Goal: Task Accomplishment & Management: Manage account settings

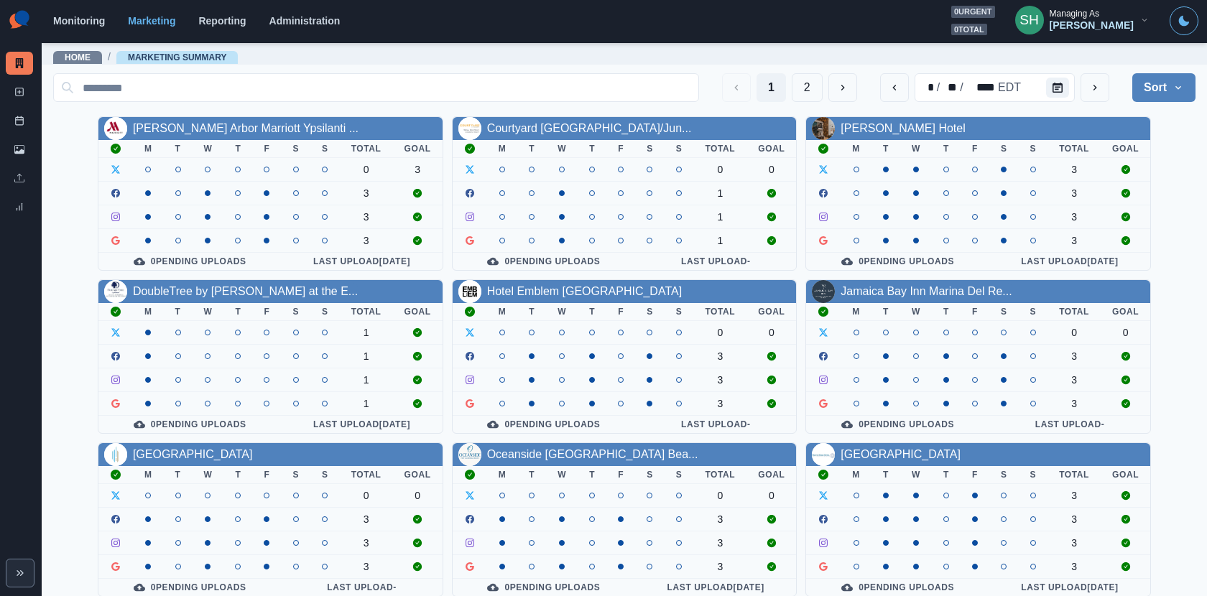
click at [1086, 88] on button "Sort" at bounding box center [1163, 87] width 63 height 29
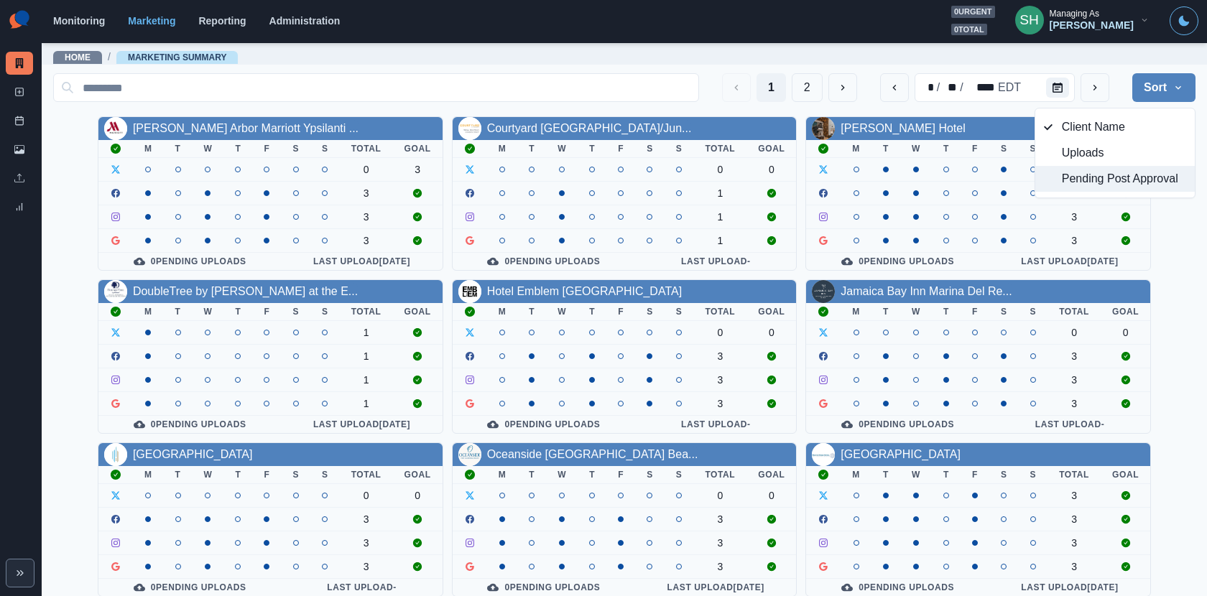
click at [1086, 175] on span "Pending Post Approval" at bounding box center [1124, 178] width 124 height 17
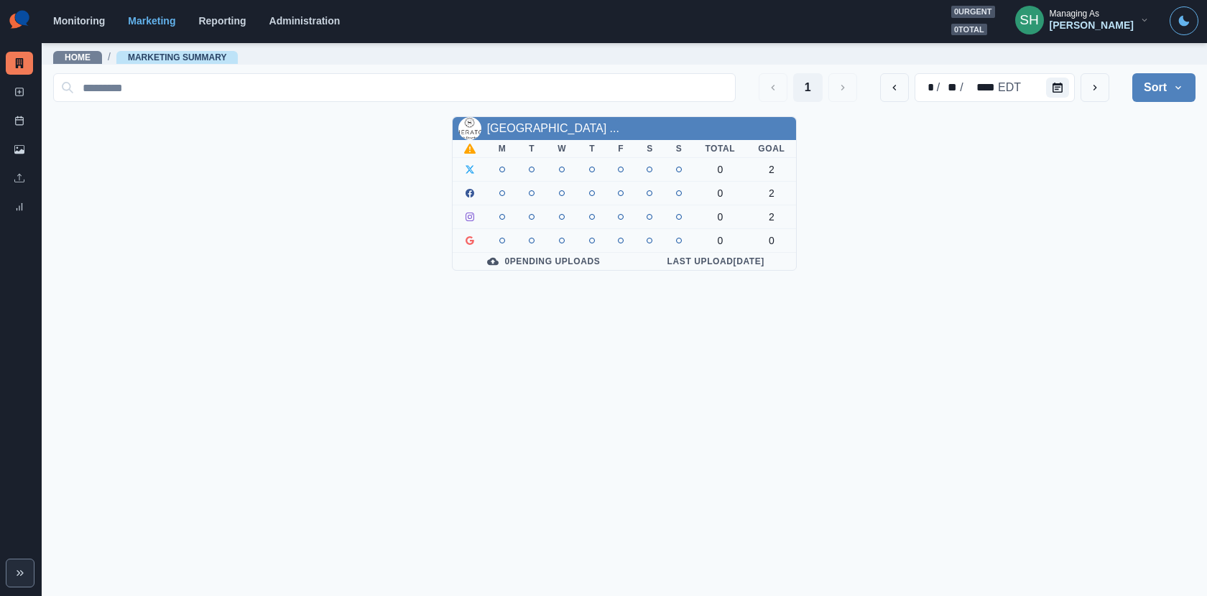
click at [1086, 29] on div "[PERSON_NAME]" at bounding box center [1092, 25] width 84 height 12
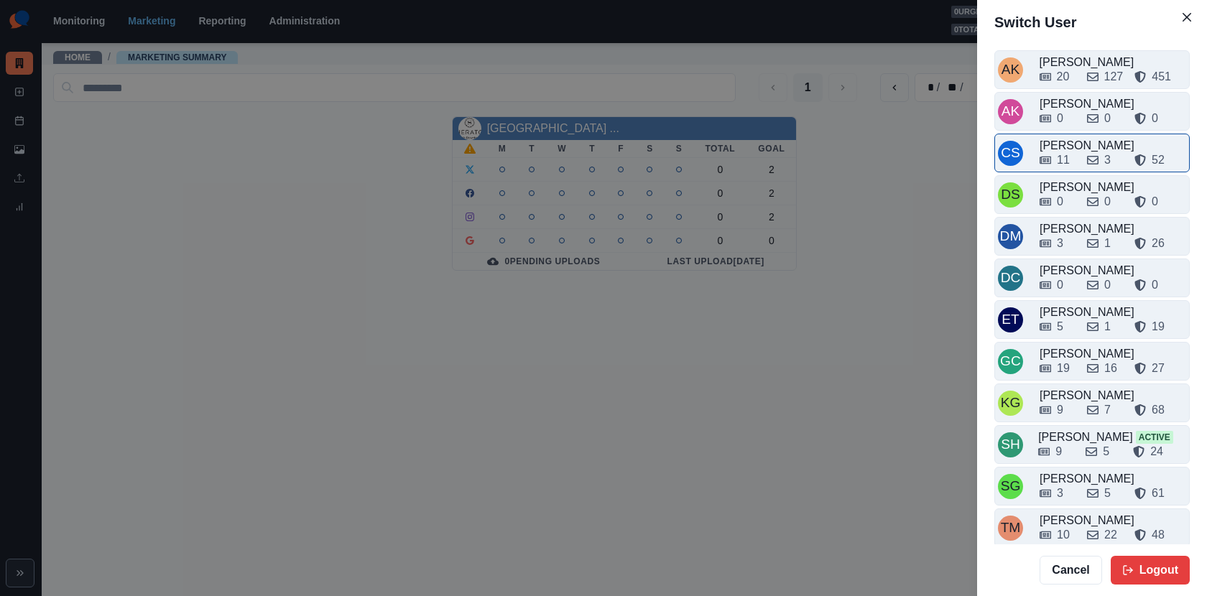
click at [1073, 146] on div "11 3 52" at bounding box center [1113, 157] width 147 height 23
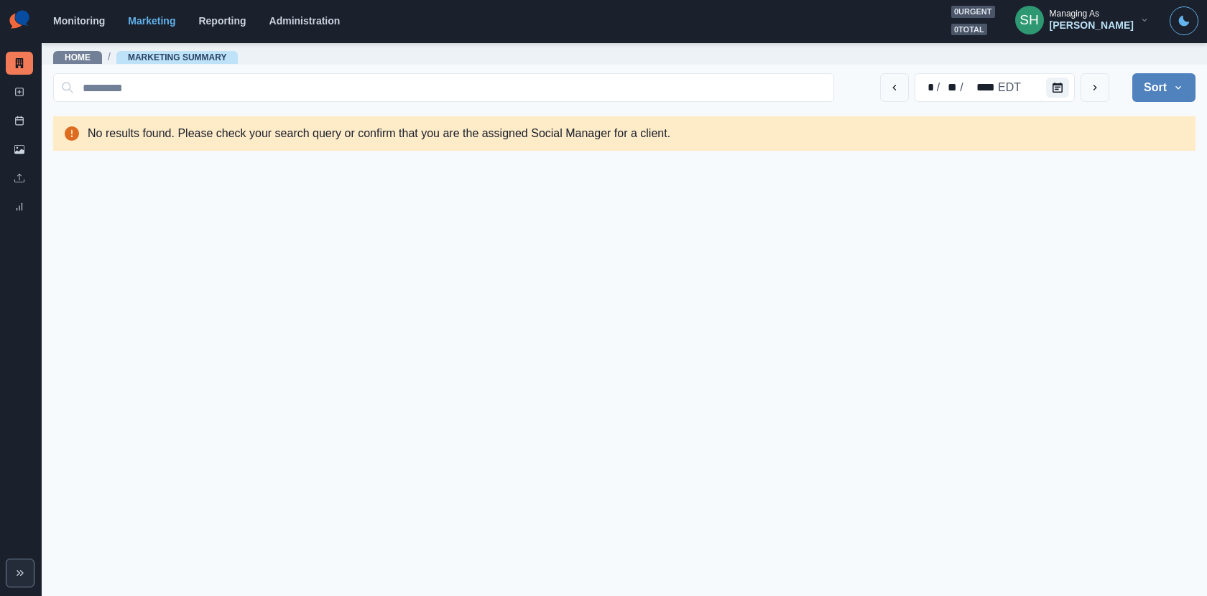
click at [1086, 19] on div "Managing As" at bounding box center [1075, 14] width 50 height 10
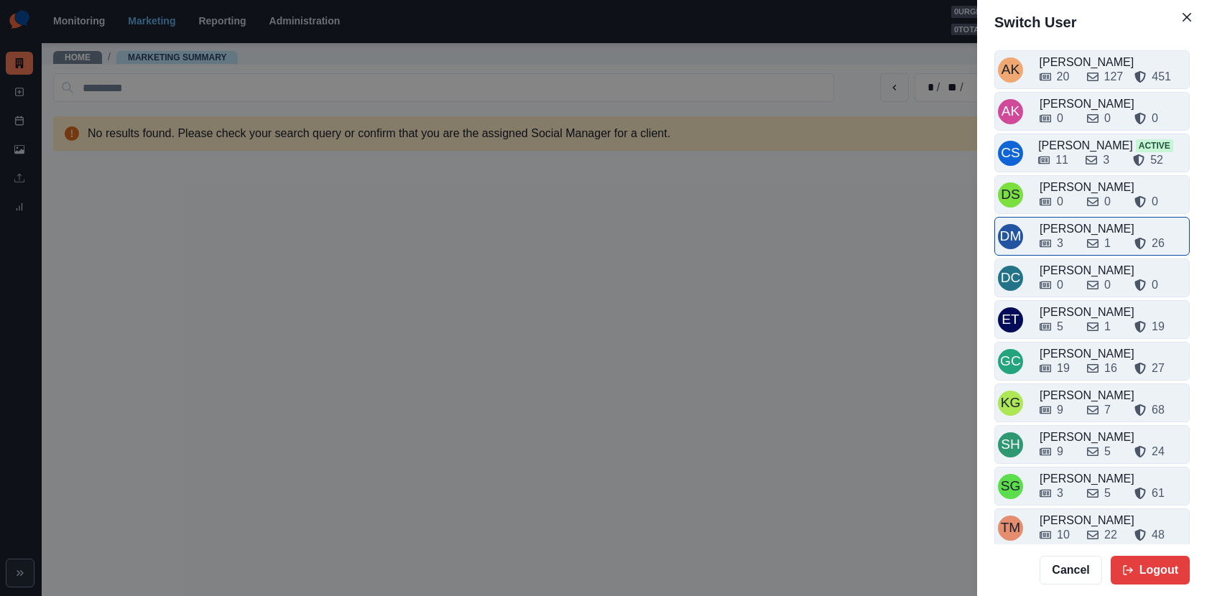
click at [1081, 239] on div "3 1 26" at bounding box center [1113, 243] width 147 height 17
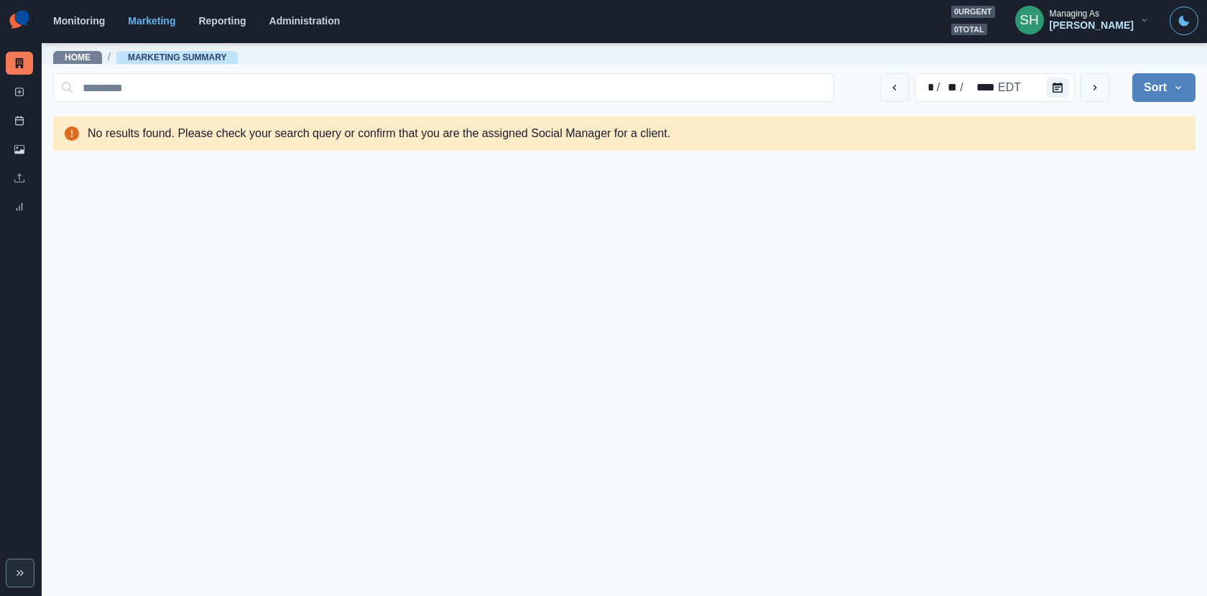
click at [1086, 32] on button "SH Managing As Darwin Manalo" at bounding box center [1082, 20] width 157 height 29
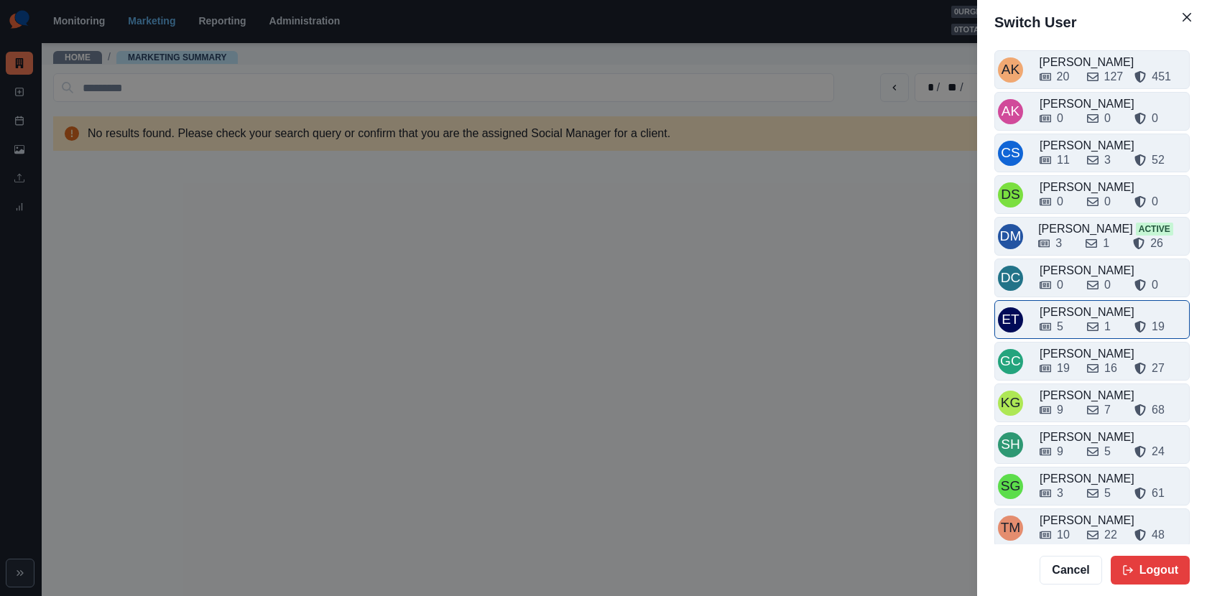
click at [1076, 313] on div "5 1 19" at bounding box center [1113, 324] width 147 height 23
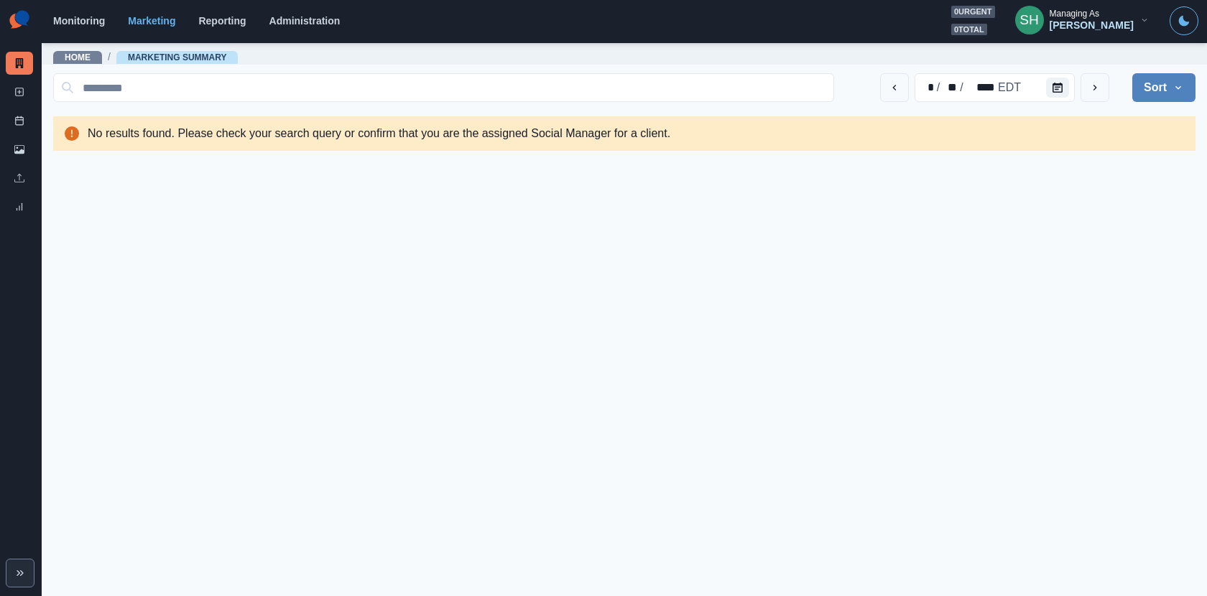
click at [1086, 21] on div "Emily Tanedo" at bounding box center [1092, 25] width 84 height 12
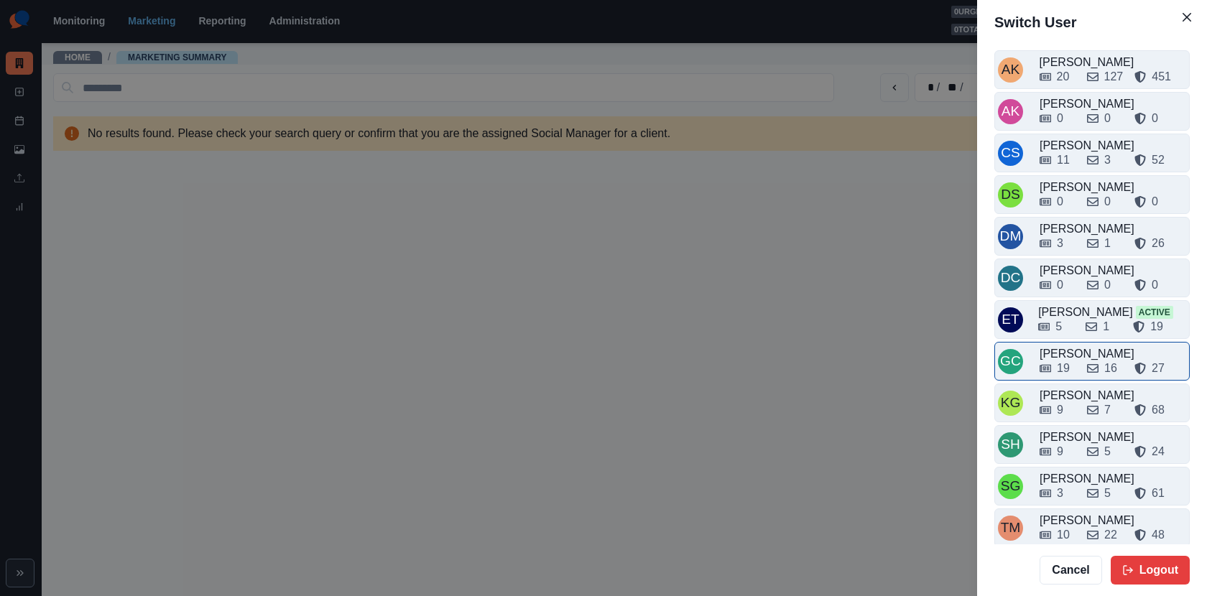
click at [1068, 346] on div "Gizelle Carlos" at bounding box center [1113, 354] width 147 height 17
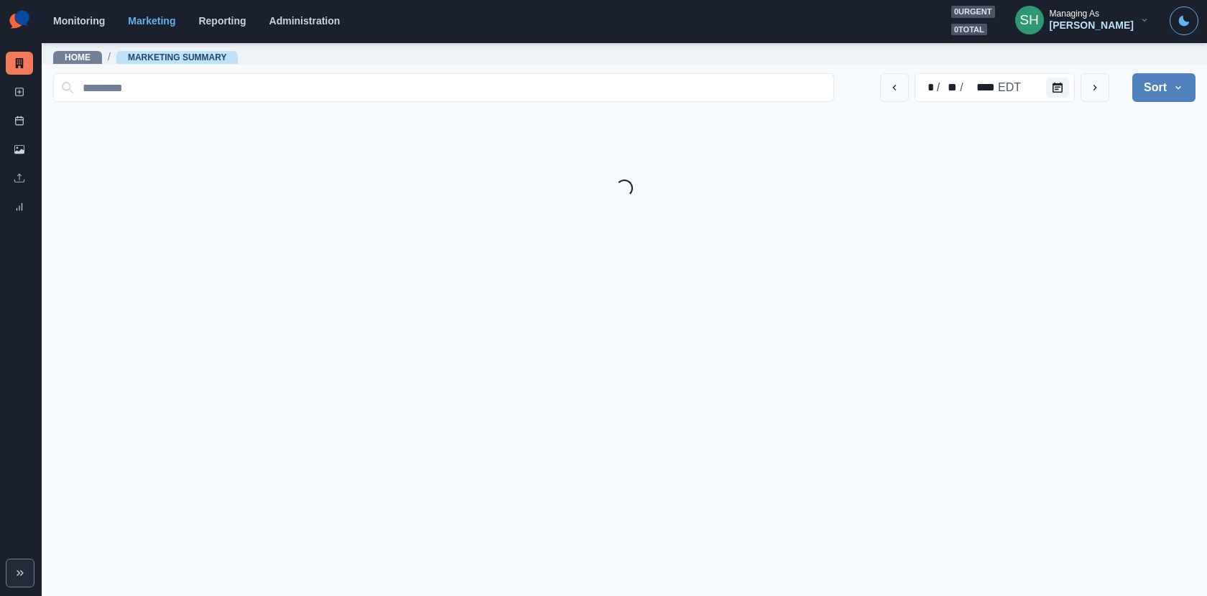
click at [1086, 17] on div "Managing As" at bounding box center [1075, 14] width 50 height 10
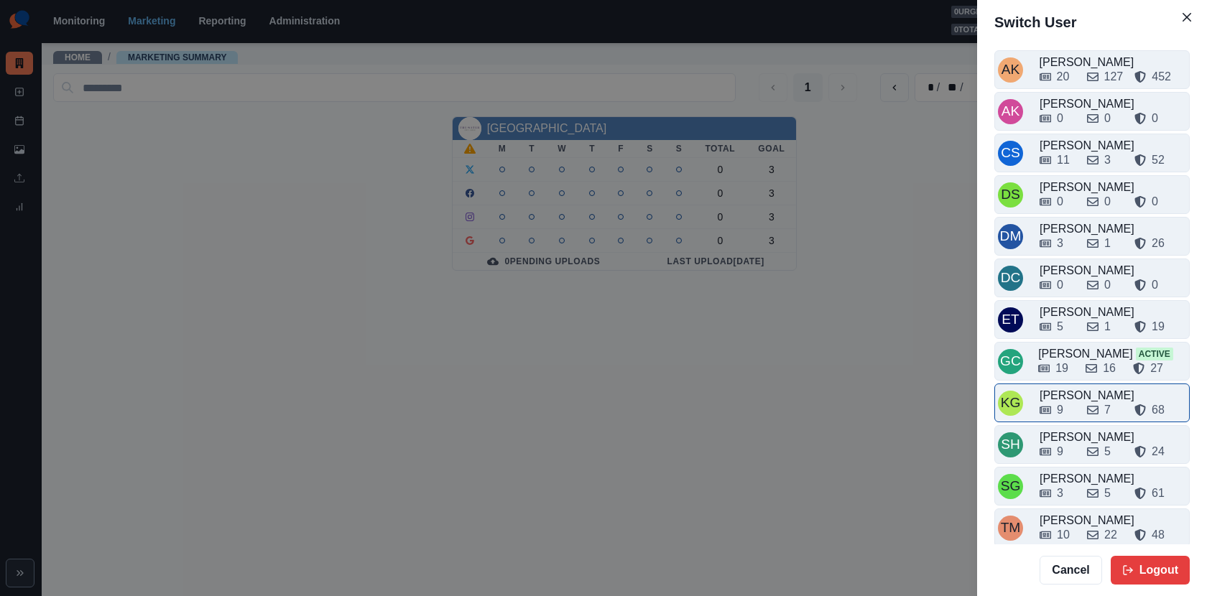
click at [1081, 402] on div "9 7 68" at bounding box center [1113, 410] width 147 height 17
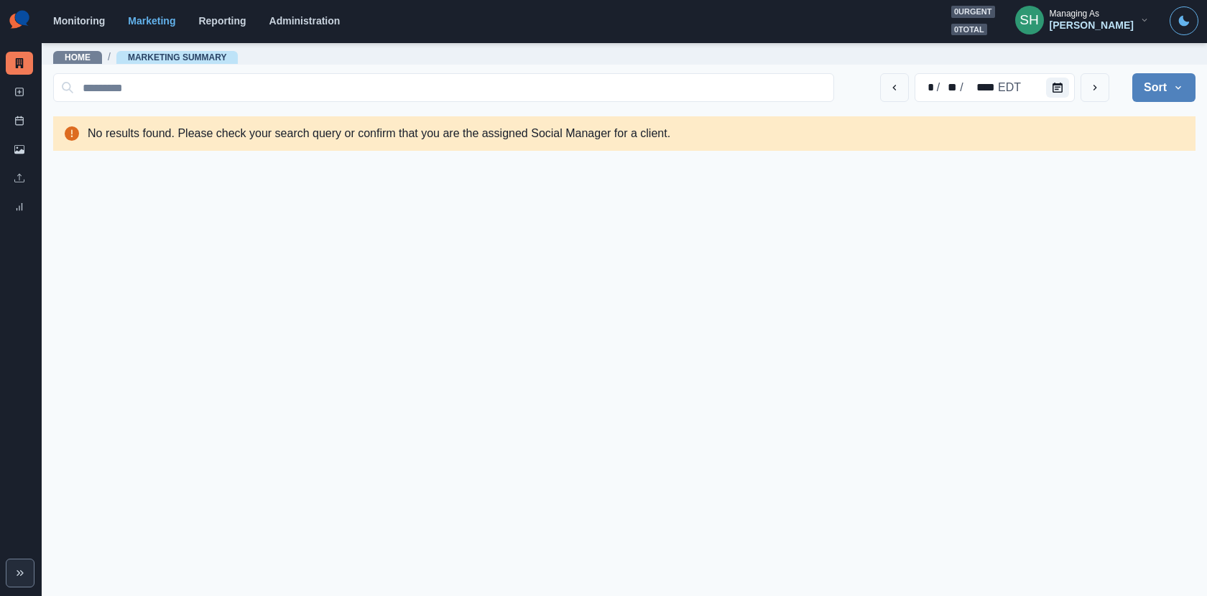
click at [1081, 32] on button "SH Managing As Katrina Gallardo" at bounding box center [1082, 20] width 157 height 29
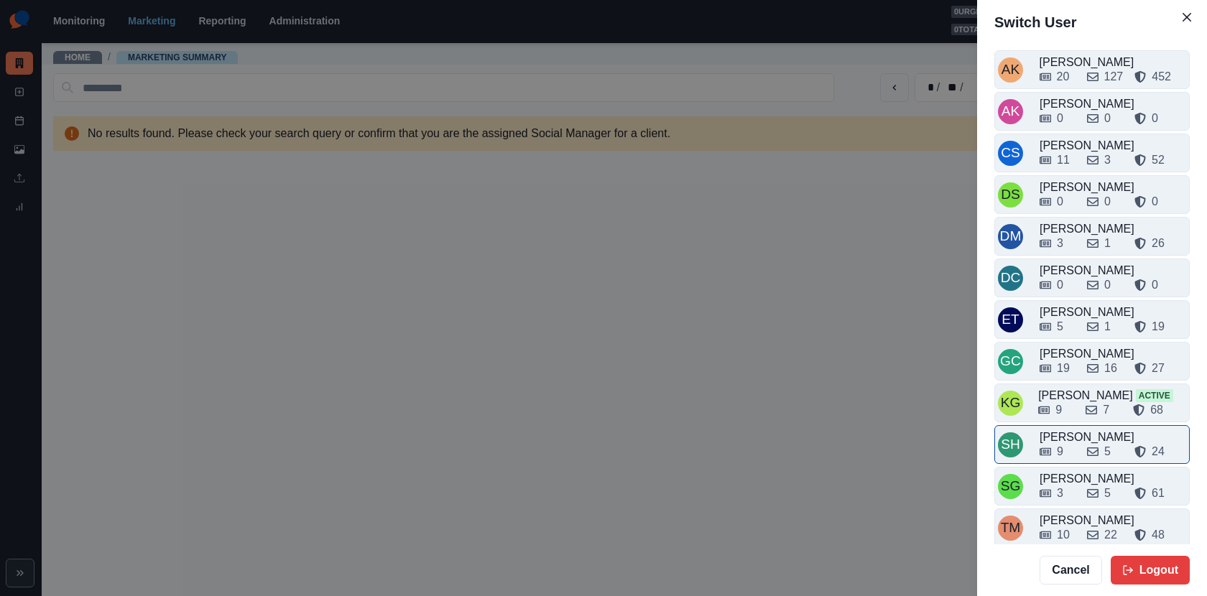
click at [1065, 443] on div "9" at bounding box center [1058, 451] width 36 height 17
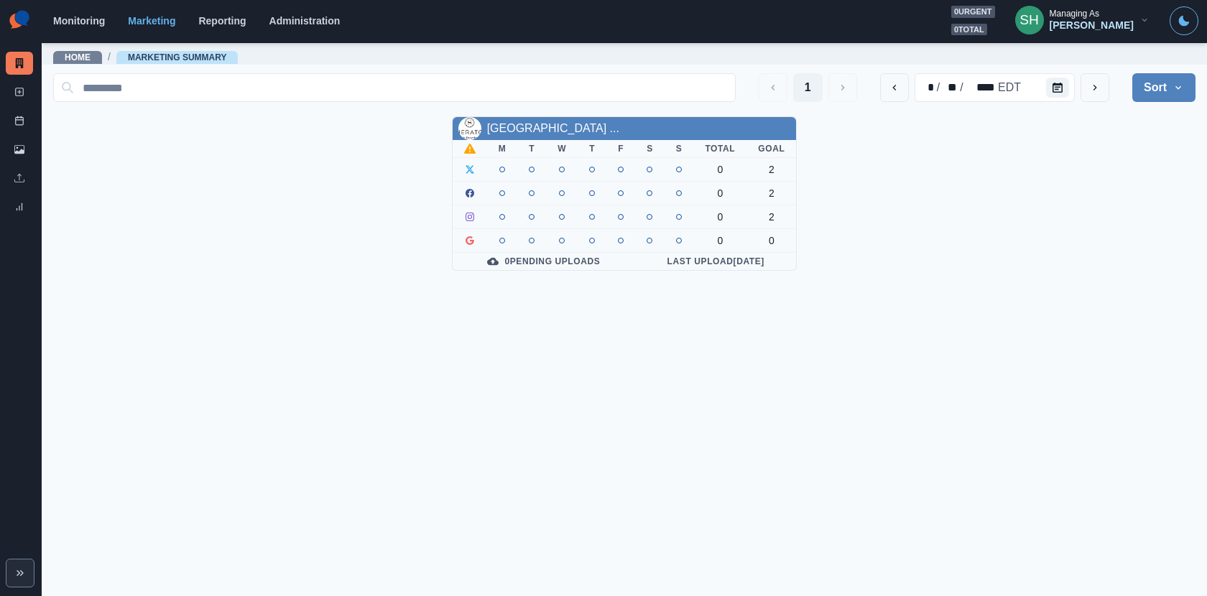
click at [1086, 30] on div "[PERSON_NAME]" at bounding box center [1092, 25] width 84 height 12
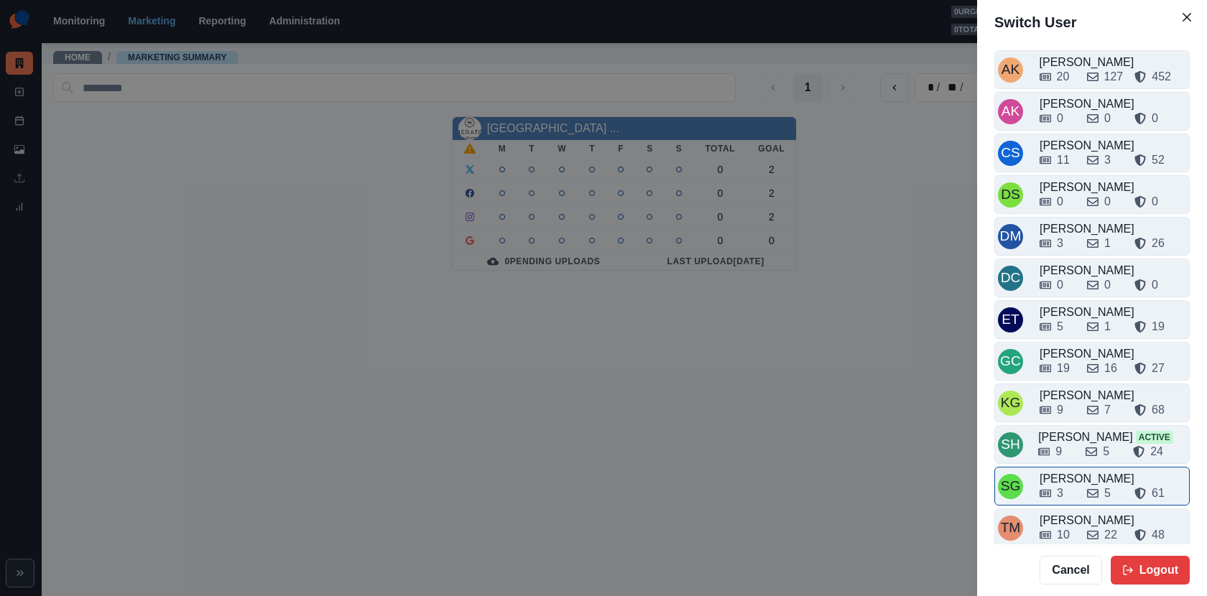
click at [1062, 479] on div "3 5 61" at bounding box center [1113, 490] width 147 height 23
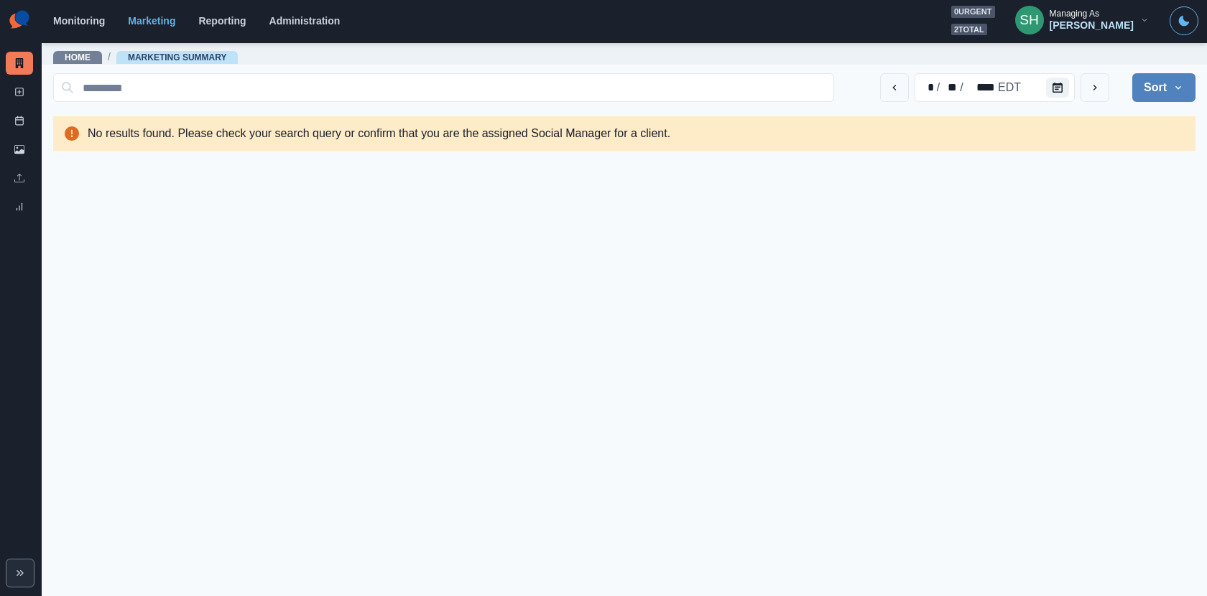
click at [1086, 70] on div "* / ** / **** EDT Sort Client Name Uploads Pending Post Approval" at bounding box center [624, 88] width 1142 height 40
click at [1086, 31] on div "Sarah Gleason" at bounding box center [1092, 25] width 84 height 12
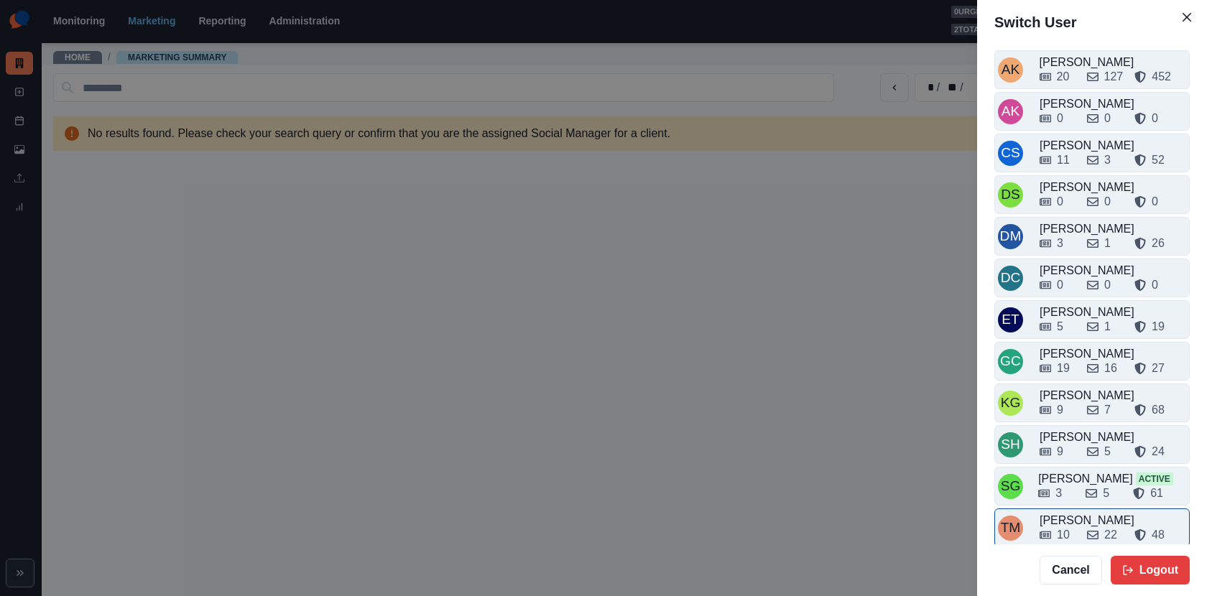
click at [1081, 527] on div "10 22 48" at bounding box center [1113, 535] width 147 height 17
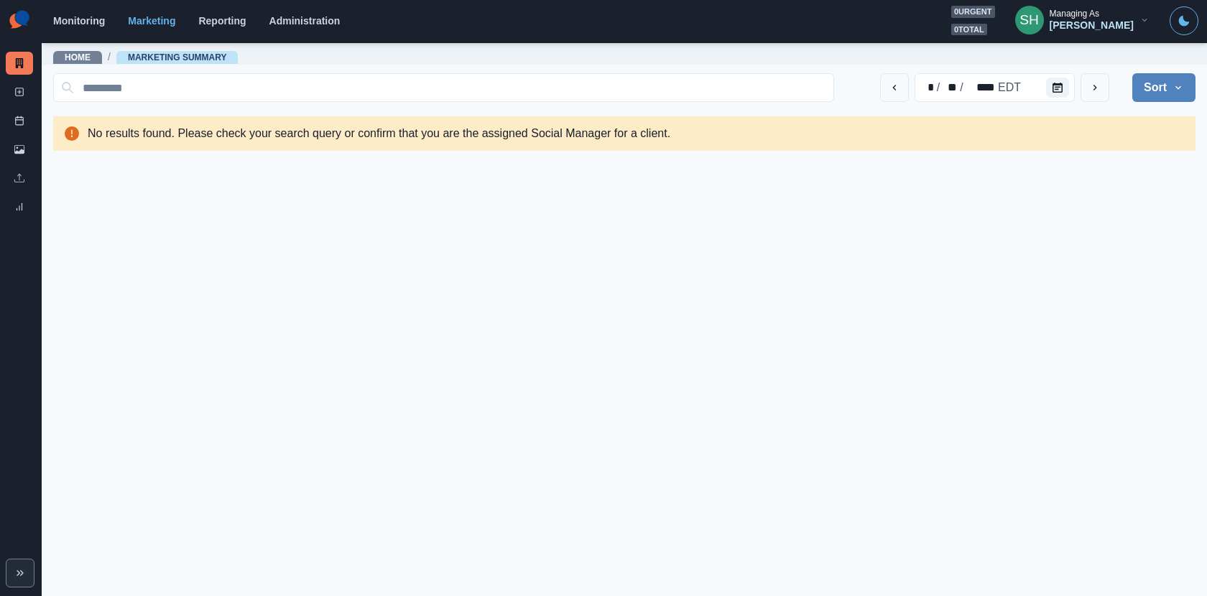
click at [1086, 92] on button "Sort" at bounding box center [1163, 87] width 63 height 29
click at [1086, 127] on span "Client Name" at bounding box center [1124, 127] width 124 height 17
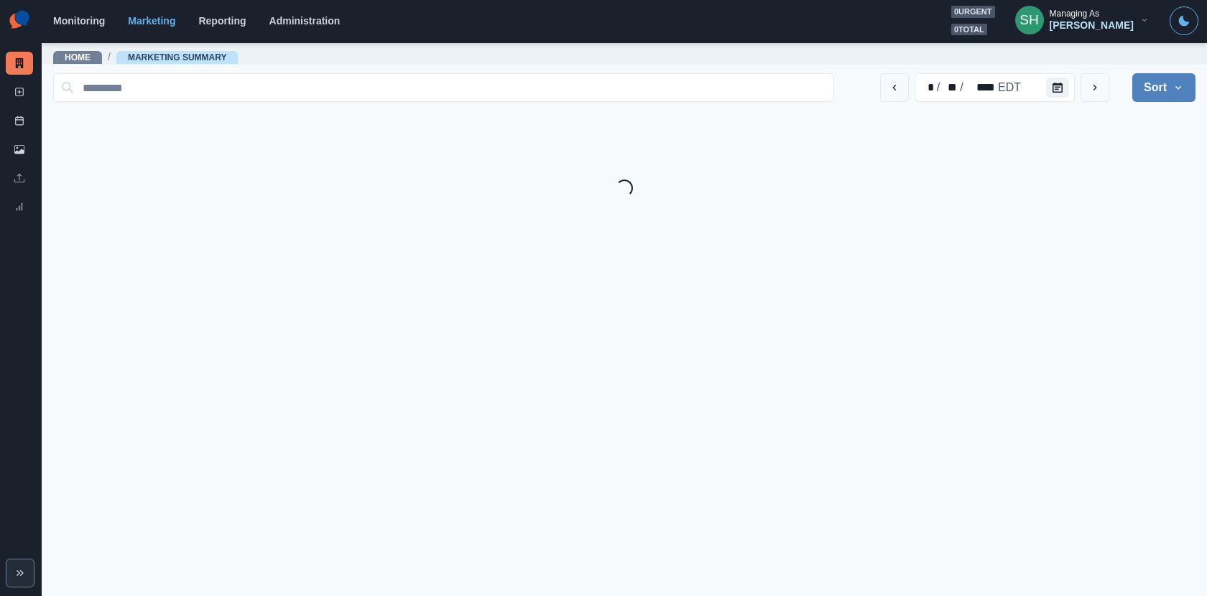
click at [1086, 24] on div "Tony Manalo" at bounding box center [1092, 25] width 84 height 12
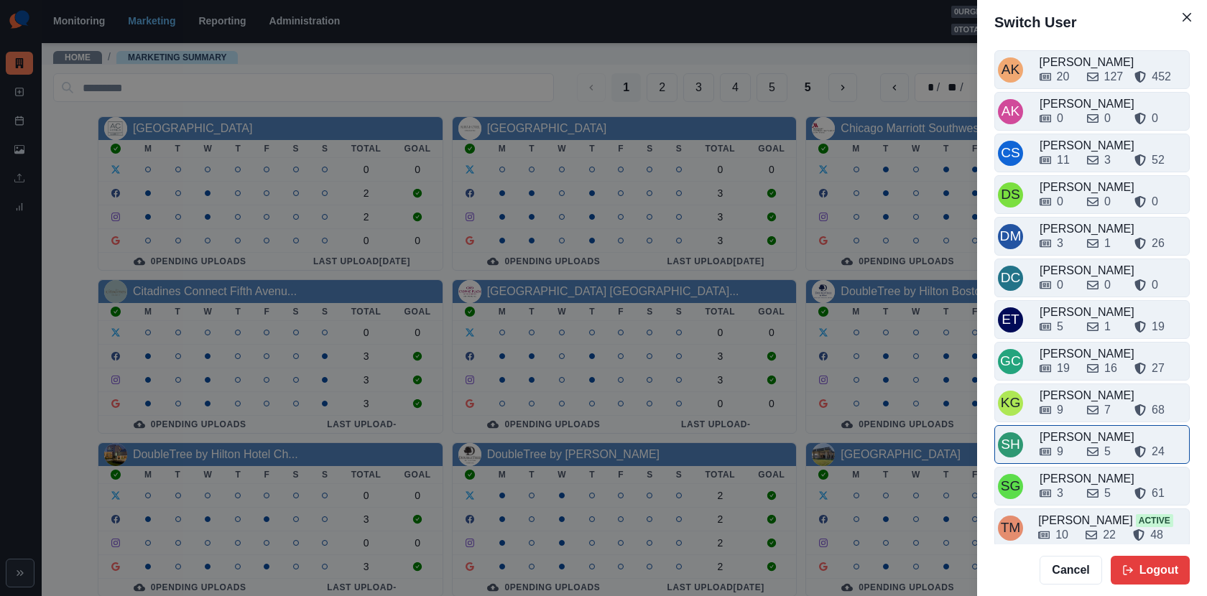
click at [1080, 443] on div "9 5 24" at bounding box center [1113, 451] width 147 height 17
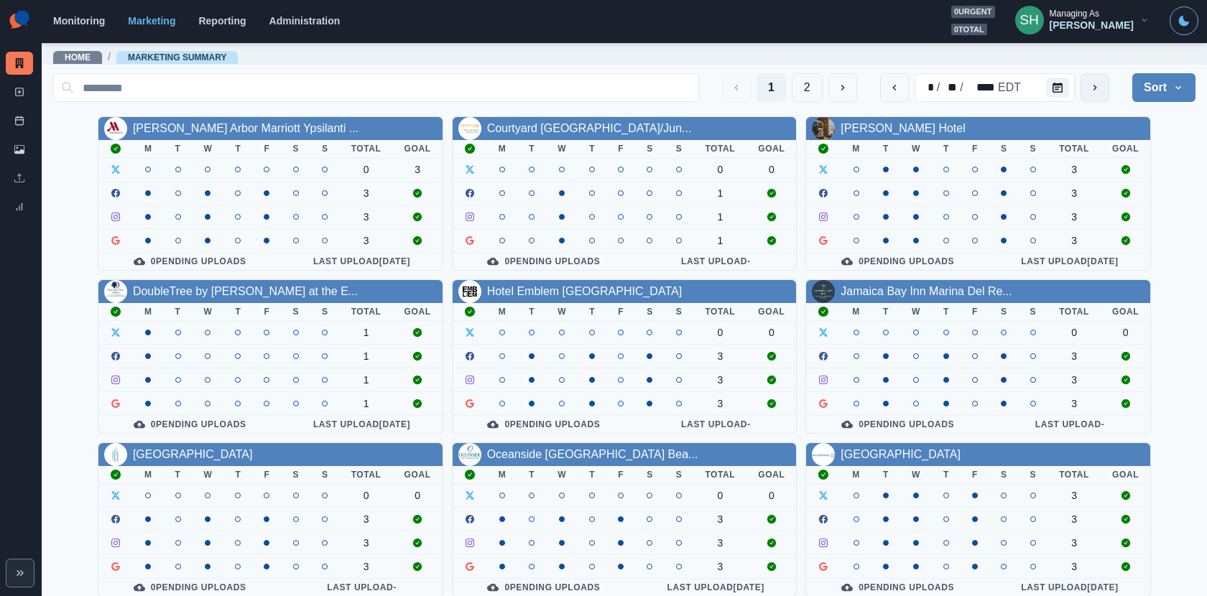
click at [1086, 95] on button "next" at bounding box center [1095, 87] width 29 height 29
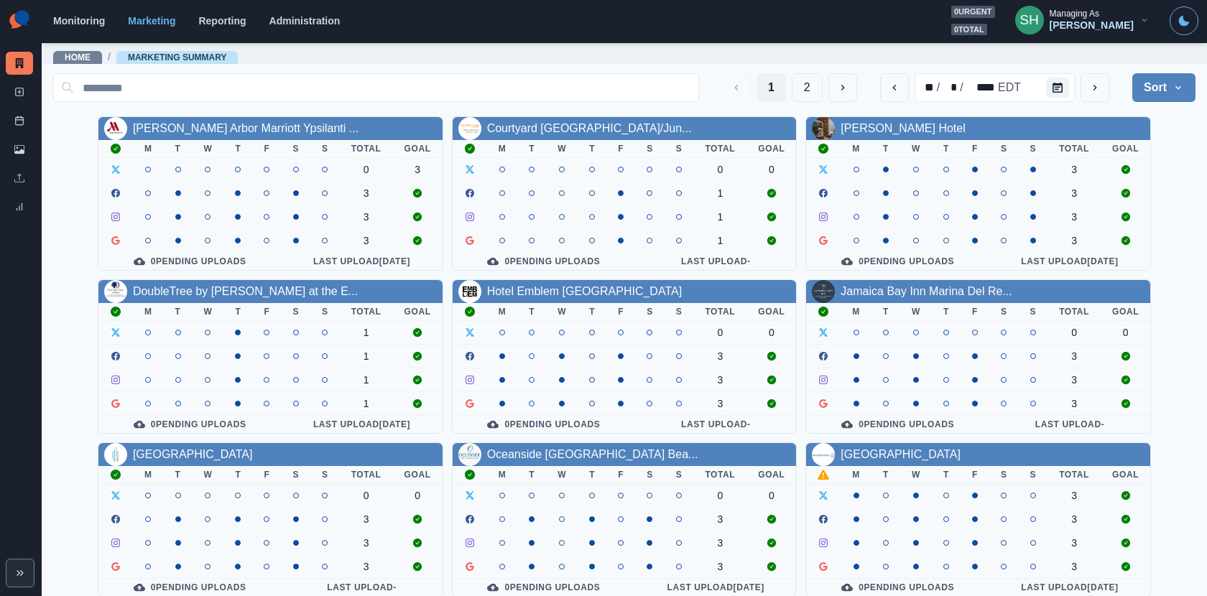
click at [1086, 79] on button "Sort" at bounding box center [1163, 87] width 63 height 29
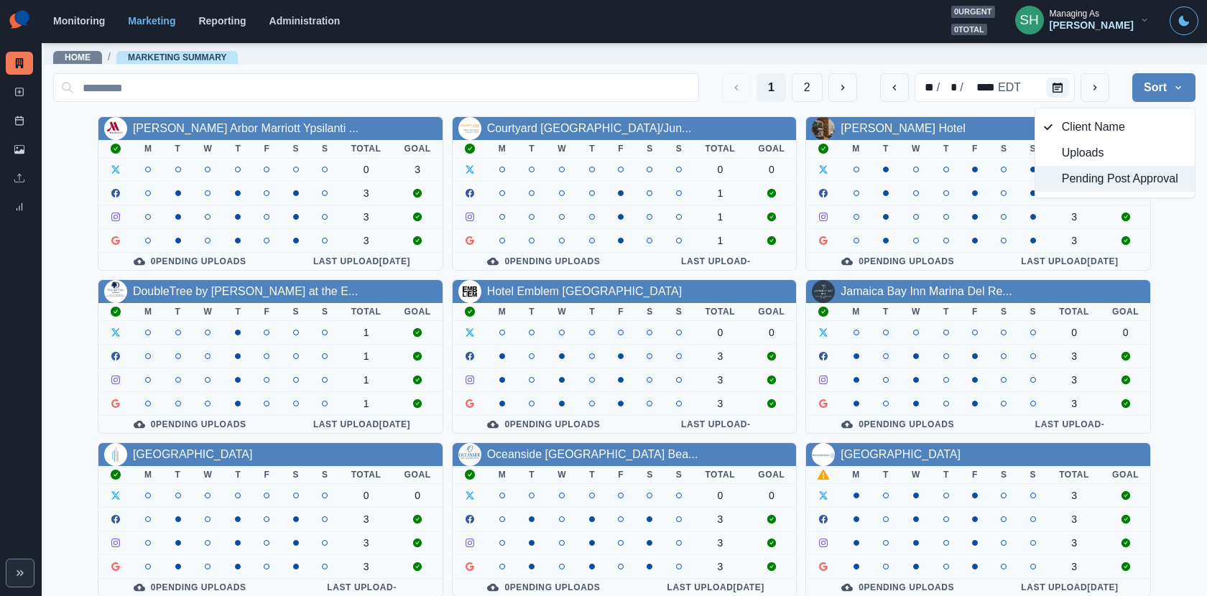
click at [1059, 173] on button "Pending Post Approval" at bounding box center [1114, 179] width 159 height 26
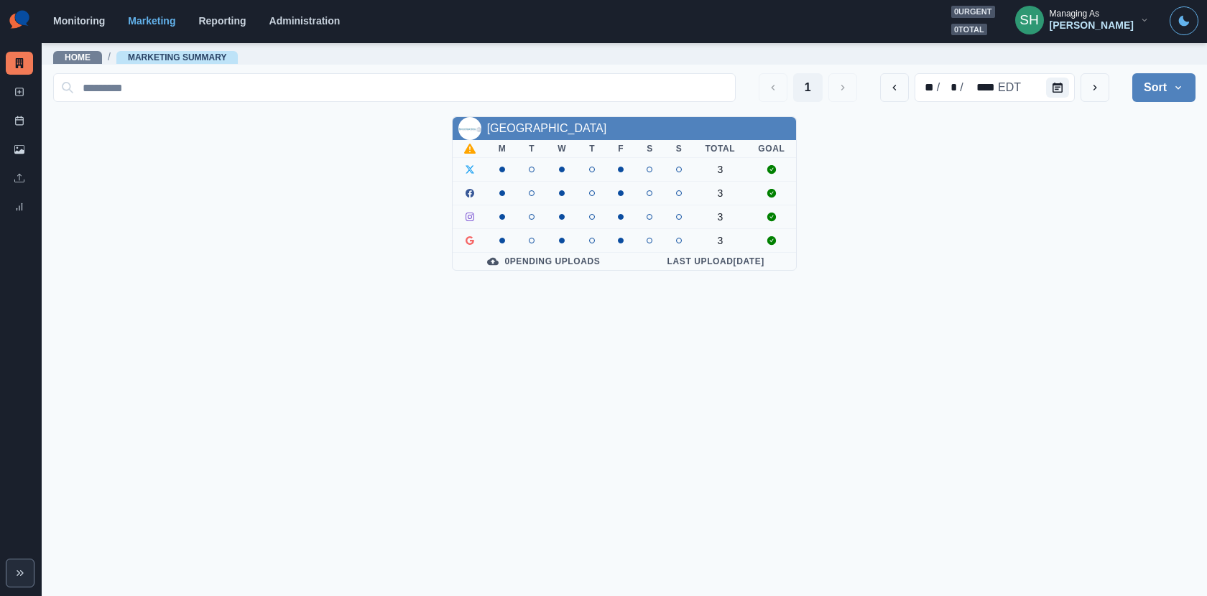
click at [543, 119] on div "Pacific Edge Hotel" at bounding box center [625, 128] width 344 height 23
click at [546, 128] on link "Pacific Edge Hotel" at bounding box center [547, 128] width 120 height 12
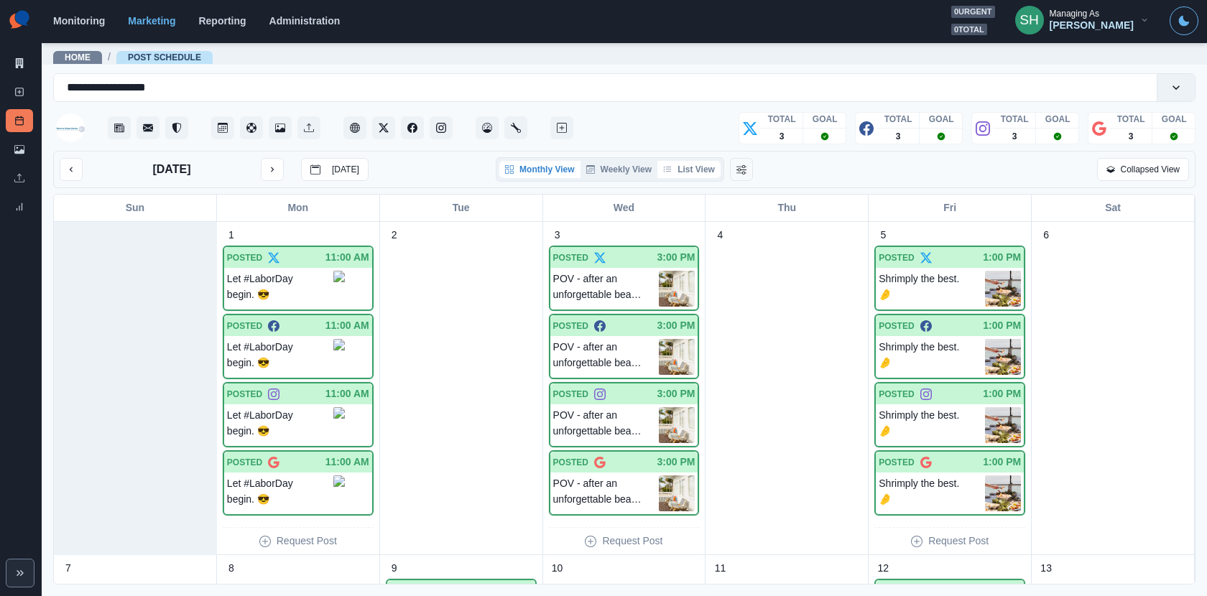
click at [694, 164] on button "List View" at bounding box center [688, 169] width 63 height 17
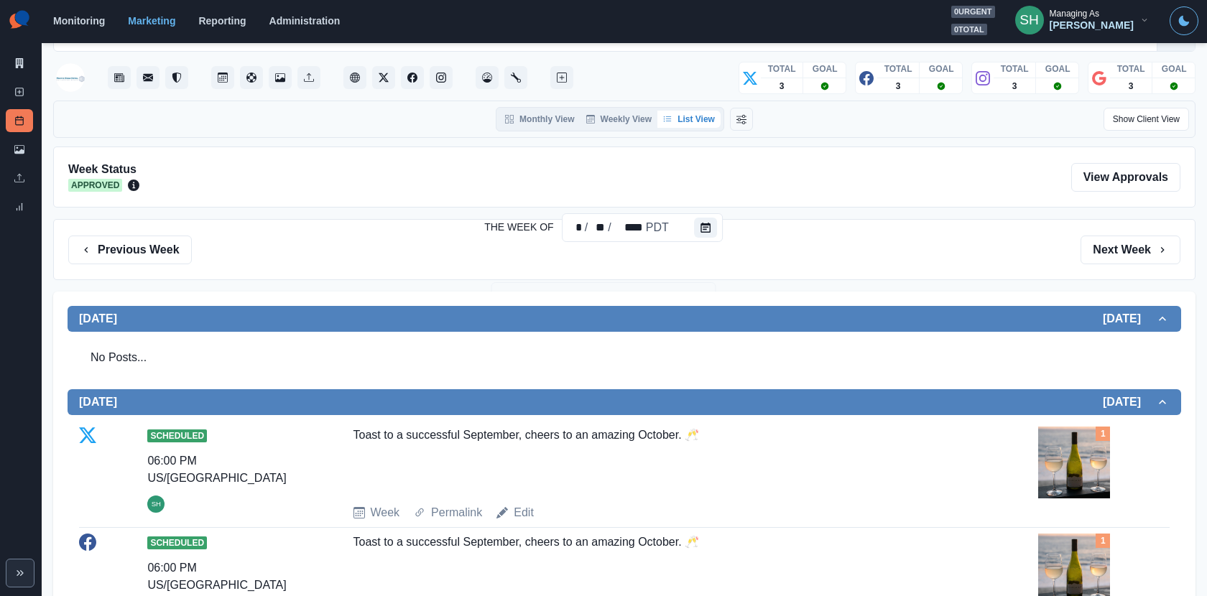
scroll to position [26, 0]
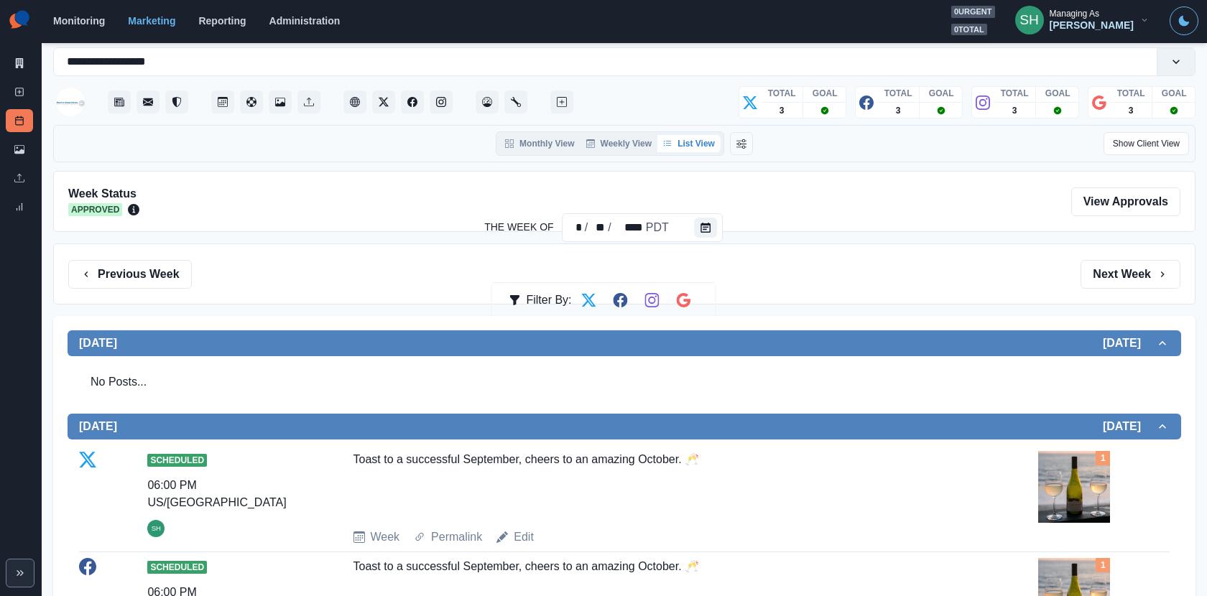
click at [1086, 270] on div "Previous Week Filter By: Next Week" at bounding box center [624, 274] width 1142 height 61
click at [1086, 267] on button "Next Week" at bounding box center [1131, 274] width 100 height 29
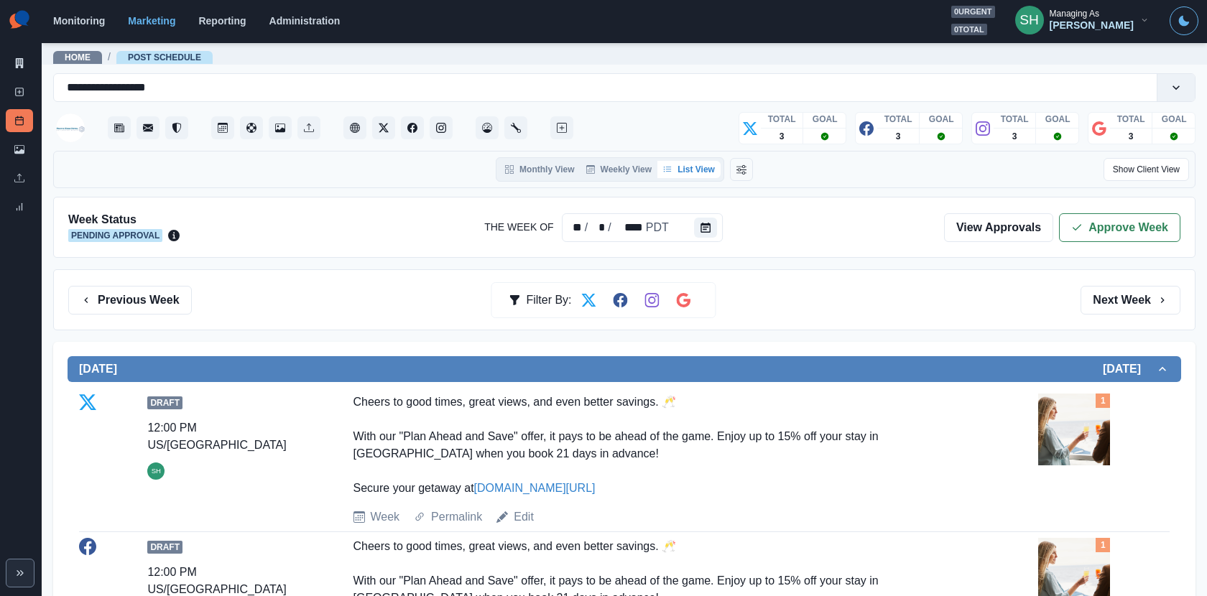
click at [1075, 244] on div "Week Status Pending Approval The Week Of ** / * / **** PDT View Approvals Appro…" at bounding box center [624, 227] width 1142 height 61
click at [1074, 225] on icon "button" at bounding box center [1076, 227] width 11 height 11
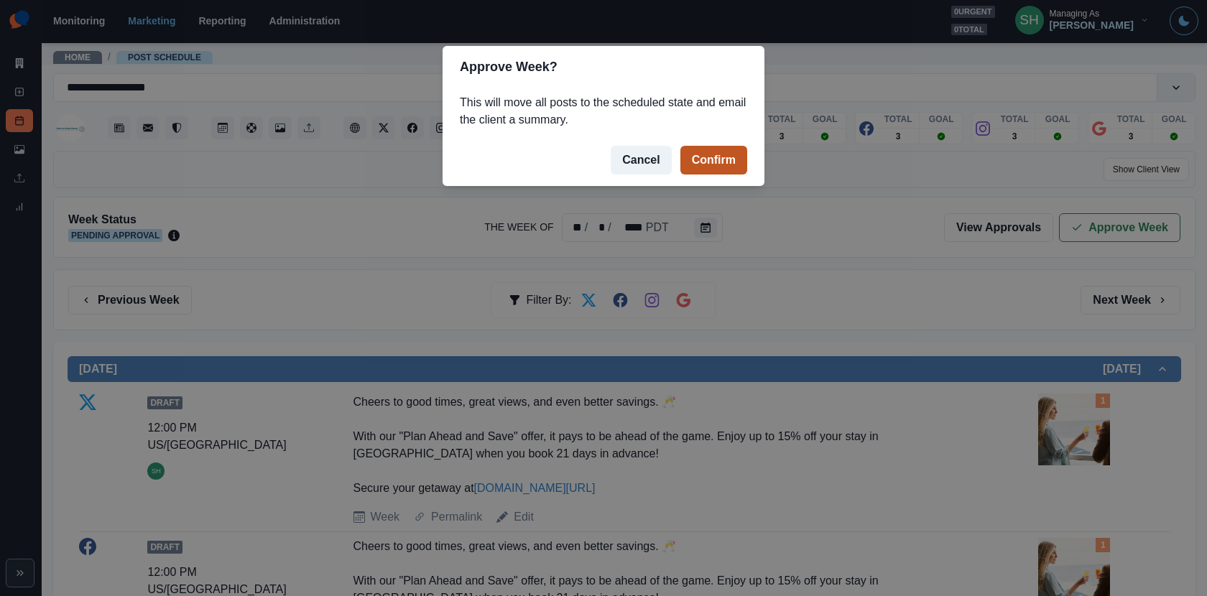
click at [706, 162] on button "Confirm" at bounding box center [713, 160] width 67 height 29
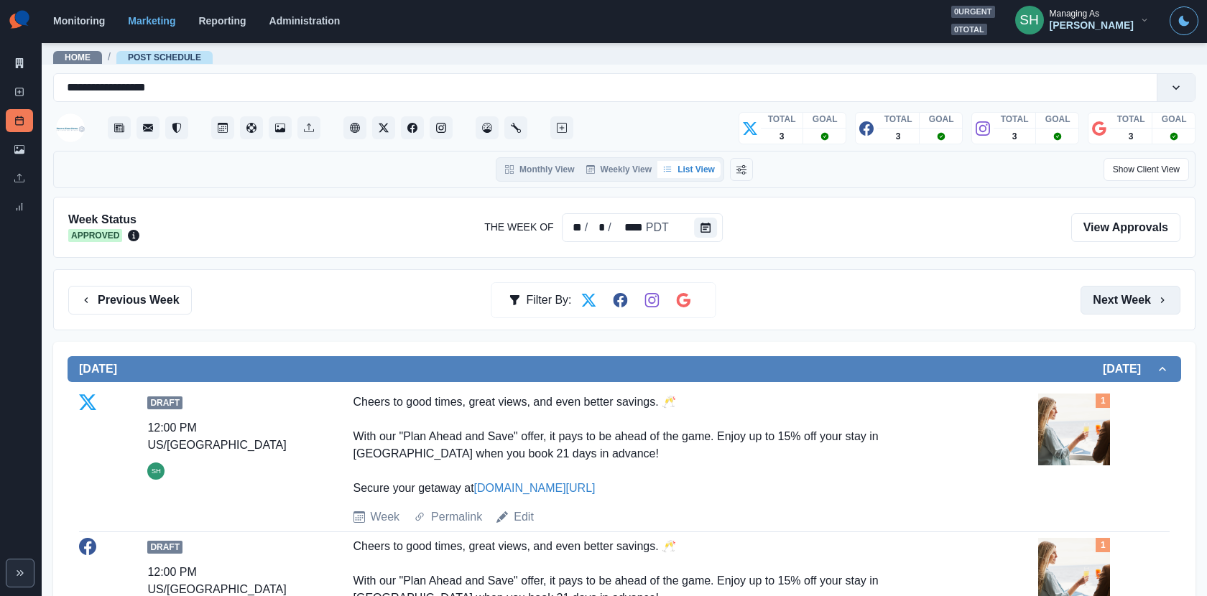
click at [1086, 287] on button "Next Week" at bounding box center [1131, 300] width 100 height 29
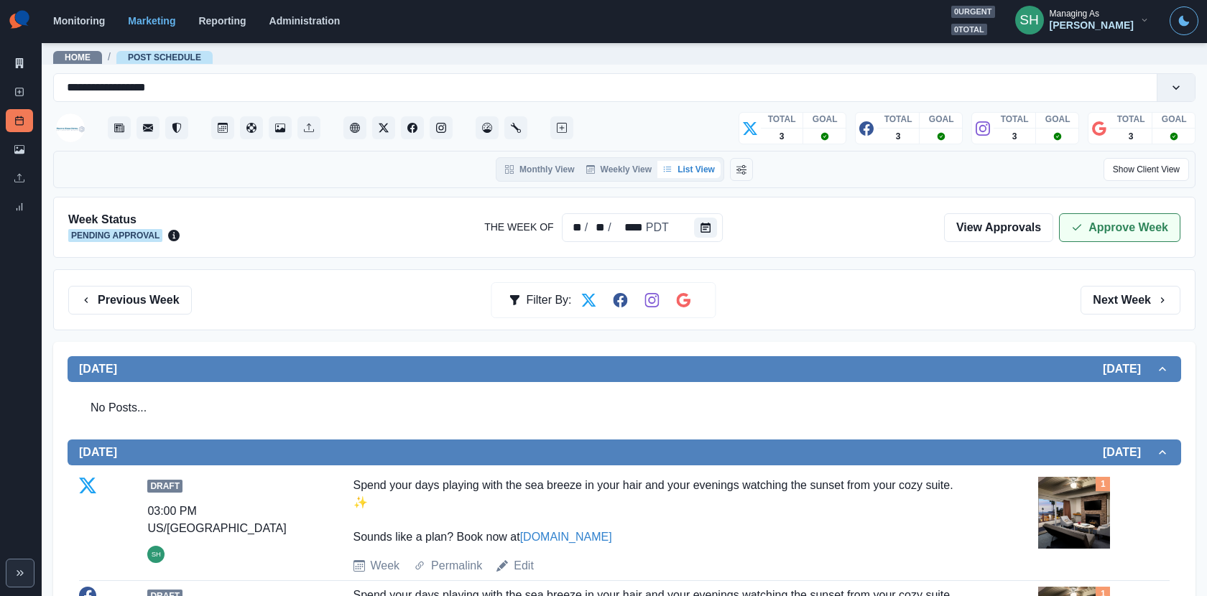
click at [1078, 218] on button "Approve Week" at bounding box center [1119, 227] width 121 height 29
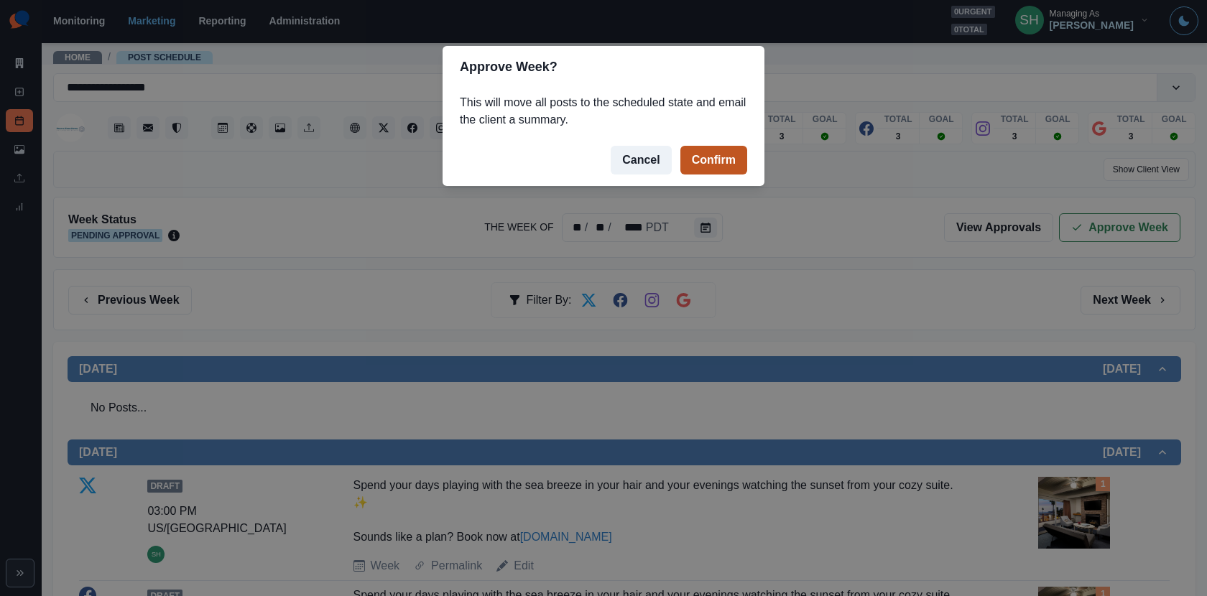
click at [716, 153] on button "Confirm" at bounding box center [713, 160] width 67 height 29
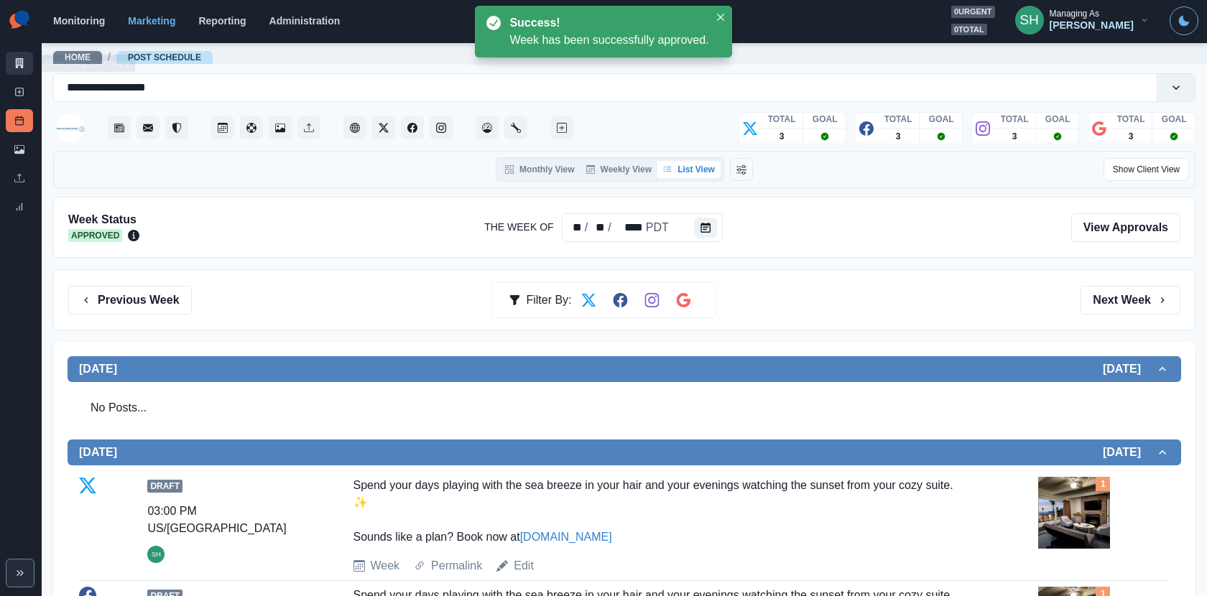
click at [13, 61] on link "Marketing Summary" at bounding box center [19, 63] width 27 height 23
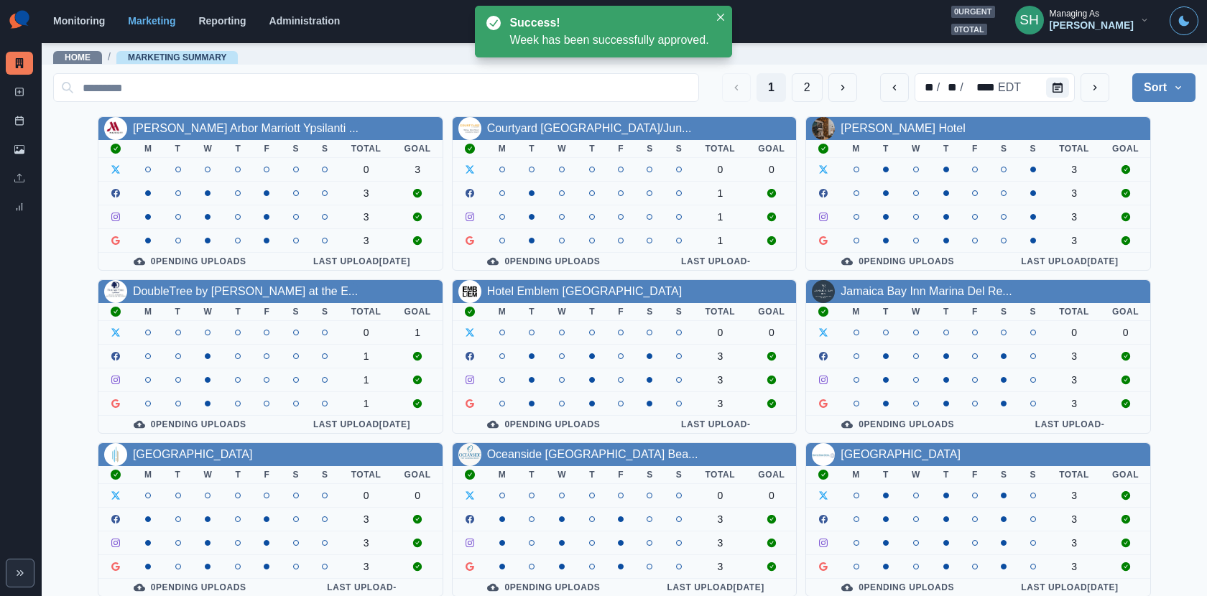
click at [874, 96] on div "1 2 ** / ** / **** EDT Sort Client Name Uploads Pending Post Approval" at bounding box center [624, 87] width 1142 height 29
click at [889, 94] on button "previous" at bounding box center [894, 87] width 29 height 29
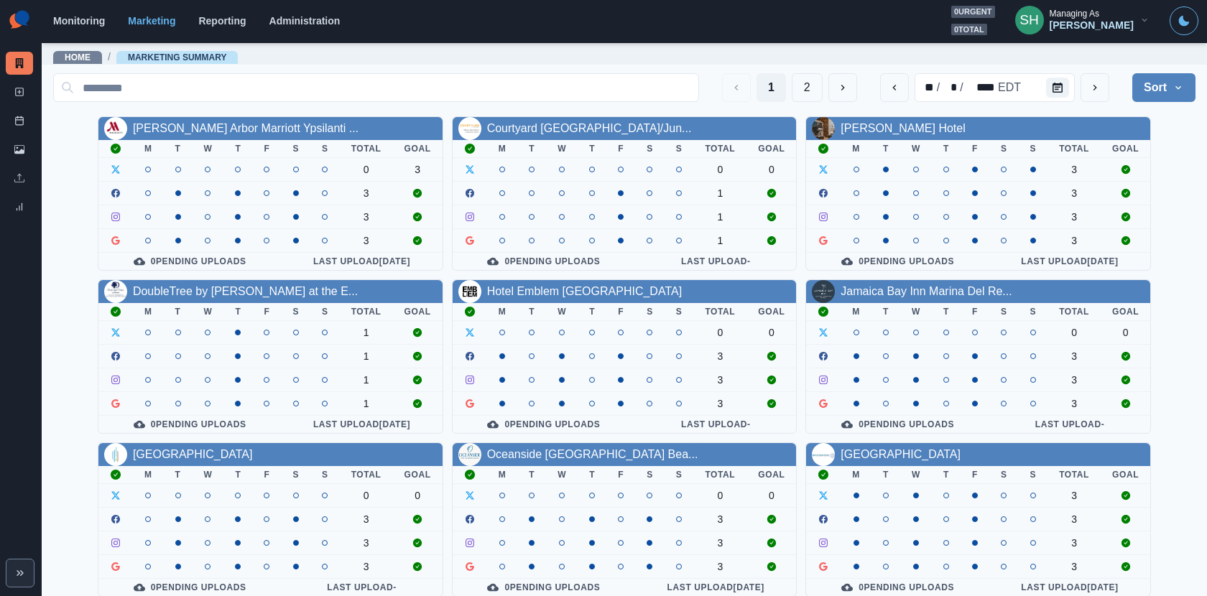
click at [1086, 88] on button "Sort" at bounding box center [1163, 87] width 63 height 29
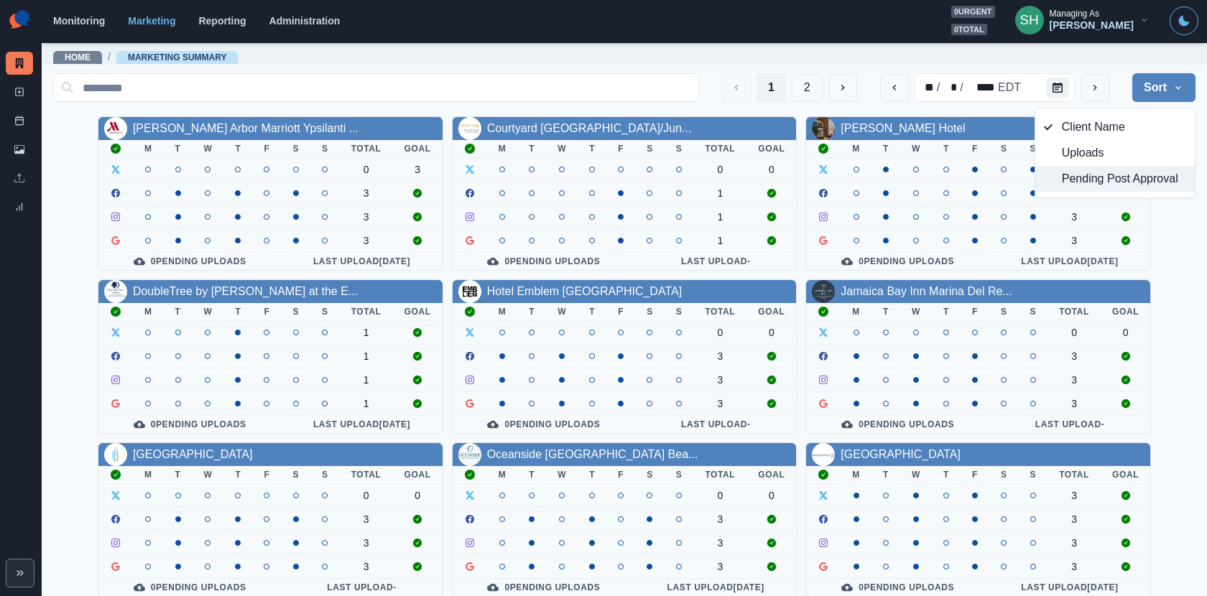
click at [1086, 182] on span "Pending Post Approval" at bounding box center [1124, 178] width 124 height 17
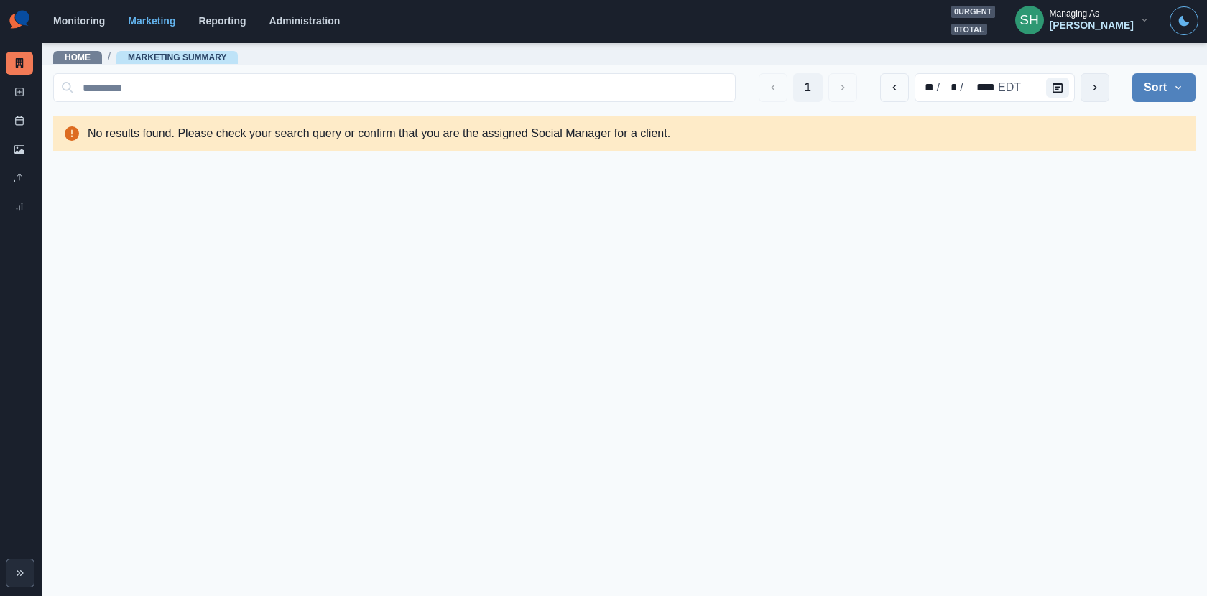
click at [1086, 91] on icon "next" at bounding box center [1094, 87] width 11 height 11
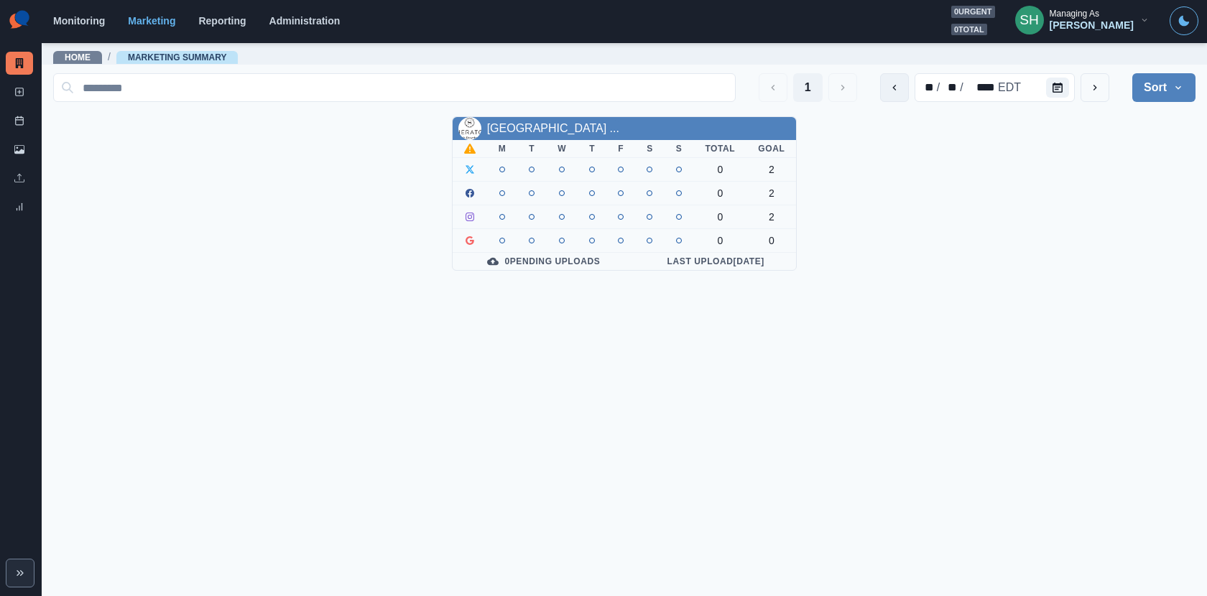
click at [896, 85] on icon "previous" at bounding box center [894, 88] width 4 height 6
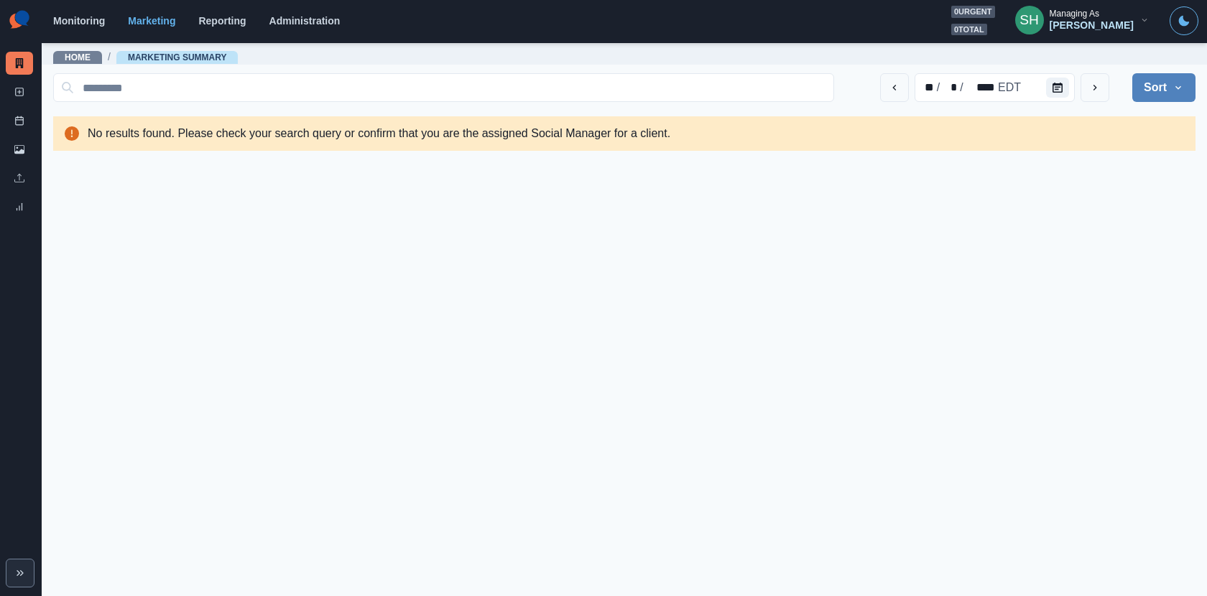
click at [1086, 88] on button "Sort" at bounding box center [1163, 87] width 63 height 29
click at [1076, 128] on span "Client Name" at bounding box center [1124, 127] width 124 height 17
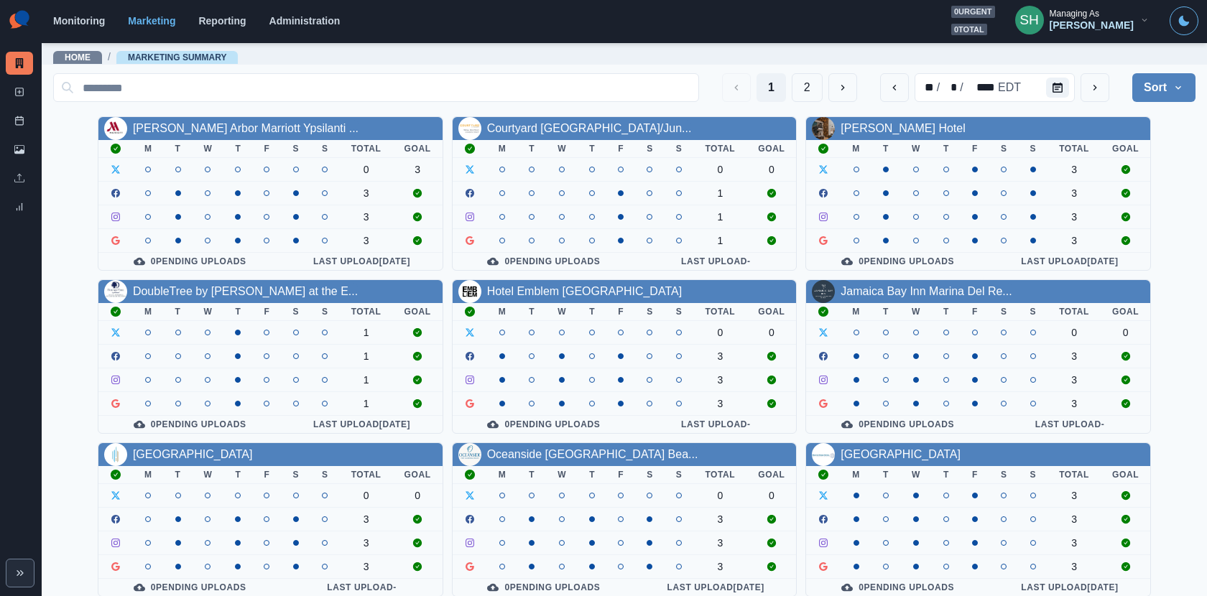
click at [1082, 32] on button "SH Managing As Sara Haas" at bounding box center [1082, 20] width 157 height 29
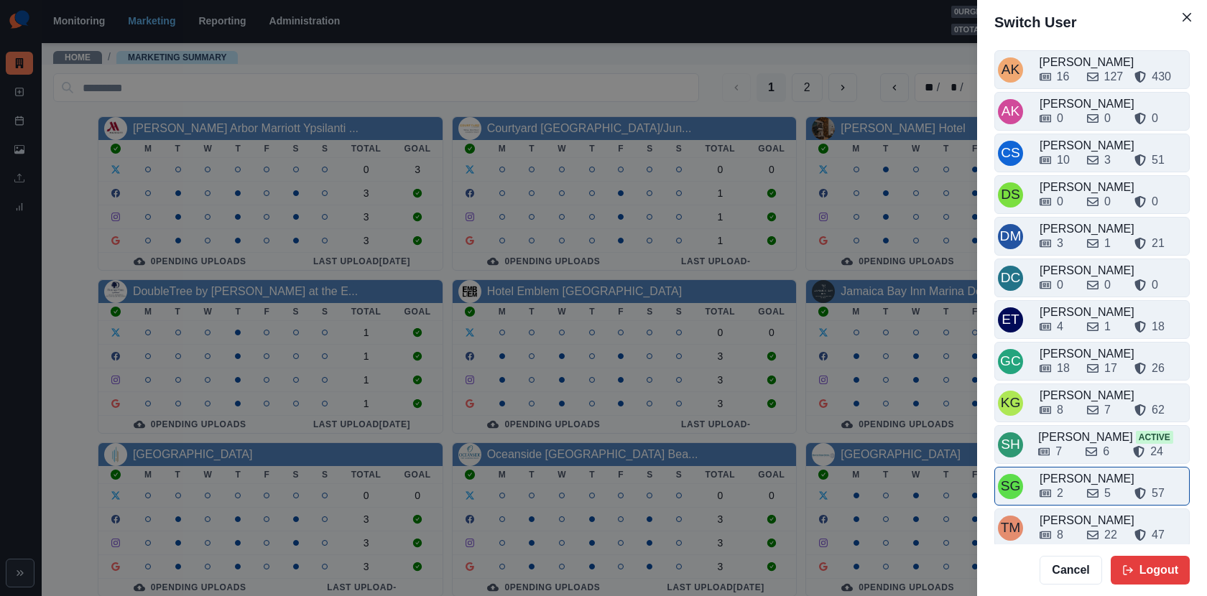
click at [1068, 479] on div "2 5 57" at bounding box center [1113, 490] width 147 height 23
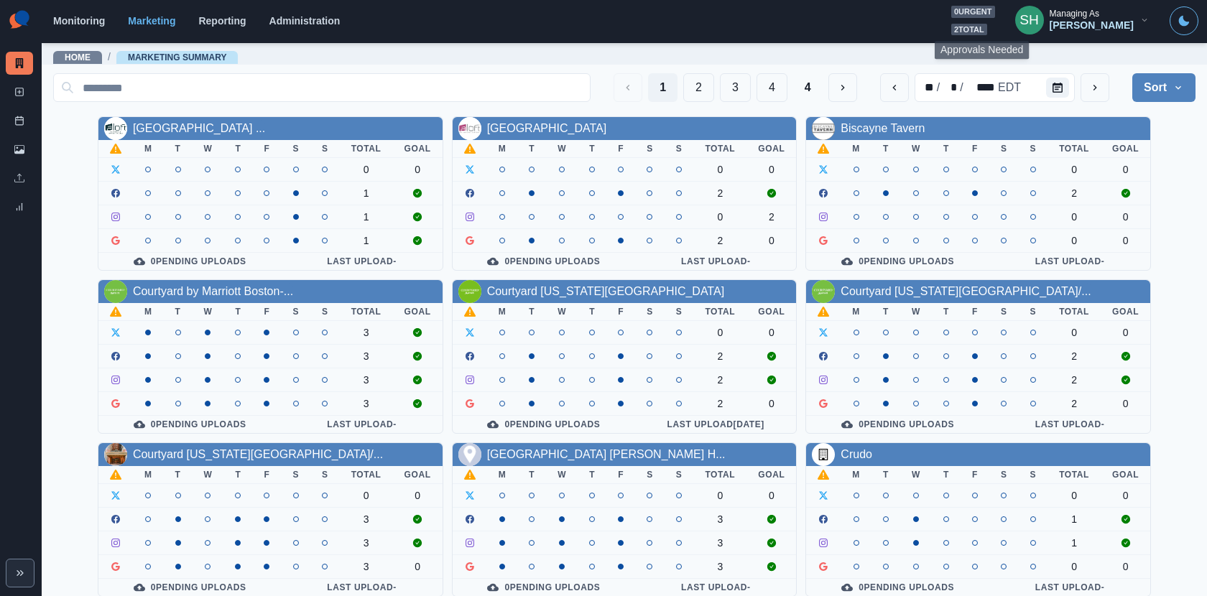
click at [975, 32] on span "2 total" at bounding box center [969, 30] width 36 height 12
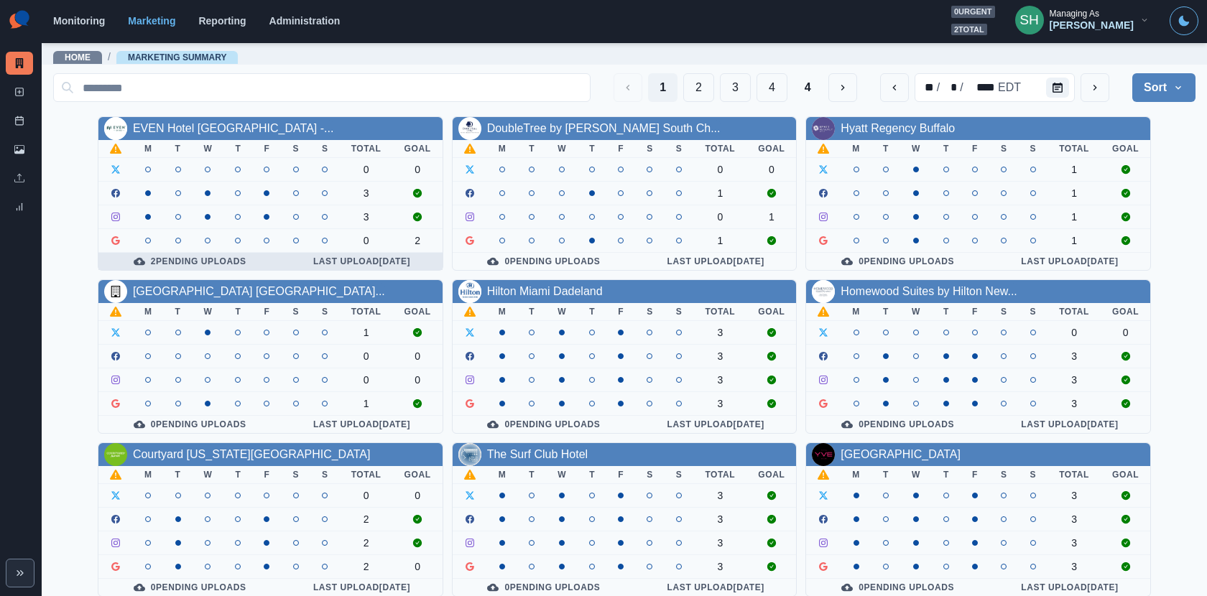
click at [170, 259] on div "2 Pending Uploads" at bounding box center [190, 261] width 160 height 11
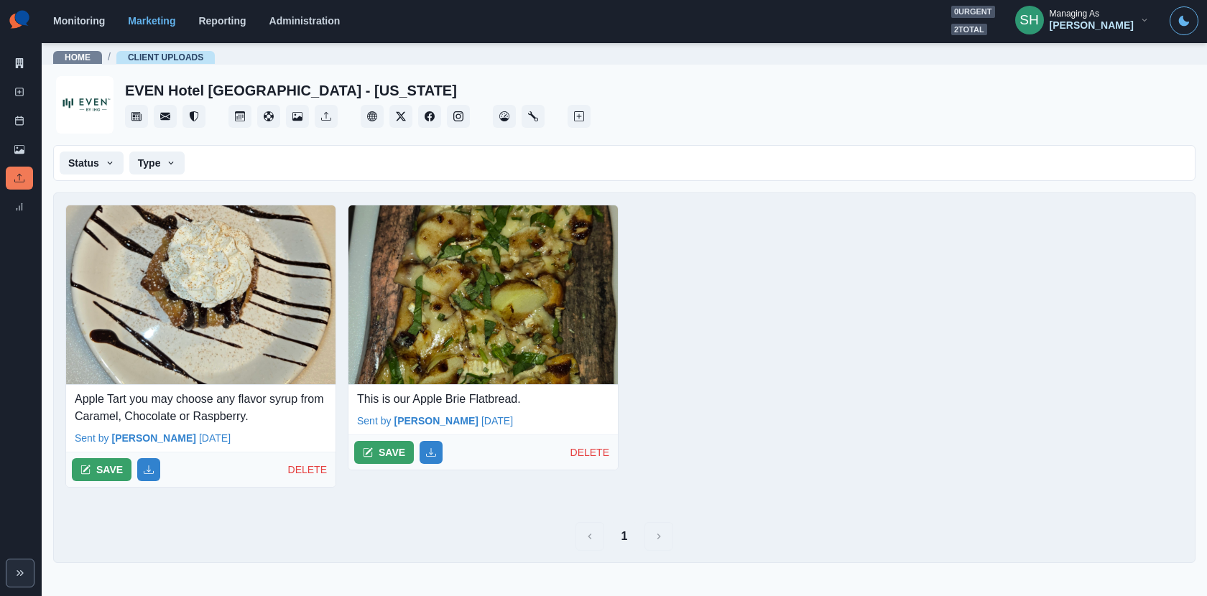
click at [193, 402] on p "Apple Tart you may choose any flavor syrup from Caramel, Chocolate or Raspberry." at bounding box center [201, 408] width 252 height 34
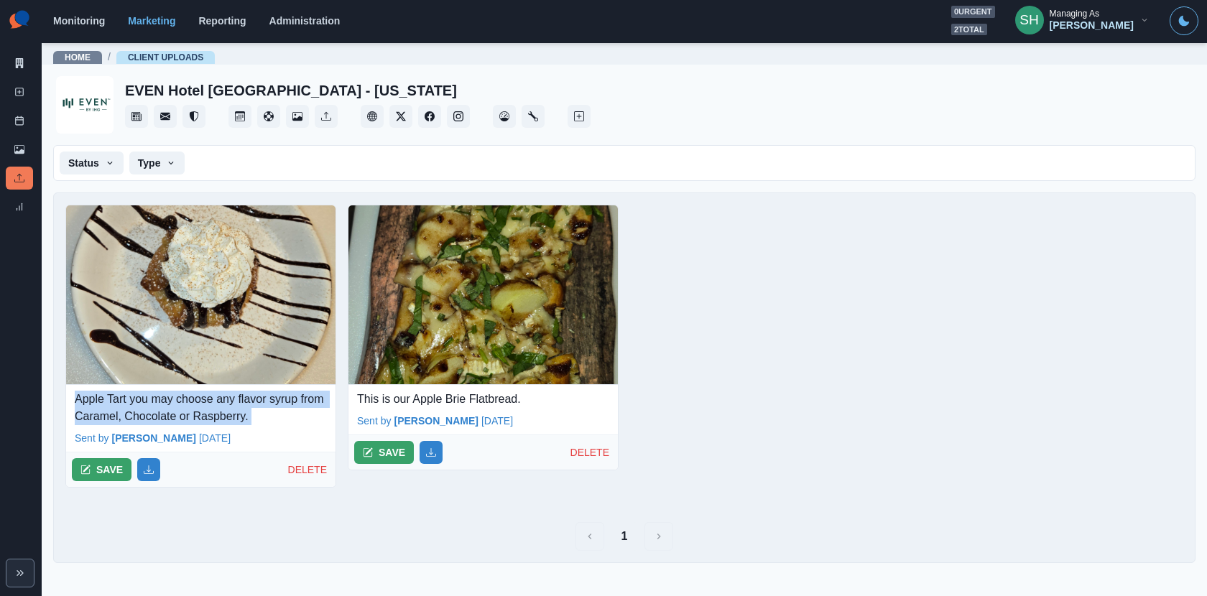
click at [193, 402] on p "Apple Tart you may choose any flavor syrup from Caramel, Chocolate or Raspberry." at bounding box center [201, 408] width 252 height 34
copy p "Apple Tart you may choose any flavor syrup from Caramel, Chocolate or Raspberry."
click at [106, 468] on button "SAVE" at bounding box center [102, 469] width 60 height 23
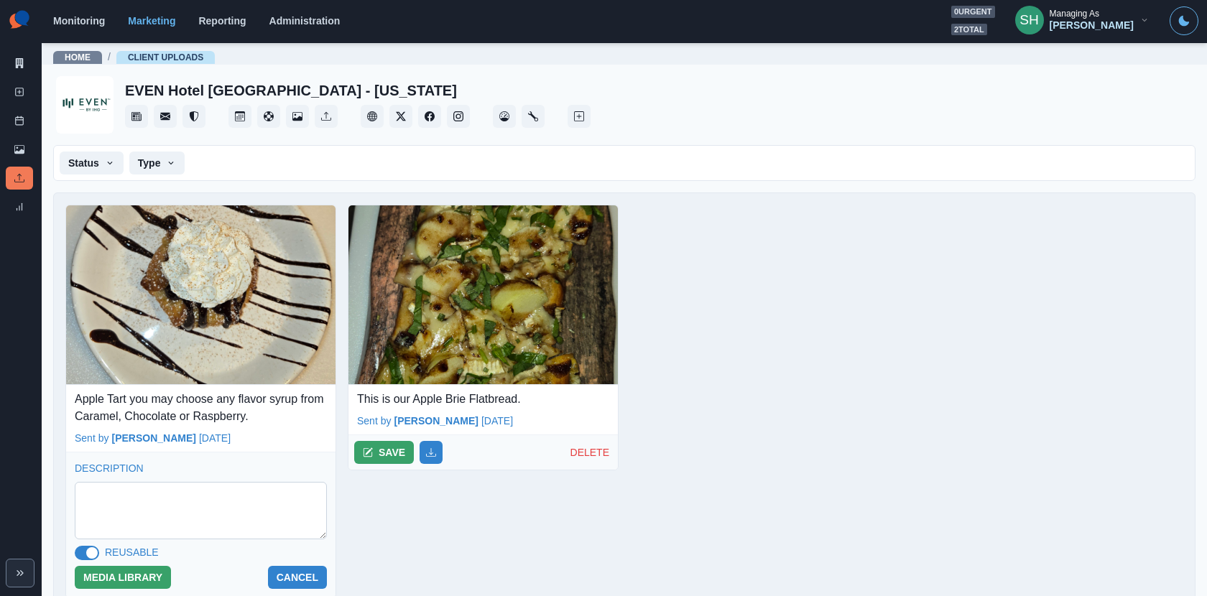
click at [138, 517] on textarea at bounding box center [201, 510] width 252 height 57
paste textarea "**********"
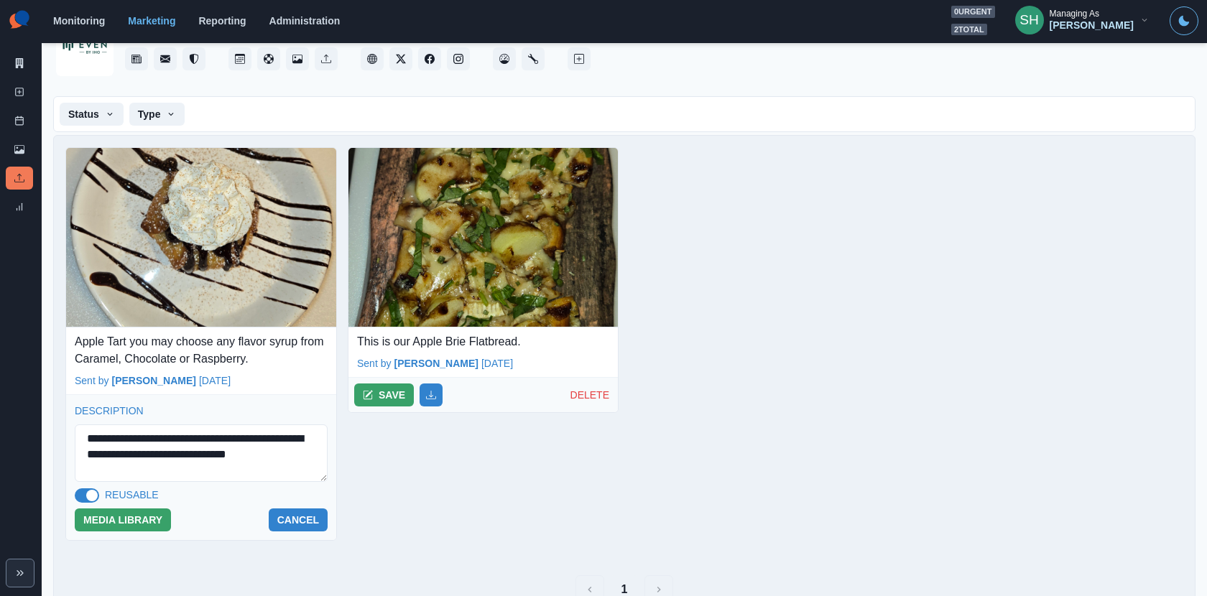
scroll to position [60, 0]
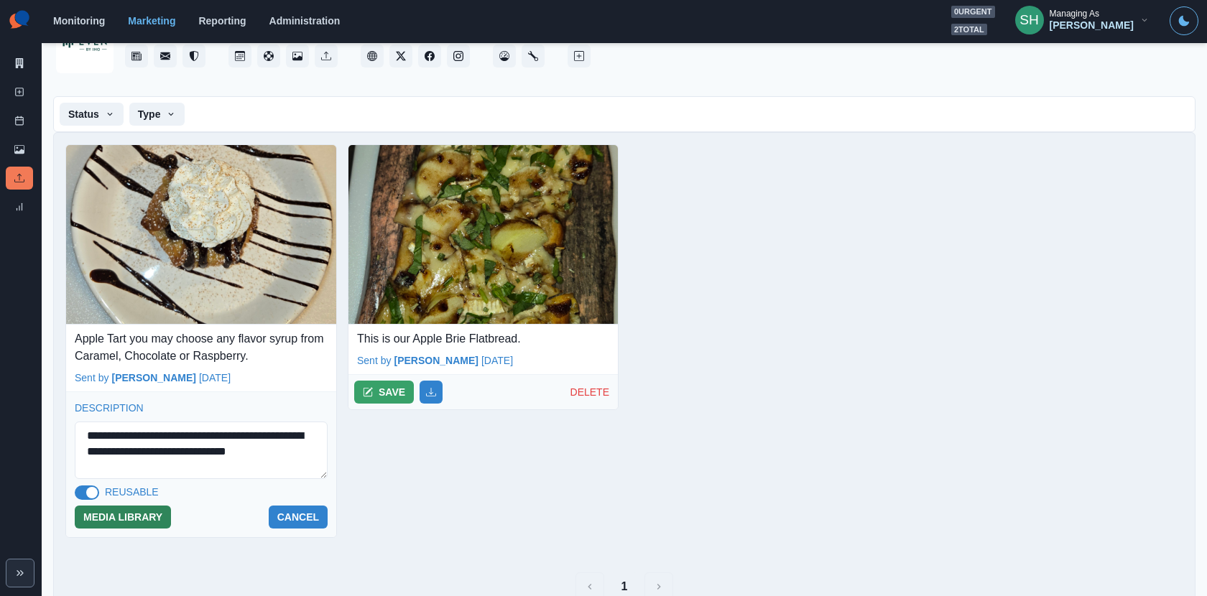
type textarea "**********"
click at [122, 509] on button "MEDIA LIBRARY" at bounding box center [123, 517] width 96 height 23
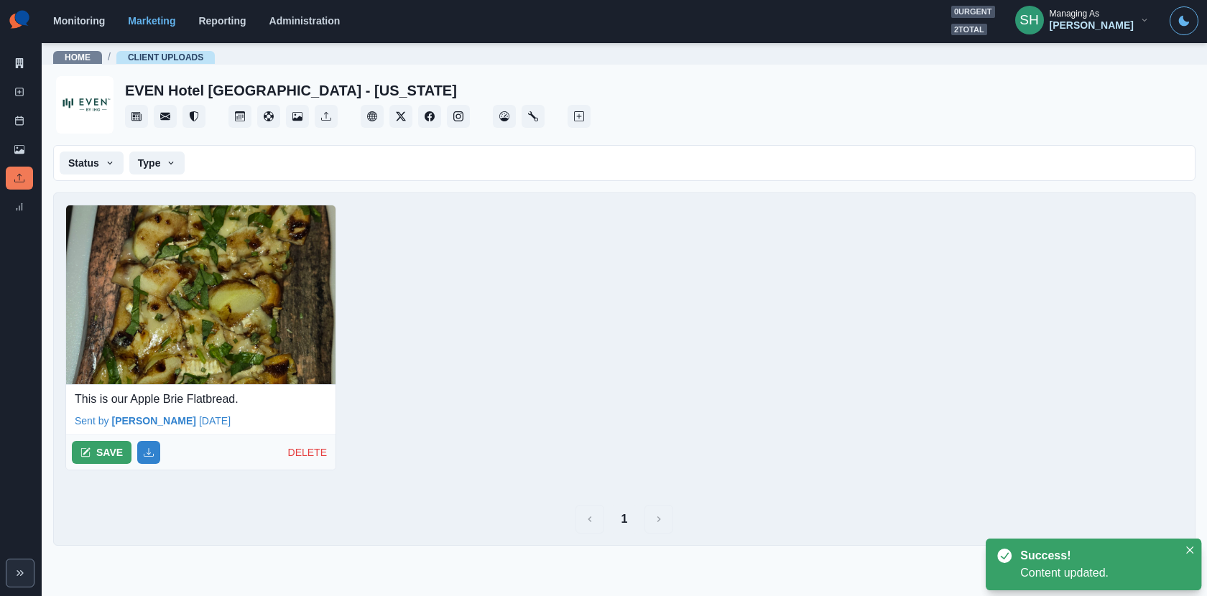
scroll to position [0, 0]
click at [305, 452] on p "DELETE" at bounding box center [309, 452] width 42 height 15
click at [96, 446] on button "DELETE" at bounding box center [100, 452] width 57 height 23
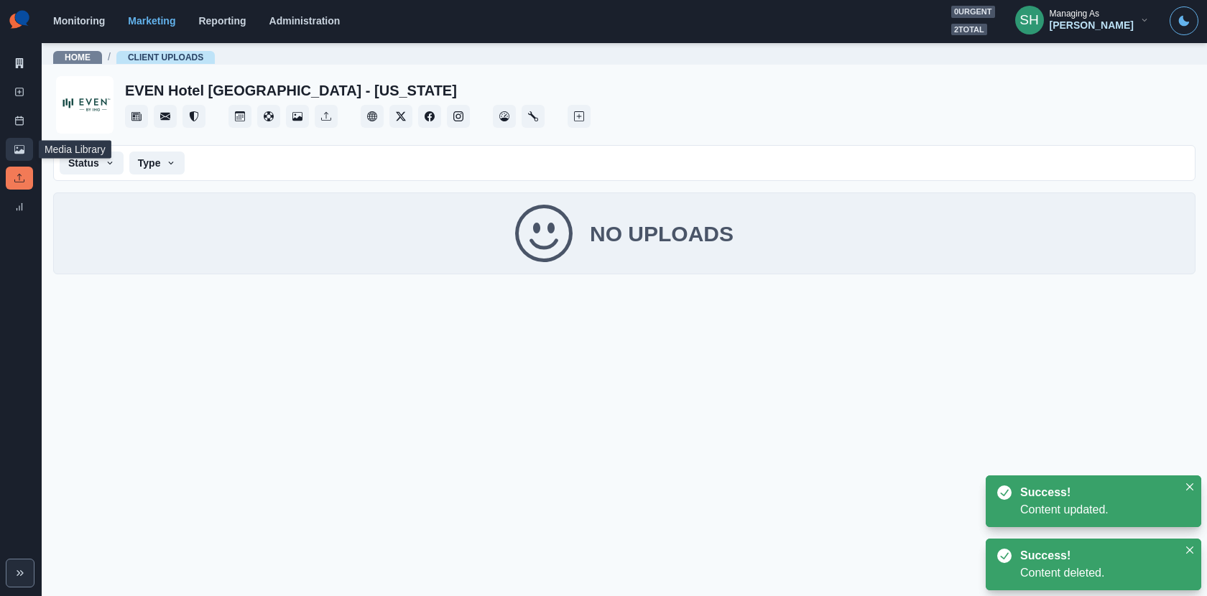
click at [18, 142] on link "Media Library" at bounding box center [19, 149] width 27 height 23
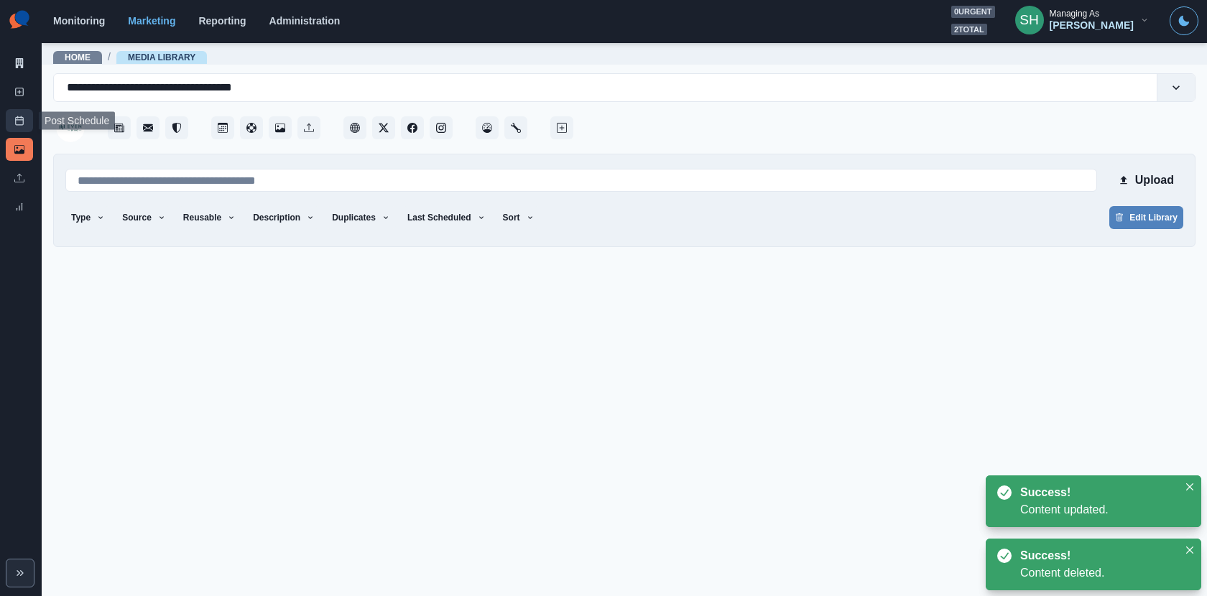
click at [22, 125] on icon at bounding box center [19, 121] width 10 height 10
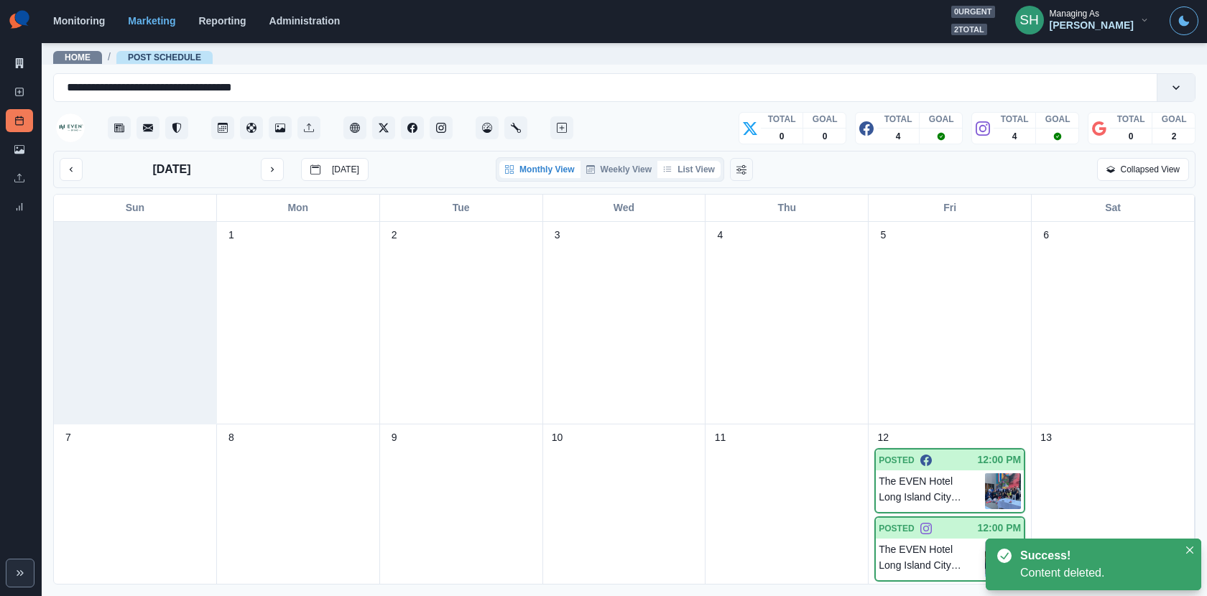
click at [675, 170] on button "List View" at bounding box center [688, 169] width 63 height 17
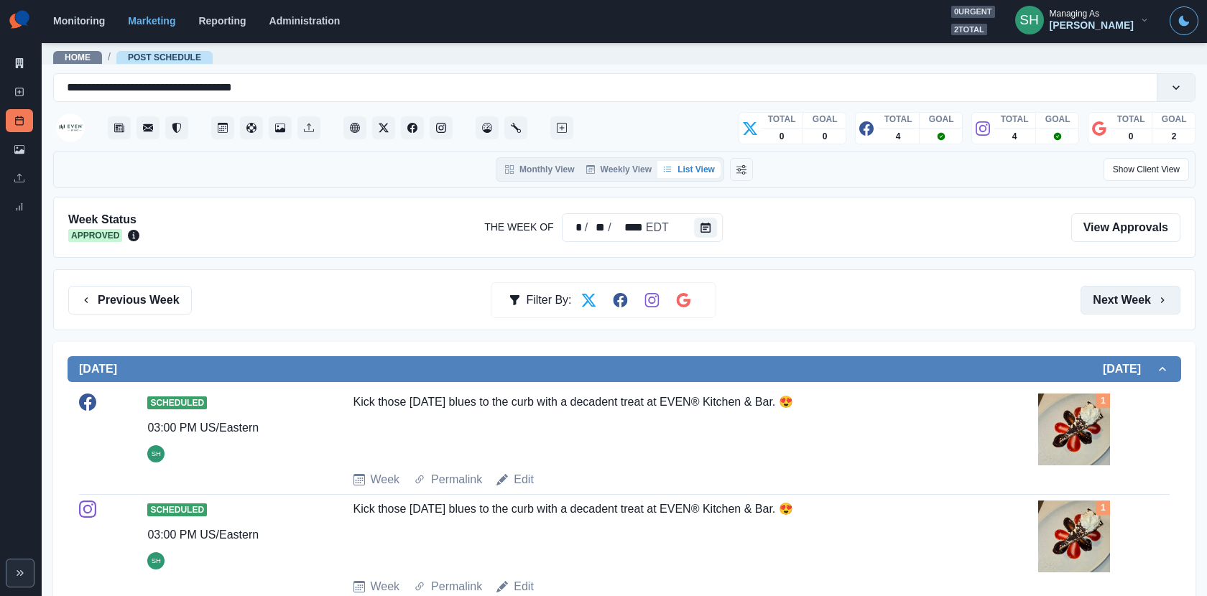
click at [1086, 290] on button "Next Week" at bounding box center [1131, 300] width 100 height 29
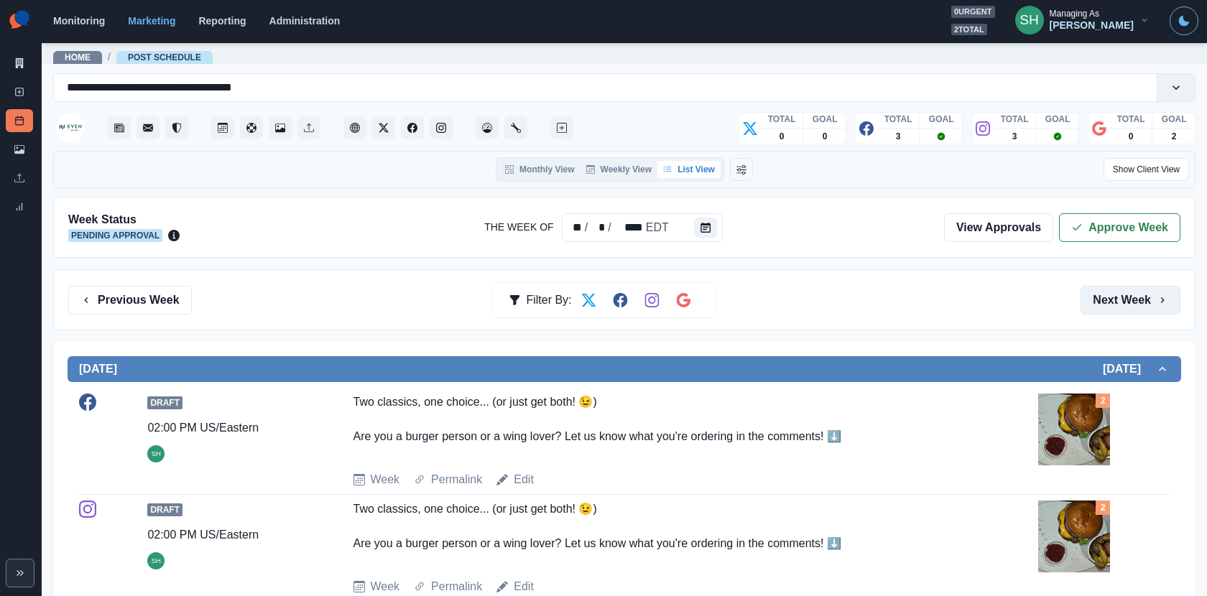
click at [1086, 298] on button "Next Week" at bounding box center [1131, 300] width 100 height 29
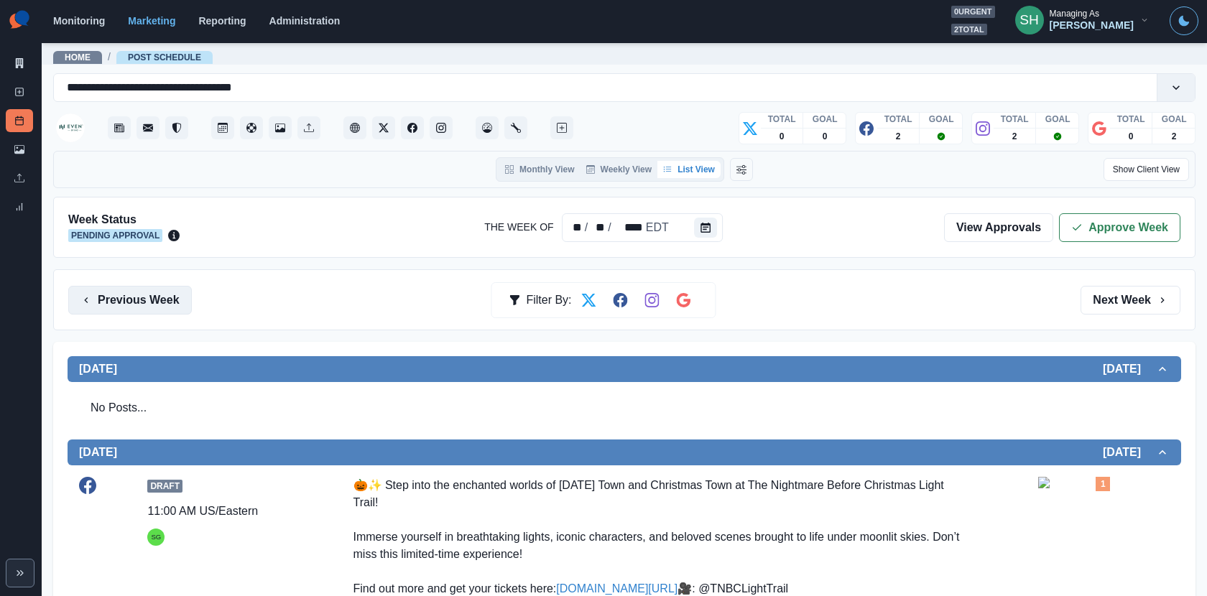
click at [173, 302] on button "Previous Week" at bounding box center [130, 300] width 124 height 29
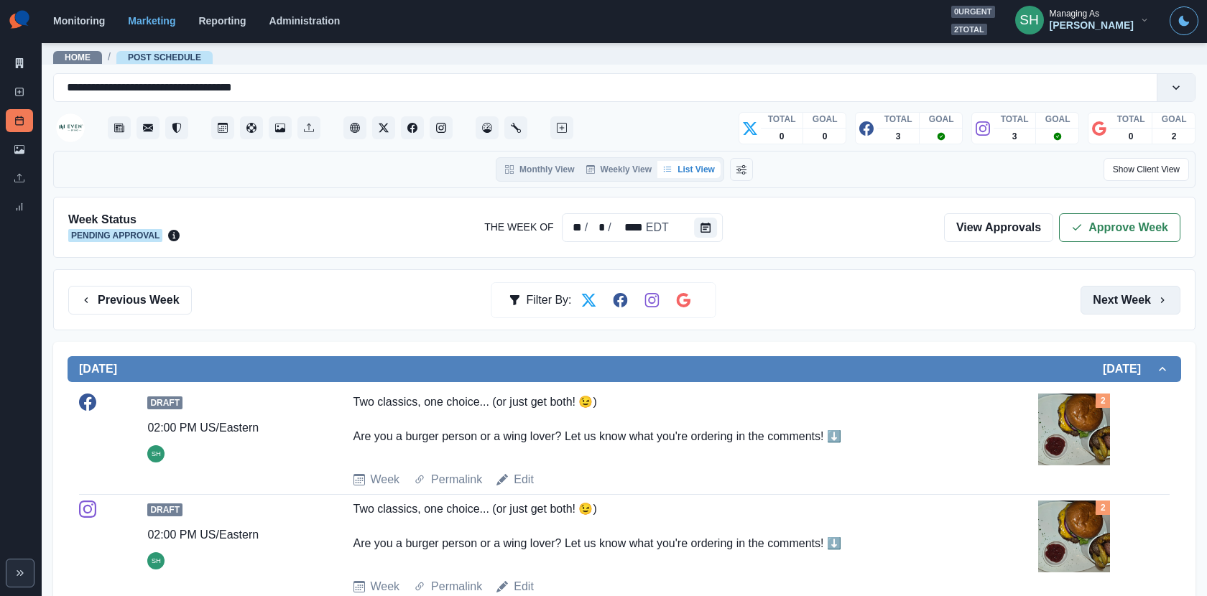
click at [1086, 289] on button "Next Week" at bounding box center [1131, 300] width 100 height 29
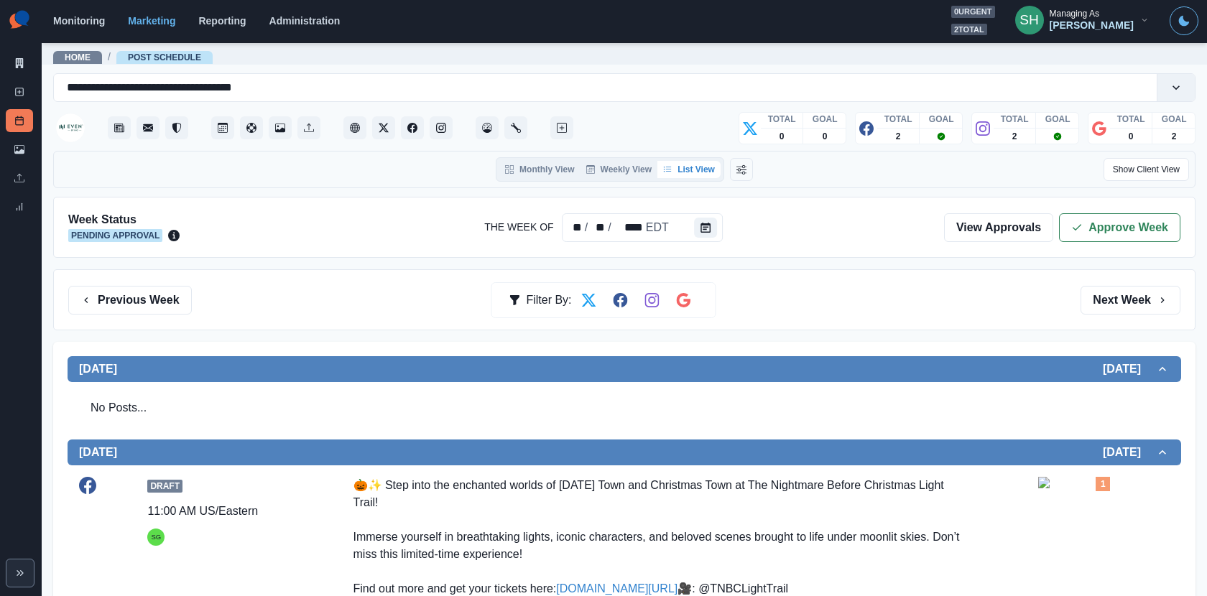
scroll to position [348, 0]
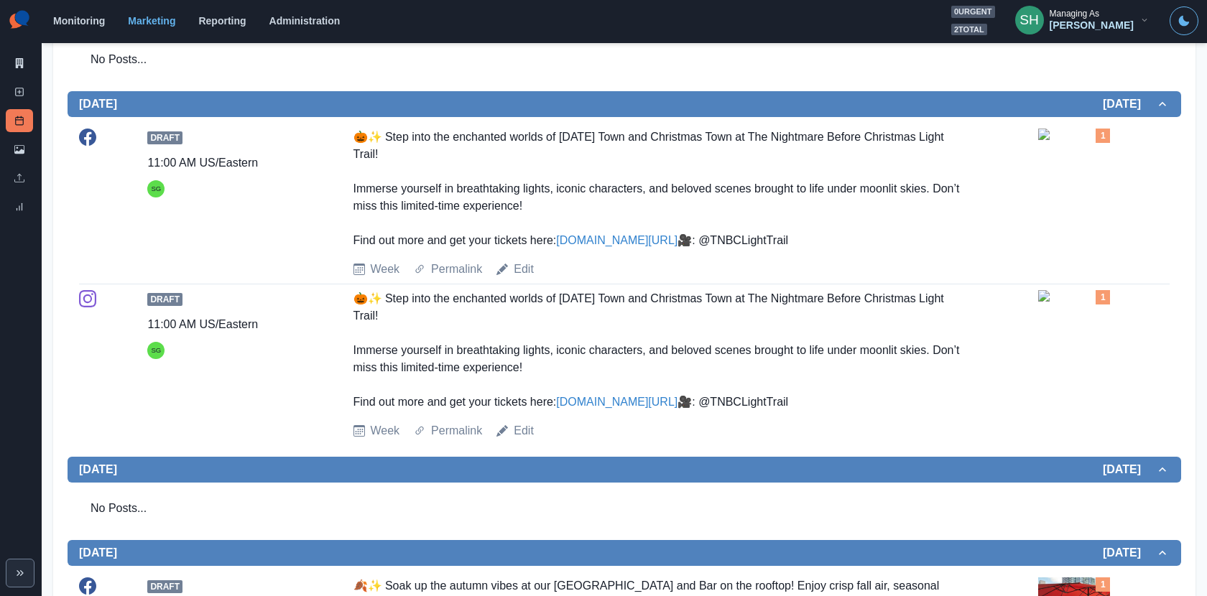
click at [1070, 140] on img at bounding box center [1074, 134] width 72 height 11
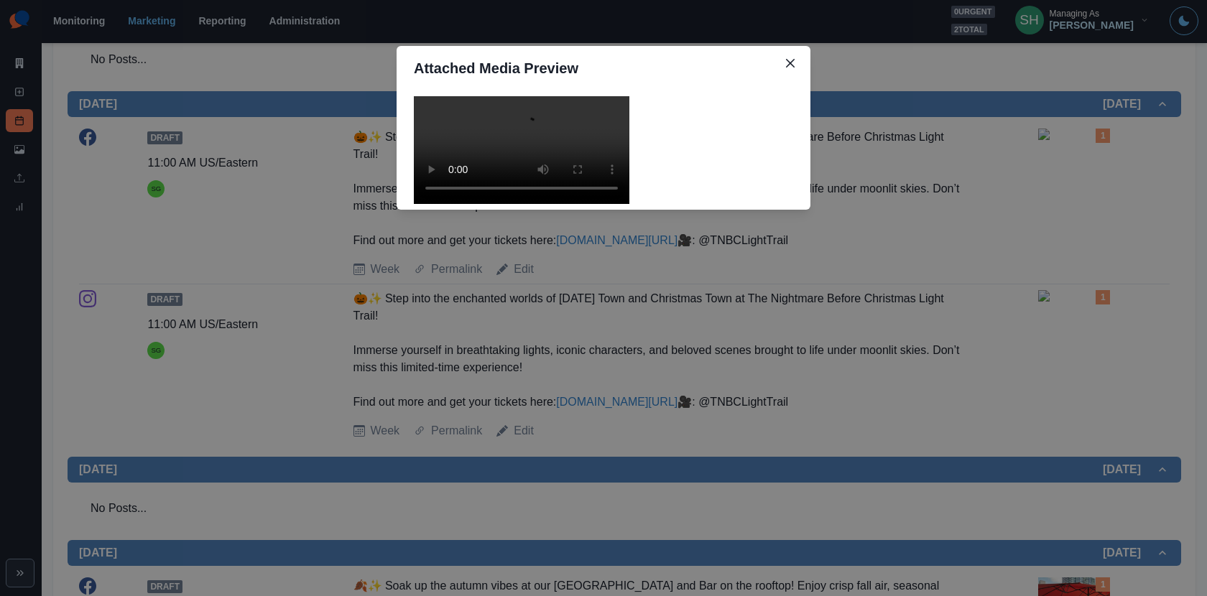
click at [600, 204] on video at bounding box center [522, 150] width 216 height 108
click at [851, 226] on div "Attached Media Preview" at bounding box center [603, 298] width 1207 height 596
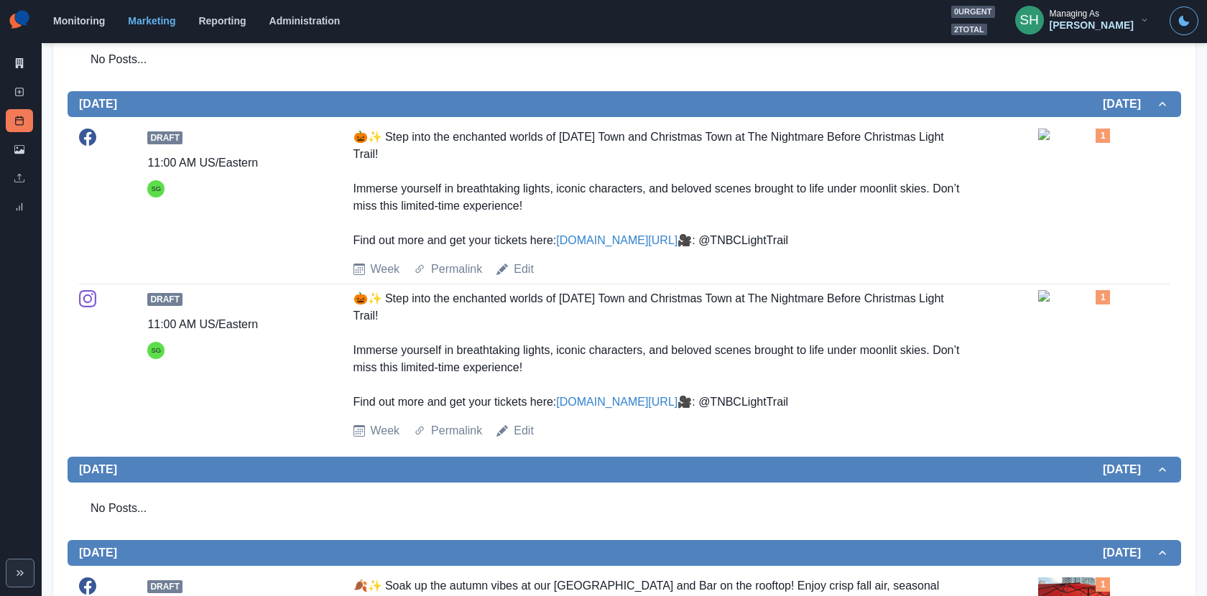
click at [634, 226] on div "🎃✨ Step into the enchanted worlds of Halloween Town and Christmas Town at The N…" at bounding box center [658, 189] width 611 height 121
click at [634, 246] on div "🎃✨ Step into the enchanted worlds of Halloween Town and Christmas Town at The N…" at bounding box center [658, 189] width 611 height 121
click at [614, 223] on div "🎃✨ Step into the enchanted worlds of Halloween Town and Christmas Town at The N…" at bounding box center [658, 189] width 611 height 121
click at [612, 234] on link "www.shorturl.at/3vpPy" at bounding box center [616, 240] width 121 height 12
click at [531, 278] on link "Edit" at bounding box center [524, 269] width 20 height 17
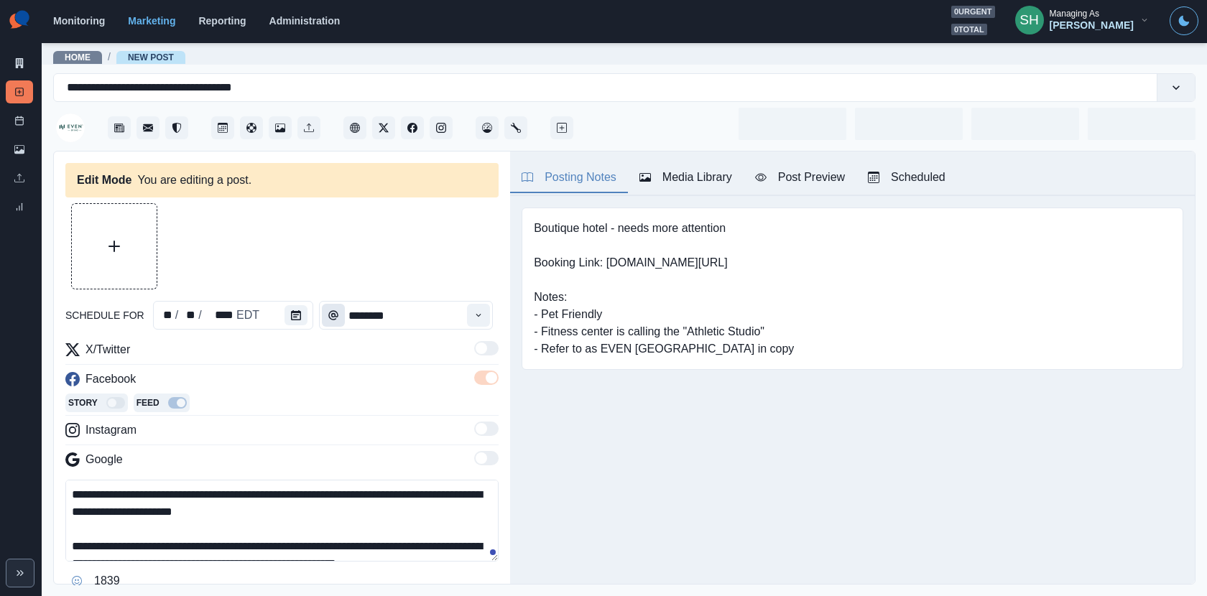
type input "********"
click at [291, 310] on icon "Calendar" at bounding box center [296, 315] width 10 height 10
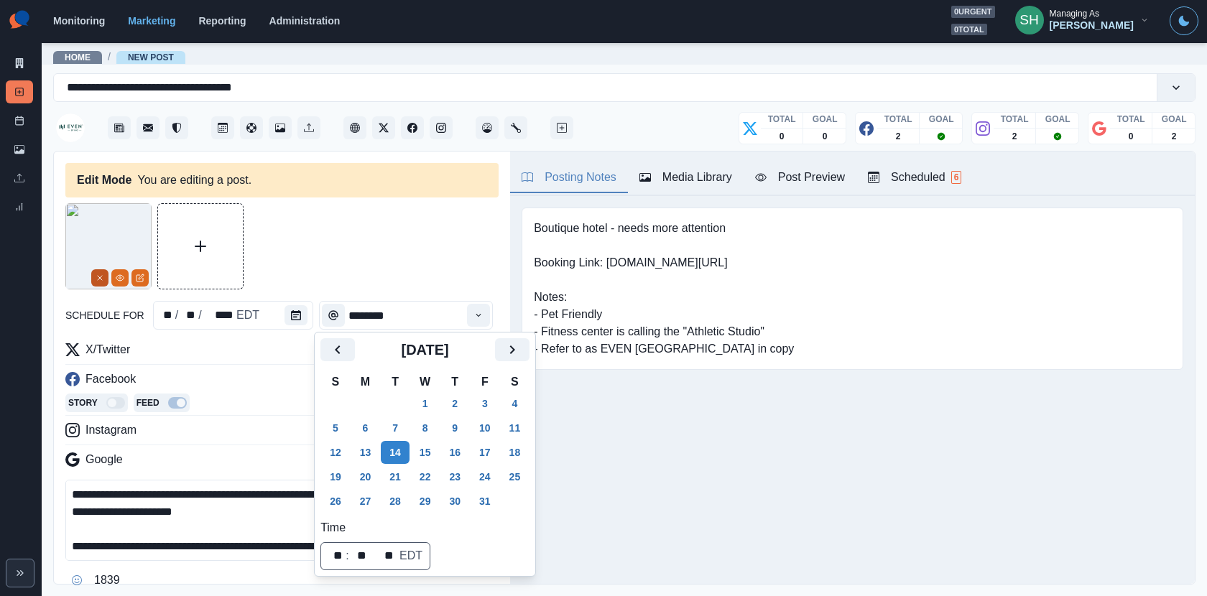
click at [96, 278] on icon "Remove" at bounding box center [100, 278] width 9 height 9
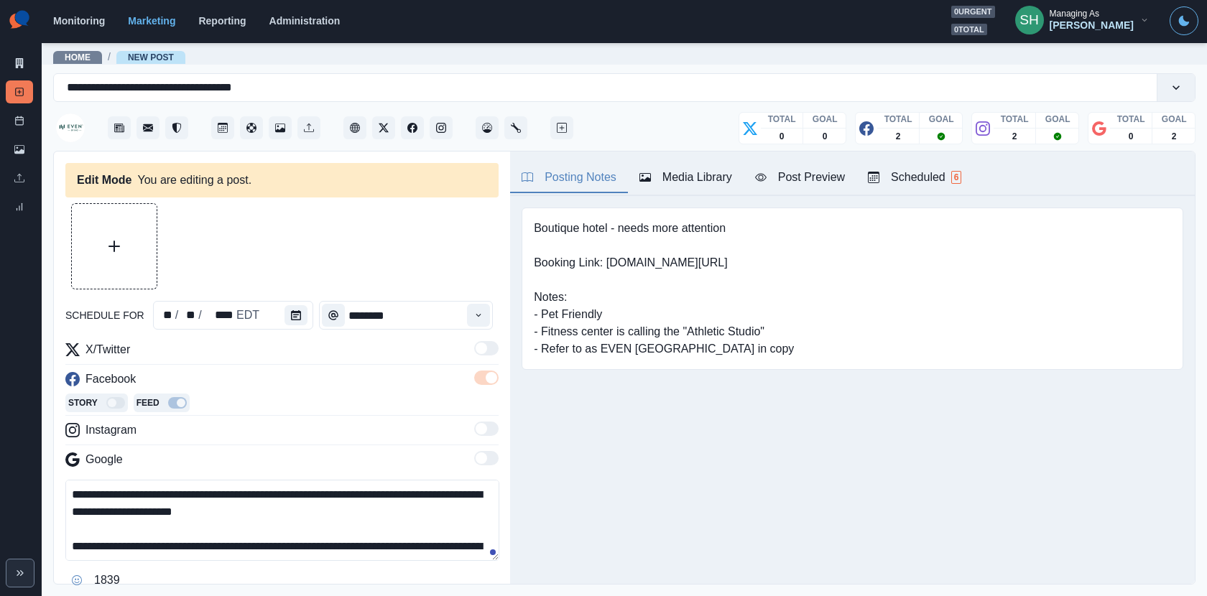
click at [639, 189] on button "Media Library" at bounding box center [686, 178] width 116 height 30
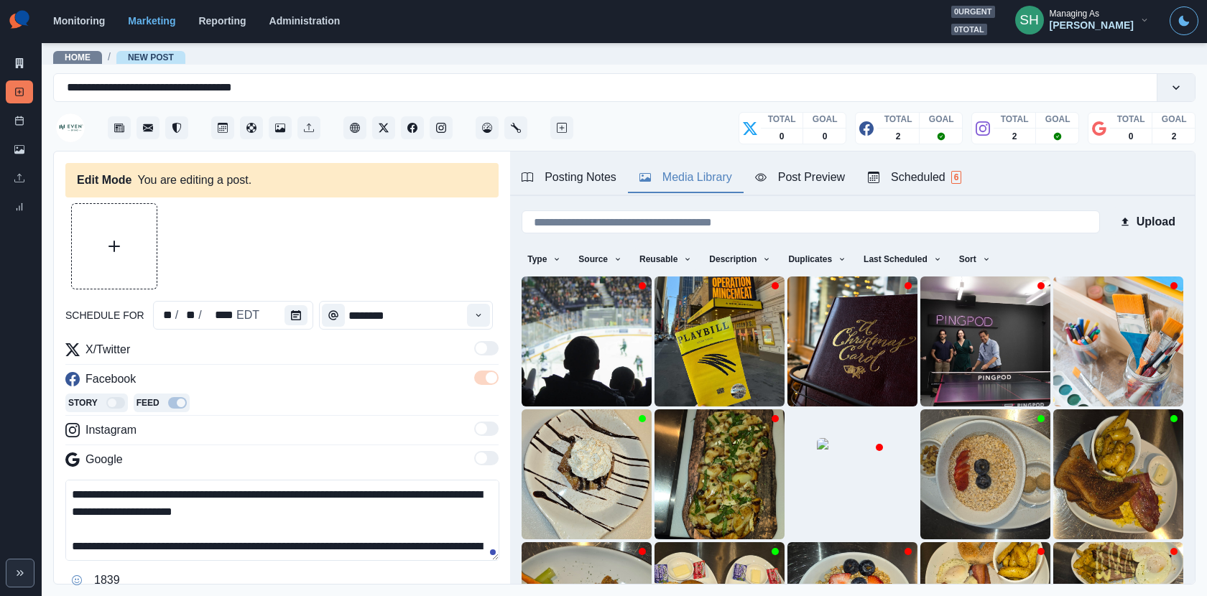
click at [639, 186] on button "Media Library" at bounding box center [686, 178] width 116 height 30
click at [285, 312] on button "Calendar" at bounding box center [296, 315] width 23 height 20
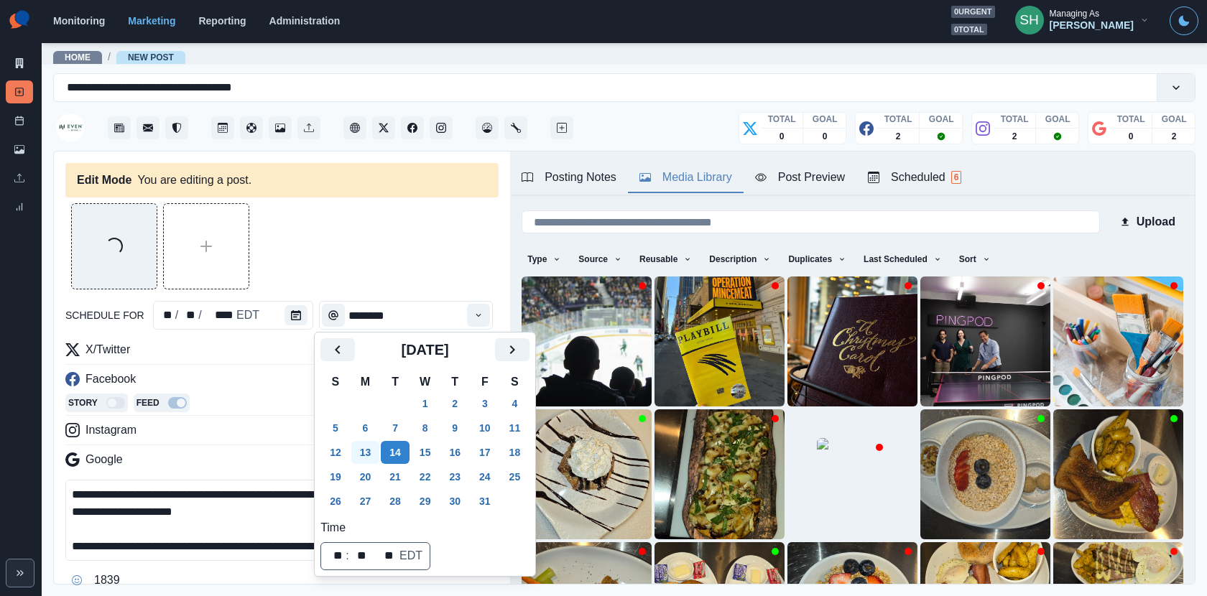
click at [365, 459] on button "13" at bounding box center [365, 452] width 29 height 23
click at [393, 249] on div "Loading..." at bounding box center [281, 246] width 433 height 86
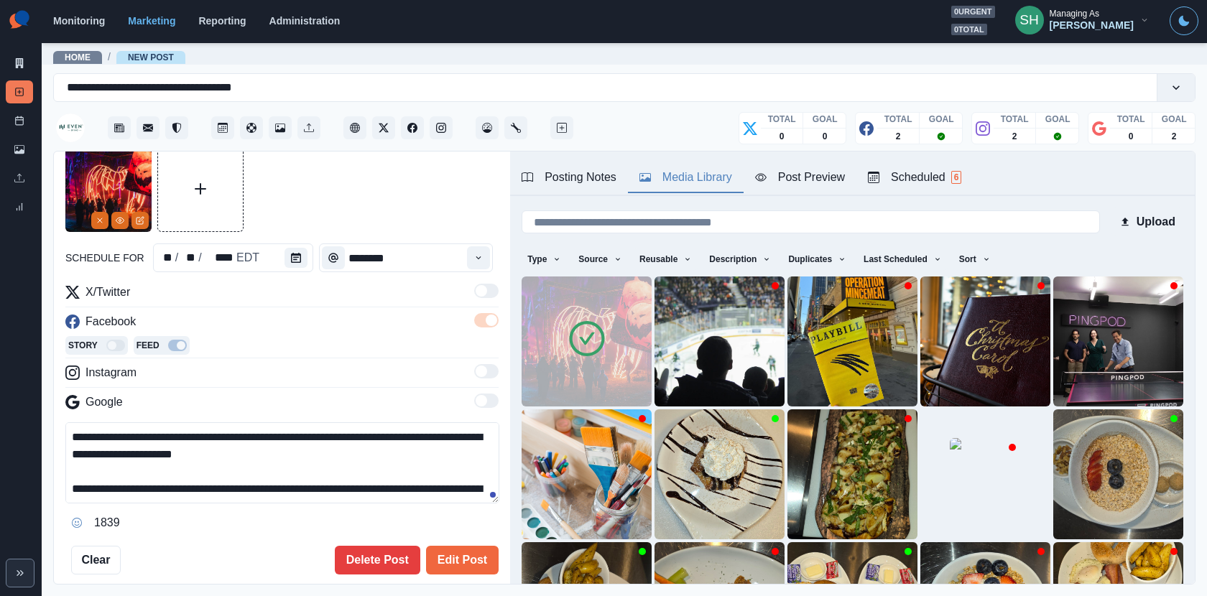
scroll to position [85, 0]
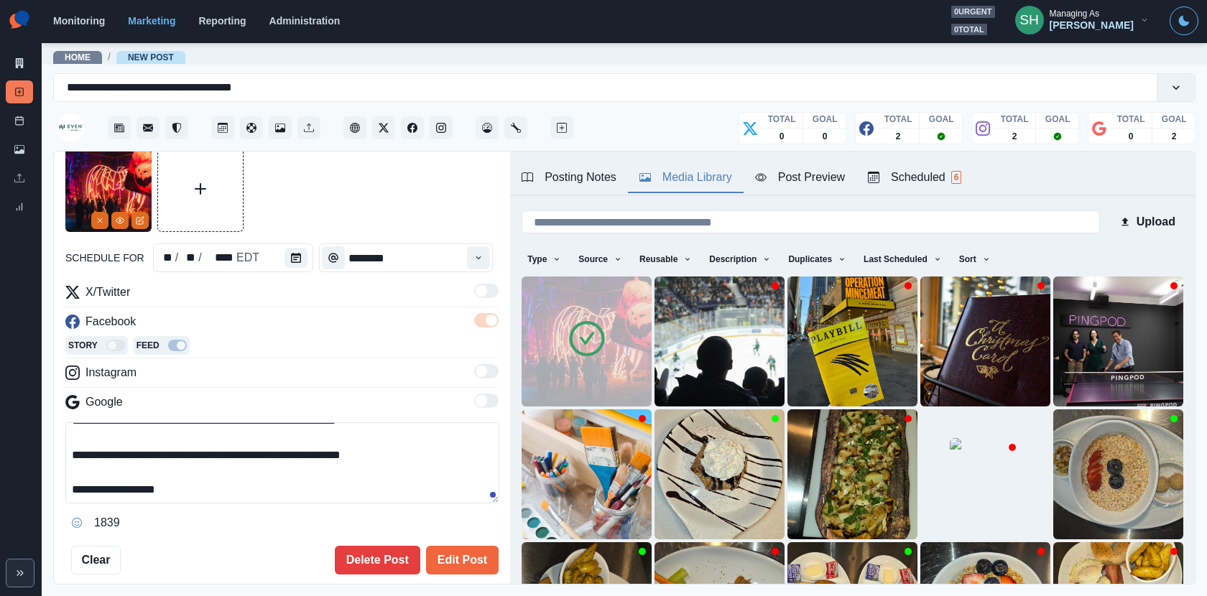
click at [76, 486] on textarea "**********" at bounding box center [282, 462] width 434 height 81
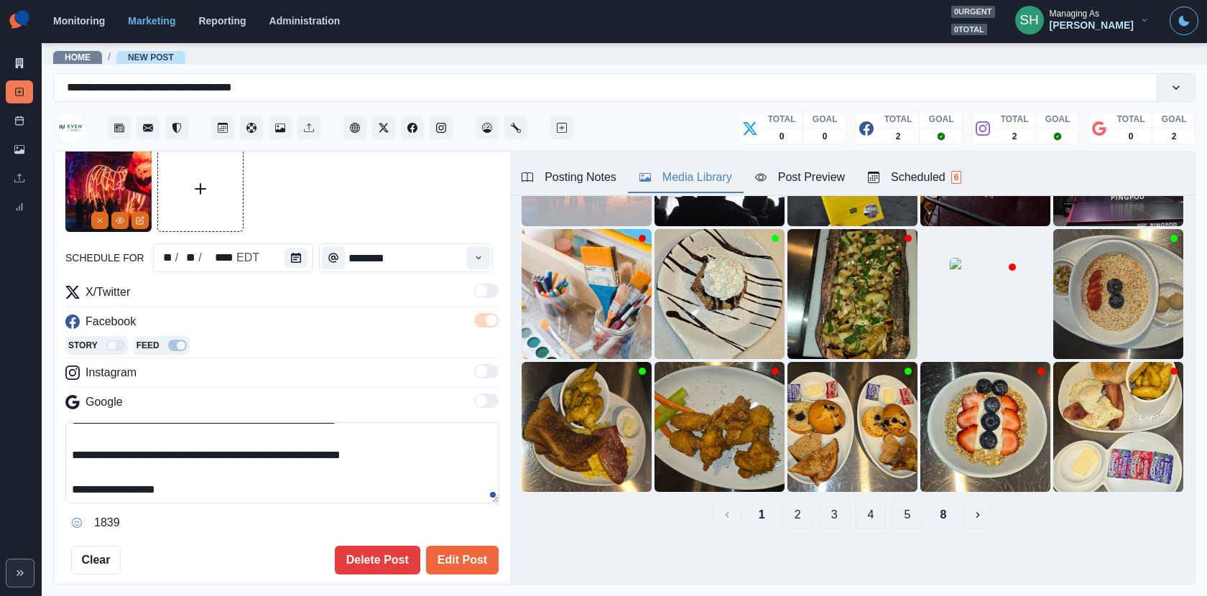
click at [792, 523] on button "2" at bounding box center [797, 515] width 31 height 29
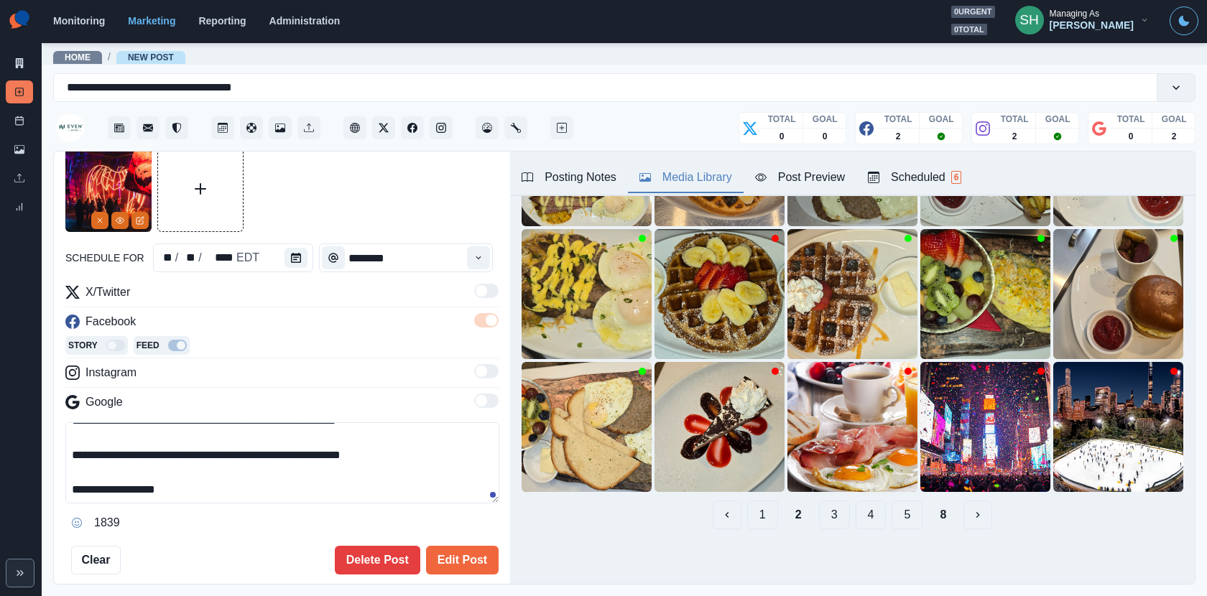
click at [832, 527] on button "3" at bounding box center [834, 515] width 31 height 29
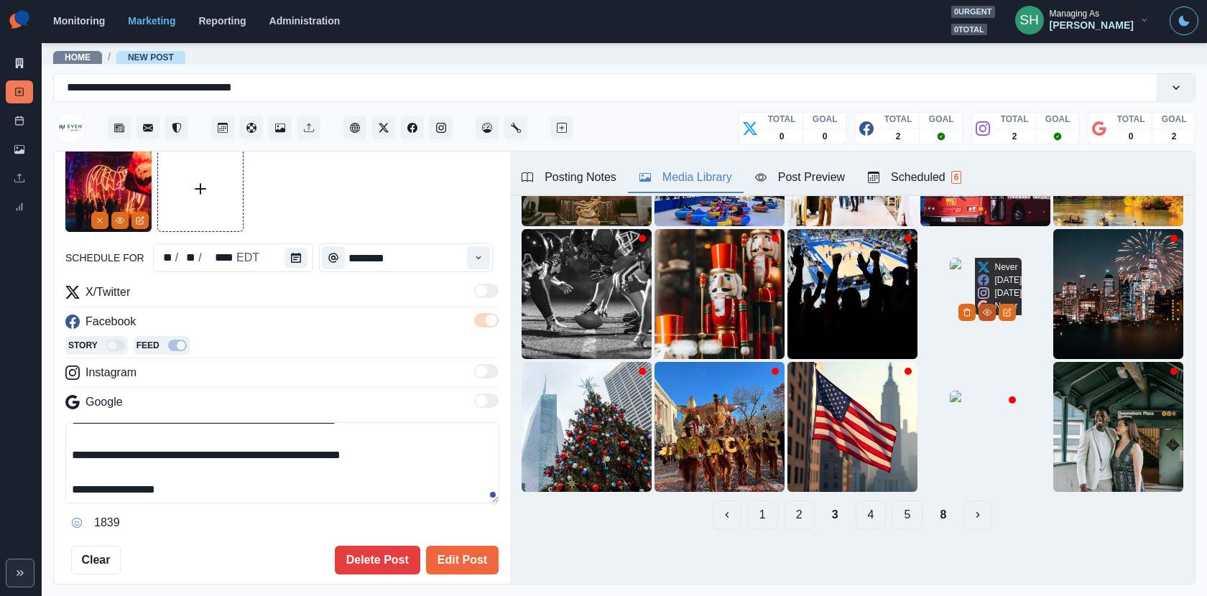
click at [988, 314] on circle "View Media" at bounding box center [987, 313] width 2 height 2
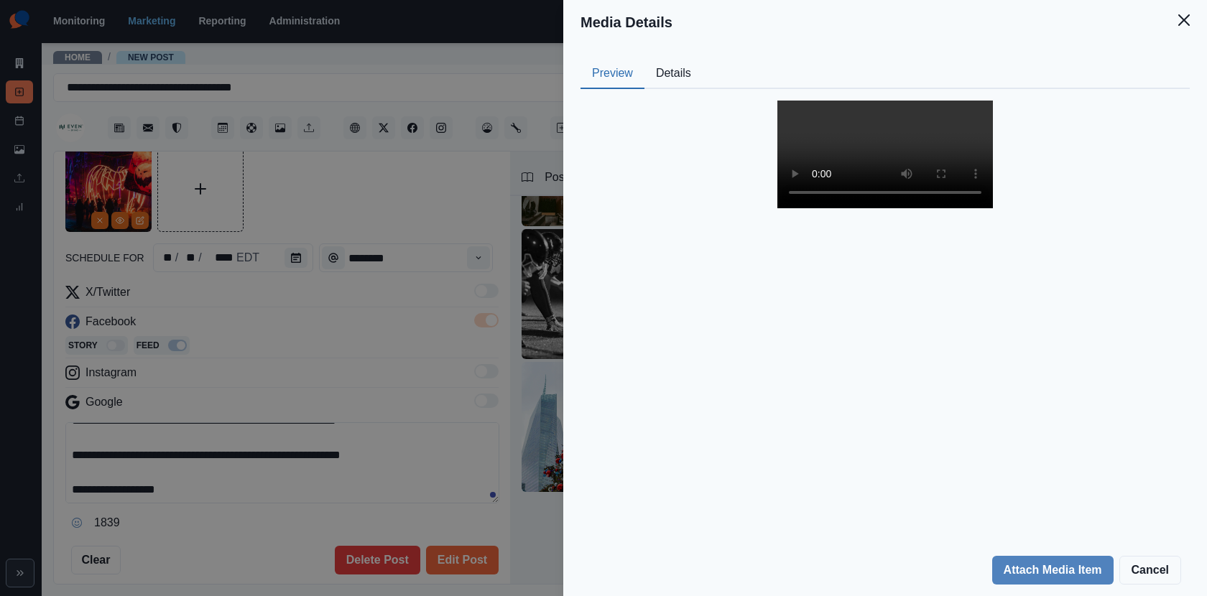
click at [540, 283] on div "Media Details Preview Details Our Description SnapInsta.to_AQP4PqihzJG5UoUK8nxT…" at bounding box center [603, 298] width 1207 height 596
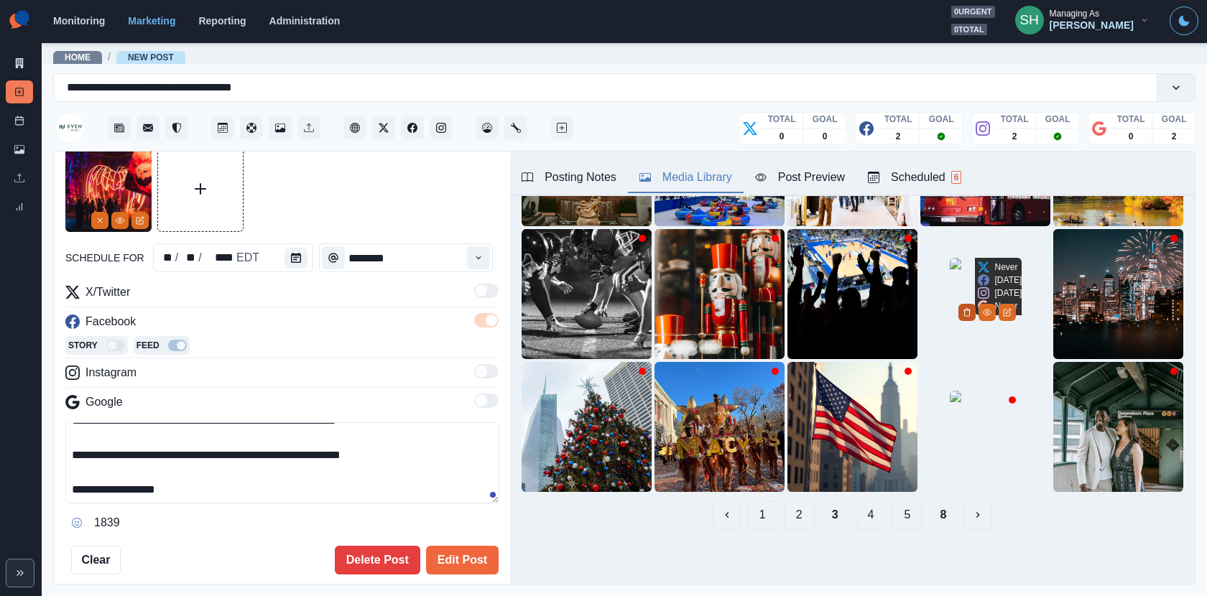
click at [976, 321] on button "Delete Media" at bounding box center [966, 312] width 17 height 17
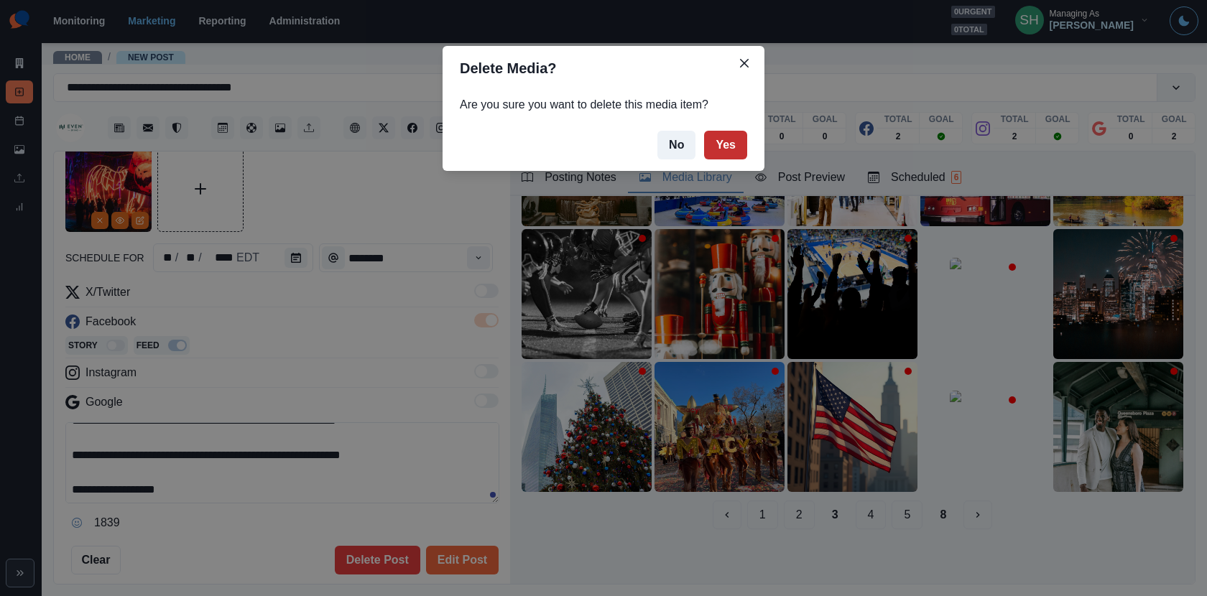
click at [732, 145] on button "Yes" at bounding box center [725, 145] width 43 height 29
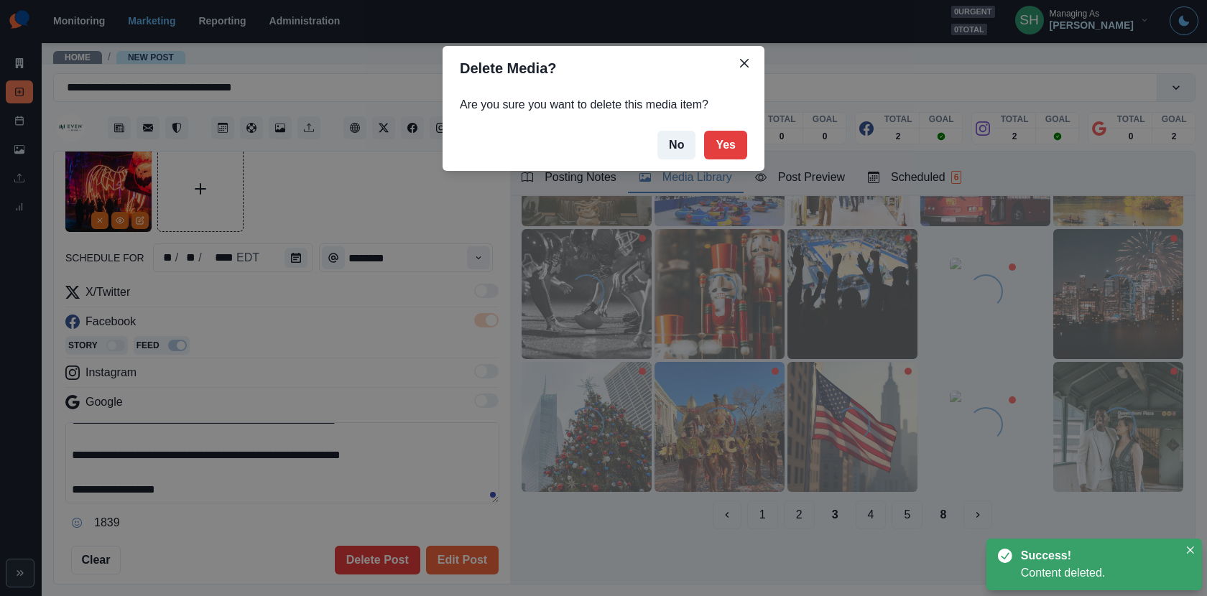
click at [765, 520] on button "1" at bounding box center [762, 515] width 31 height 29
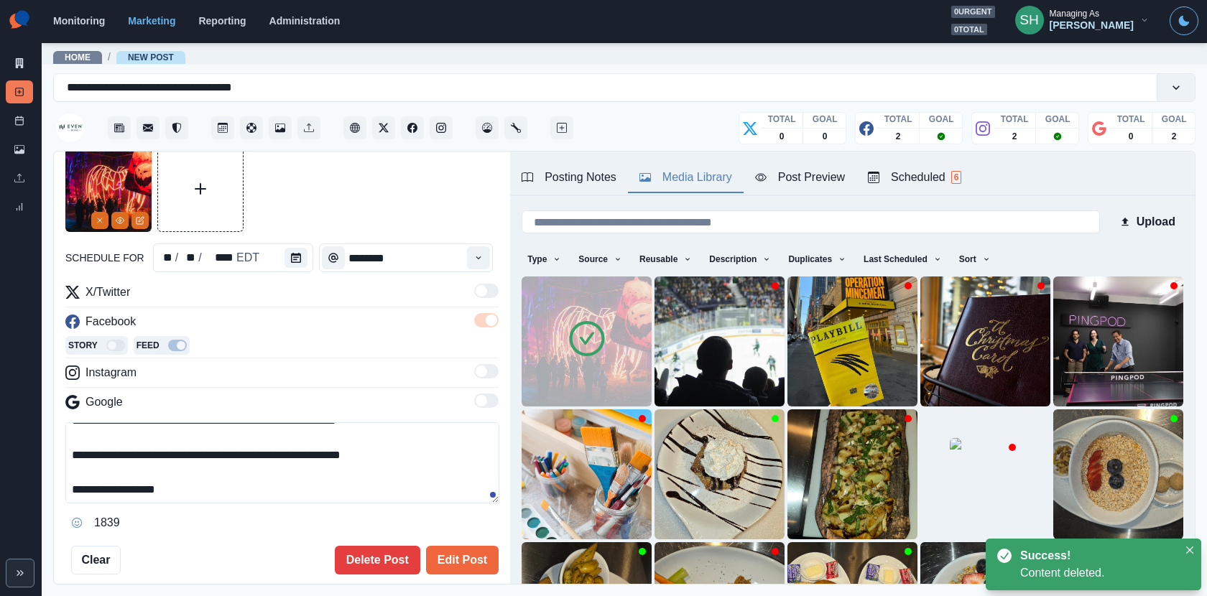
scroll to position [0, 0]
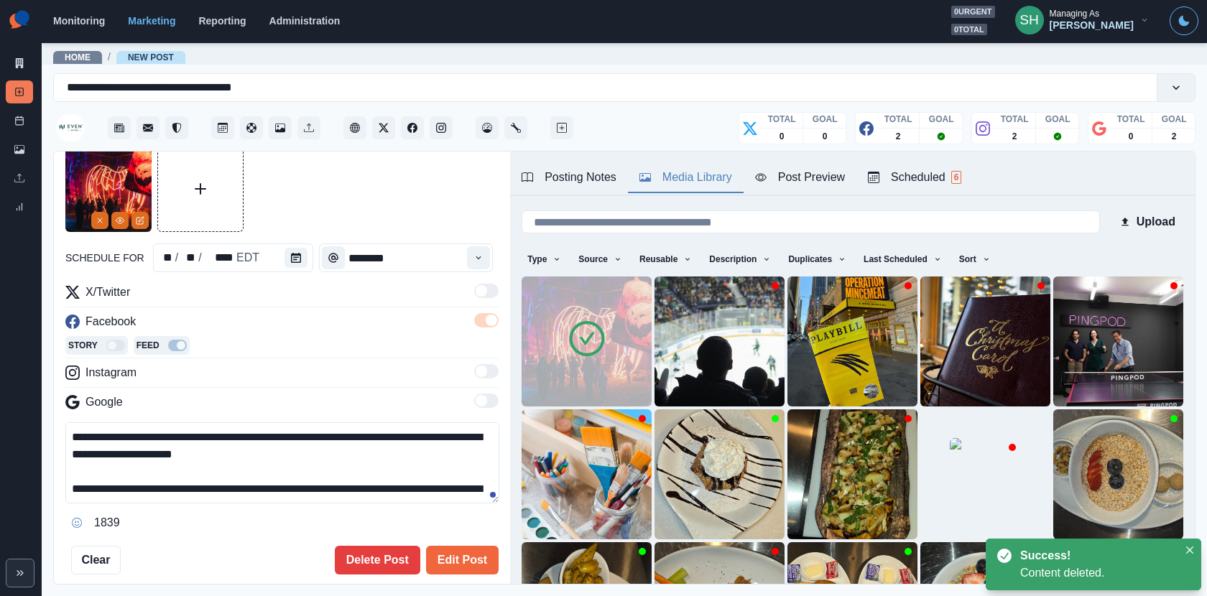
drag, startPoint x: 216, startPoint y: 484, endPoint x: 208, endPoint y: 371, distance: 113.1
click at [208, 371] on div "**********" at bounding box center [281, 409] width 433 height 251
click at [172, 453] on textarea "**********" at bounding box center [282, 462] width 434 height 81
drag, startPoint x: 100, startPoint y: 431, endPoint x: 26, endPoint y: 431, distance: 74.0
click at [28, 431] on div "**********" at bounding box center [603, 298] width 1207 height 596
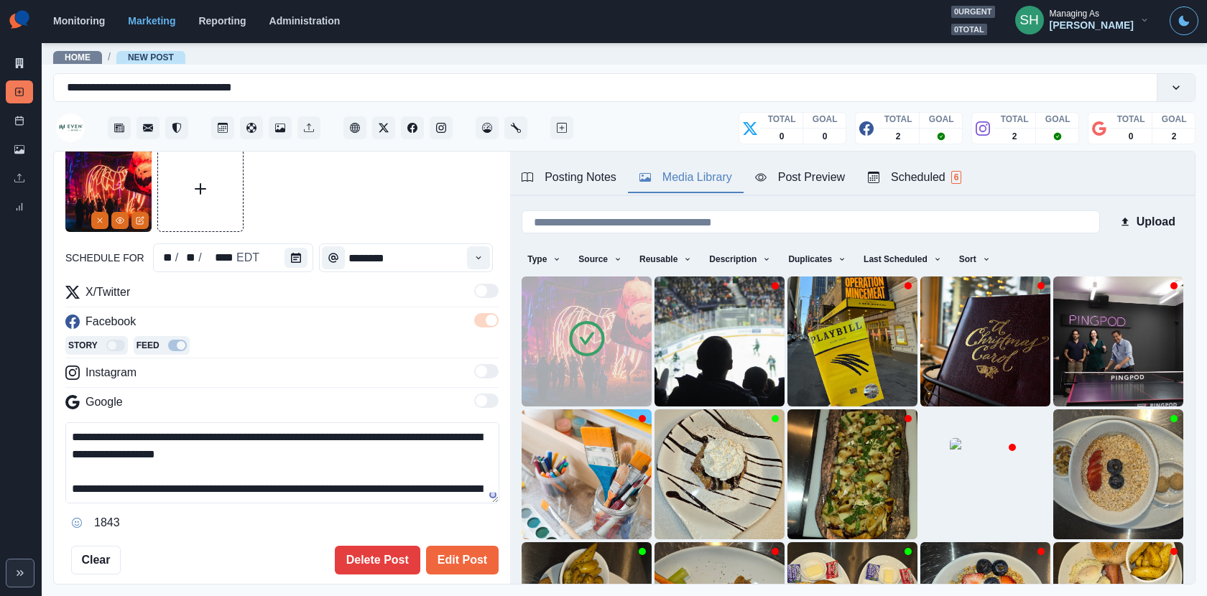
click at [351, 448] on textarea "**********" at bounding box center [282, 462] width 434 height 81
paste textarea "****"
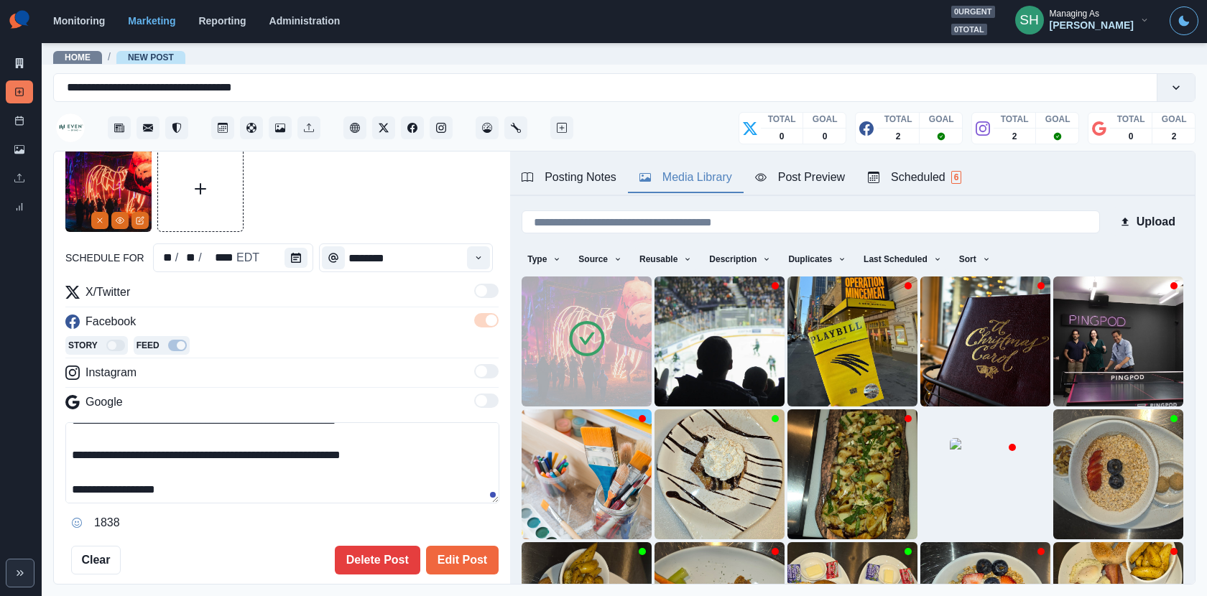
drag, startPoint x: 183, startPoint y: 485, endPoint x: 91, endPoint y: 485, distance: 92.7
click at [91, 485] on textarea "**********" at bounding box center [282, 462] width 434 height 81
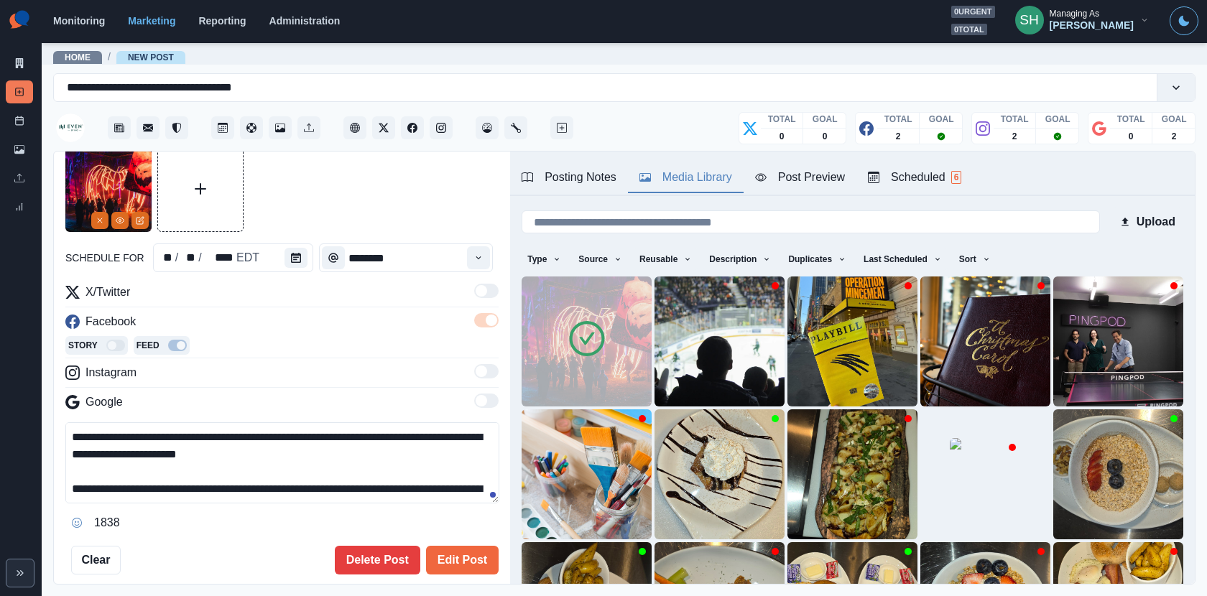
click at [274, 451] on textarea "**********" at bounding box center [282, 462] width 434 height 81
drag, startPoint x: 272, startPoint y: 452, endPoint x: 44, endPoint y: 470, distance: 229.2
click at [44, 470] on main "**********" at bounding box center [624, 319] width 1165 height 555
click at [237, 446] on textarea "**********" at bounding box center [282, 462] width 434 height 81
drag, startPoint x: 272, startPoint y: 453, endPoint x: 461, endPoint y: 439, distance: 188.7
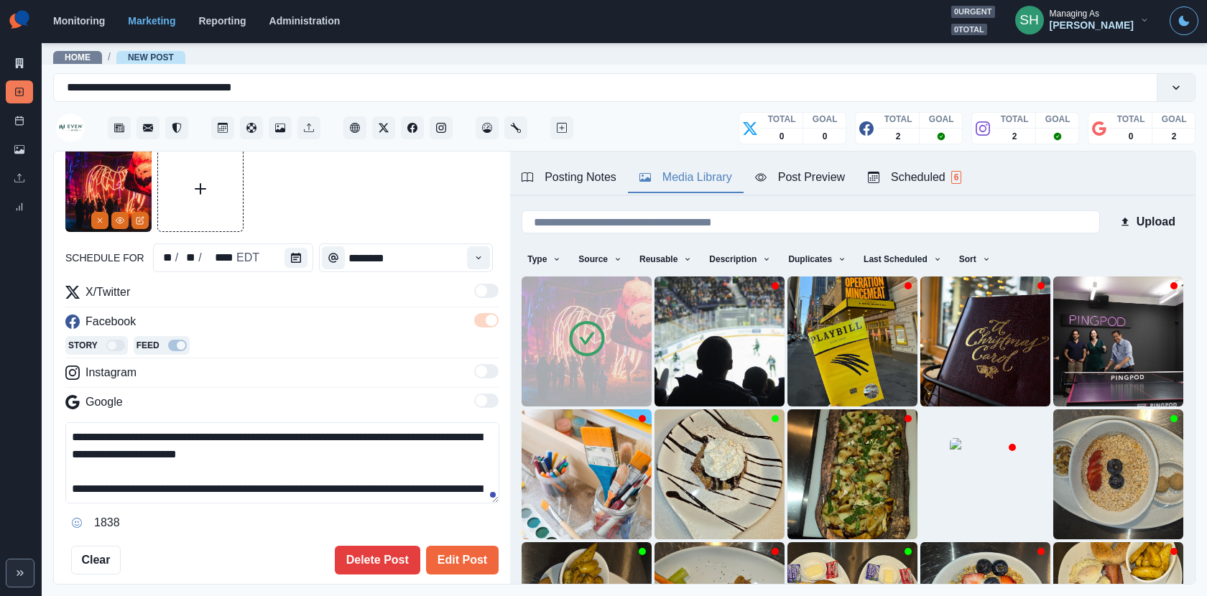
click at [461, 439] on textarea "**********" at bounding box center [282, 462] width 434 height 81
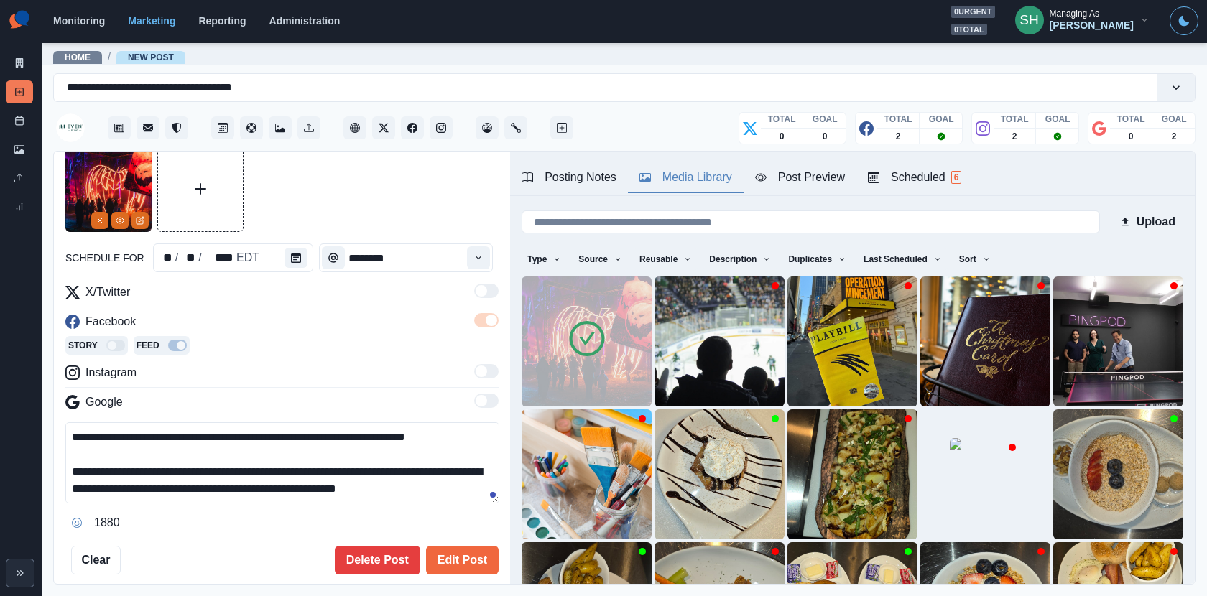
paste textarea "**********"
click at [264, 465] on textarea "**********" at bounding box center [282, 462] width 434 height 81
drag, startPoint x: 218, startPoint y: 459, endPoint x: 218, endPoint y: 341, distance: 118.5
click at [218, 341] on div "**********" at bounding box center [281, 409] width 433 height 251
type textarea "**********"
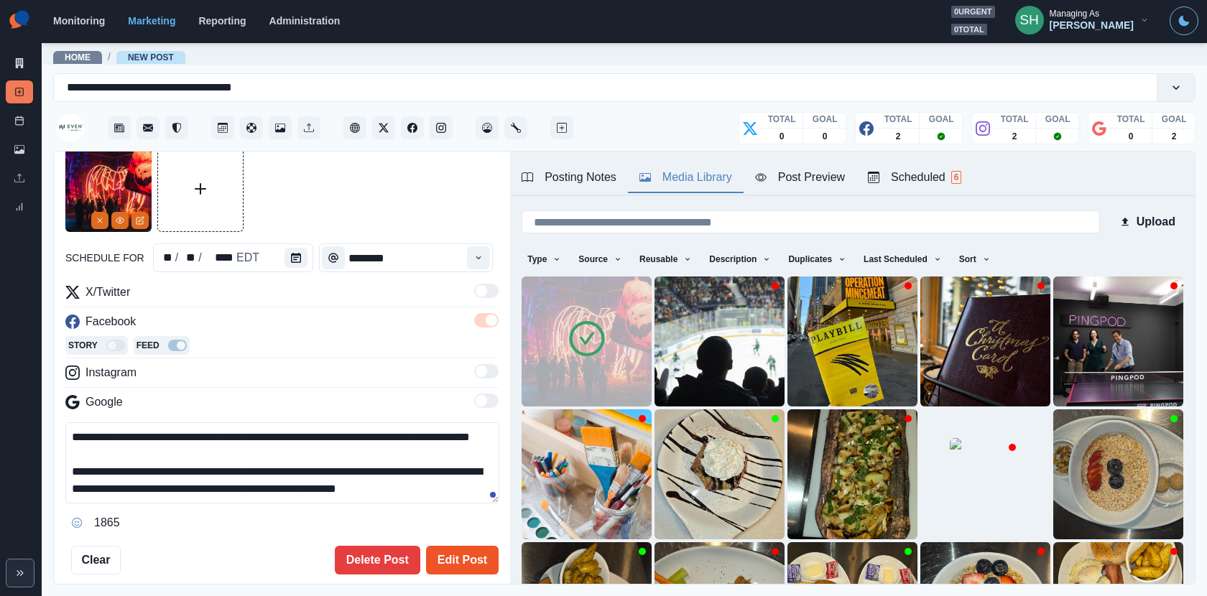
click at [461, 536] on button "Edit Post" at bounding box center [462, 560] width 73 height 29
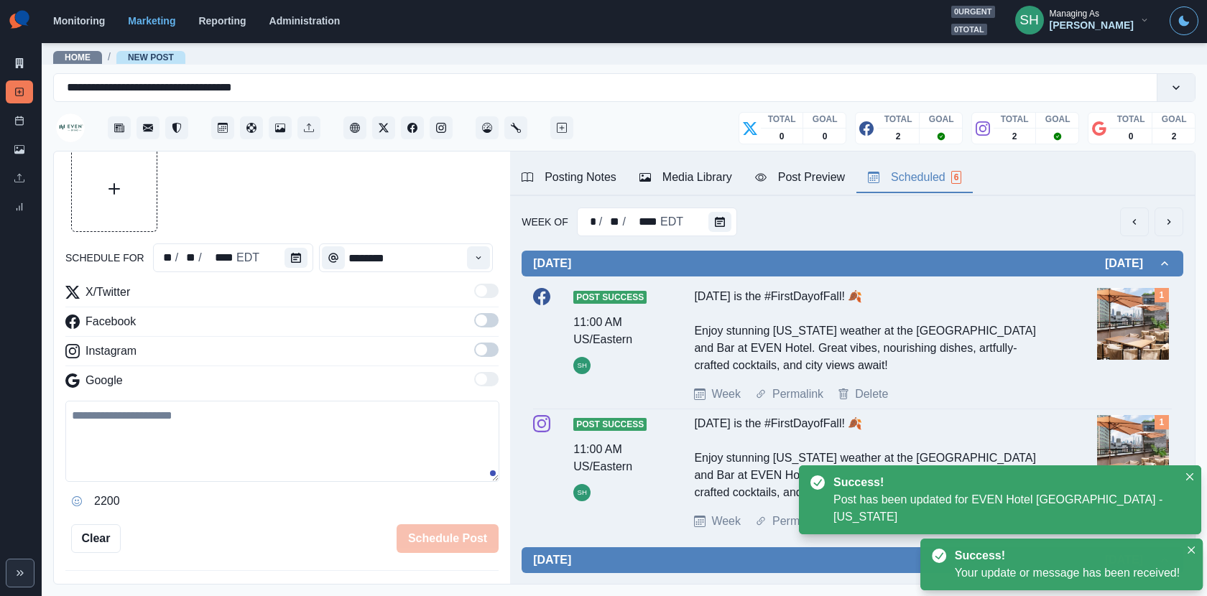
click at [945, 172] on div "Scheduled 6" at bounding box center [914, 177] width 93 height 17
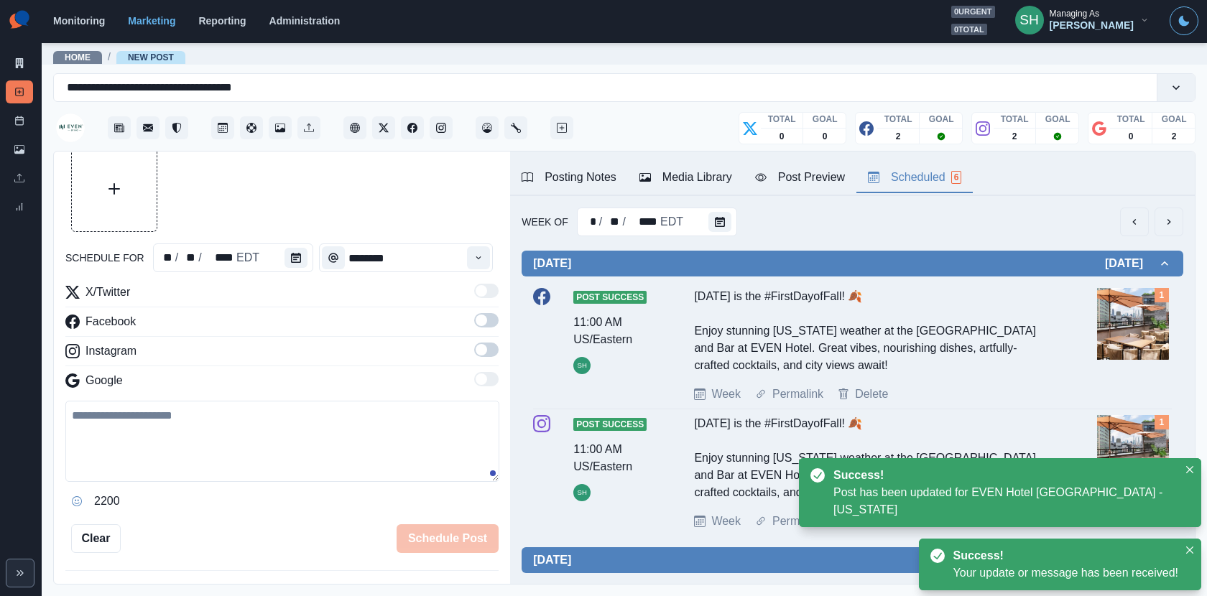
click at [1086, 233] on button "next" at bounding box center [1169, 222] width 29 height 29
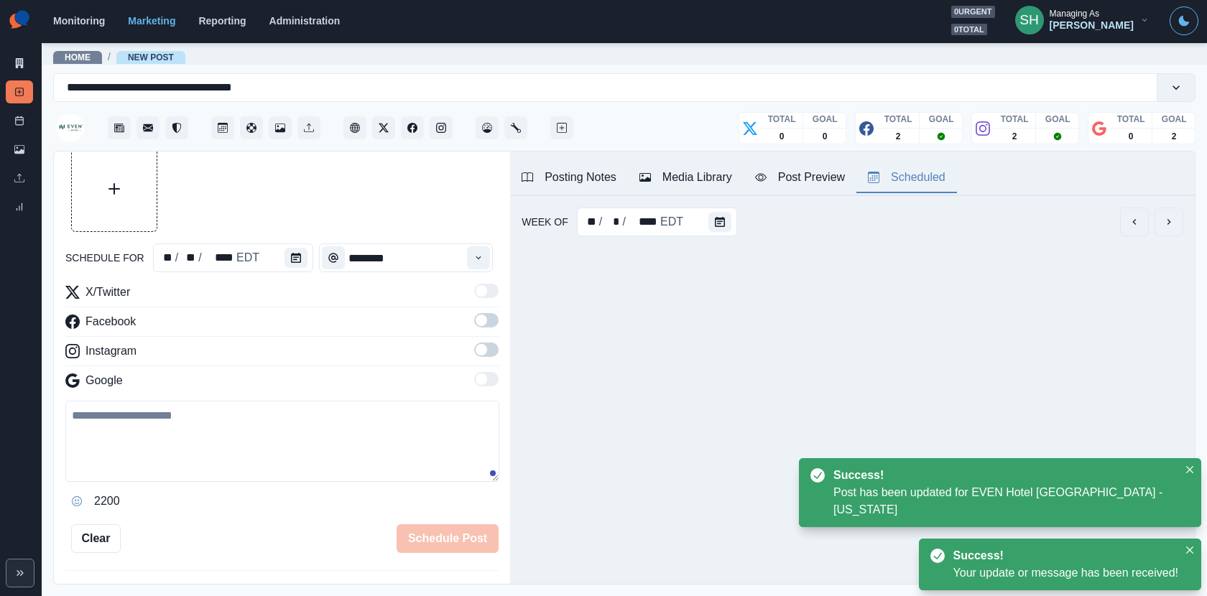
click at [1086, 233] on button "next" at bounding box center [1169, 222] width 29 height 29
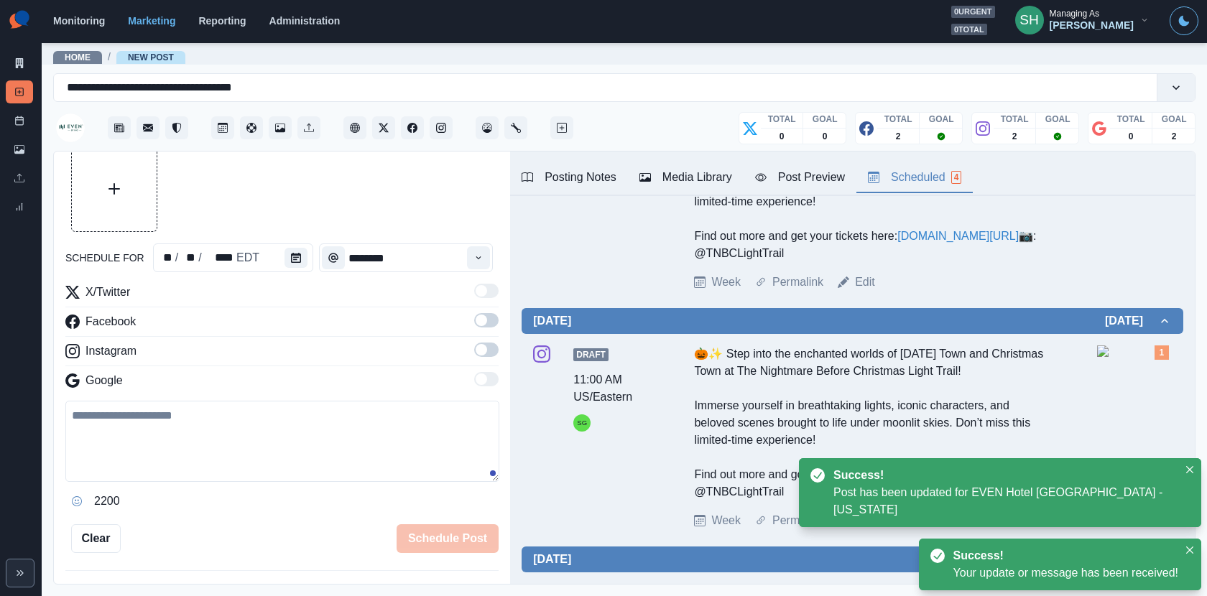
scroll to position [408, 0]
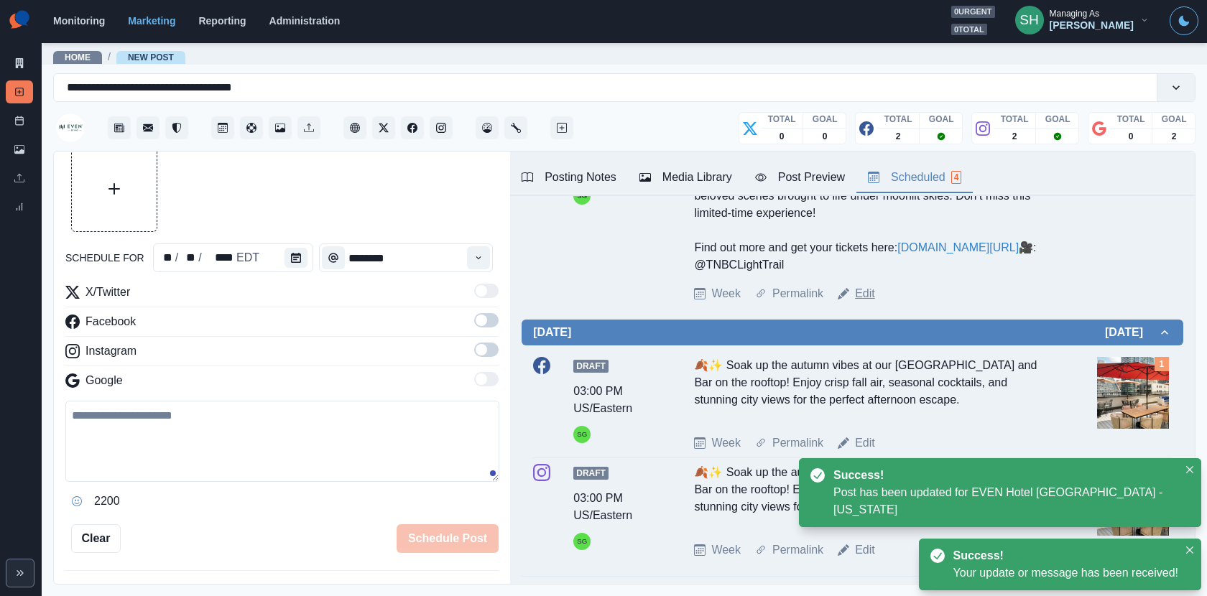
click at [867, 302] on link "Edit" at bounding box center [865, 293] width 20 height 17
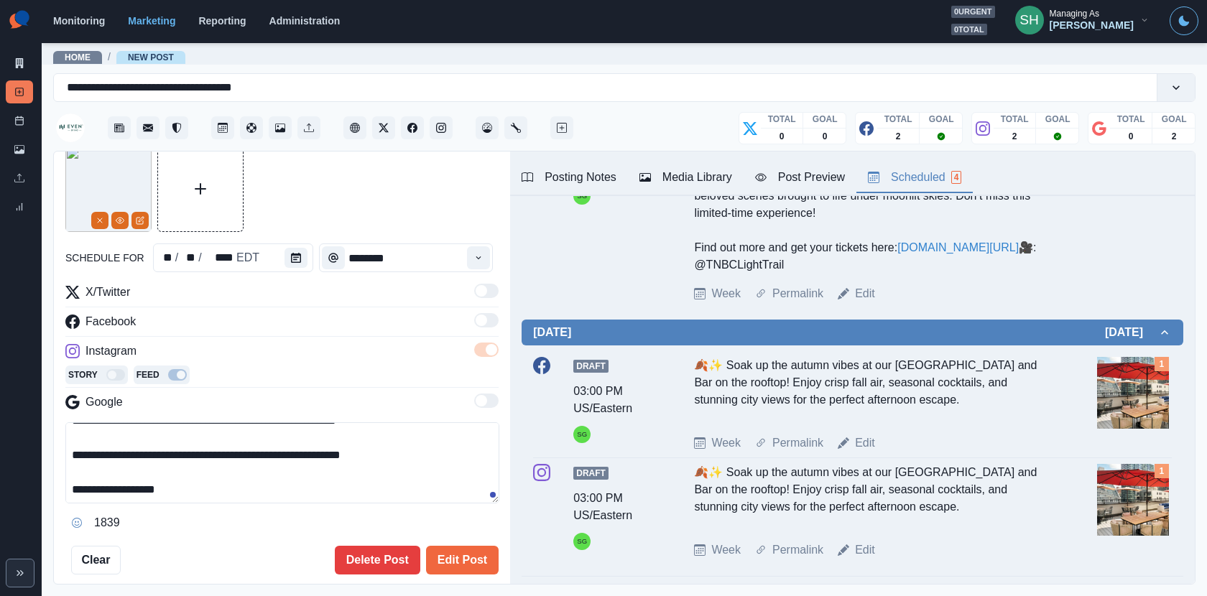
drag, startPoint x: 264, startPoint y: 393, endPoint x: 264, endPoint y: 333, distance: 60.3
click at [264, 333] on div "**********" at bounding box center [281, 409] width 433 height 251
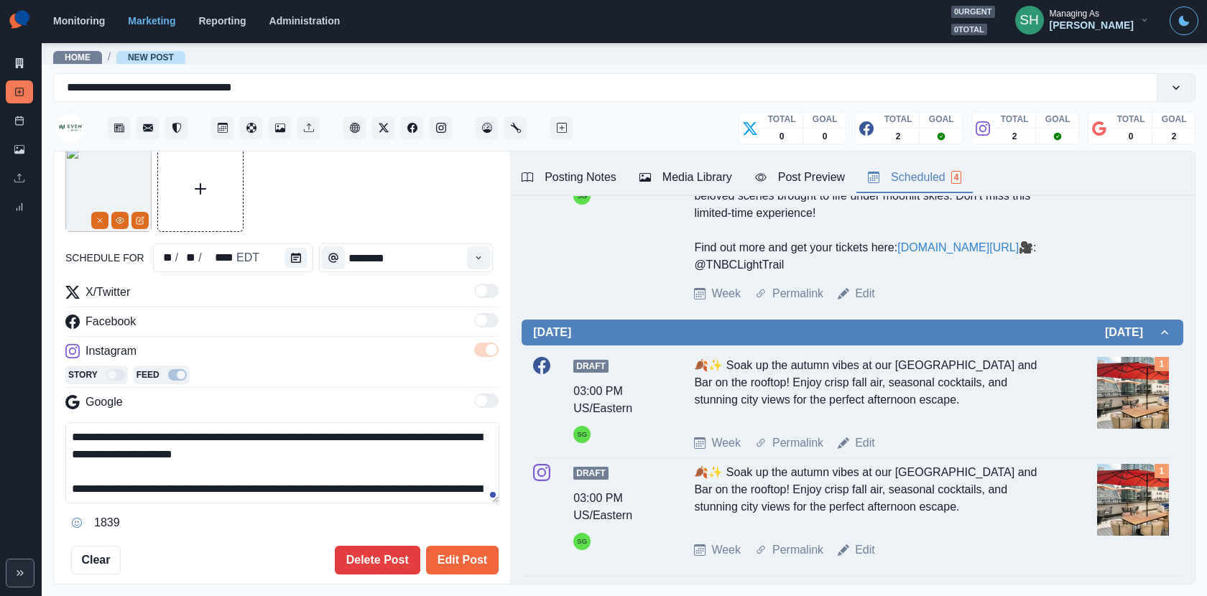
paste textarea
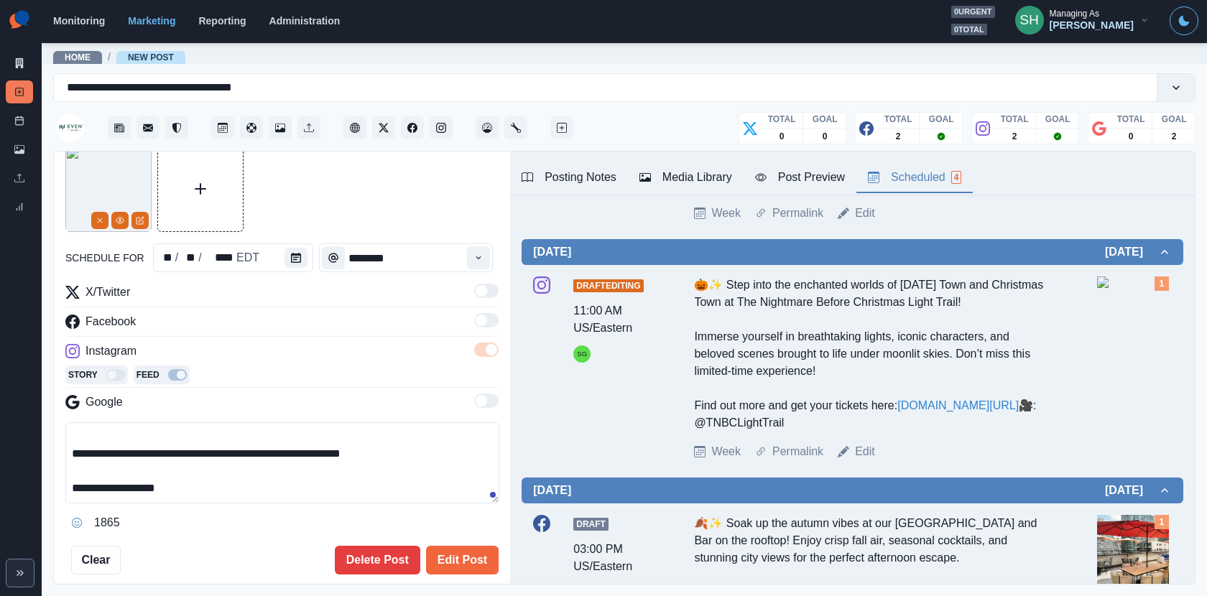
type textarea "**********"
click at [974, 412] on link "www.shorturl.at/3vpPy" at bounding box center [957, 405] width 121 height 12
drag, startPoint x: 201, startPoint y: 494, endPoint x: 198, endPoint y: 267, distance: 227.0
click at [198, 267] on div "**********" at bounding box center [281, 360] width 433 height 429
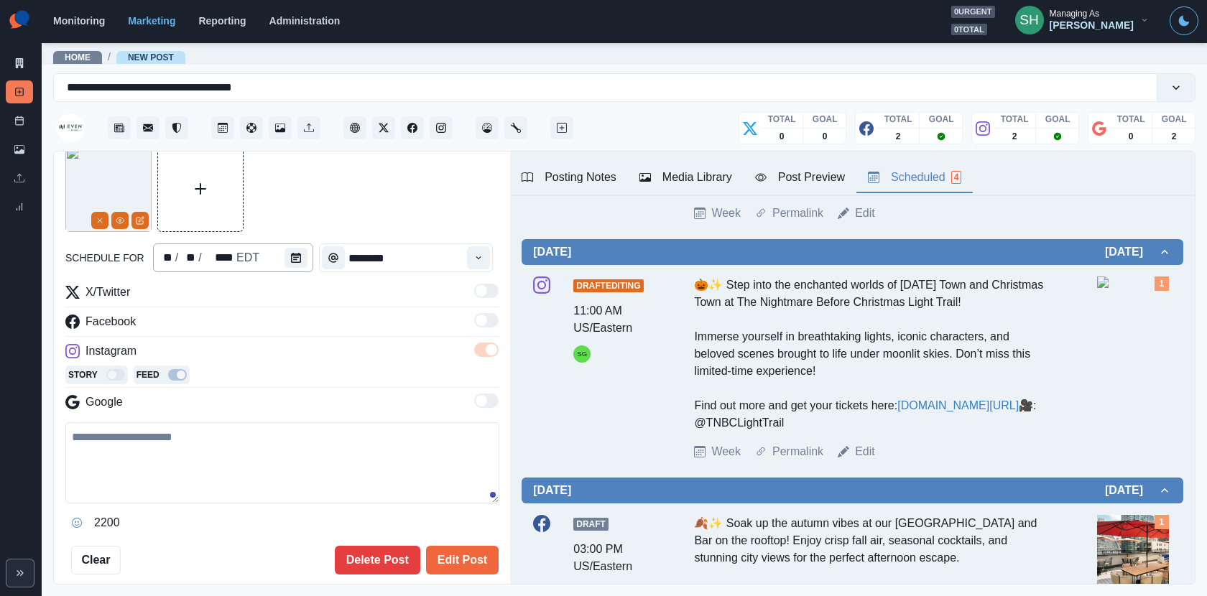
paste textarea "**********"
type textarea "**********"
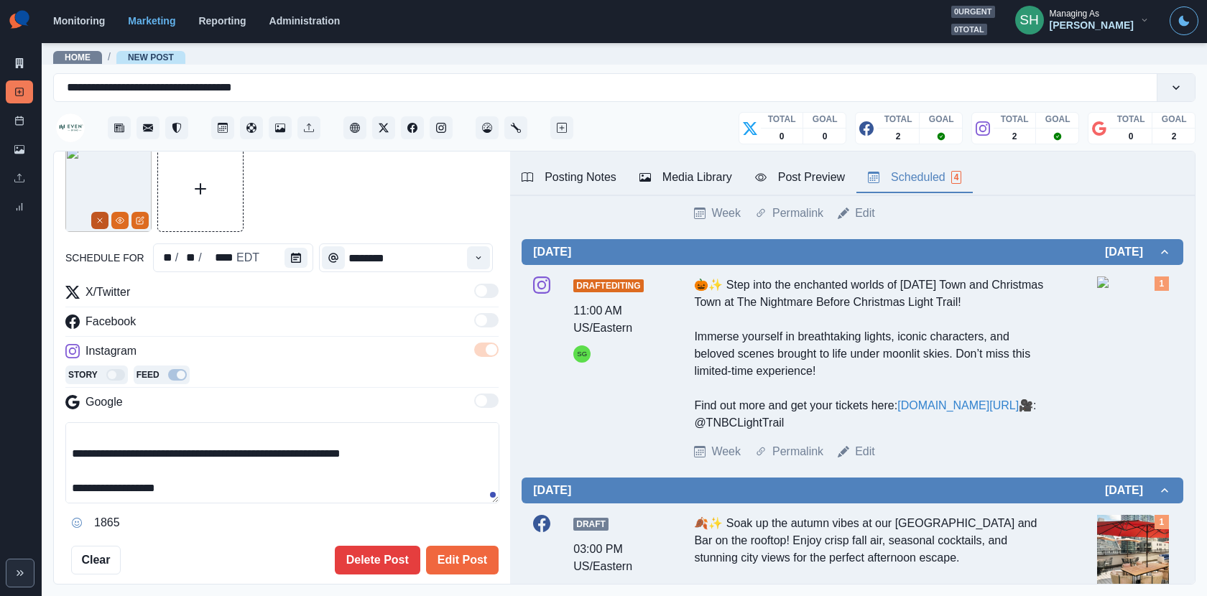
click at [99, 213] on button "Remove" at bounding box center [99, 220] width 17 height 17
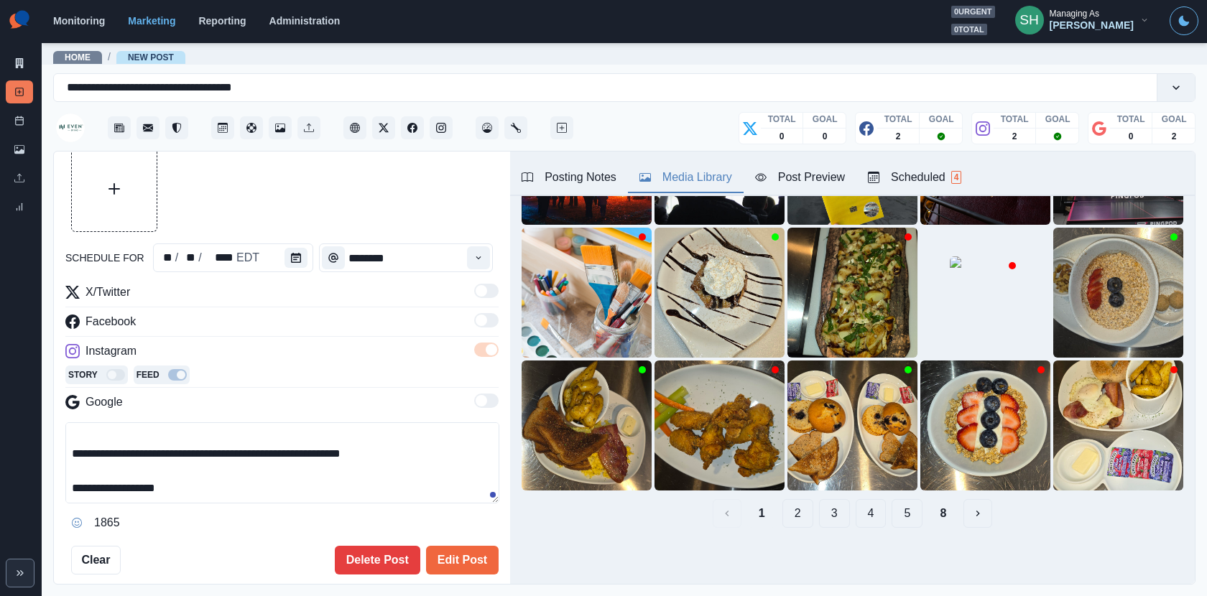
click at [706, 166] on button "Media Library" at bounding box center [686, 178] width 116 height 30
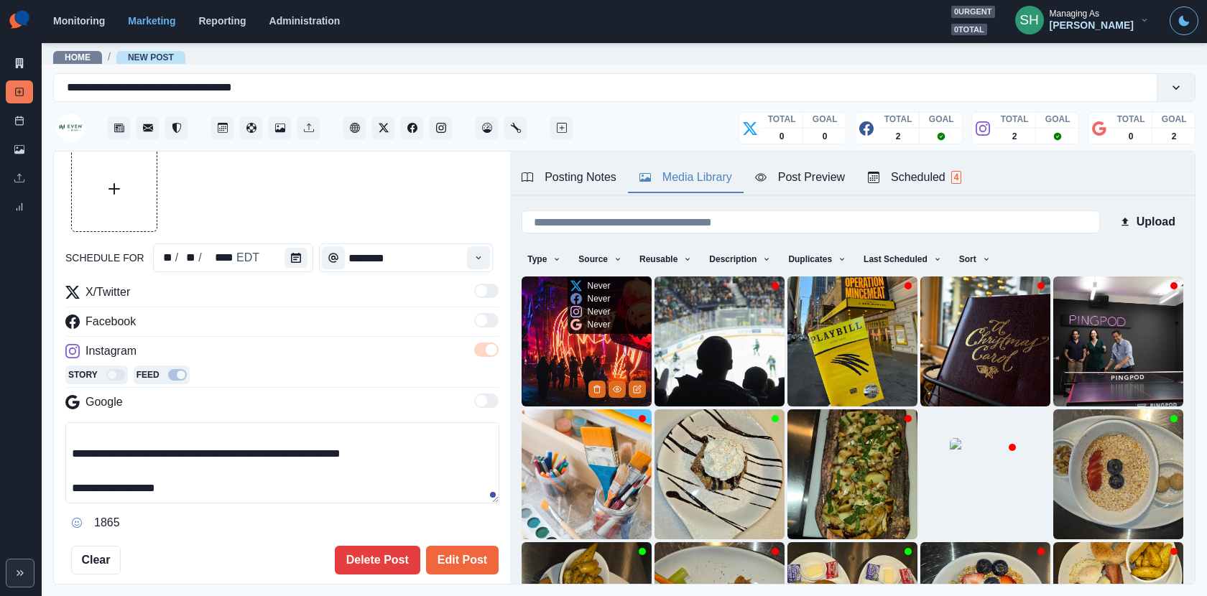
click at [564, 346] on img at bounding box center [587, 342] width 130 height 130
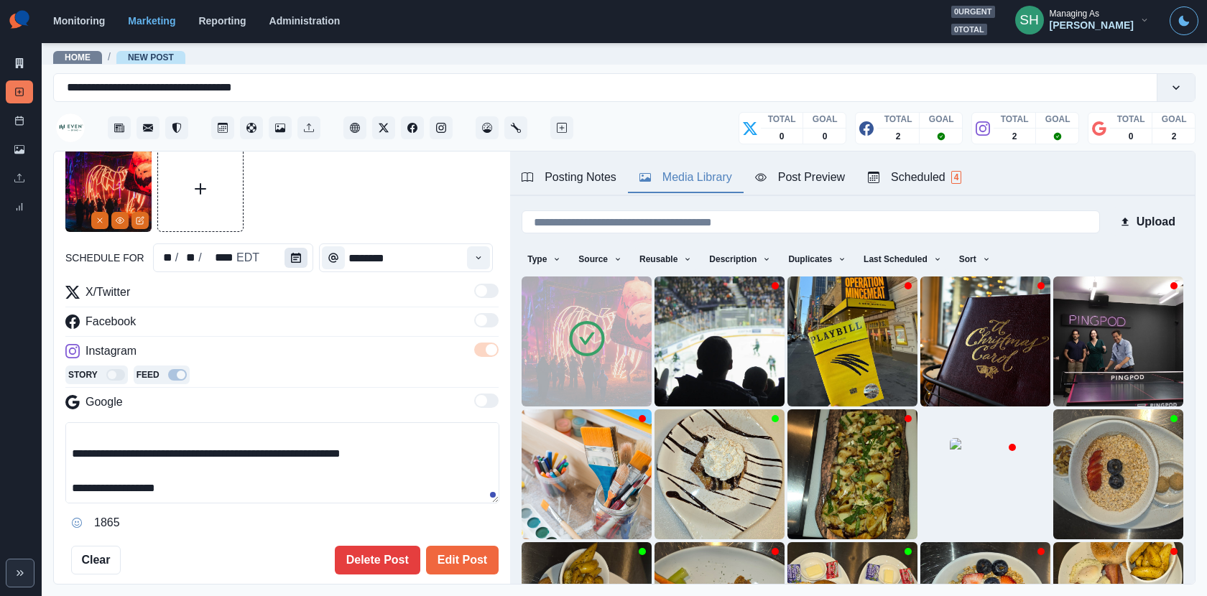
click at [285, 262] on button "Calendar" at bounding box center [296, 258] width 23 height 20
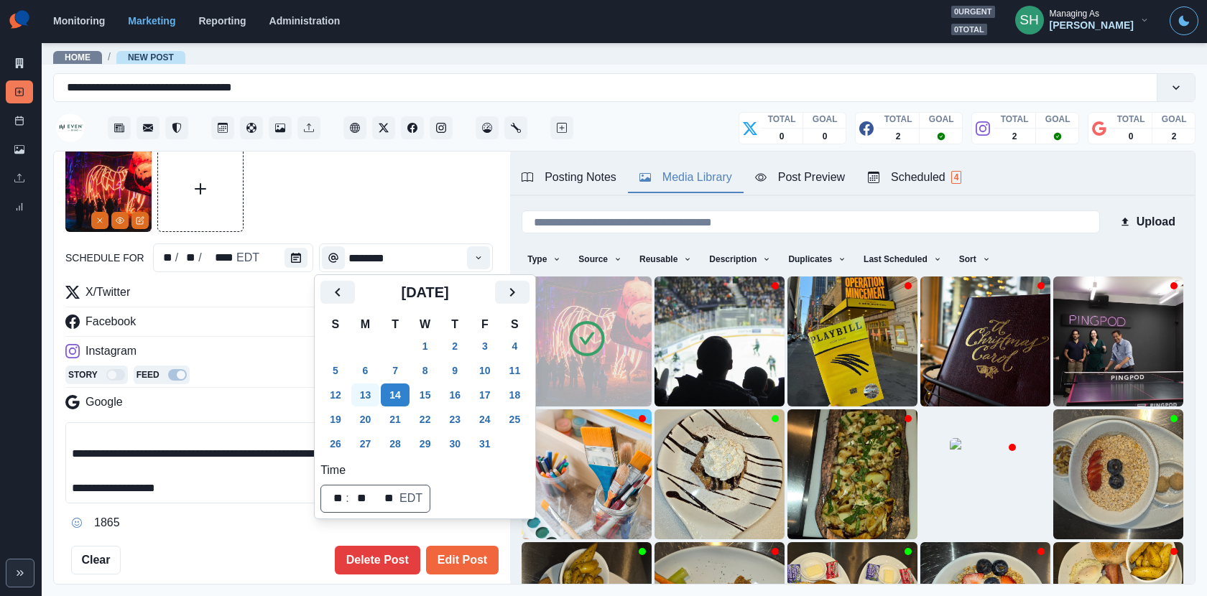
click at [364, 399] on button "13" at bounding box center [365, 395] width 29 height 23
click at [364, 231] on div at bounding box center [281, 189] width 433 height 86
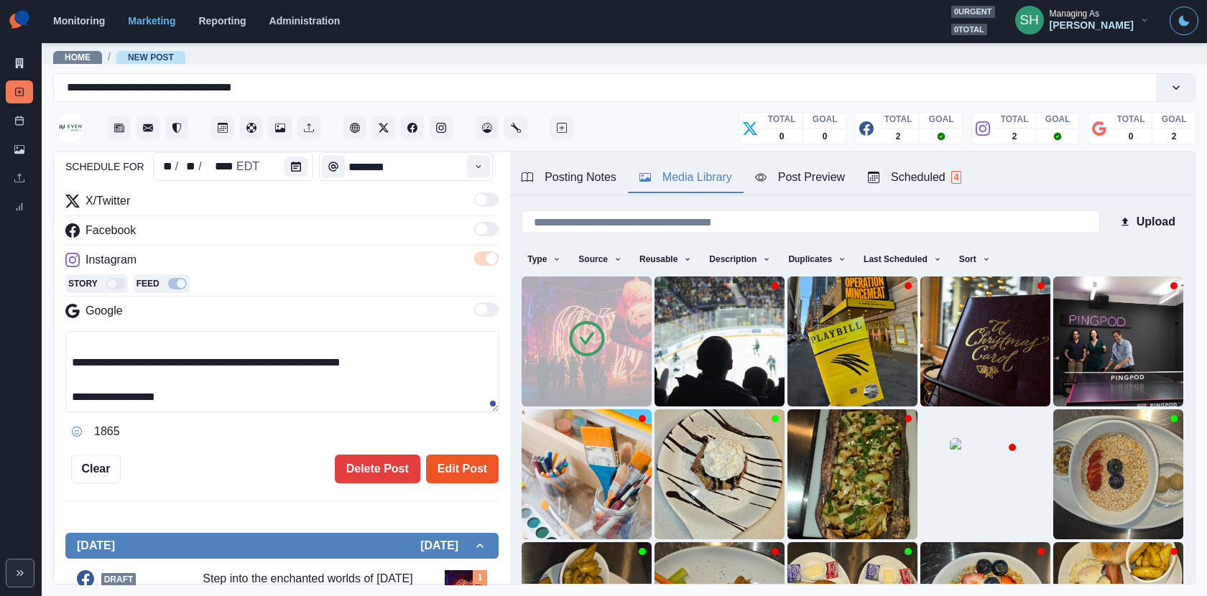
click at [475, 469] on button "Edit Post" at bounding box center [462, 469] width 73 height 29
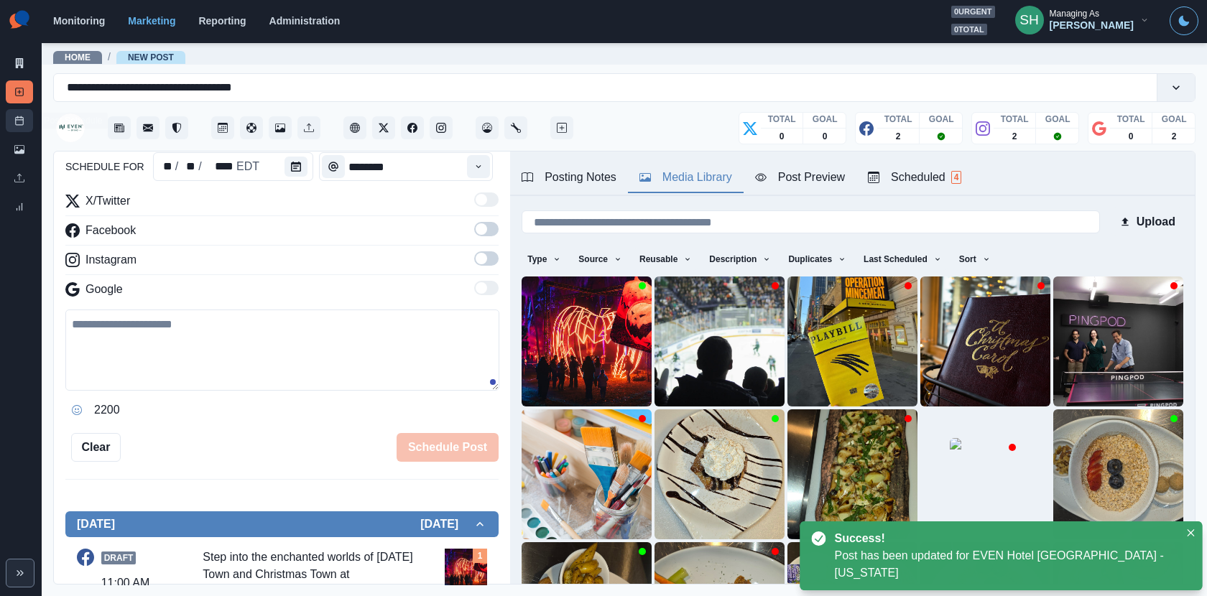
click at [22, 119] on icon at bounding box center [19, 121] width 10 height 10
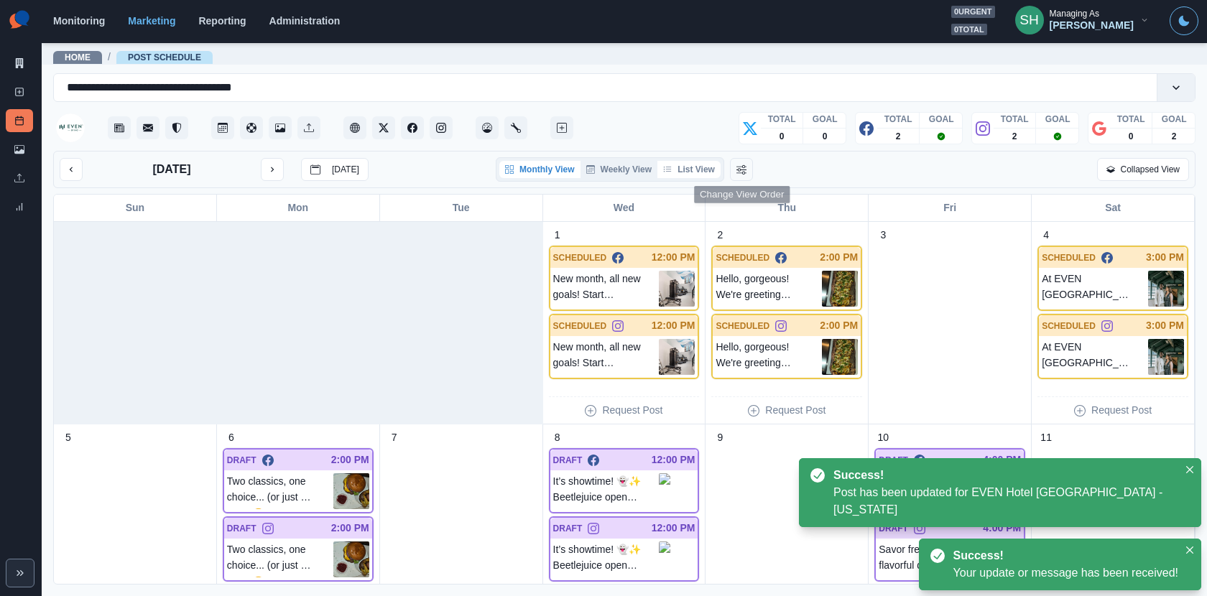
click at [700, 171] on button "List View" at bounding box center [688, 169] width 63 height 17
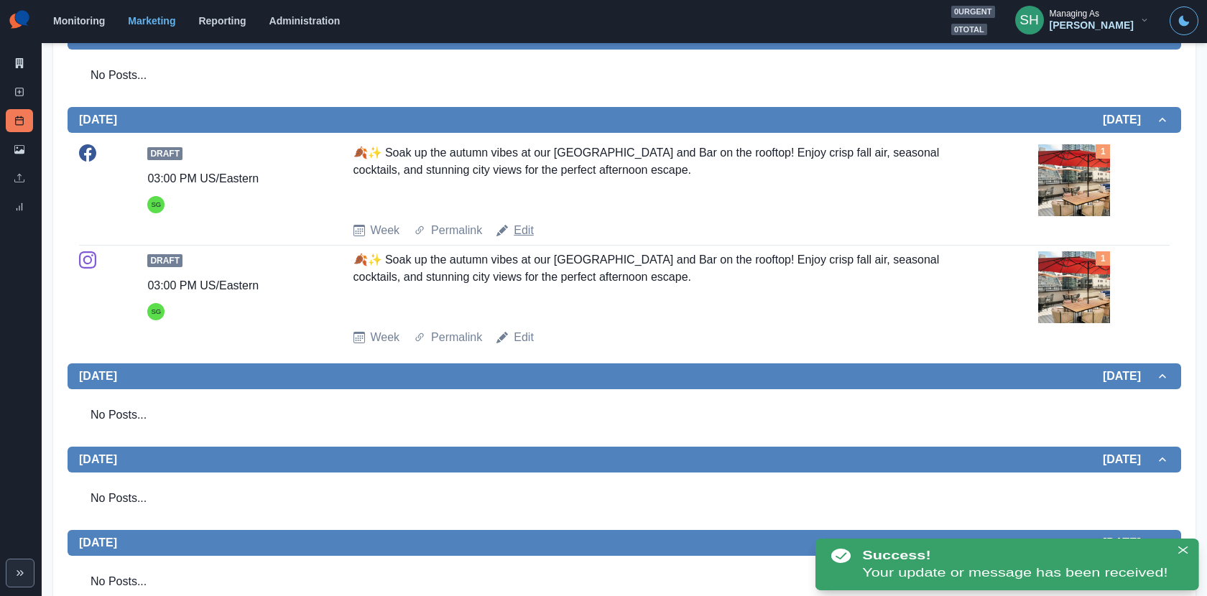
click at [527, 239] on link "Edit" at bounding box center [524, 230] width 20 height 17
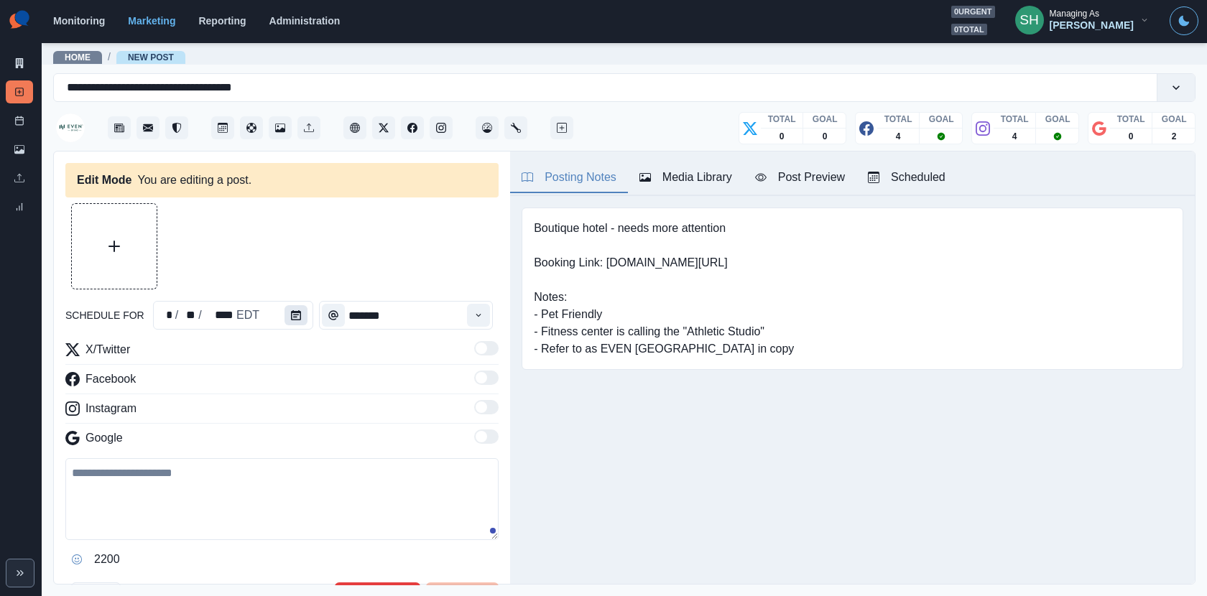
type input "*******"
type textarea "**********"
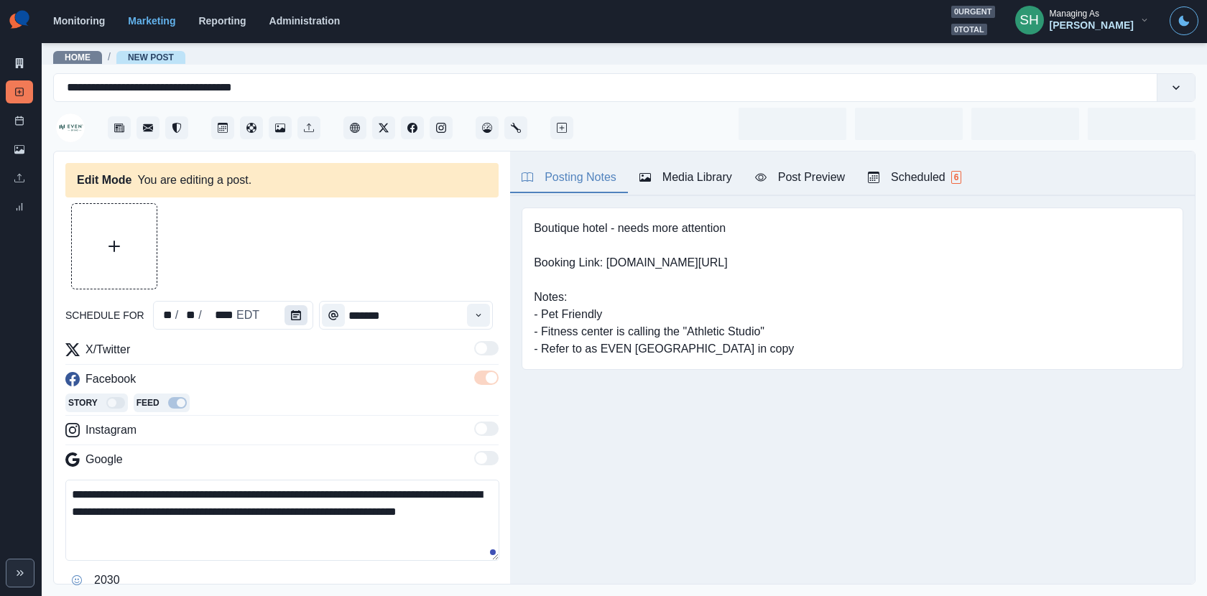
click at [301, 320] on button "Calendar" at bounding box center [296, 315] width 23 height 20
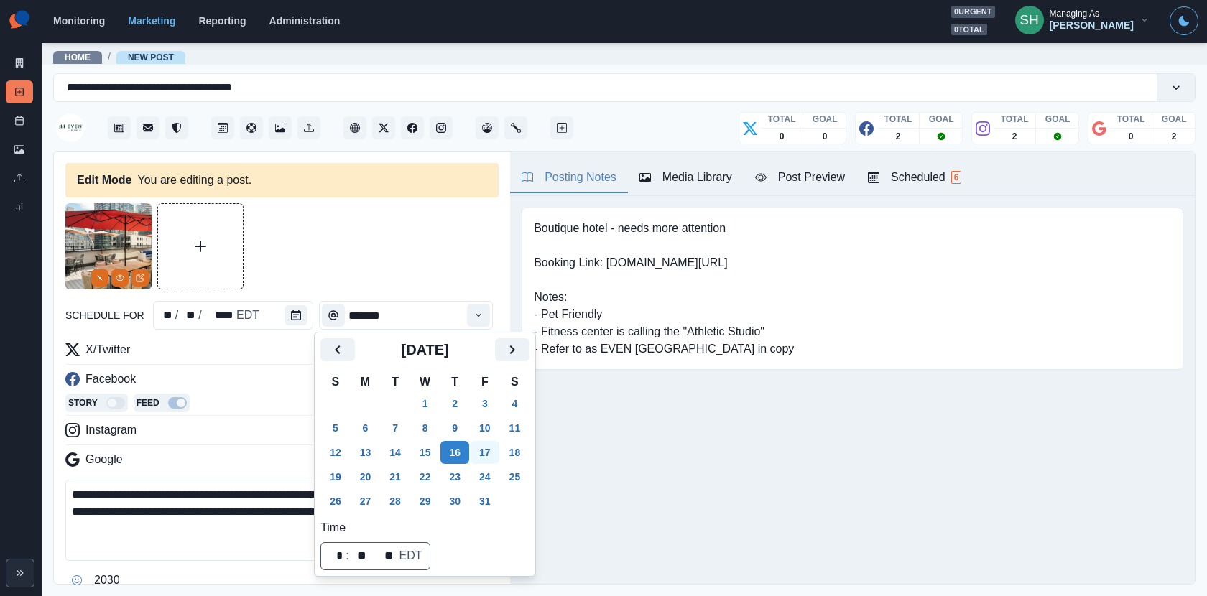
click at [487, 448] on button "17" at bounding box center [485, 452] width 29 height 23
click at [430, 279] on div at bounding box center [281, 246] width 433 height 86
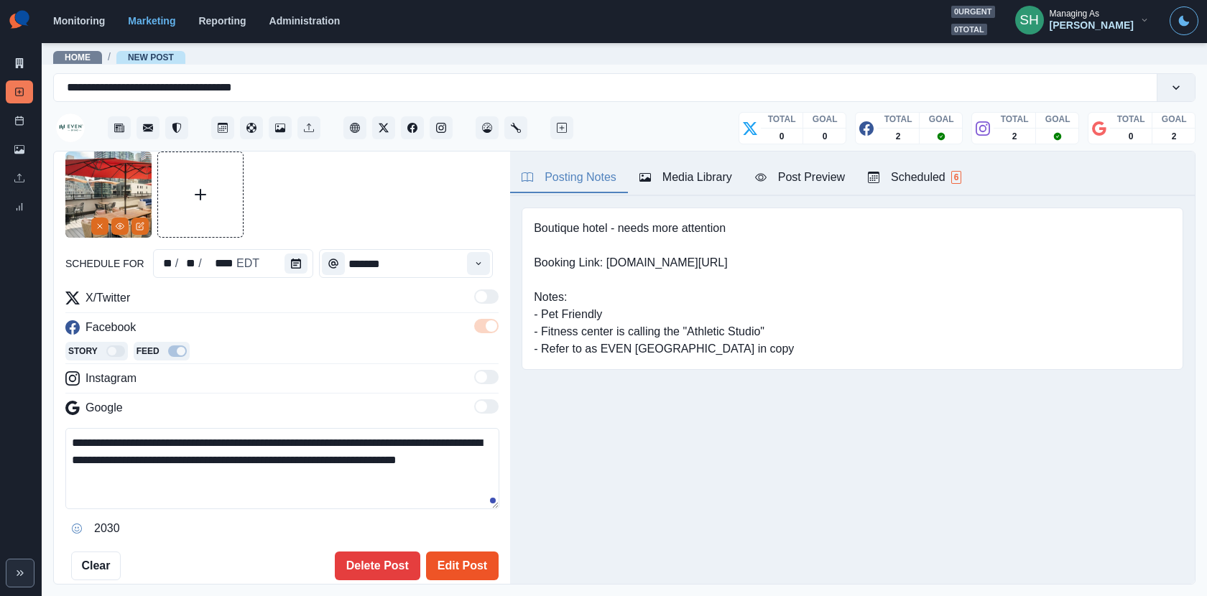
click at [458, 536] on button "Edit Post" at bounding box center [462, 566] width 73 height 29
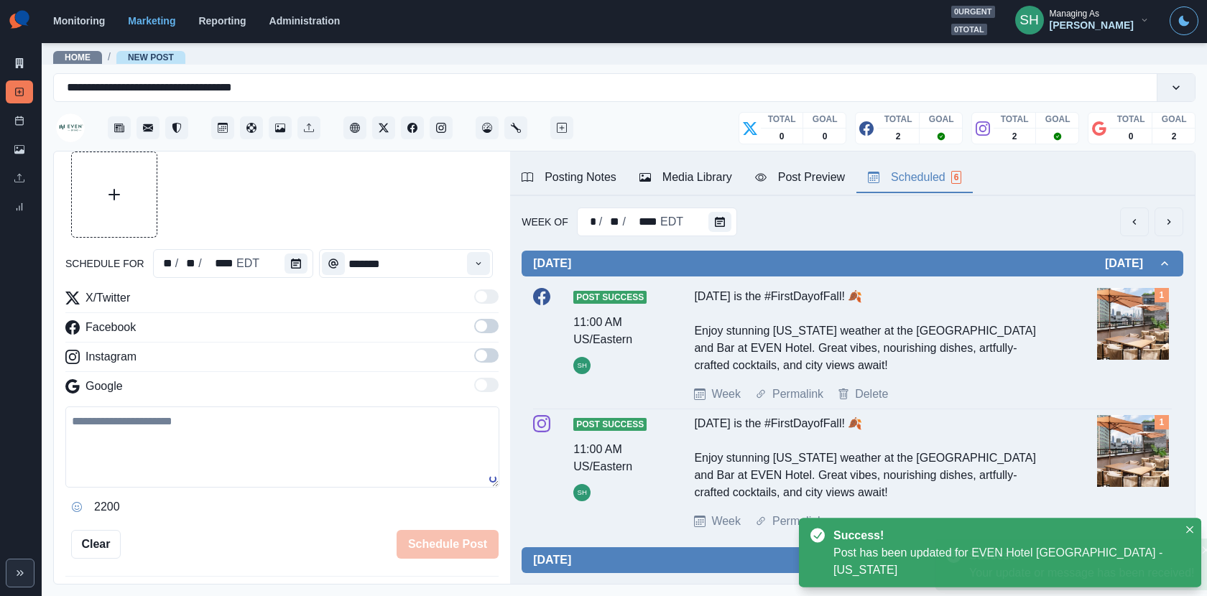
click at [893, 170] on div "Scheduled 6" at bounding box center [914, 177] width 93 height 17
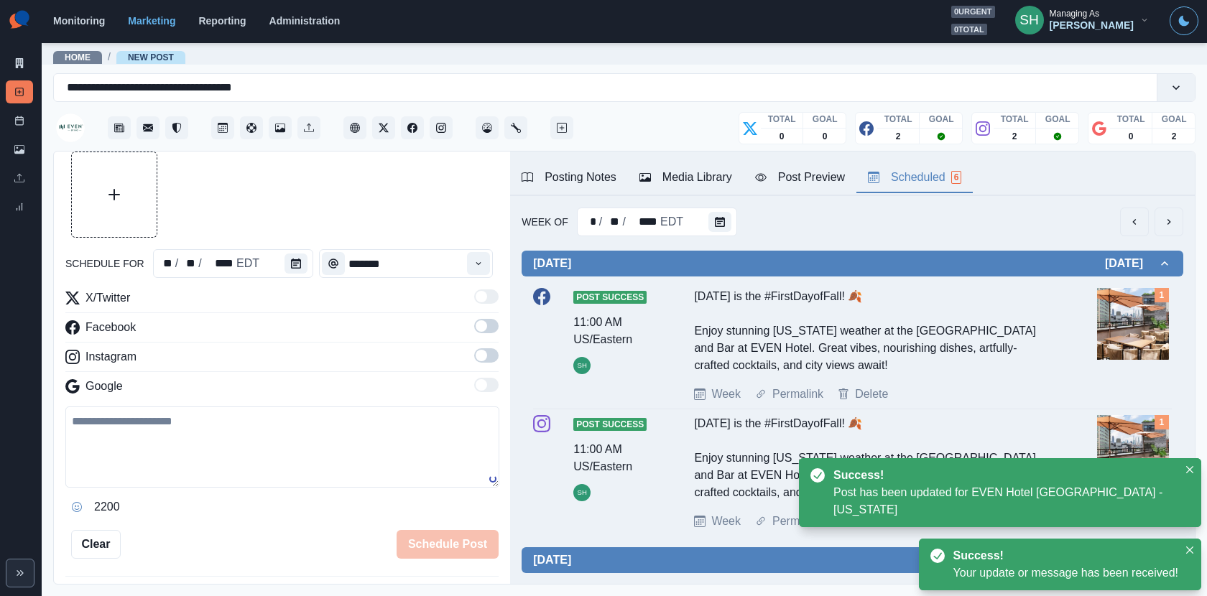
click at [1086, 230] on button "next" at bounding box center [1169, 222] width 29 height 29
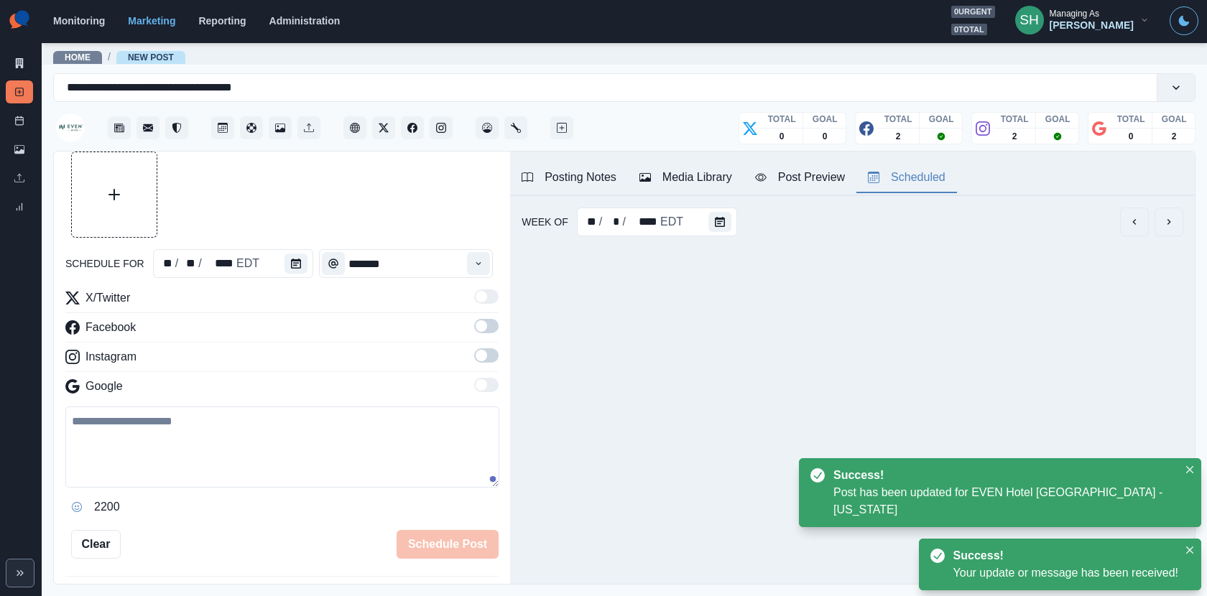
click at [1086, 230] on button "next" at bounding box center [1169, 222] width 29 height 29
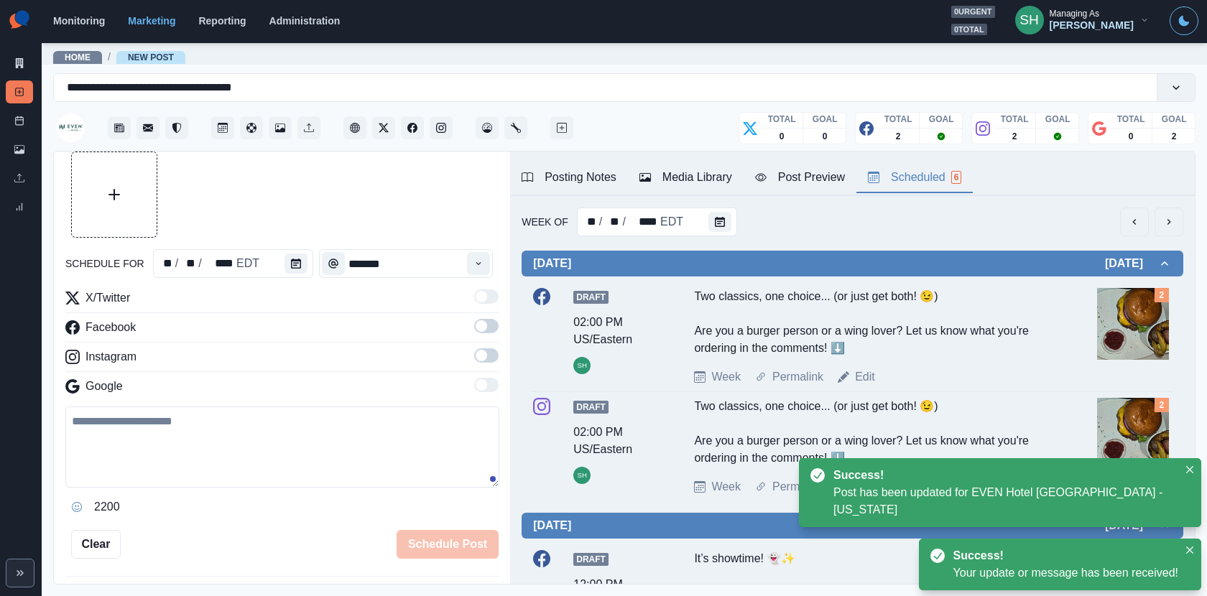
click at [1086, 230] on button "next" at bounding box center [1169, 222] width 29 height 29
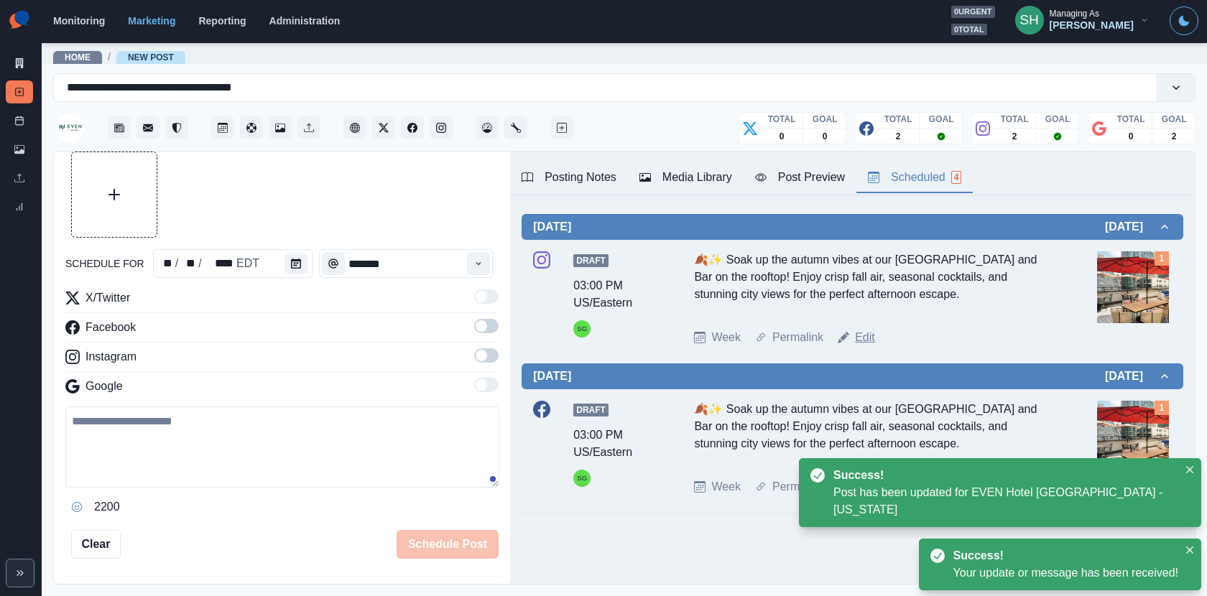
click at [866, 334] on link "Edit" at bounding box center [865, 337] width 20 height 17
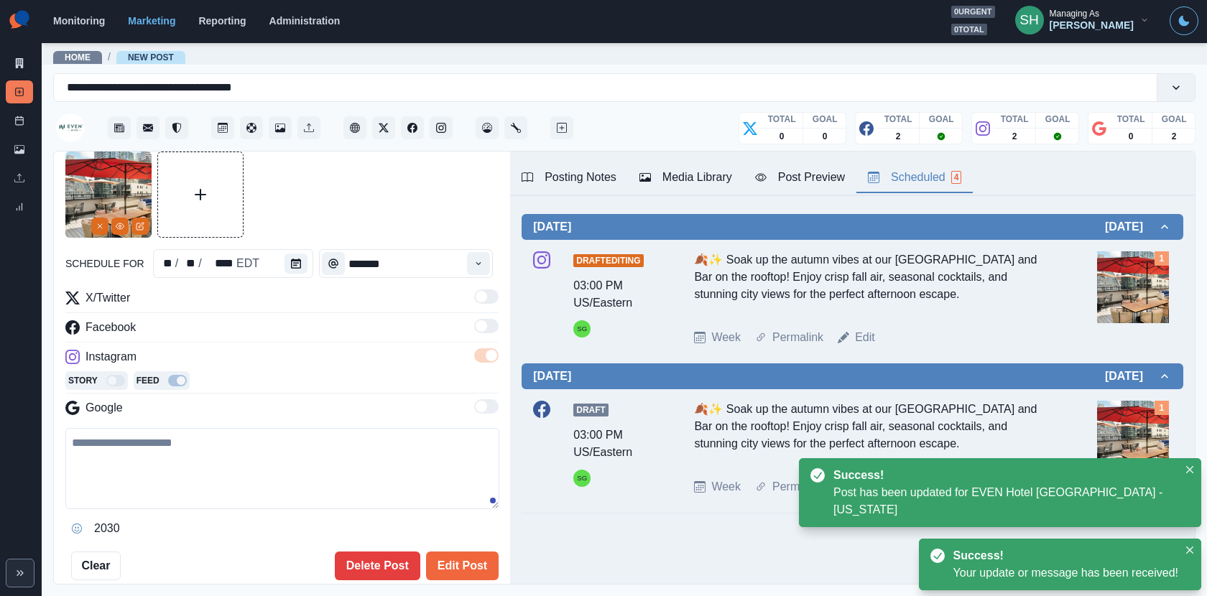
type textarea "**********"
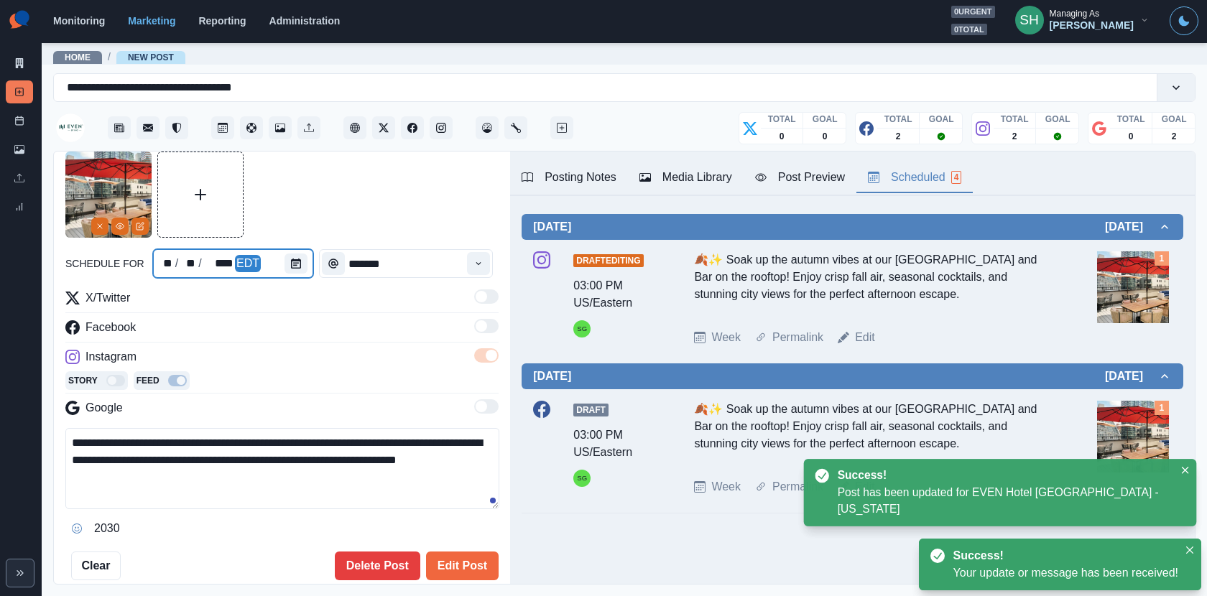
click at [293, 250] on div at bounding box center [299, 263] width 29 height 29
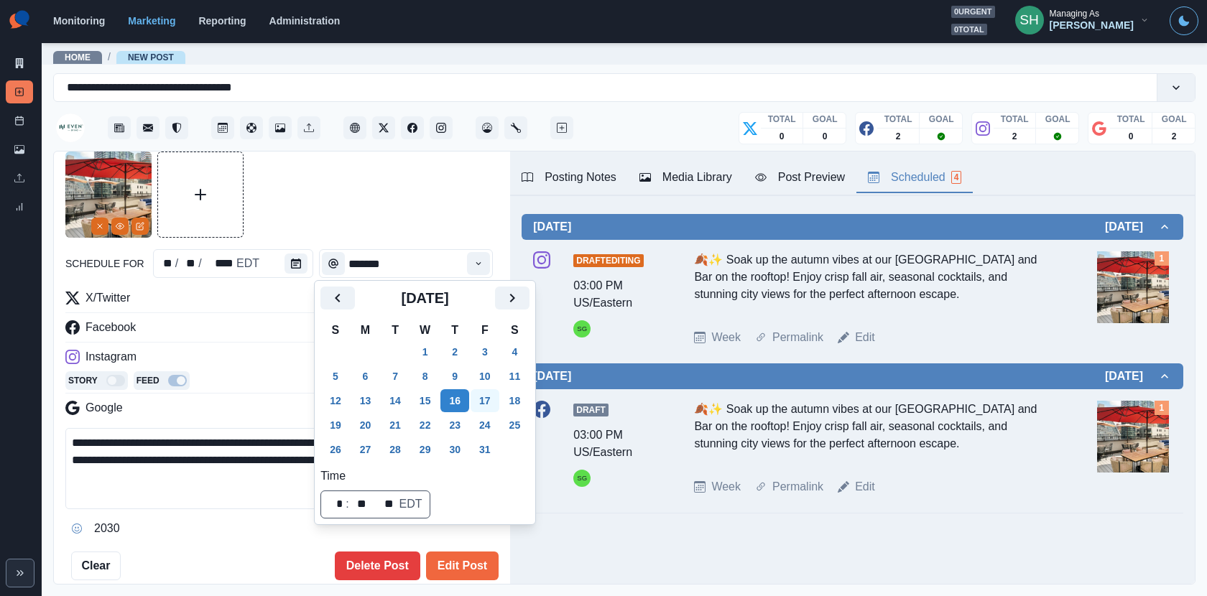
click at [491, 398] on button "17" at bounding box center [485, 400] width 29 height 23
click at [427, 193] on div at bounding box center [281, 195] width 433 height 86
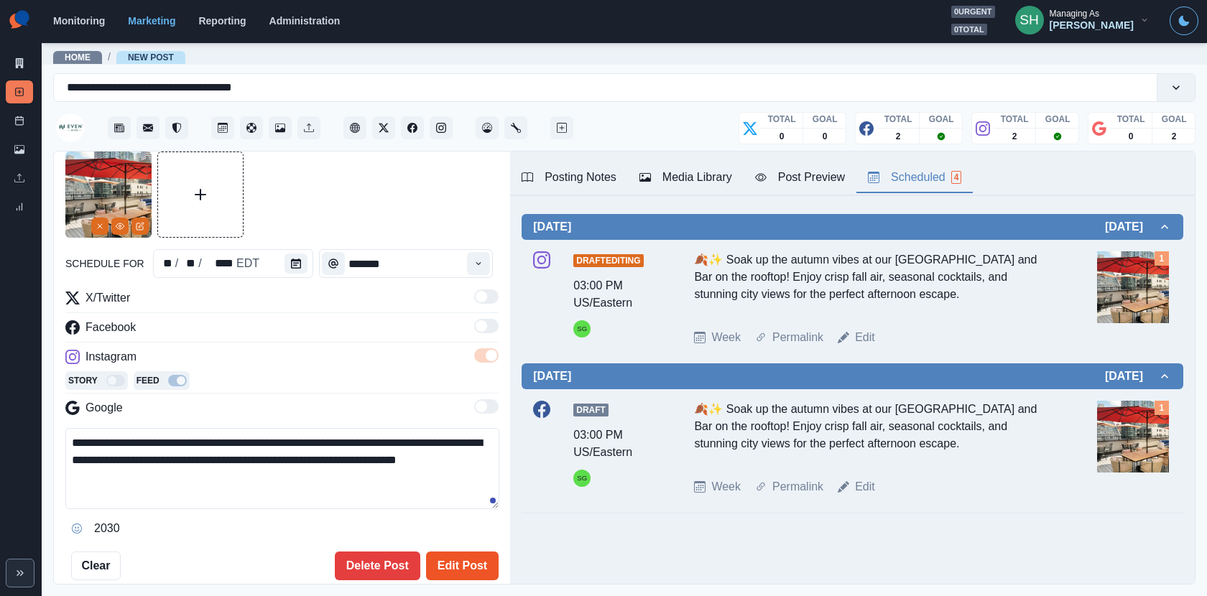
click at [450, 536] on button "Edit Post" at bounding box center [462, 566] width 73 height 29
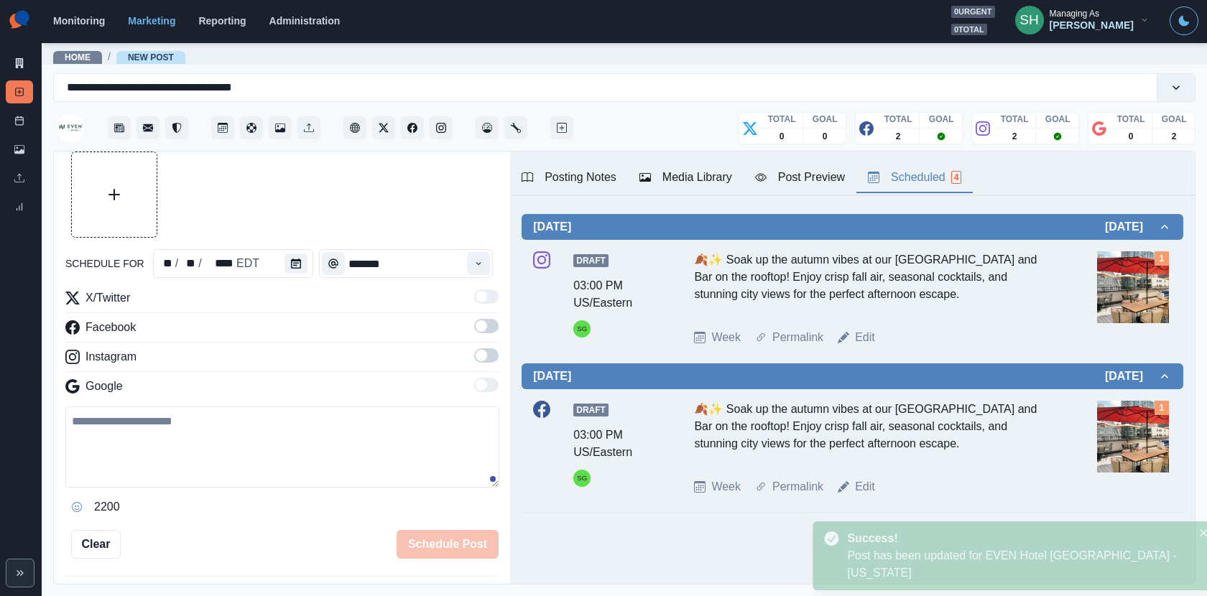
click at [726, 172] on div "Media Library" at bounding box center [685, 177] width 93 height 17
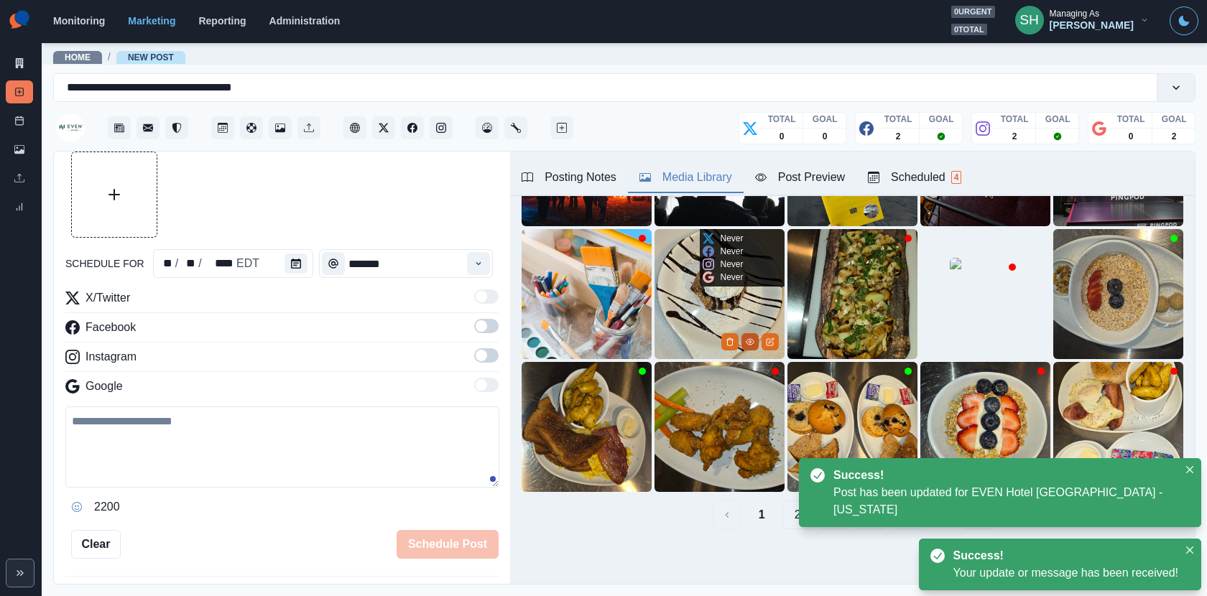
click at [751, 338] on icon "View Media" at bounding box center [750, 342] width 9 height 9
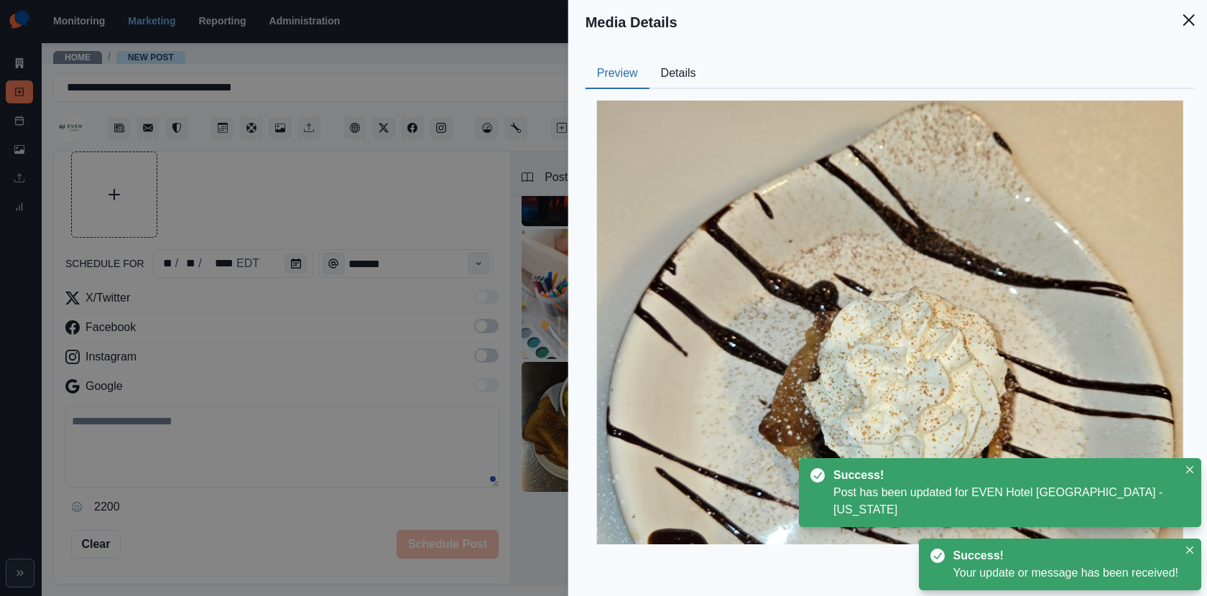
click at [665, 68] on button "Details" at bounding box center [678, 74] width 58 height 30
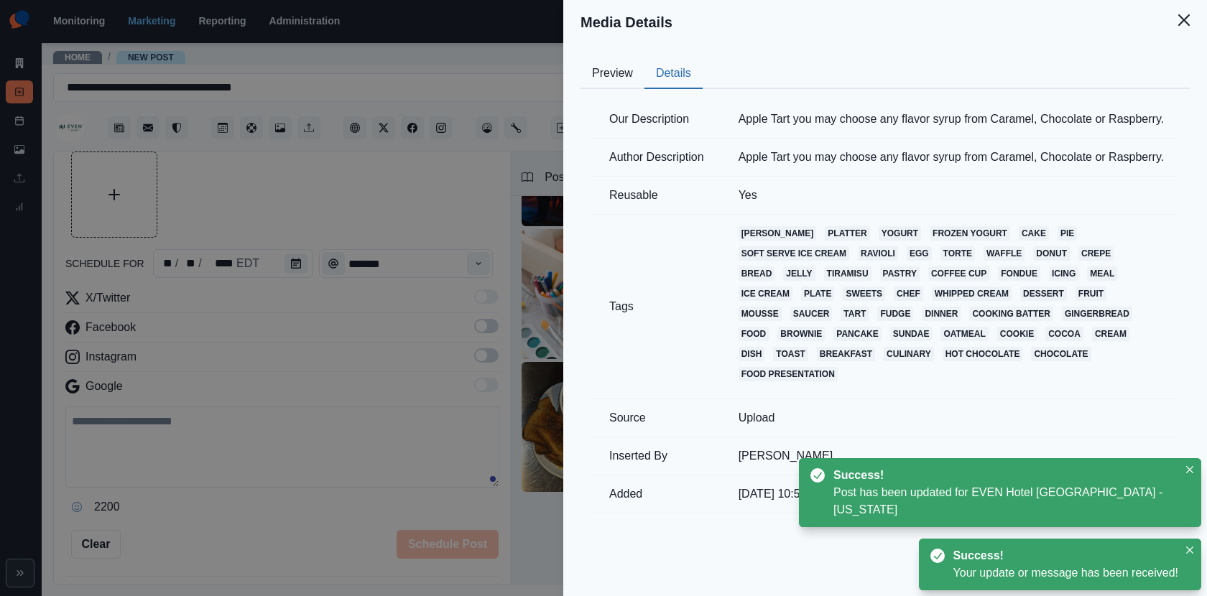
click at [940, 114] on td "Apple Tart you may choose any flavor syrup from Caramel, Chocolate or Raspberry." at bounding box center [951, 120] width 461 height 38
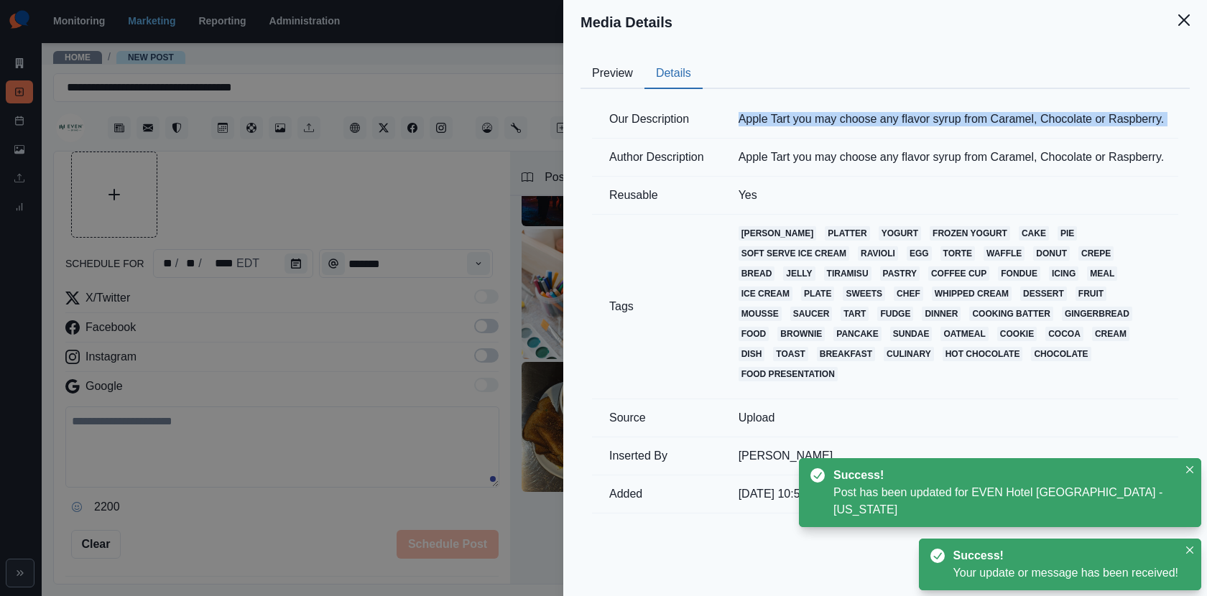
click at [940, 114] on td "Apple Tart you may choose any flavor syrup from Caramel, Chocolate or Raspberry." at bounding box center [951, 120] width 461 height 38
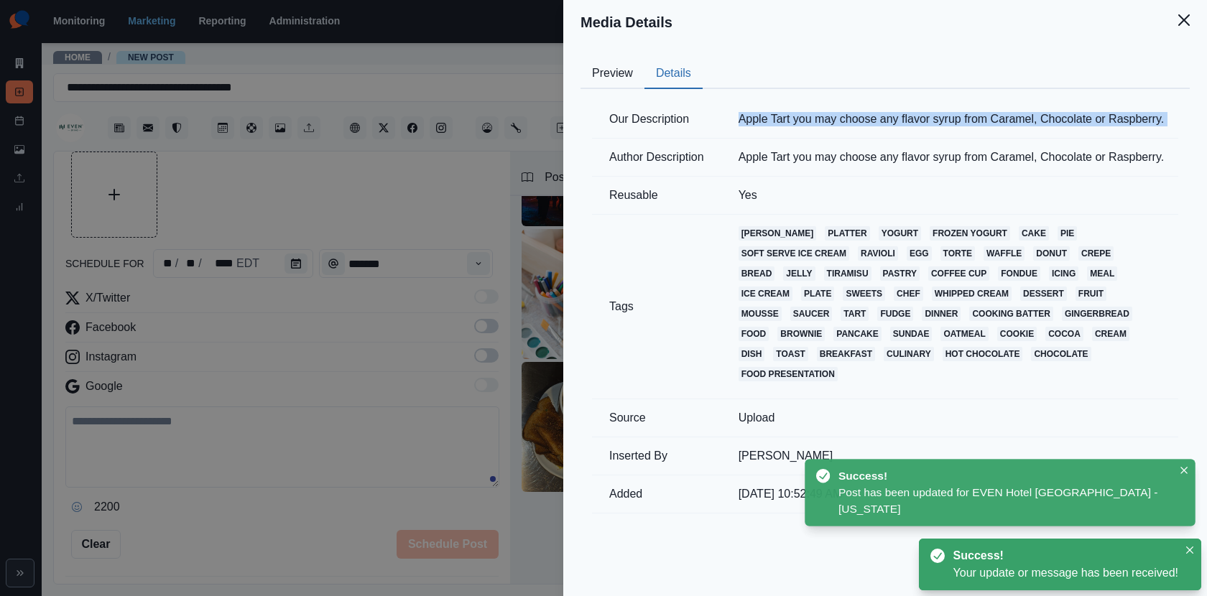
click at [940, 114] on td "Apple Tart you may choose any flavor syrup from Caramel, Chocolate or Raspberry." at bounding box center [951, 120] width 461 height 38
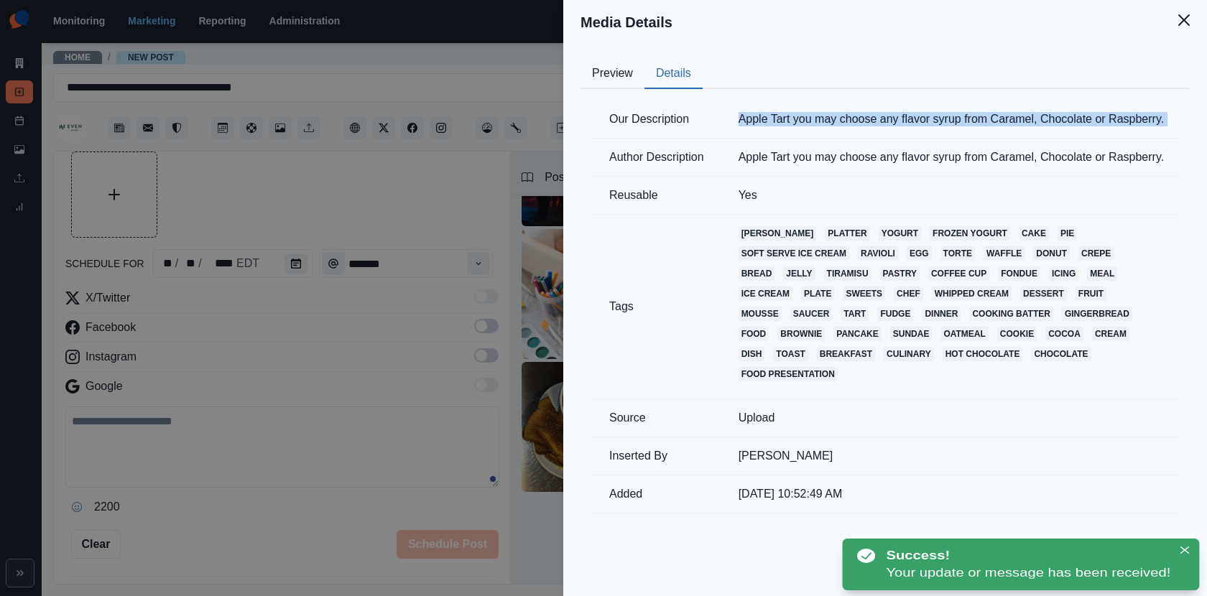
copy td "Apple Tart you may choose any flavor syrup from Caramel, Chocolate or Raspberry."
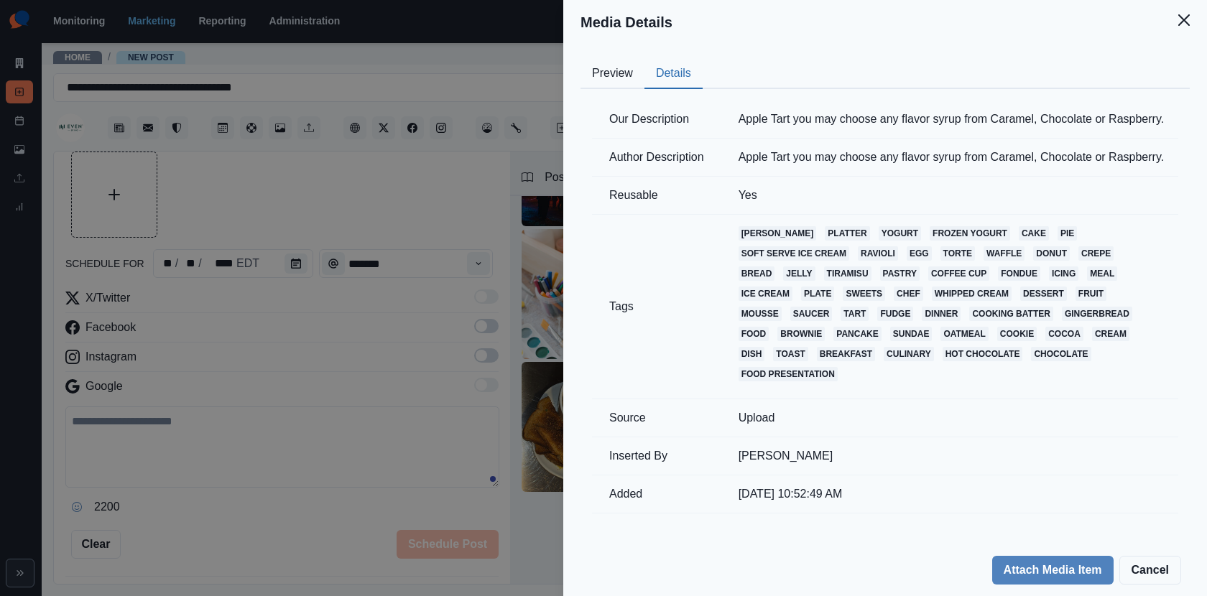
click at [517, 318] on div "Media Details Preview Details Our Description Apple Tart you may choose any fla…" at bounding box center [603, 298] width 1207 height 596
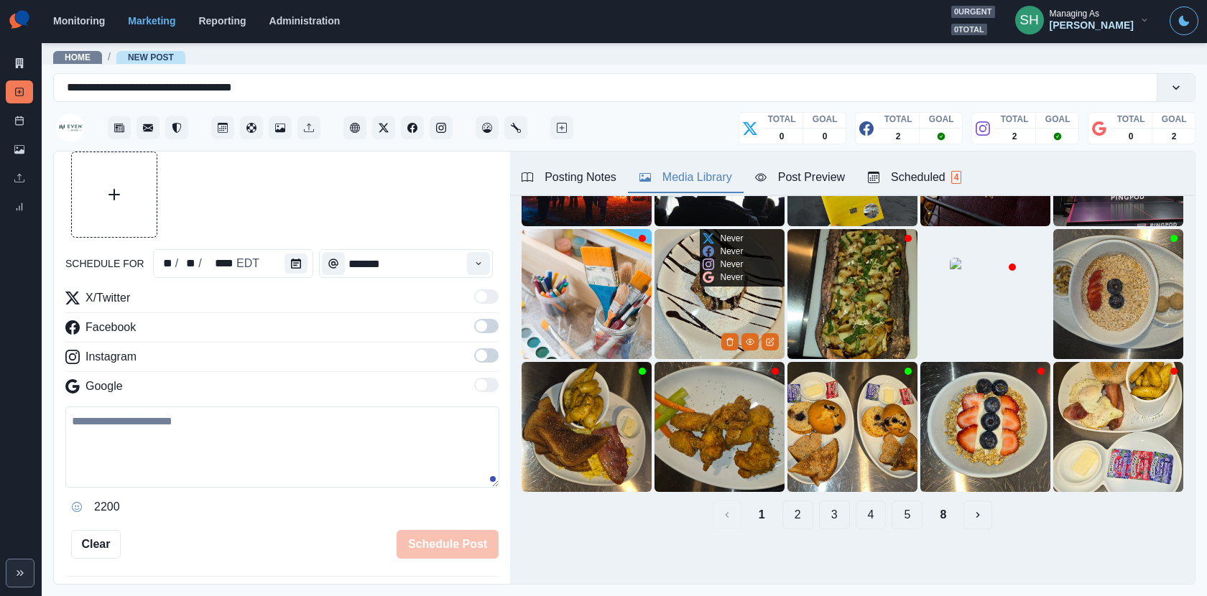
click at [748, 323] on img at bounding box center [719, 294] width 130 height 130
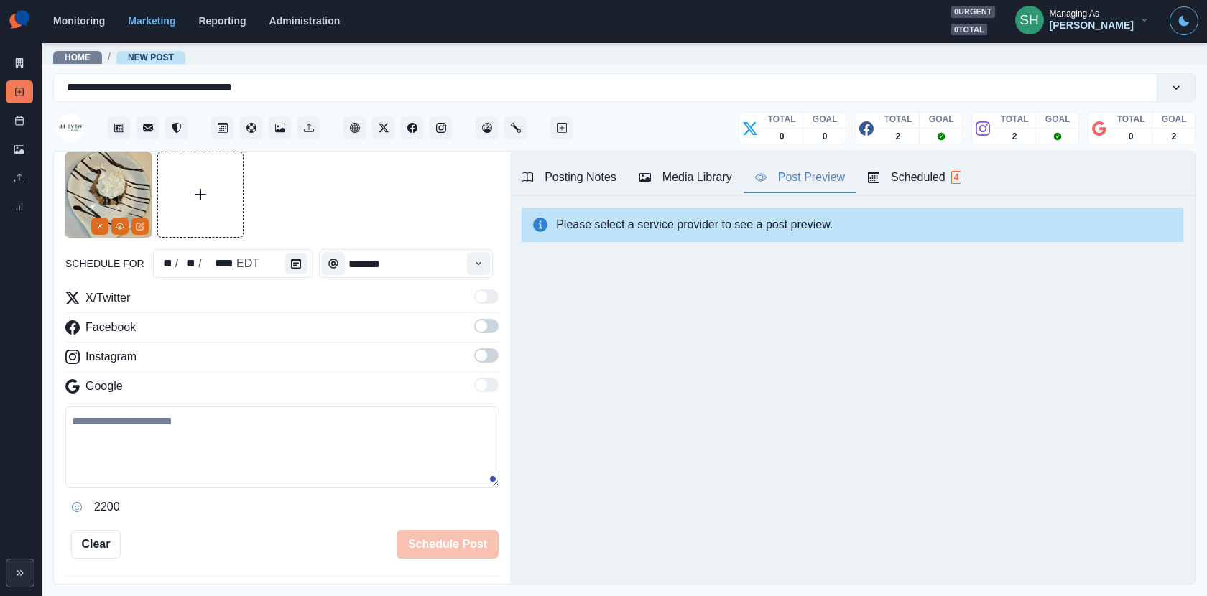
click at [797, 176] on div "Post Preview" at bounding box center [800, 177] width 90 height 17
click at [486, 348] on span at bounding box center [486, 355] width 24 height 14
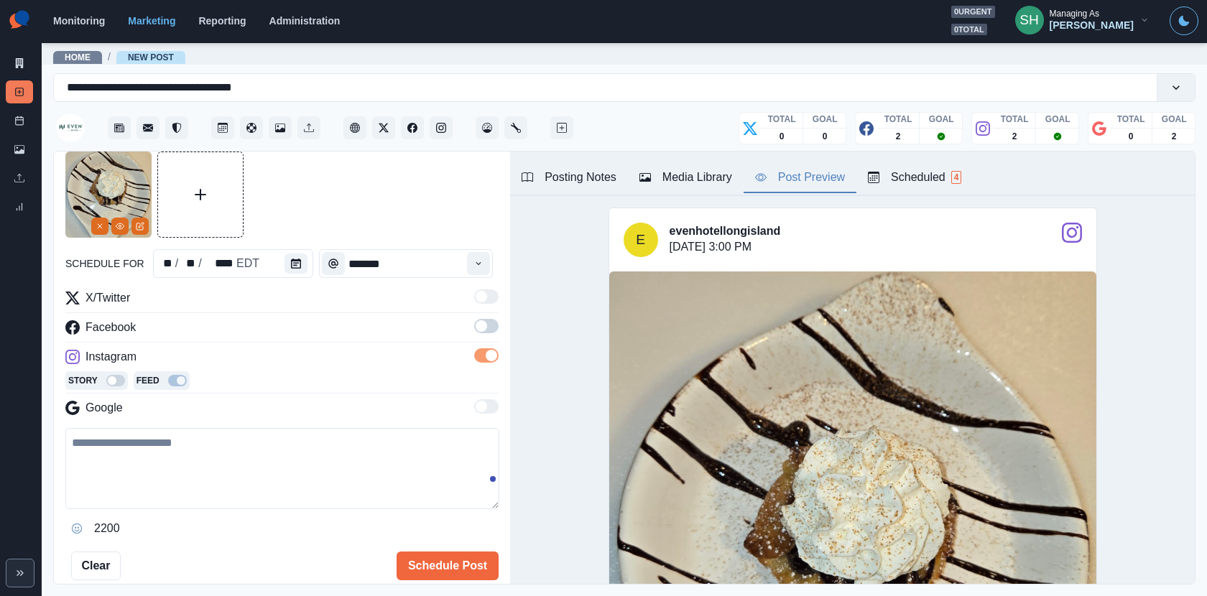
click at [486, 326] on span at bounding box center [481, 325] width 11 height 11
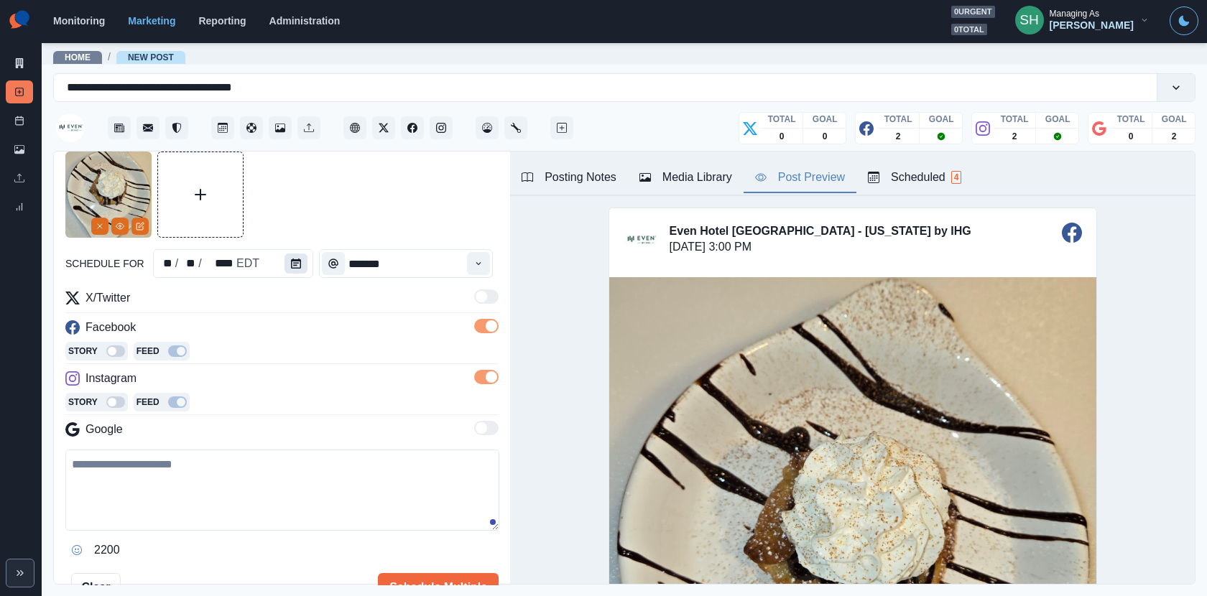
click at [290, 271] on button "Calendar" at bounding box center [296, 264] width 23 height 20
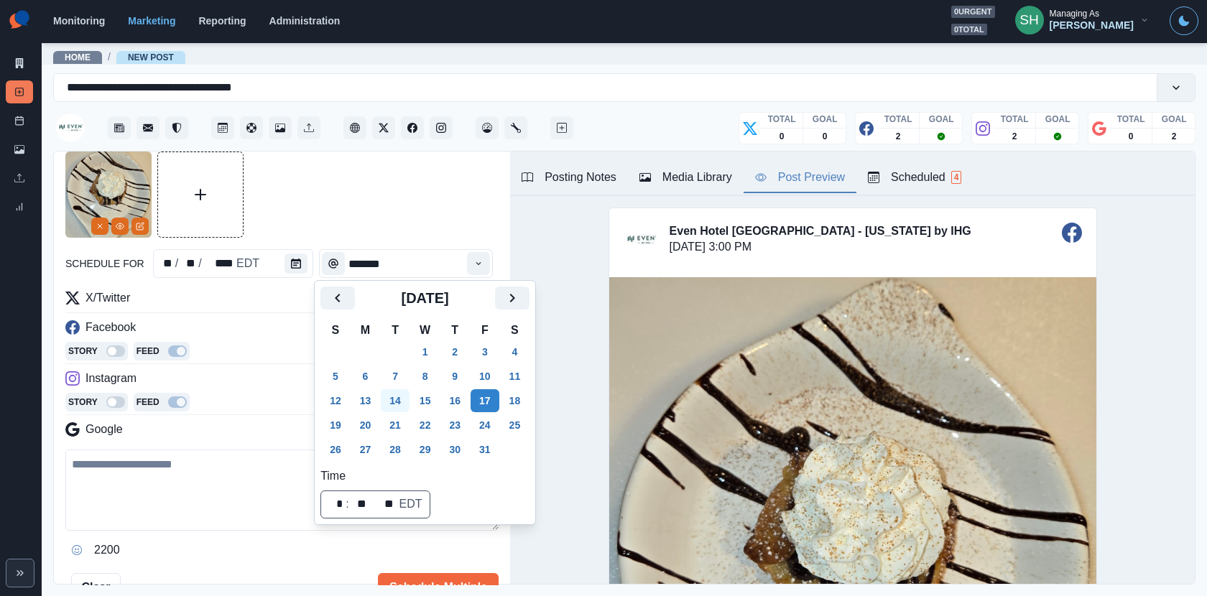
click at [410, 408] on button "14" at bounding box center [395, 400] width 29 height 23
click at [421, 402] on button "15" at bounding box center [425, 400] width 29 height 23
click at [373, 249] on input "*******" at bounding box center [406, 263] width 174 height 29
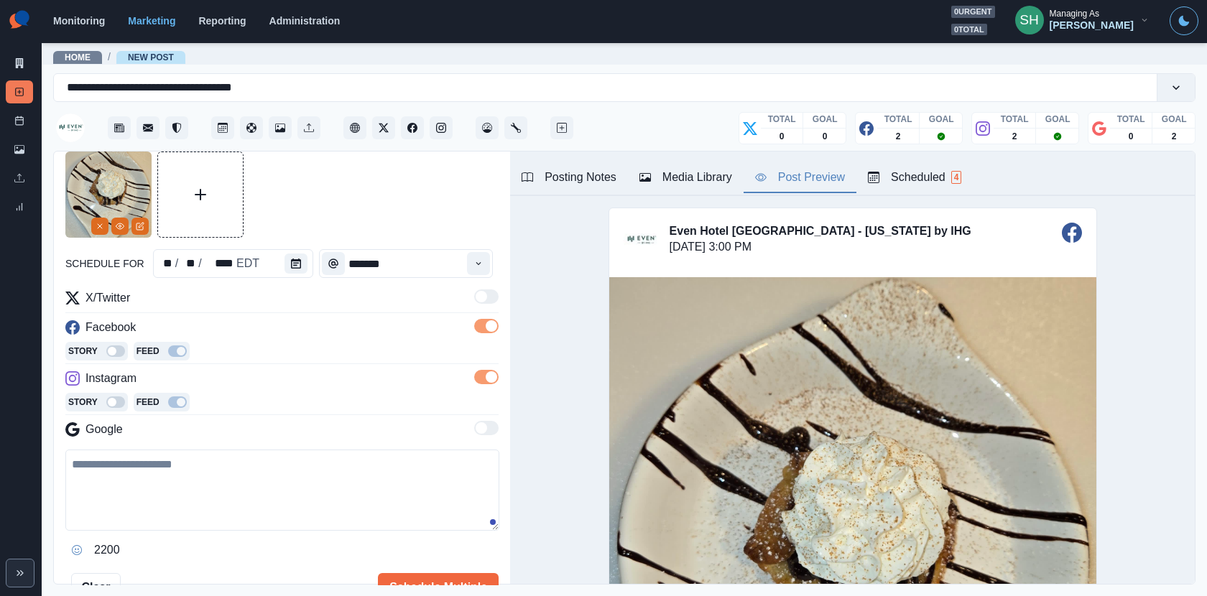
click at [499, 264] on div "New Post Mode You are making a new post. schedule for ** / ** / **** EDT ******…" at bounding box center [282, 369] width 456 height 434
click at [490, 264] on button "Time" at bounding box center [478, 263] width 23 height 23
click at [347, 381] on li "12:00 PM" at bounding box center [392, 384] width 144 height 20
type input "********"
click at [267, 471] on textarea at bounding box center [282, 490] width 434 height 81
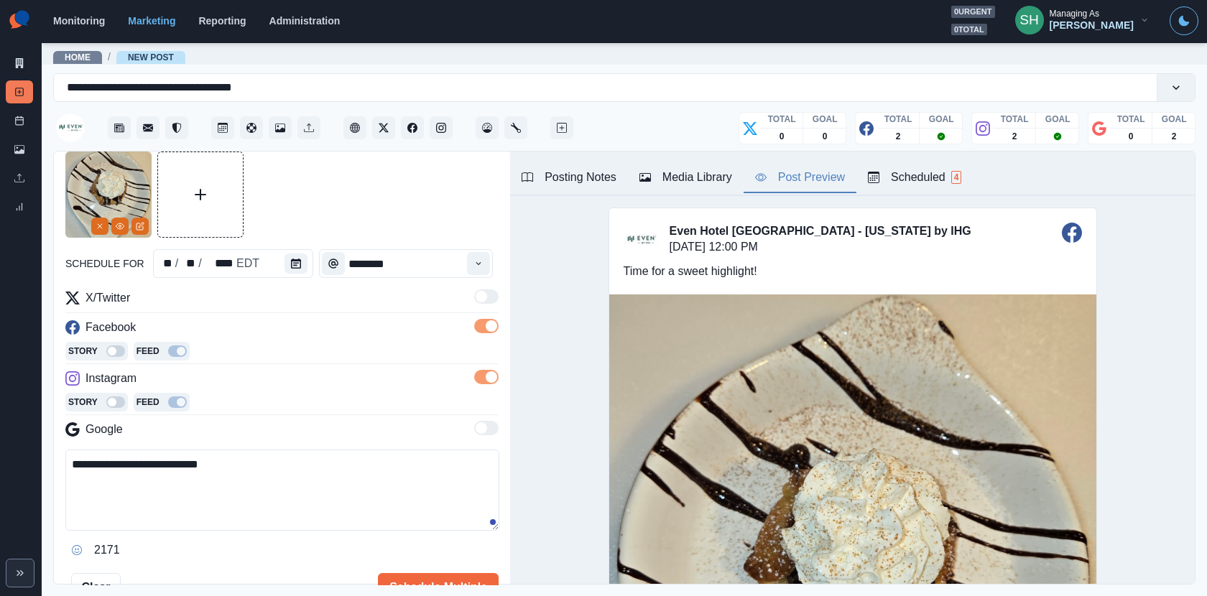
paste textarea "**********"
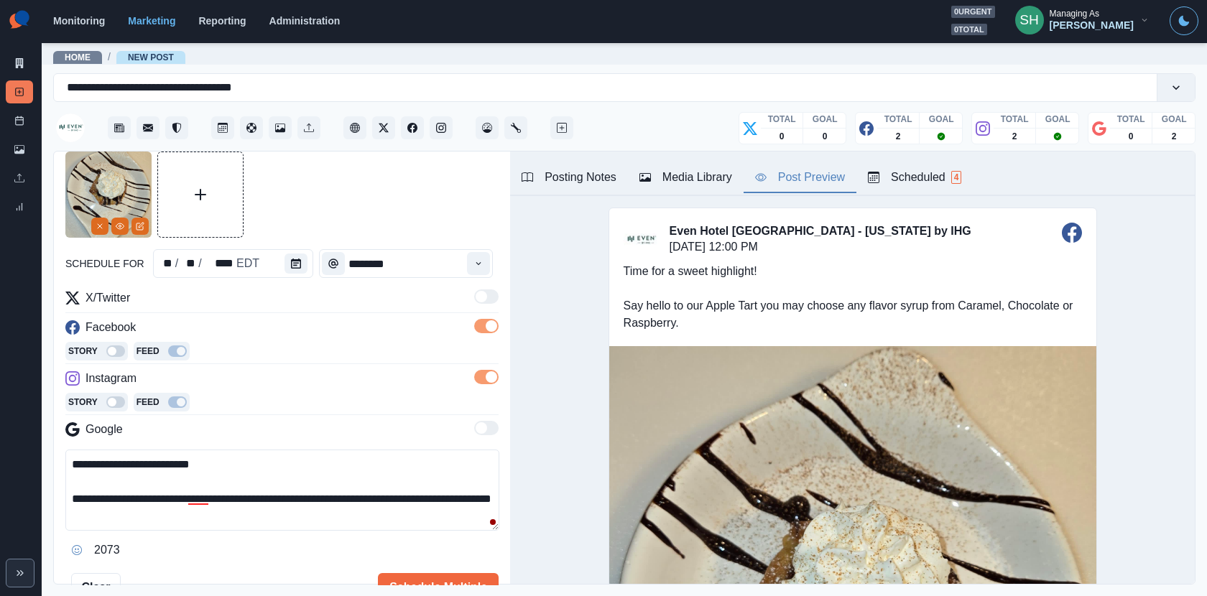
drag, startPoint x: 297, startPoint y: 493, endPoint x: 216, endPoint y: 492, distance: 81.2
click at [216, 492] on textarea "**********" at bounding box center [282, 490] width 434 height 81
drag, startPoint x: 399, startPoint y: 491, endPoint x: 312, endPoint y: 494, distance: 87.0
click at [312, 494] on textarea "**********" at bounding box center [282, 490] width 434 height 81
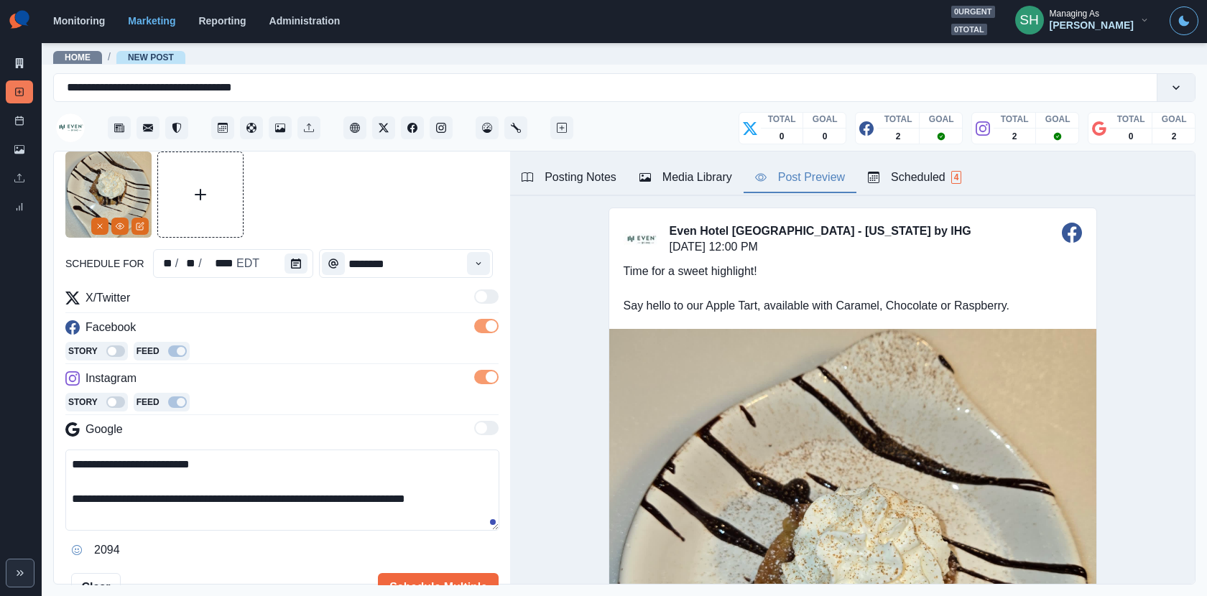
click at [486, 496] on textarea "**********" at bounding box center [282, 490] width 434 height 81
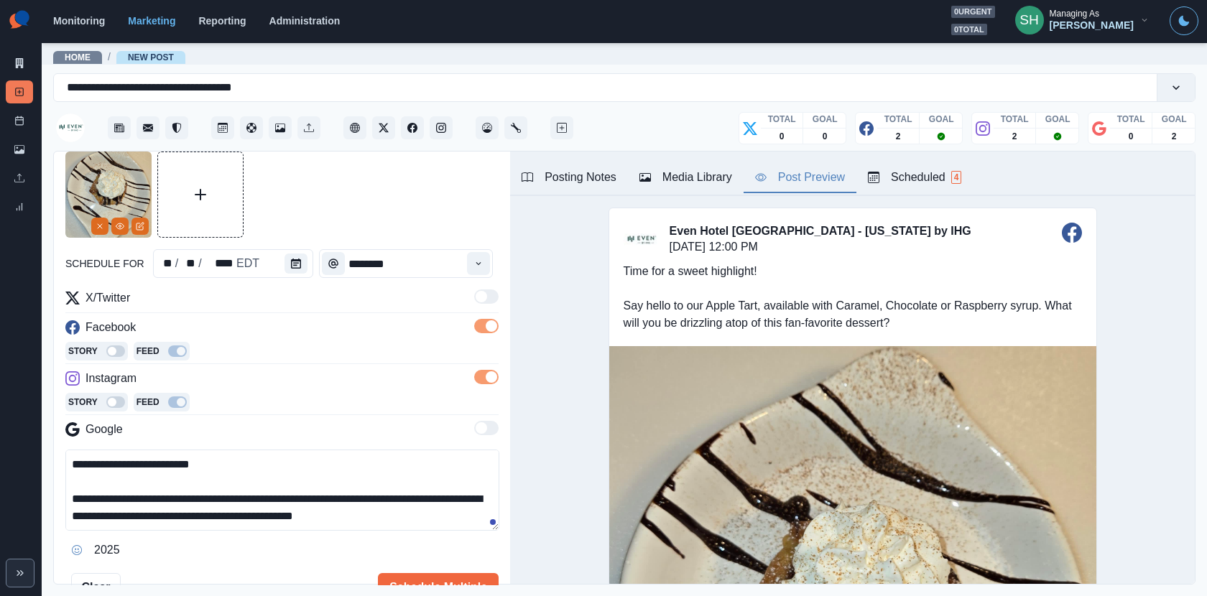
click at [392, 496] on textarea "**********" at bounding box center [282, 490] width 434 height 81
click at [387, 520] on textarea "**********" at bounding box center [282, 490] width 434 height 81
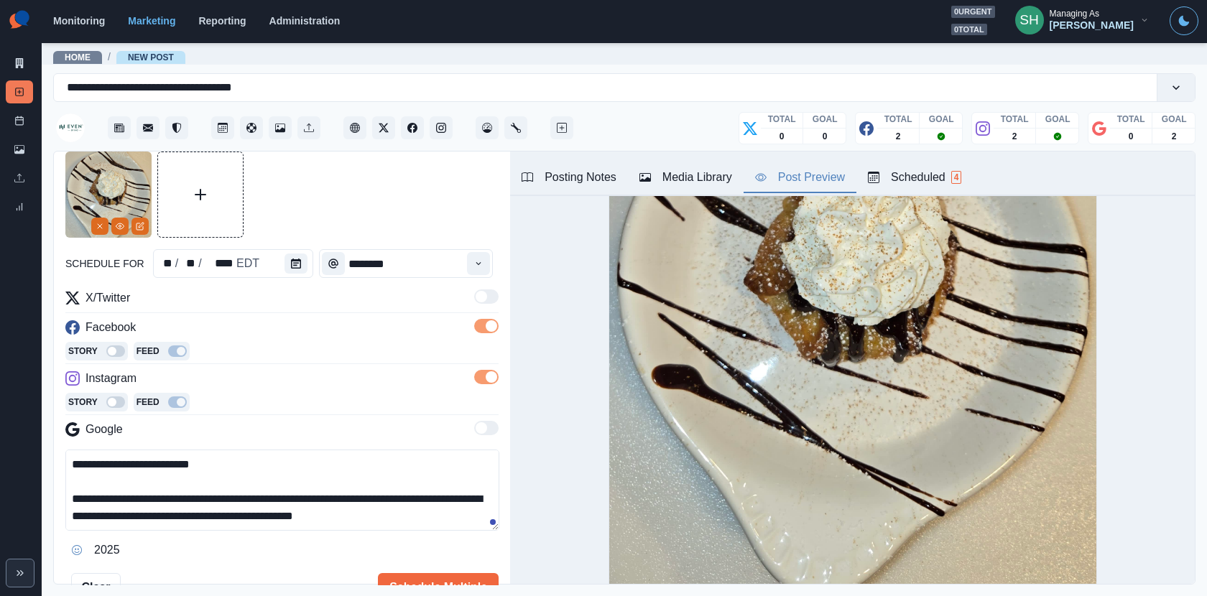
scroll to position [0, 0]
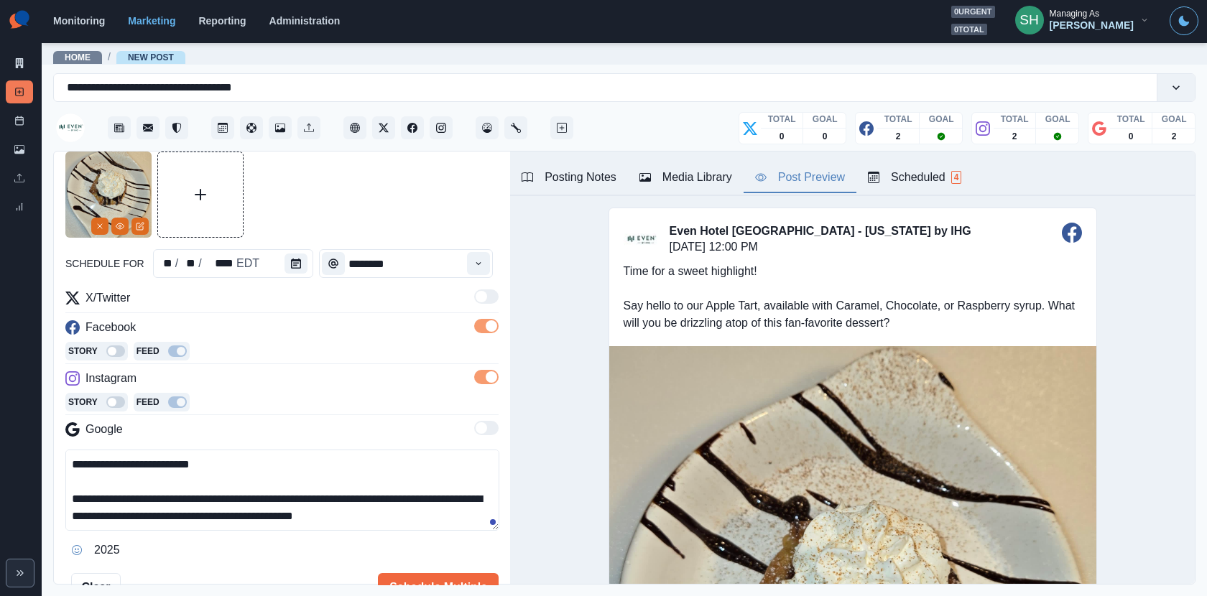
click at [410, 515] on textarea "**********" at bounding box center [282, 490] width 434 height 81
drag, startPoint x: 406, startPoint y: 514, endPoint x: 113, endPoint y: 516, distance: 293.1
click at [113, 516] on textarea "**********" at bounding box center [282, 490] width 434 height 81
click at [273, 522] on textarea "**********" at bounding box center [282, 490] width 434 height 81
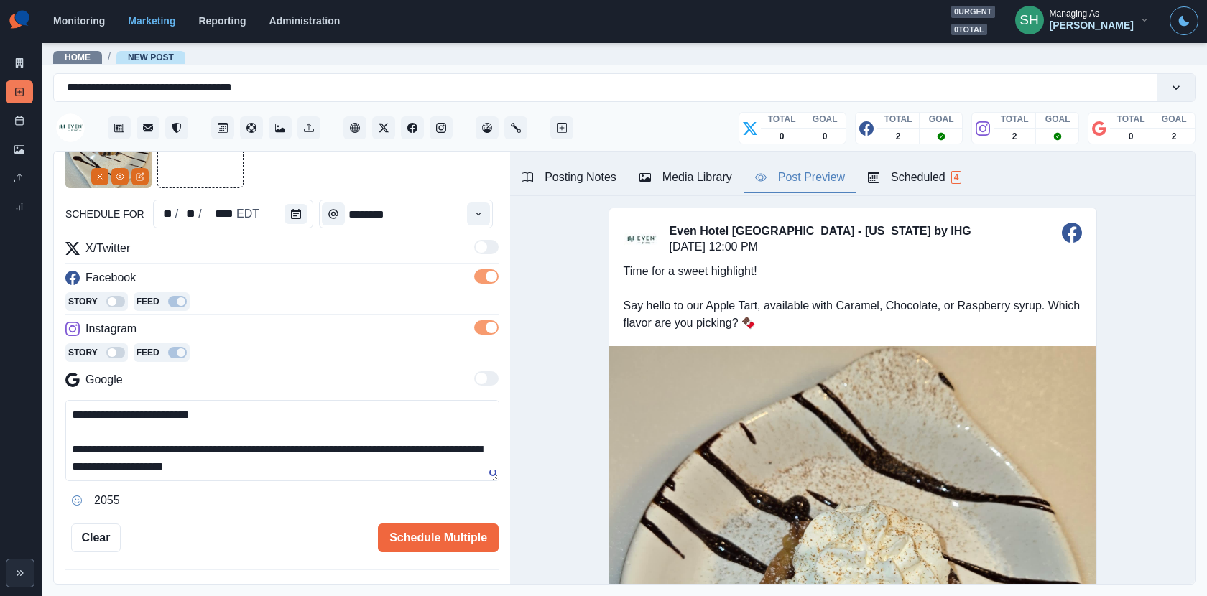
scroll to position [116, 0]
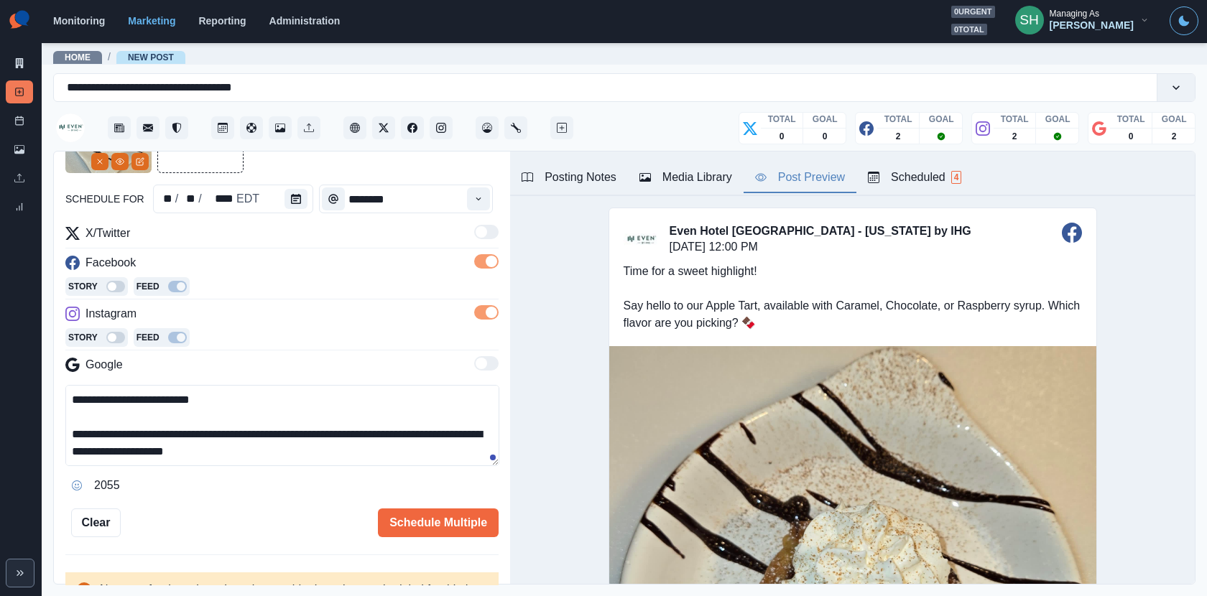
click at [307, 432] on textarea "**********" at bounding box center [282, 425] width 434 height 81
click at [317, 441] on textarea "**********" at bounding box center [282, 425] width 434 height 81
type textarea "**********"
click at [440, 515] on button "Schedule Multiple" at bounding box center [438, 523] width 121 height 29
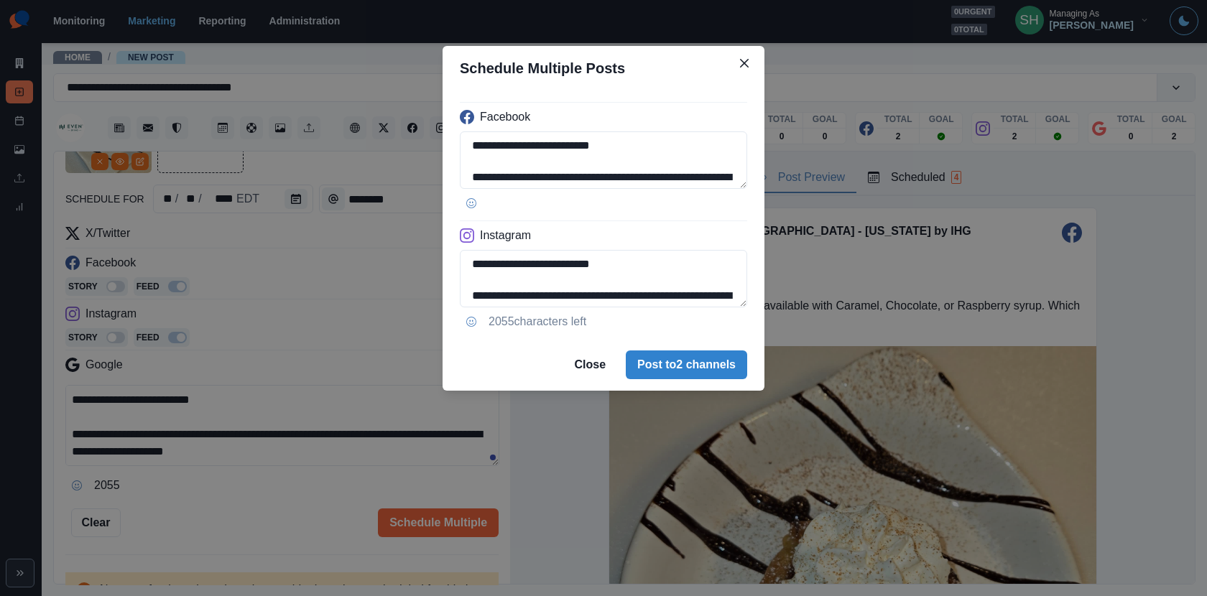
click at [708, 344] on footer "Close Post to 2 channels" at bounding box center [604, 365] width 322 height 52
click at [705, 366] on button "Post to 2 channels" at bounding box center [686, 365] width 121 height 29
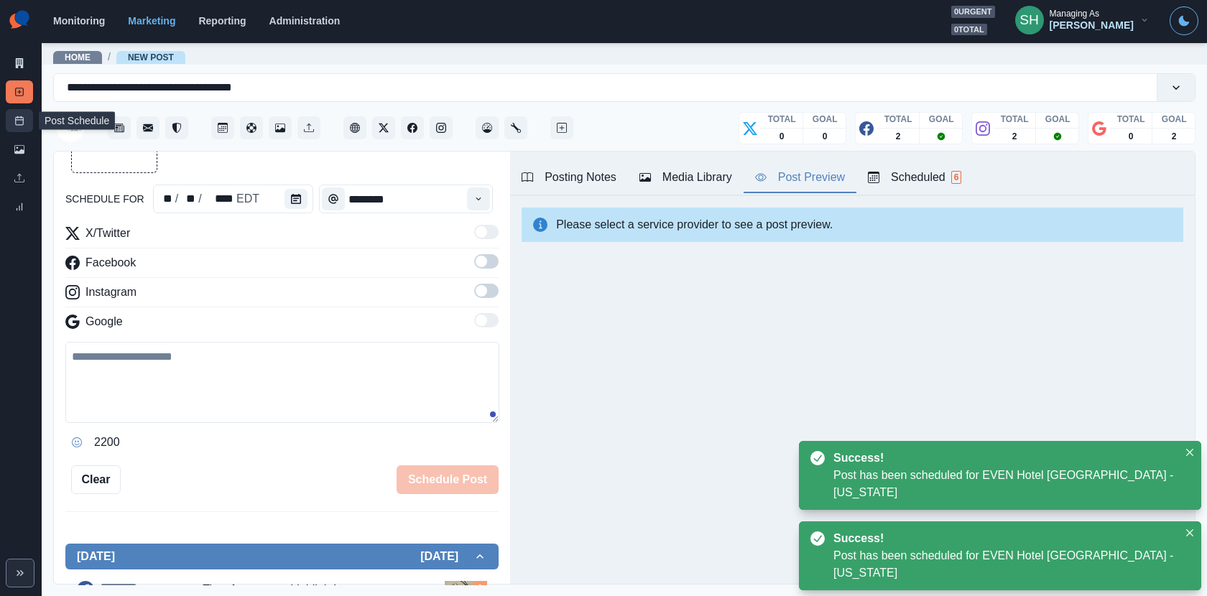
click at [21, 127] on link "Post Schedule" at bounding box center [19, 120] width 27 height 23
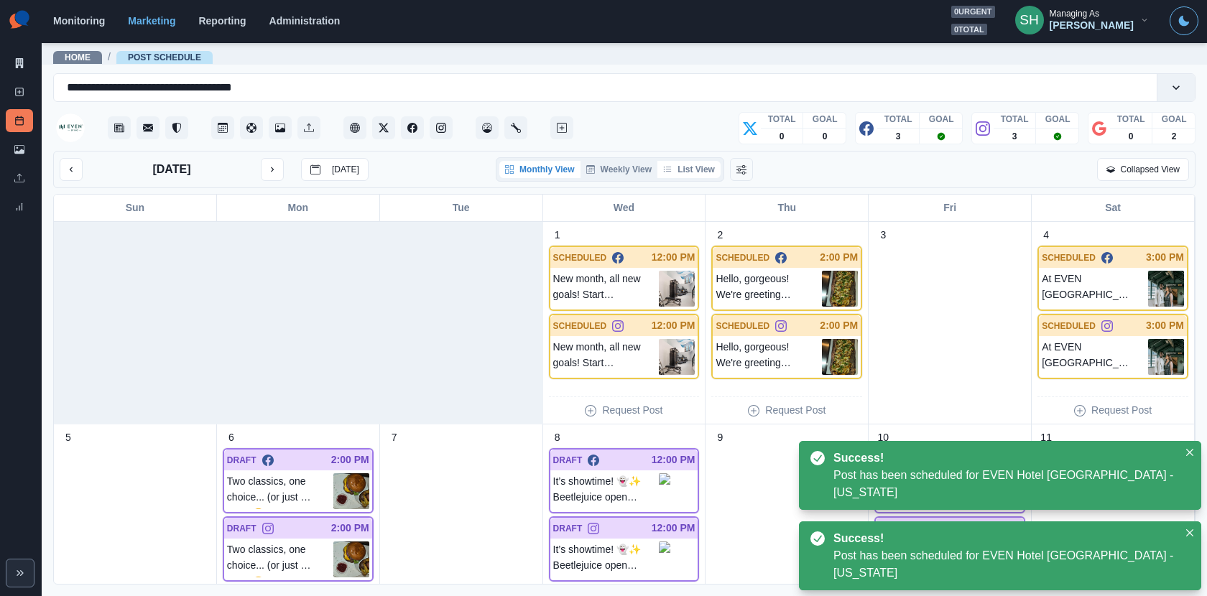
click at [695, 171] on button "List View" at bounding box center [688, 169] width 63 height 17
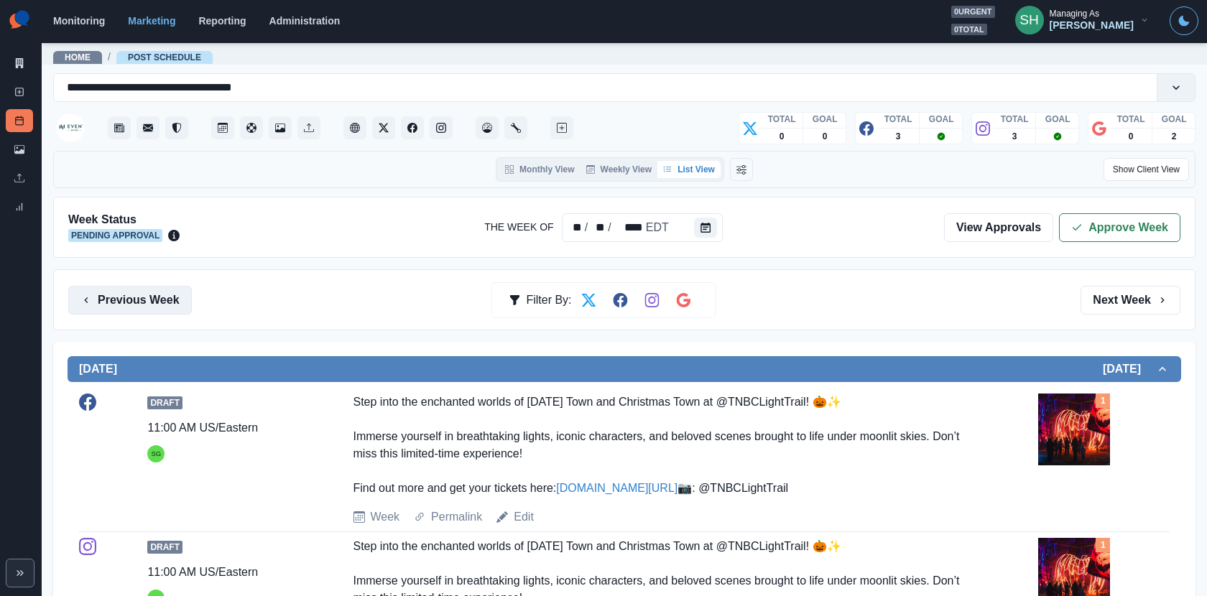
click at [165, 302] on button "Previous Week" at bounding box center [130, 300] width 124 height 29
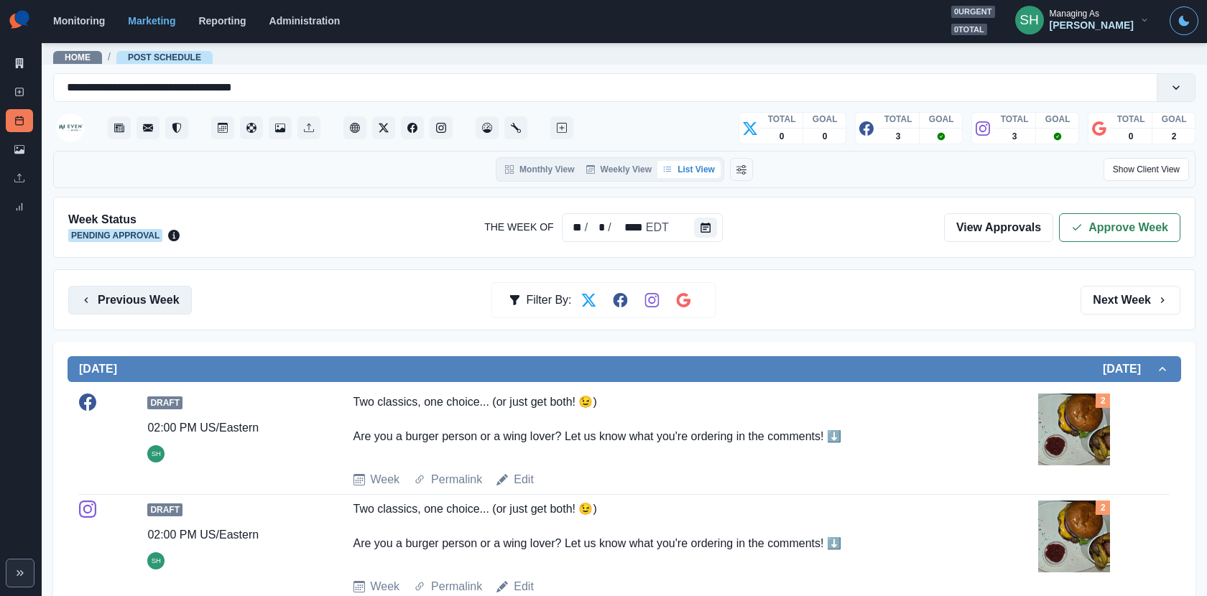
click at [153, 297] on button "Previous Week" at bounding box center [130, 300] width 124 height 29
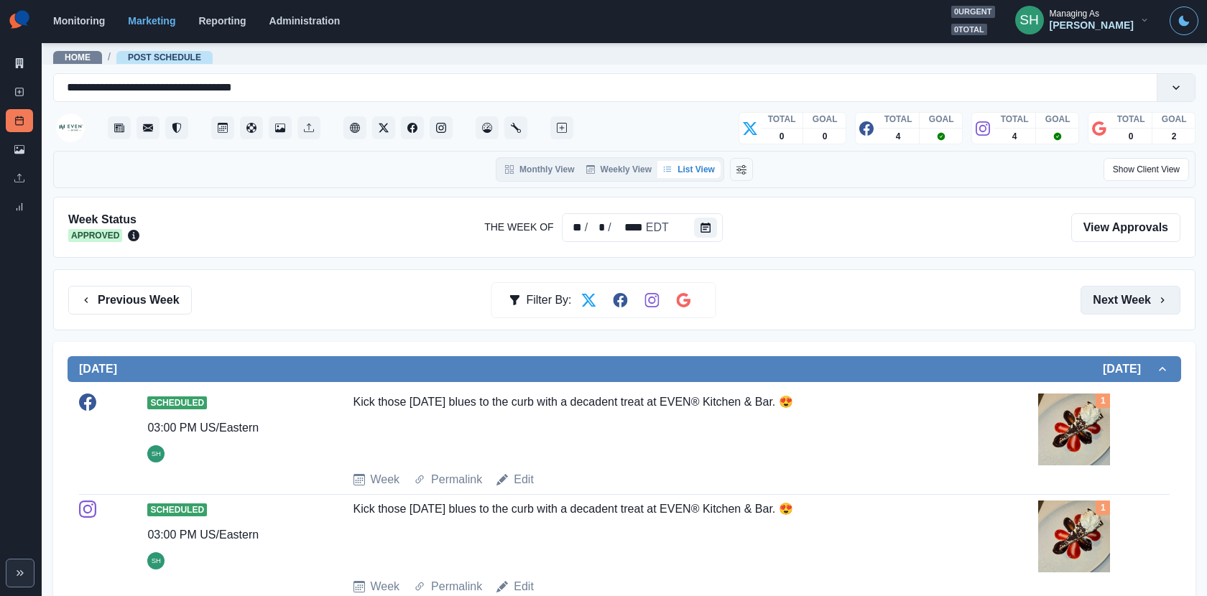
click at [1086, 298] on button "Next Week" at bounding box center [1131, 300] width 100 height 29
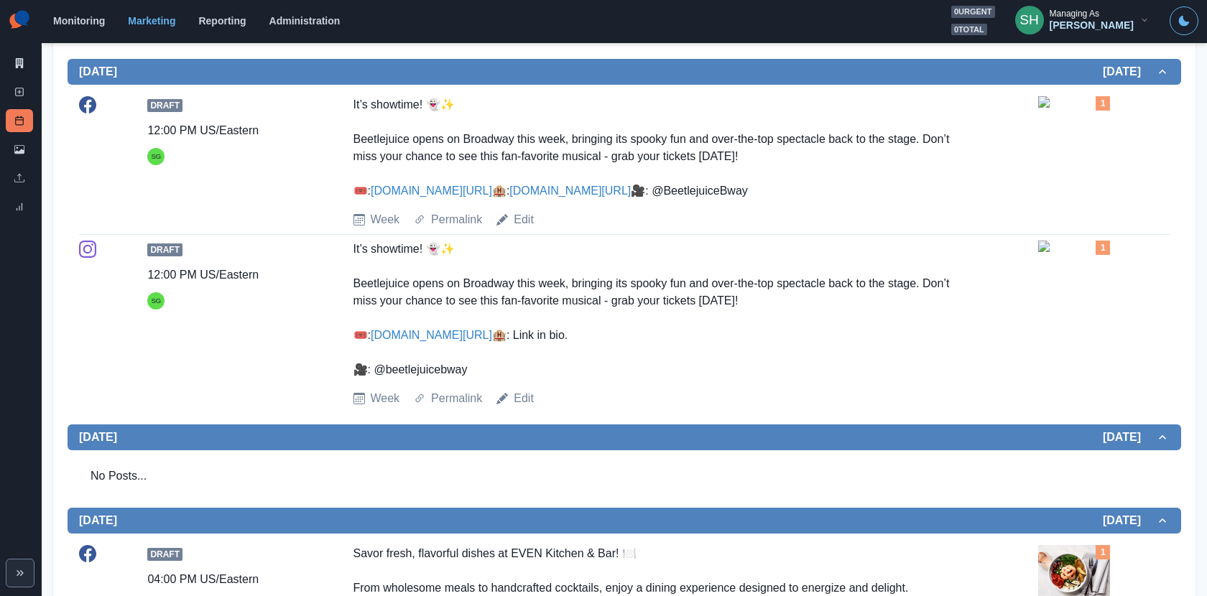
scroll to position [654, 0]
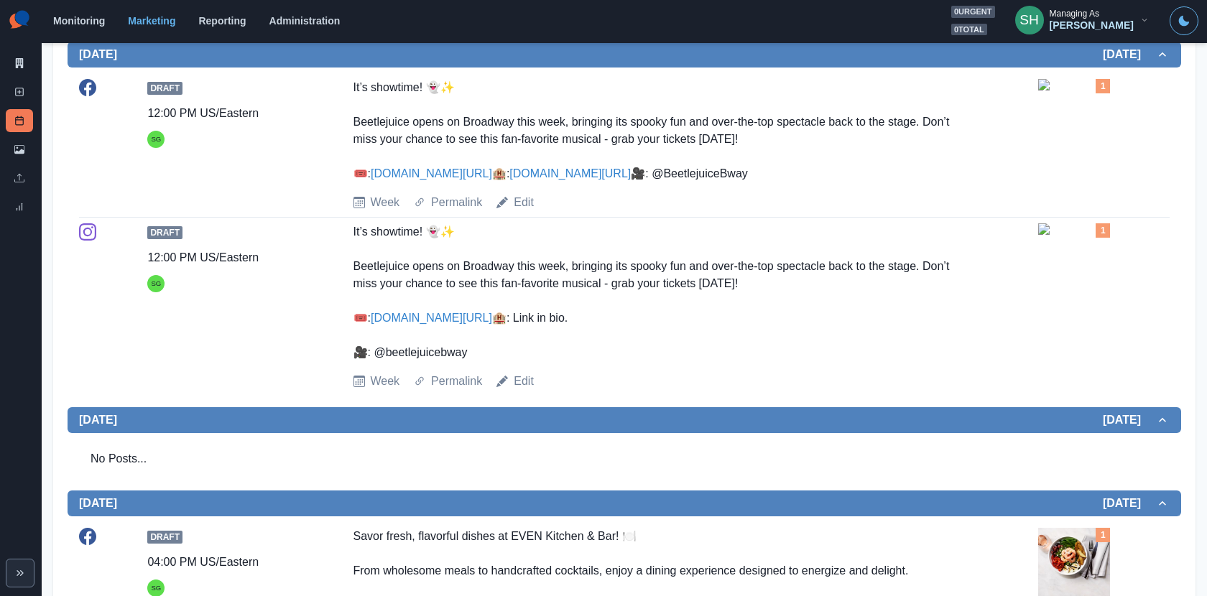
click at [1070, 91] on img at bounding box center [1074, 84] width 72 height 11
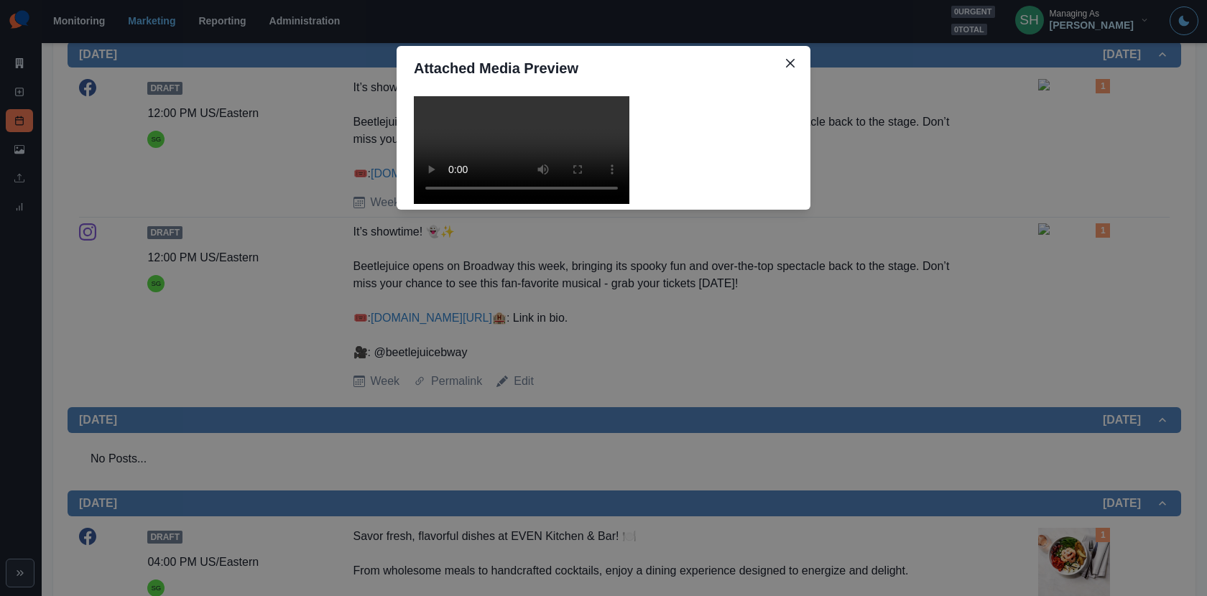
click at [601, 204] on video at bounding box center [522, 150] width 216 height 108
click at [835, 231] on div "Attached Media Preview" at bounding box center [603, 298] width 1207 height 596
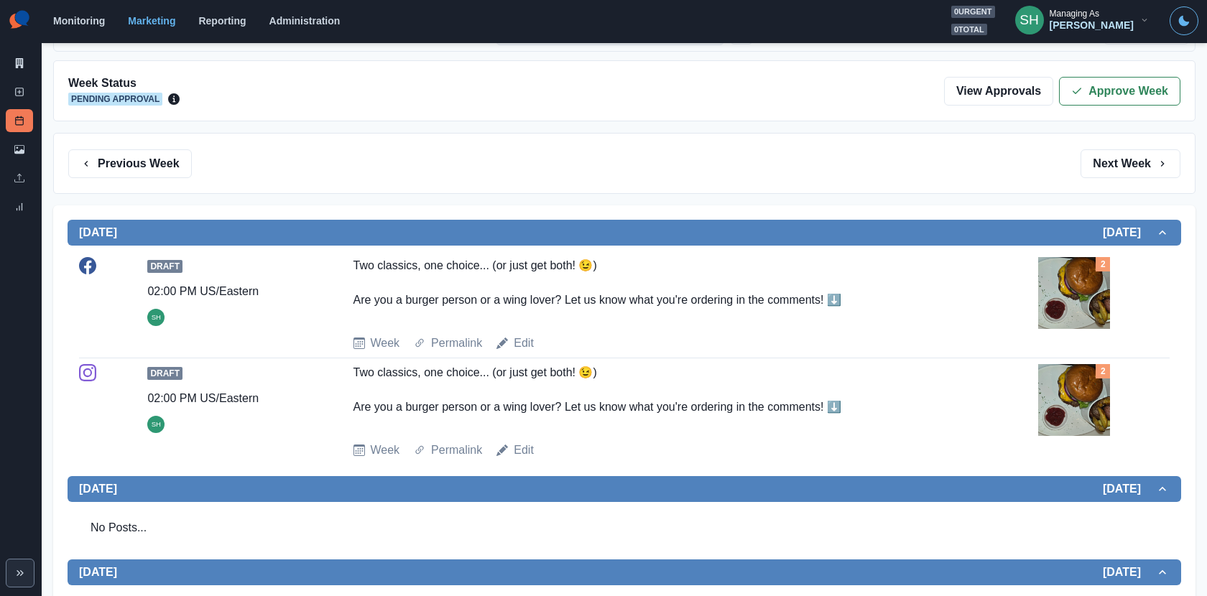
scroll to position [0, 0]
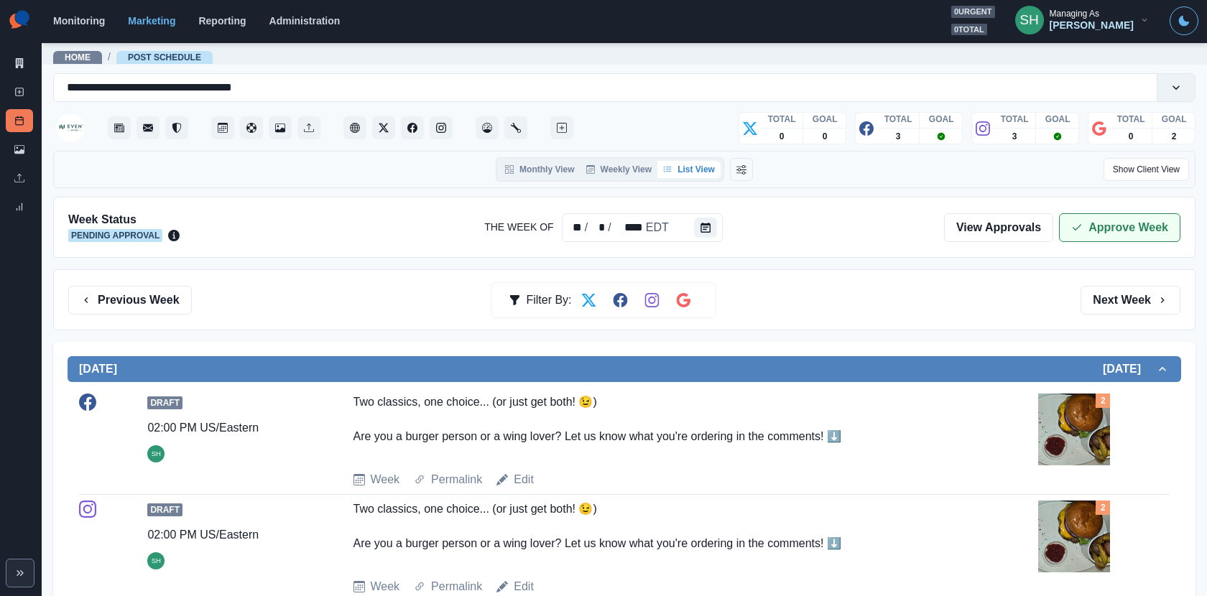
click at [1086, 219] on button "Approve Week" at bounding box center [1119, 227] width 121 height 29
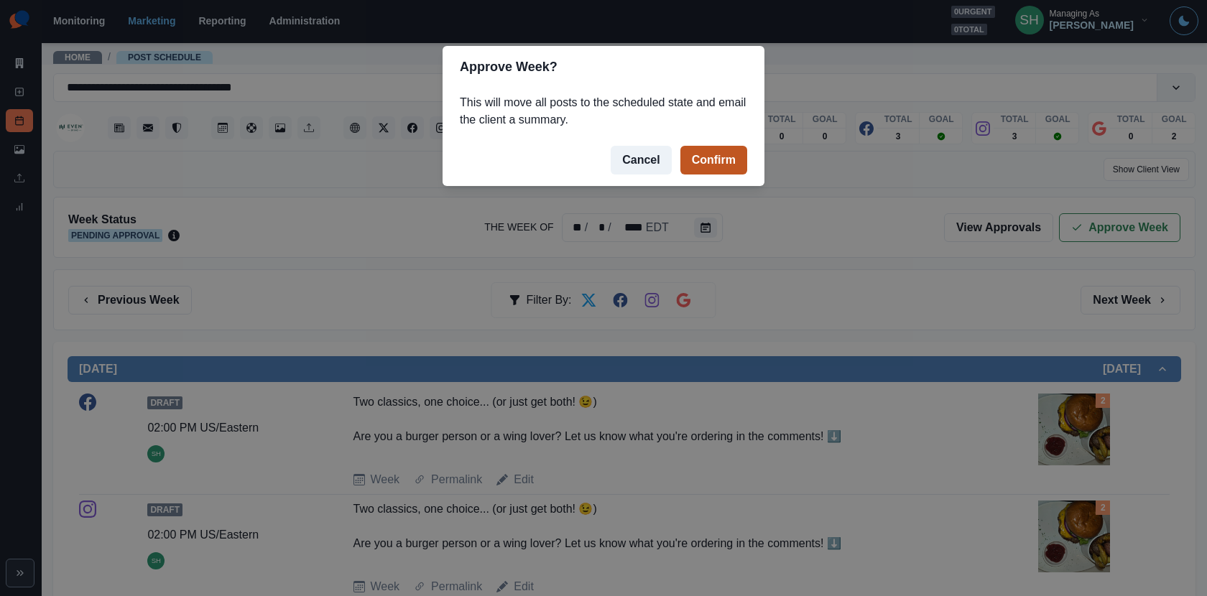
click at [744, 151] on button "Confirm" at bounding box center [713, 160] width 67 height 29
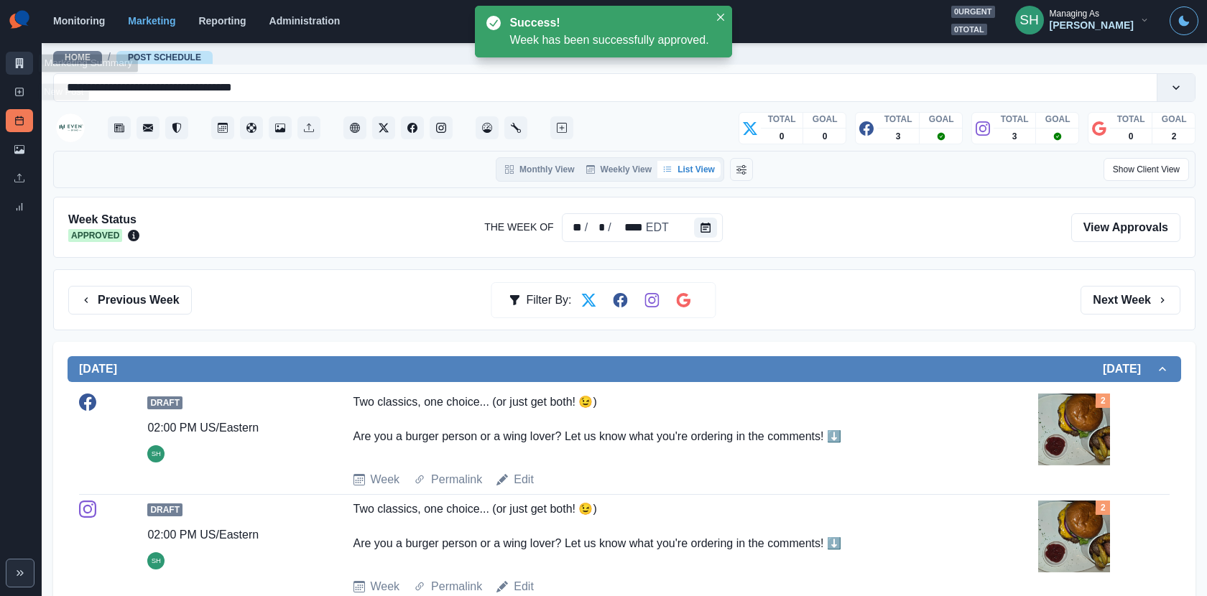
click at [22, 66] on icon at bounding box center [20, 63] width 8 height 10
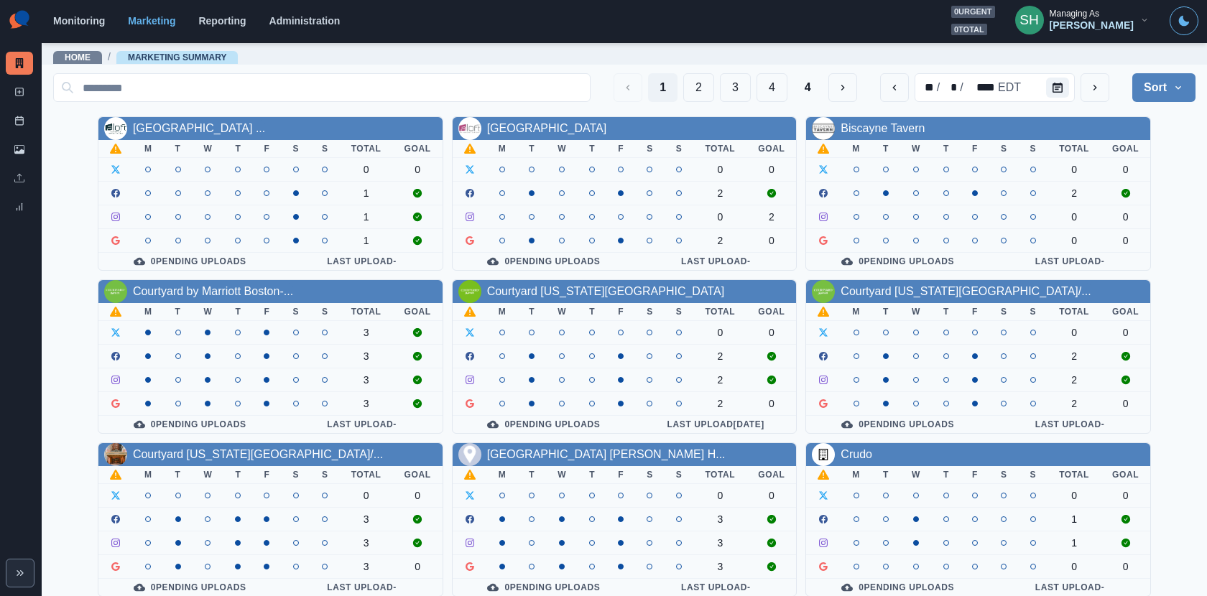
click at [1076, 30] on div "Sarah Gleason" at bounding box center [1092, 25] width 84 height 12
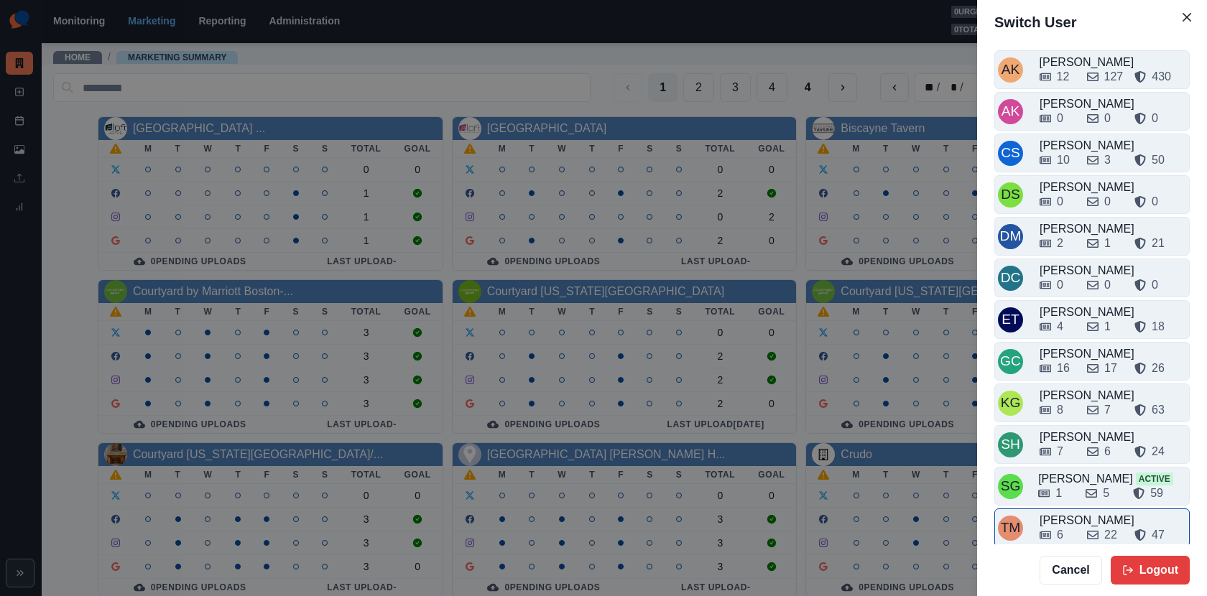
click at [1075, 521] on div "6 22 47" at bounding box center [1113, 532] width 147 height 23
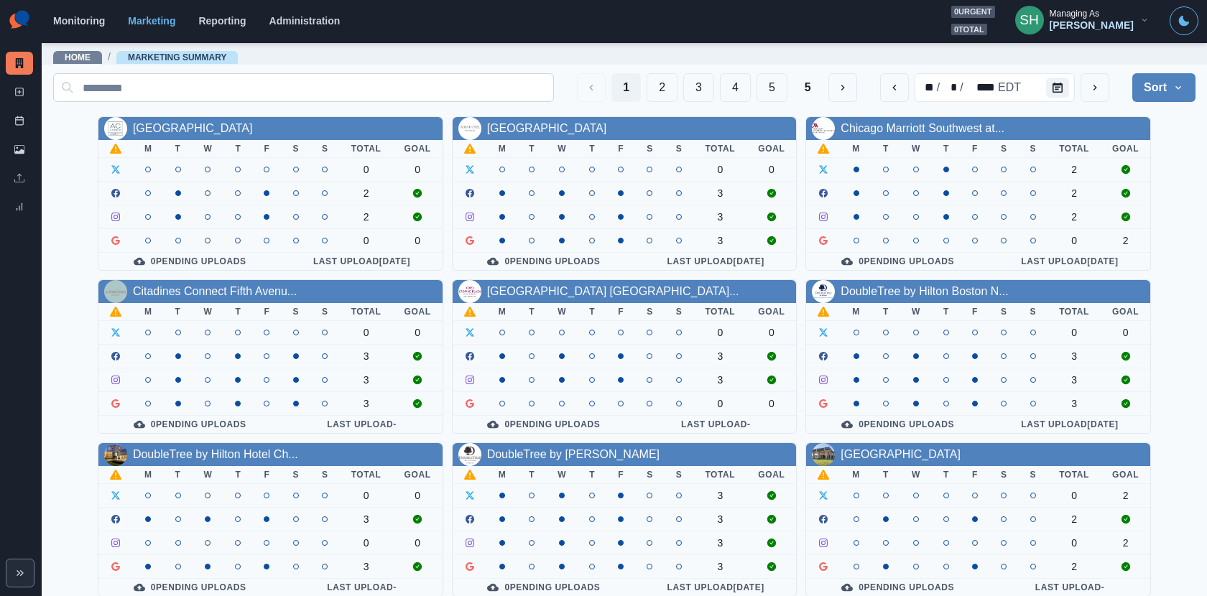
click at [459, 104] on div "1 2 3 4 5 5 ** / * / **** EDT Sort Client Name Uploads Pending Post Approval" at bounding box center [624, 88] width 1142 height 40
click at [459, 91] on input at bounding box center [303, 87] width 501 height 29
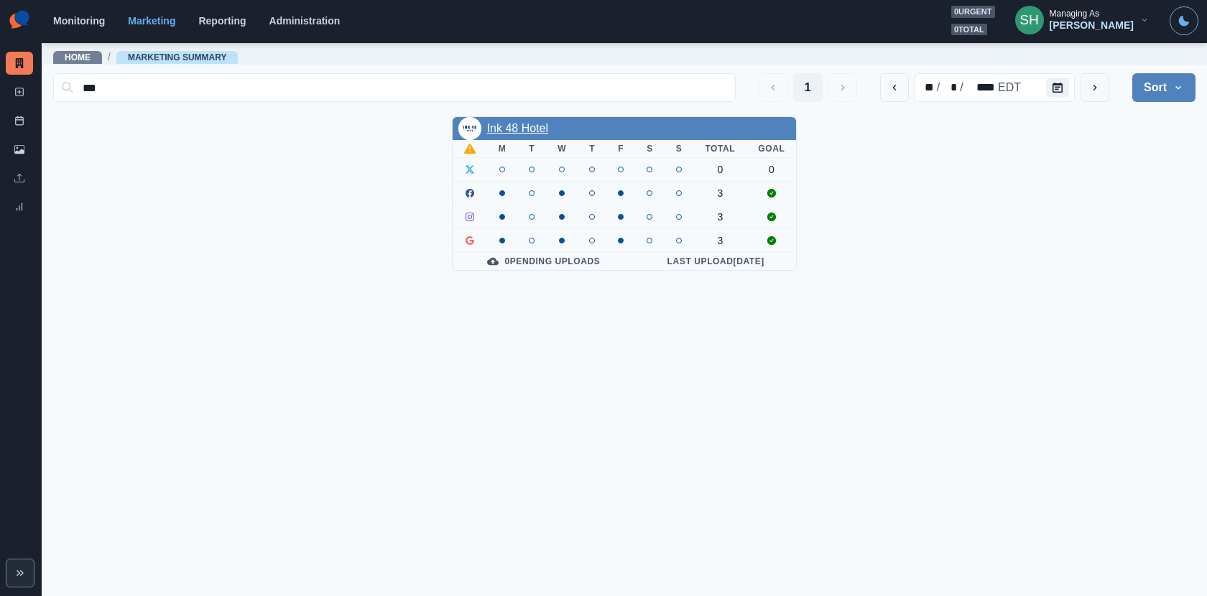
type input "***"
click at [518, 124] on link "Ink 48 Hotel" at bounding box center [517, 128] width 61 height 12
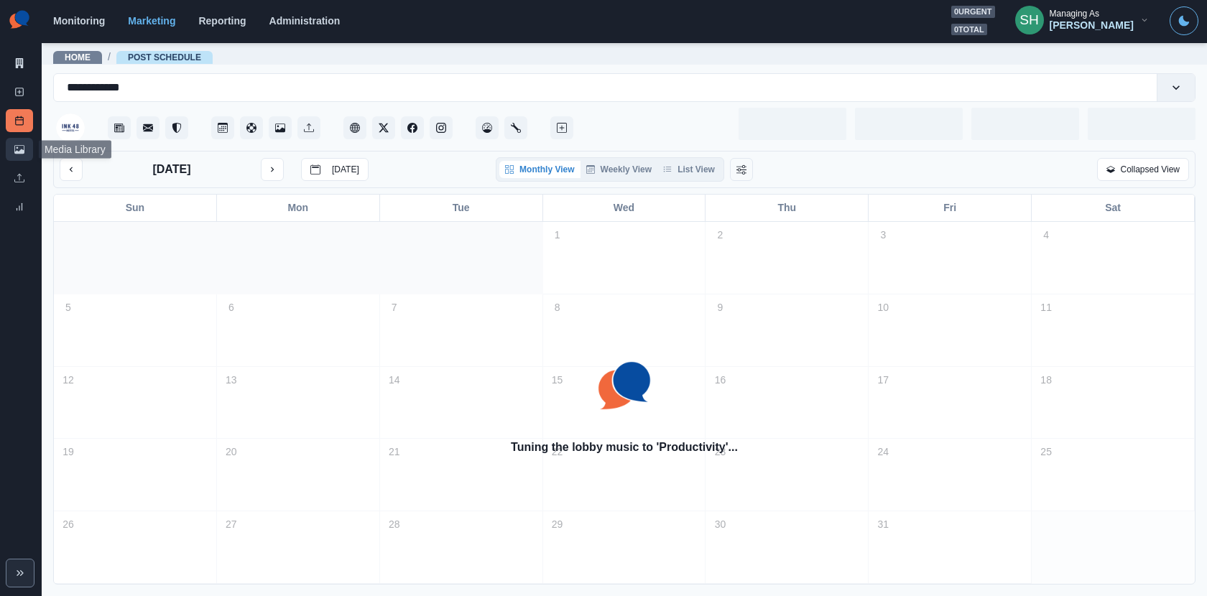
click at [17, 144] on icon at bounding box center [19, 149] width 10 height 10
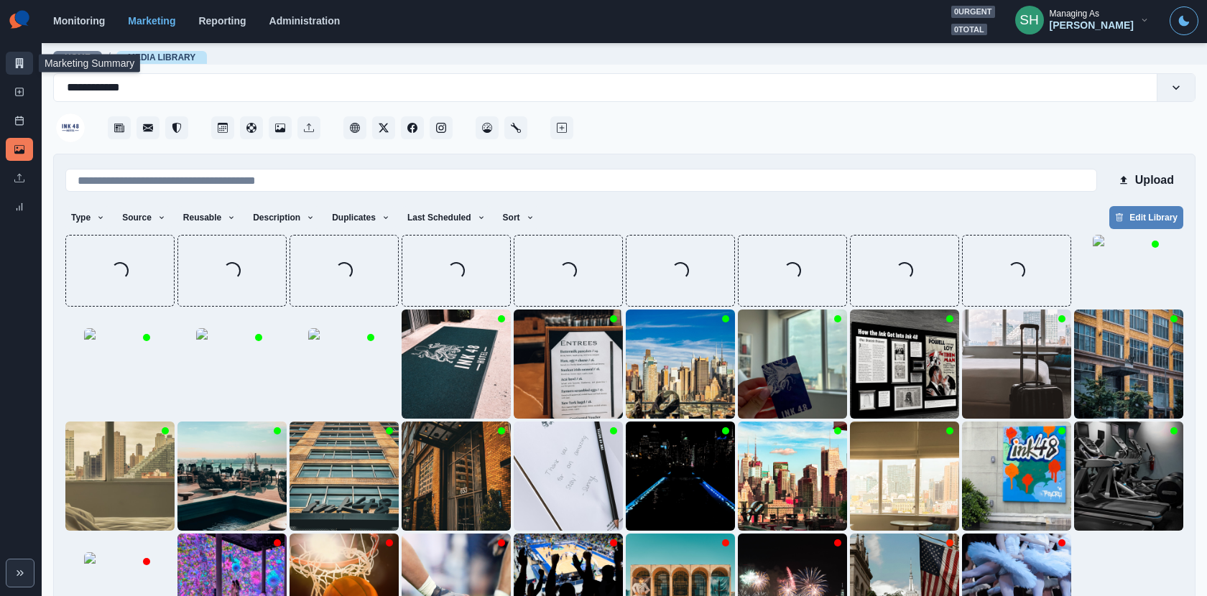
click at [24, 62] on icon at bounding box center [19, 63] width 10 height 10
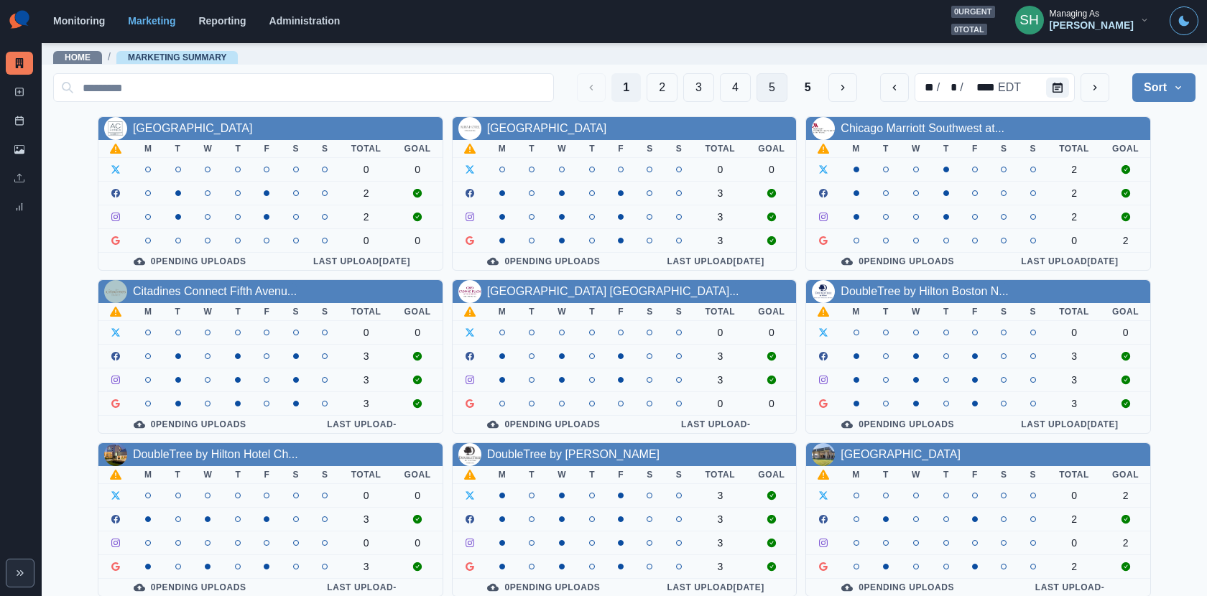
click at [785, 88] on button "5" at bounding box center [772, 87] width 31 height 29
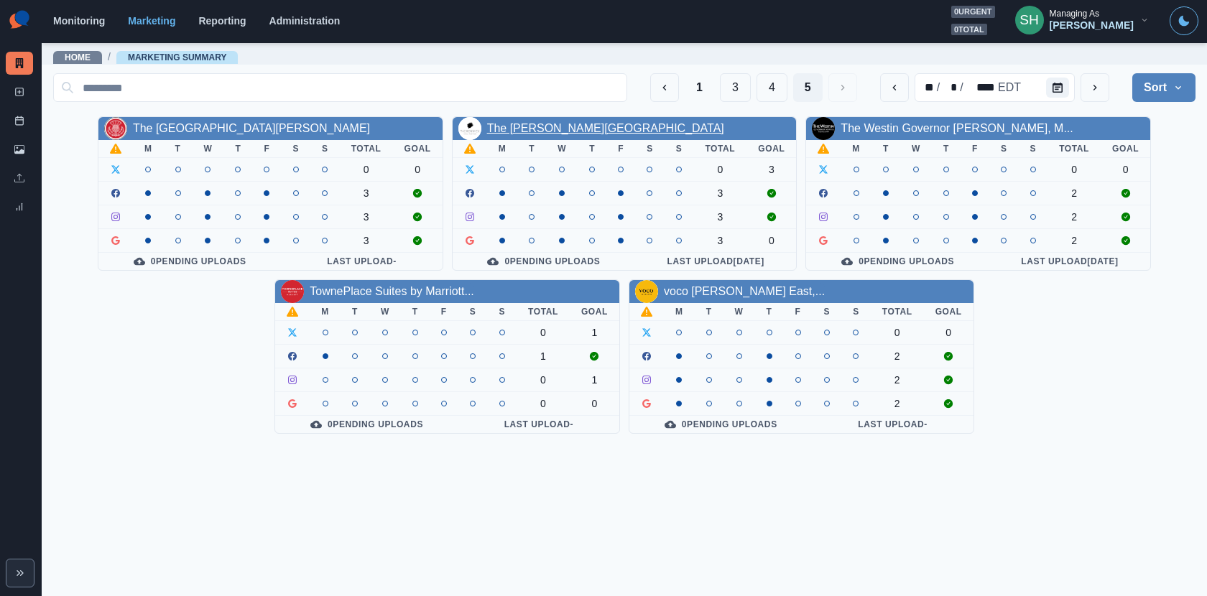
click at [529, 124] on link "The Renwick Hotel" at bounding box center [605, 128] width 237 height 12
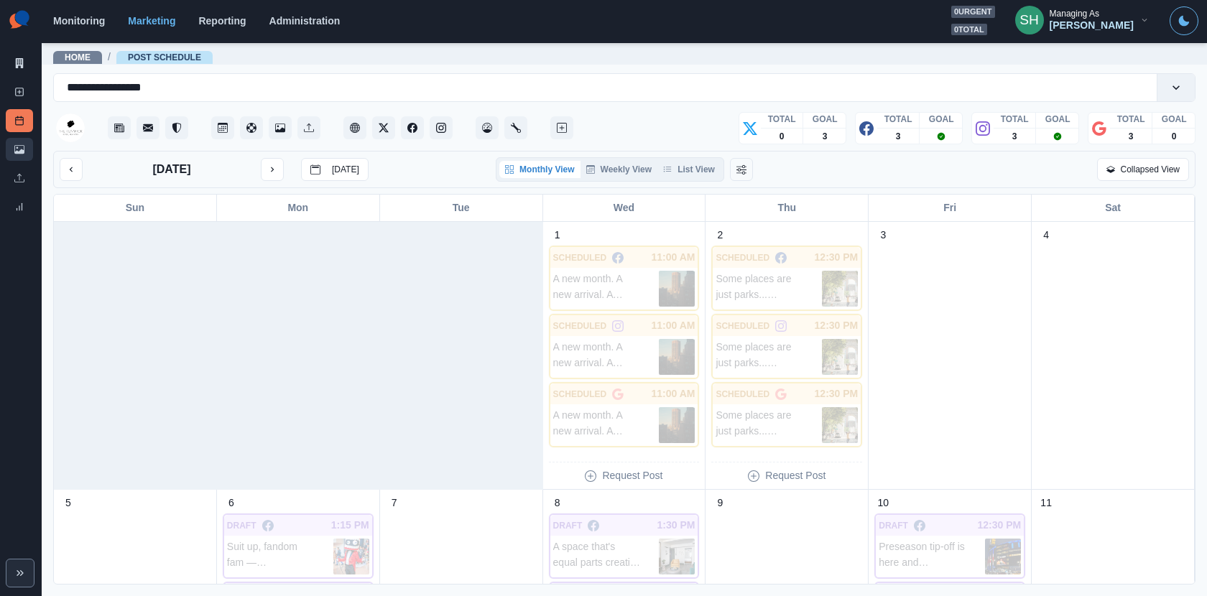
click at [28, 149] on link "Media Library" at bounding box center [19, 149] width 27 height 23
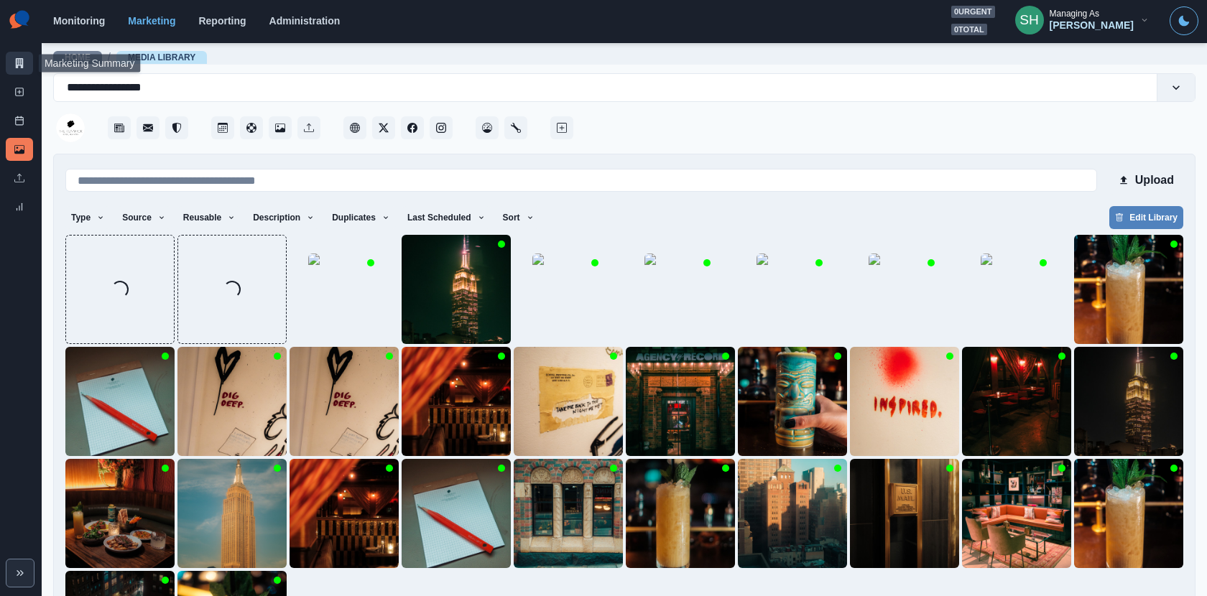
click at [17, 70] on link "Marketing Summary" at bounding box center [19, 63] width 27 height 23
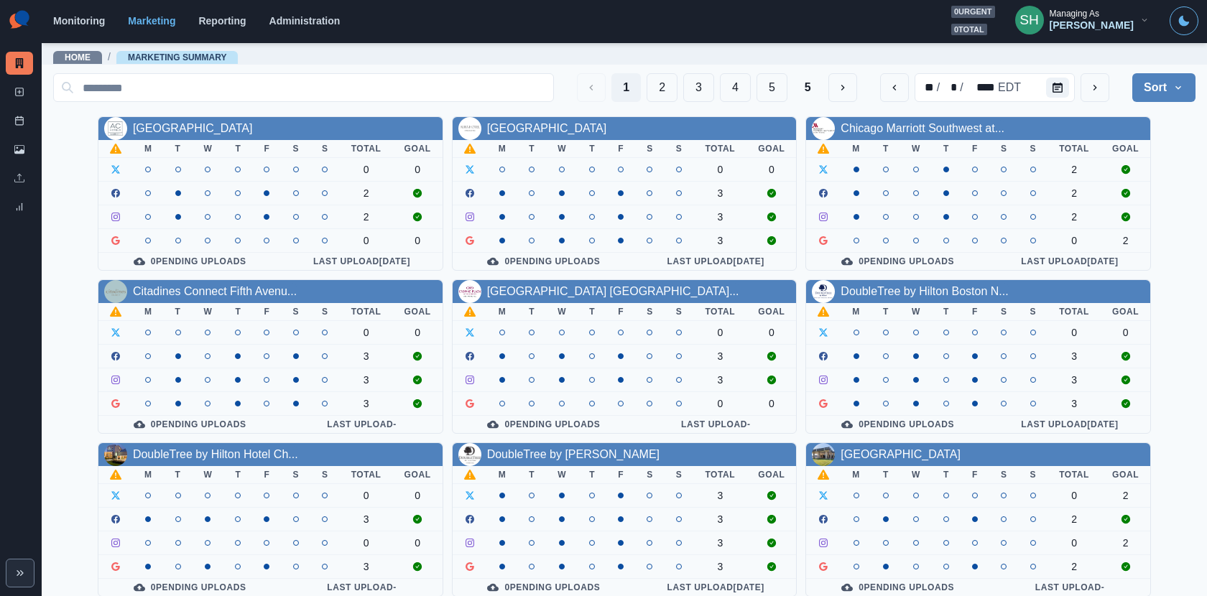
click at [1086, 19] on div "Tony Manalo" at bounding box center [1092, 25] width 84 height 12
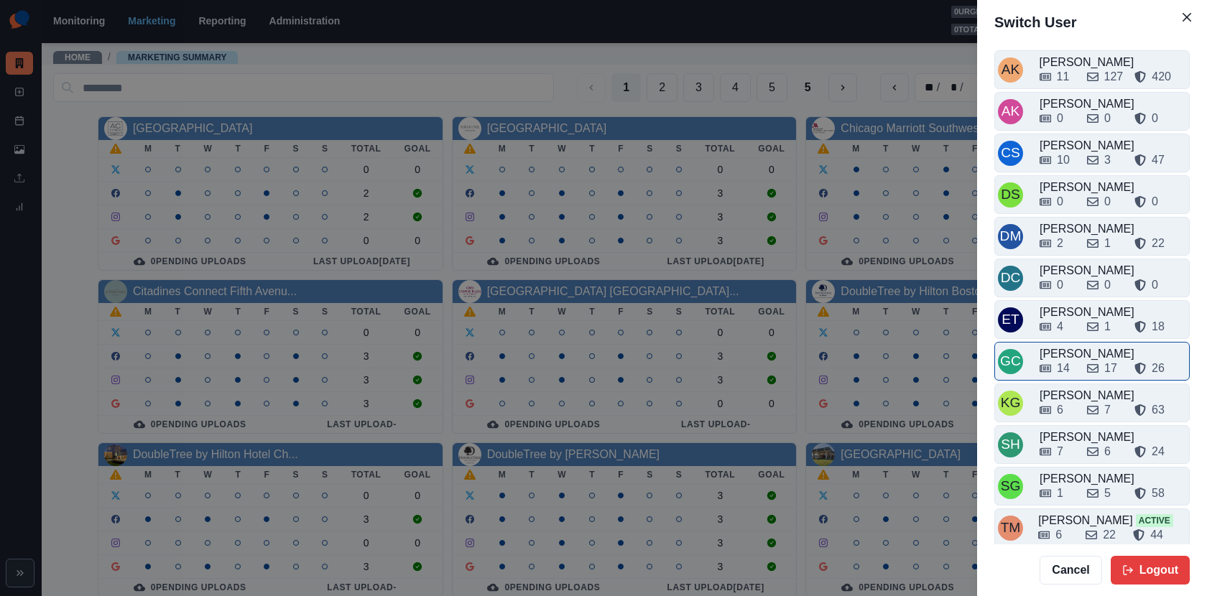
click at [1076, 371] on div "GC Gizelle Carlos 14 17 26" at bounding box center [1091, 361] width 195 height 39
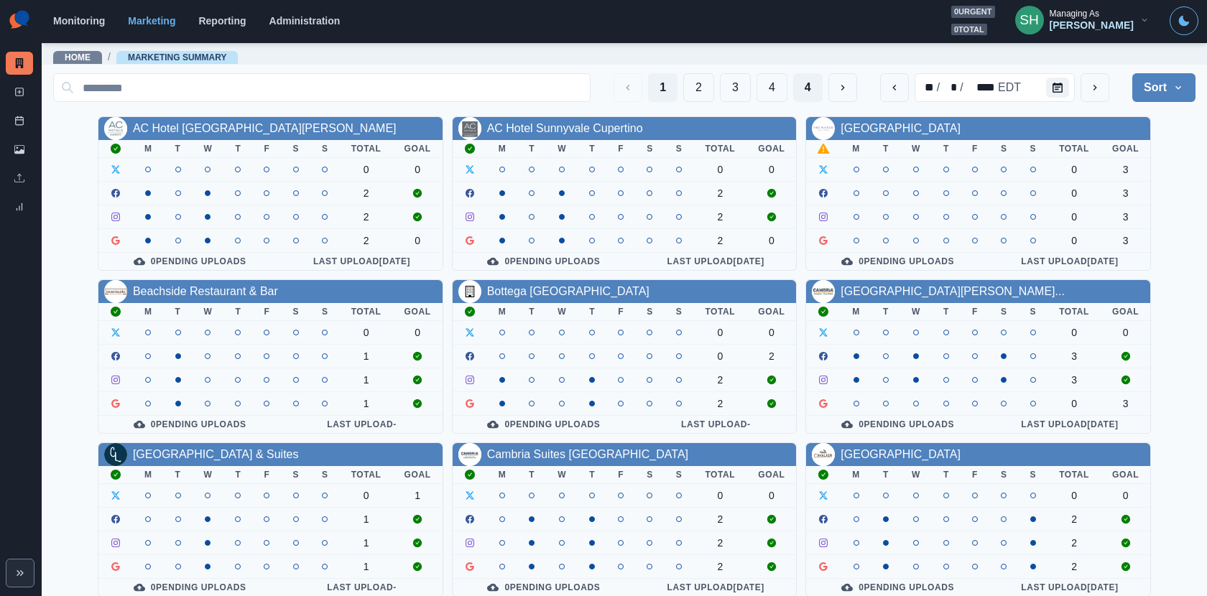
click at [813, 84] on button "4" at bounding box center [807, 87] width 29 height 29
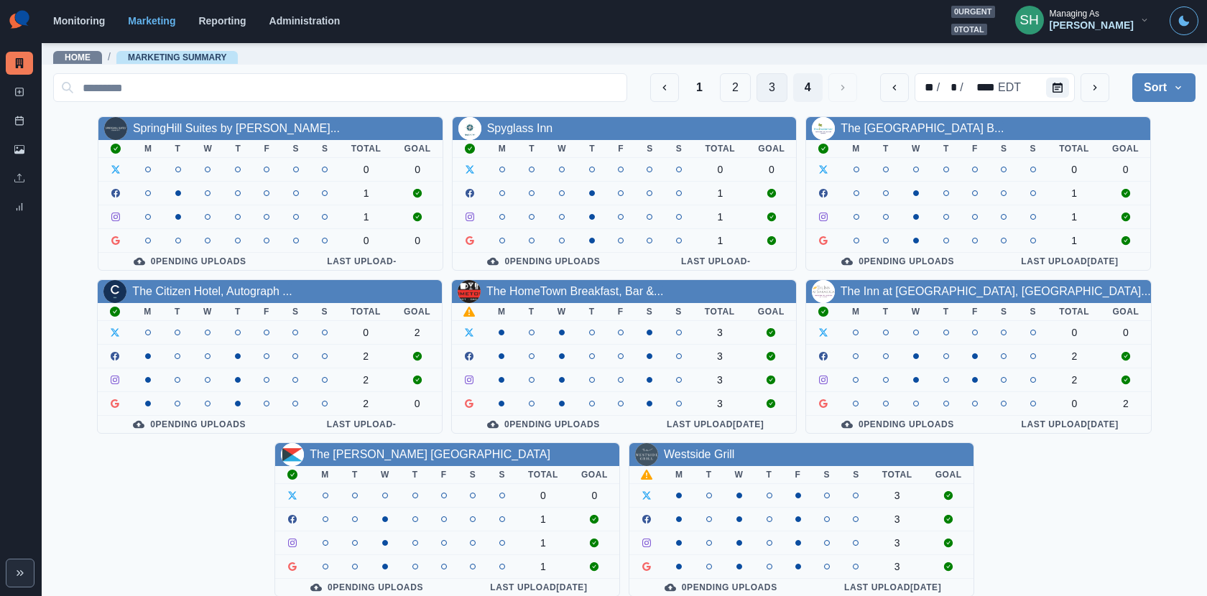
click at [763, 96] on button "3" at bounding box center [772, 87] width 31 height 29
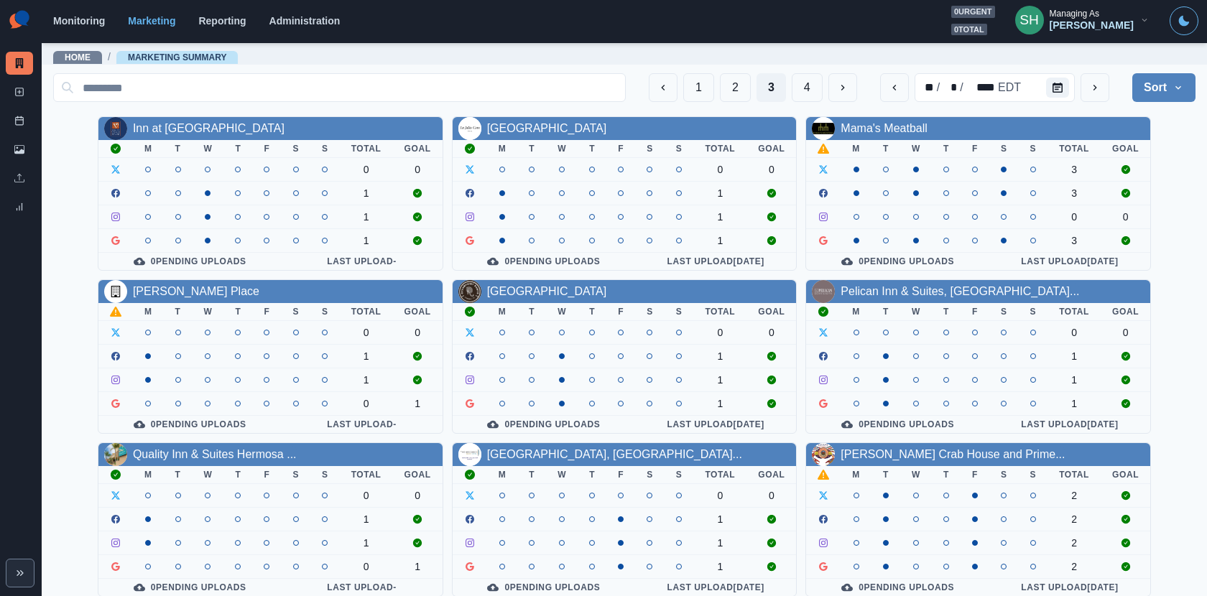
scroll to position [166, 0]
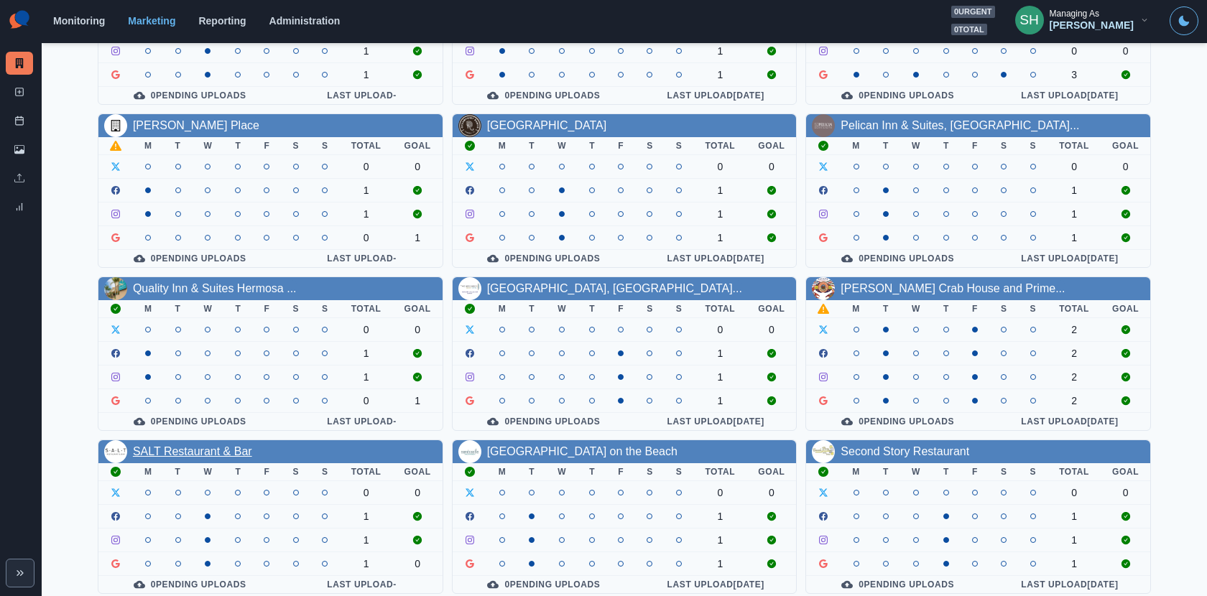
click at [217, 450] on link "SALT Restaurant & Bar" at bounding box center [192, 451] width 119 height 12
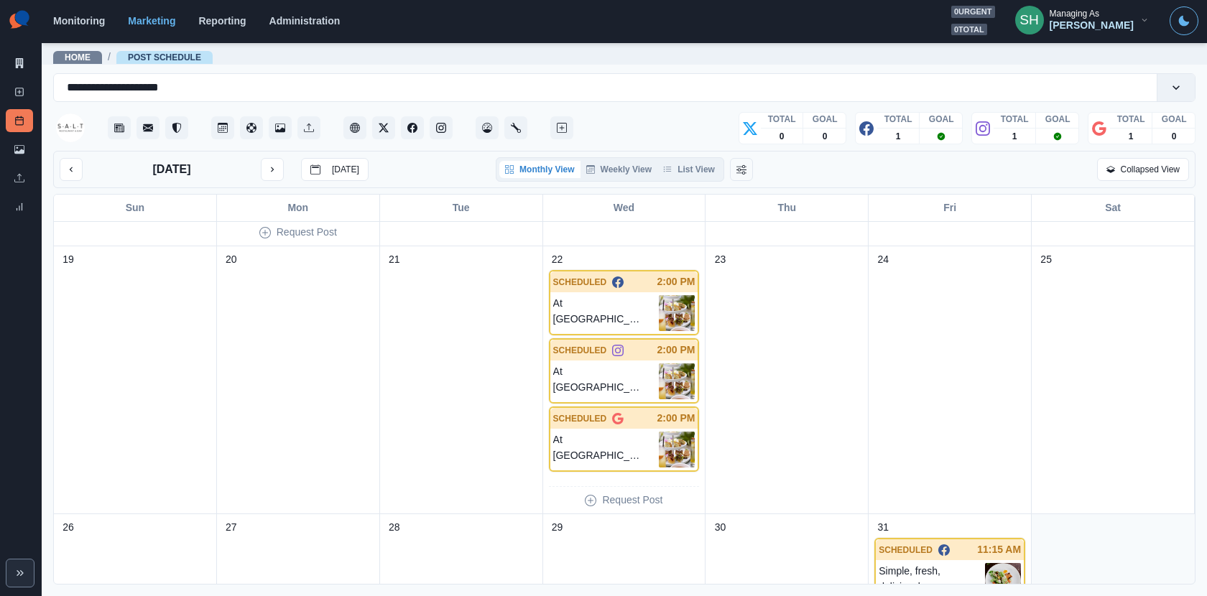
scroll to position [764, 0]
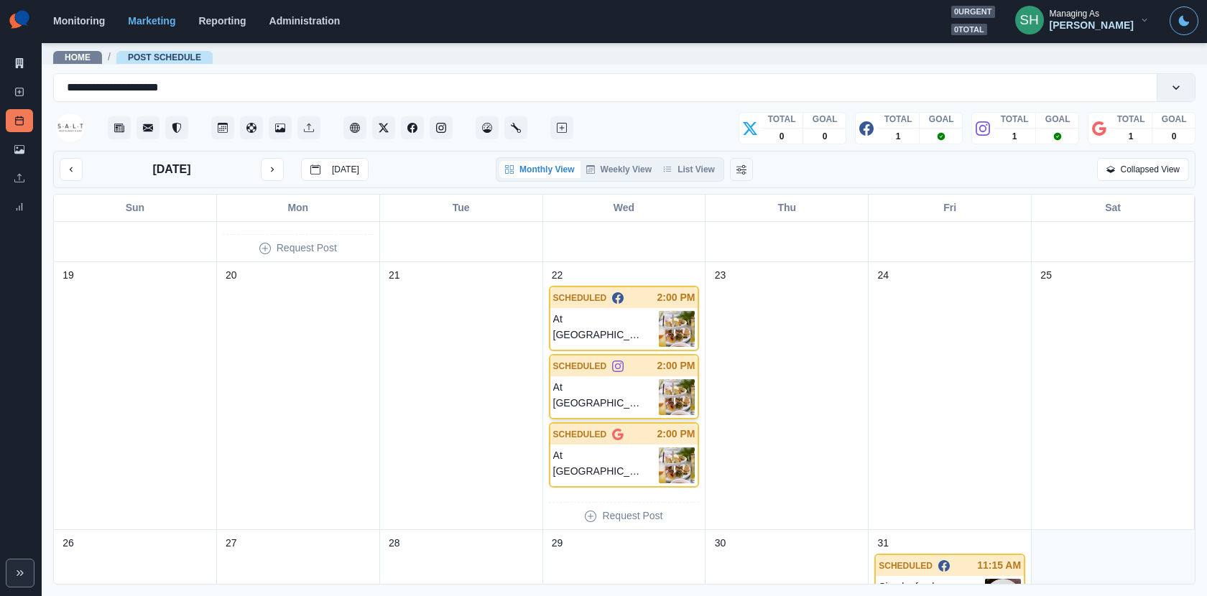
click at [616, 362] on icon at bounding box center [617, 366] width 11 height 11
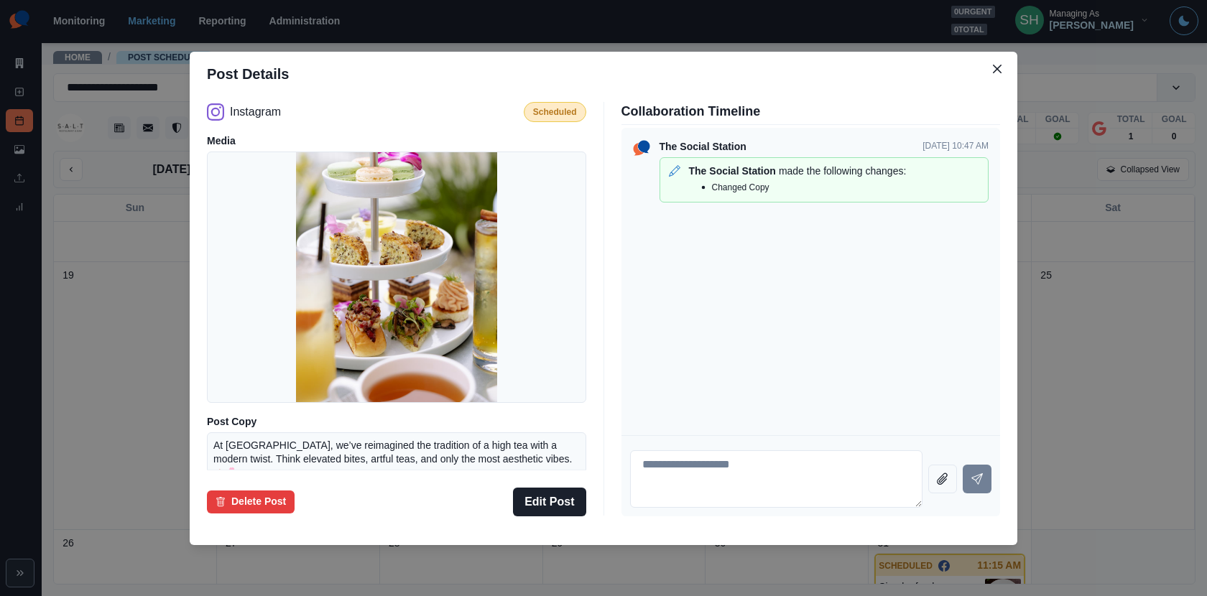
click at [1081, 256] on div "Post Details Instagram Scheduled Media Post Copy At SALT, we’ve reimagined the …" at bounding box center [603, 298] width 1207 height 596
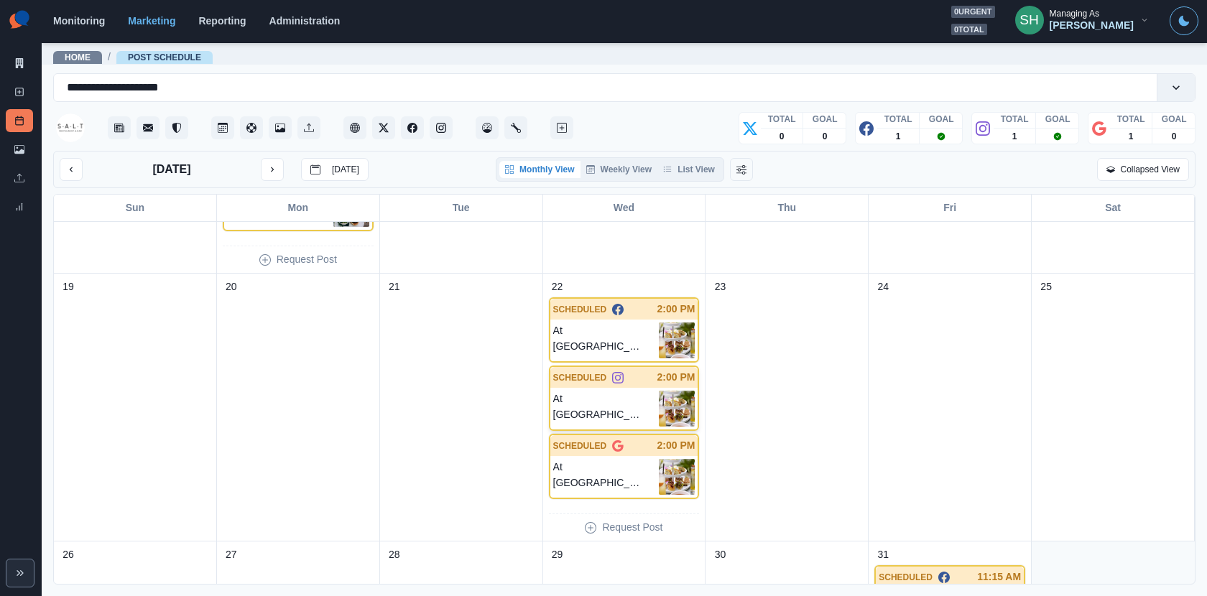
scroll to position [707, 0]
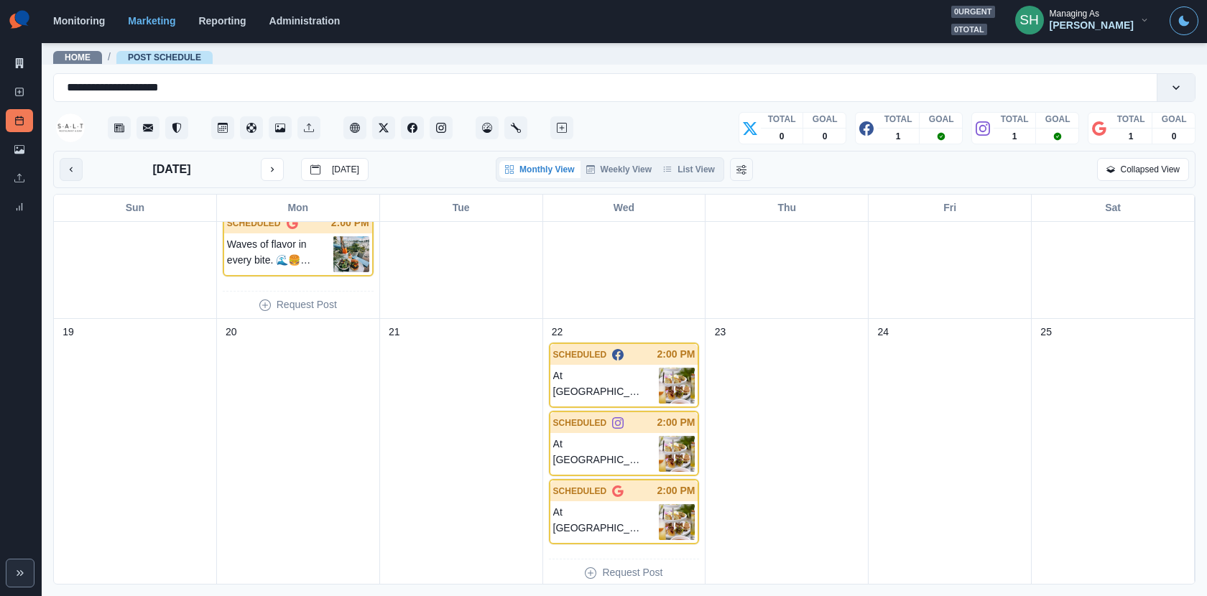
click at [75, 170] on icon "previous month" at bounding box center [71, 170] width 10 height 10
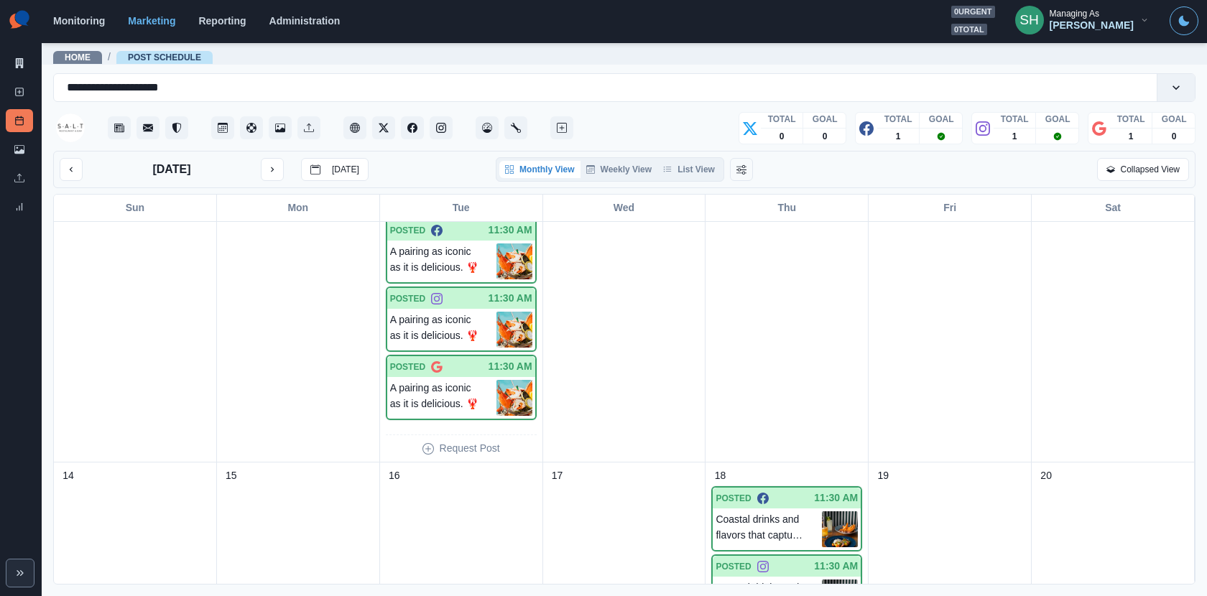
scroll to position [0, 0]
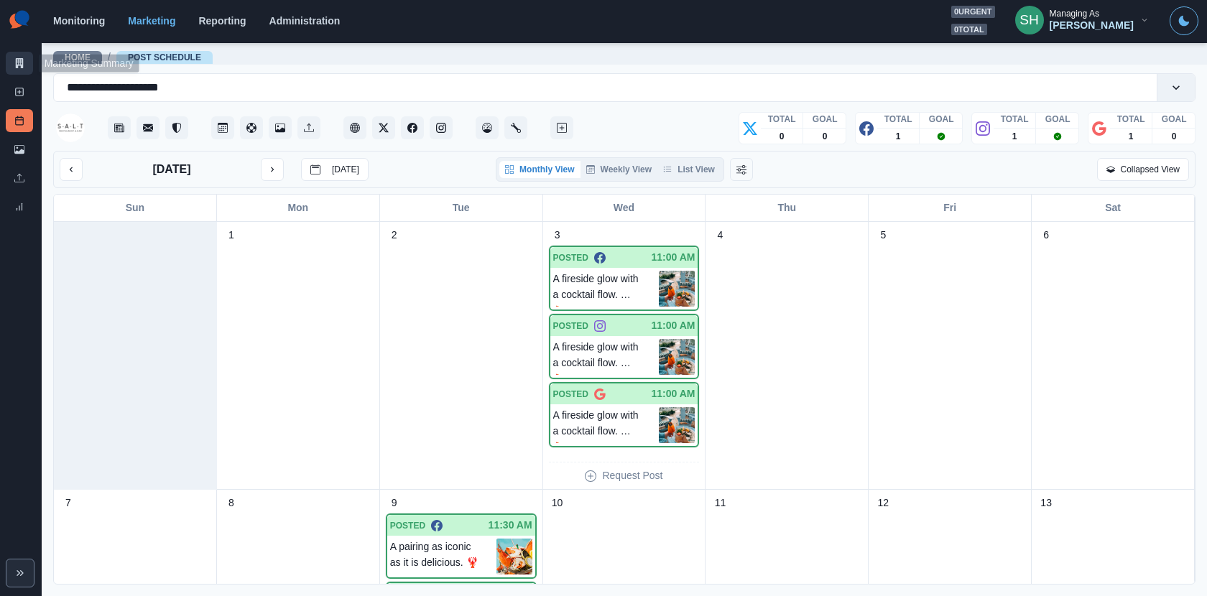
click at [13, 68] on link "Marketing Summary" at bounding box center [19, 63] width 27 height 23
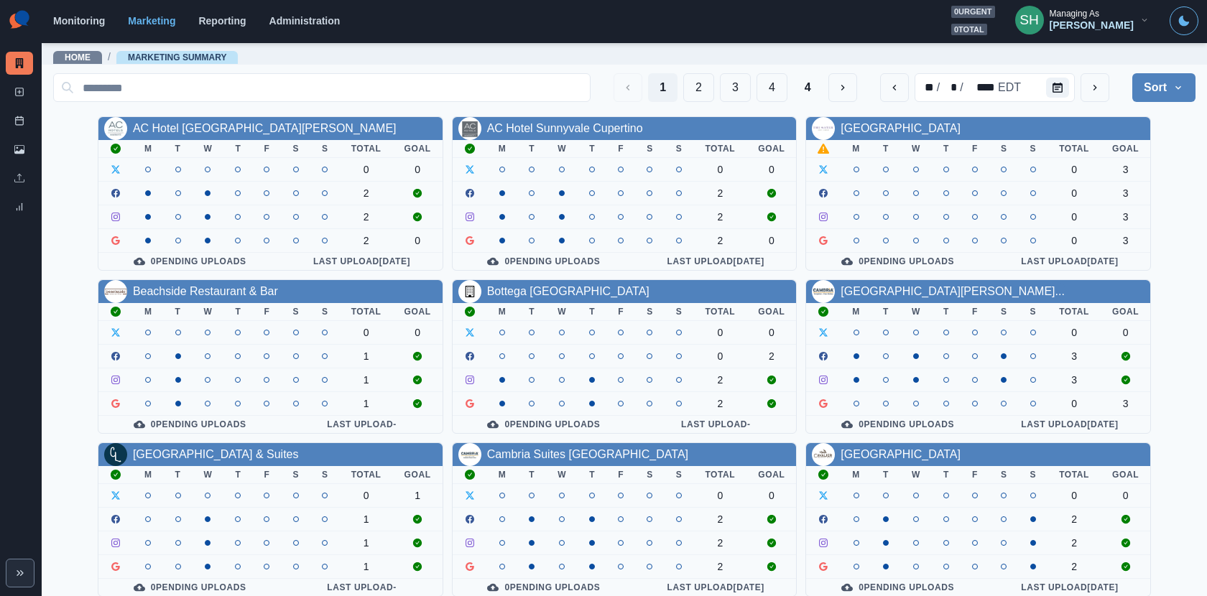
click at [1086, 9] on div "Managing As" at bounding box center [1075, 14] width 50 height 10
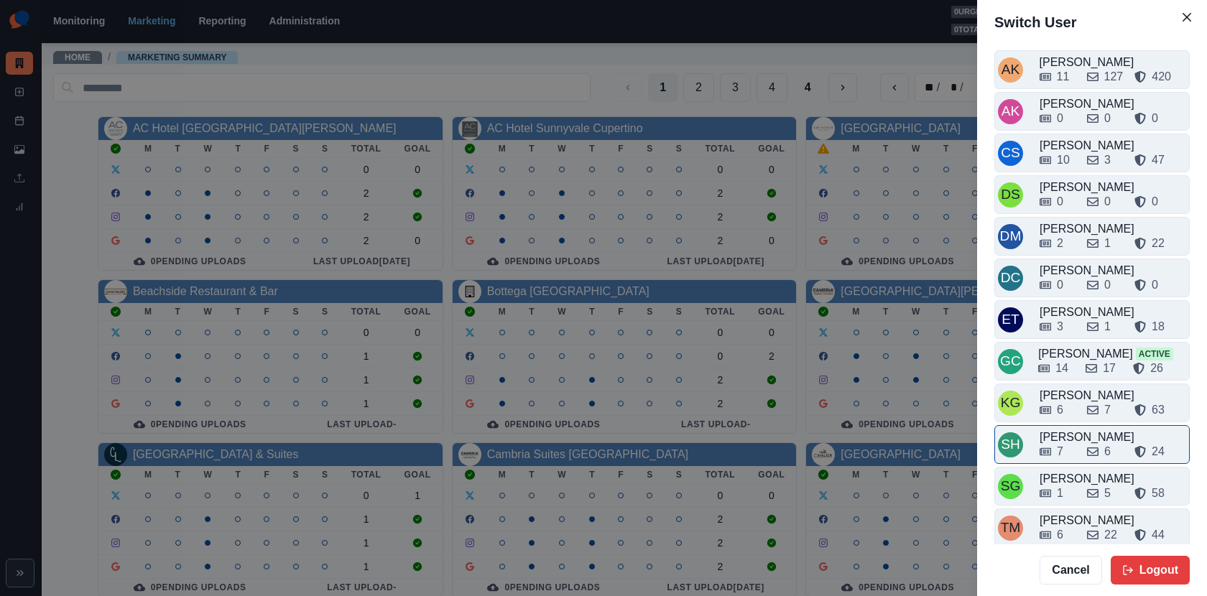
click at [1058, 443] on div "7" at bounding box center [1060, 451] width 6 height 17
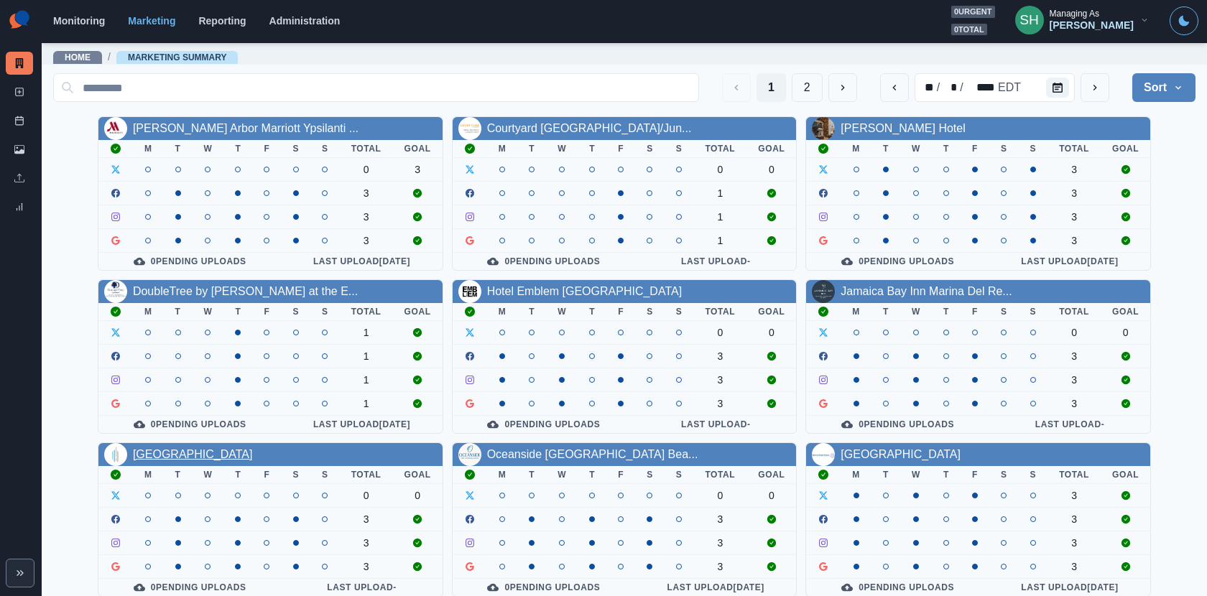
click at [193, 448] on link "Marina del Rey Hotel" at bounding box center [193, 454] width 120 height 12
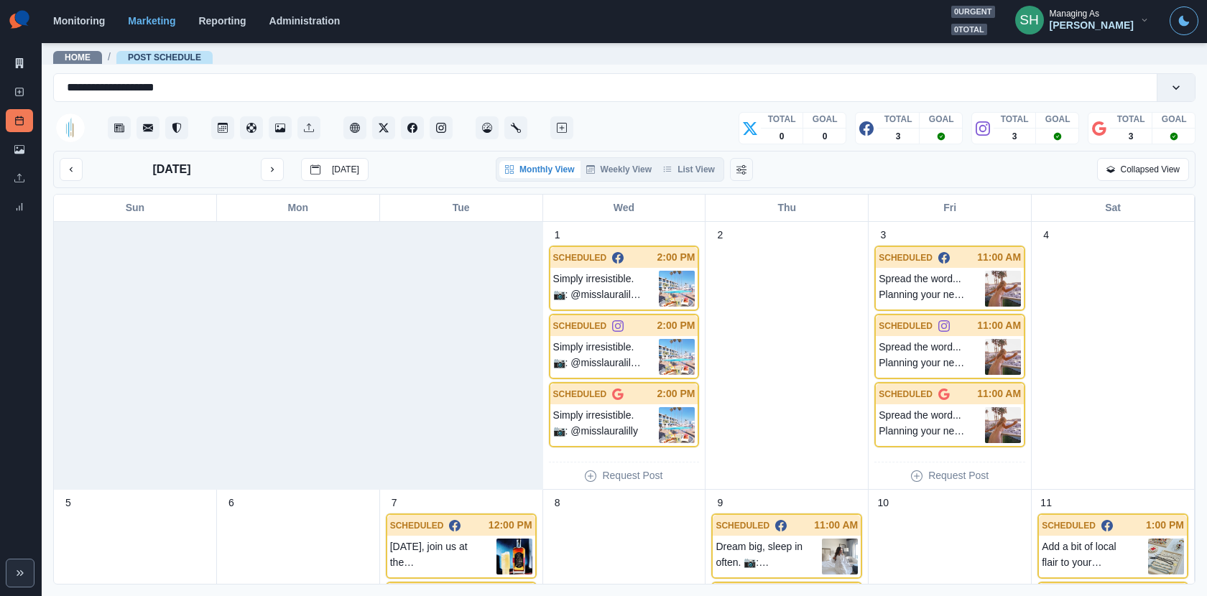
click at [71, 154] on div "October 2025 Today Monthly View Weekly View List View Collapsed View" at bounding box center [624, 169] width 1142 height 37
click at [71, 167] on icon "previous month" at bounding box center [71, 169] width 3 height 5
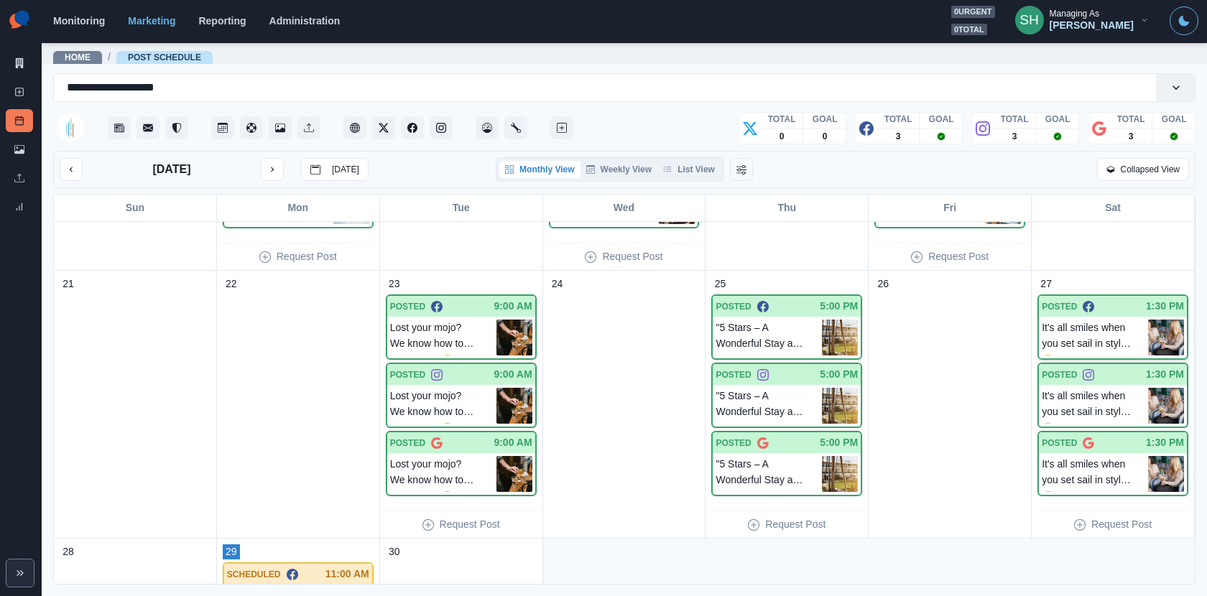
scroll to position [791, 0]
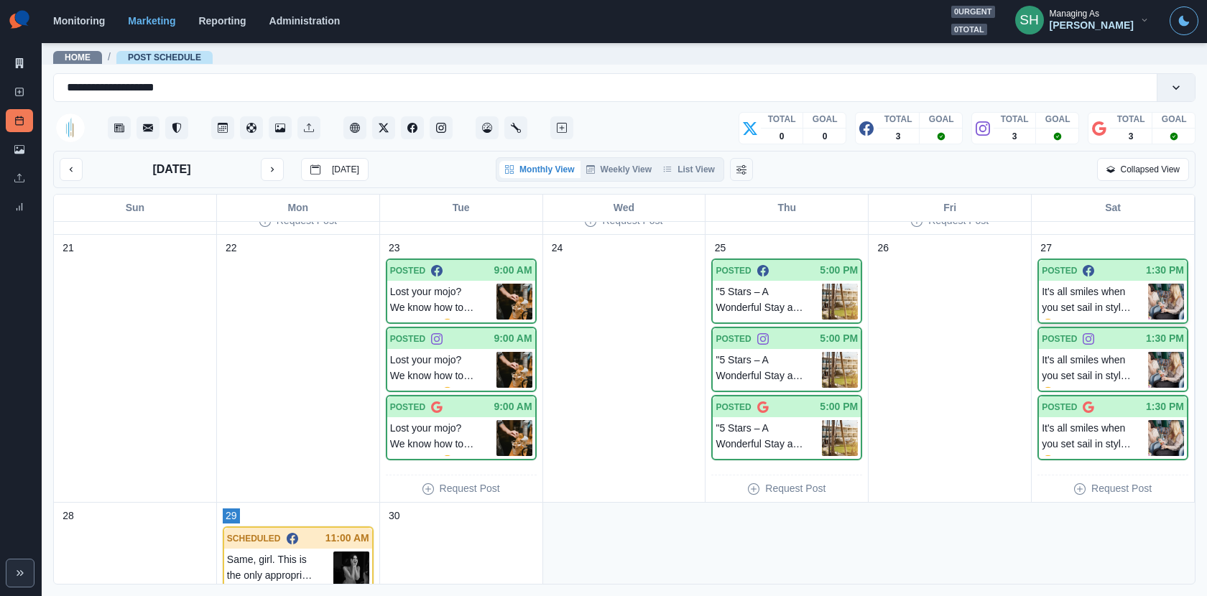
click at [1086, 284] on p "It's all smiles when you set sail in style. 😊 Start your weekend with a relaxin…" at bounding box center [1095, 302] width 106 height 36
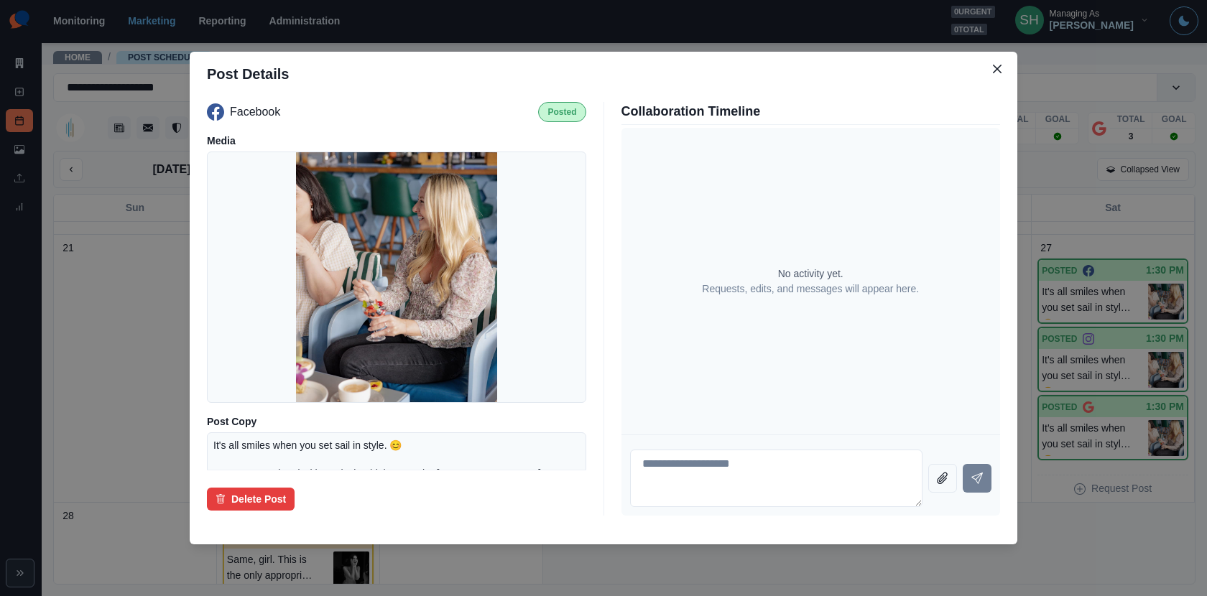
scroll to position [206, 0]
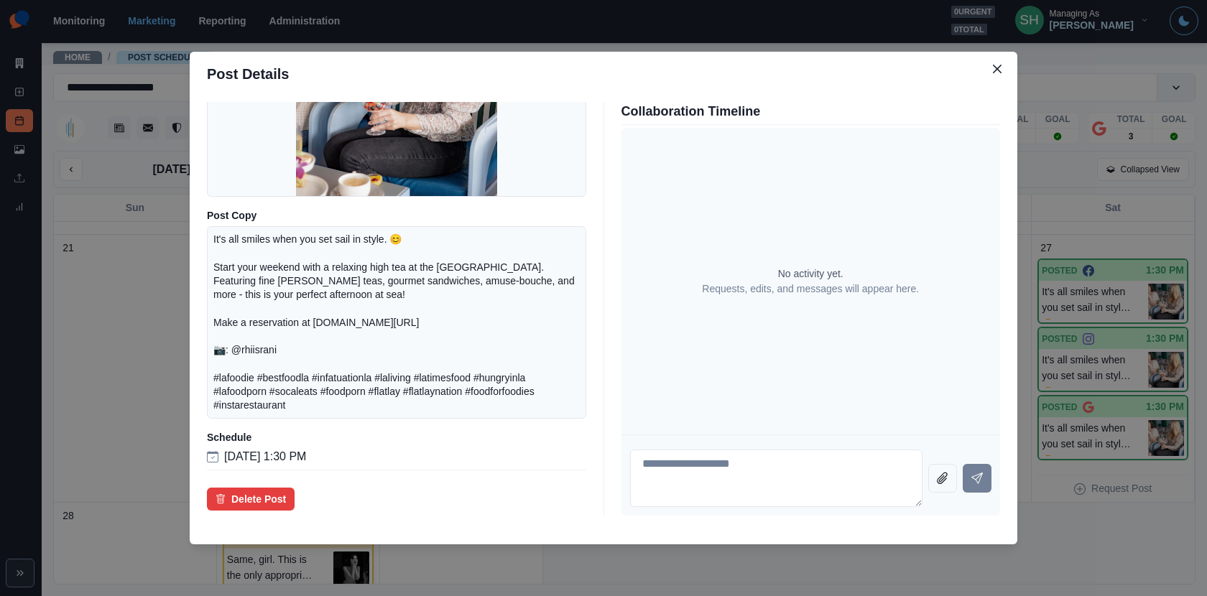
click at [1086, 250] on div "Post Details Facebook Posted Media Post Copy It's all smiles when you set sail …" at bounding box center [603, 298] width 1207 height 596
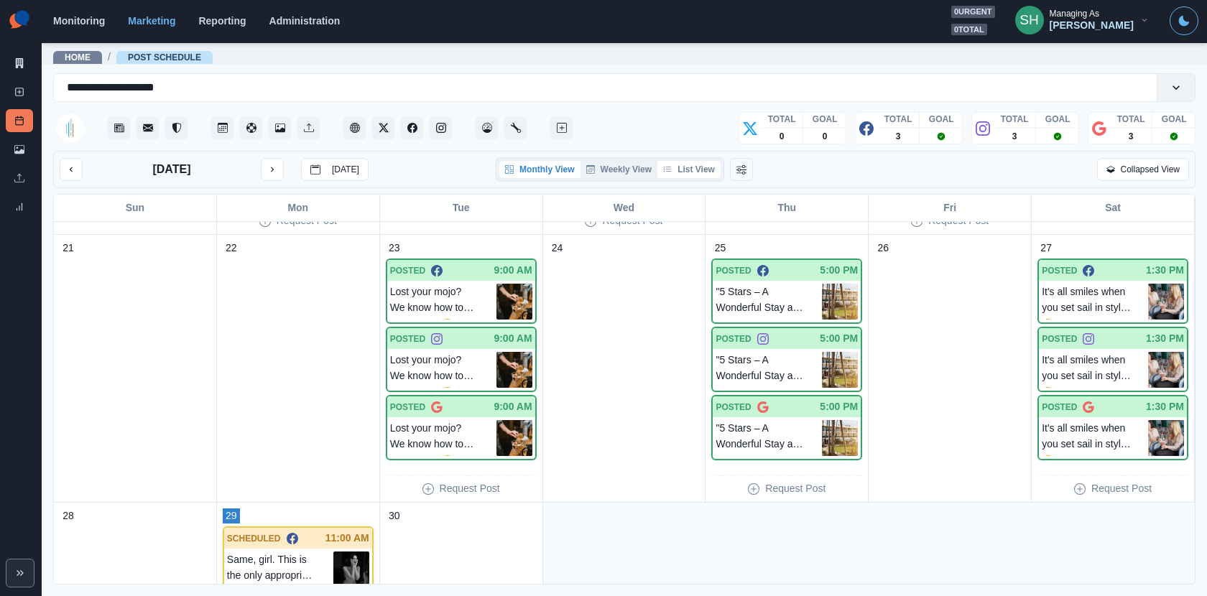
click at [707, 167] on button "List View" at bounding box center [688, 169] width 63 height 17
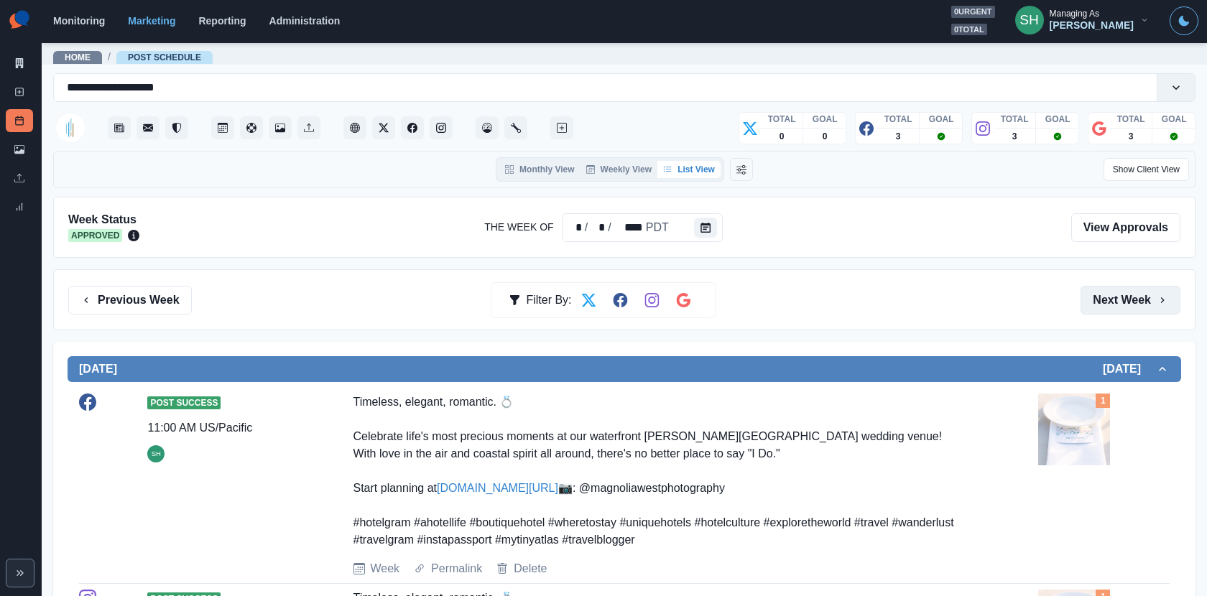
click at [1086, 300] on button "Next Week" at bounding box center [1131, 300] width 100 height 29
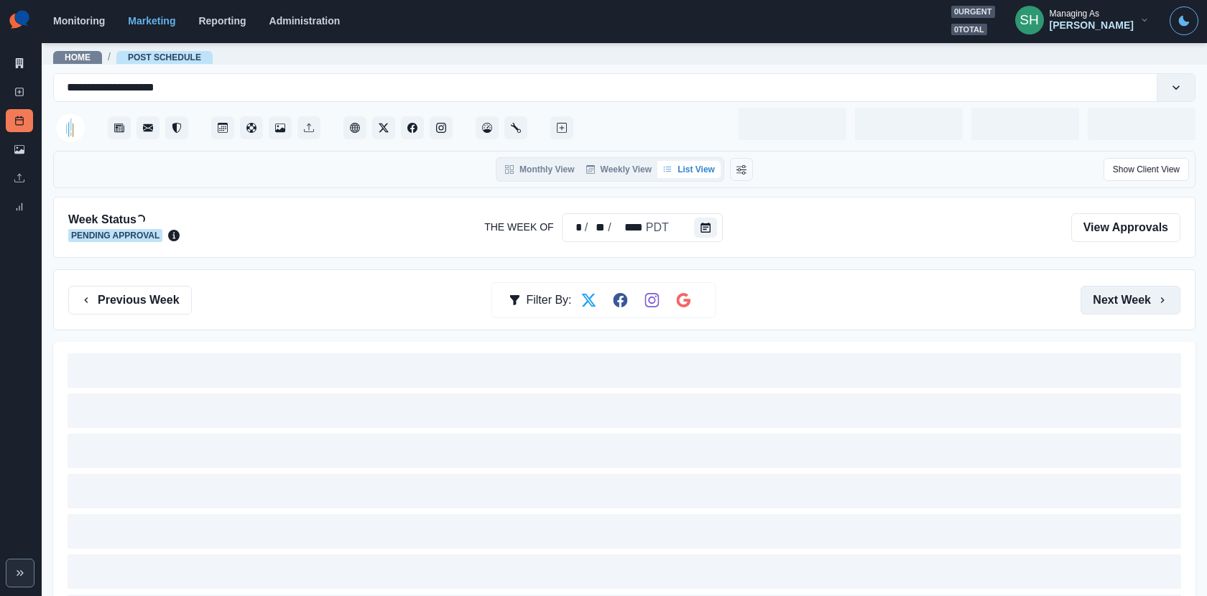
click at [1086, 301] on button "Next Week" at bounding box center [1131, 300] width 100 height 29
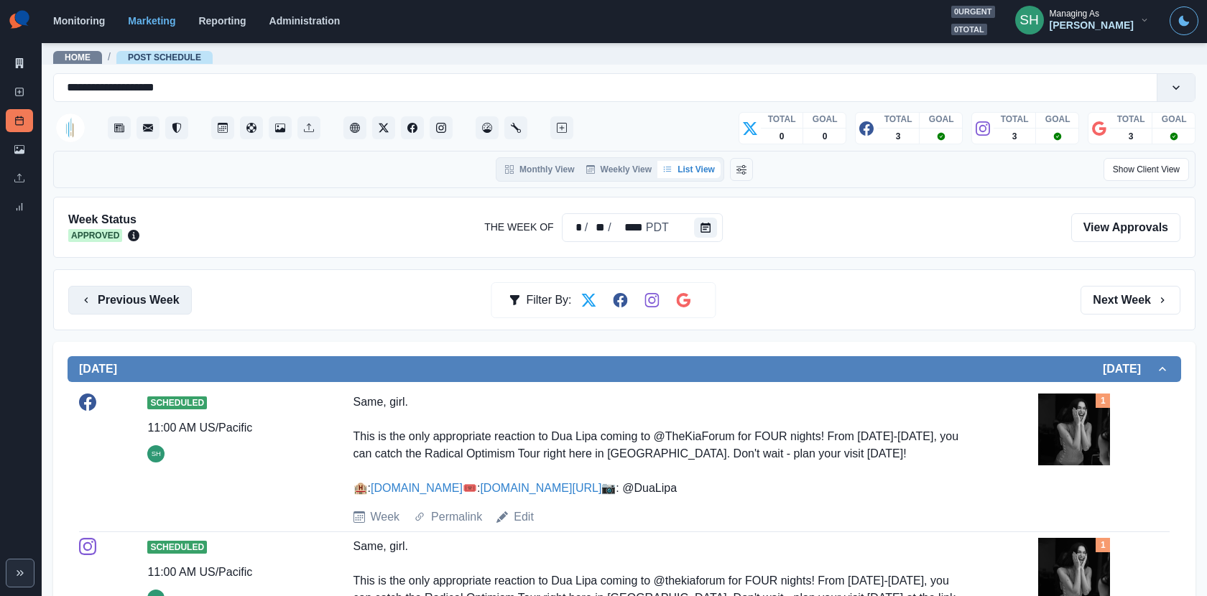
click at [168, 303] on button "Previous Week" at bounding box center [130, 300] width 124 height 29
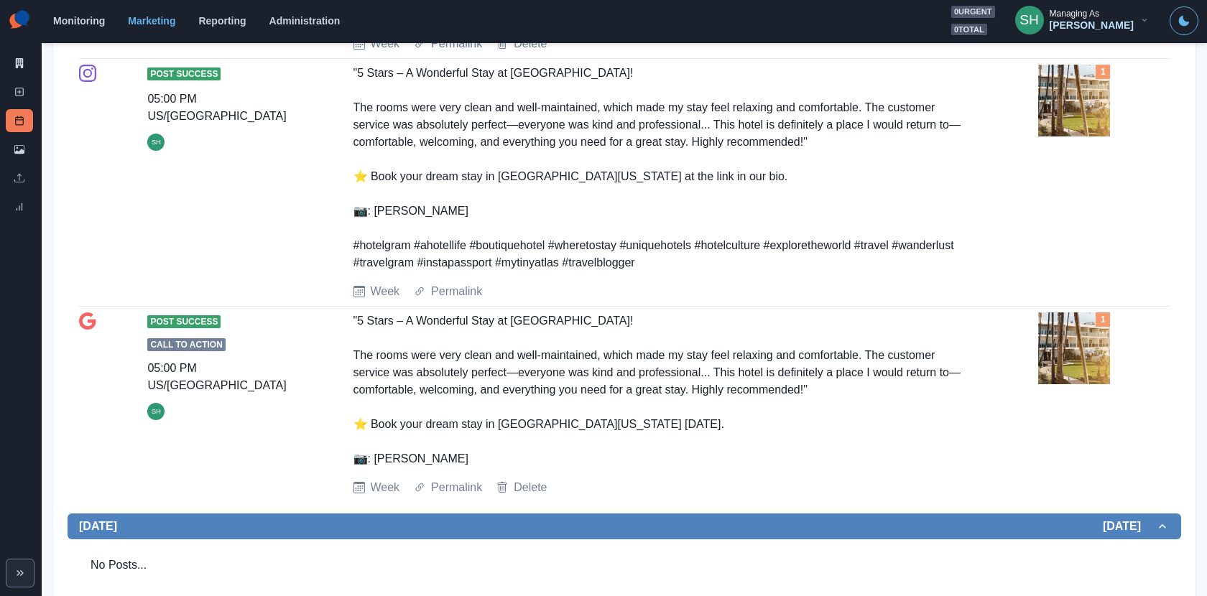
scroll to position [1936, 0]
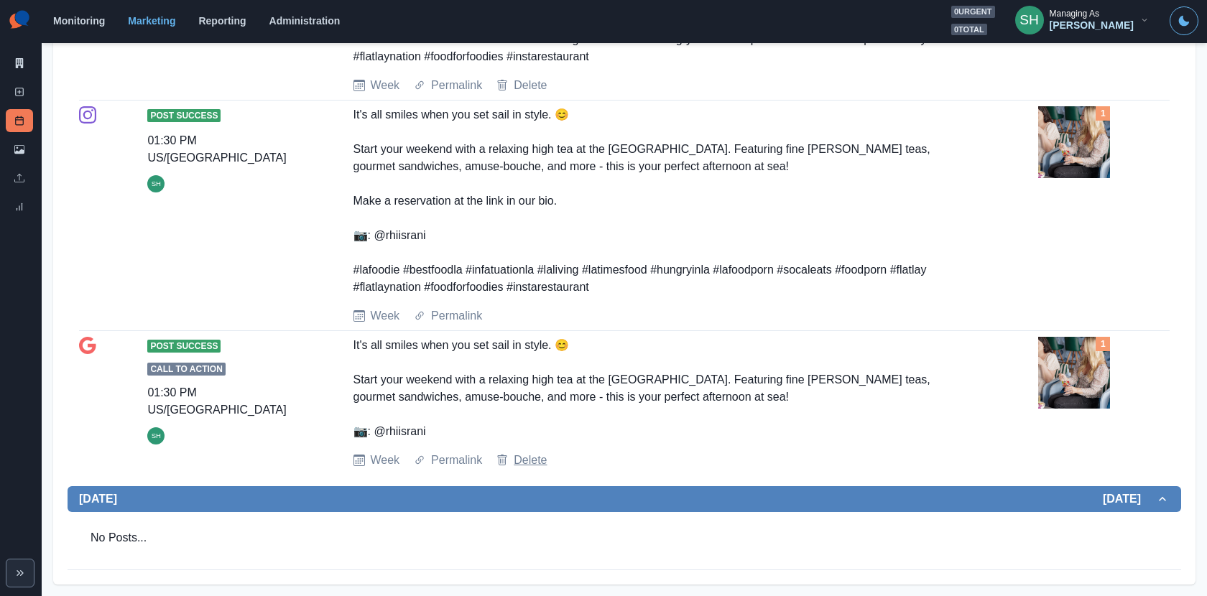
click at [525, 459] on link "Delete" at bounding box center [530, 460] width 33 height 17
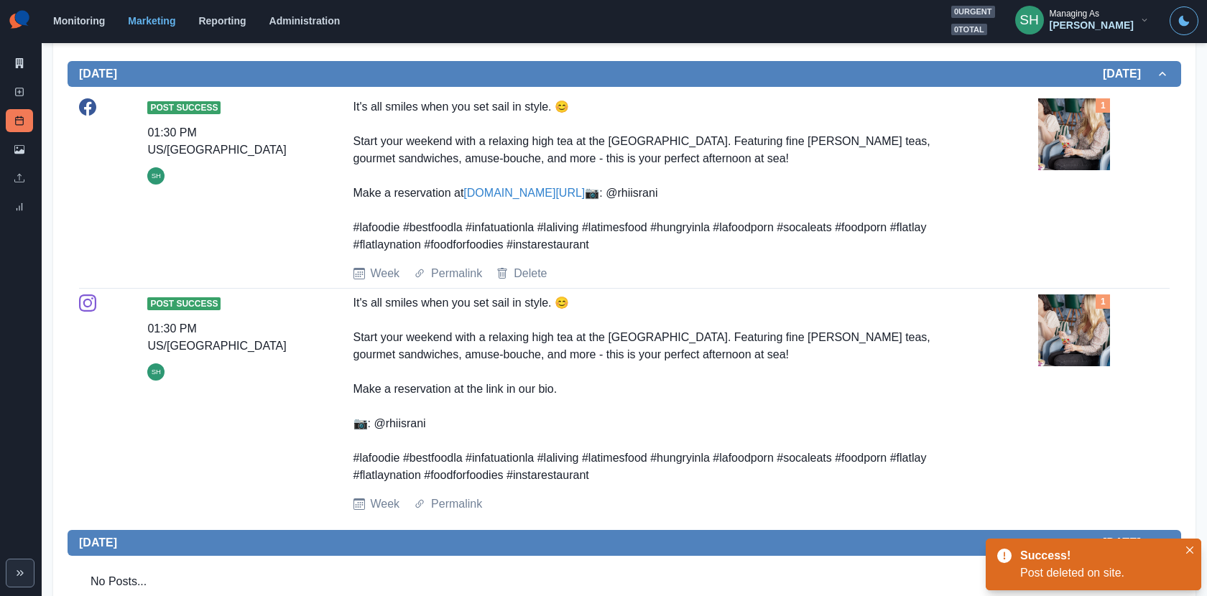
scroll to position [1676, 0]
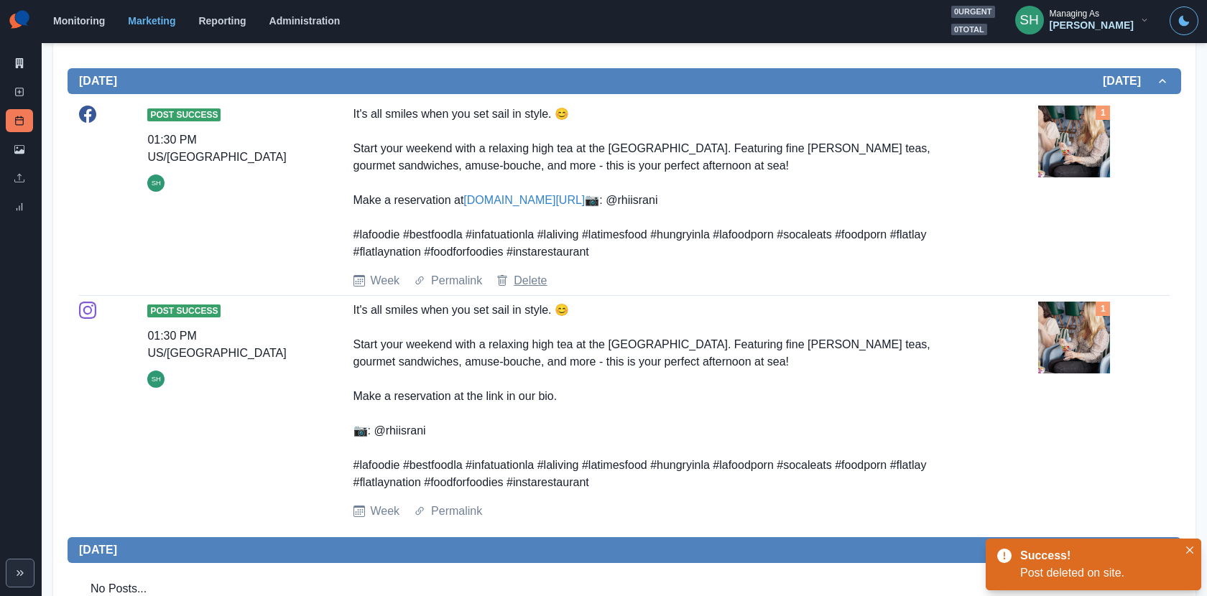
click at [519, 290] on link "Delete" at bounding box center [530, 280] width 33 height 17
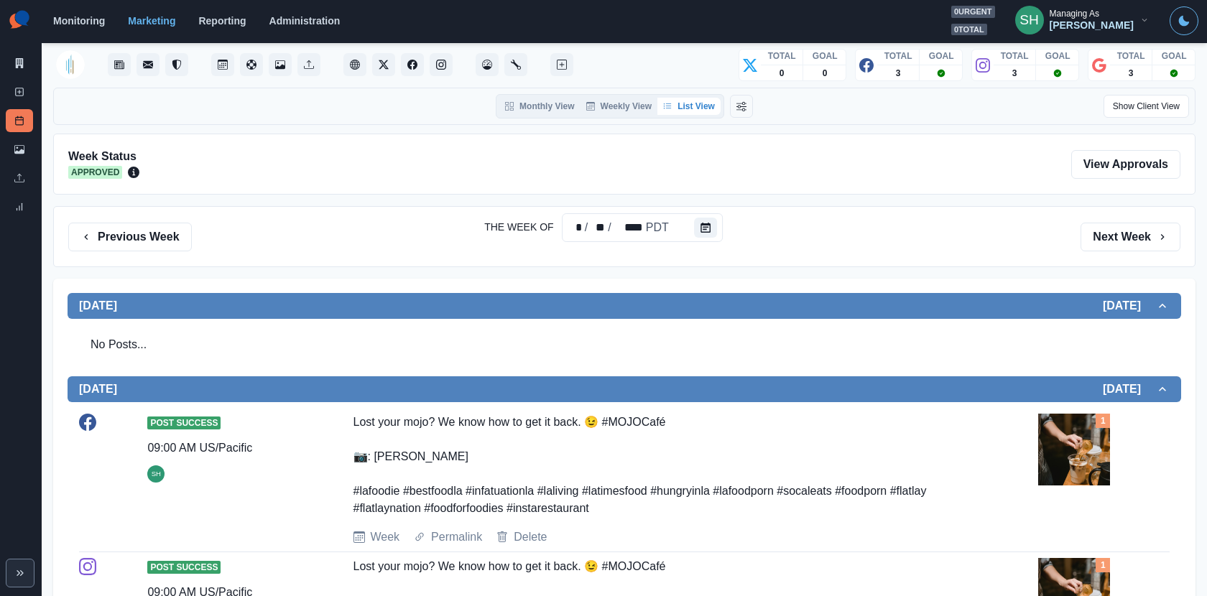
scroll to position [0, 0]
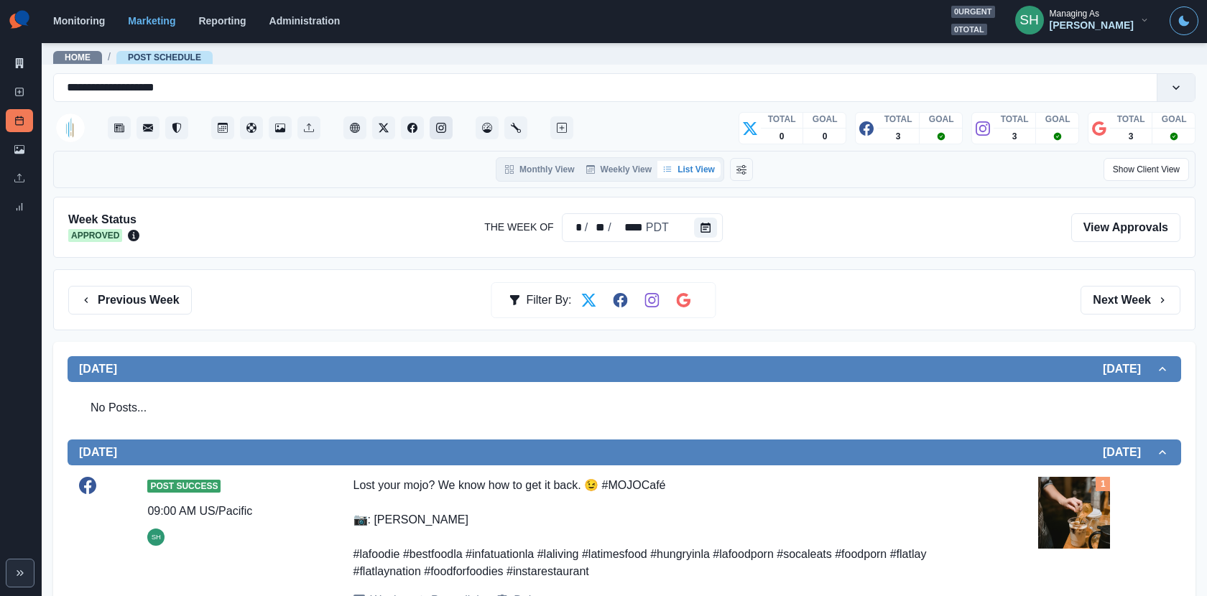
click at [430, 121] on button "Instagram" at bounding box center [441, 127] width 23 height 23
click at [415, 129] on icon "Facebook" at bounding box center [412, 128] width 10 height 10
click at [30, 63] on link "Marketing Summary" at bounding box center [19, 63] width 27 height 23
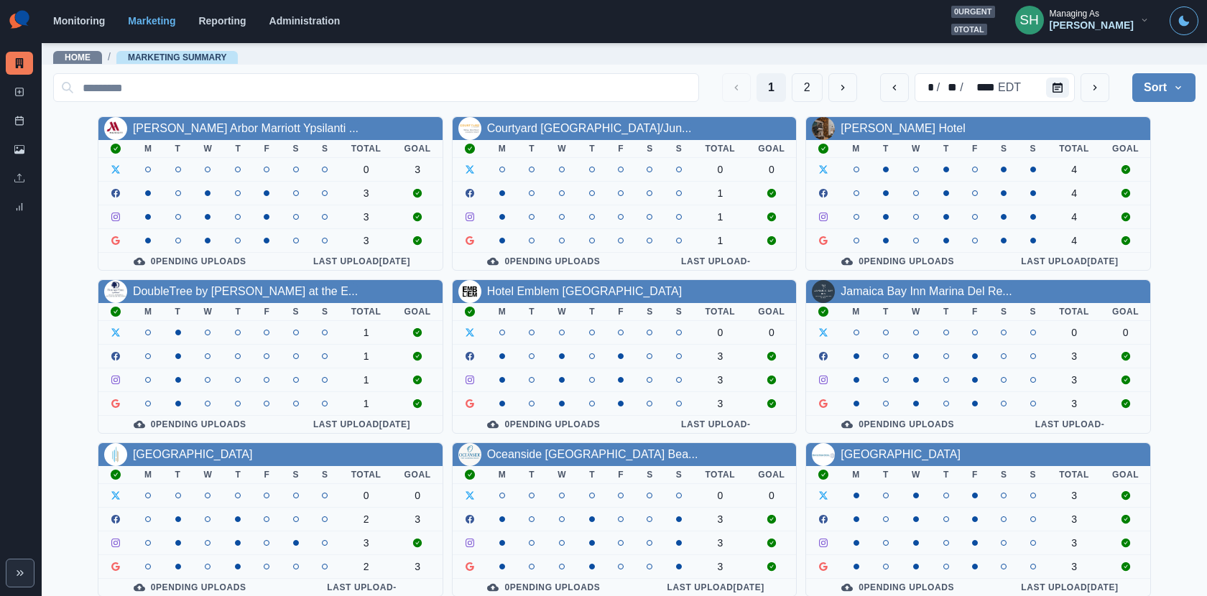
click at [1086, 24] on div "[PERSON_NAME]" at bounding box center [1092, 25] width 84 height 12
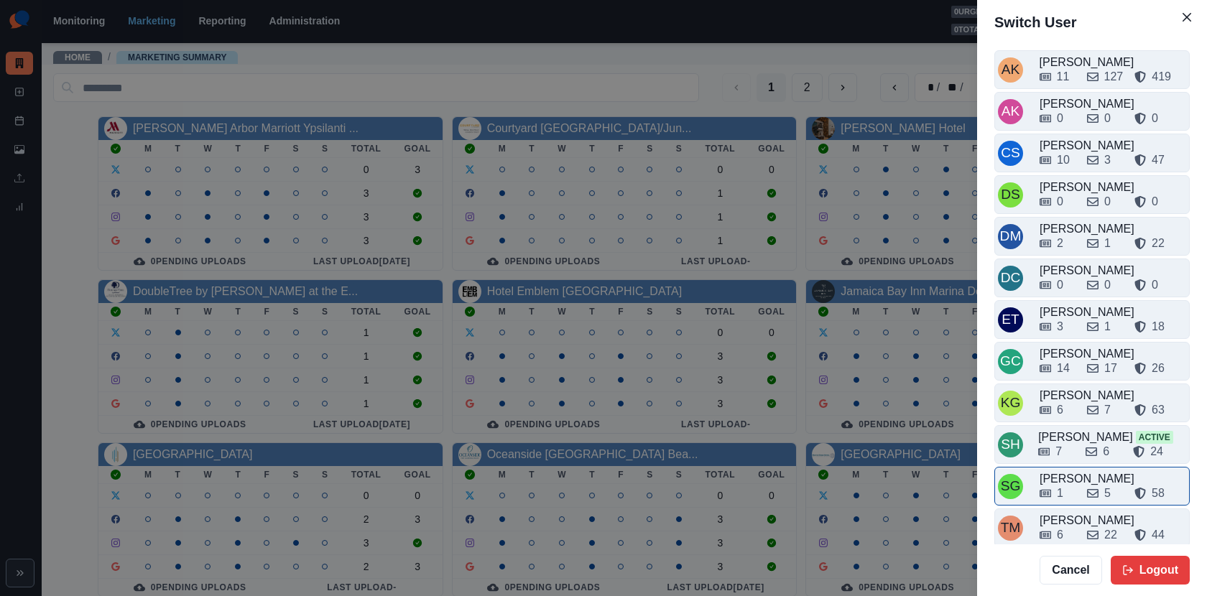
click at [1072, 486] on div "1" at bounding box center [1058, 493] width 36 height 17
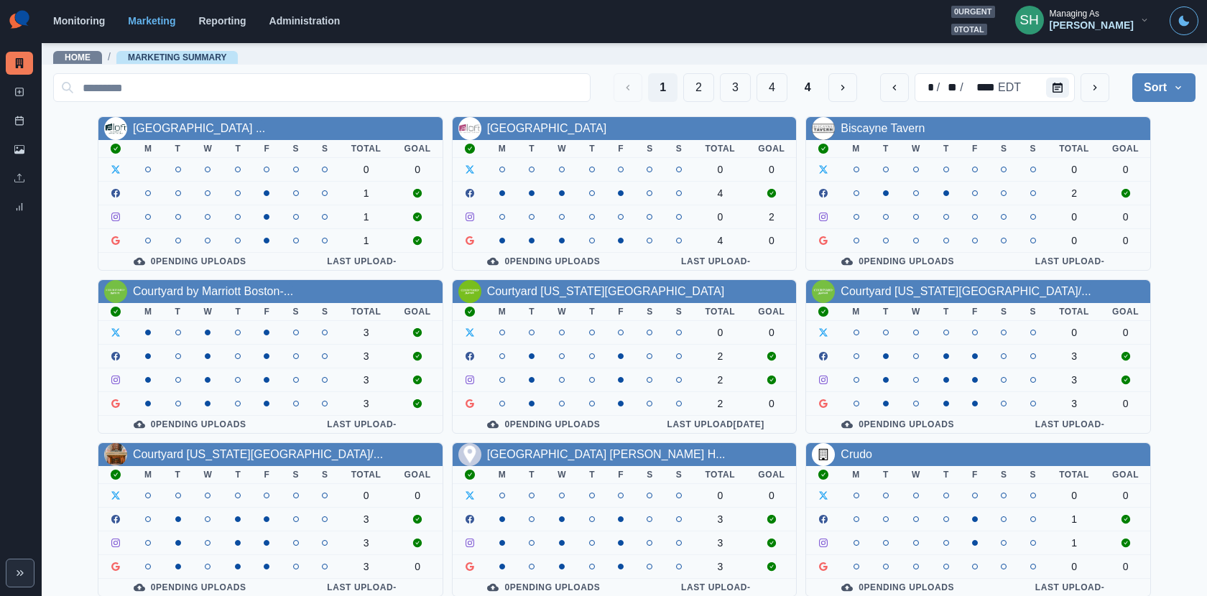
click at [1086, 24] on div "Sarah Gleason" at bounding box center [1092, 25] width 84 height 12
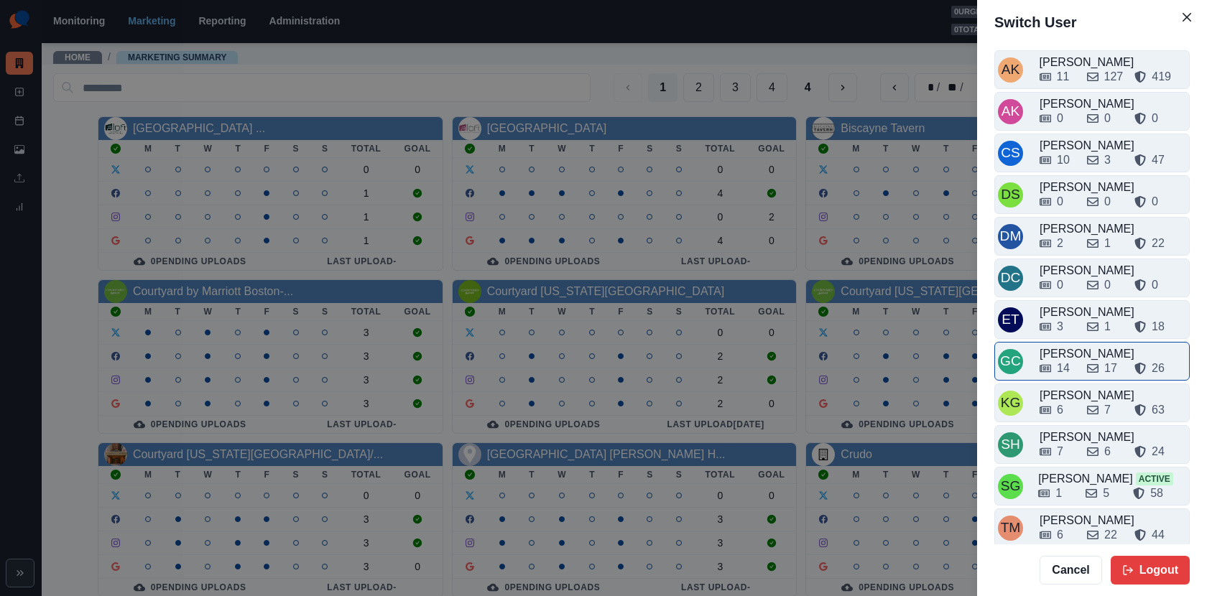
click at [1066, 354] on div "14 17 26" at bounding box center [1113, 365] width 147 height 23
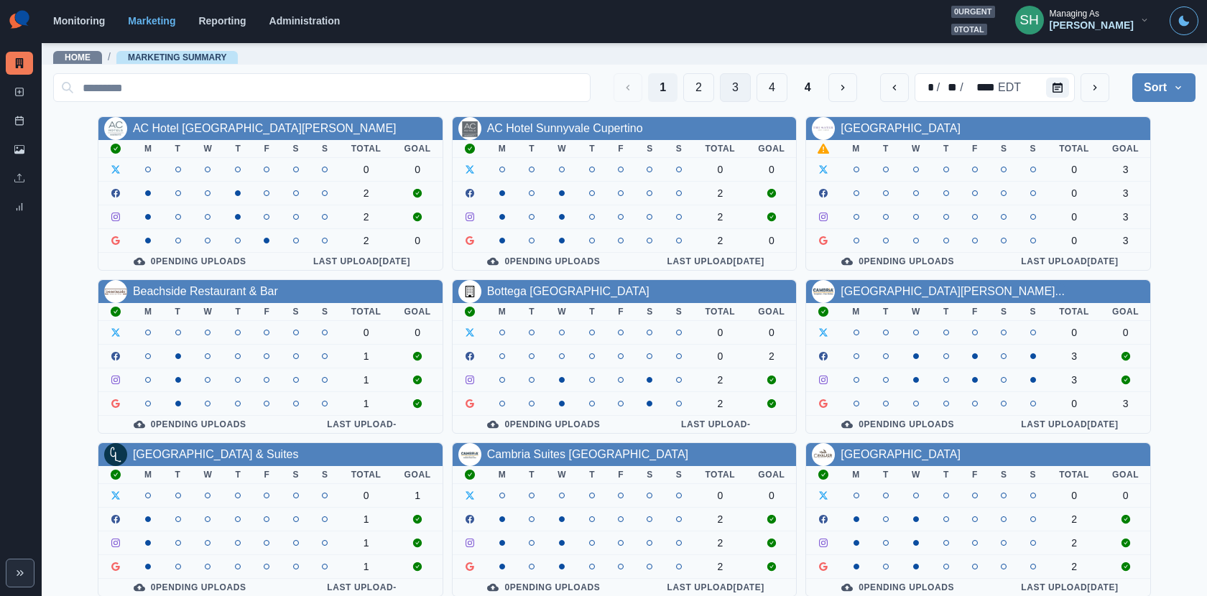
click at [739, 88] on button "3" at bounding box center [735, 87] width 31 height 29
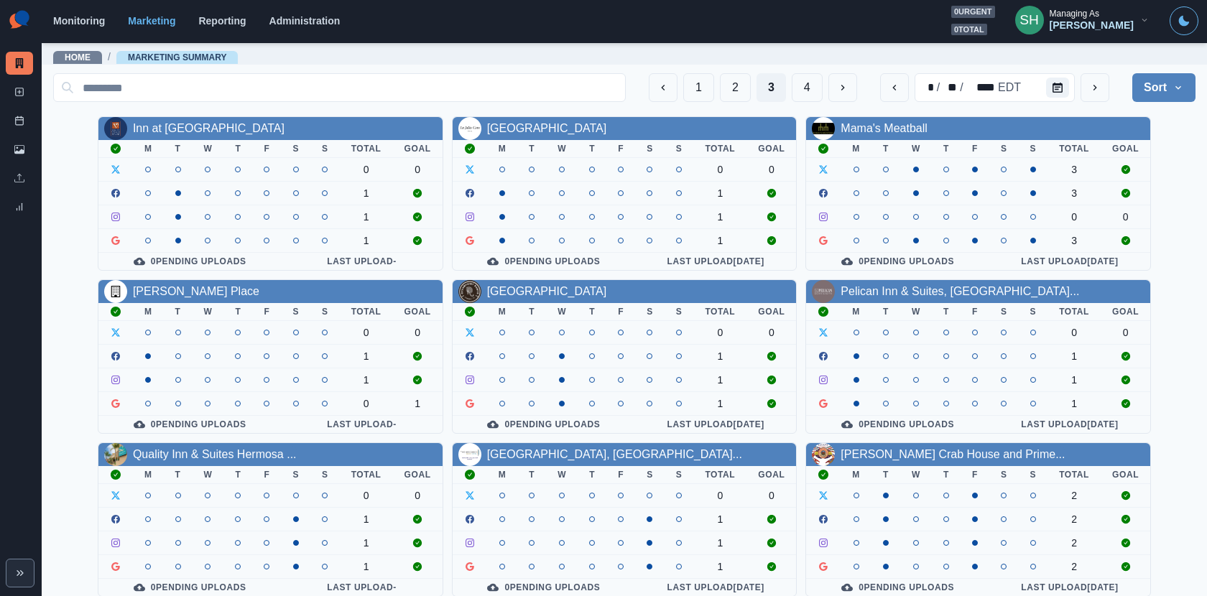
scroll to position [166, 0]
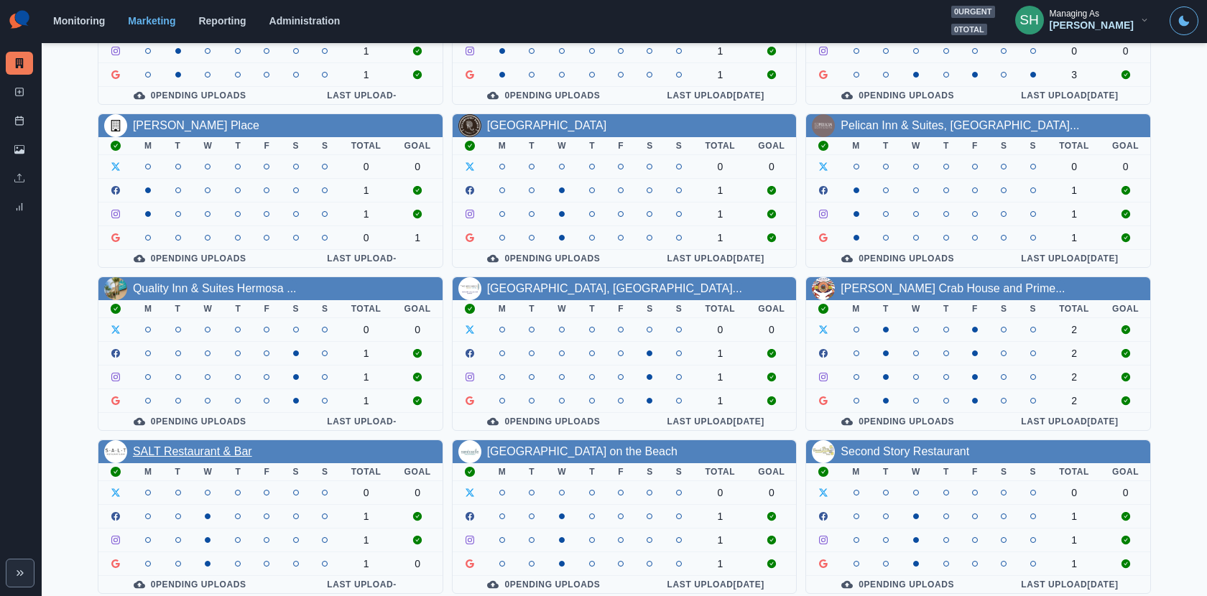
click at [222, 447] on link "SALT Restaurant & Bar" at bounding box center [192, 451] width 119 height 12
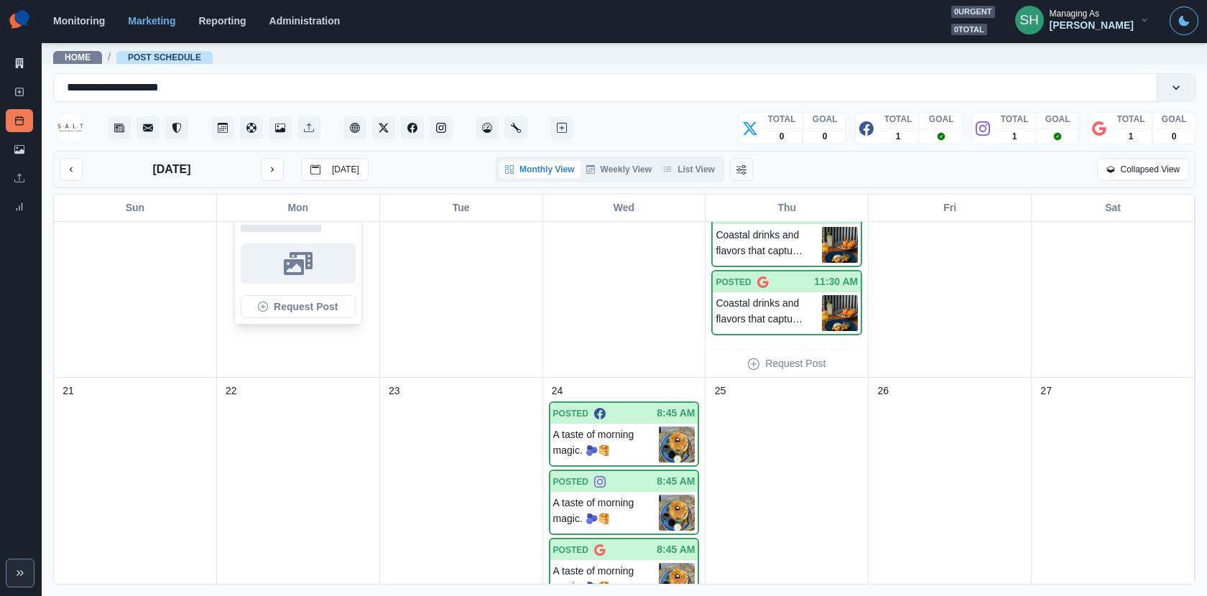
scroll to position [978, 0]
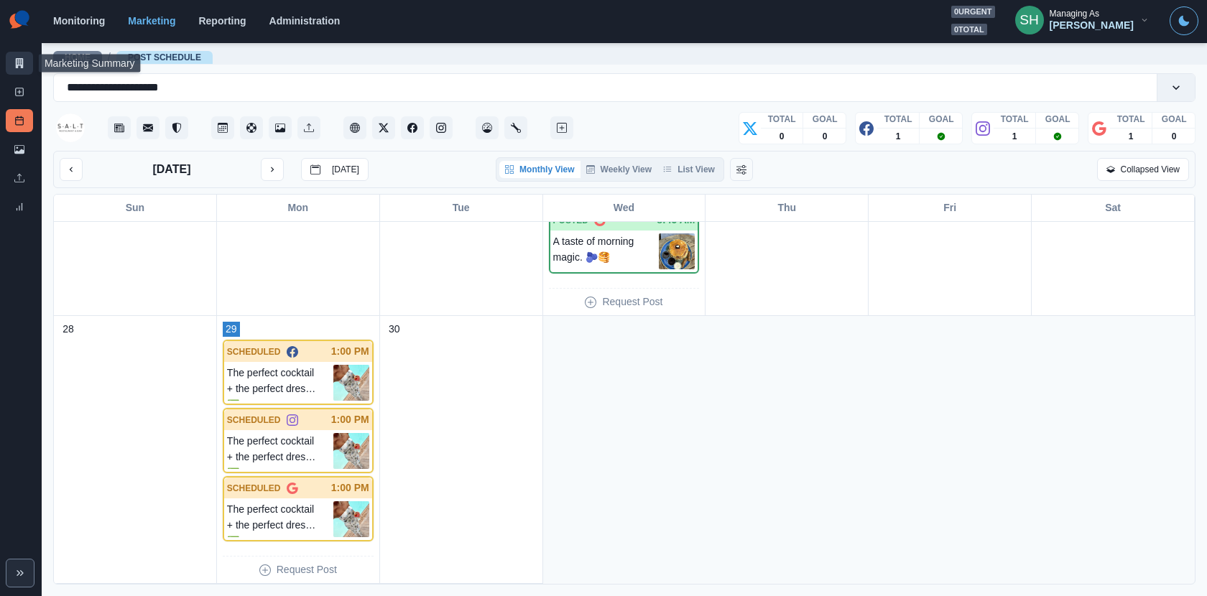
click at [21, 62] on icon at bounding box center [19, 63] width 10 height 10
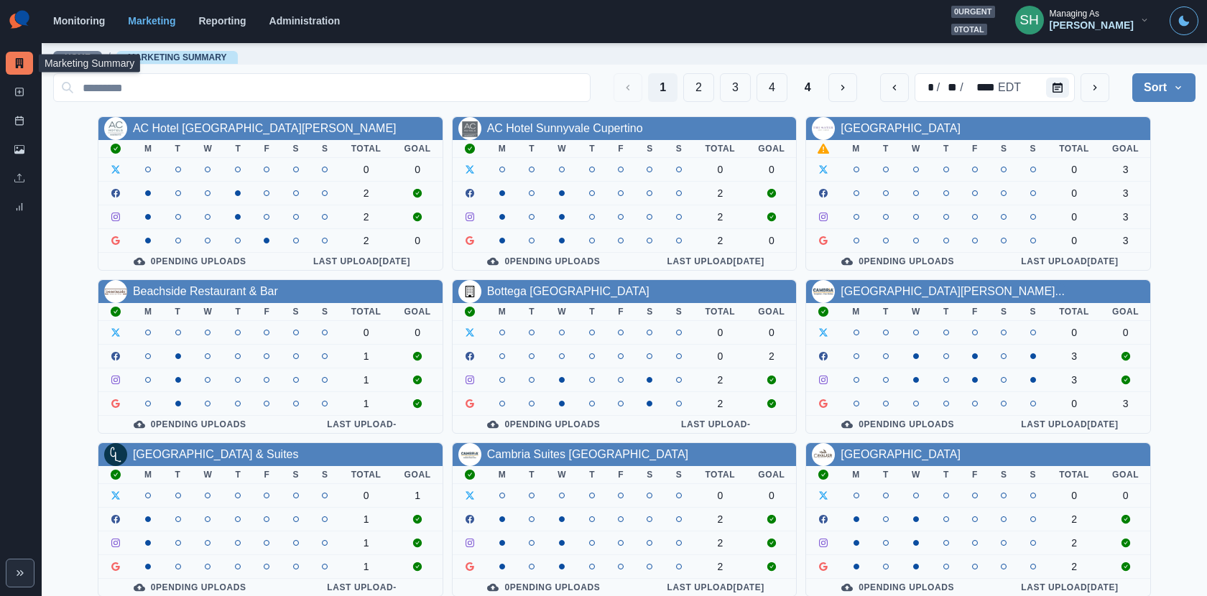
click at [1086, 12] on div "Managing As" at bounding box center [1075, 14] width 50 height 10
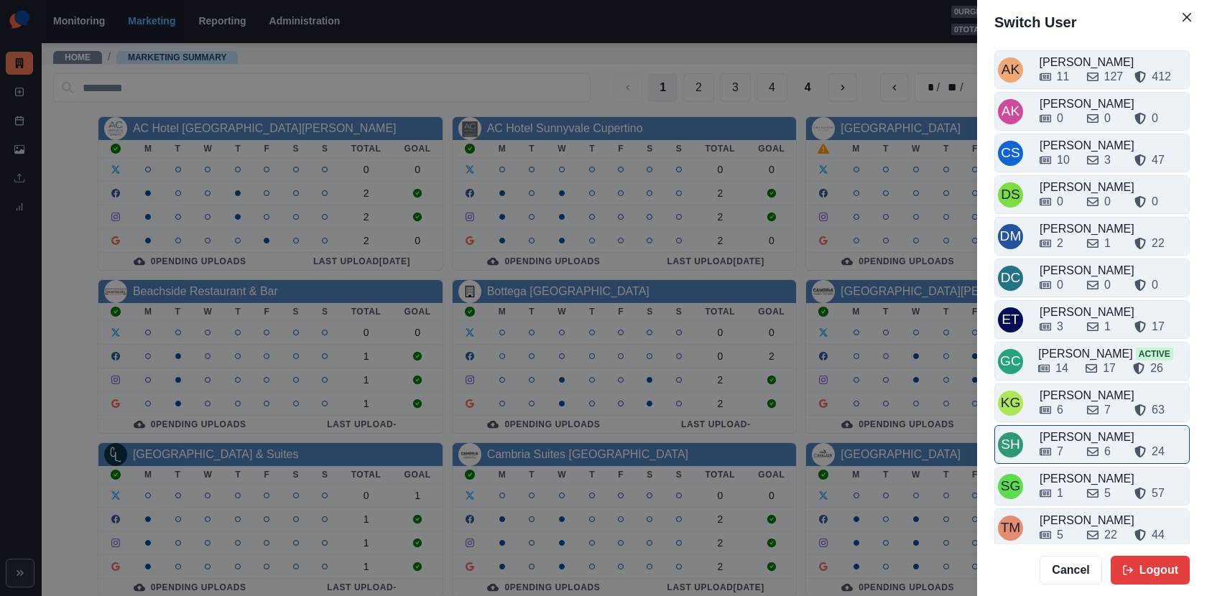
click at [1081, 438] on div "7 6 24" at bounding box center [1113, 449] width 147 height 23
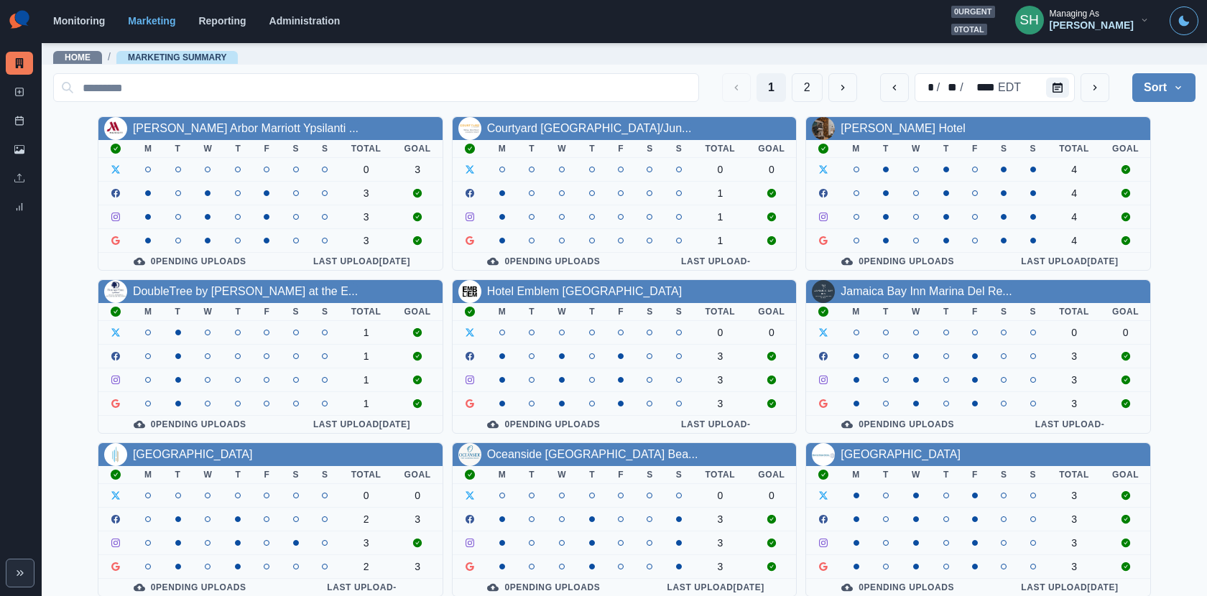
scroll to position [166, 0]
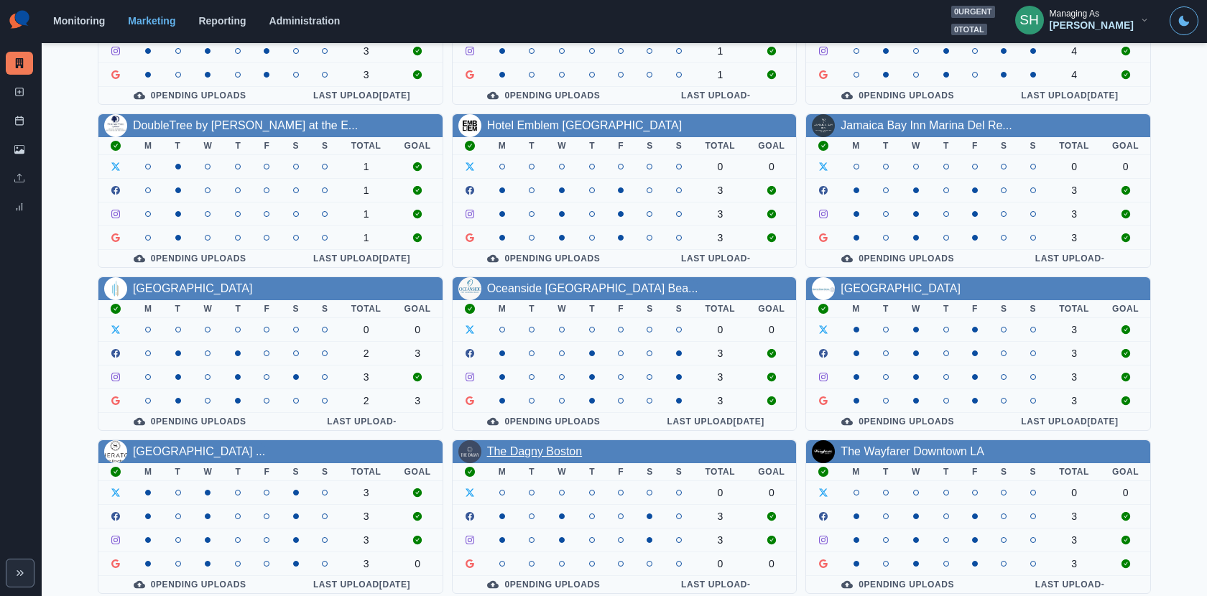
click at [517, 445] on link "The Dagny Boston" at bounding box center [535, 451] width 96 height 12
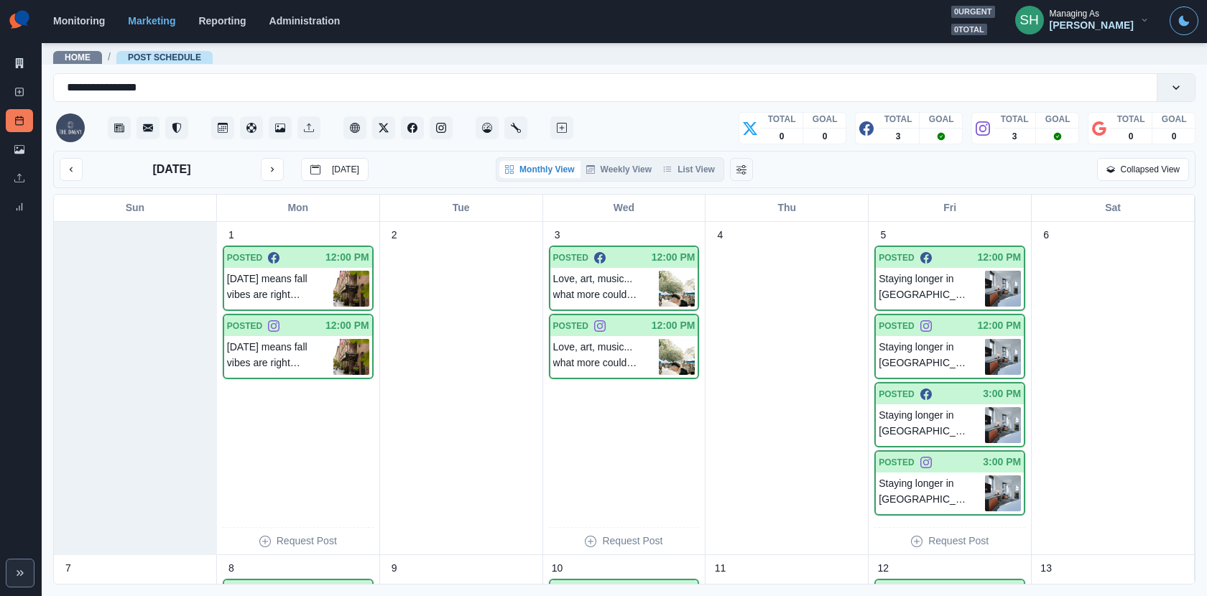
click at [695, 158] on div "Monthly View Weekly View List View" at bounding box center [610, 169] width 228 height 24
click at [695, 166] on button "List View" at bounding box center [688, 169] width 63 height 17
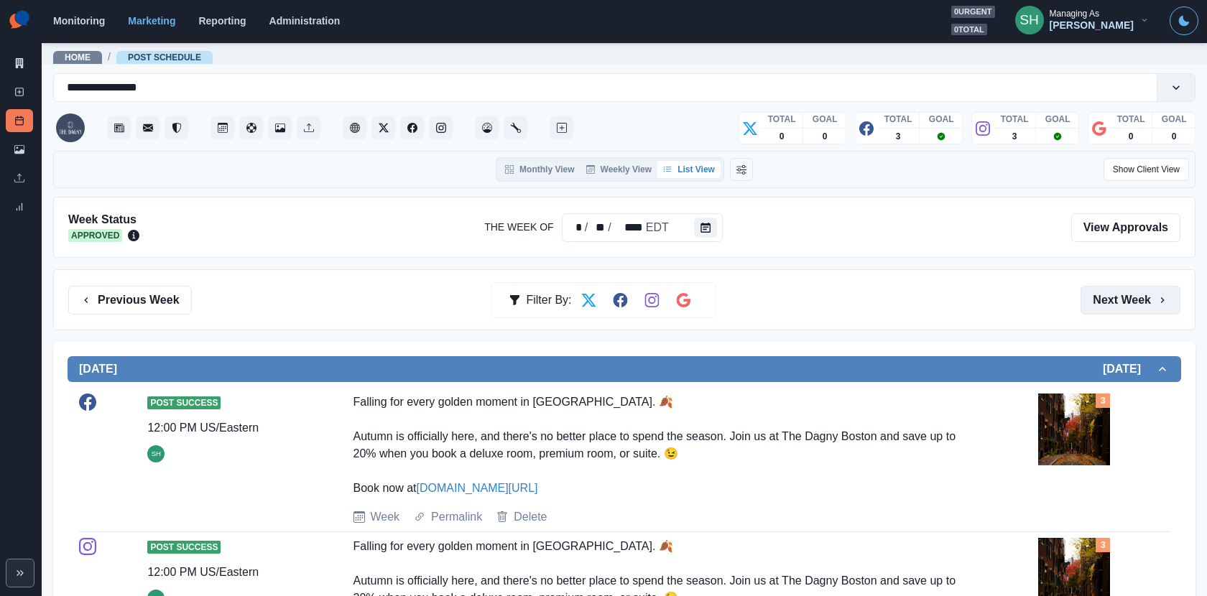
click at [1086, 290] on button "Next Week" at bounding box center [1131, 300] width 100 height 29
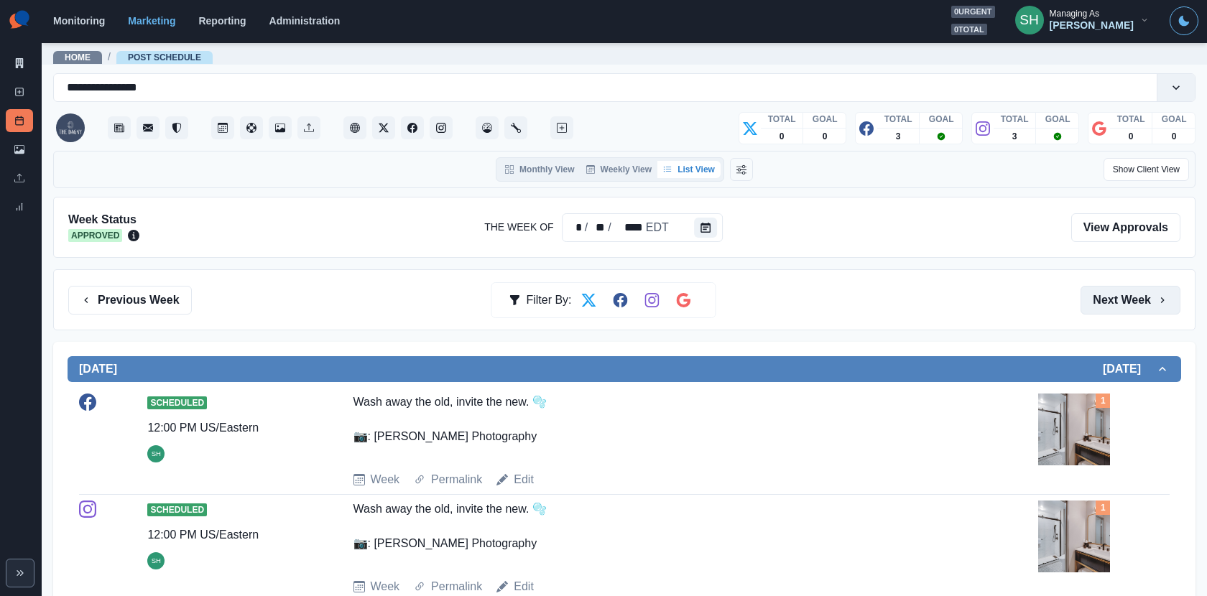
click at [1086, 290] on button "Next Week" at bounding box center [1131, 300] width 100 height 29
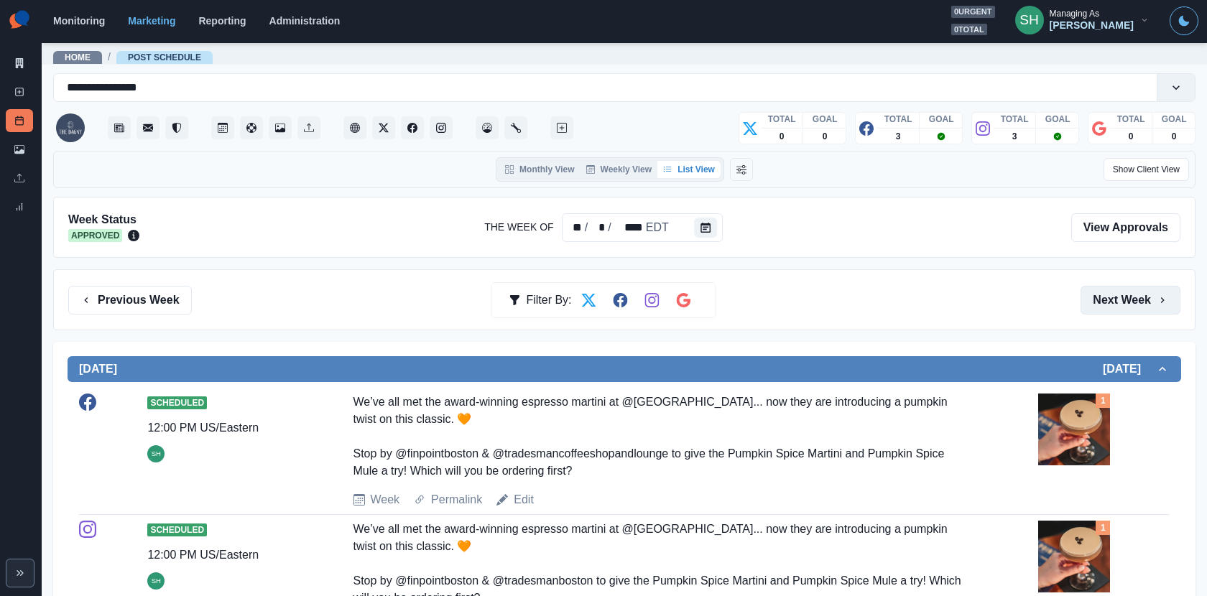
click at [1086, 290] on button "Next Week" at bounding box center [1131, 300] width 100 height 29
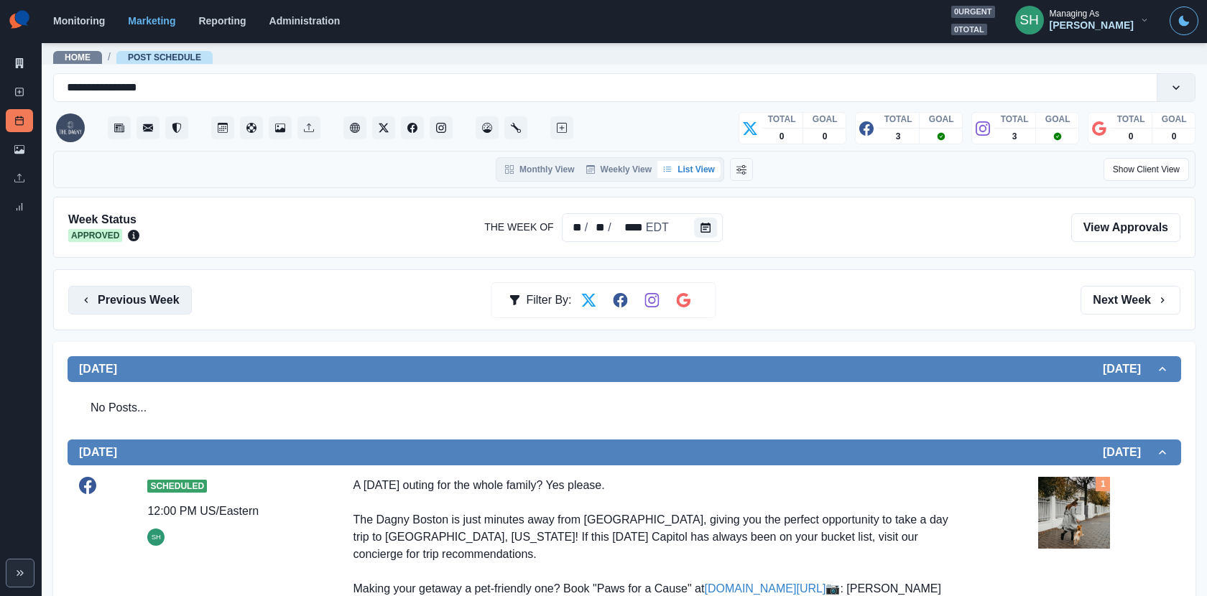
click at [115, 302] on button "Previous Week" at bounding box center [130, 300] width 124 height 29
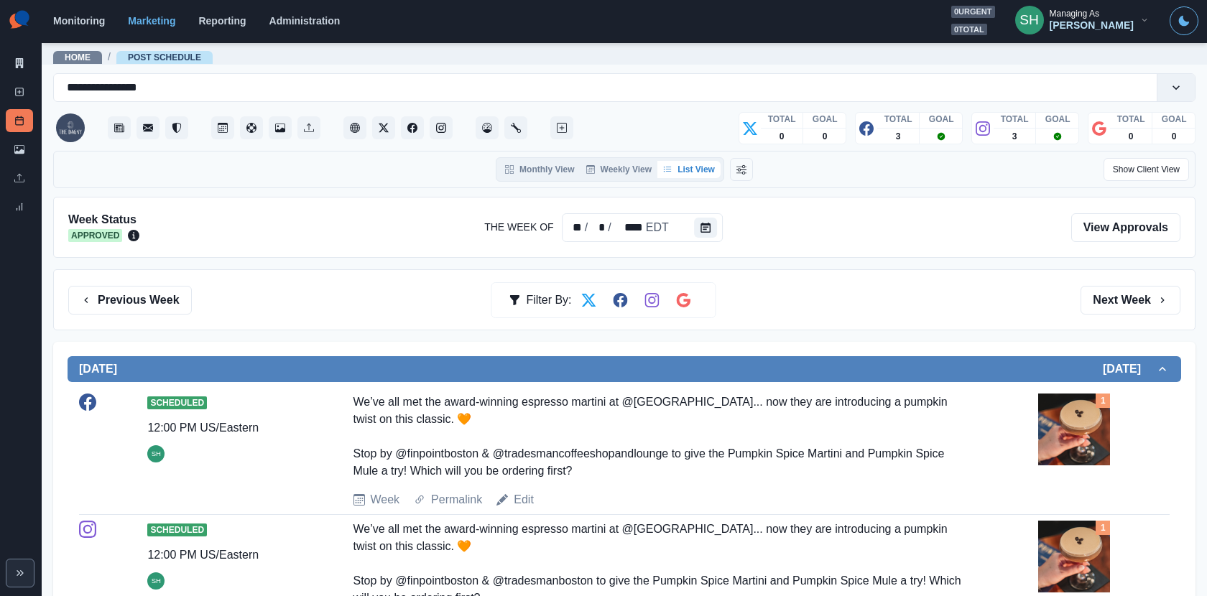
click at [1086, 282] on div "Previous Week Filter By: Next Week" at bounding box center [624, 299] width 1142 height 61
click at [1086, 301] on button "Next Week" at bounding box center [1131, 300] width 100 height 29
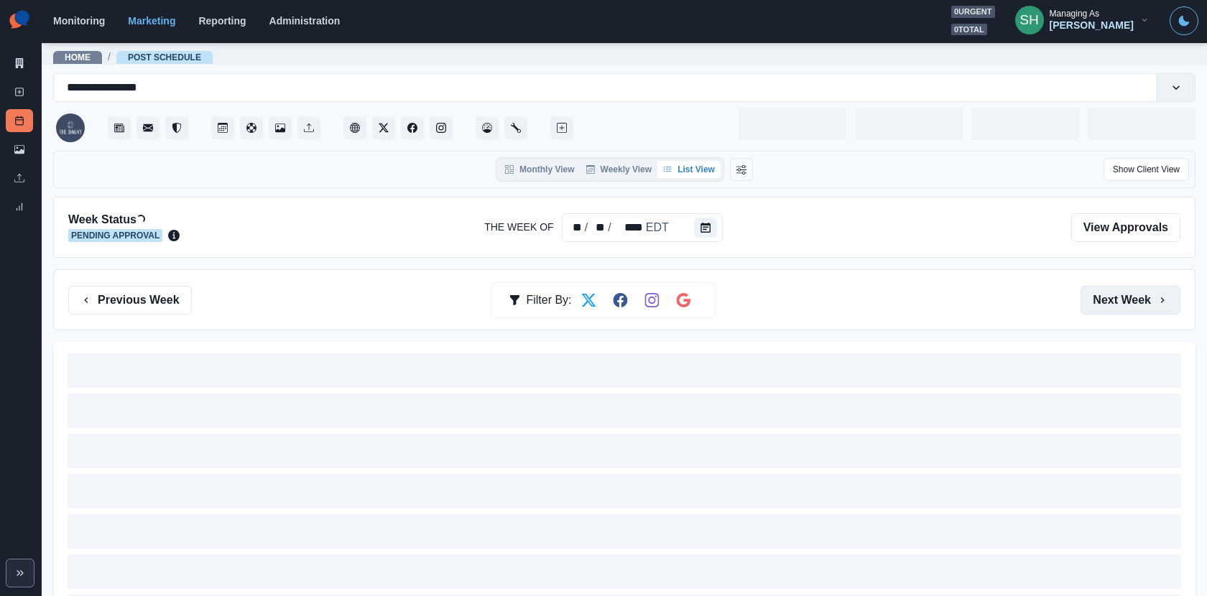
click at [1086, 301] on button "Next Week" at bounding box center [1131, 300] width 100 height 29
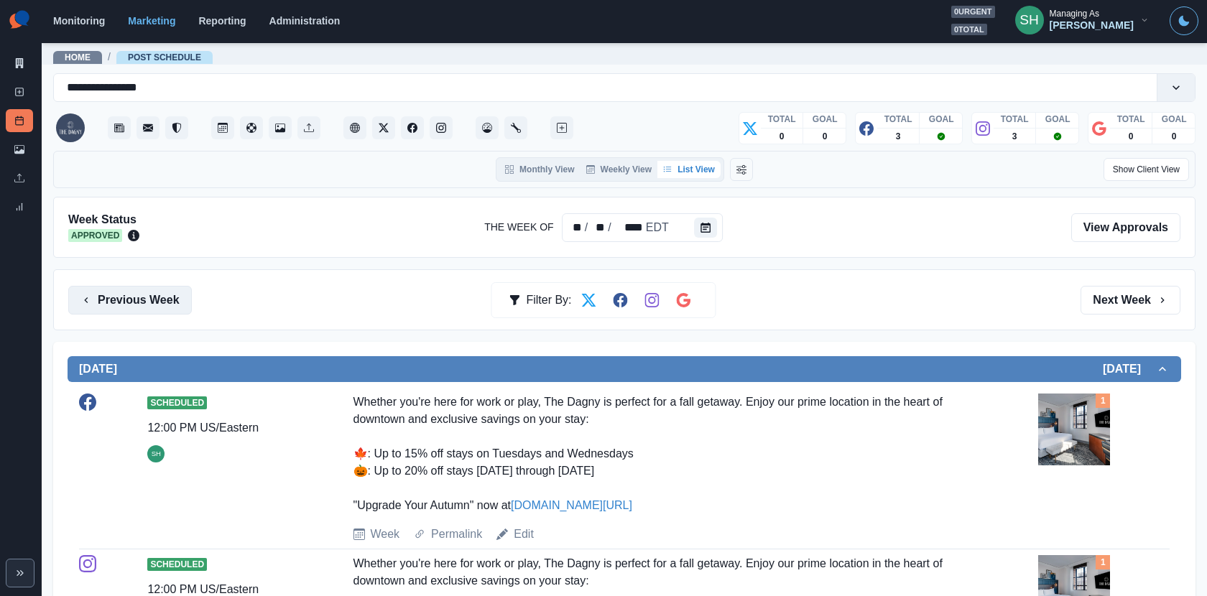
click at [167, 296] on button "Previous Week" at bounding box center [130, 300] width 124 height 29
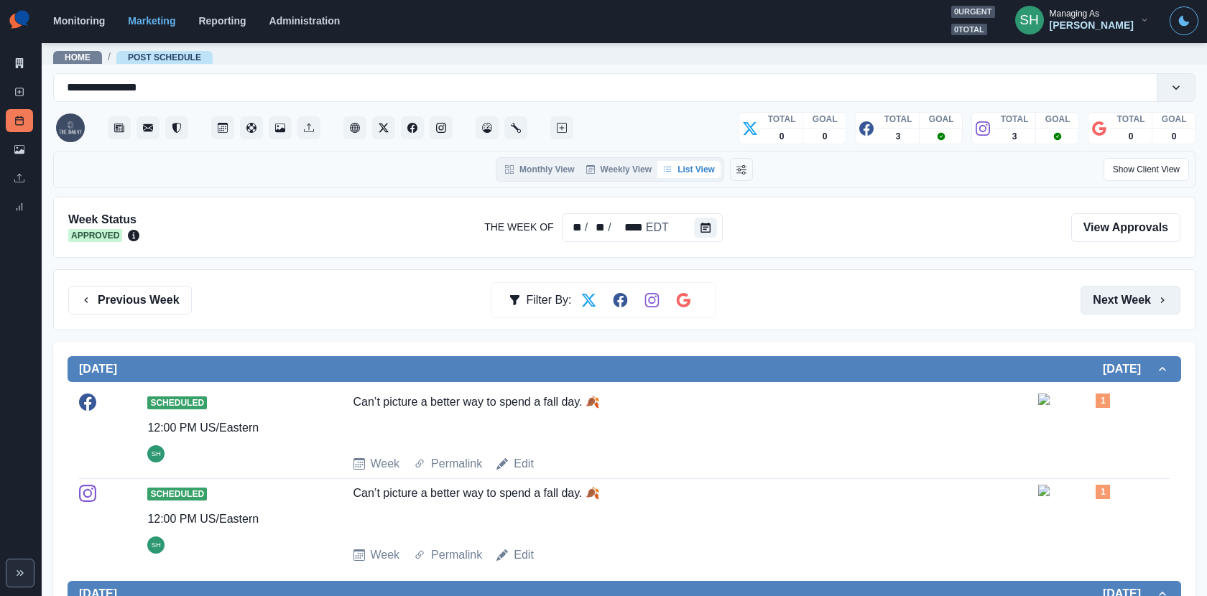
click at [1086, 302] on button "Next Week" at bounding box center [1131, 300] width 100 height 29
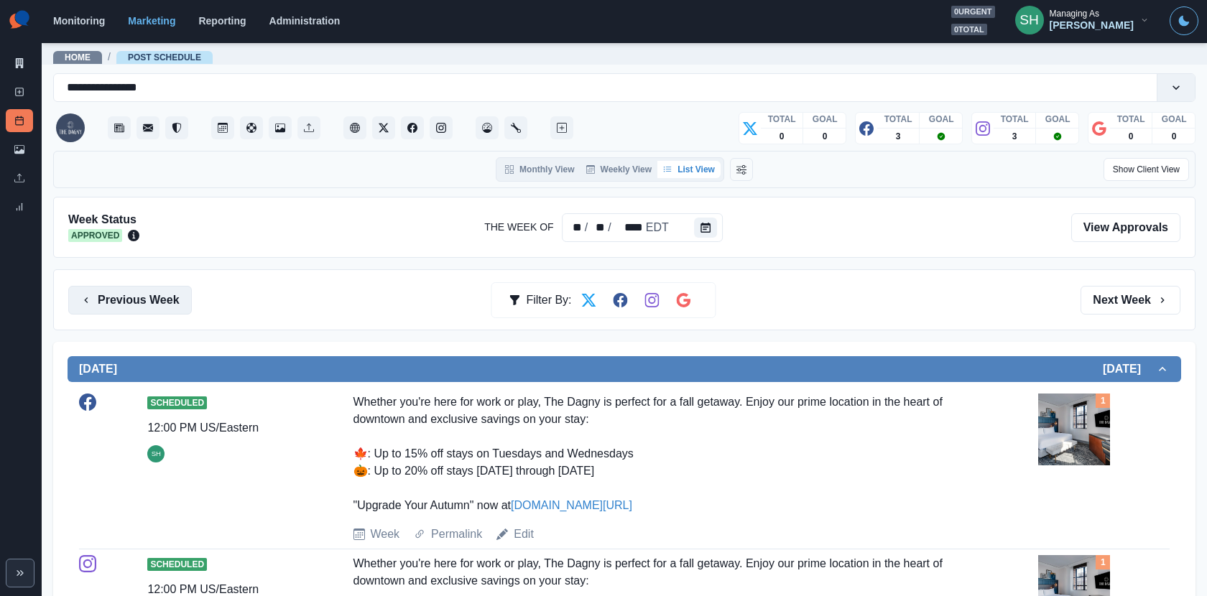
click at [173, 298] on button "Previous Week" at bounding box center [130, 300] width 124 height 29
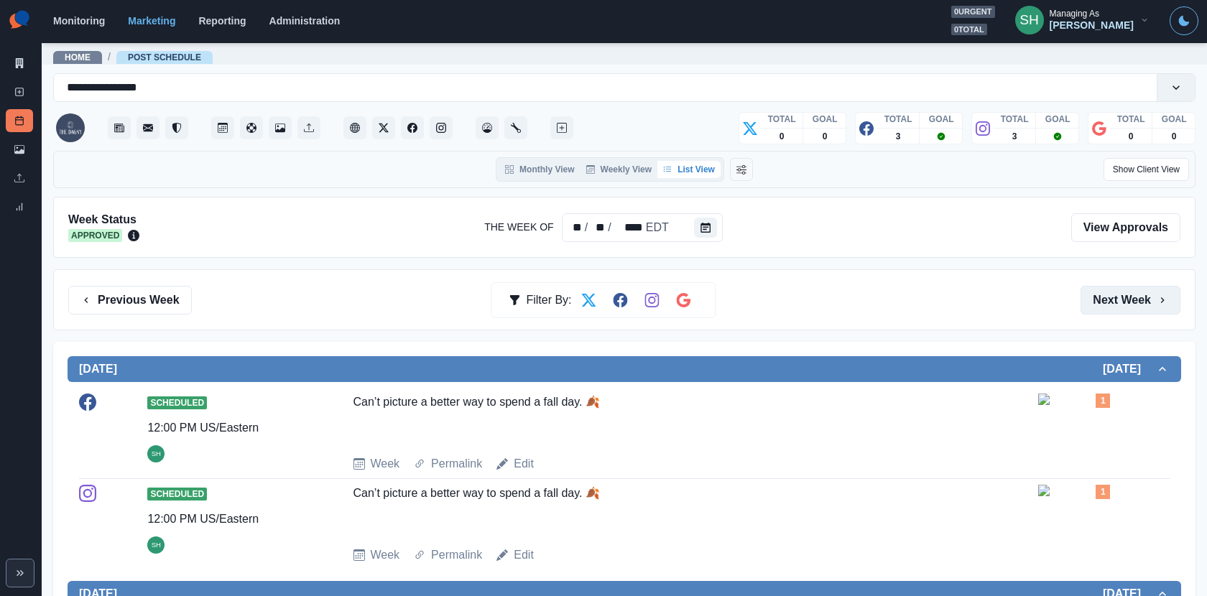
click at [1086, 290] on button "Next Week" at bounding box center [1131, 300] width 100 height 29
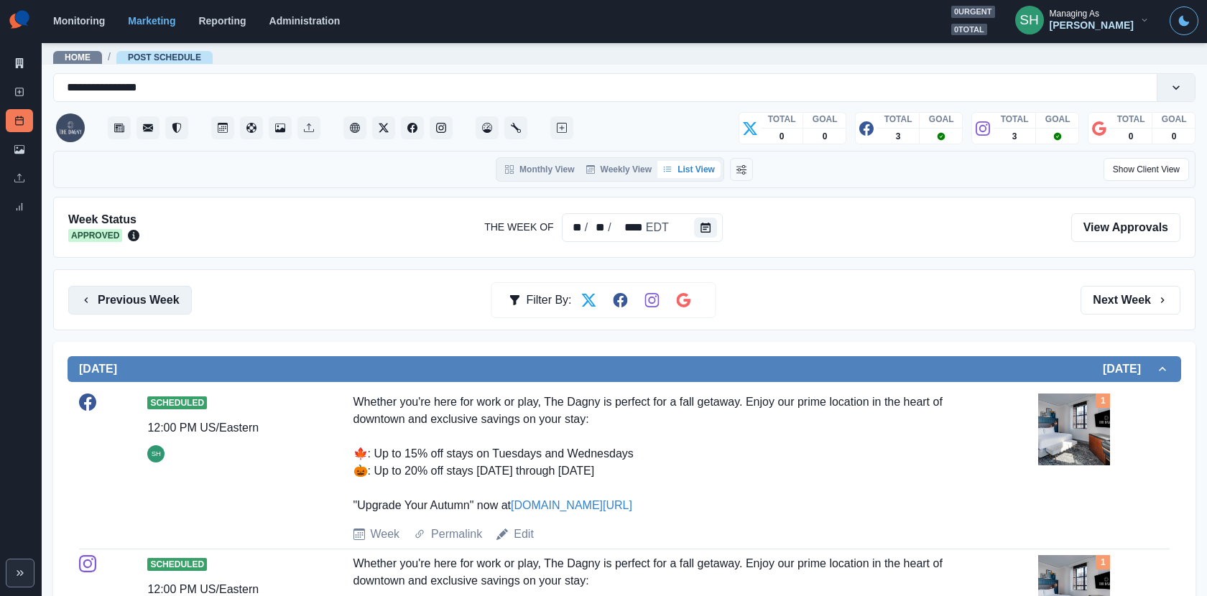
click at [149, 295] on button "Previous Week" at bounding box center [130, 300] width 124 height 29
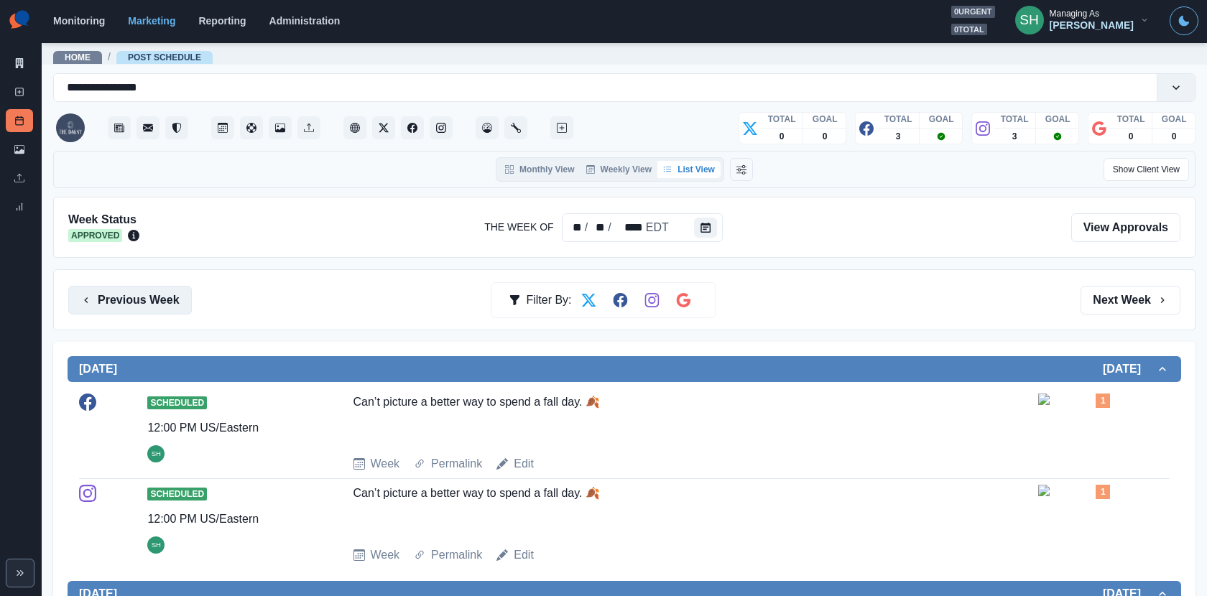
click at [127, 297] on button "Previous Week" at bounding box center [130, 300] width 124 height 29
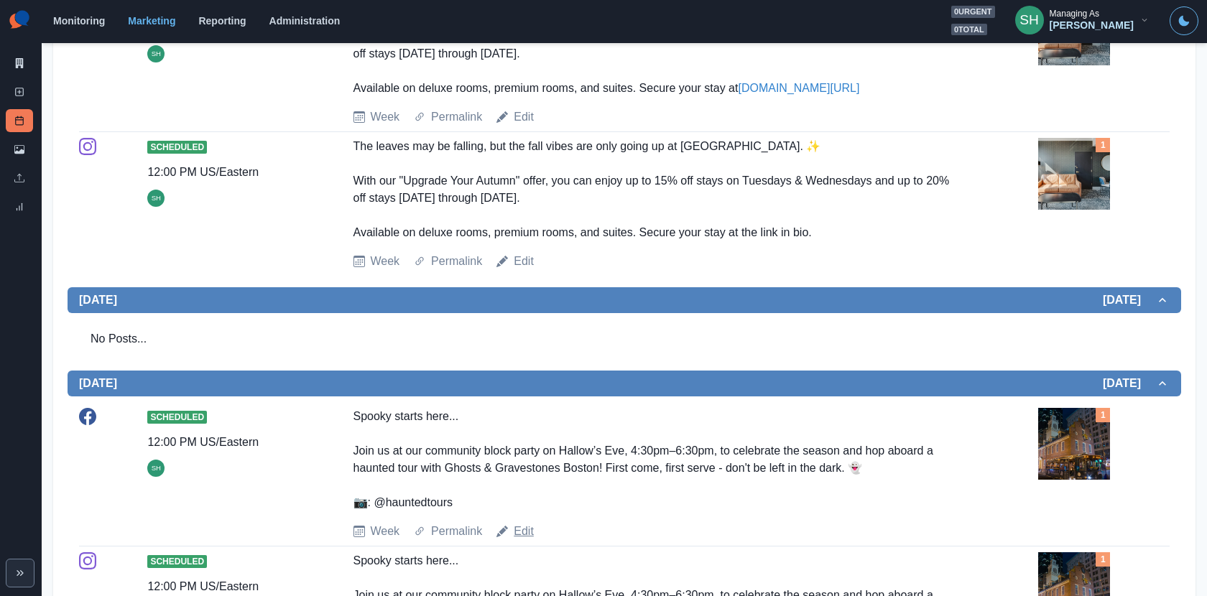
scroll to position [1213, 0]
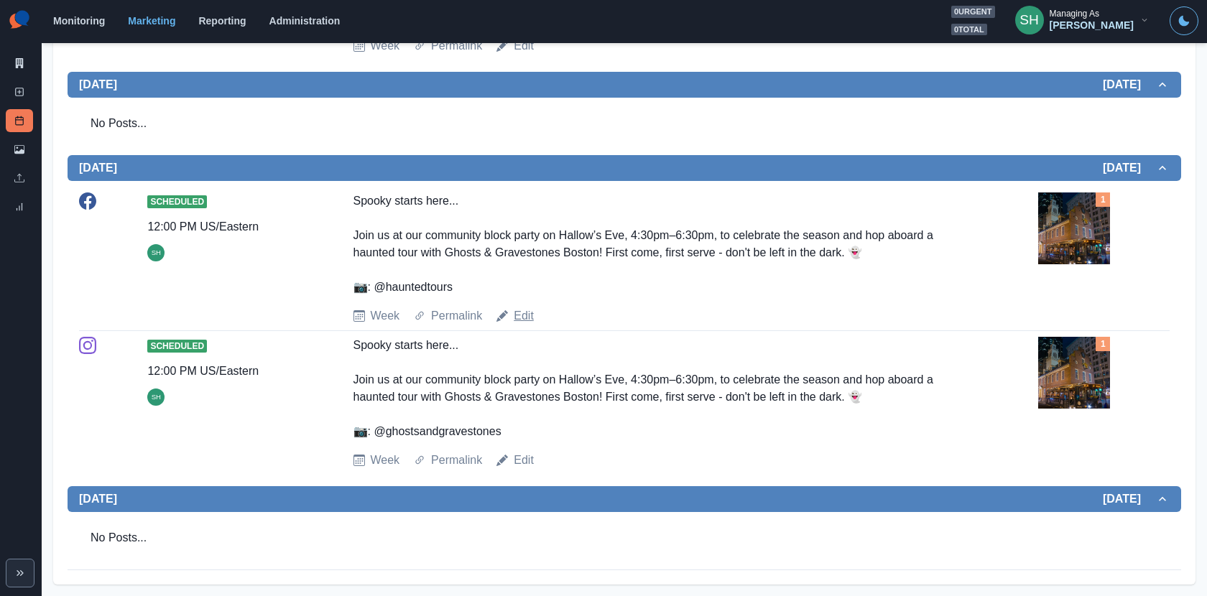
click at [524, 315] on link "Edit" at bounding box center [524, 315] width 20 height 17
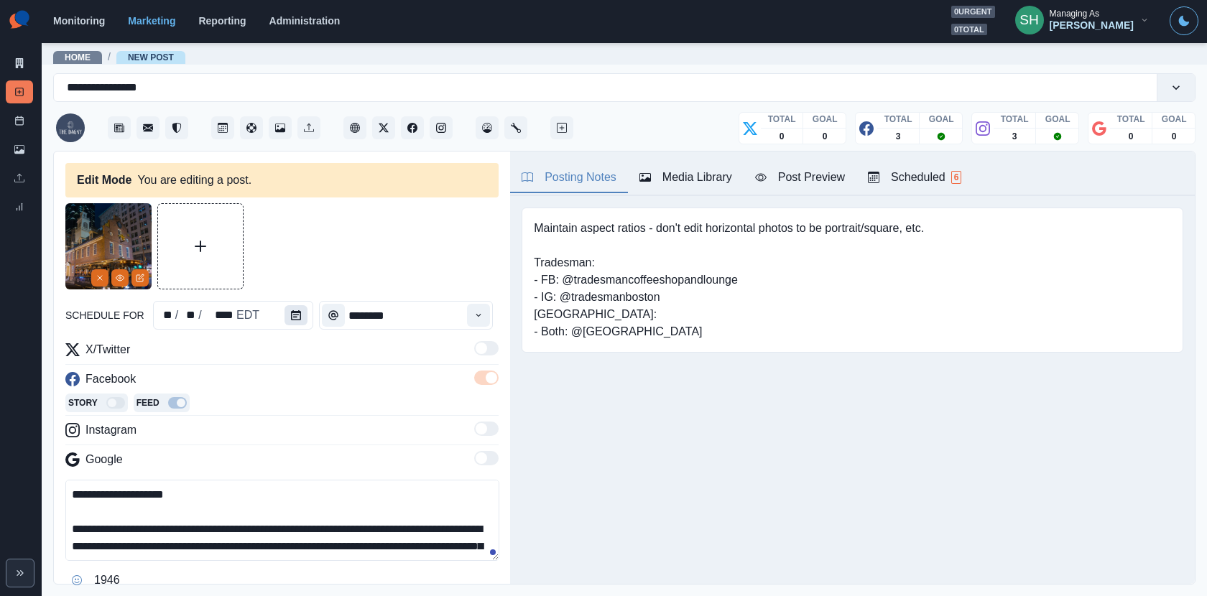
click at [298, 315] on button "Calendar" at bounding box center [296, 315] width 23 height 20
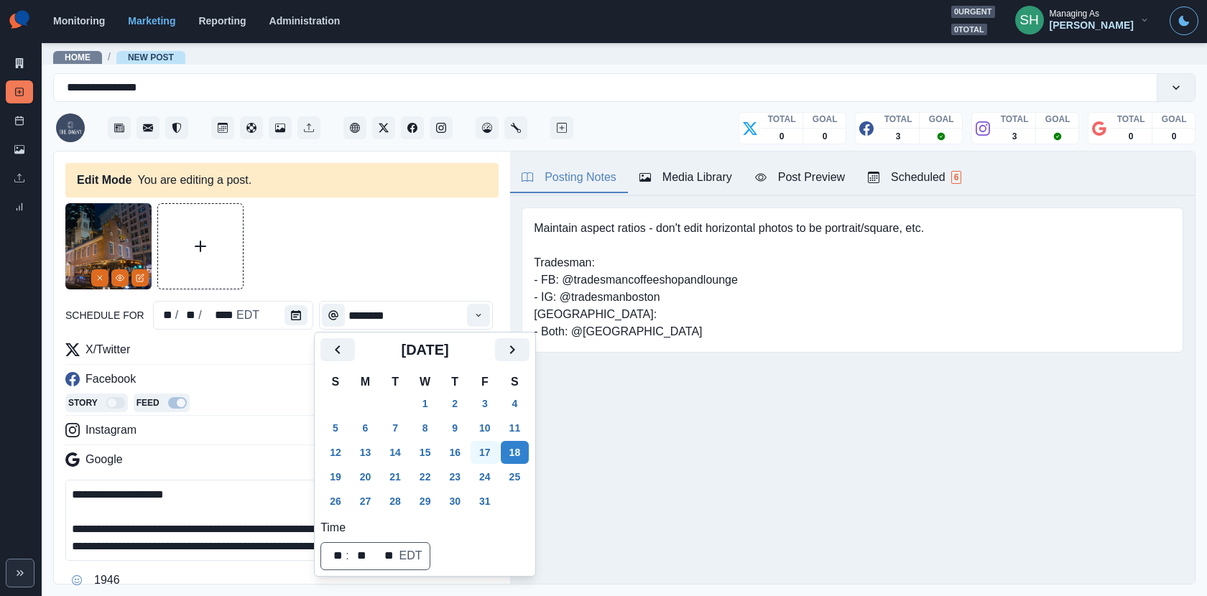
click at [487, 448] on button "17" at bounding box center [485, 452] width 29 height 23
click at [423, 270] on div at bounding box center [281, 246] width 433 height 86
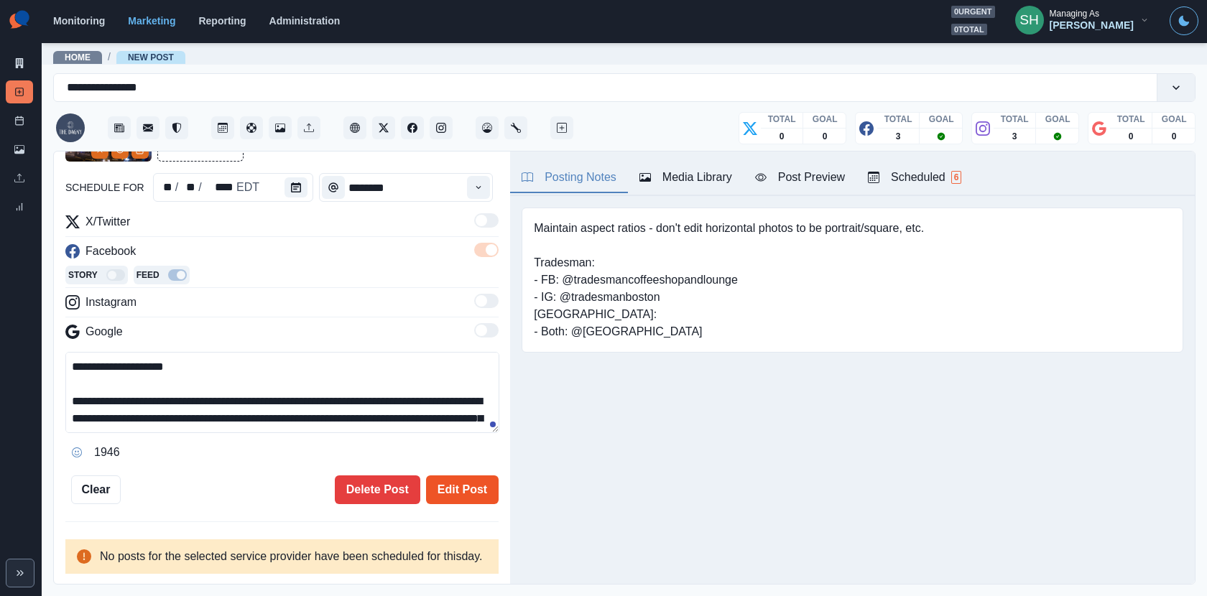
click at [458, 476] on button "Edit Post" at bounding box center [462, 490] width 73 height 29
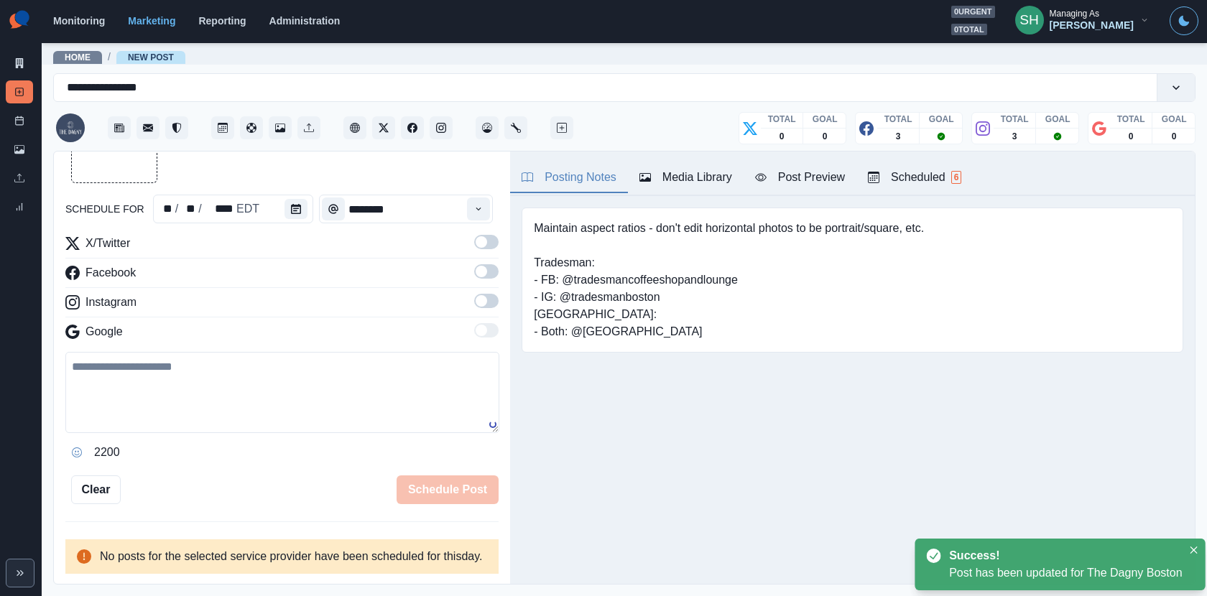
click at [908, 173] on div "Scheduled 6" at bounding box center [914, 177] width 93 height 17
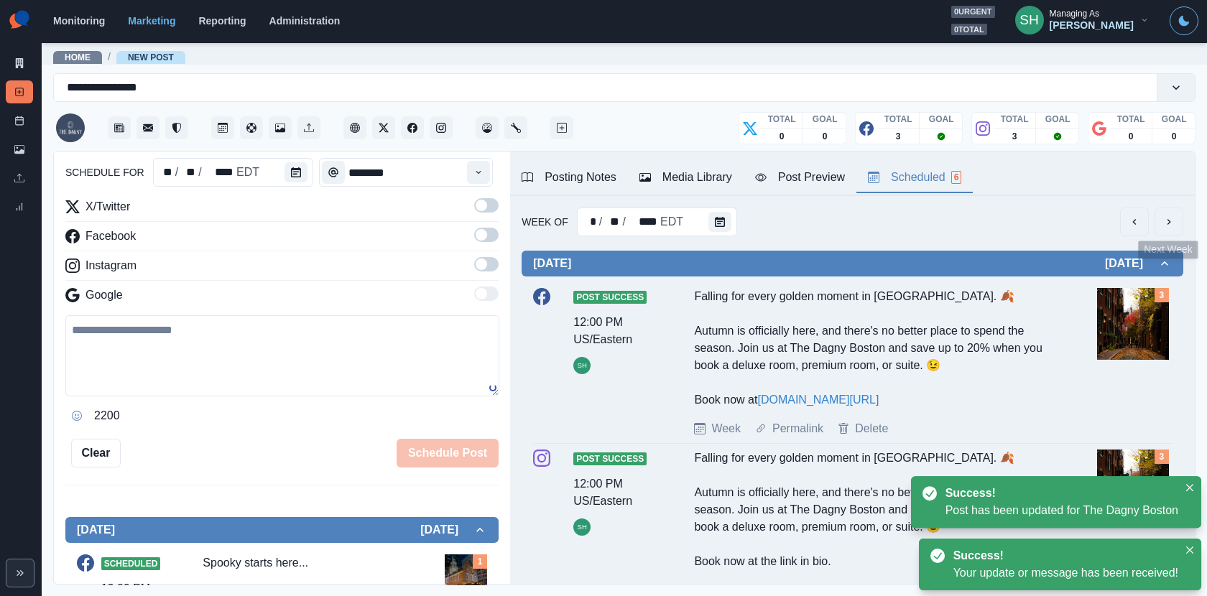
click at [1086, 218] on button "next" at bounding box center [1169, 222] width 29 height 29
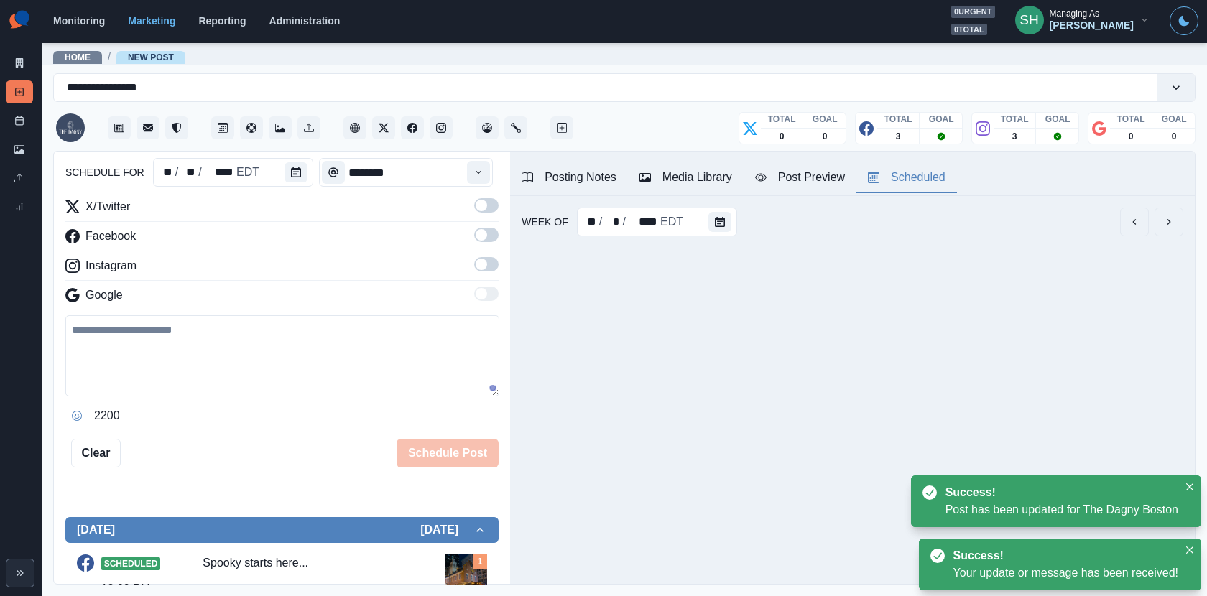
click at [1086, 218] on icon "next" at bounding box center [1168, 221] width 11 height 11
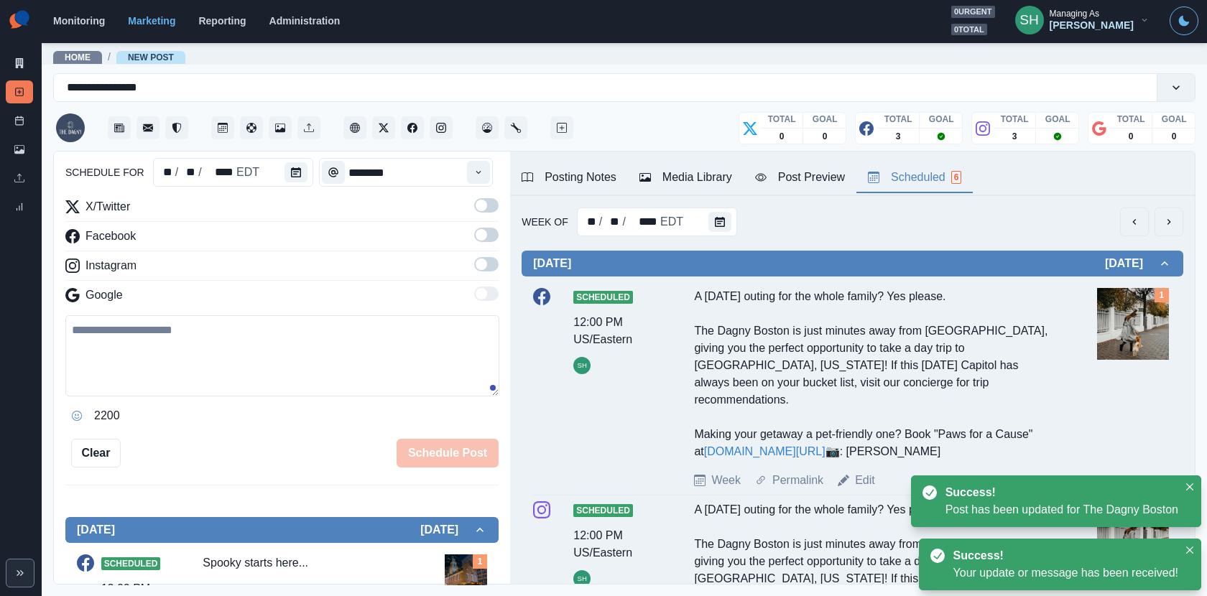
scroll to position [1116, 0]
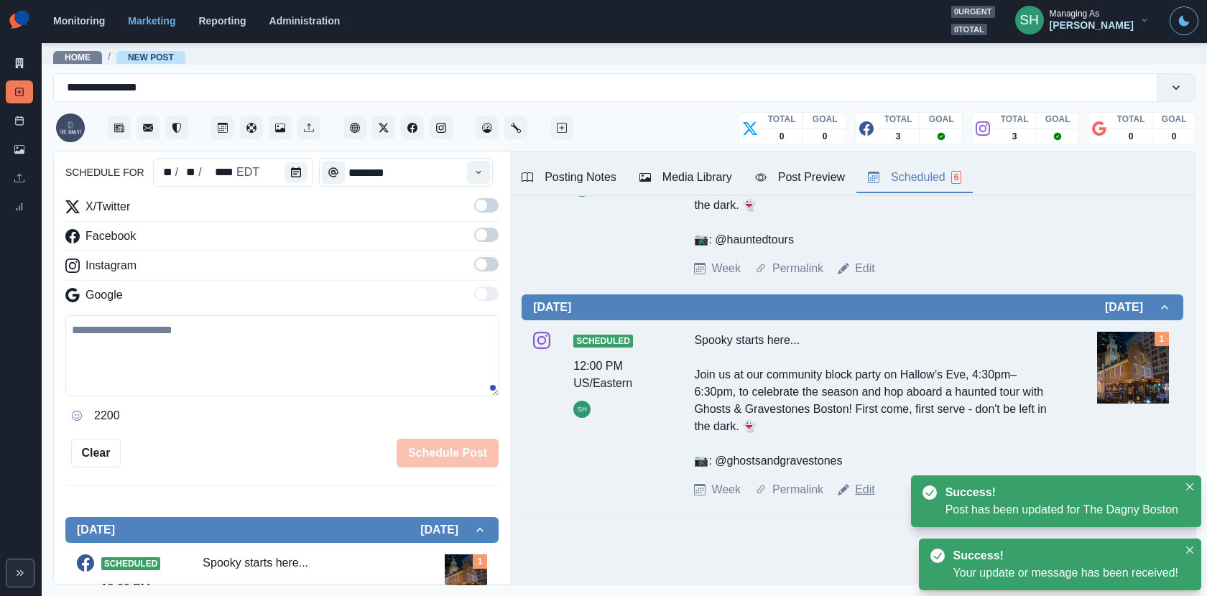
click at [859, 491] on link "Edit" at bounding box center [865, 489] width 20 height 17
type textarea "**********"
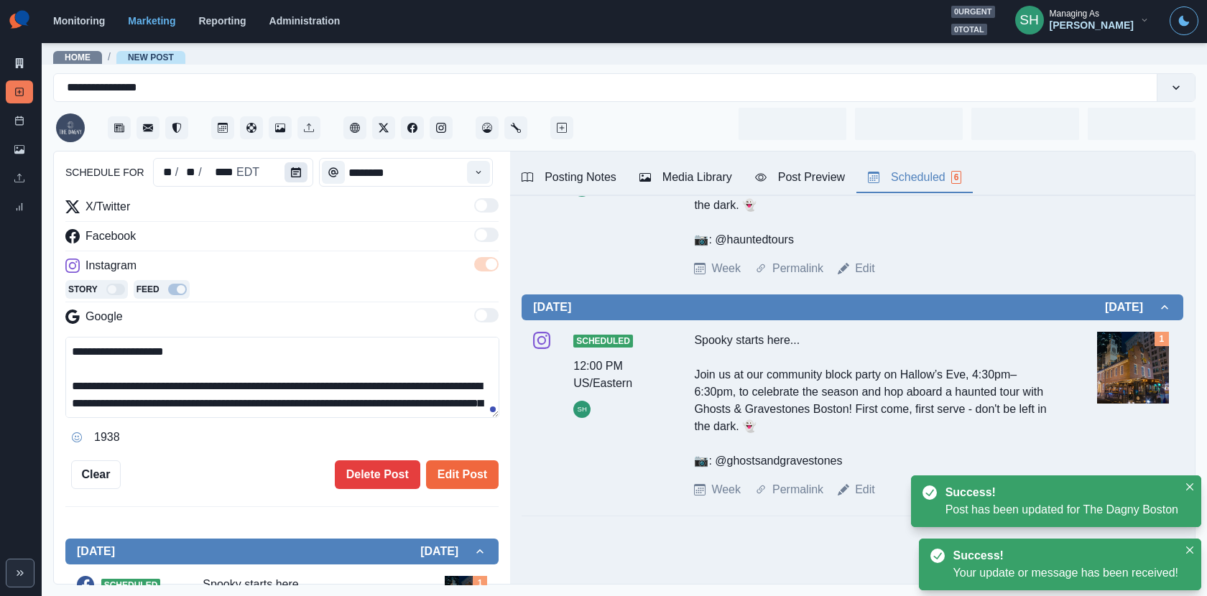
click at [295, 175] on icon "Calendar" at bounding box center [296, 172] width 10 height 10
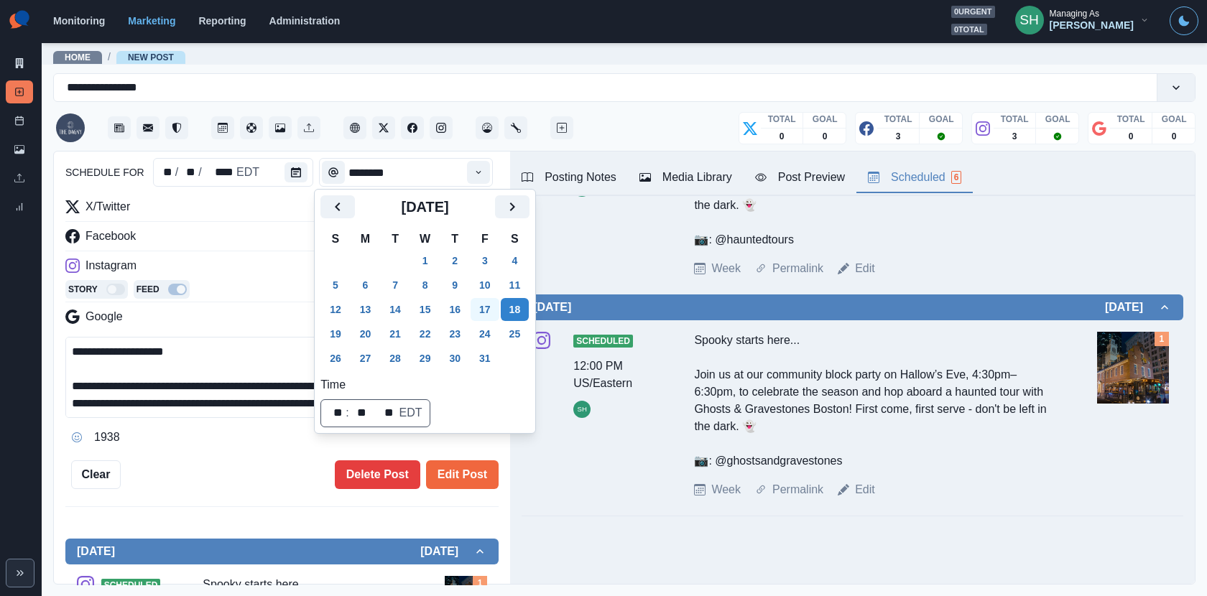
click at [498, 309] on button "17" at bounding box center [485, 309] width 29 height 23
click at [457, 461] on button "Edit Post" at bounding box center [462, 475] width 73 height 29
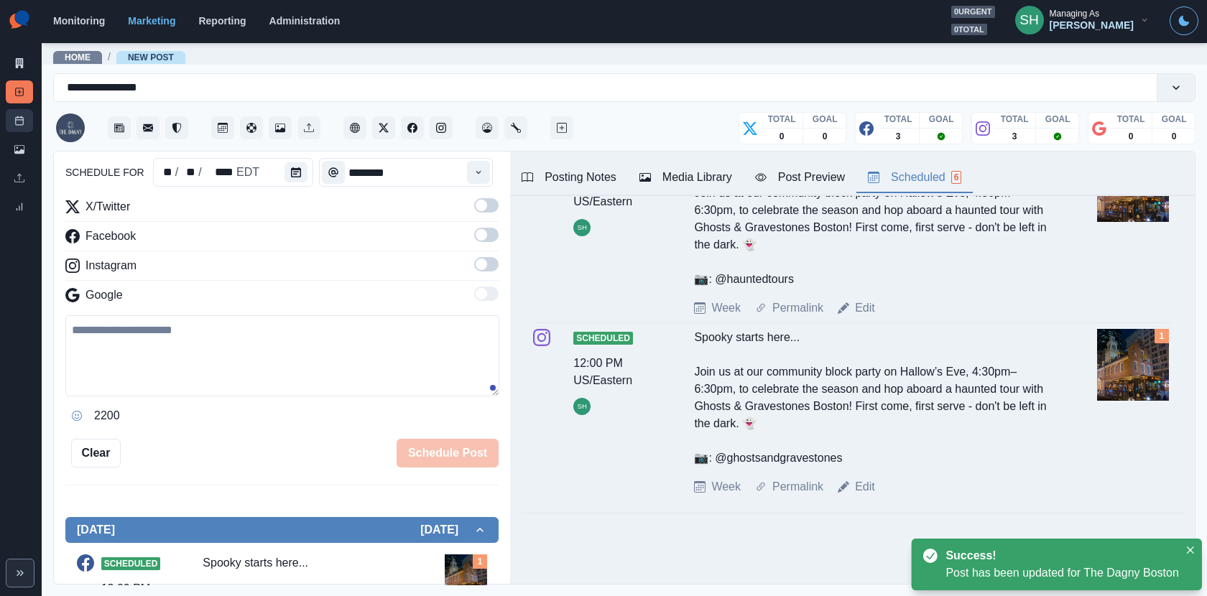
scroll to position [1073, 0]
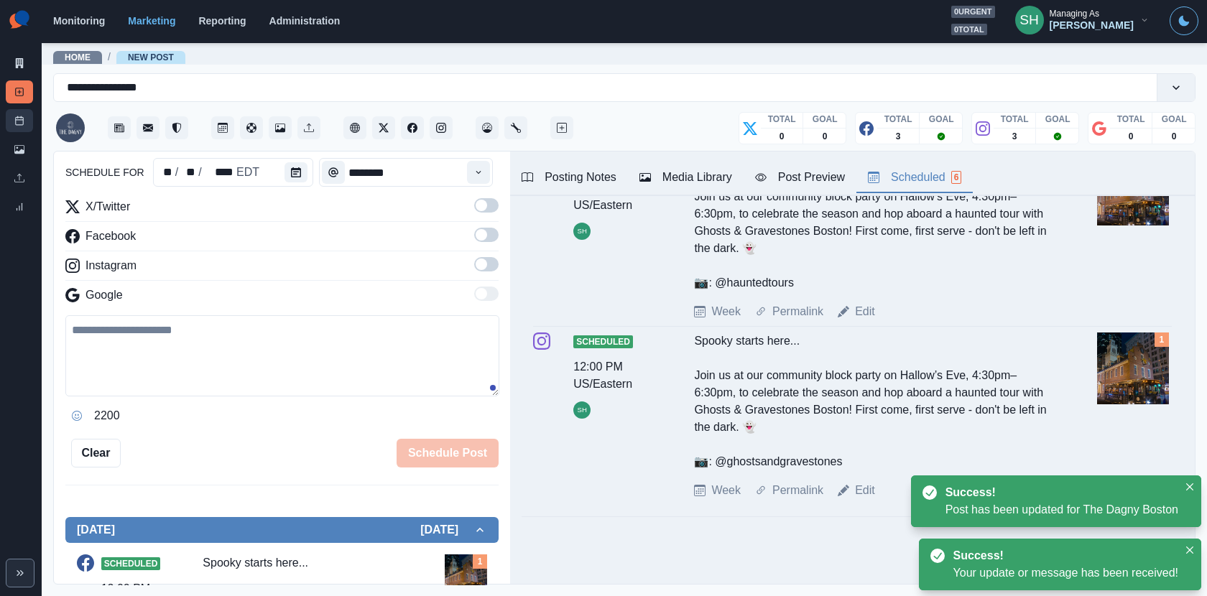
click at [18, 121] on icon at bounding box center [19, 121] width 10 height 10
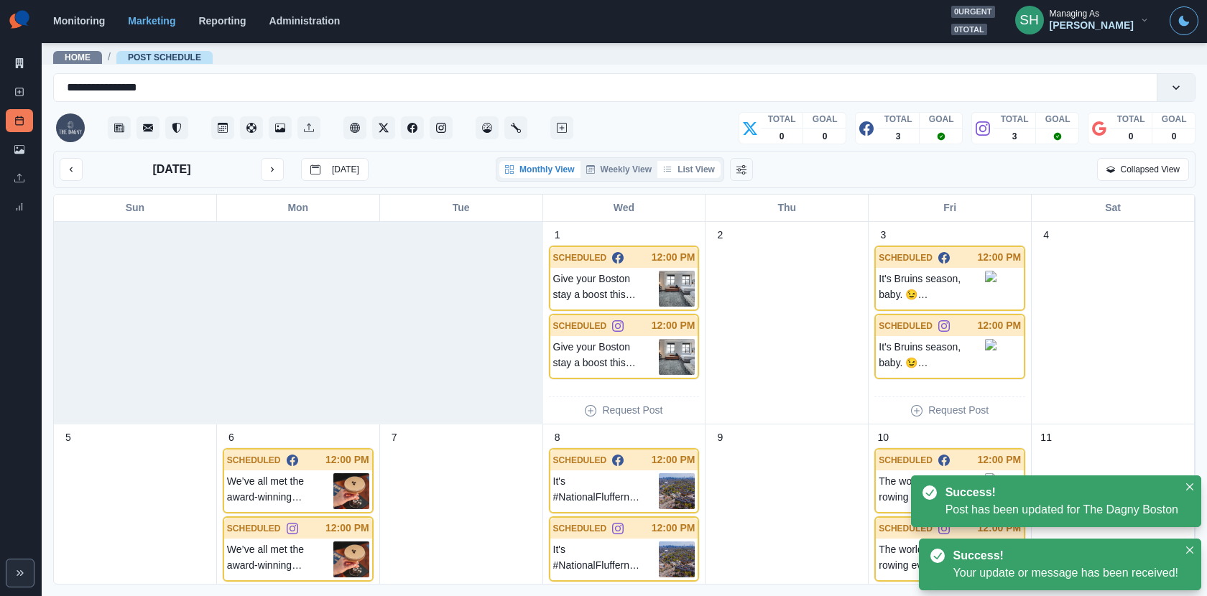
click at [687, 167] on button "List View" at bounding box center [688, 169] width 63 height 17
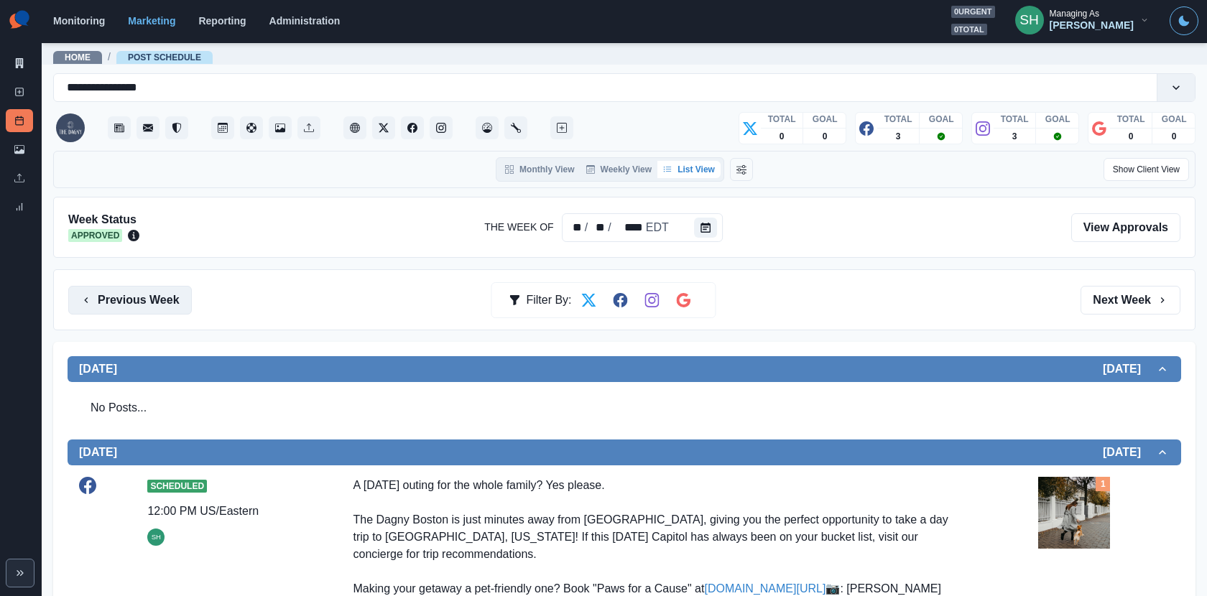
click at [162, 305] on button "Previous Week" at bounding box center [130, 300] width 124 height 29
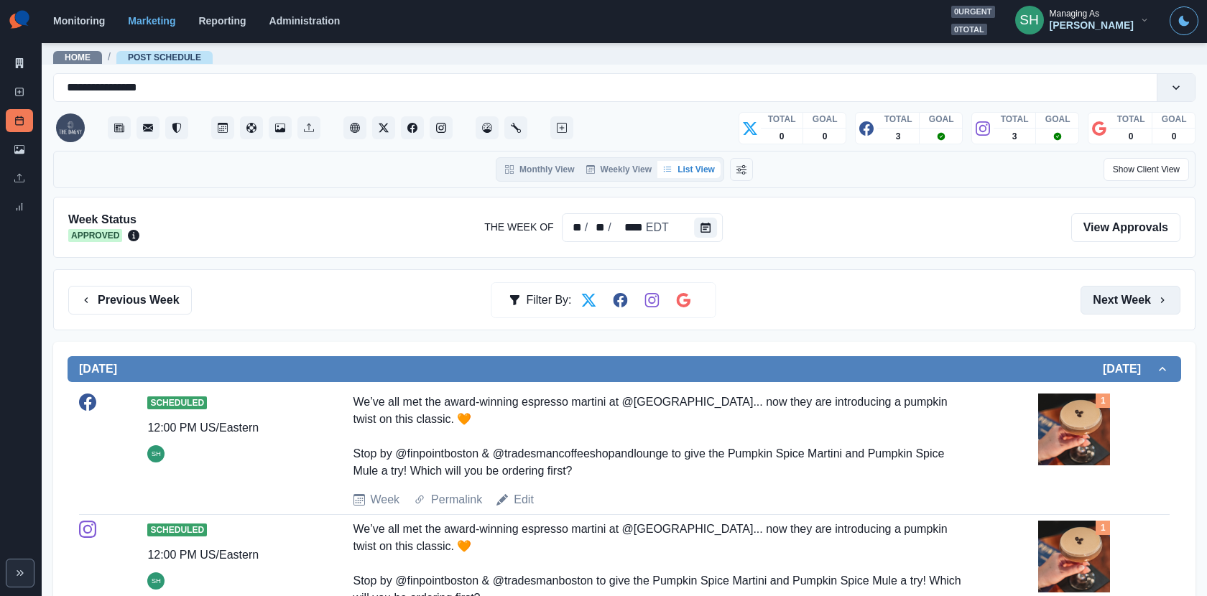
click at [1086, 300] on button "Next Week" at bounding box center [1131, 300] width 100 height 29
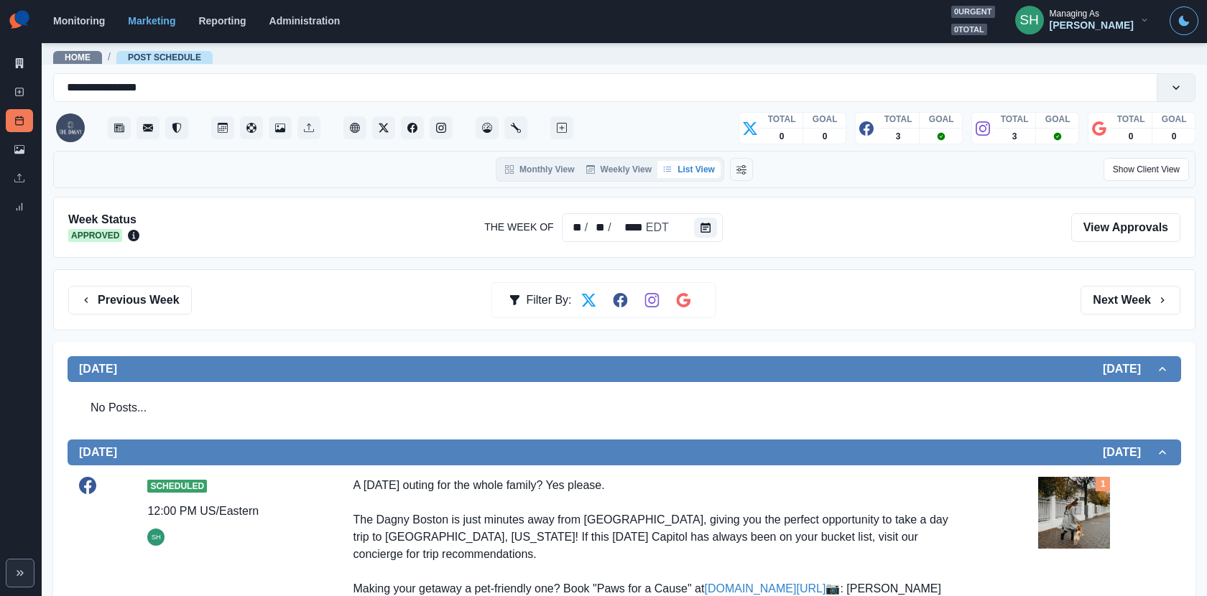
click at [1086, 281] on div "Previous Week Filter By: Next Week" at bounding box center [624, 299] width 1142 height 61
click at [1086, 293] on button "Next Week" at bounding box center [1131, 300] width 100 height 29
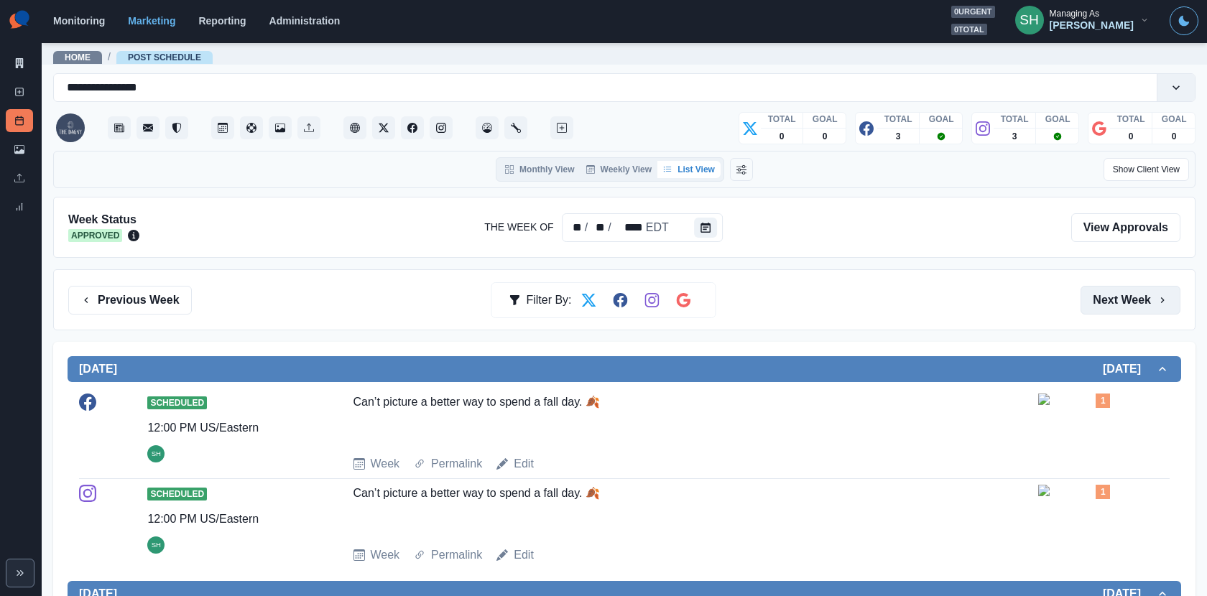
click at [1086, 305] on button "Next Week" at bounding box center [1131, 300] width 100 height 29
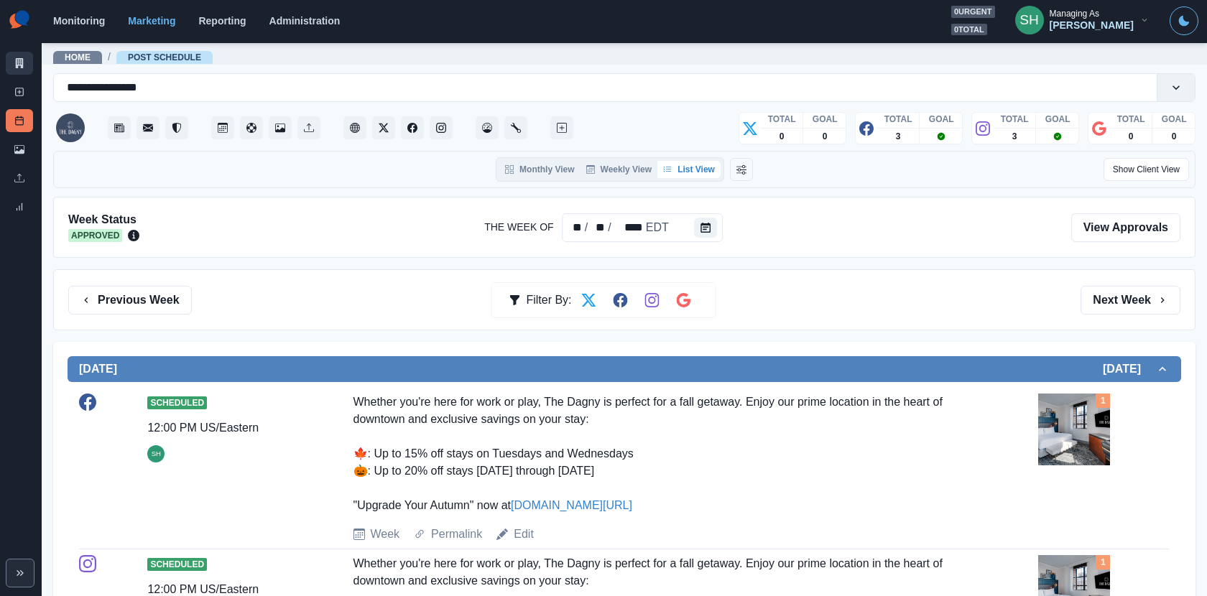
click at [16, 61] on icon at bounding box center [20, 63] width 8 height 10
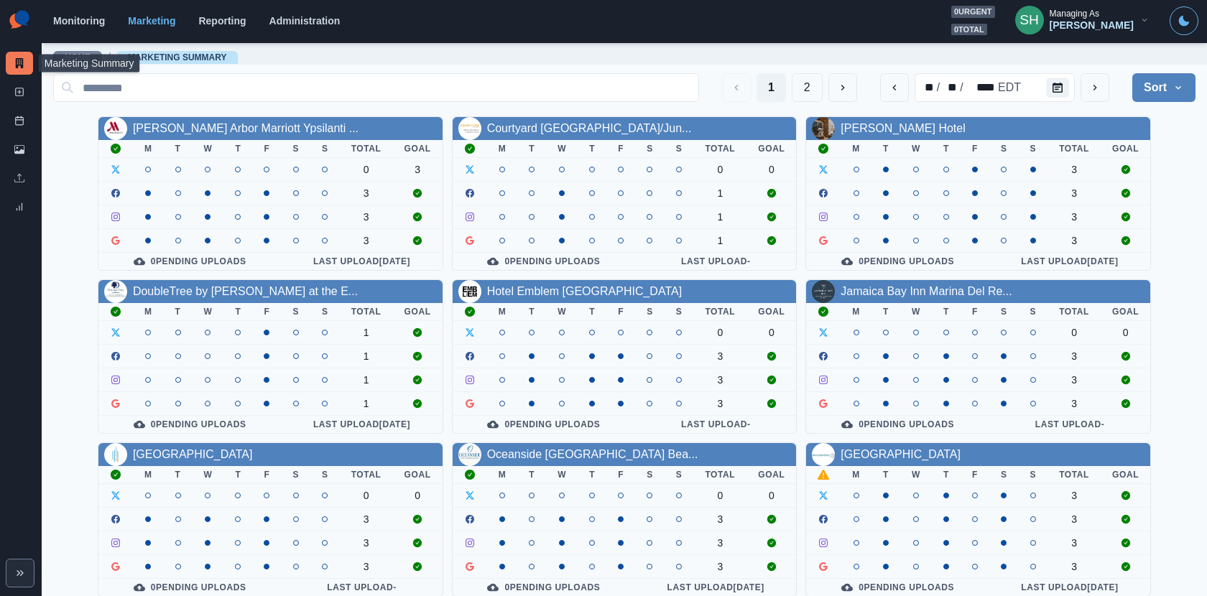
click at [1086, 25] on button "SH Managing As Sara Haas" at bounding box center [1082, 20] width 157 height 29
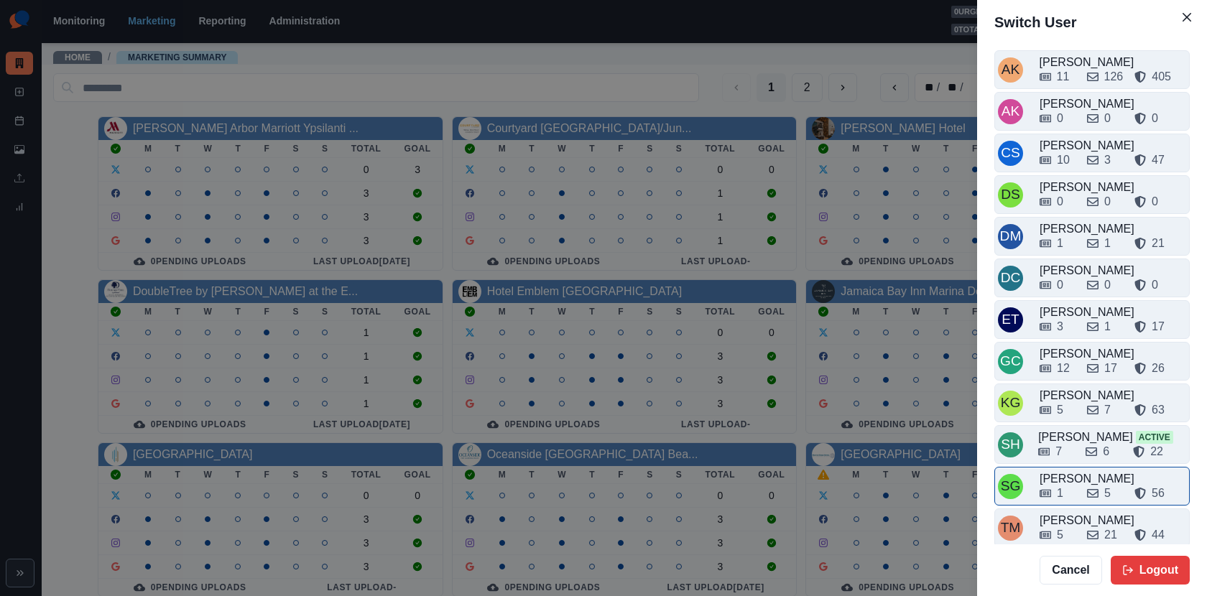
click at [1070, 494] on div "1" at bounding box center [1058, 493] width 36 height 17
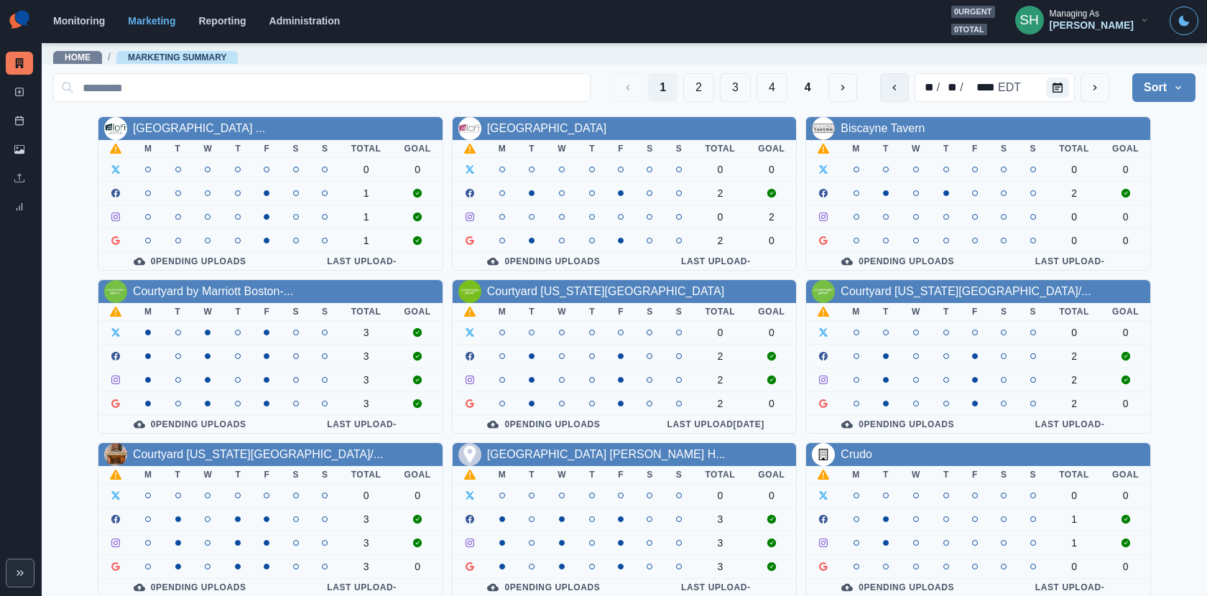
click at [905, 91] on button "previous" at bounding box center [894, 87] width 29 height 29
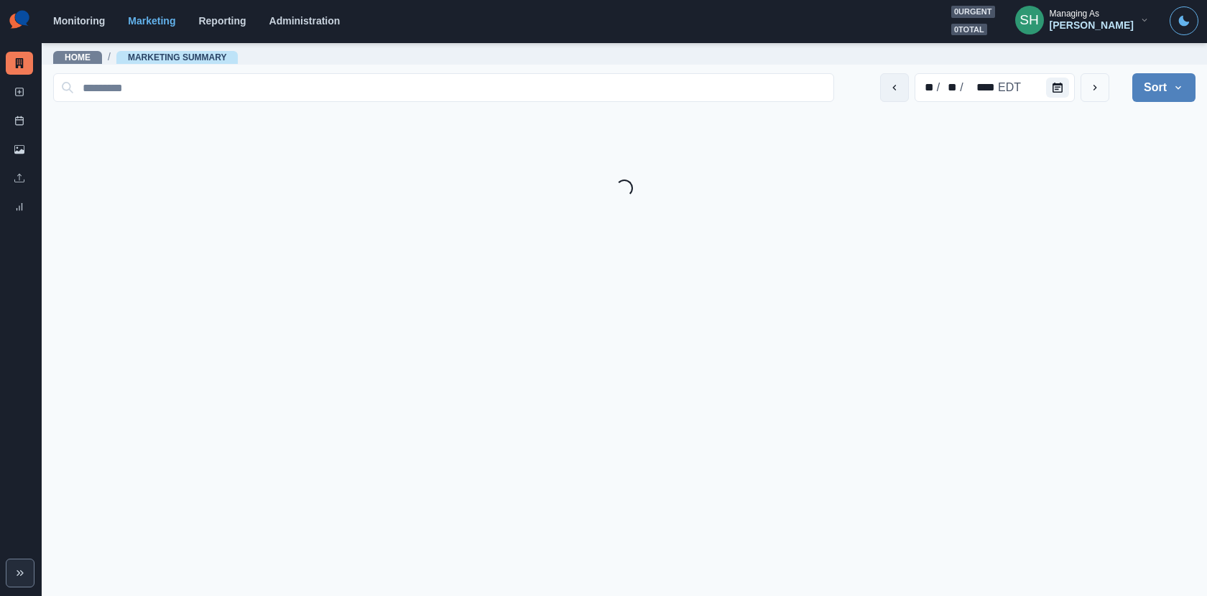
click at [905, 91] on button "previous" at bounding box center [894, 87] width 29 height 29
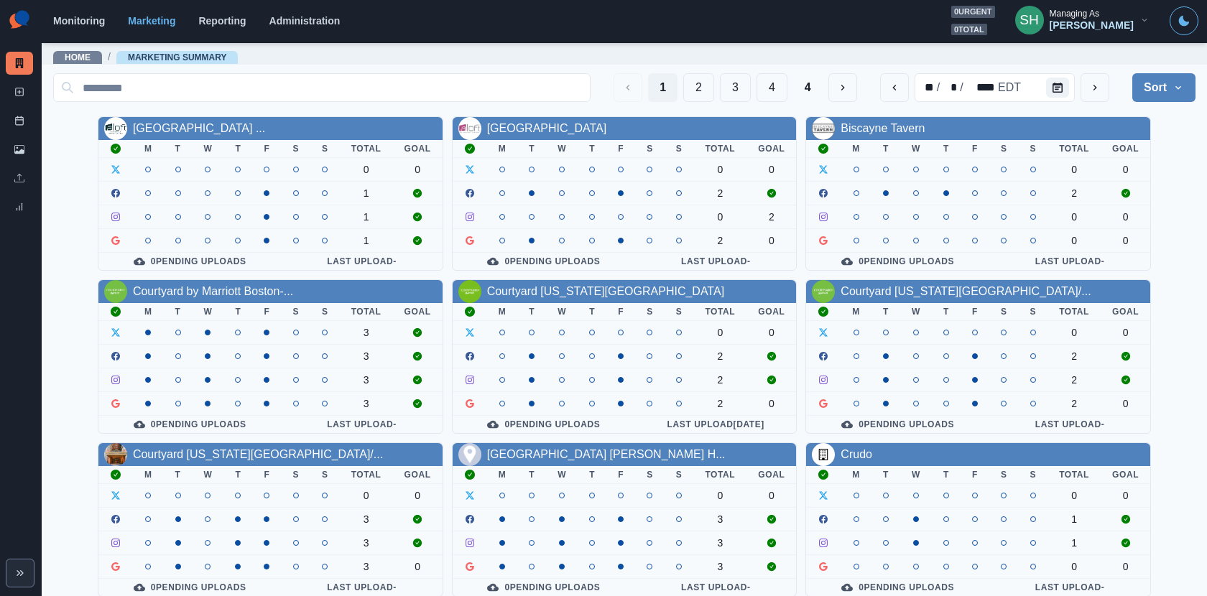
click at [1019, 103] on div "1 2 3 4 4 ** / * / **** EDT Sort Client Name Uploads Pending Post Approval" at bounding box center [624, 88] width 1142 height 40
click at [1054, 101] on div at bounding box center [1060, 87] width 29 height 29
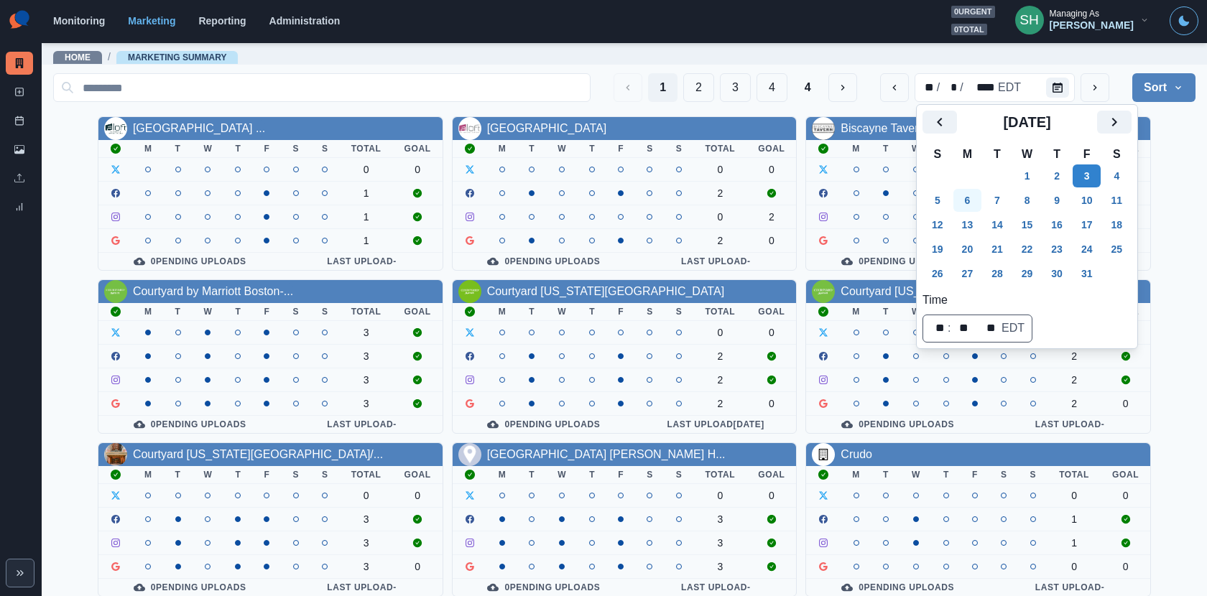
click at [971, 203] on button "6" at bounding box center [967, 200] width 29 height 23
click at [1086, 172] on div "Aloft Gainesville University ... M T W T F S S Total Goal 0 0 1 1 1 0 Pending U…" at bounding box center [624, 438] width 1142 height 644
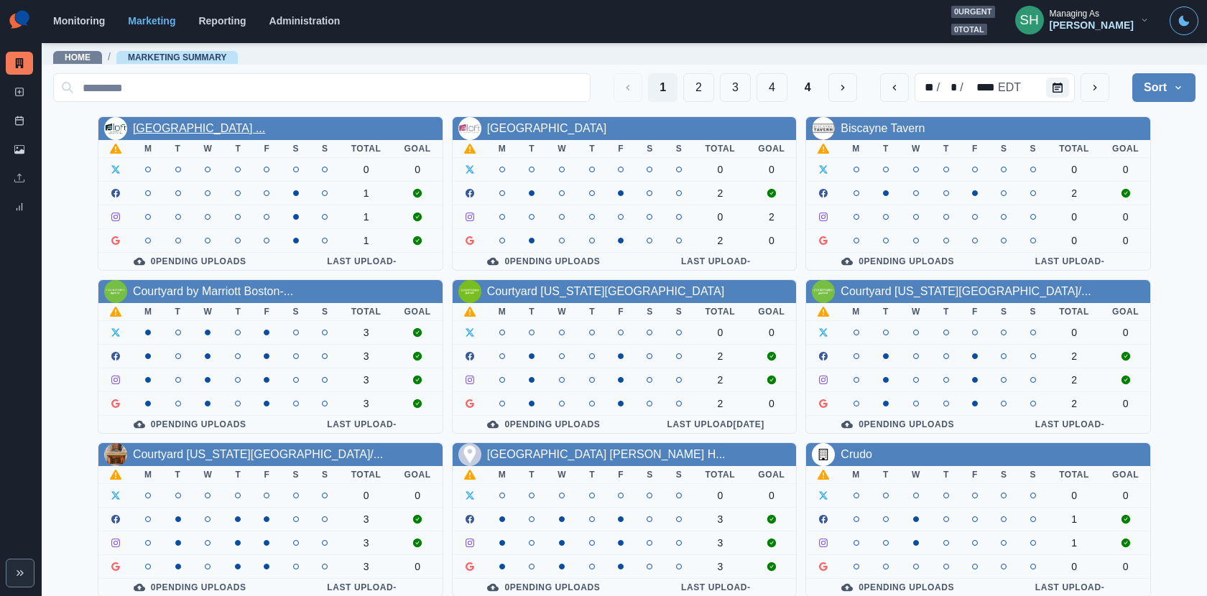
click at [250, 125] on link "Aloft Gainesville University ..." at bounding box center [199, 128] width 132 height 12
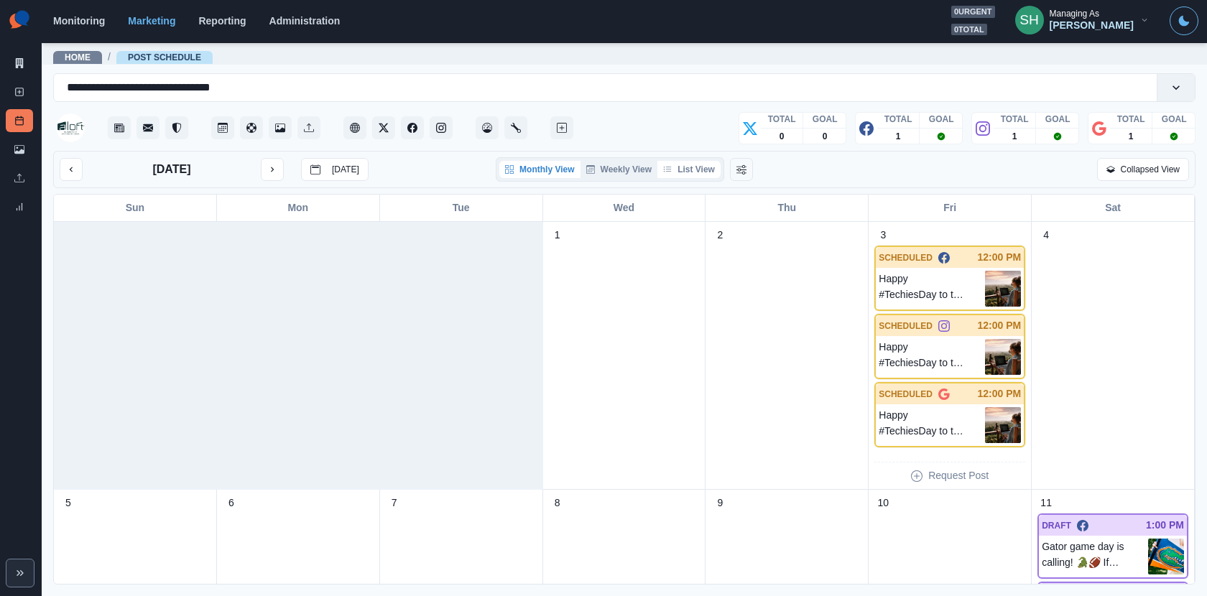
click at [673, 175] on button "List View" at bounding box center [688, 169] width 63 height 17
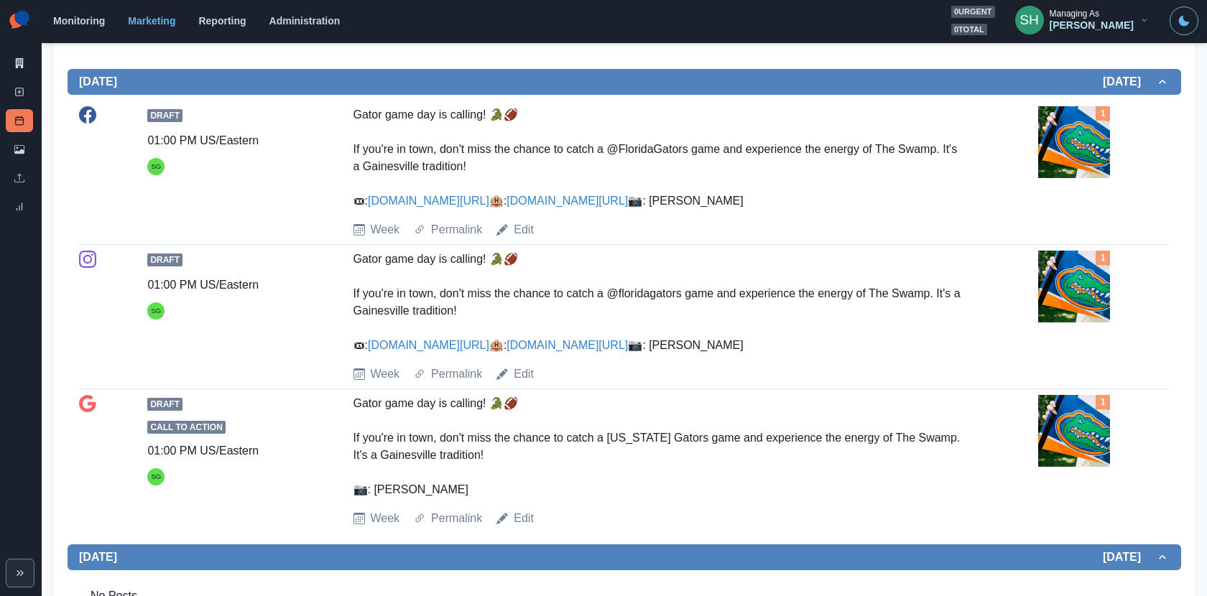
scroll to position [701, 0]
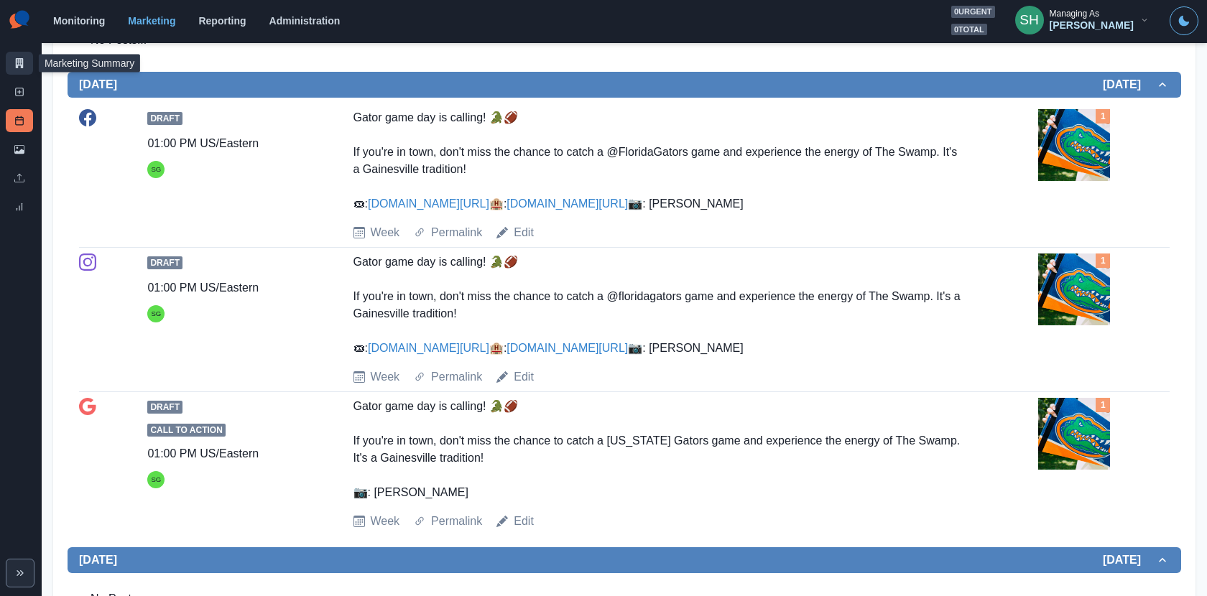
click at [24, 59] on link "Marketing Summary" at bounding box center [19, 63] width 27 height 23
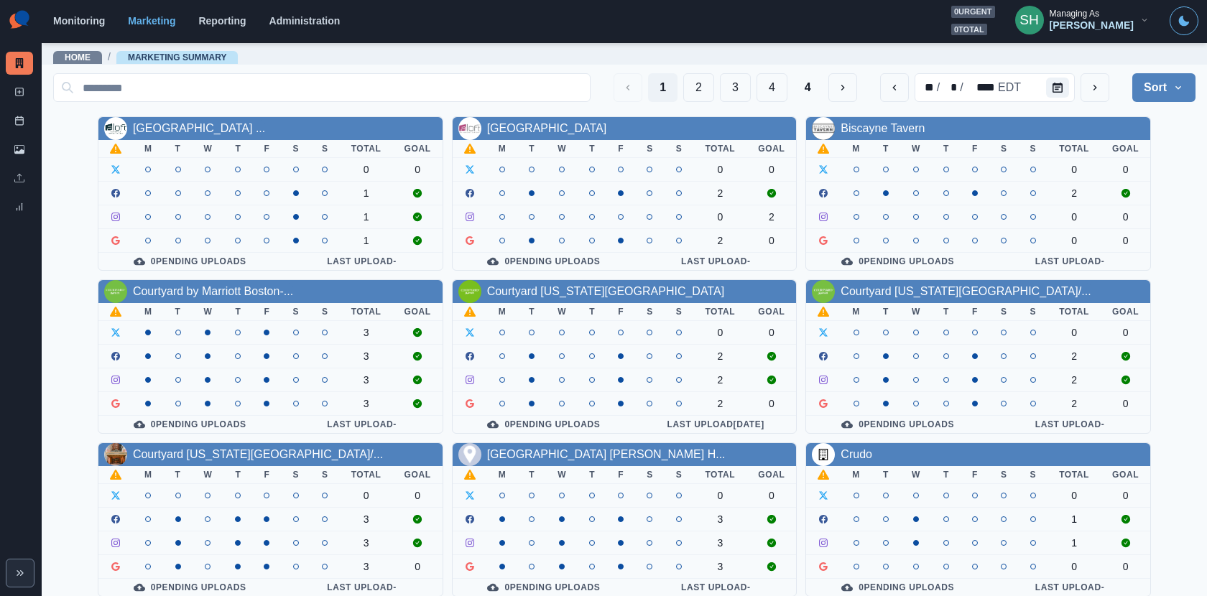
click at [1039, 26] on div "SH" at bounding box center [1028, 20] width 19 height 34
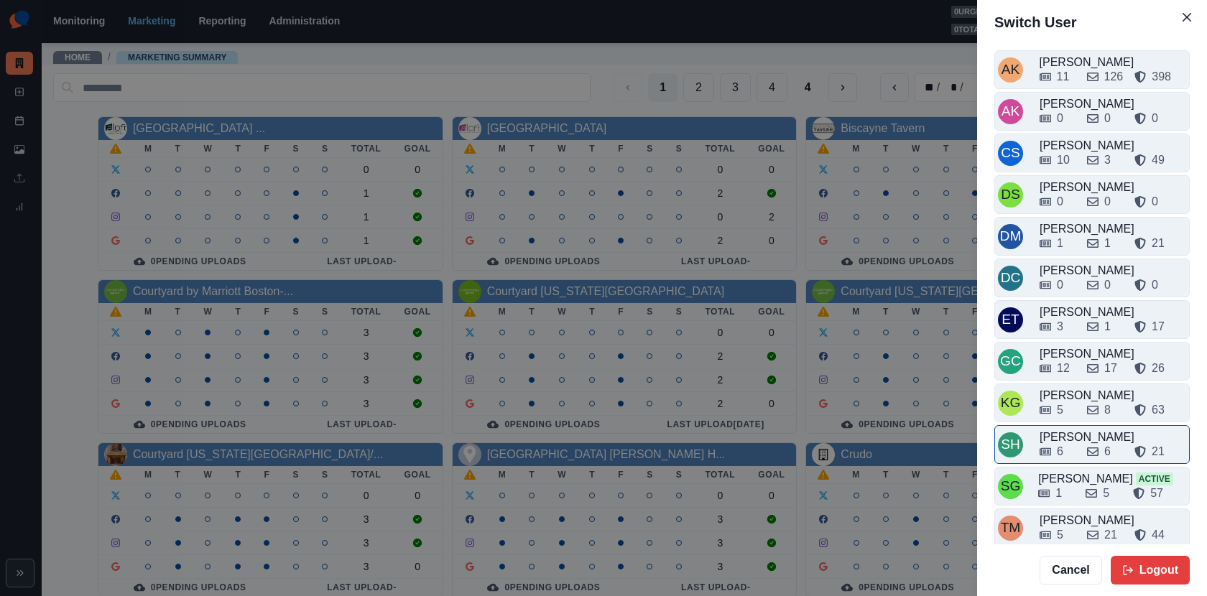
click at [1075, 429] on div "[PERSON_NAME]" at bounding box center [1113, 437] width 147 height 17
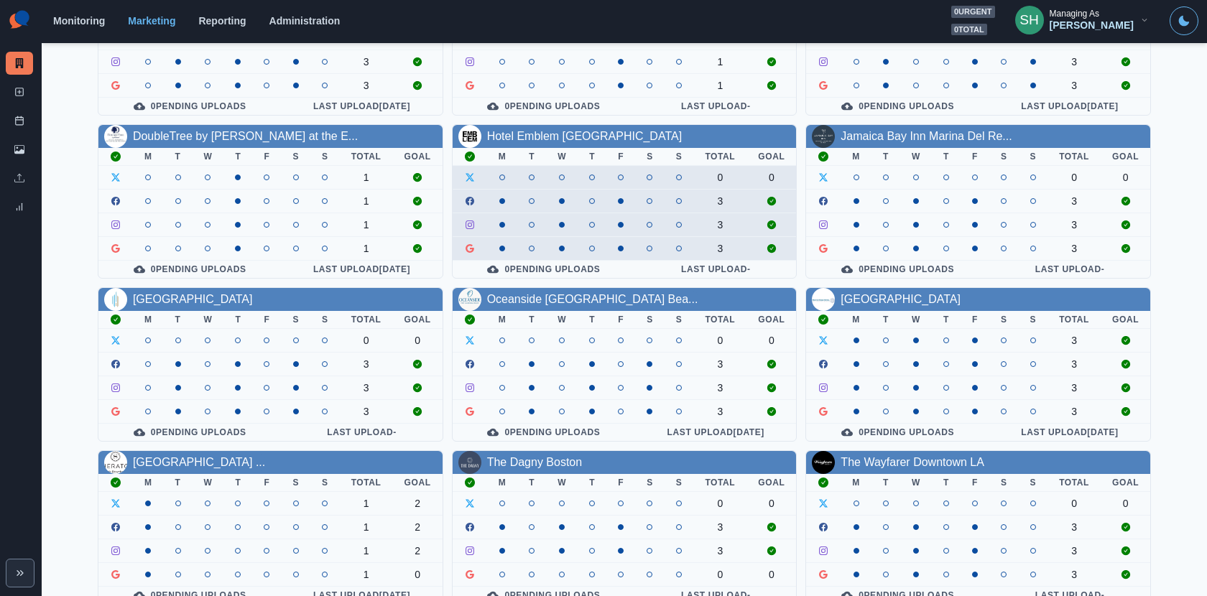
scroll to position [166, 0]
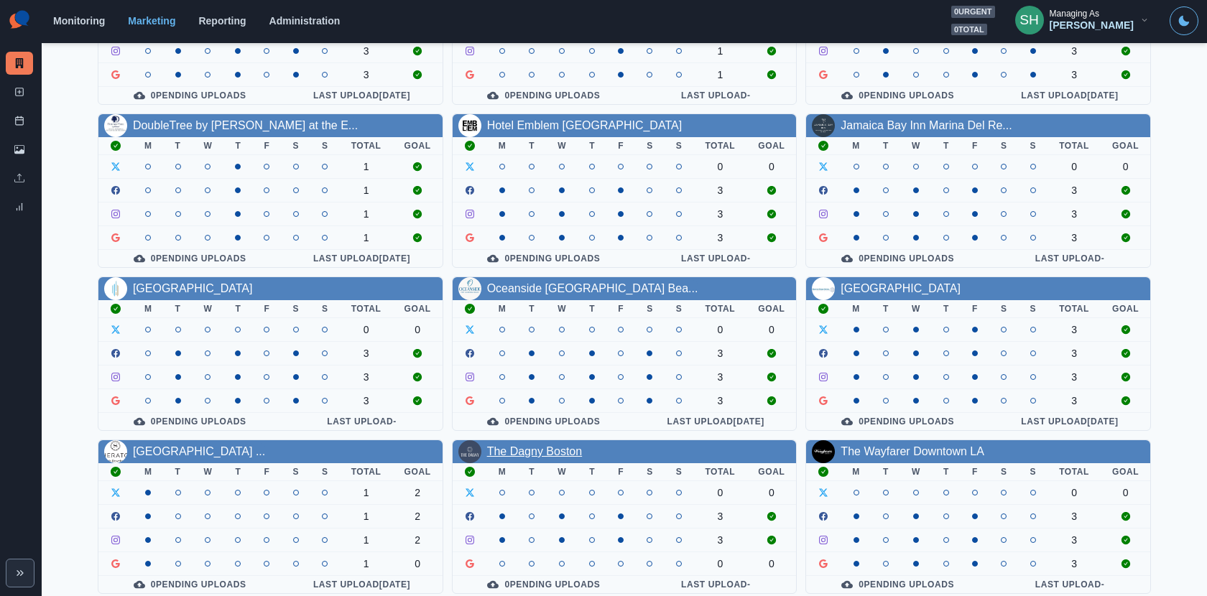
click at [522, 445] on link "The Dagny Boston" at bounding box center [535, 451] width 96 height 12
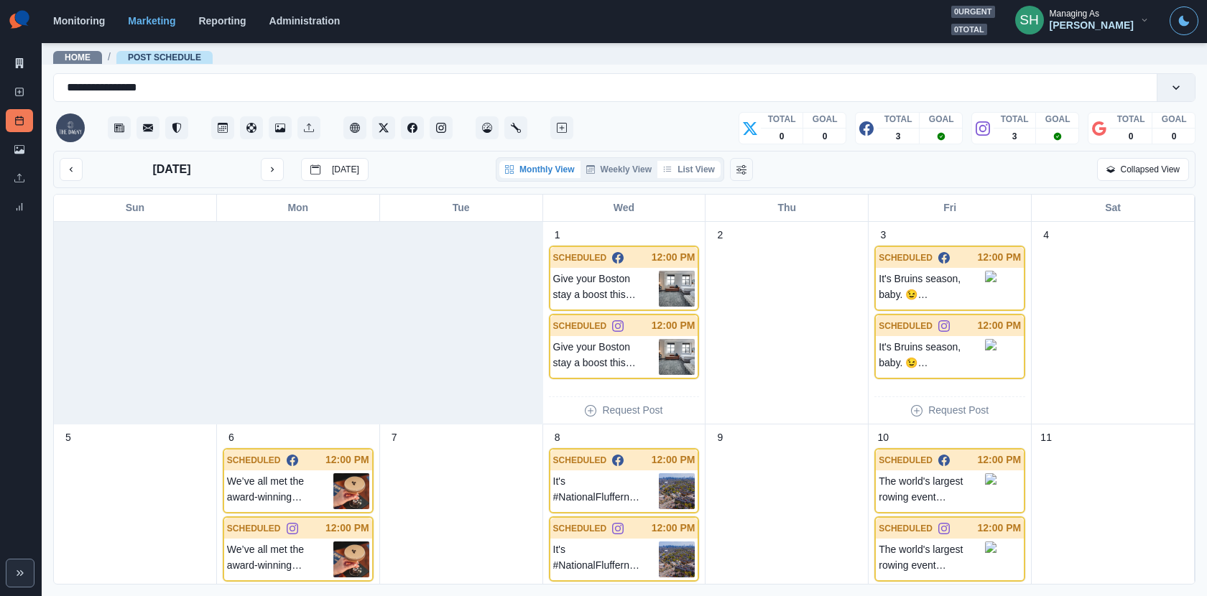
click at [698, 175] on button "List View" at bounding box center [688, 169] width 63 height 17
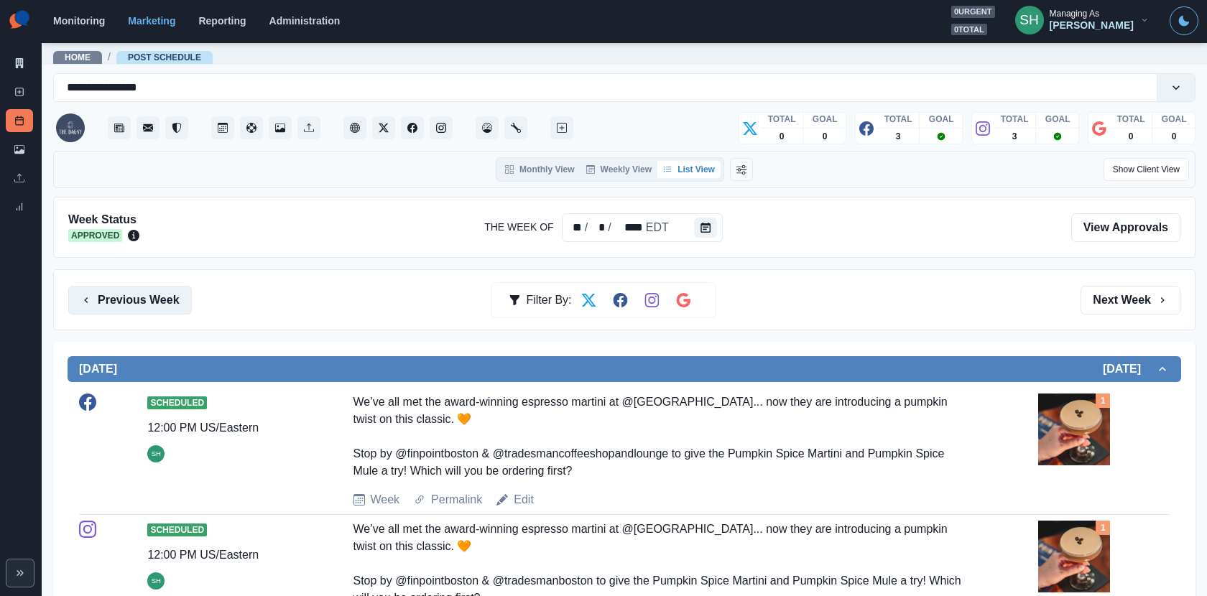
click at [126, 292] on button "Previous Week" at bounding box center [130, 300] width 124 height 29
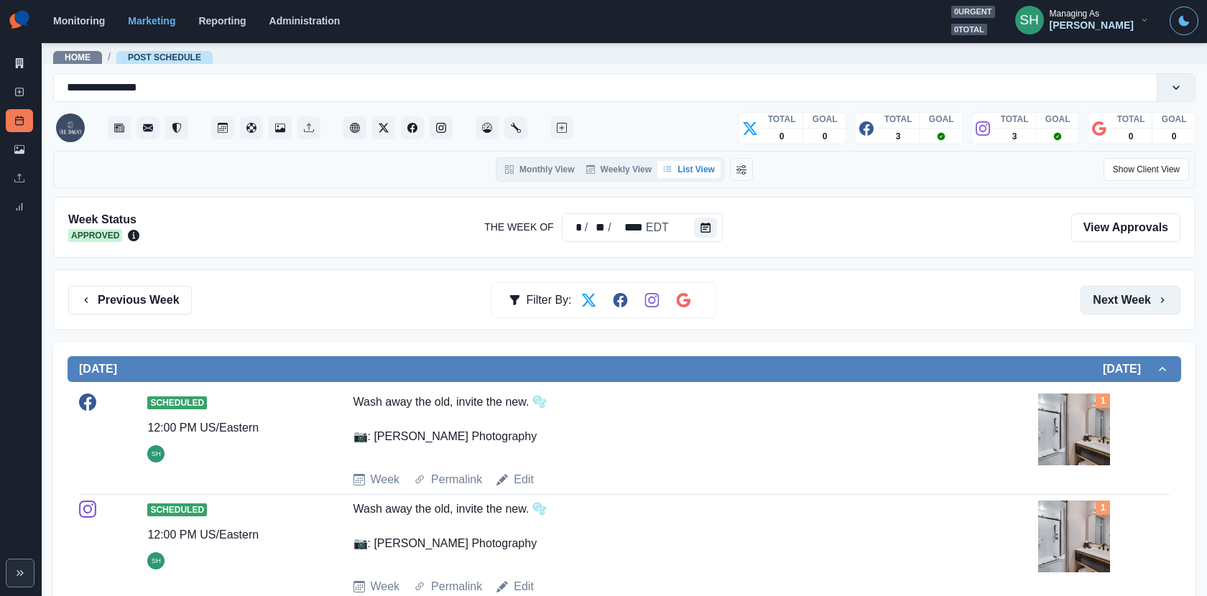
click at [1086, 287] on button "Next Week" at bounding box center [1131, 300] width 100 height 29
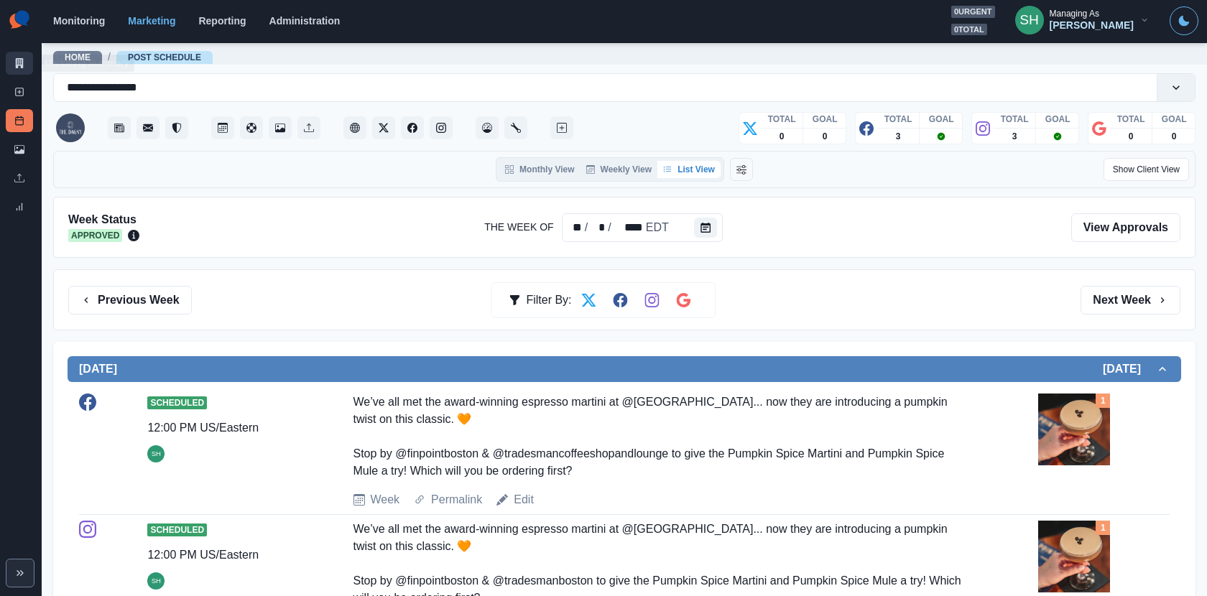
click at [19, 61] on icon at bounding box center [19, 63] width 10 height 10
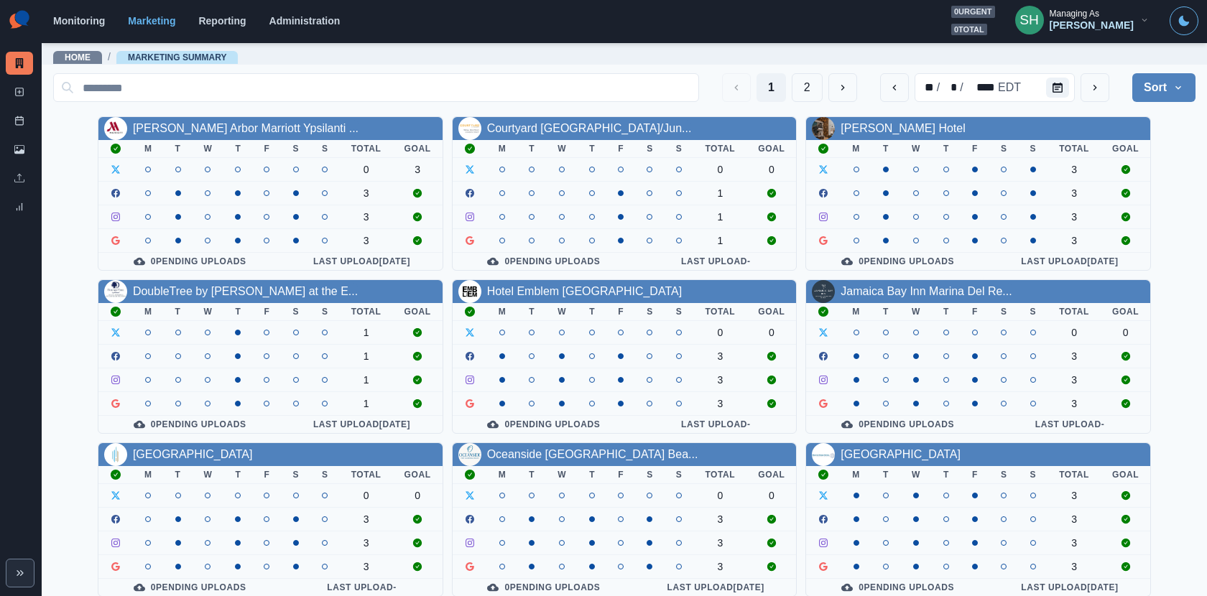
click at [1086, 15] on div "Managing As" at bounding box center [1075, 14] width 50 height 10
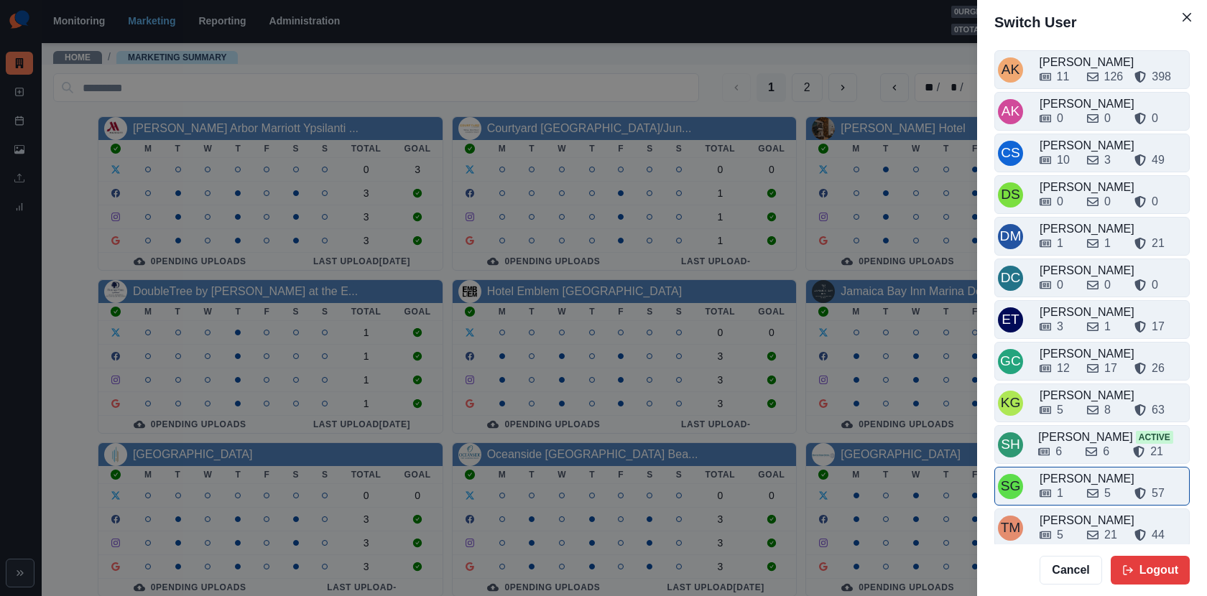
click at [1076, 489] on div "1 5 57" at bounding box center [1113, 493] width 147 height 17
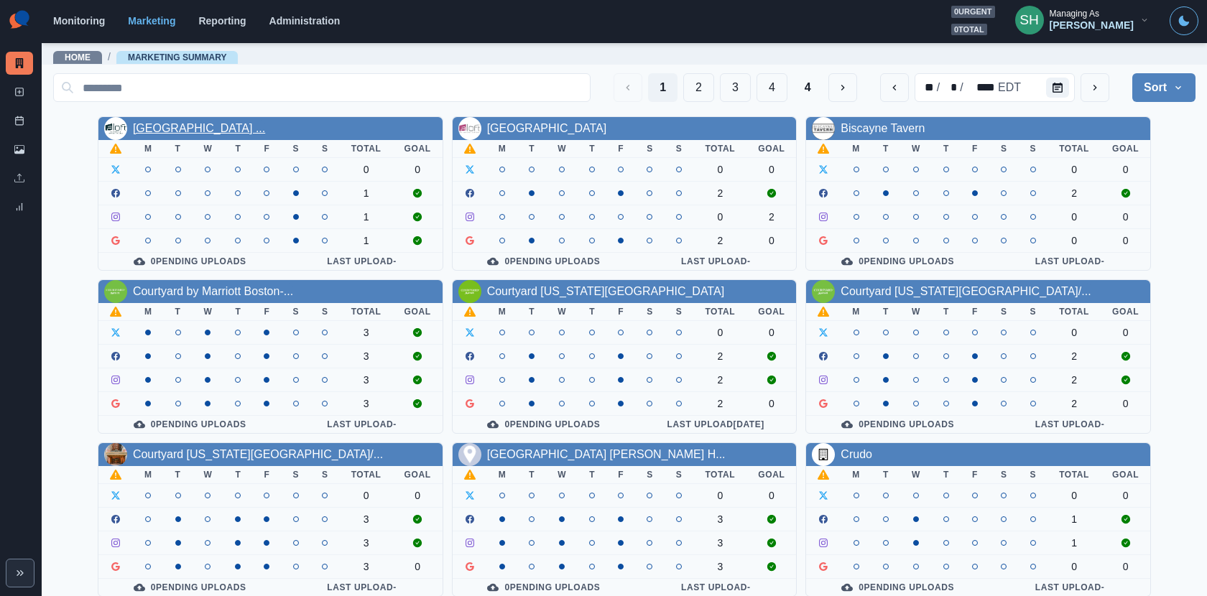
click at [218, 124] on link "Aloft Gainesville University ..." at bounding box center [199, 128] width 132 height 12
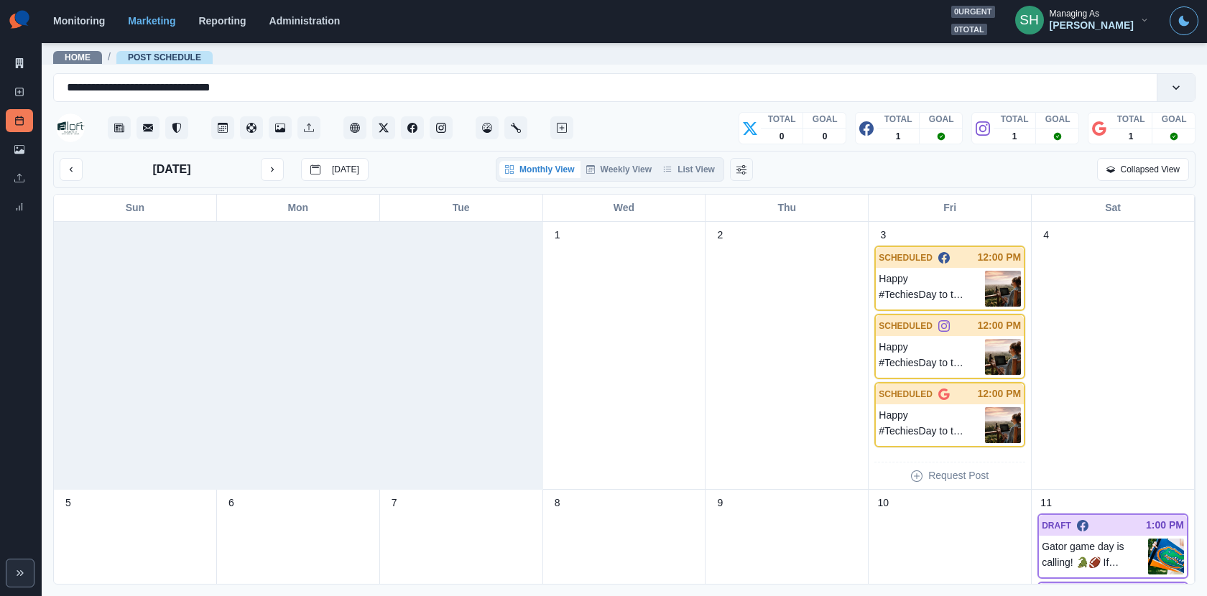
click at [676, 159] on div "Monthly View Weekly View List View" at bounding box center [610, 169] width 228 height 24
click at [677, 184] on div "October 2025 Today Monthly View Weekly View List View Collapsed View" at bounding box center [624, 169] width 1142 height 37
click at [677, 175] on button "List View" at bounding box center [688, 169] width 63 height 17
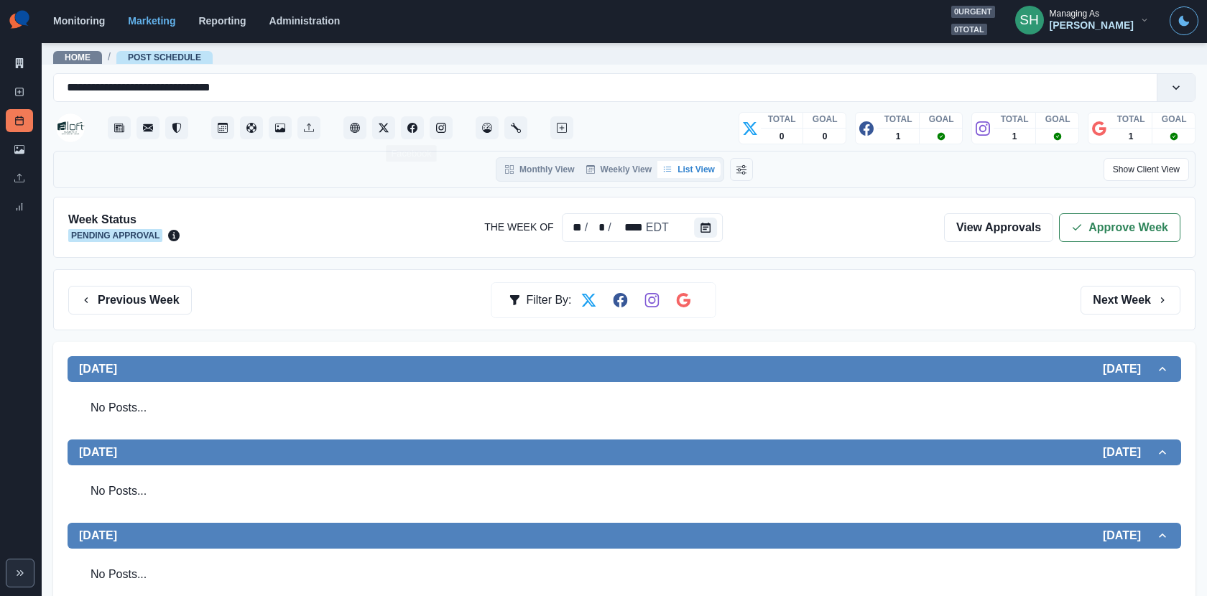
click at [423, 108] on div "TOTAL GOAL 0 0 TOTAL GOAL 1 TOTAL GOAL 1 TOTAL GOAL 1" at bounding box center [624, 123] width 1142 height 43
click at [443, 112] on div at bounding box center [314, 128] width 523 height 34
click at [440, 124] on icon "Instagram" at bounding box center [441, 128] width 10 height 10
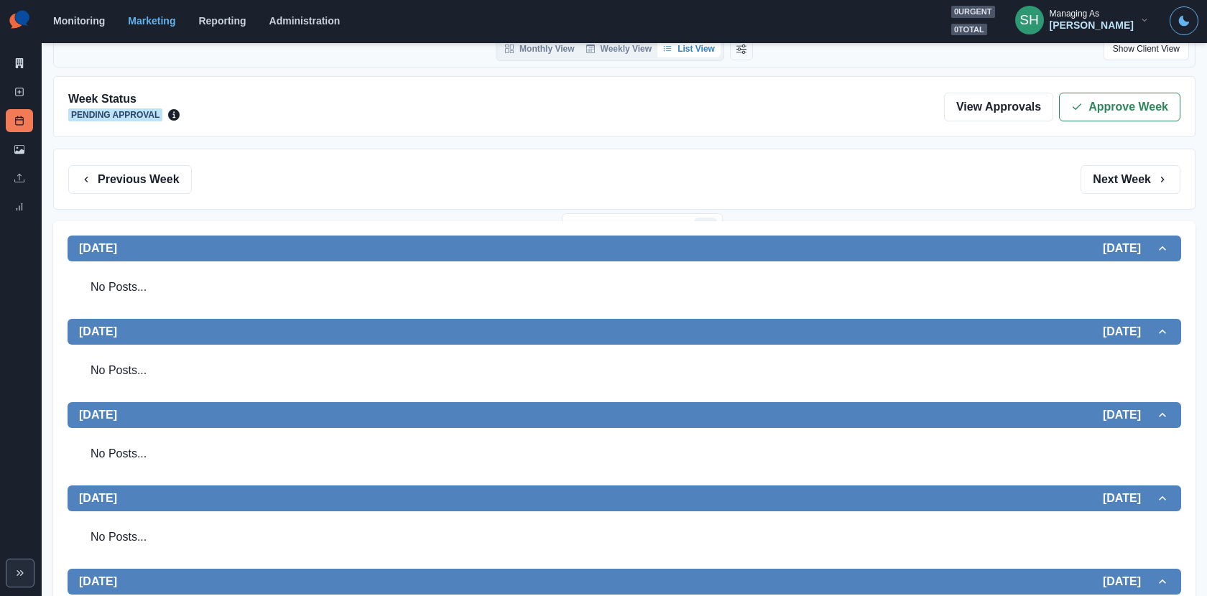
scroll to position [39, 0]
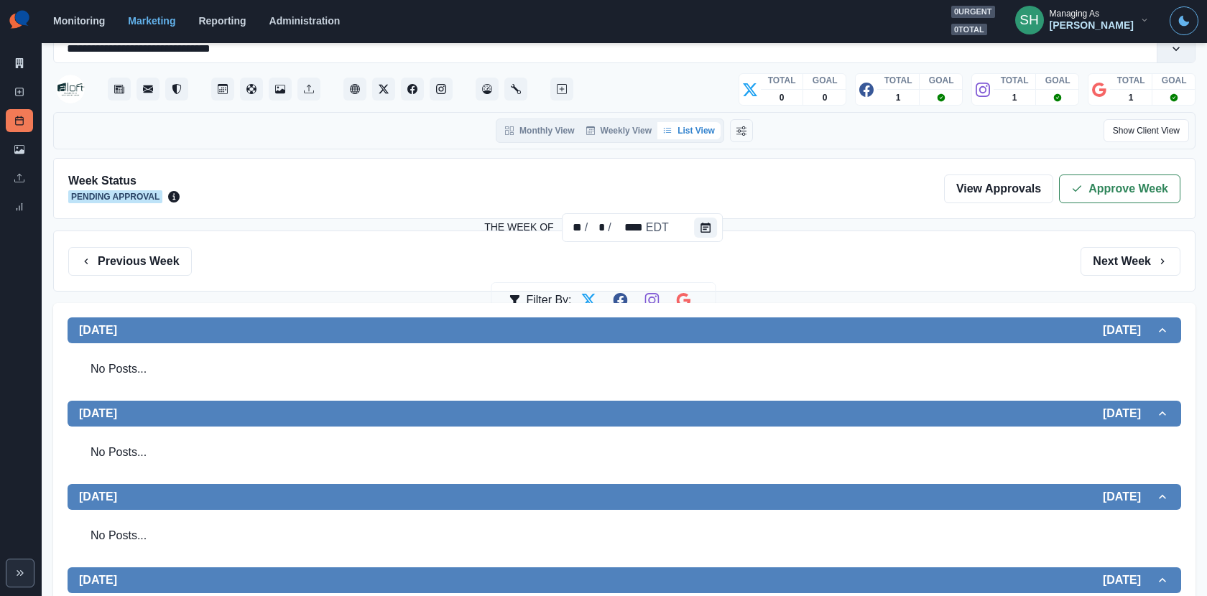
click at [14, 49] on div "Marketing Summary New Post Post Schedule Media Library Uploads Review Summary" at bounding box center [21, 112] width 42 height 224
click at [16, 63] on icon at bounding box center [20, 63] width 8 height 10
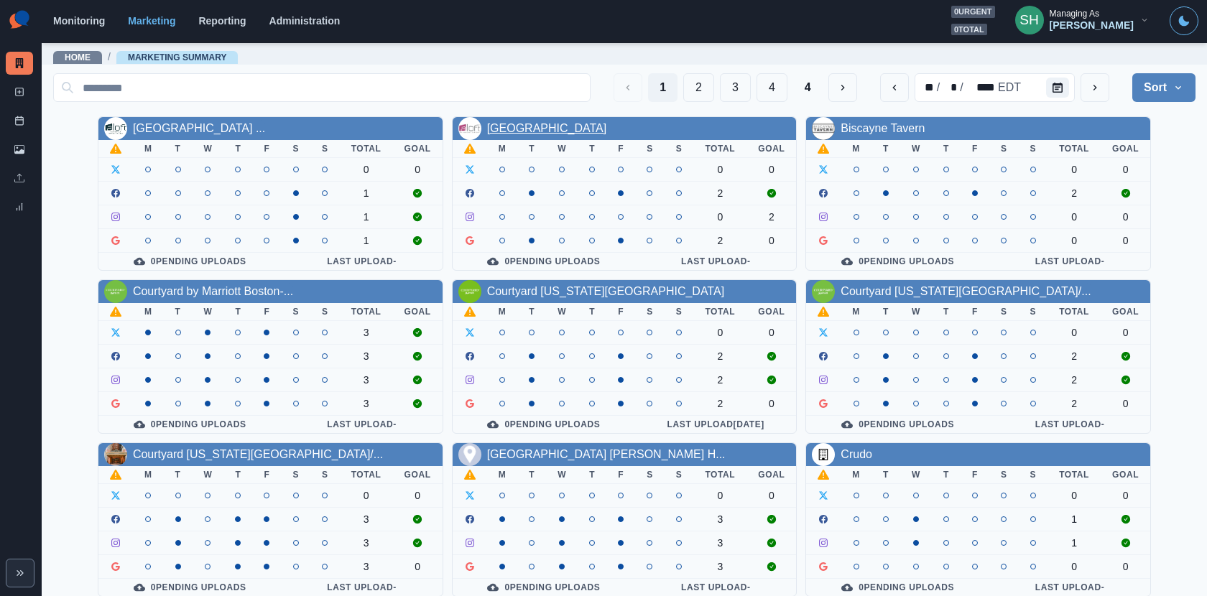
click at [577, 128] on link "Aloft San Antonio Airport" at bounding box center [547, 128] width 120 height 12
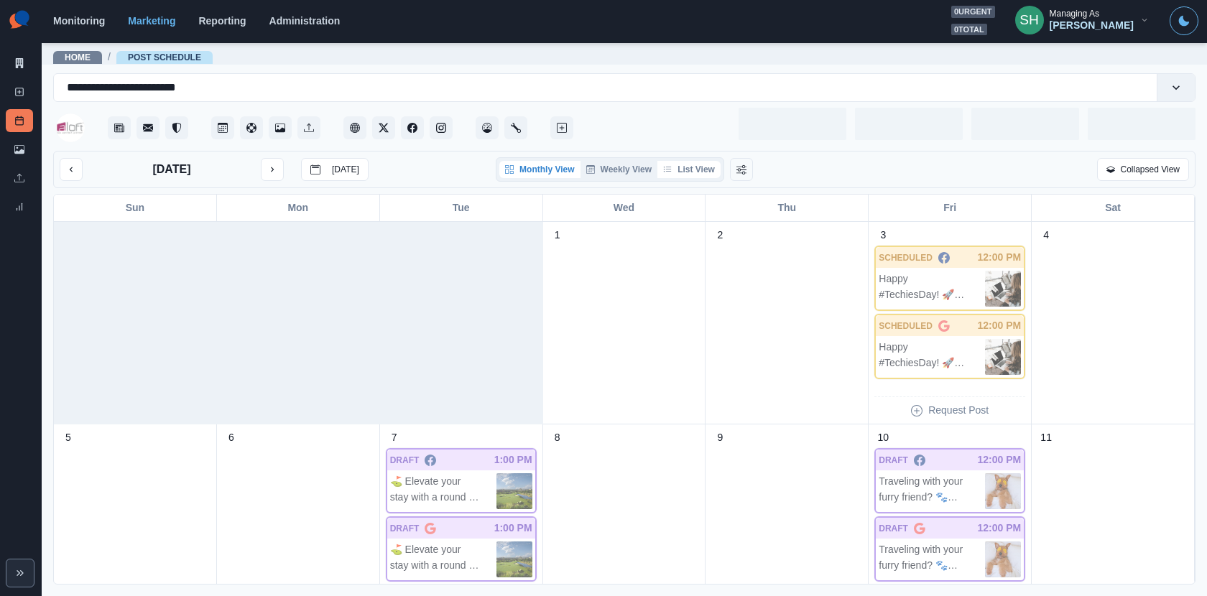
click at [666, 175] on button "List View" at bounding box center [688, 169] width 63 height 17
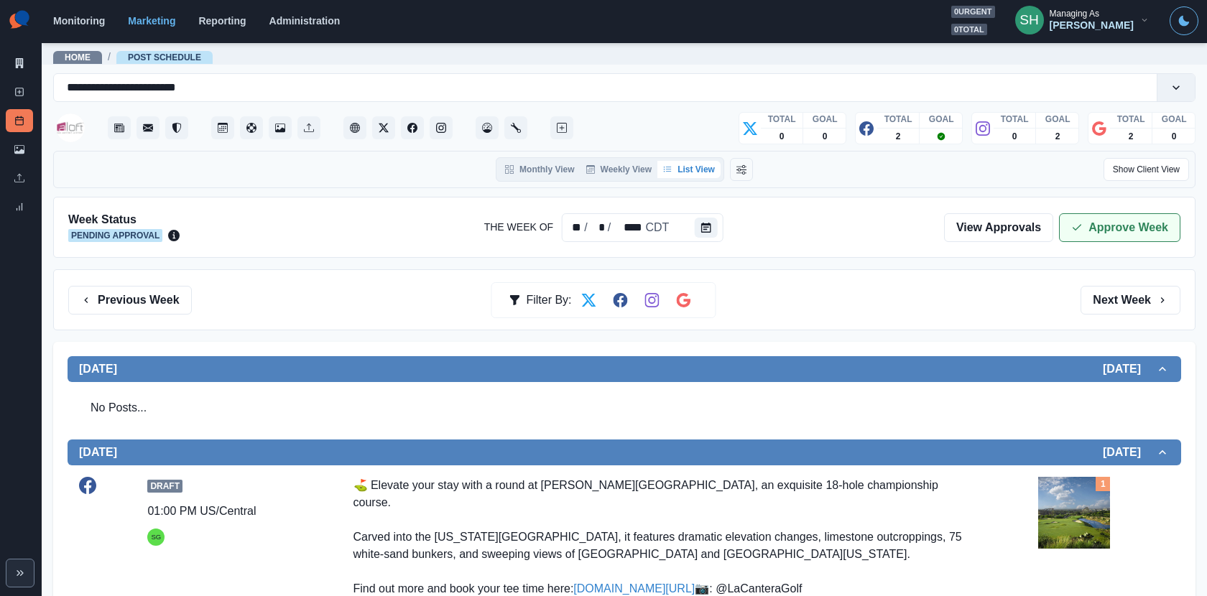
click at [1086, 230] on button "Approve Week" at bounding box center [1119, 227] width 121 height 29
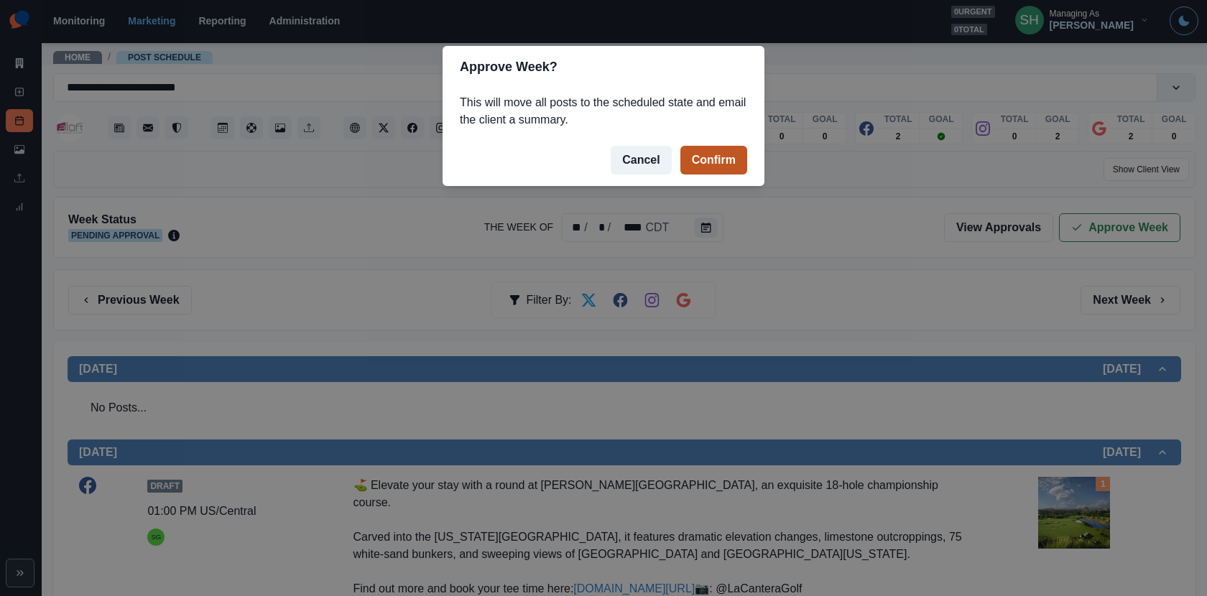
click at [723, 159] on button "Confirm" at bounding box center [713, 160] width 67 height 29
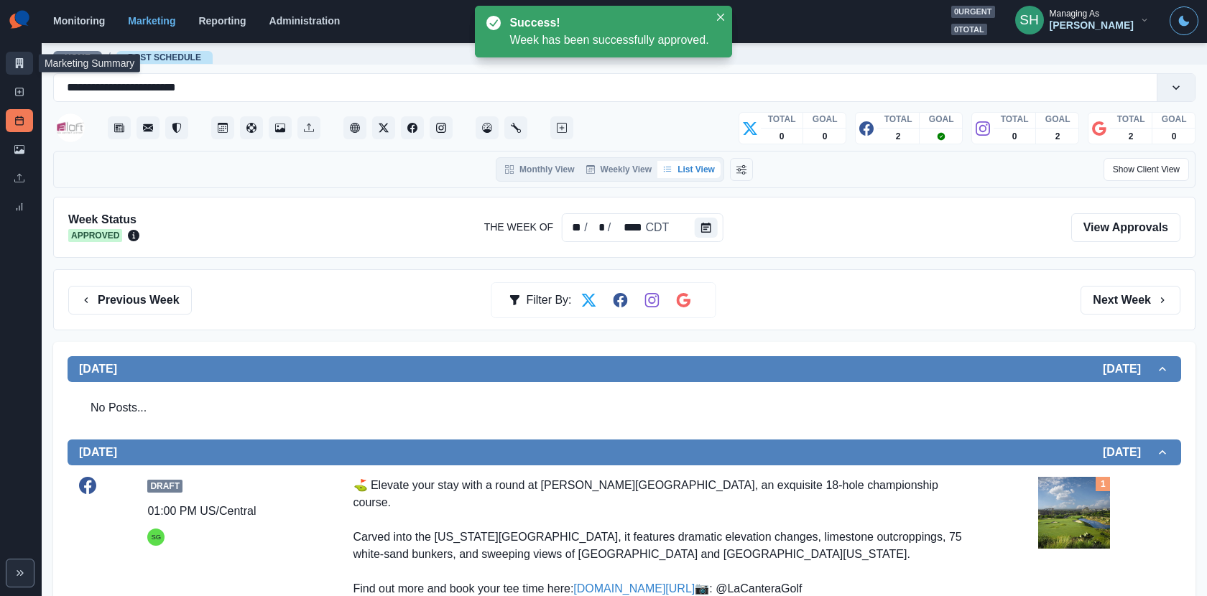
click at [14, 61] on icon at bounding box center [19, 63] width 10 height 10
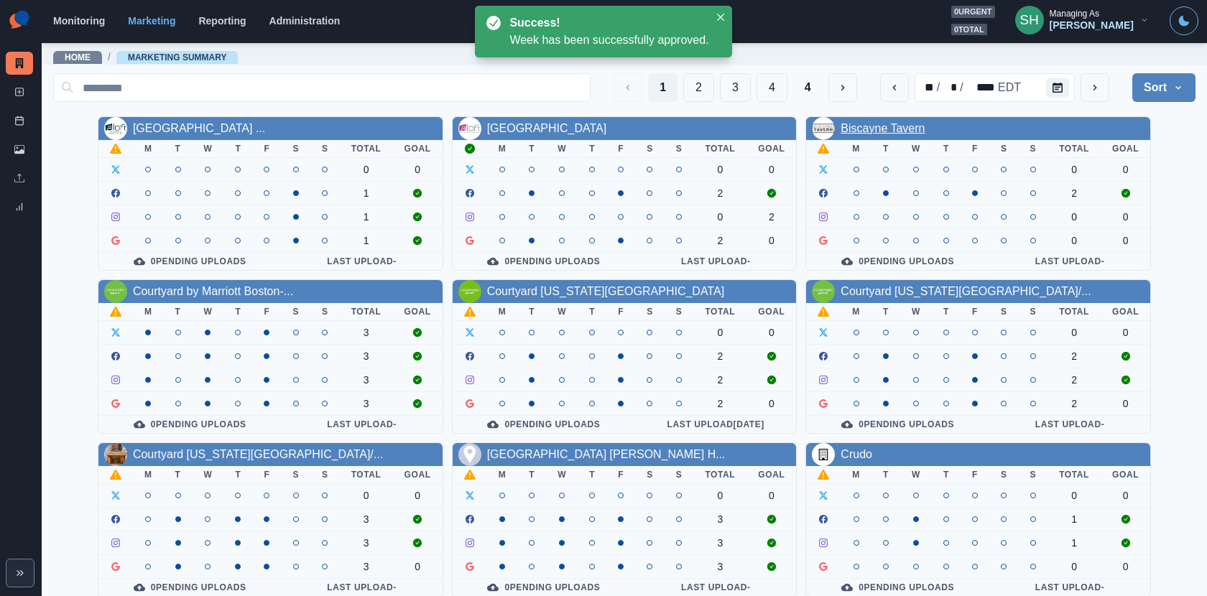
click at [868, 123] on link "Biscayne Tavern" at bounding box center [883, 128] width 84 height 12
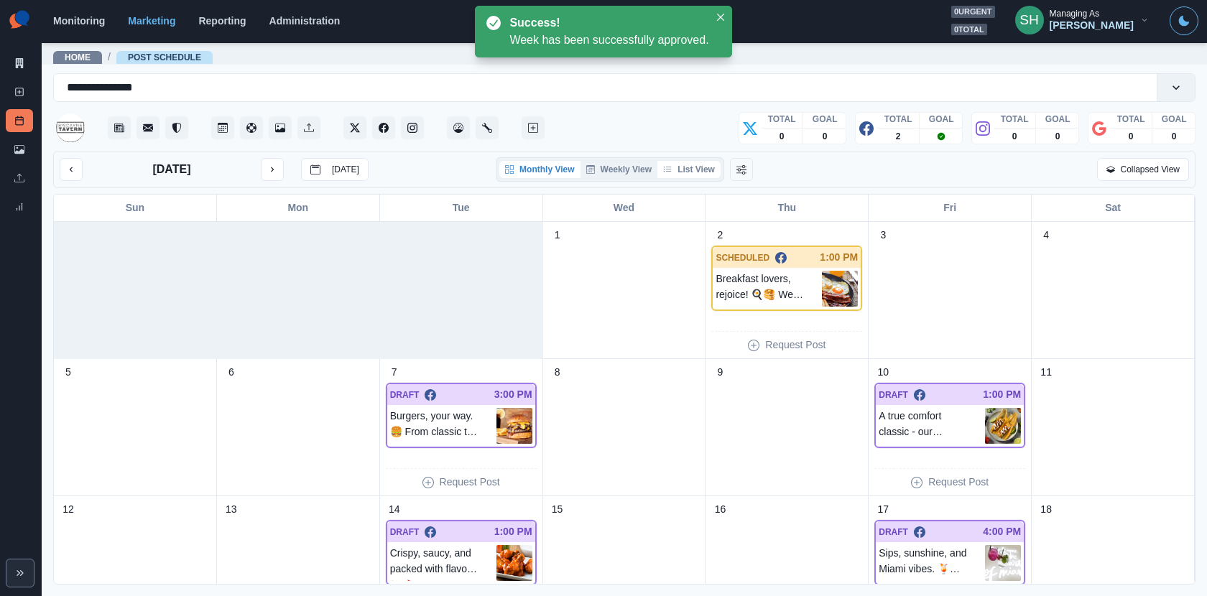
click at [693, 167] on button "List View" at bounding box center [688, 169] width 63 height 17
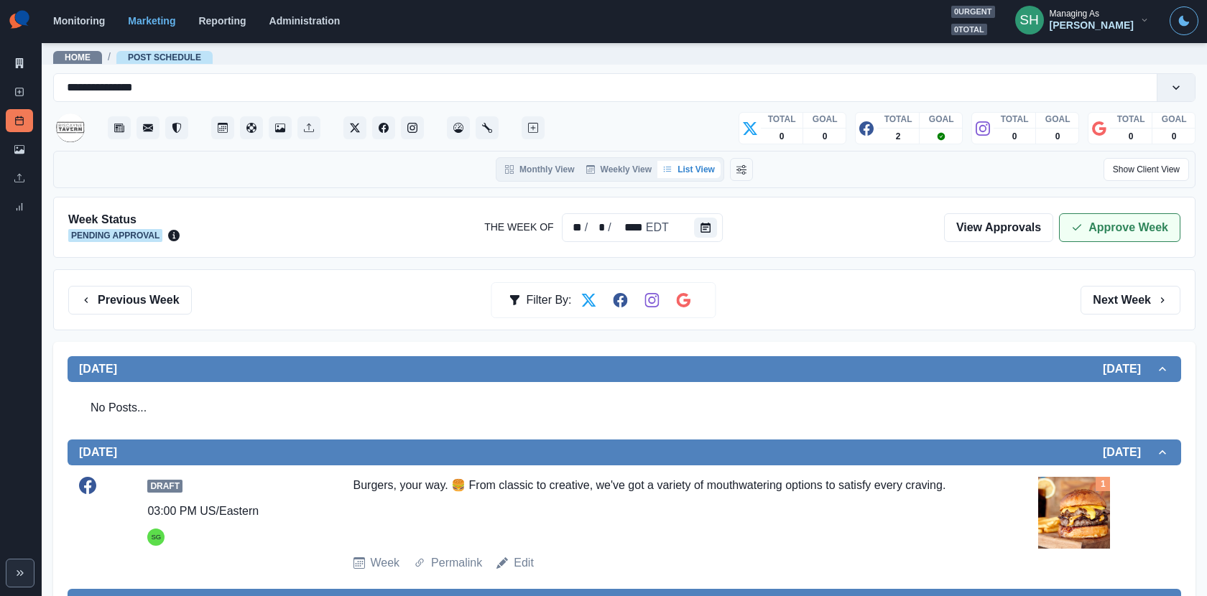
click at [1086, 230] on button "Approve Week" at bounding box center [1119, 227] width 121 height 29
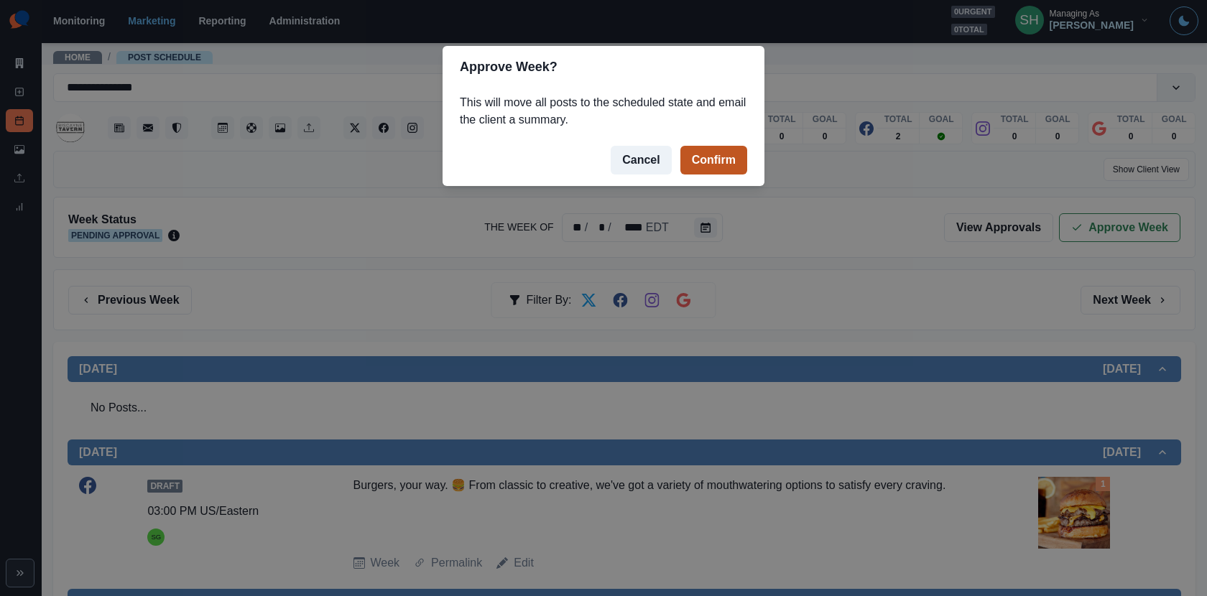
click at [731, 157] on button "Confirm" at bounding box center [713, 160] width 67 height 29
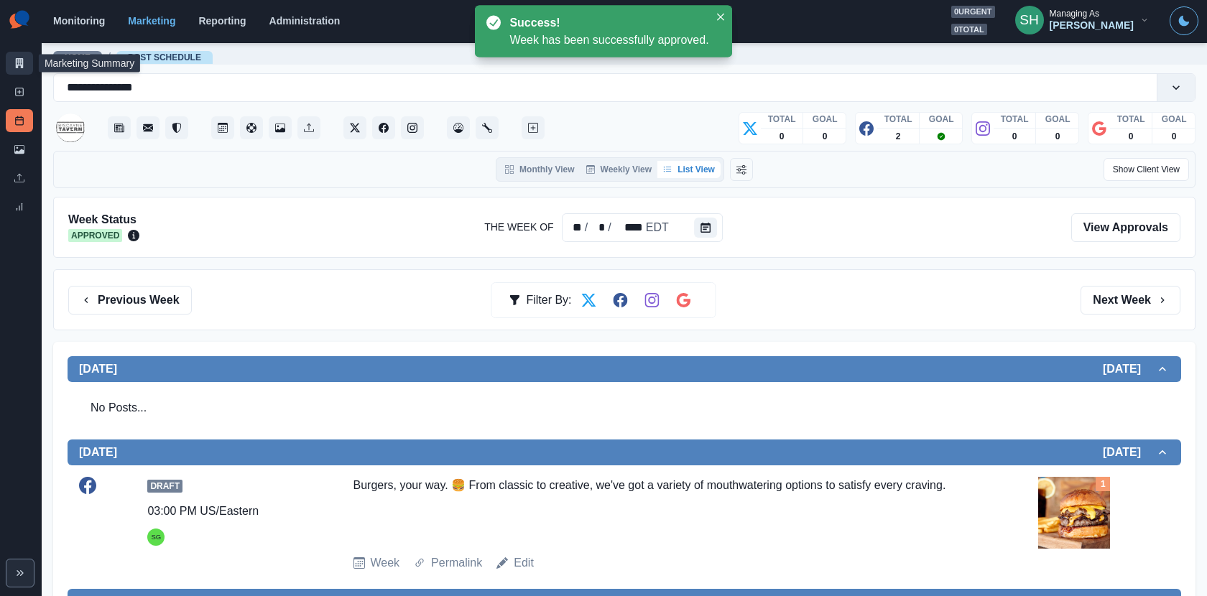
click at [21, 62] on icon at bounding box center [19, 63] width 10 height 10
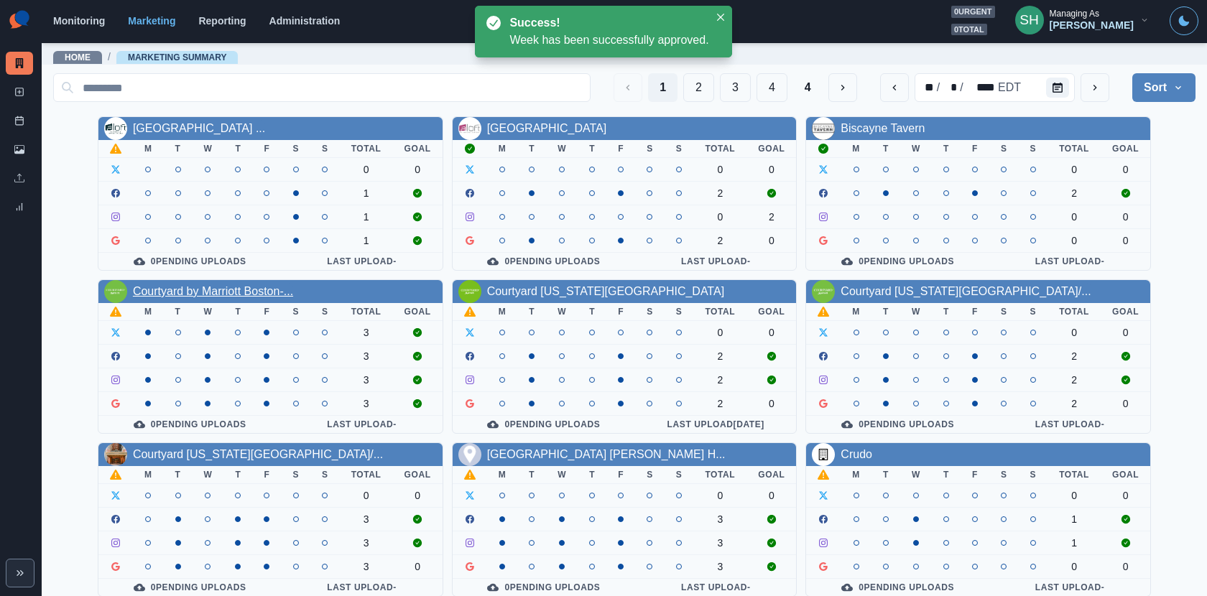
click at [204, 286] on link "Courtyard by Marriott Boston-..." at bounding box center [213, 291] width 160 height 12
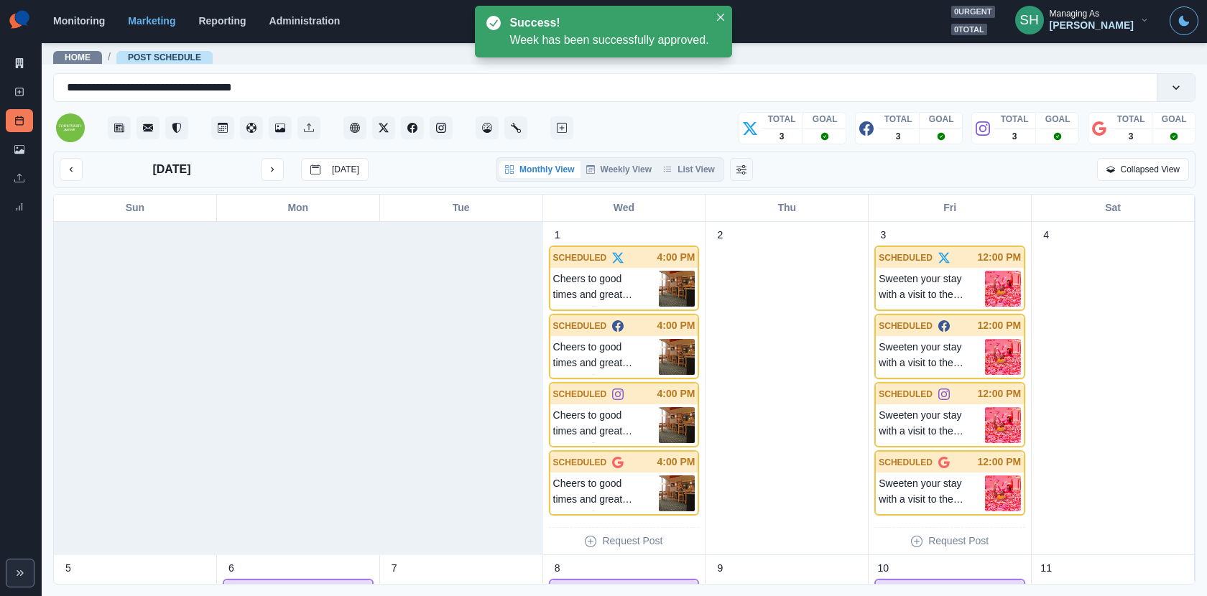
click at [706, 159] on div "Monthly View Weekly View List View" at bounding box center [610, 169] width 228 height 24
click at [706, 164] on button "List View" at bounding box center [688, 169] width 63 height 17
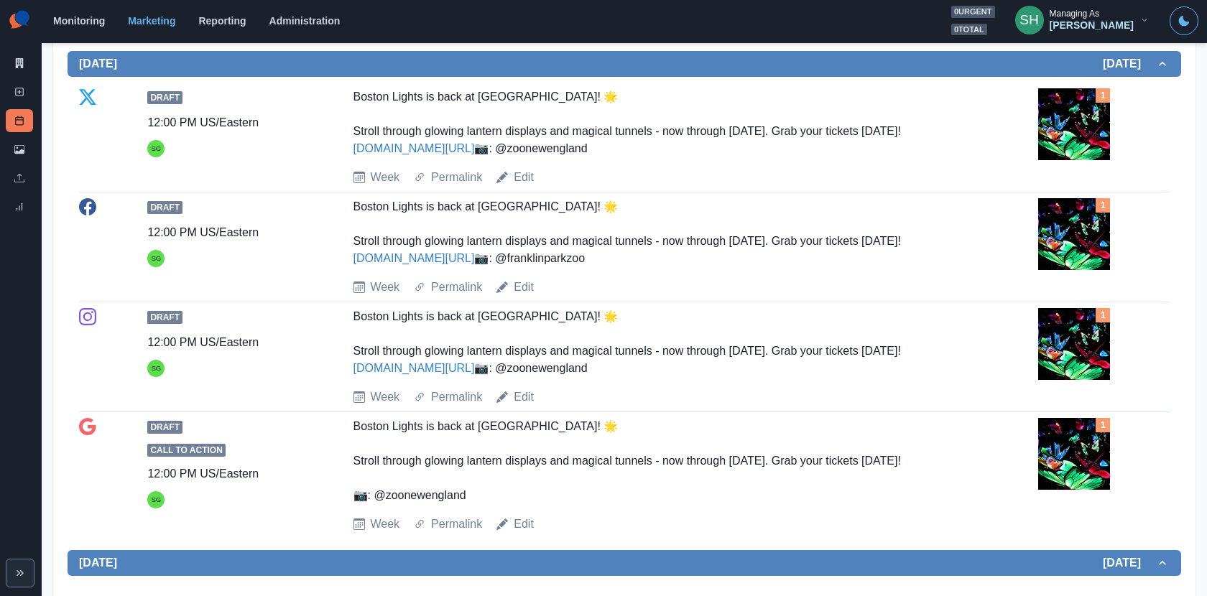
scroll to position [306, 0]
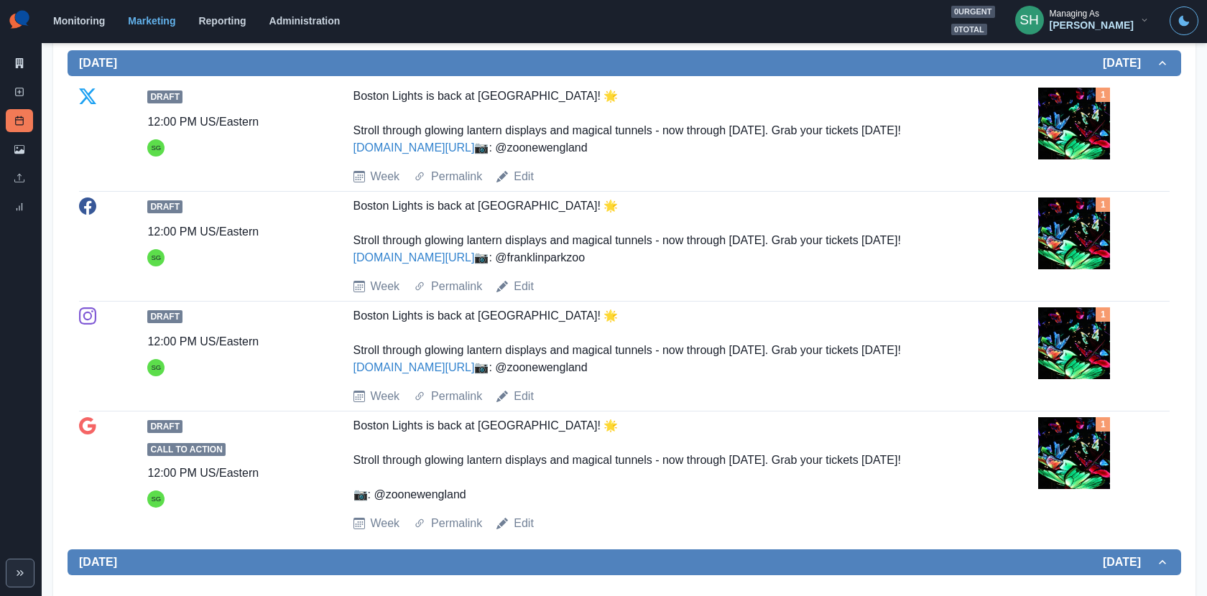
click at [433, 153] on div "Boston Lights is back at Franklin Park Zoo! 🌟 Stroll through glowing lantern di…" at bounding box center [658, 122] width 611 height 69
click at [365, 142] on link "www.bit.ly/3TBlepi" at bounding box center [413, 148] width 121 height 12
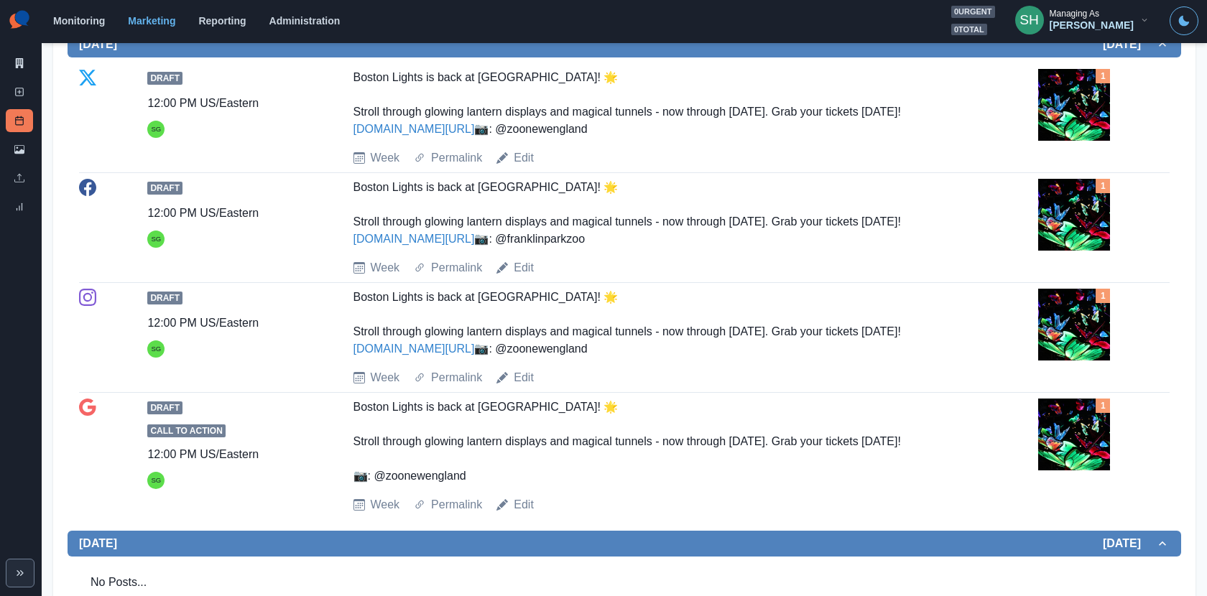
scroll to position [289, 0]
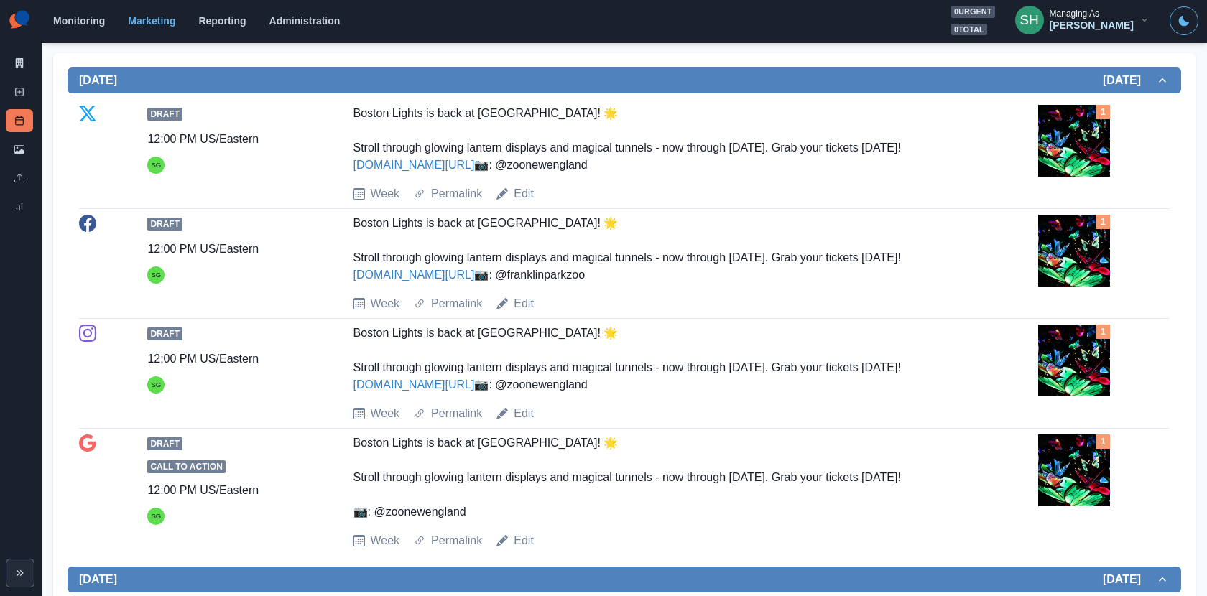
click at [1063, 162] on img at bounding box center [1074, 141] width 72 height 72
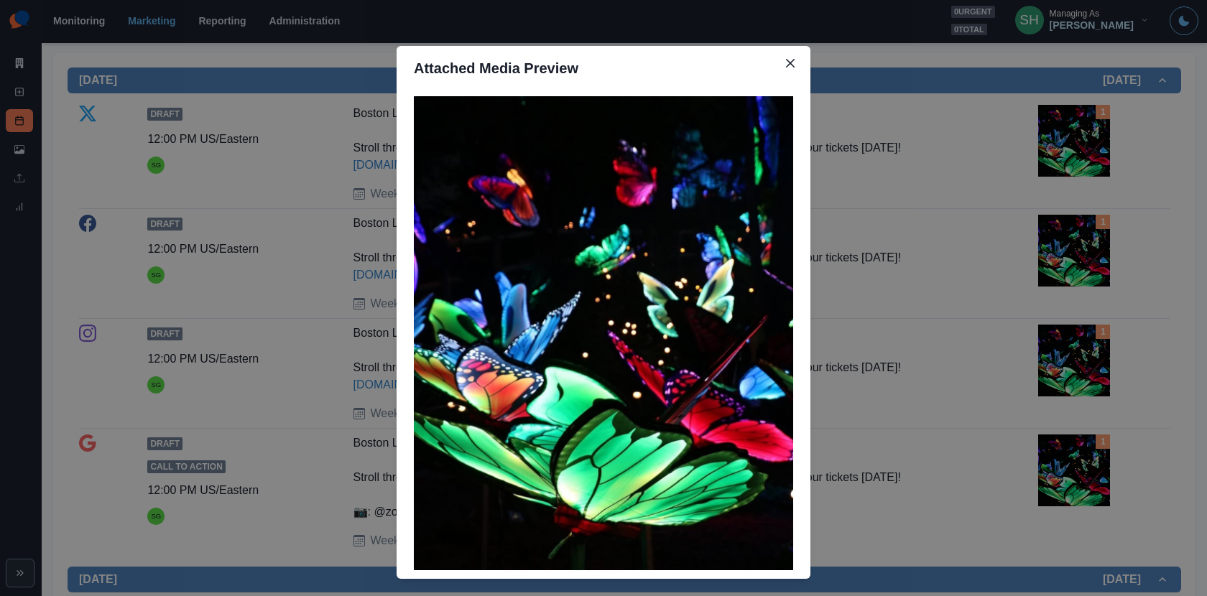
click at [386, 234] on div "Attached Media Preview" at bounding box center [603, 298] width 1207 height 596
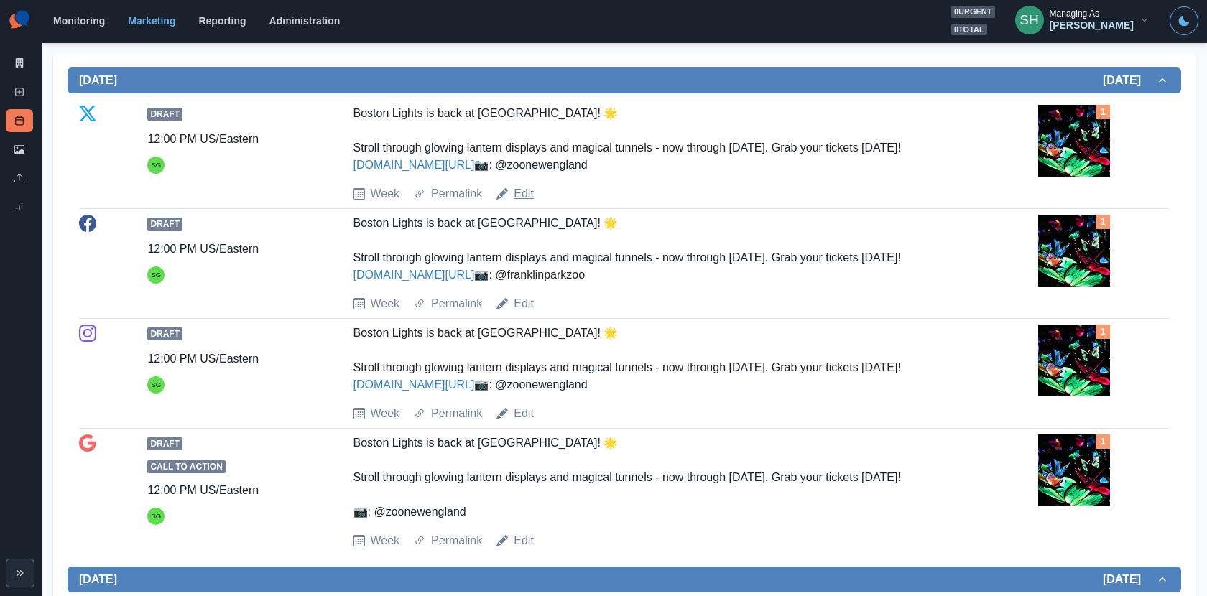
click at [519, 203] on link "Edit" at bounding box center [524, 193] width 20 height 17
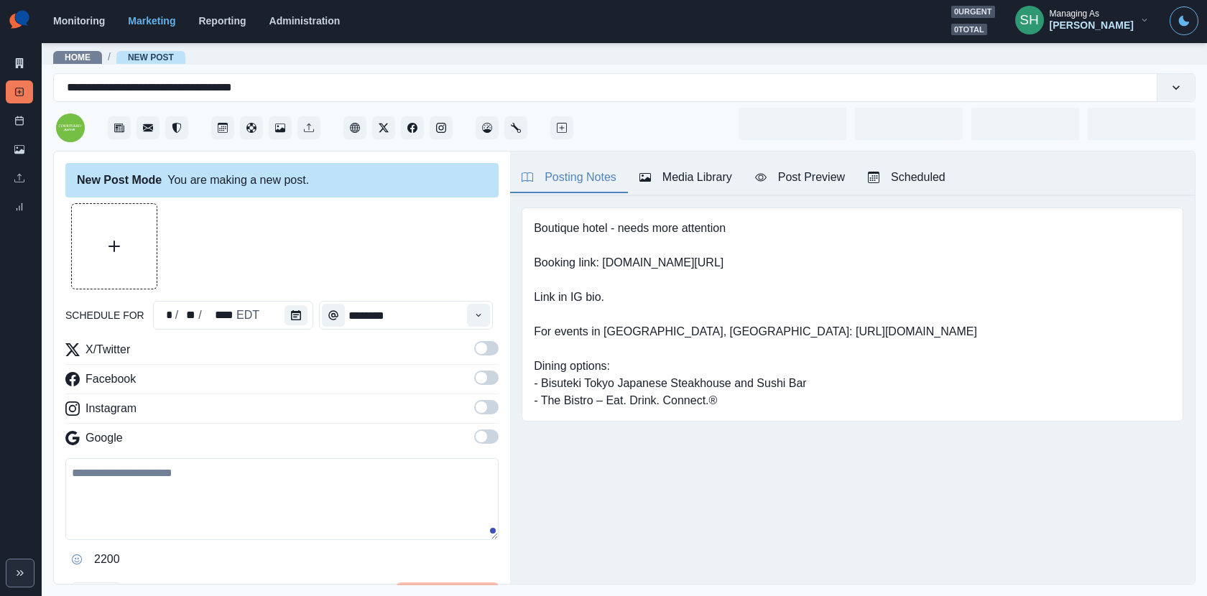
type input "********"
type textarea "**********"
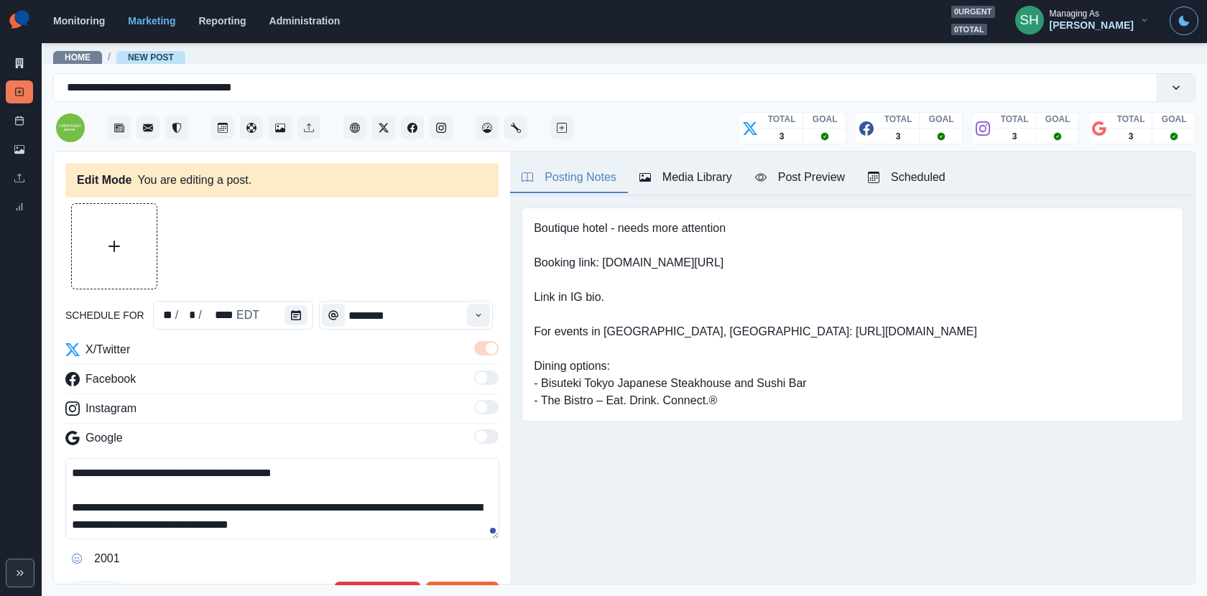
click at [679, 181] on div "Media Library" at bounding box center [685, 177] width 93 height 17
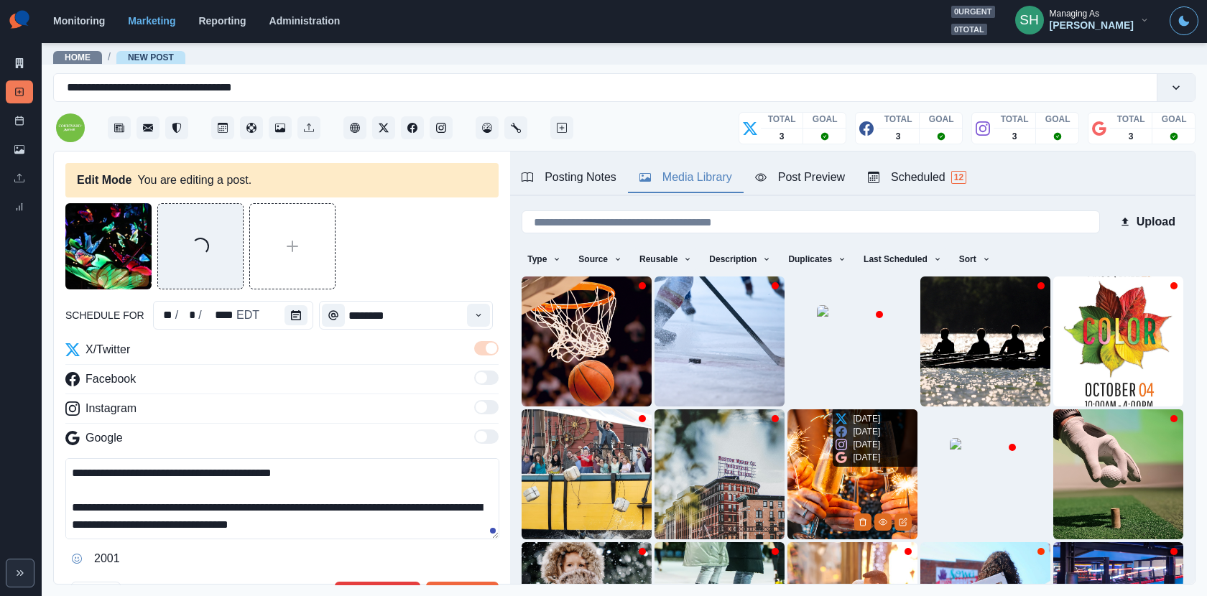
scroll to position [180, 0]
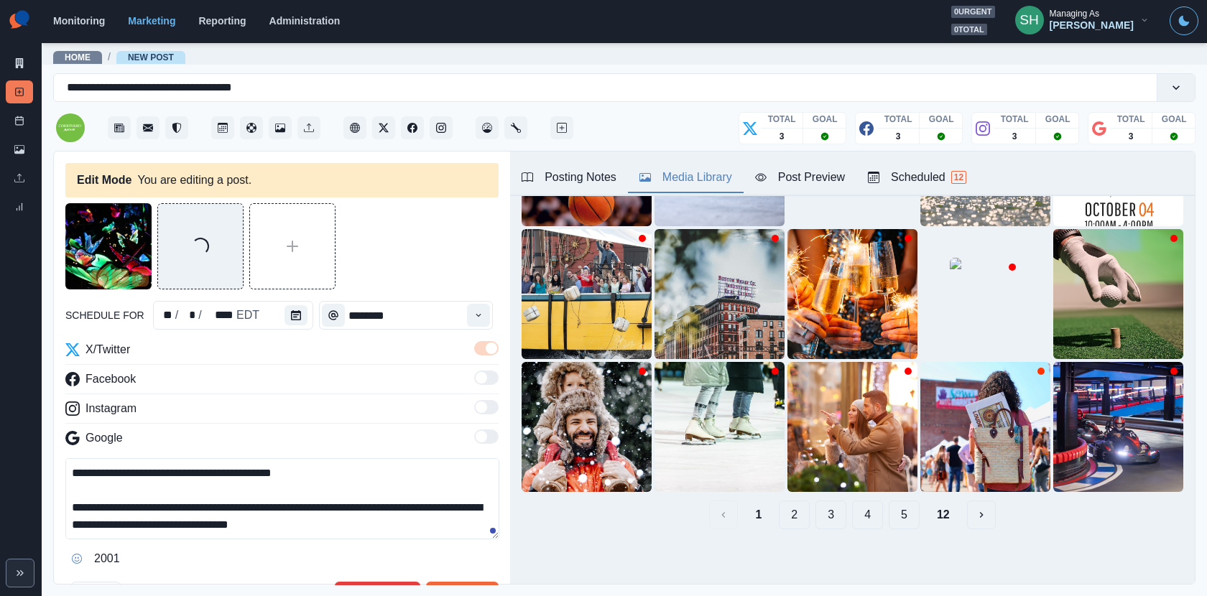
click at [814, 517] on div "1 2 3 4 5 12" at bounding box center [853, 515] width 662 height 29
click at [801, 511] on button "2" at bounding box center [794, 515] width 31 height 29
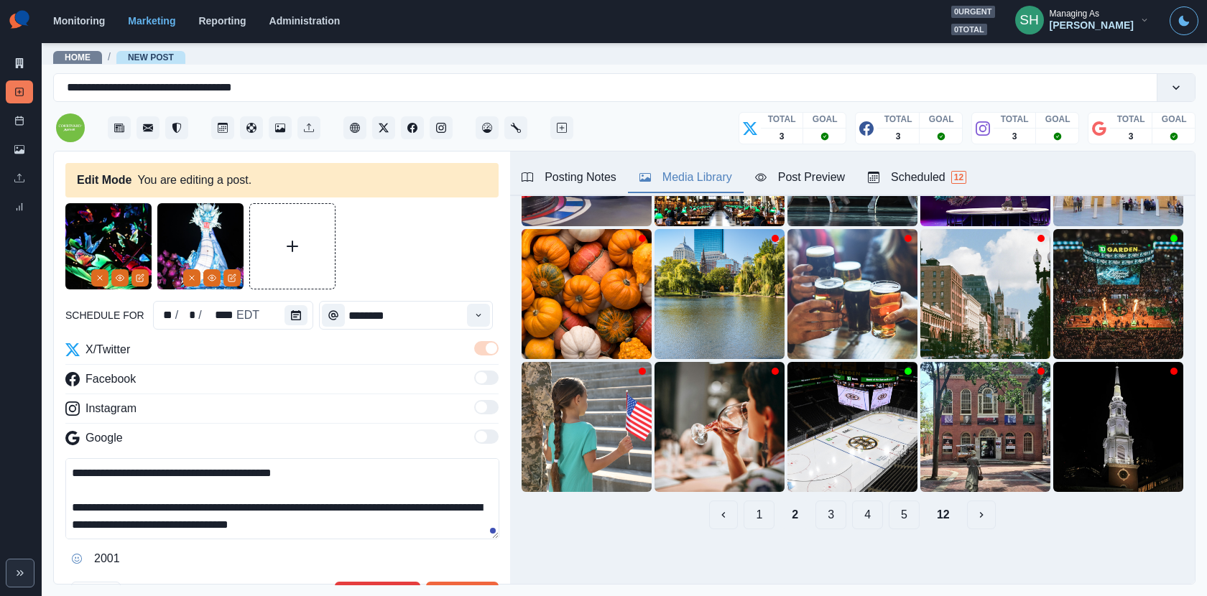
click at [832, 507] on button "3" at bounding box center [830, 515] width 31 height 29
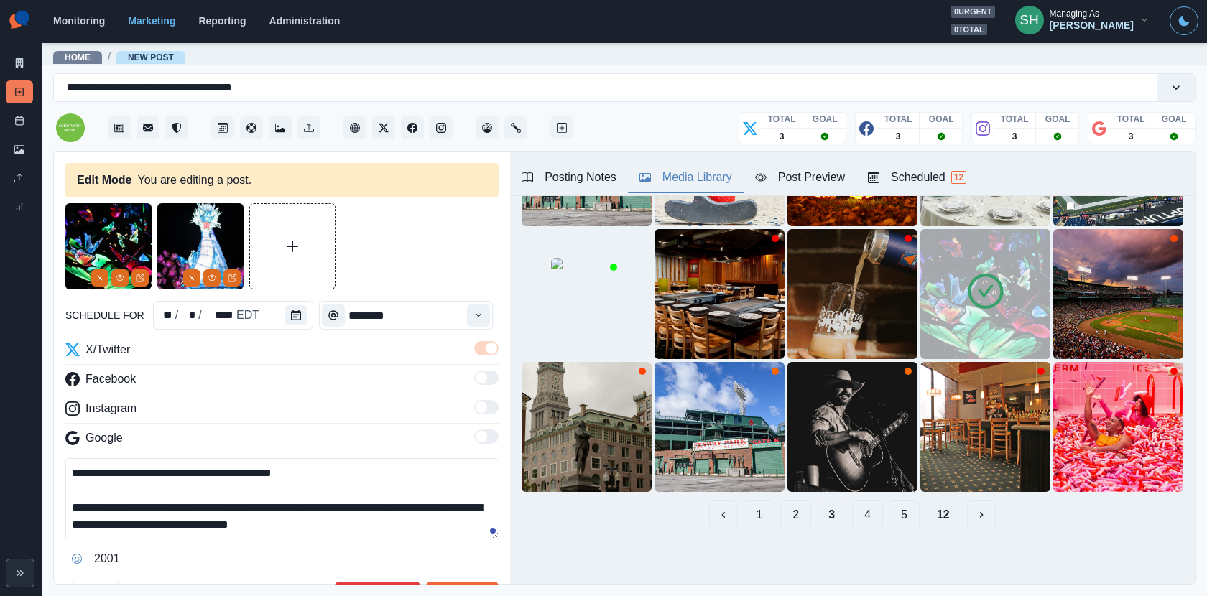
click at [1010, 299] on img at bounding box center [985, 294] width 130 height 130
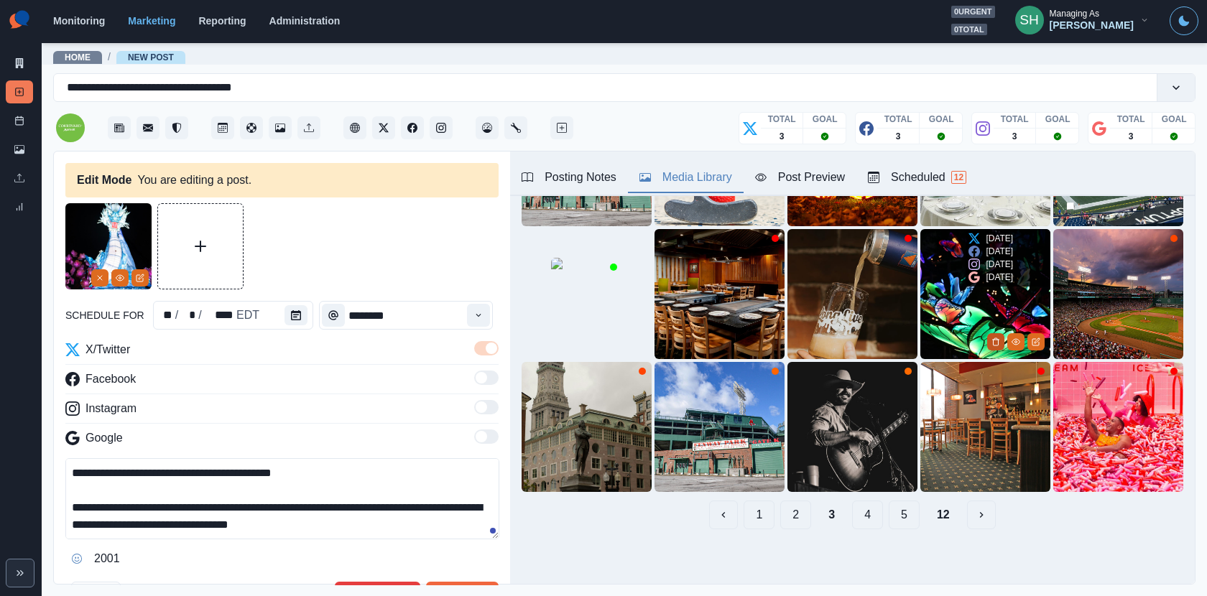
click at [996, 343] on icon "Delete Media" at bounding box center [995, 342] width 9 height 9
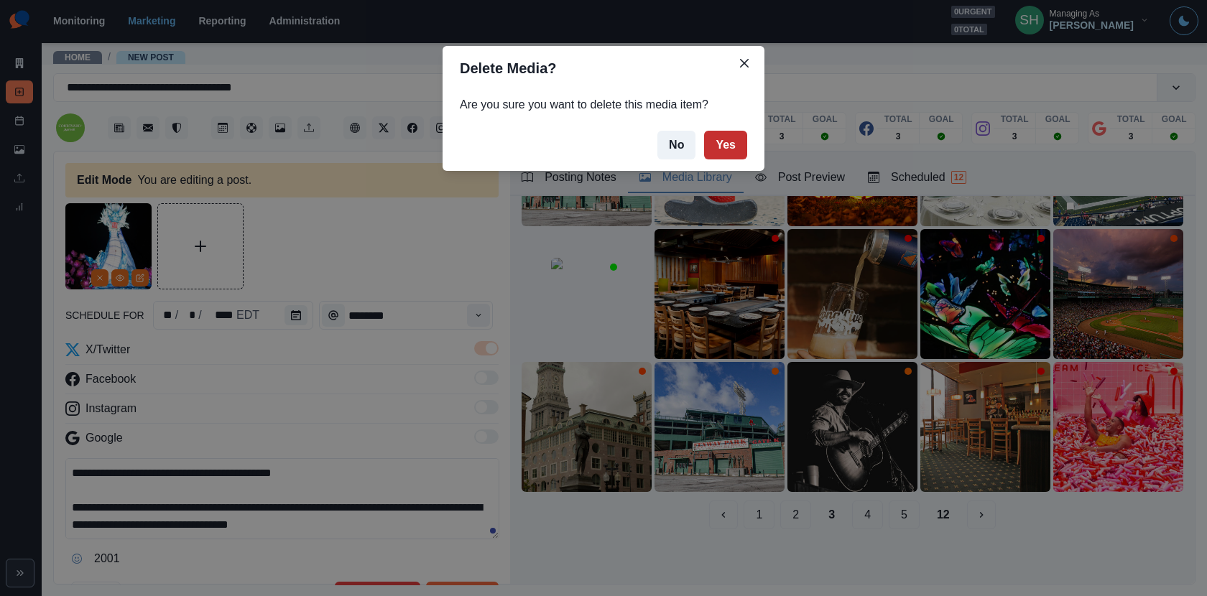
click at [739, 139] on button "Yes" at bounding box center [725, 145] width 43 height 29
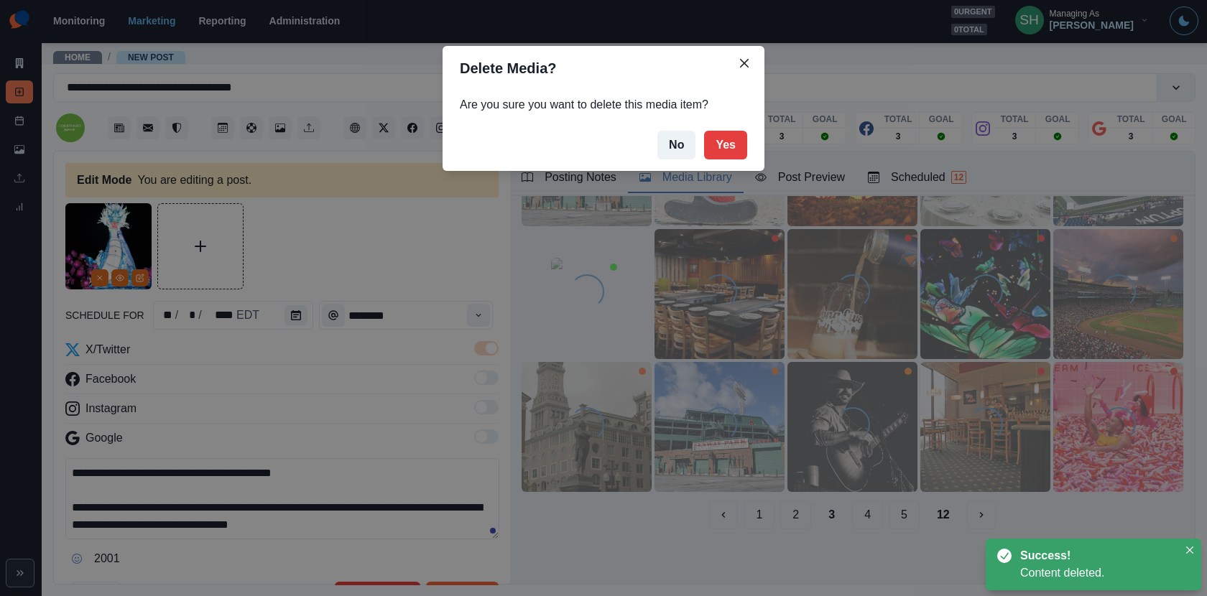
click at [363, 359] on div "Delete Media? Are you sure you want to delete this media item? No Yes" at bounding box center [603, 298] width 1207 height 596
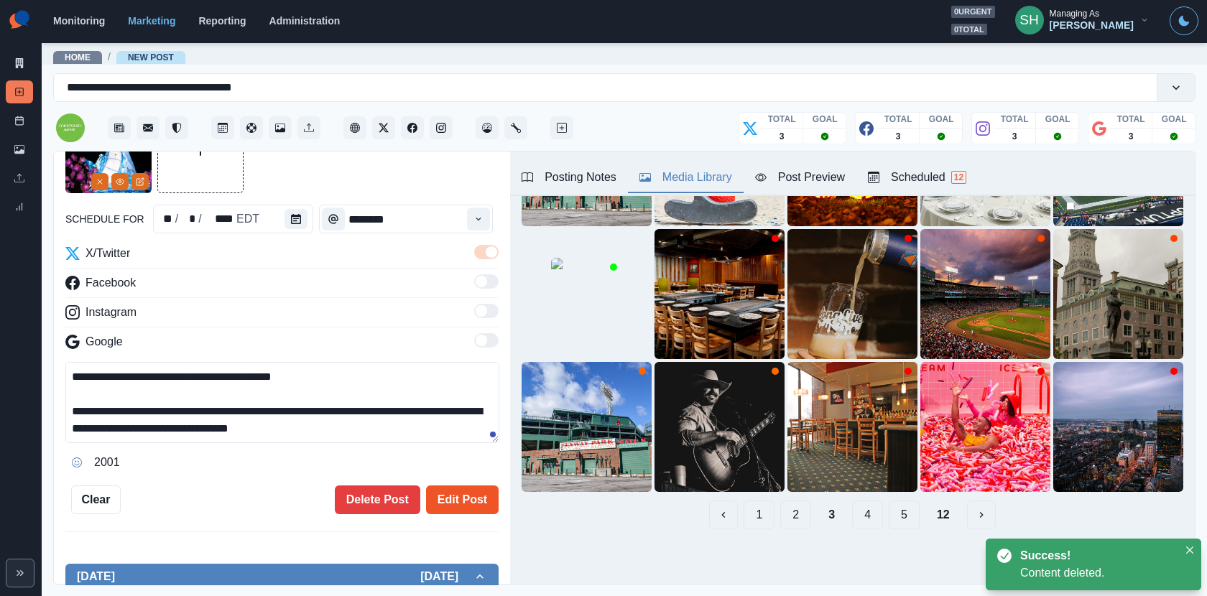
click at [463, 489] on button "Edit Post" at bounding box center [462, 500] width 73 height 29
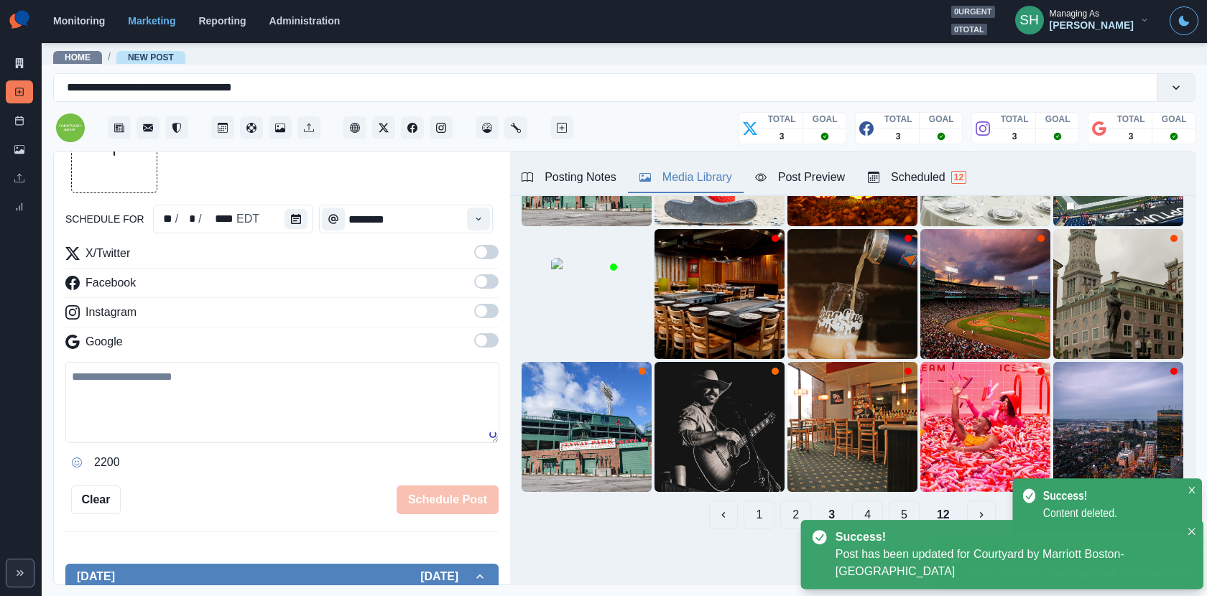
scroll to position [517, 0]
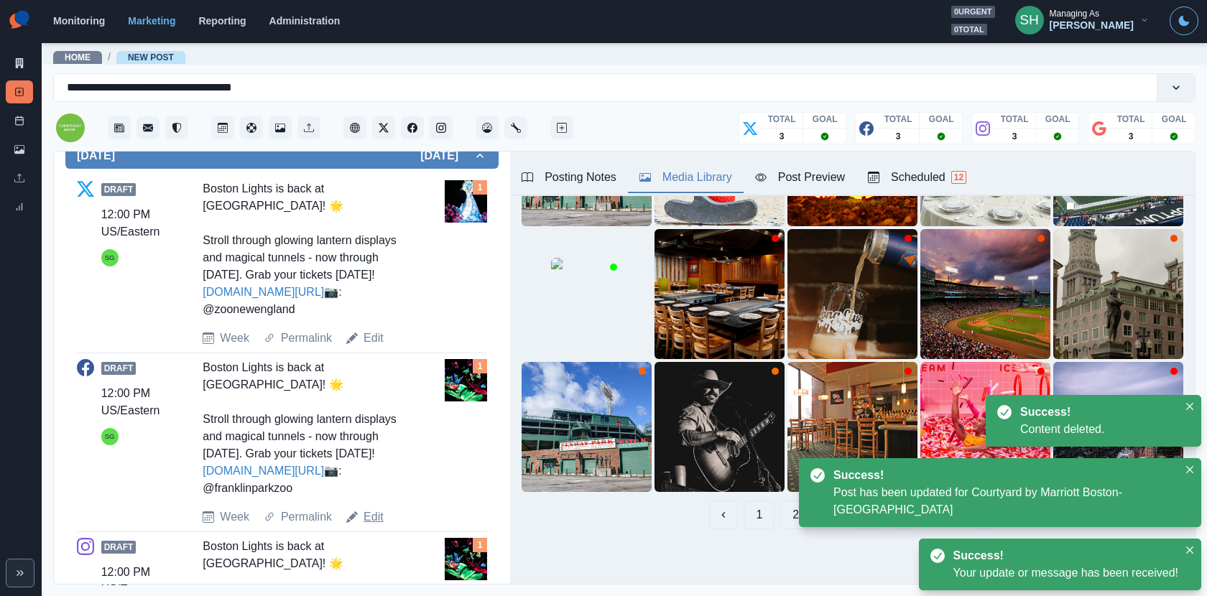
click at [371, 526] on link "Edit" at bounding box center [374, 517] width 20 height 17
type textarea "**********"
click at [760, 517] on button "1" at bounding box center [759, 515] width 31 height 29
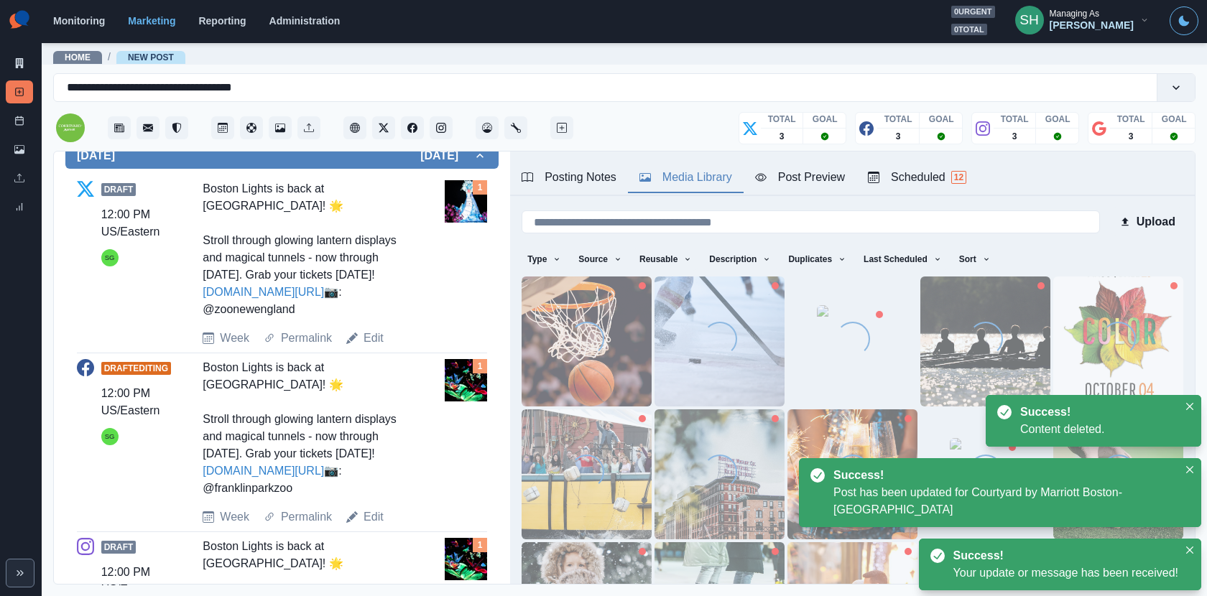
scroll to position [0, 0]
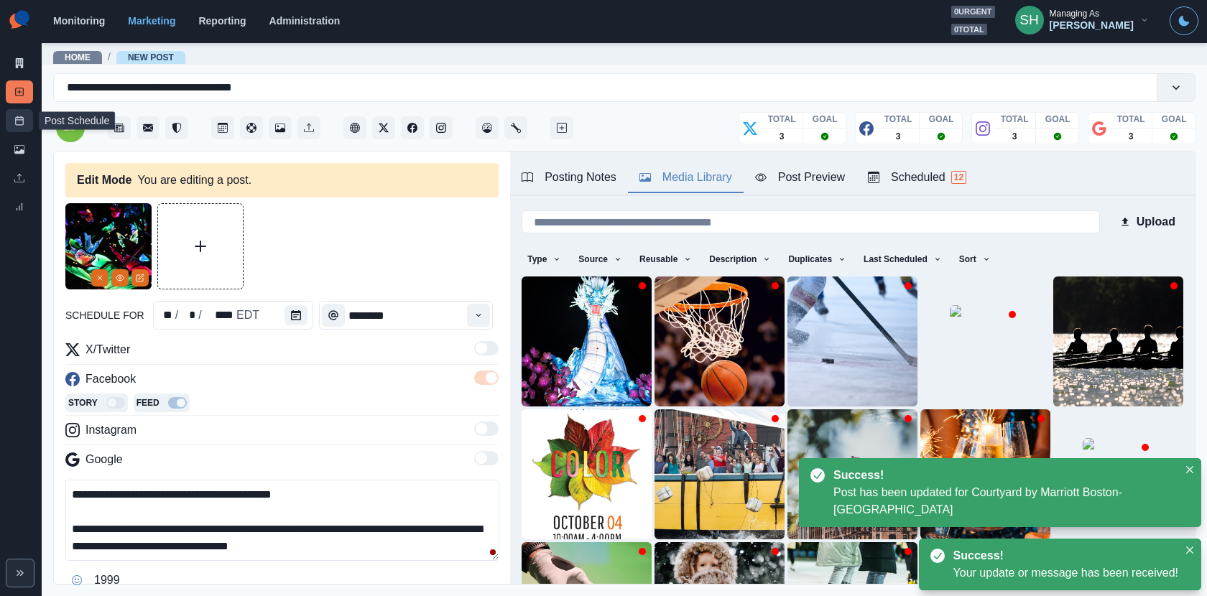
click at [12, 127] on link "Post Schedule" at bounding box center [19, 120] width 27 height 23
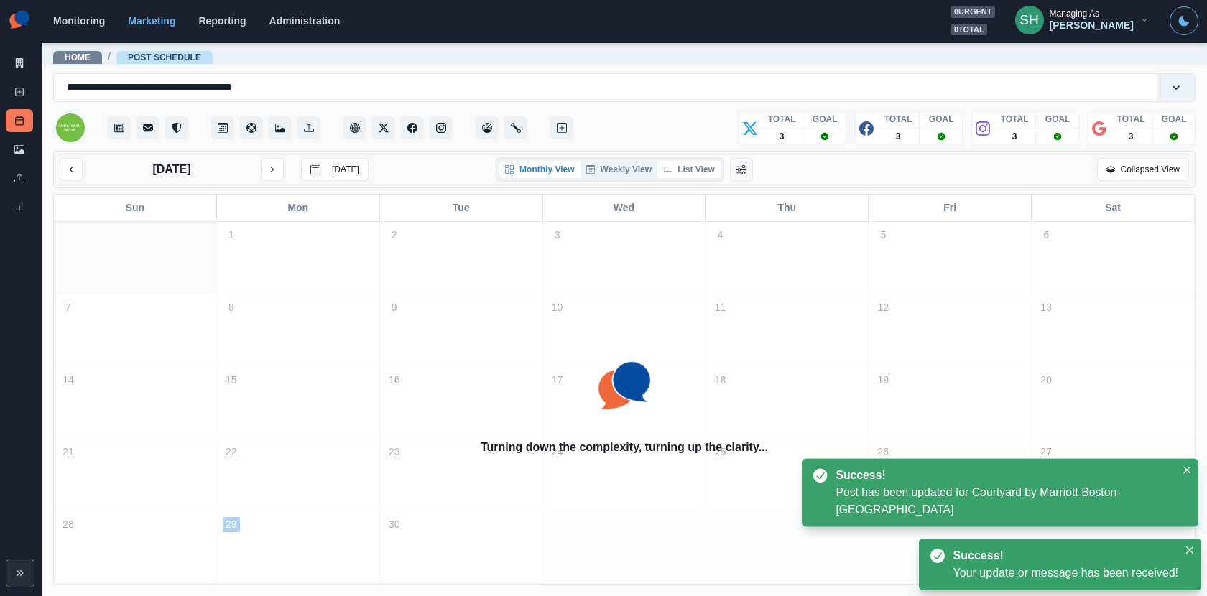
click at [693, 165] on button "List View" at bounding box center [688, 169] width 63 height 17
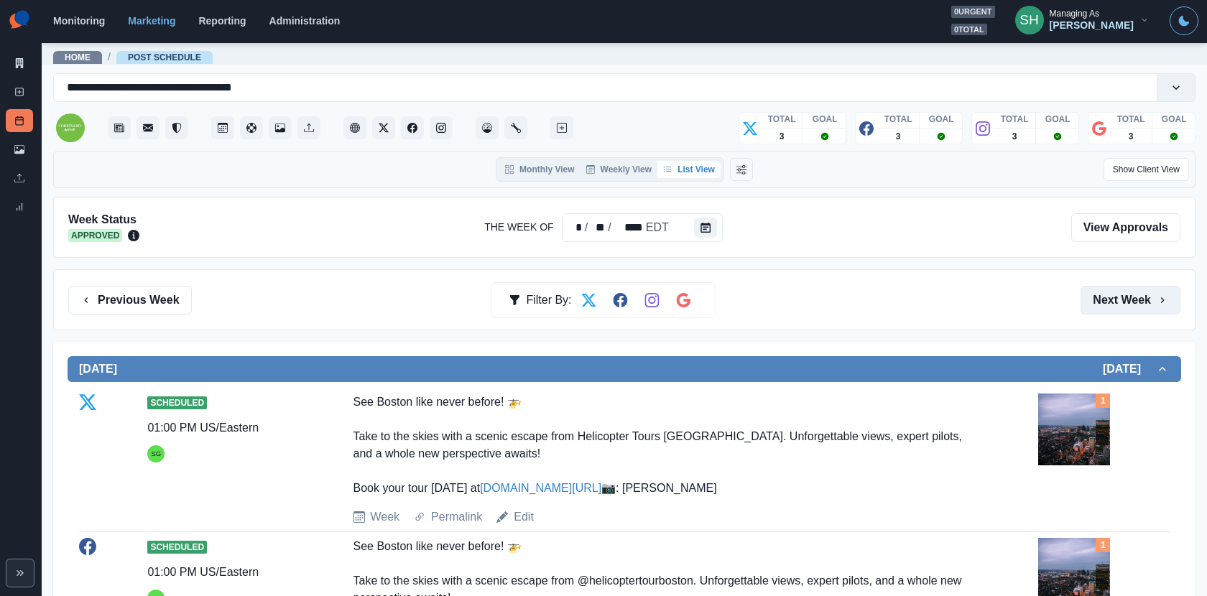
click at [1086, 297] on button "Next Week" at bounding box center [1131, 300] width 100 height 29
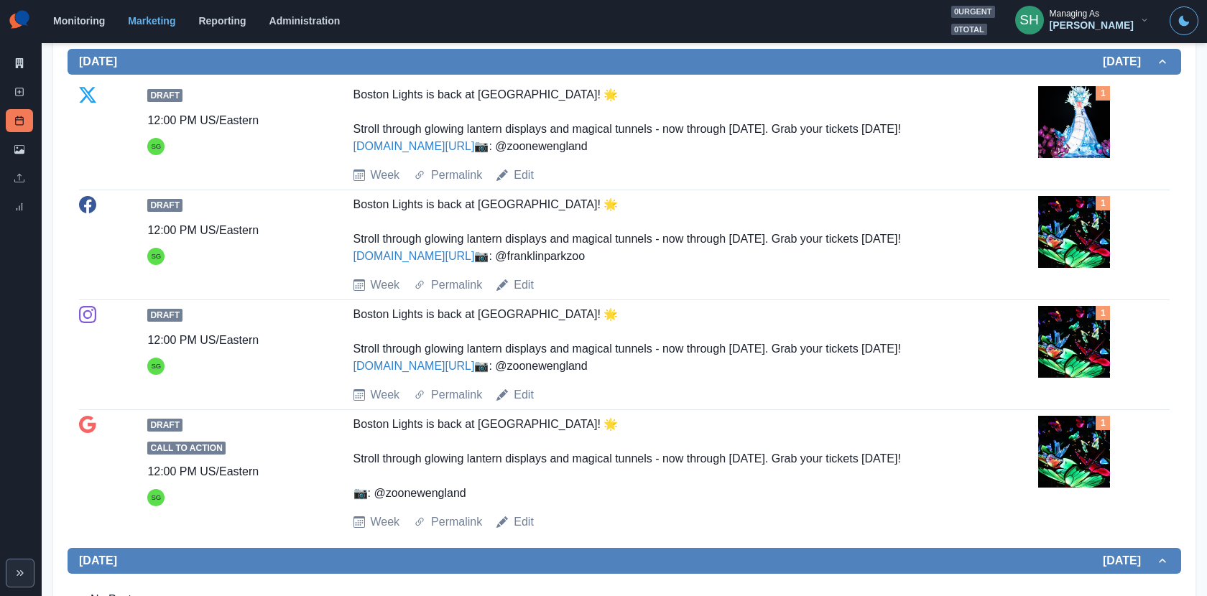
scroll to position [321, 0]
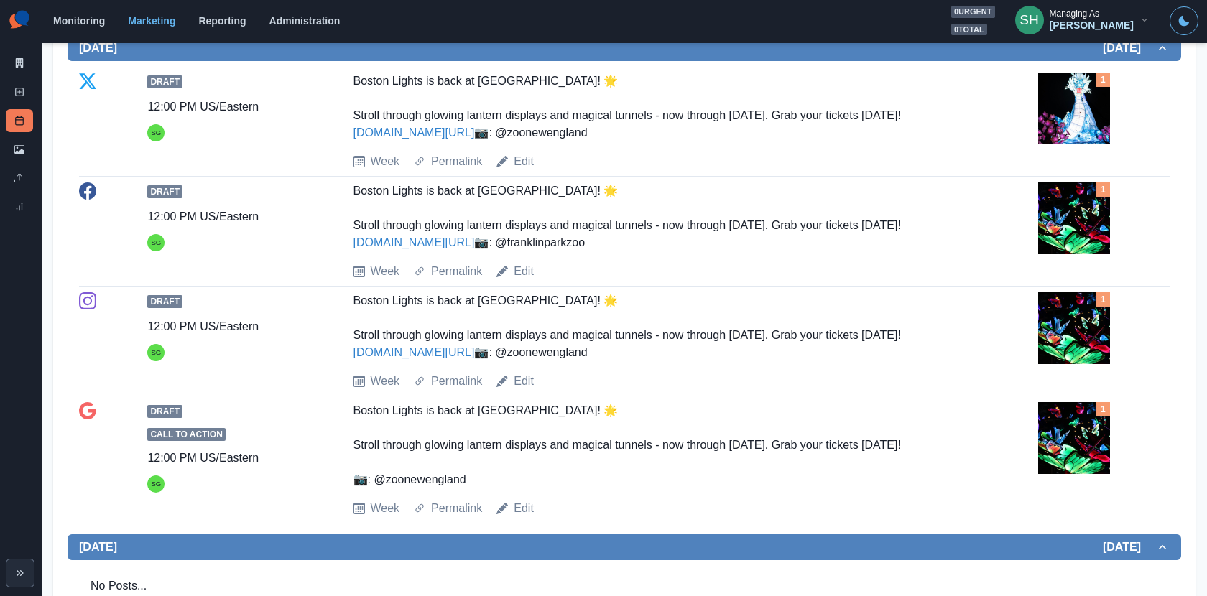
click at [533, 280] on link "Edit" at bounding box center [524, 271] width 20 height 17
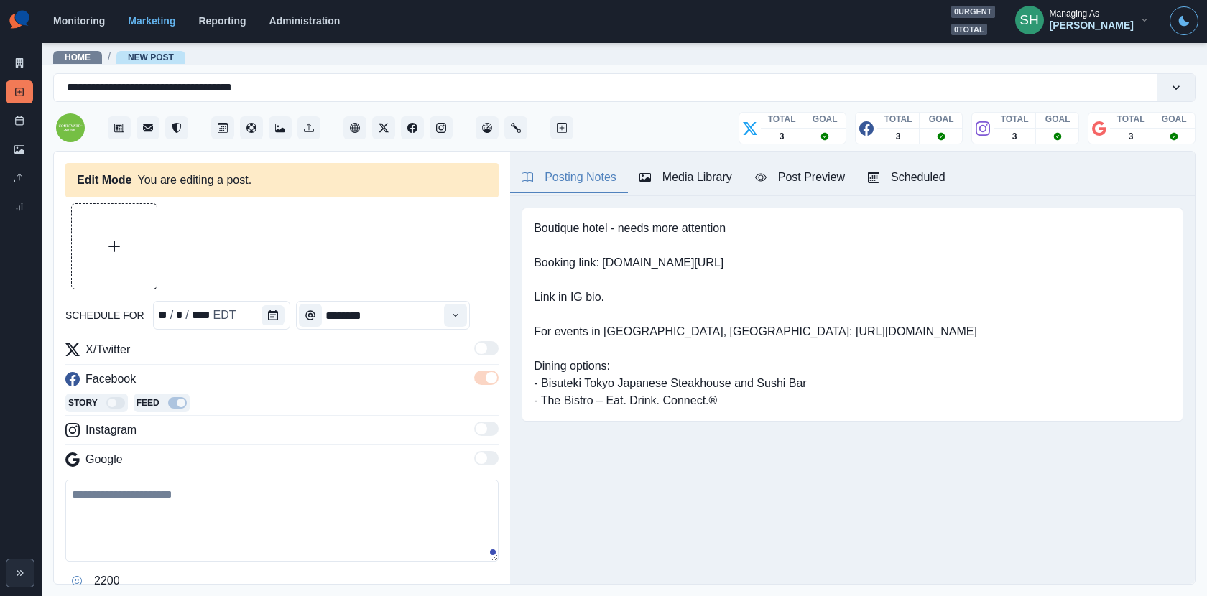
type textarea "**********"
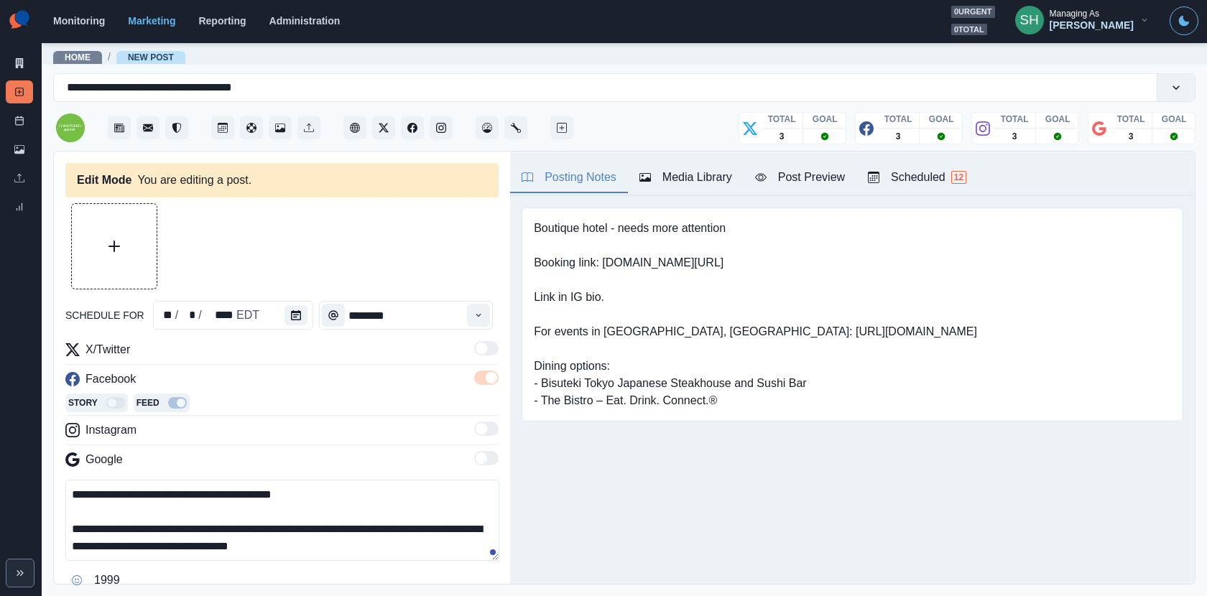
click at [700, 177] on div "Media Library" at bounding box center [685, 177] width 93 height 17
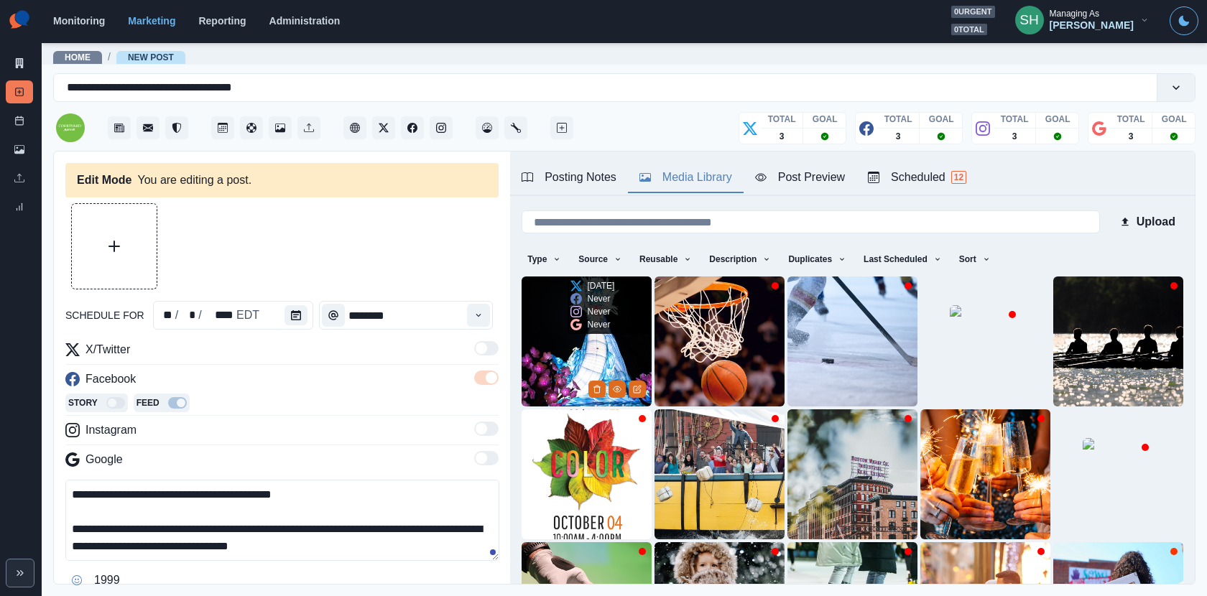
click at [581, 348] on img at bounding box center [587, 342] width 130 height 130
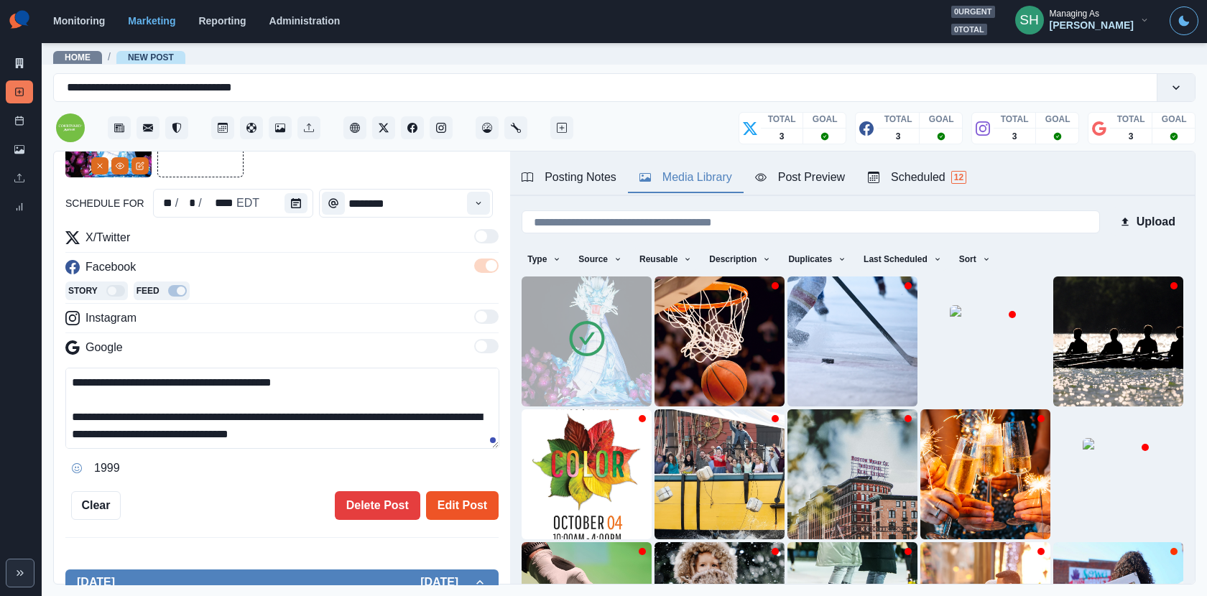
click at [445, 491] on button "Edit Post" at bounding box center [462, 505] width 73 height 29
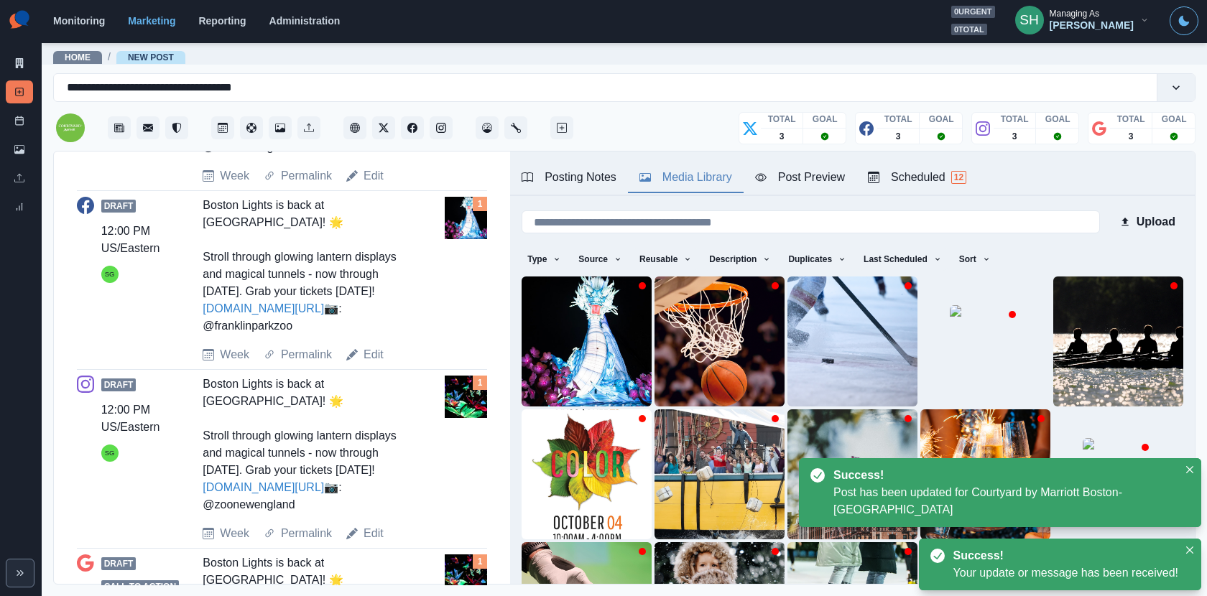
scroll to position [683, 0]
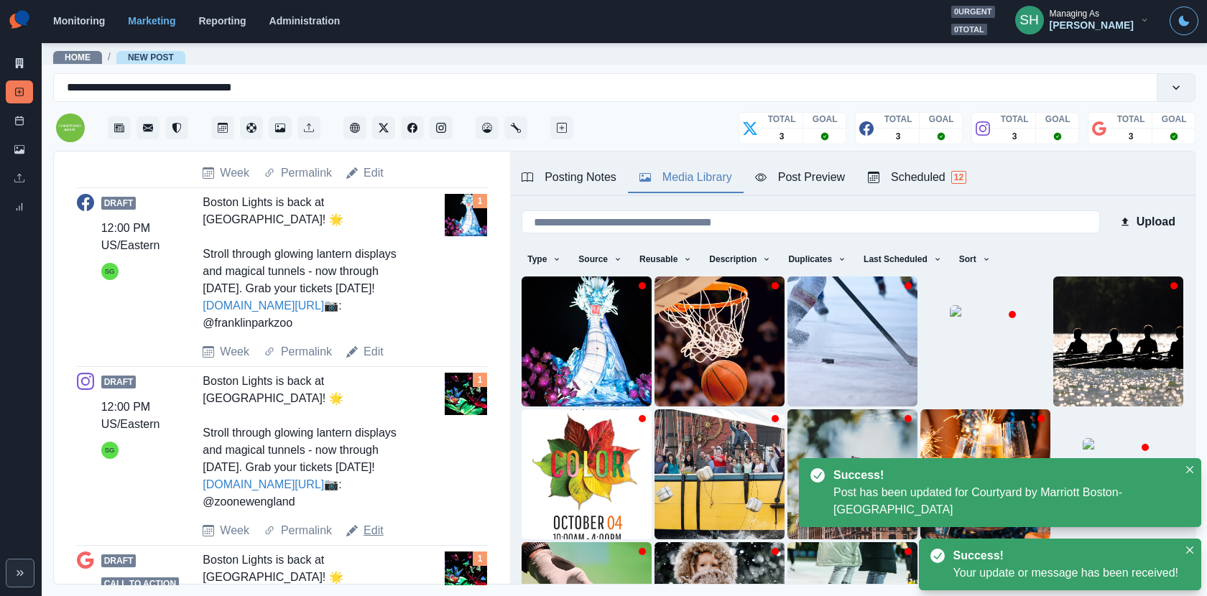
click at [369, 536] on link "Edit" at bounding box center [374, 530] width 20 height 17
type textarea "**********"
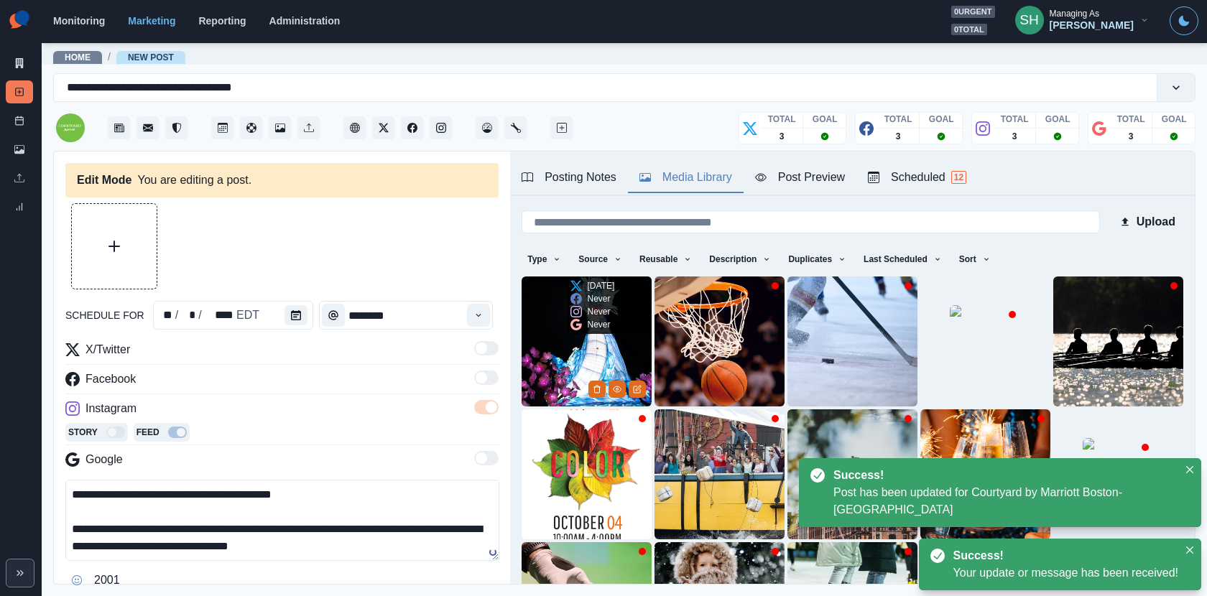
click at [568, 323] on div "In 7 days Never Never Never" at bounding box center [593, 305] width 50 height 57
click at [558, 341] on img at bounding box center [587, 342] width 130 height 130
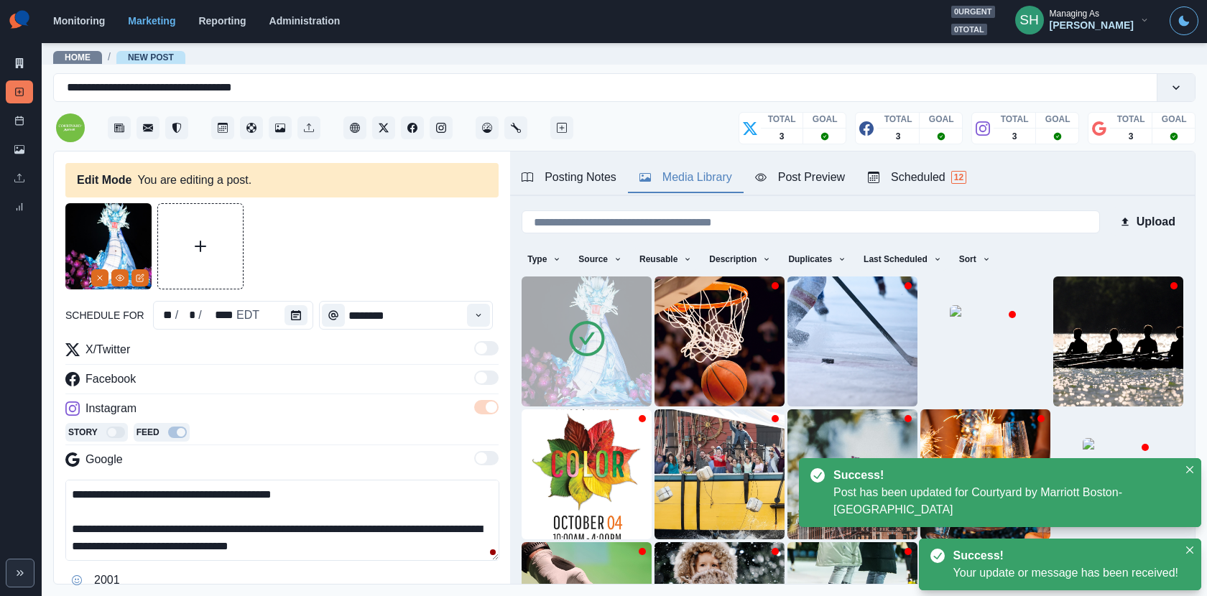
scroll to position [85, 0]
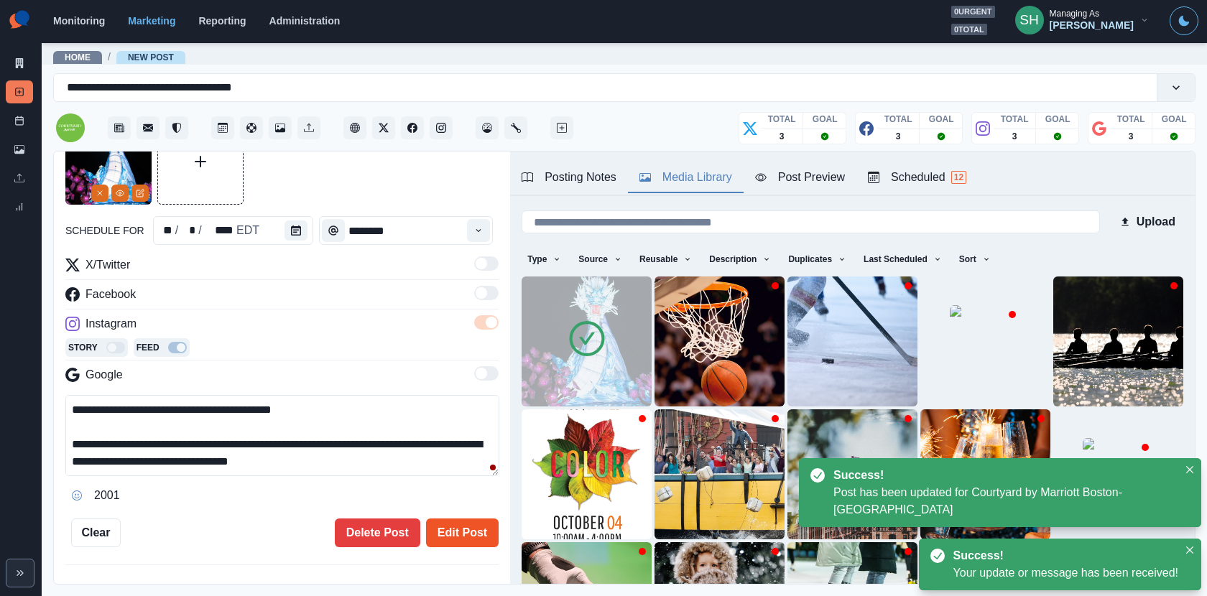
click at [459, 521] on button "Edit Post" at bounding box center [462, 533] width 73 height 29
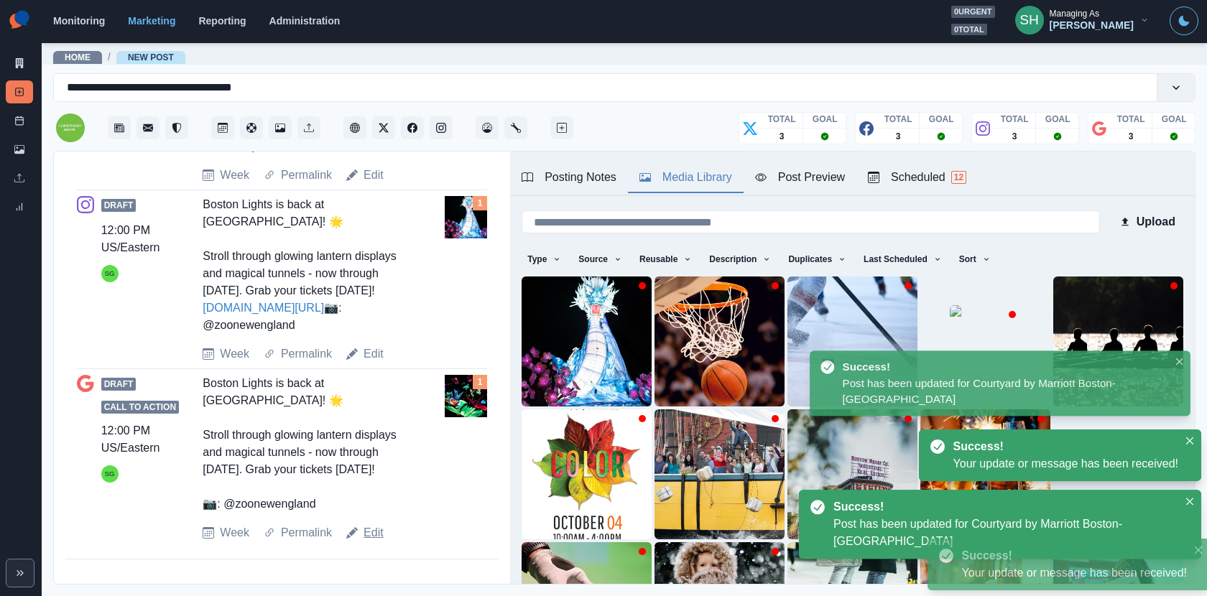
click at [367, 536] on link "Edit" at bounding box center [374, 532] width 20 height 17
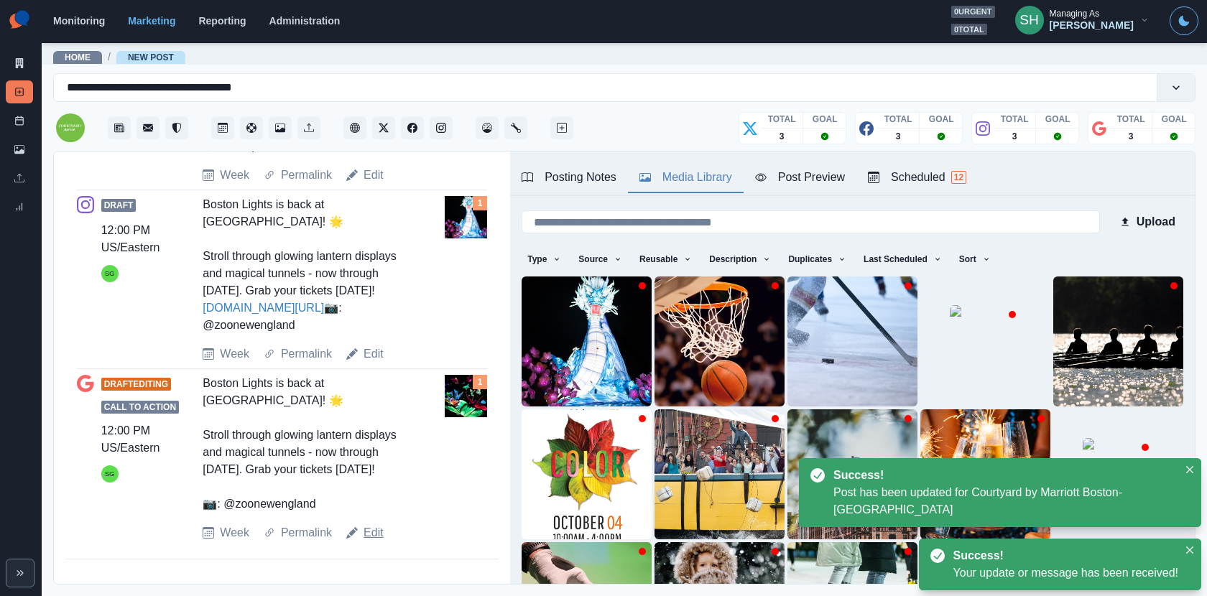
type textarea "**********"
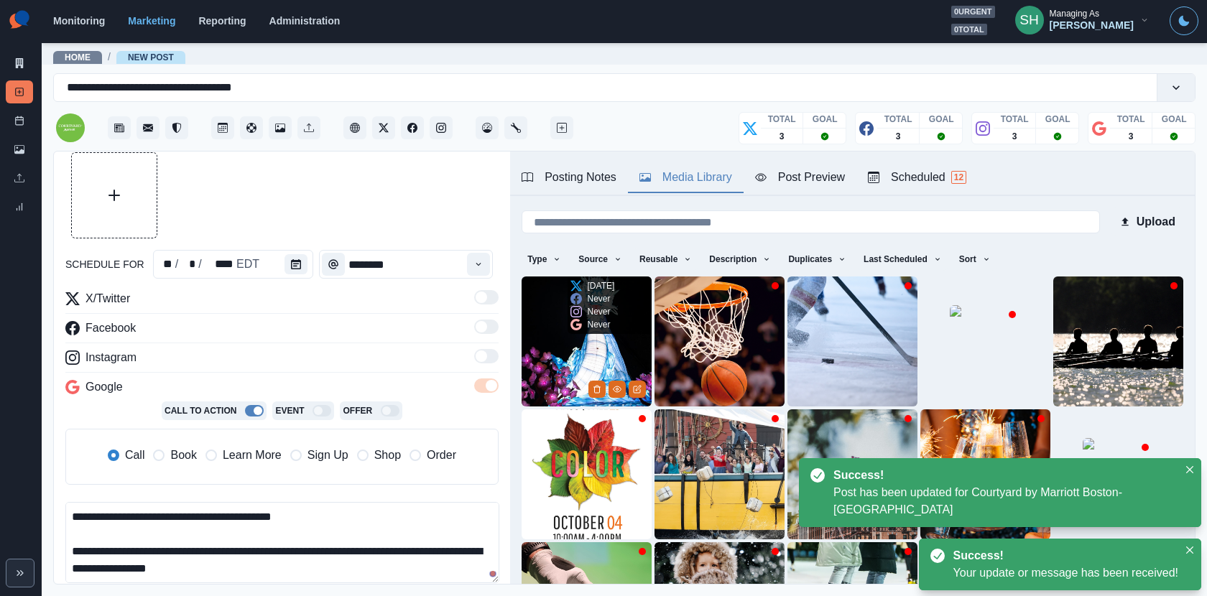
click at [580, 307] on icon at bounding box center [575, 311] width 11 height 11
click at [575, 337] on img at bounding box center [587, 342] width 130 height 130
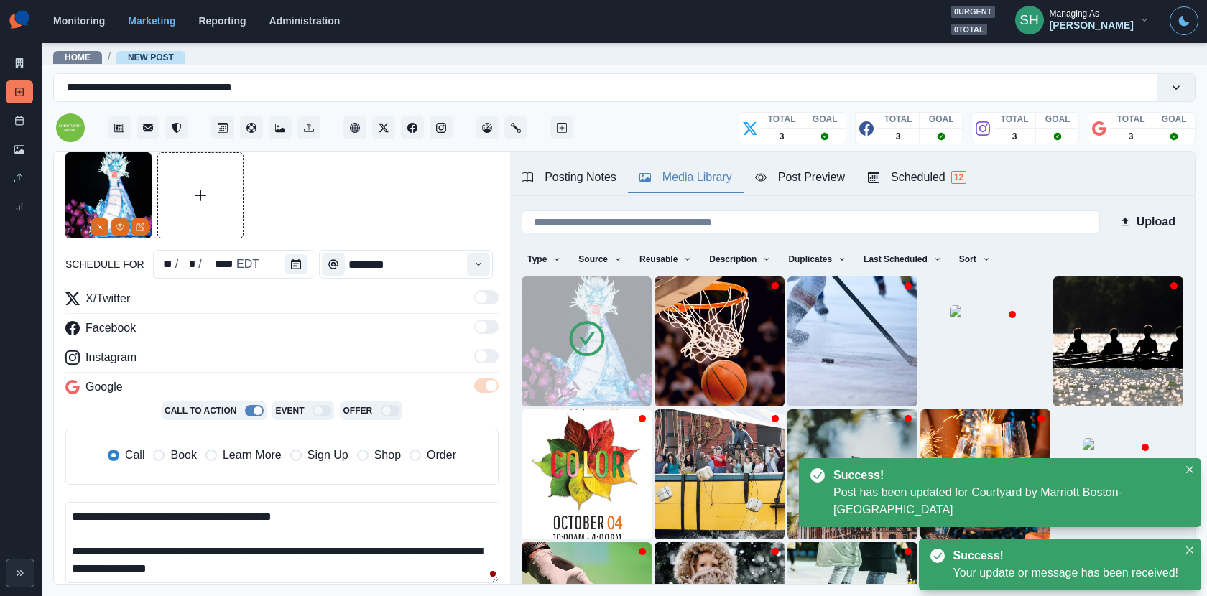
click at [187, 450] on span "Book" at bounding box center [183, 455] width 26 height 17
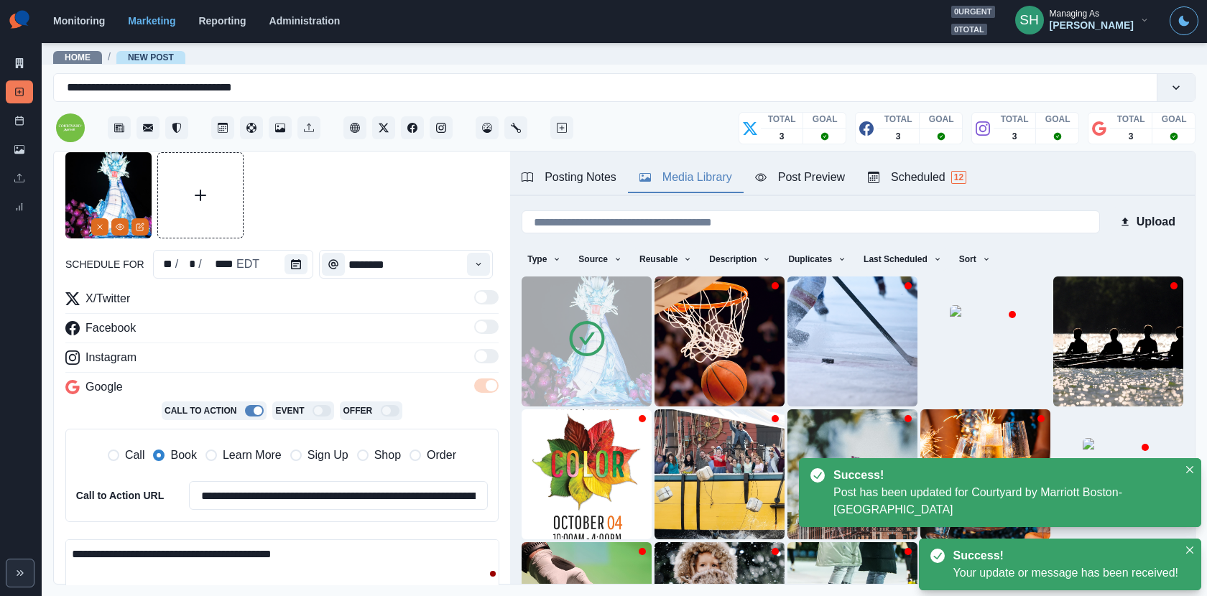
scroll to position [300, 0]
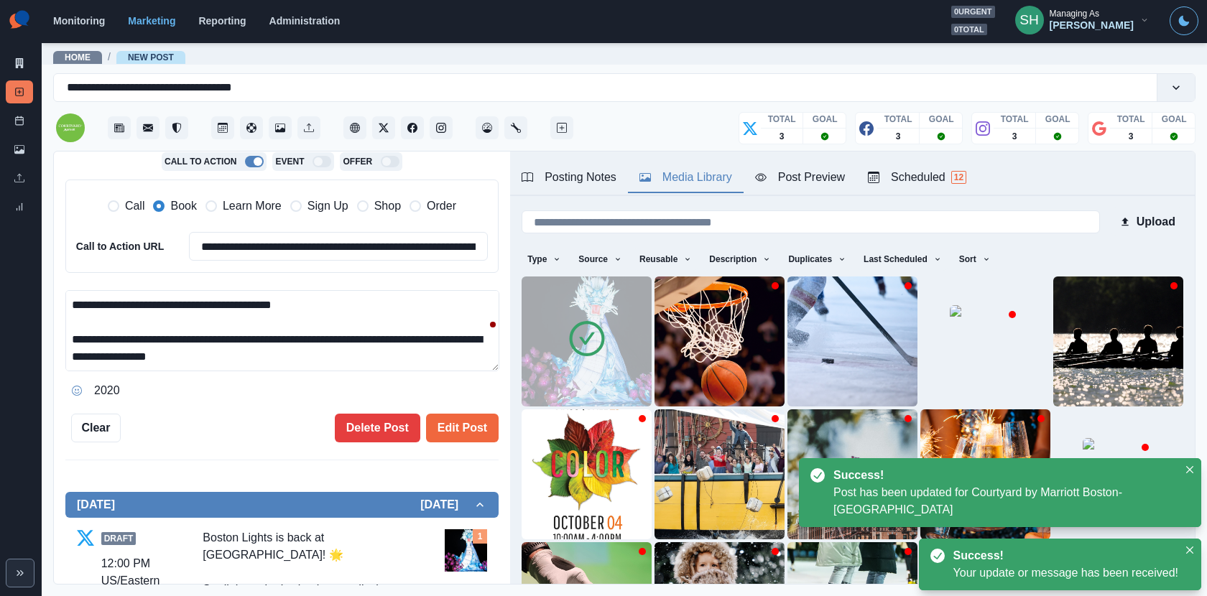
click at [254, 221] on div "**********" at bounding box center [286, 226] width 420 height 80
click at [254, 209] on span "Learn More" at bounding box center [252, 206] width 59 height 17
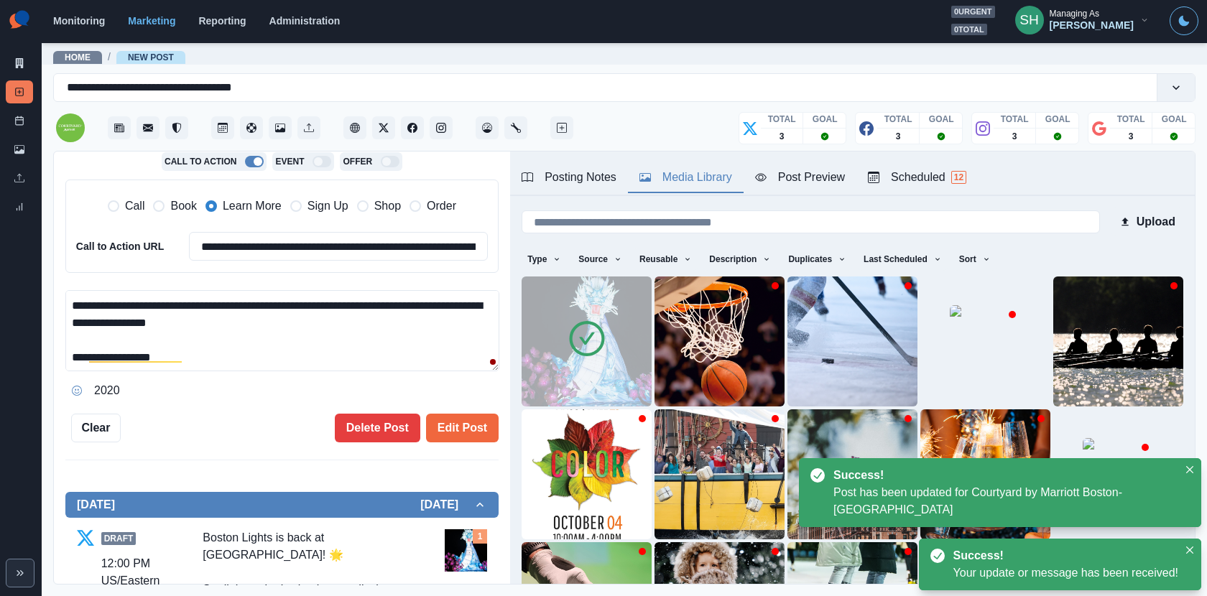
click at [247, 348] on textarea "**********" at bounding box center [282, 330] width 434 height 81
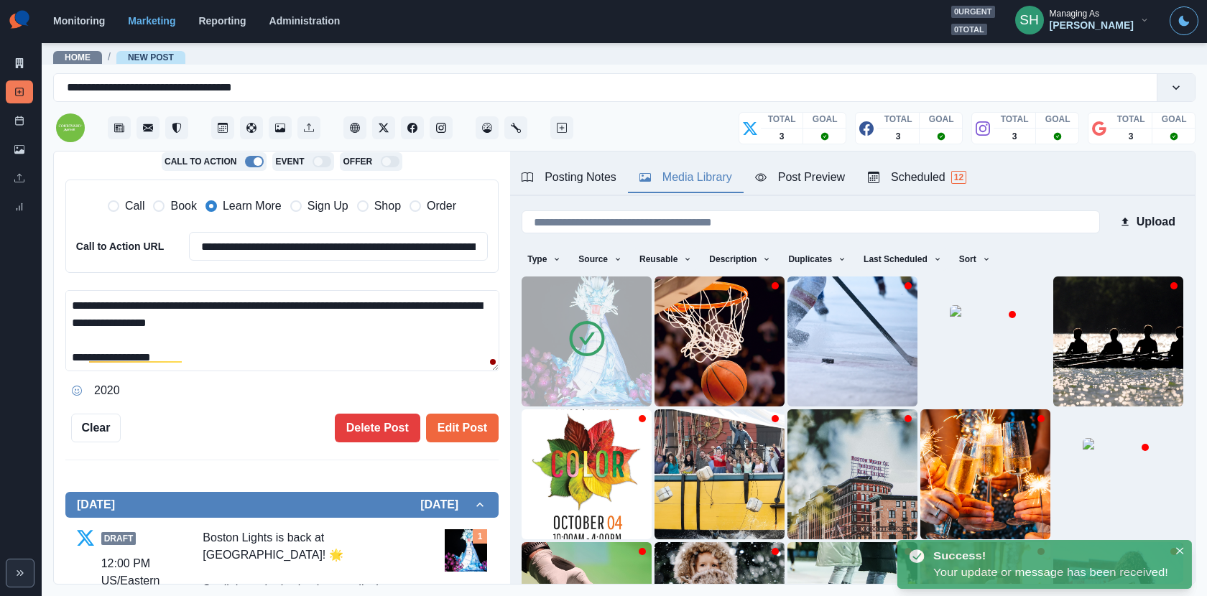
scroll to position [534, 0]
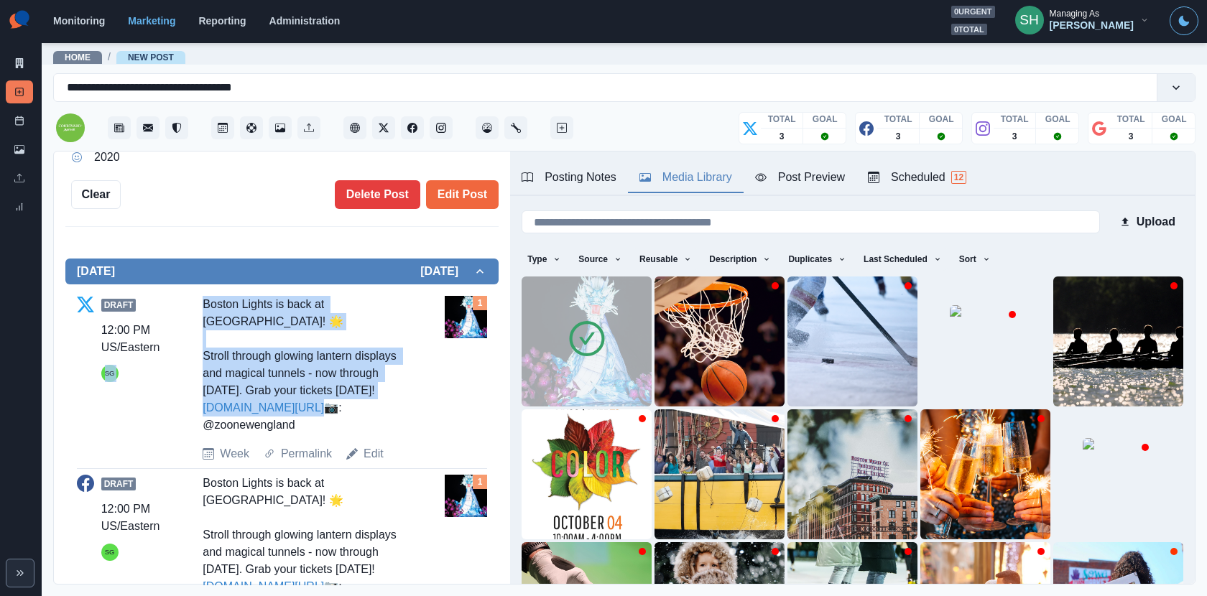
drag, startPoint x: 311, startPoint y: 406, endPoint x: 179, endPoint y: 407, distance: 132.2
click at [179, 407] on div "Draft 12:00 PM US/Eastern SG Boston Lights is back at Franklin Park Zoo! 🌟 Stro…" at bounding box center [282, 379] width 410 height 167
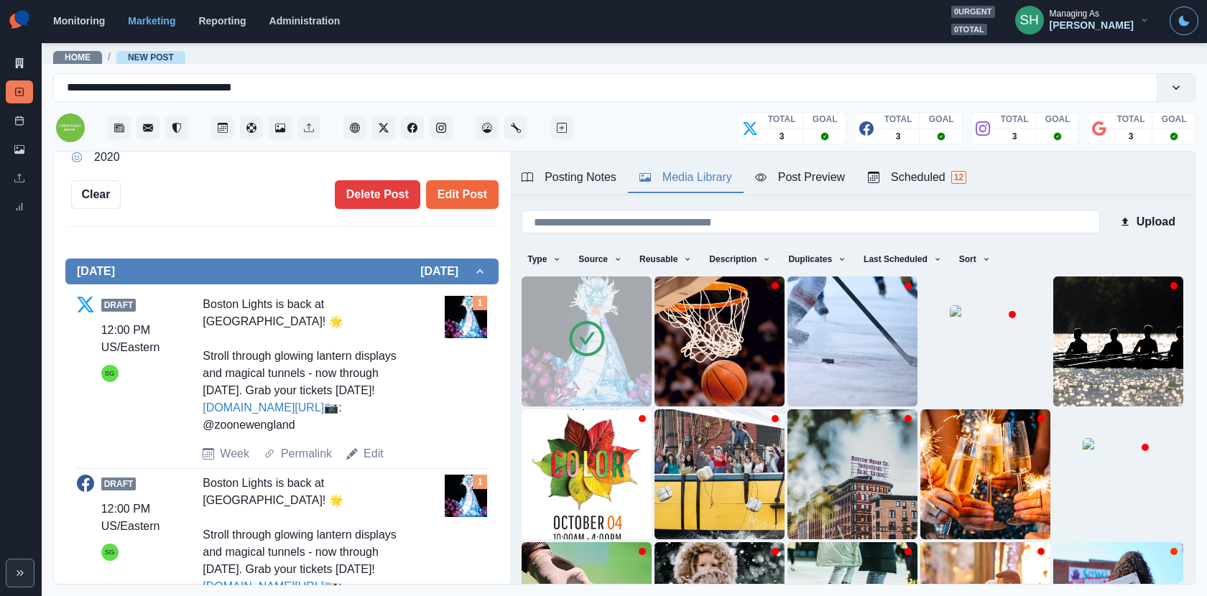
click at [338, 409] on div "Boston Lights is back at Franklin Park Zoo! 🌟 Stroll through glowing lantern di…" at bounding box center [309, 365] width 212 height 138
drag, startPoint x: 311, startPoint y: 405, endPoint x: 199, endPoint y: 405, distance: 112.1
click at [199, 405] on div "Draft 12:00 PM US/Eastern SG Boston Lights is back at Franklin Park Zoo! 🌟 Stro…" at bounding box center [282, 379] width 410 height 167
copy link "www.bit.ly/3TBlepi"
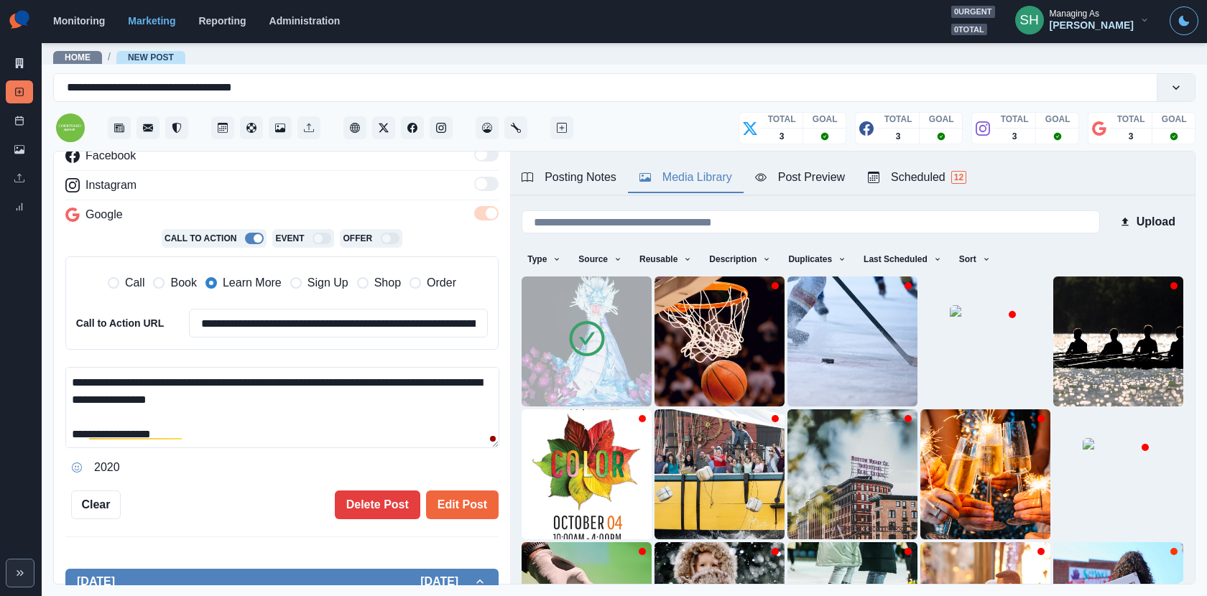
scroll to position [132, 0]
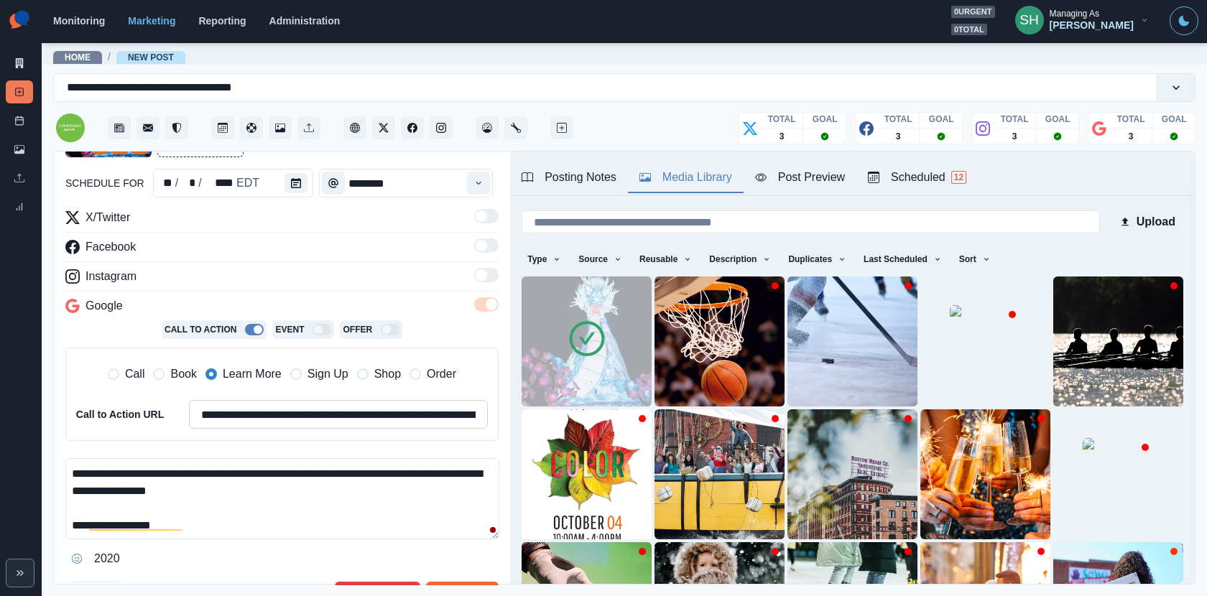
click at [236, 417] on input "**********" at bounding box center [338, 414] width 299 height 29
paste input
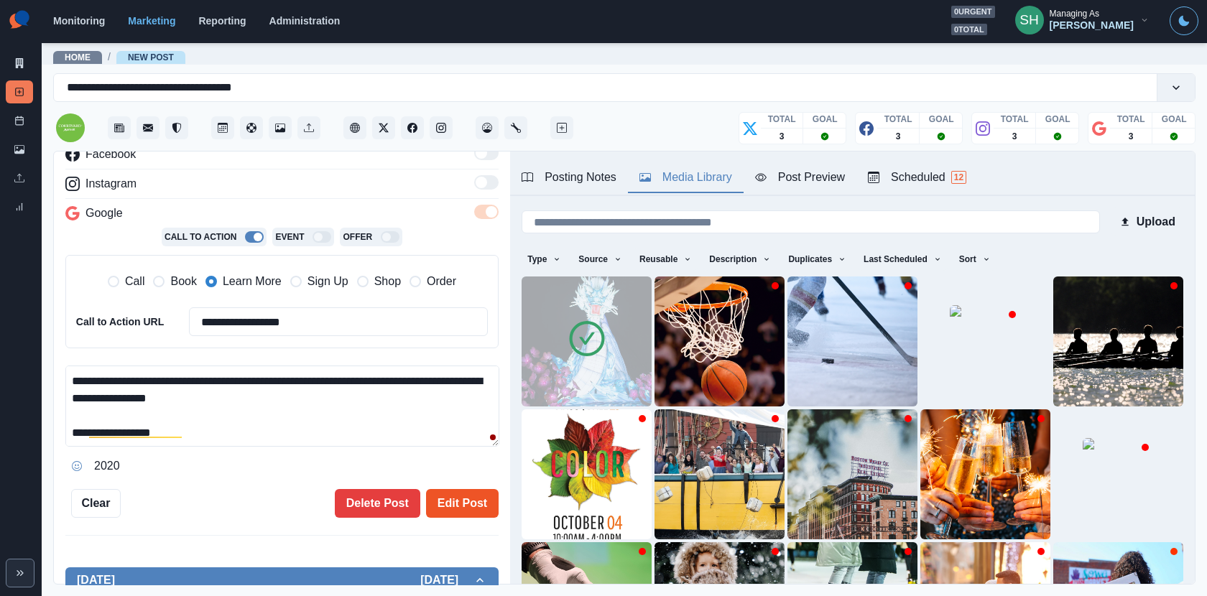
type input "**********"
click at [477, 510] on button "Edit Post" at bounding box center [462, 503] width 73 height 29
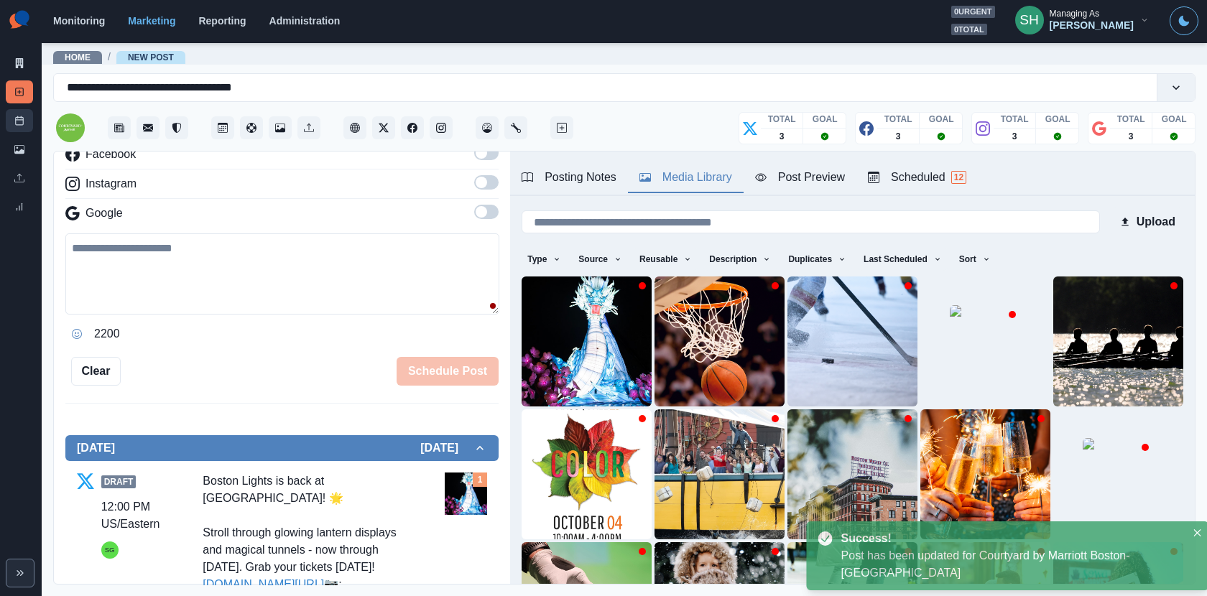
click at [22, 123] on rect at bounding box center [20, 121] width 8 height 8
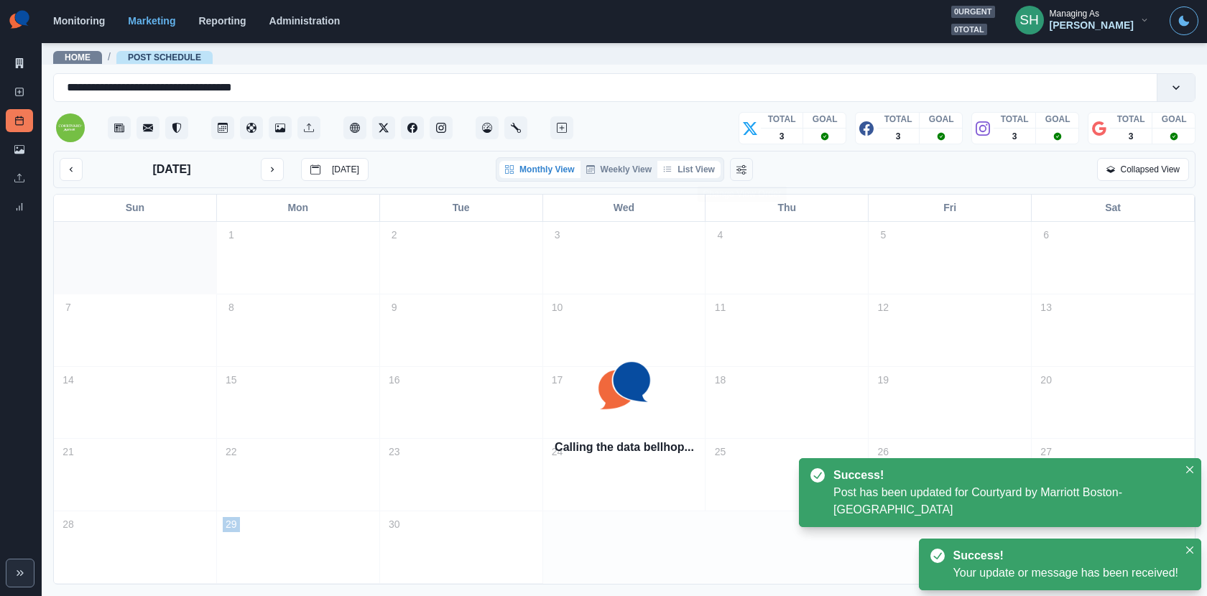
click at [700, 167] on button "List View" at bounding box center [688, 169] width 63 height 17
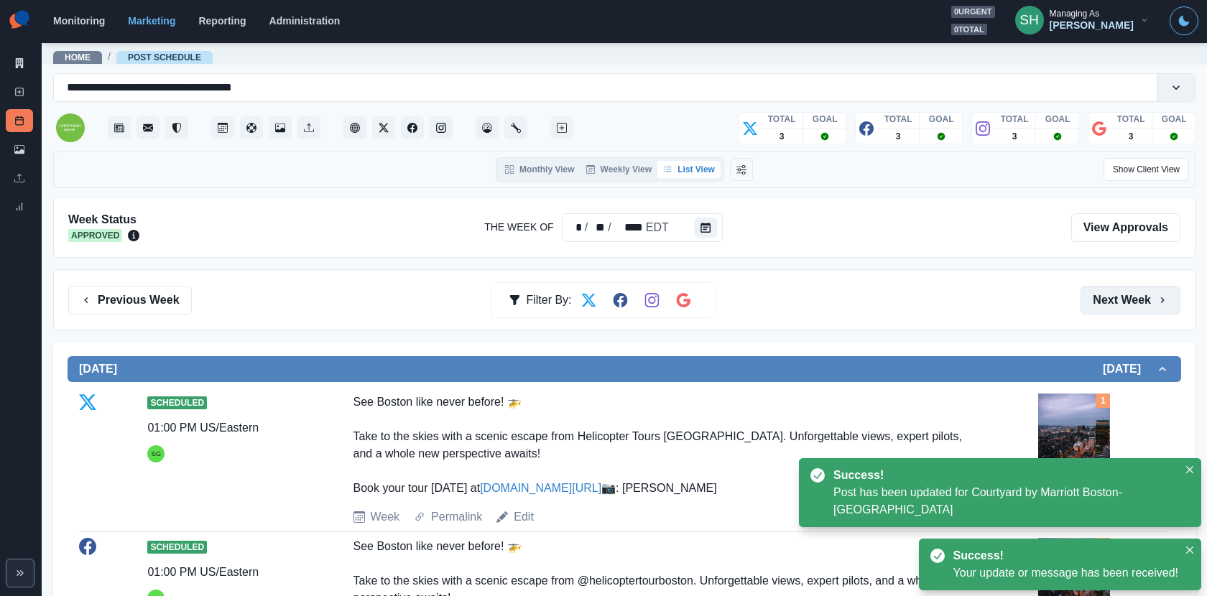
click at [1086, 297] on button "Next Week" at bounding box center [1131, 300] width 100 height 29
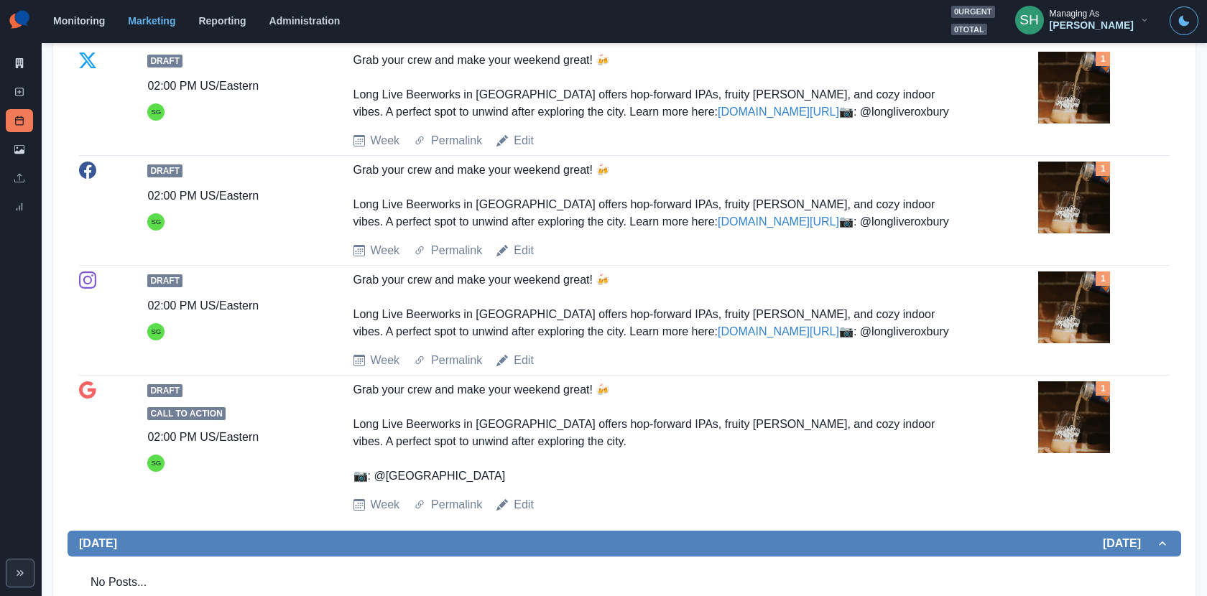
scroll to position [1512, 0]
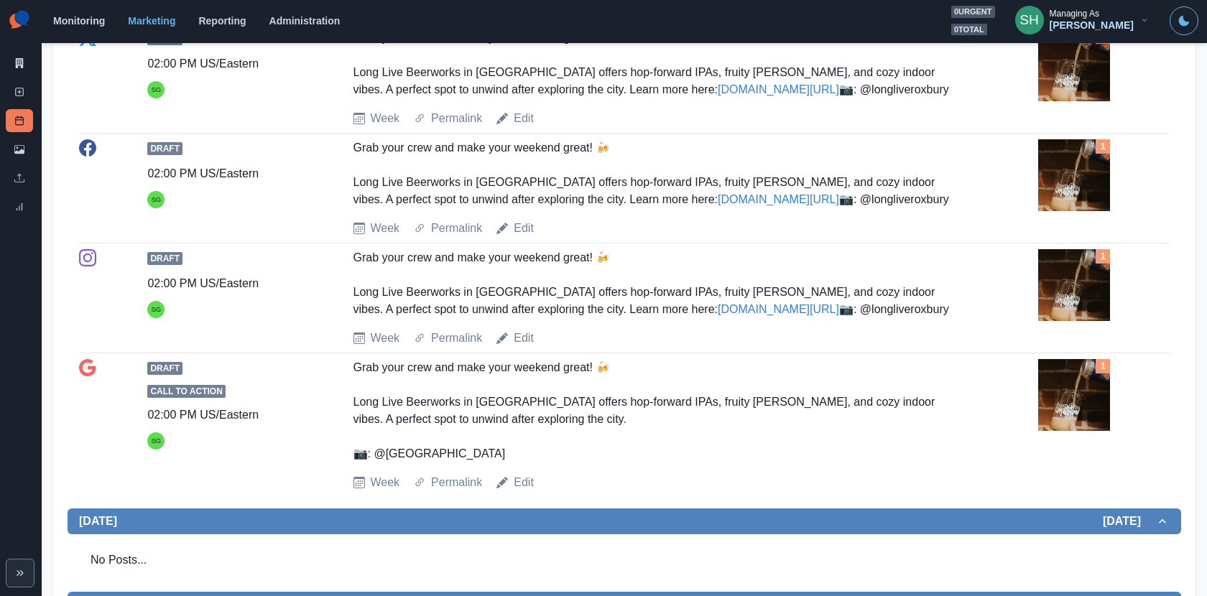
click at [1080, 101] on img at bounding box center [1074, 65] width 72 height 72
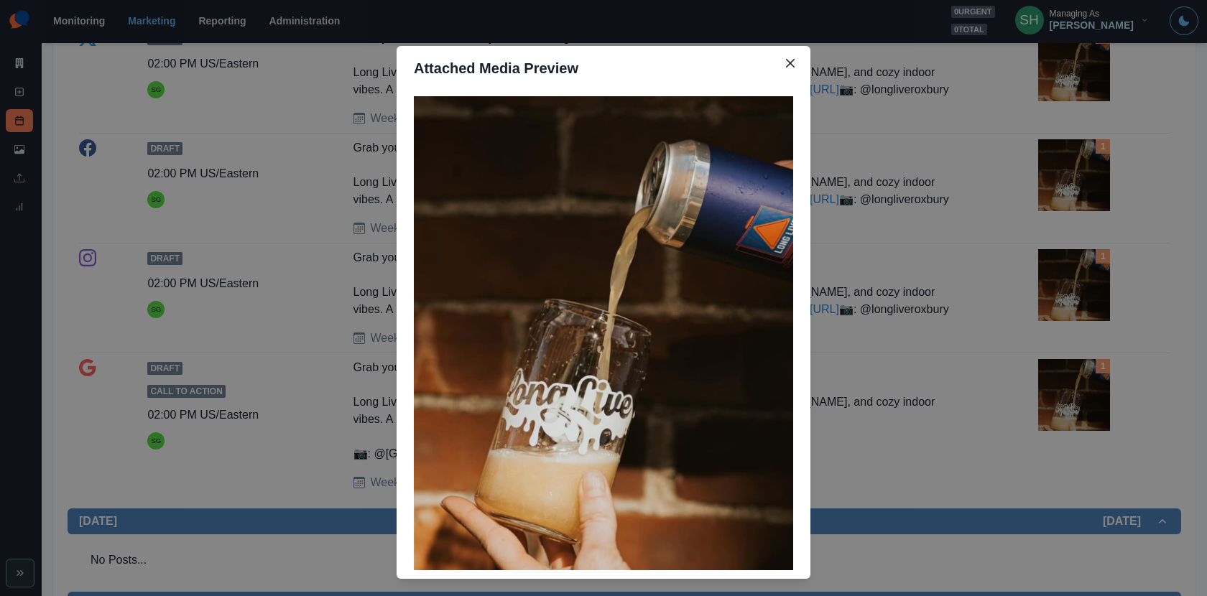
click at [274, 348] on div "Attached Media Preview" at bounding box center [603, 298] width 1207 height 596
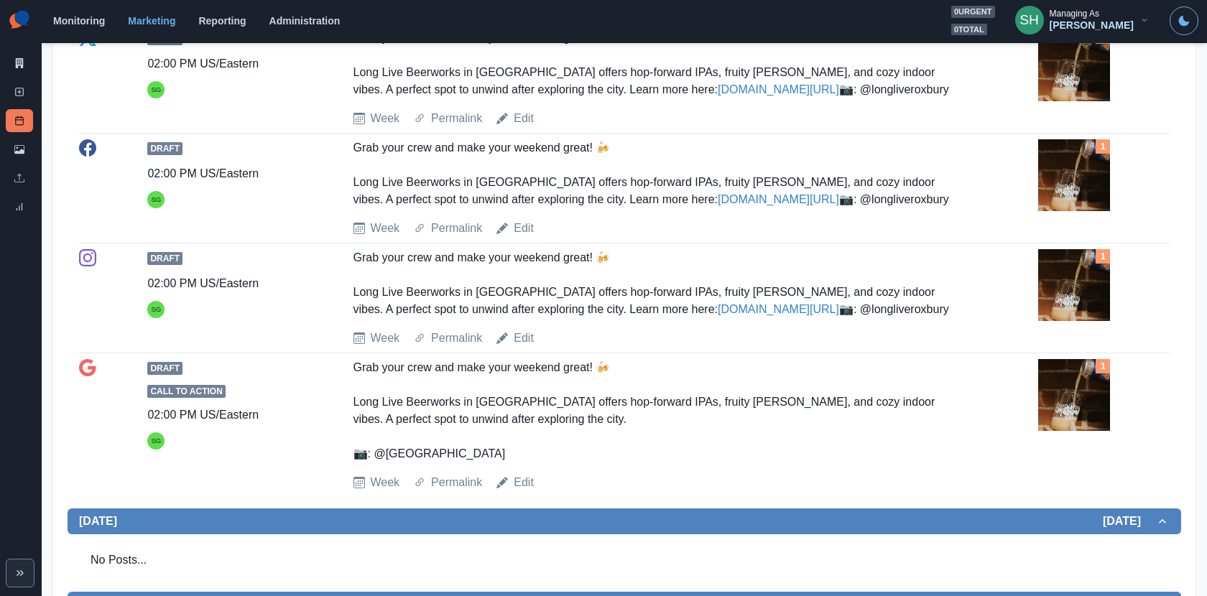
click at [718, 96] on link "www.bit.ly/40fiYaY" at bounding box center [778, 89] width 121 height 12
click at [1068, 101] on img at bounding box center [1074, 65] width 72 height 72
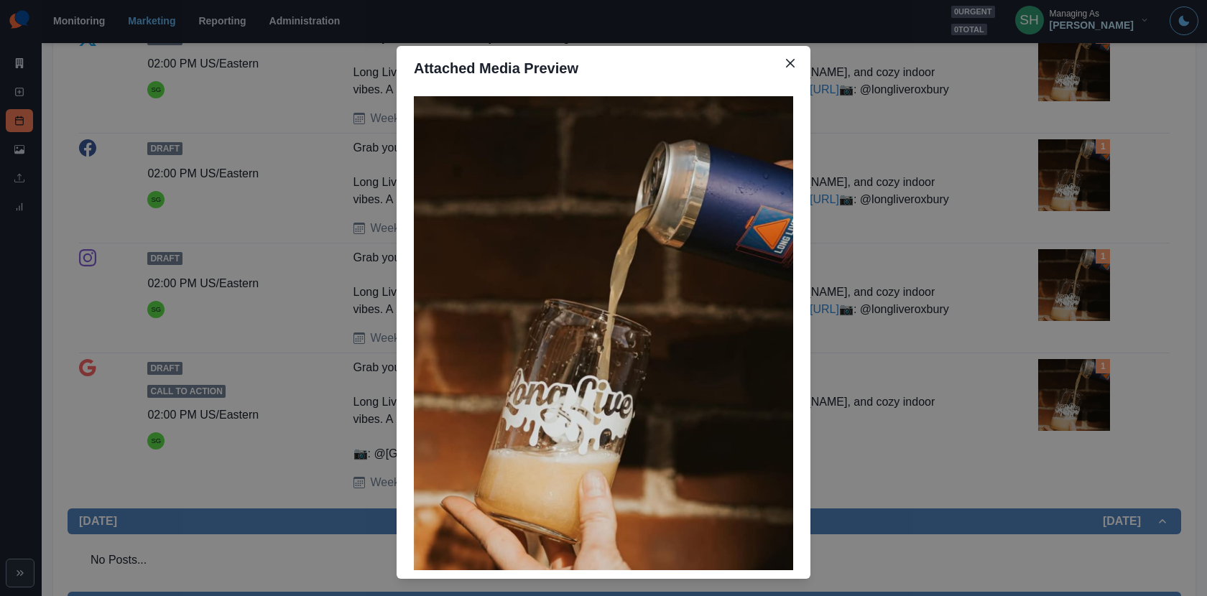
click at [272, 229] on div "Attached Media Preview" at bounding box center [603, 298] width 1207 height 596
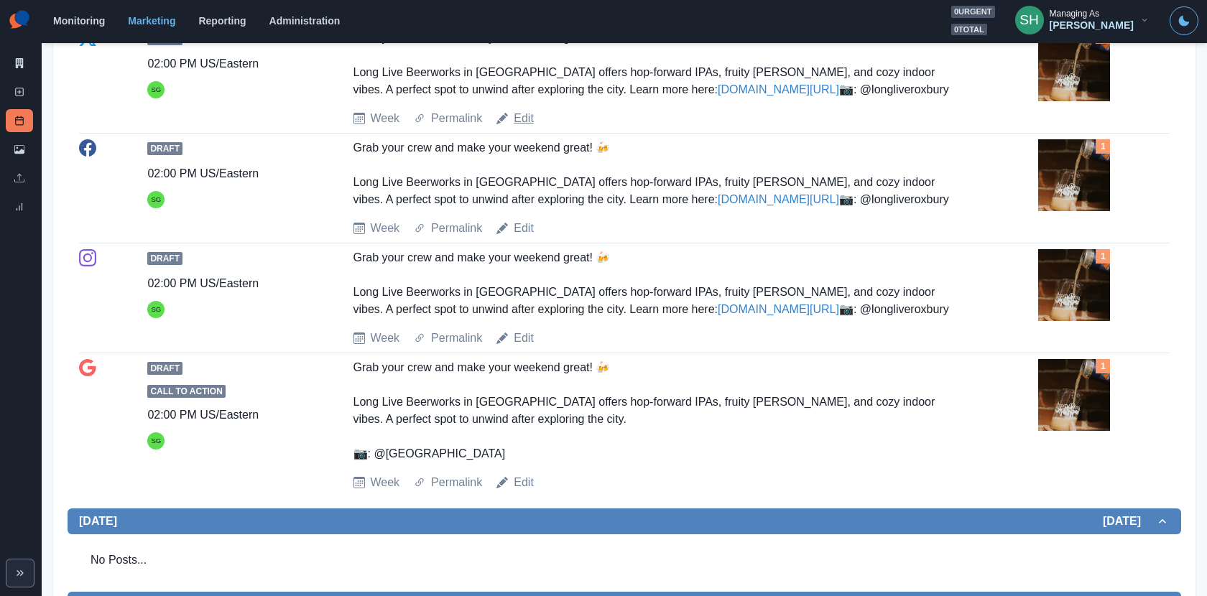
click at [524, 127] on link "Edit" at bounding box center [524, 118] width 20 height 17
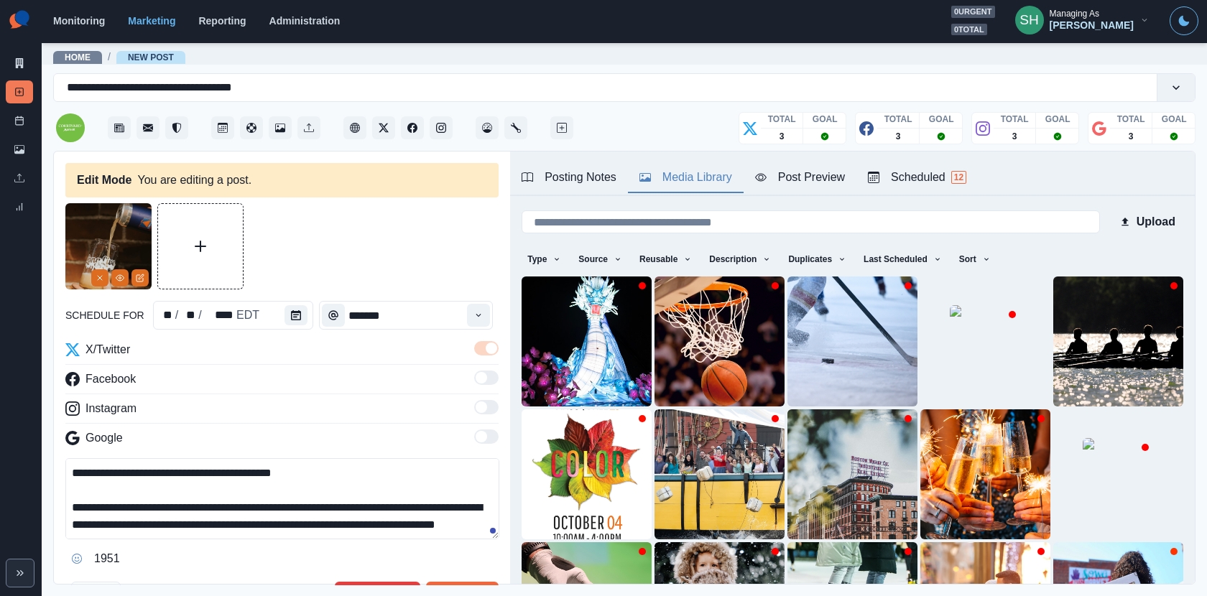
click at [685, 179] on div "Media Library" at bounding box center [685, 177] width 93 height 17
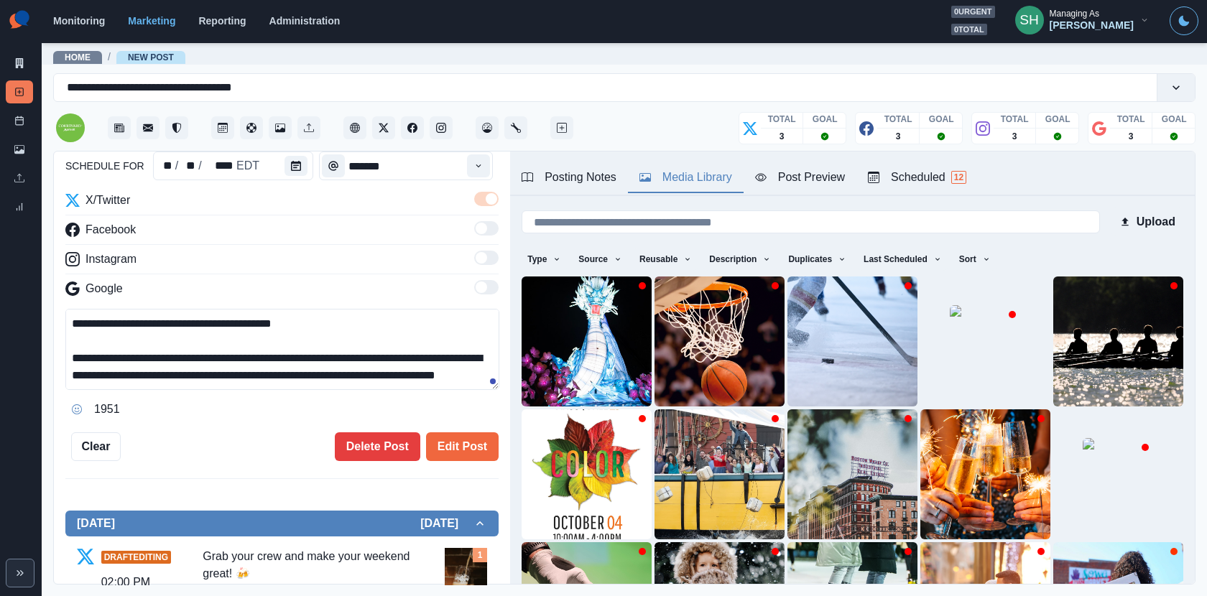
scroll to position [51, 0]
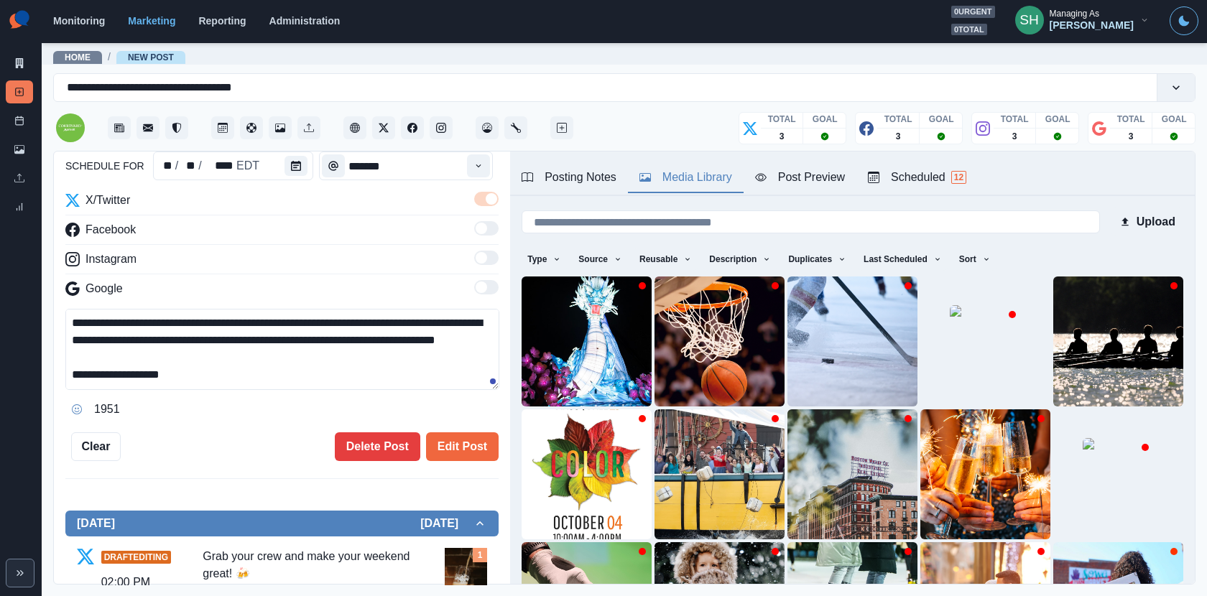
drag, startPoint x: 184, startPoint y: 343, endPoint x: 0, endPoint y: 343, distance: 183.9
click at [0, 343] on div "**********" at bounding box center [603, 298] width 1207 height 596
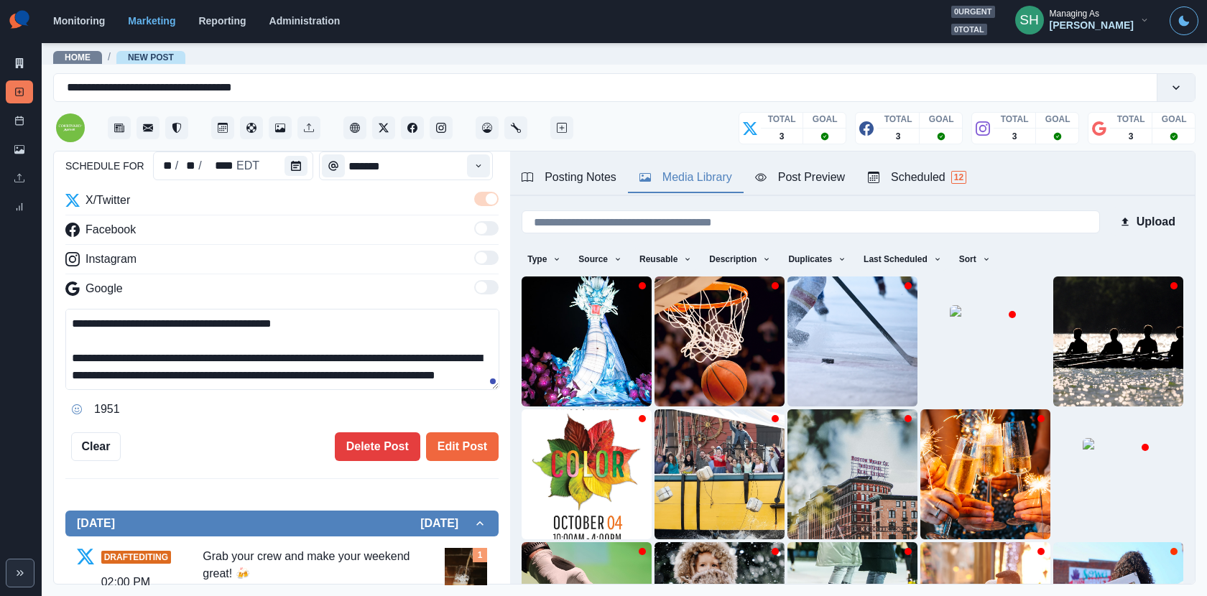
scroll to position [40, 0]
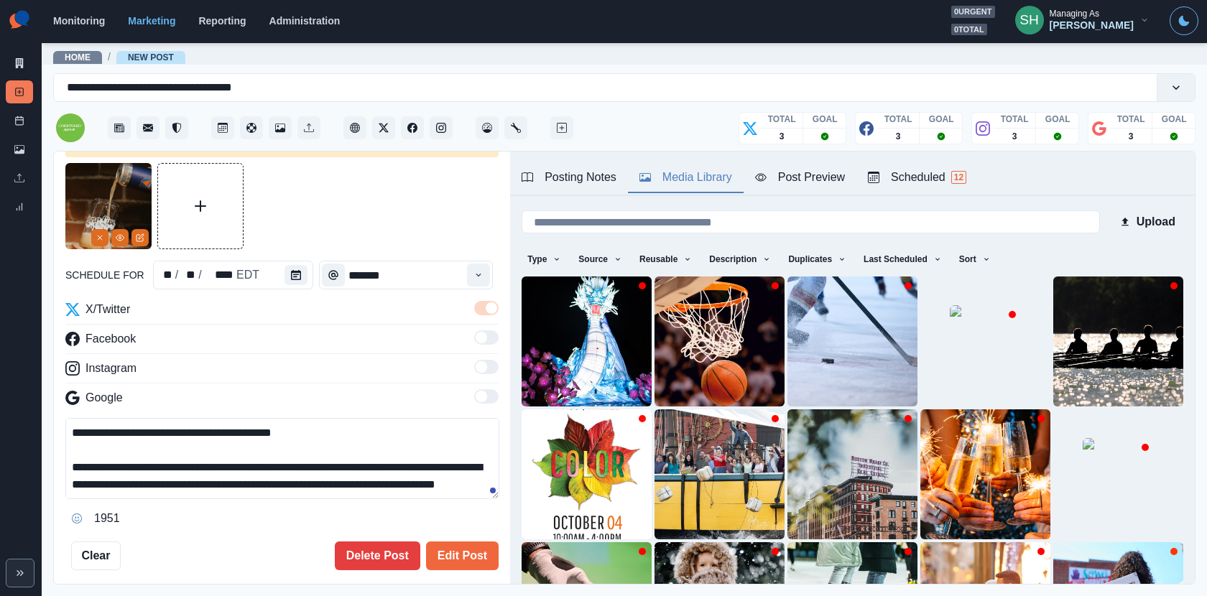
click at [96, 236] on icon "Remove" at bounding box center [100, 237] width 9 height 9
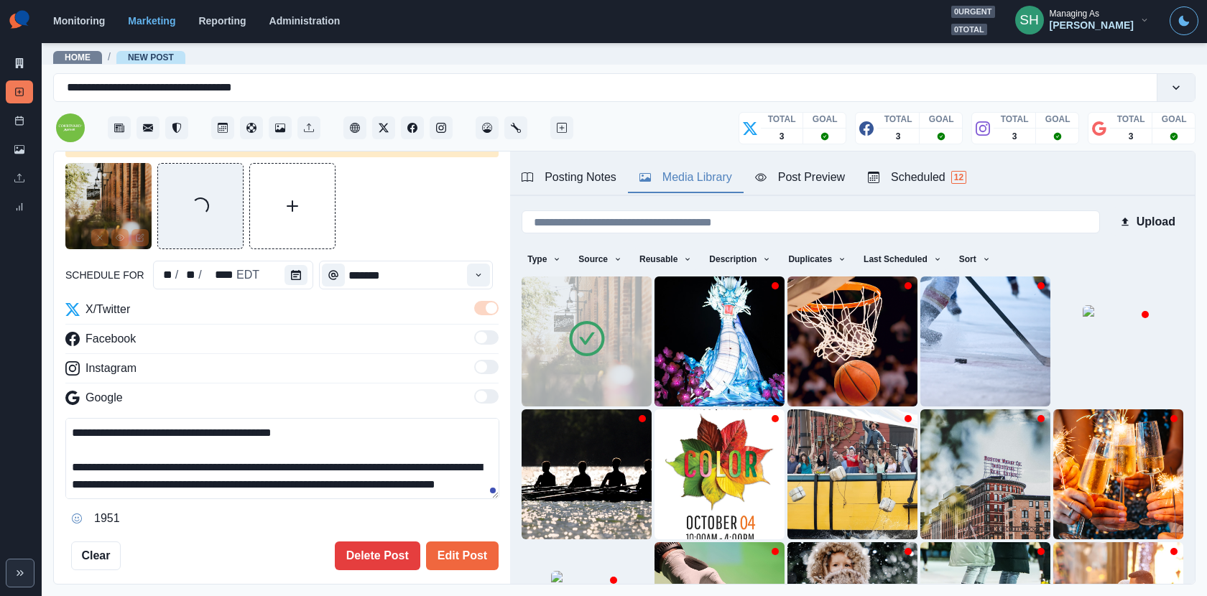
scroll to position [51, 0]
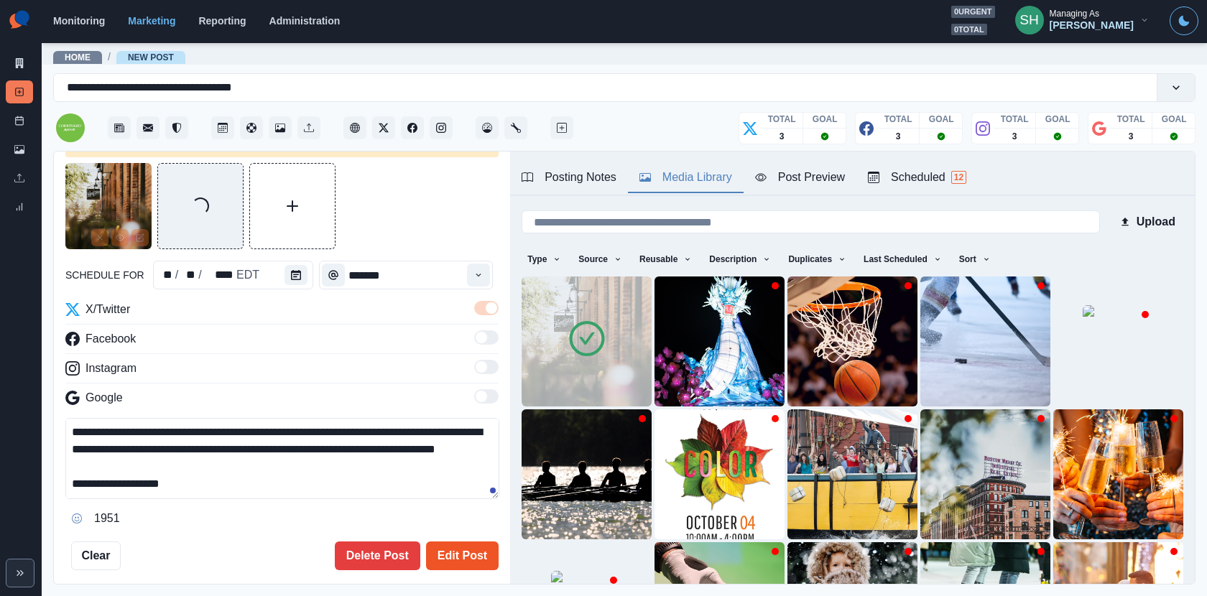
click at [466, 536] on button "Edit Post" at bounding box center [462, 556] width 73 height 29
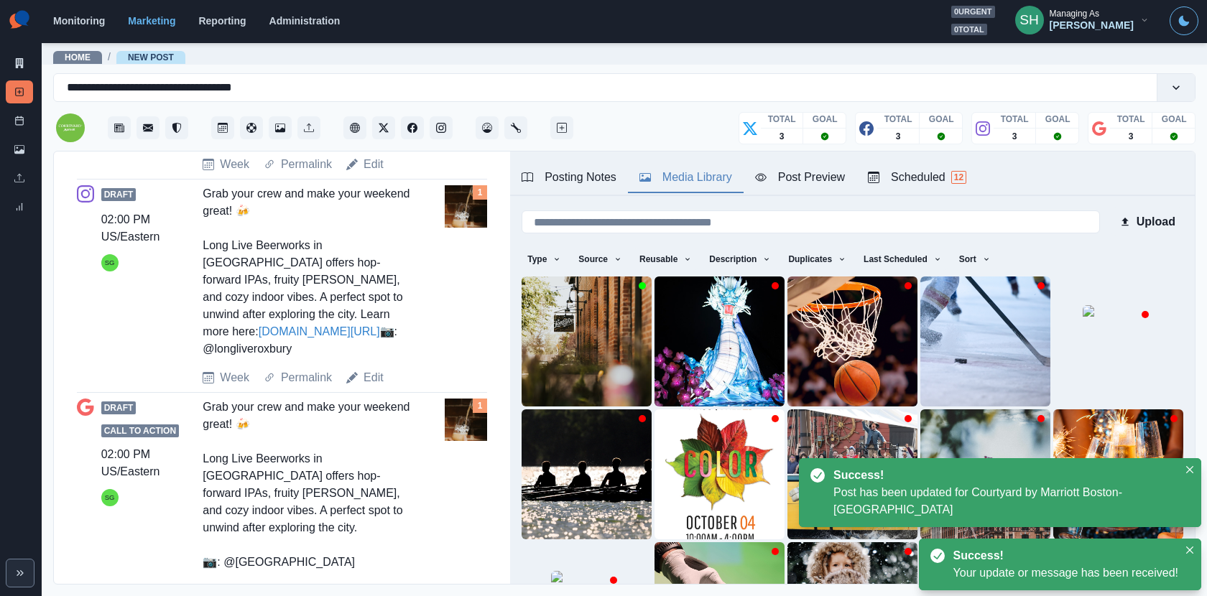
scroll to position [976, 0]
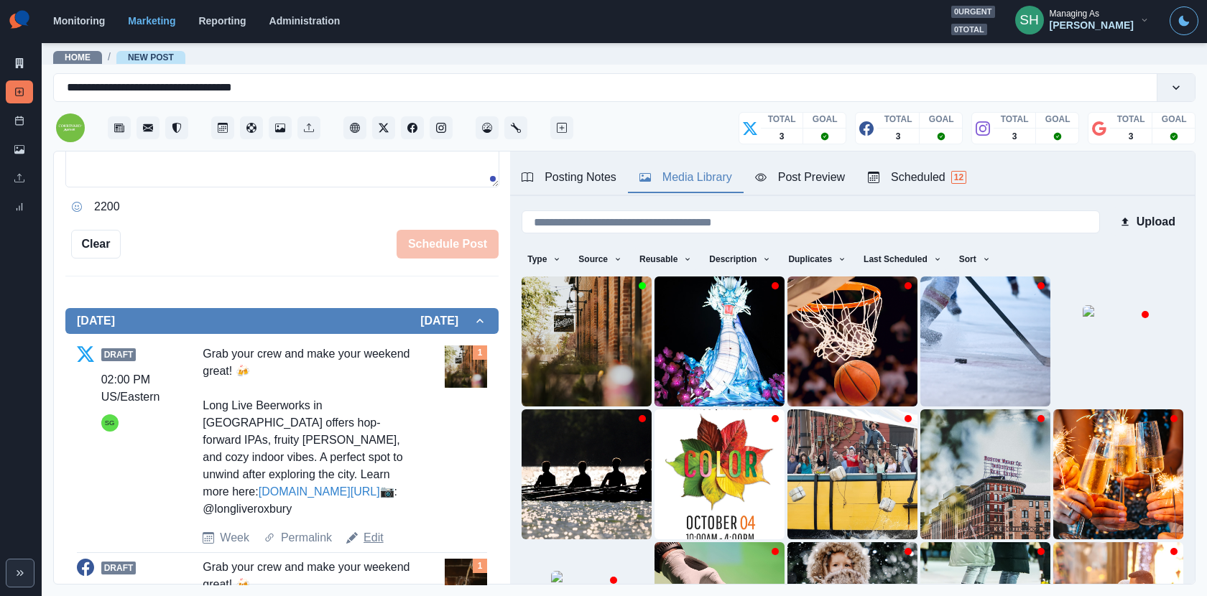
click at [371, 531] on link "Edit" at bounding box center [374, 537] width 20 height 17
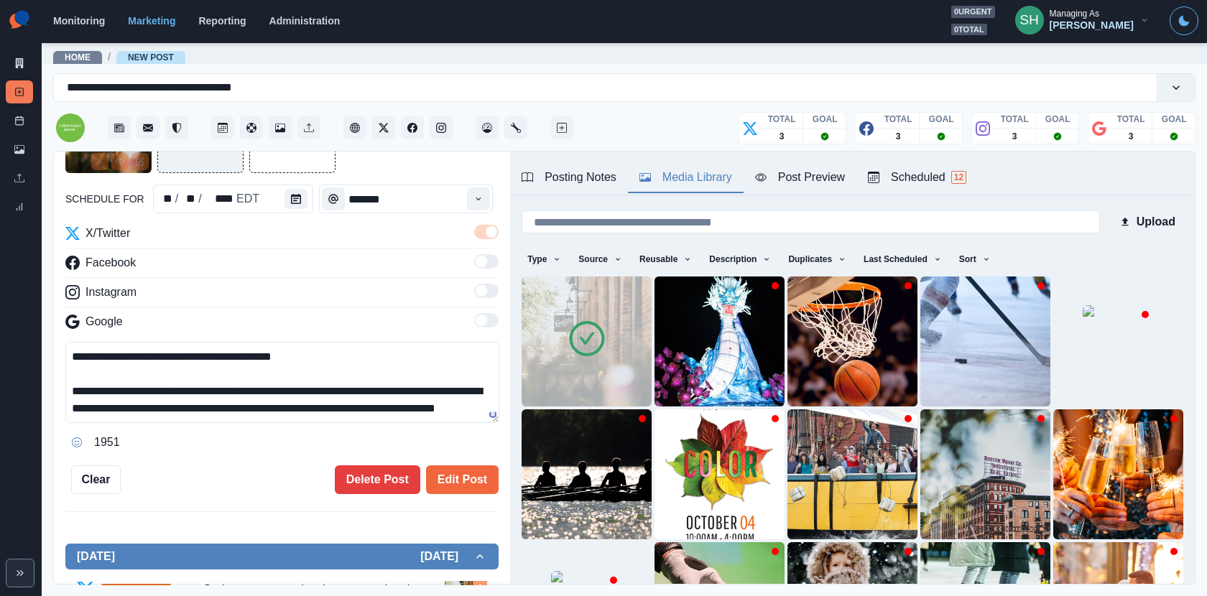
scroll to position [51, 0]
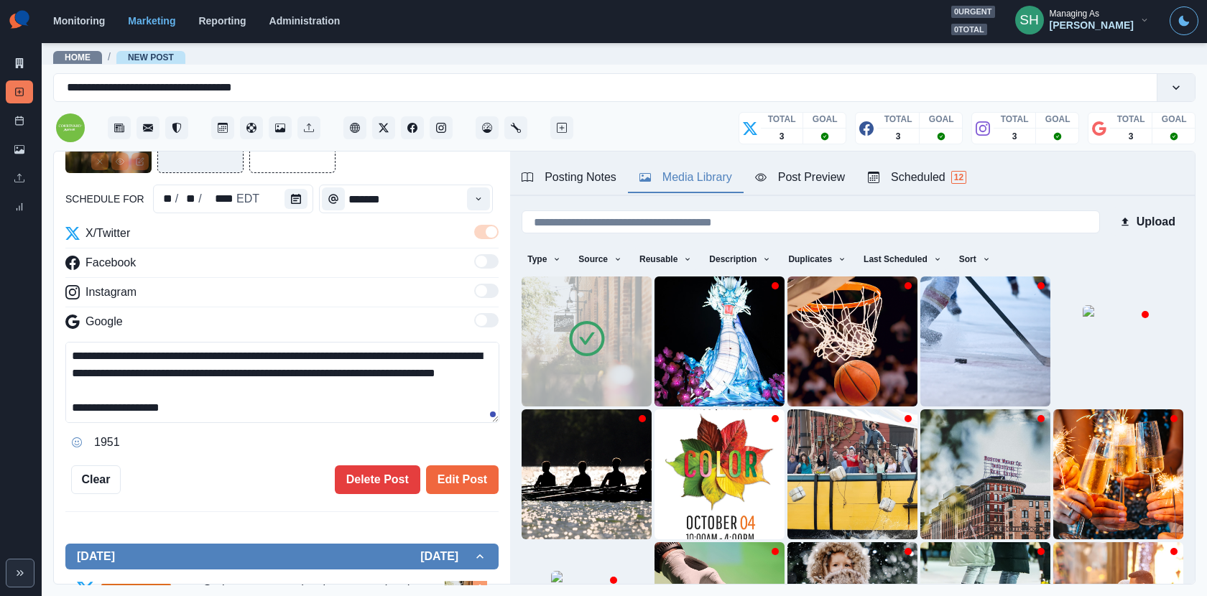
drag, startPoint x: 259, startPoint y: 402, endPoint x: 92, endPoint y: 408, distance: 167.5
click at [92, 408] on textarea "**********" at bounding box center [282, 382] width 434 height 81
drag, startPoint x: 97, startPoint y: 409, endPoint x: 322, endPoint y: 404, distance: 224.9
click at [322, 404] on textarea "**********" at bounding box center [282, 382] width 434 height 81
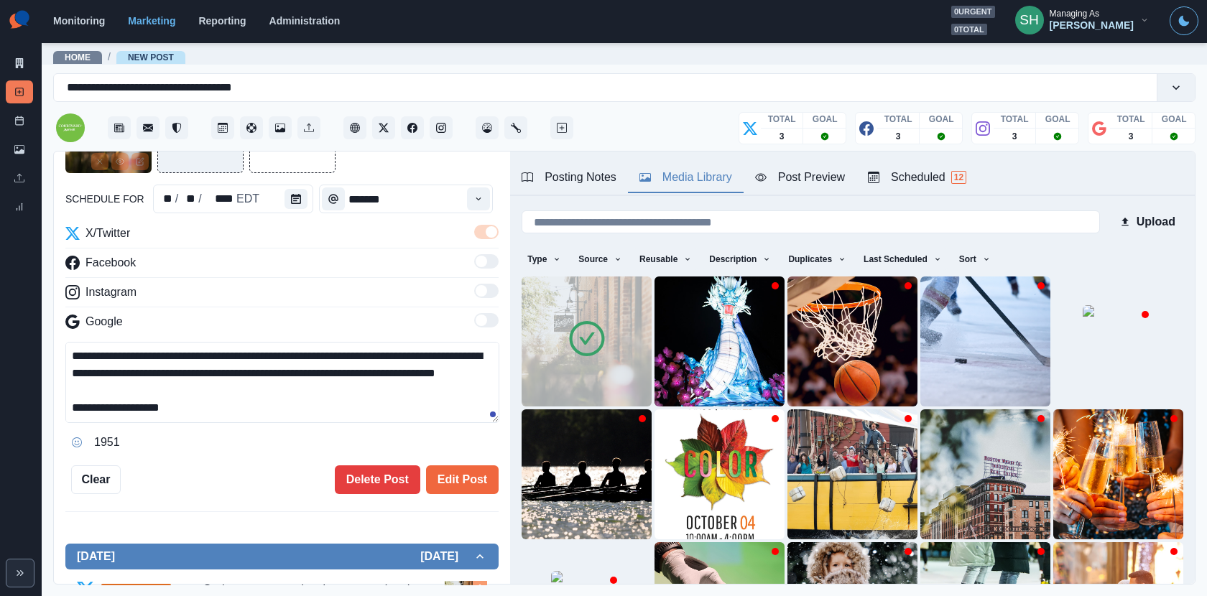
paste textarea "**"
type textarea "**********"
click at [485, 488] on button "Edit Post" at bounding box center [462, 480] width 73 height 29
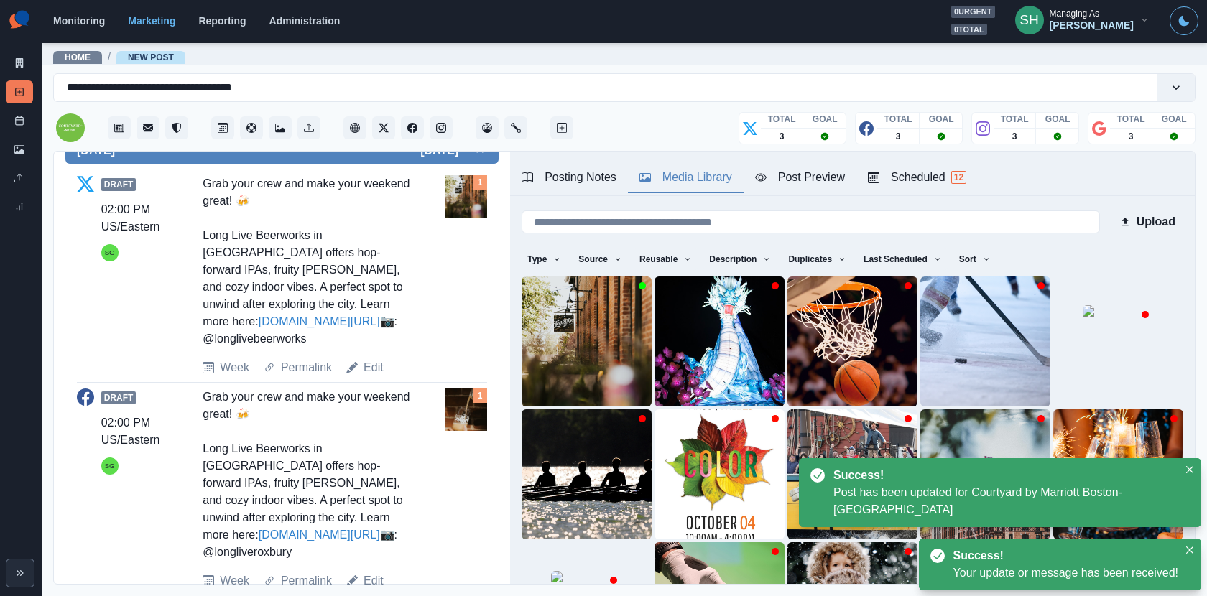
scroll to position [524, 0]
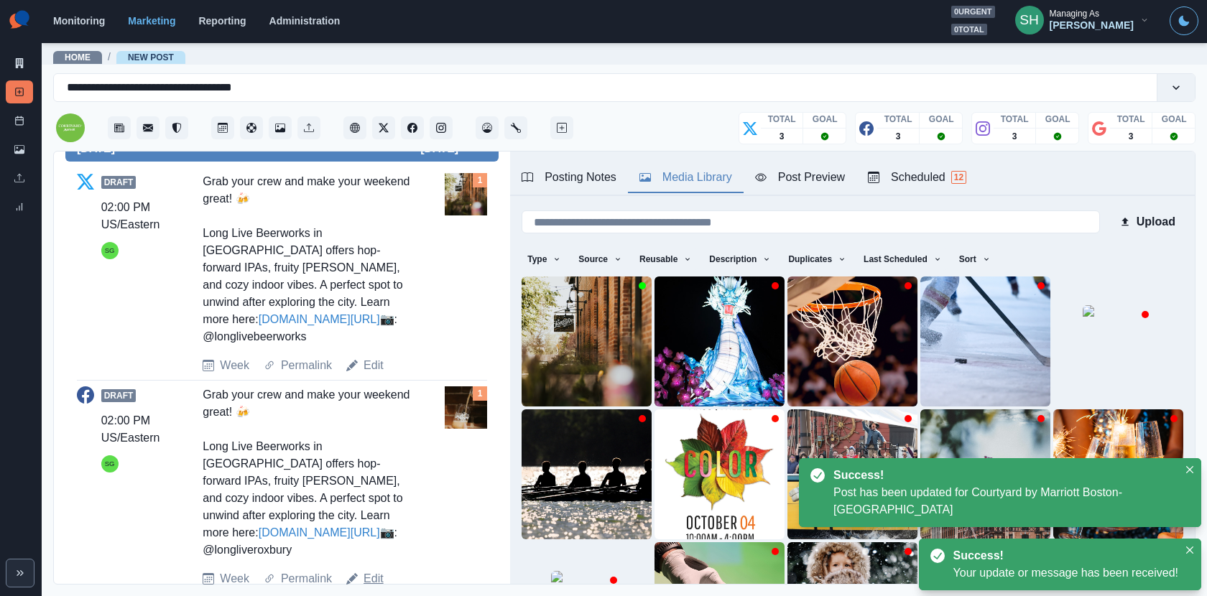
click at [377, 536] on link "Edit" at bounding box center [374, 578] width 20 height 17
type textarea "**********"
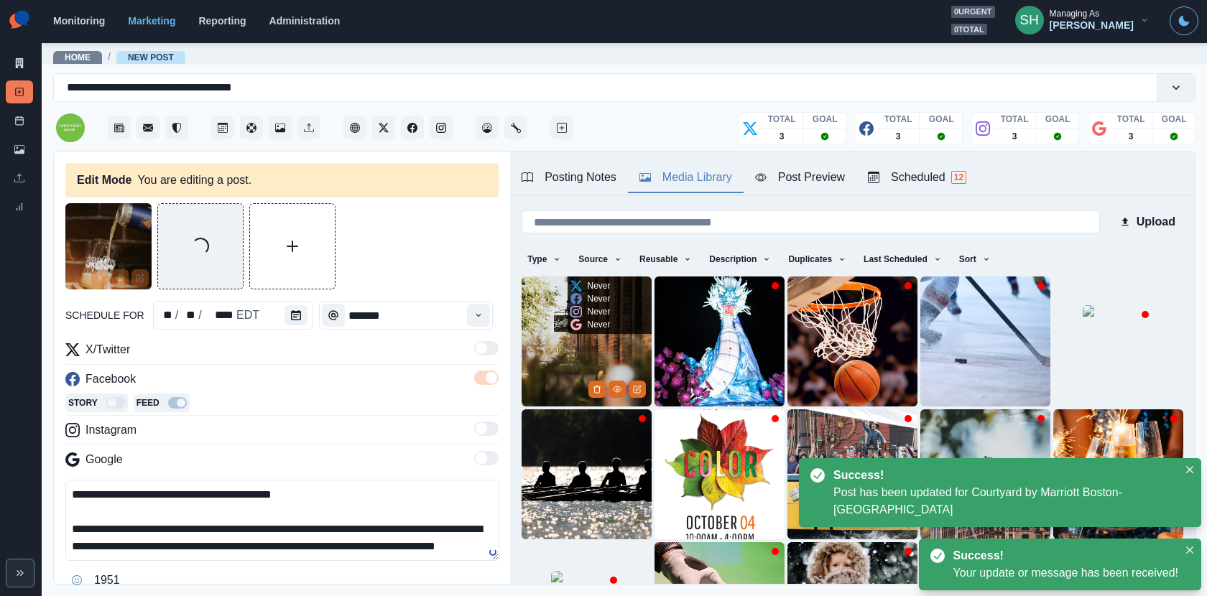
click at [567, 346] on img at bounding box center [587, 342] width 130 height 130
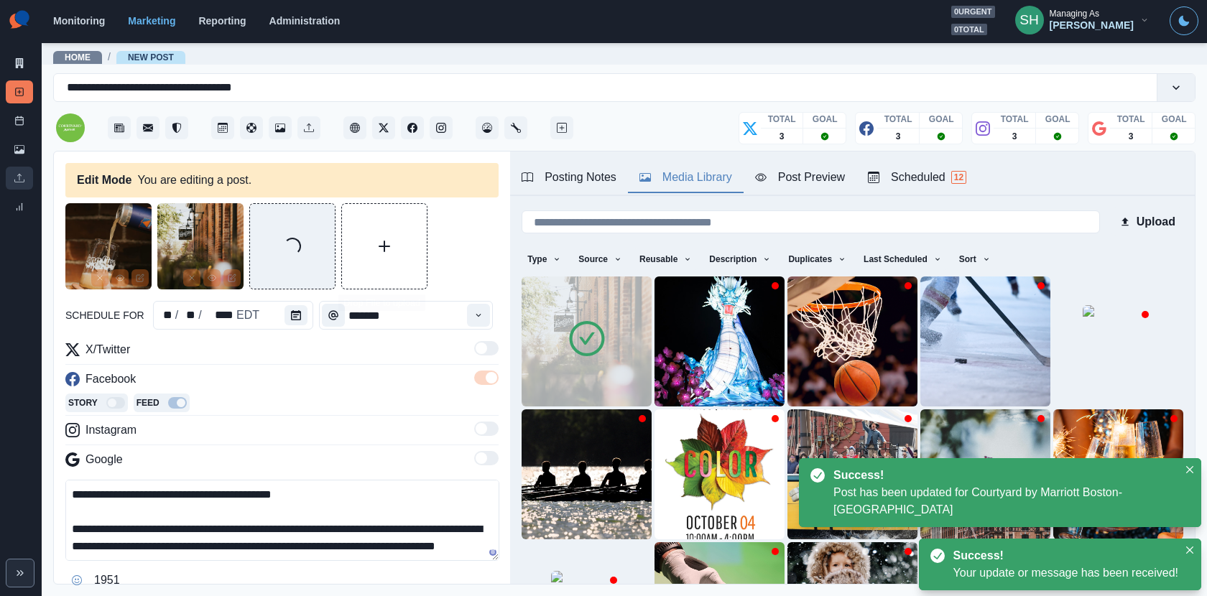
click at [27, 186] on link "Uploads" at bounding box center [19, 178] width 27 height 23
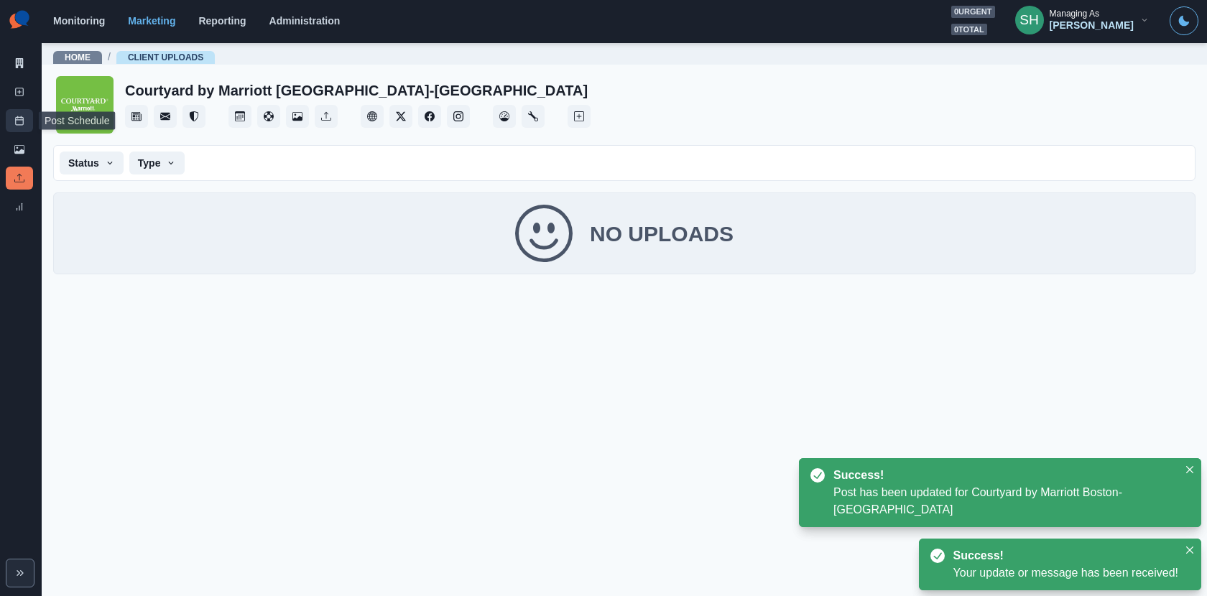
click at [14, 121] on icon at bounding box center [19, 121] width 10 height 10
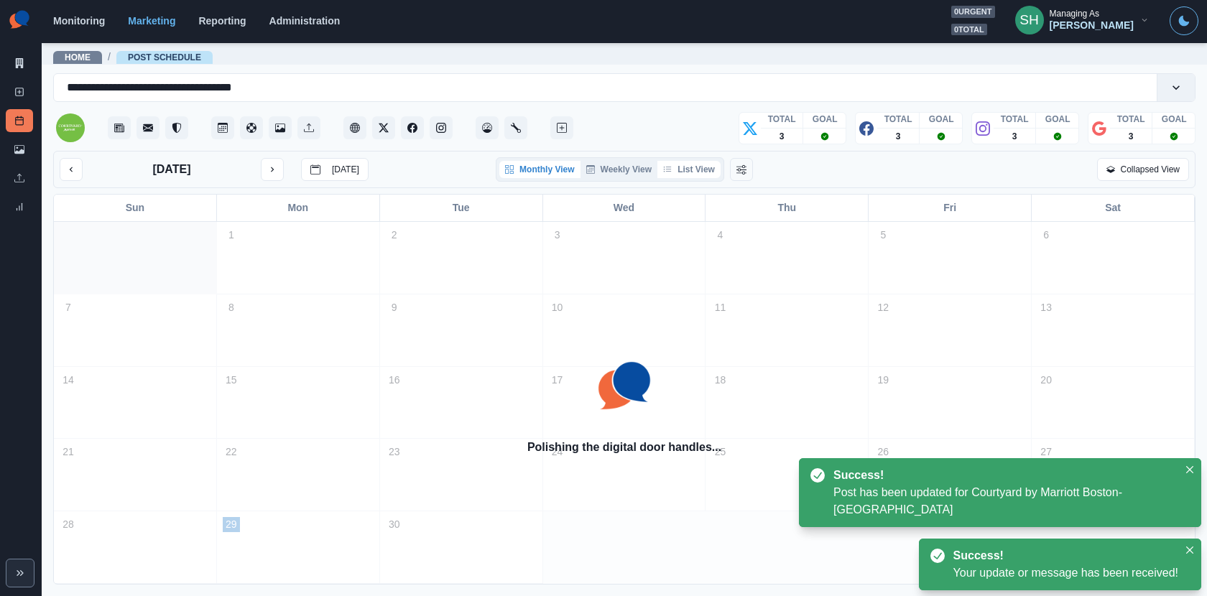
click at [709, 172] on button "List View" at bounding box center [688, 169] width 63 height 17
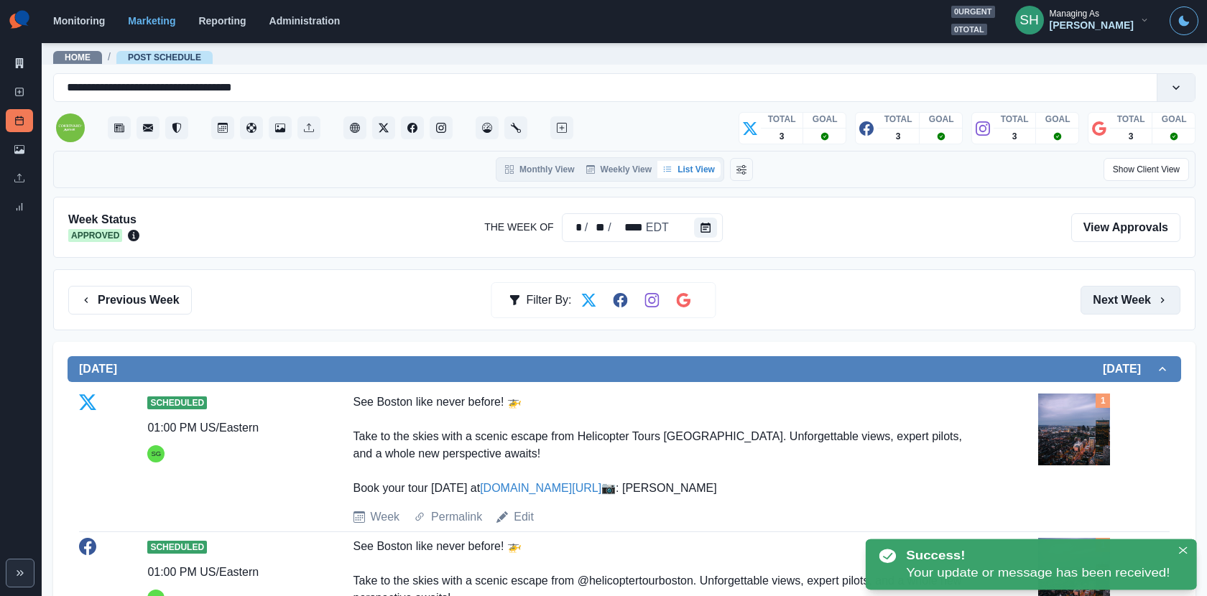
click at [1086, 294] on button "Next Week" at bounding box center [1131, 300] width 100 height 29
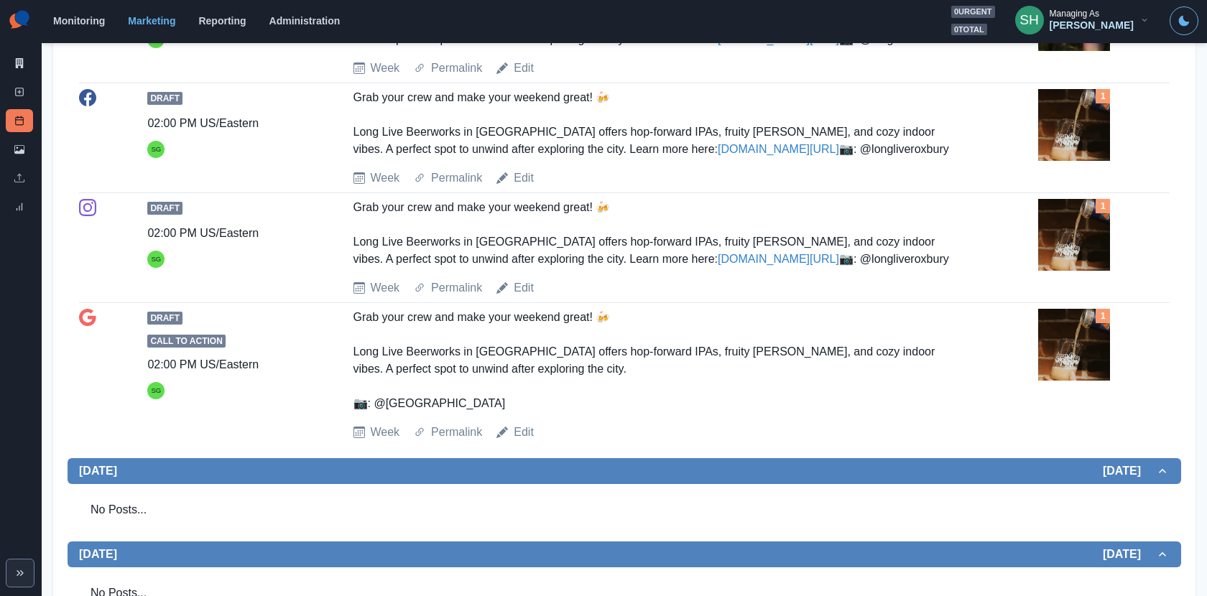
scroll to position [1609, 0]
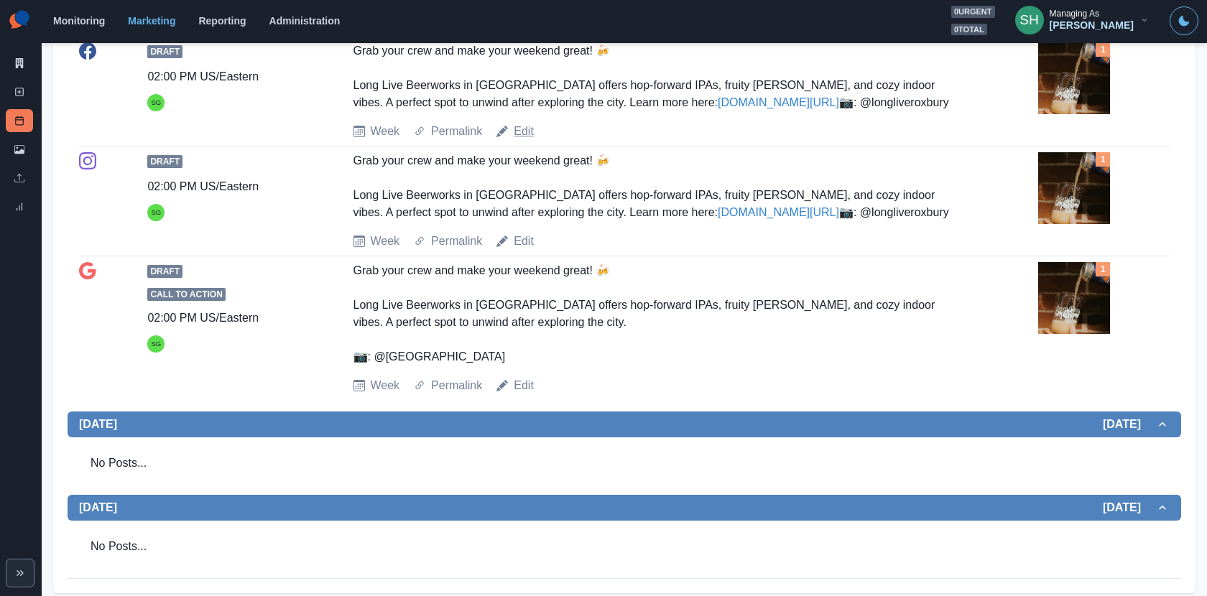
click at [527, 140] on link "Edit" at bounding box center [524, 131] width 20 height 17
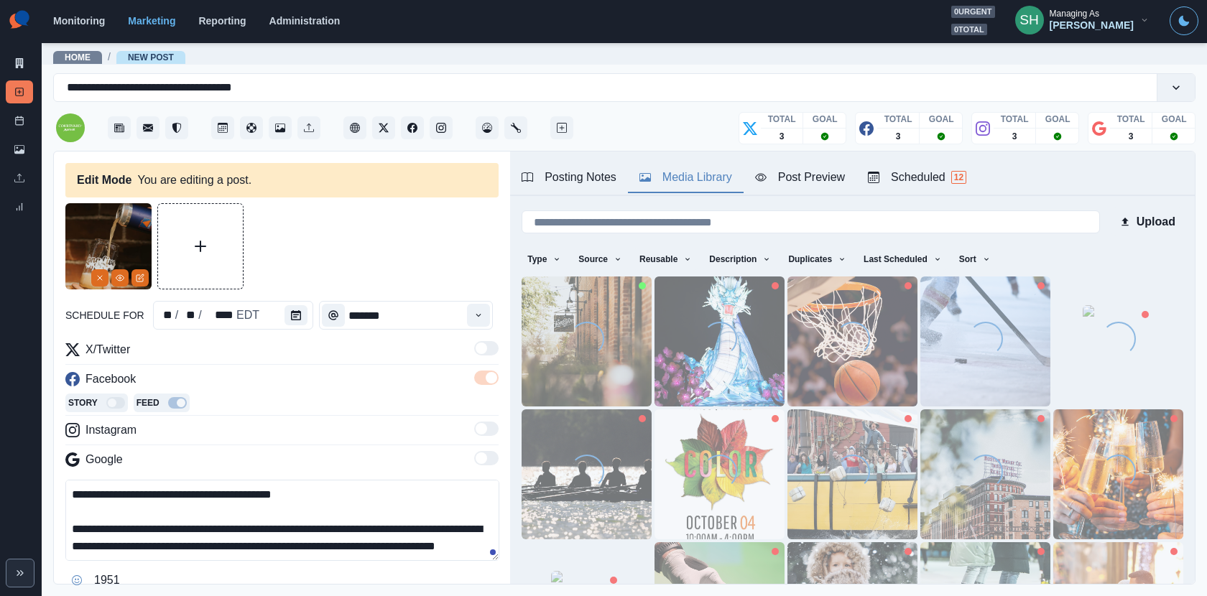
click at [674, 181] on div "Media Library" at bounding box center [685, 177] width 93 height 17
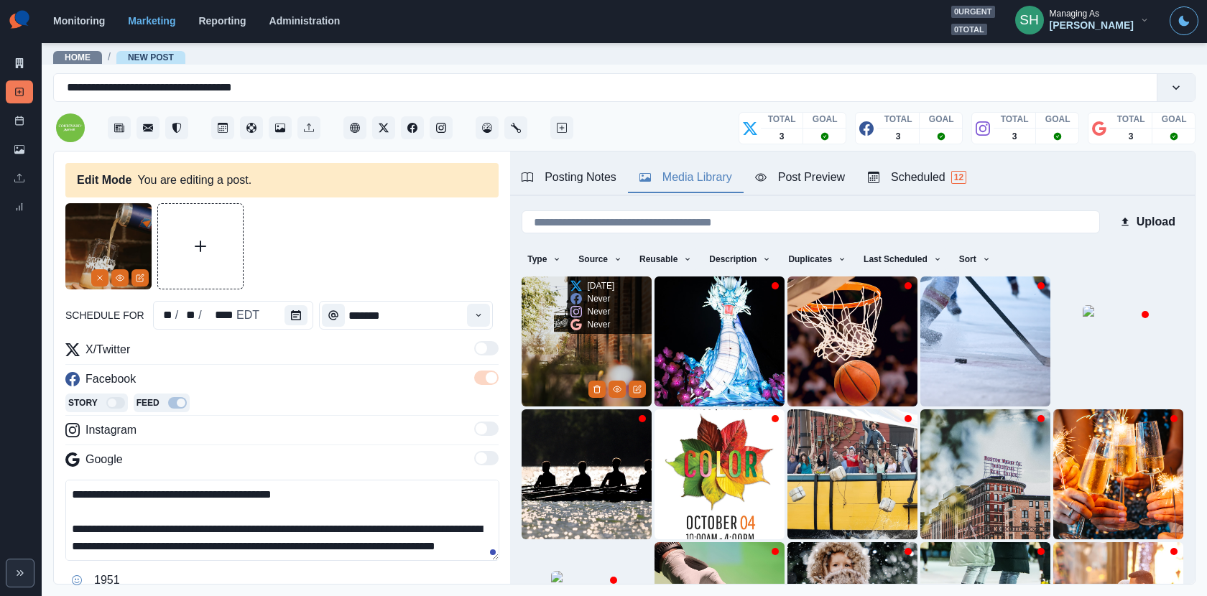
click at [592, 336] on img at bounding box center [587, 342] width 130 height 130
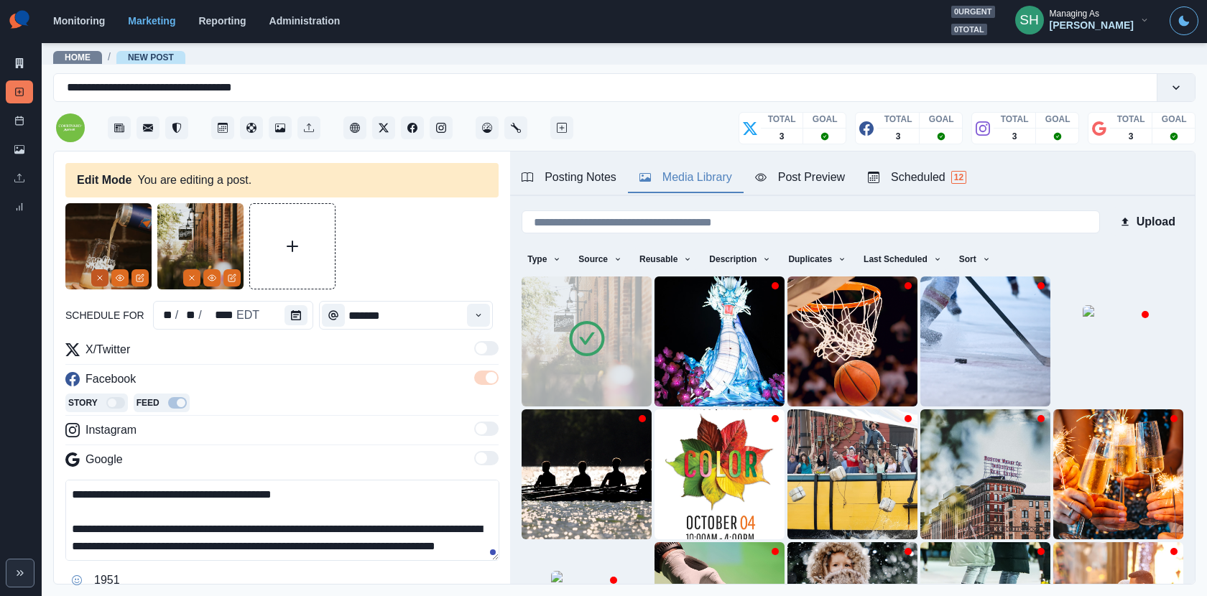
click at [101, 271] on button "Remove" at bounding box center [99, 277] width 17 height 17
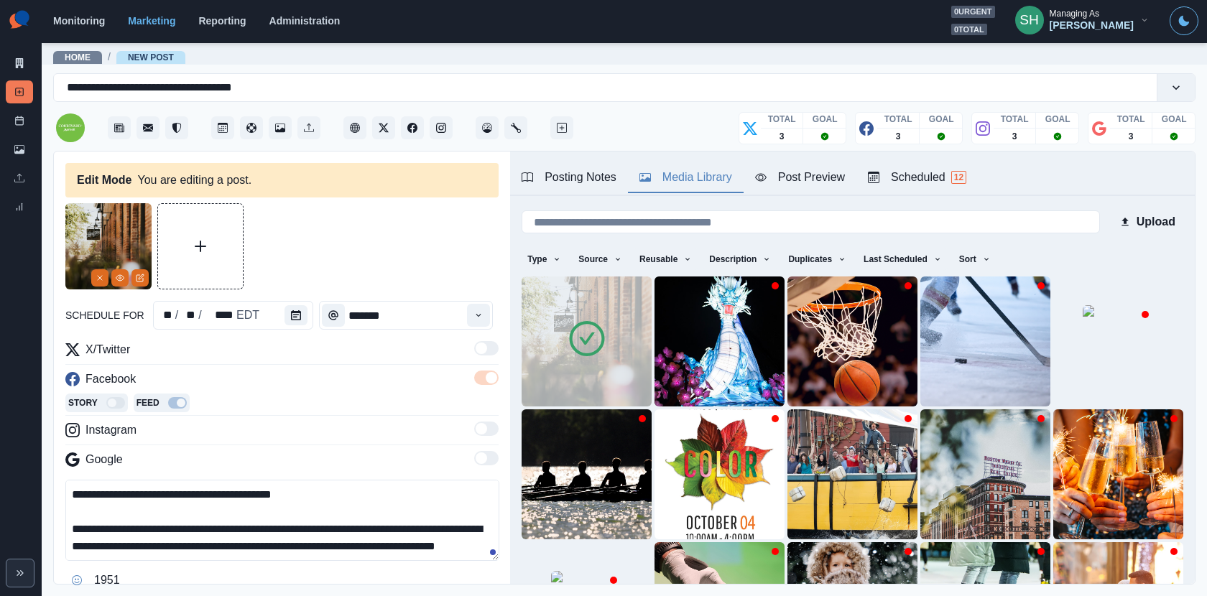
scroll to position [51, 0]
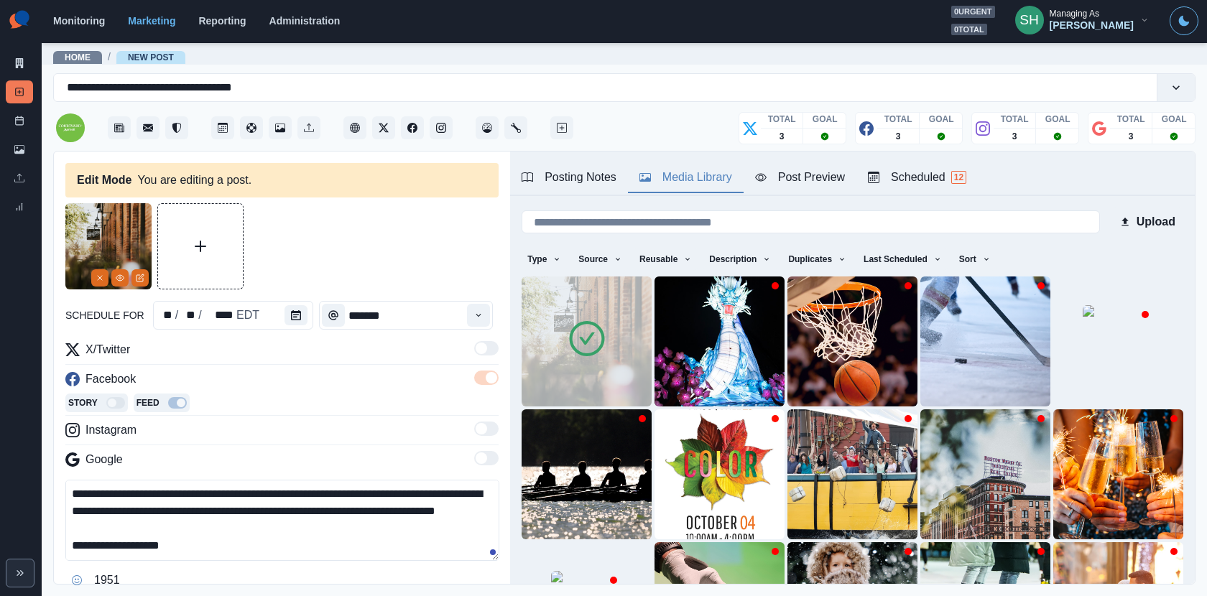
drag, startPoint x: 185, startPoint y: 553, endPoint x: 97, endPoint y: 548, distance: 88.5
click at [97, 536] on textarea "**********" at bounding box center [282, 520] width 434 height 81
paste textarea "**"
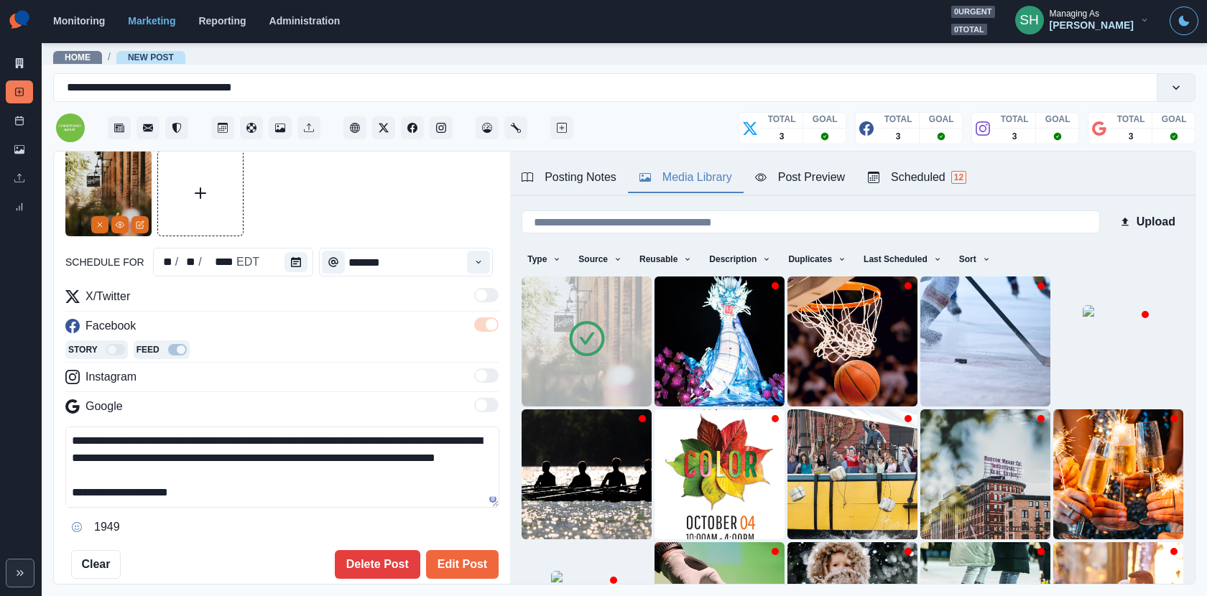
scroll to position [147, 0]
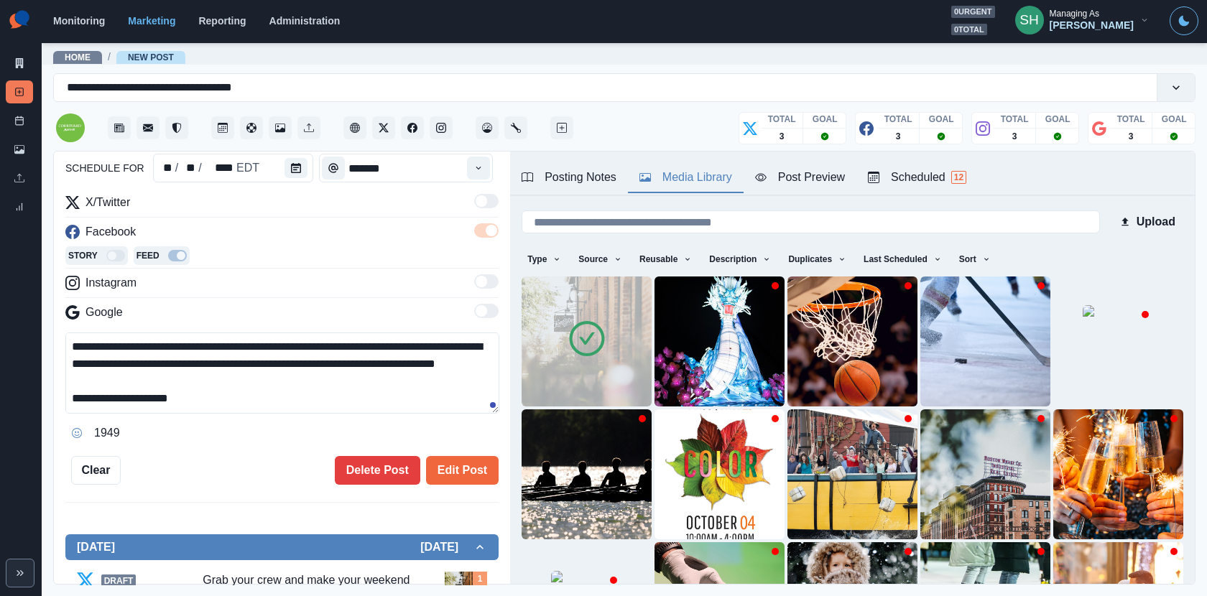
type textarea "**********"
click at [455, 485] on div "**********" at bounding box center [282, 369] width 456 height 434
click at [451, 470] on button "Edit Post" at bounding box center [462, 470] width 73 height 29
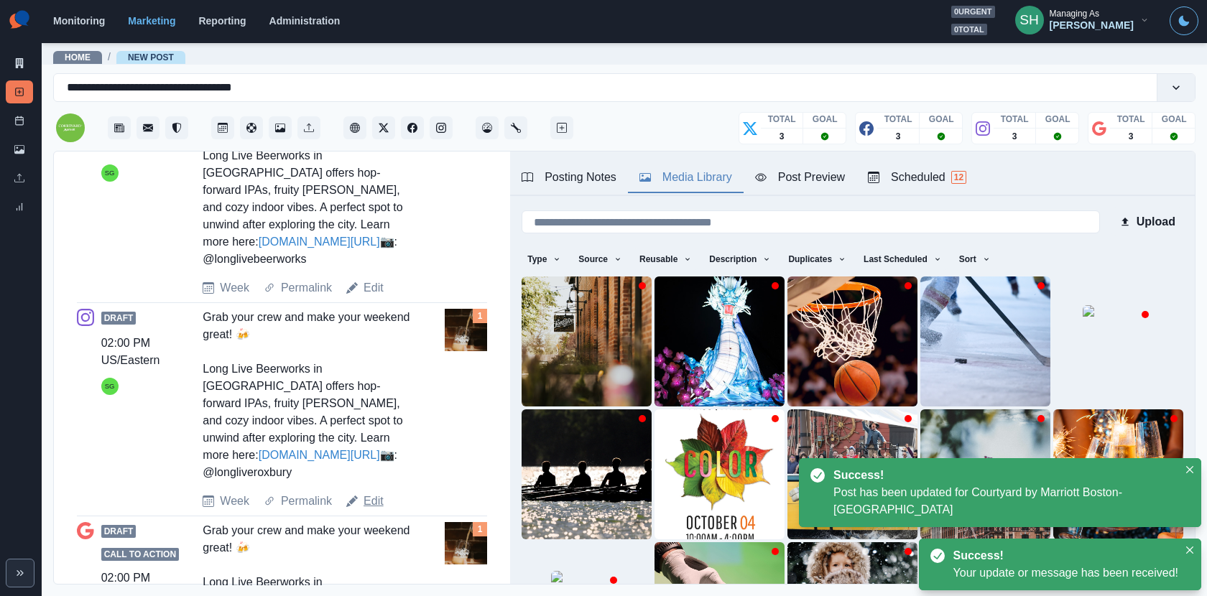
click at [372, 493] on link "Edit" at bounding box center [374, 501] width 20 height 17
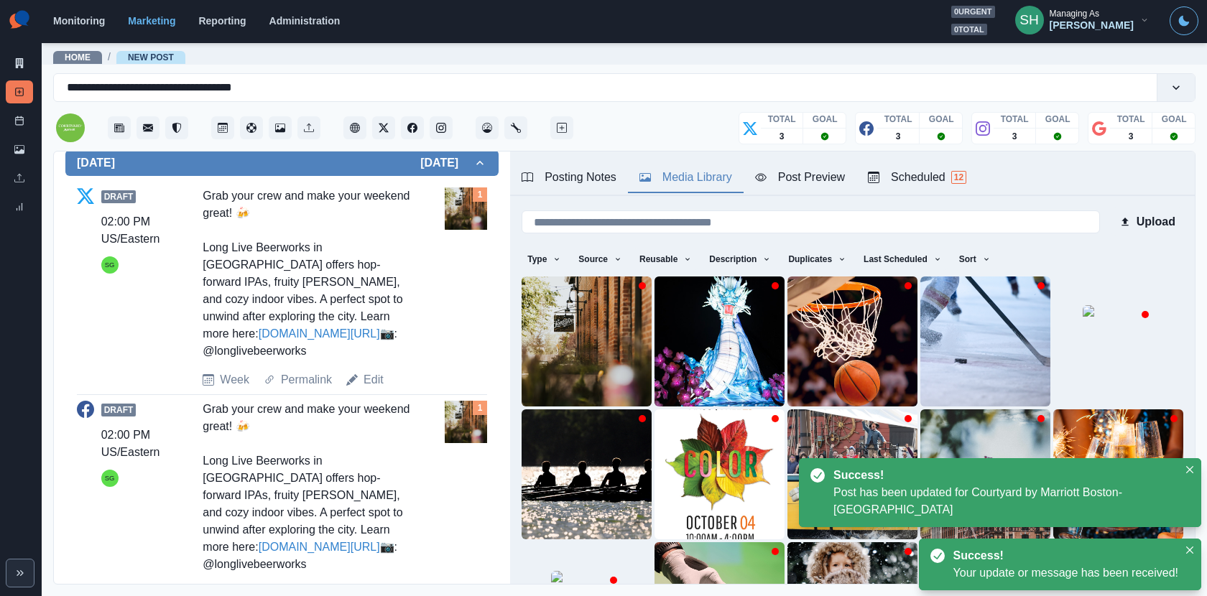
scroll to position [251, 0]
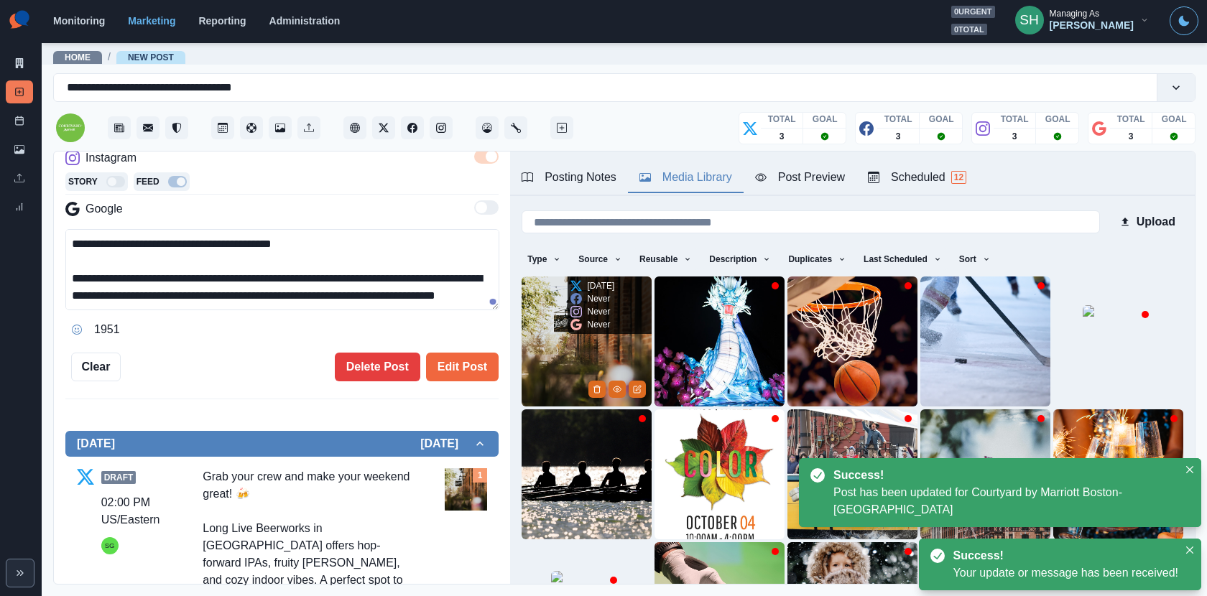
click at [585, 329] on div "Never" at bounding box center [590, 324] width 40 height 13
click at [573, 341] on img at bounding box center [587, 342] width 130 height 130
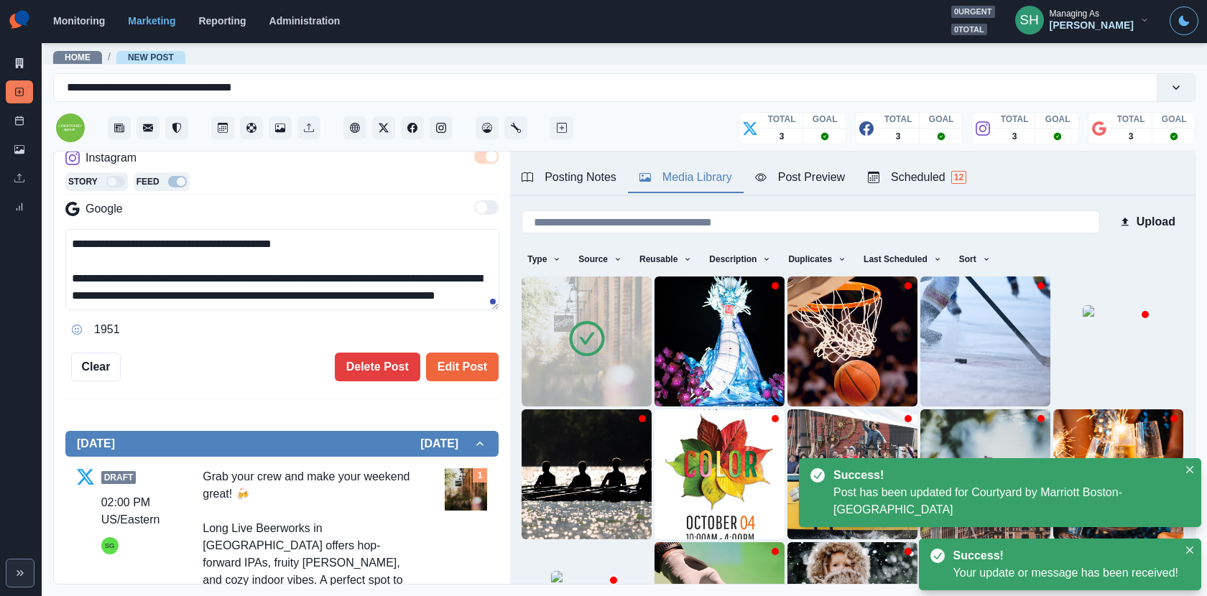
scroll to position [51, 0]
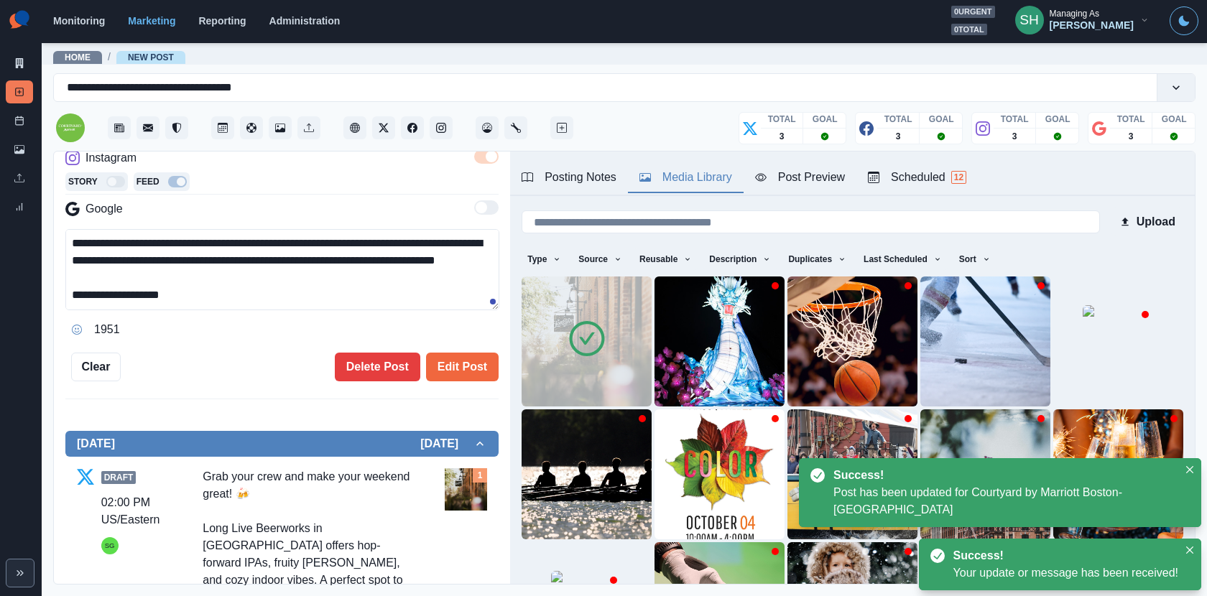
drag, startPoint x: 215, startPoint y: 290, endPoint x: 91, endPoint y: 287, distance: 124.3
click at [91, 287] on textarea "**********" at bounding box center [282, 269] width 434 height 81
paste textarea "*"
click at [86, 292] on textarea "**********" at bounding box center [282, 269] width 434 height 81
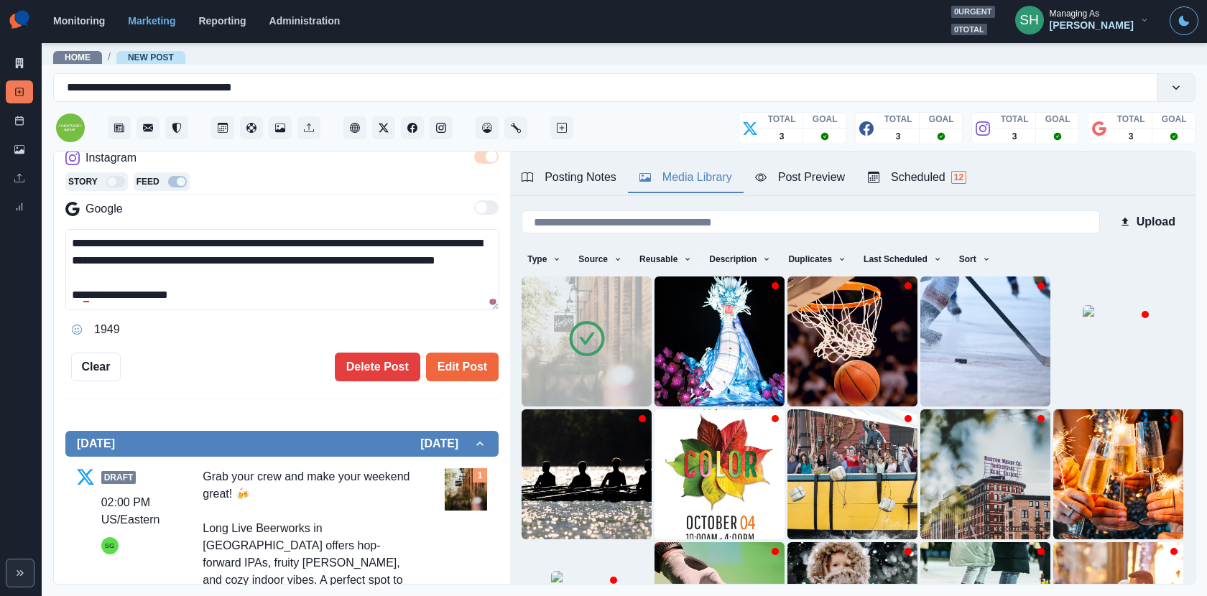
scroll to position [0, 0]
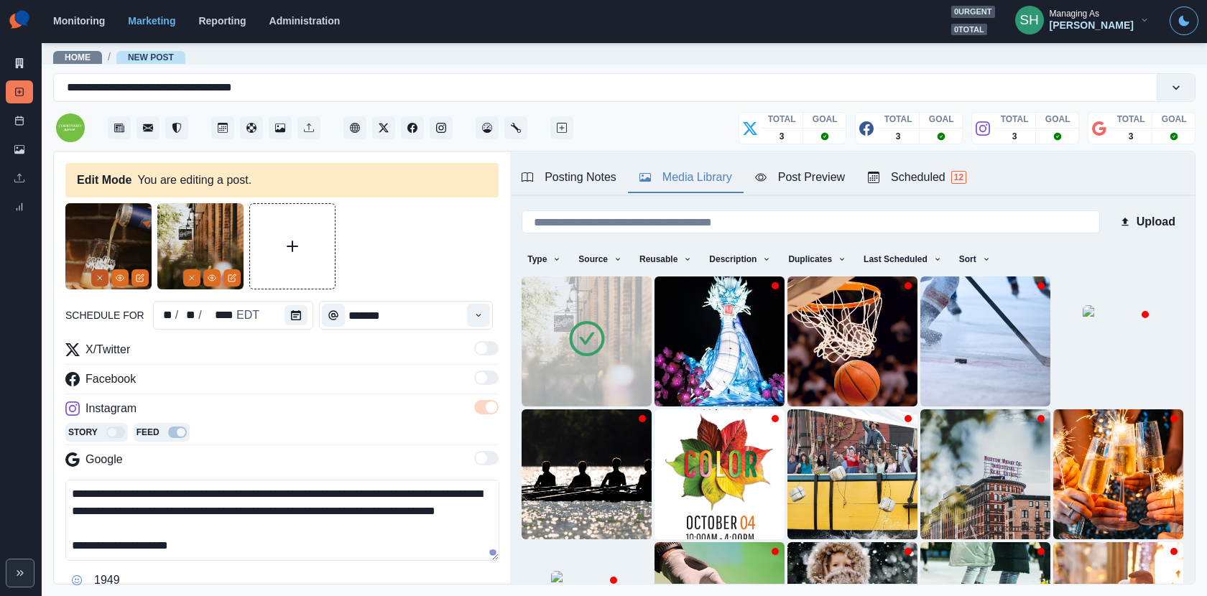
type textarea "**********"
click at [104, 270] on button "Remove" at bounding box center [99, 277] width 17 height 17
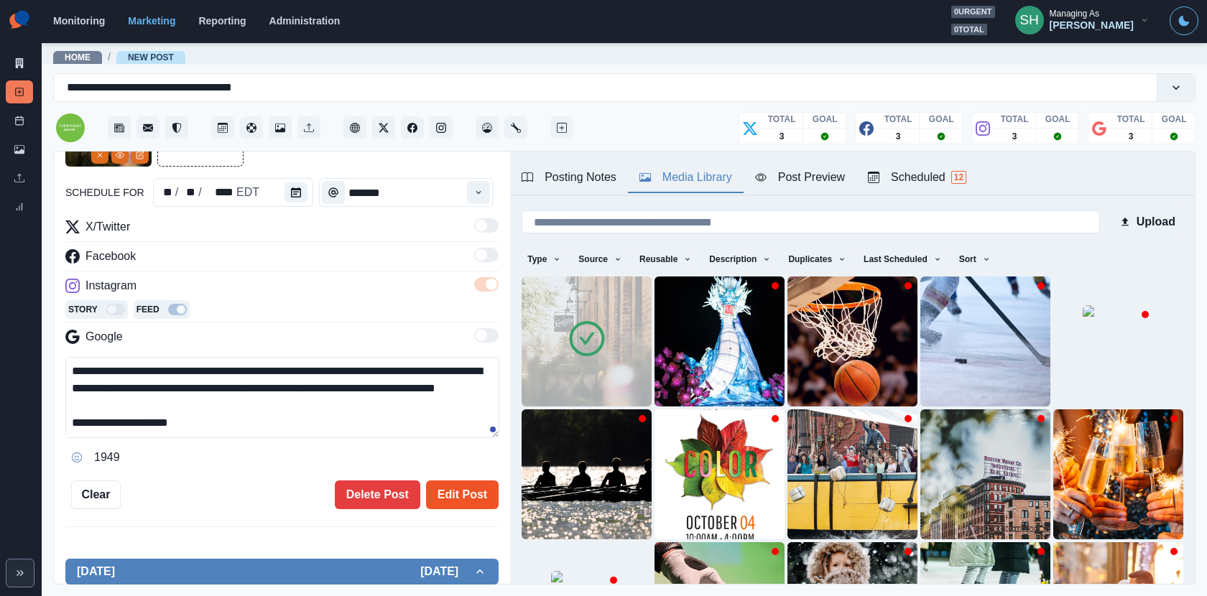
scroll to position [259, 0]
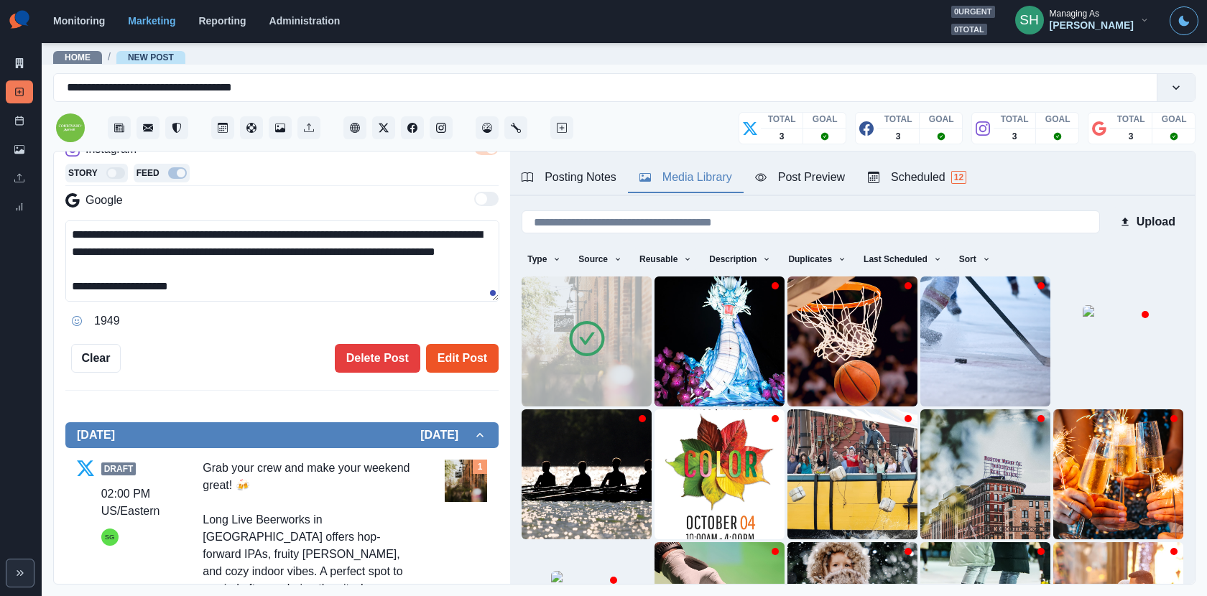
click at [439, 358] on button "Edit Post" at bounding box center [462, 358] width 73 height 29
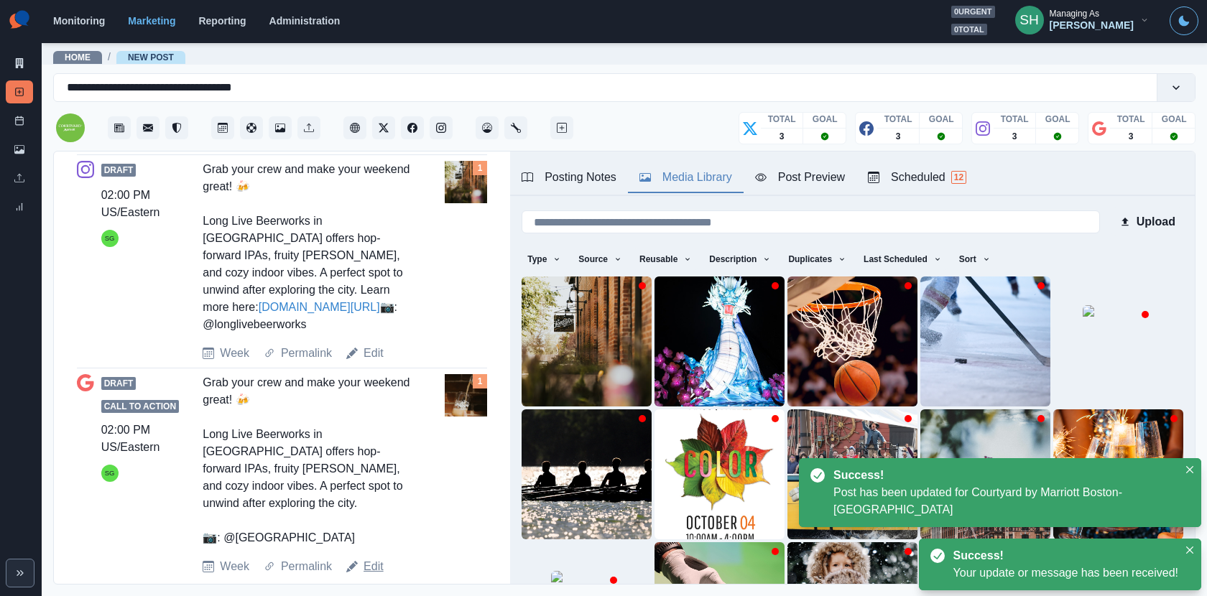
click at [366, 536] on link "Edit" at bounding box center [374, 566] width 20 height 17
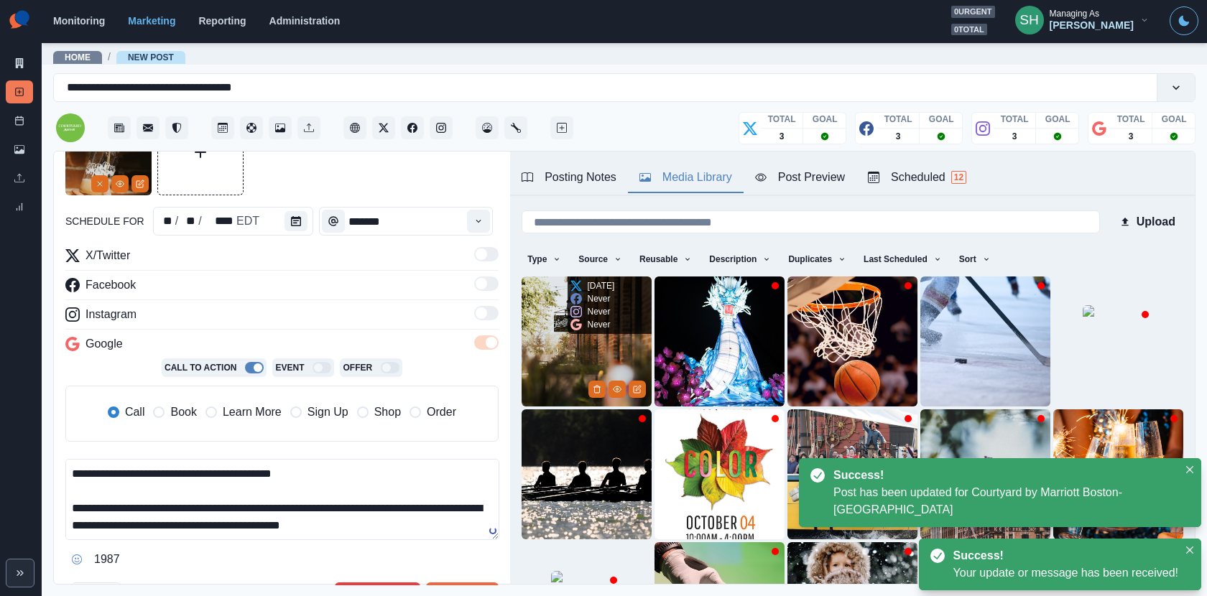
click at [558, 370] on img at bounding box center [587, 342] width 130 height 130
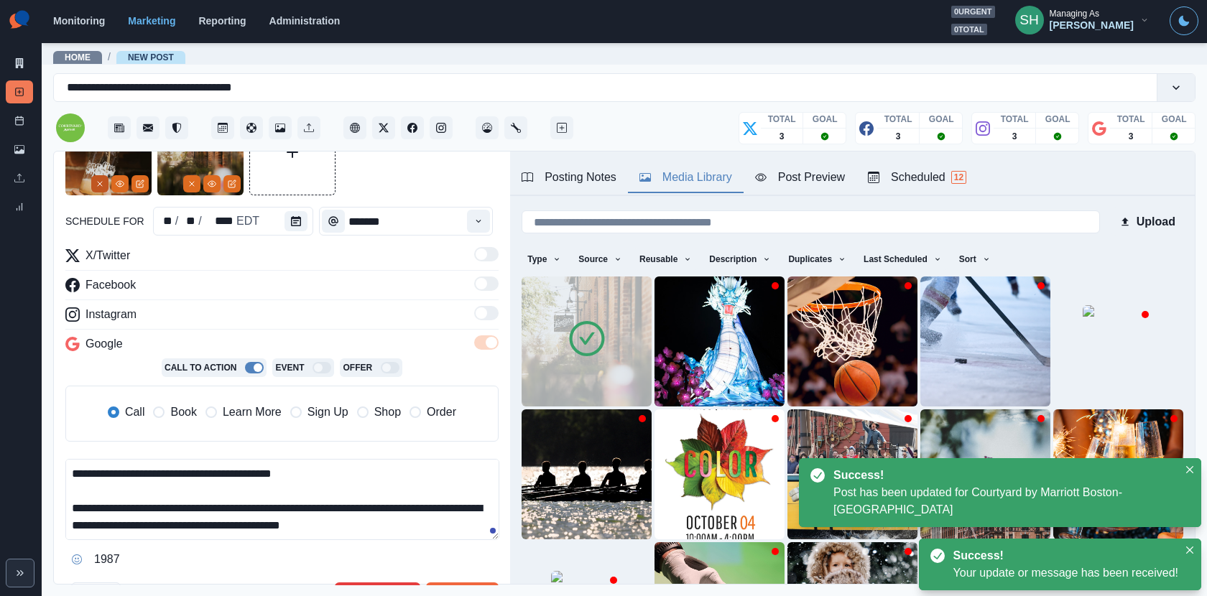
click at [103, 185] on icon "Remove" at bounding box center [100, 184] width 9 height 9
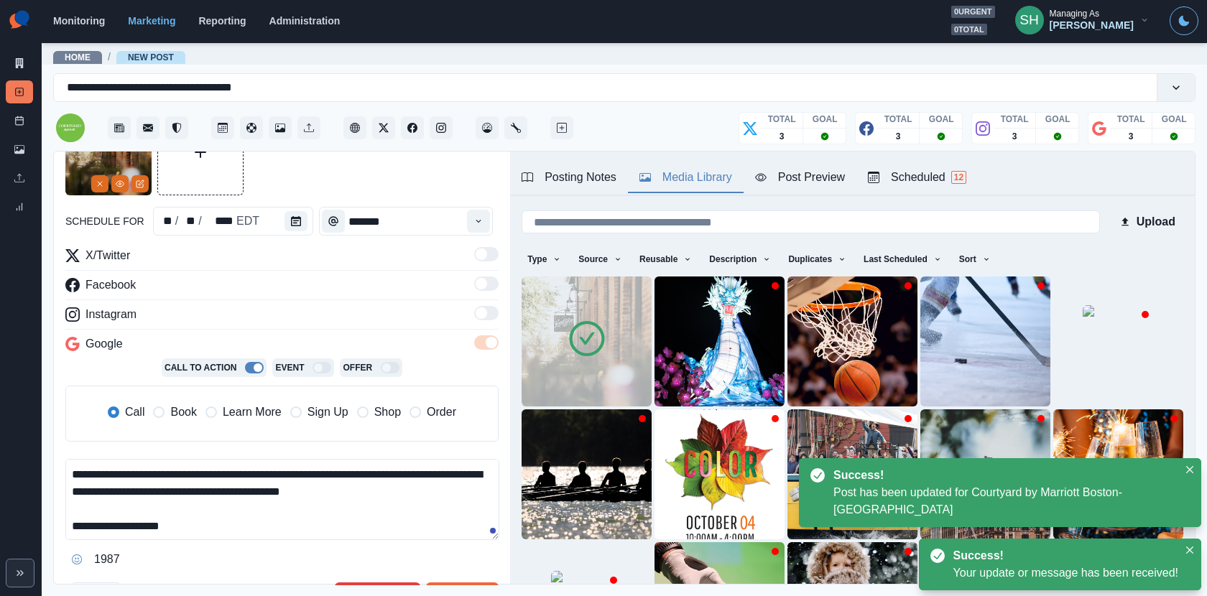
drag, startPoint x: 134, startPoint y: 528, endPoint x: 96, endPoint y: 528, distance: 38.1
click at [96, 528] on textarea "**********" at bounding box center [282, 499] width 434 height 81
paste textarea "**"
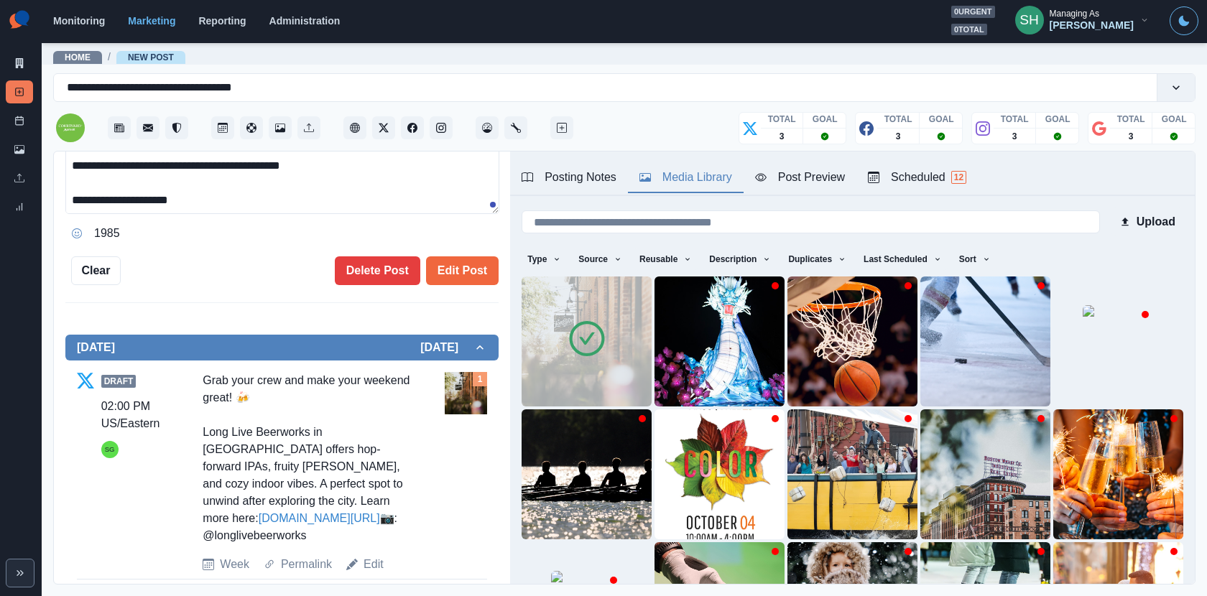
type textarea "**********"
drag, startPoint x: 336, startPoint y: 507, endPoint x: 193, endPoint y: 502, distance: 143.1
click at [193, 502] on div "Draft 02:00 PM US/Eastern SG Grab your crew and make your weekend great! 🍻 Long…" at bounding box center [282, 472] width 410 height 201
copy div "www.bit.ly/40fiYaY"
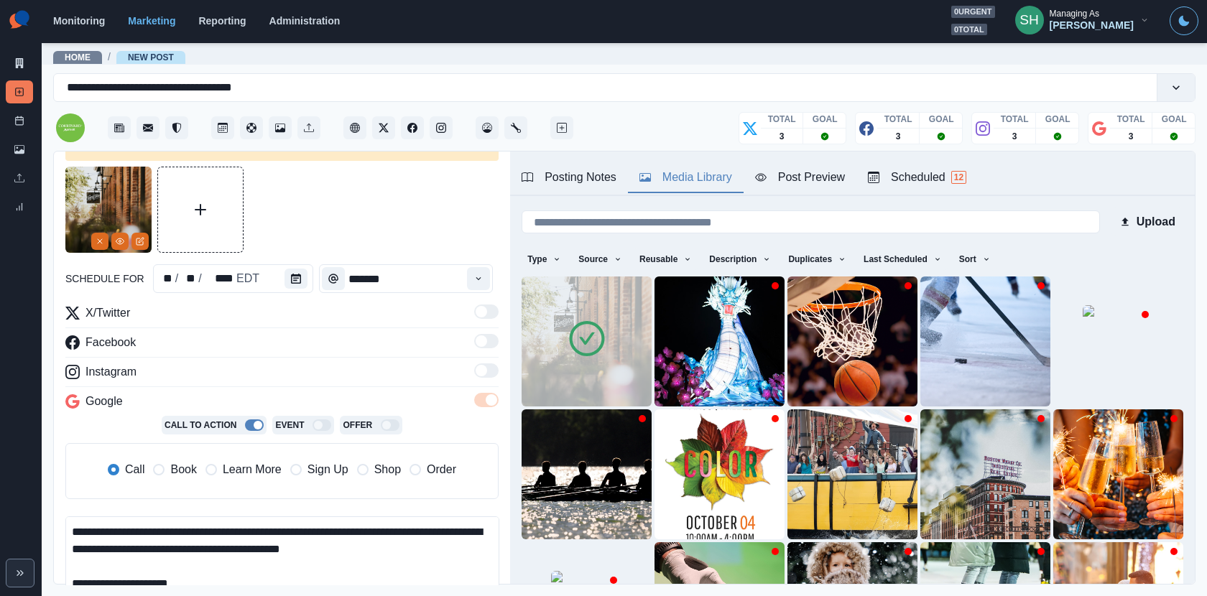
click at [238, 471] on span "Learn More" at bounding box center [252, 469] width 59 height 17
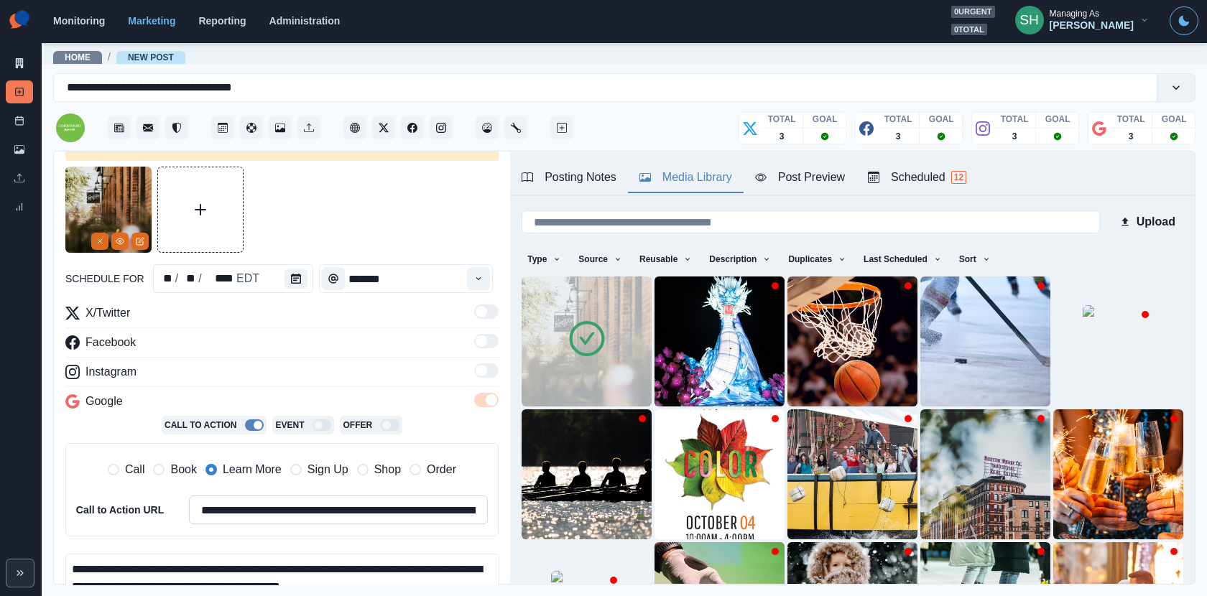
click at [244, 508] on input "**********" at bounding box center [338, 510] width 299 height 29
paste input
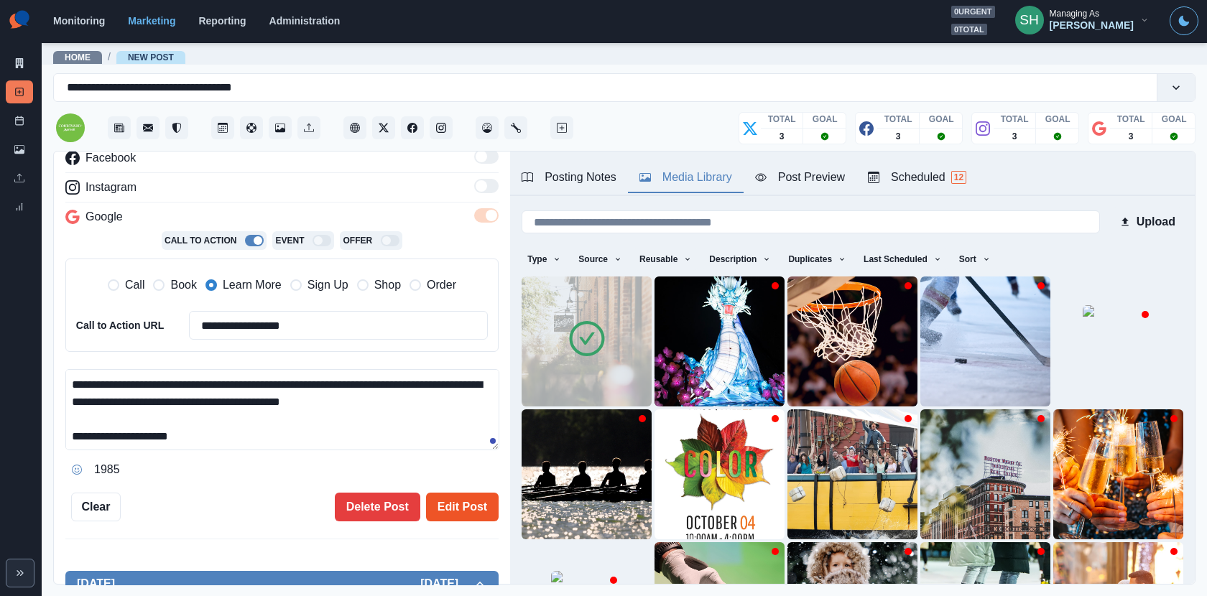
type input "**********"
click at [454, 505] on button "Edit Post" at bounding box center [462, 507] width 73 height 29
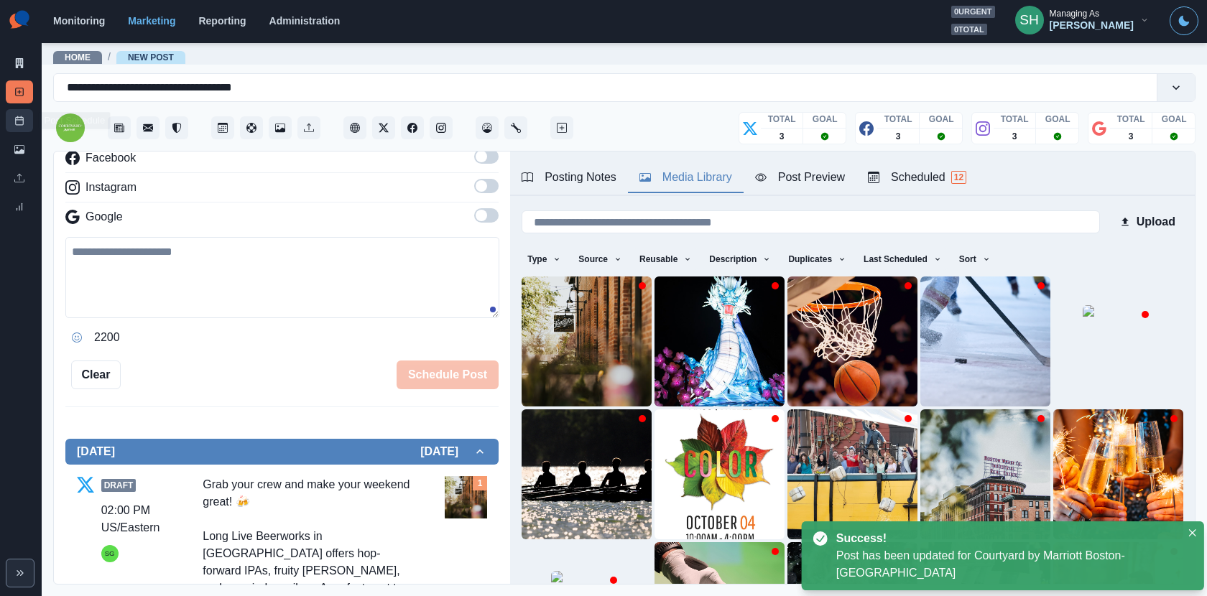
click at [21, 116] on icon at bounding box center [19, 121] width 10 height 10
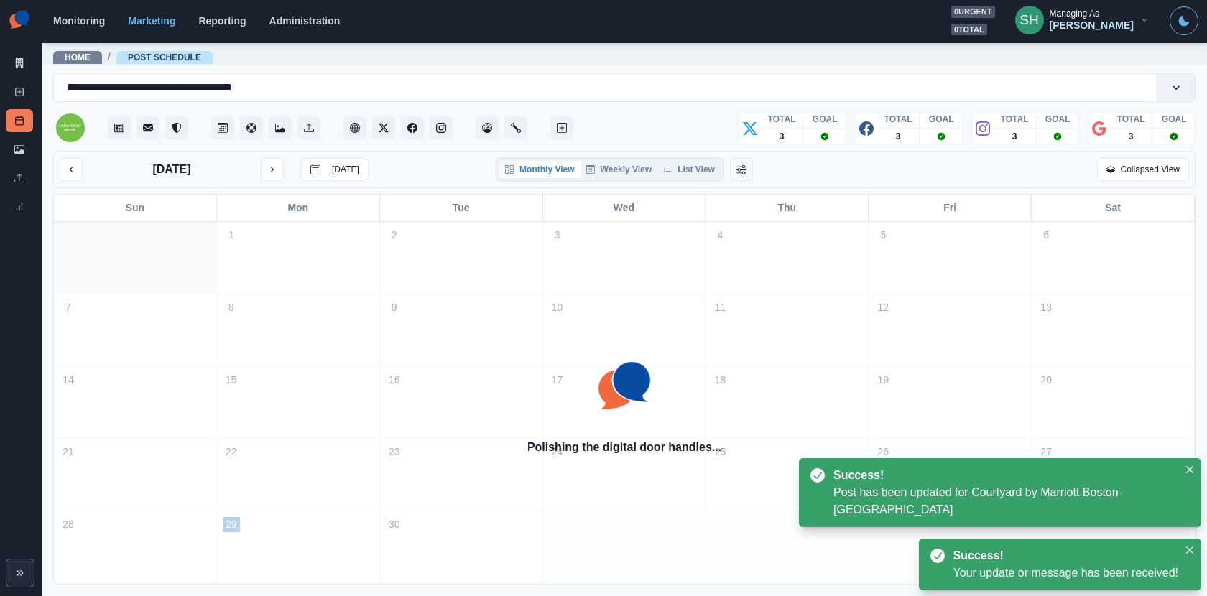
click at [703, 159] on div "Monthly View Weekly View List View" at bounding box center [610, 169] width 228 height 24
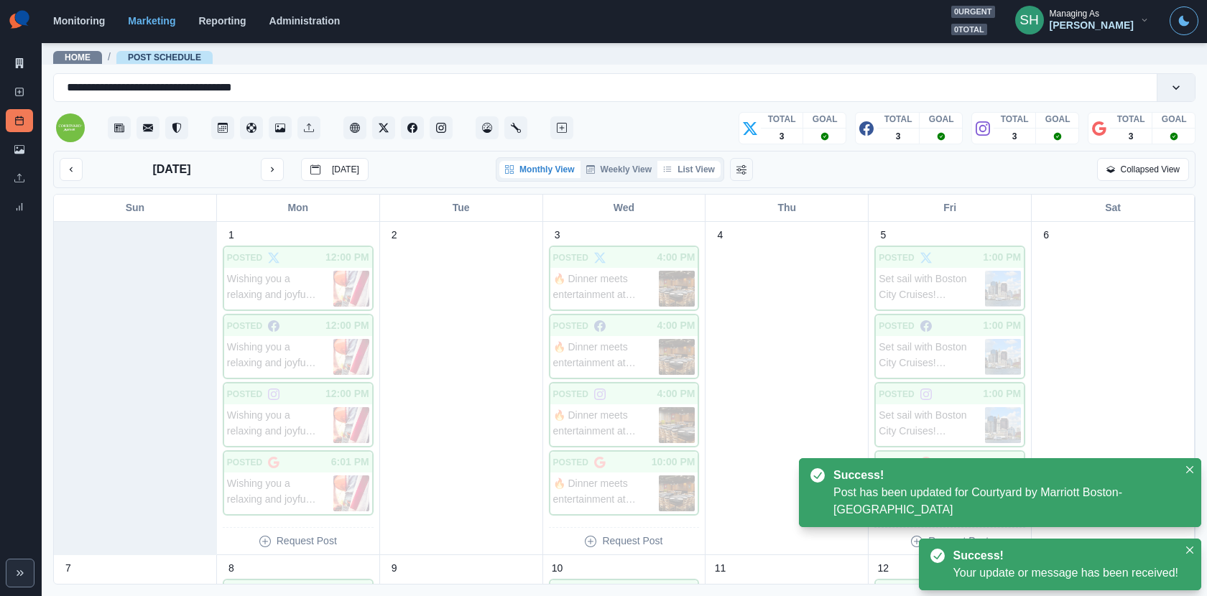
click at [706, 169] on button "List View" at bounding box center [688, 169] width 63 height 17
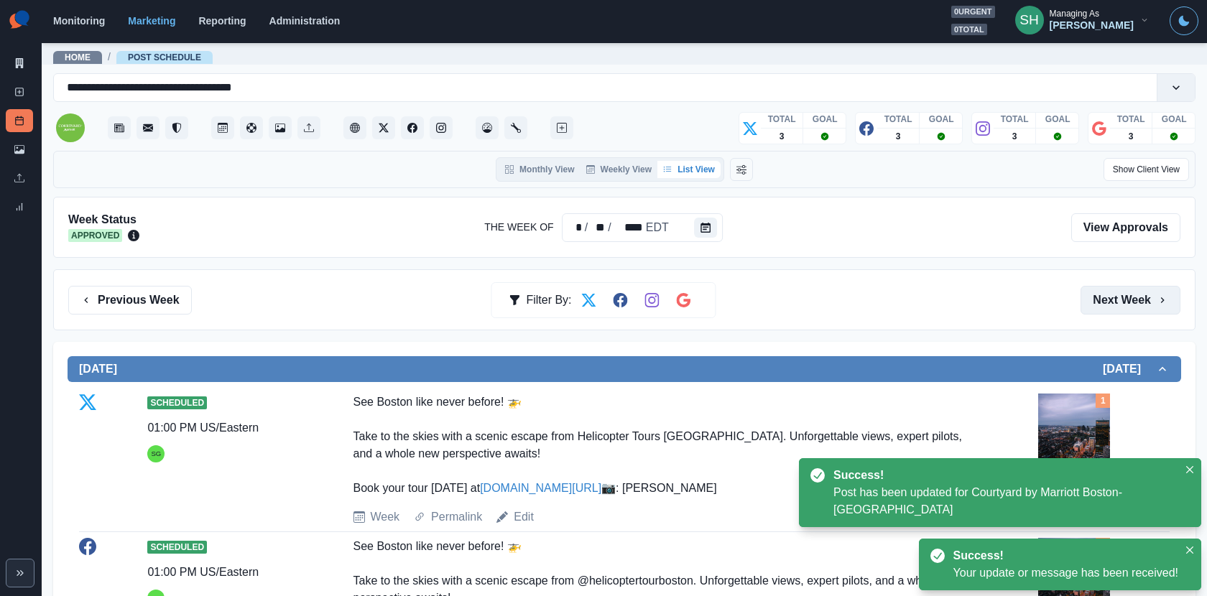
click at [1086, 298] on button "Next Week" at bounding box center [1131, 300] width 100 height 29
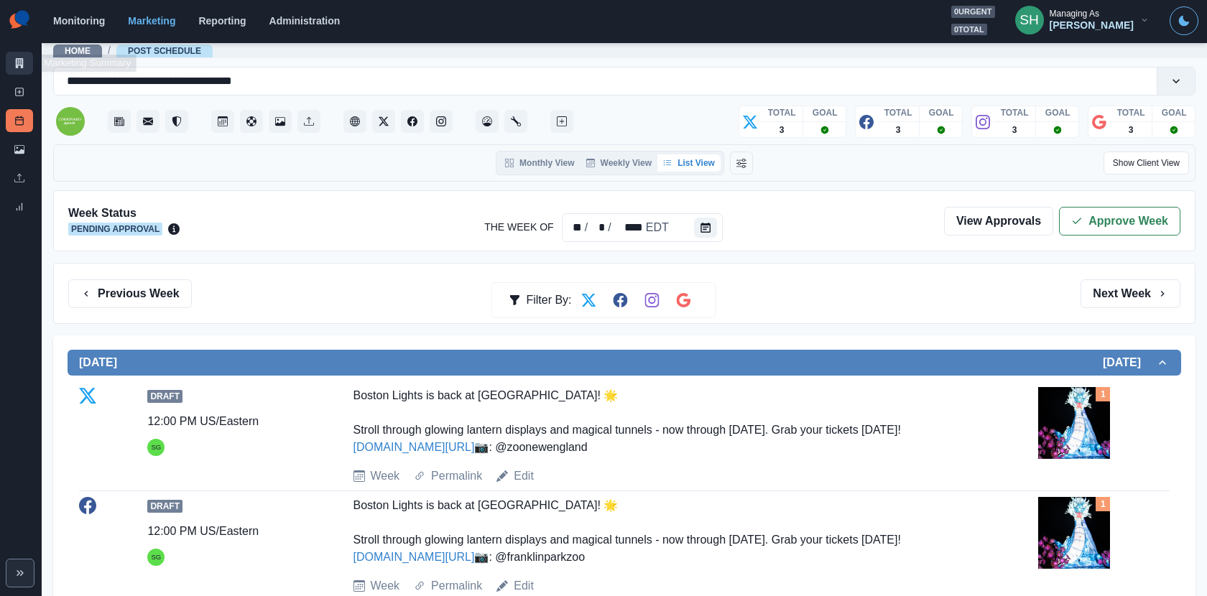
click at [17, 61] on icon at bounding box center [19, 63] width 10 height 10
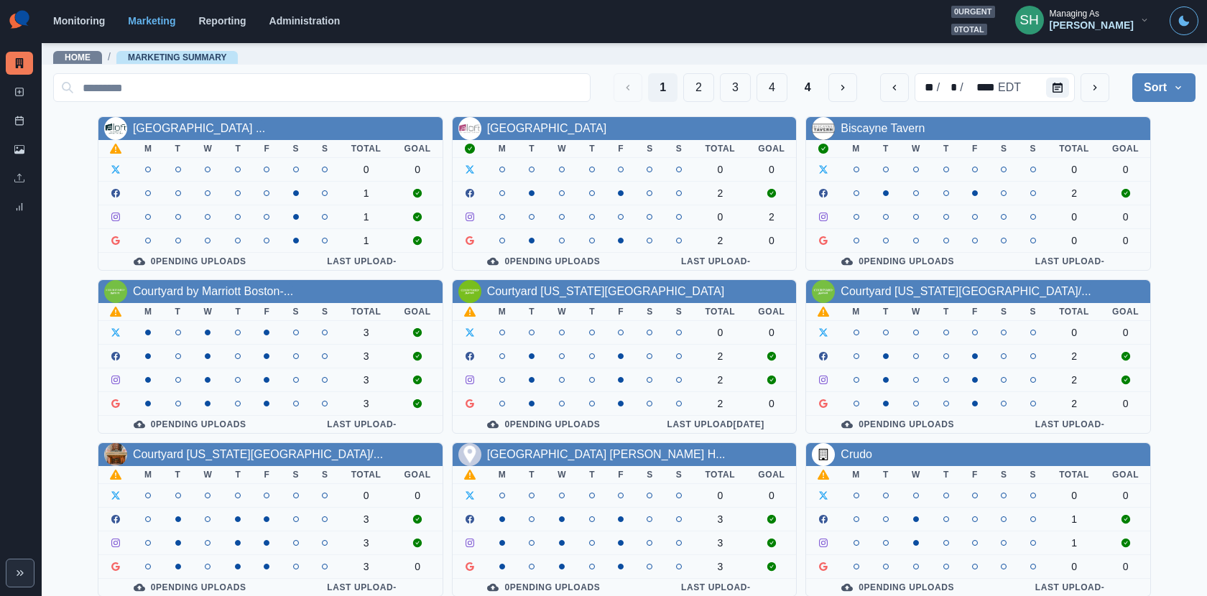
click at [545, 283] on div "Courtyard New York JFK Airport" at bounding box center [605, 291] width 237 height 17
click at [545, 285] on link "Courtyard New York JFK Airport" at bounding box center [605, 291] width 237 height 12
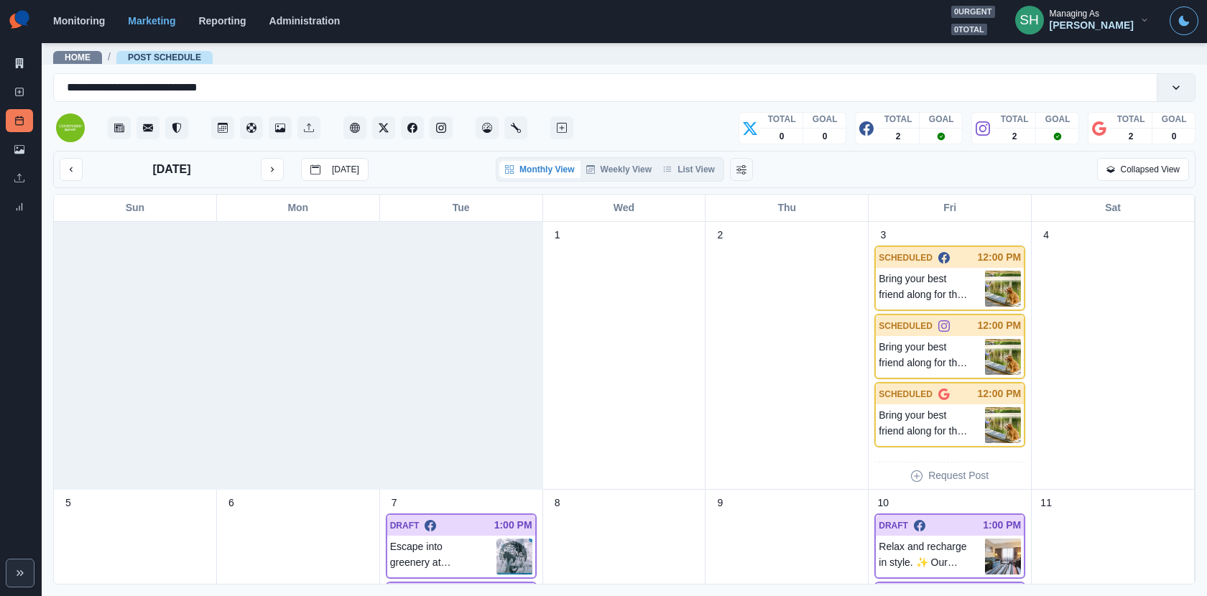
click at [671, 180] on div "October 2025 Today Monthly View Weekly View List View Collapsed View" at bounding box center [624, 169] width 1142 height 37
click at [671, 175] on button "List View" at bounding box center [688, 169] width 63 height 17
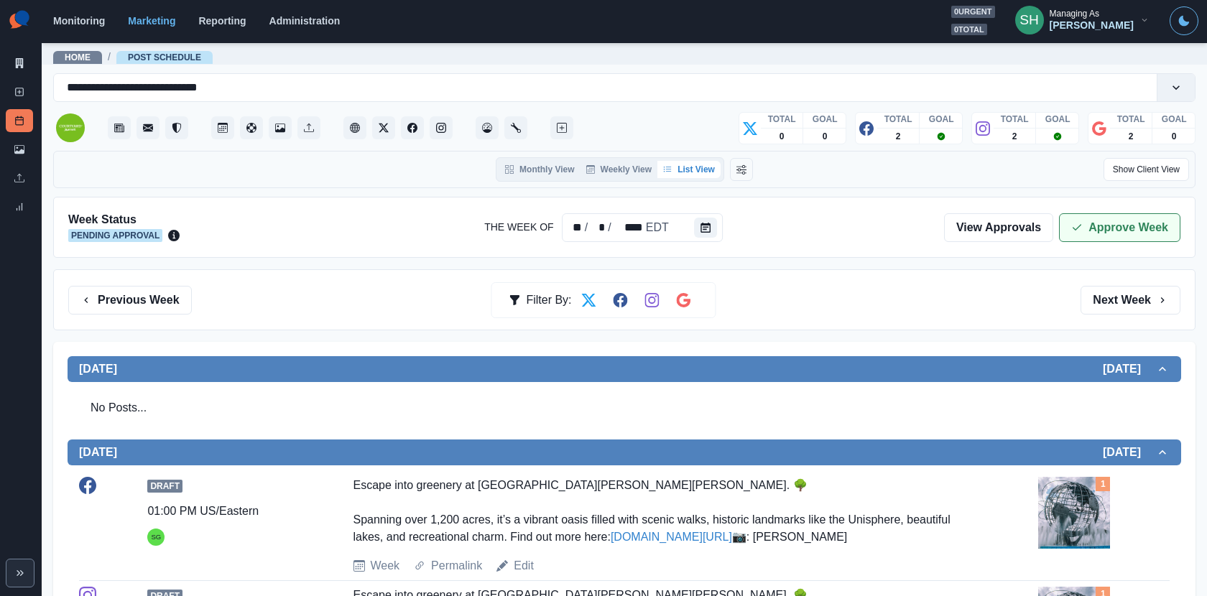
click at [1086, 230] on button "Approve Week" at bounding box center [1119, 227] width 121 height 29
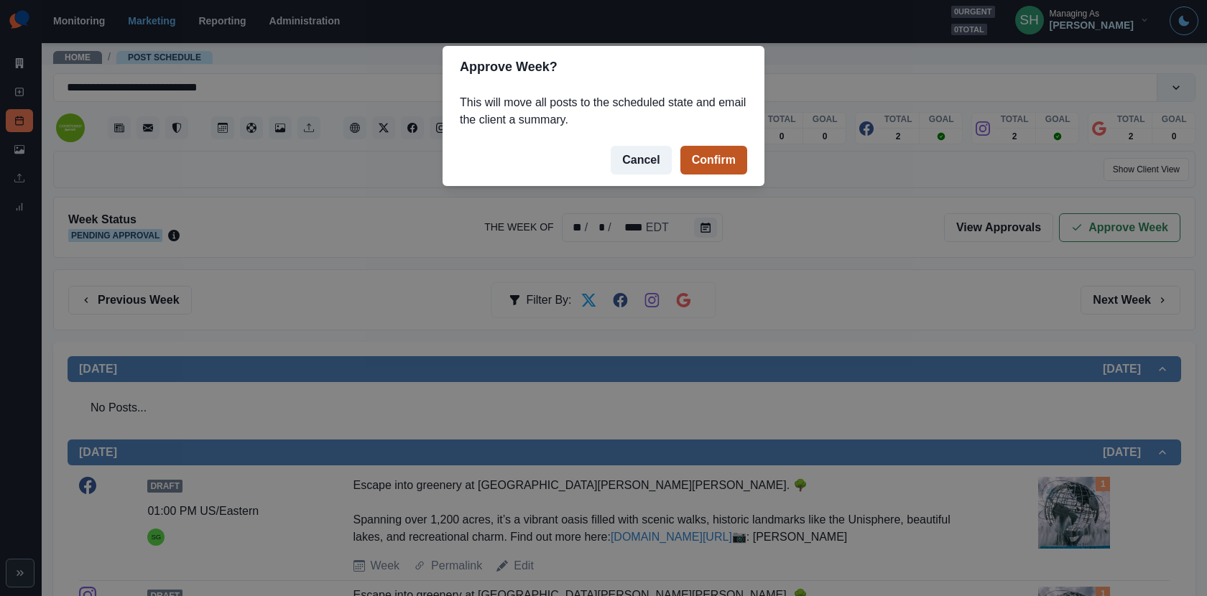
click at [701, 155] on button "Confirm" at bounding box center [713, 160] width 67 height 29
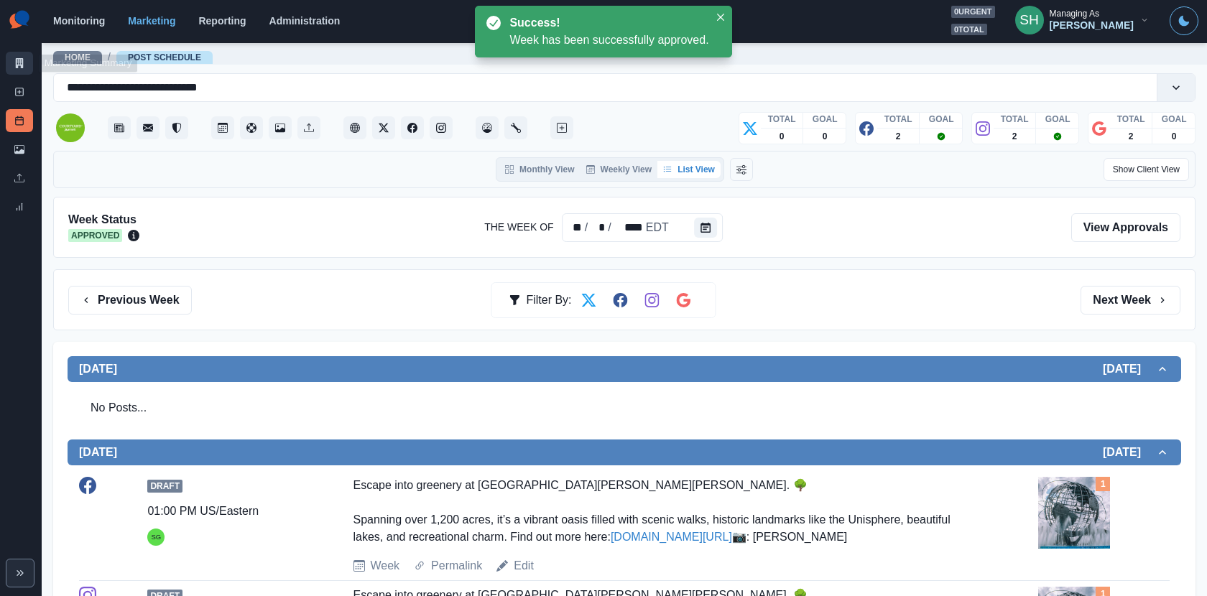
click at [24, 66] on link "Marketing Summary" at bounding box center [19, 63] width 27 height 23
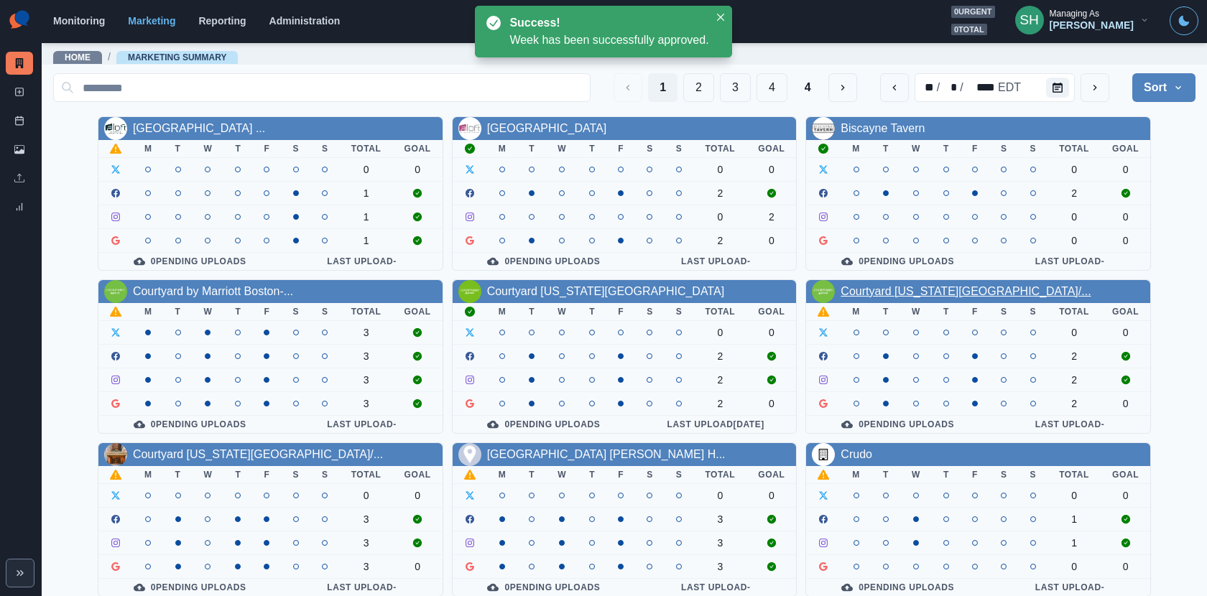
click at [928, 288] on link "Courtyard New York Manhattan/..." at bounding box center [966, 291] width 250 height 12
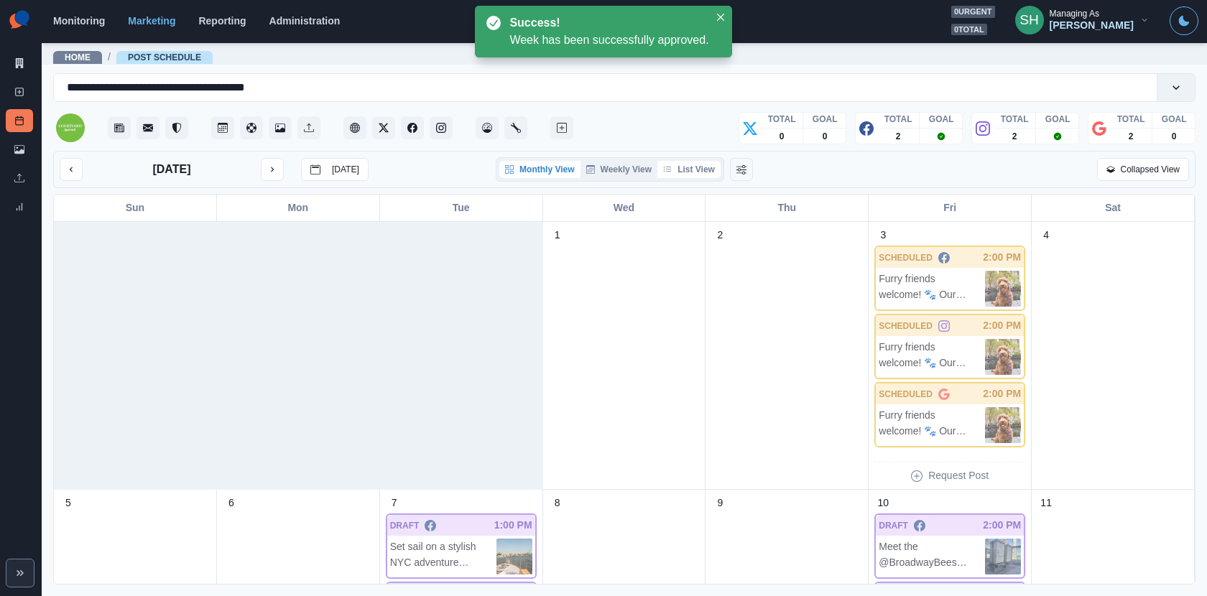
click at [681, 172] on button "List View" at bounding box center [688, 169] width 63 height 17
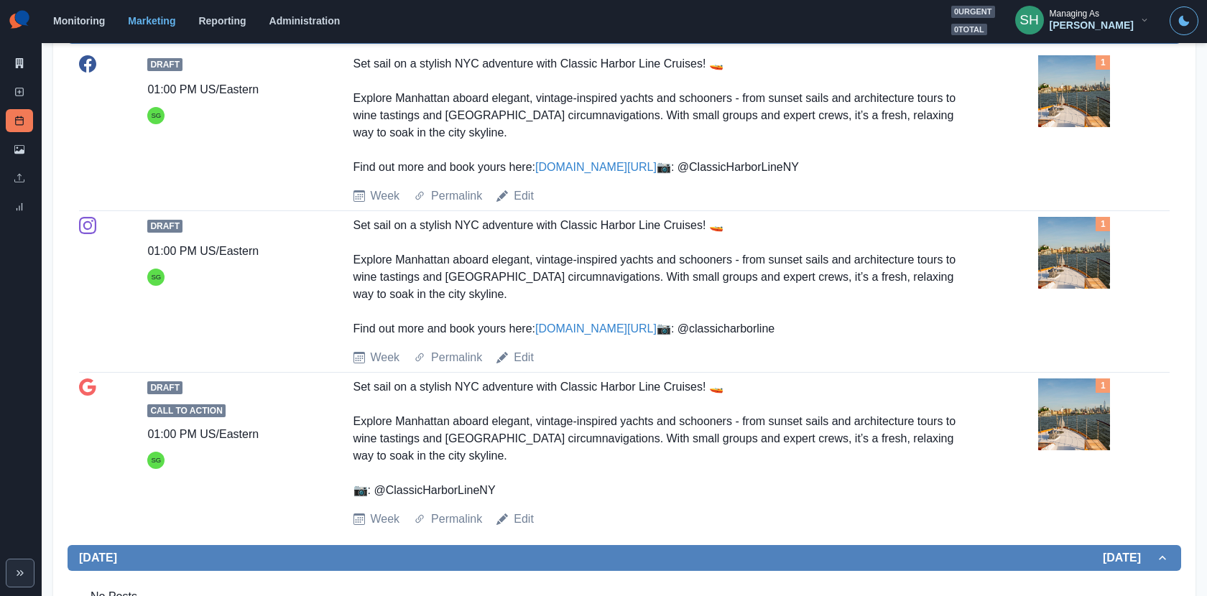
scroll to position [407, 0]
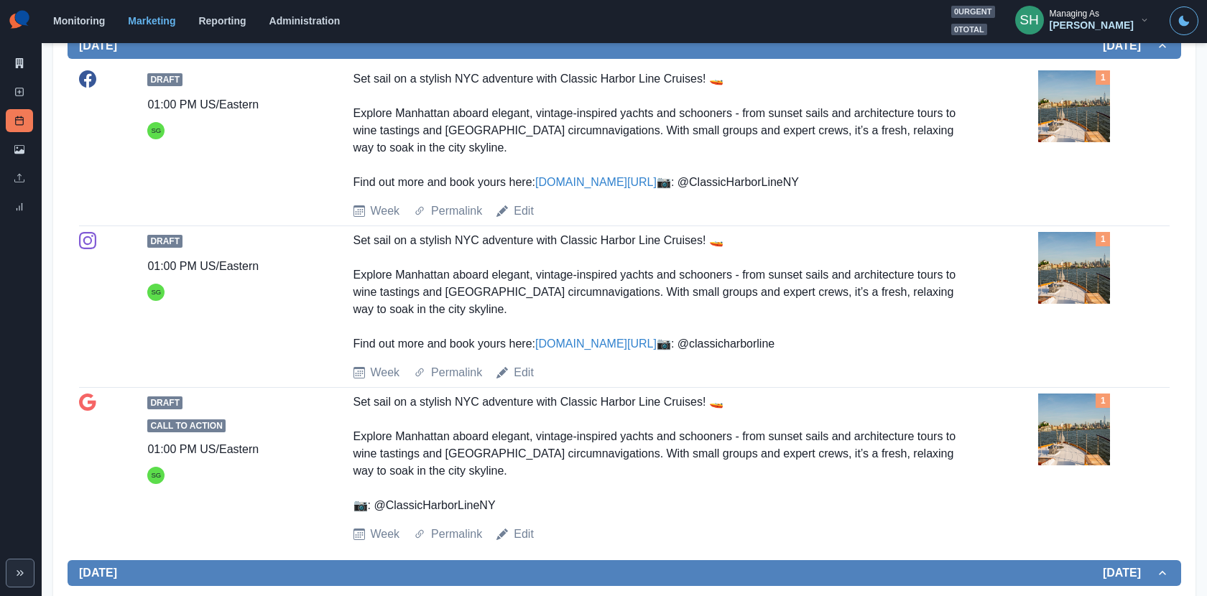
click at [1033, 116] on div "Draft 01:00 PM US/Eastern SG Set sail on a stylish NYC adventure with Classic H…" at bounding box center [624, 144] width 1091 height 149
click at [1052, 105] on img at bounding box center [1074, 106] width 72 height 72
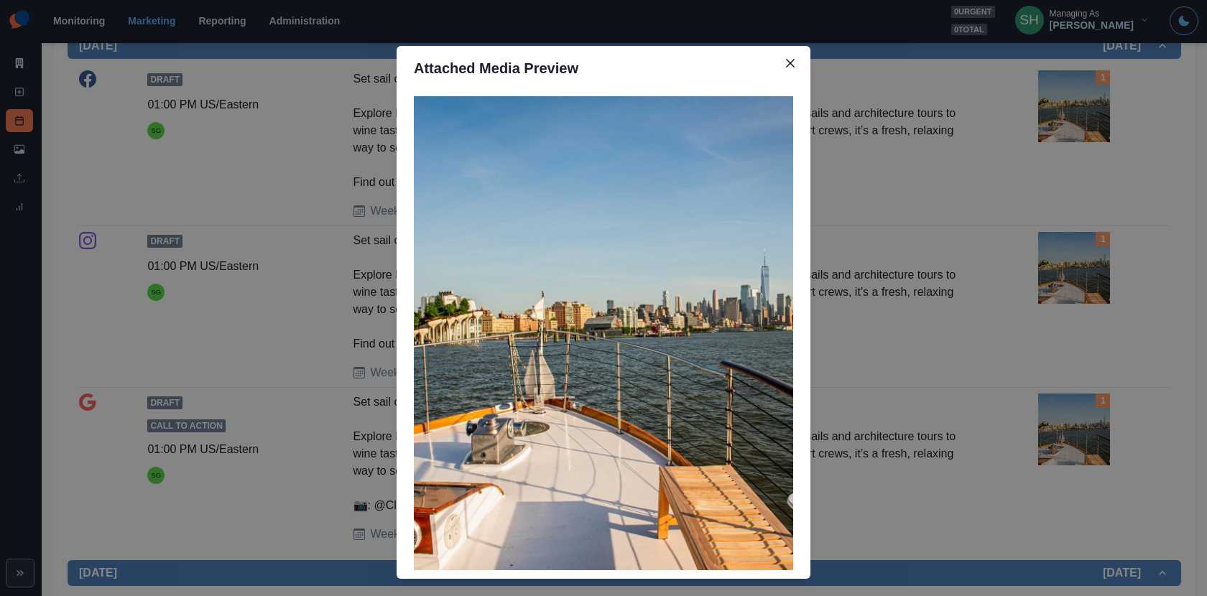
click at [1083, 93] on div "Attached Media Preview" at bounding box center [603, 298] width 1207 height 596
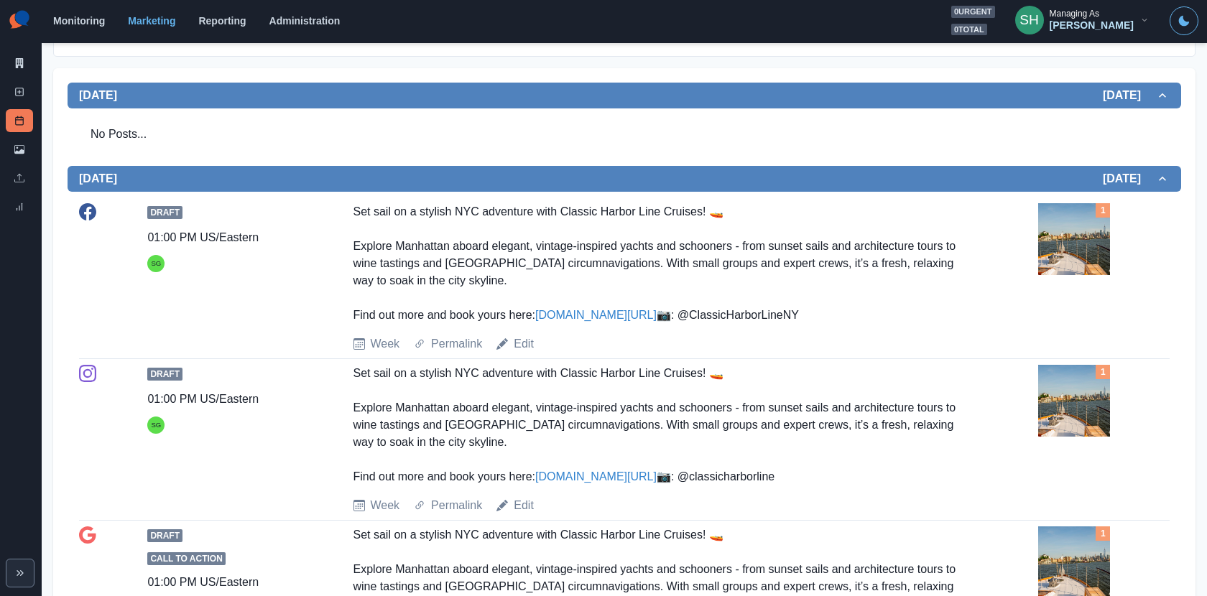
scroll to position [0, 0]
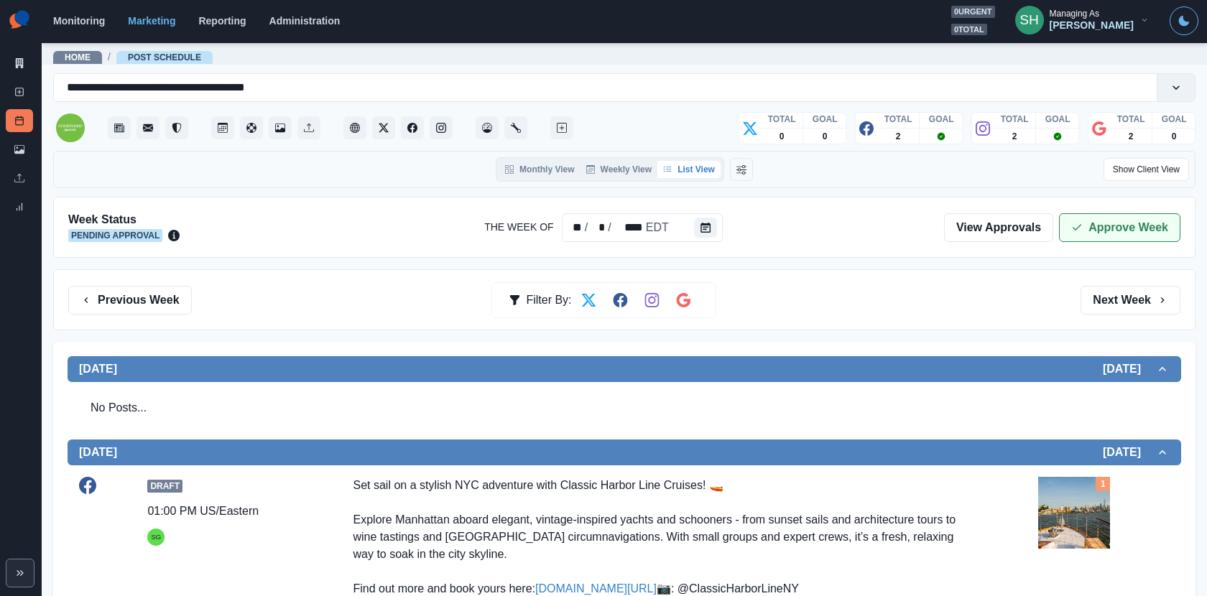
click at [1086, 211] on div "Week Status Pending Approval The Week Of ** / * / **** EDT View Approvals Appro…" at bounding box center [624, 227] width 1142 height 61
click at [1086, 228] on button "Approve Week" at bounding box center [1119, 227] width 121 height 29
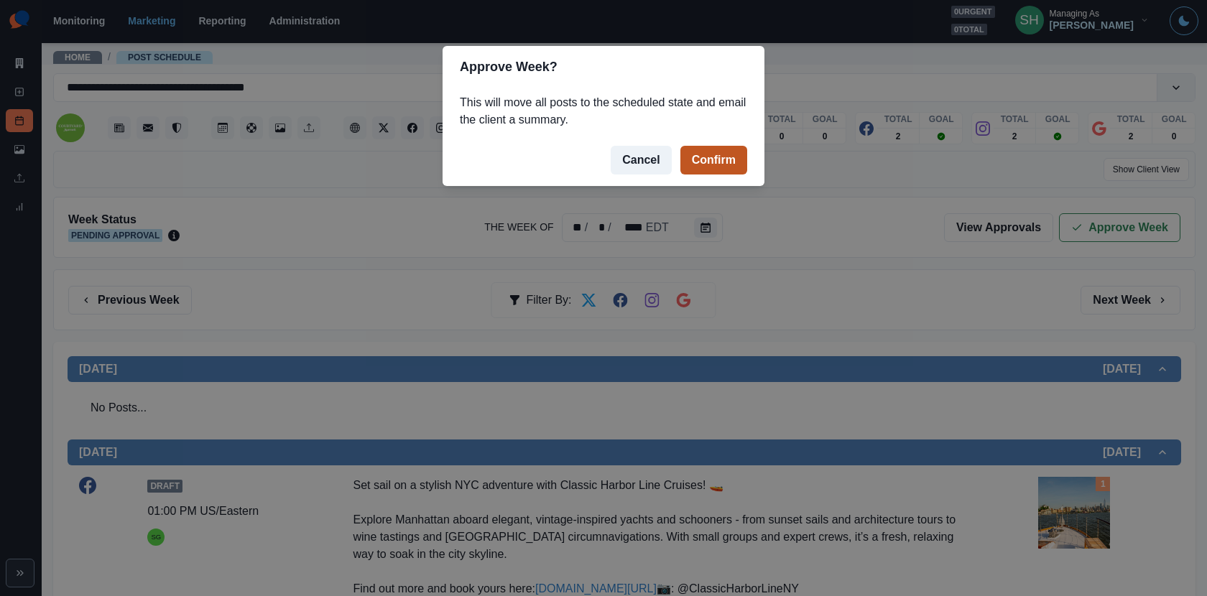
click at [715, 165] on button "Confirm" at bounding box center [713, 160] width 67 height 29
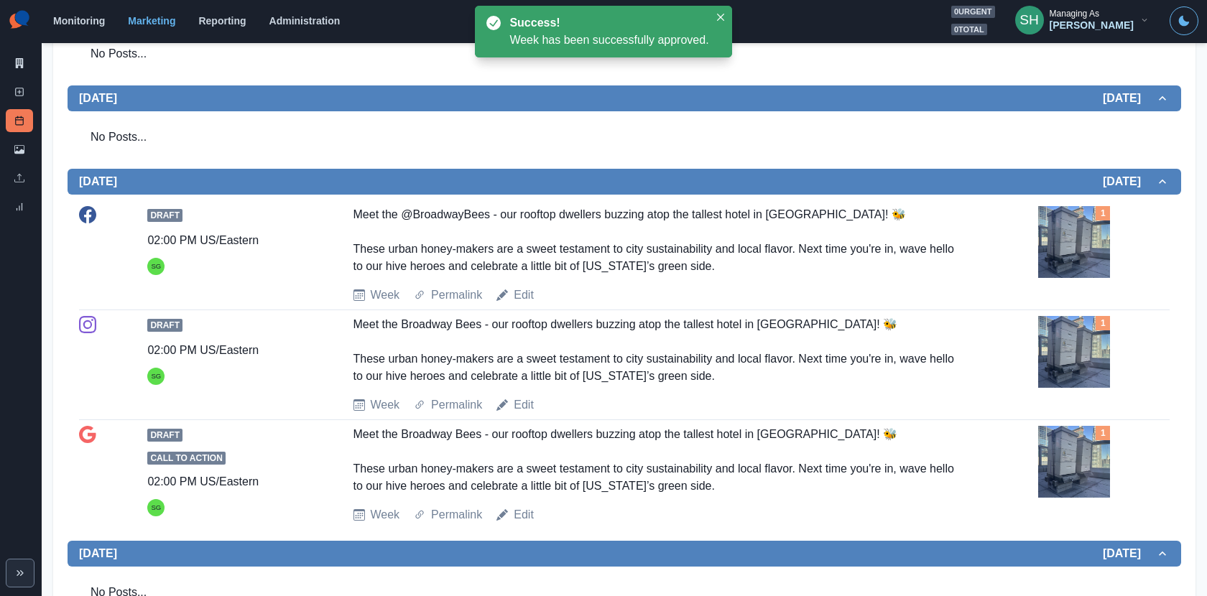
scroll to position [1168, 0]
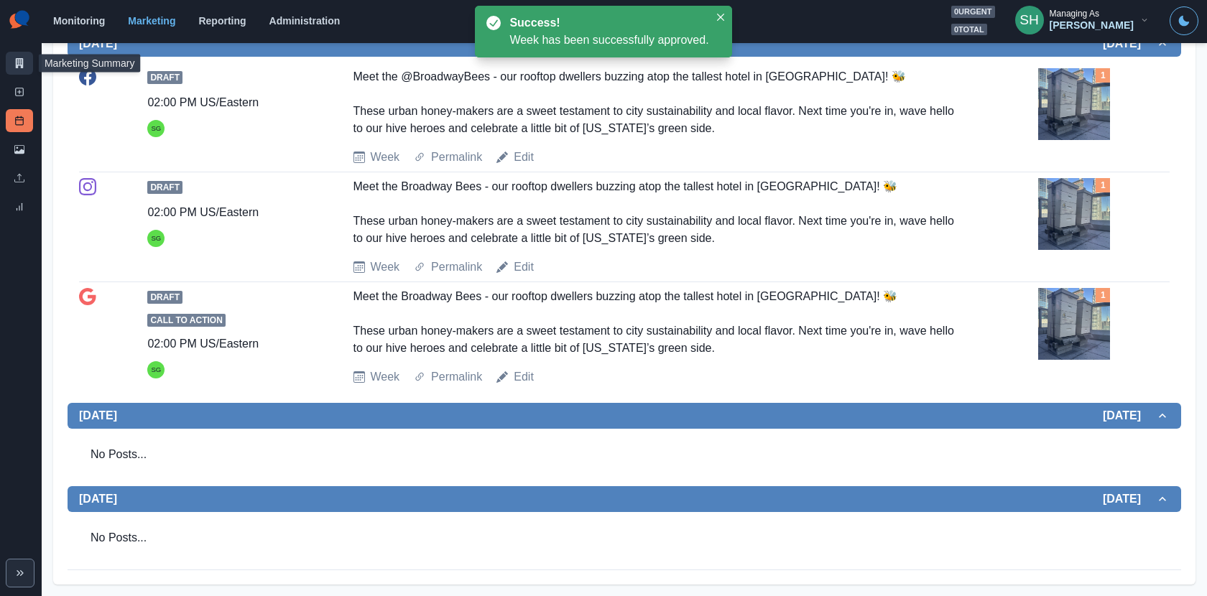
click at [24, 70] on link "Marketing Summary" at bounding box center [19, 63] width 27 height 23
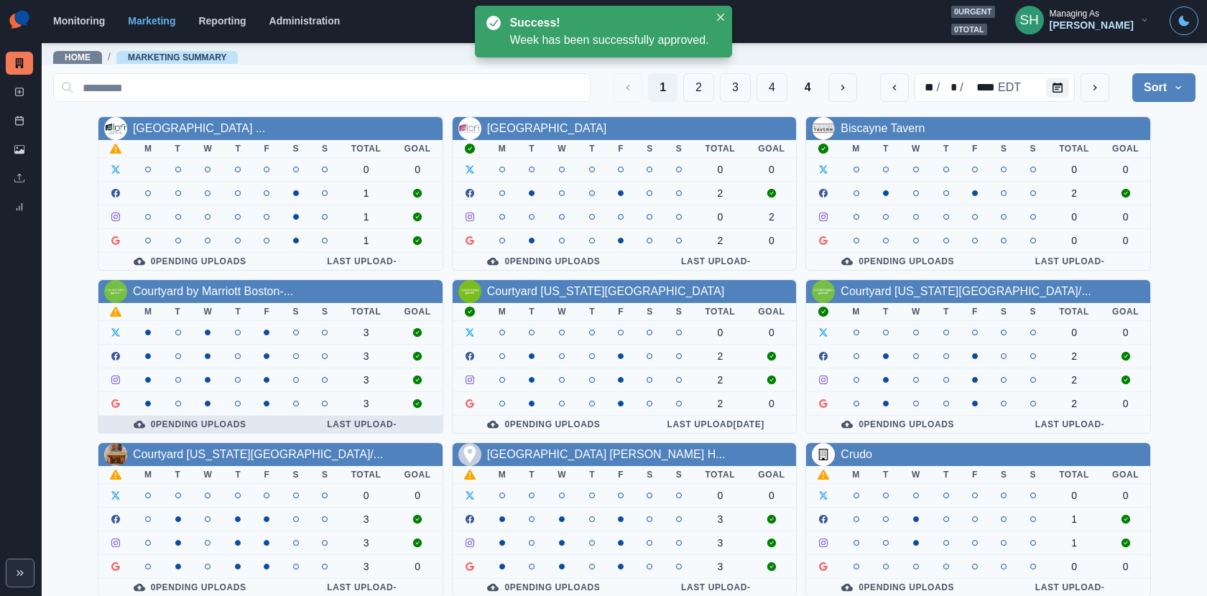
scroll to position [166, 0]
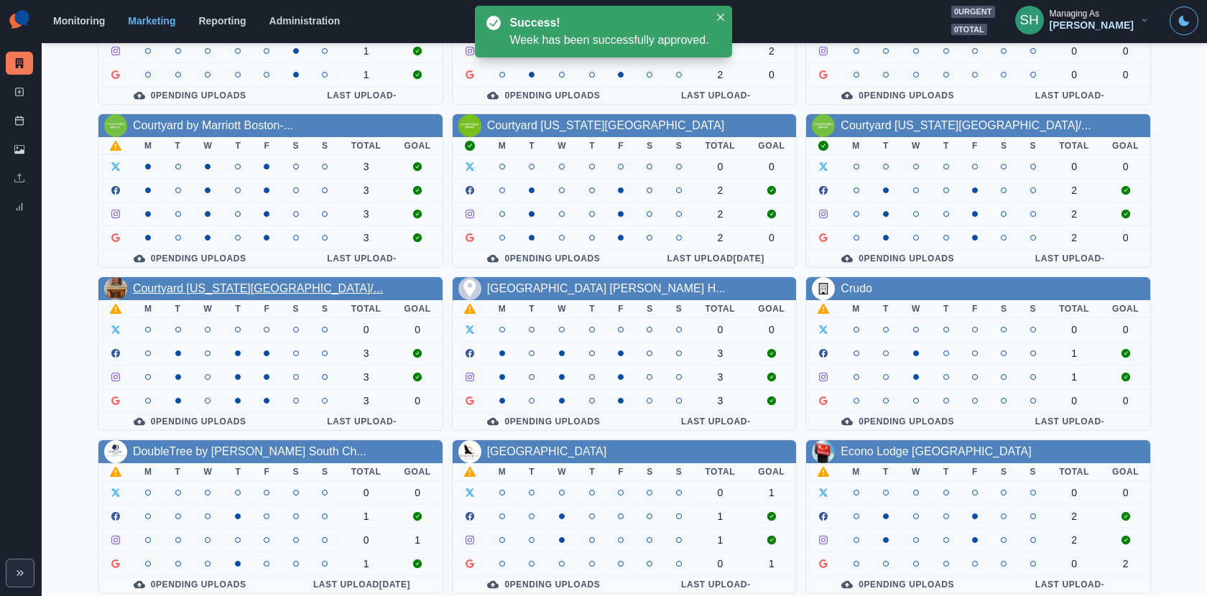
click at [195, 283] on link "Courtyard New York Manhattan/..." at bounding box center [258, 288] width 250 height 12
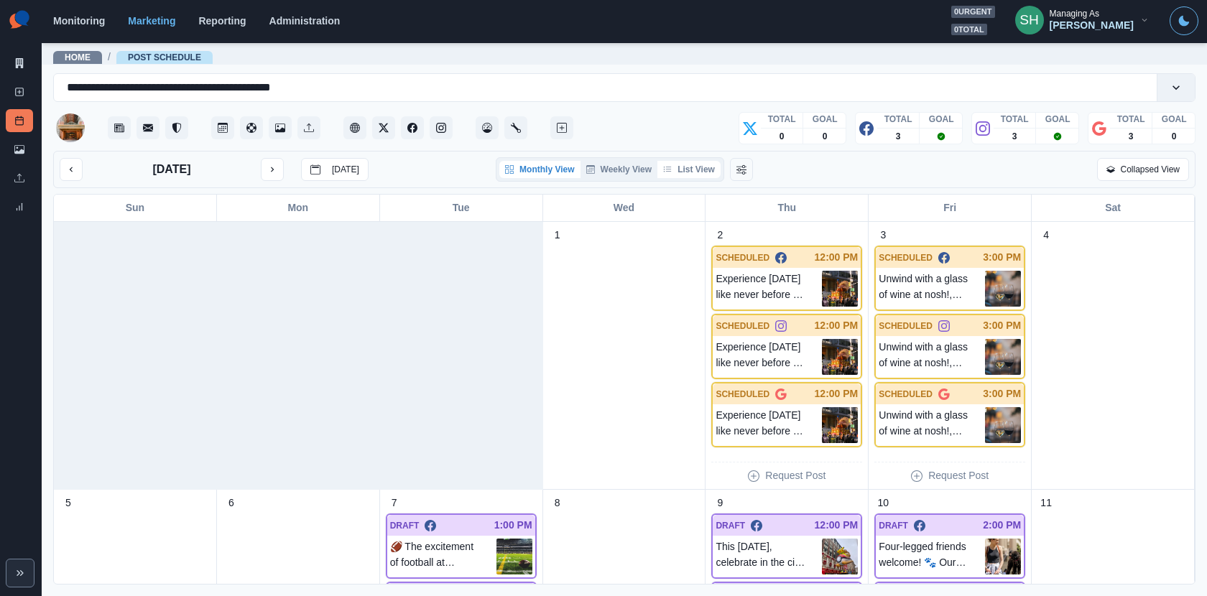
click at [688, 164] on button "List View" at bounding box center [688, 169] width 63 height 17
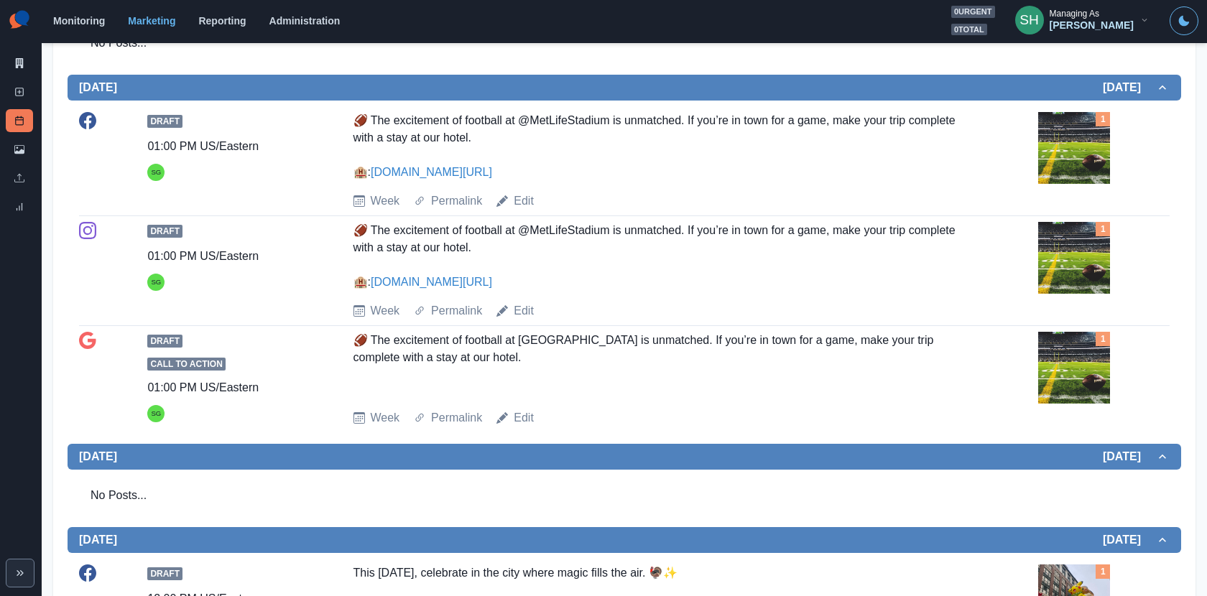
scroll to position [338, 0]
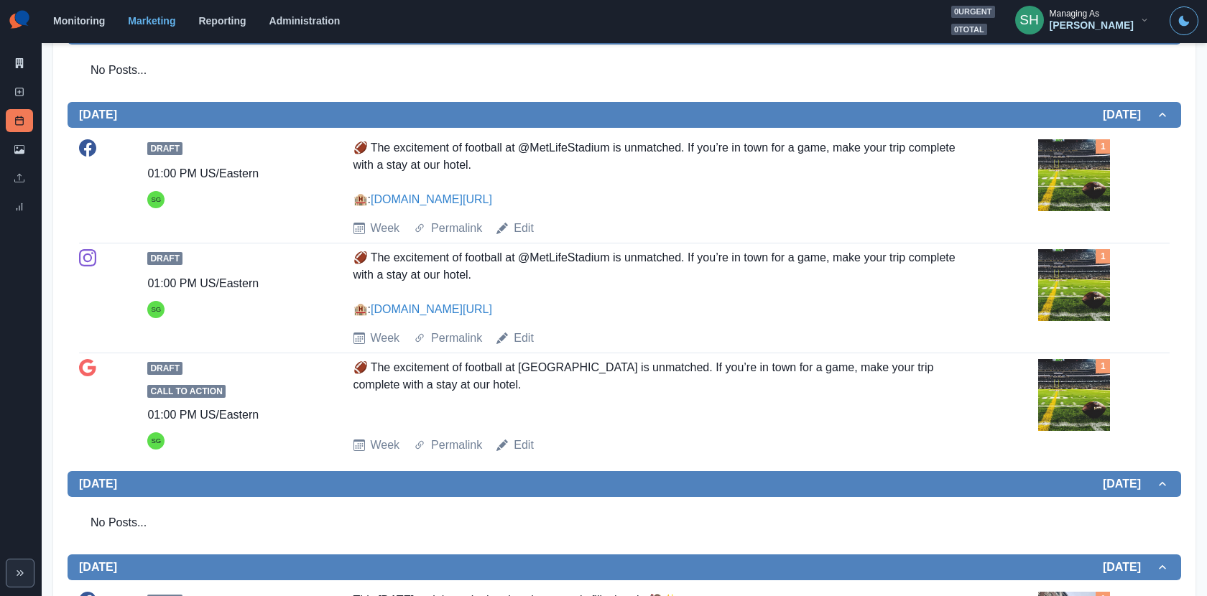
click at [1052, 188] on img at bounding box center [1074, 175] width 72 height 72
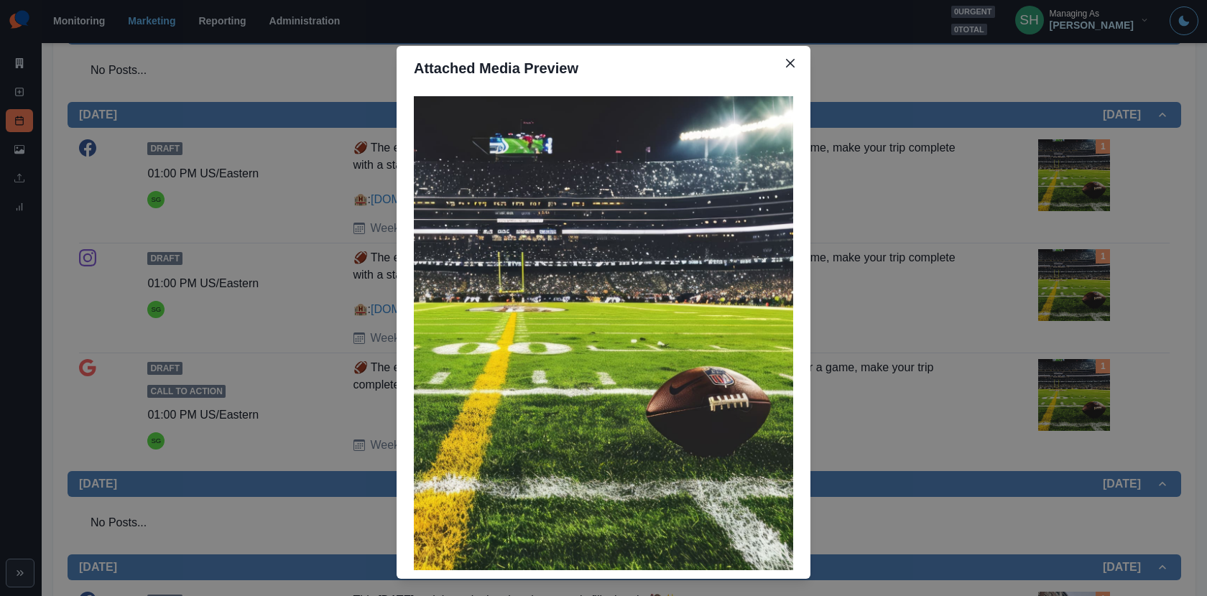
click at [986, 157] on div "Attached Media Preview" at bounding box center [603, 298] width 1207 height 596
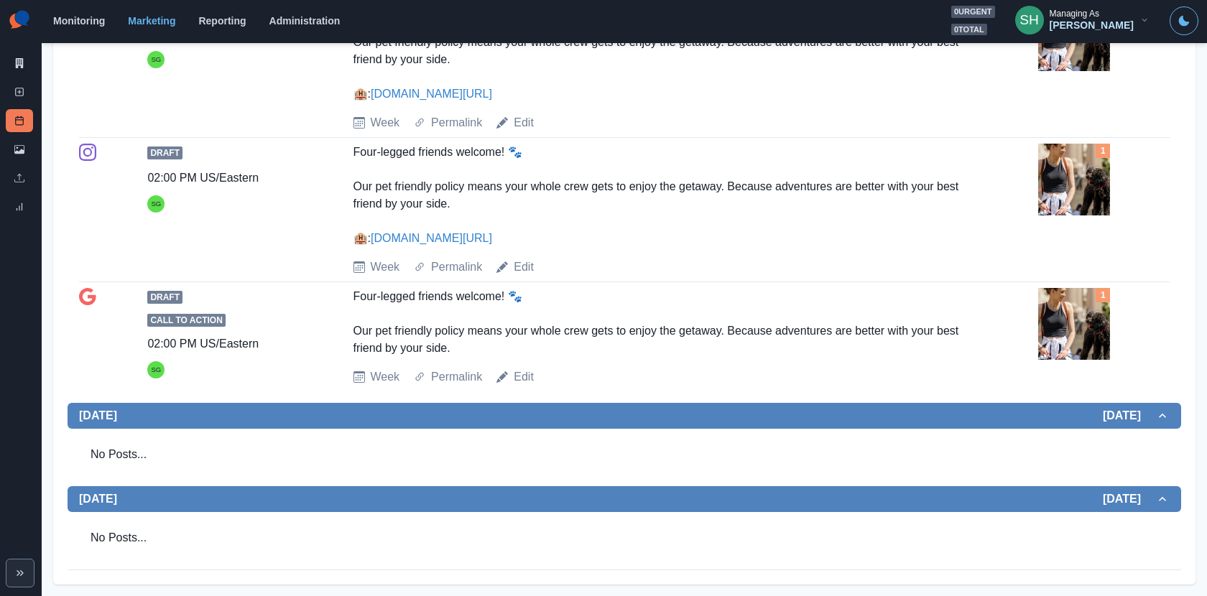
scroll to position [1574, 0]
click at [14, 65] on icon at bounding box center [19, 63] width 10 height 10
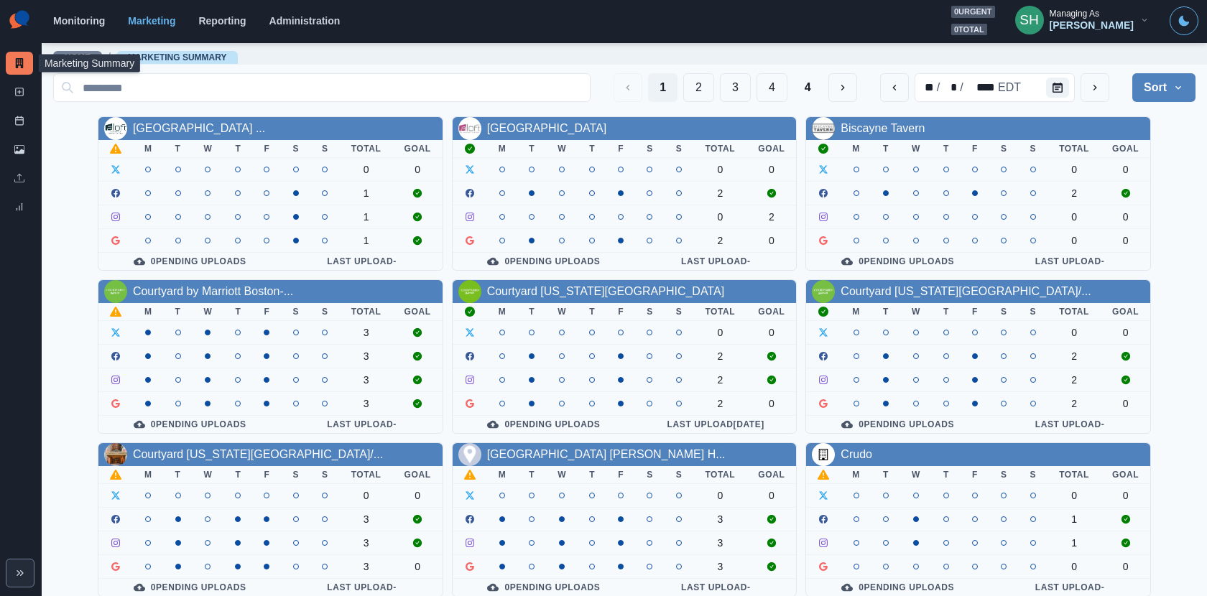
scroll to position [166, 0]
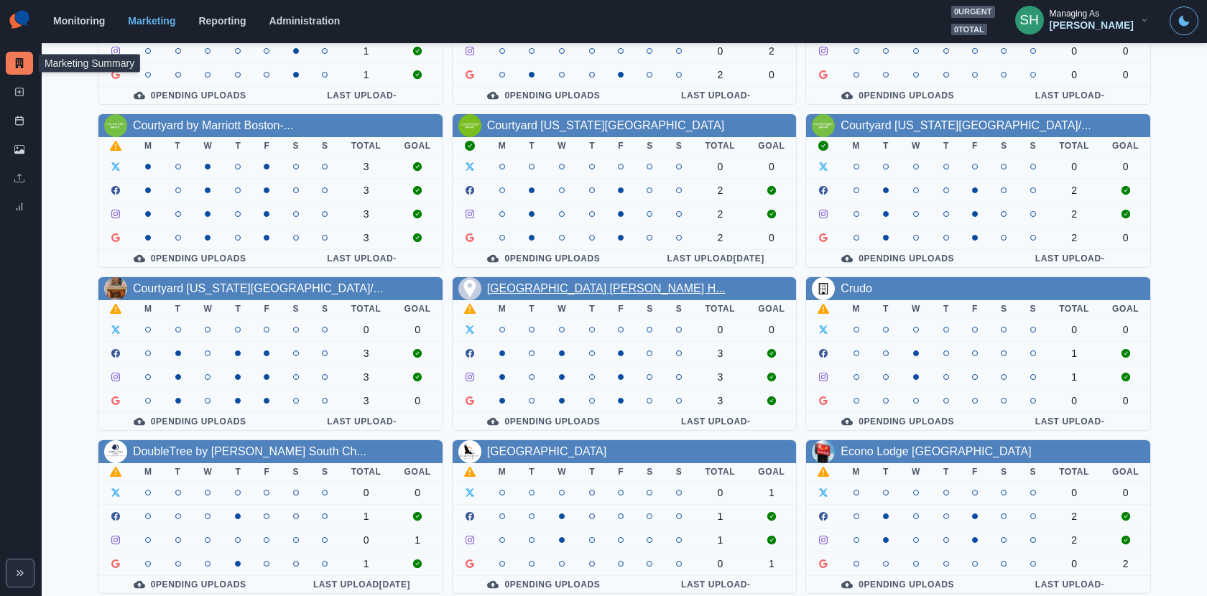
click at [542, 282] on link "Crowne Plaza Chicago O'hare H..." at bounding box center [606, 288] width 239 height 12
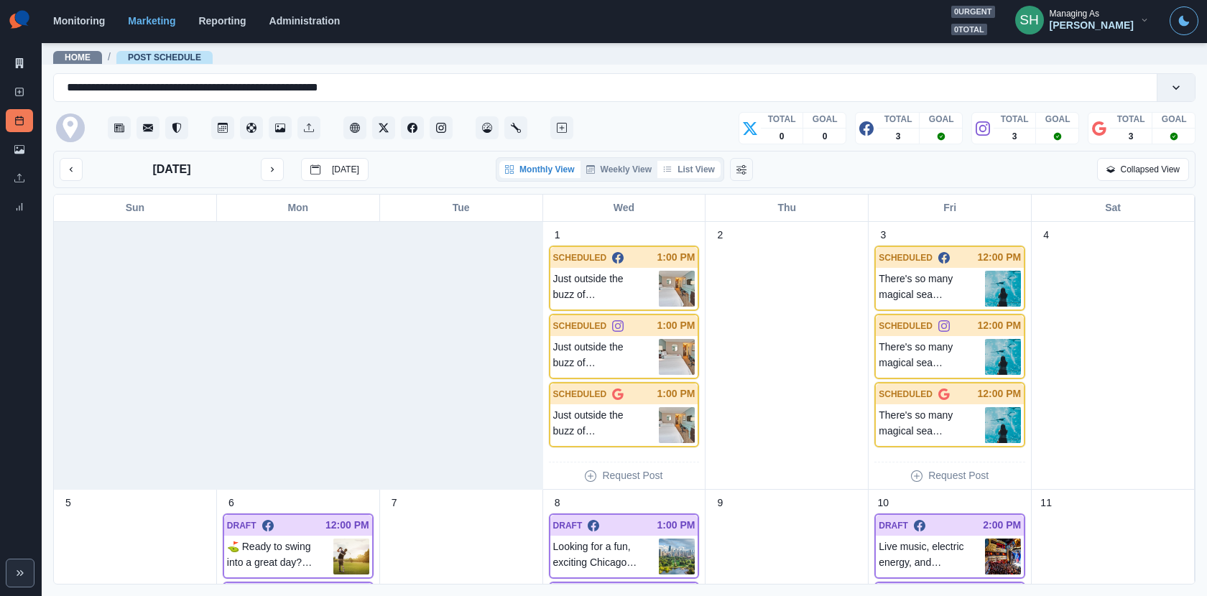
click at [663, 171] on button "List View" at bounding box center [688, 169] width 63 height 17
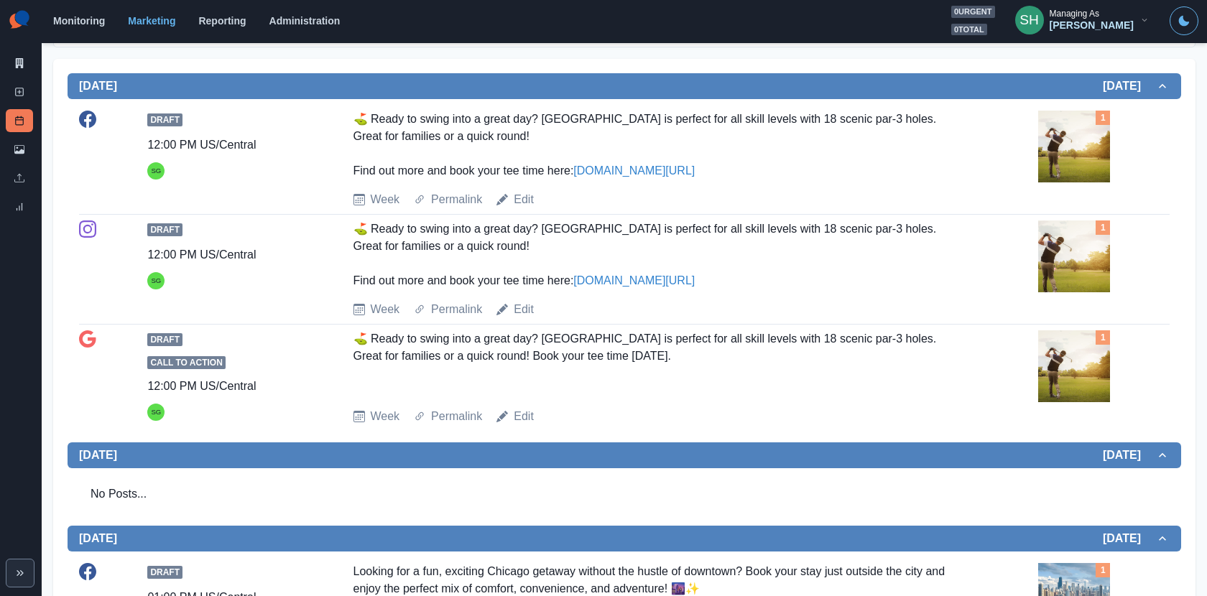
scroll to position [249, 0]
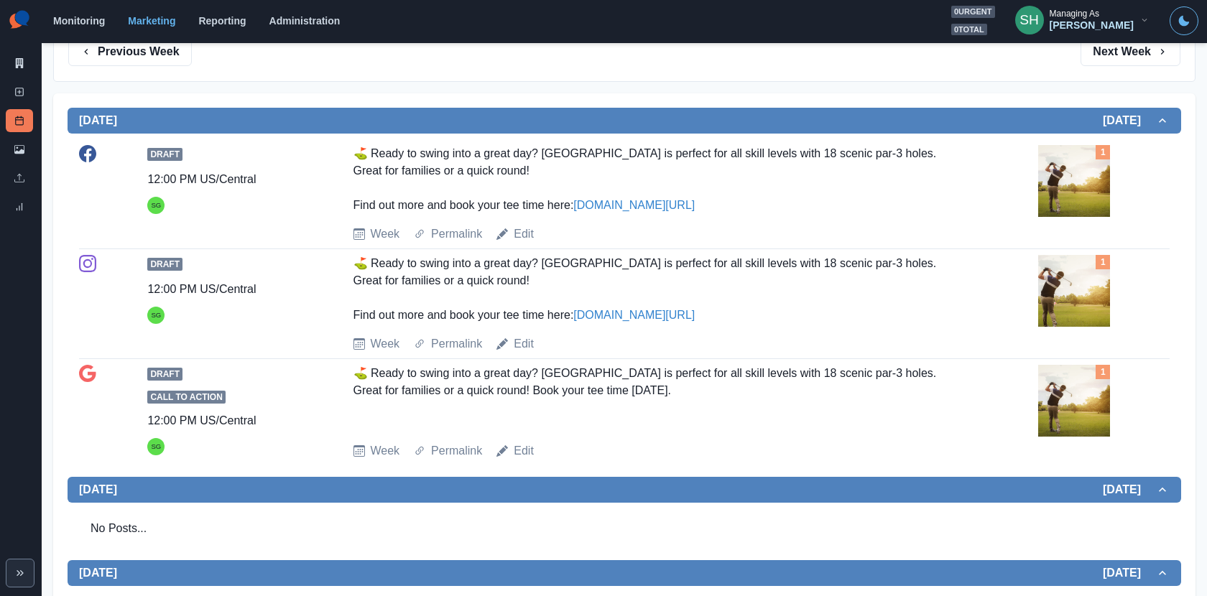
click at [706, 381] on div "⛳️ Ready to swing into a great day? Lake Park Golf Course is perfect for all sk…" at bounding box center [658, 398] width 611 height 66
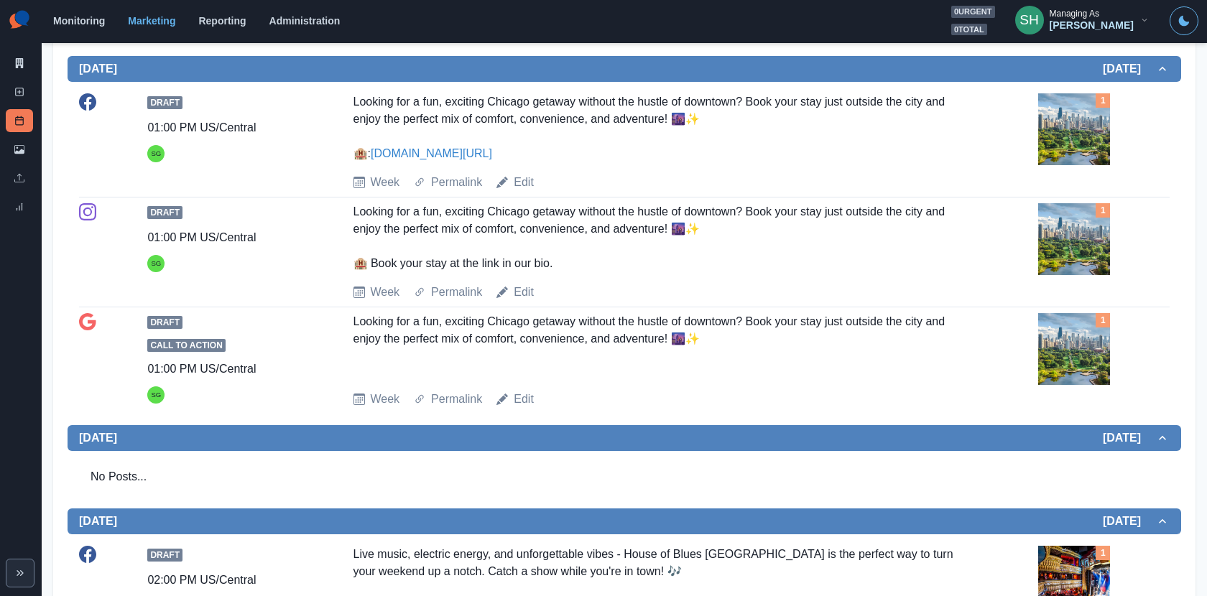
scroll to position [1175, 0]
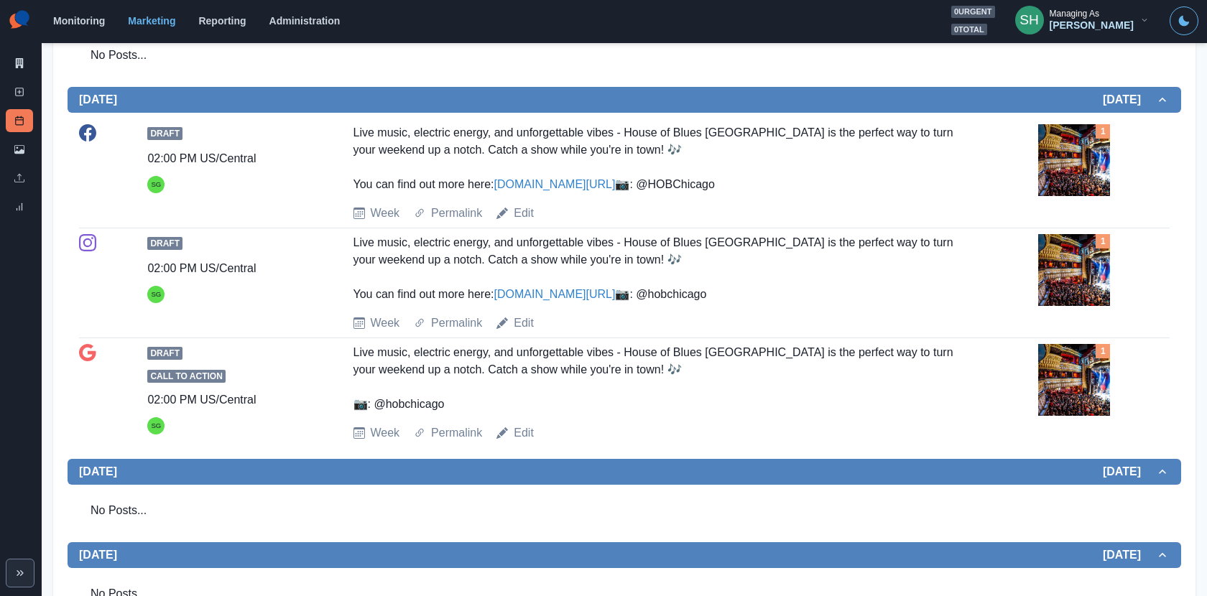
click at [1086, 165] on img at bounding box center [1074, 160] width 72 height 72
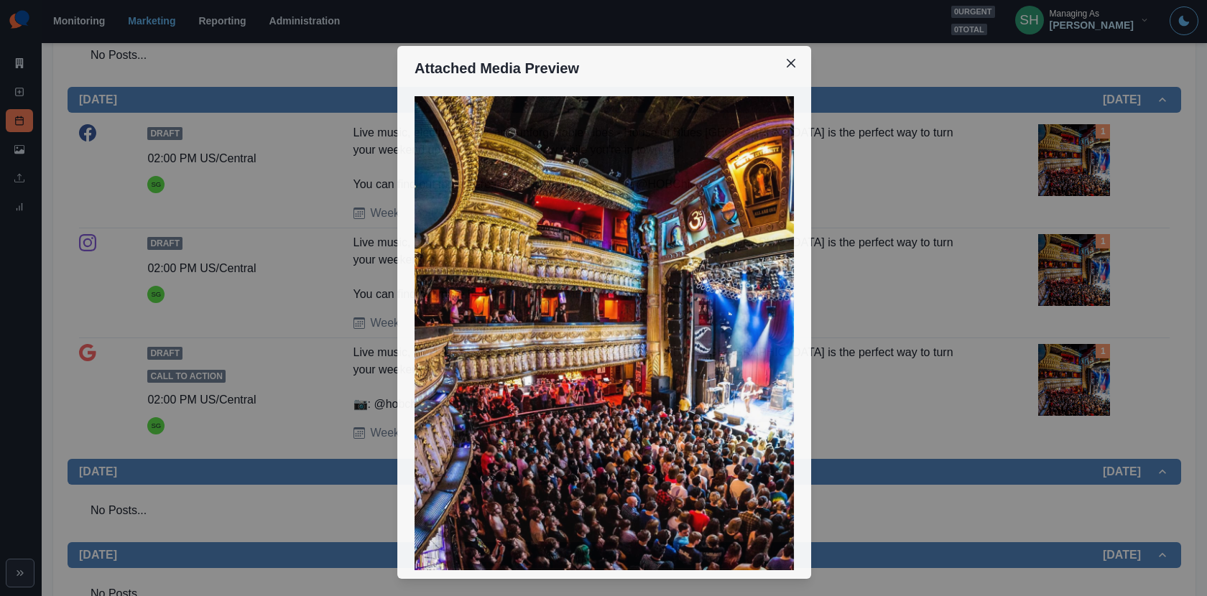
drag, startPoint x: 1096, startPoint y: 165, endPoint x: 689, endPoint y: 193, distance: 407.6
click at [691, 193] on div "Attached Media Preview" at bounding box center [603, 298] width 1207 height 596
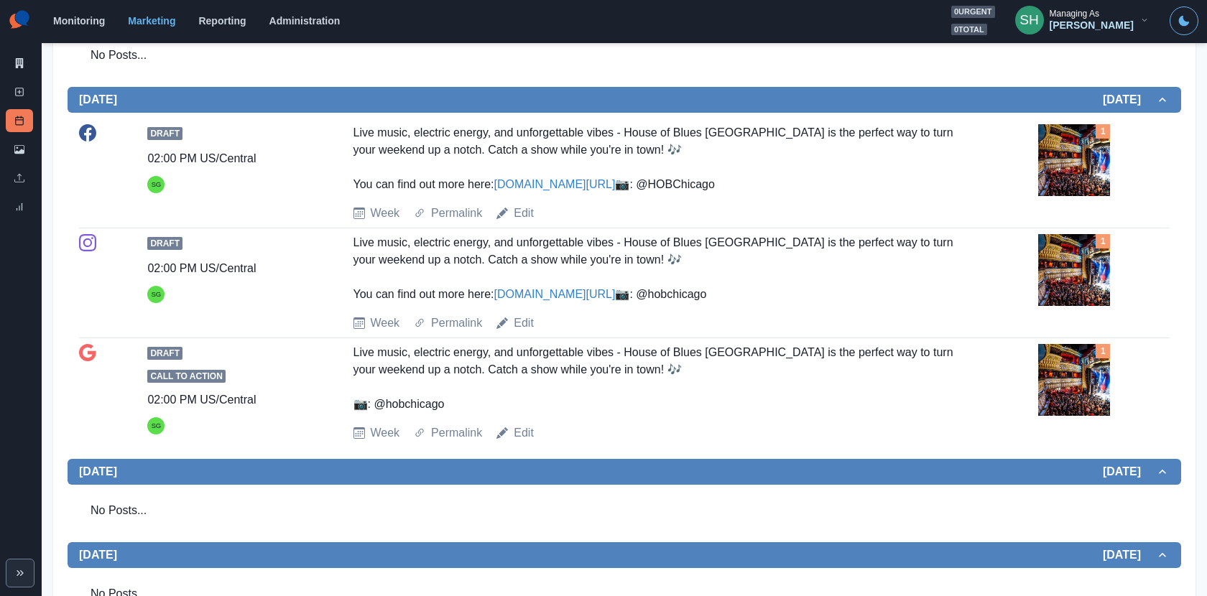
click at [1069, 158] on img at bounding box center [1074, 160] width 72 height 72
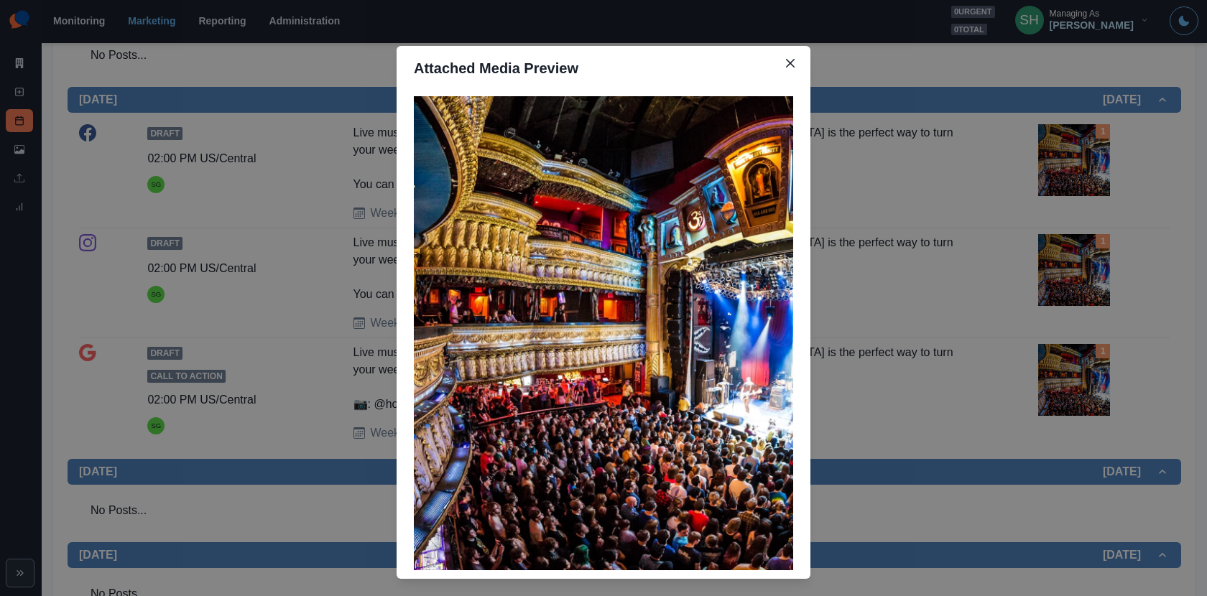
click at [943, 154] on div "Attached Media Preview" at bounding box center [603, 298] width 1207 height 596
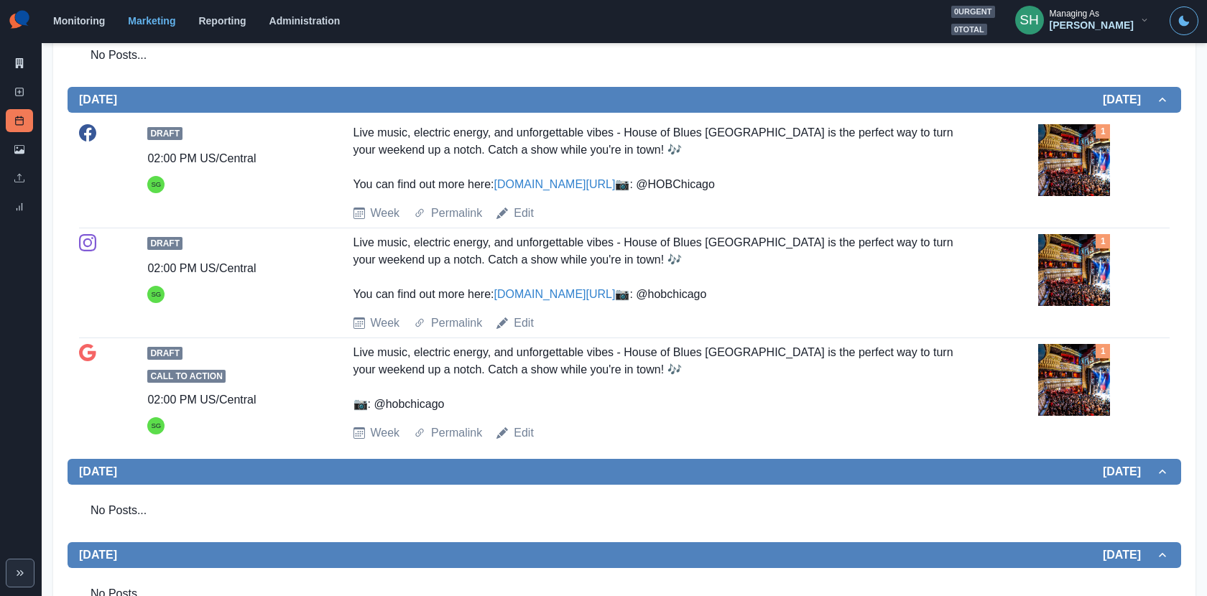
click at [568, 178] on link "www.bit.ly/3Z033wF" at bounding box center [554, 184] width 121 height 12
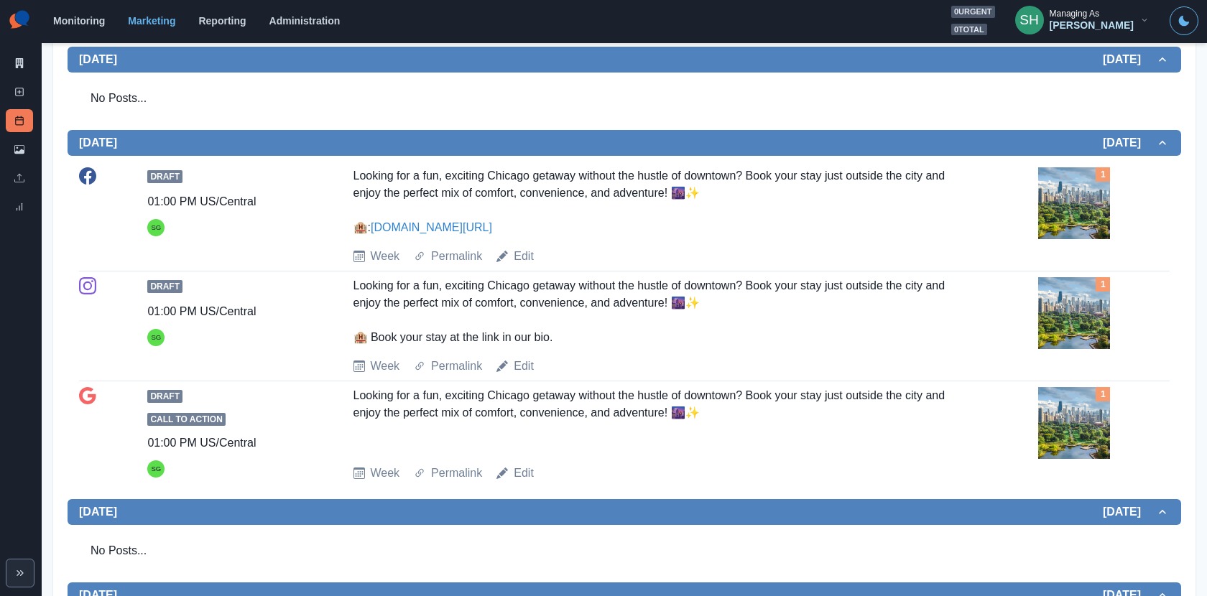
scroll to position [484, 0]
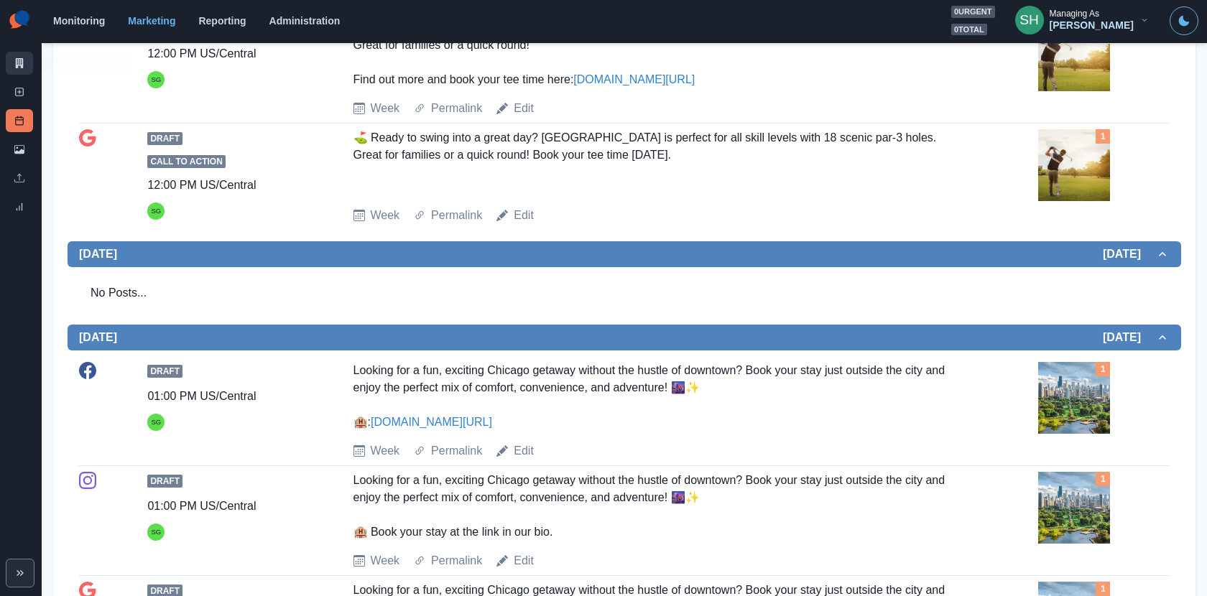
click at [31, 56] on link "Marketing Summary" at bounding box center [19, 63] width 27 height 23
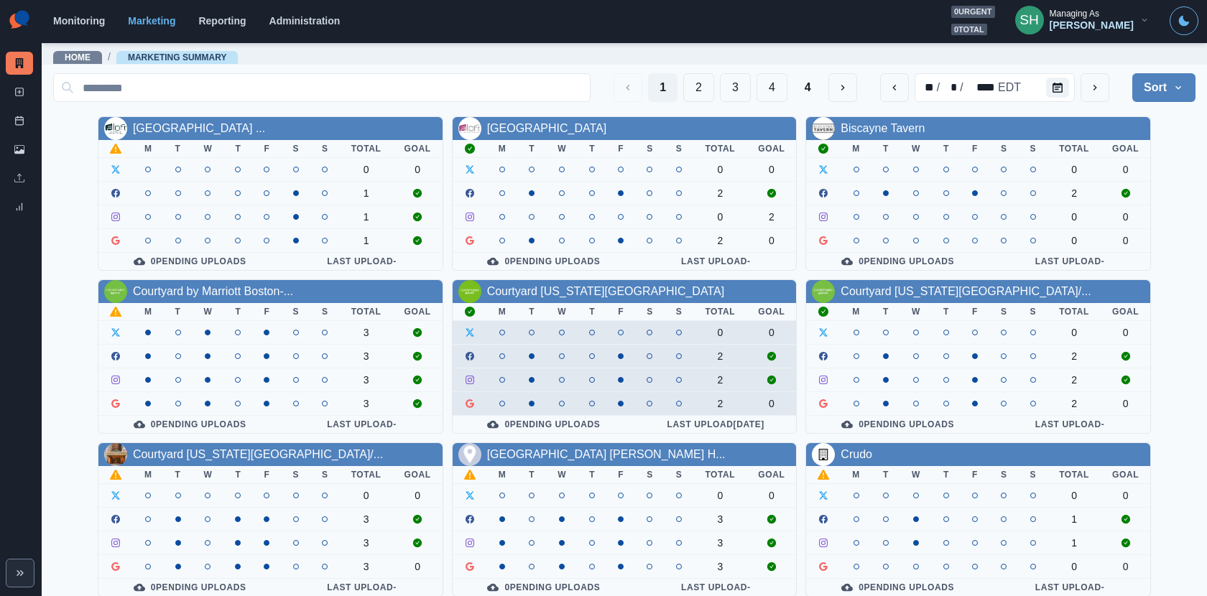
scroll to position [126, 0]
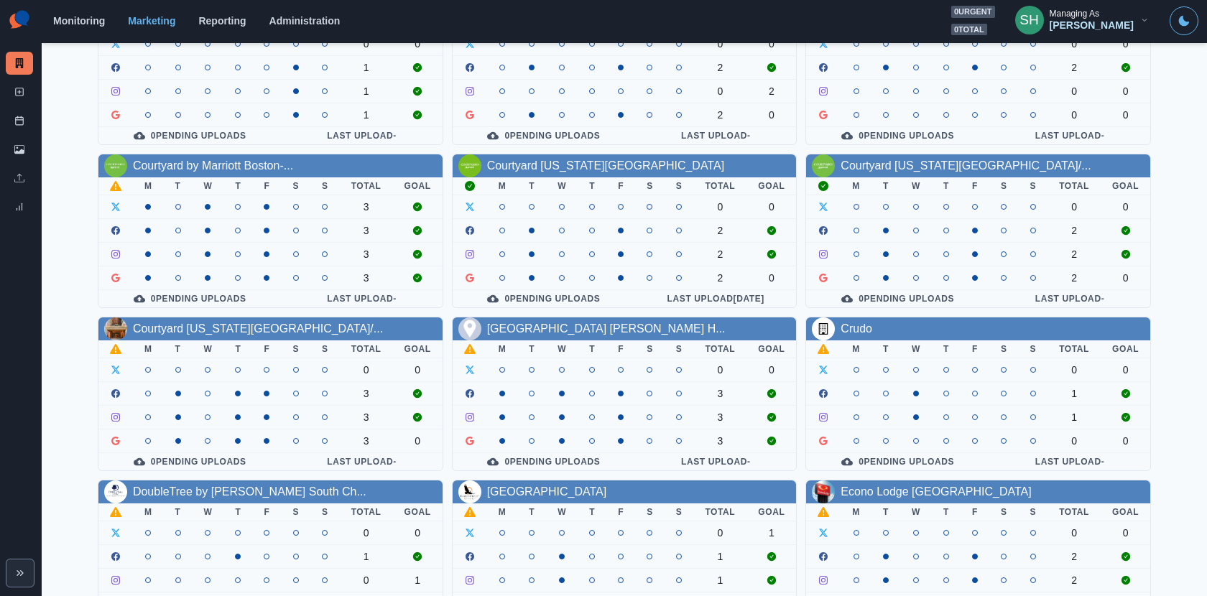
click at [861, 333] on div "Crudo" at bounding box center [978, 329] width 344 height 23
click at [854, 323] on link "Crudo" at bounding box center [857, 329] width 32 height 12
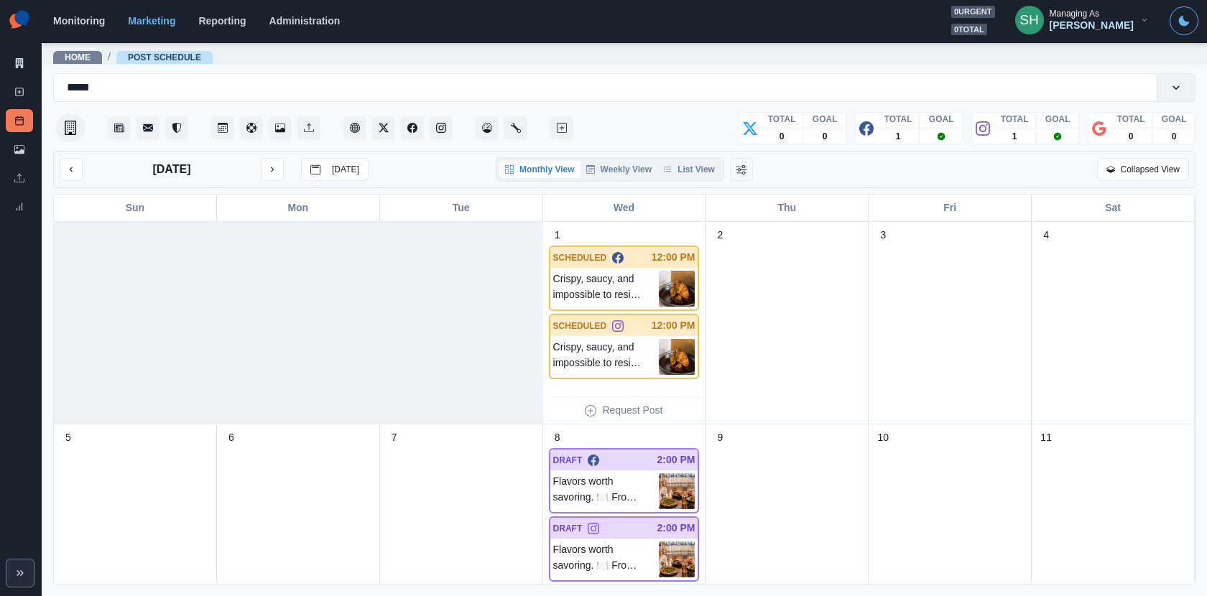
click at [675, 161] on div "Monthly View Weekly View List View" at bounding box center [609, 169] width 221 height 17
click at [678, 167] on button "List View" at bounding box center [688, 169] width 63 height 17
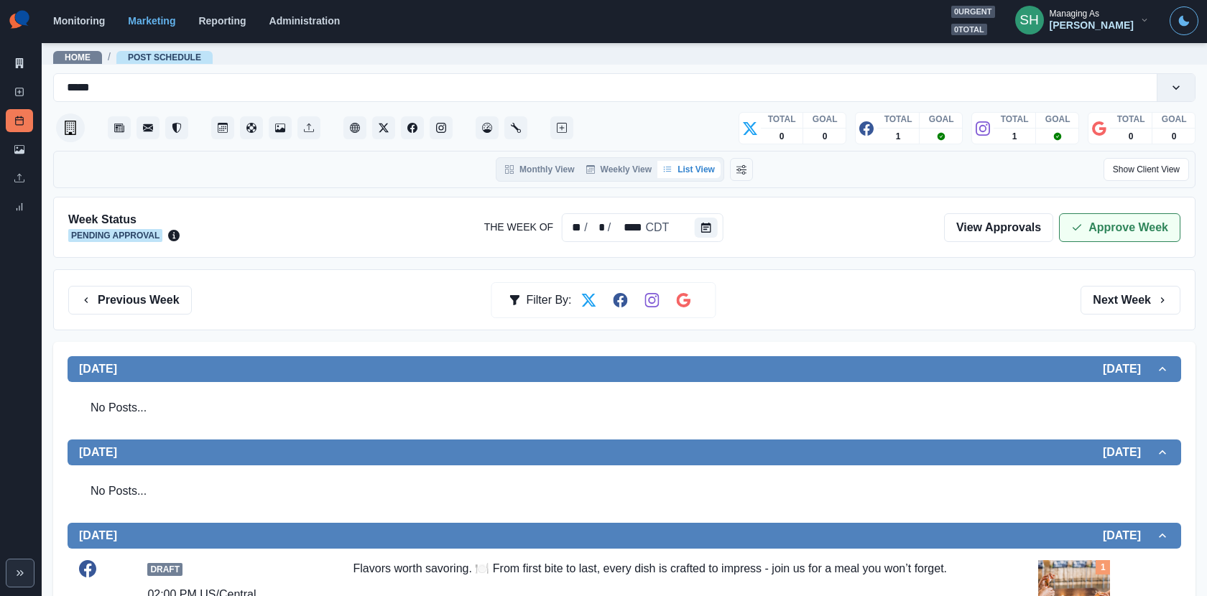
click at [1083, 239] on div "Week Status Pending Approval The Week Of ** / * / **** CDT View Approvals Appro…" at bounding box center [624, 227] width 1142 height 61
click at [1086, 226] on button "Approve Week" at bounding box center [1119, 227] width 121 height 29
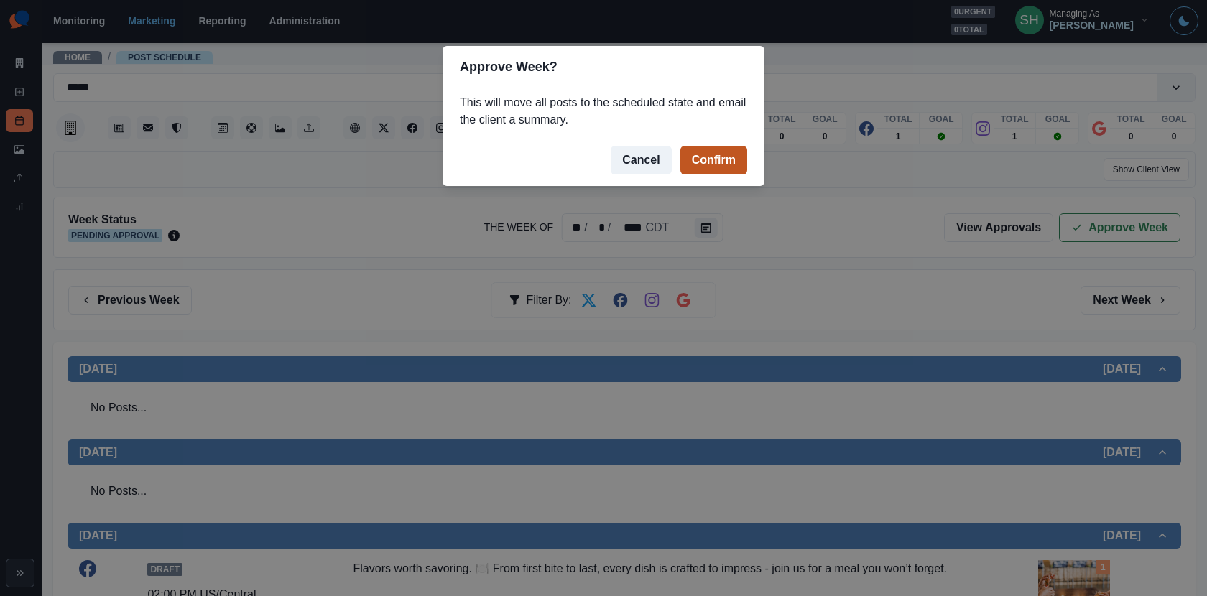
click at [695, 167] on button "Confirm" at bounding box center [713, 160] width 67 height 29
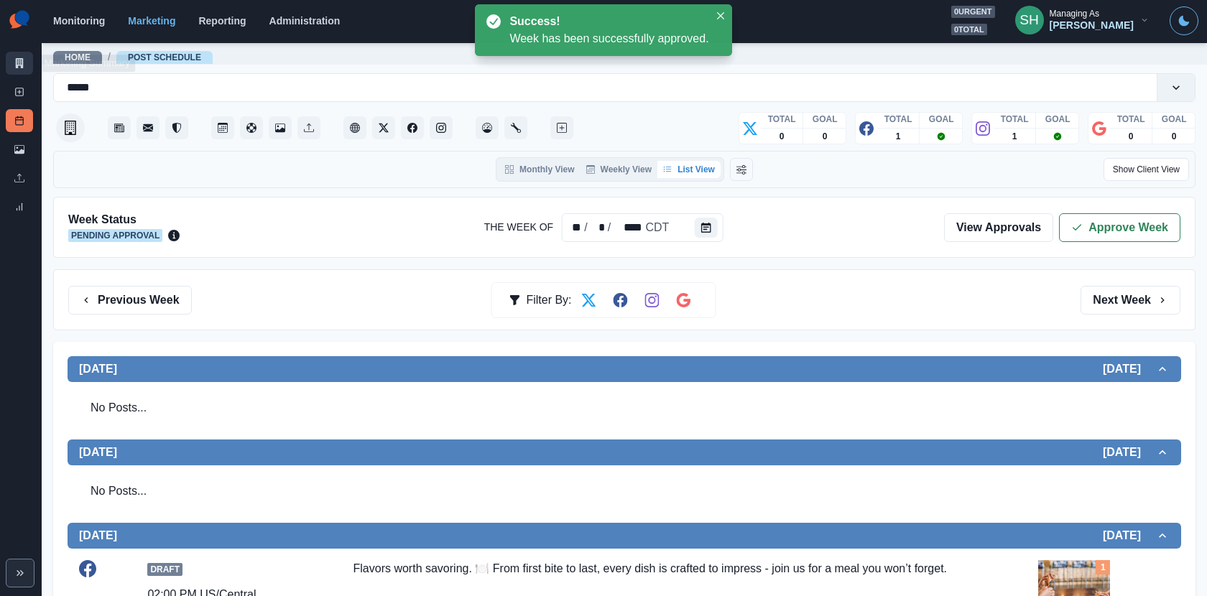
click at [13, 64] on link "Marketing Summary" at bounding box center [19, 63] width 27 height 23
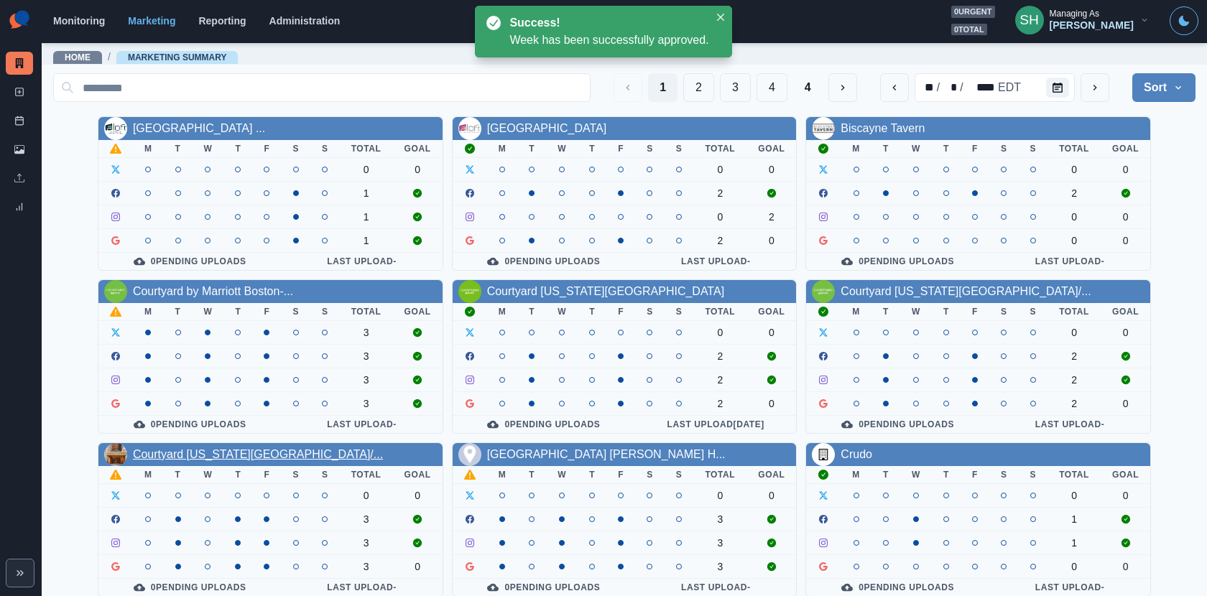
scroll to position [166, 0]
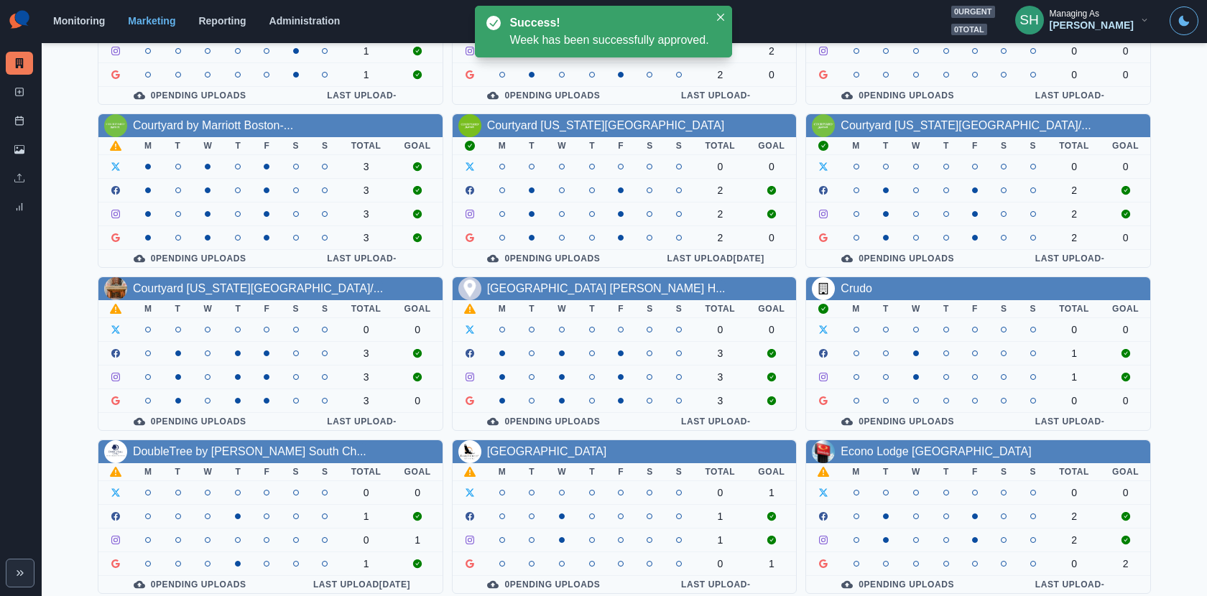
click at [204, 463] on th "W" at bounding box center [209, 472] width 32 height 18
click at [204, 445] on link "DoubleTree by Hilton South Ch..." at bounding box center [249, 451] width 233 height 12
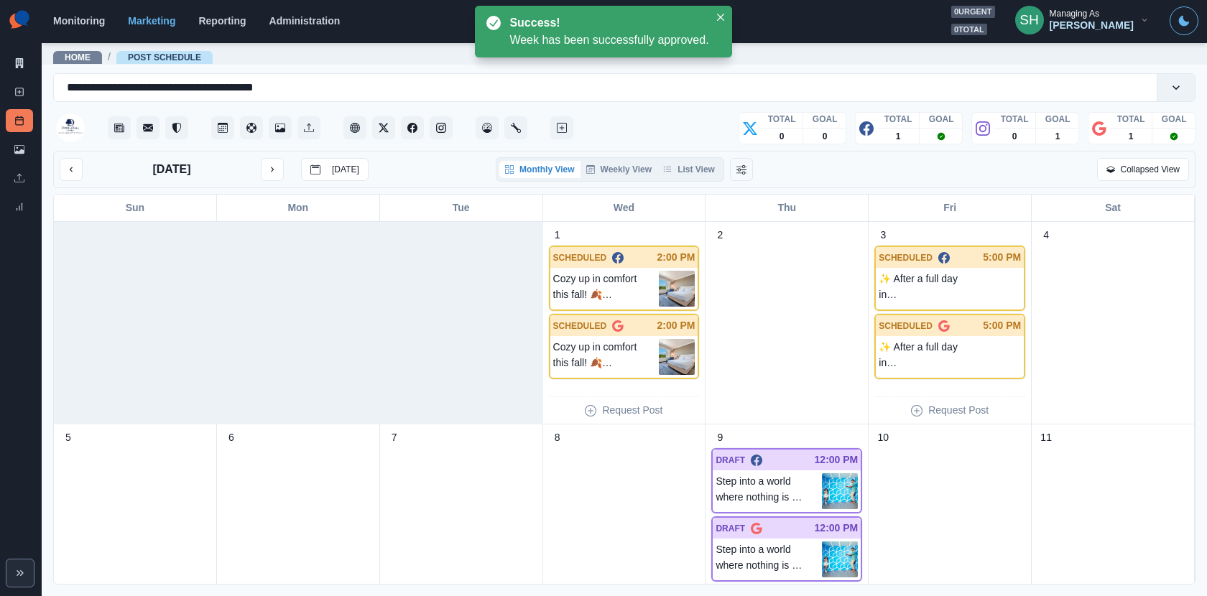
click at [696, 157] on div "Monthly View Weekly View List View" at bounding box center [610, 169] width 228 height 24
click at [696, 159] on div "Monthly View Weekly View List View" at bounding box center [610, 169] width 228 height 24
click at [696, 164] on button "List View" at bounding box center [688, 169] width 63 height 17
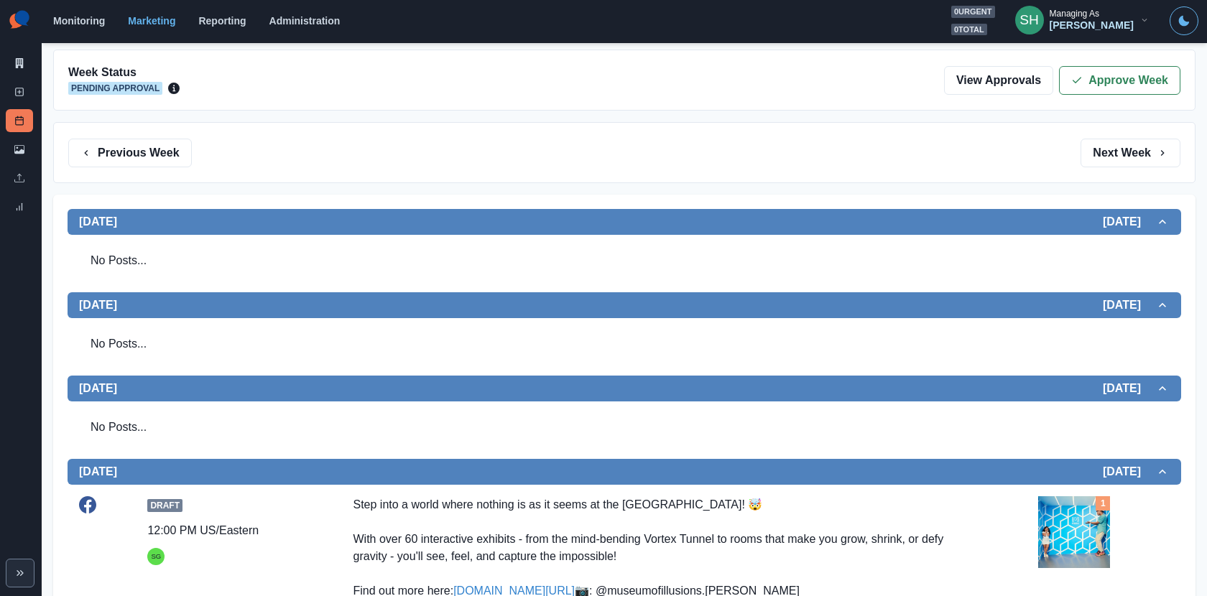
scroll to position [514, 0]
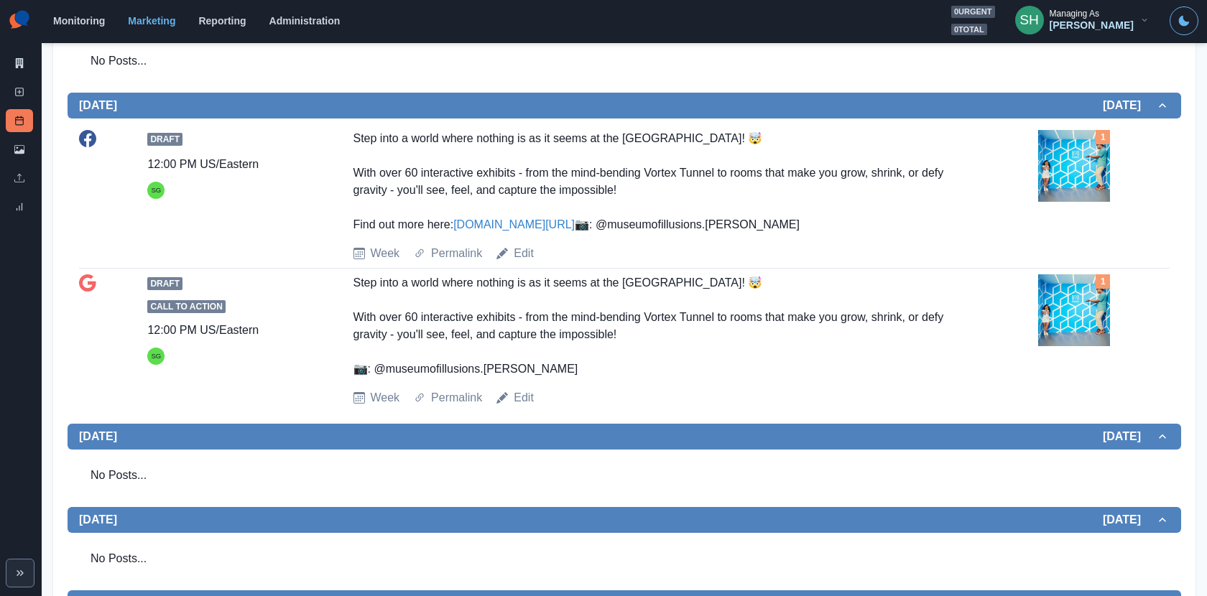
click at [1078, 185] on img at bounding box center [1074, 166] width 72 height 72
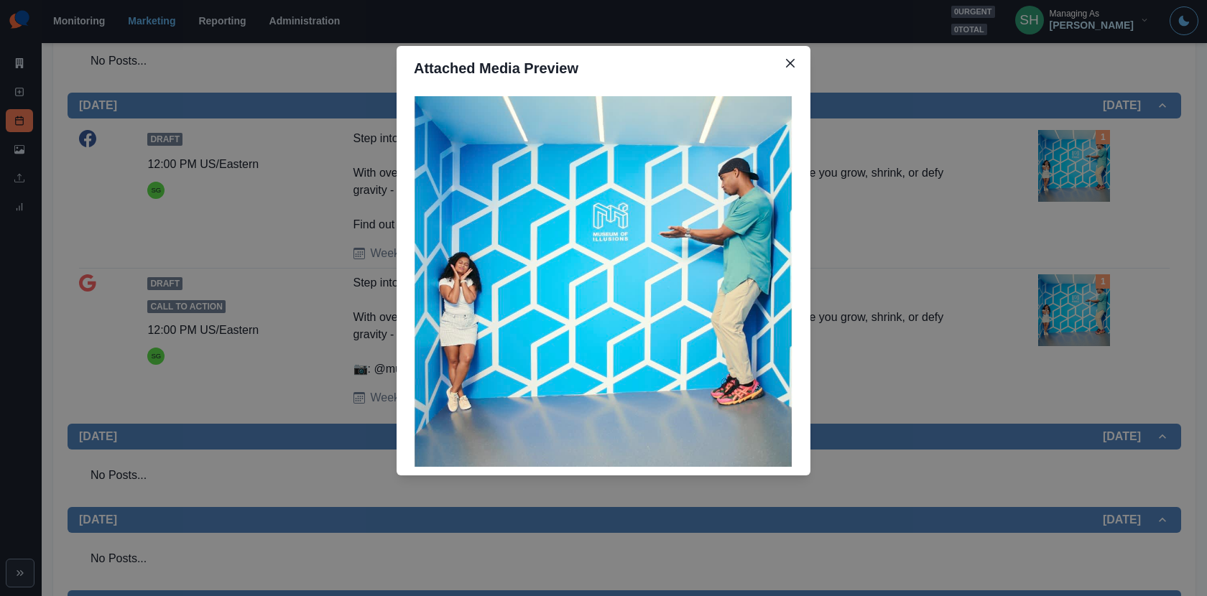
click at [892, 223] on div "Attached Media Preview" at bounding box center [603, 298] width 1207 height 596
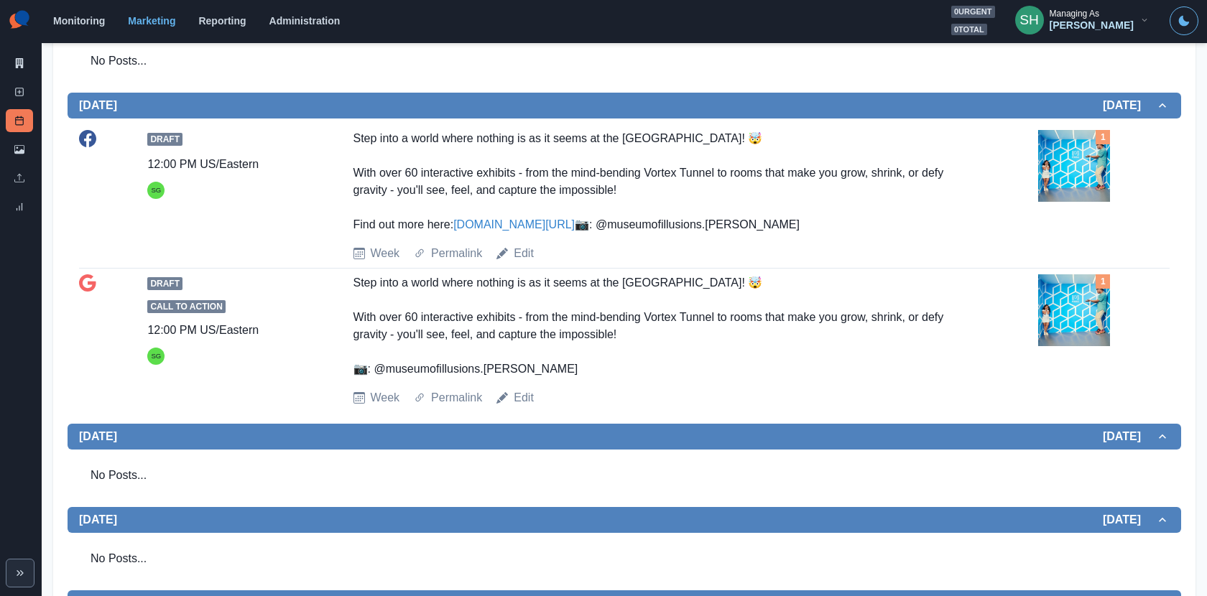
click at [519, 233] on div "Step into a world where nothing is as it seems at the Museum of Illusions! 🤯 Wi…" at bounding box center [658, 181] width 611 height 103
click at [512, 227] on link "www.bit.ly/3IyRXsZ" at bounding box center [513, 224] width 121 height 12
click at [1062, 162] on img at bounding box center [1074, 166] width 72 height 72
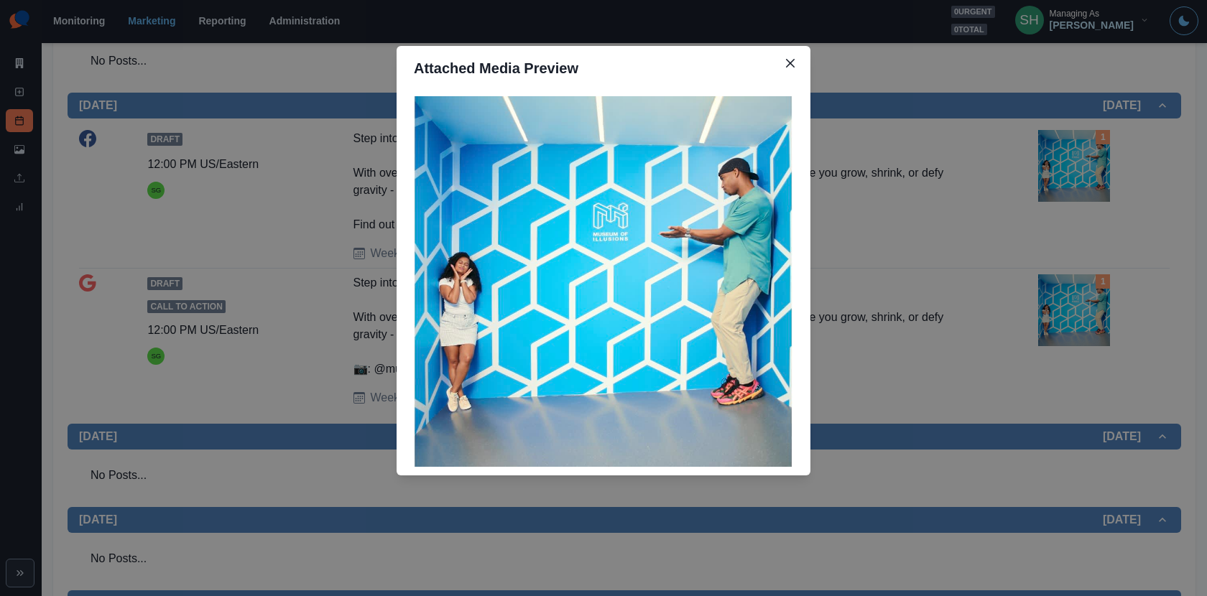
click at [918, 180] on div "Attached Media Preview" at bounding box center [603, 298] width 1207 height 596
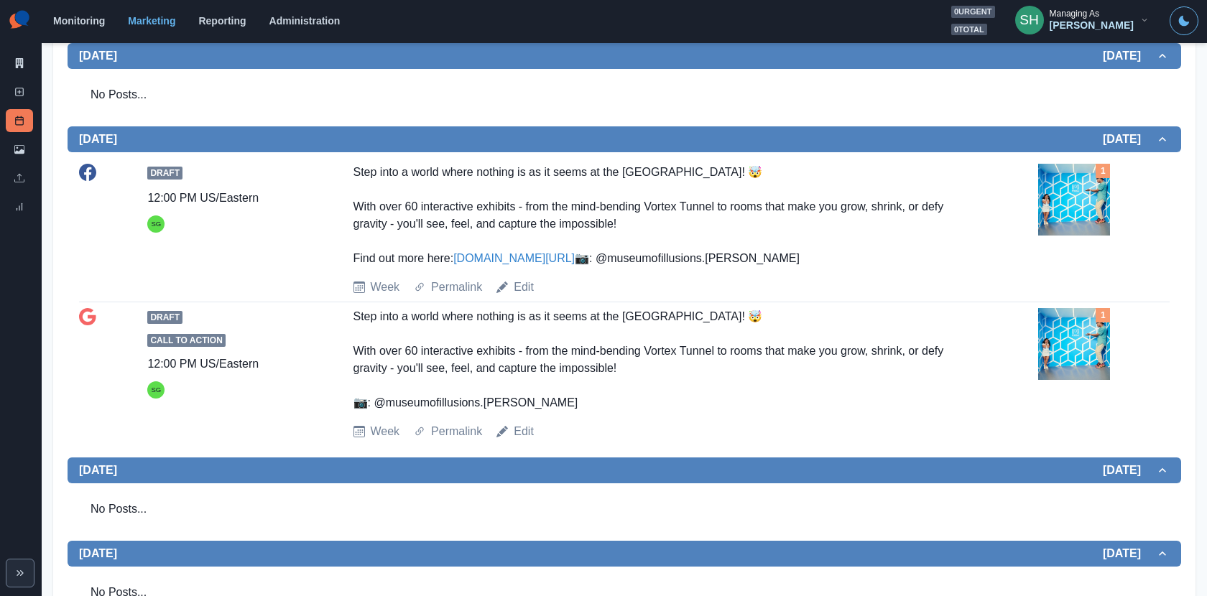
scroll to position [0, 0]
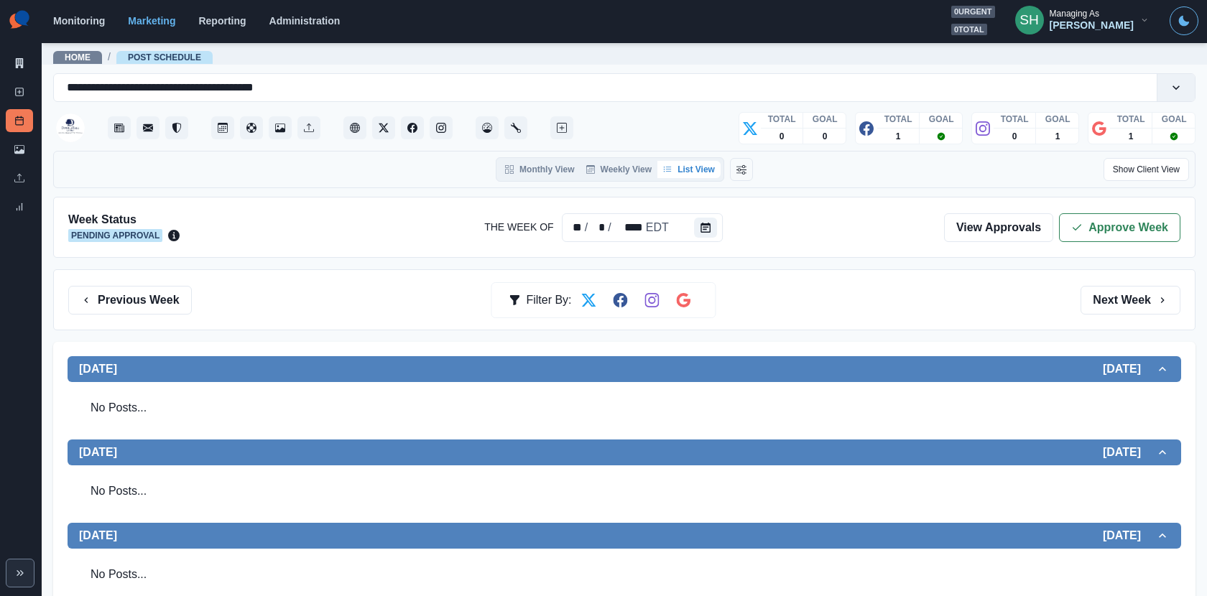
click at [1086, 208] on div "Week Status Pending Approval The Week Of ** / * / **** EDT View Approvals Appro…" at bounding box center [624, 227] width 1142 height 61
click at [1086, 216] on button "Approve Week" at bounding box center [1119, 227] width 121 height 29
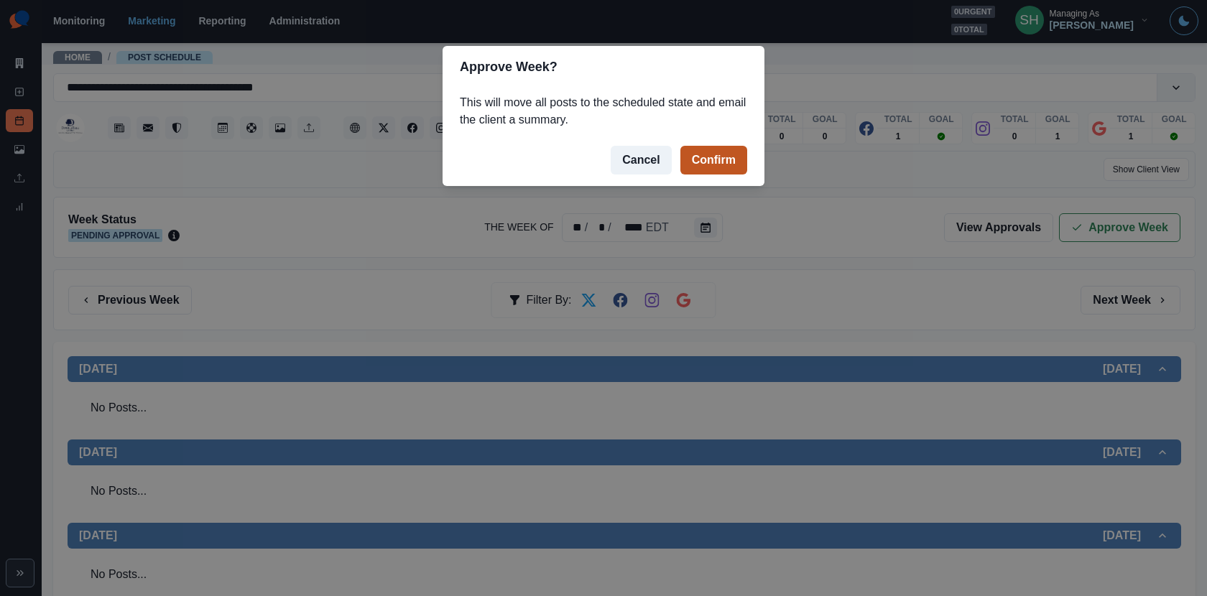
click at [722, 162] on button "Confirm" at bounding box center [713, 160] width 67 height 29
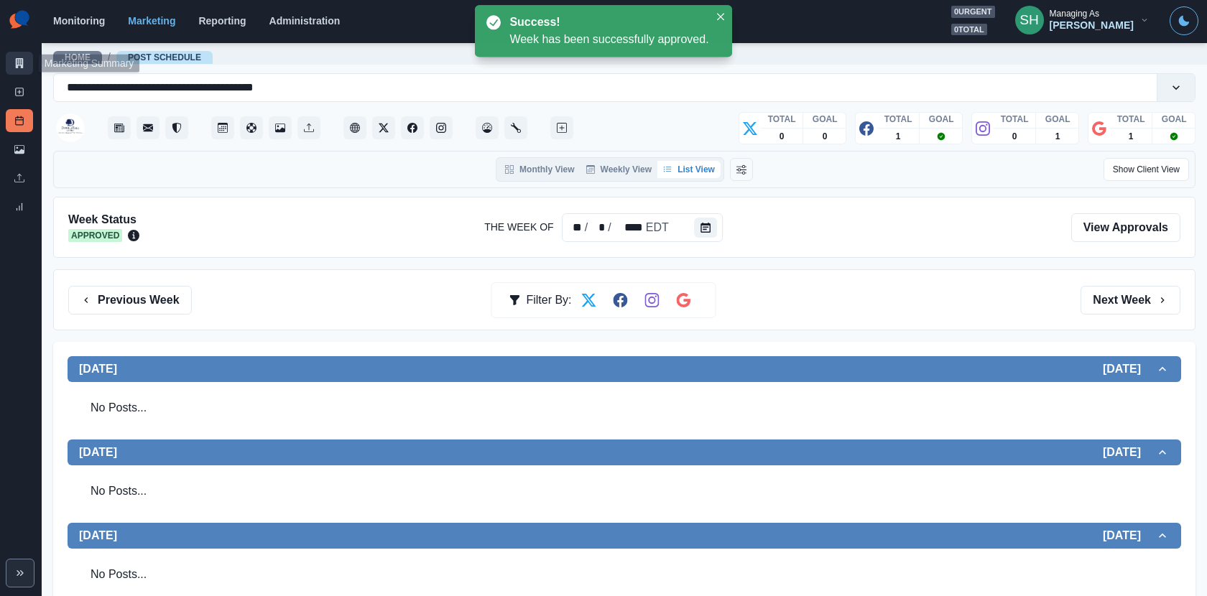
click at [14, 68] on icon at bounding box center [19, 63] width 10 height 10
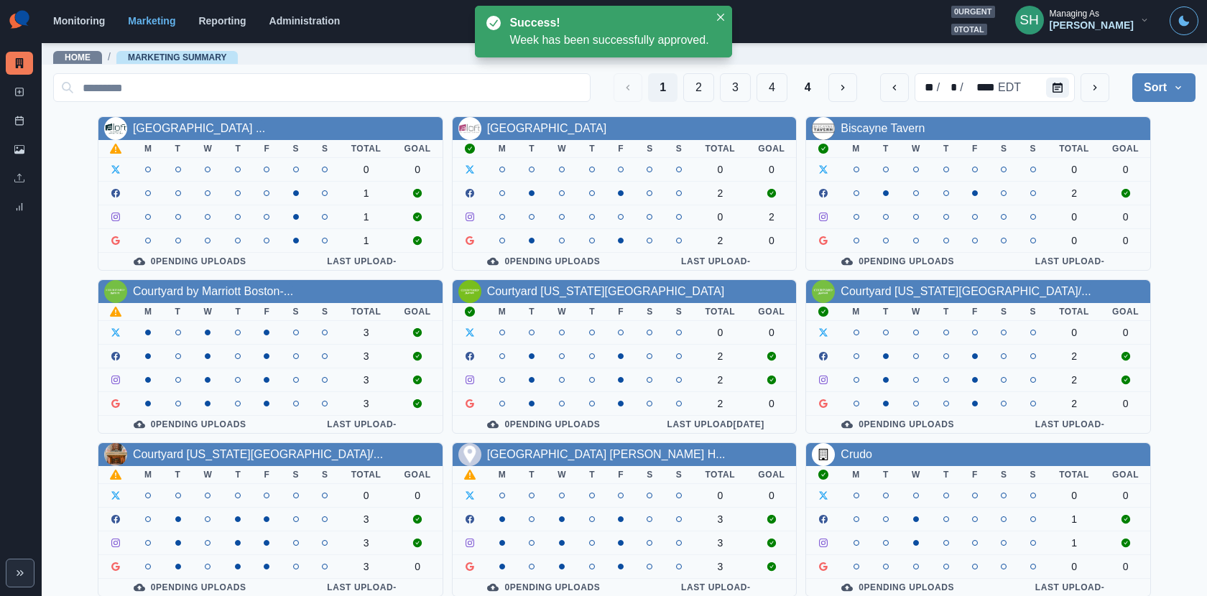
scroll to position [166, 0]
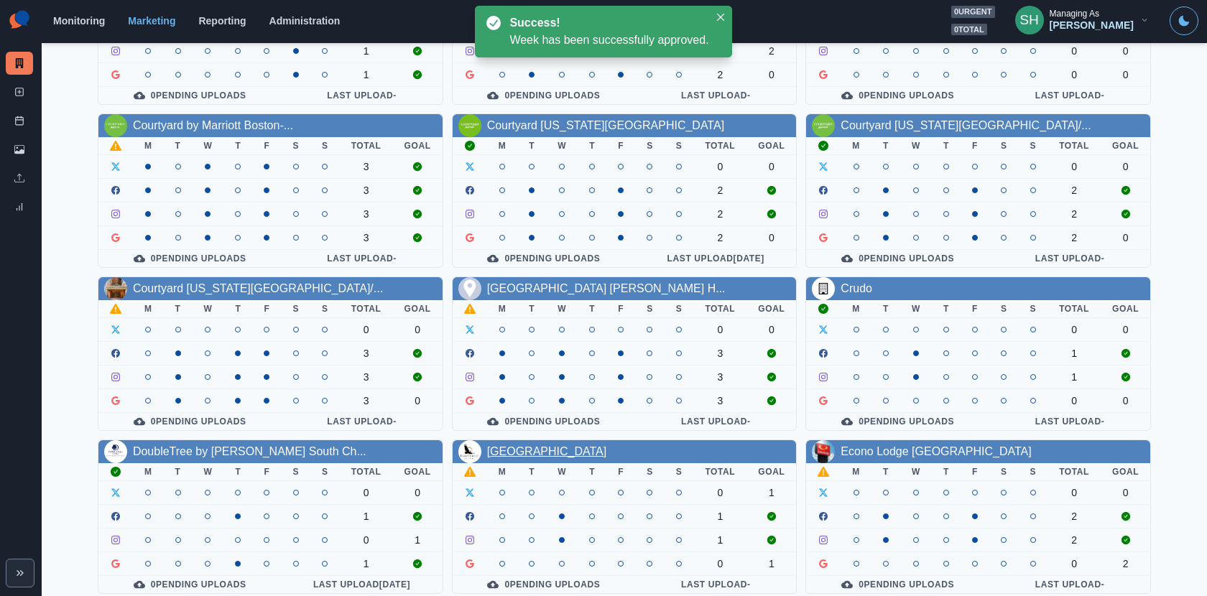
click at [546, 450] on link "Eagle Crest Resort" at bounding box center [547, 451] width 120 height 12
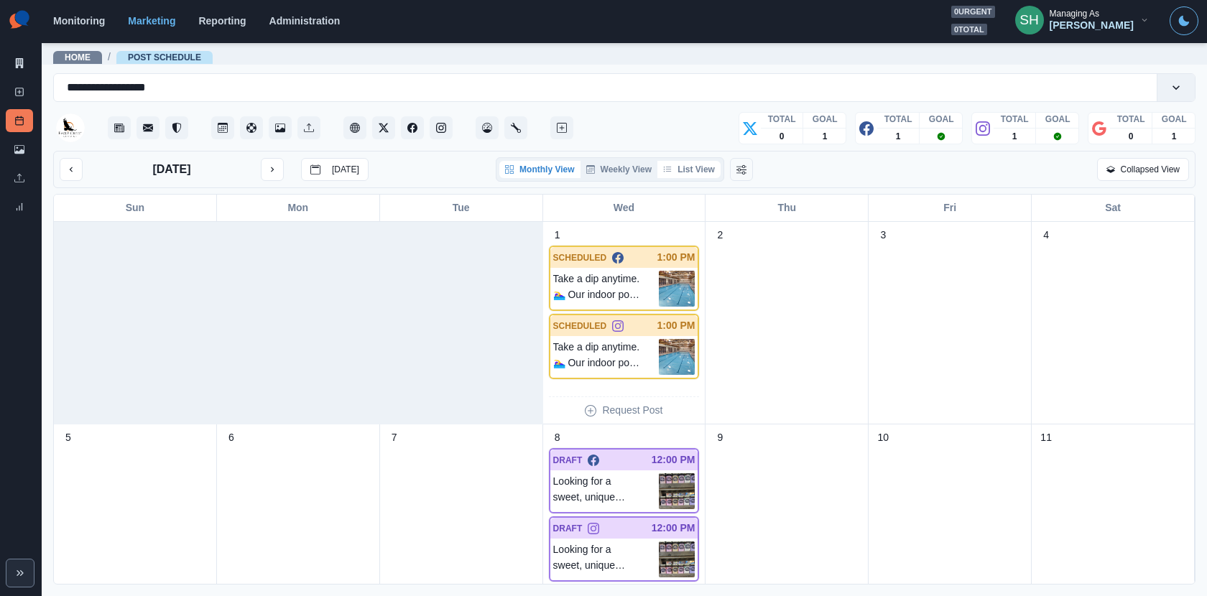
click at [672, 167] on icon "button" at bounding box center [667, 169] width 9 height 9
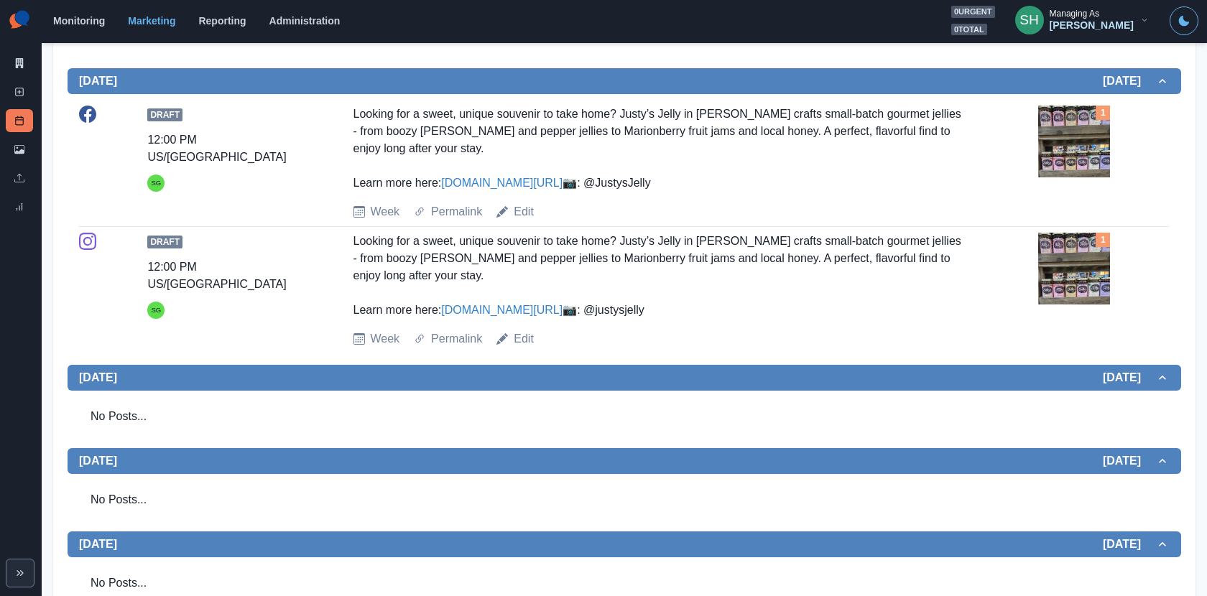
scroll to position [457, 0]
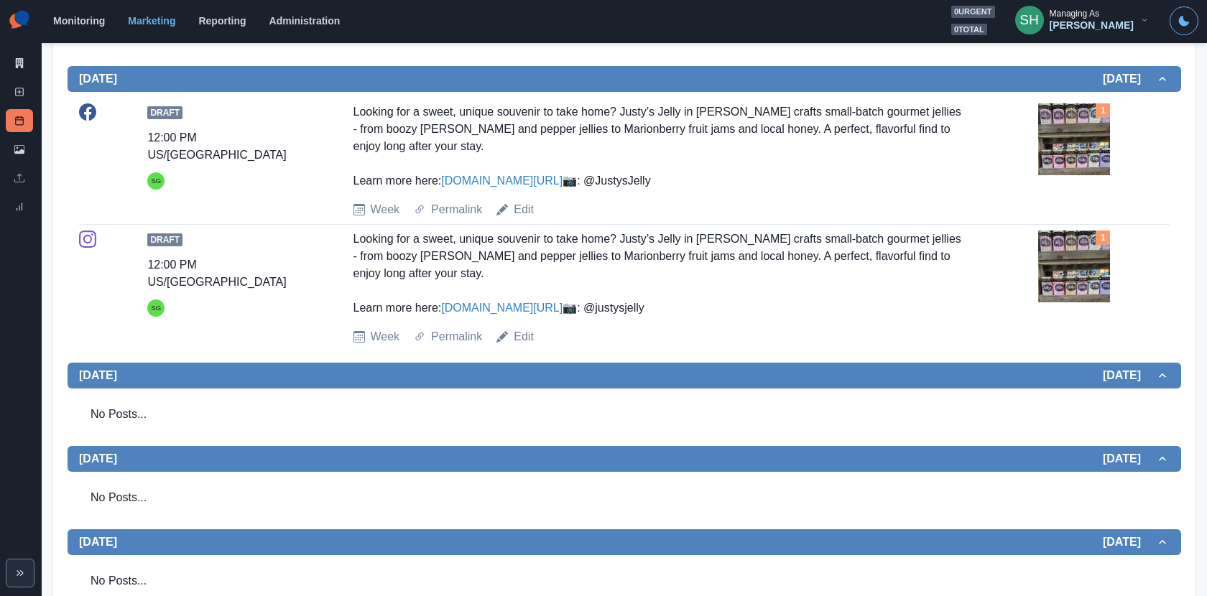
click at [1081, 132] on img at bounding box center [1074, 139] width 72 height 72
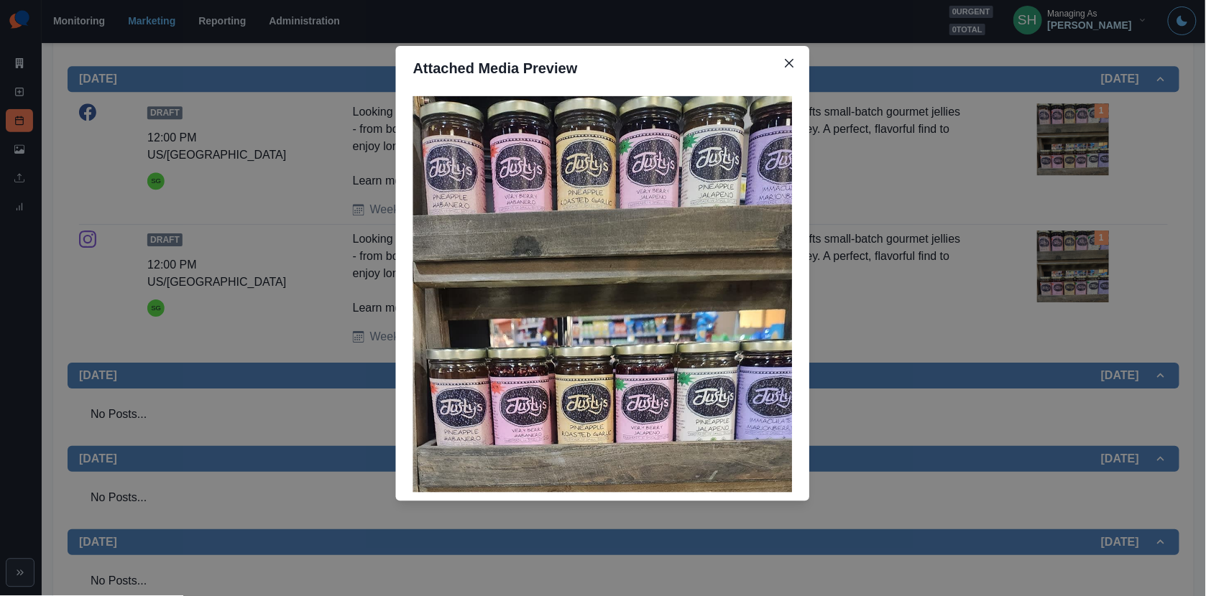
click at [1086, 63] on div "Attached Media Preview" at bounding box center [603, 298] width 1206 height 596
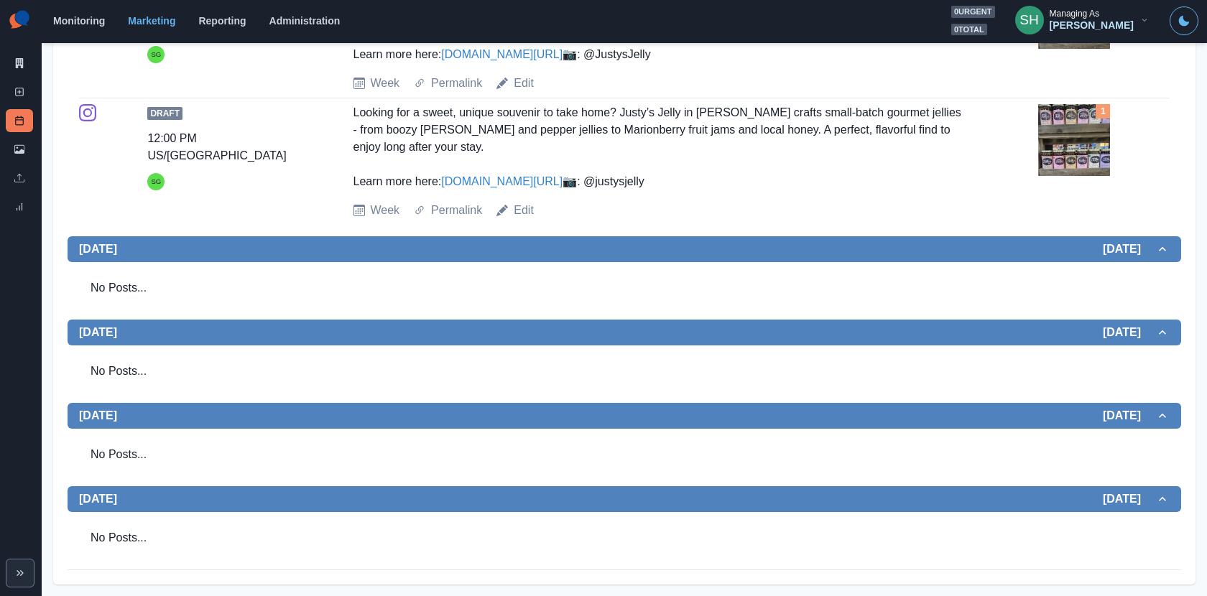
scroll to position [0, 0]
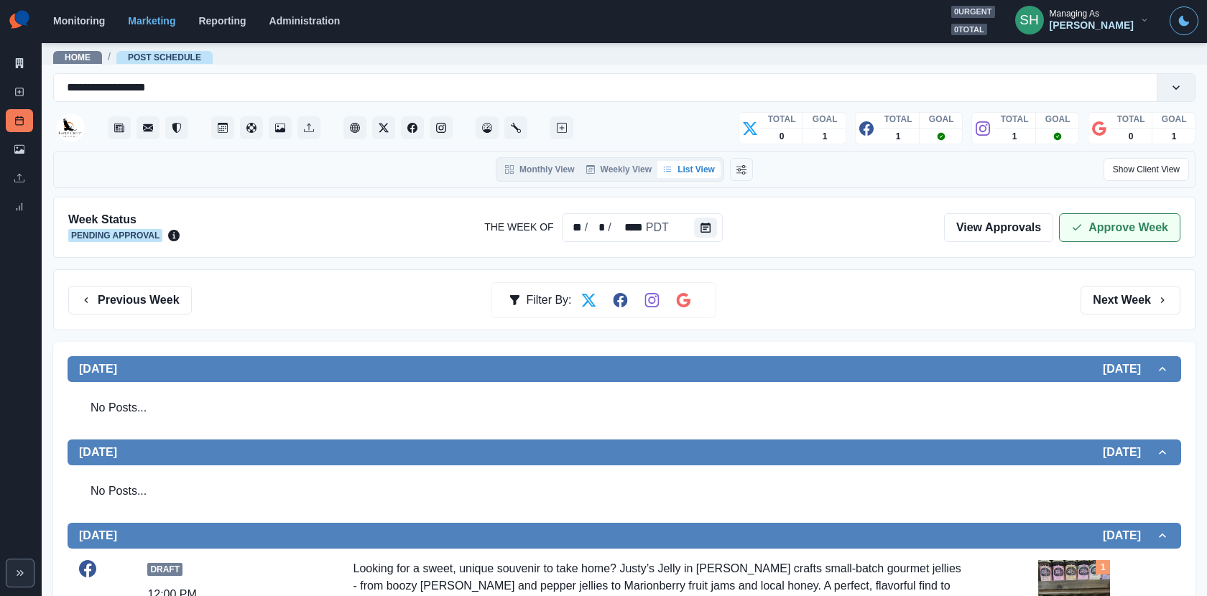
click at [1086, 215] on button "Approve Week" at bounding box center [1119, 227] width 121 height 29
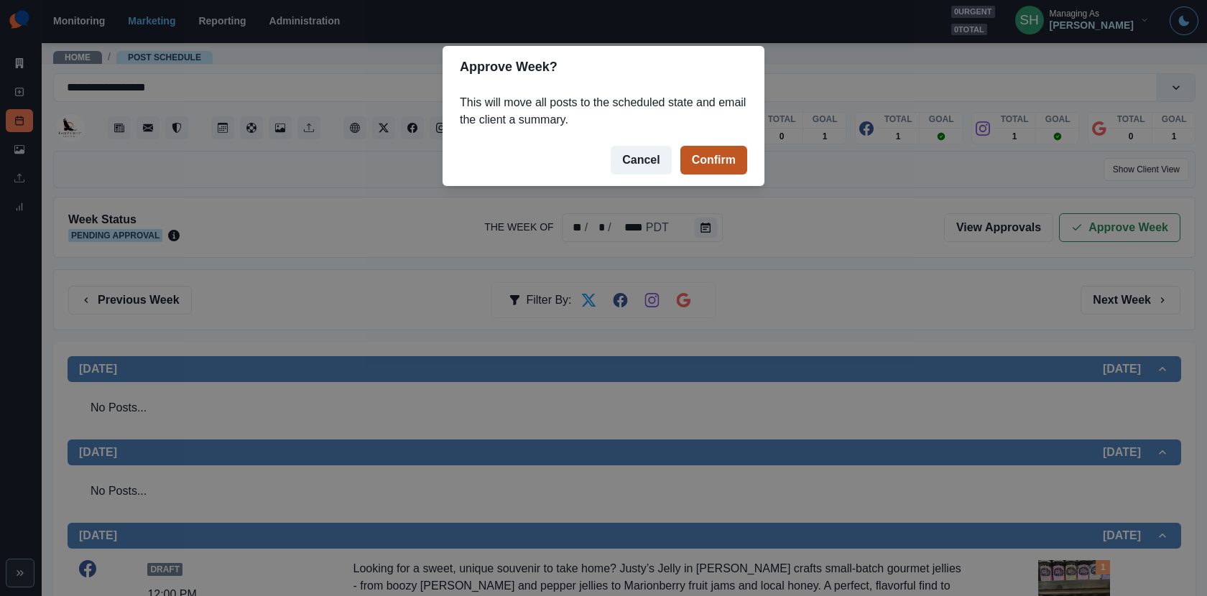
click at [713, 164] on button "Confirm" at bounding box center [713, 160] width 67 height 29
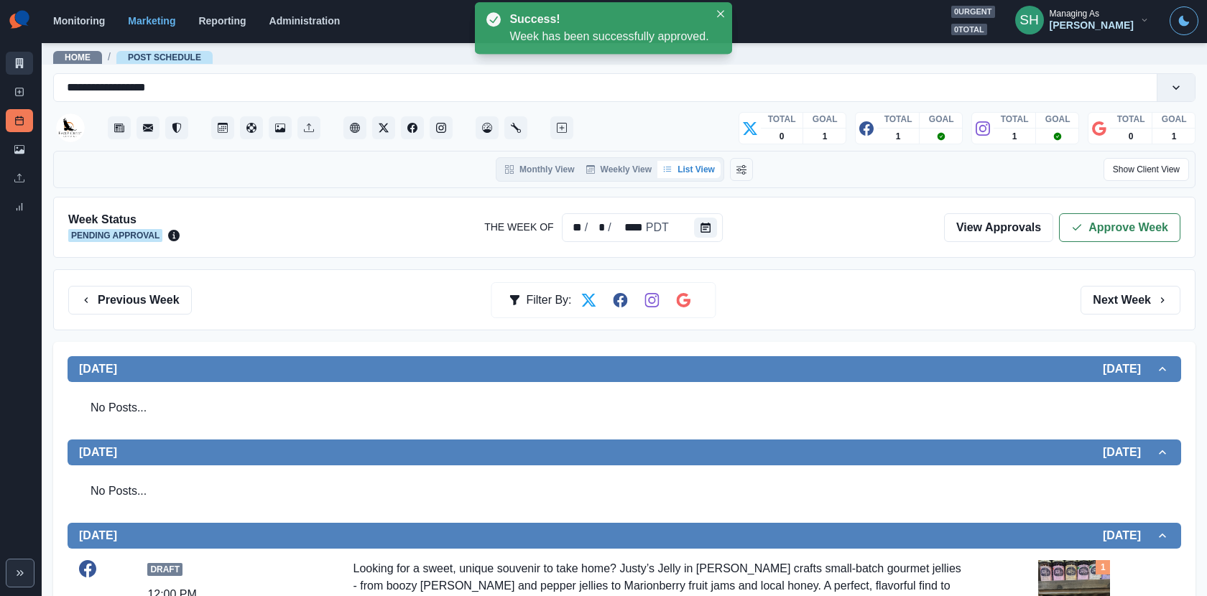
click at [29, 52] on link "Marketing Summary" at bounding box center [19, 63] width 27 height 23
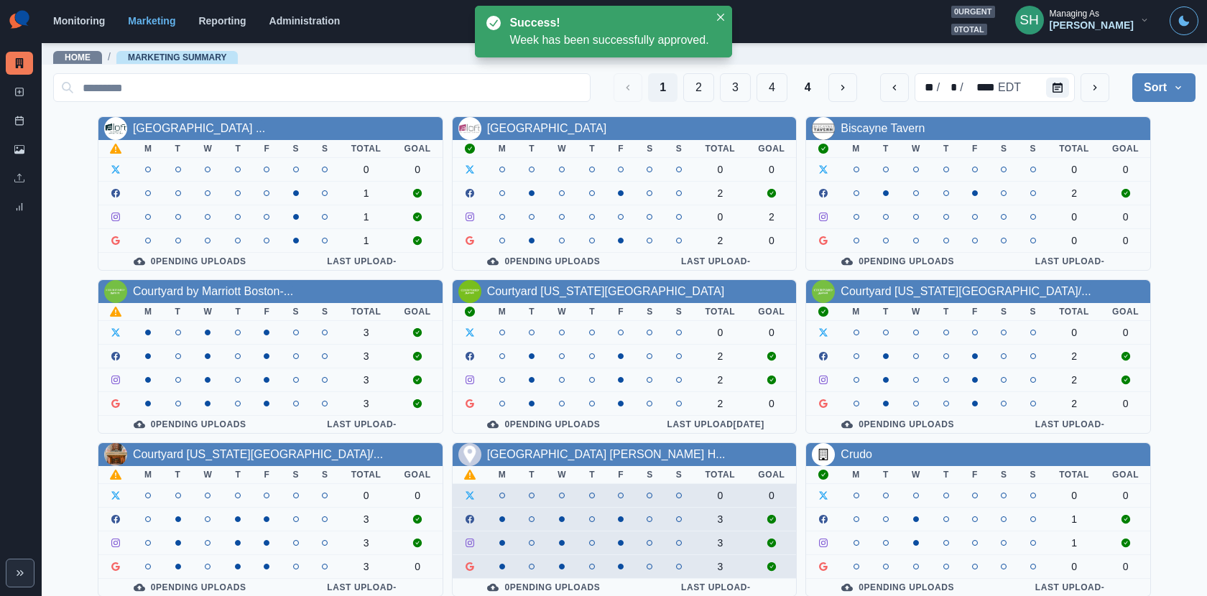
scroll to position [166, 0]
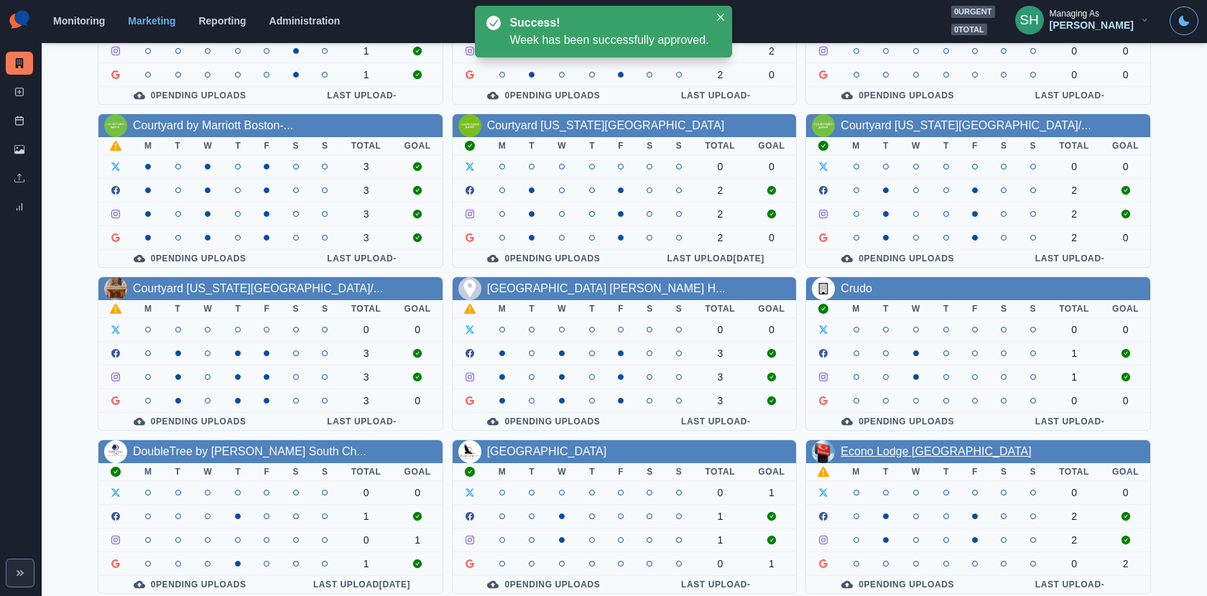
click at [847, 450] on link "Econo Lodge Williston" at bounding box center [936, 451] width 190 height 12
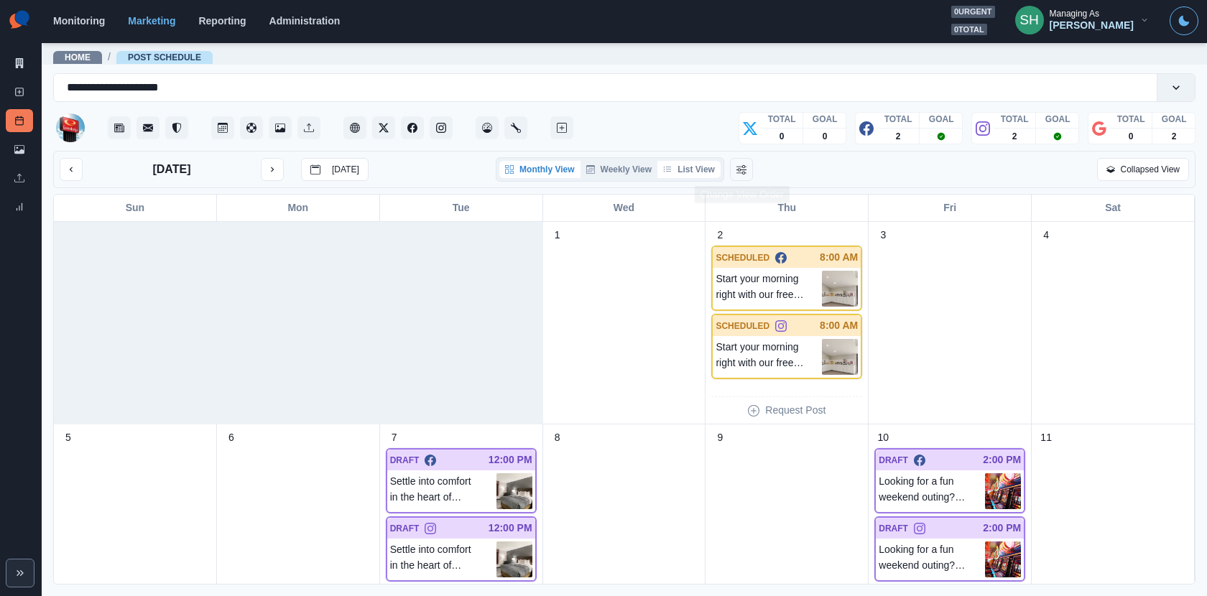
click at [713, 168] on button "List View" at bounding box center [688, 169] width 63 height 17
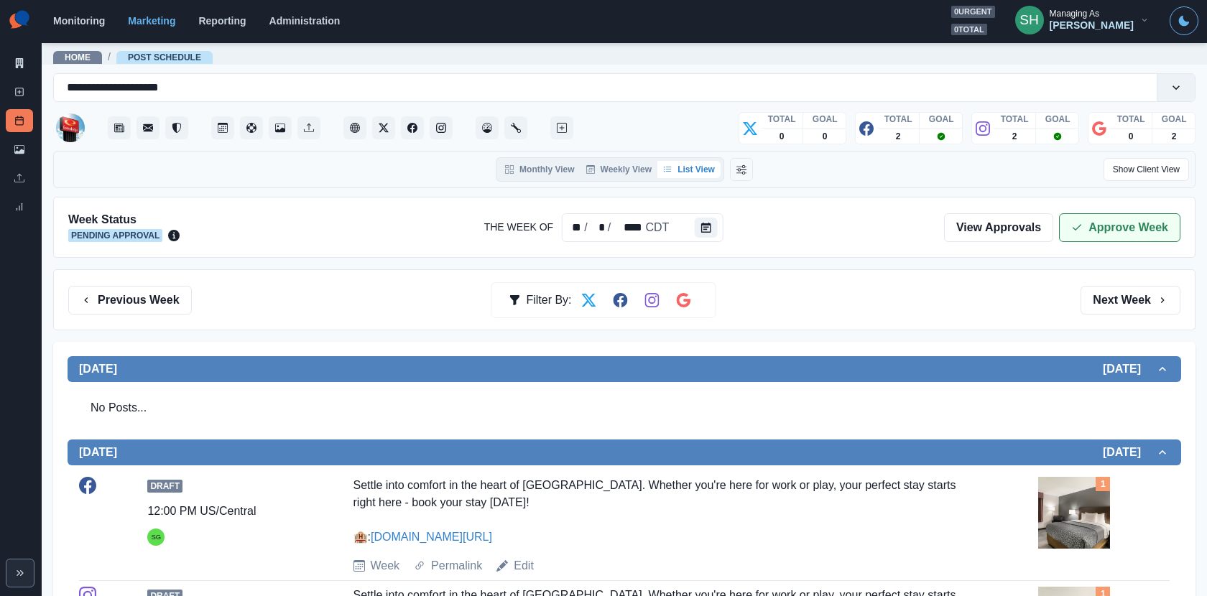
click at [1074, 225] on icon "button" at bounding box center [1076, 227] width 11 height 11
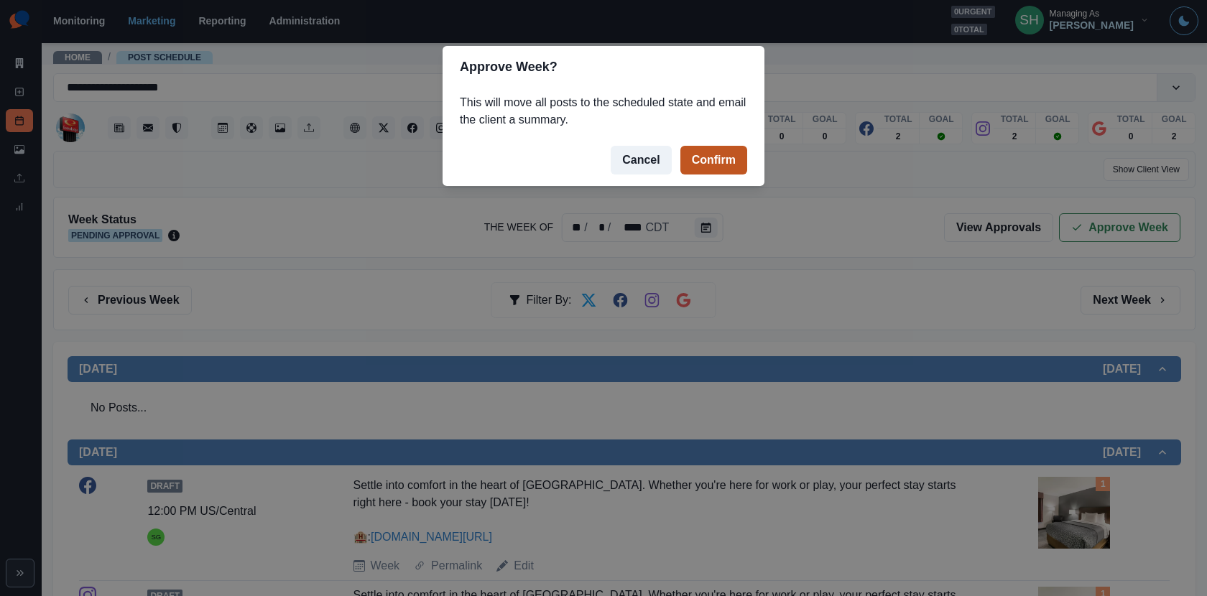
click at [732, 159] on button "Confirm" at bounding box center [713, 160] width 67 height 29
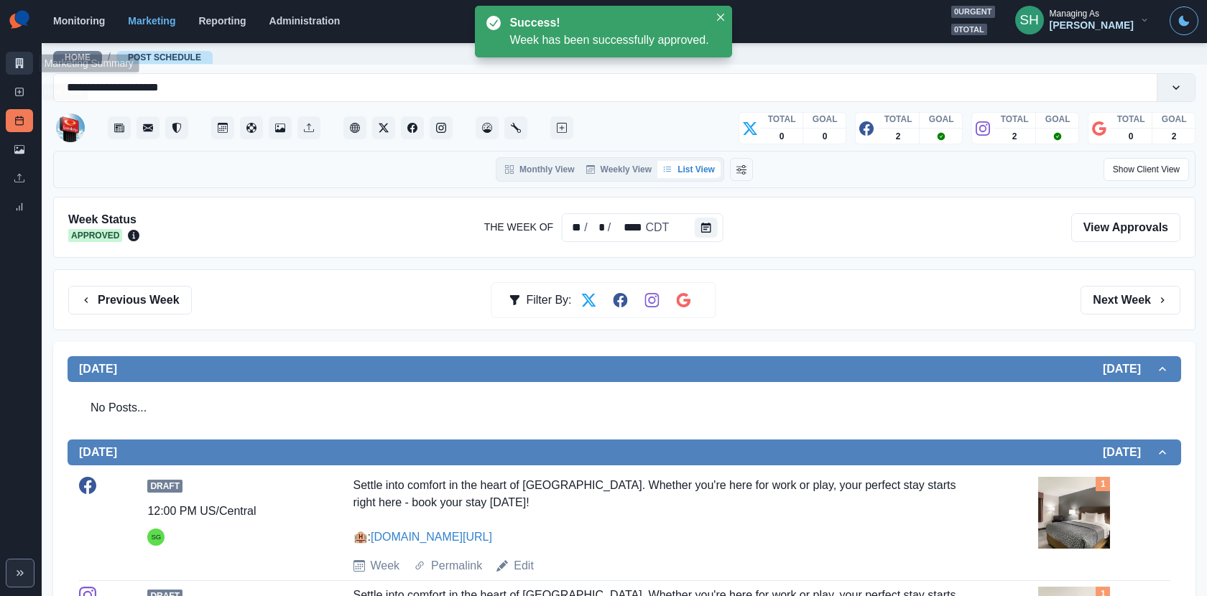
click at [19, 65] on icon at bounding box center [20, 63] width 8 height 10
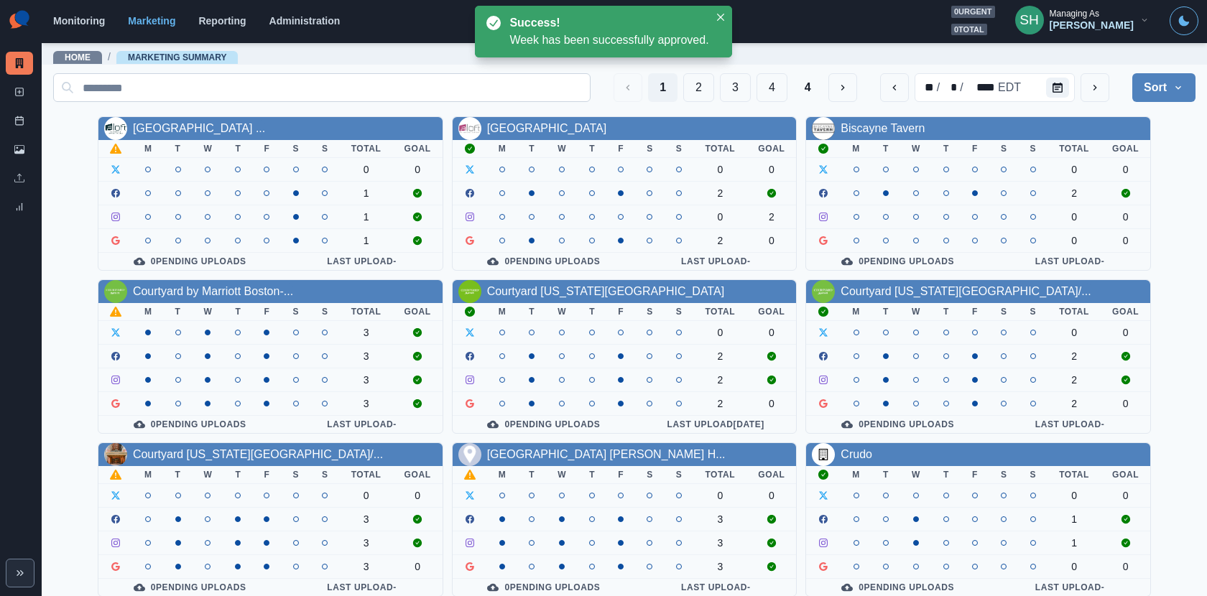
click at [690, 88] on button "2" at bounding box center [698, 87] width 31 height 29
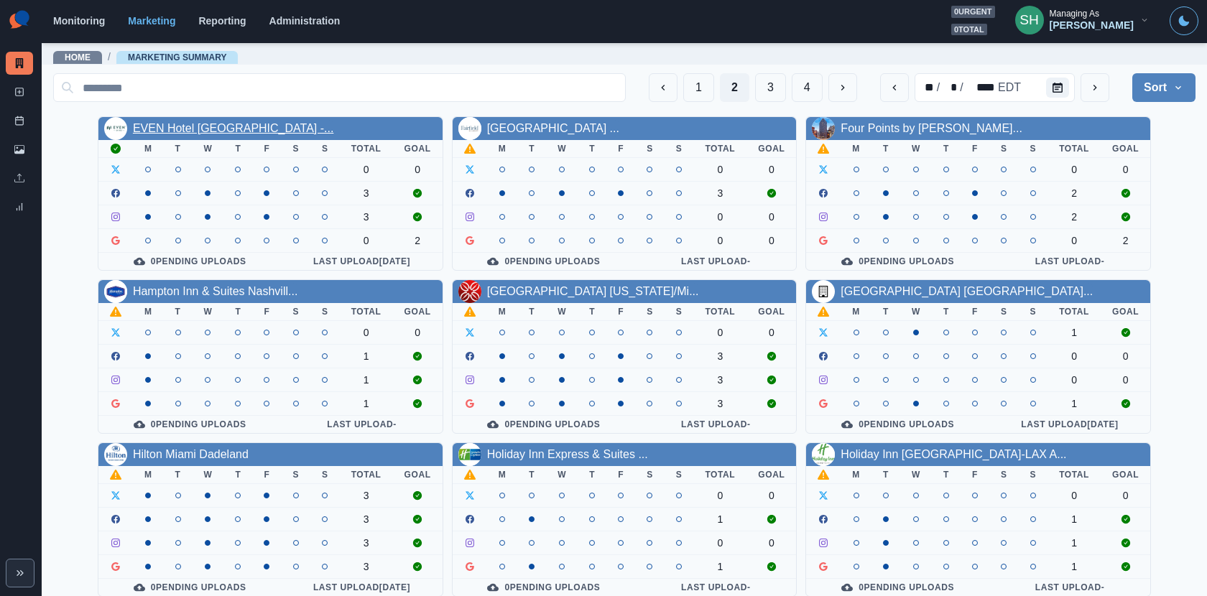
click at [228, 131] on link "EVEN Hotel Long Island City -..." at bounding box center [233, 128] width 200 height 12
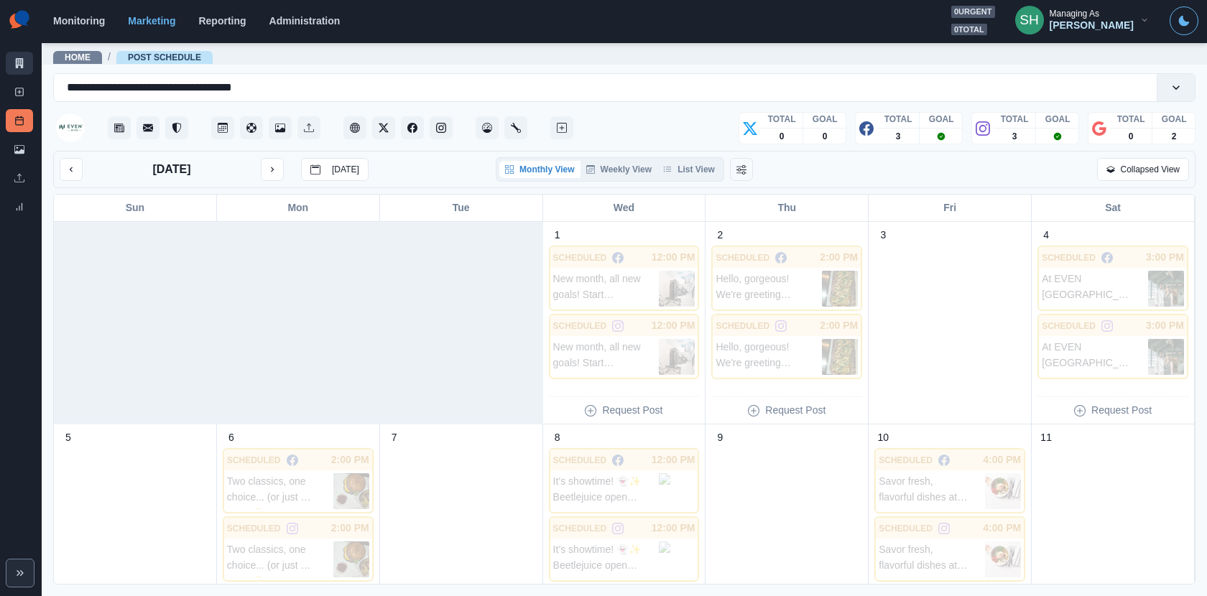
click at [16, 59] on icon at bounding box center [20, 63] width 8 height 10
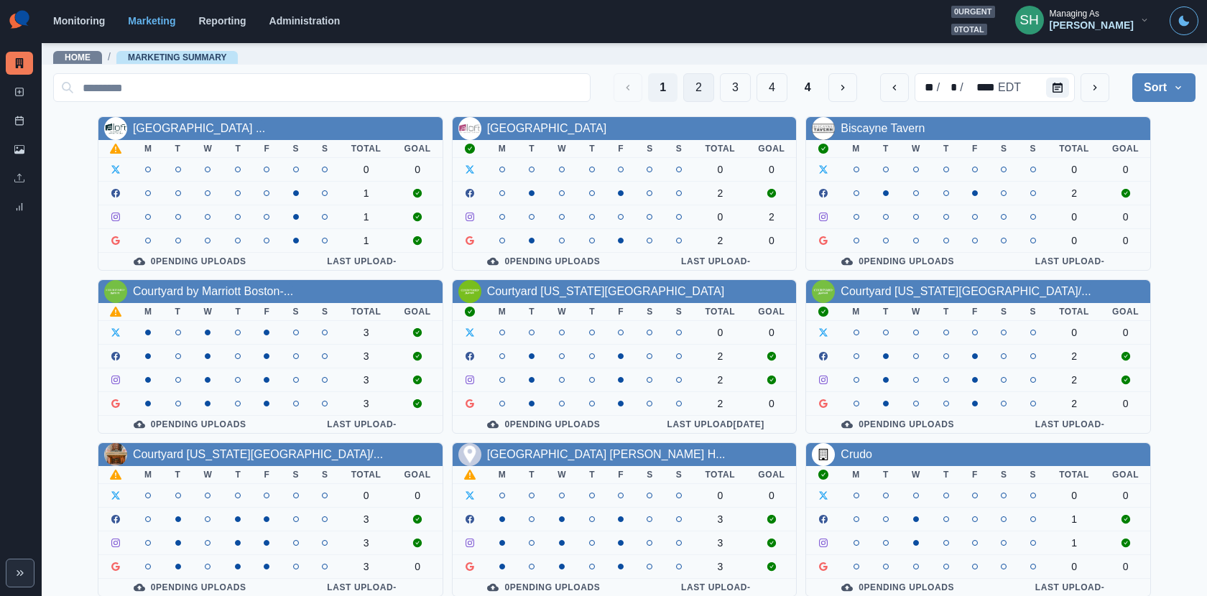
click at [701, 87] on button "2" at bounding box center [698, 87] width 31 height 29
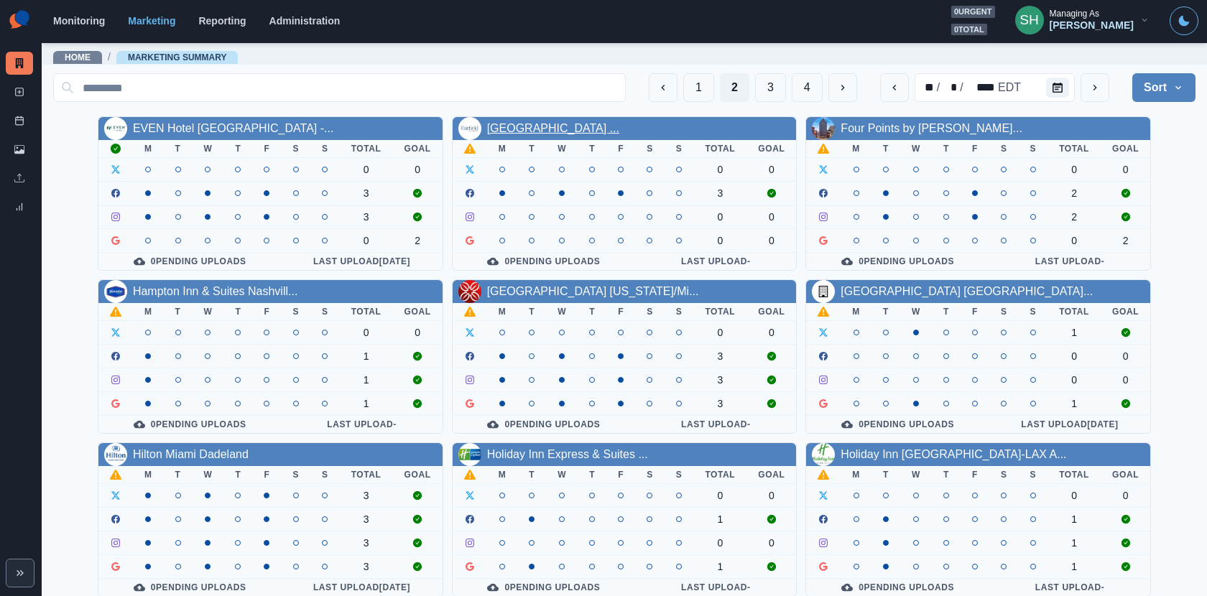
click at [590, 126] on link "Fairfield Inn & Suites North ..." at bounding box center [553, 128] width 132 height 12
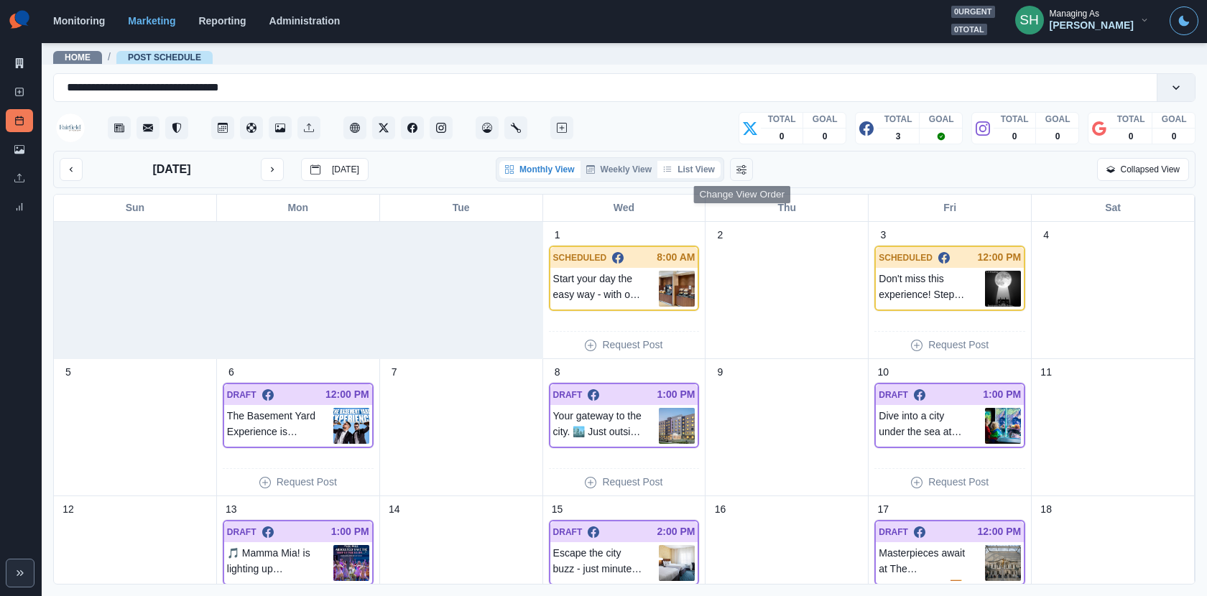
click at [706, 163] on button "List View" at bounding box center [688, 169] width 63 height 17
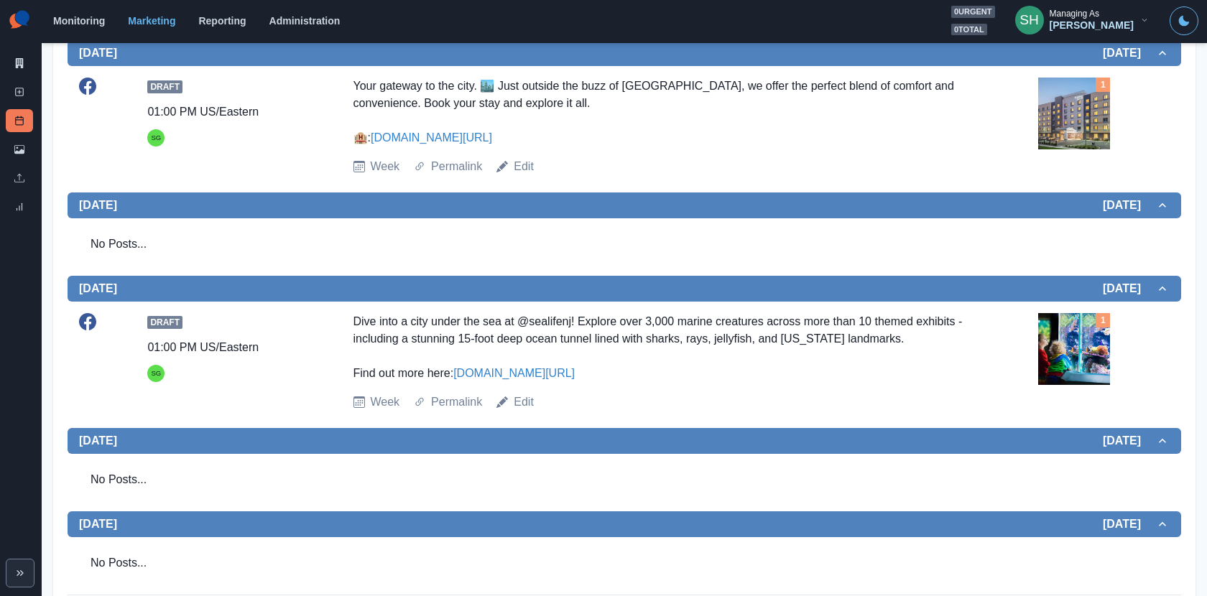
scroll to position [644, 0]
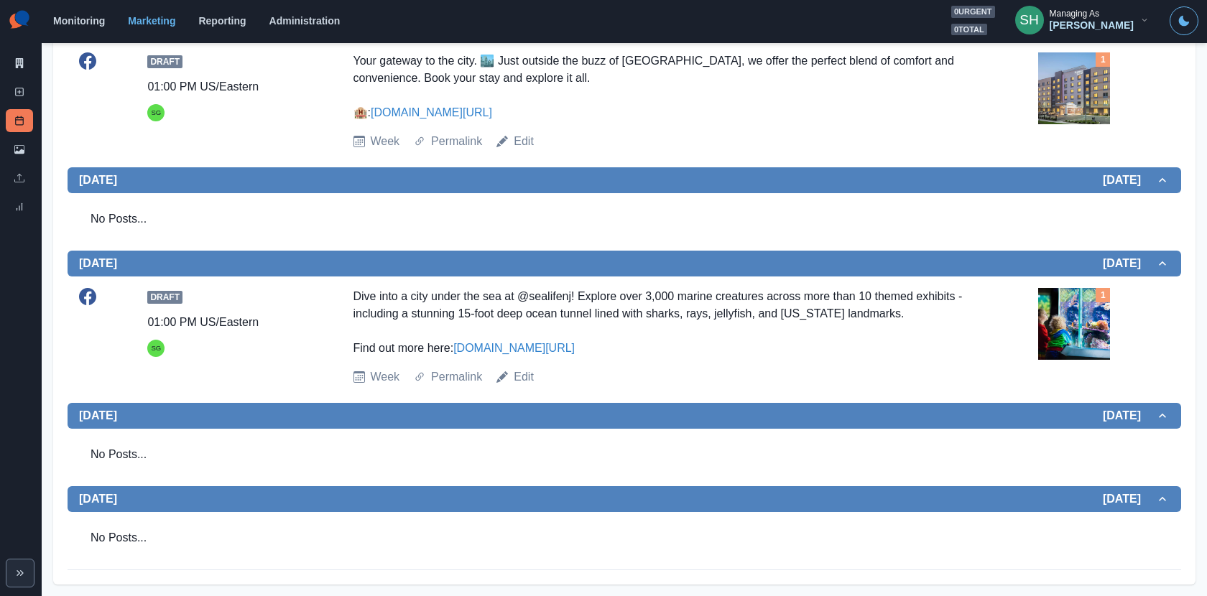
click at [1071, 333] on img at bounding box center [1074, 324] width 72 height 72
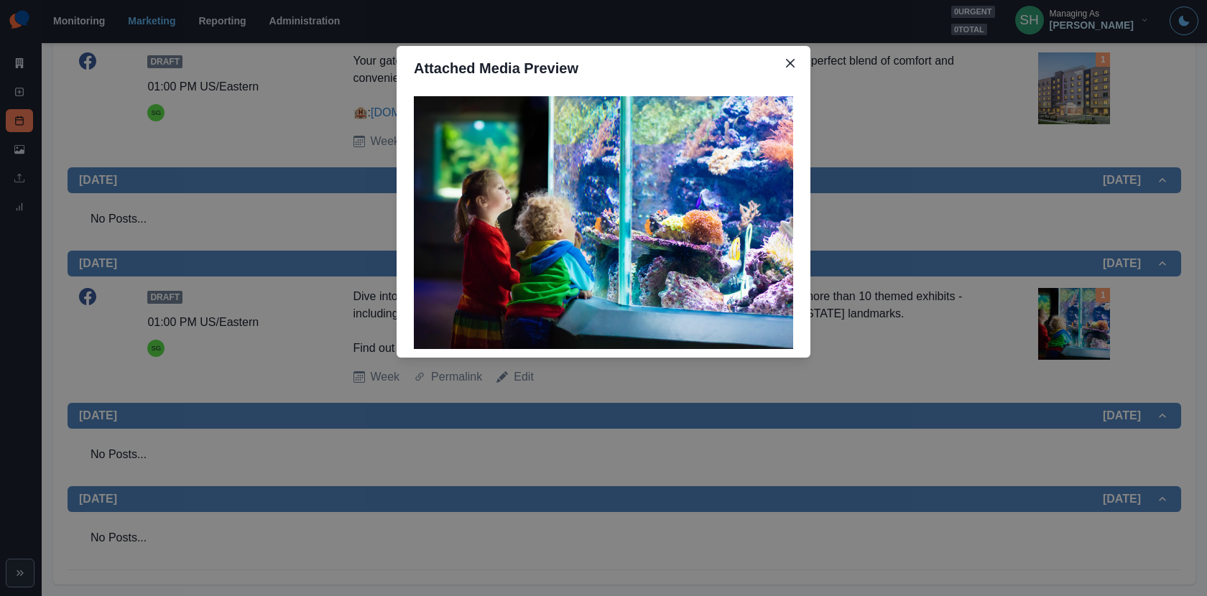
click at [994, 305] on div "Attached Media Preview" at bounding box center [603, 298] width 1207 height 596
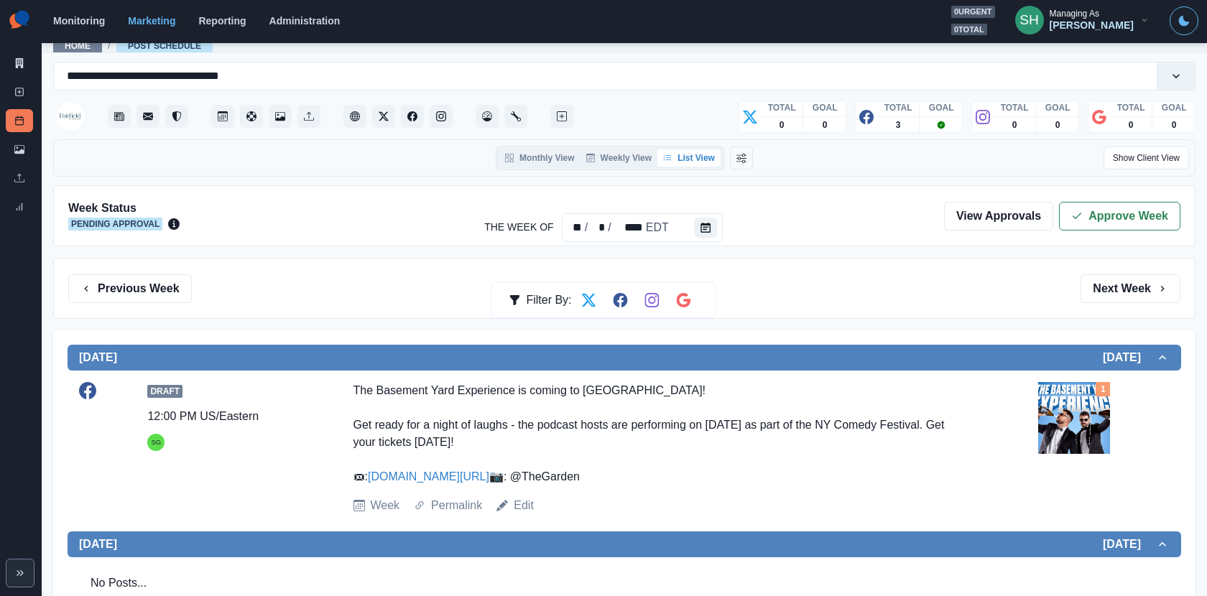
scroll to position [0, 0]
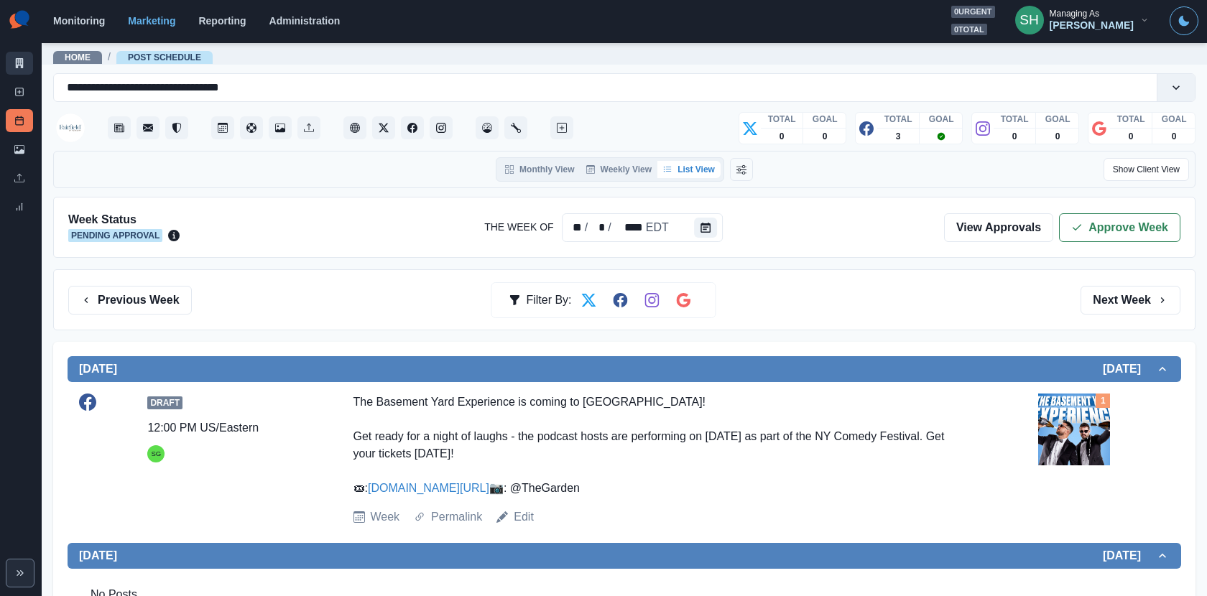
click at [22, 57] on link "Marketing Summary" at bounding box center [19, 63] width 27 height 23
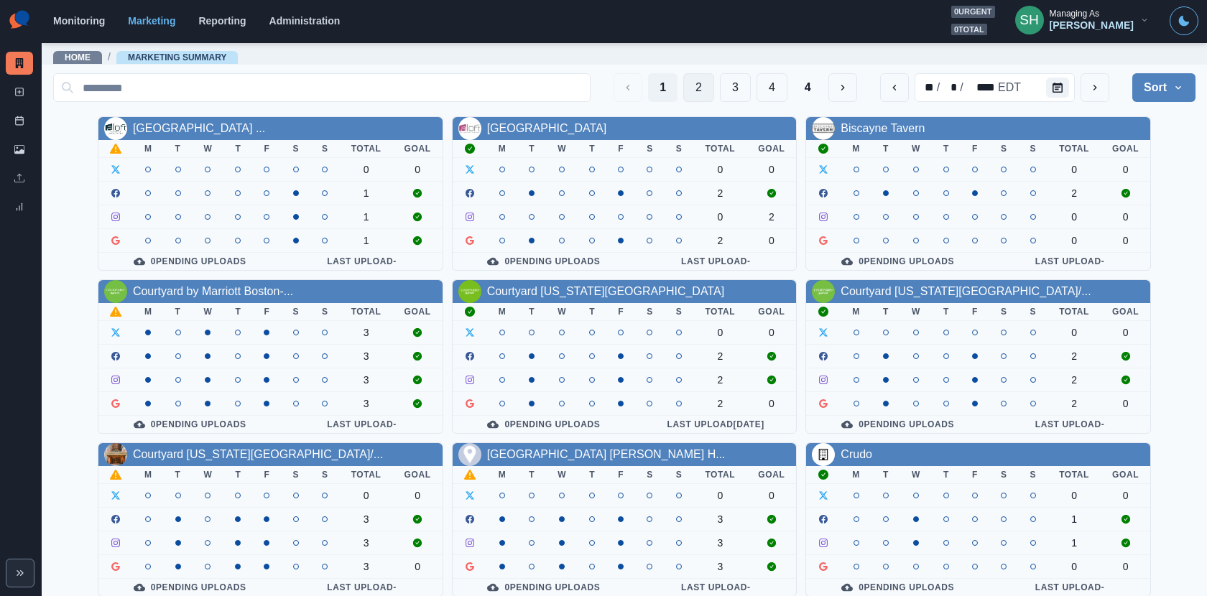
click at [689, 83] on button "2" at bounding box center [698, 87] width 31 height 29
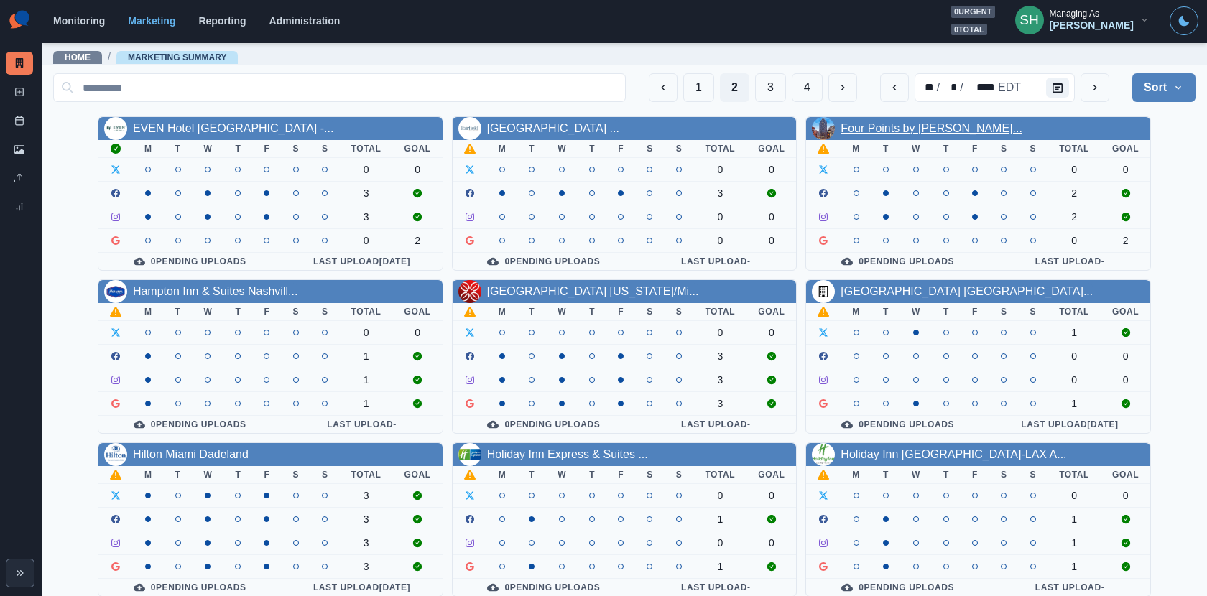
click at [904, 125] on link "Four Points by Sheraton Manha..." at bounding box center [932, 128] width 182 height 12
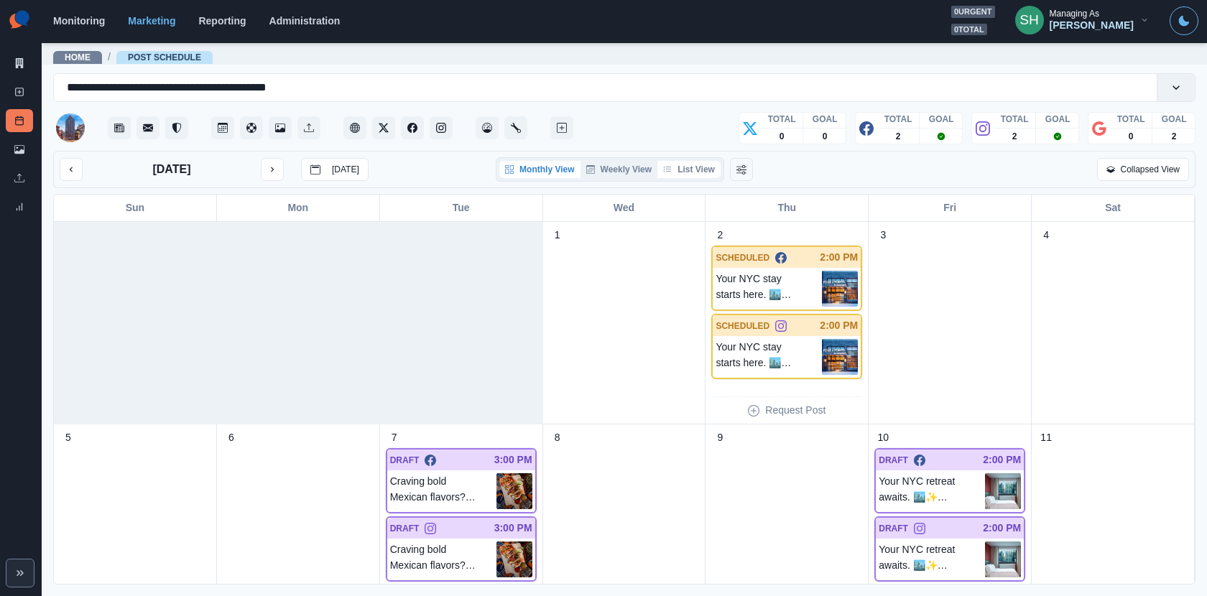
click at [687, 164] on button "List View" at bounding box center [688, 169] width 63 height 17
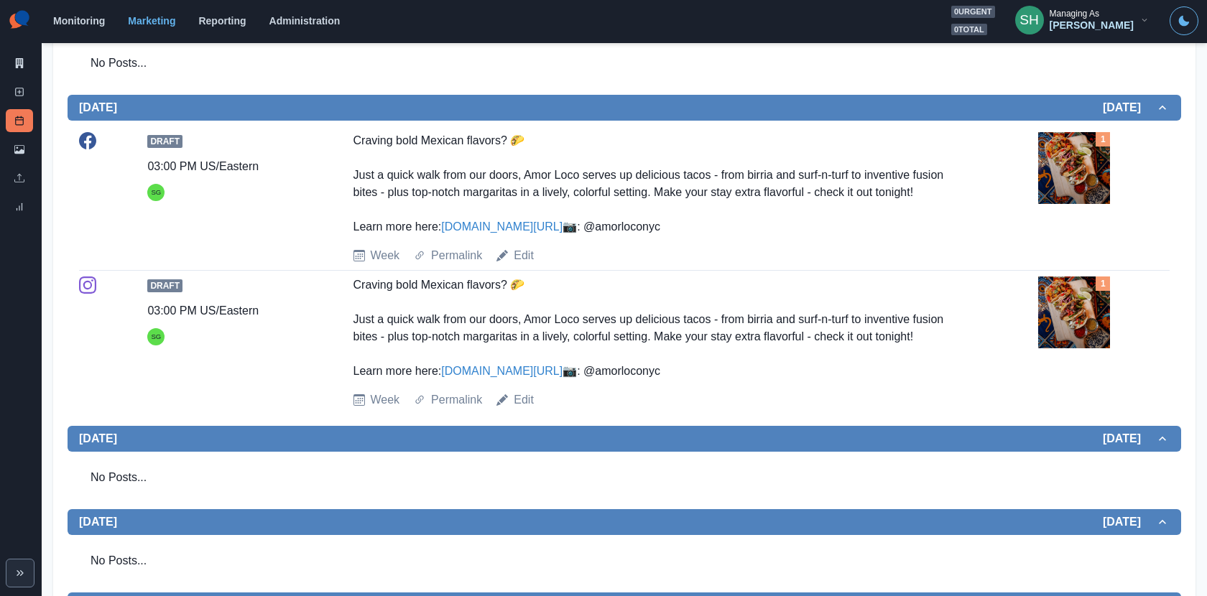
scroll to position [352, 0]
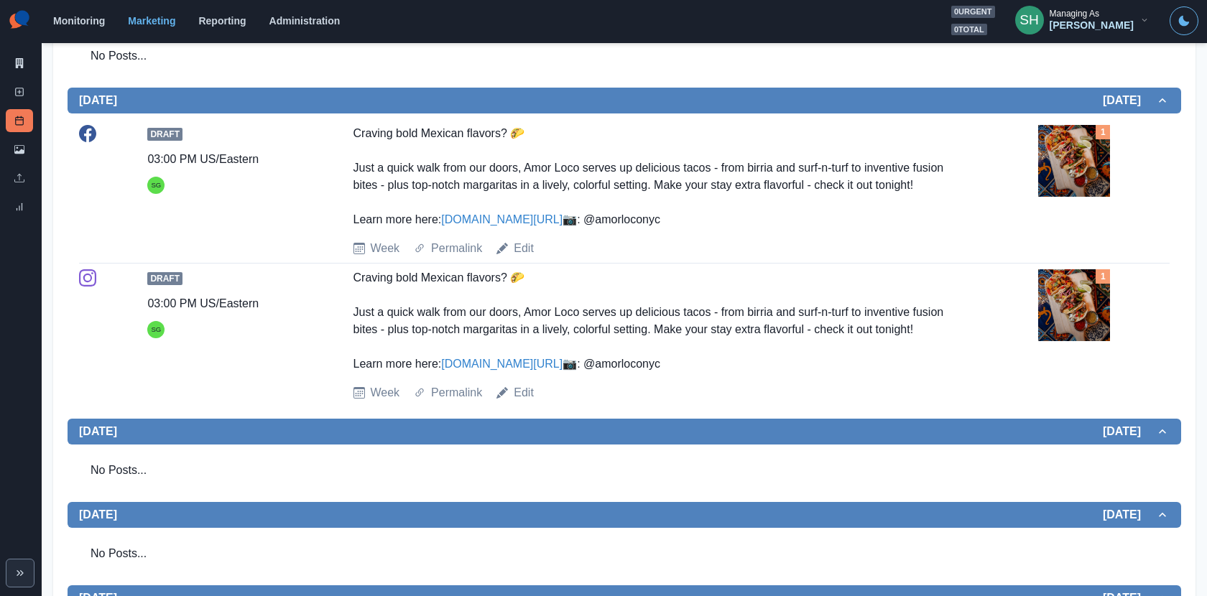
click at [1047, 157] on img at bounding box center [1074, 161] width 72 height 72
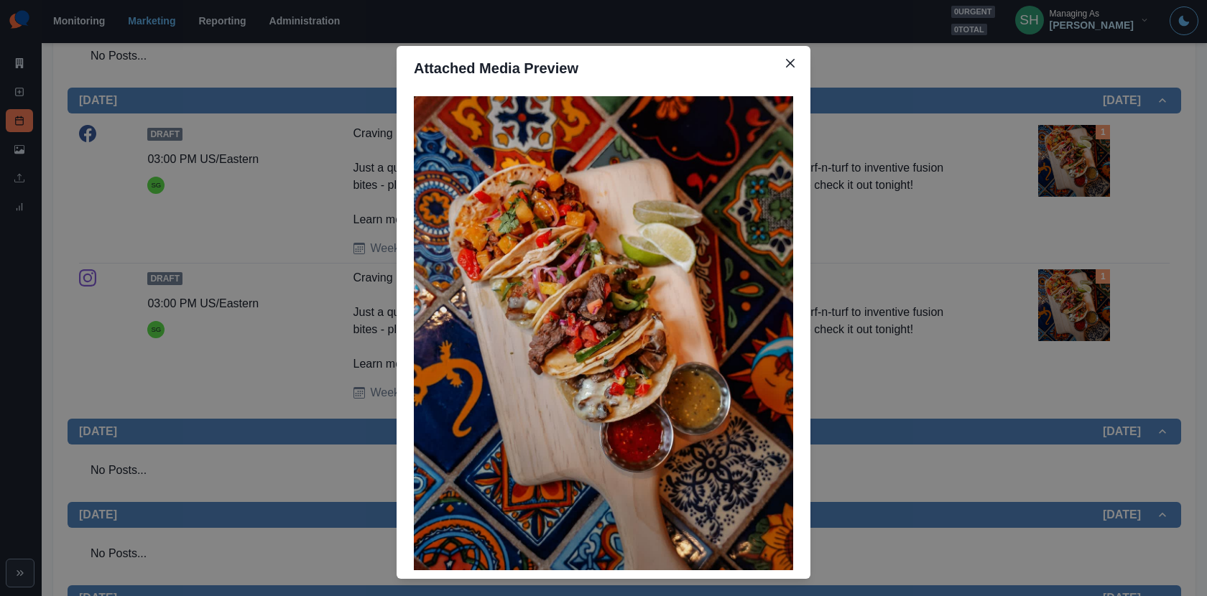
click at [617, 229] on img at bounding box center [603, 333] width 379 height 474
click at [1046, 206] on div "Attached Media Preview" at bounding box center [603, 298] width 1207 height 596
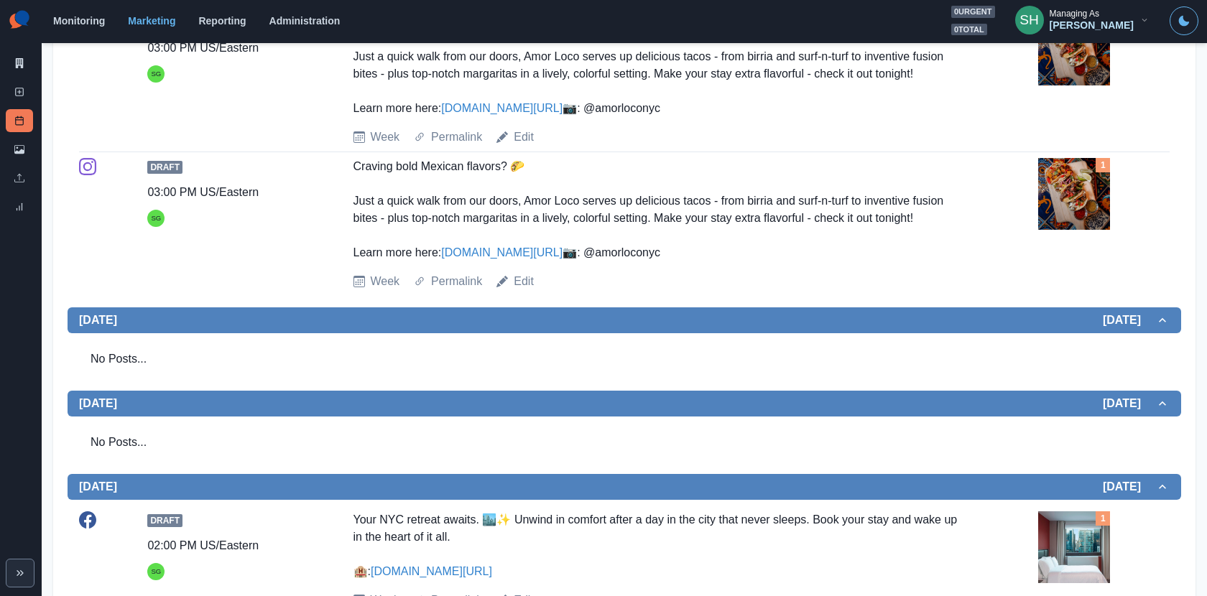
scroll to position [0, 0]
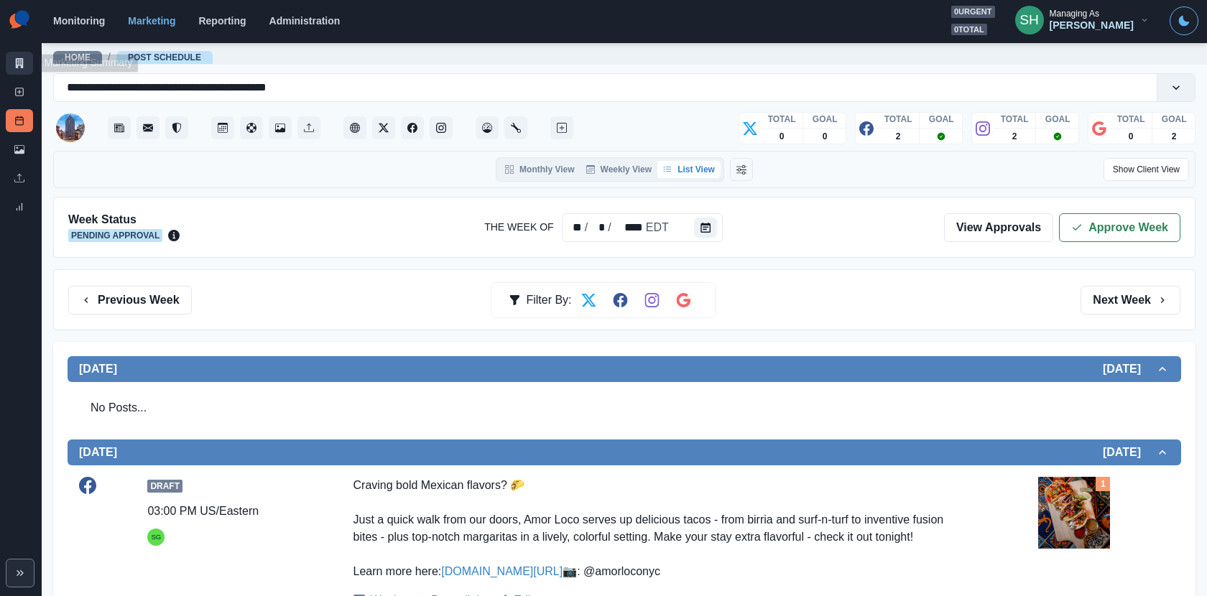
click at [11, 60] on link "Marketing Summary" at bounding box center [19, 63] width 27 height 23
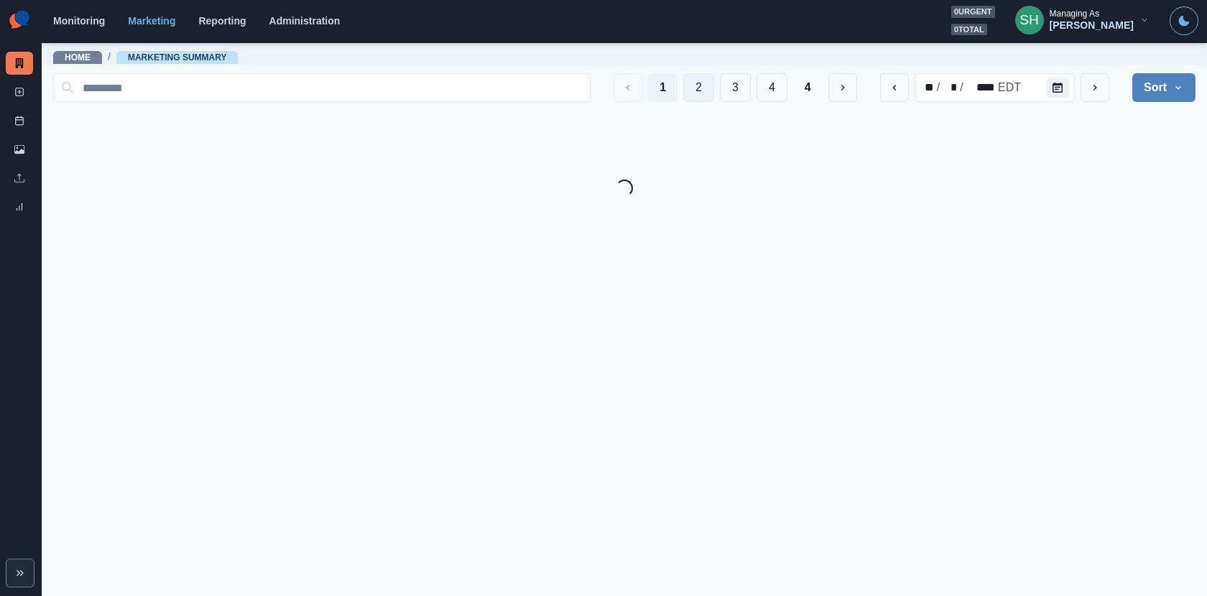
click at [692, 91] on button "2" at bounding box center [698, 87] width 31 height 29
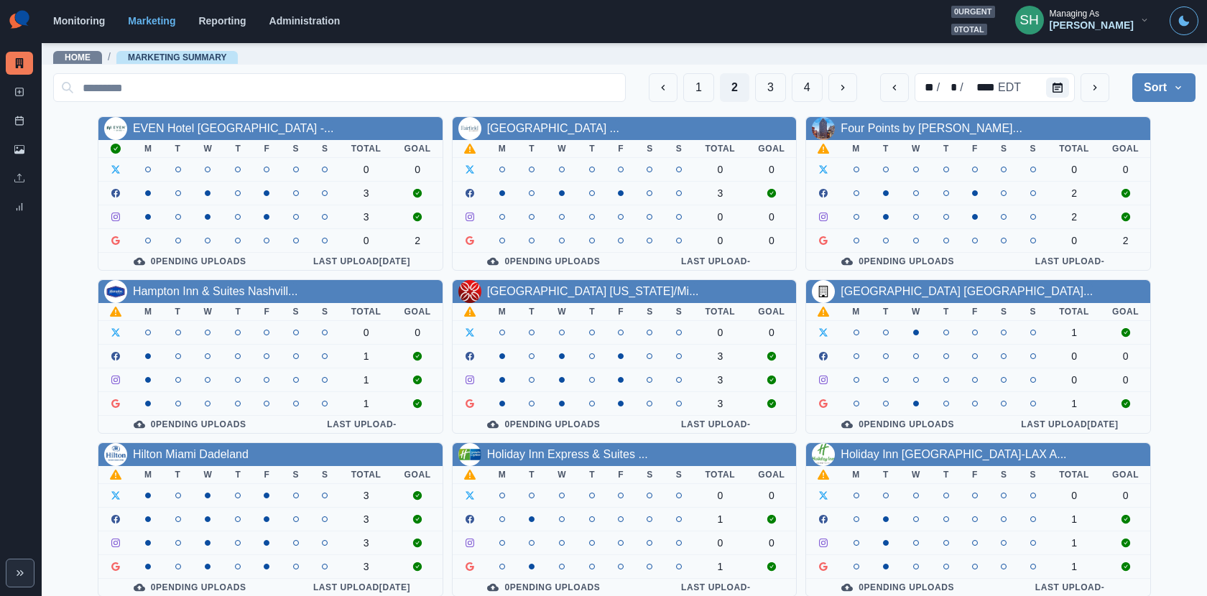
click at [198, 283] on div "Hampton Inn & Suites Nashvill..." at bounding box center [215, 291] width 165 height 17
click at [201, 296] on div "Hampton Inn & Suites Nashvill..." at bounding box center [215, 291] width 165 height 17
click at [193, 290] on link "Hampton Inn & Suites Nashvill..." at bounding box center [215, 291] width 165 height 12
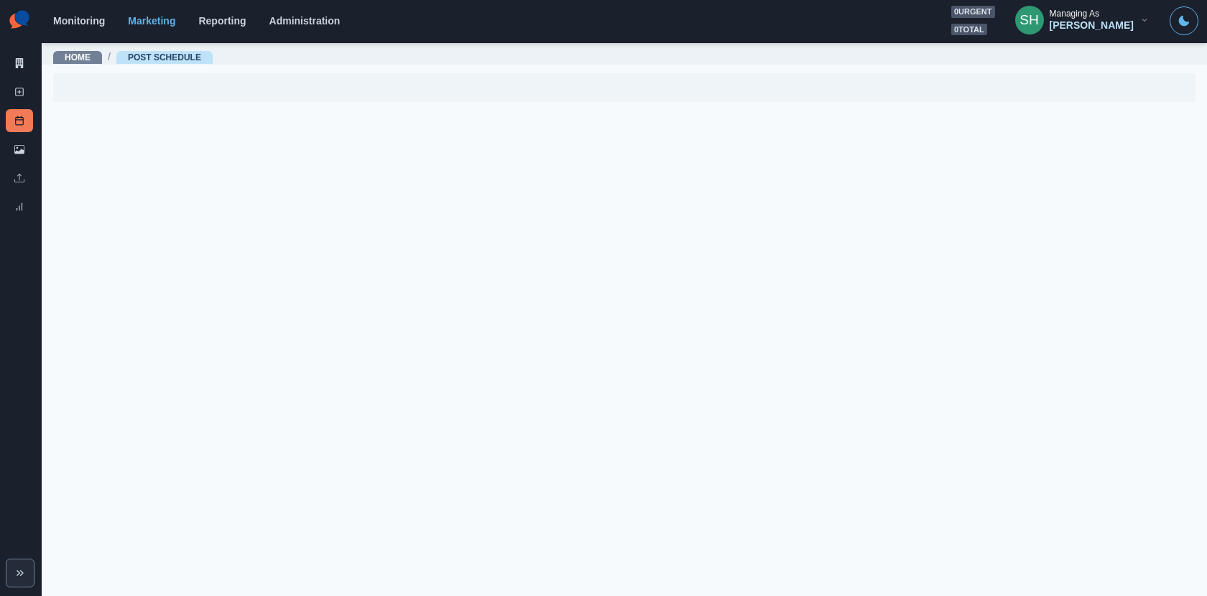
click at [761, 197] on main "Home / Post Schedule" at bounding box center [624, 319] width 1165 height 555
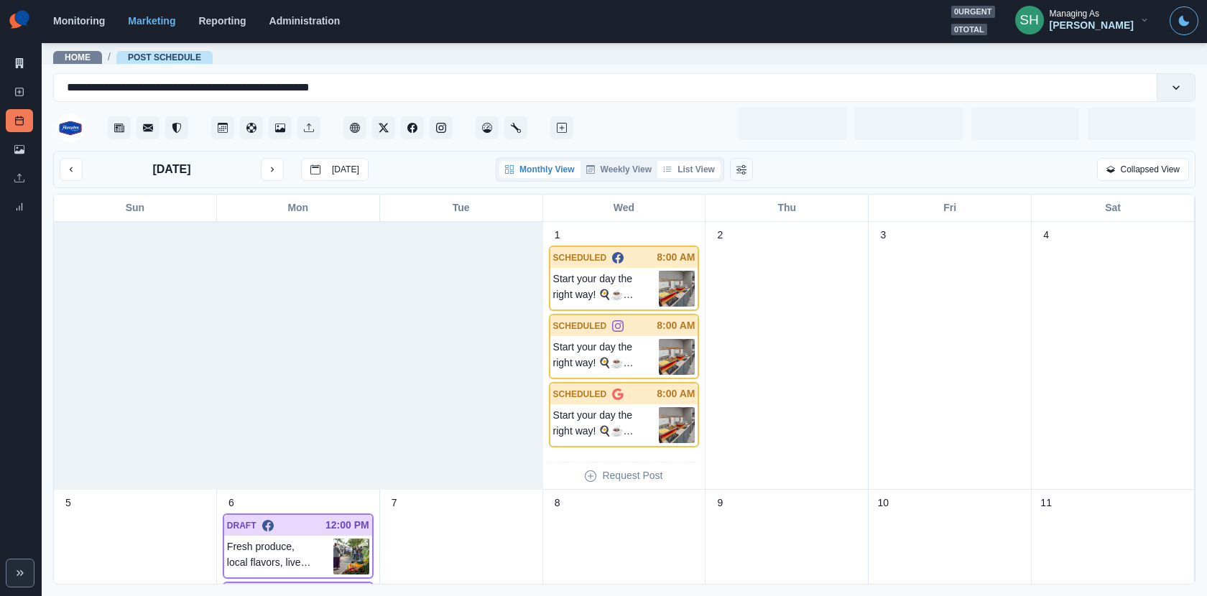
click at [704, 176] on button "List View" at bounding box center [688, 169] width 63 height 17
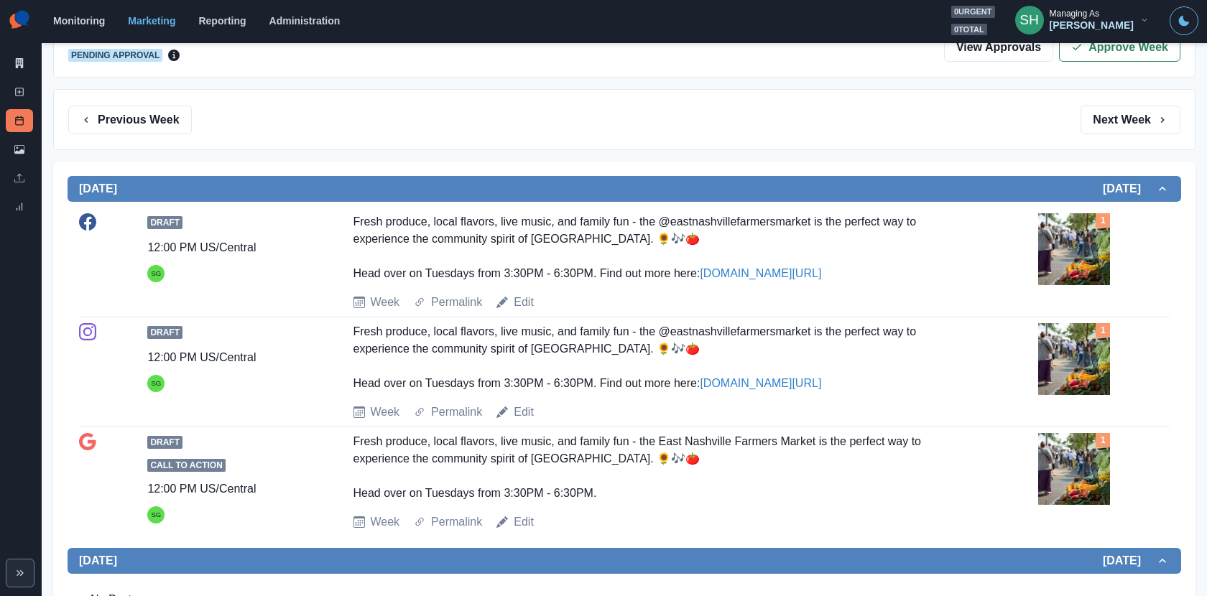
scroll to position [196, 0]
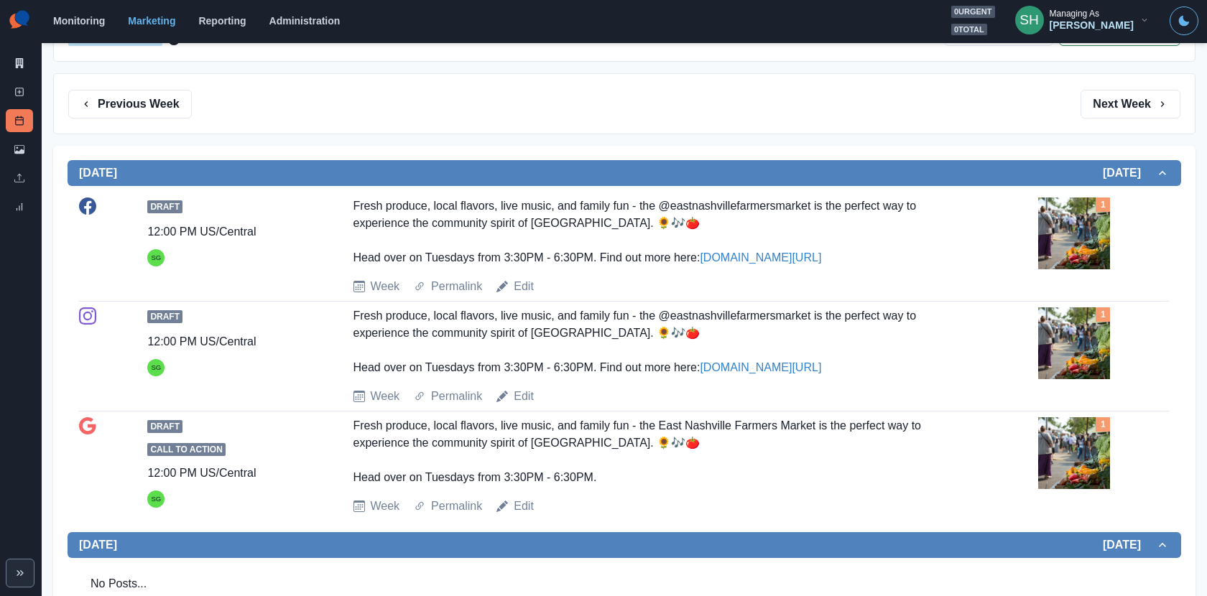
click at [1086, 218] on img at bounding box center [1074, 234] width 72 height 72
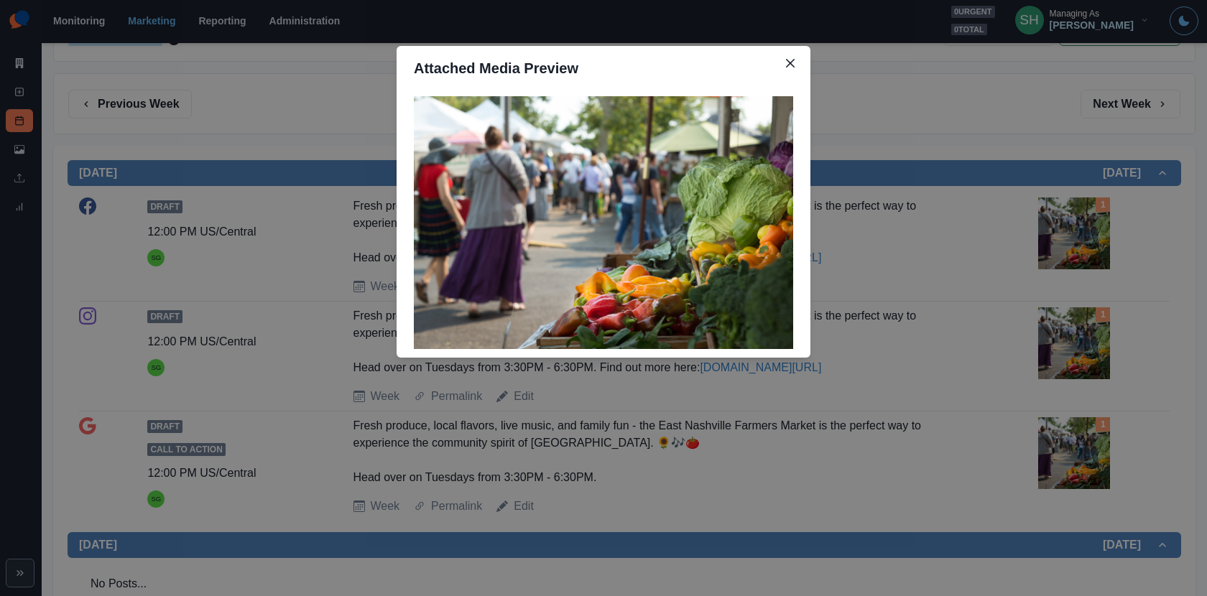
click at [956, 278] on div "Attached Media Preview" at bounding box center [603, 298] width 1207 height 596
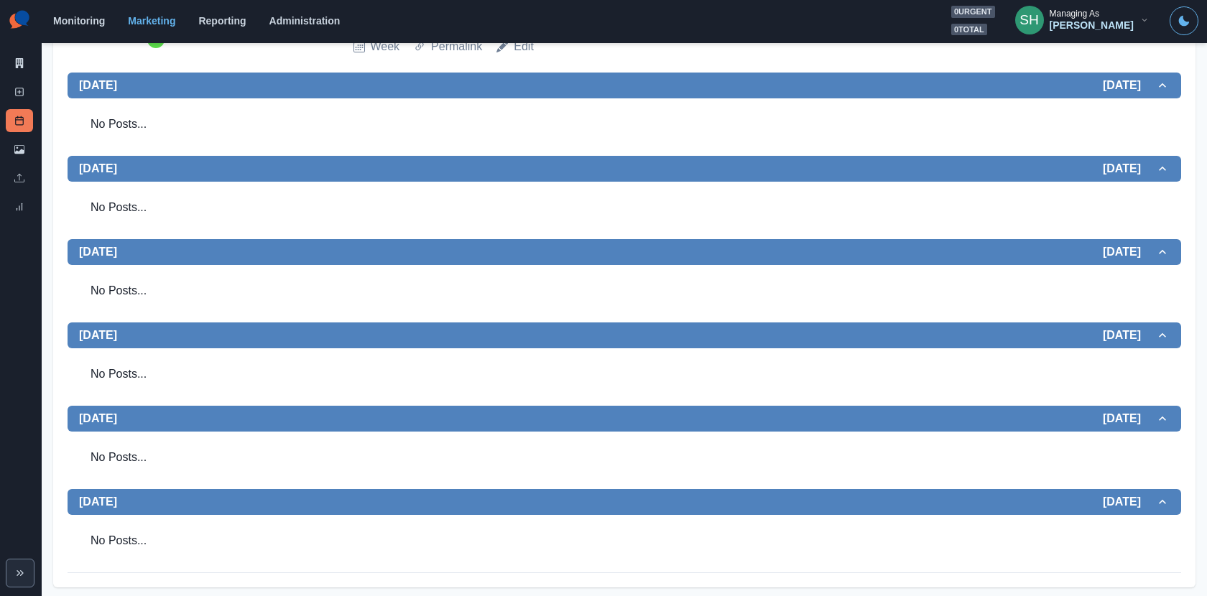
scroll to position [0, 0]
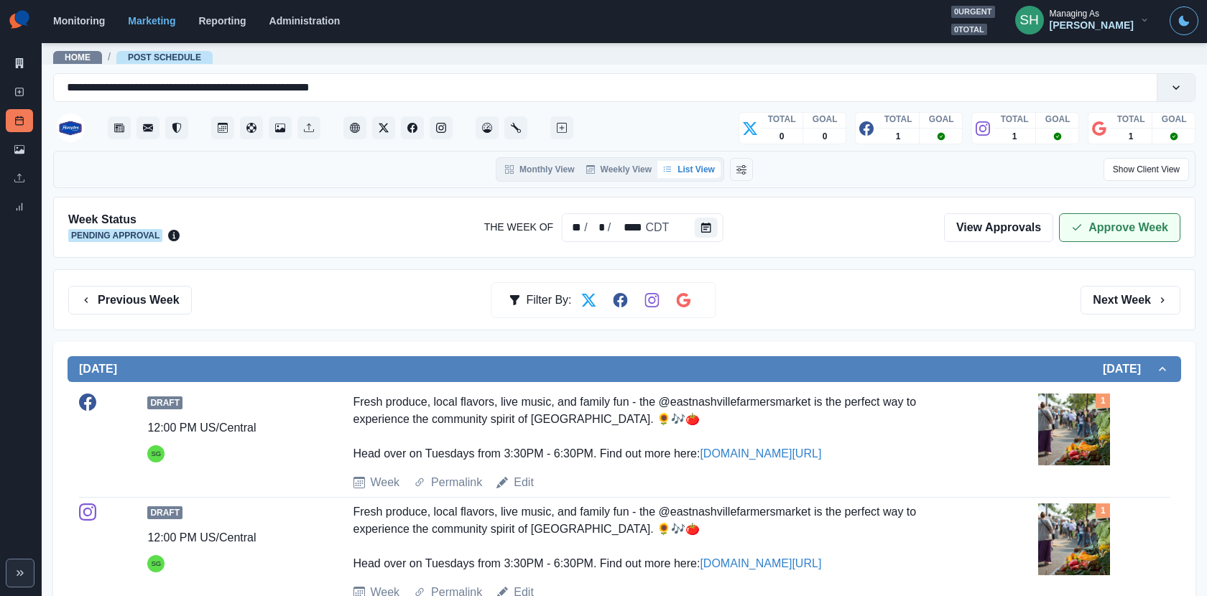
click at [1086, 215] on button "Approve Week" at bounding box center [1119, 227] width 121 height 29
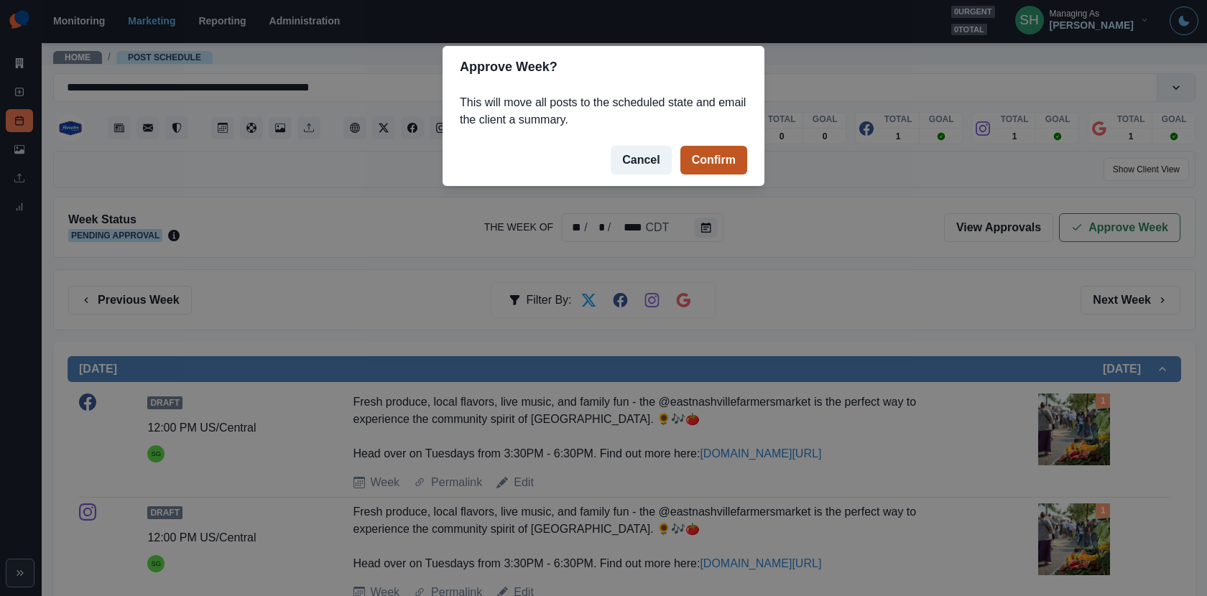
click at [736, 152] on button "Confirm" at bounding box center [713, 160] width 67 height 29
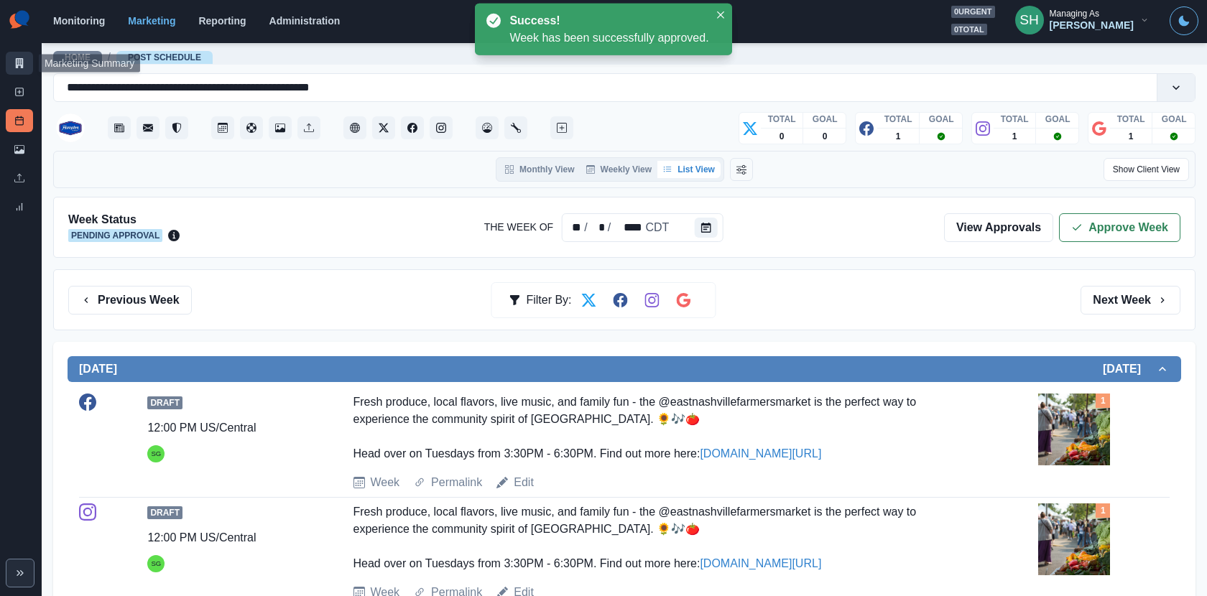
click at [15, 55] on link "Marketing Summary" at bounding box center [19, 63] width 27 height 23
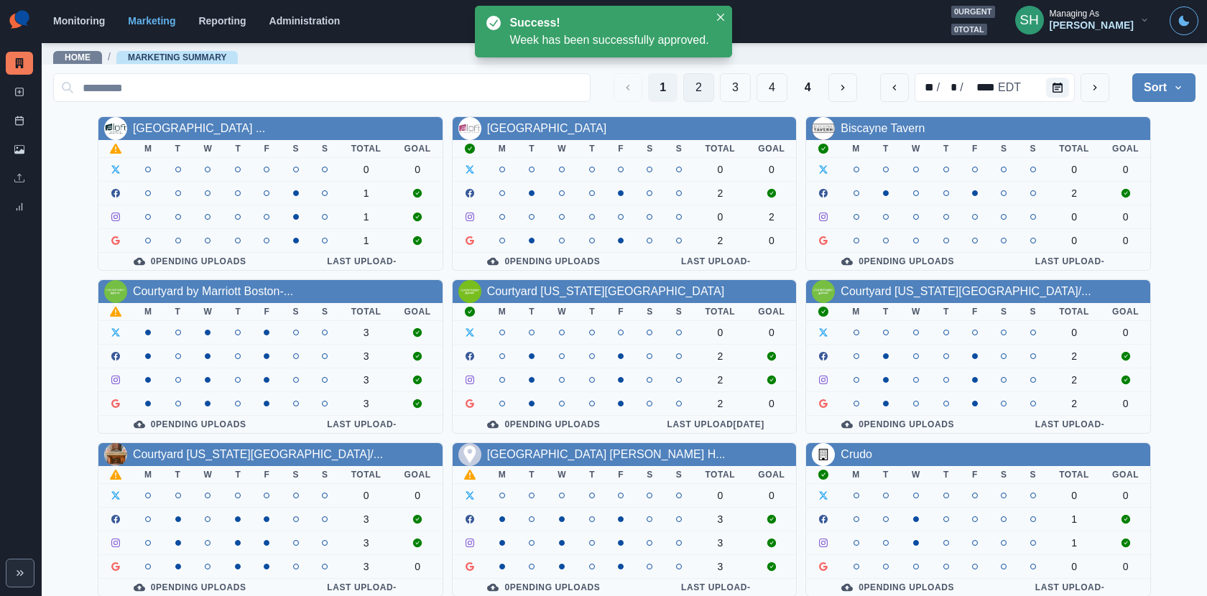
click at [695, 81] on button "2" at bounding box center [698, 87] width 31 height 29
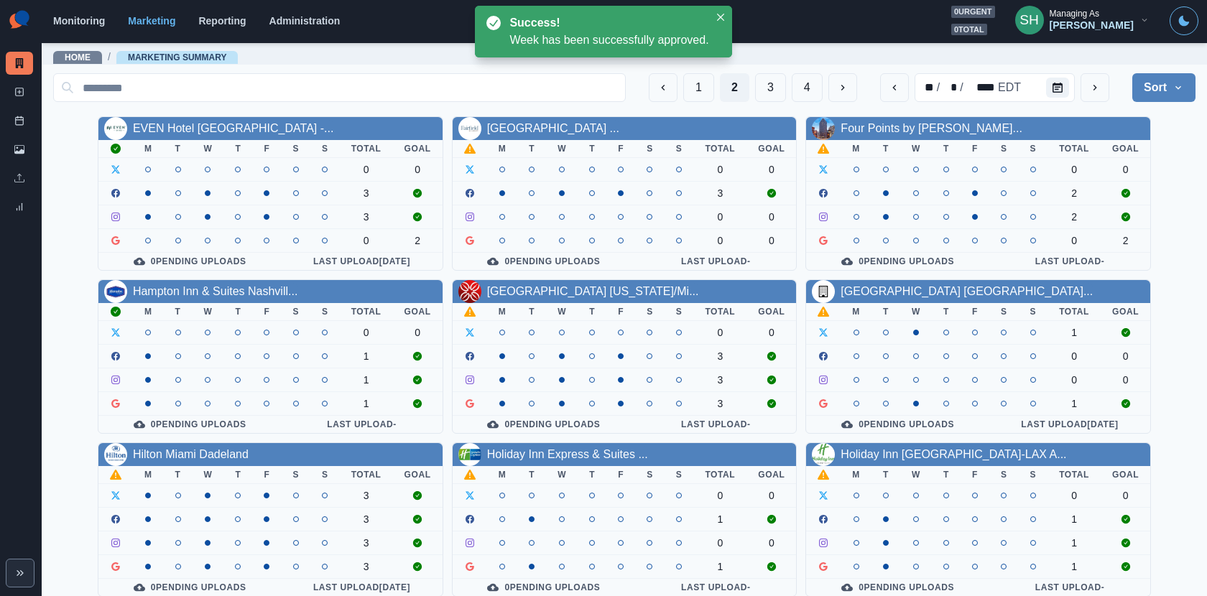
click at [567, 280] on div "Hilton Garden Inn New York/Mi..." at bounding box center [625, 291] width 344 height 23
click at [567, 286] on link "Hilton Garden Inn New York/Mi..." at bounding box center [593, 291] width 212 height 12
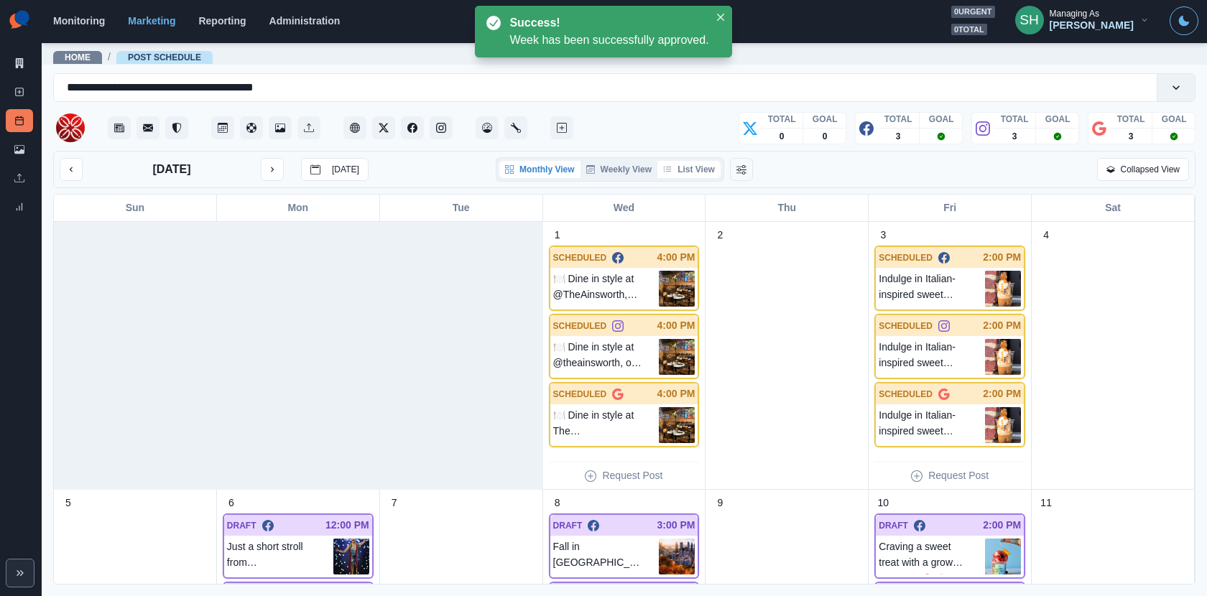
click at [703, 165] on button "List View" at bounding box center [688, 169] width 63 height 17
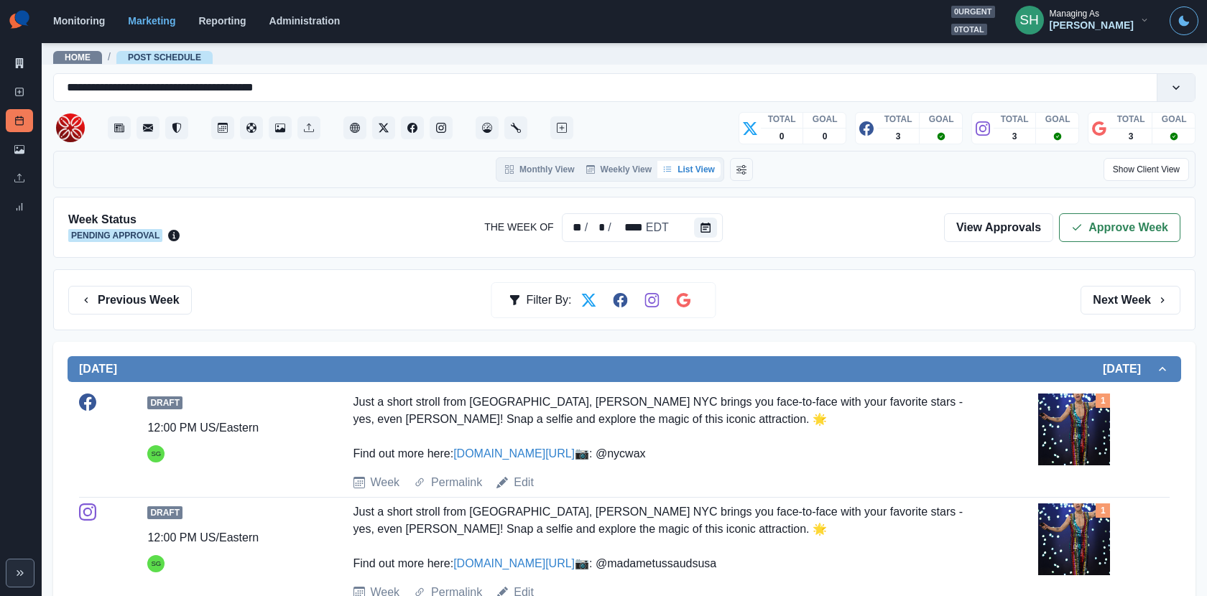
scroll to position [283, 0]
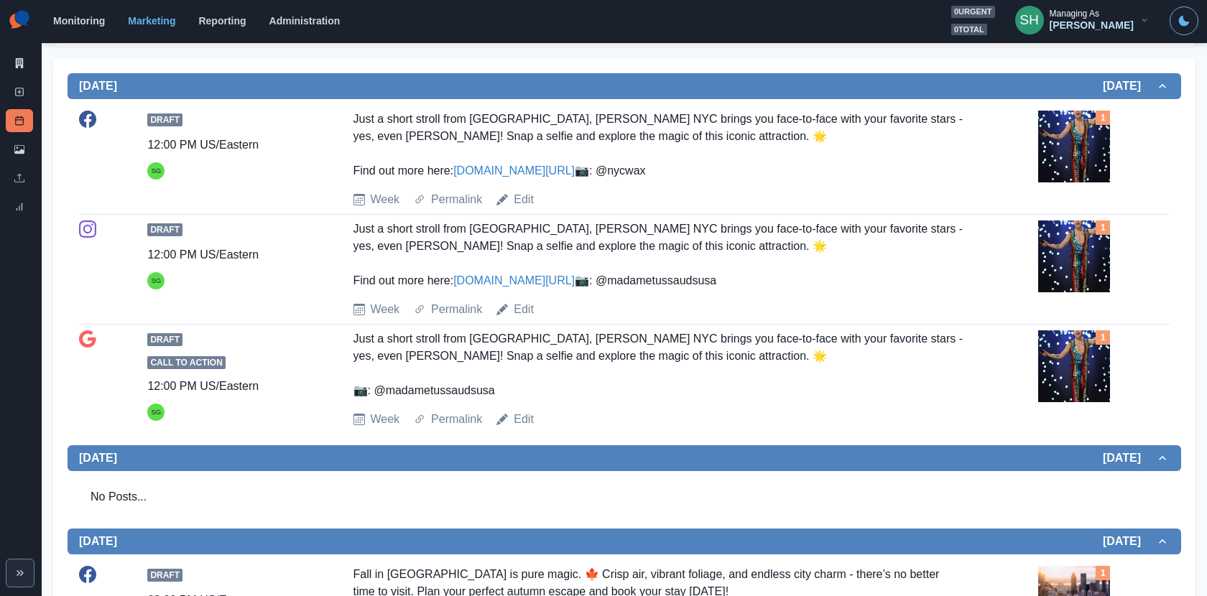
click at [1061, 154] on img at bounding box center [1074, 147] width 72 height 72
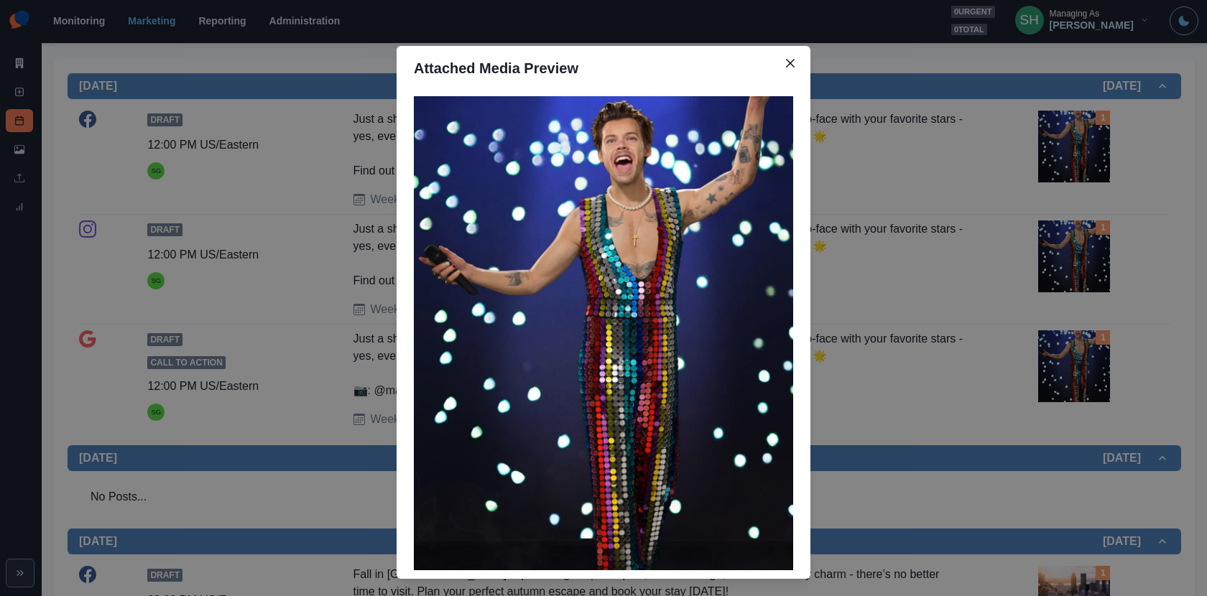
click at [867, 142] on div "Attached Media Preview" at bounding box center [603, 298] width 1207 height 596
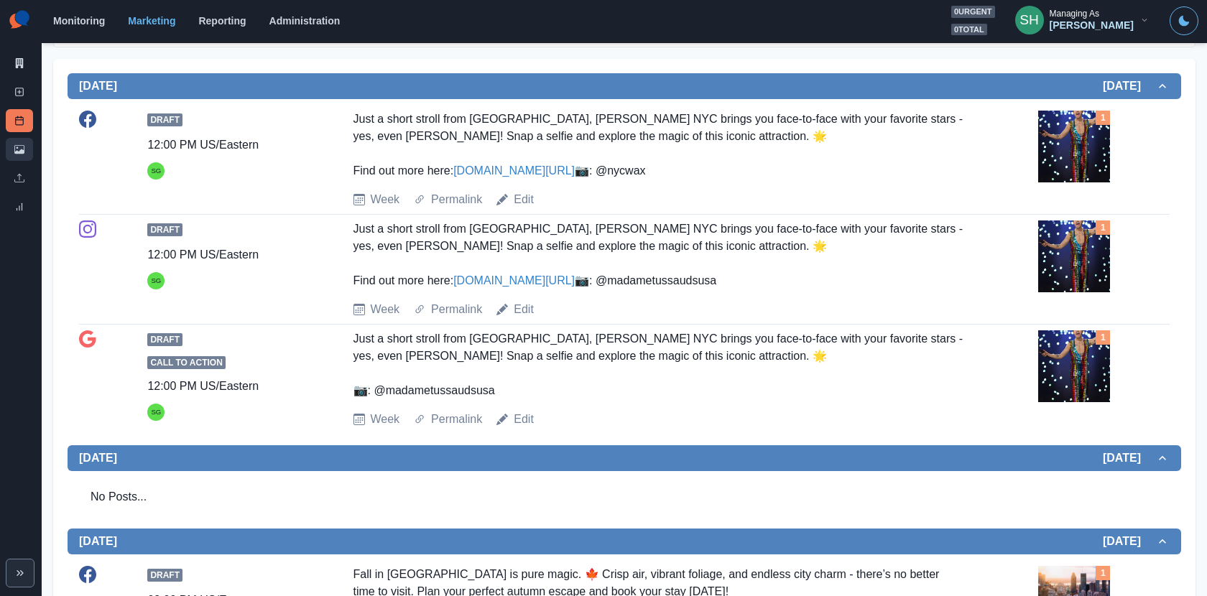
click at [24, 144] on link "Media Library" at bounding box center [19, 149] width 27 height 23
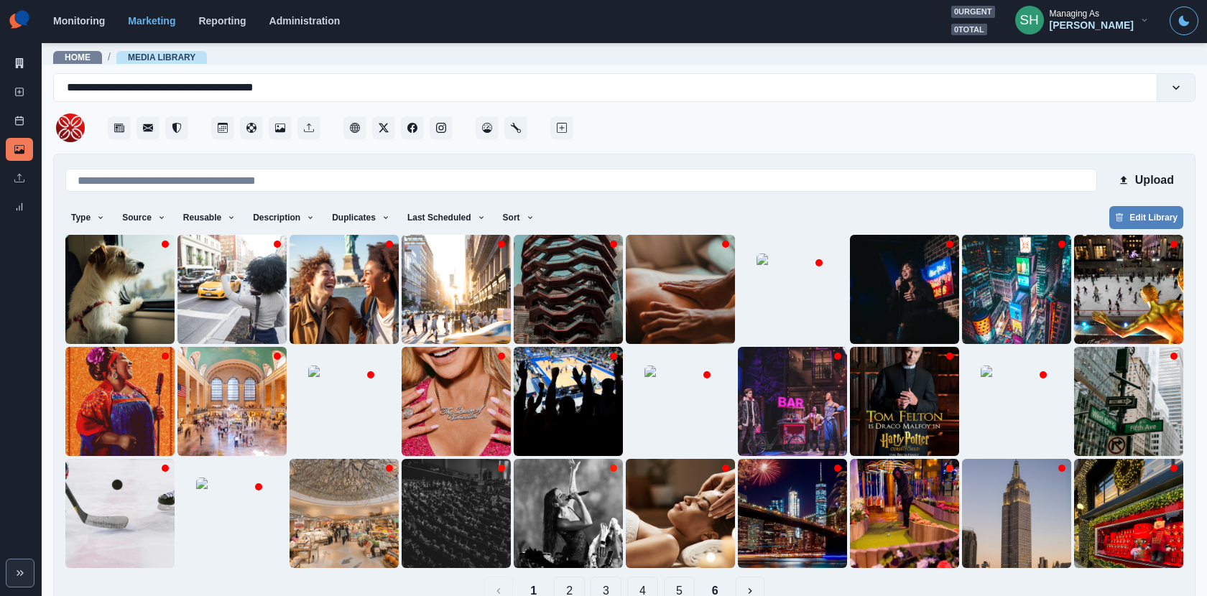
scroll to position [32, 0]
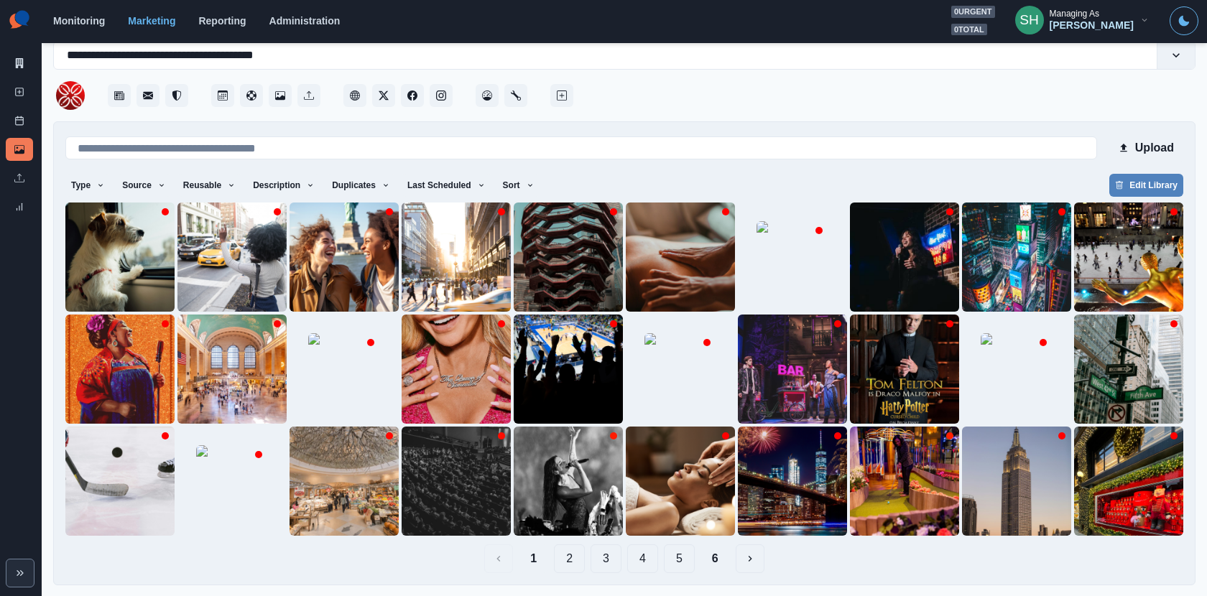
click at [570, 536] on button "2" at bounding box center [569, 559] width 31 height 29
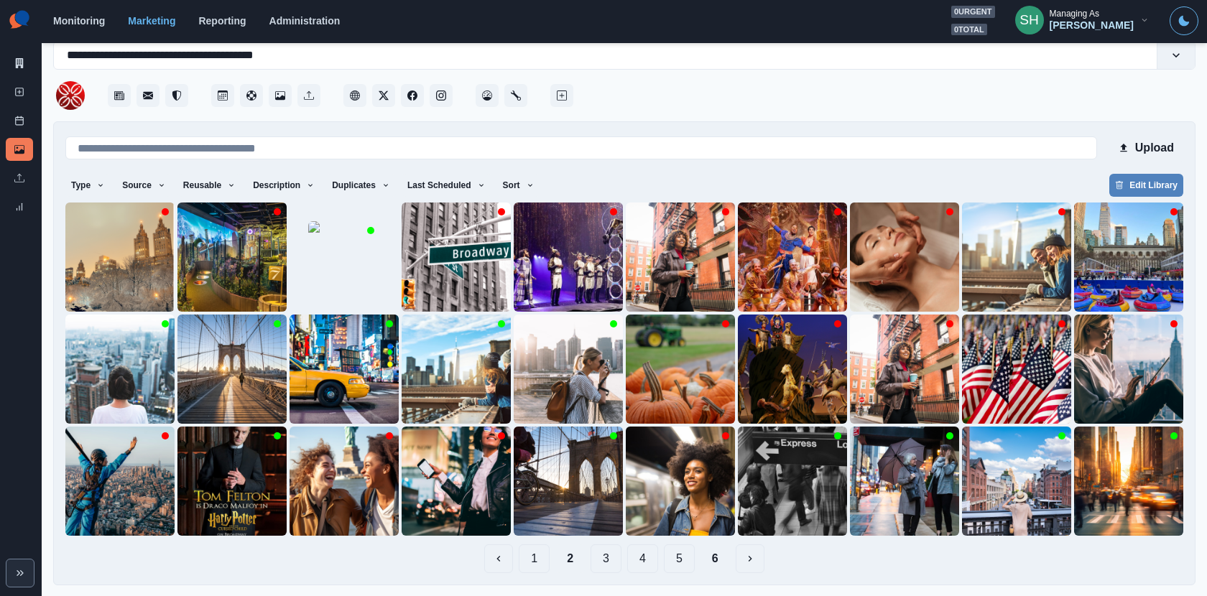
click at [597, 536] on button "3" at bounding box center [606, 559] width 31 height 29
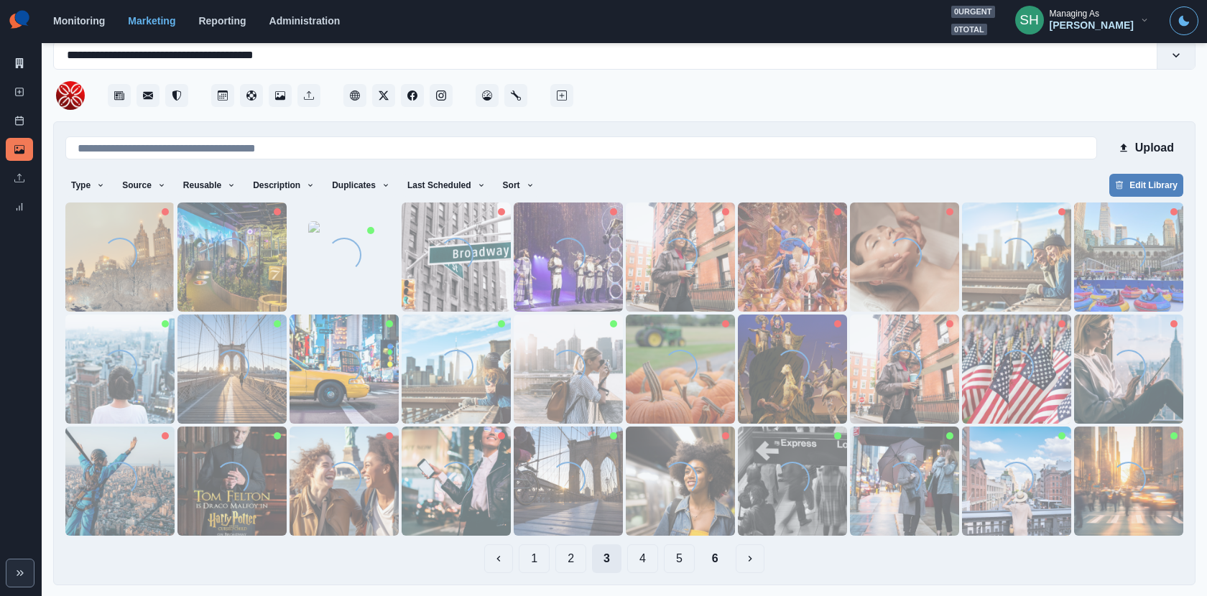
scroll to position [0, 0]
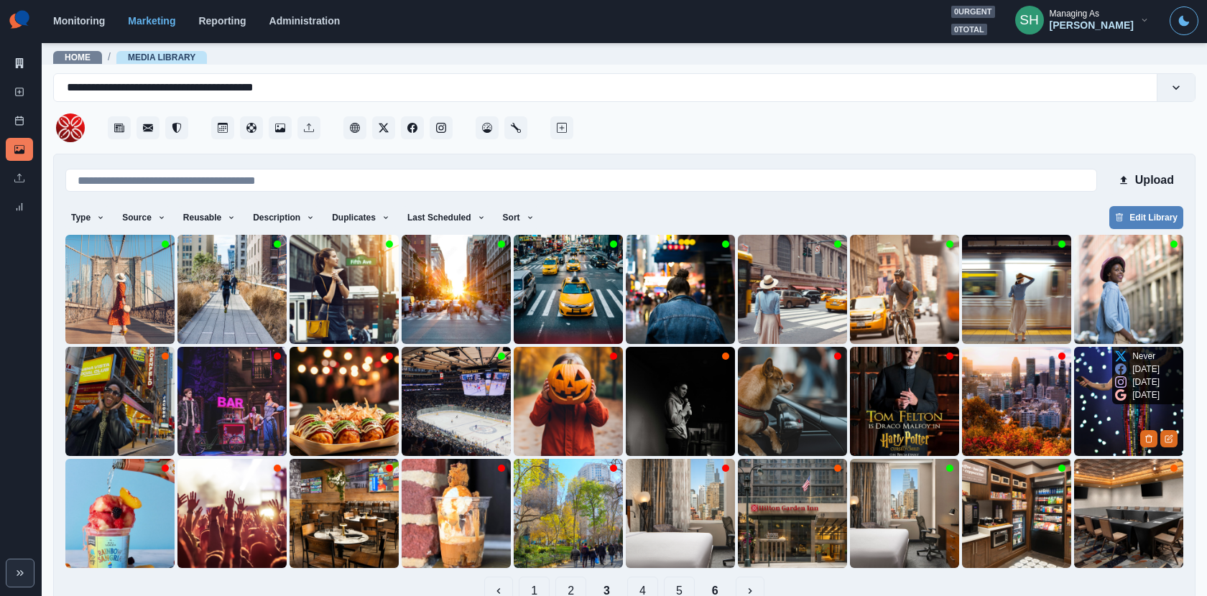
click at [1086, 427] on img at bounding box center [1128, 401] width 109 height 109
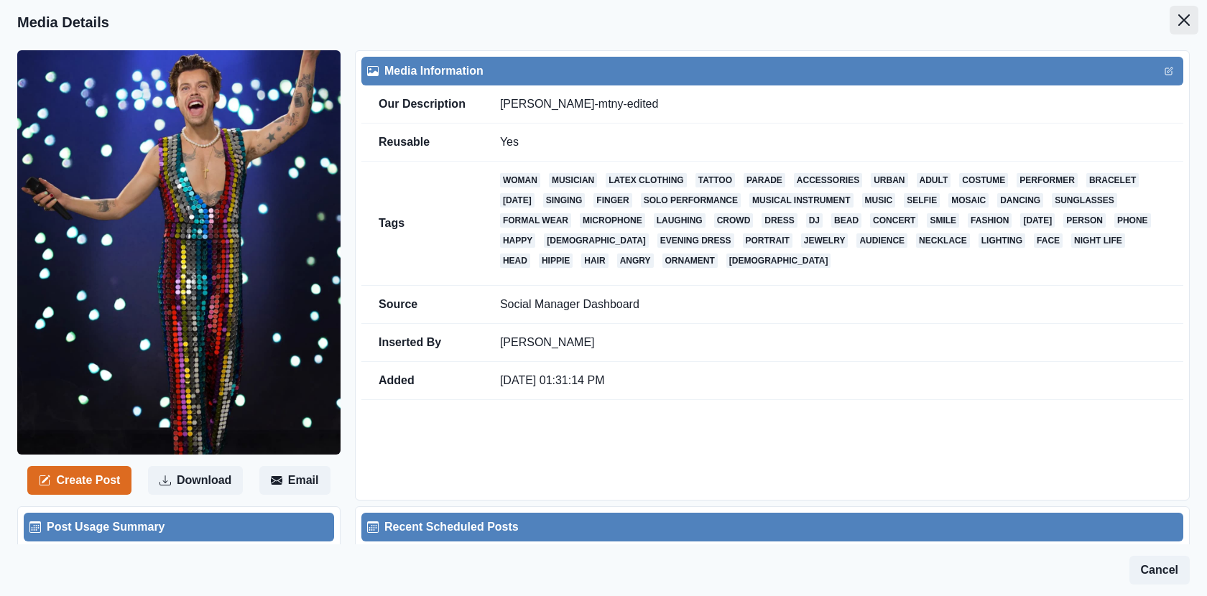
click at [1086, 15] on icon "Close" at bounding box center [1183, 19] width 11 height 11
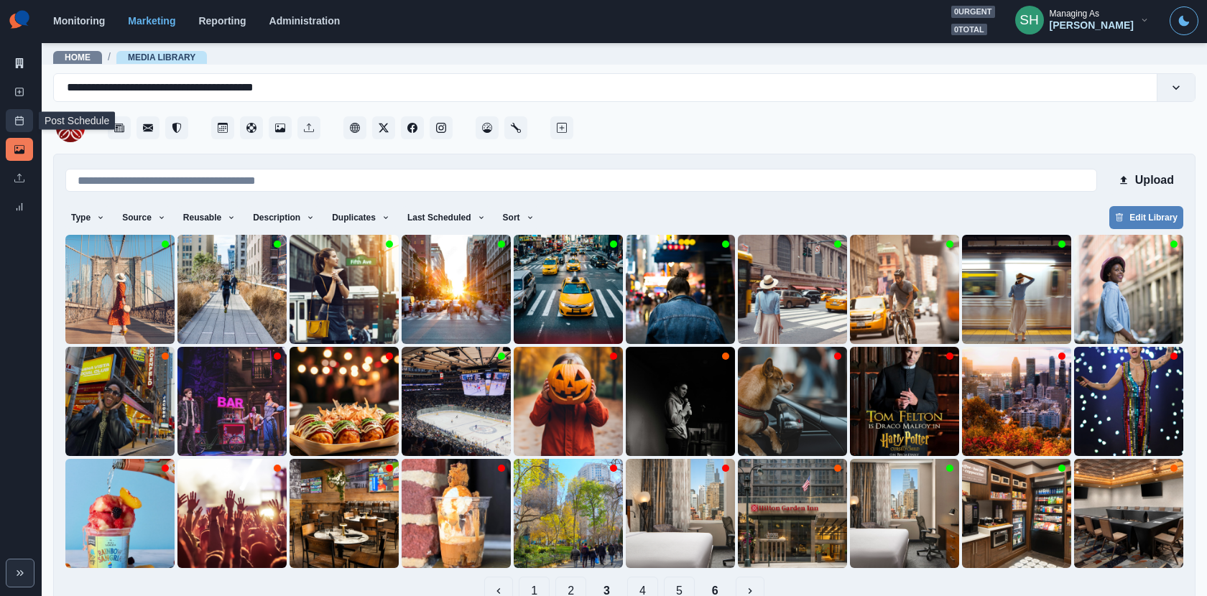
click at [13, 114] on link "Post Schedule" at bounding box center [19, 120] width 27 height 23
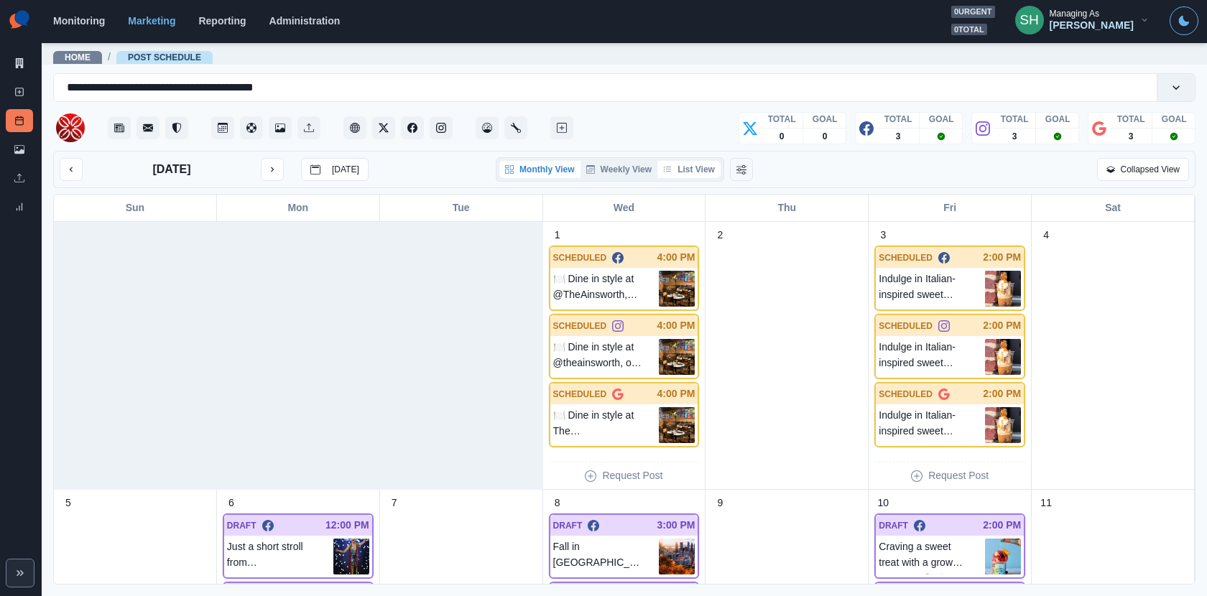
click at [680, 167] on button "List View" at bounding box center [688, 169] width 63 height 17
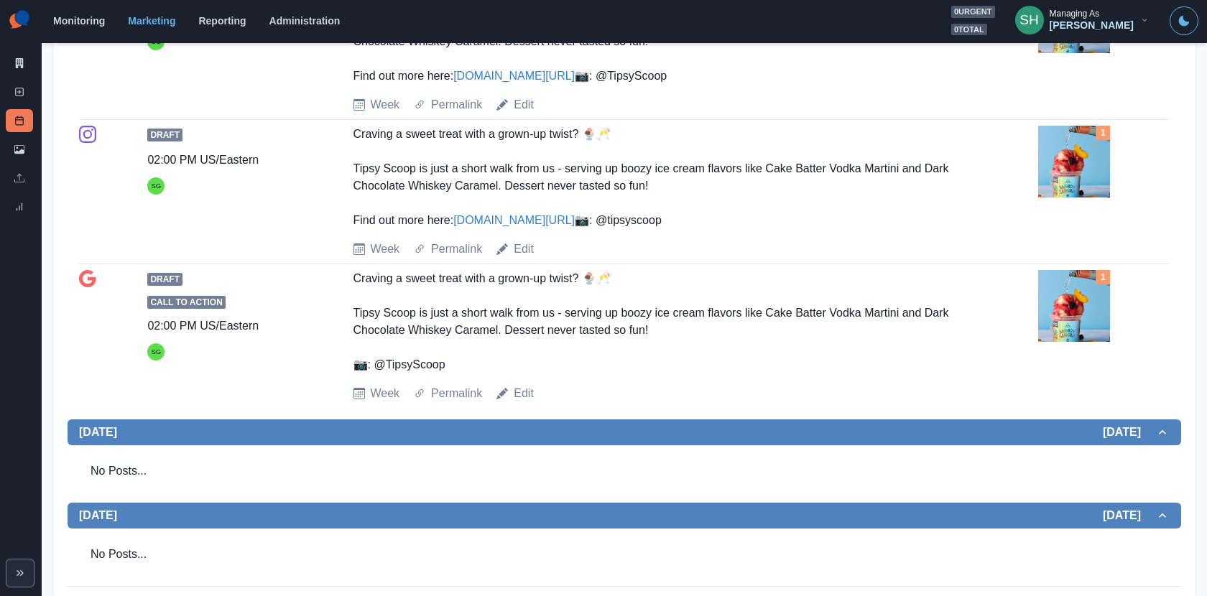
scroll to position [1425, 0]
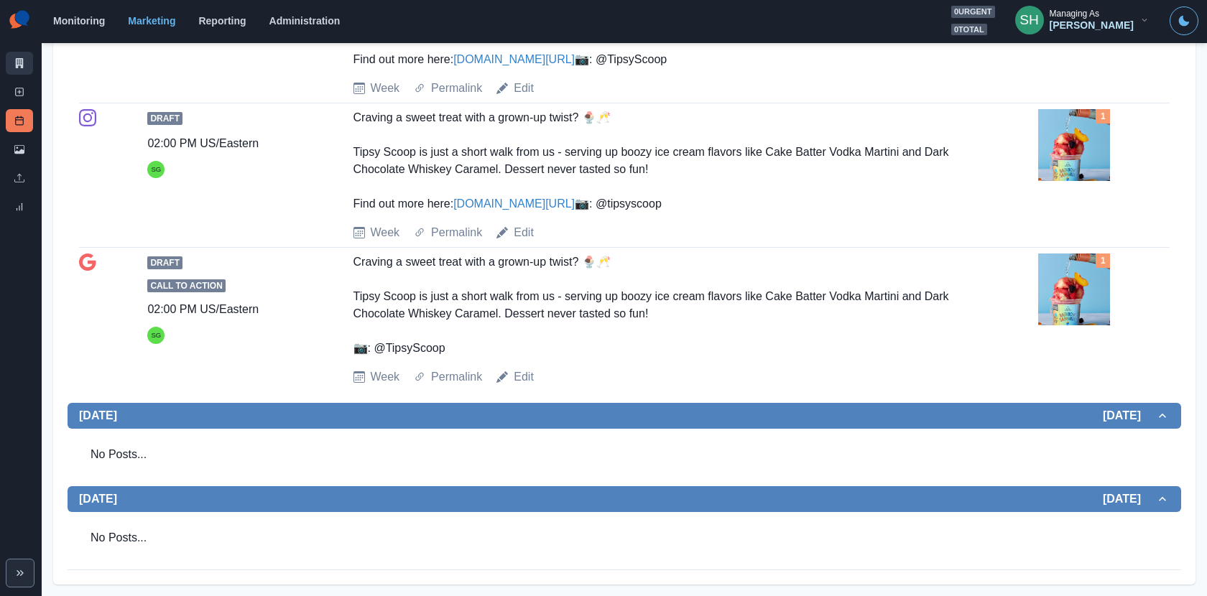
click at [19, 68] on icon at bounding box center [19, 63] width 10 height 10
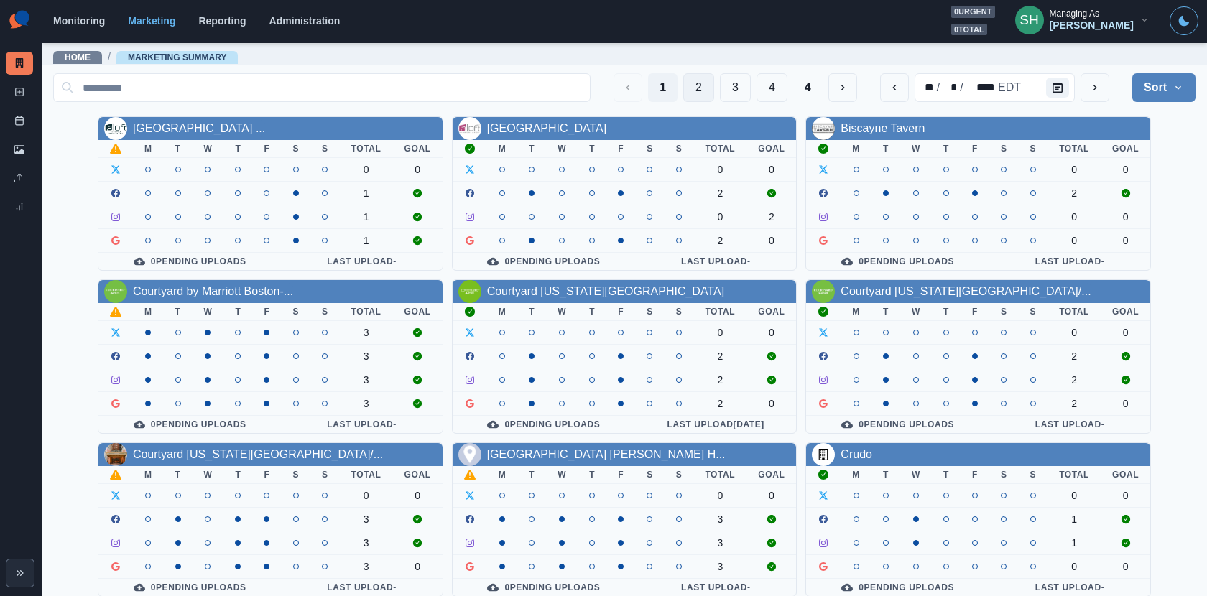
click at [712, 87] on button "2" at bounding box center [698, 87] width 31 height 29
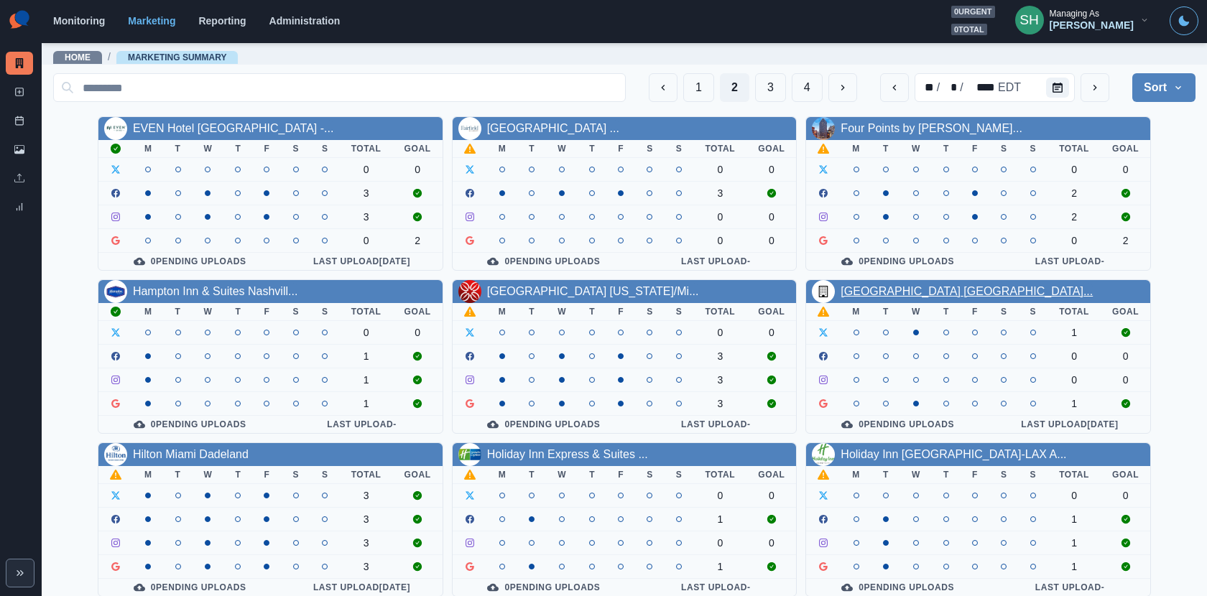
click at [899, 292] on link "Hilton Garden Inn North Houst..." at bounding box center [967, 291] width 252 height 12
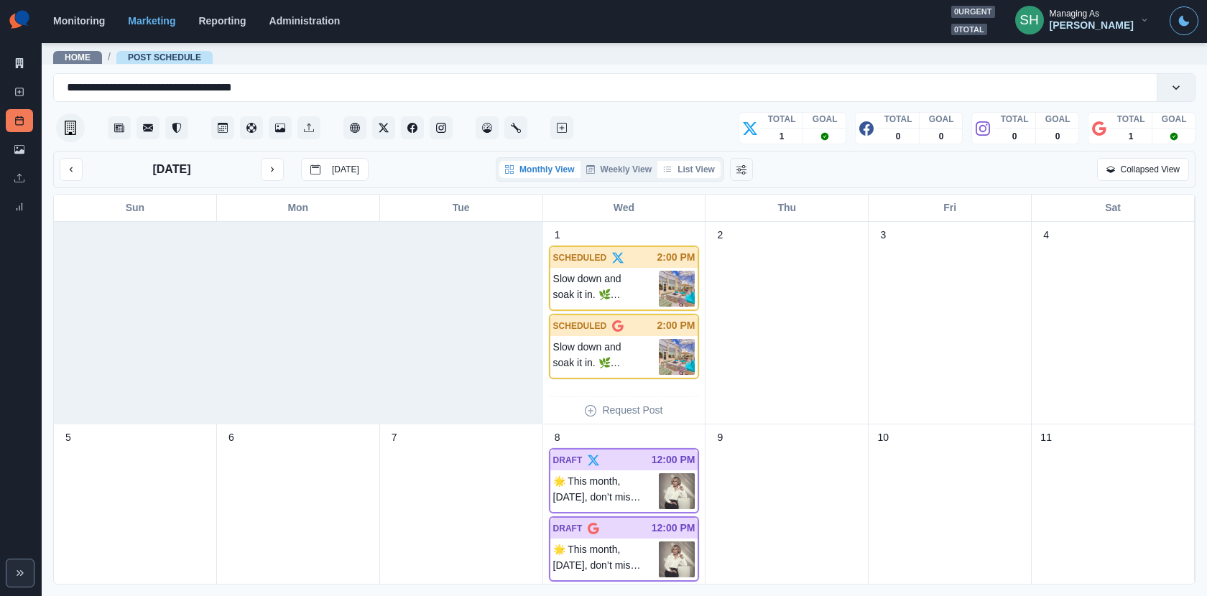
click at [690, 176] on button "List View" at bounding box center [688, 169] width 63 height 17
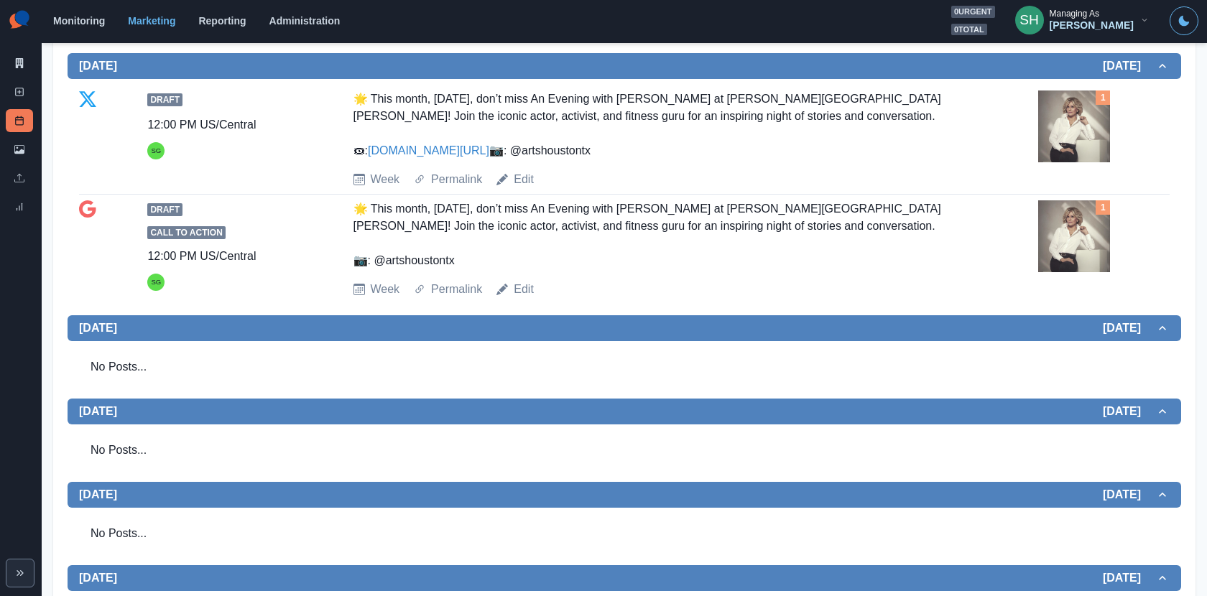
scroll to position [472, 0]
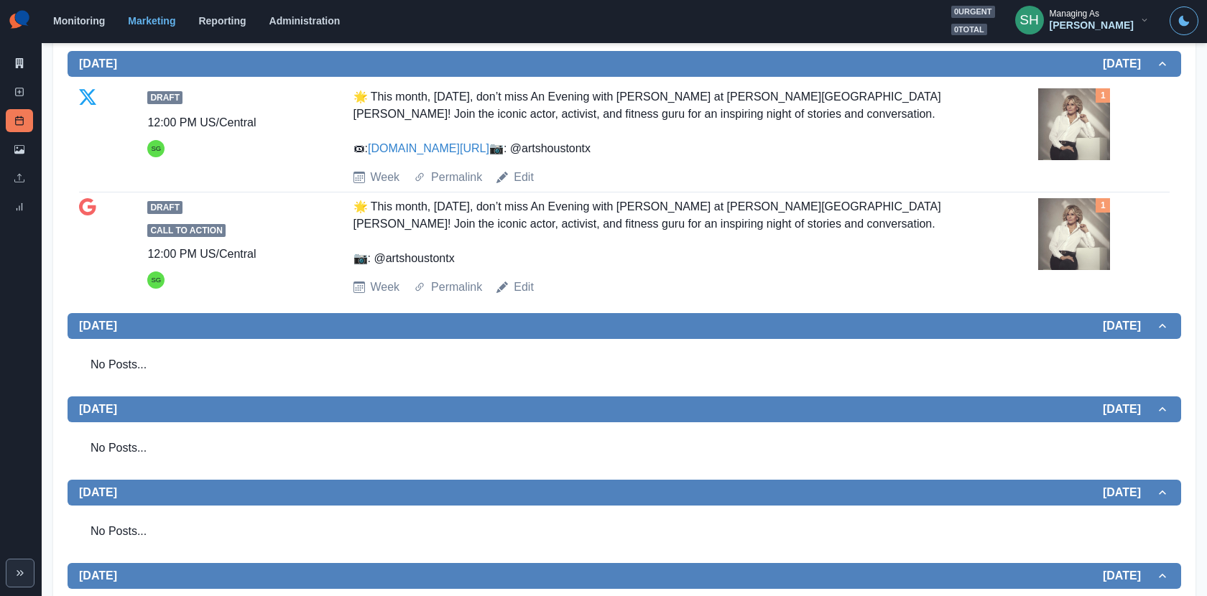
drag, startPoint x: 1049, startPoint y: 261, endPoint x: 1049, endPoint y: 147, distance: 113.5
click at [1049, 147] on img at bounding box center [1074, 124] width 72 height 72
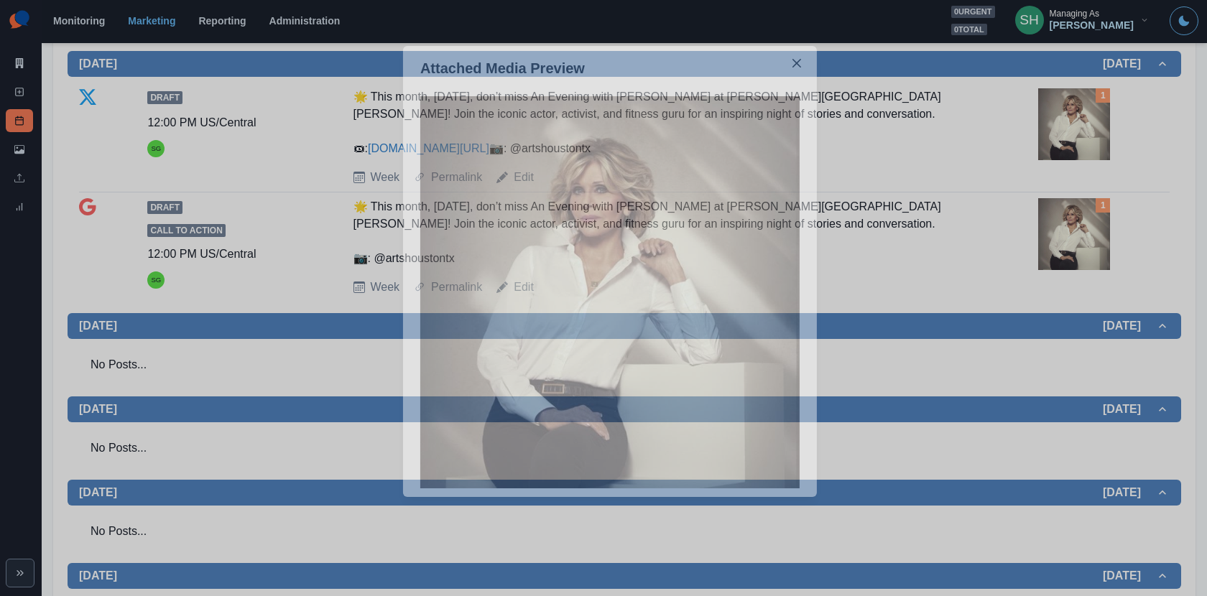
click at [1040, 126] on div "Attached Media Preview" at bounding box center [603, 298] width 1207 height 596
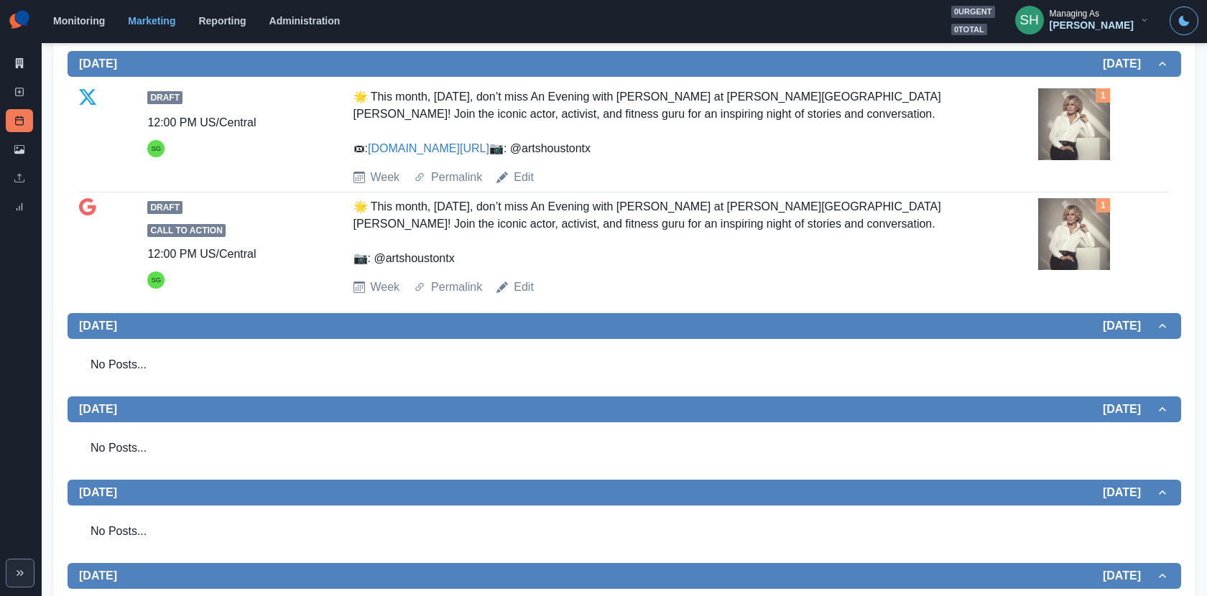
click at [1075, 126] on img at bounding box center [1074, 124] width 72 height 72
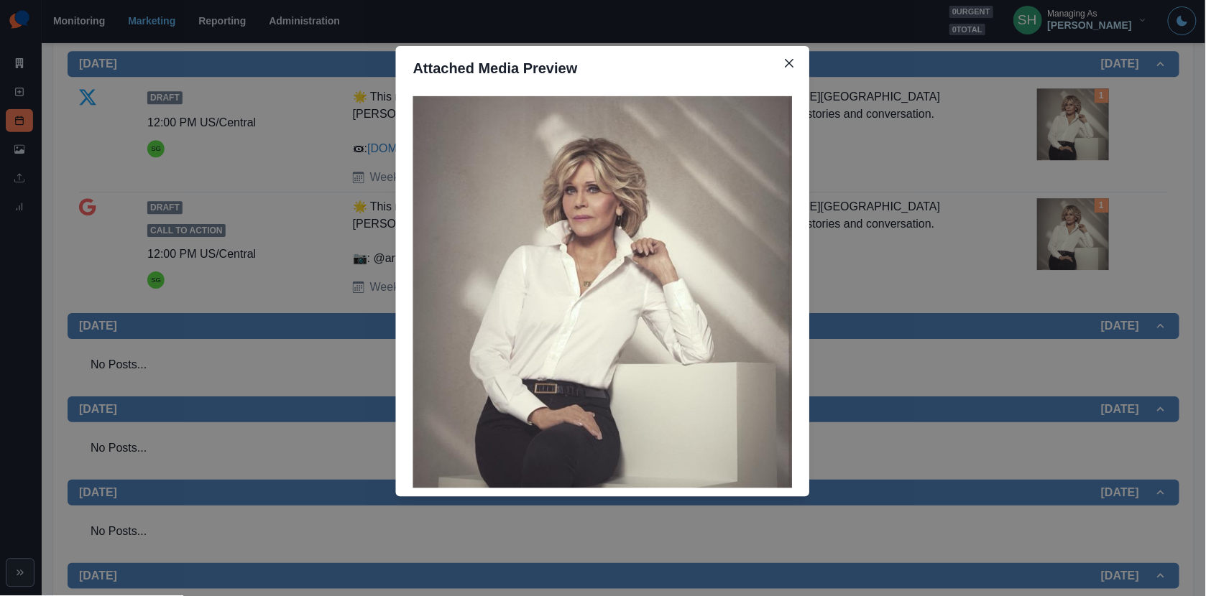
click at [975, 226] on div "Attached Media Preview" at bounding box center [603, 298] width 1206 height 596
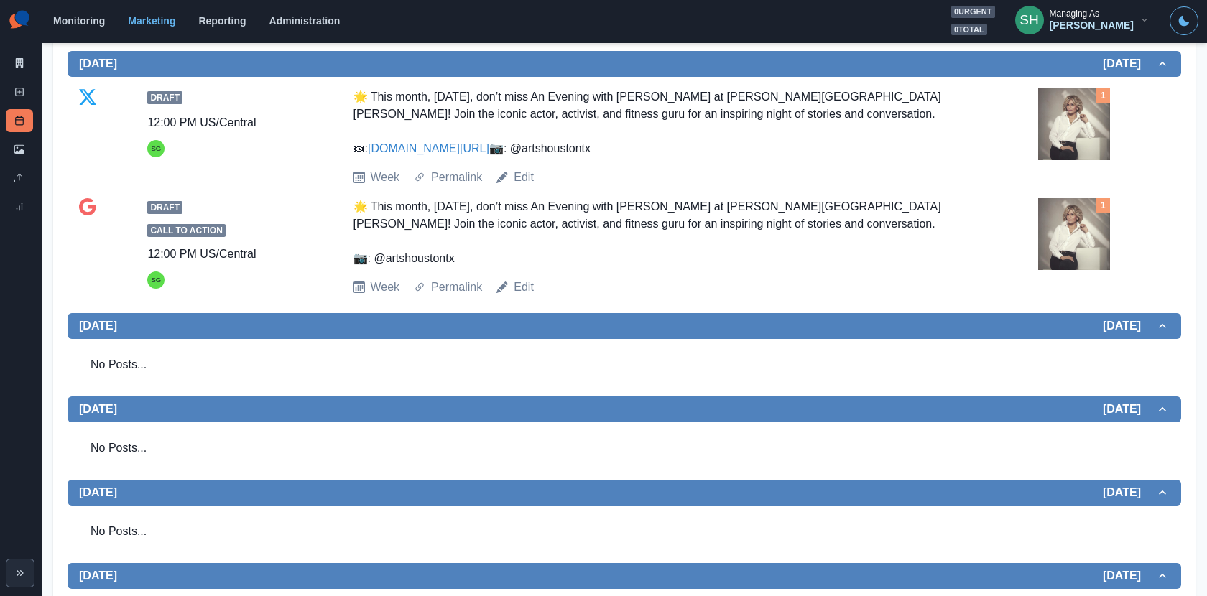
click at [427, 142] on link "www.bit.ly/4kUynoJ" at bounding box center [428, 148] width 121 height 12
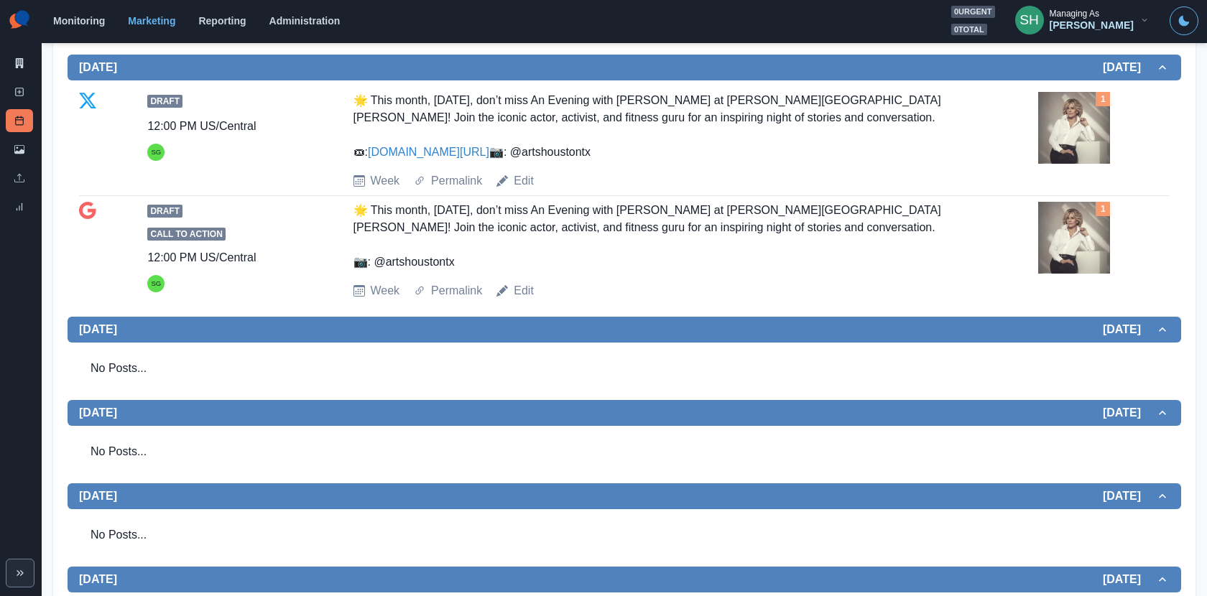
scroll to position [0, 0]
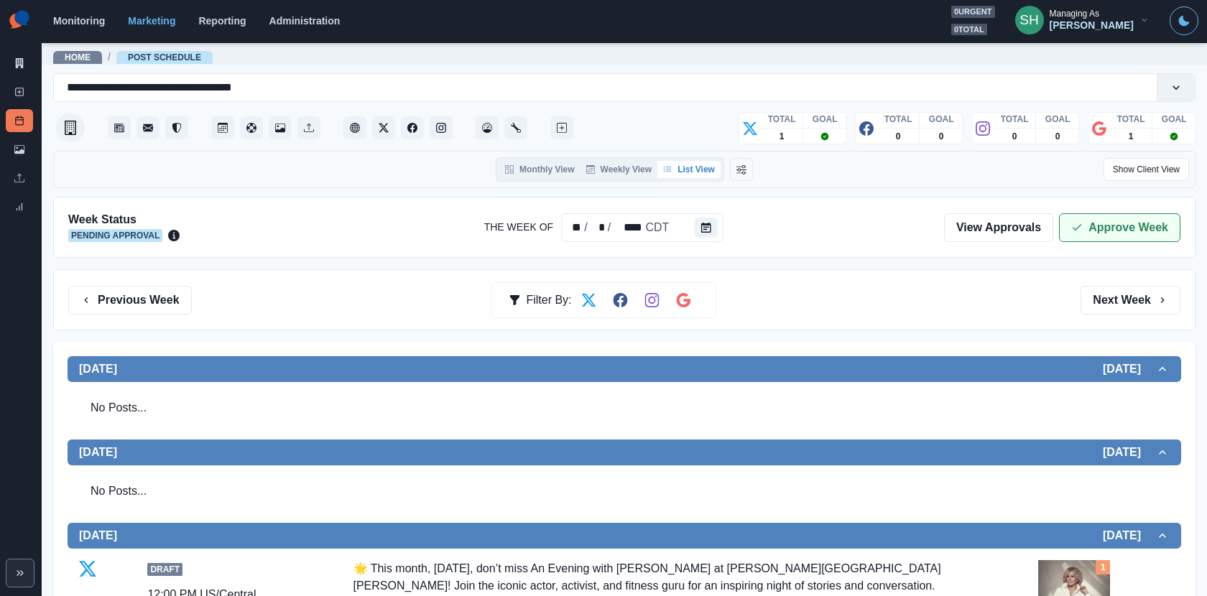
click at [1086, 213] on button "Approve Week" at bounding box center [1119, 227] width 121 height 29
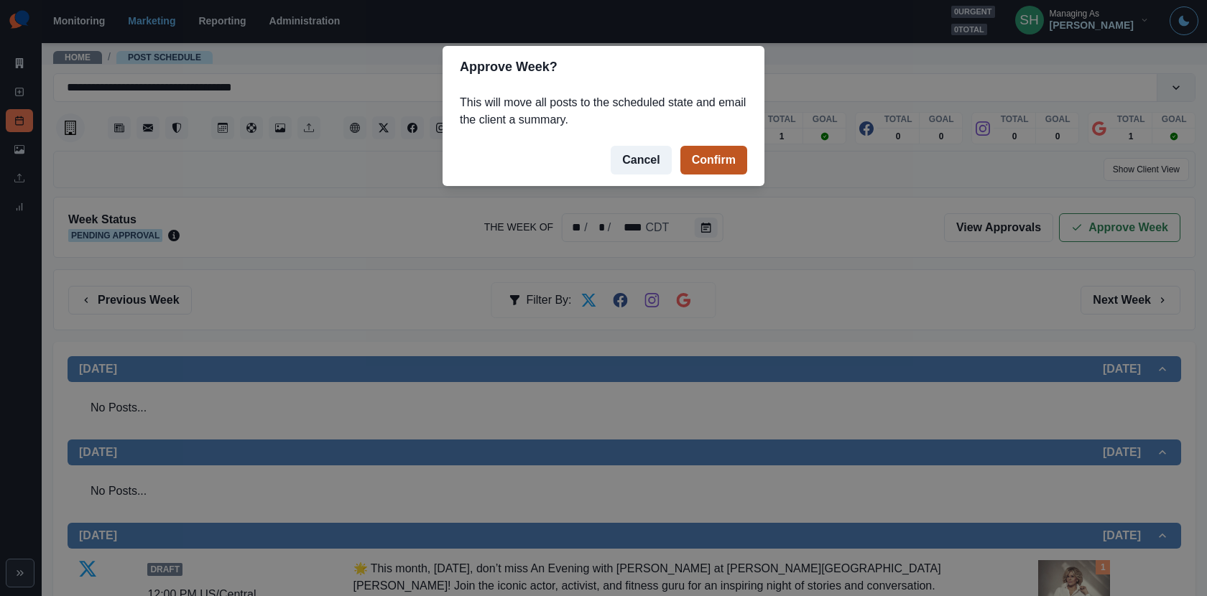
click at [698, 167] on button "Confirm" at bounding box center [713, 160] width 67 height 29
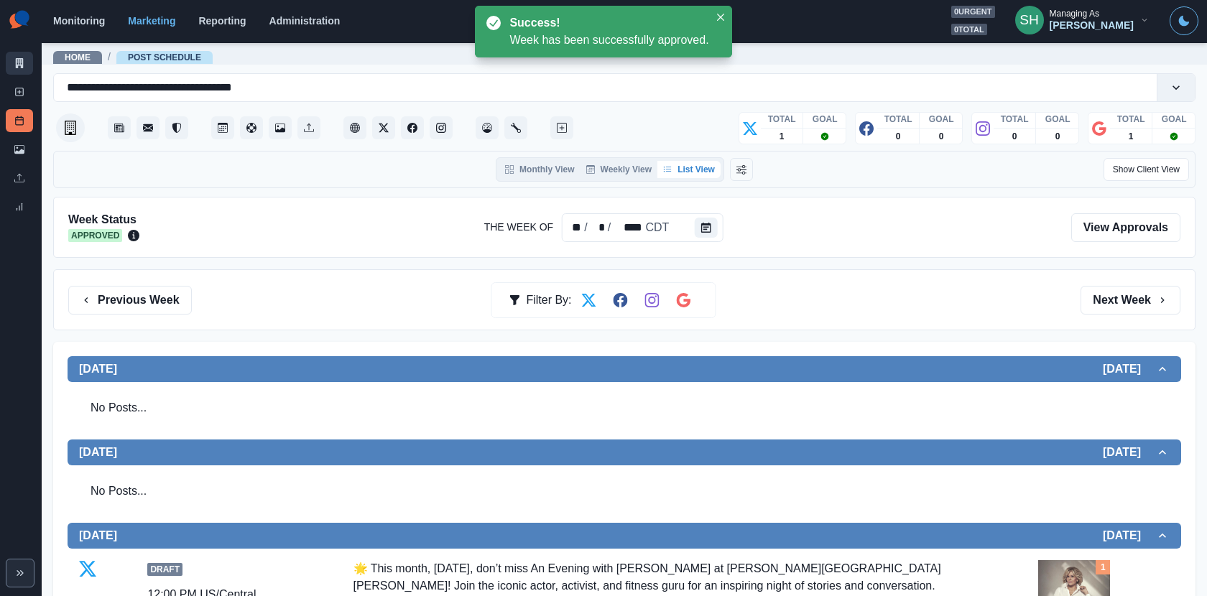
click at [21, 64] on icon at bounding box center [19, 63] width 10 height 10
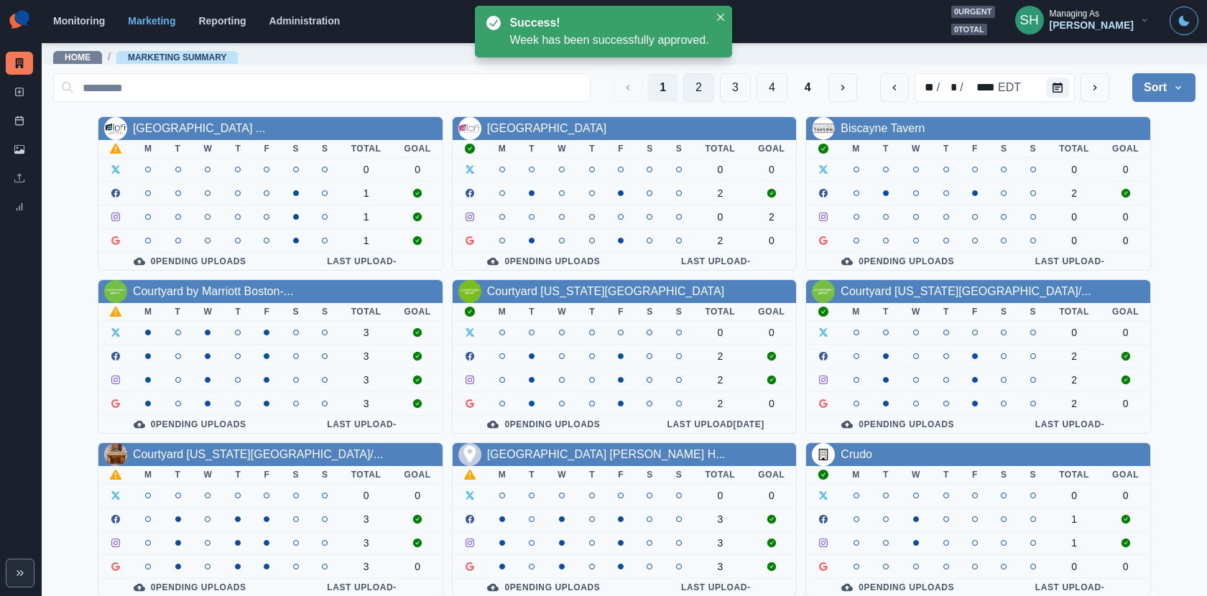
click at [695, 81] on button "2" at bounding box center [698, 87] width 31 height 29
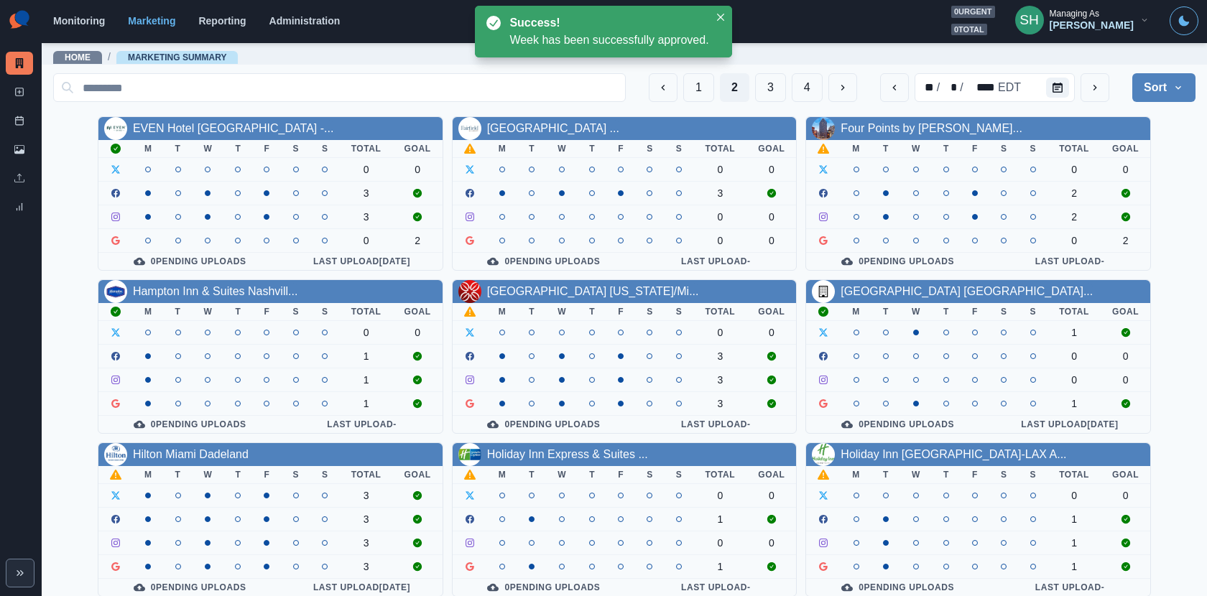
scroll to position [166, 0]
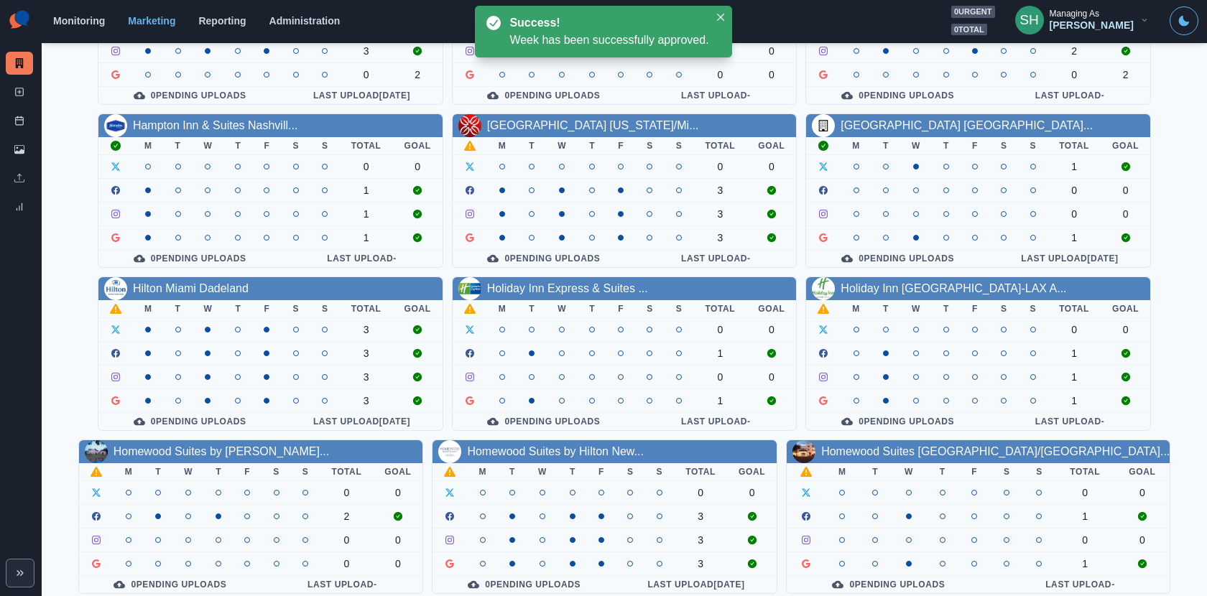
click at [232, 277] on div "Hilton Miami Dadeland" at bounding box center [270, 288] width 344 height 23
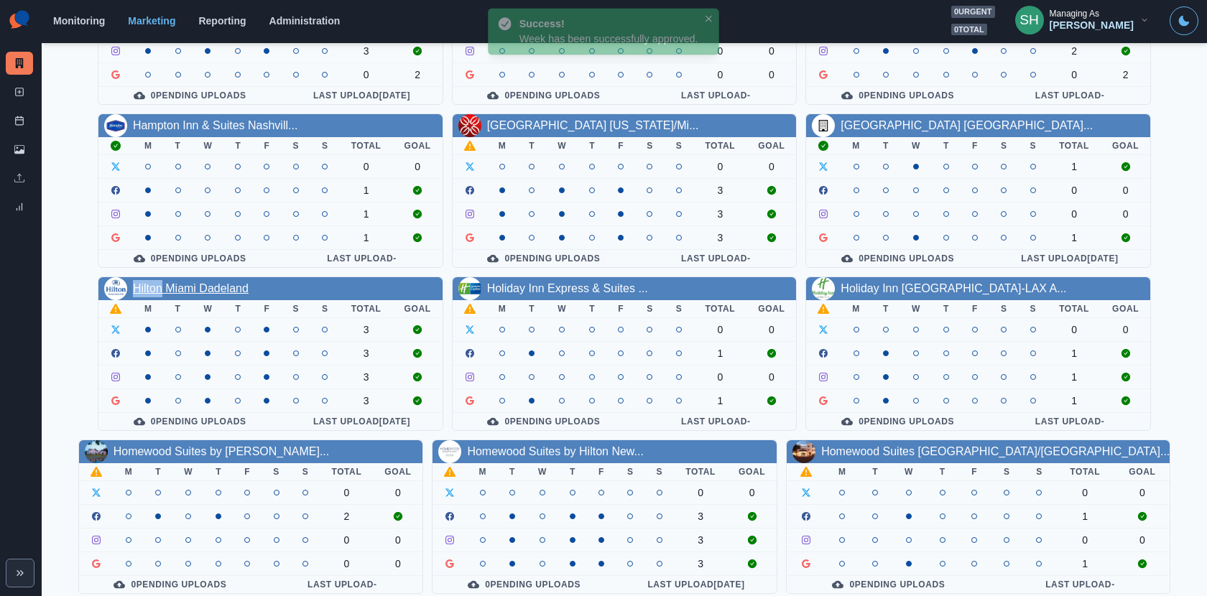
click at [232, 282] on link "Hilton Miami Dadeland" at bounding box center [191, 288] width 116 height 12
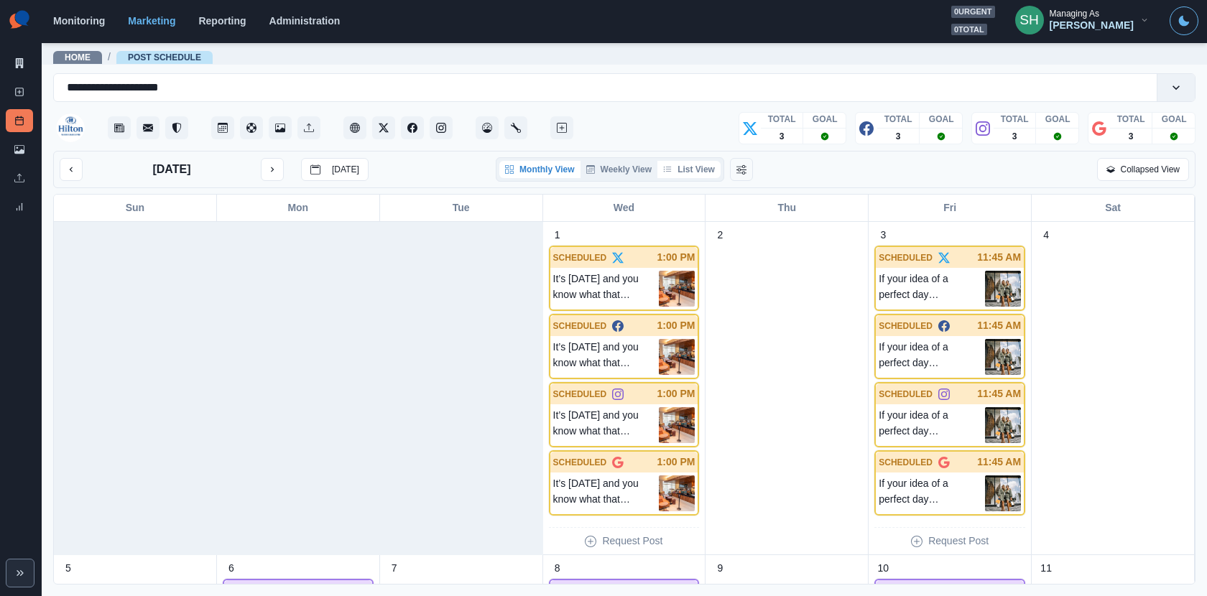
click at [680, 167] on button "List View" at bounding box center [688, 169] width 63 height 17
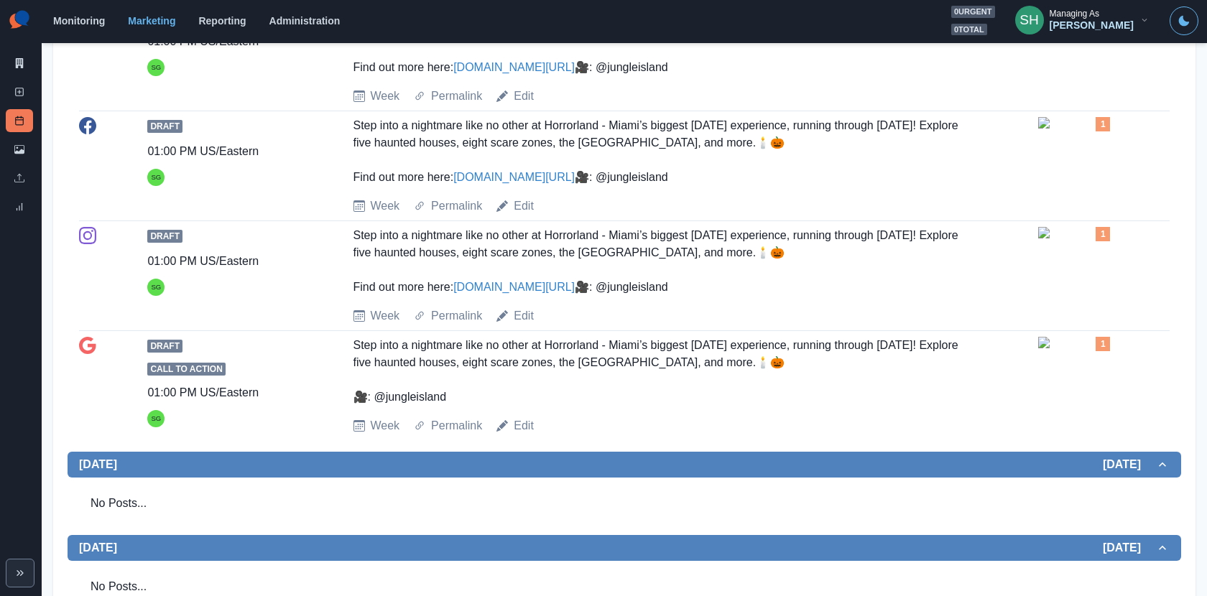
scroll to position [1528, 0]
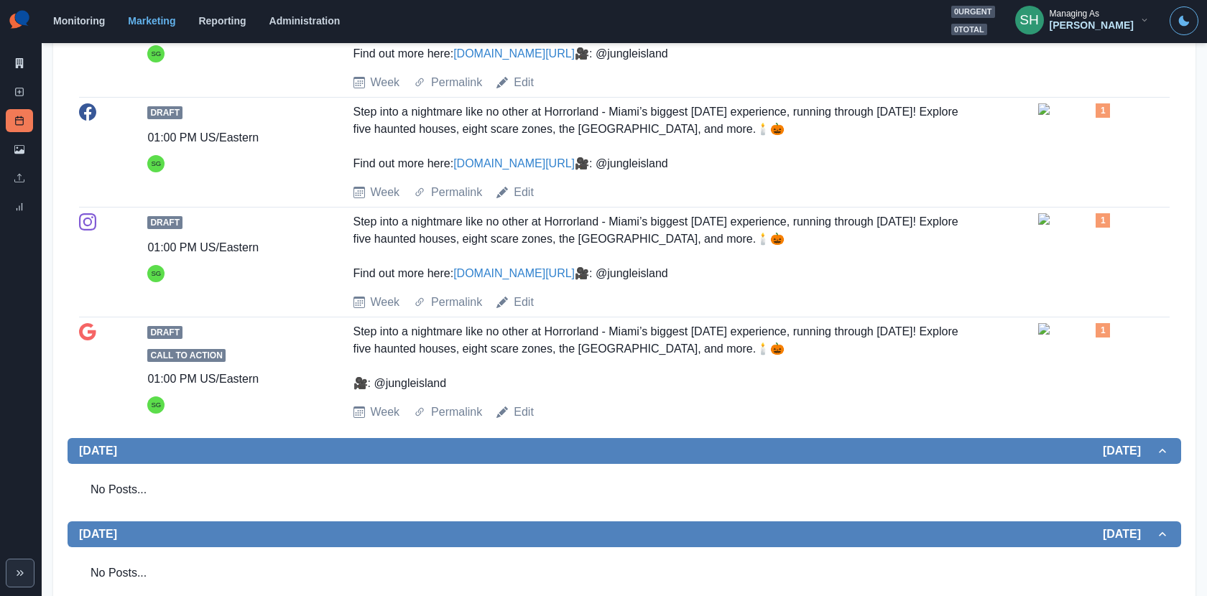
click at [1011, 91] on div "Draft 01:00 PM US/Eastern SG Step into a nightmare like no other at Horrorland …" at bounding box center [624, 43] width 1091 height 98
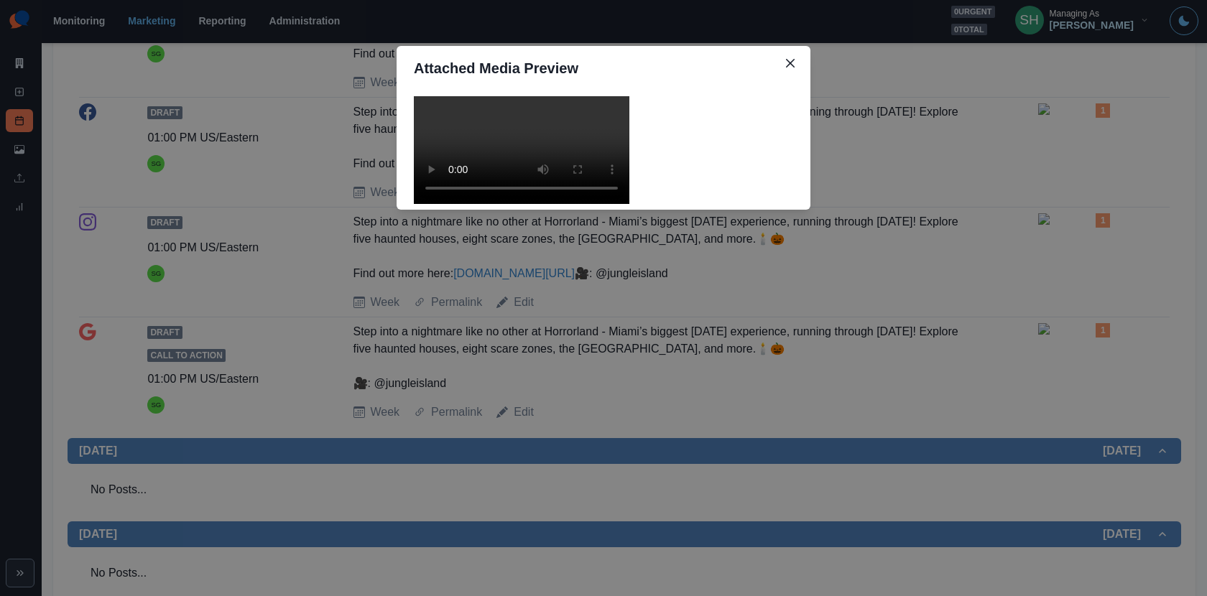
click at [585, 187] on video at bounding box center [522, 150] width 216 height 108
click at [887, 201] on div "Attached Media Preview" at bounding box center [603, 298] width 1207 height 596
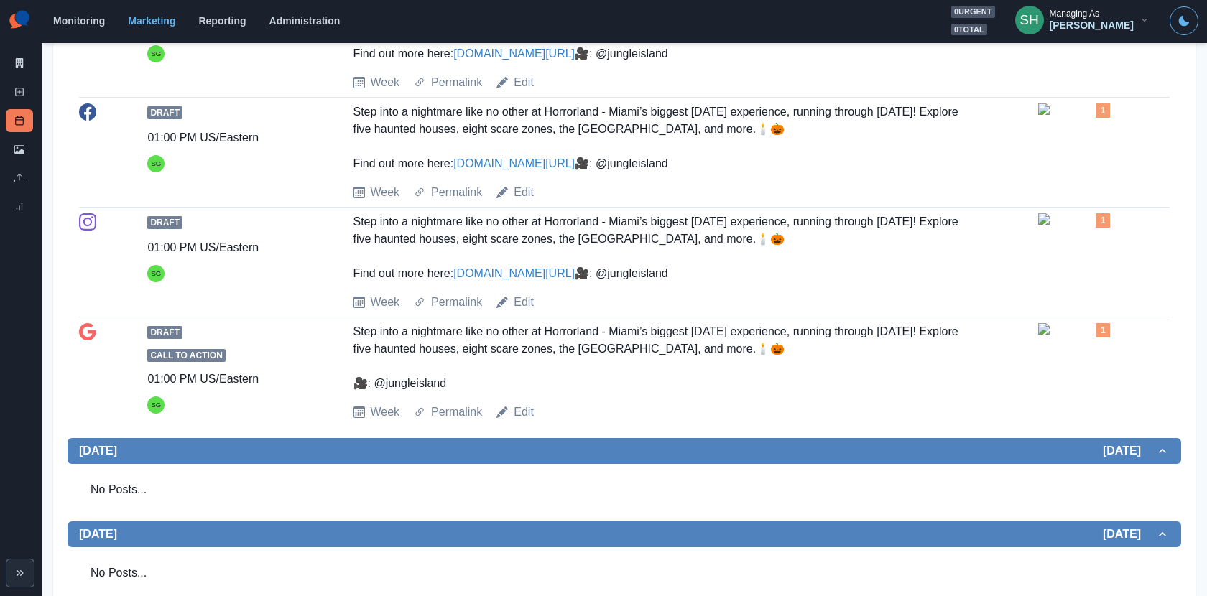
scroll to position [1799, 0]
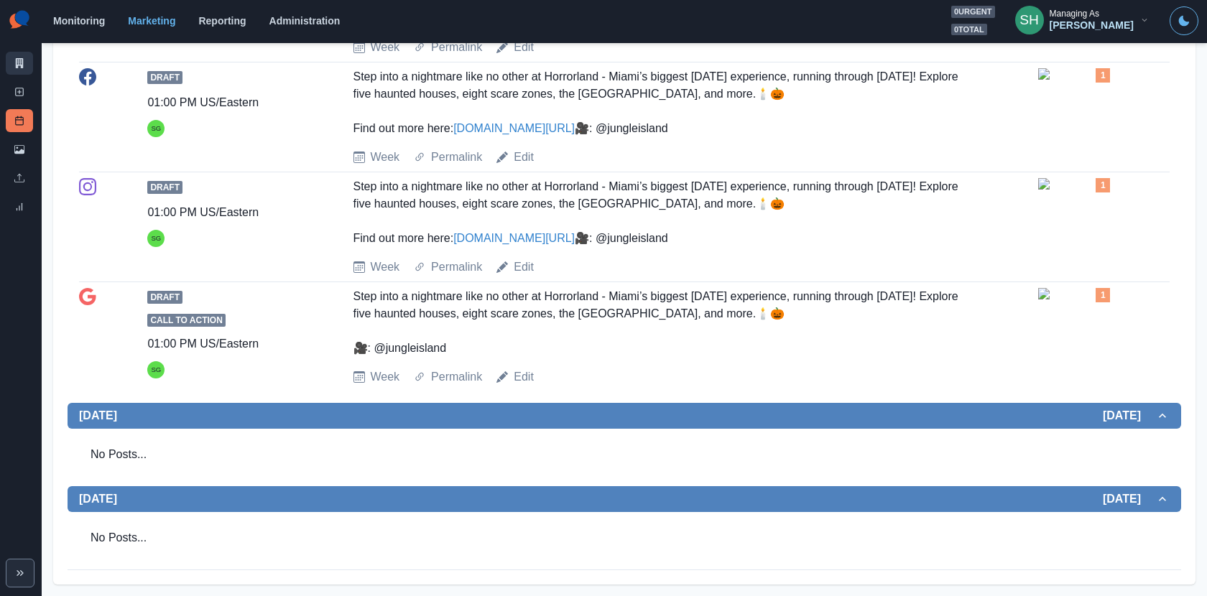
click at [21, 63] on icon at bounding box center [19, 63] width 10 height 10
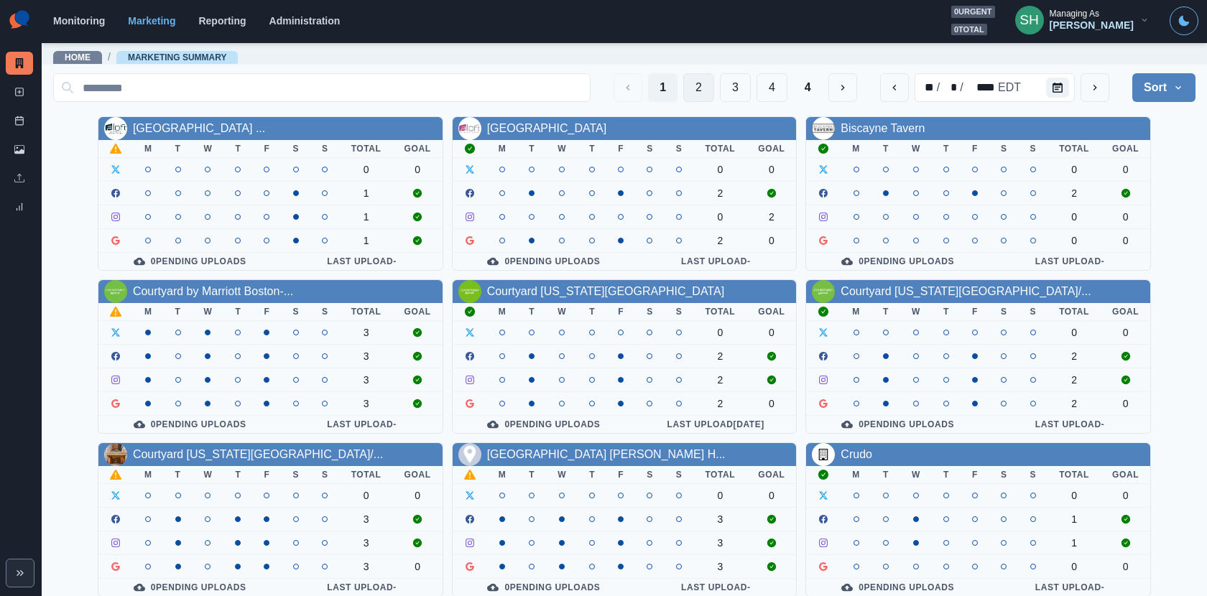
click at [706, 92] on button "2" at bounding box center [698, 87] width 31 height 29
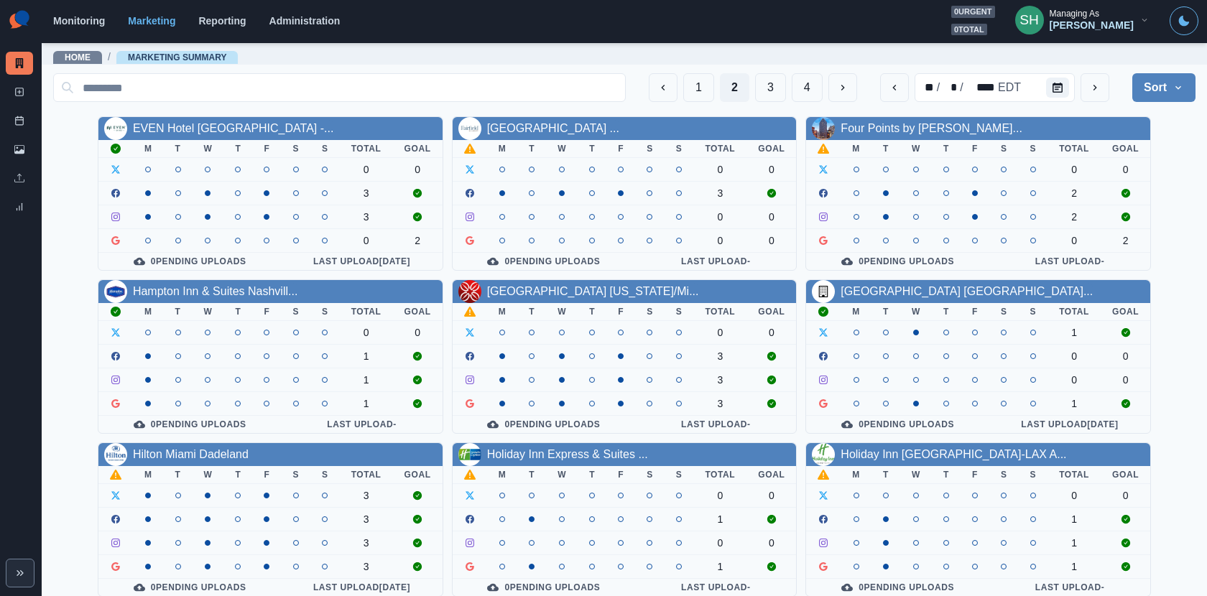
scroll to position [166, 0]
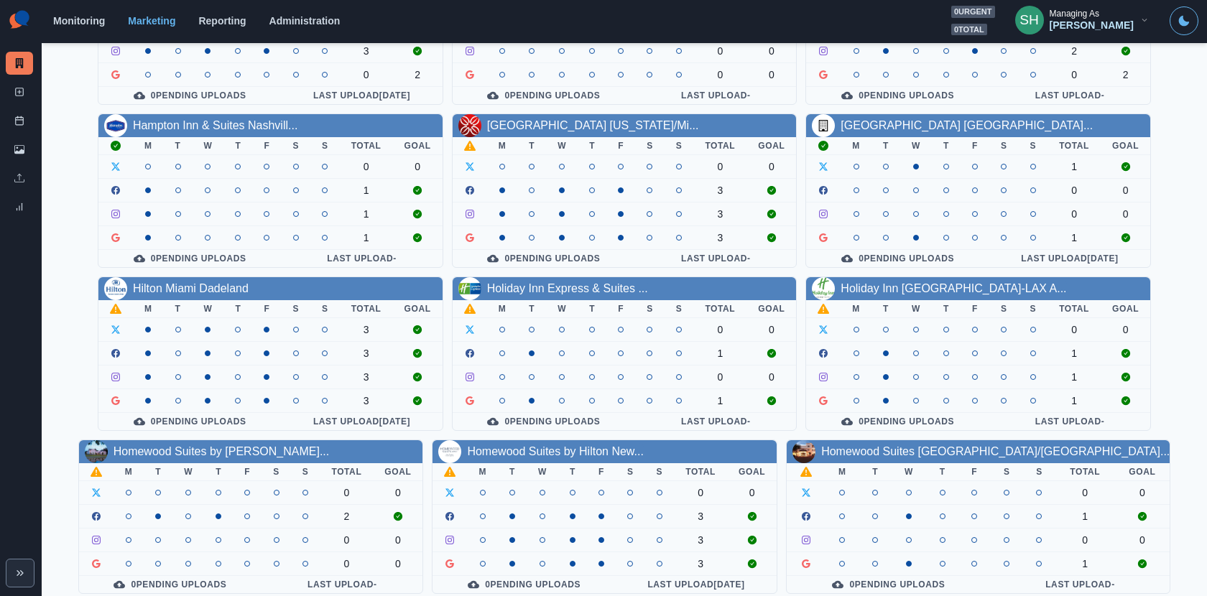
click at [578, 293] on div "Holiday Inn Express & Suites ..." at bounding box center [625, 288] width 344 height 23
click at [567, 286] on link "Holiday Inn Express & Suites ..." at bounding box center [567, 288] width 161 height 12
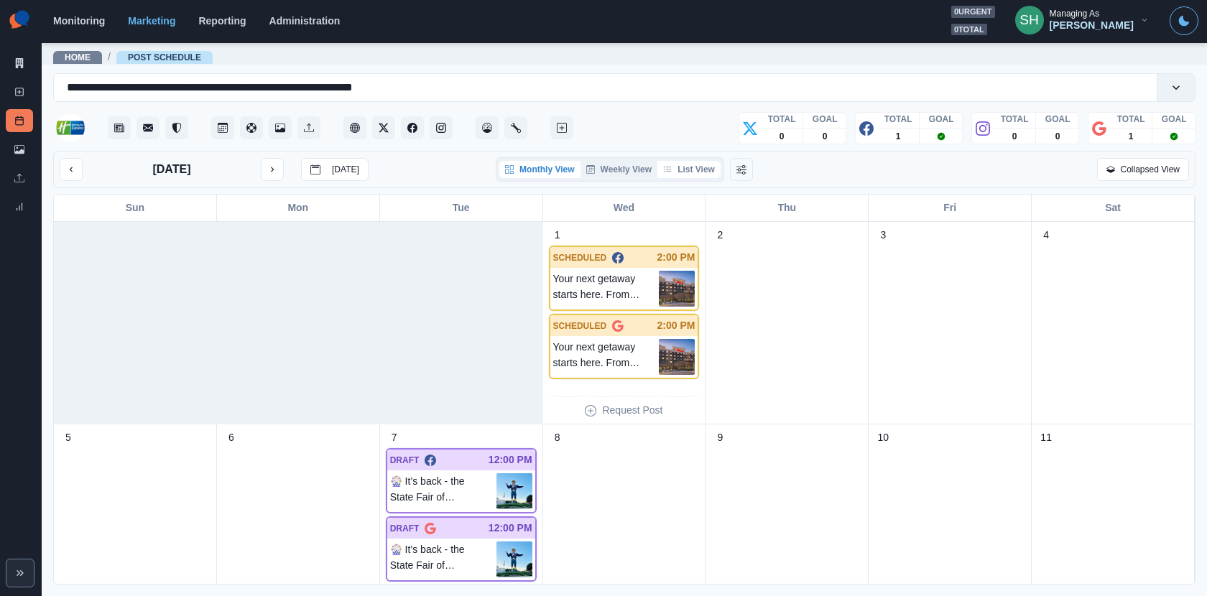
click at [686, 170] on button "List View" at bounding box center [688, 169] width 63 height 17
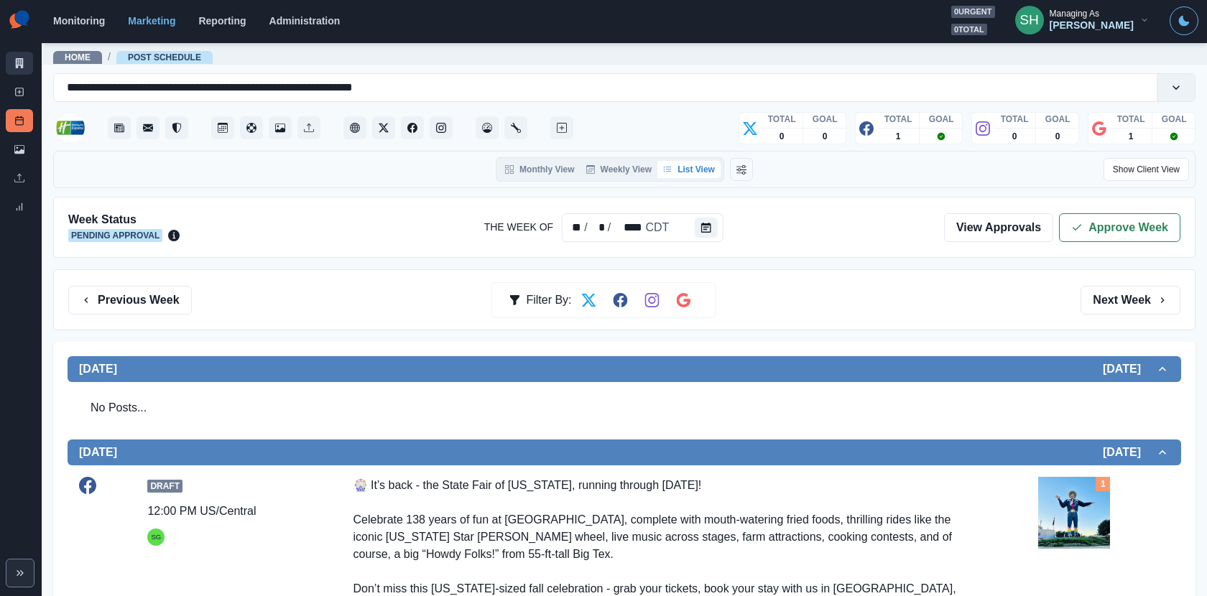
click at [20, 61] on icon at bounding box center [20, 63] width 8 height 10
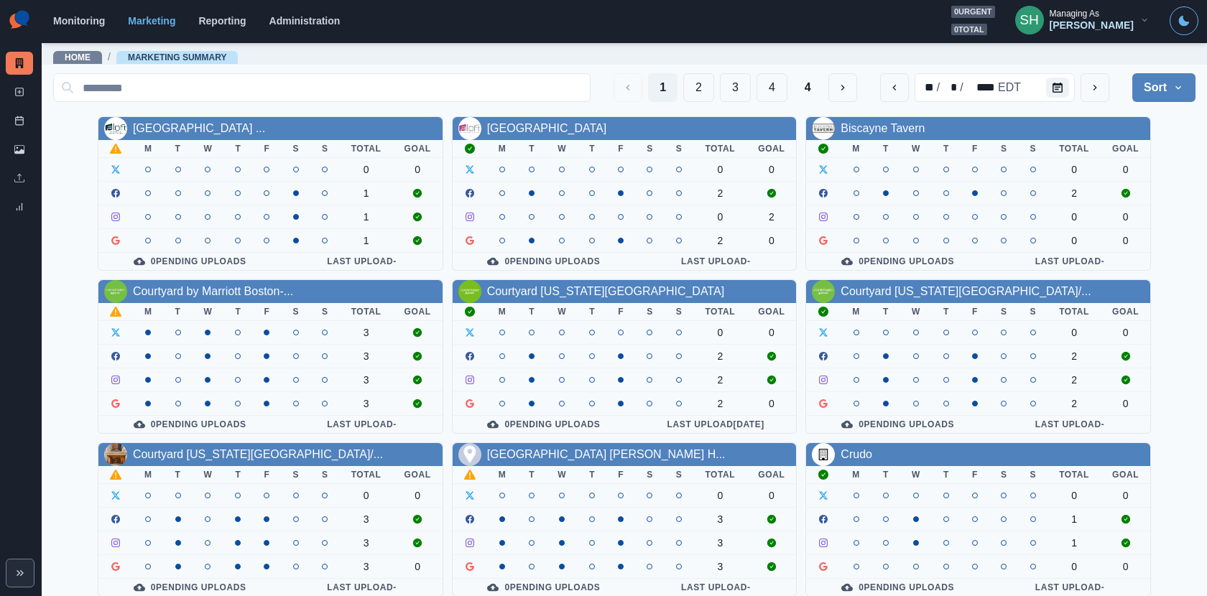
click at [716, 80] on div "1 2 3 4 4" at bounding box center [736, 87] width 244 height 29
click at [702, 81] on button "2" at bounding box center [698, 87] width 31 height 29
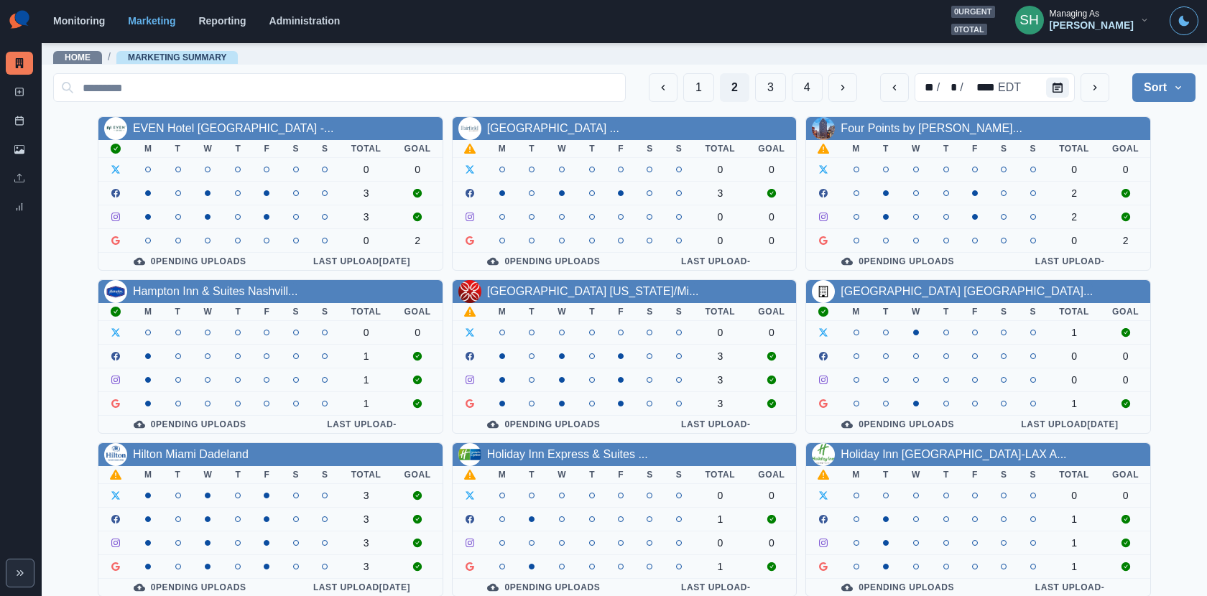
scroll to position [166, 0]
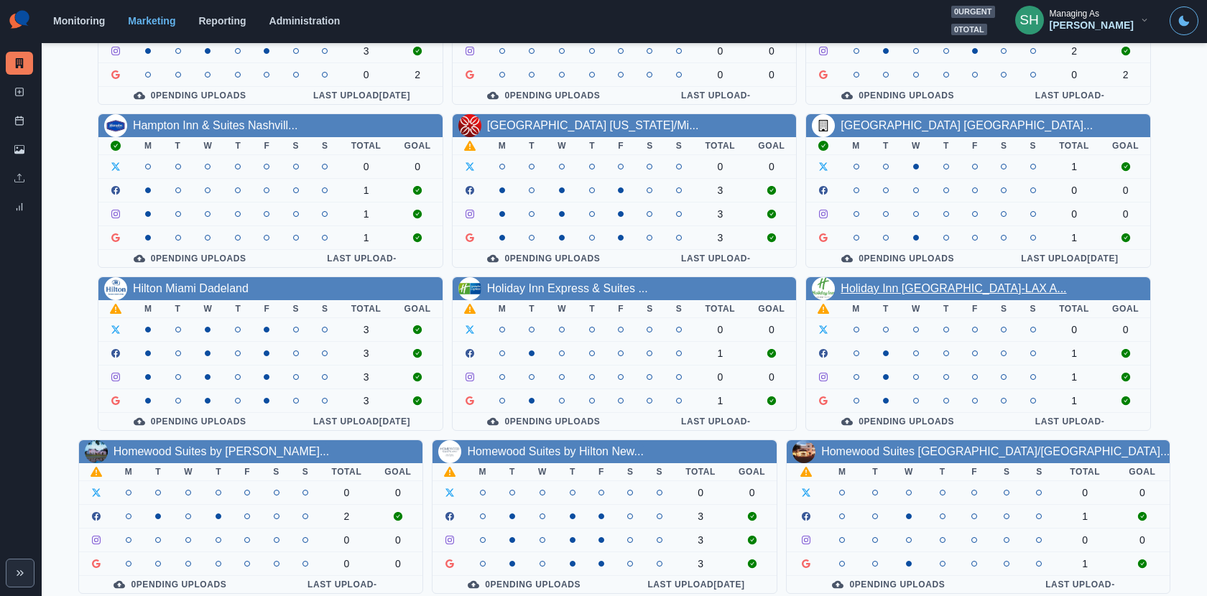
click at [896, 285] on link "Holiday Inn Los Angeles-LAX A..." at bounding box center [954, 288] width 226 height 12
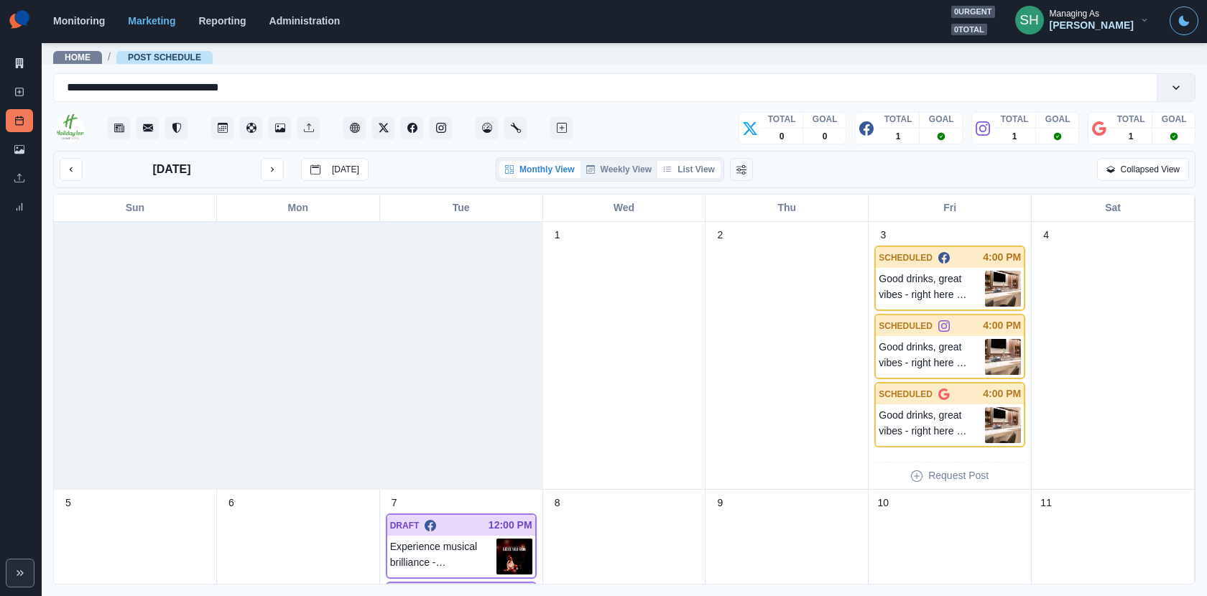
click at [703, 165] on button "List View" at bounding box center [688, 169] width 63 height 17
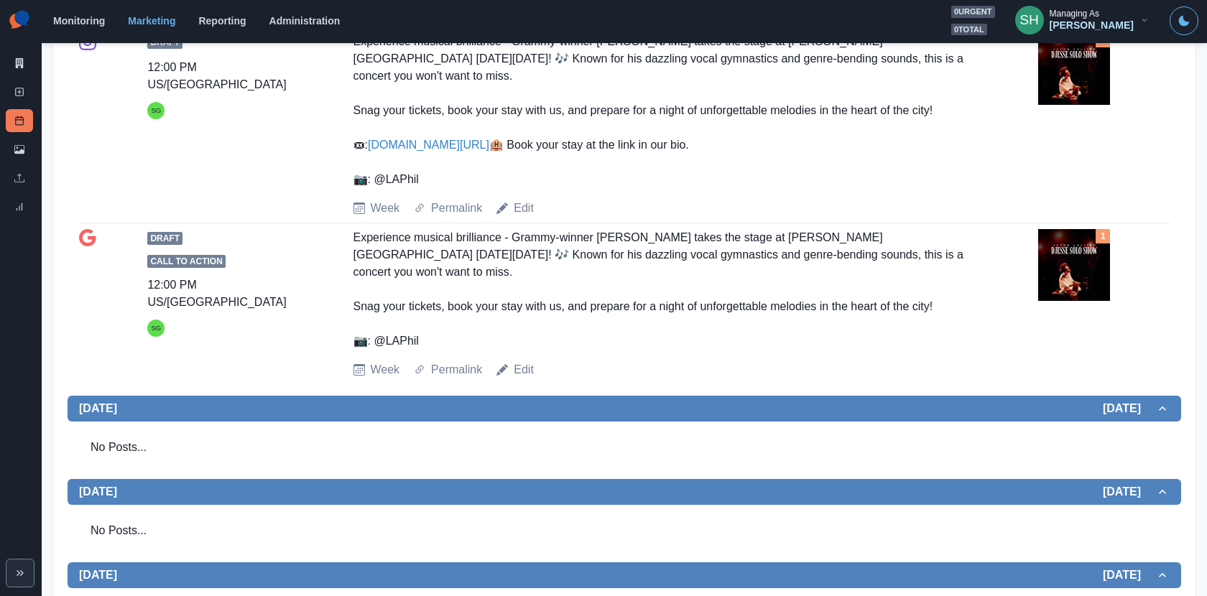
scroll to position [532, 0]
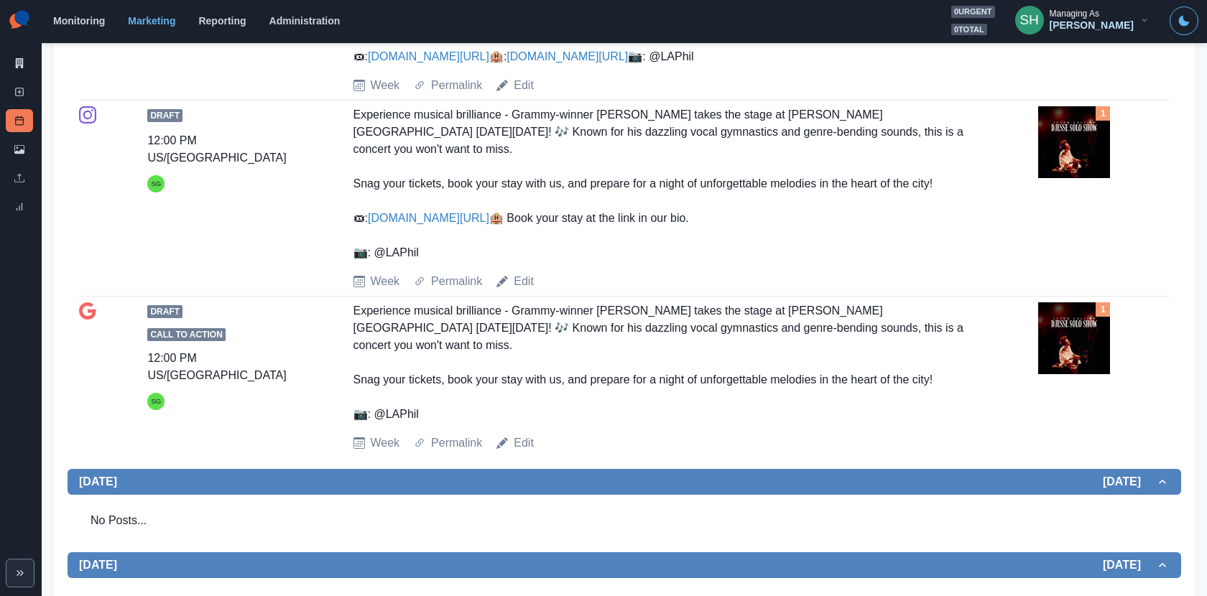
click at [445, 224] on link "www.bit.ly/4lP40k2" at bounding box center [428, 218] width 121 height 12
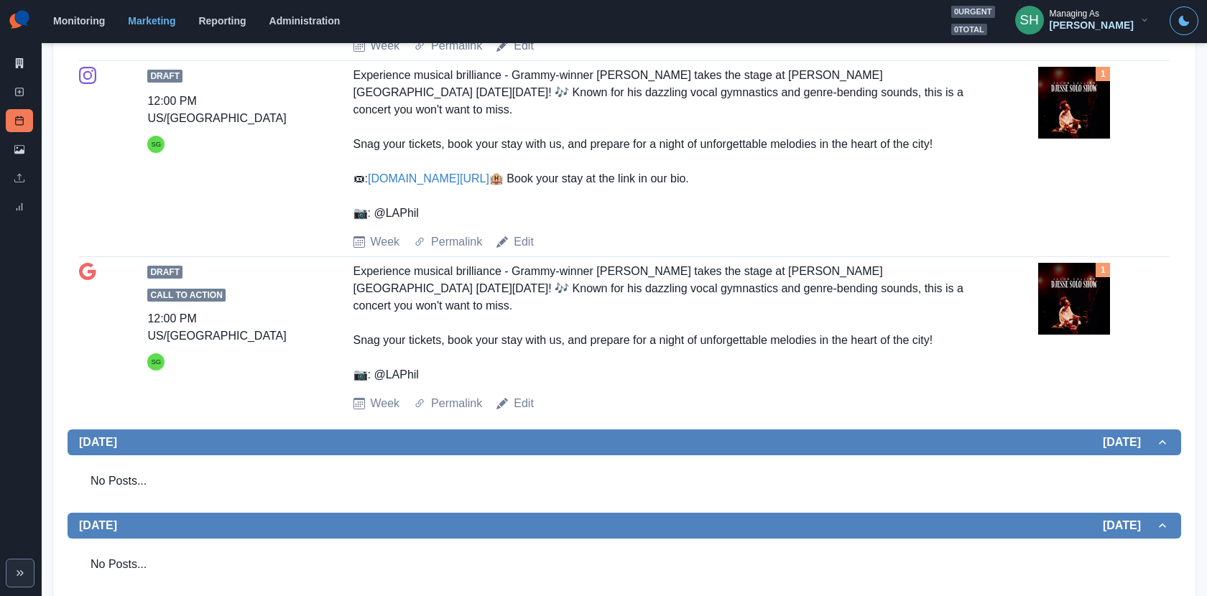
scroll to position [0, 0]
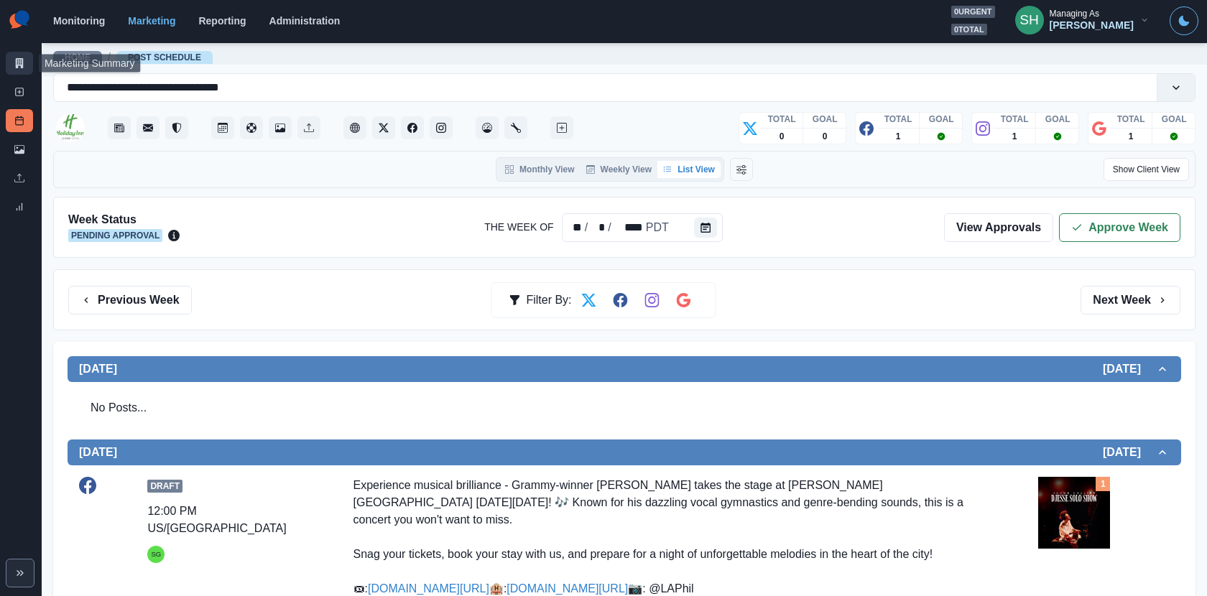
click at [11, 66] on link "Marketing Summary" at bounding box center [19, 63] width 27 height 23
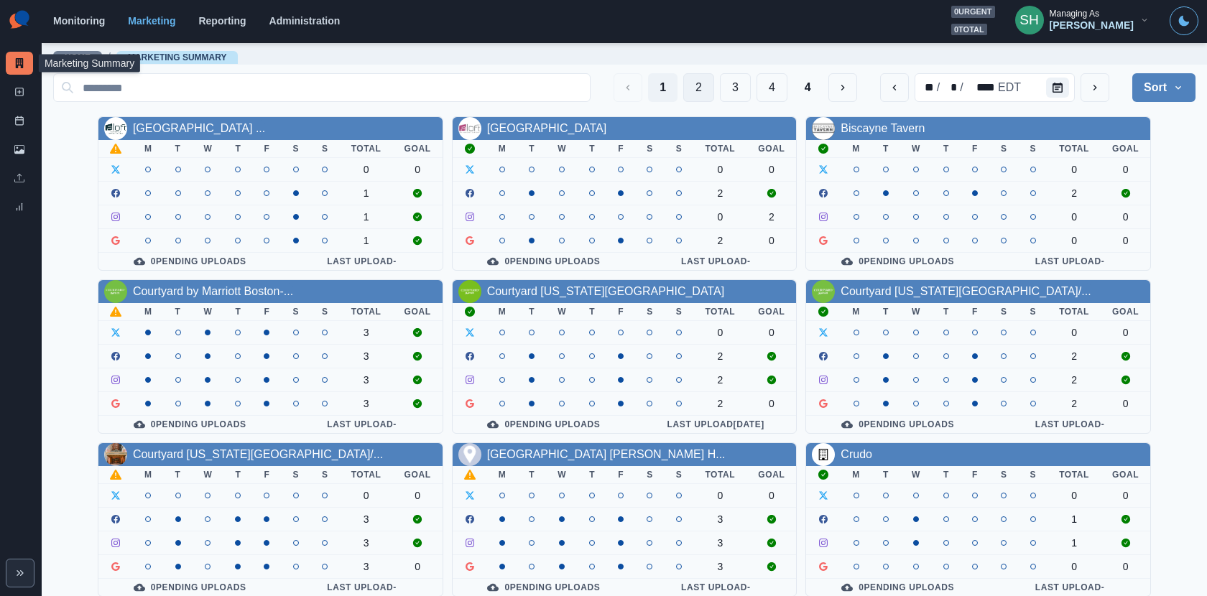
click at [686, 80] on button "2" at bounding box center [698, 87] width 31 height 29
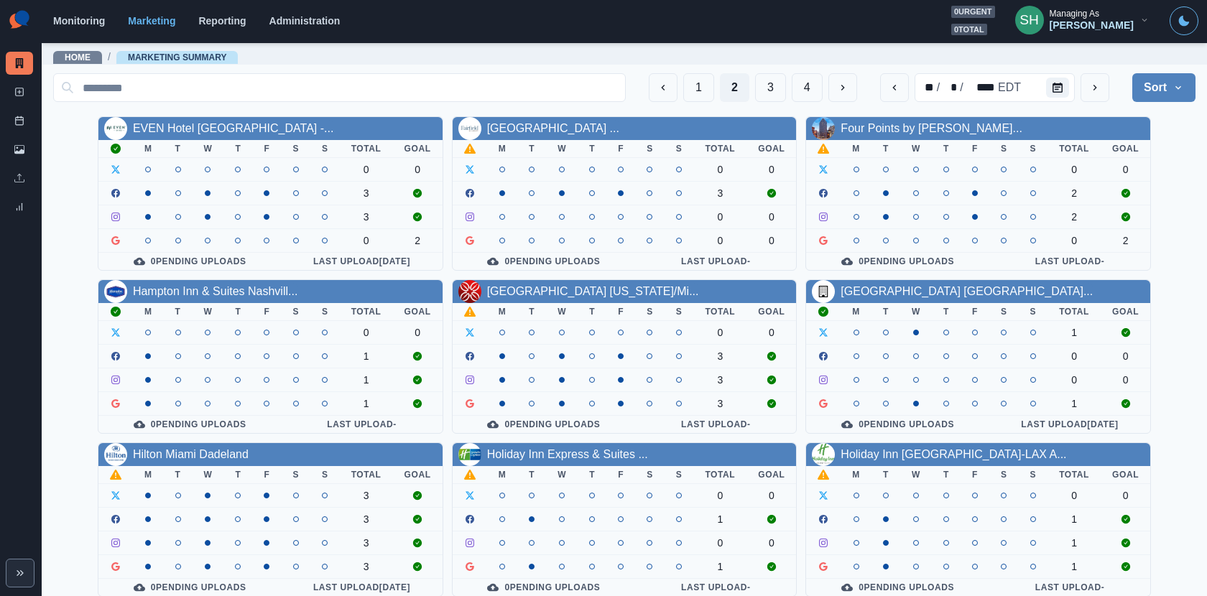
scroll to position [166, 0]
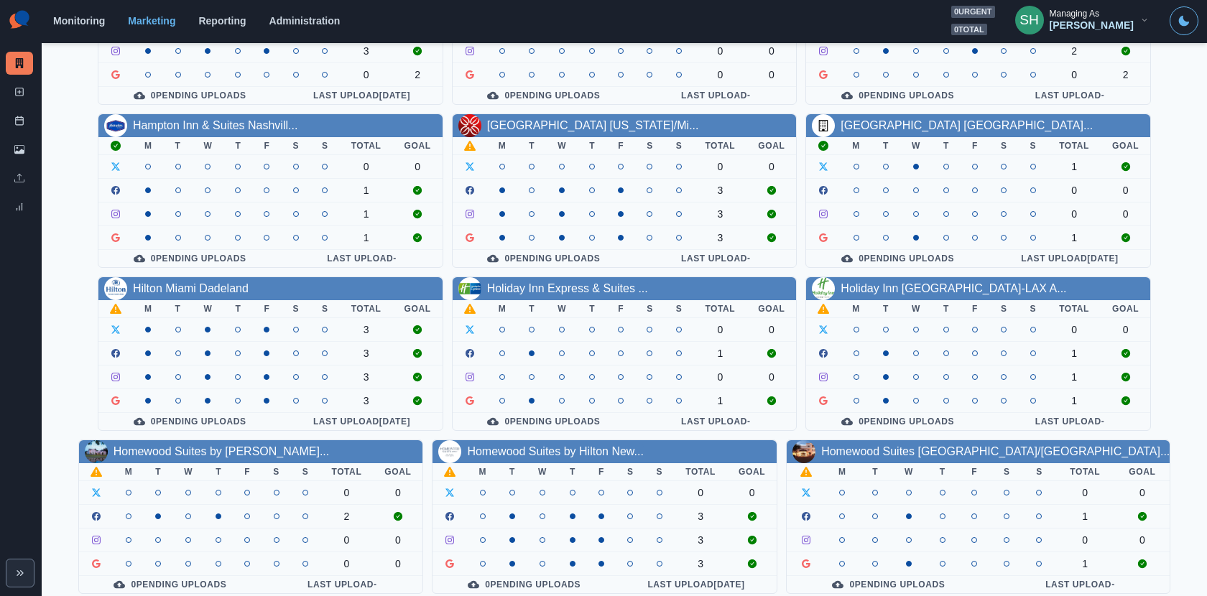
click at [226, 443] on div "Homewood Suites by Hilton Hou..." at bounding box center [222, 451] width 216 height 17
click at [225, 450] on link "Homewood Suites by Hilton Hou..." at bounding box center [222, 451] width 216 height 12
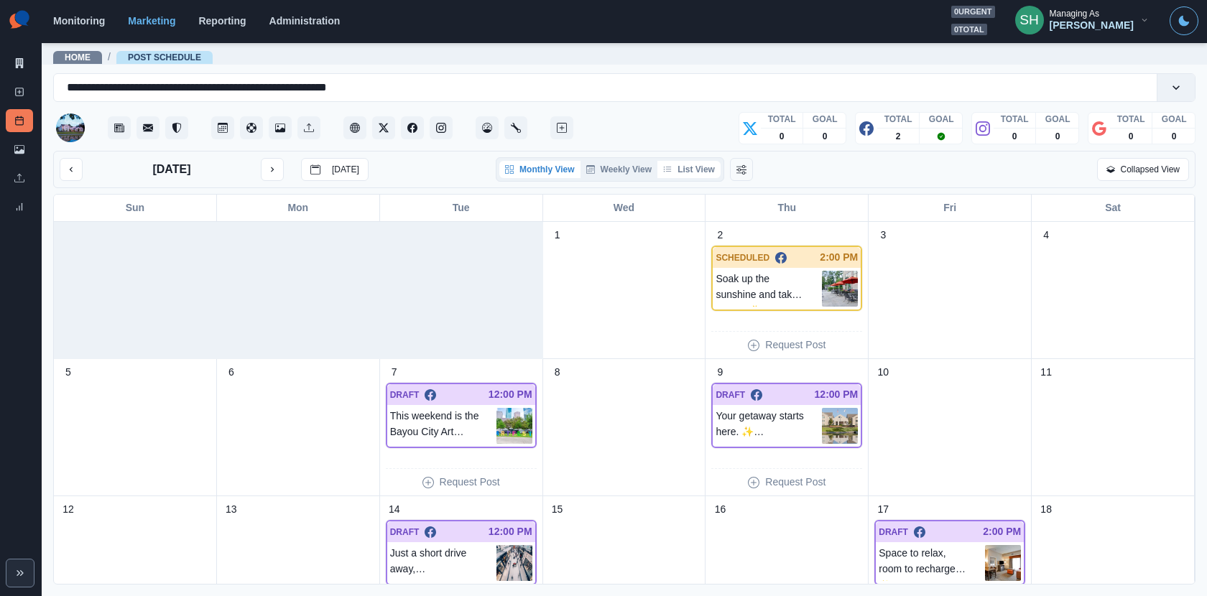
click at [681, 166] on button "List View" at bounding box center [688, 169] width 63 height 17
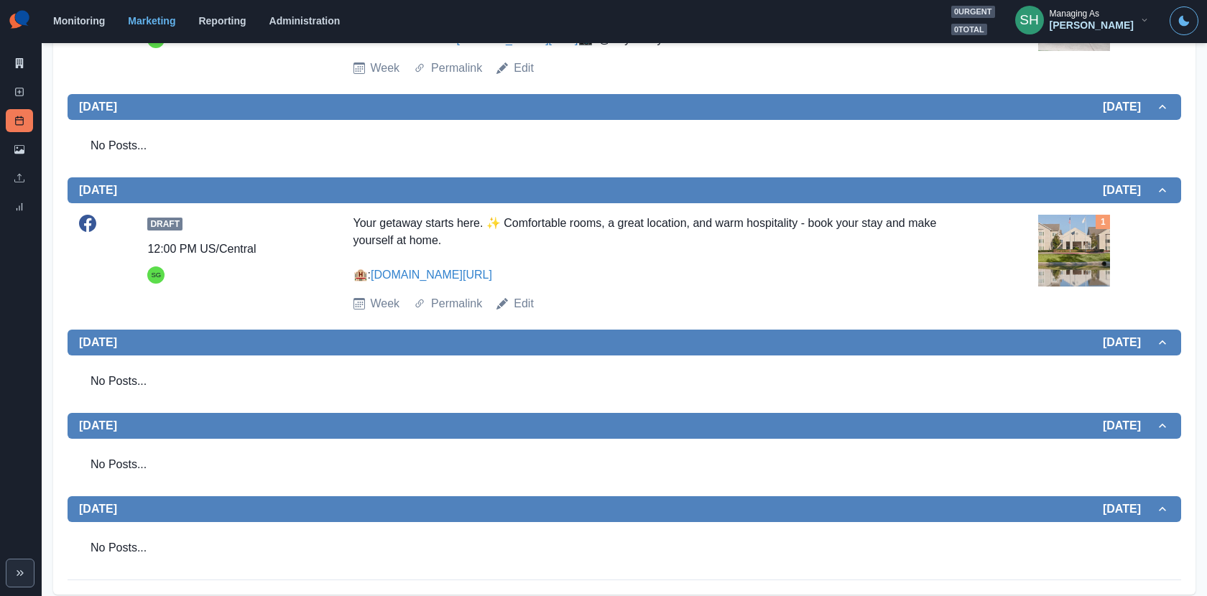
scroll to position [540, 0]
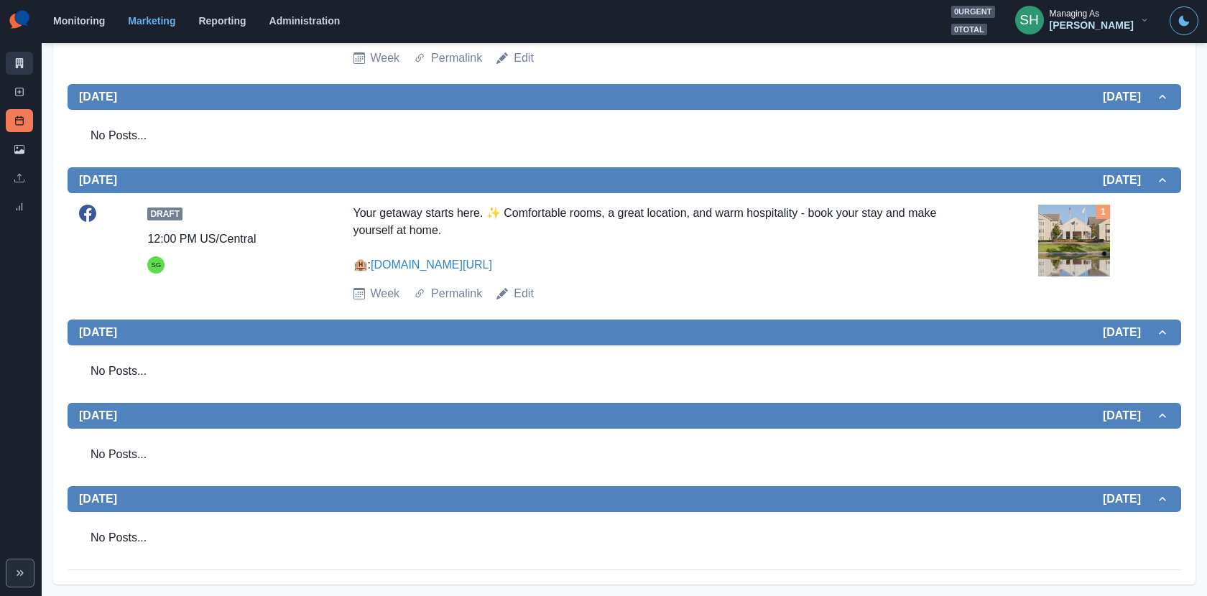
click at [29, 60] on link "Marketing Summary" at bounding box center [19, 63] width 27 height 23
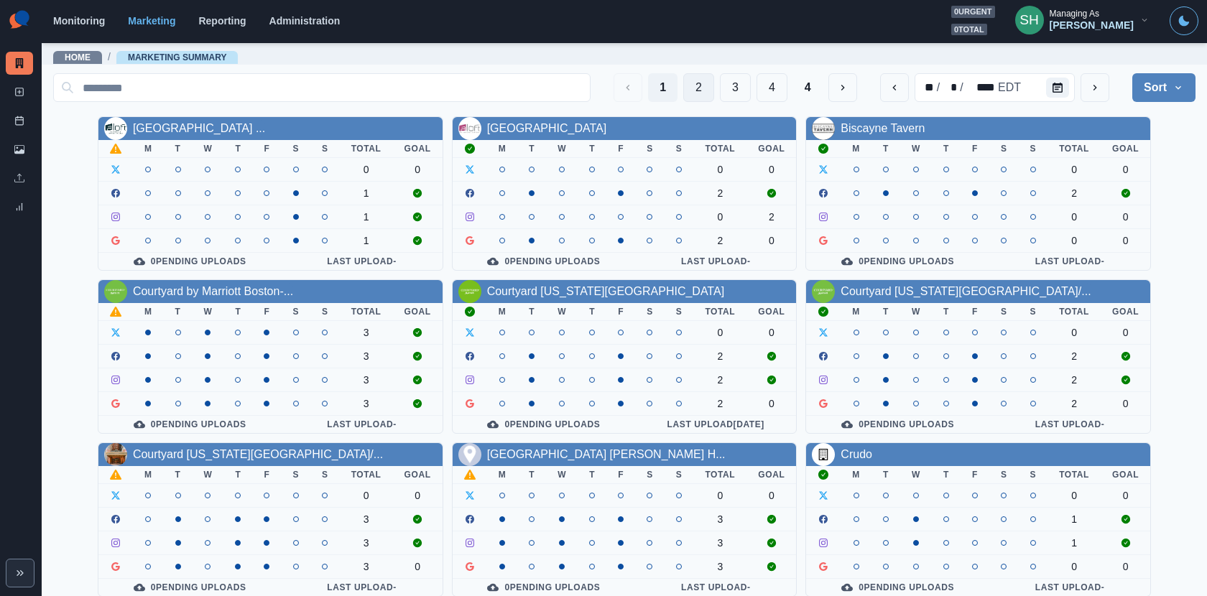
click at [691, 96] on button "2" at bounding box center [698, 87] width 31 height 29
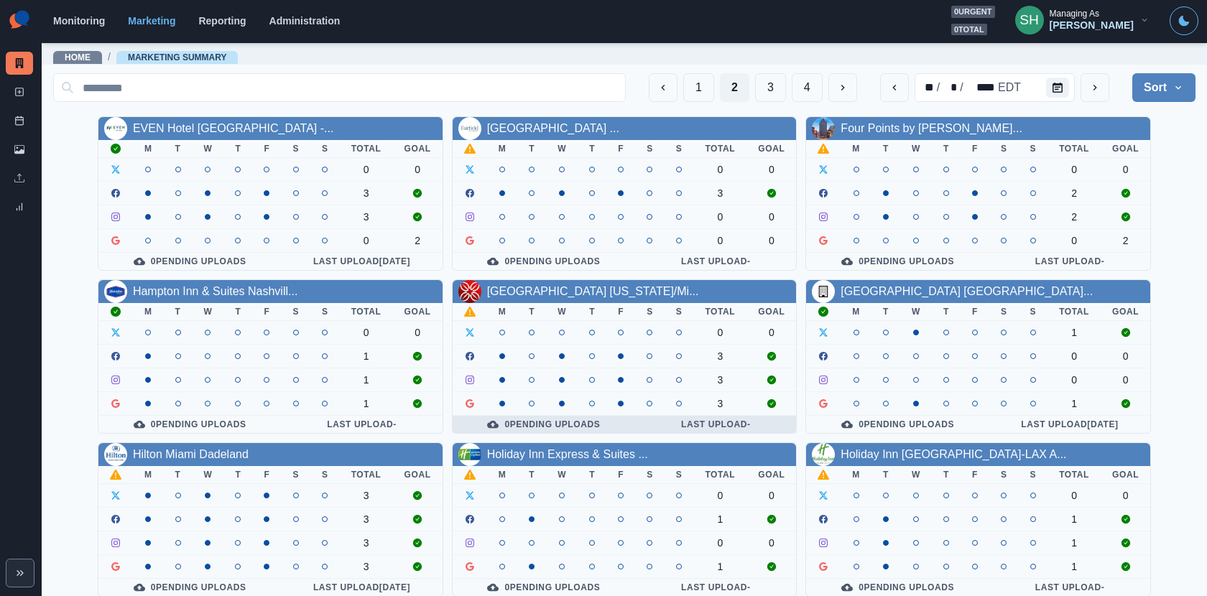
scroll to position [166, 0]
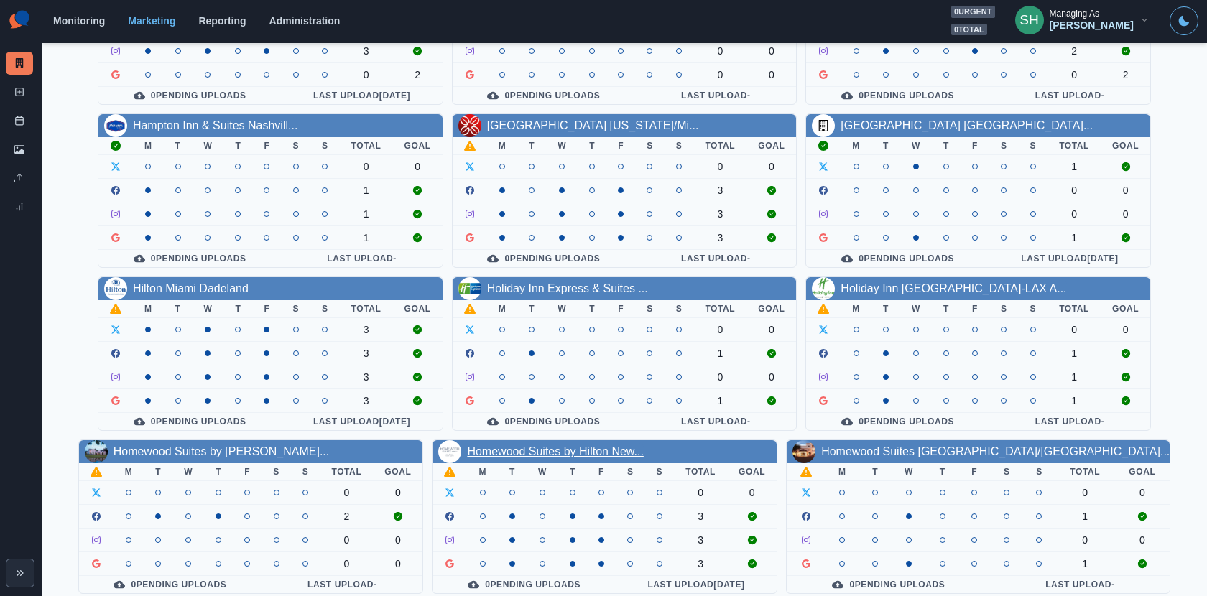
click at [592, 445] on link "Homewood Suites by Hilton New..." at bounding box center [555, 451] width 176 height 12
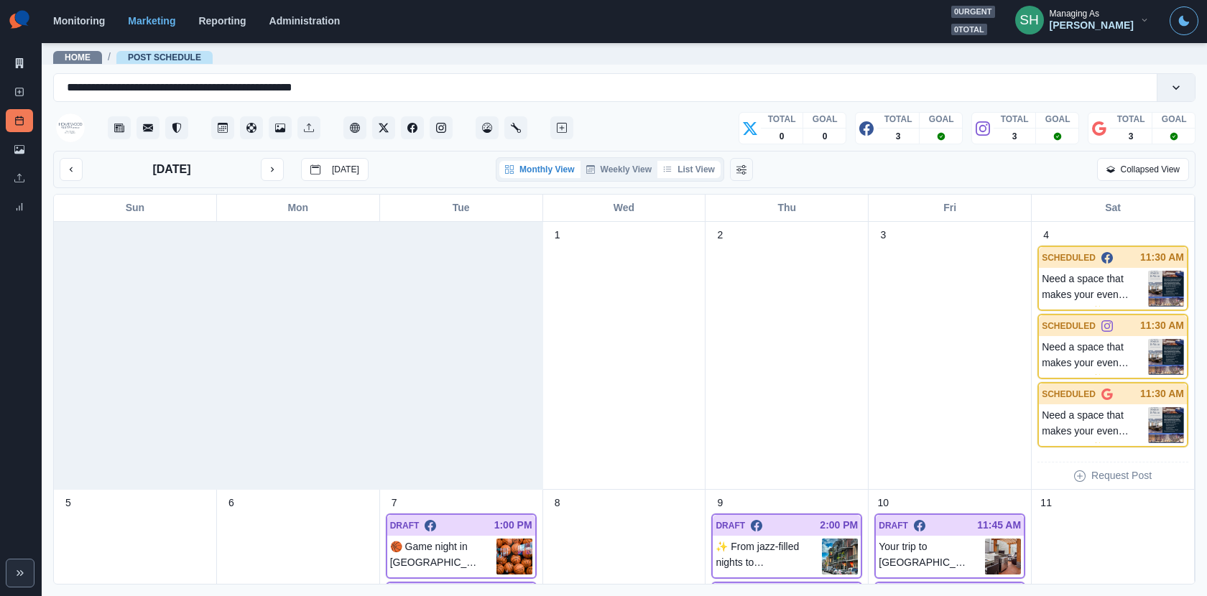
click at [703, 164] on button "List View" at bounding box center [688, 169] width 63 height 17
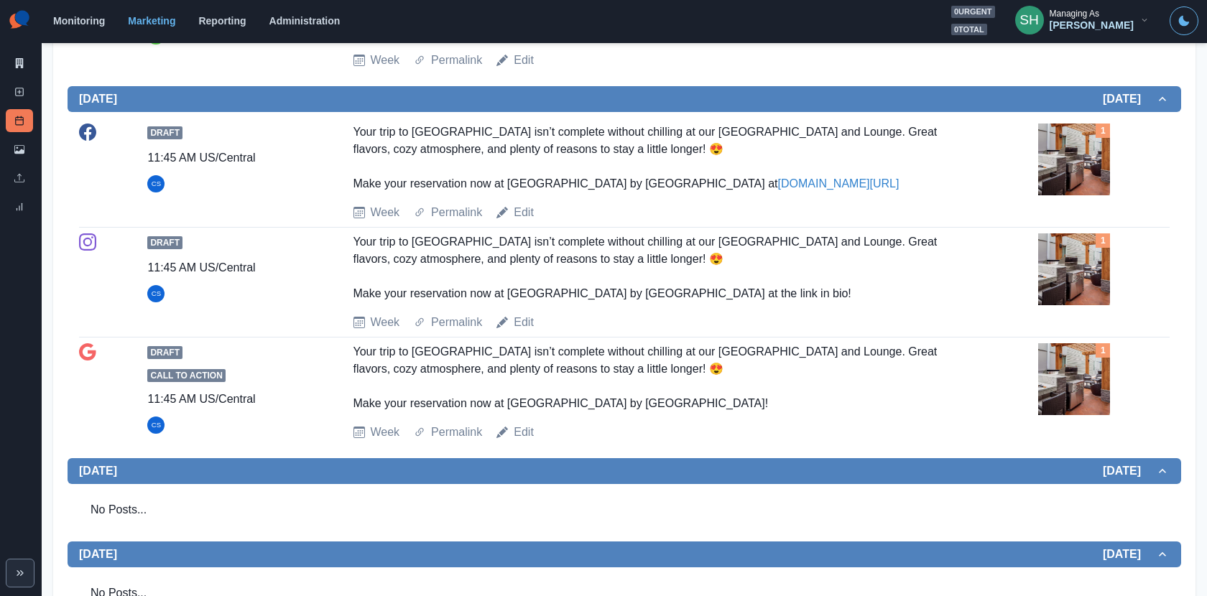
scroll to position [1267, 0]
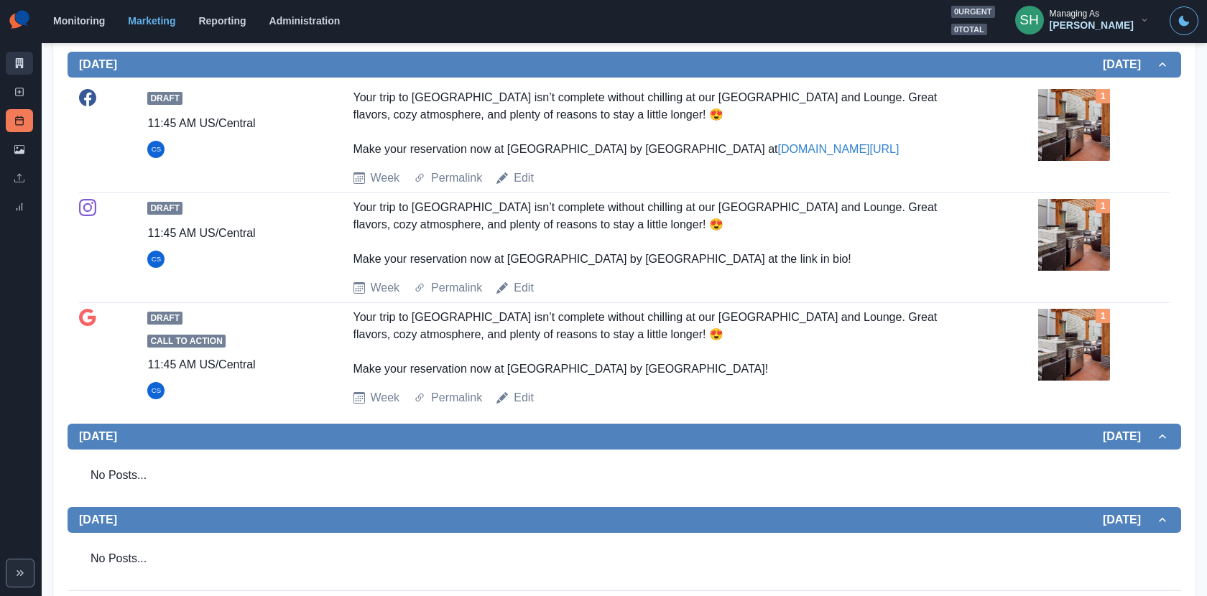
click at [28, 55] on link "Marketing Summary" at bounding box center [19, 63] width 27 height 23
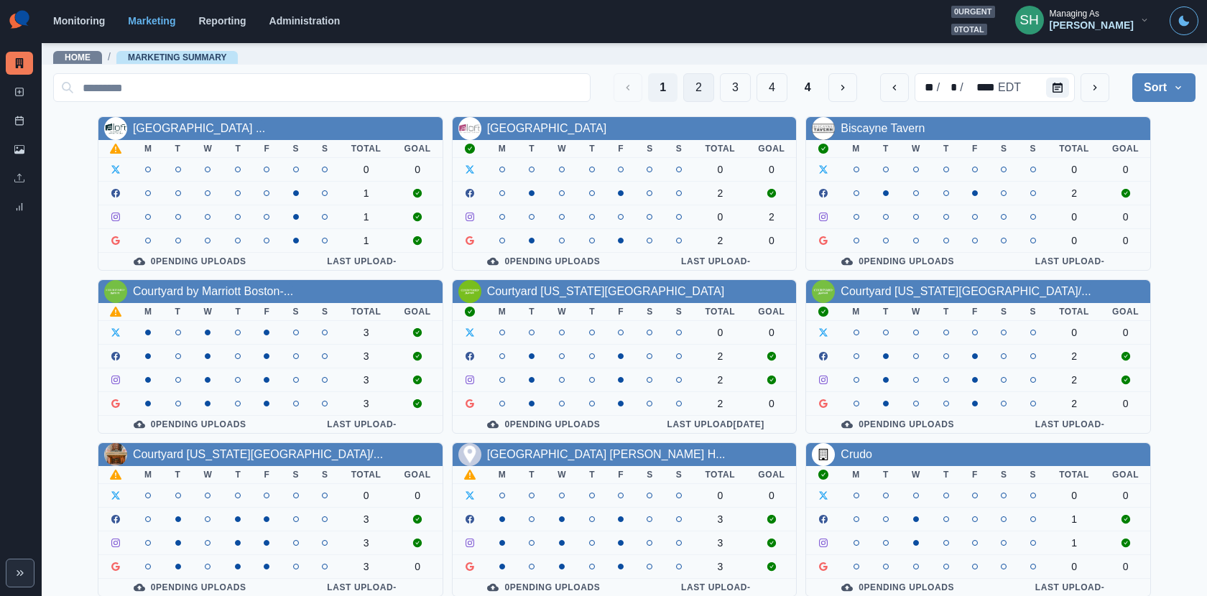
click at [695, 91] on button "2" at bounding box center [698, 87] width 31 height 29
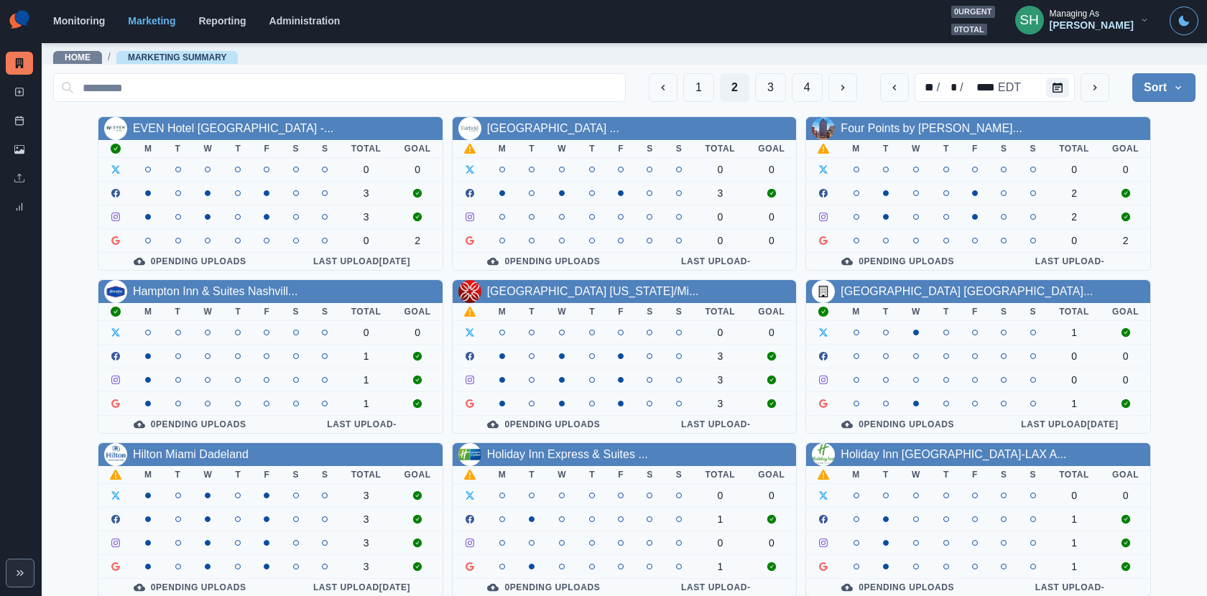
scroll to position [166, 0]
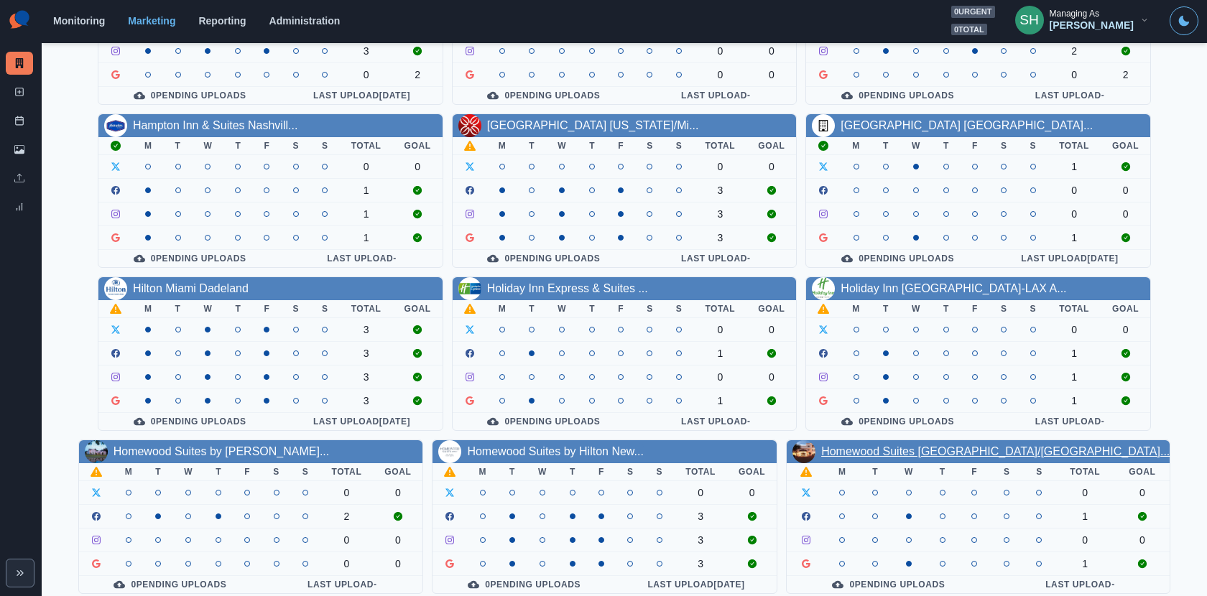
click at [922, 445] on link "Homewood Suites Tucson/St Phi..." at bounding box center [995, 451] width 348 height 12
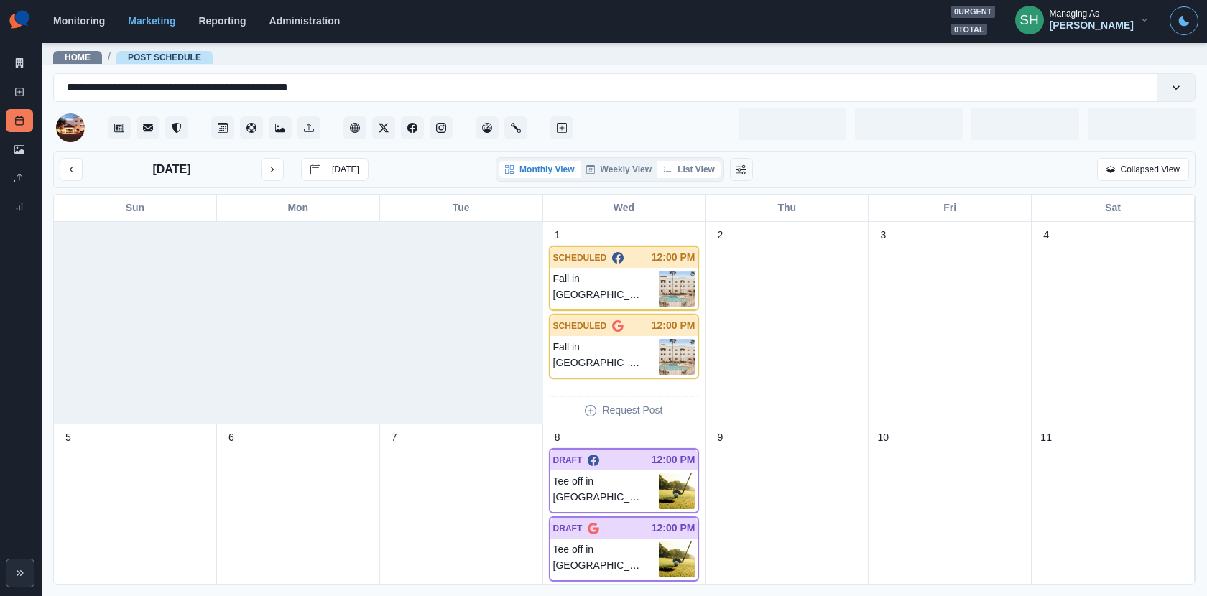
click at [693, 176] on button "List View" at bounding box center [688, 169] width 63 height 17
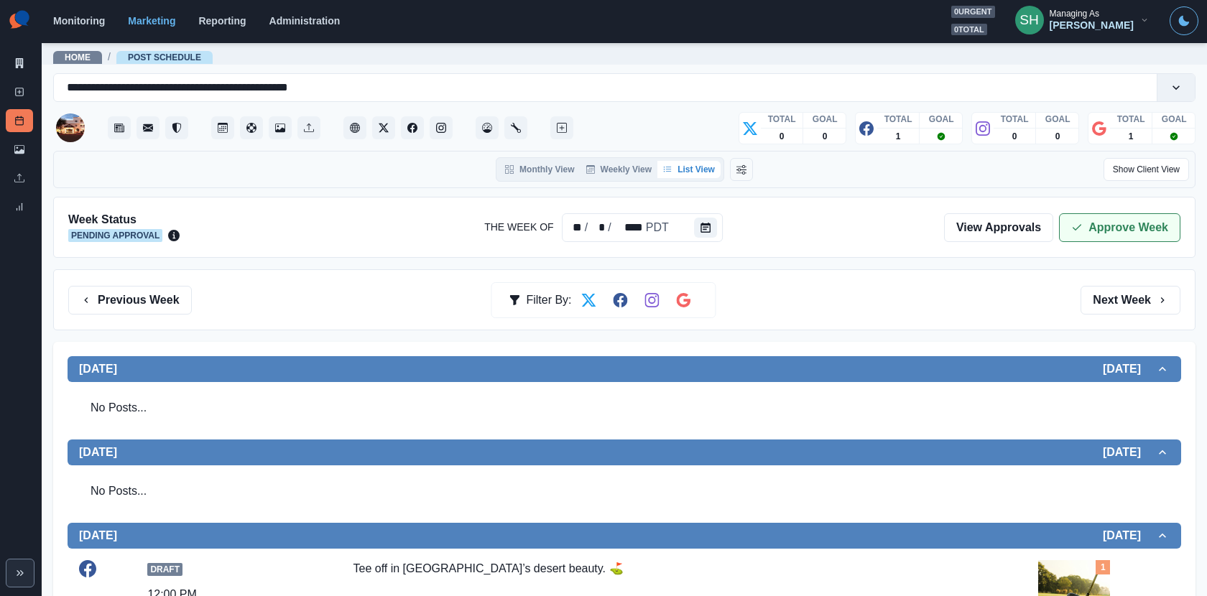
click at [1086, 224] on button "Approve Week" at bounding box center [1119, 227] width 121 height 29
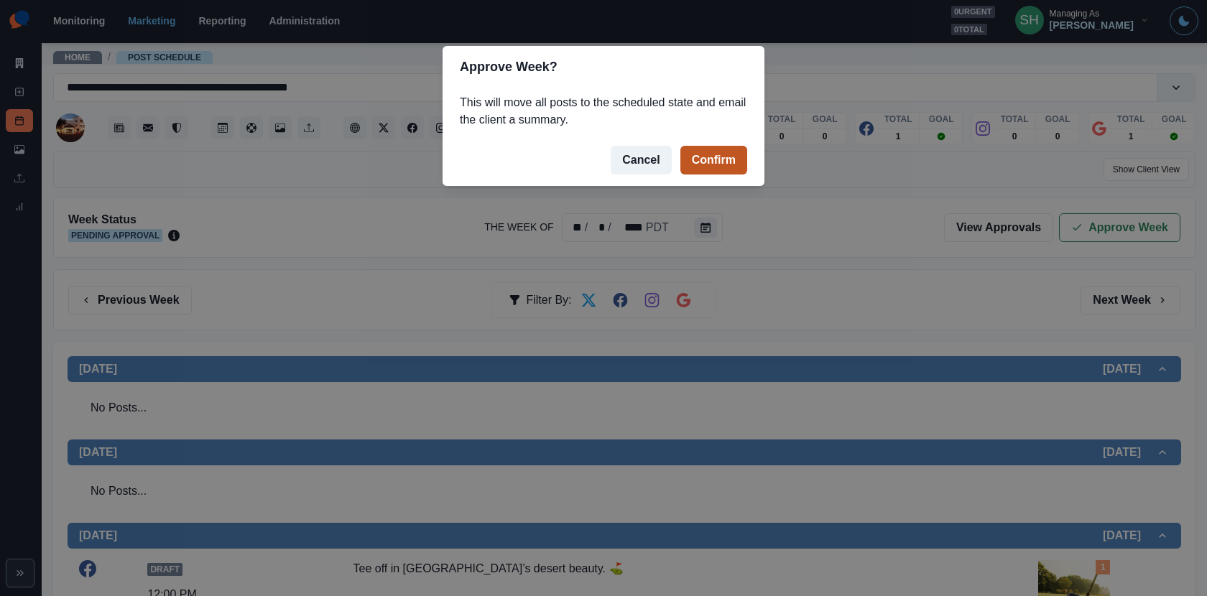
click at [719, 149] on button "Confirm" at bounding box center [713, 160] width 67 height 29
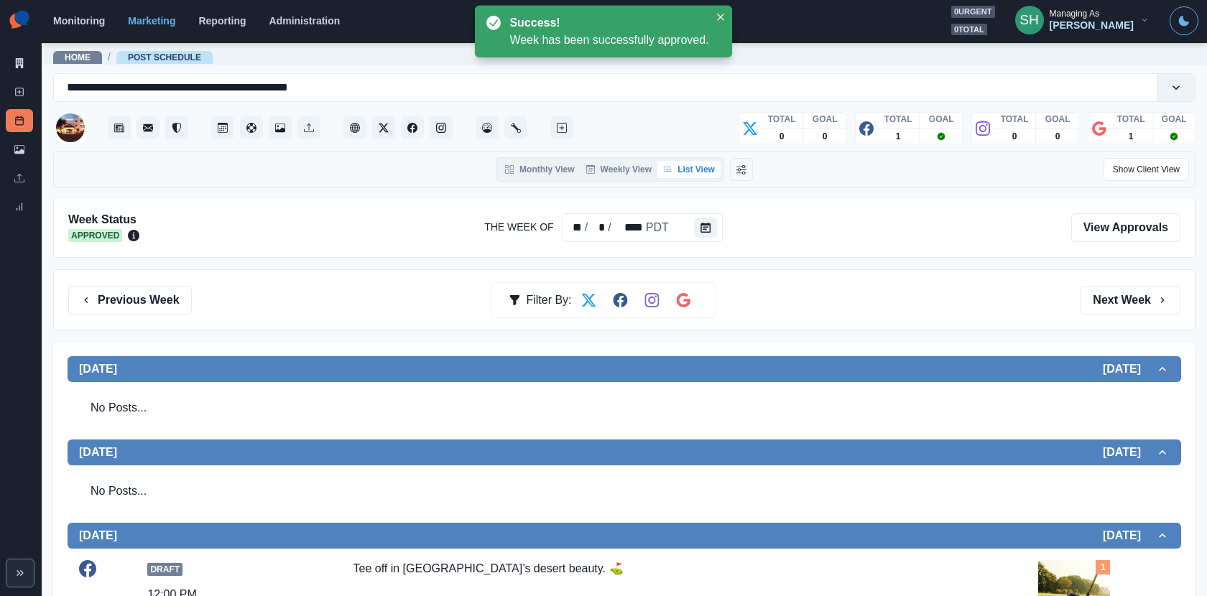
click at [32, 52] on div "Marketing Summary" at bounding box center [19, 66] width 27 height 29
click at [22, 61] on icon at bounding box center [20, 63] width 8 height 10
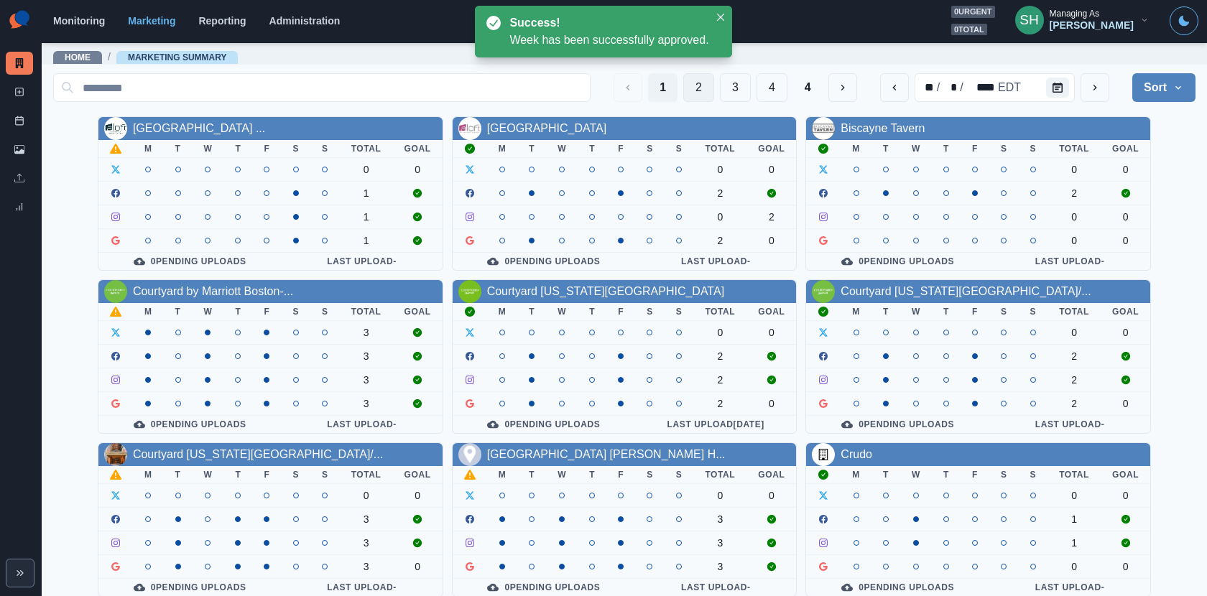
click at [708, 90] on button "2" at bounding box center [698, 87] width 31 height 29
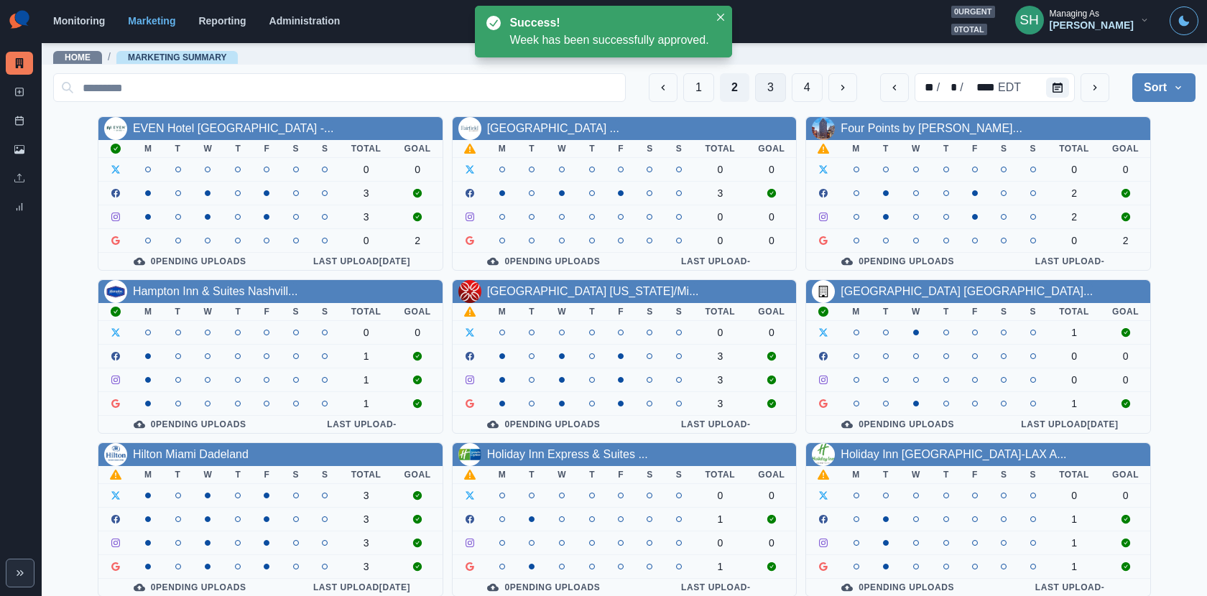
click at [759, 89] on button "3" at bounding box center [770, 87] width 31 height 29
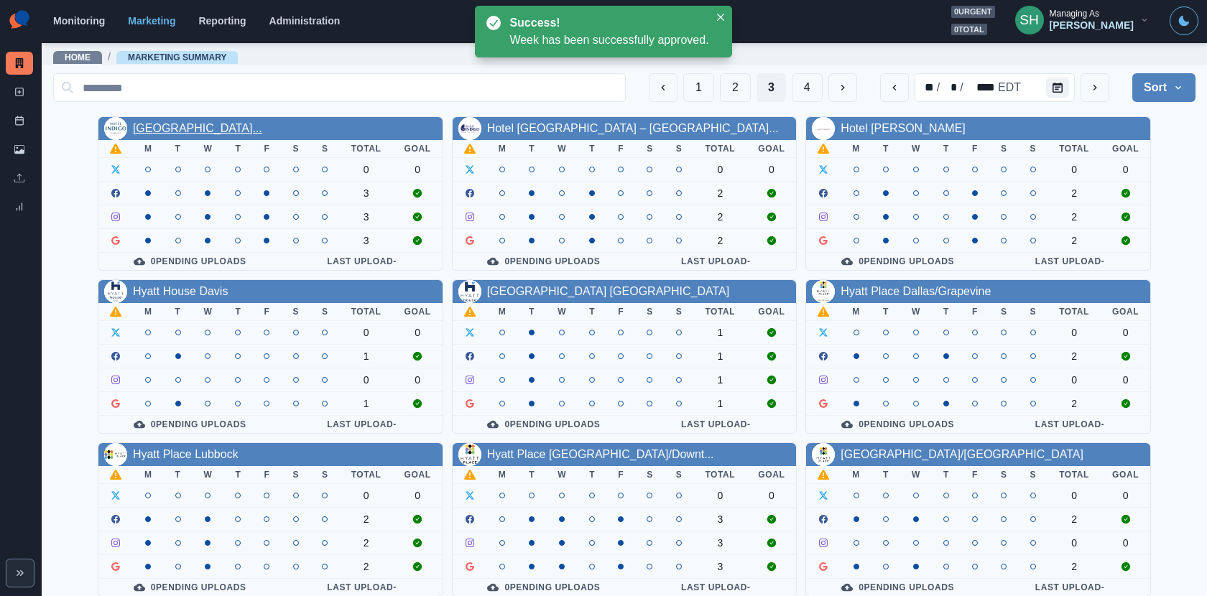
click at [195, 124] on link "Hotel Indigo Memphis Downtown..." at bounding box center [197, 128] width 129 height 12
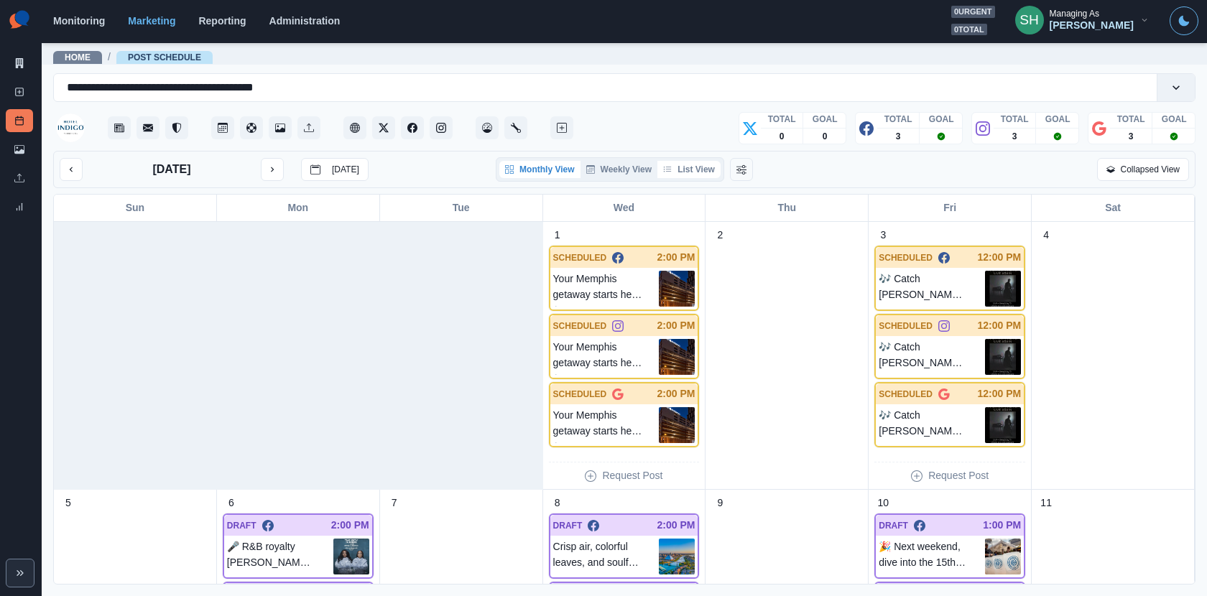
click at [673, 170] on button "List View" at bounding box center [688, 169] width 63 height 17
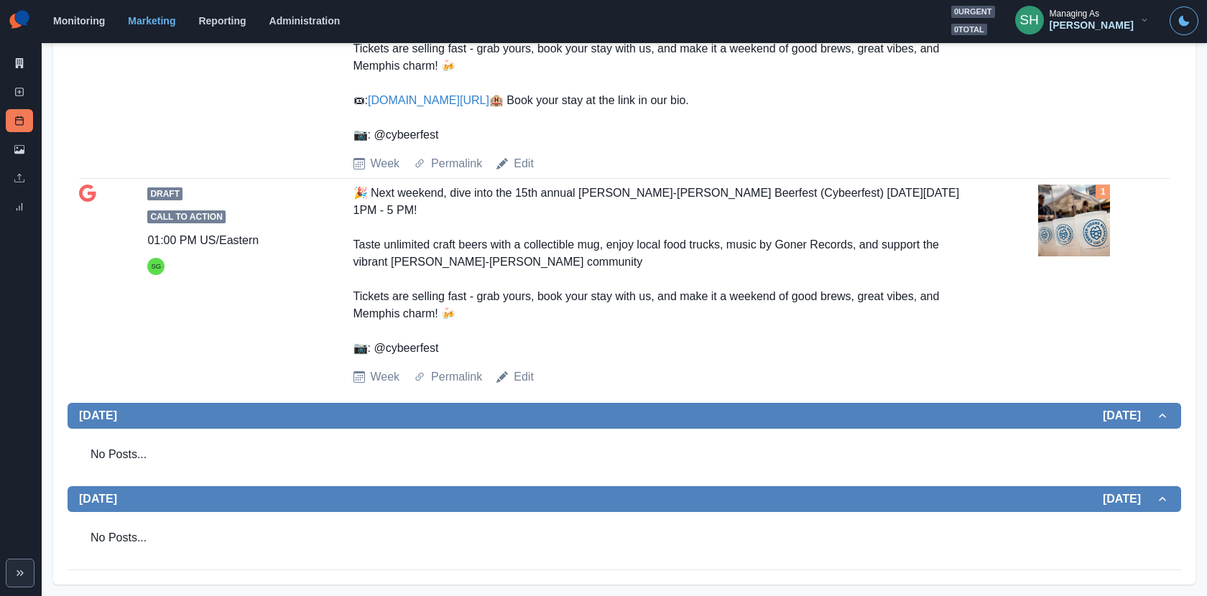
scroll to position [1953, 0]
click at [15, 55] on link "Marketing Summary" at bounding box center [19, 63] width 27 height 23
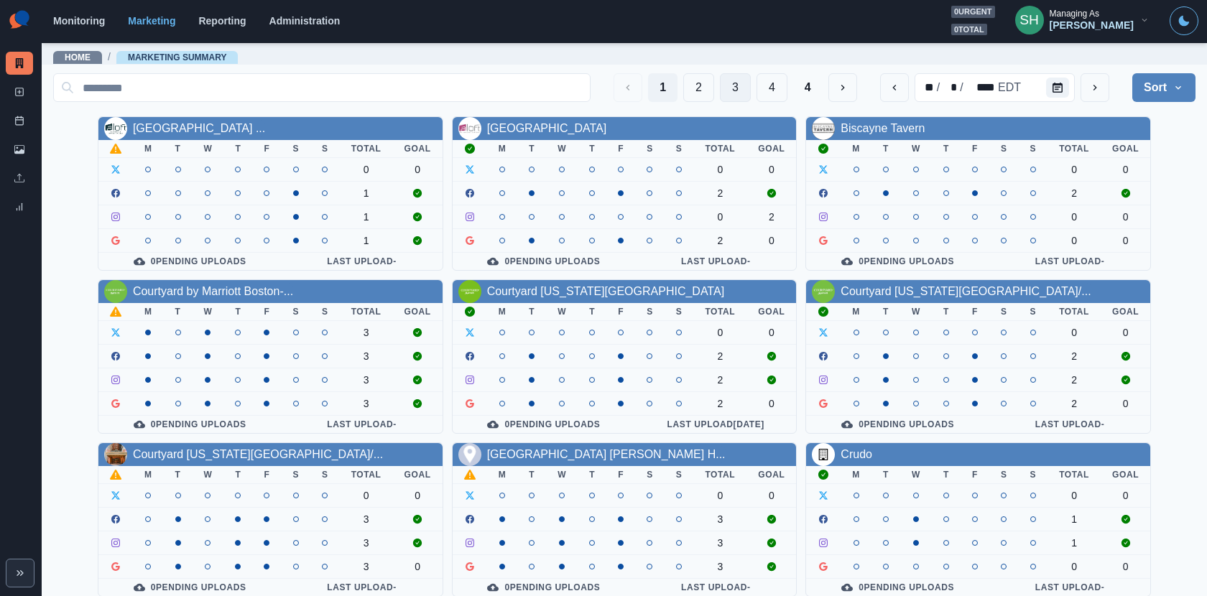
click at [735, 77] on button "3" at bounding box center [735, 87] width 31 height 29
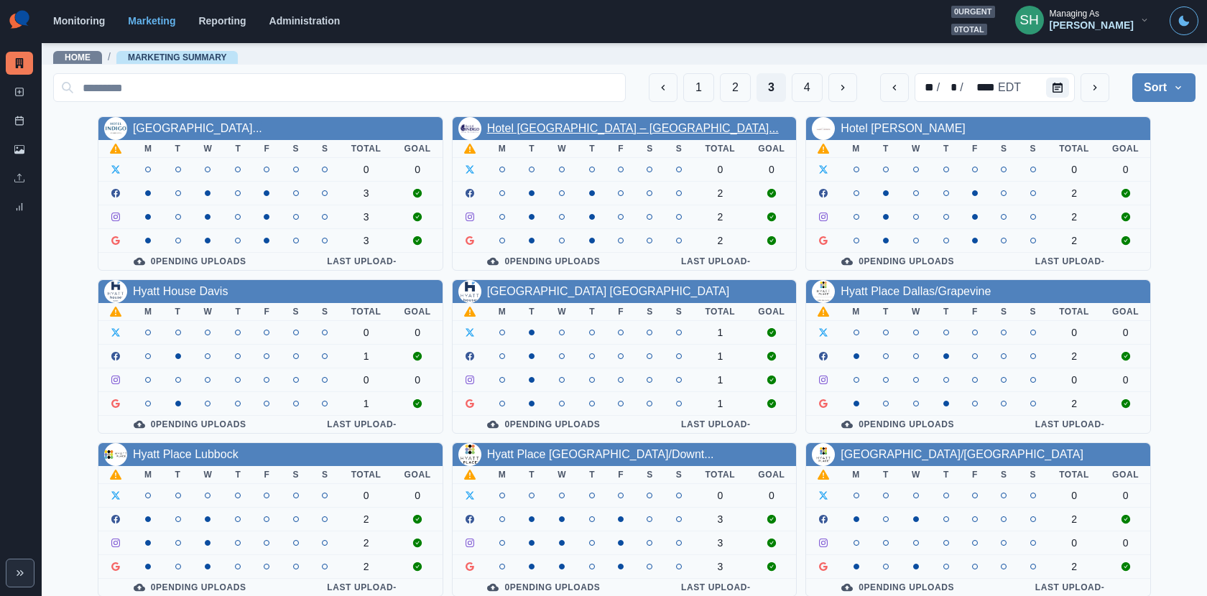
click at [558, 128] on link "Hotel Indigo Spring – Woodlan..." at bounding box center [633, 128] width 292 height 12
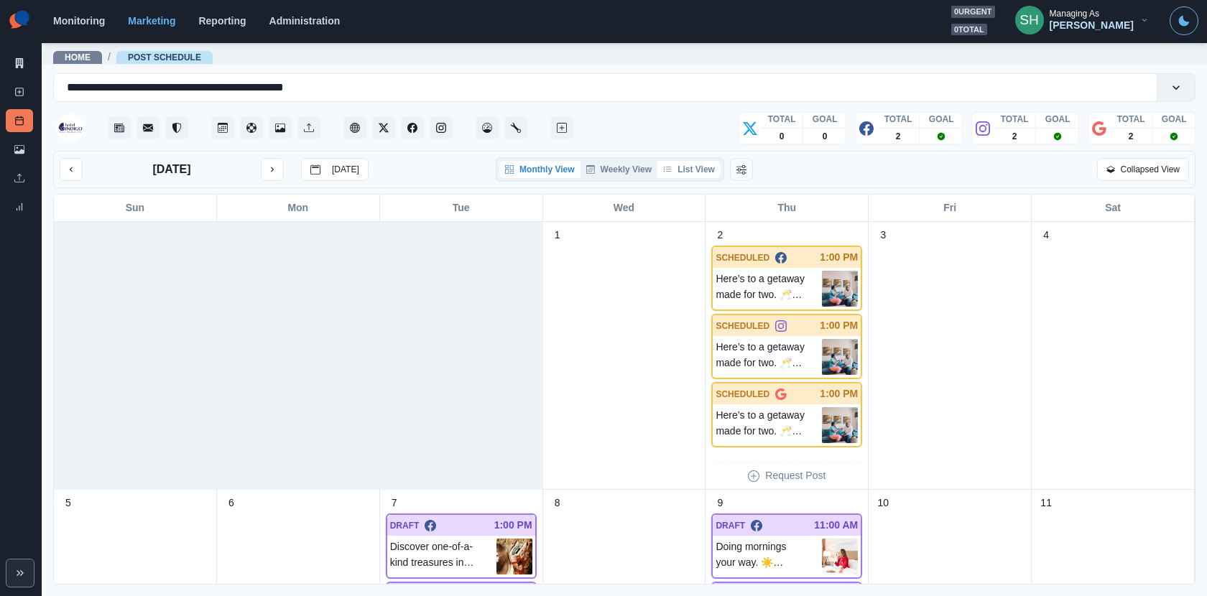
click at [694, 177] on button "List View" at bounding box center [688, 169] width 63 height 17
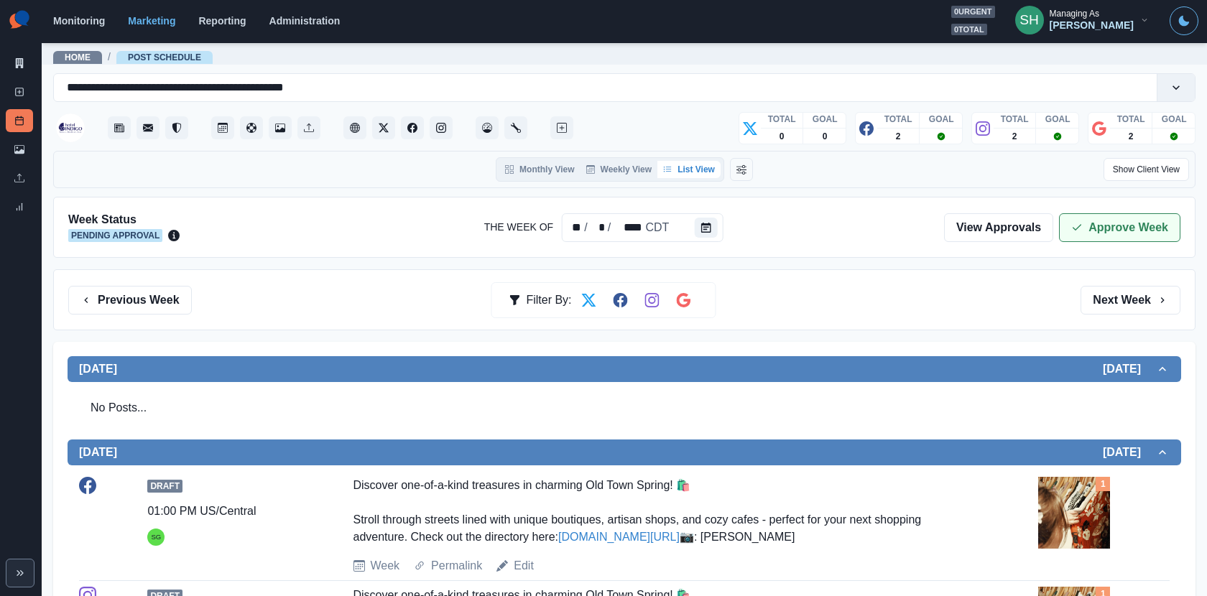
click at [1085, 213] on button "Approve Week" at bounding box center [1119, 227] width 121 height 29
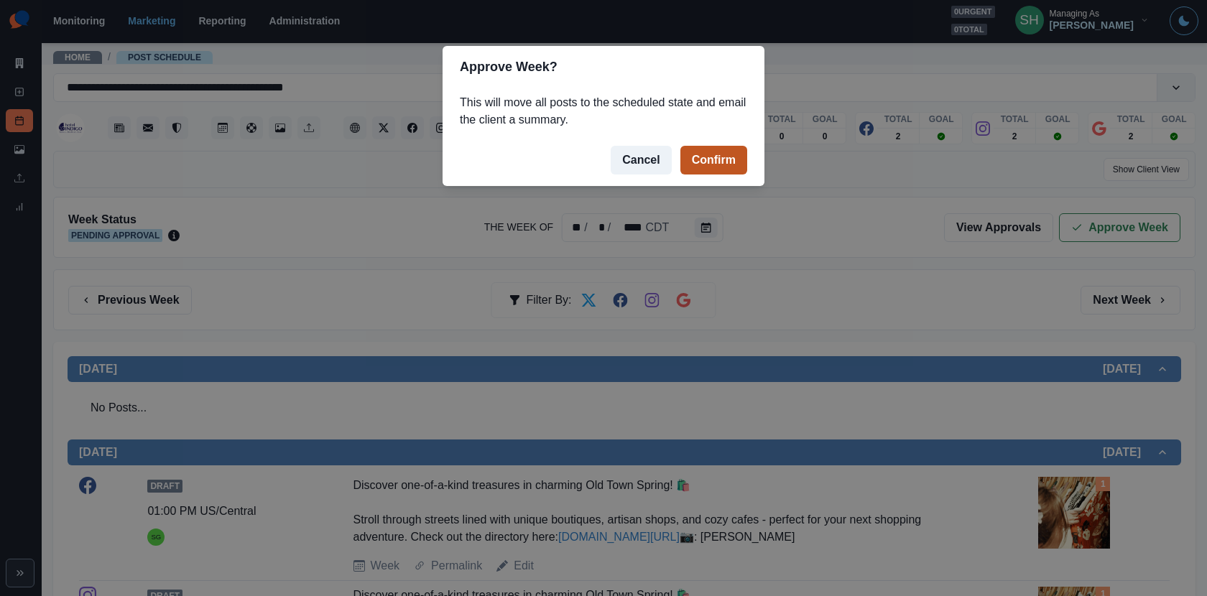
click at [698, 162] on button "Confirm" at bounding box center [713, 160] width 67 height 29
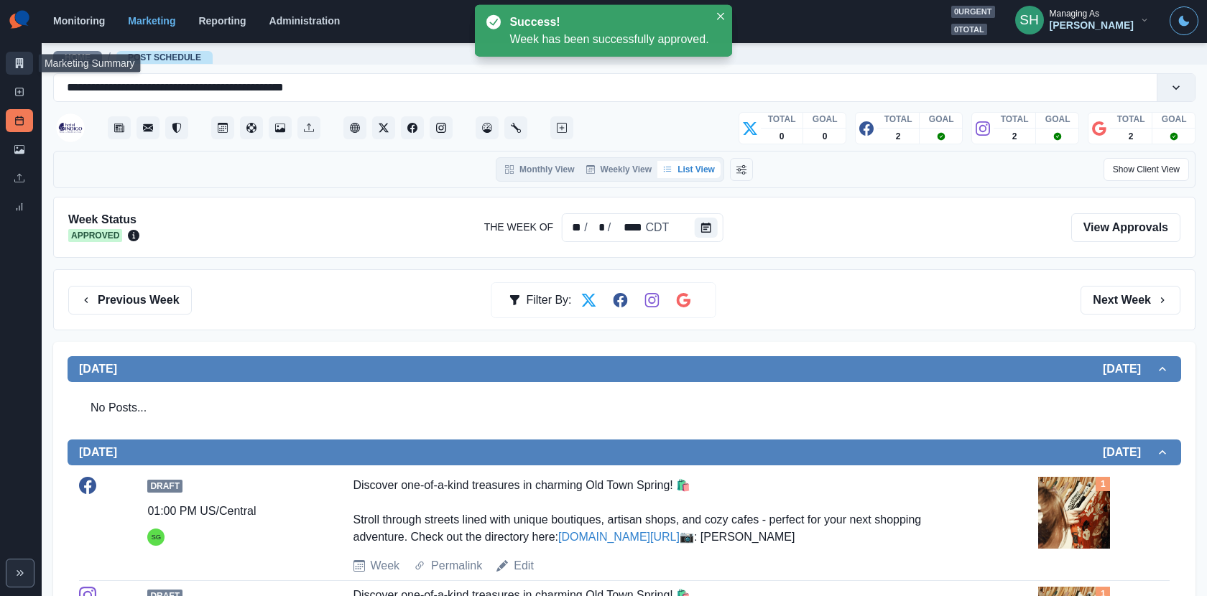
click at [19, 63] on icon at bounding box center [20, 63] width 8 height 10
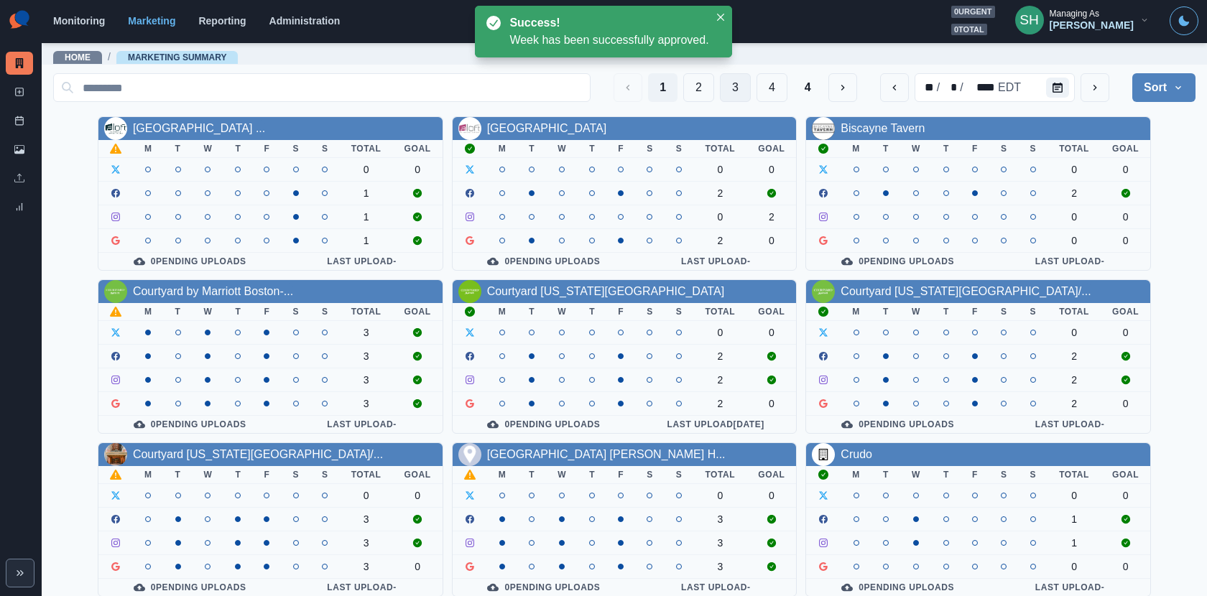
click at [734, 83] on button "3" at bounding box center [735, 87] width 31 height 29
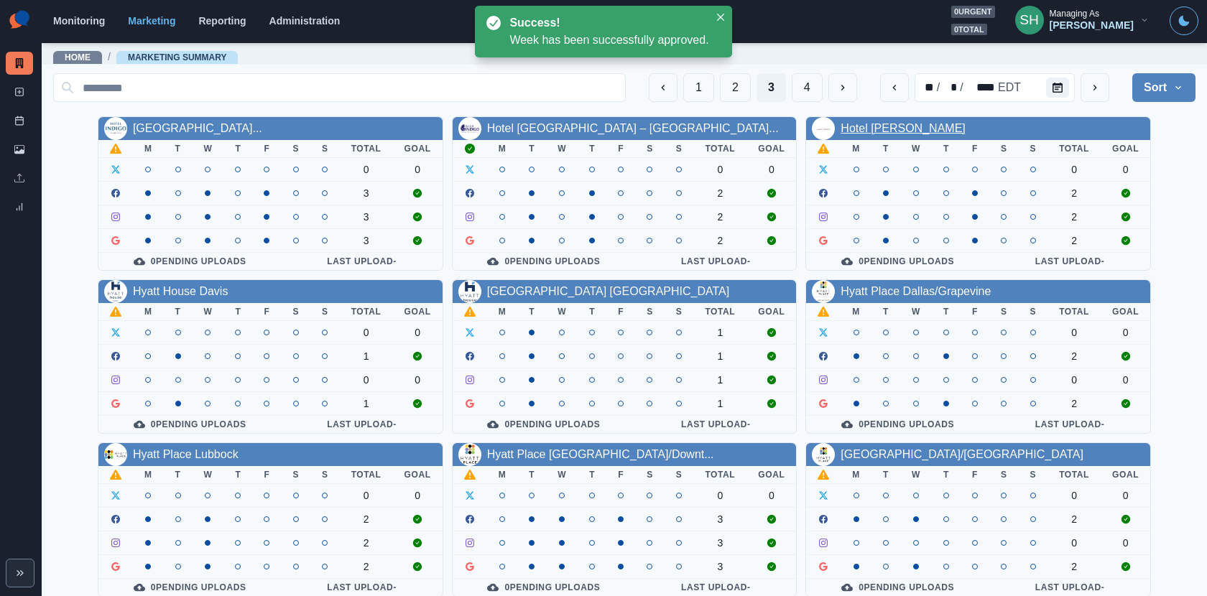
click at [938, 127] on link "Hotel Maxwell Anderson" at bounding box center [903, 128] width 124 height 12
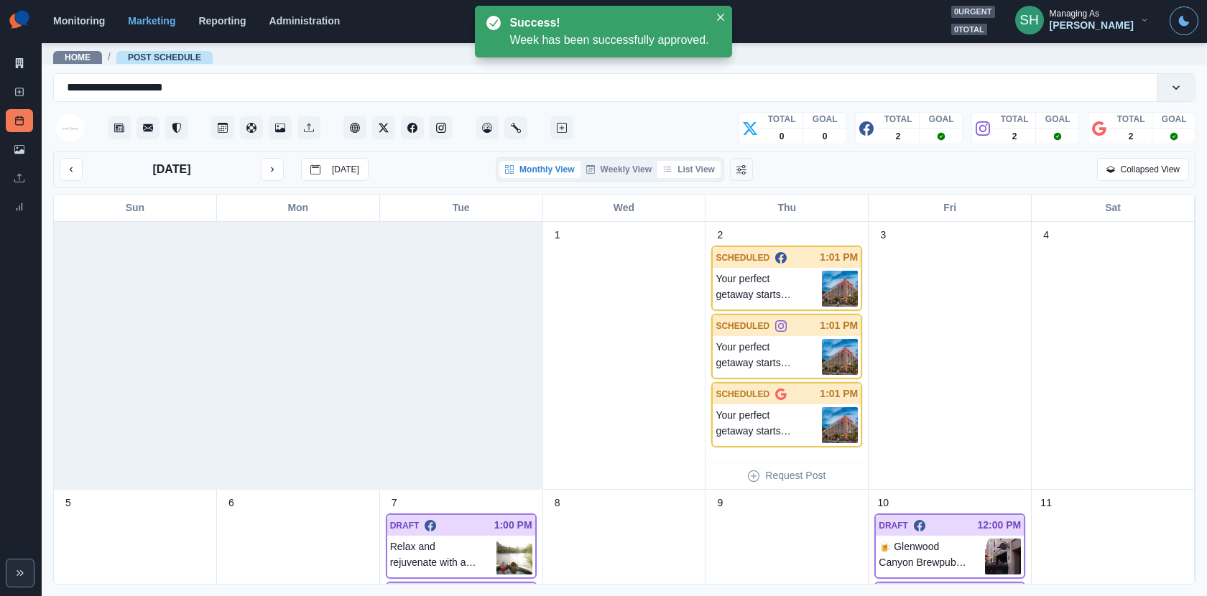
click at [698, 170] on button "List View" at bounding box center [688, 169] width 63 height 17
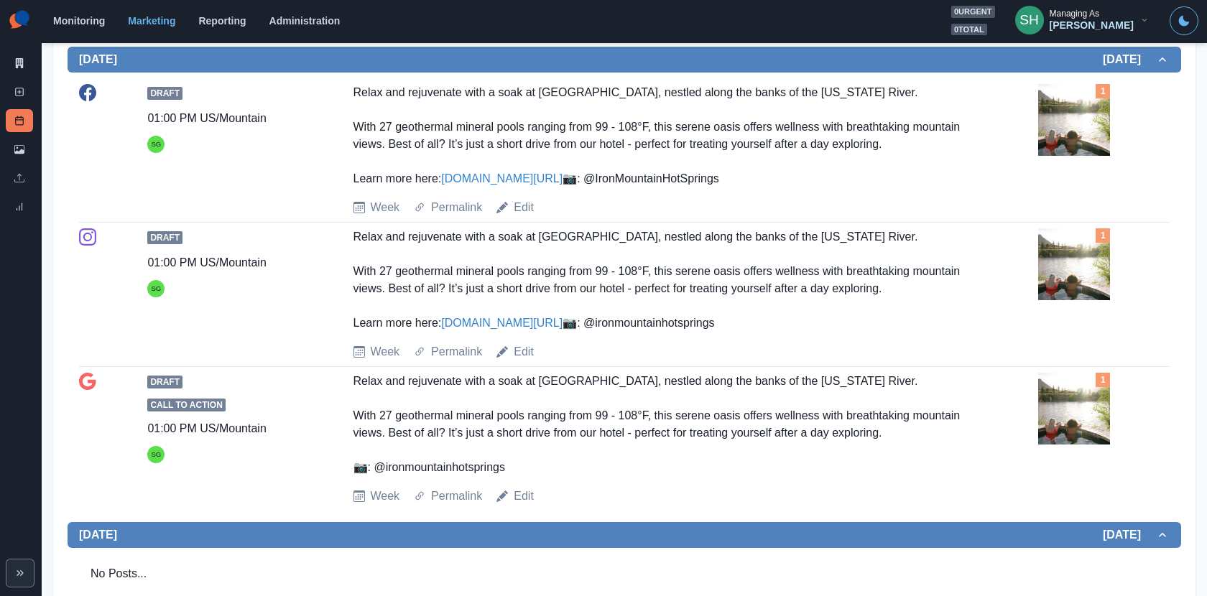
scroll to position [399, 0]
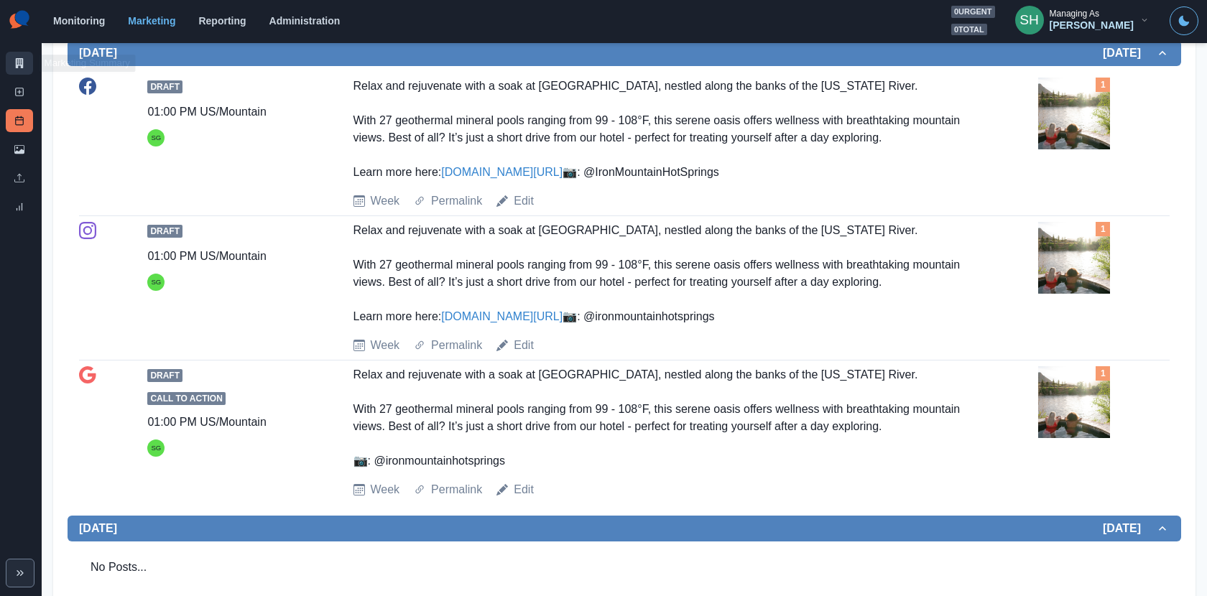
click at [14, 60] on link "Marketing Summary" at bounding box center [19, 63] width 27 height 23
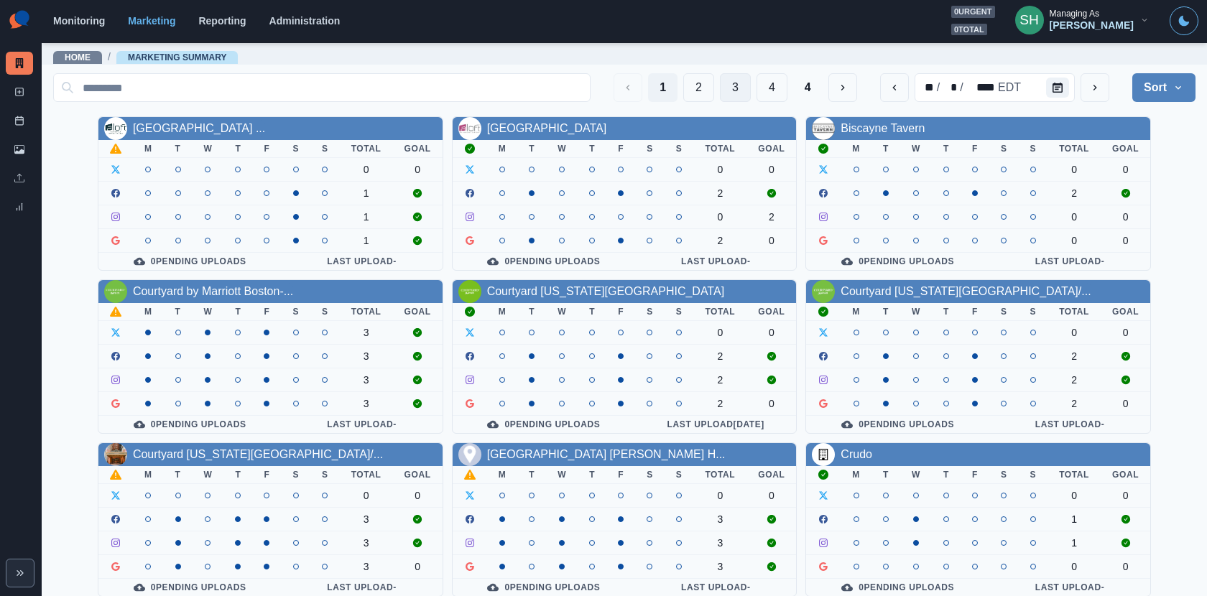
click at [744, 85] on button "3" at bounding box center [735, 87] width 31 height 29
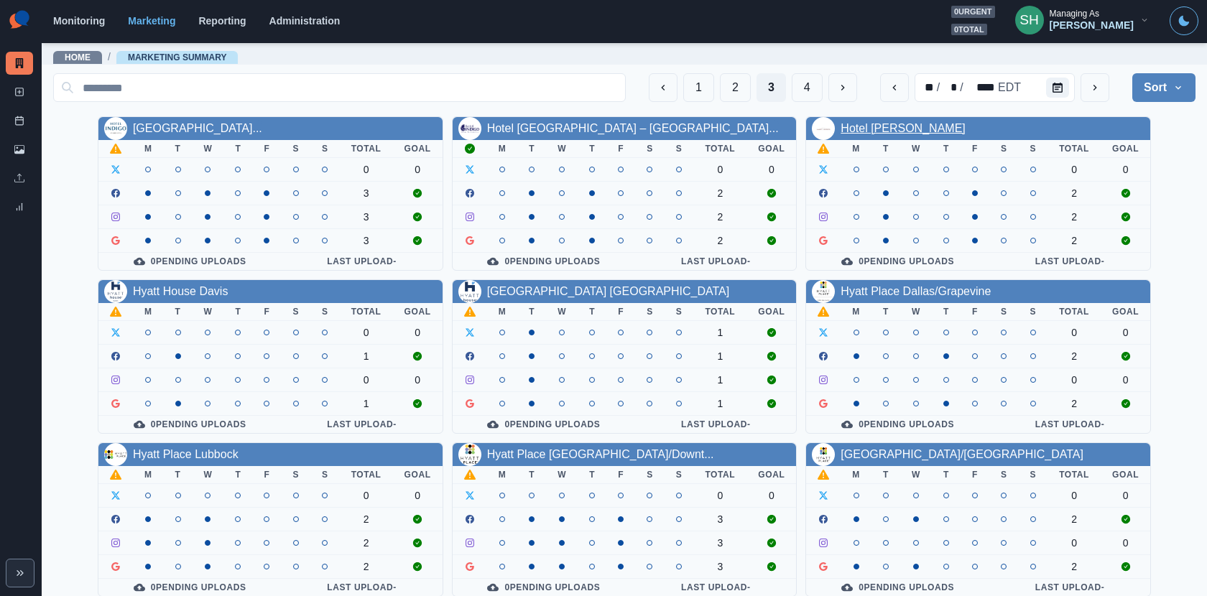
click at [909, 133] on link "Hotel Maxwell Anderson" at bounding box center [903, 128] width 124 height 12
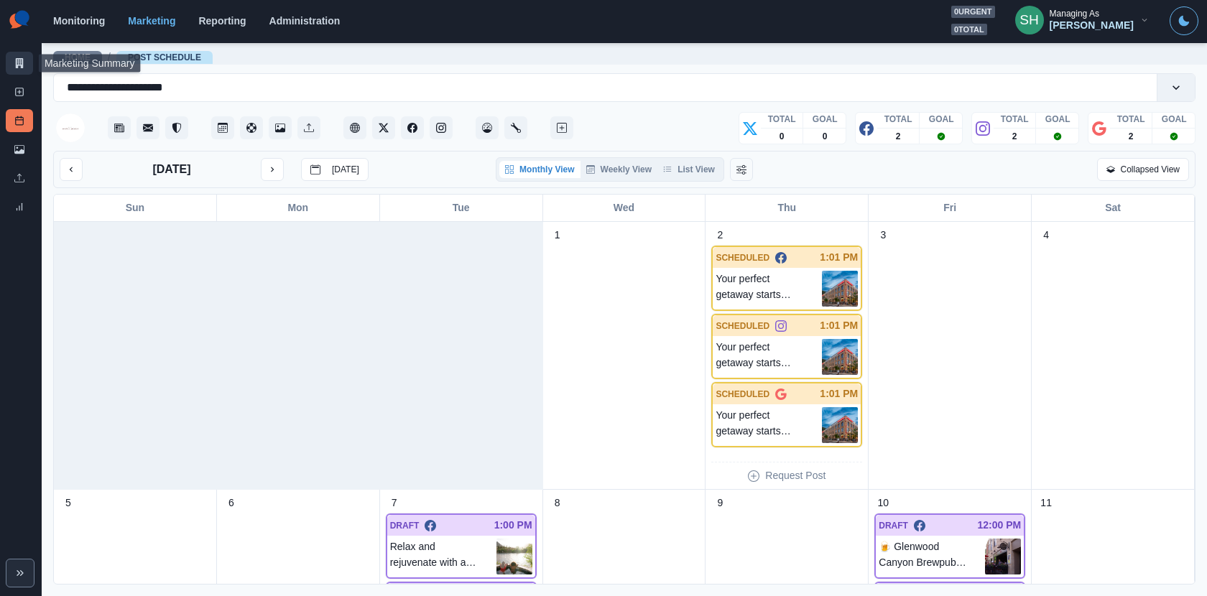
click at [23, 59] on icon at bounding box center [19, 63] width 10 height 10
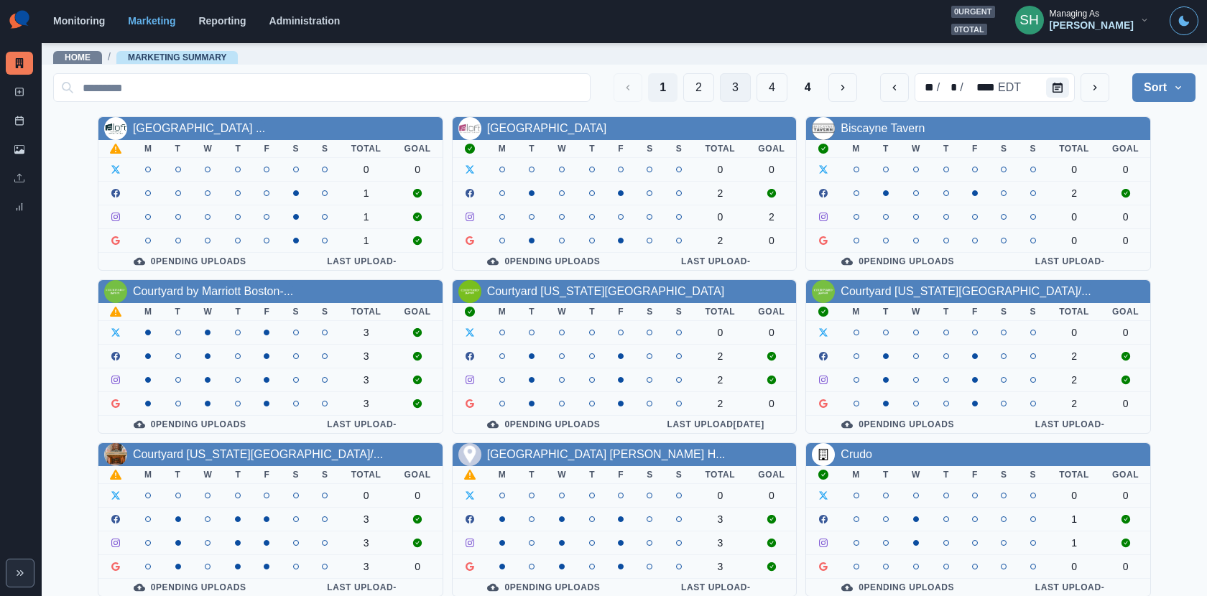
click at [739, 88] on button "3" at bounding box center [735, 87] width 31 height 29
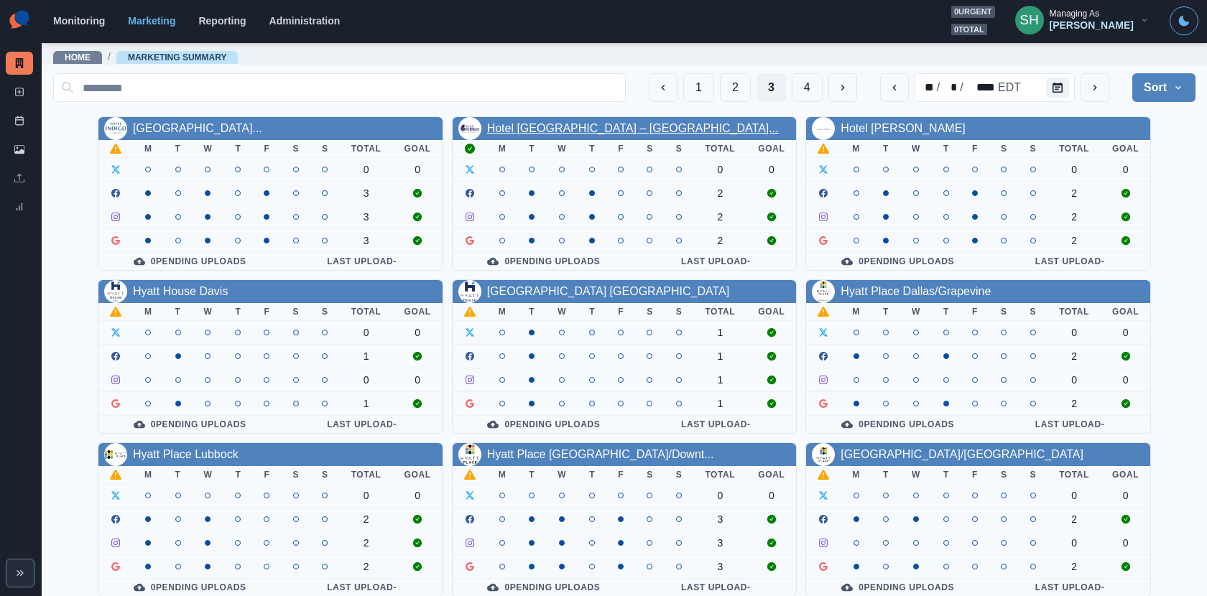
click at [599, 122] on link "Hotel Indigo Spring – Woodlan..." at bounding box center [633, 128] width 292 height 12
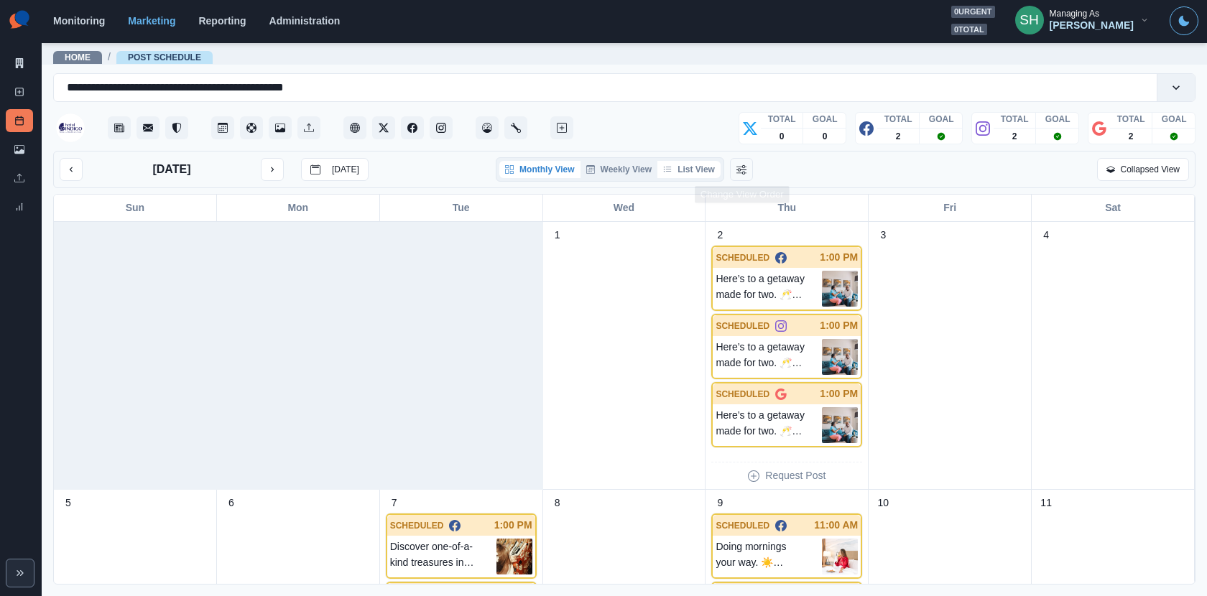
click at [695, 173] on button "List View" at bounding box center [688, 169] width 63 height 17
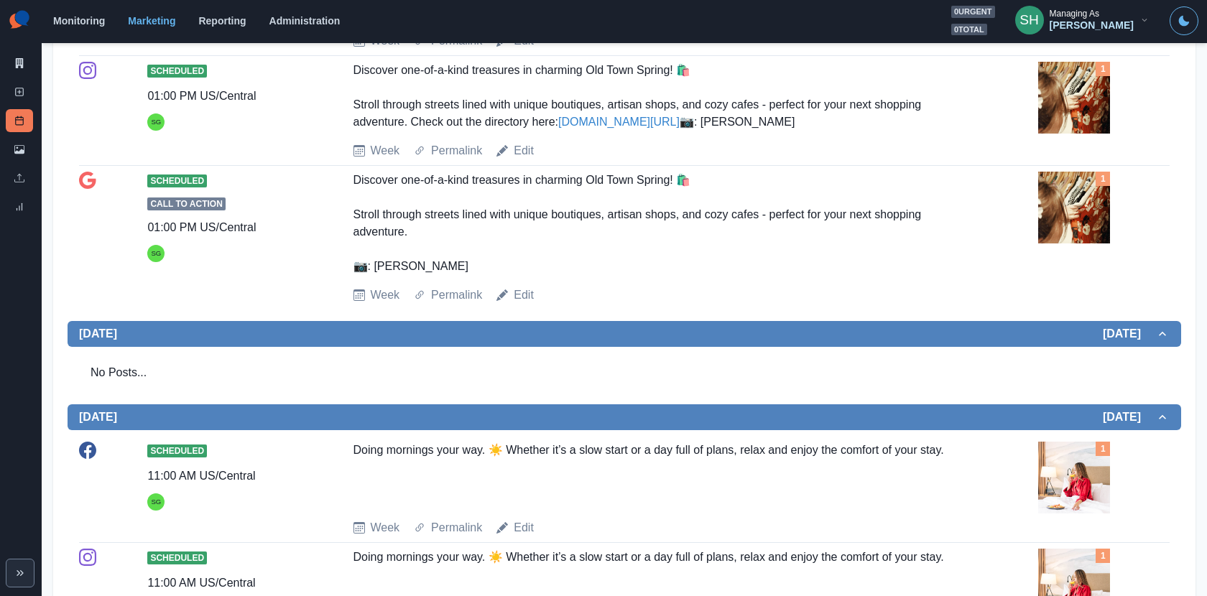
scroll to position [1039, 0]
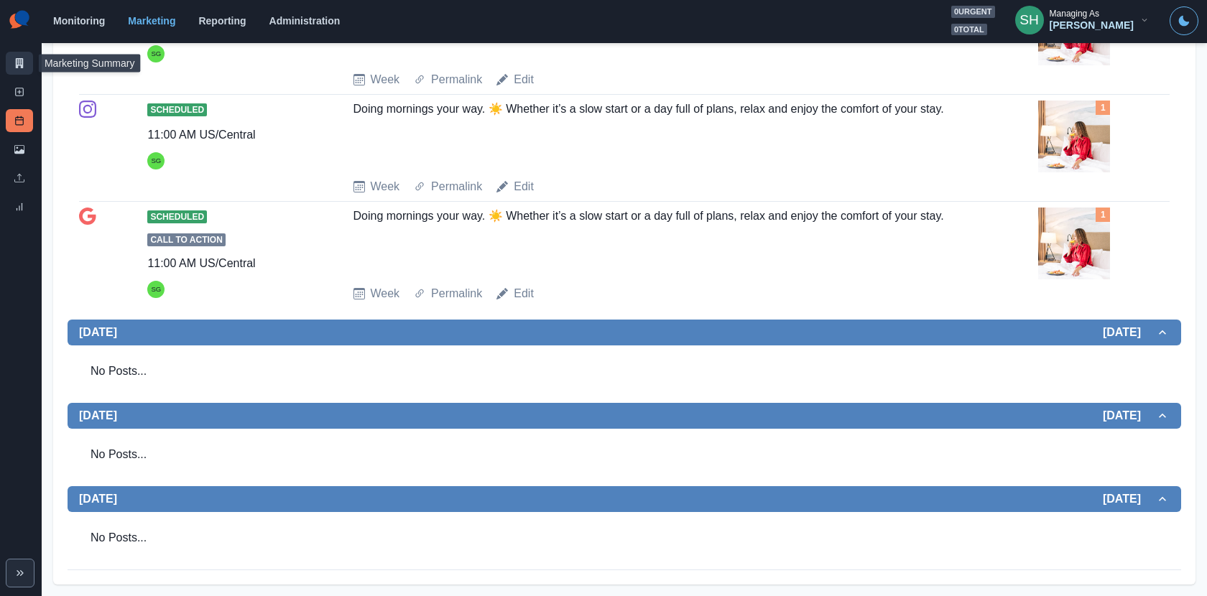
click at [13, 55] on link "Marketing Summary" at bounding box center [19, 63] width 27 height 23
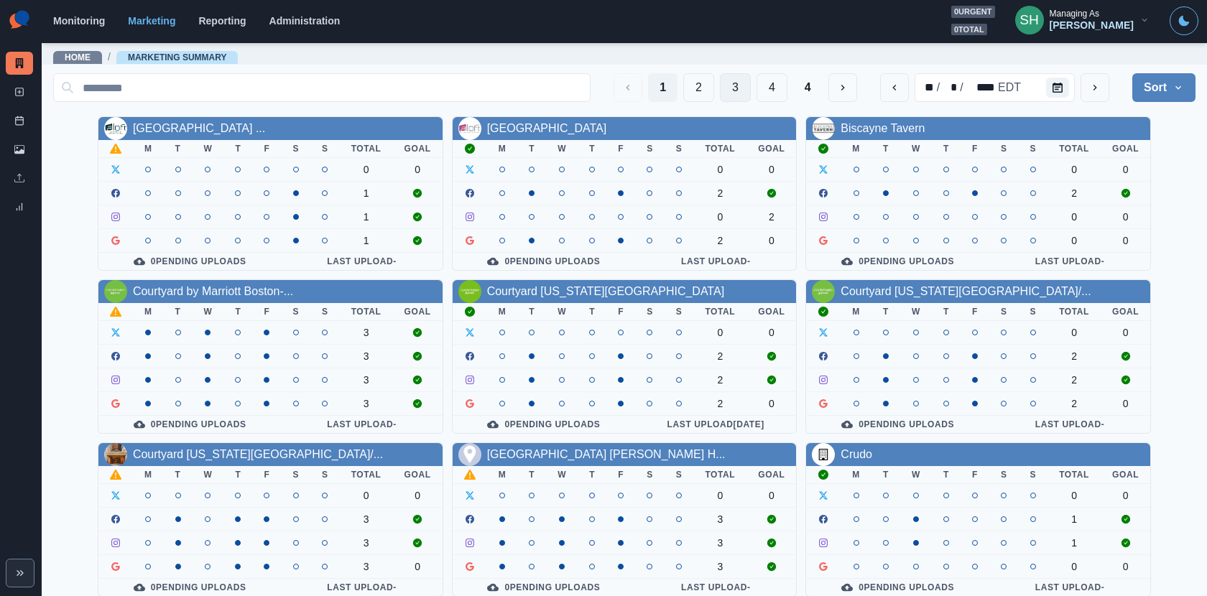
click at [736, 79] on button "3" at bounding box center [735, 87] width 31 height 29
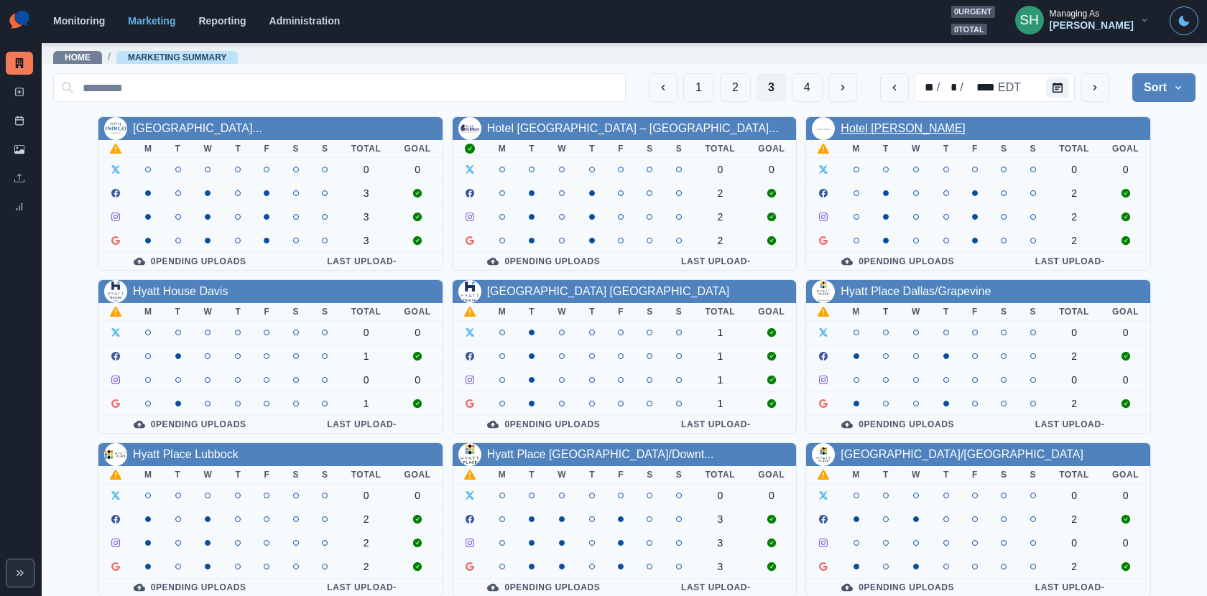
click at [878, 125] on link "Hotel Maxwell Anderson" at bounding box center [903, 128] width 124 height 12
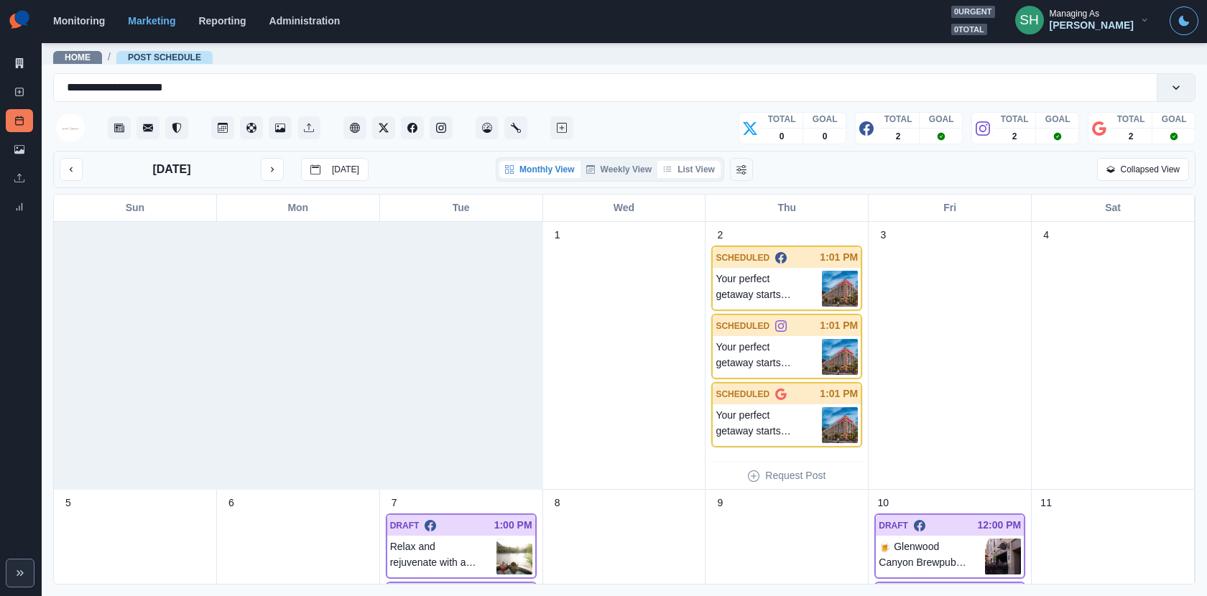
click at [700, 171] on button "List View" at bounding box center [688, 169] width 63 height 17
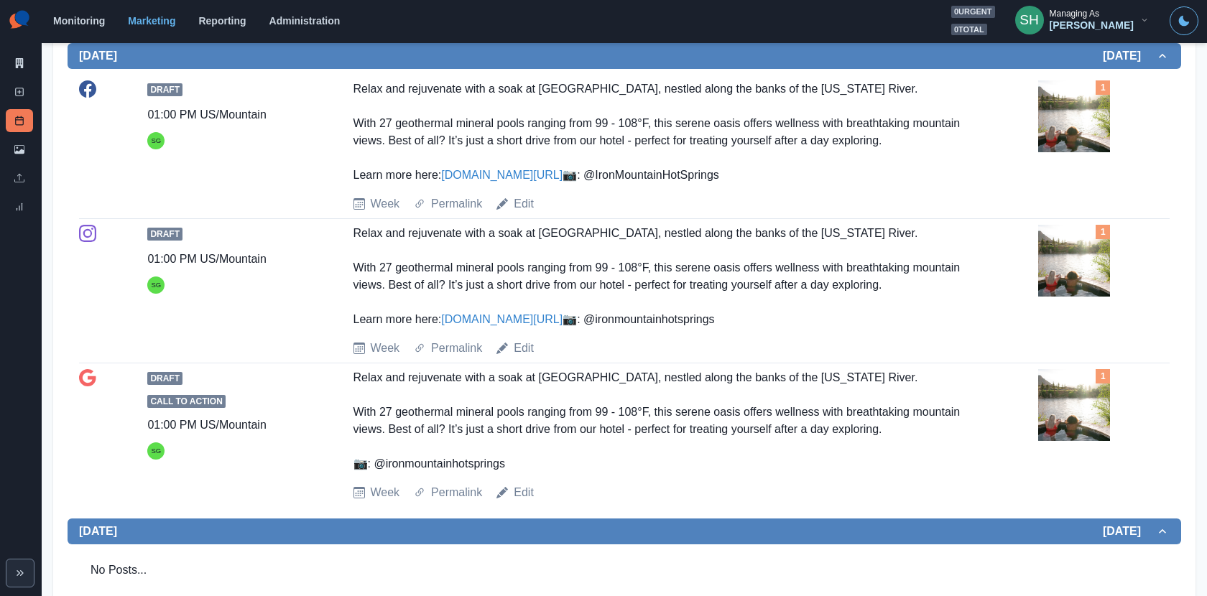
scroll to position [399, 0]
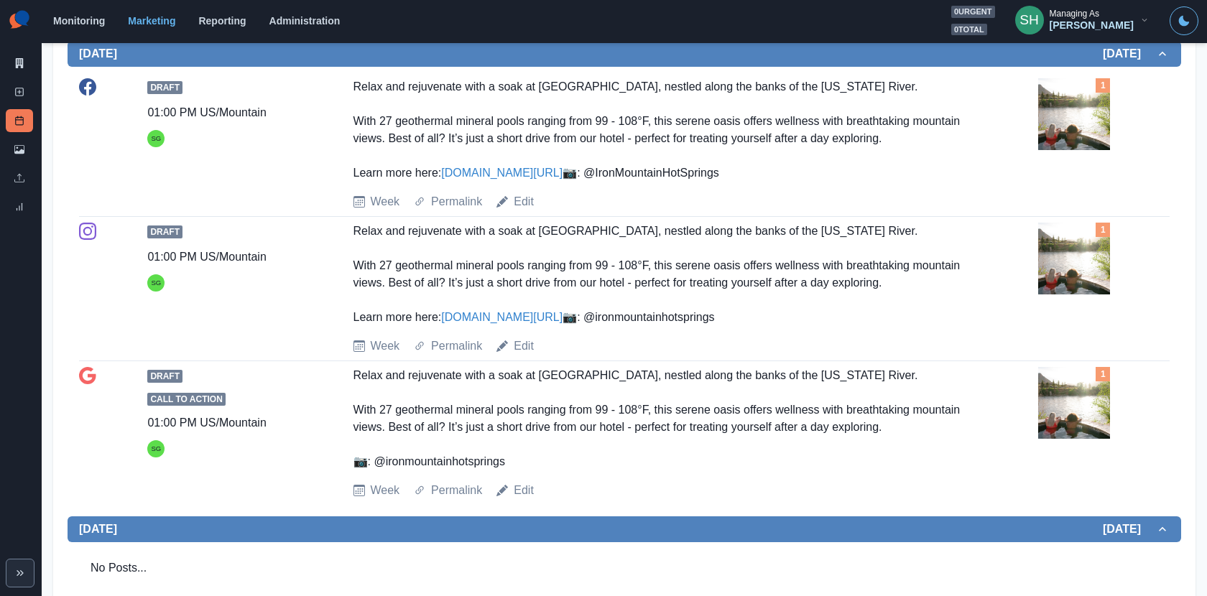
click at [1086, 101] on img at bounding box center [1074, 114] width 72 height 72
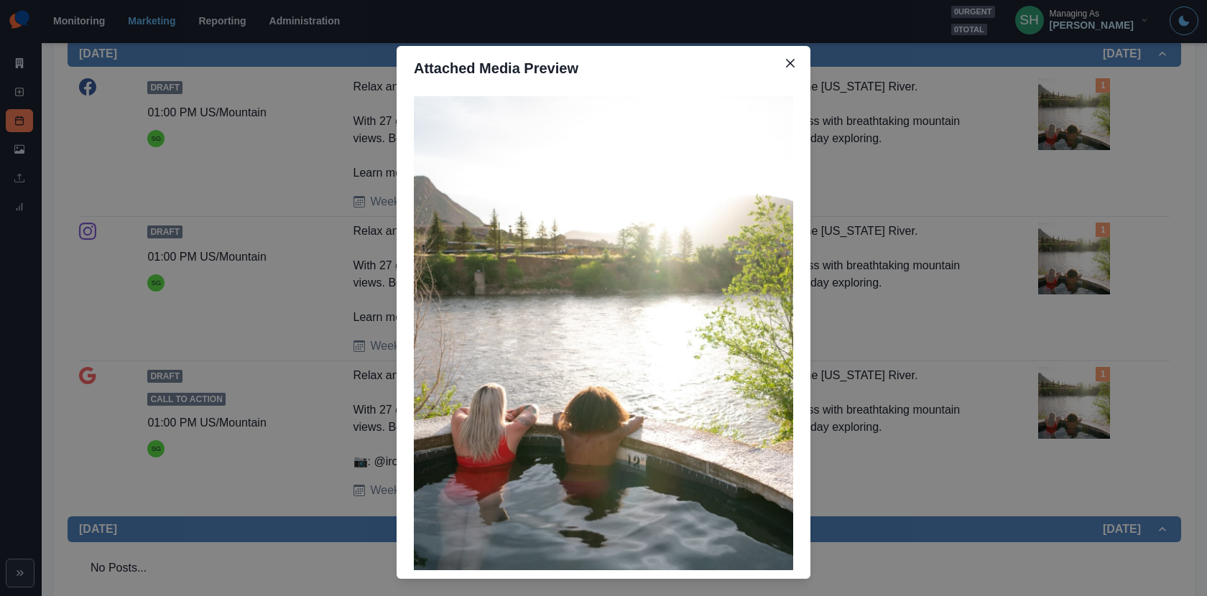
click at [1086, 13] on div "Attached Media Preview" at bounding box center [603, 298] width 1207 height 596
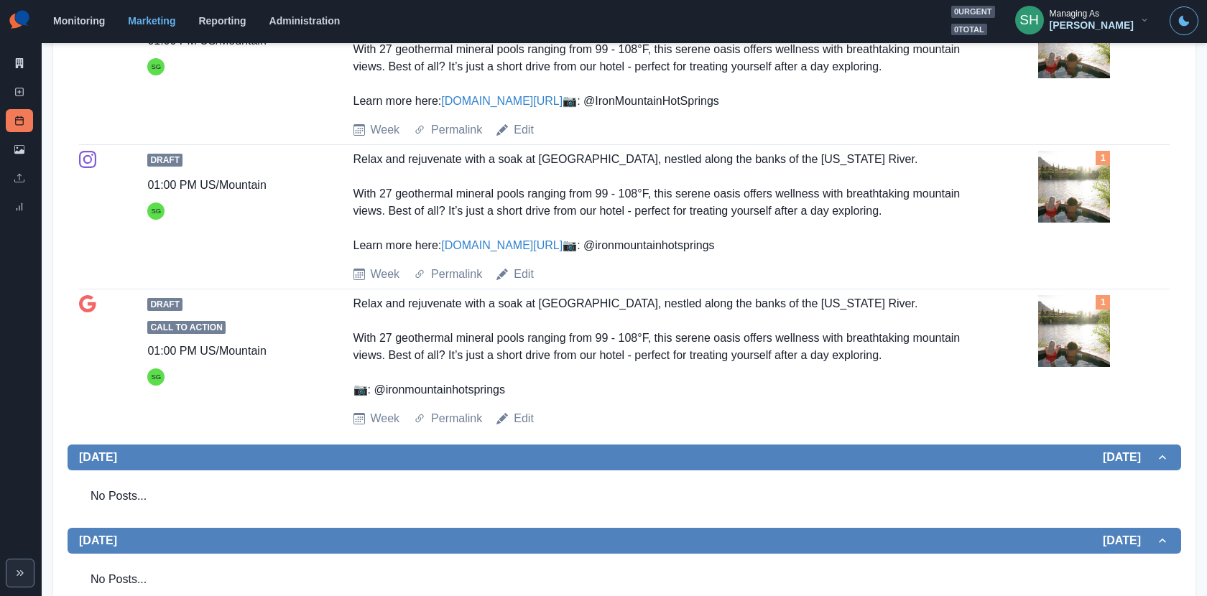
scroll to position [485, 0]
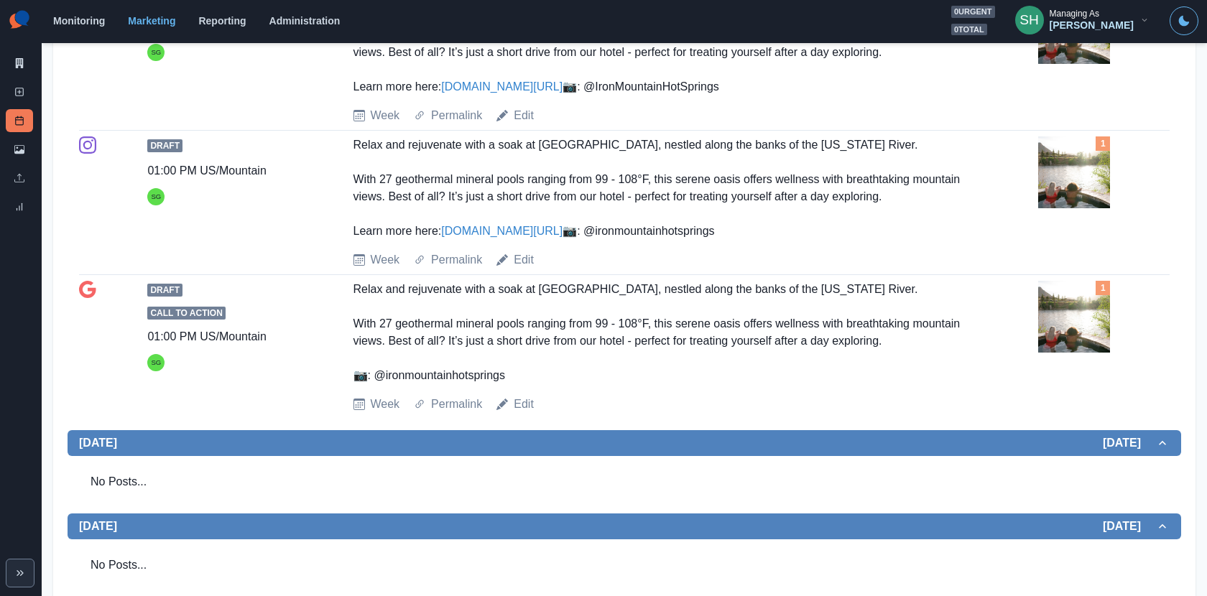
click at [1086, 186] on img at bounding box center [1074, 173] width 72 height 72
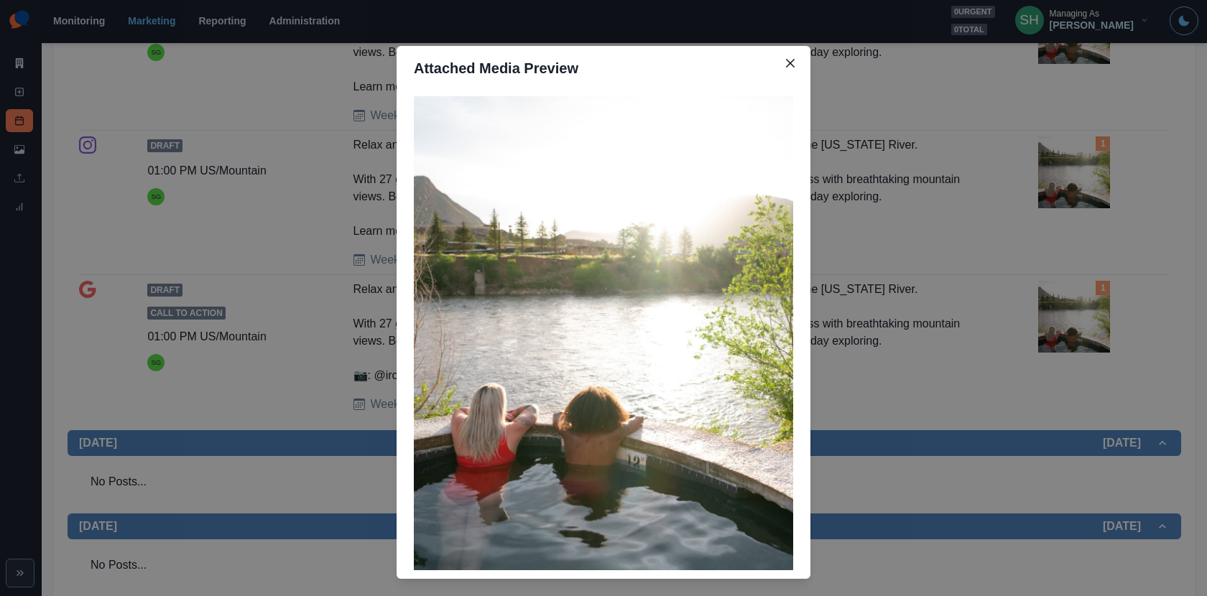
click at [1017, 305] on div "Attached Media Preview" at bounding box center [603, 298] width 1207 height 596
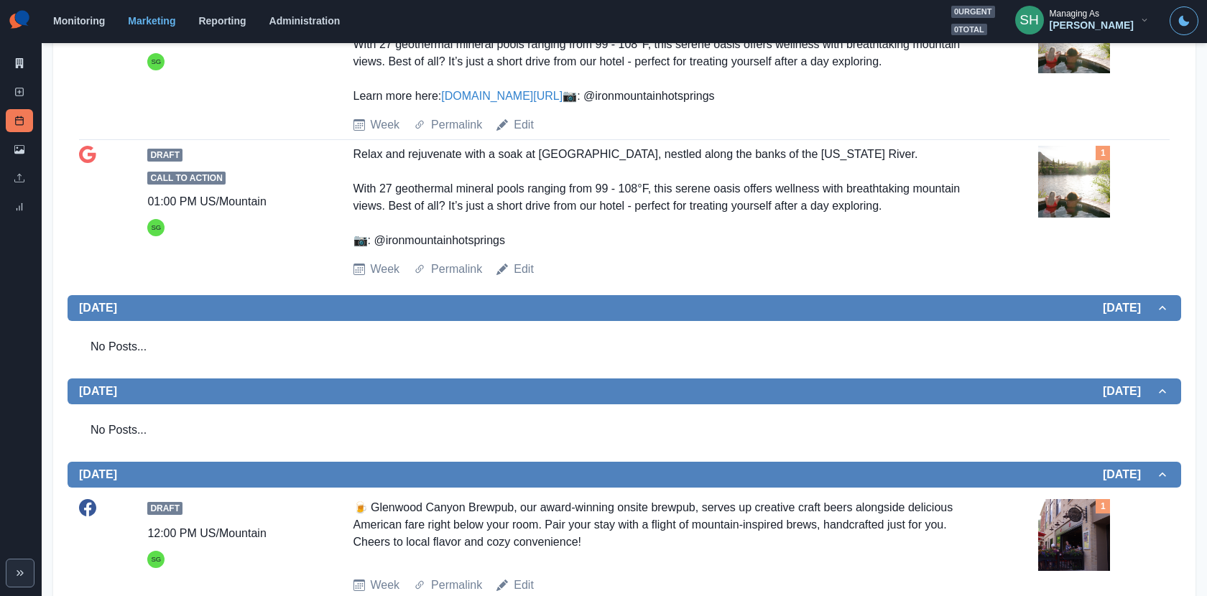
scroll to position [1098, 0]
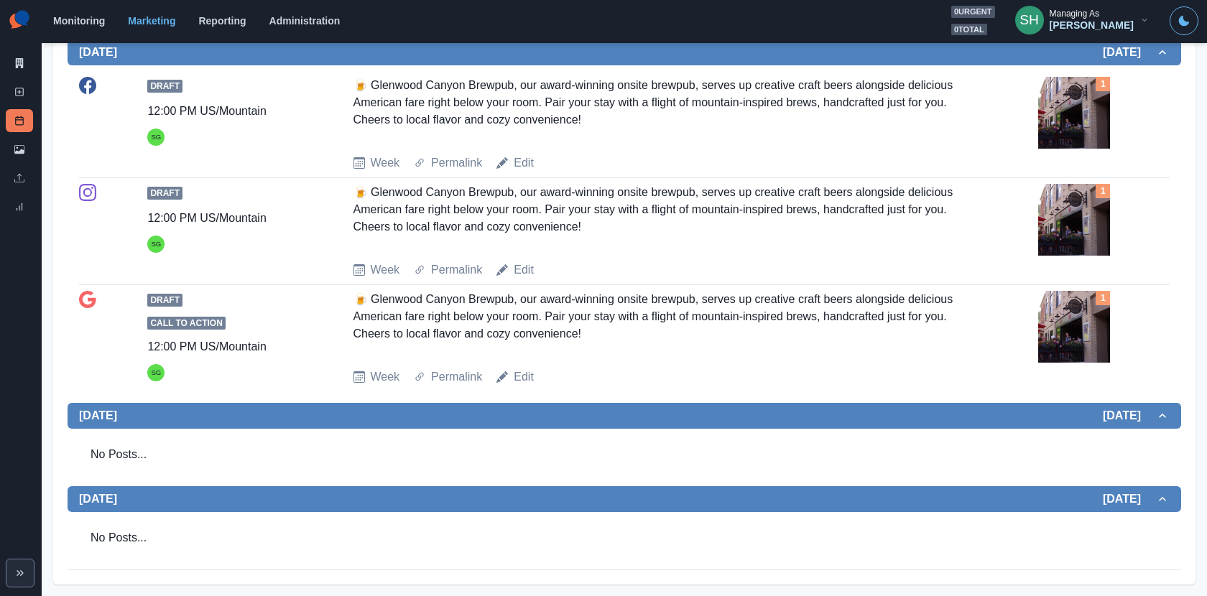
click at [1086, 124] on div "1" at bounding box center [1103, 113] width 131 height 72
click at [1066, 109] on img at bounding box center [1074, 113] width 72 height 72
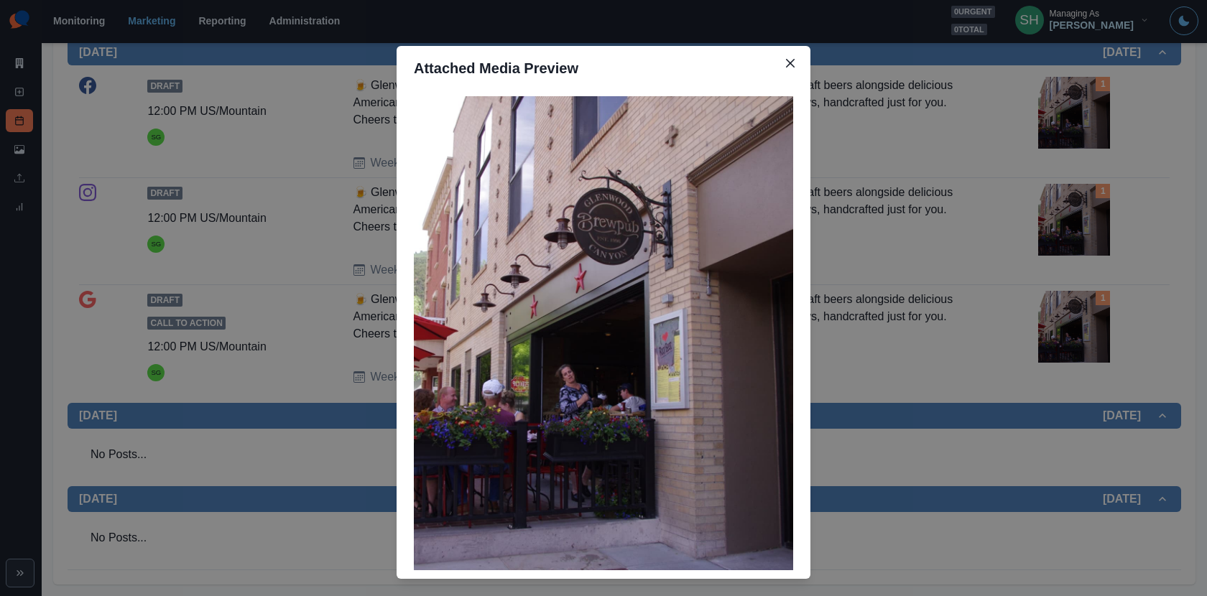
click at [872, 255] on div "Attached Media Preview" at bounding box center [603, 298] width 1207 height 596
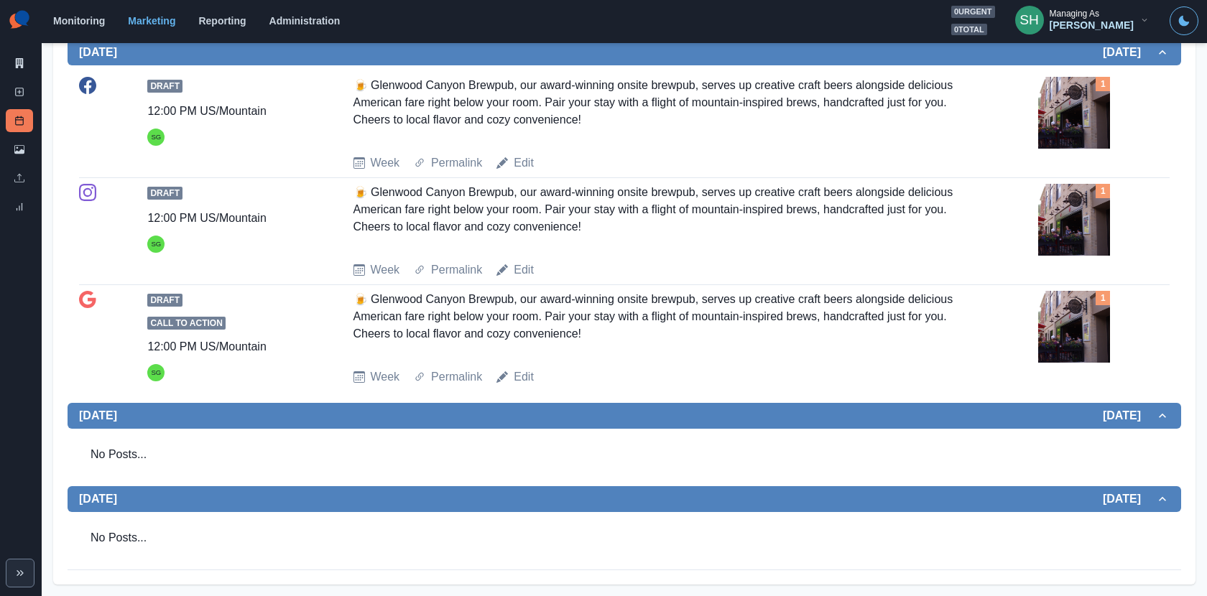
scroll to position [1108, 0]
click at [14, 57] on link "Marketing Summary" at bounding box center [19, 63] width 27 height 23
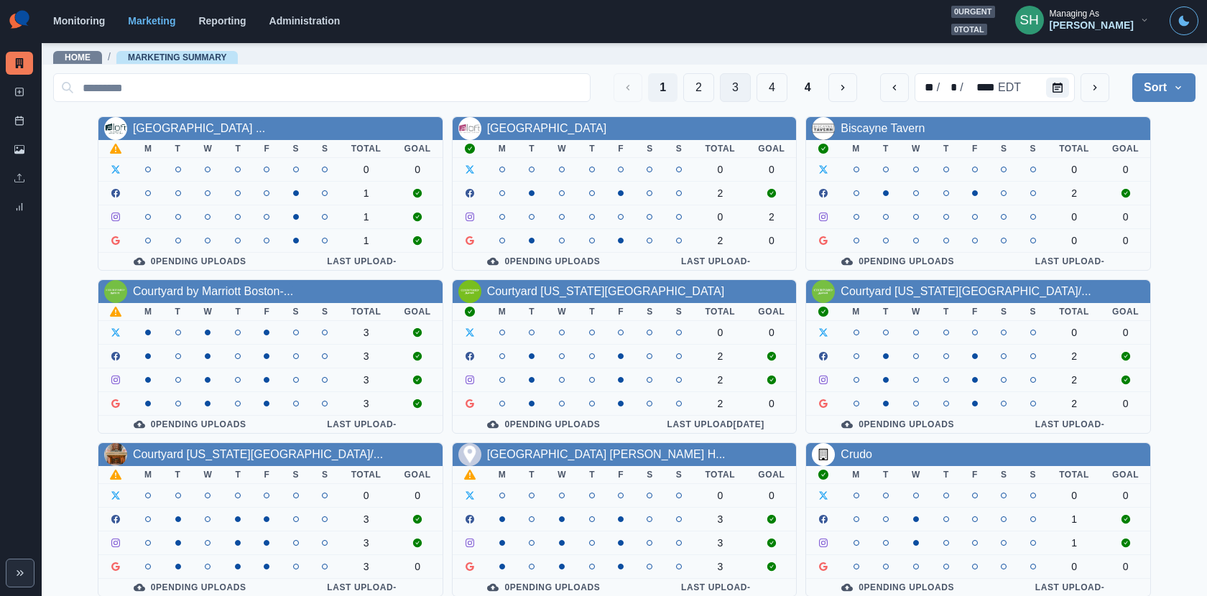
click at [734, 75] on button "3" at bounding box center [735, 87] width 31 height 29
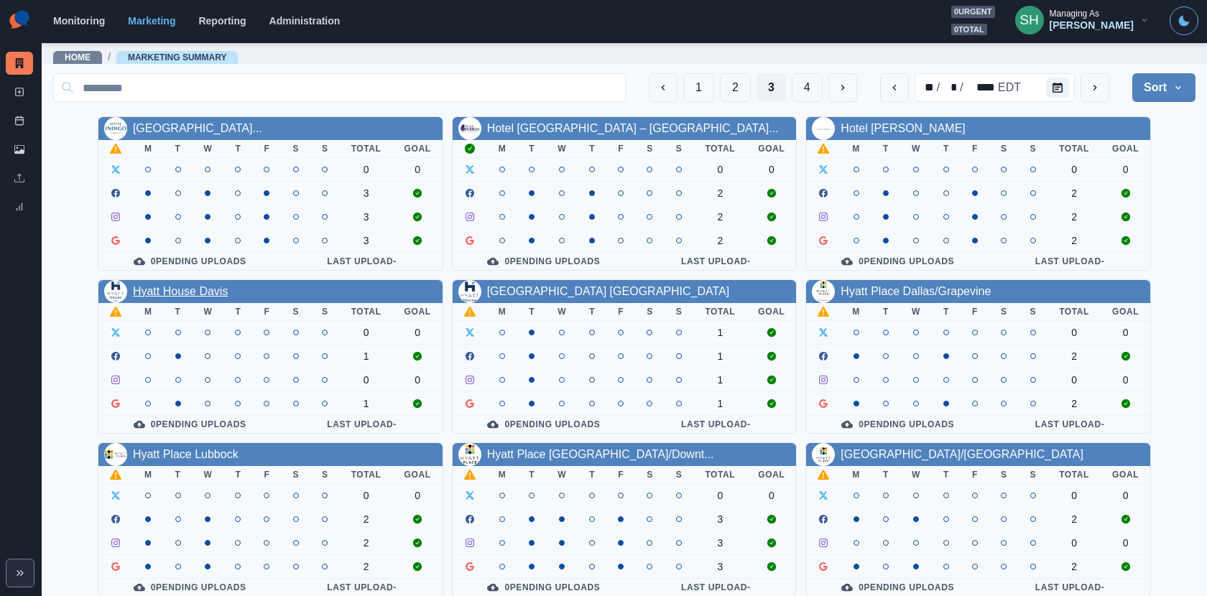
click at [205, 285] on link "Hyatt House Davis" at bounding box center [181, 291] width 96 height 12
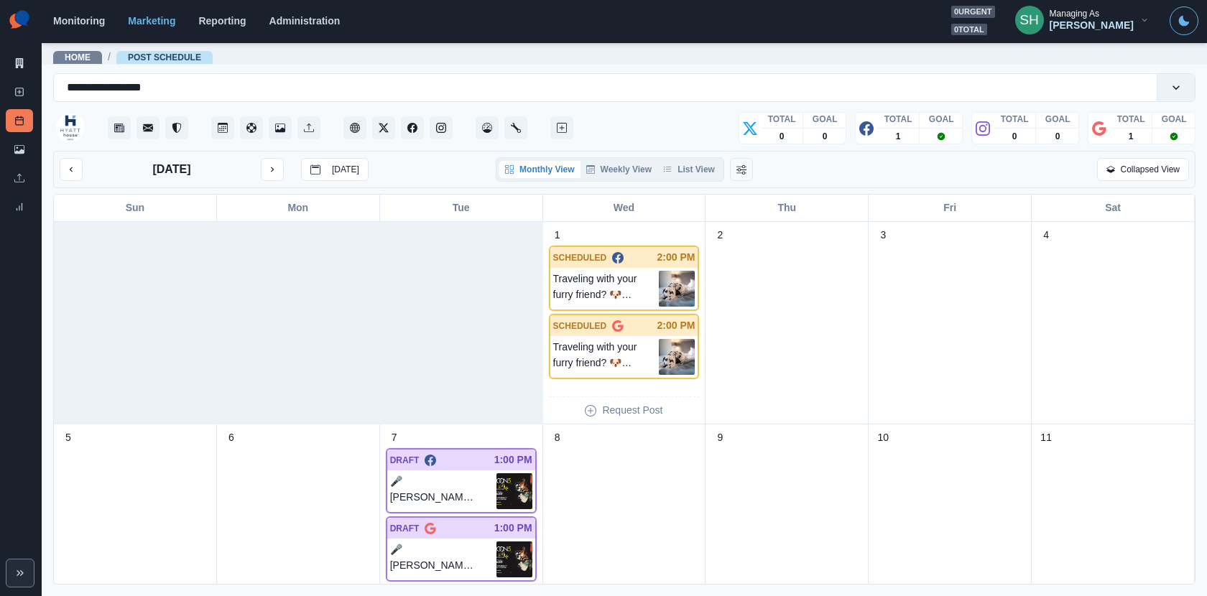
click at [693, 157] on div "Monthly View Weekly View List View" at bounding box center [610, 169] width 228 height 24
click at [693, 163] on button "List View" at bounding box center [688, 169] width 63 height 17
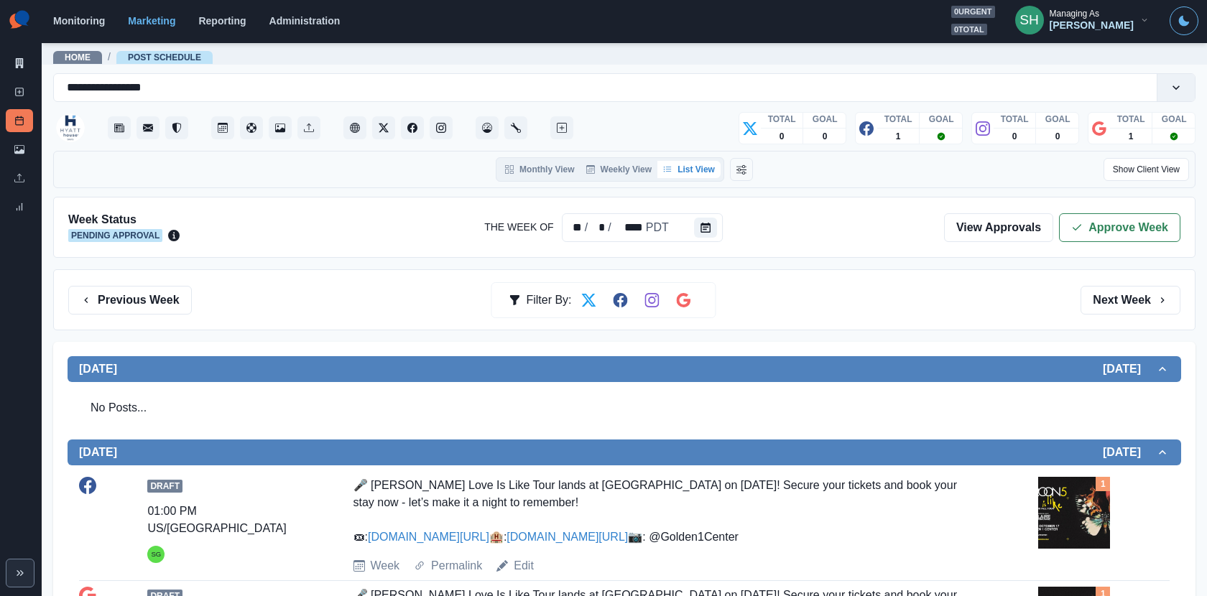
click at [1086, 211] on div "Week Status Pending Approval The Week Of ** / * / **** PDT View Approvals Appro…" at bounding box center [624, 227] width 1142 height 61
click at [1086, 223] on button "Approve Week" at bounding box center [1119, 227] width 121 height 29
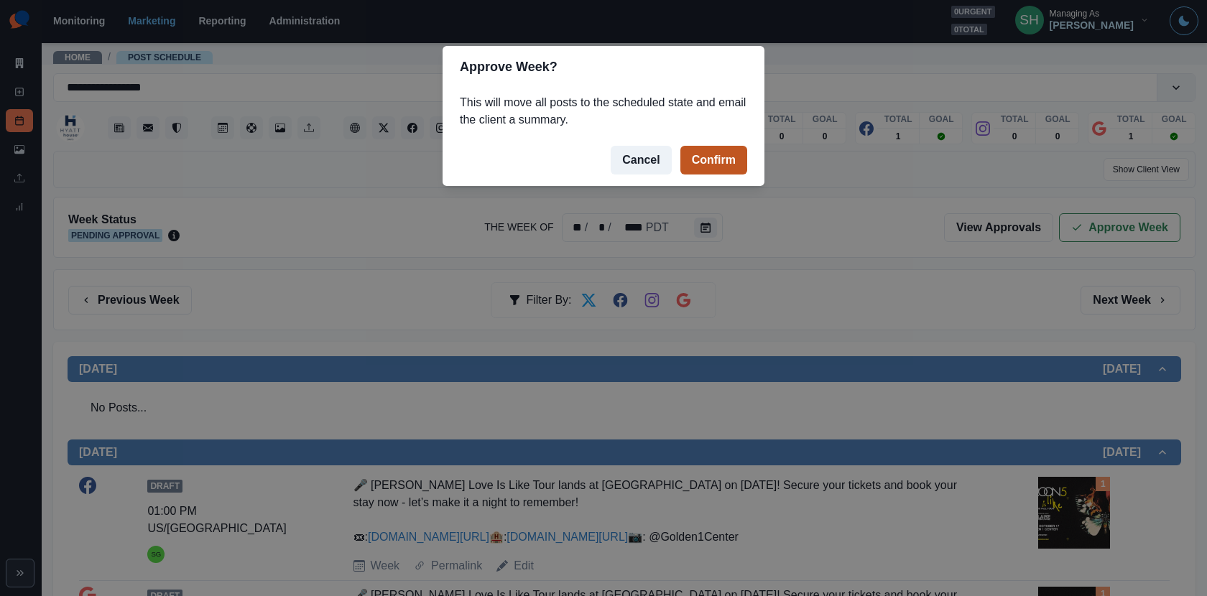
click at [708, 157] on button "Confirm" at bounding box center [713, 160] width 67 height 29
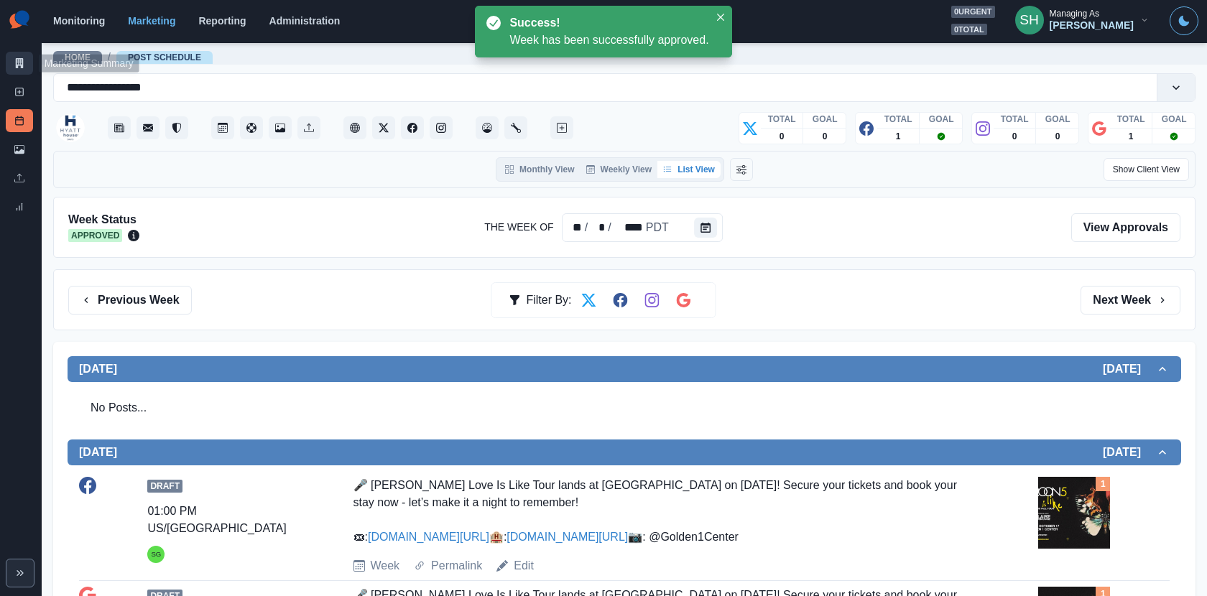
click at [19, 53] on link "Marketing Summary" at bounding box center [19, 63] width 27 height 23
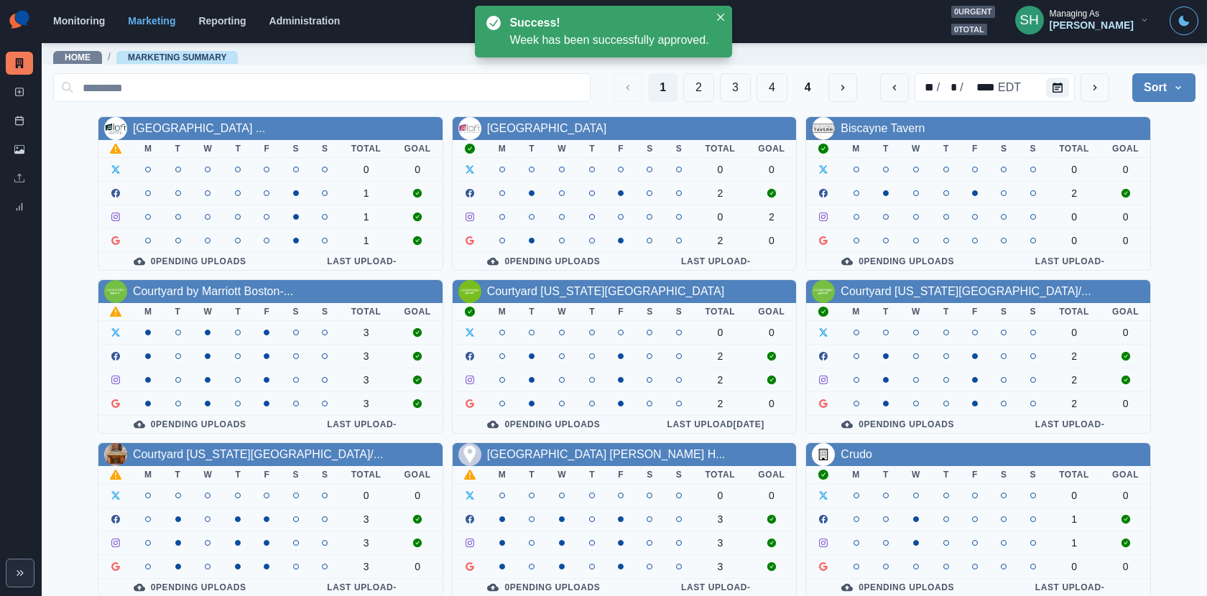
click at [753, 83] on div "1 2 3 4 4" at bounding box center [736, 87] width 244 height 29
click at [738, 78] on button "3" at bounding box center [735, 87] width 31 height 29
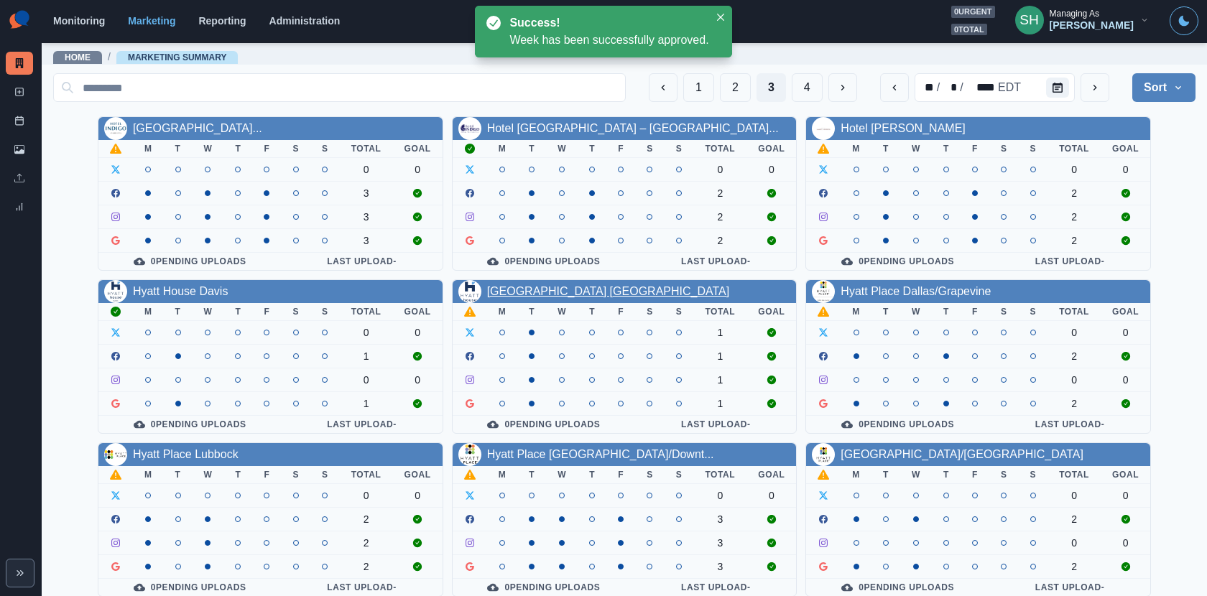
click at [545, 294] on link "Hyatt House Vacaville" at bounding box center [608, 291] width 243 height 12
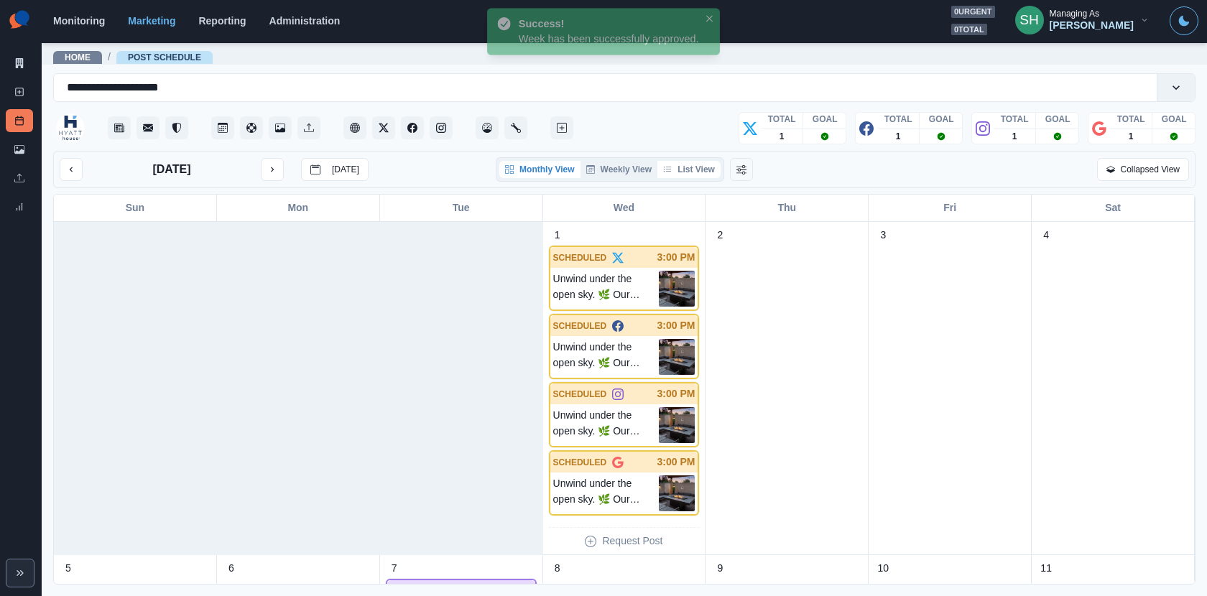
click at [703, 168] on button "List View" at bounding box center [688, 169] width 63 height 17
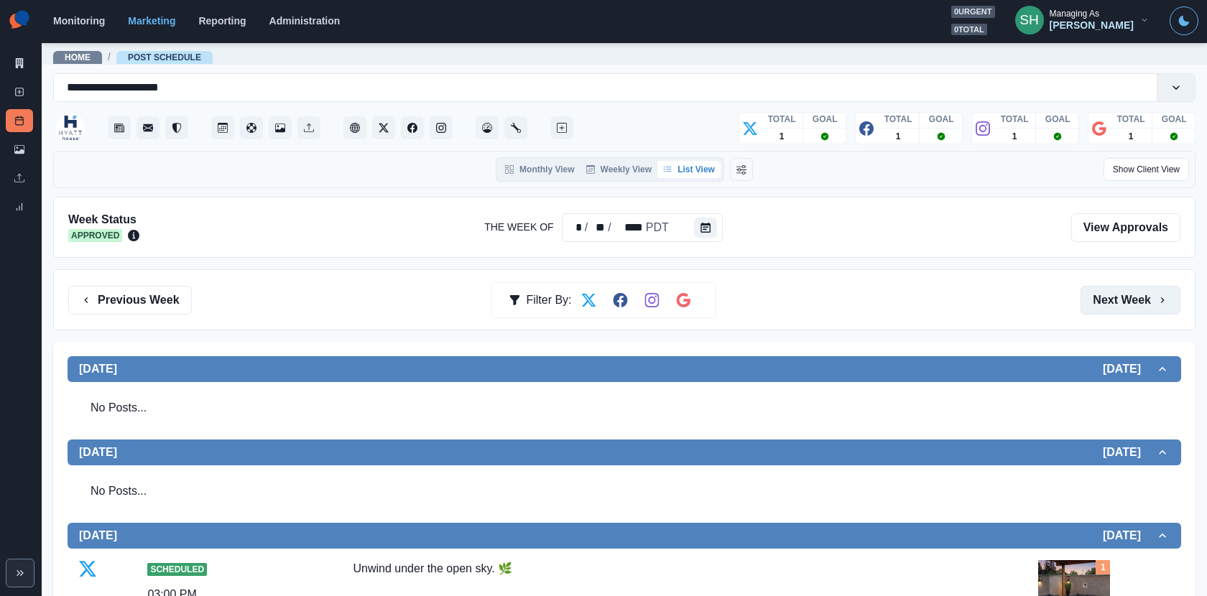
click at [1086, 299] on button "Next Week" at bounding box center [1131, 300] width 100 height 29
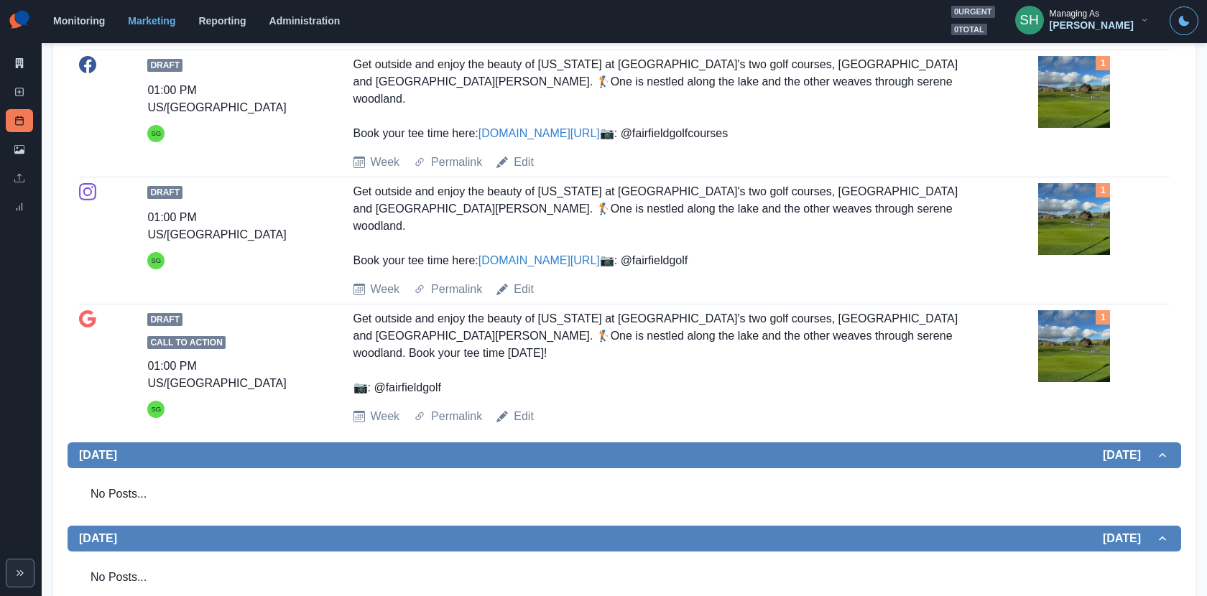
scroll to position [612, 0]
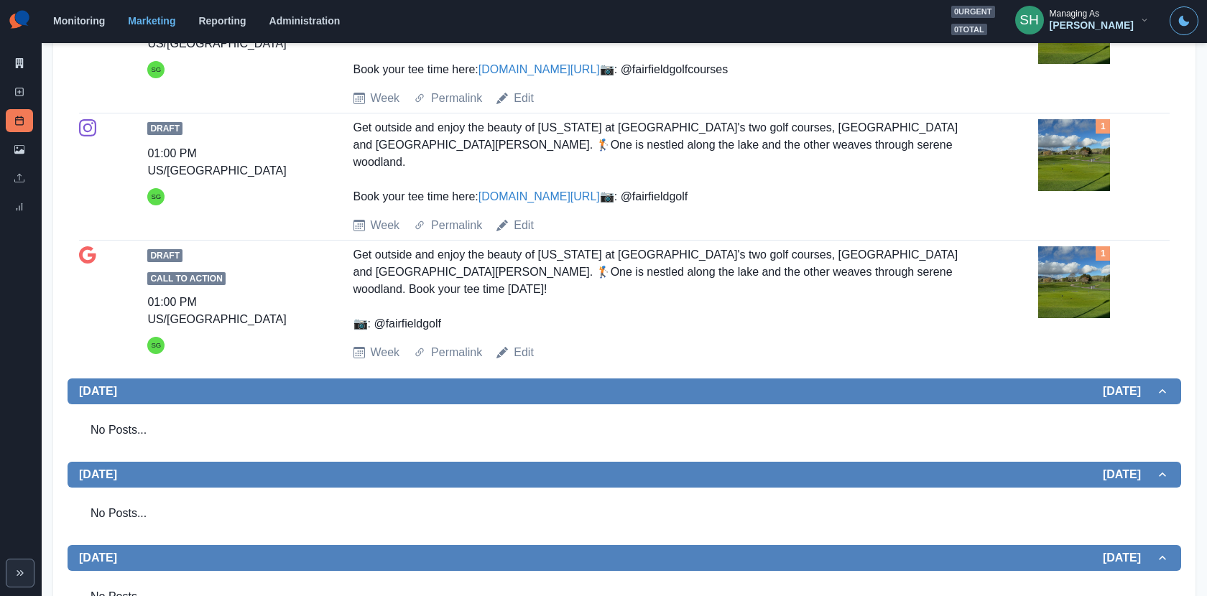
click at [1073, 318] on img at bounding box center [1074, 282] width 72 height 72
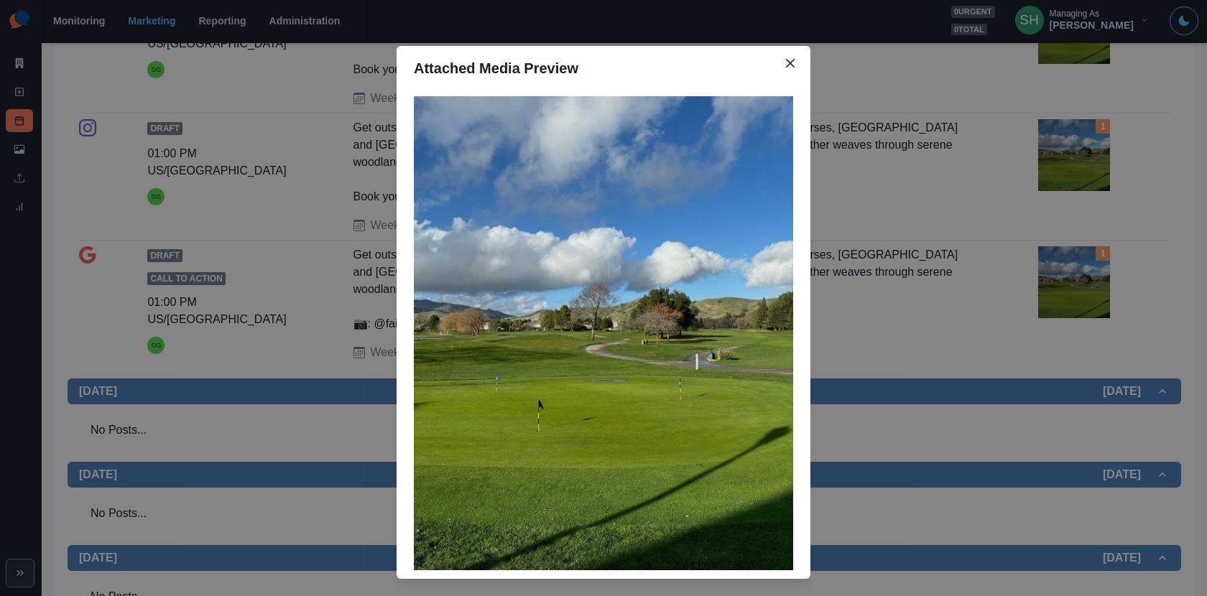
click at [865, 177] on div "Attached Media Preview" at bounding box center [603, 298] width 1207 height 596
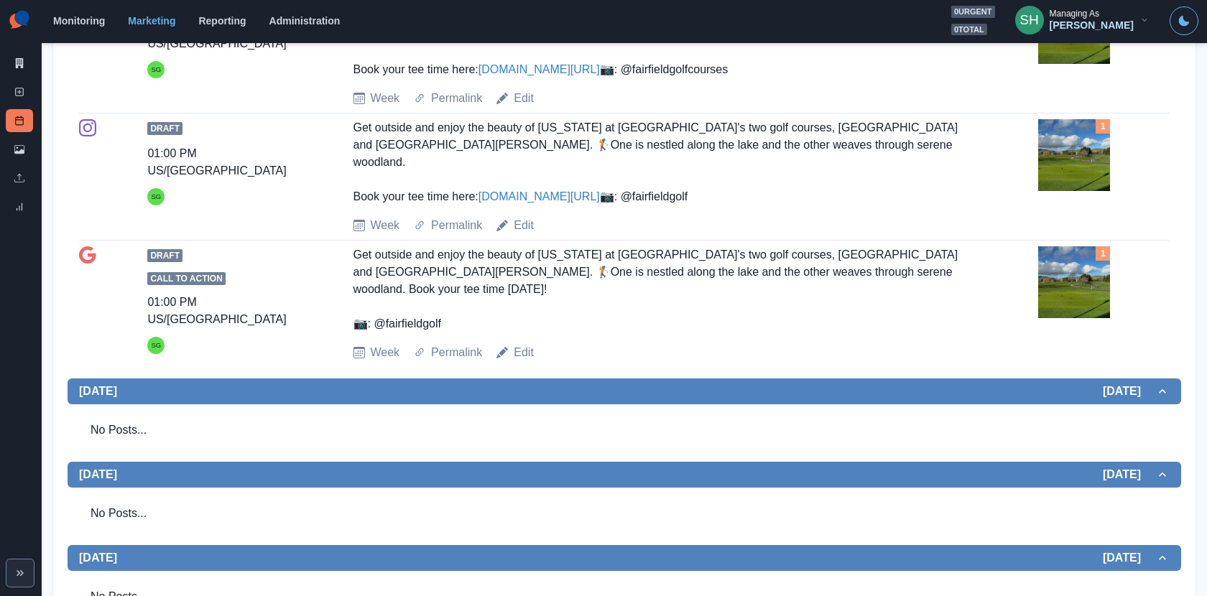
scroll to position [515, 0]
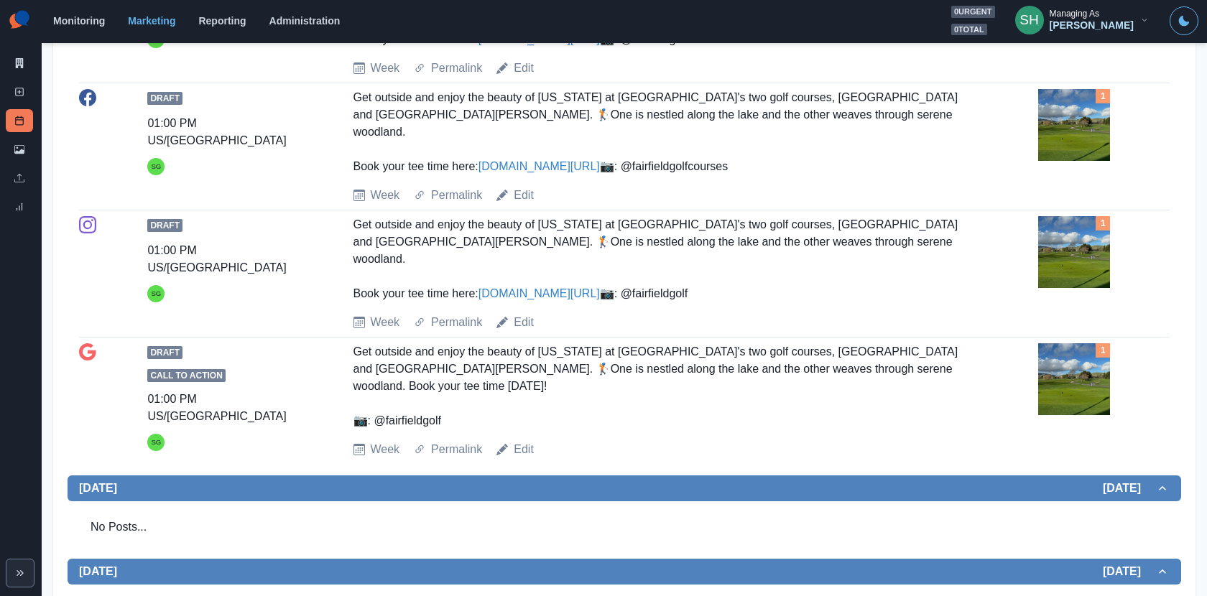
click at [525, 165] on link "www.bit.ly/40hjDbU" at bounding box center [538, 166] width 121 height 12
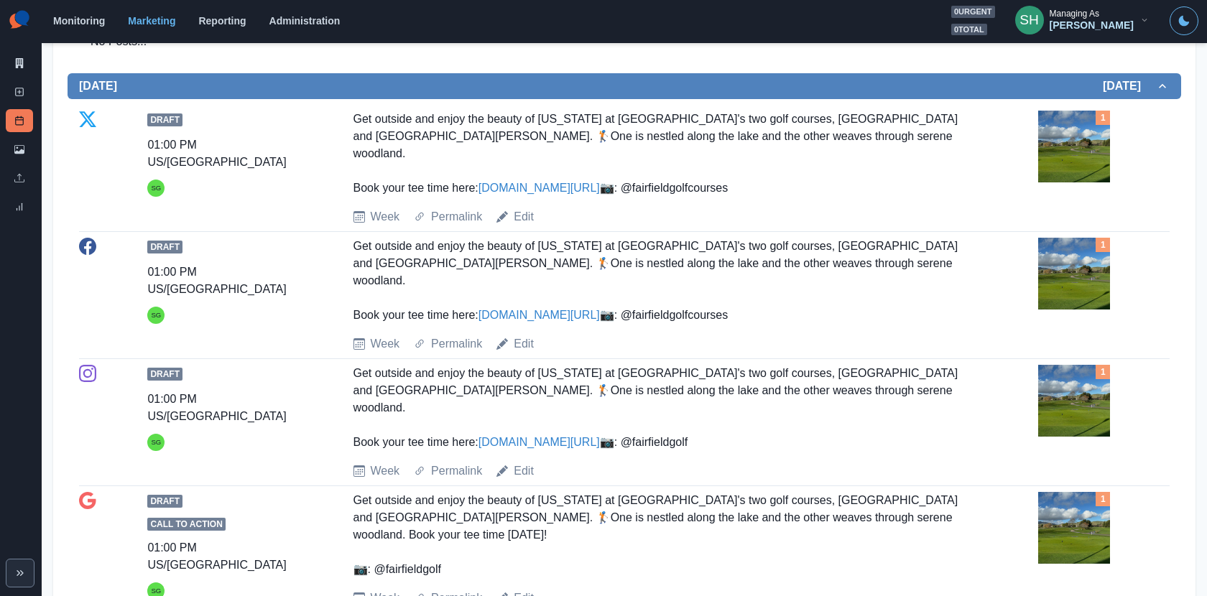
scroll to position [148, 0]
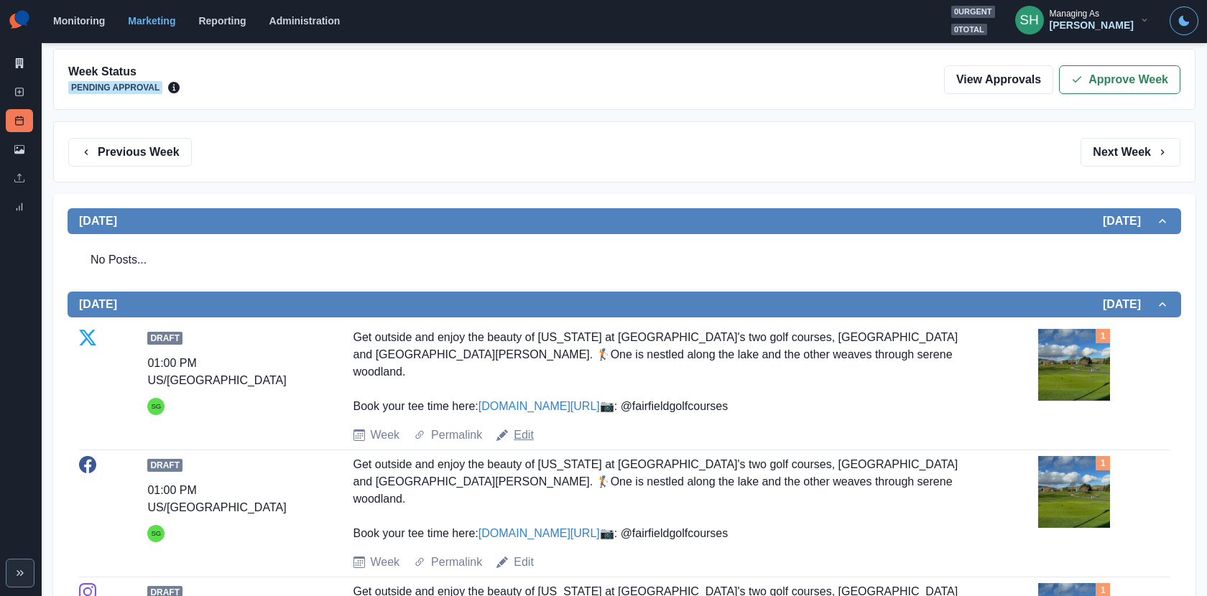
click at [522, 444] on link "Edit" at bounding box center [524, 435] width 20 height 17
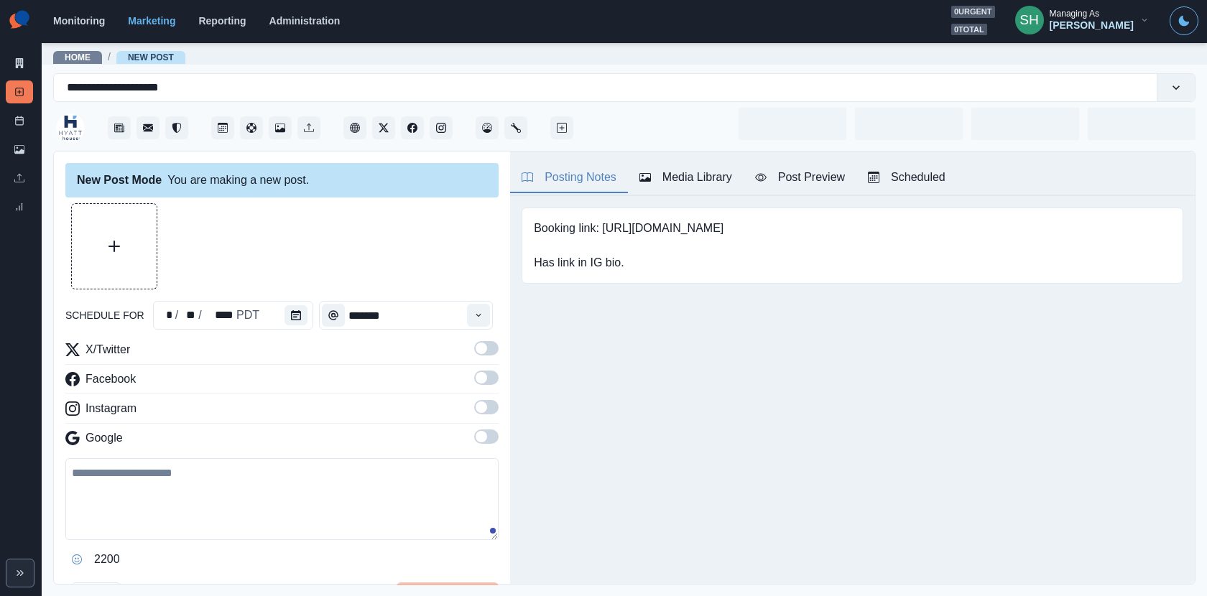
type input "*******"
type textarea "**********"
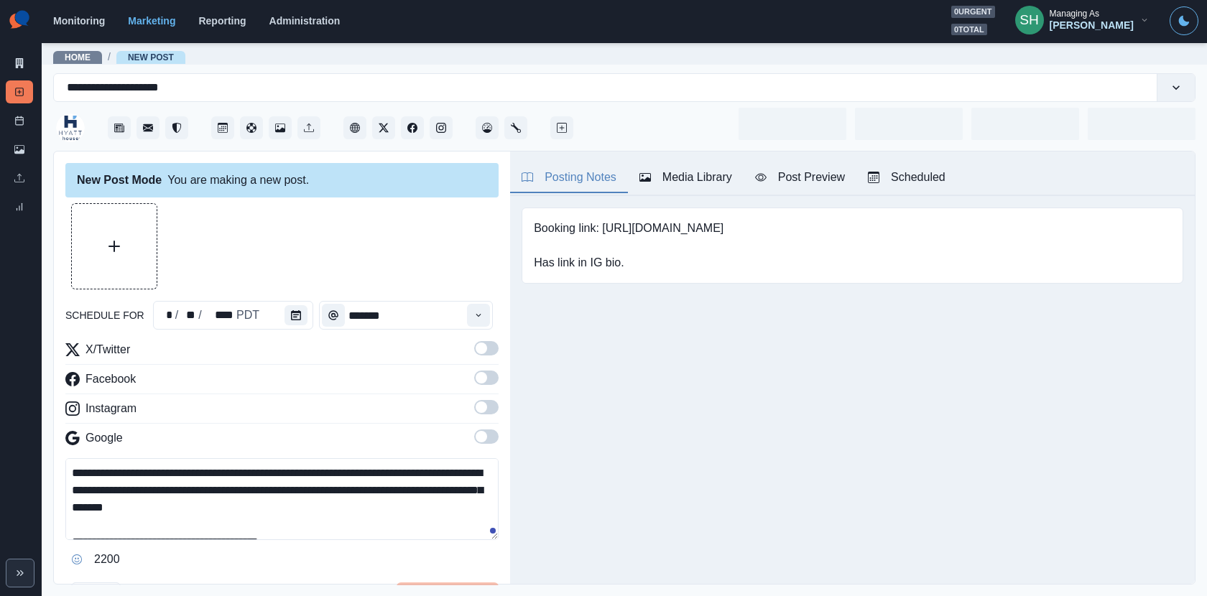
click at [649, 167] on button "Media Library" at bounding box center [686, 178] width 116 height 30
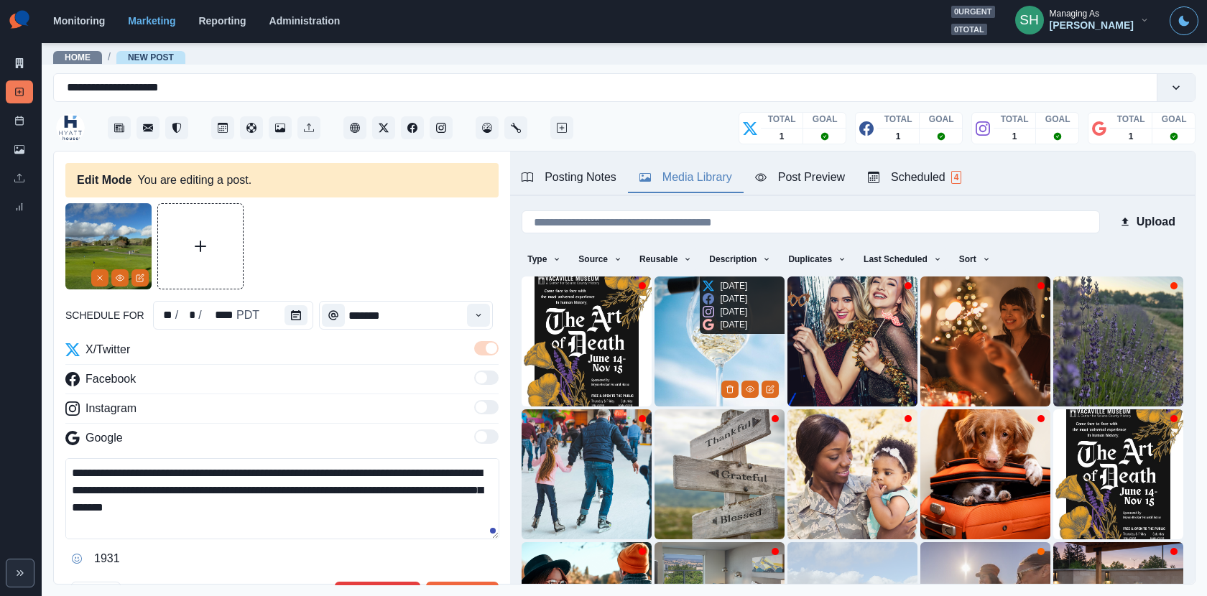
scroll to position [180, 0]
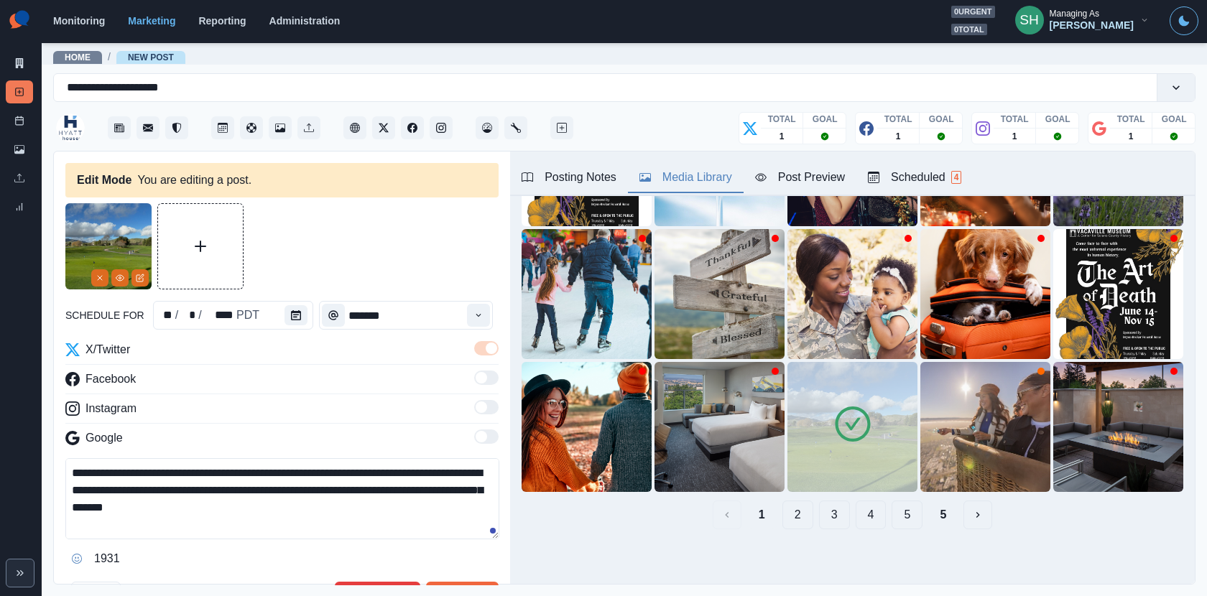
click at [846, 431] on icon at bounding box center [853, 424] width 40 height 40
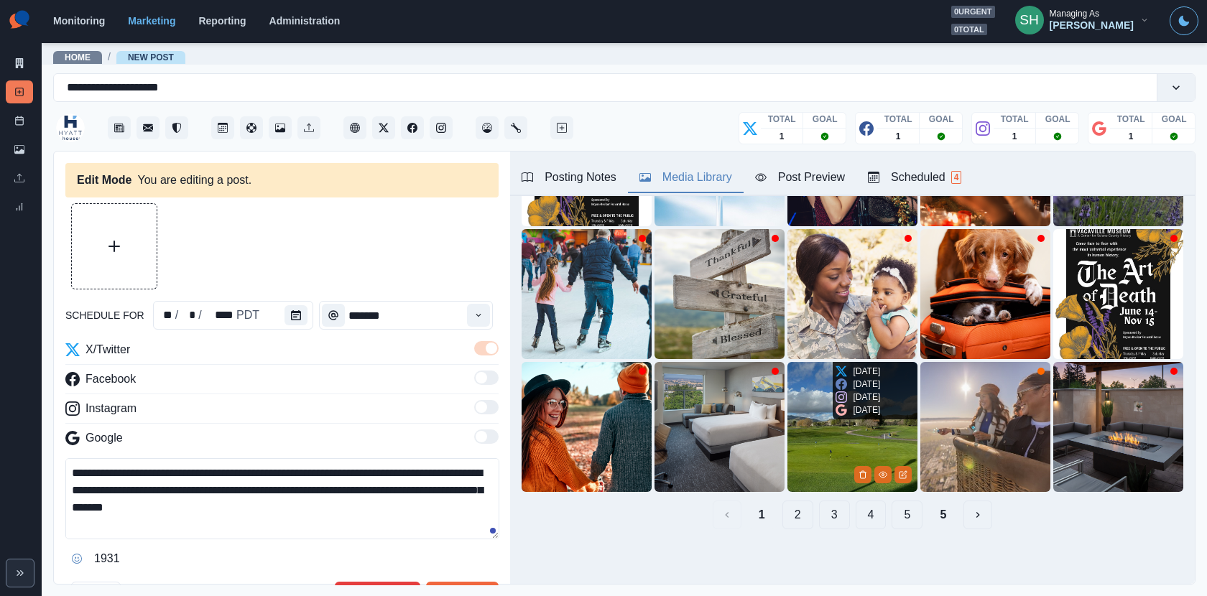
click at [871, 482] on img at bounding box center [852, 427] width 130 height 130
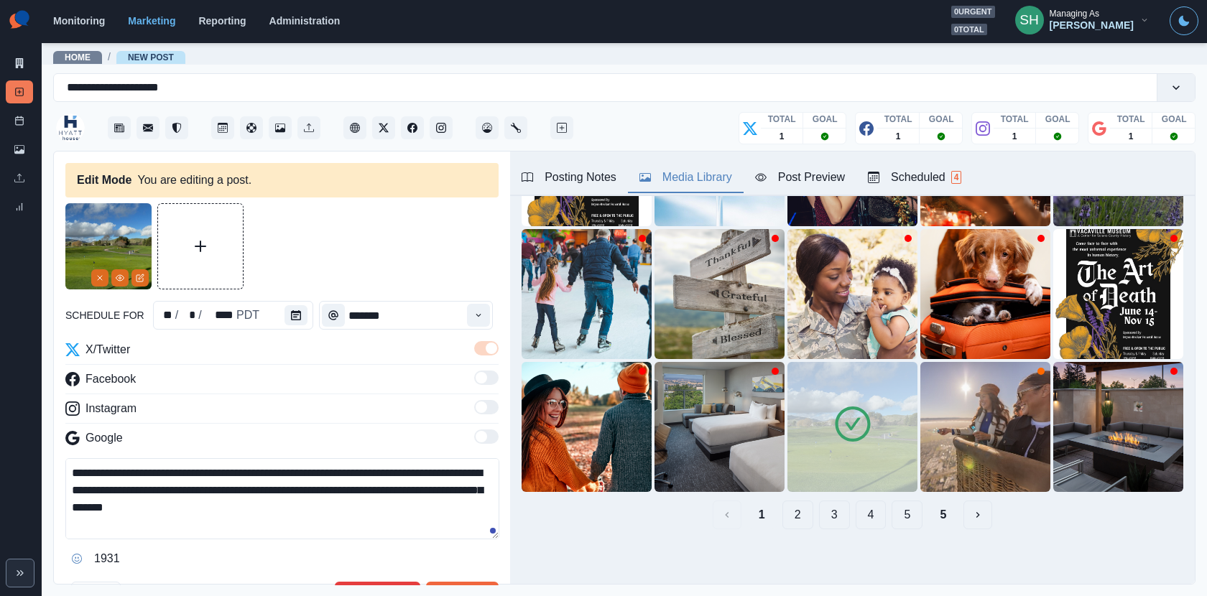
click at [868, 461] on img at bounding box center [852, 427] width 130 height 130
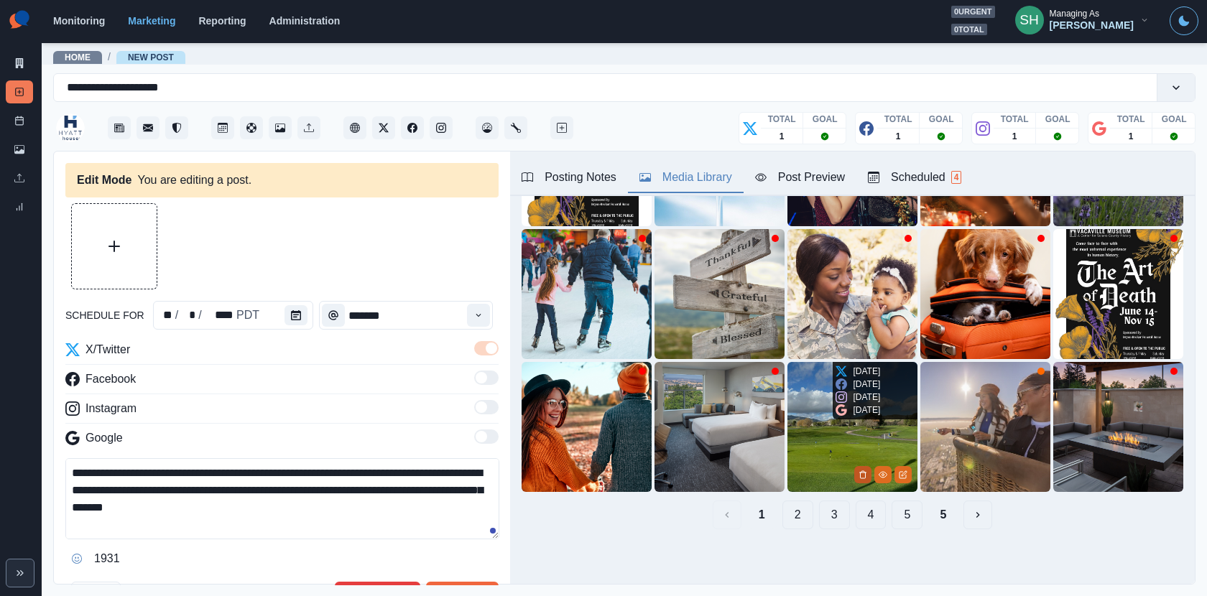
click at [862, 474] on icon "Delete Media" at bounding box center [863, 475] width 9 height 9
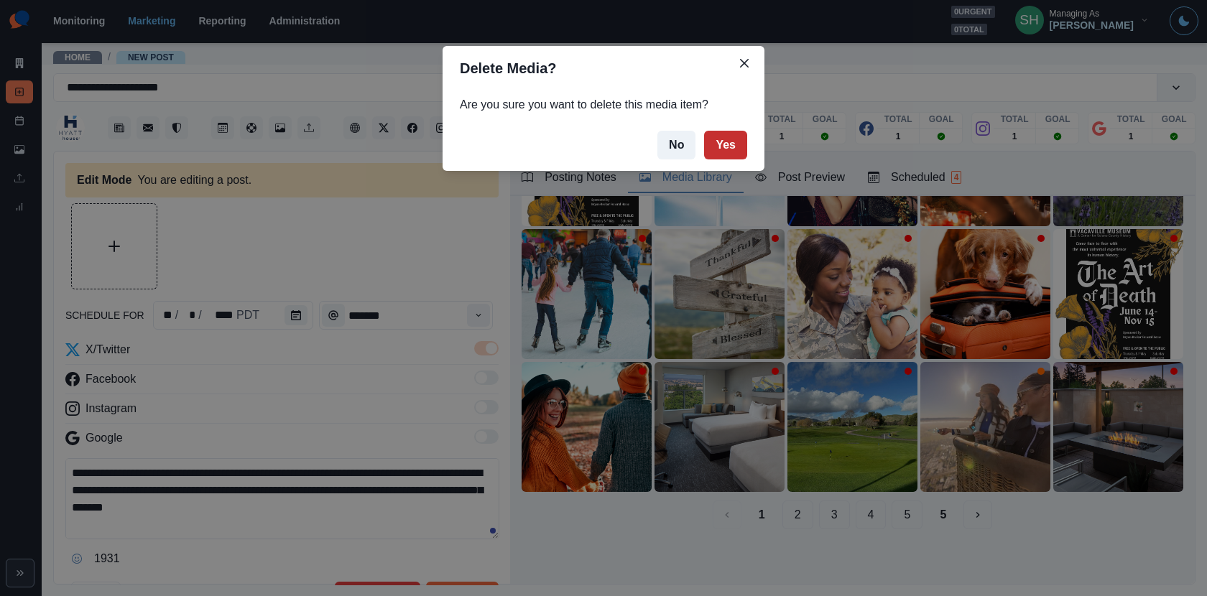
click at [734, 146] on button "Yes" at bounding box center [725, 145] width 43 height 29
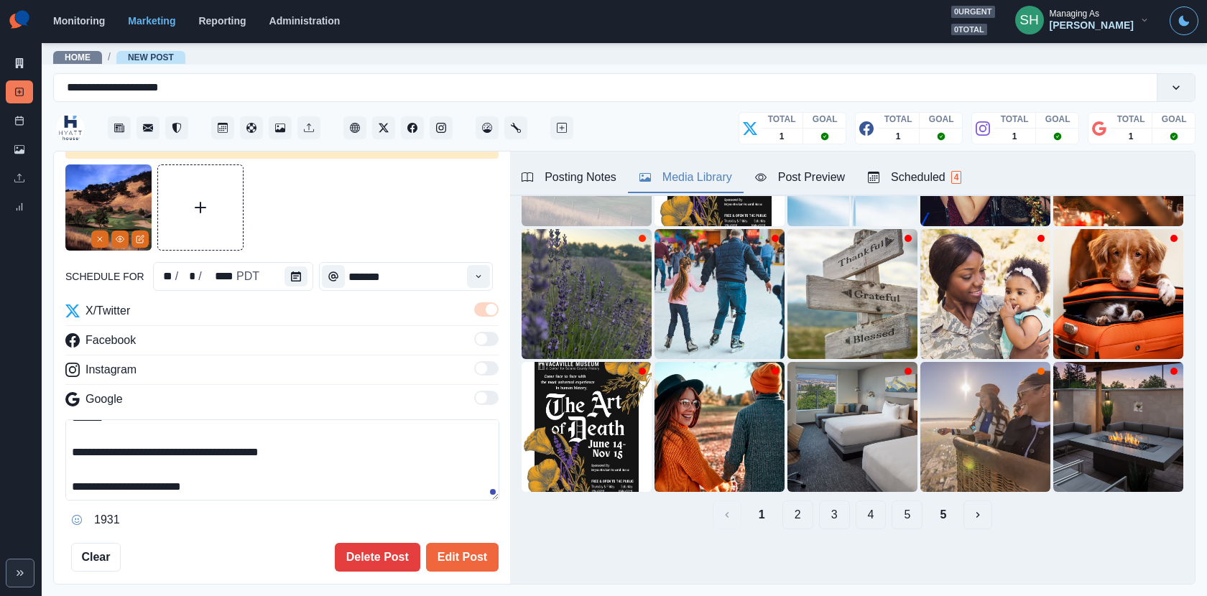
scroll to position [50, 0]
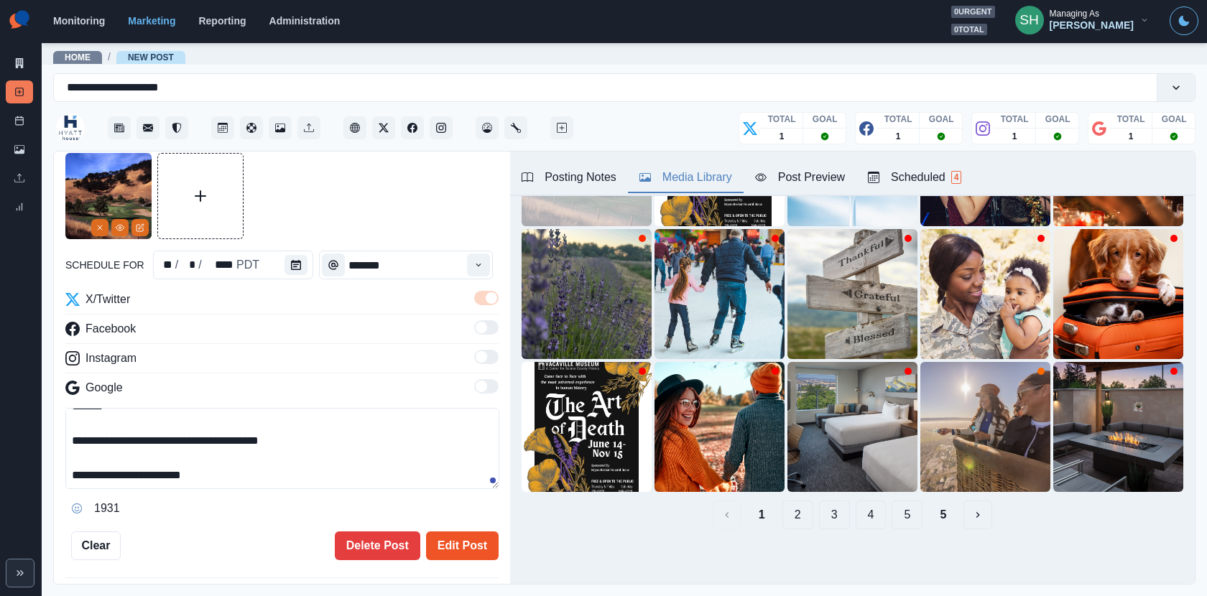
click at [458, 536] on button "Edit Post" at bounding box center [462, 546] width 73 height 29
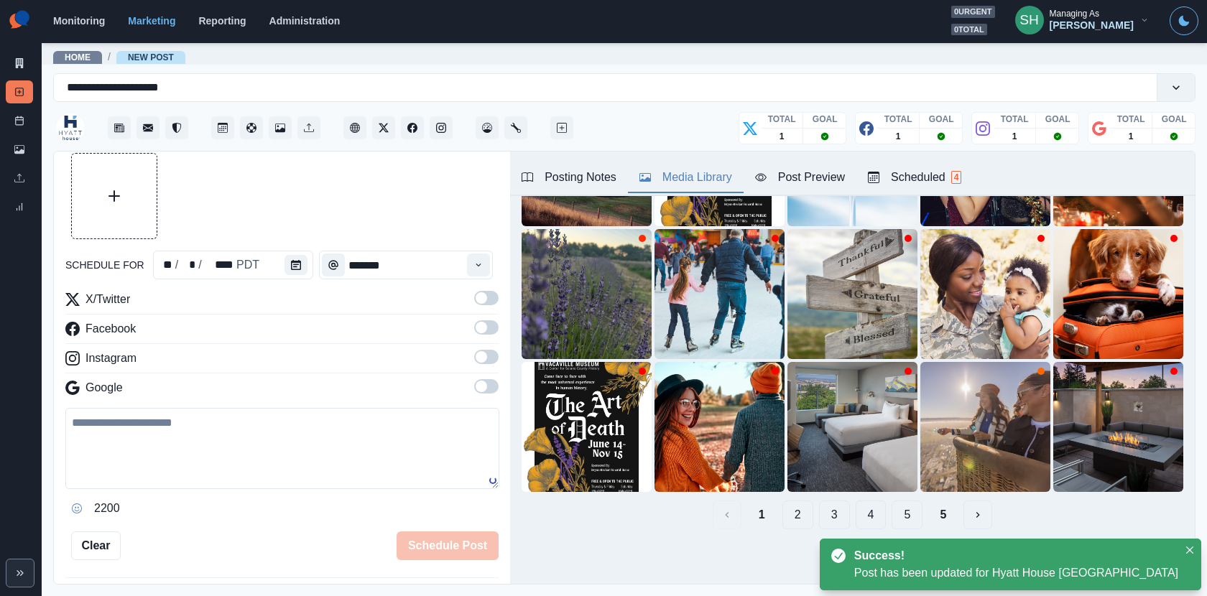
scroll to position [673, 0]
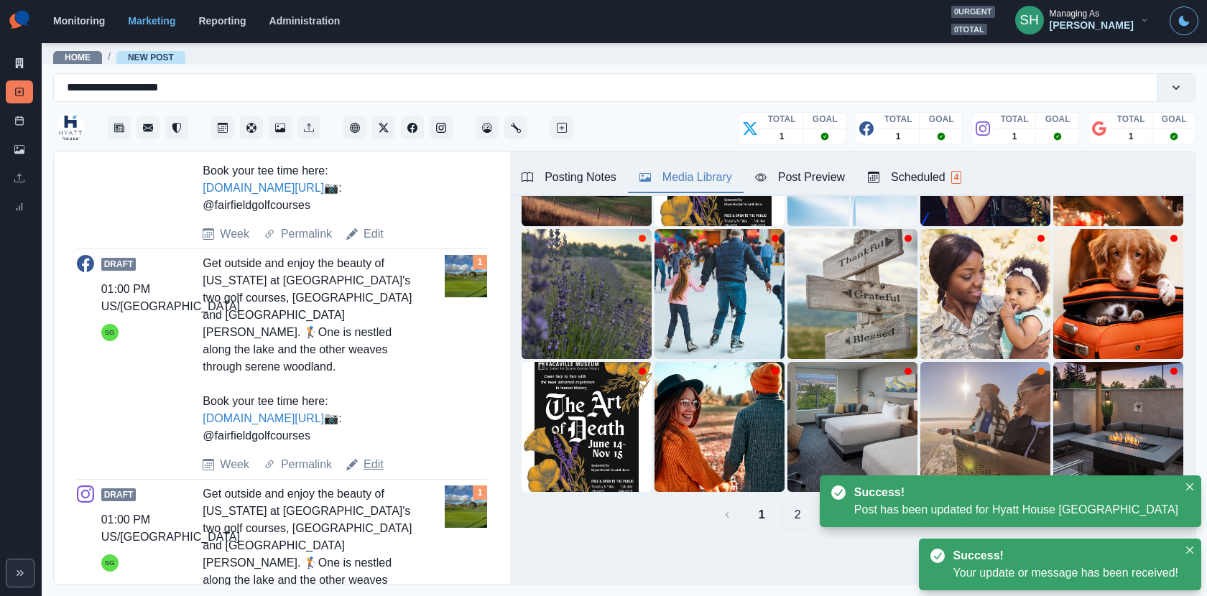
click at [373, 463] on link "Edit" at bounding box center [374, 464] width 20 height 17
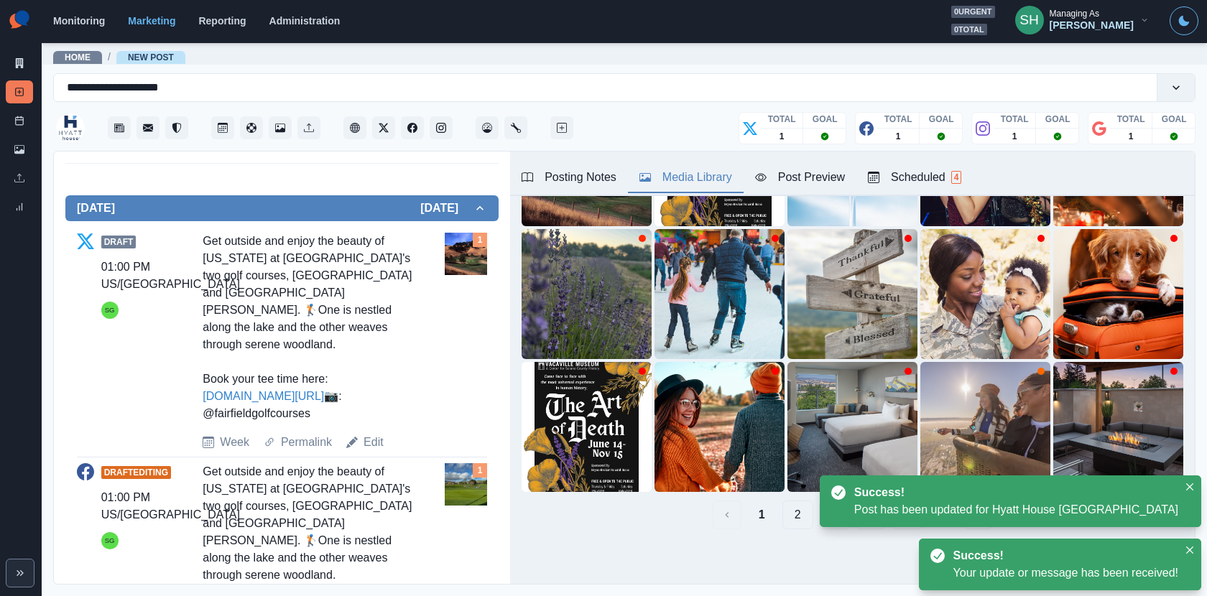
type textarea "**********"
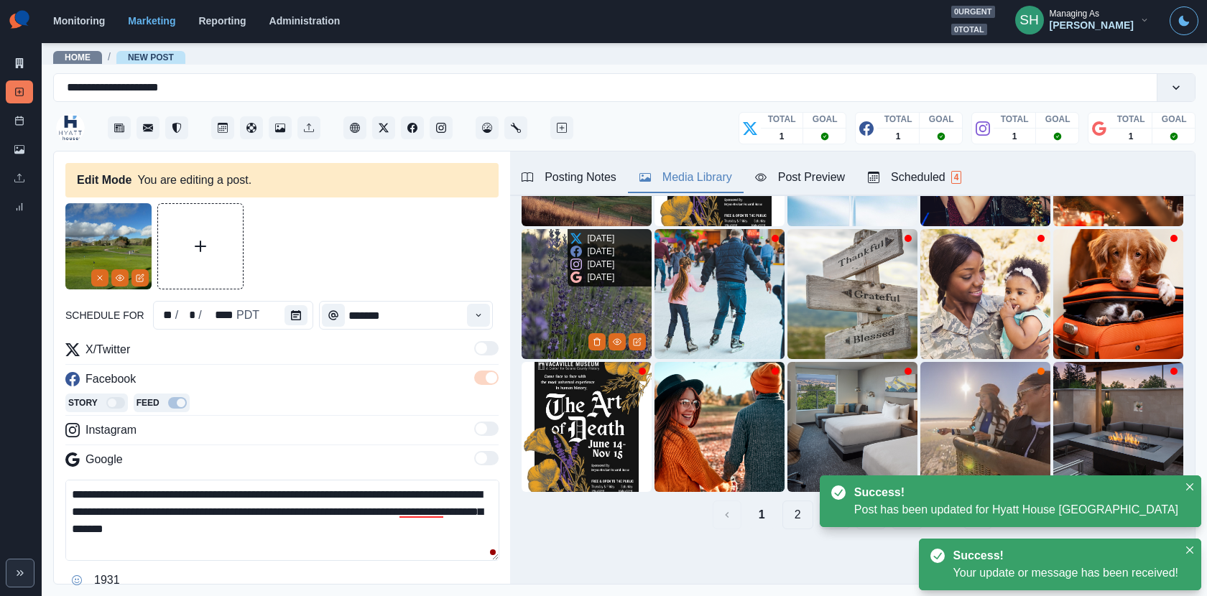
scroll to position [0, 0]
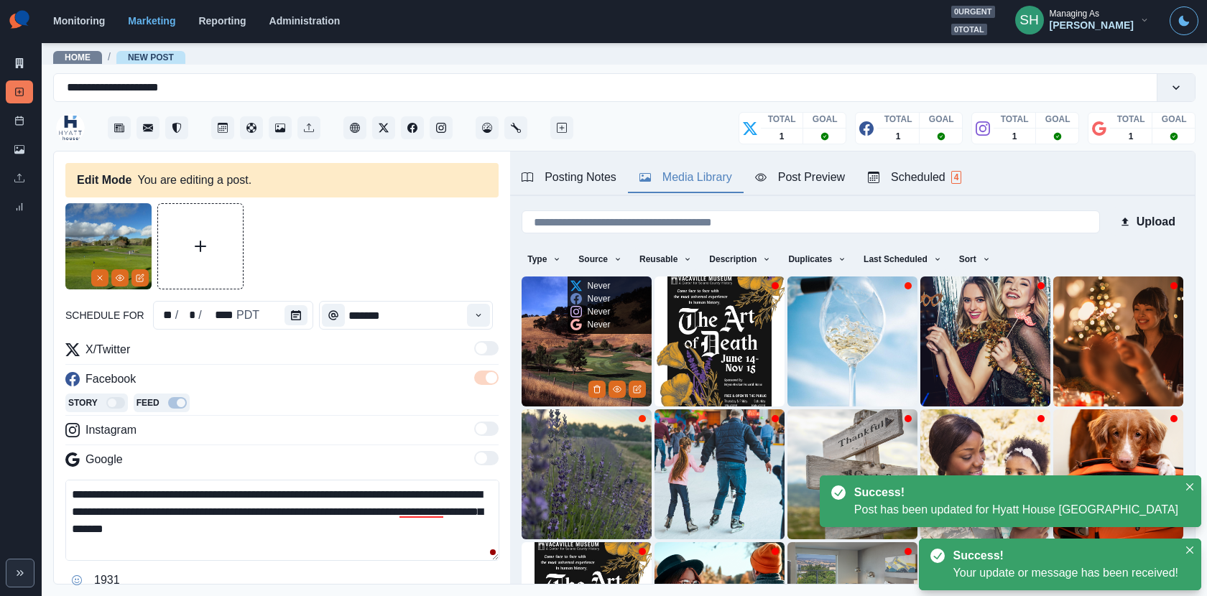
click at [567, 348] on img at bounding box center [587, 342] width 130 height 130
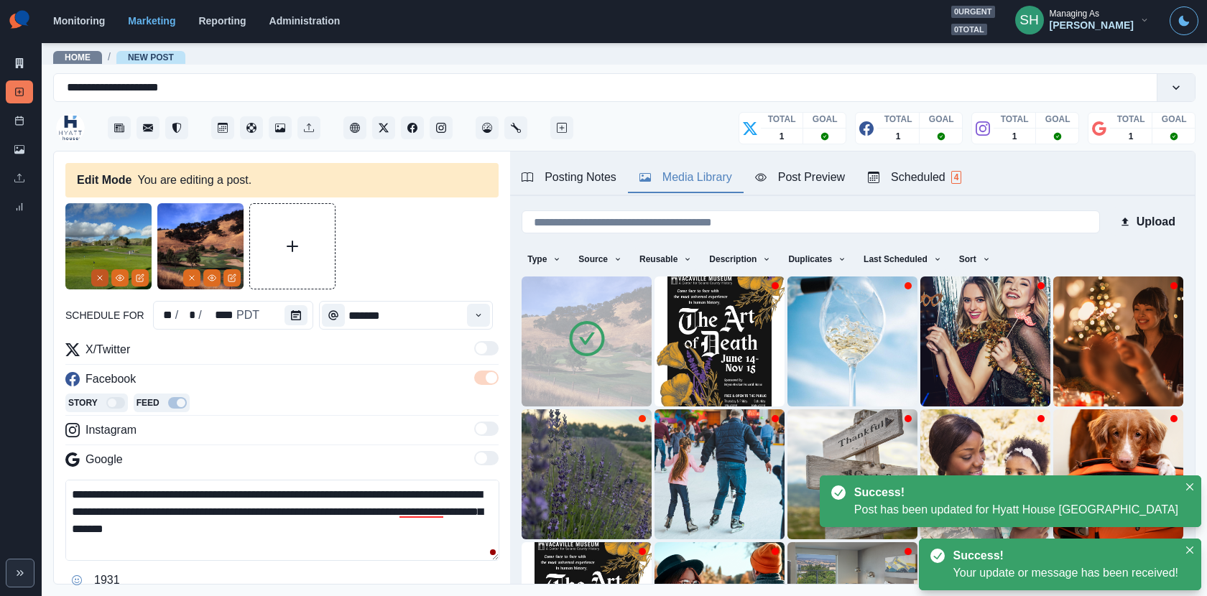
click at [98, 281] on icon "Remove" at bounding box center [100, 278] width 9 height 9
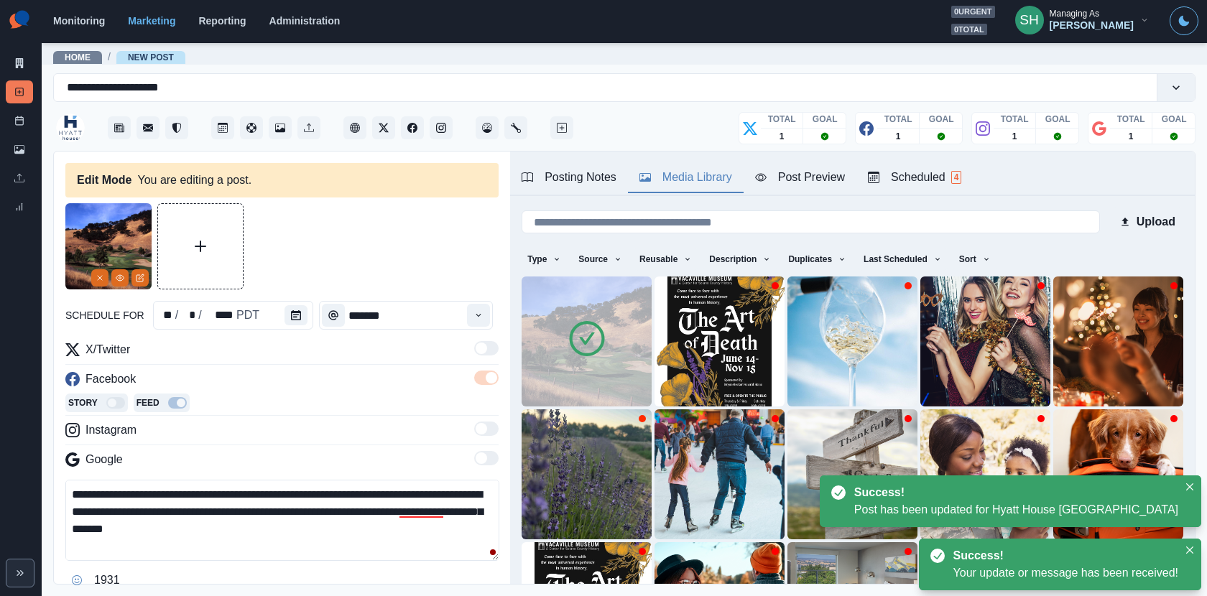
scroll to position [216, 0]
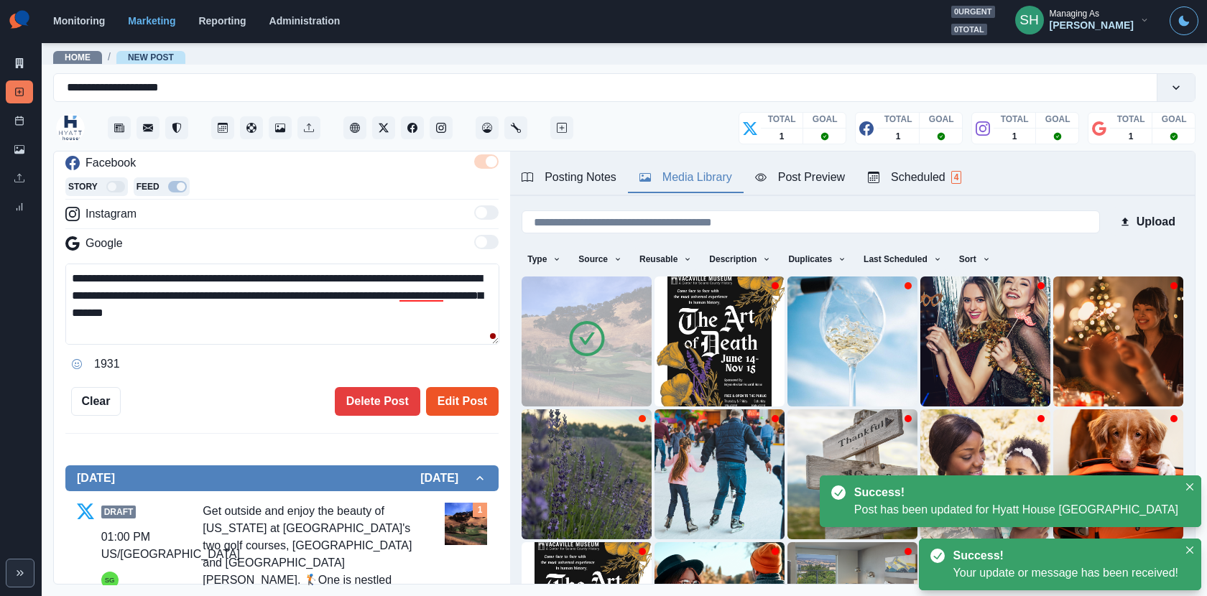
click at [472, 399] on button "Edit Post" at bounding box center [462, 401] width 73 height 29
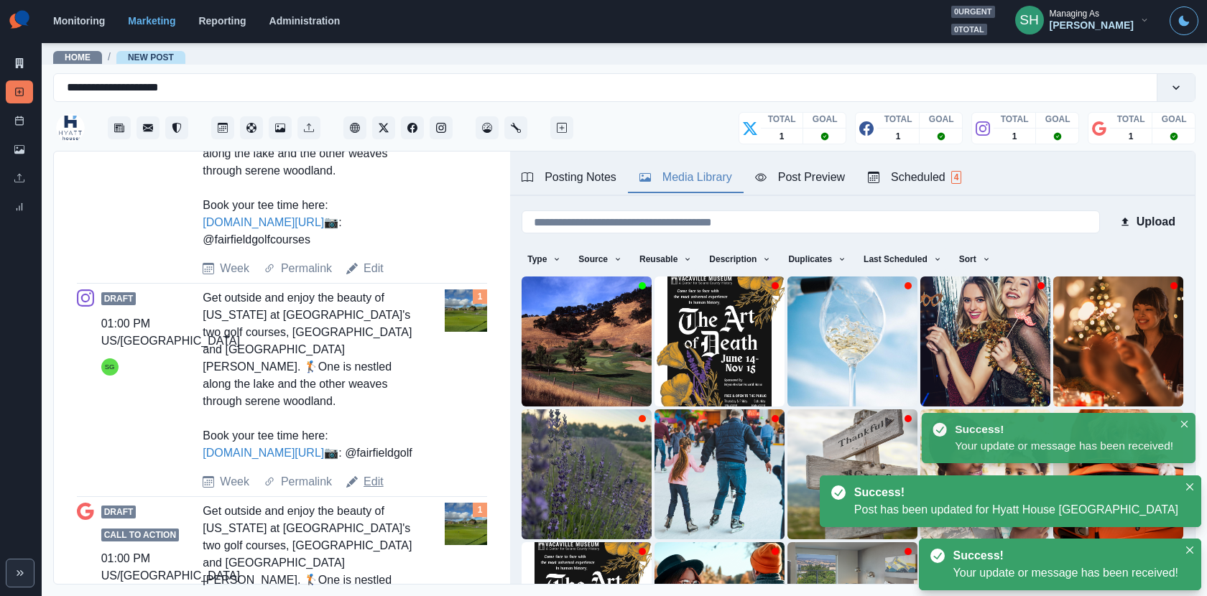
click at [368, 491] on link "Edit" at bounding box center [374, 481] width 20 height 17
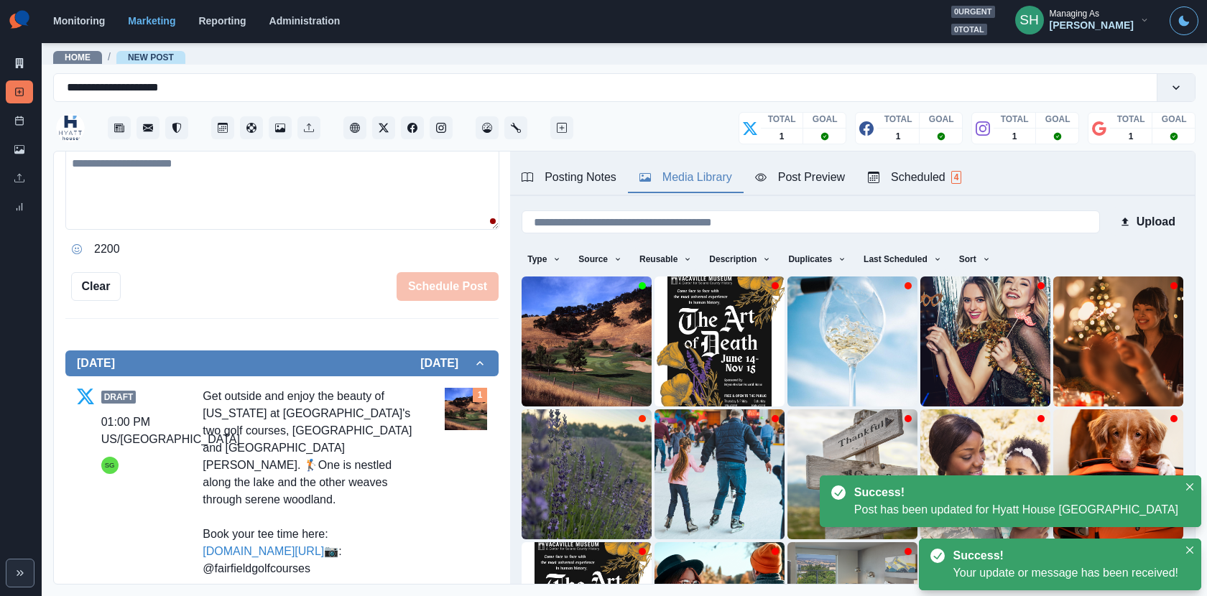
type textarea "**********"
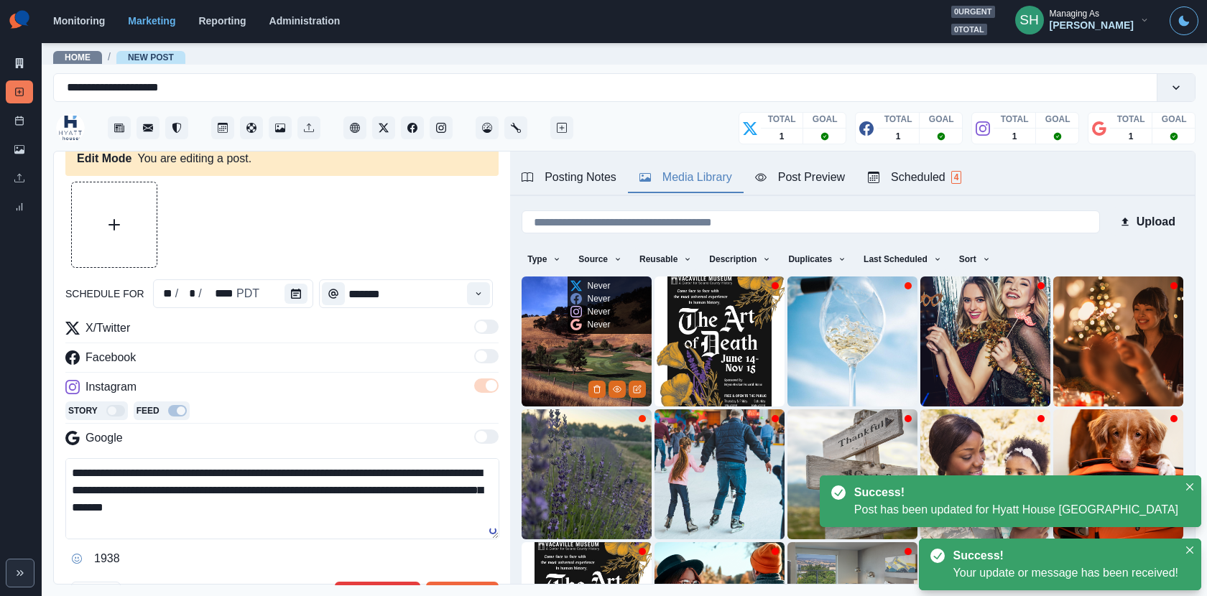
click at [577, 352] on img at bounding box center [587, 342] width 130 height 130
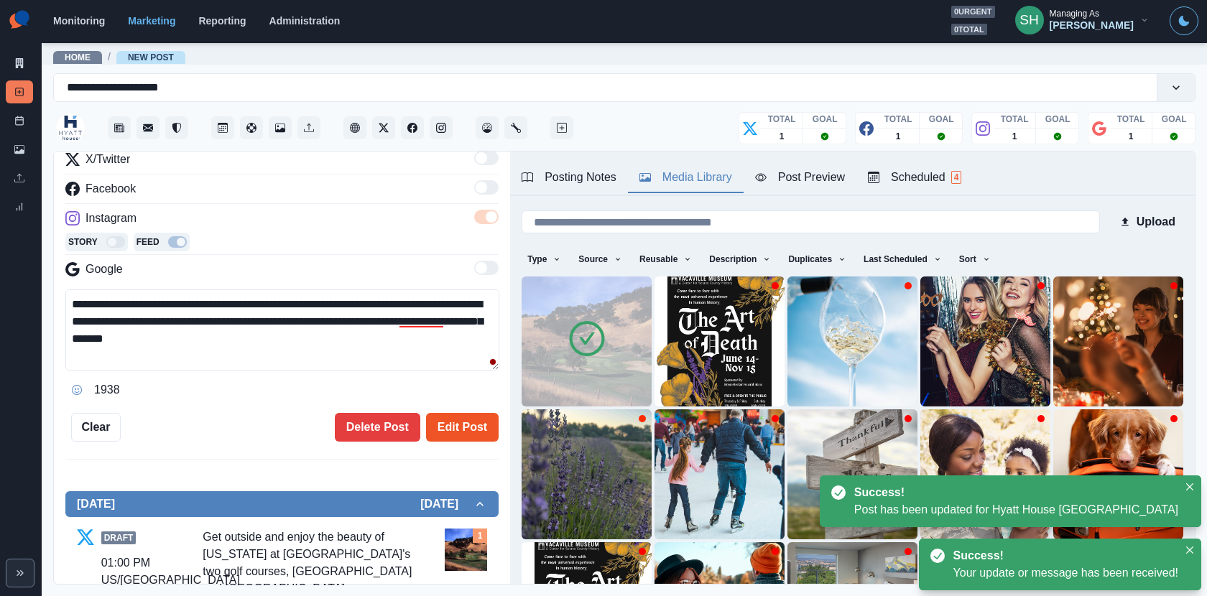
click at [453, 417] on button "Edit Post" at bounding box center [462, 427] width 73 height 29
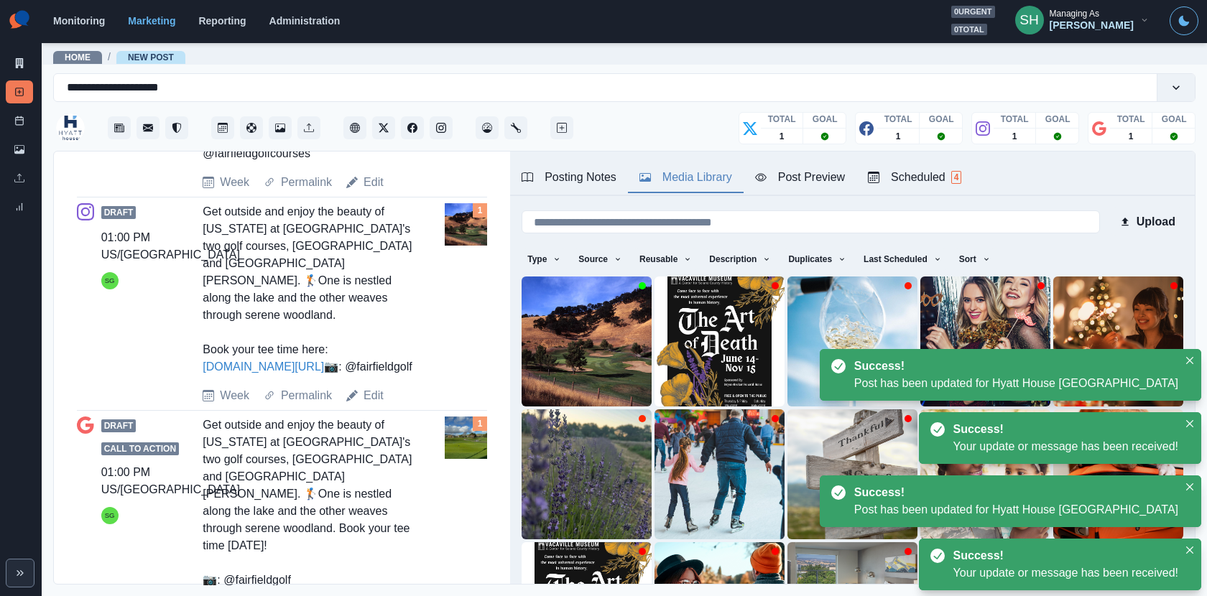
scroll to position [1011, 0]
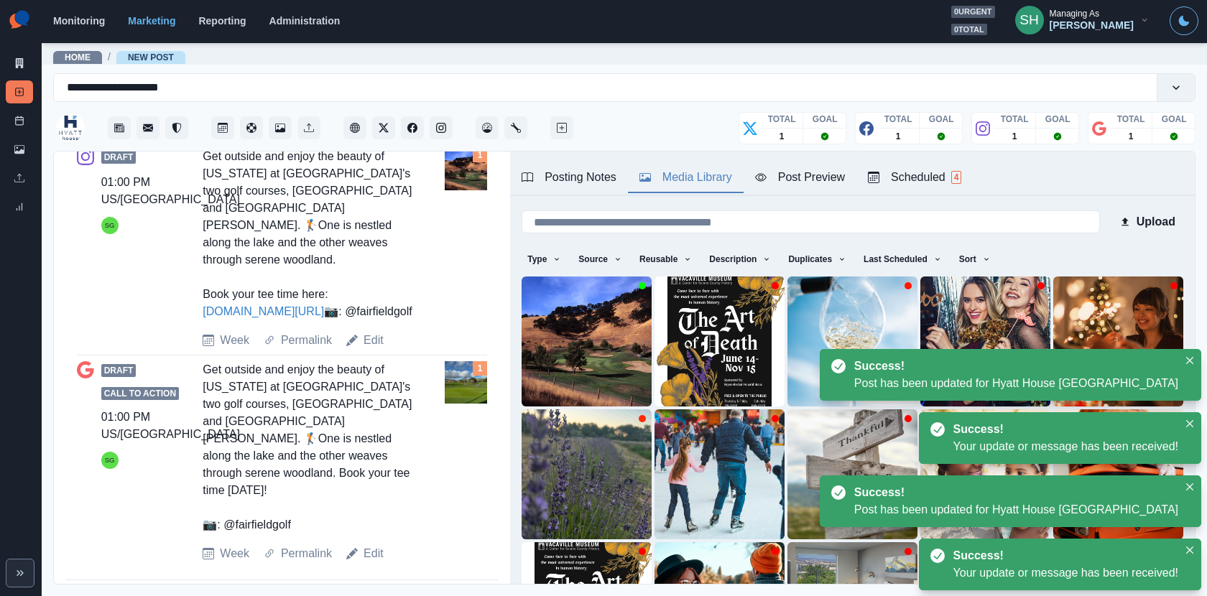
click at [367, 520] on div "Draft Call to Action 01:00 PM US/Pacific SG Get outside and enjoy the beauty of…" at bounding box center [282, 461] width 410 height 201
click at [367, 536] on link "Edit" at bounding box center [374, 553] width 20 height 17
type textarea "**********"
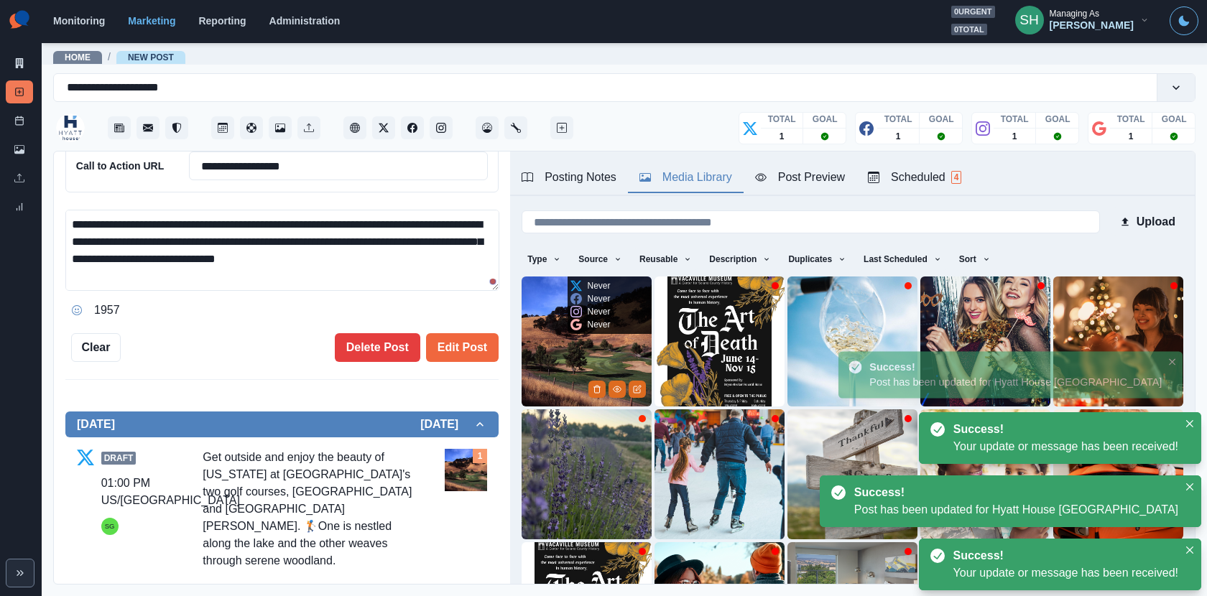
click at [580, 344] on img at bounding box center [587, 342] width 130 height 130
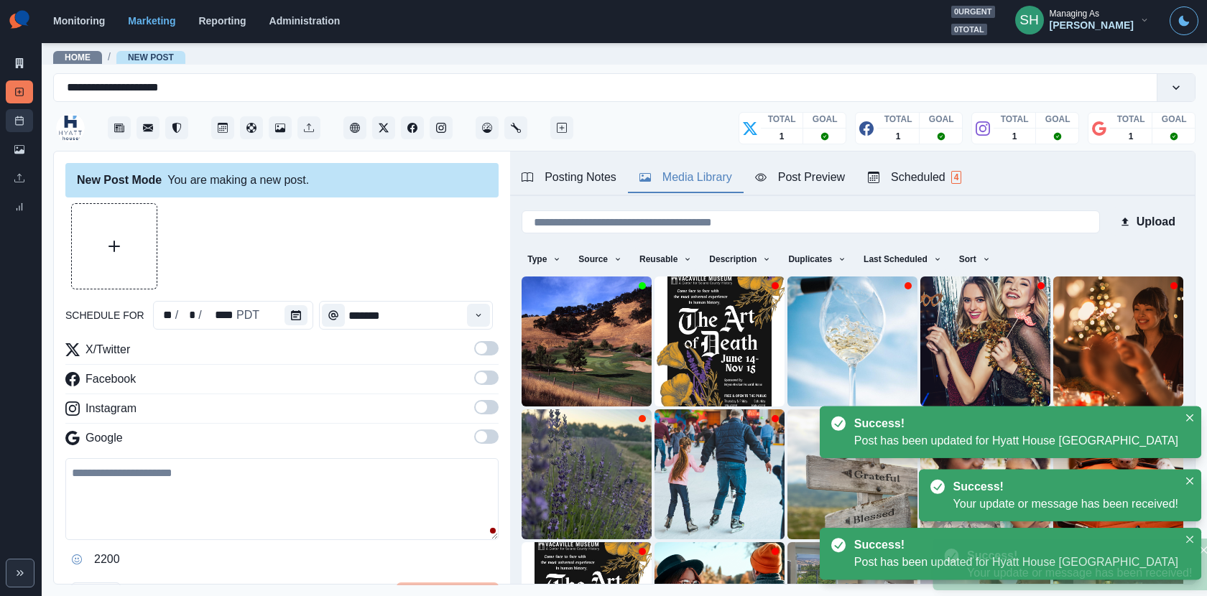
scroll to position [381, 0]
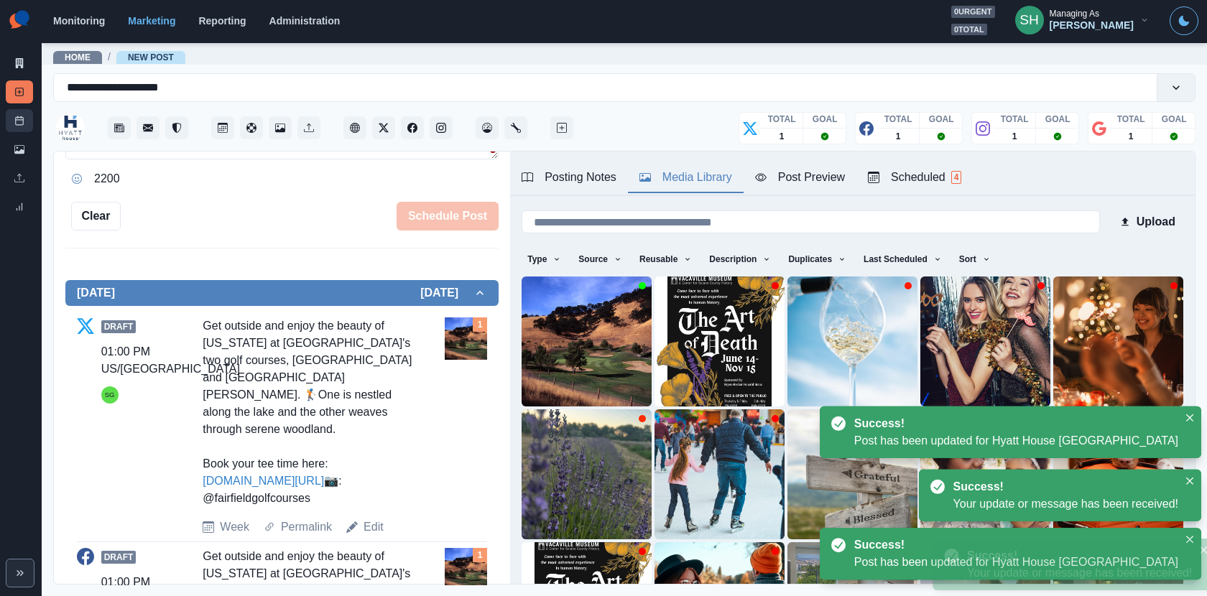
click at [14, 123] on icon at bounding box center [19, 121] width 10 height 10
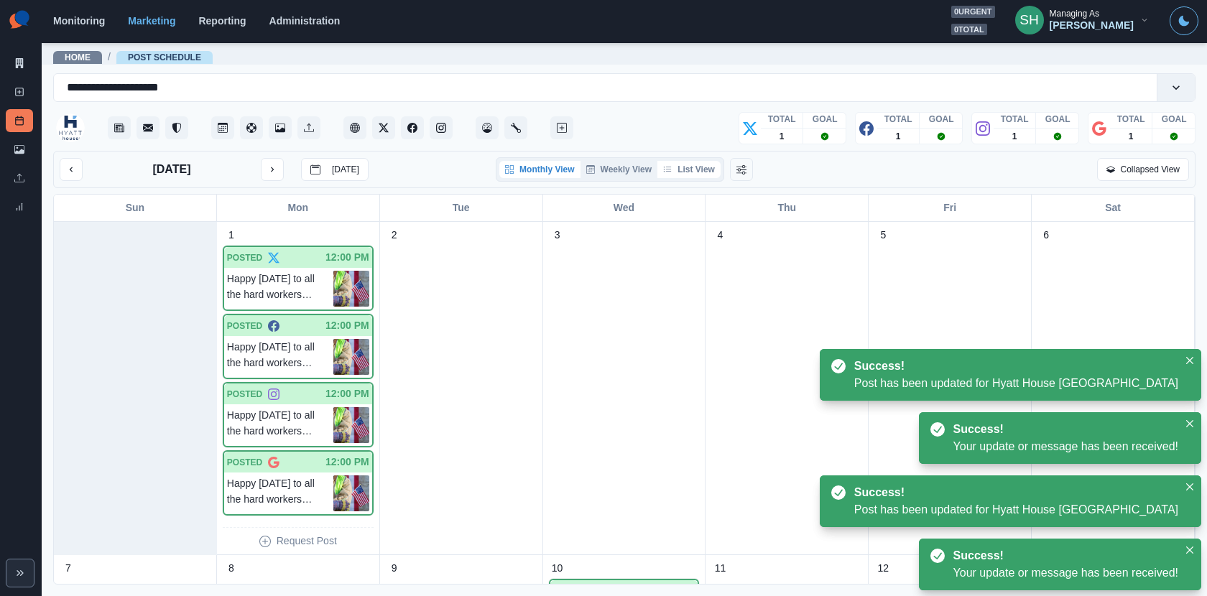
click at [695, 172] on button "List View" at bounding box center [688, 169] width 63 height 17
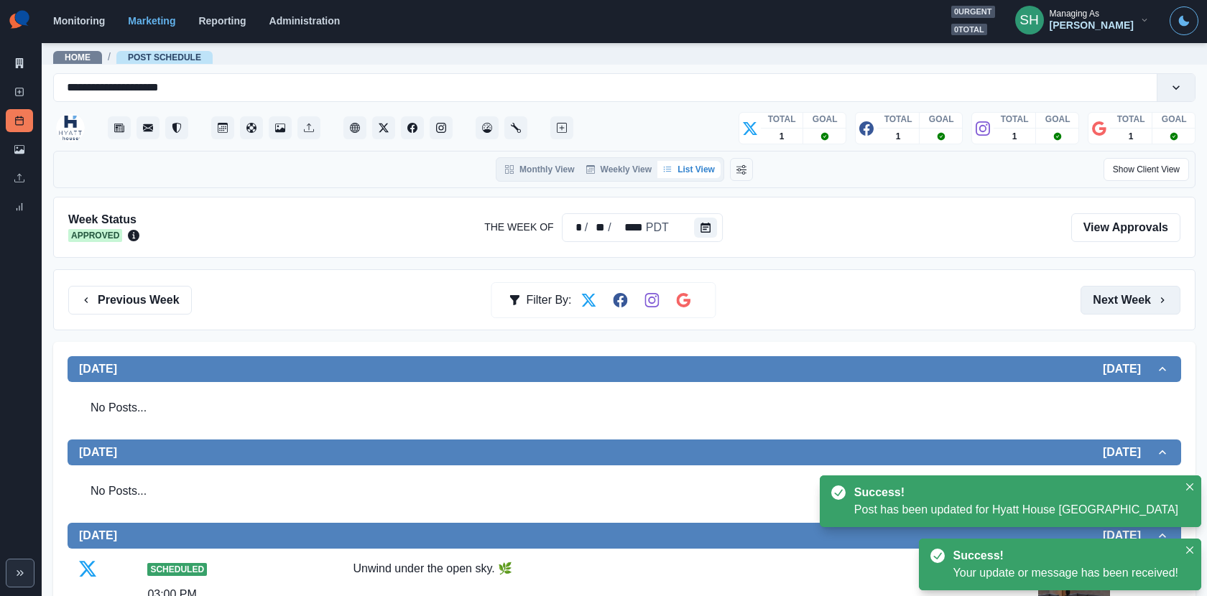
click at [1114, 307] on button "Next Week" at bounding box center [1131, 300] width 100 height 29
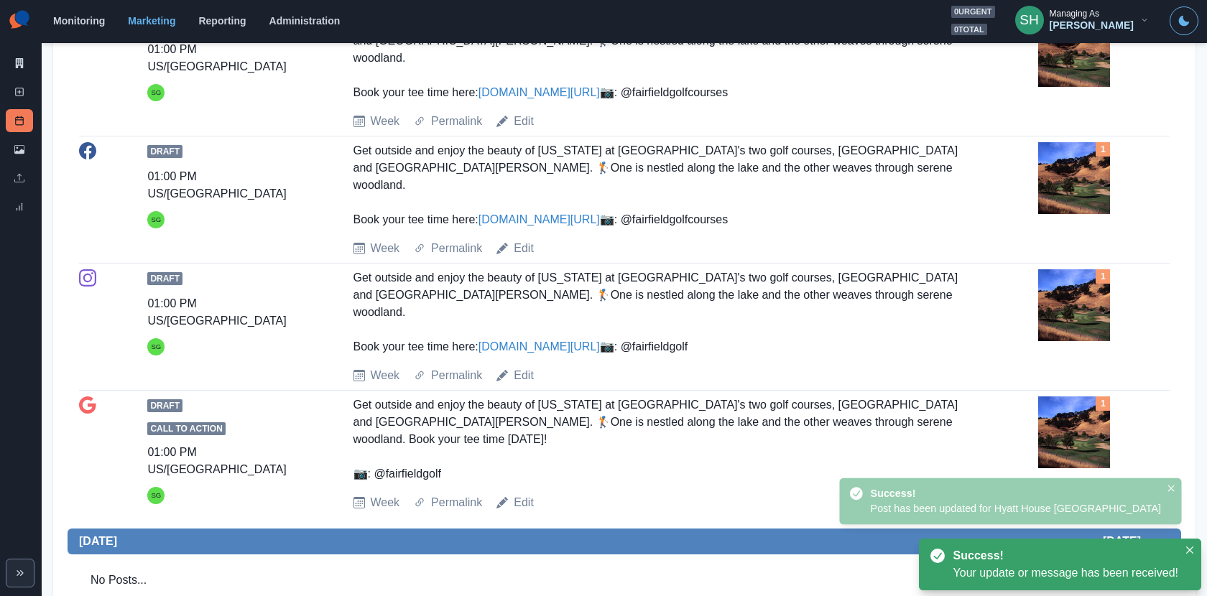
scroll to position [463, 0]
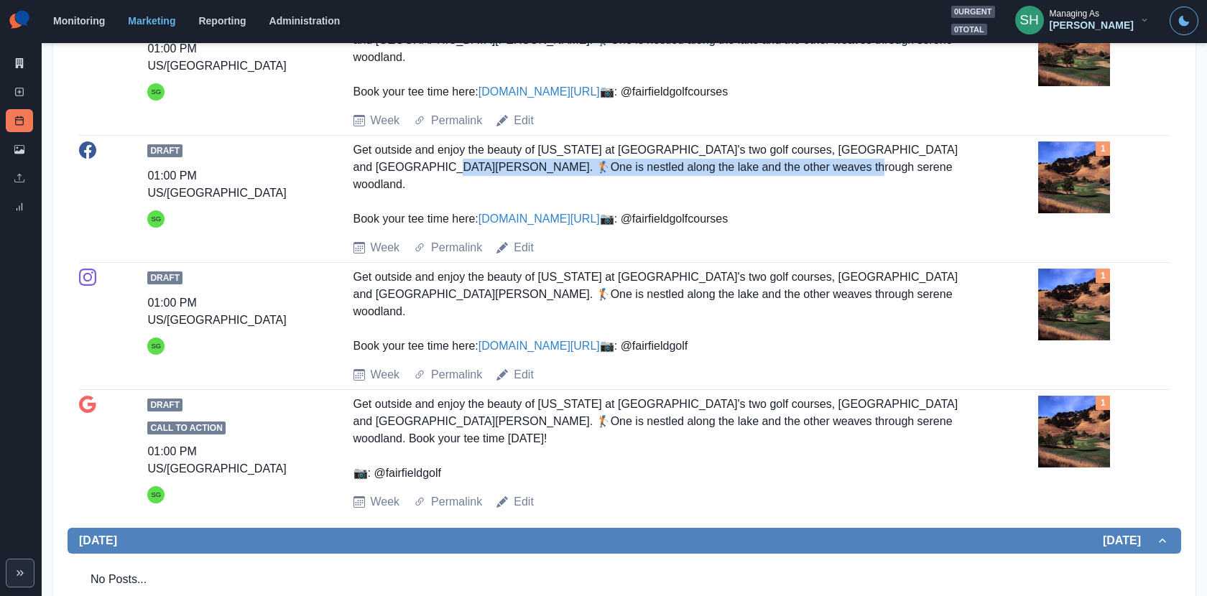
drag, startPoint x: 756, startPoint y: 185, endPoint x: 364, endPoint y: 185, distance: 391.5
click at [364, 185] on div "Get outside and enjoy the beauty of California at Fairfield Golf's two golf cou…" at bounding box center [658, 185] width 611 height 86
copy div "ne is nestled along the lake and the other weaves through serene woodland."
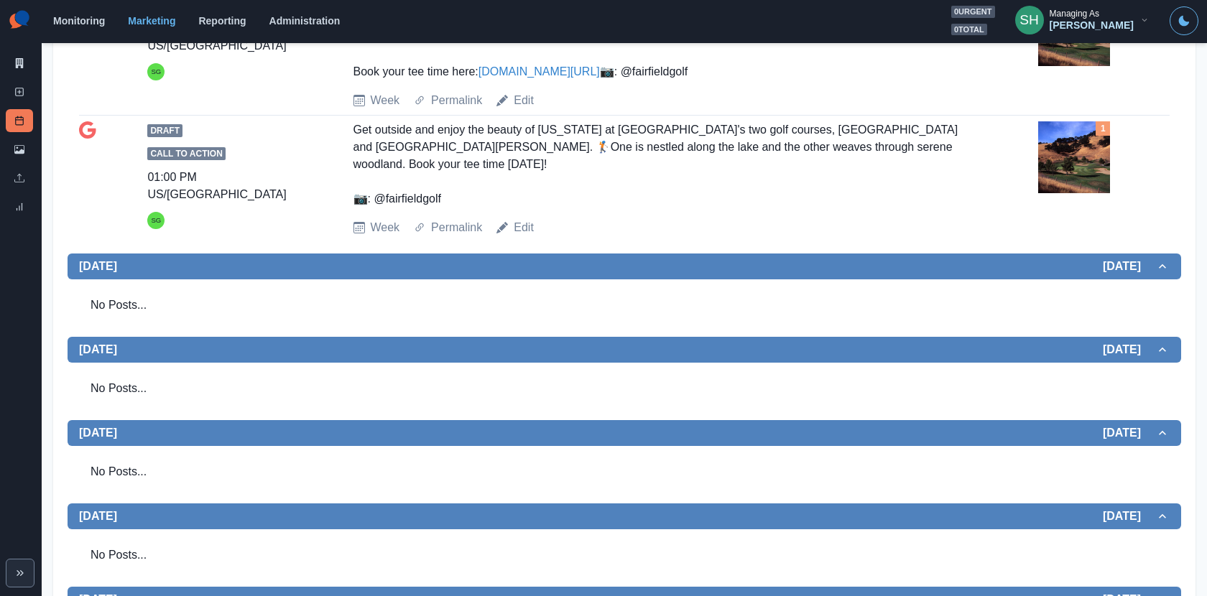
scroll to position [869, 0]
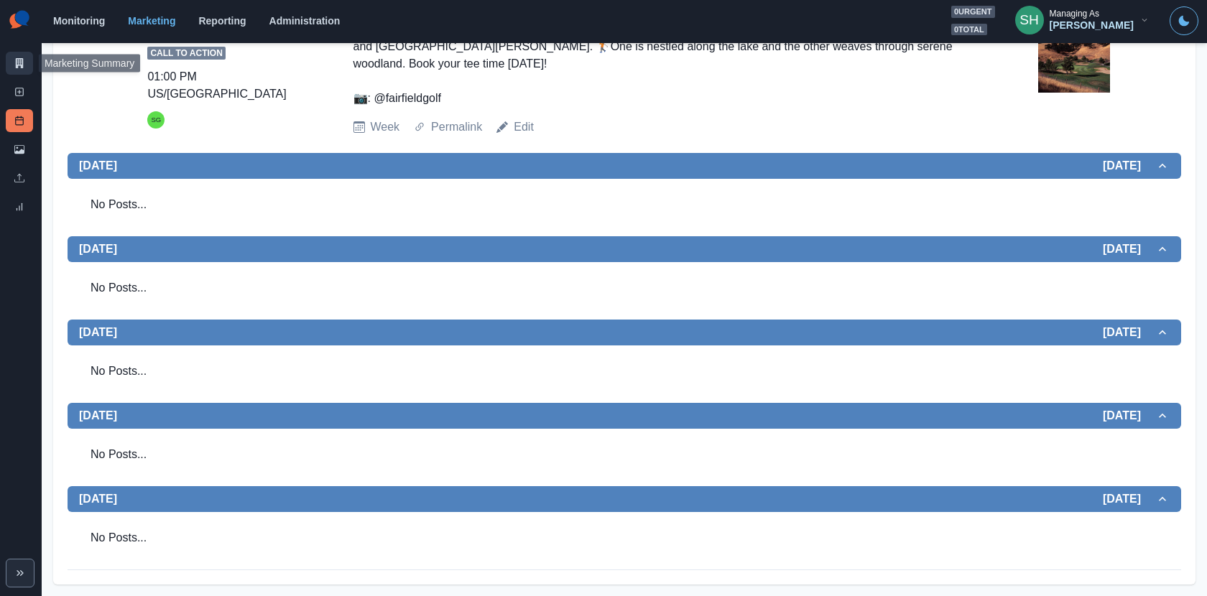
click at [27, 60] on link "Marketing Summary" at bounding box center [19, 63] width 27 height 23
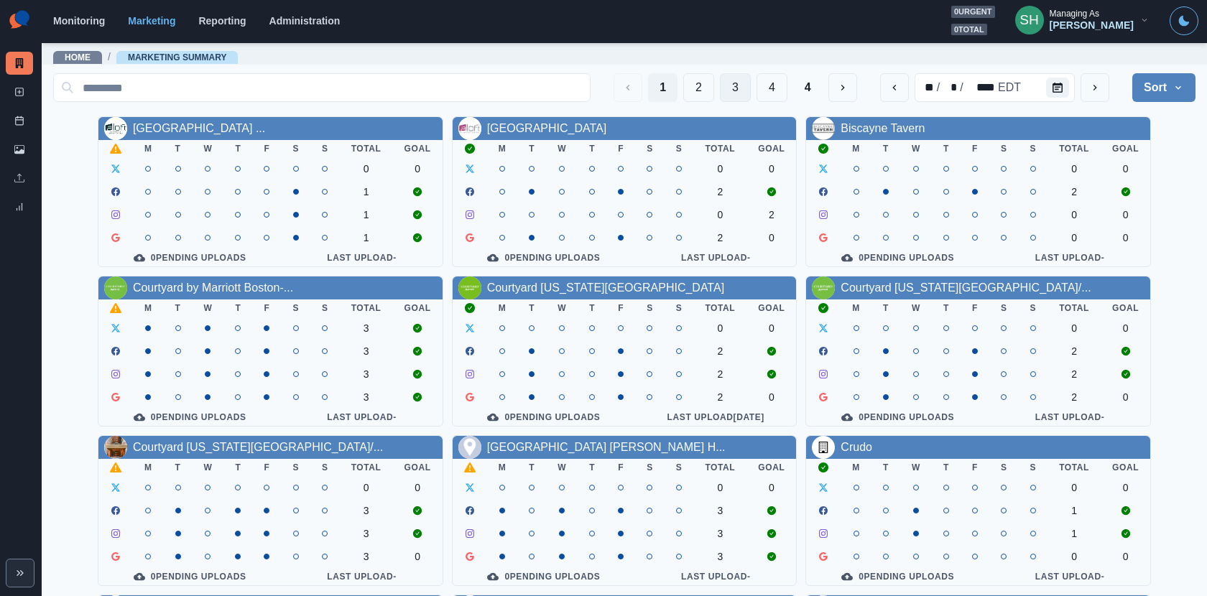
click at [746, 90] on button "3" at bounding box center [735, 87] width 31 height 29
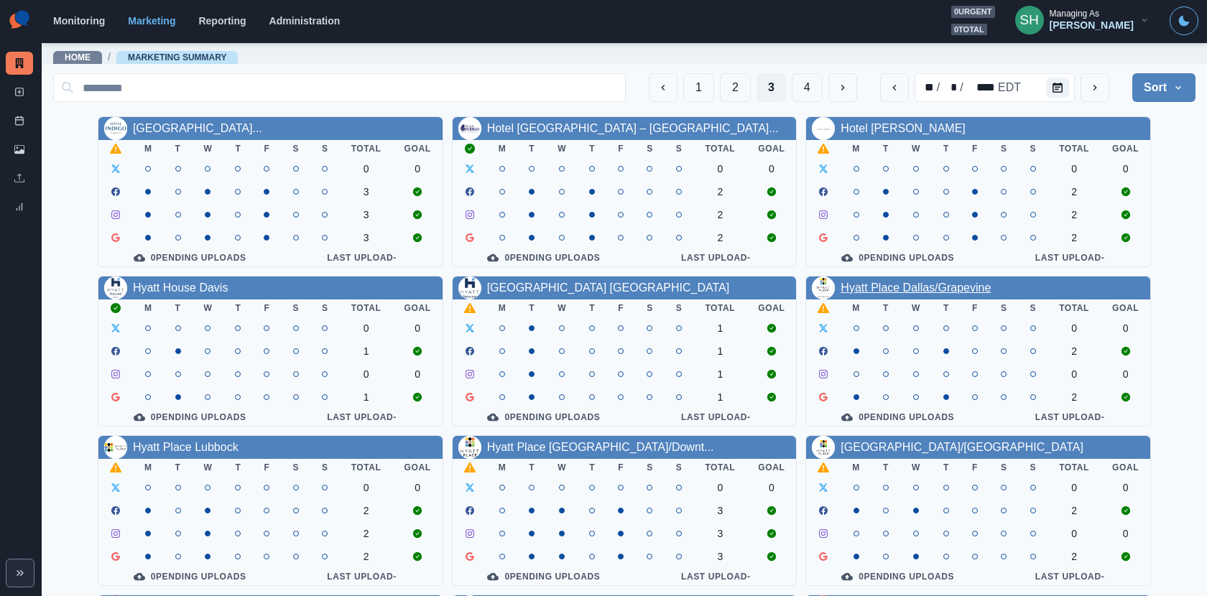
click at [874, 294] on link "Hyatt Place Dallas/Grapevine" at bounding box center [916, 288] width 150 height 12
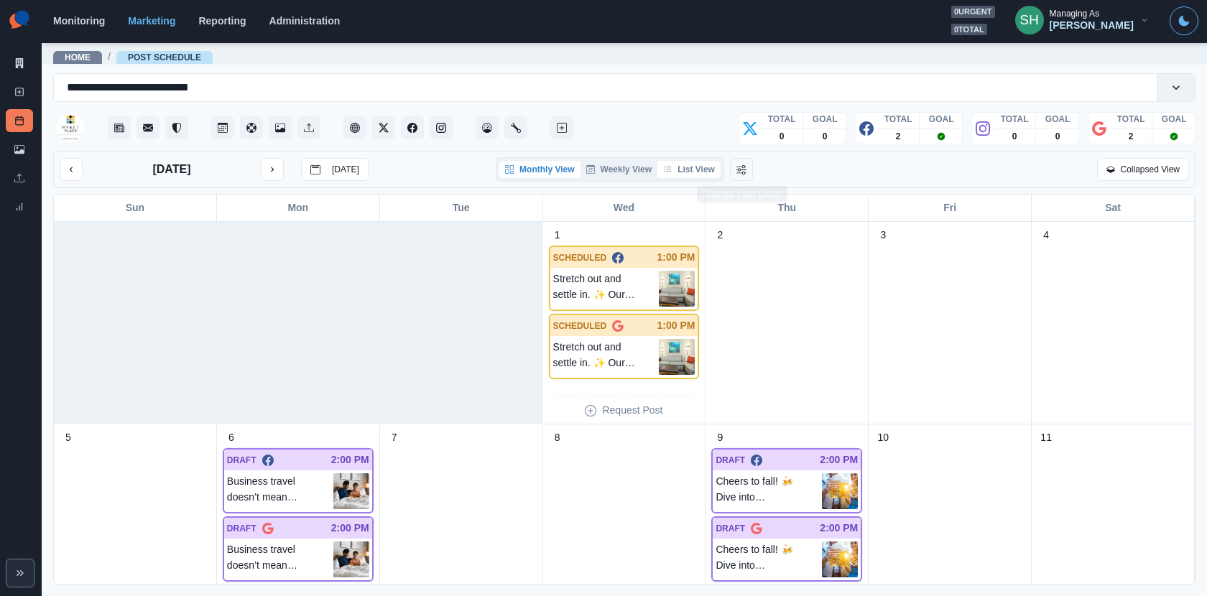
click at [688, 177] on button "List View" at bounding box center [688, 169] width 63 height 17
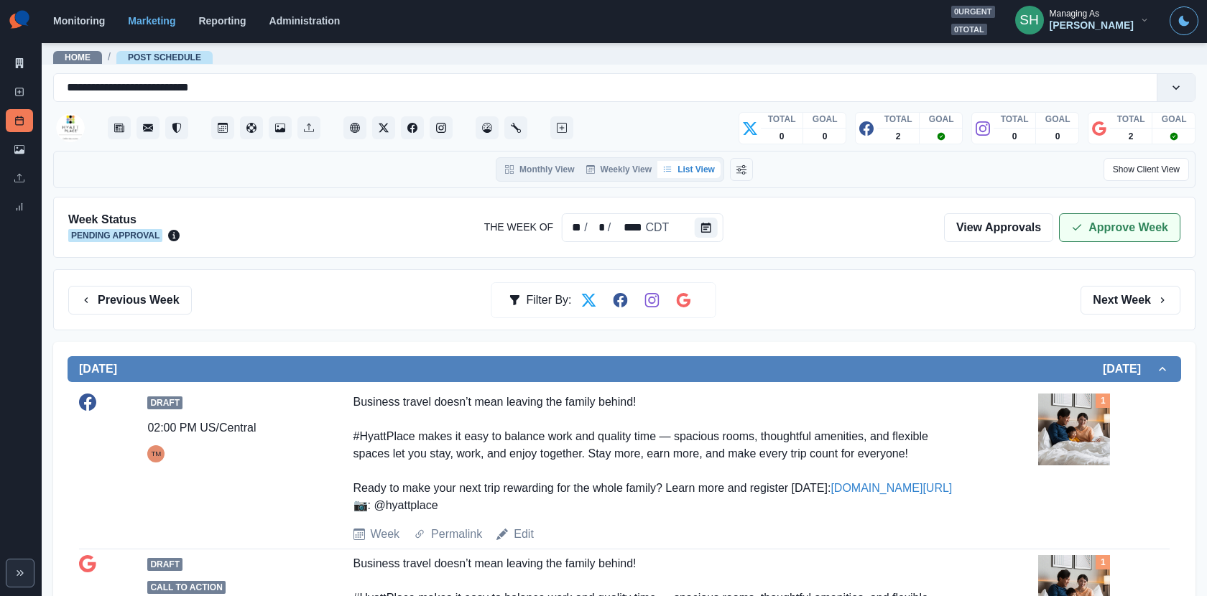
click at [1086, 225] on button "Approve Week" at bounding box center [1119, 227] width 121 height 29
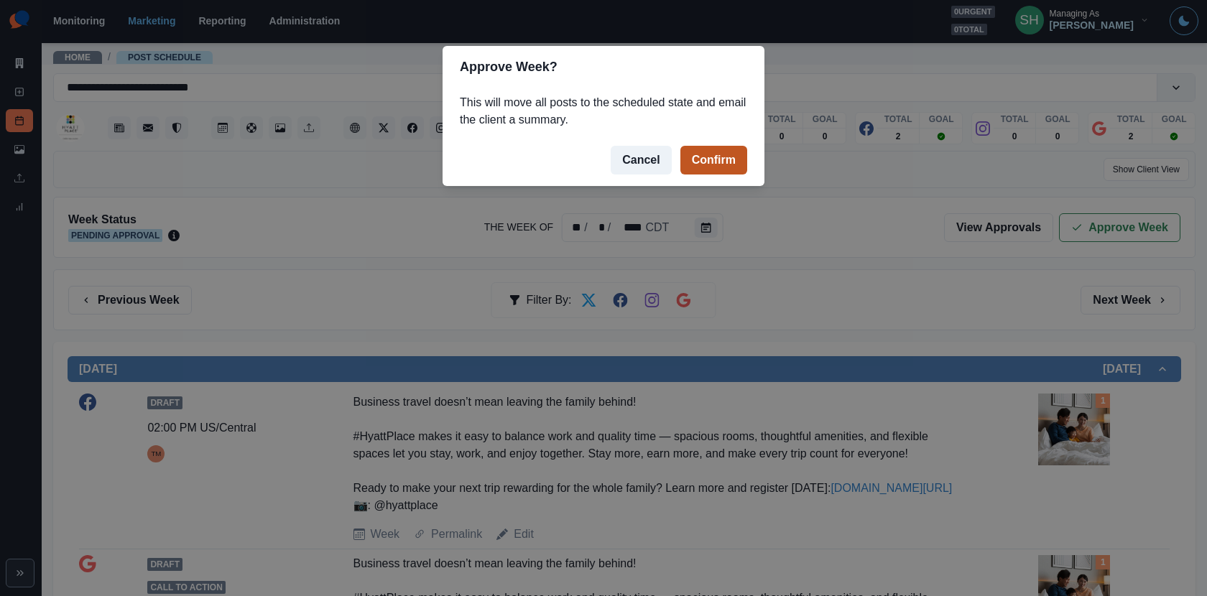
click at [740, 159] on button "Confirm" at bounding box center [713, 160] width 67 height 29
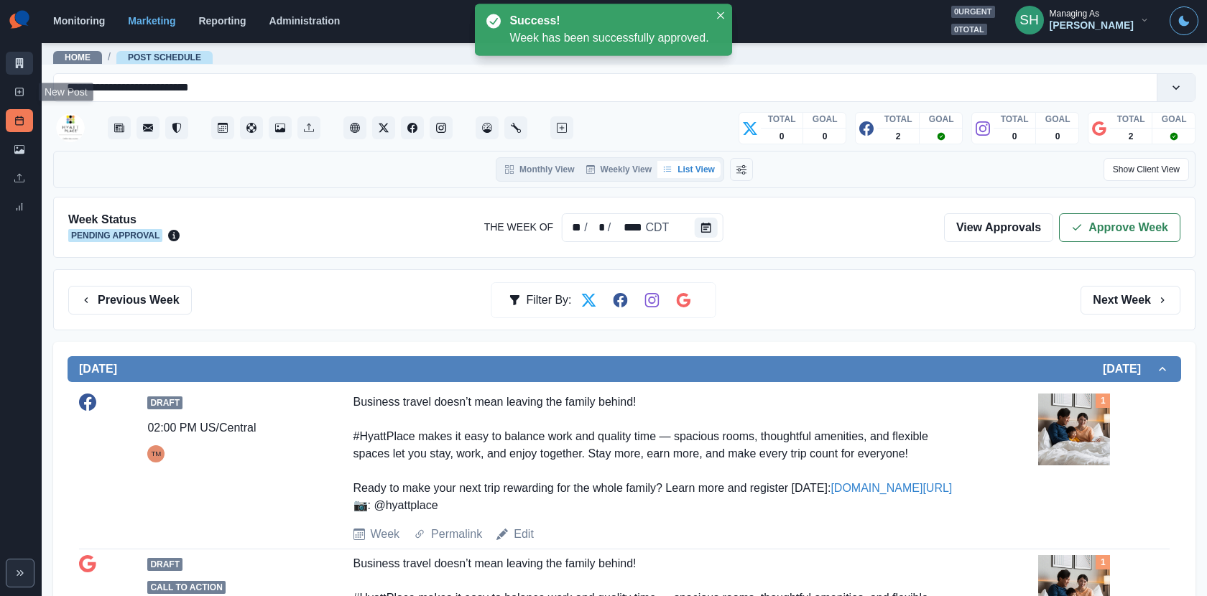
click at [19, 68] on link "Marketing Summary" at bounding box center [19, 63] width 27 height 23
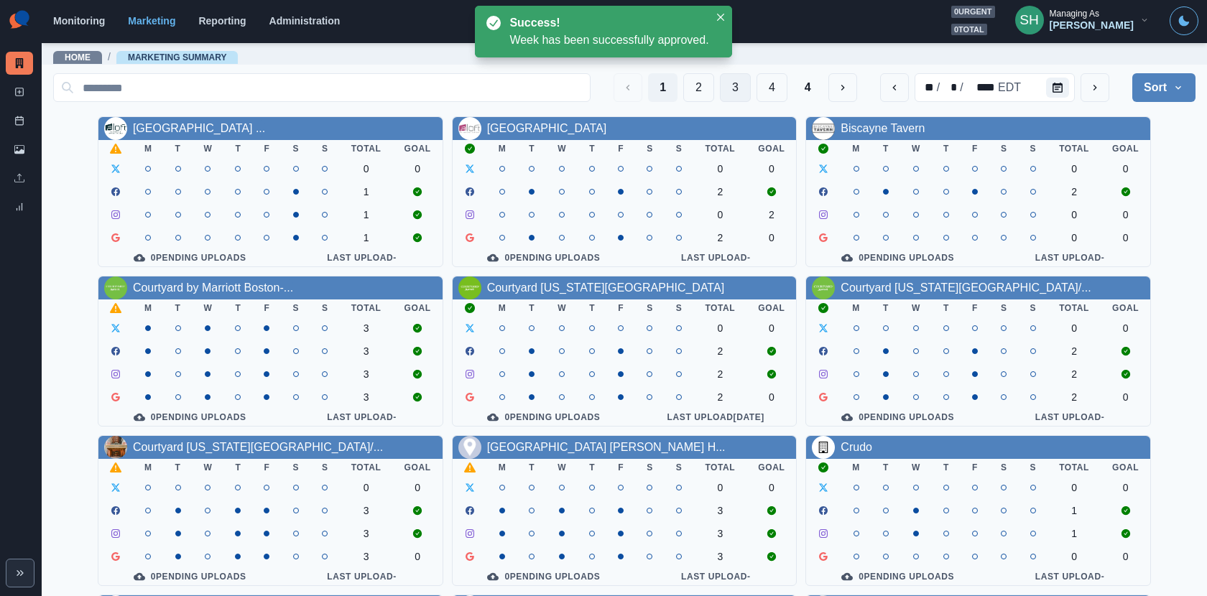
click at [744, 87] on button "3" at bounding box center [735, 87] width 31 height 29
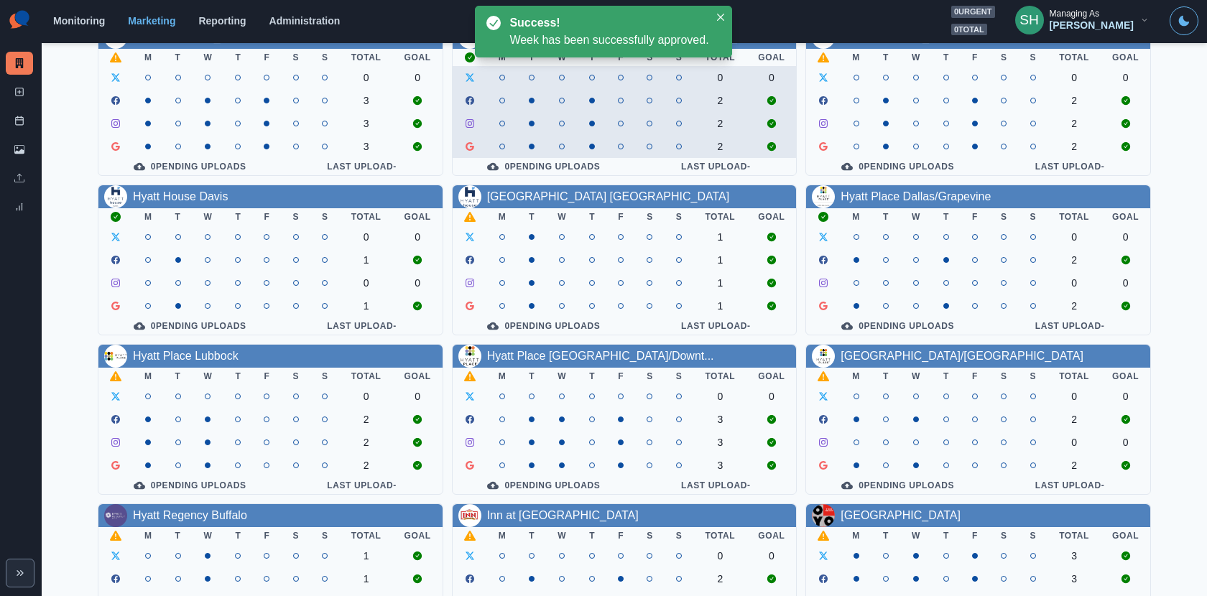
scroll to position [166, 0]
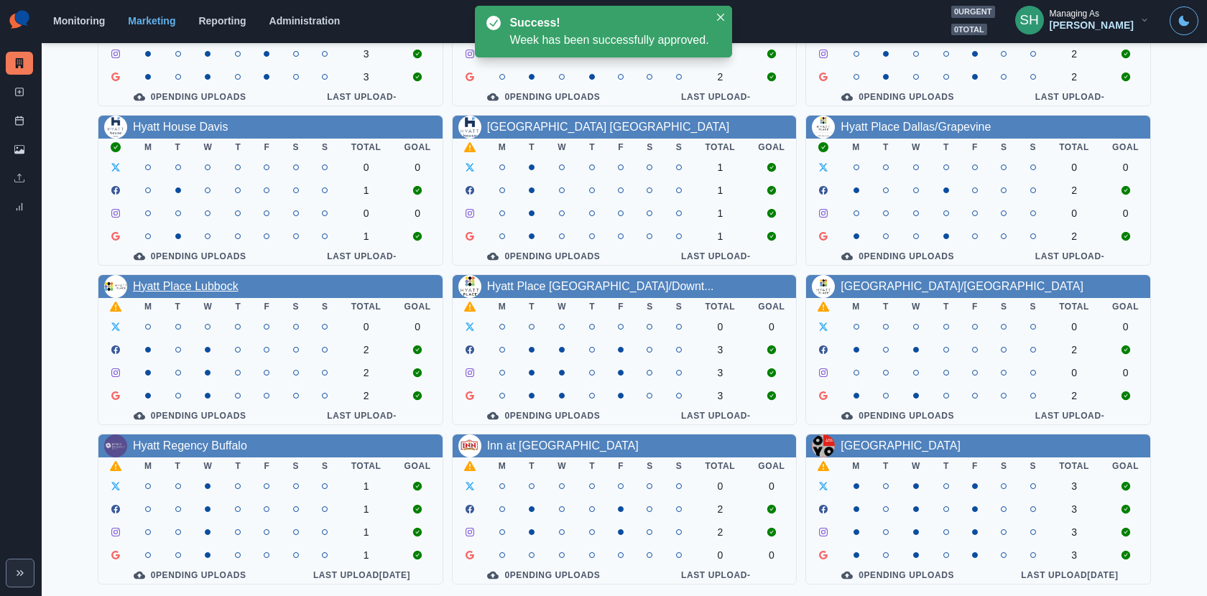
click at [175, 288] on link "Hyatt Place Lubbock" at bounding box center [186, 286] width 106 height 12
click at [175, 288] on main "Home / Marketing Summary 1 2 3 4 ** / * / **** EDT Sort Client Name Uploads Pen…" at bounding box center [624, 319] width 1165 height 555
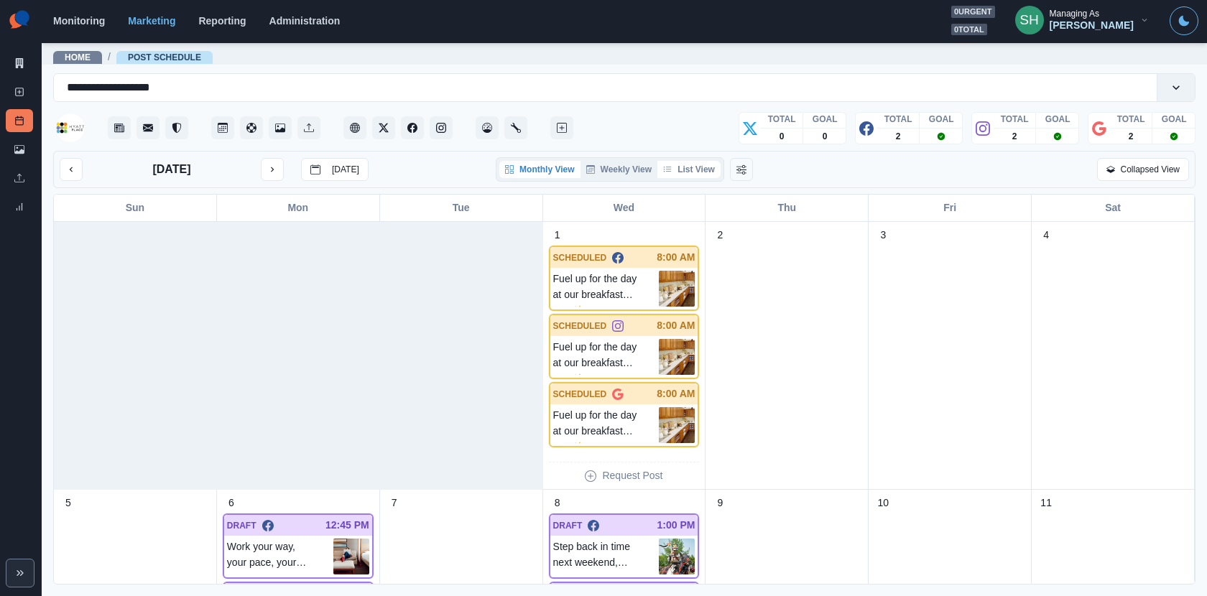
click at [681, 167] on button "List View" at bounding box center [688, 169] width 63 height 17
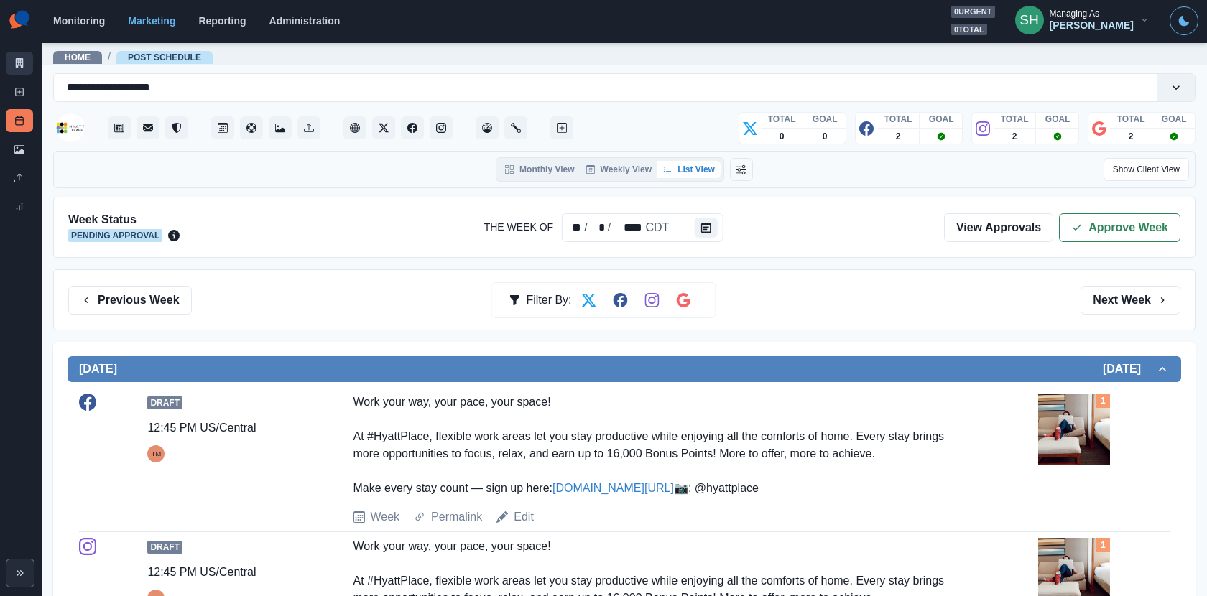
click at [33, 71] on div "Marketing Summary New Post Post Schedule Media Library Uploads Review Summary" at bounding box center [21, 112] width 42 height 224
click at [23, 62] on icon at bounding box center [19, 63] width 10 height 10
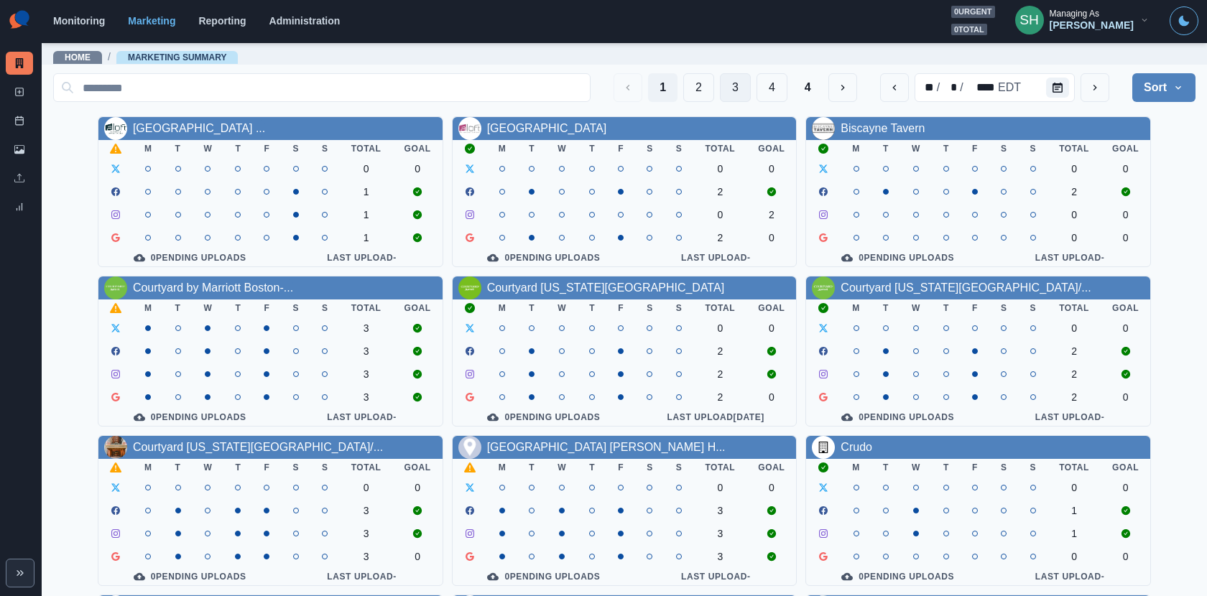
click at [731, 100] on button "3" at bounding box center [735, 87] width 31 height 29
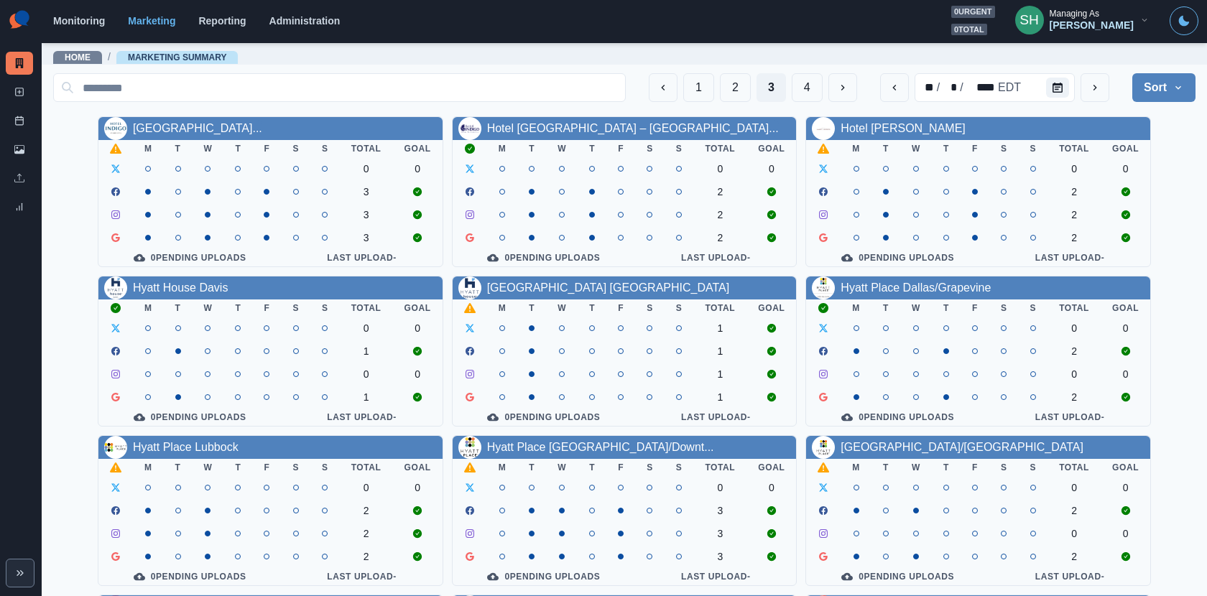
scroll to position [166, 0]
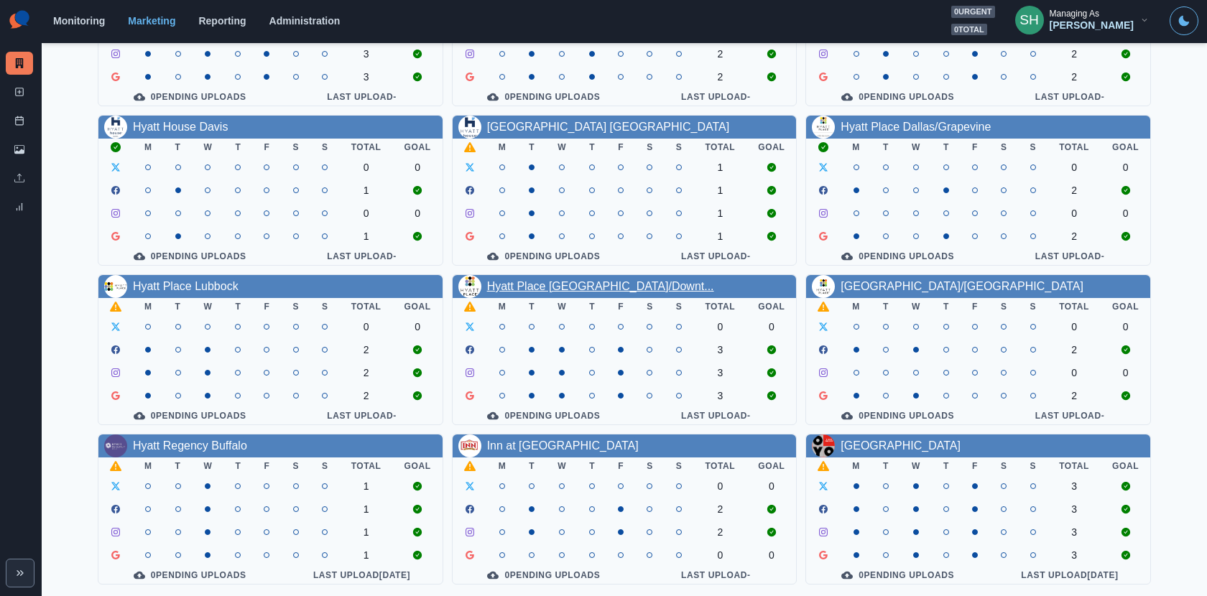
click at [578, 280] on link "Hyatt Place Minneapolis/Downt..." at bounding box center [600, 286] width 227 height 12
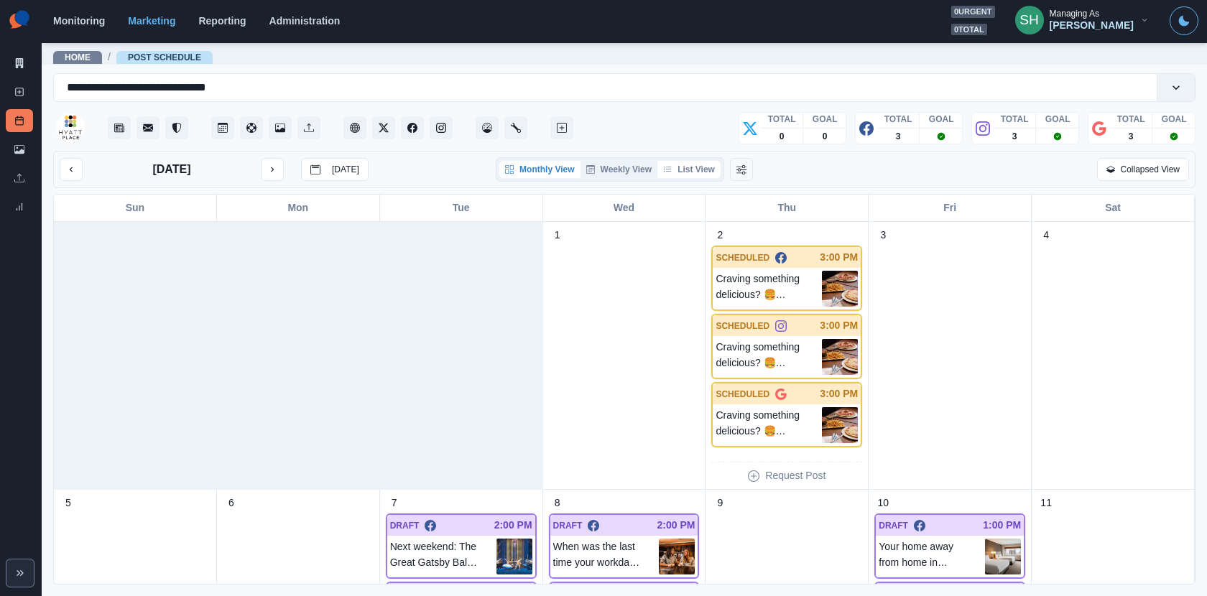
click at [689, 162] on button "List View" at bounding box center [688, 169] width 63 height 17
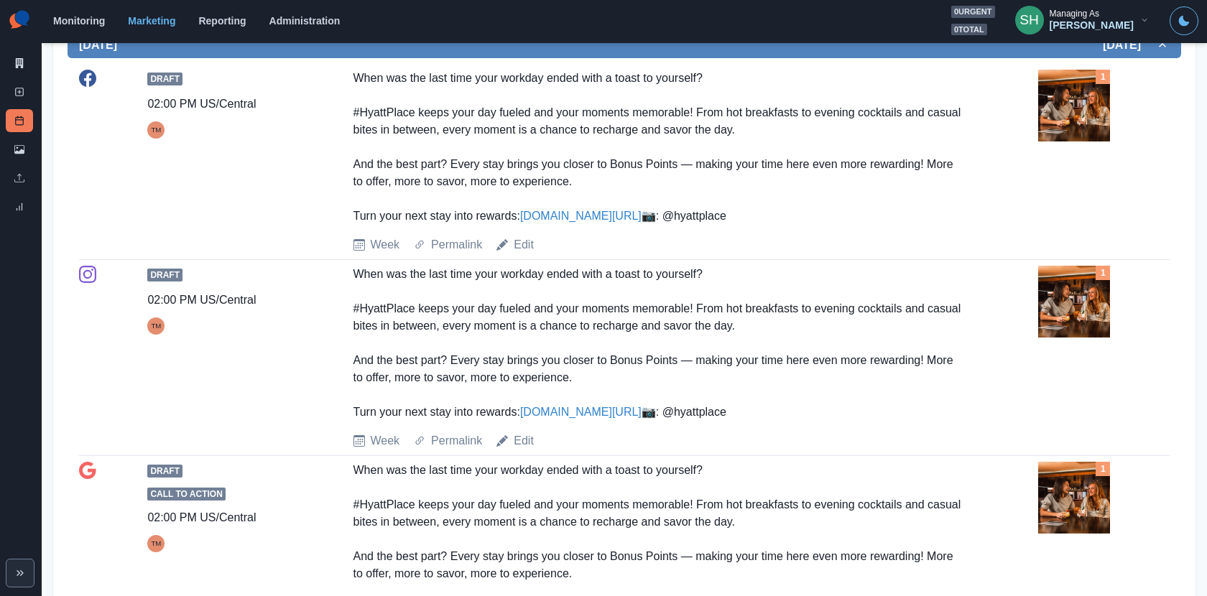
scroll to position [532, 0]
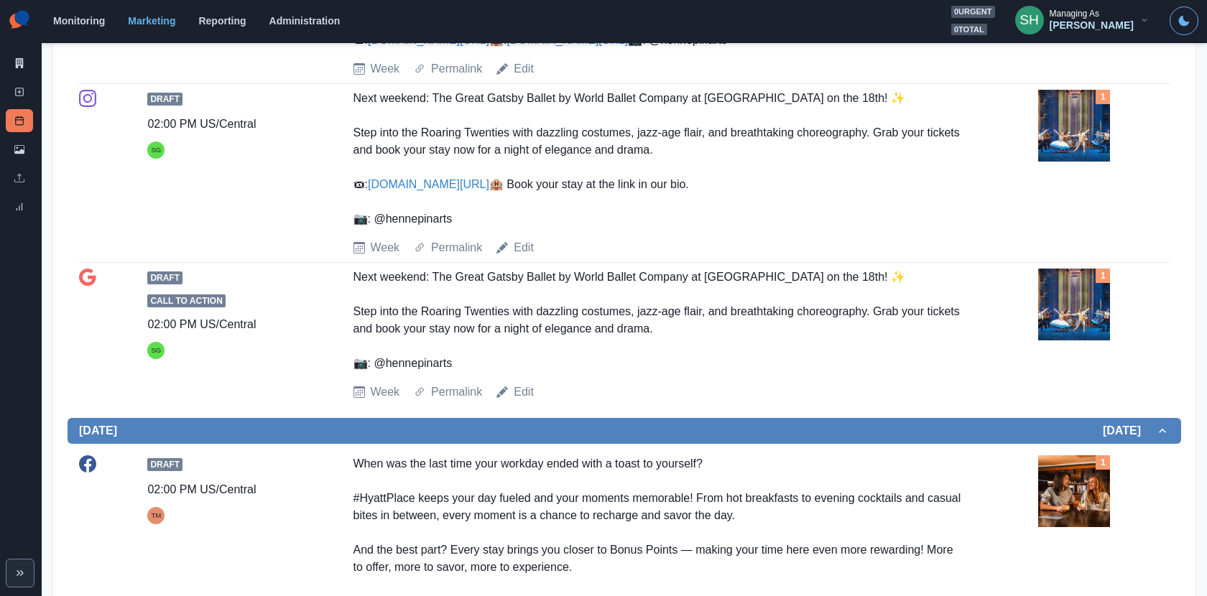
click at [1078, 144] on img at bounding box center [1074, 126] width 72 height 72
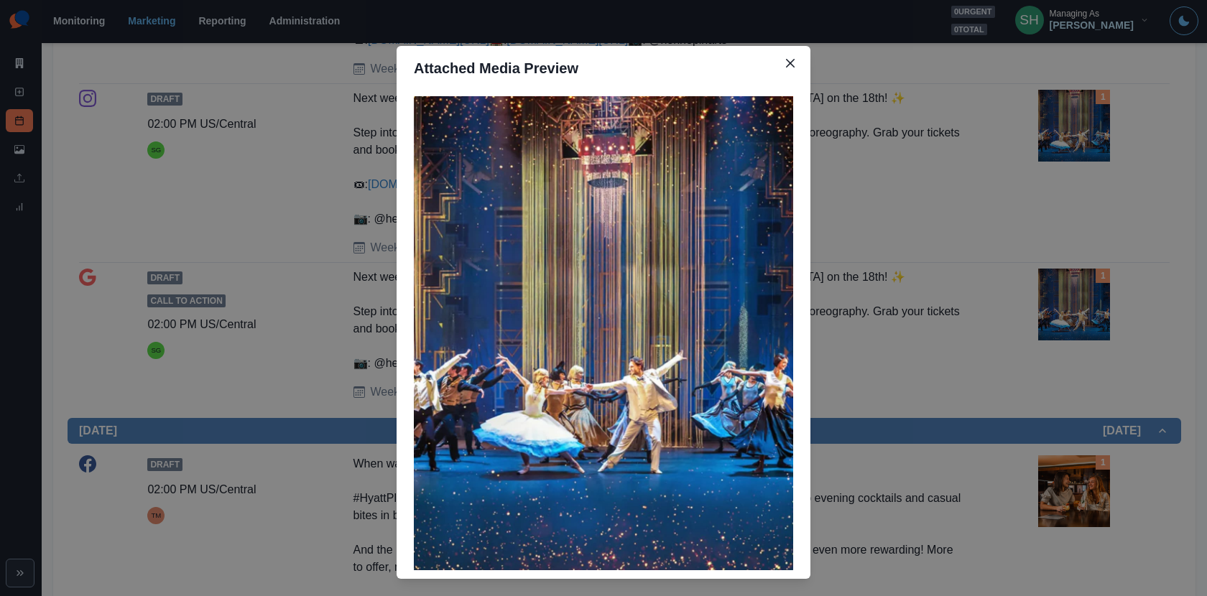
click at [615, 227] on img at bounding box center [603, 333] width 379 height 474
click at [887, 235] on div "Attached Media Preview" at bounding box center [603, 298] width 1207 height 596
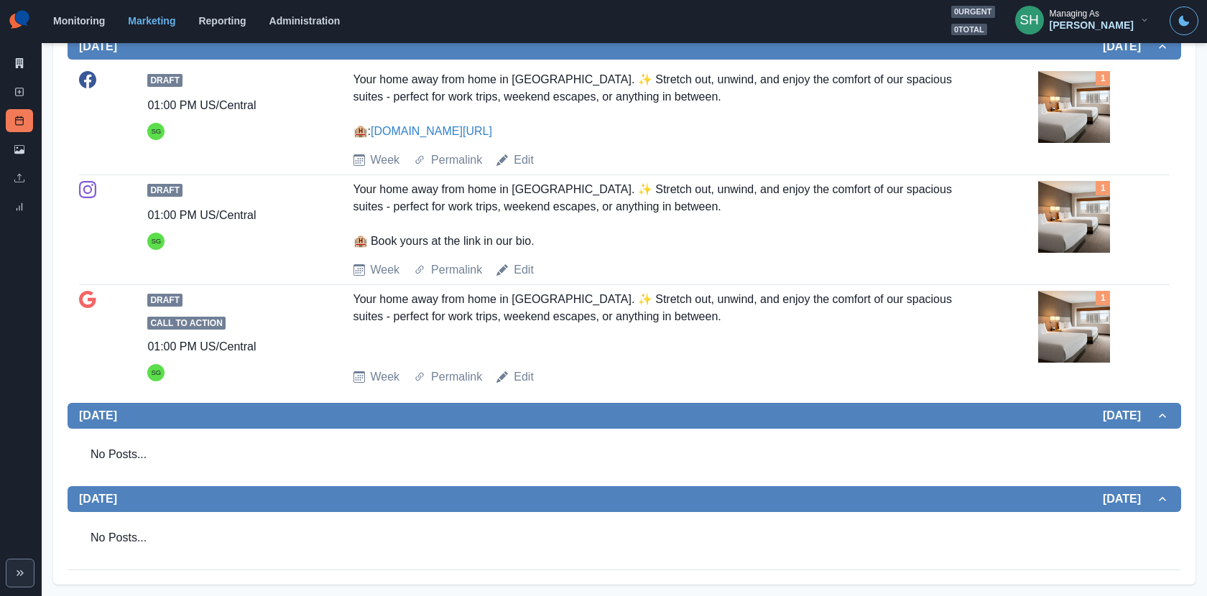
scroll to position [1764, 0]
click at [28, 55] on link "Marketing Summary" at bounding box center [19, 63] width 27 height 23
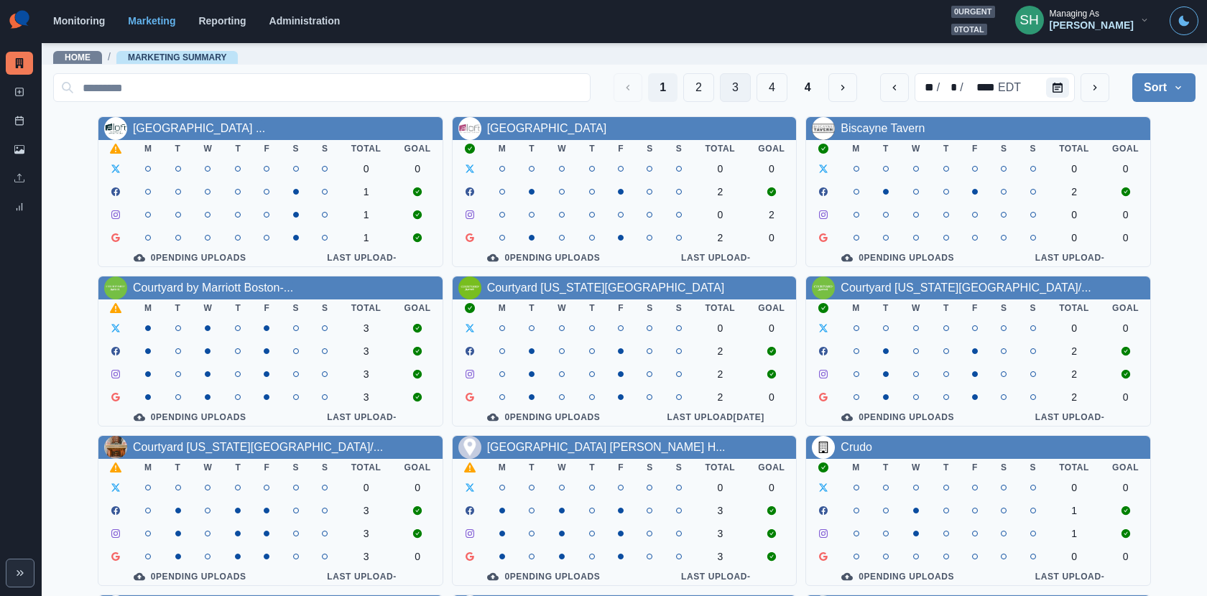
click at [741, 85] on button "3" at bounding box center [735, 87] width 31 height 29
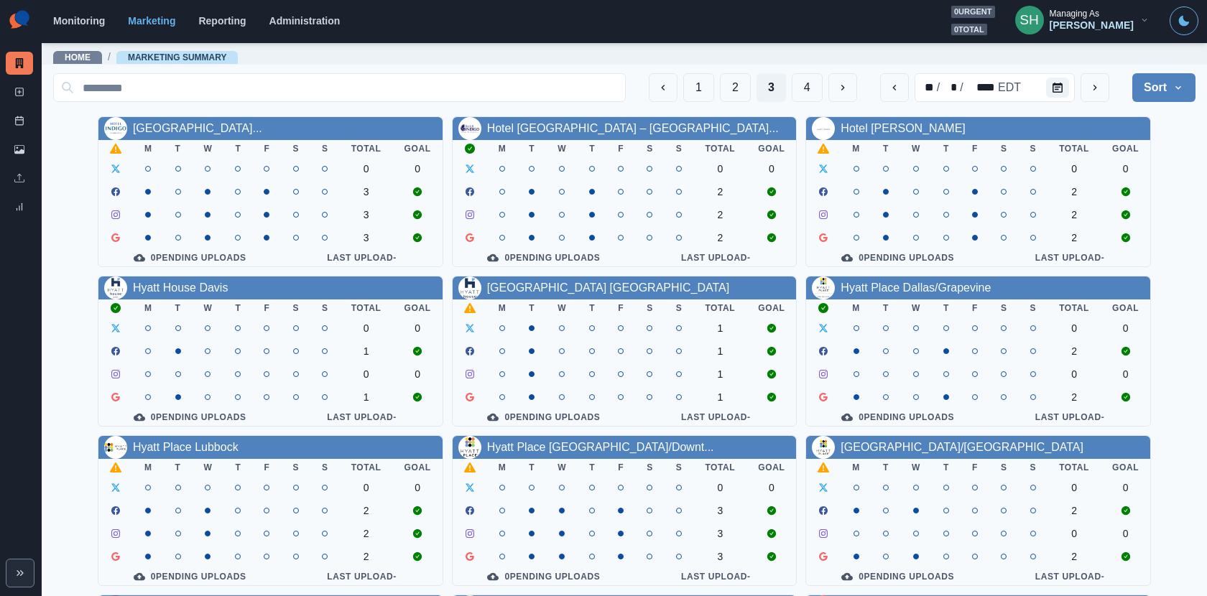
scroll to position [166, 0]
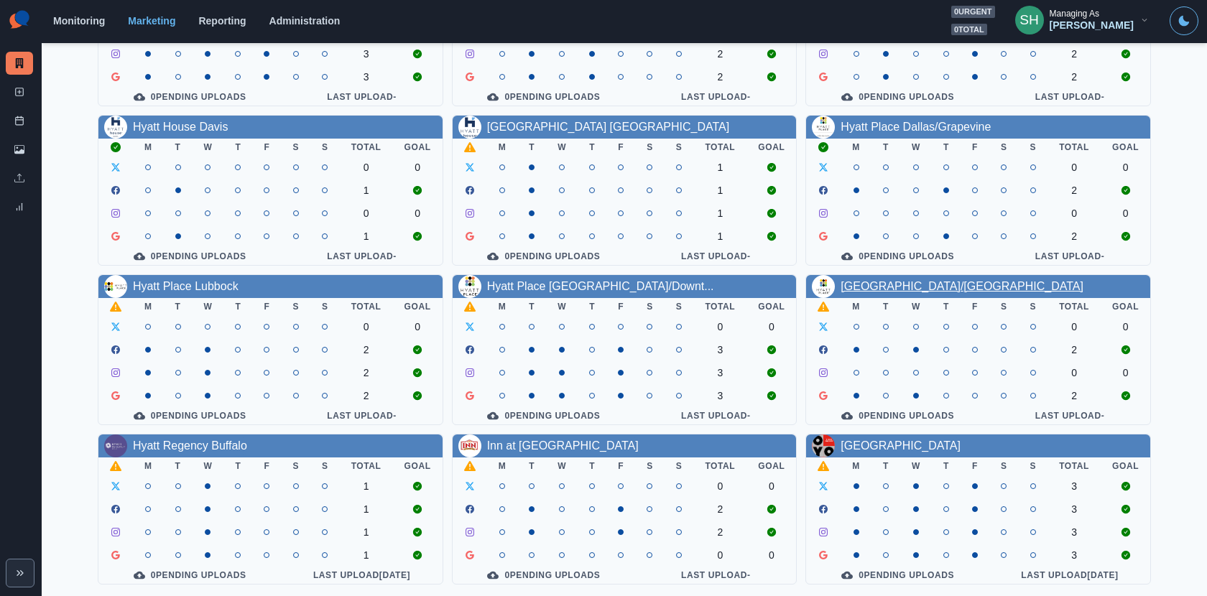
click at [884, 280] on link "Hyatt Place Phoenix/Mesa" at bounding box center [962, 286] width 243 height 12
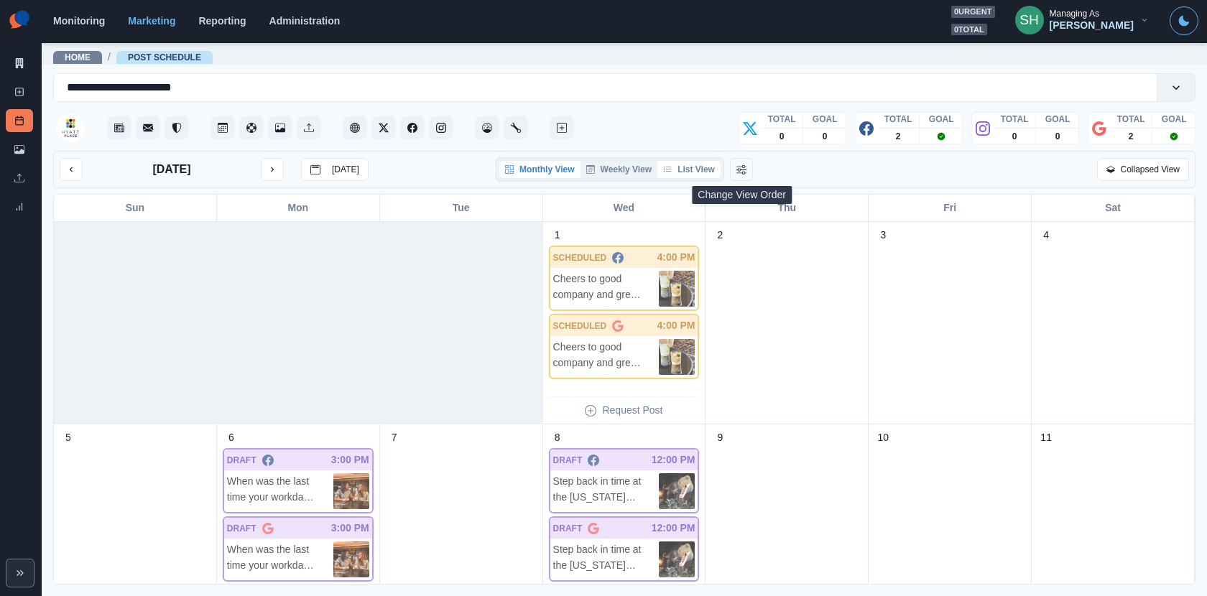
click at [706, 166] on button "List View" at bounding box center [688, 169] width 63 height 17
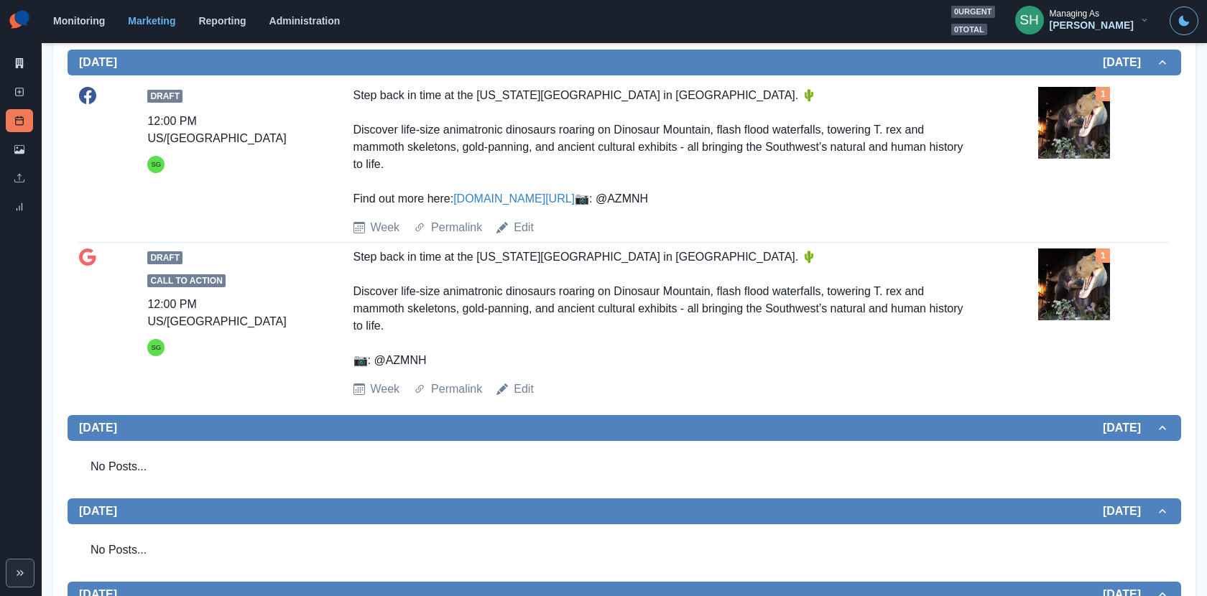
scroll to position [823, 0]
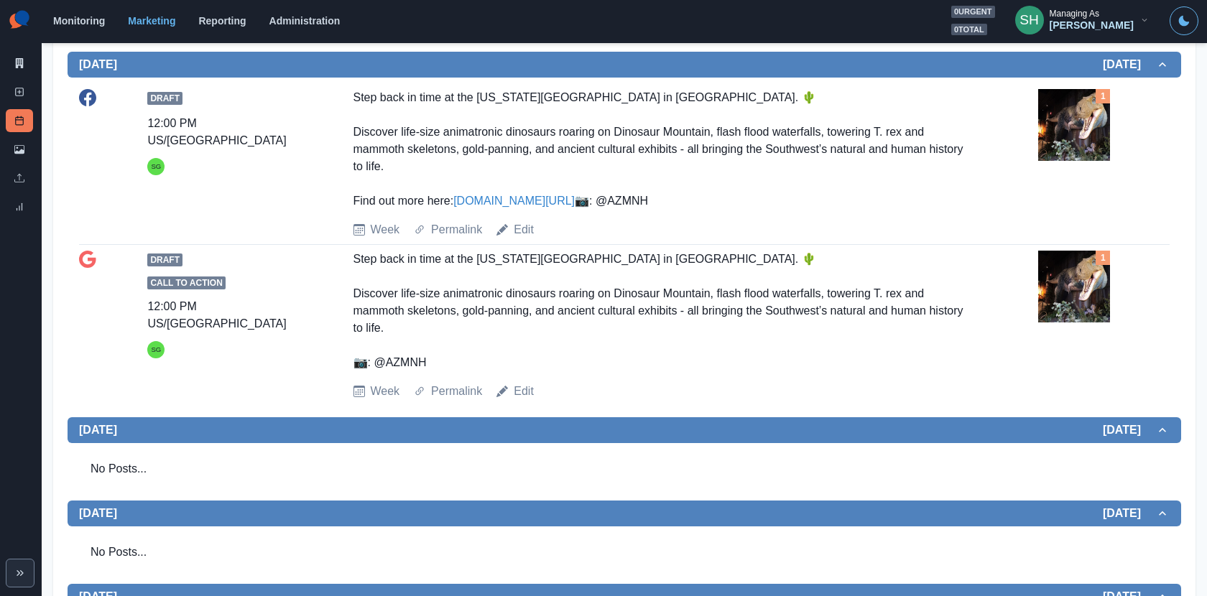
click at [1088, 154] on img at bounding box center [1074, 125] width 72 height 72
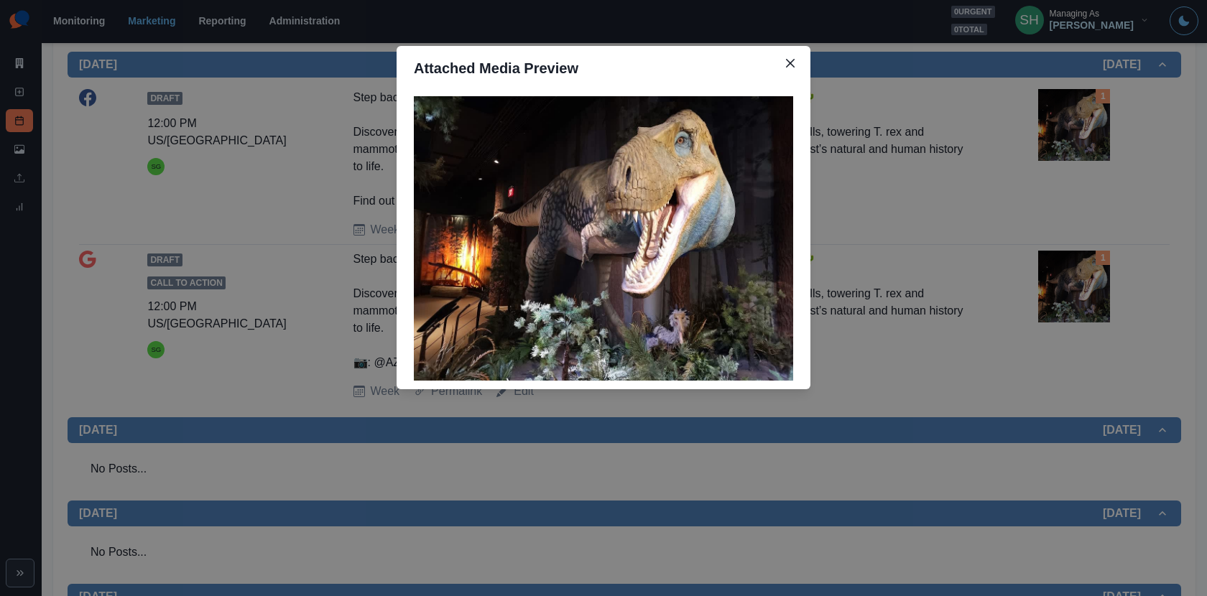
click at [1004, 172] on div "Attached Media Preview" at bounding box center [603, 298] width 1207 height 596
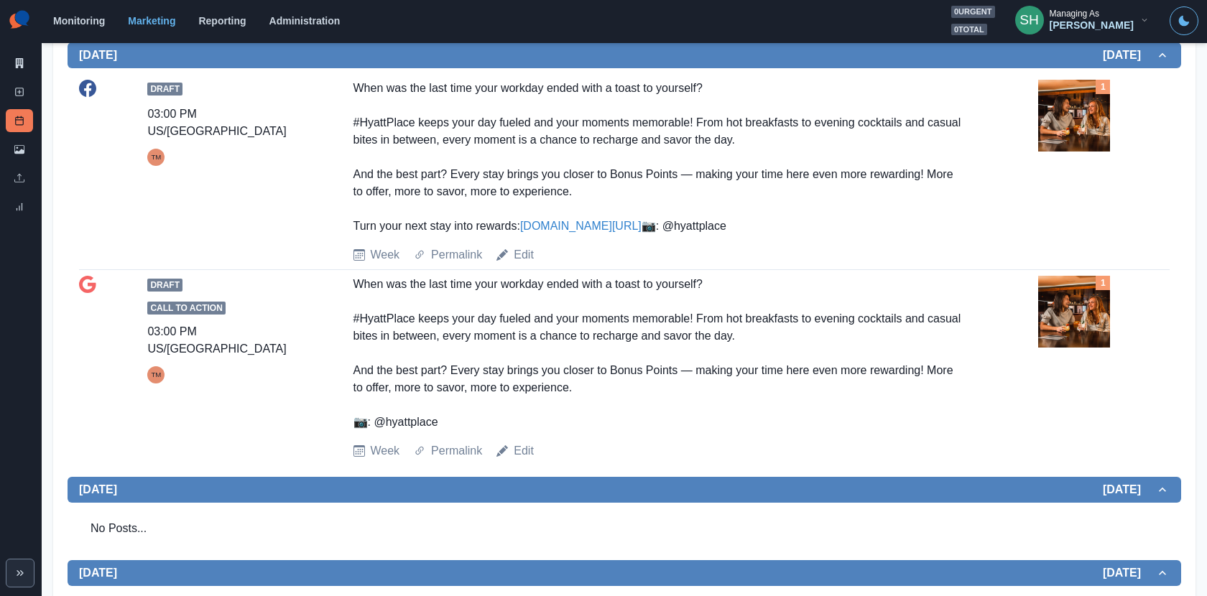
scroll to position [0, 0]
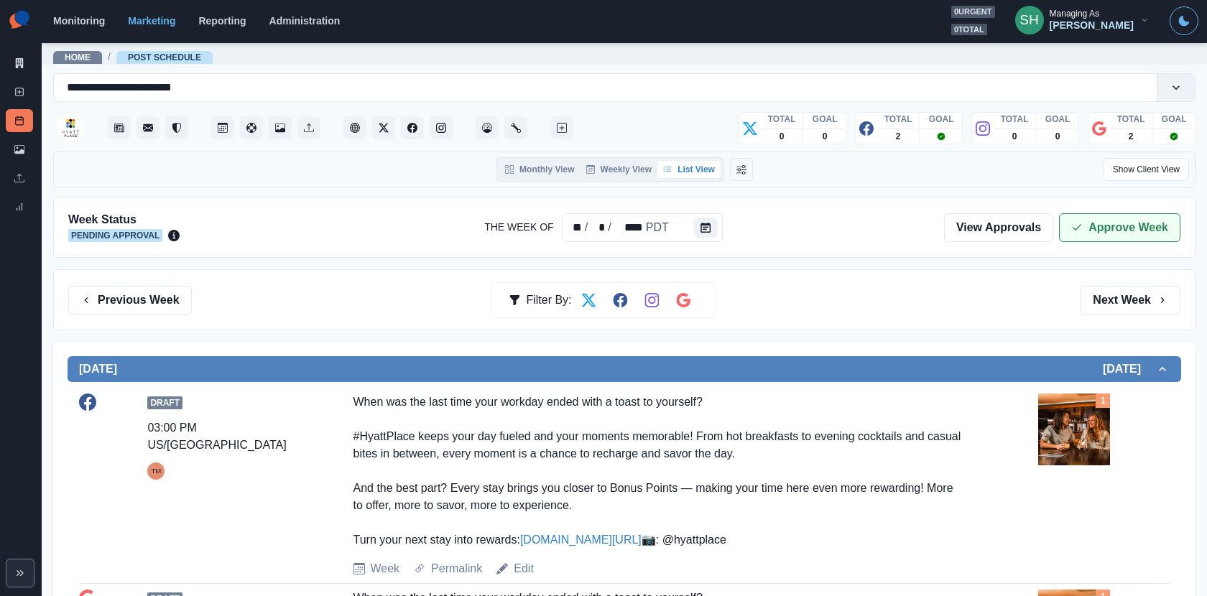
click at [1100, 228] on button "Approve Week" at bounding box center [1119, 227] width 121 height 29
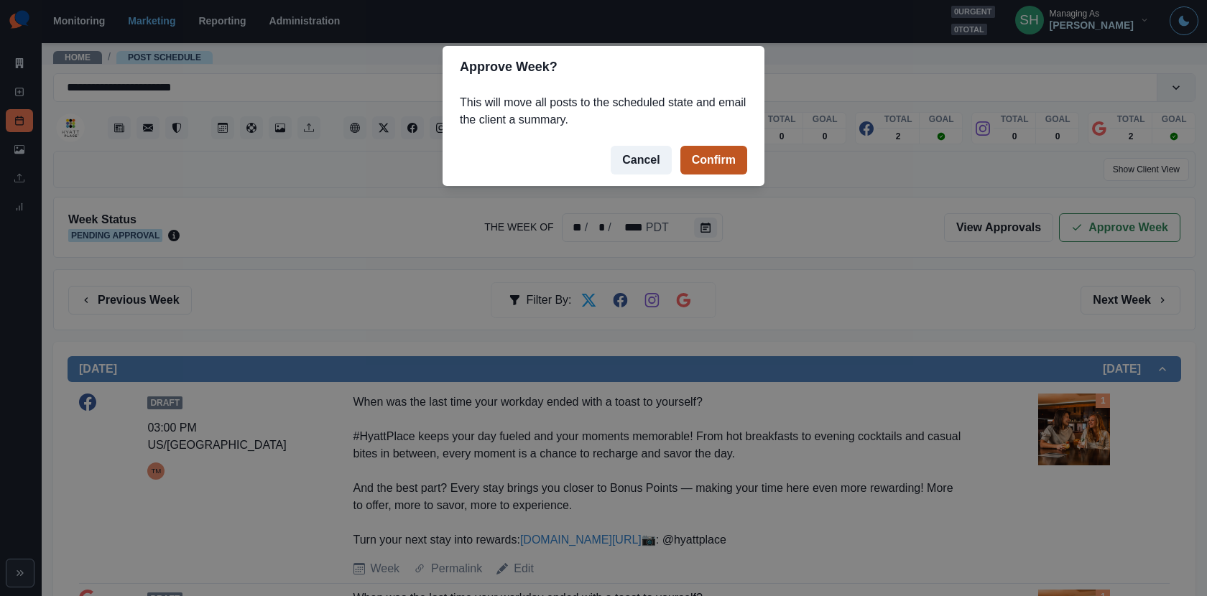
click at [734, 150] on button "Confirm" at bounding box center [713, 160] width 67 height 29
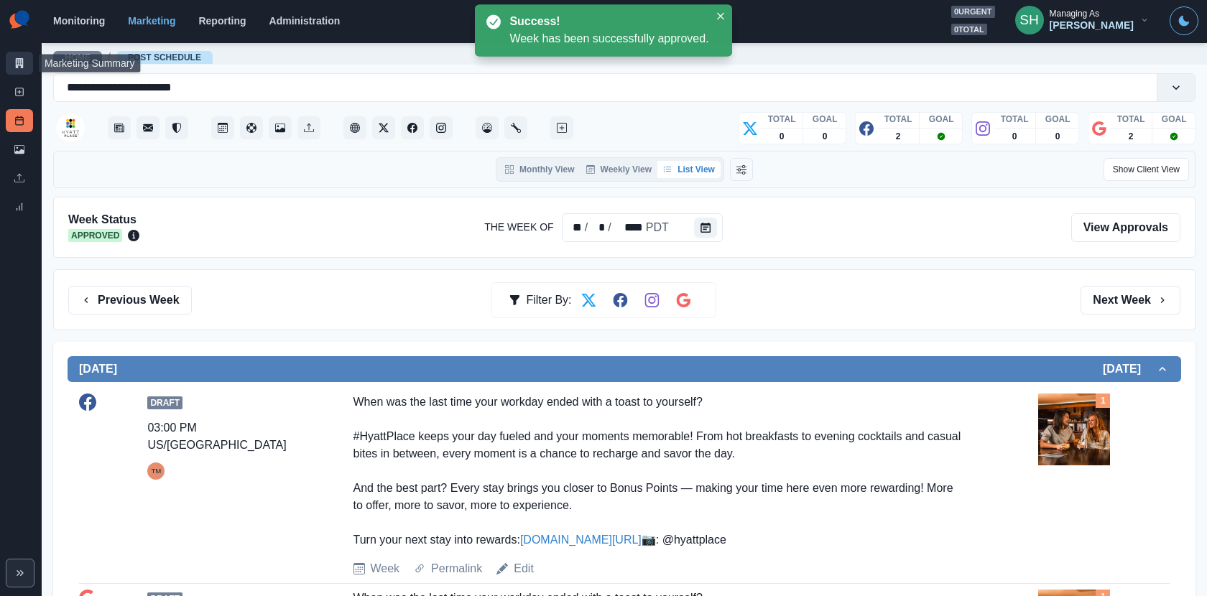
click at [21, 58] on icon at bounding box center [20, 63] width 8 height 10
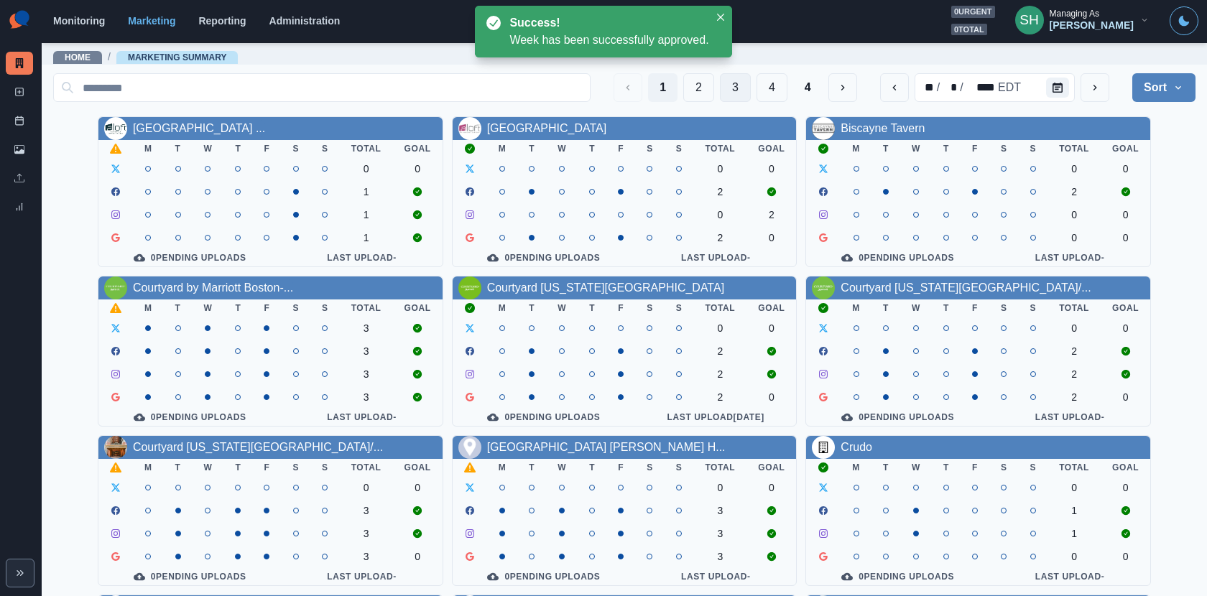
click at [746, 90] on button "3" at bounding box center [735, 87] width 31 height 29
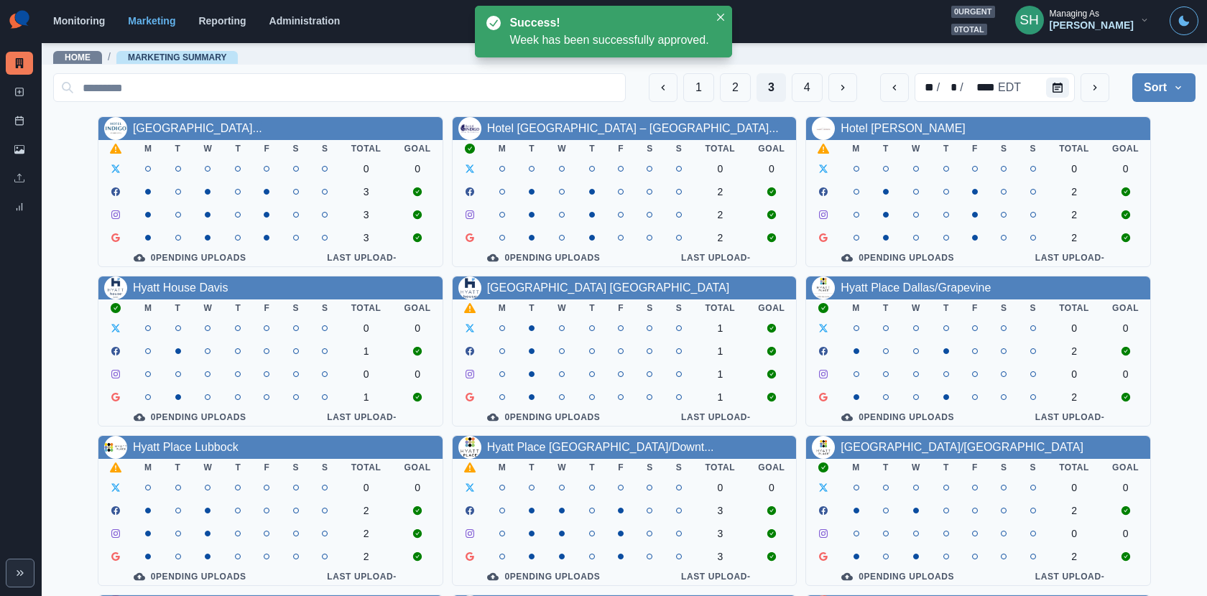
scroll to position [166, 0]
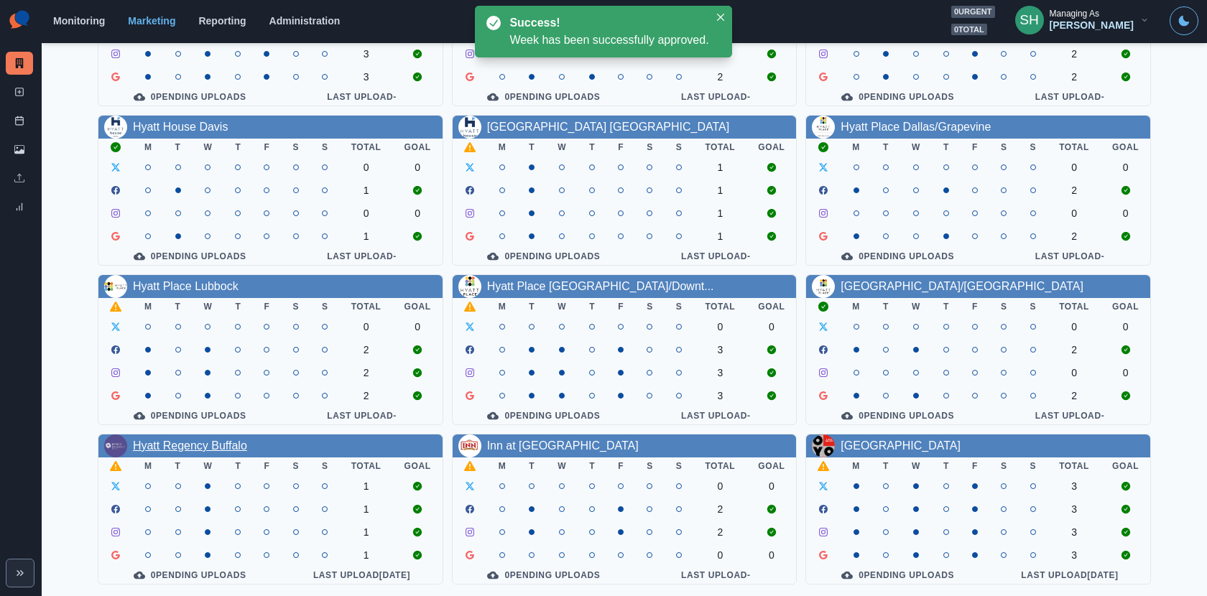
click at [173, 443] on link "Hyatt Regency Buffalo" at bounding box center [190, 446] width 114 height 12
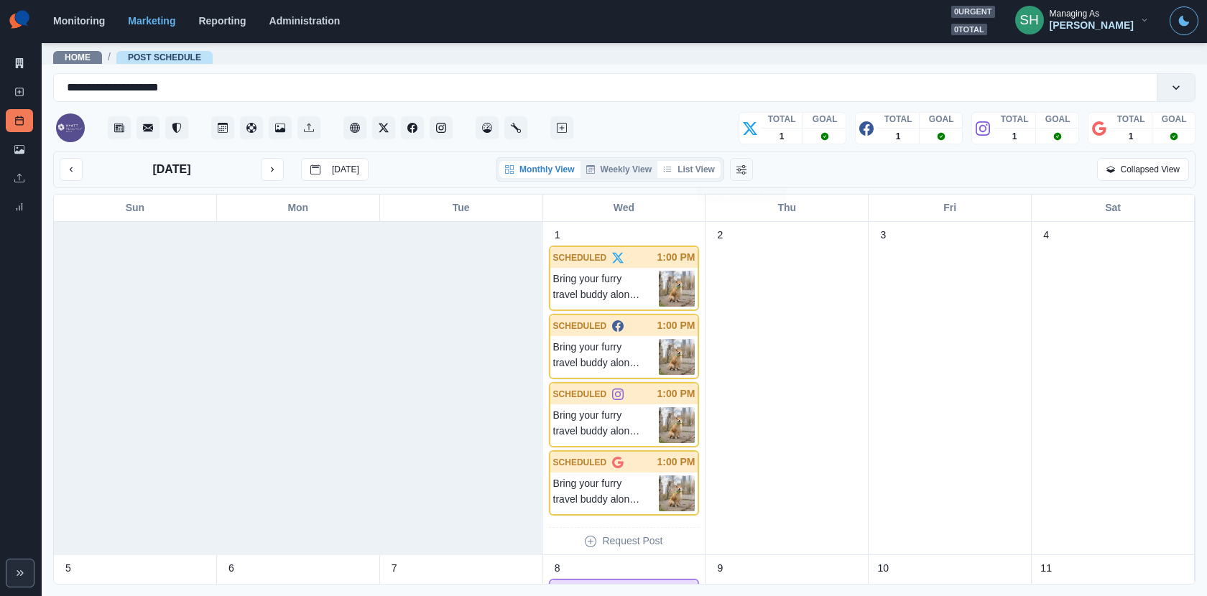
click at [702, 175] on button "List View" at bounding box center [688, 169] width 63 height 17
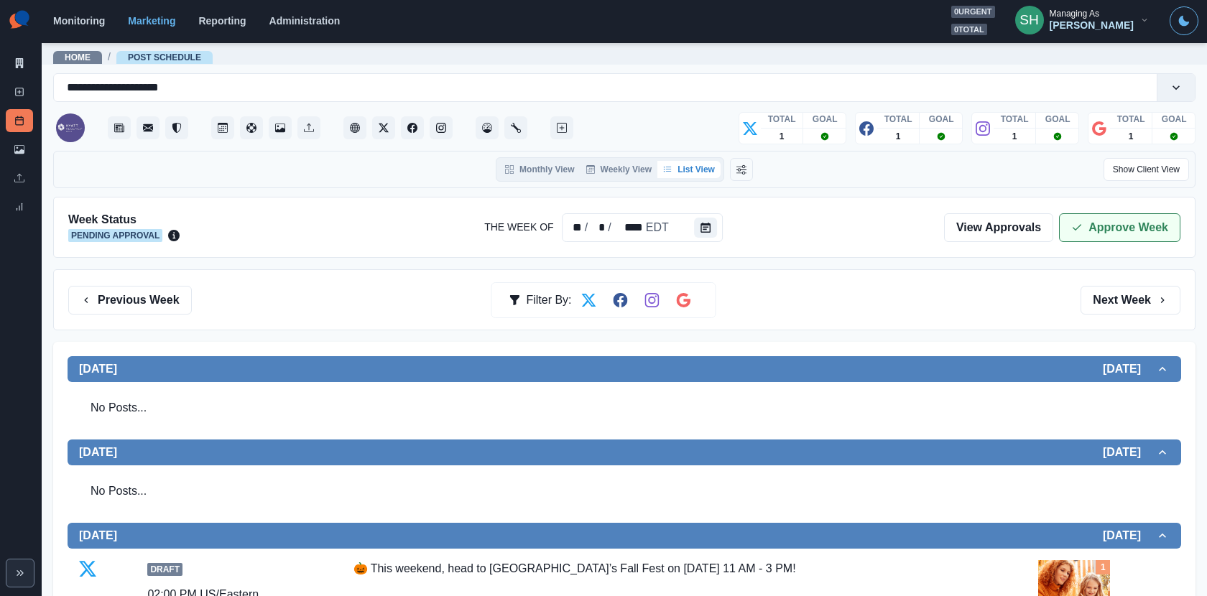
click at [1095, 232] on button "Approve Week" at bounding box center [1119, 227] width 121 height 29
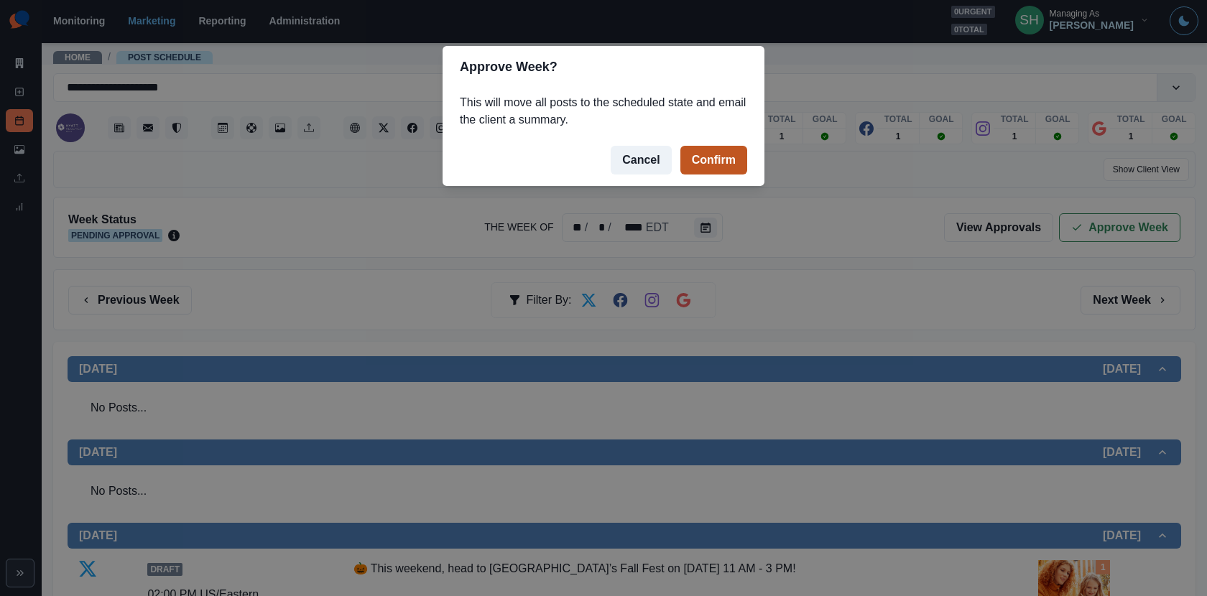
click at [741, 164] on button "Confirm" at bounding box center [713, 160] width 67 height 29
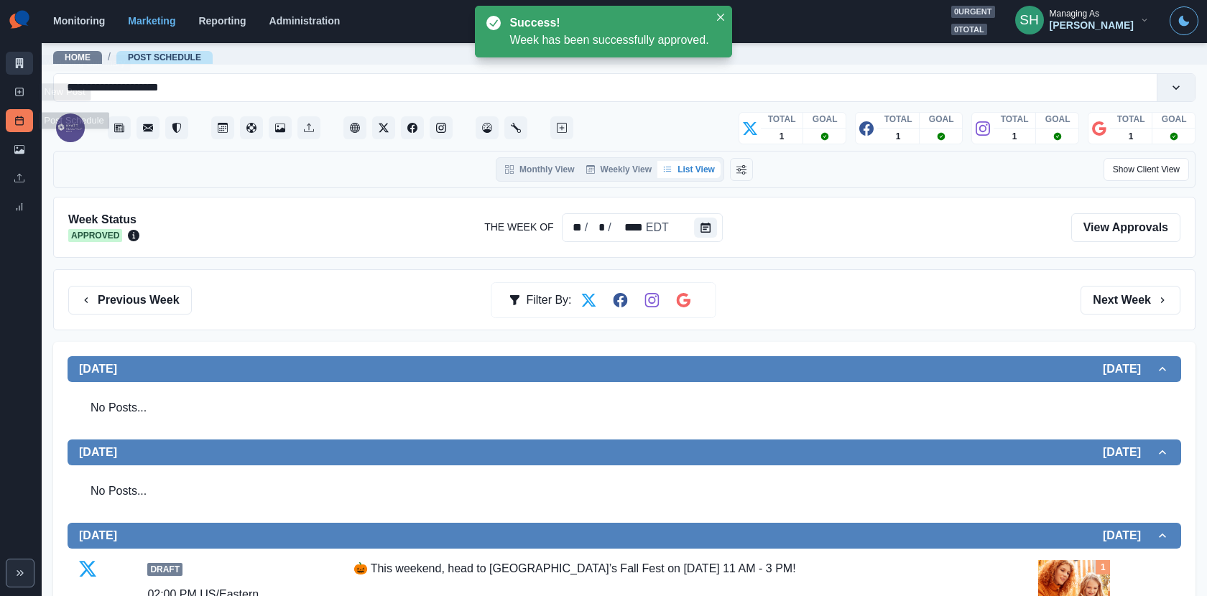
click at [10, 57] on link "Marketing Summary" at bounding box center [19, 63] width 27 height 23
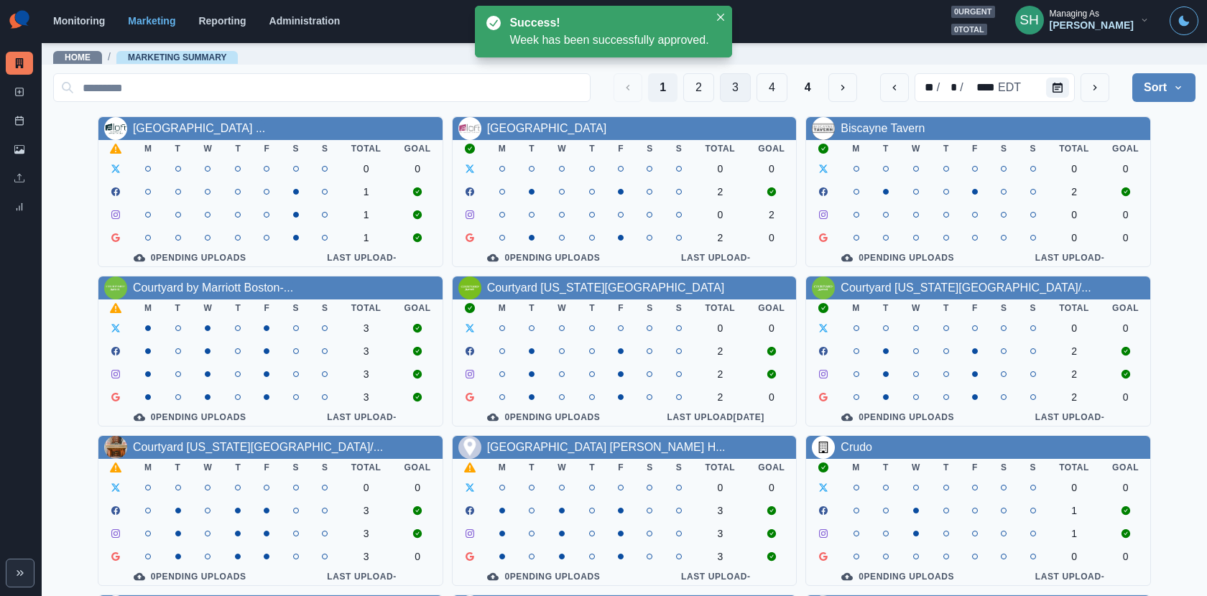
click at [726, 101] on button "3" at bounding box center [735, 87] width 31 height 29
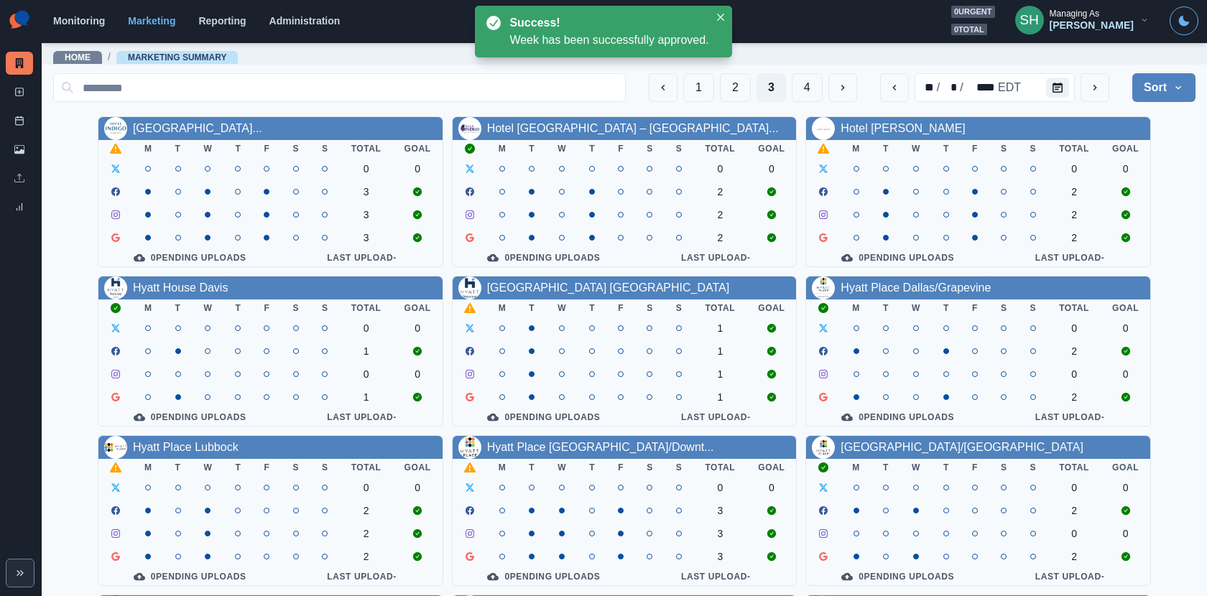
scroll to position [166, 0]
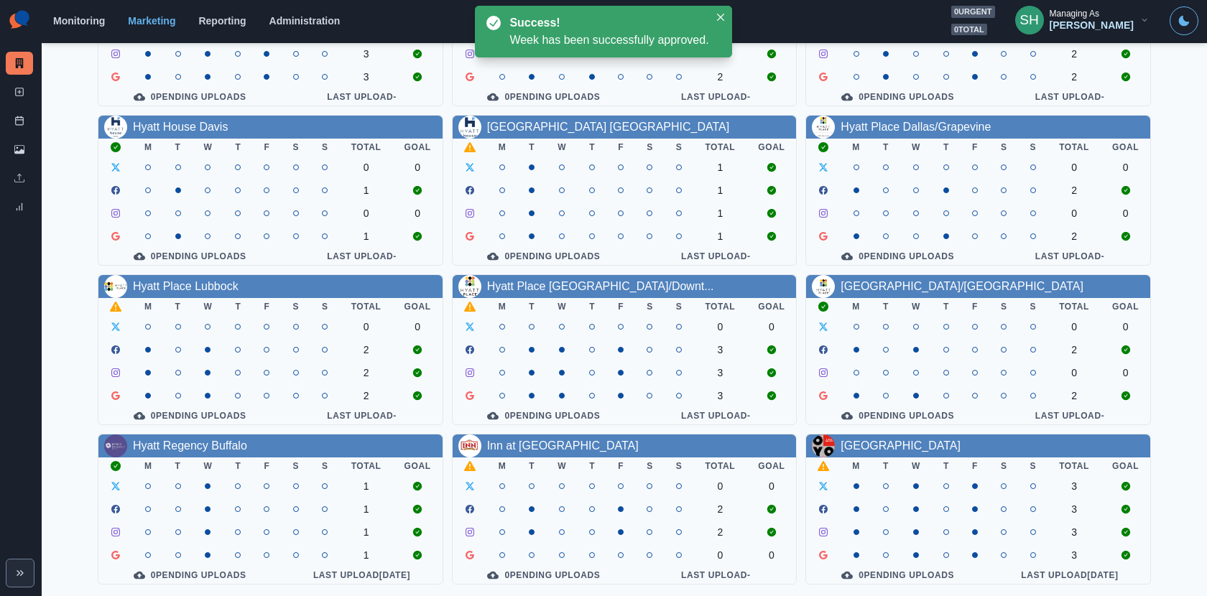
click at [514, 461] on th "M" at bounding box center [502, 466] width 31 height 17
click at [512, 438] on div "Inn at Hunters Run" at bounding box center [563, 446] width 152 height 17
click at [514, 446] on link "Inn at Hunters Run" at bounding box center [563, 446] width 152 height 12
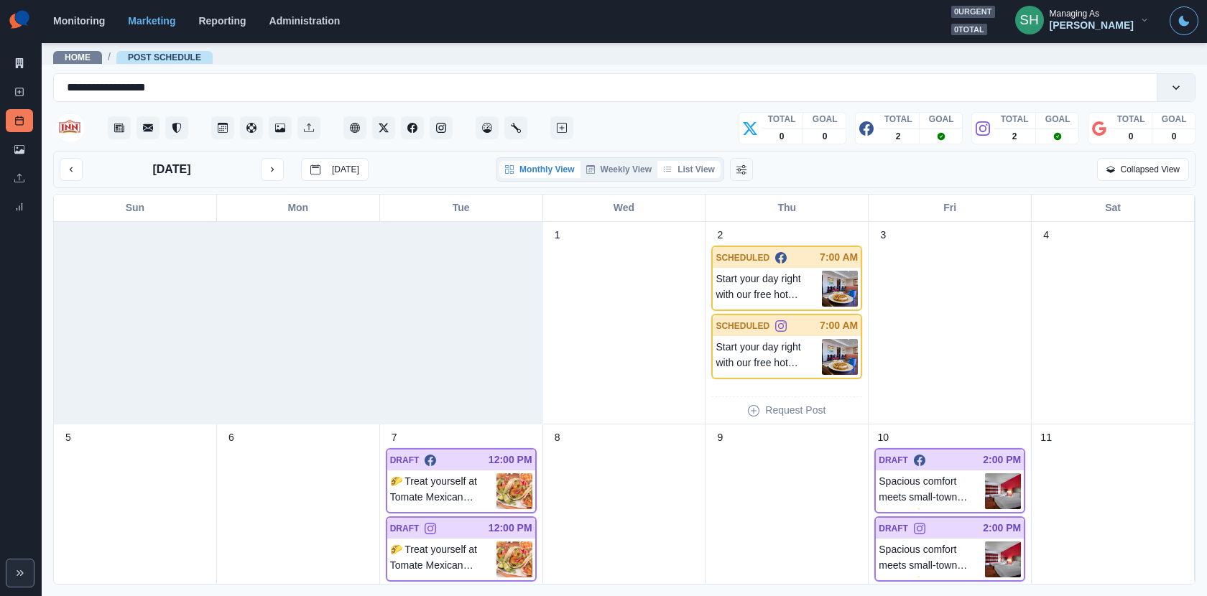
click at [693, 165] on button "List View" at bounding box center [688, 169] width 63 height 17
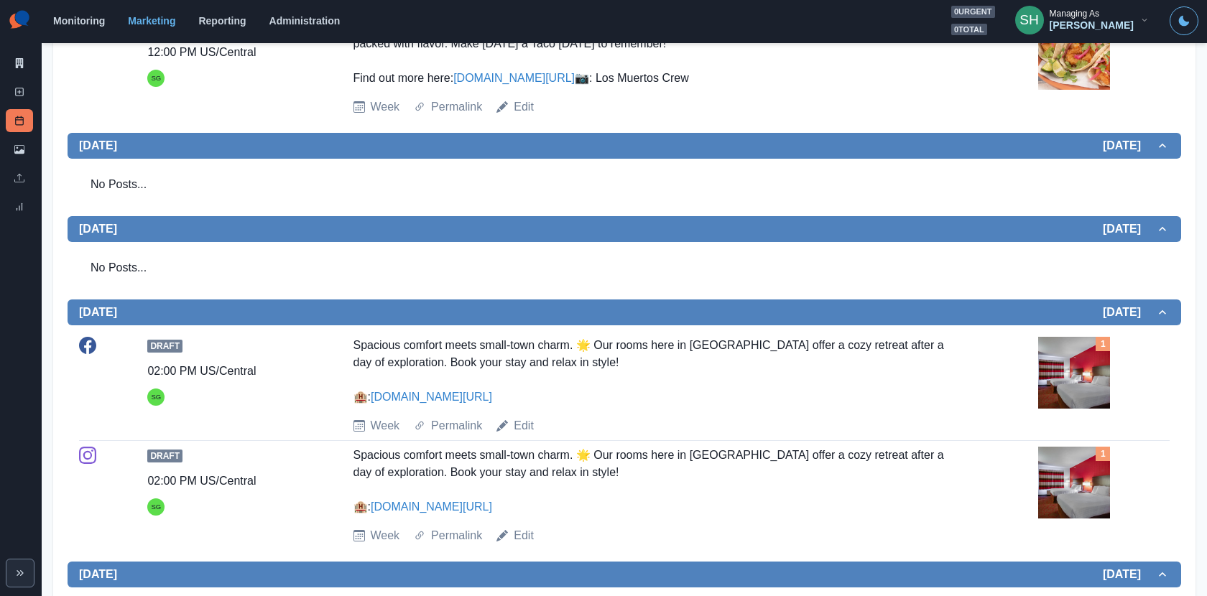
scroll to position [794, 0]
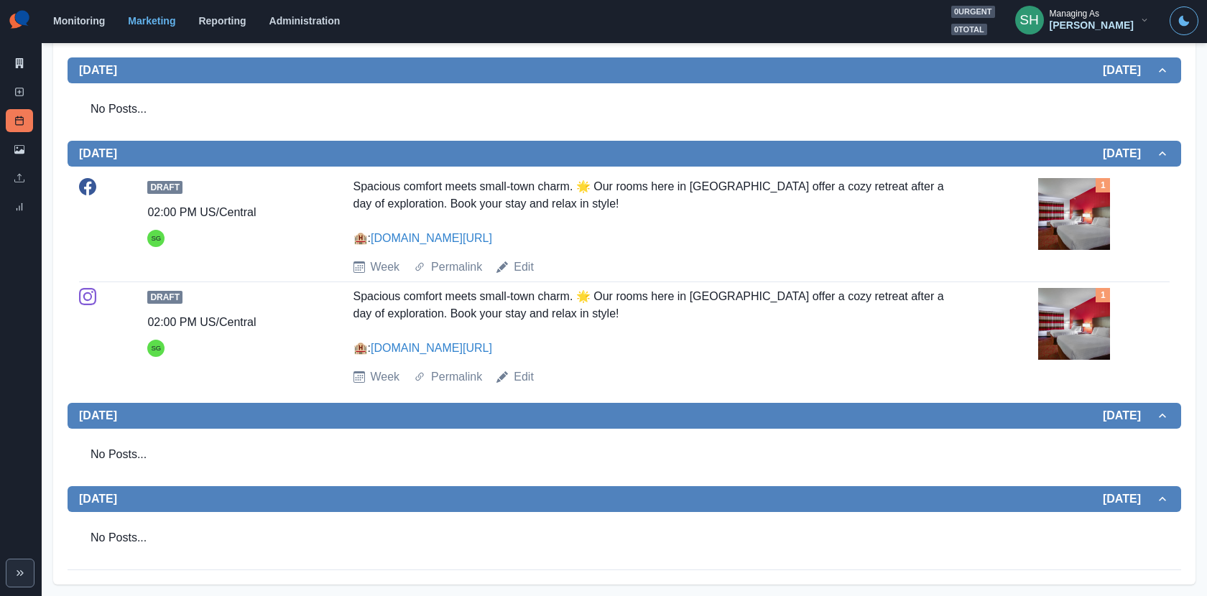
click at [744, 381] on div "Week Permalink Edit" at bounding box center [693, 377] width 680 height 17
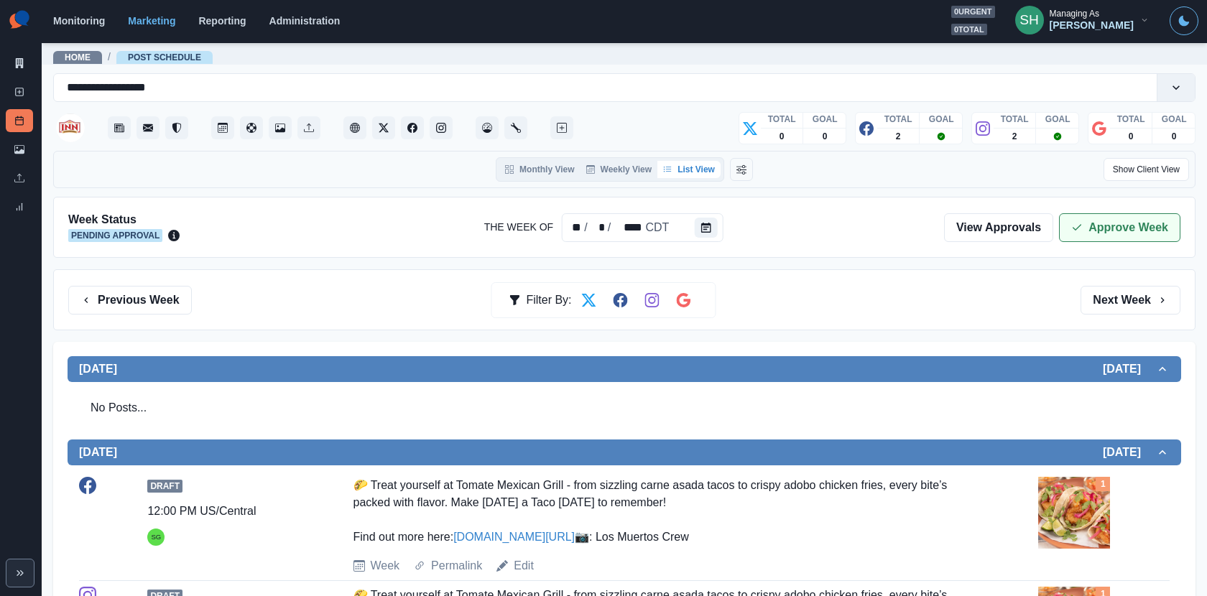
click at [1129, 217] on button "Approve Week" at bounding box center [1119, 227] width 121 height 29
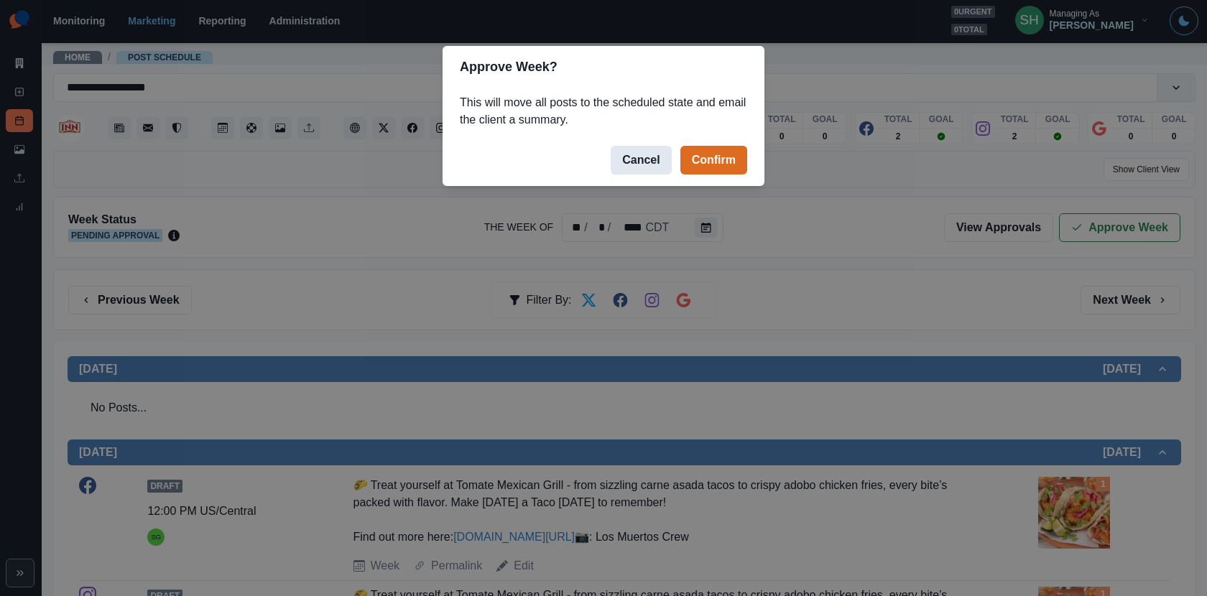
click at [626, 158] on button "Cancel" at bounding box center [641, 160] width 60 height 29
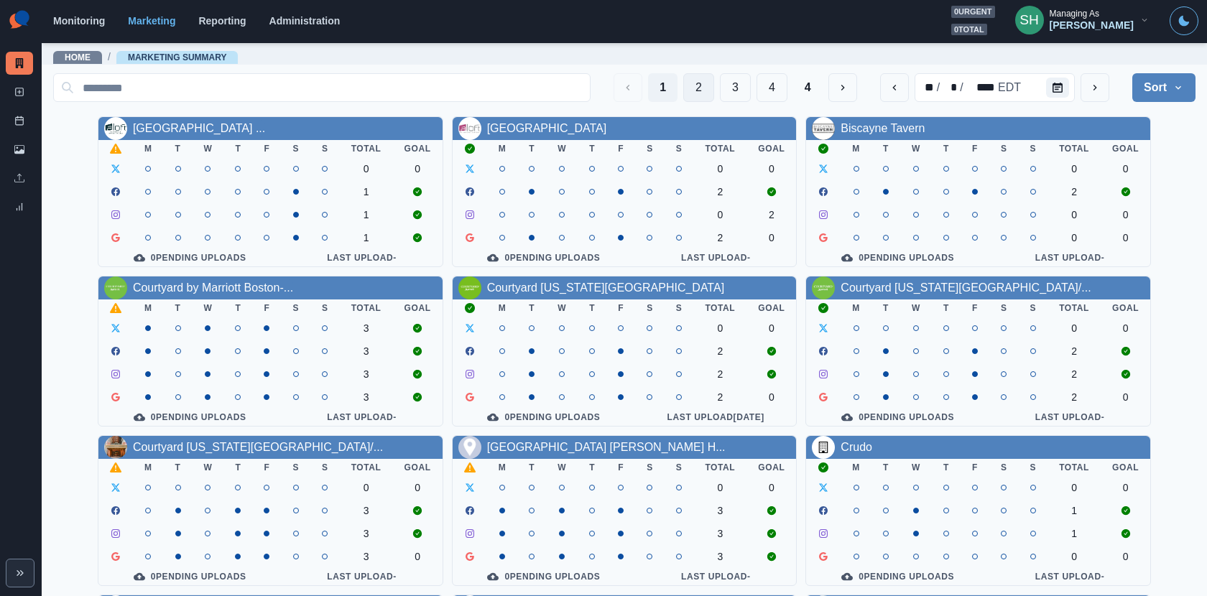
click at [721, 97] on button "3" at bounding box center [735, 87] width 31 height 29
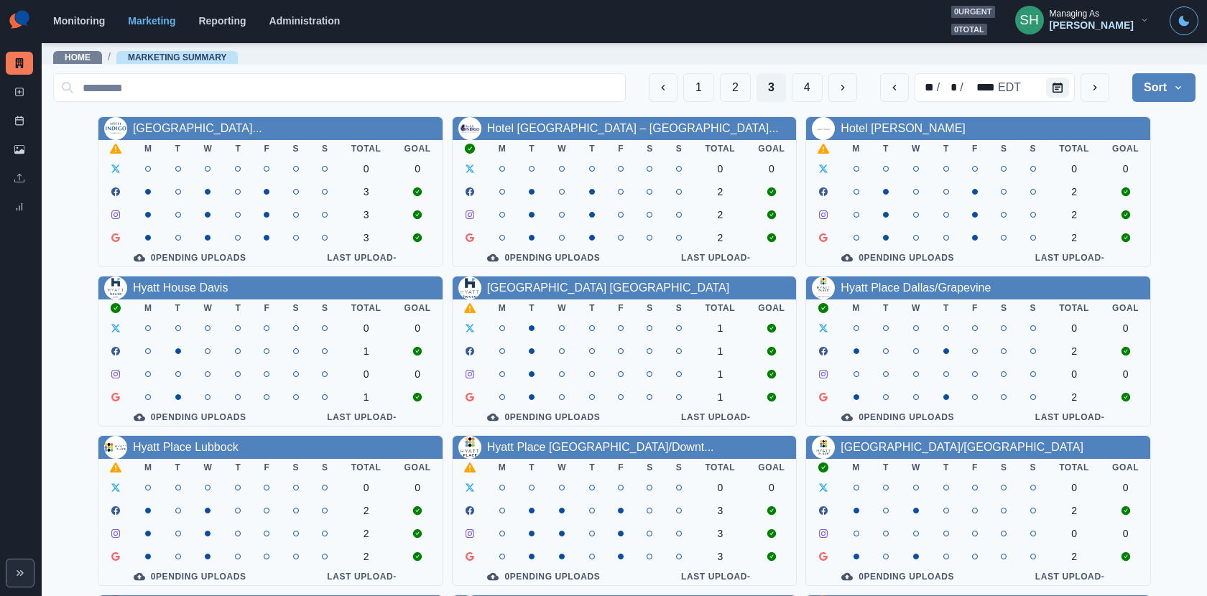
scroll to position [166, 0]
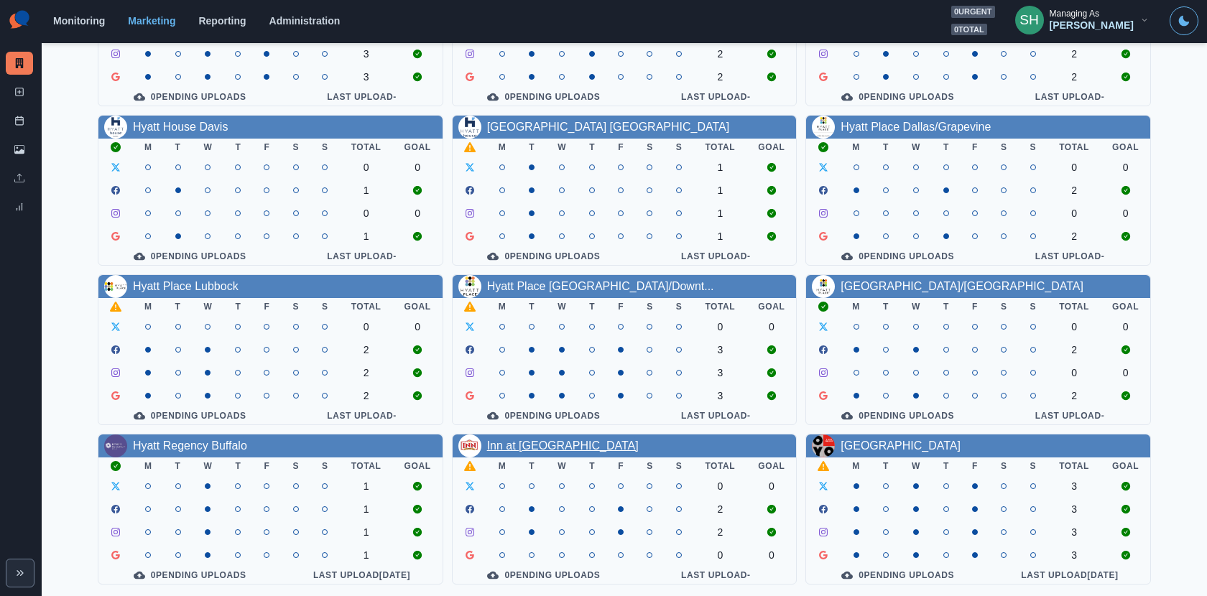
click at [535, 443] on link "Inn at Hunters Run" at bounding box center [563, 446] width 152 height 12
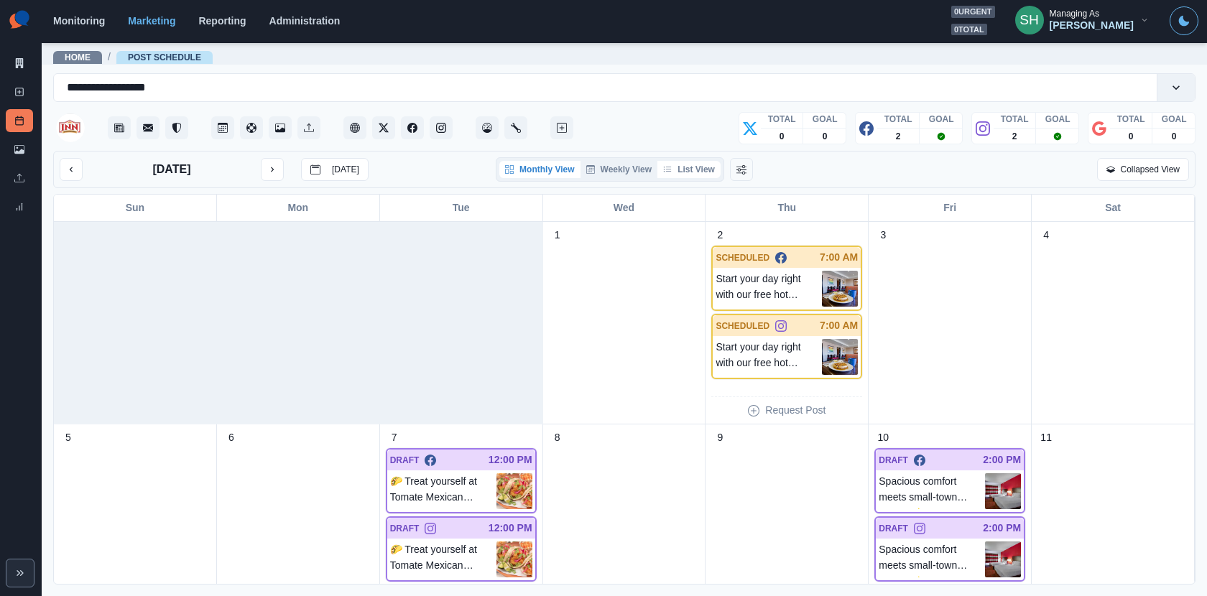
click at [675, 171] on button "List View" at bounding box center [688, 169] width 63 height 17
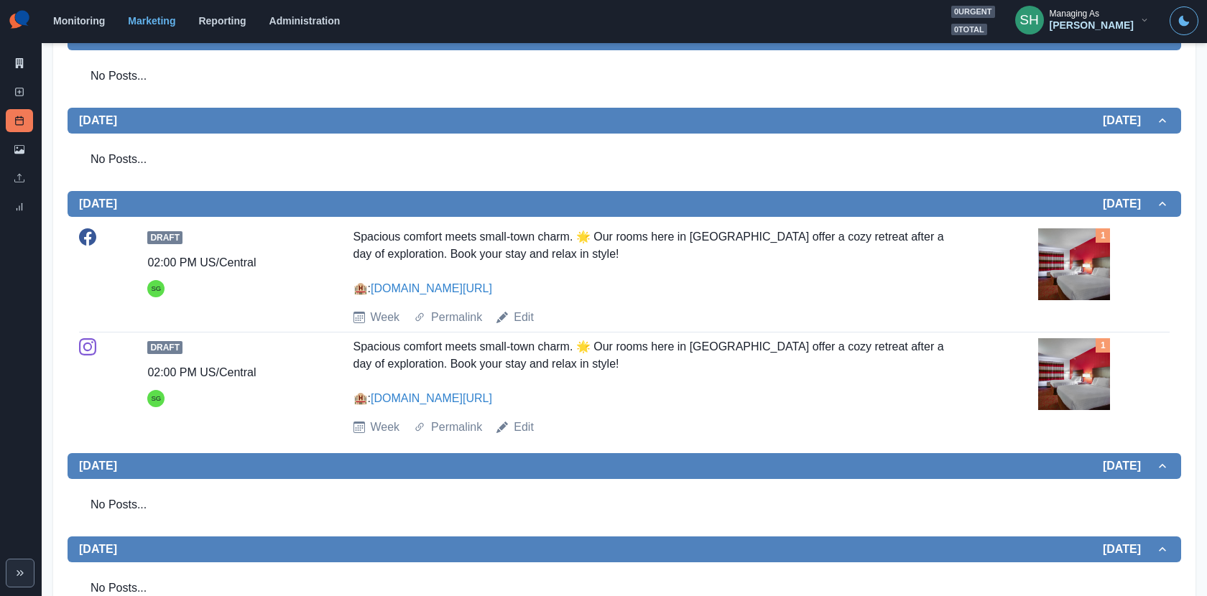
scroll to position [794, 0]
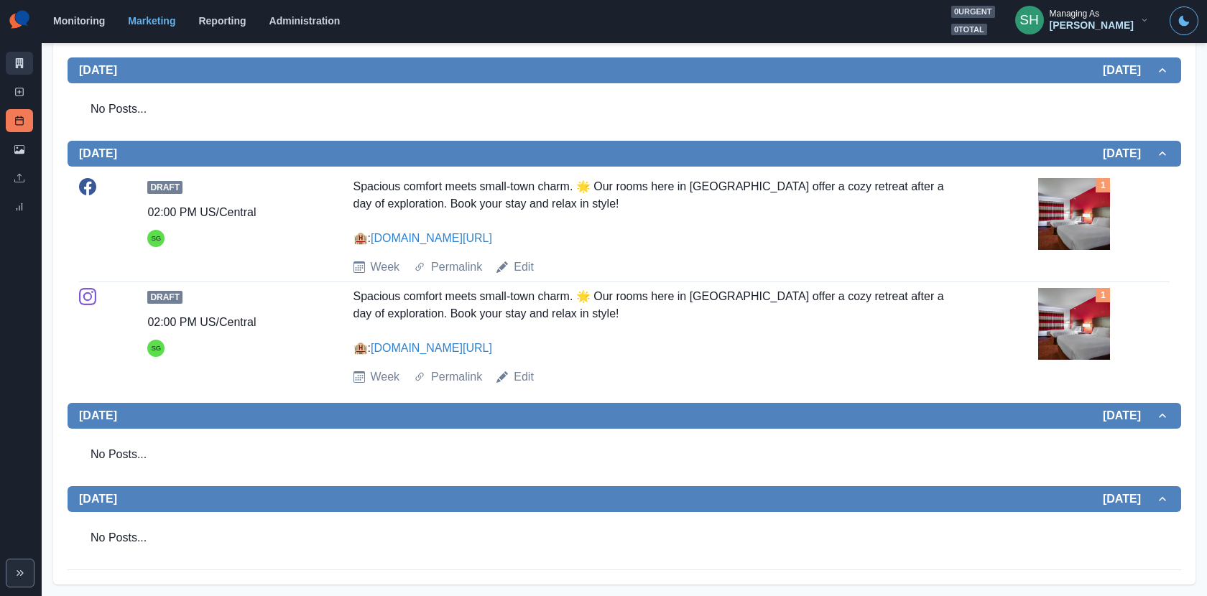
click at [25, 52] on link "Marketing Summary" at bounding box center [19, 63] width 27 height 23
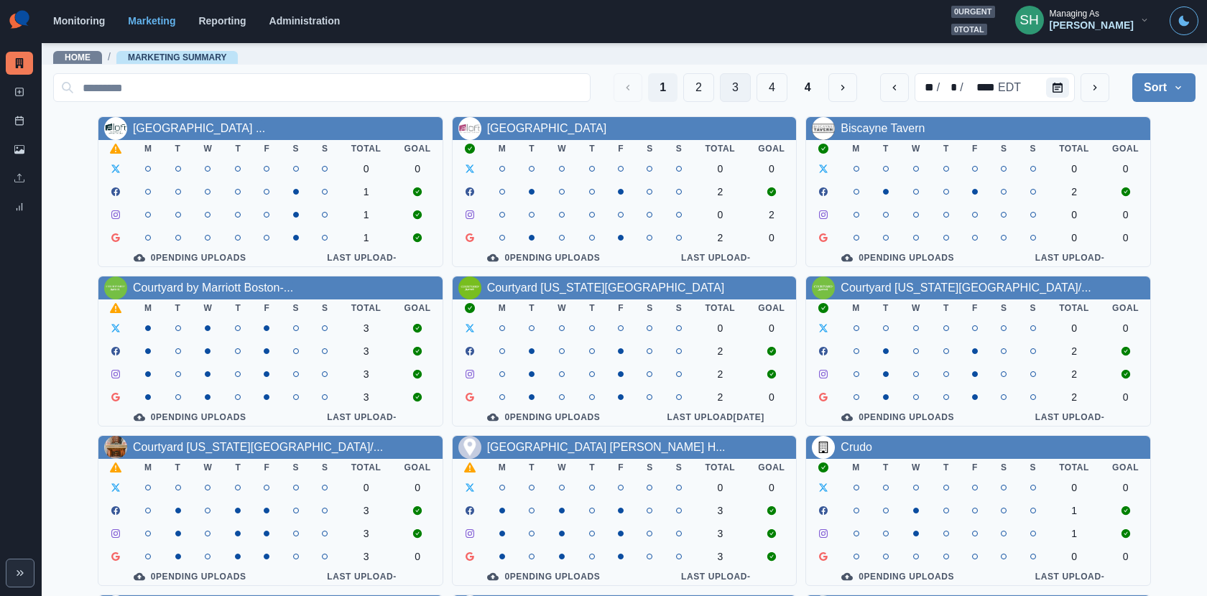
click at [723, 90] on button "3" at bounding box center [735, 87] width 31 height 29
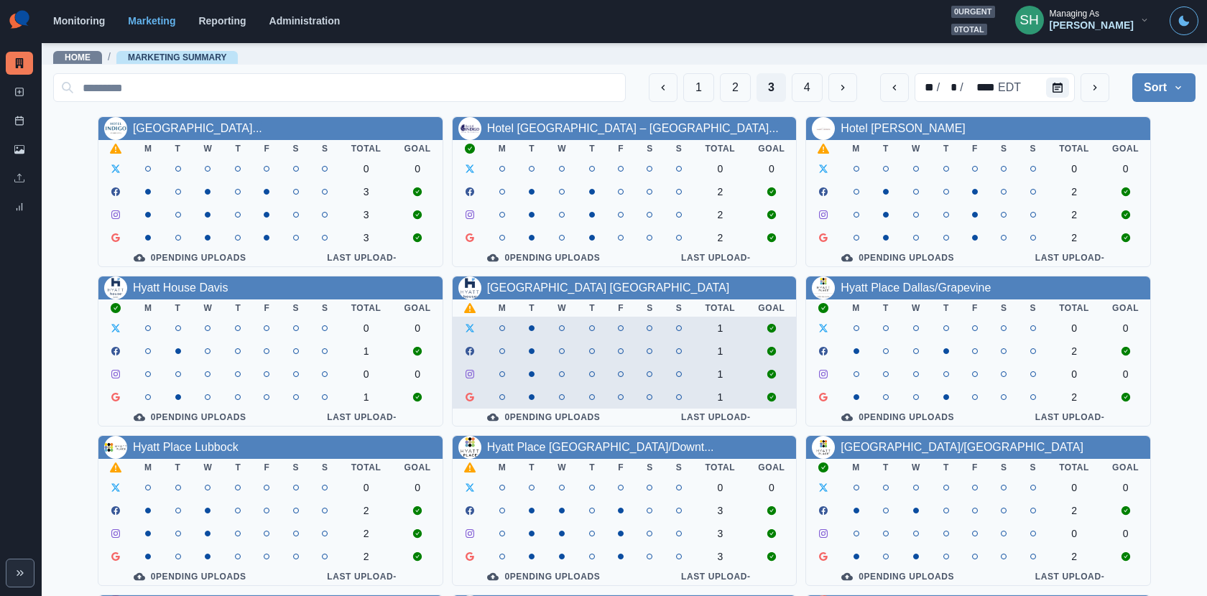
scroll to position [166, 0]
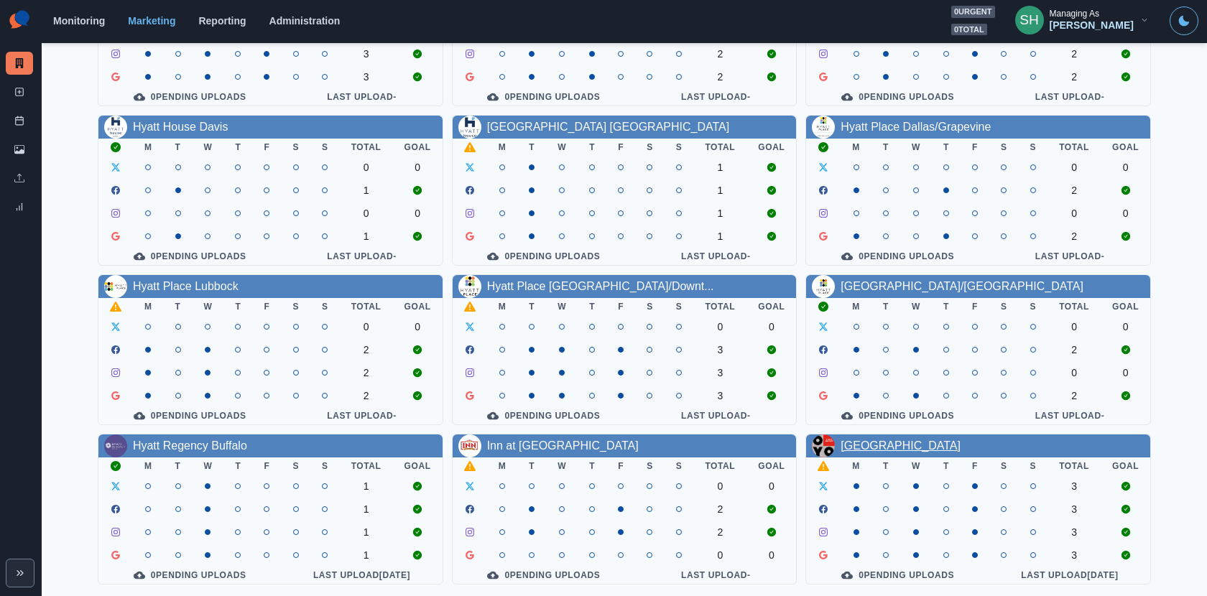
click at [860, 448] on link "OYO Hotel Times Square" at bounding box center [901, 446] width 120 height 12
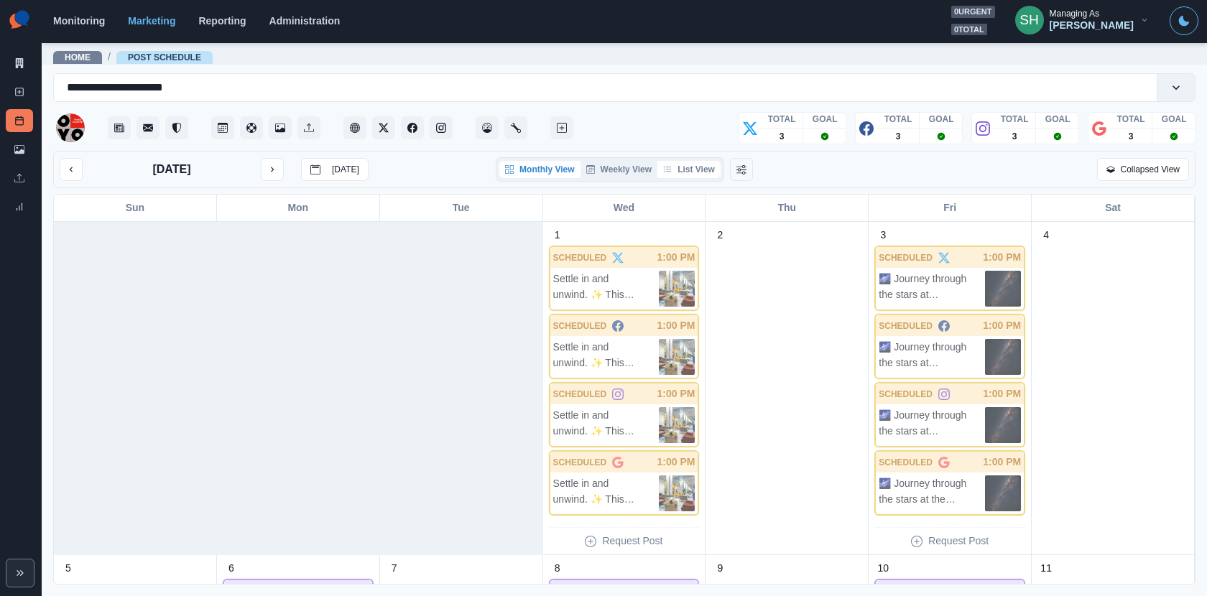
click at [702, 175] on div "Monthly View Weekly View List View" at bounding box center [610, 169] width 228 height 24
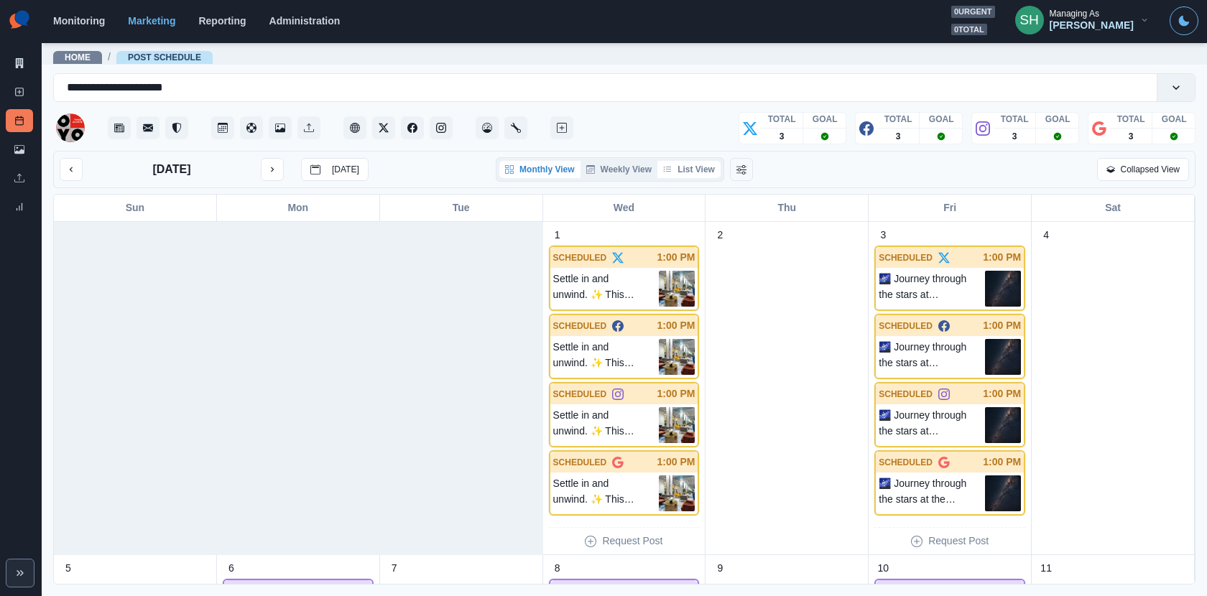
click at [702, 175] on button "List View" at bounding box center [688, 169] width 63 height 17
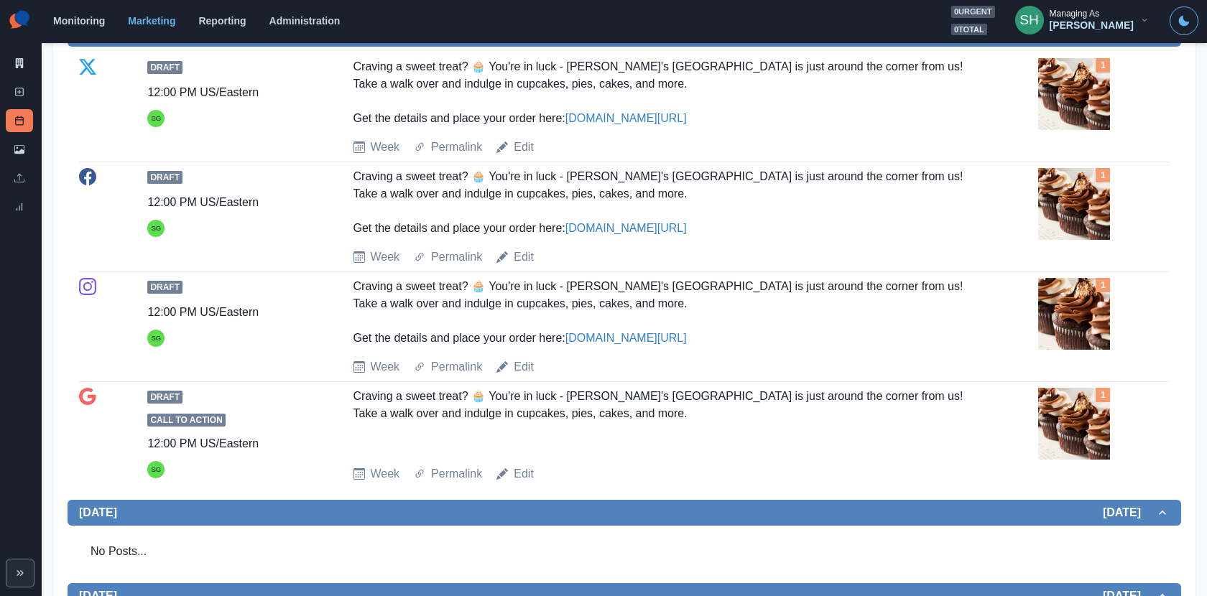
scroll to position [338, 0]
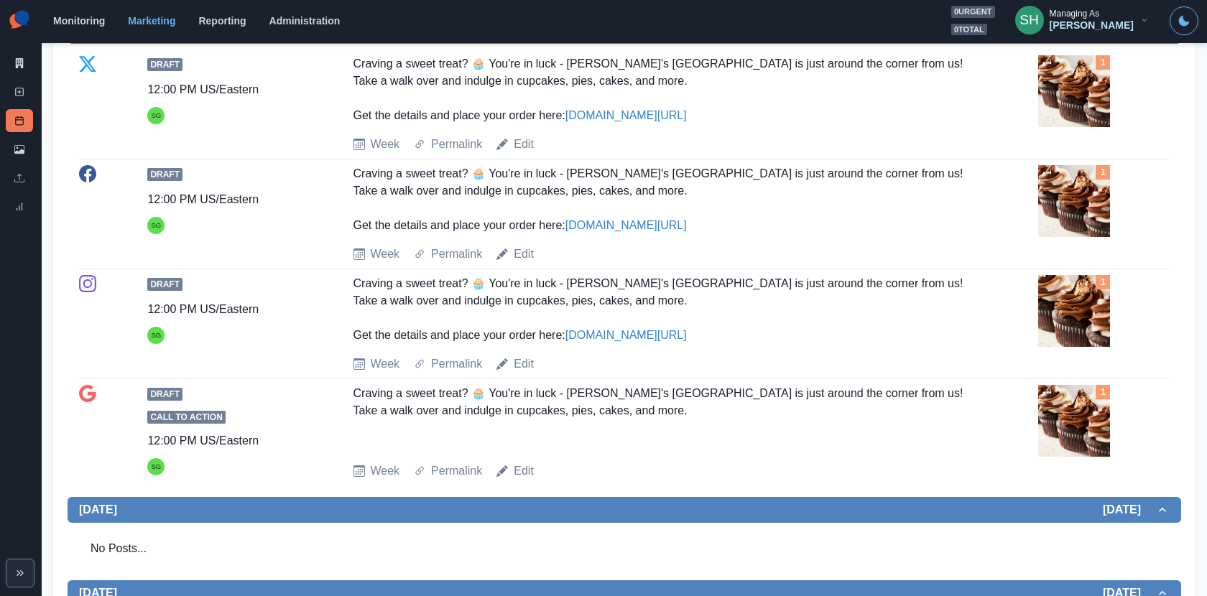
click at [1033, 225] on div "Draft 12:00 PM US/Eastern SG Craving a sweet treat? 🧁 You're in luck - Mia's Br…" at bounding box center [624, 214] width 1091 height 98
click at [1048, 196] on img at bounding box center [1074, 201] width 72 height 72
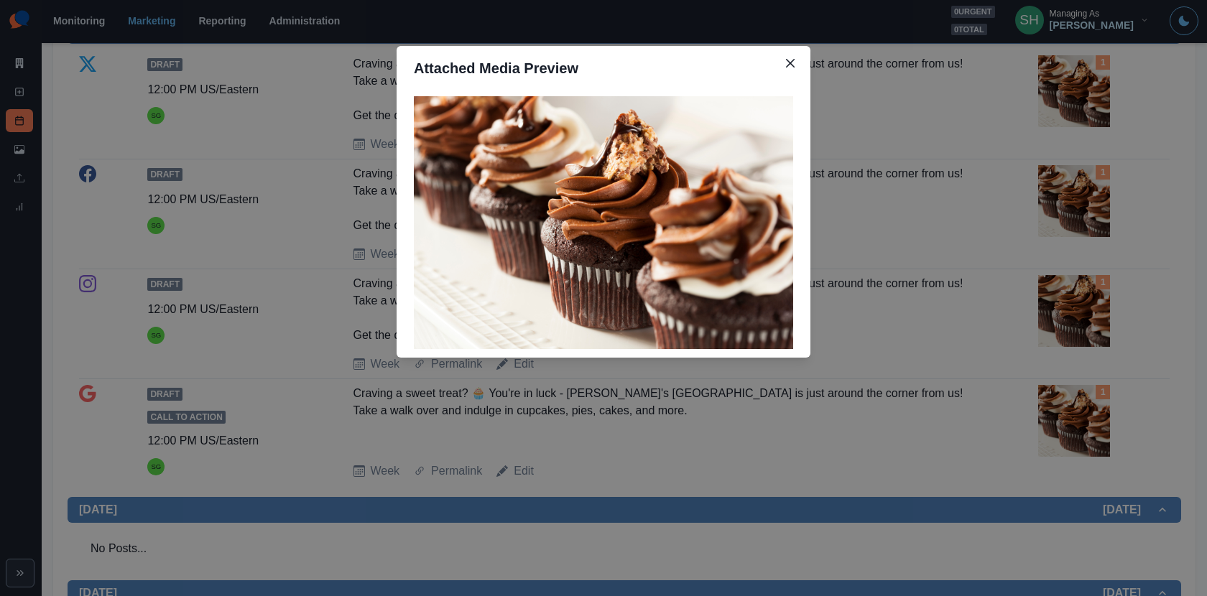
click at [933, 274] on div "Attached Media Preview" at bounding box center [603, 298] width 1207 height 596
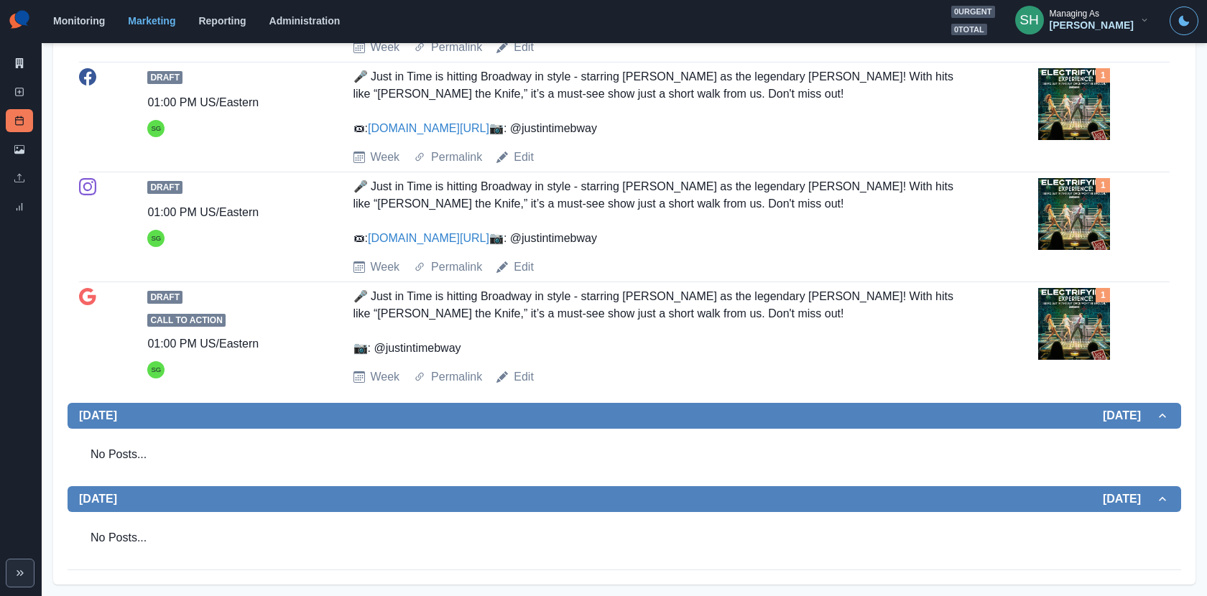
scroll to position [1654, 0]
click at [19, 60] on icon at bounding box center [19, 63] width 10 height 10
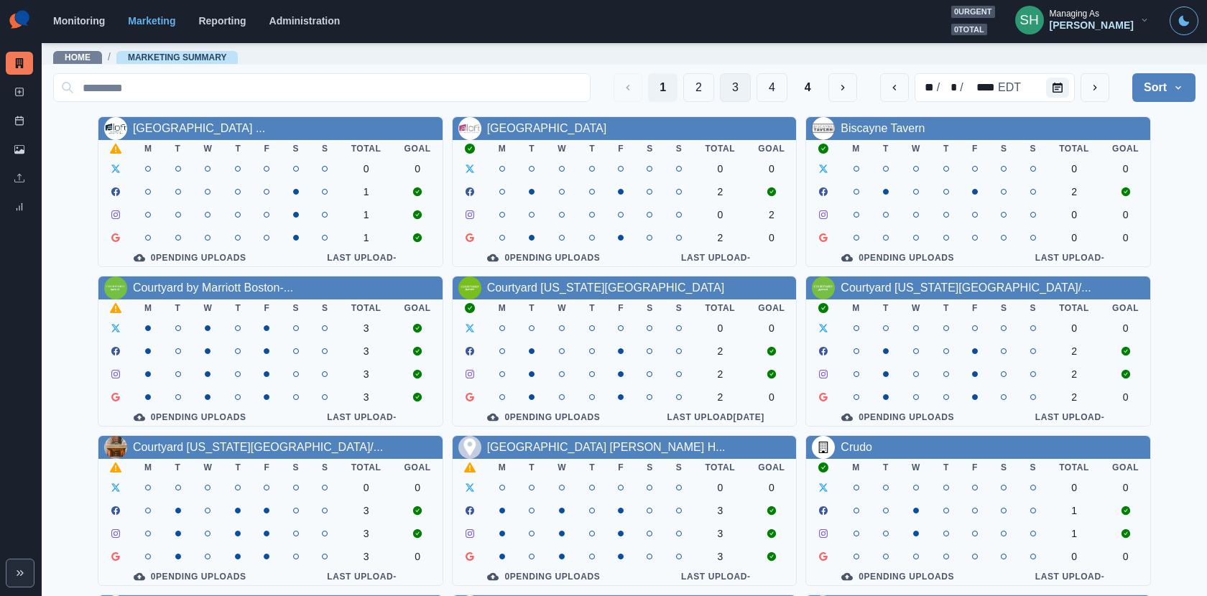
click at [732, 87] on button "3" at bounding box center [735, 87] width 31 height 29
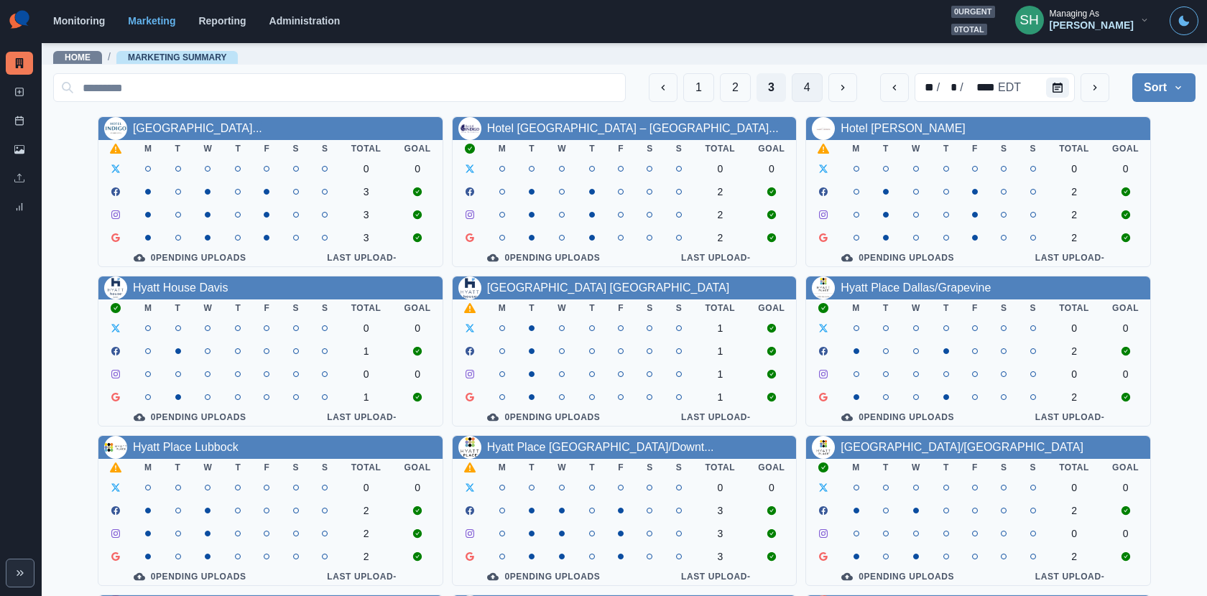
click at [815, 87] on button "4" at bounding box center [807, 87] width 31 height 29
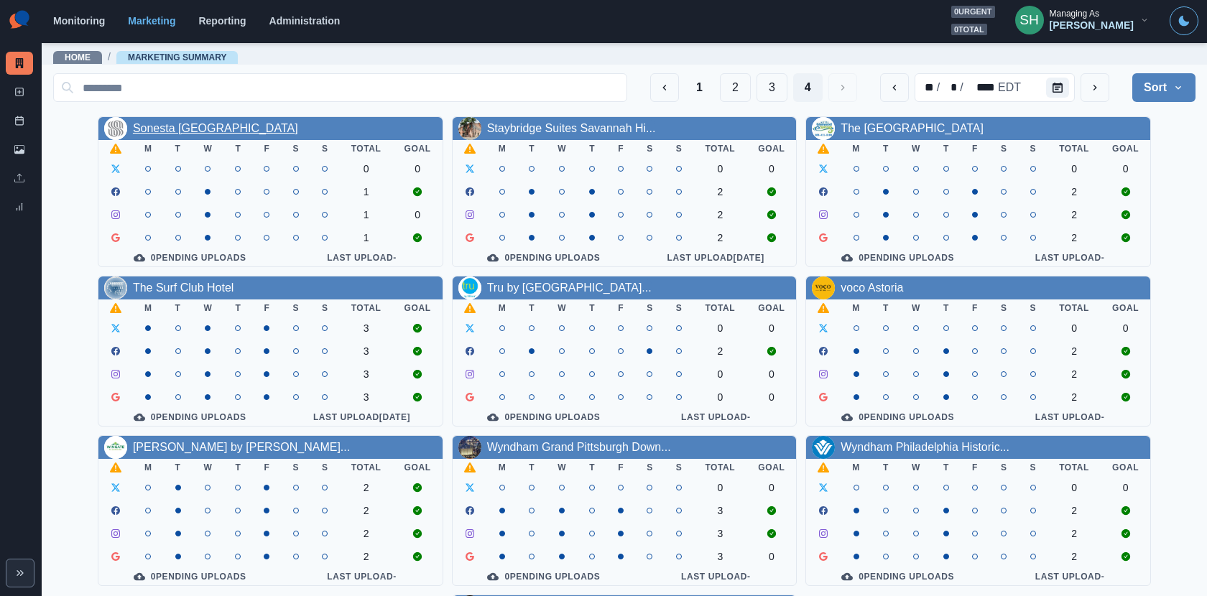
click at [213, 130] on link "Sonesta Denver Downtown" at bounding box center [215, 128] width 165 height 12
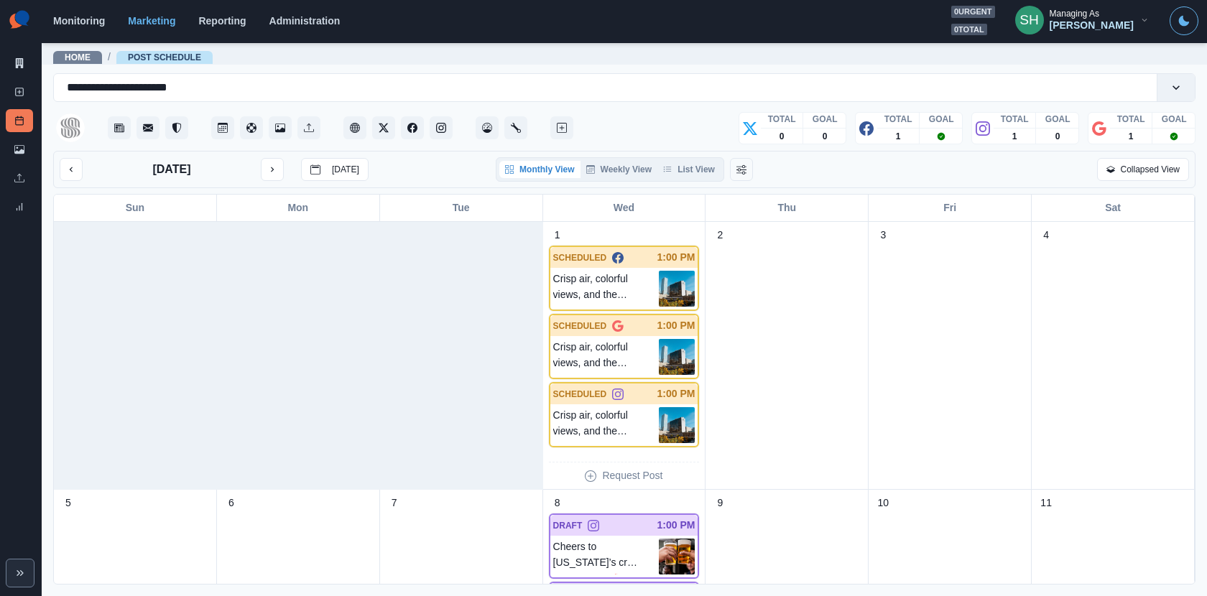
click at [693, 155] on div "October 2025 Today Monthly View Weekly View List View Collapsed View" at bounding box center [624, 169] width 1142 height 37
click at [693, 161] on button "List View" at bounding box center [688, 169] width 63 height 17
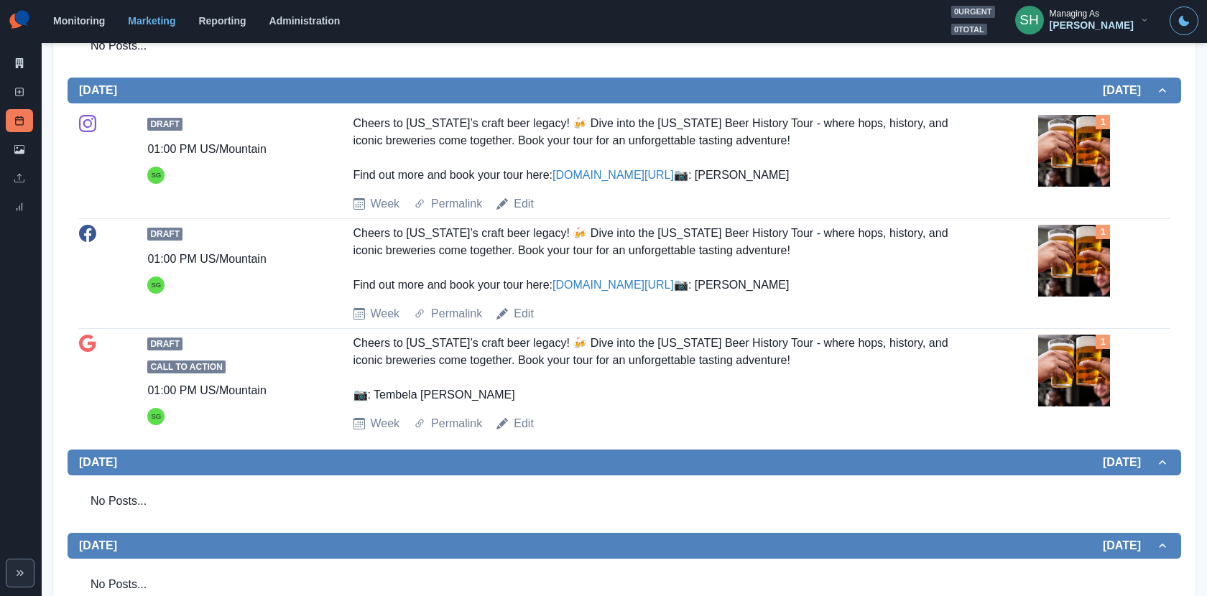
scroll to position [509, 0]
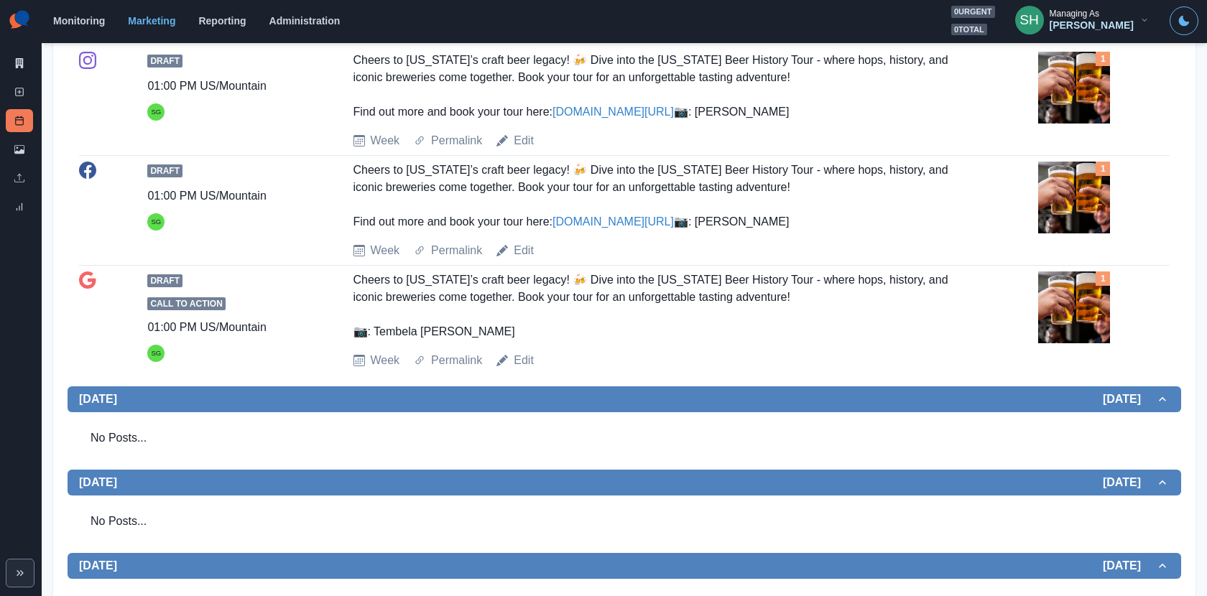
click at [1072, 233] on img at bounding box center [1074, 198] width 72 height 72
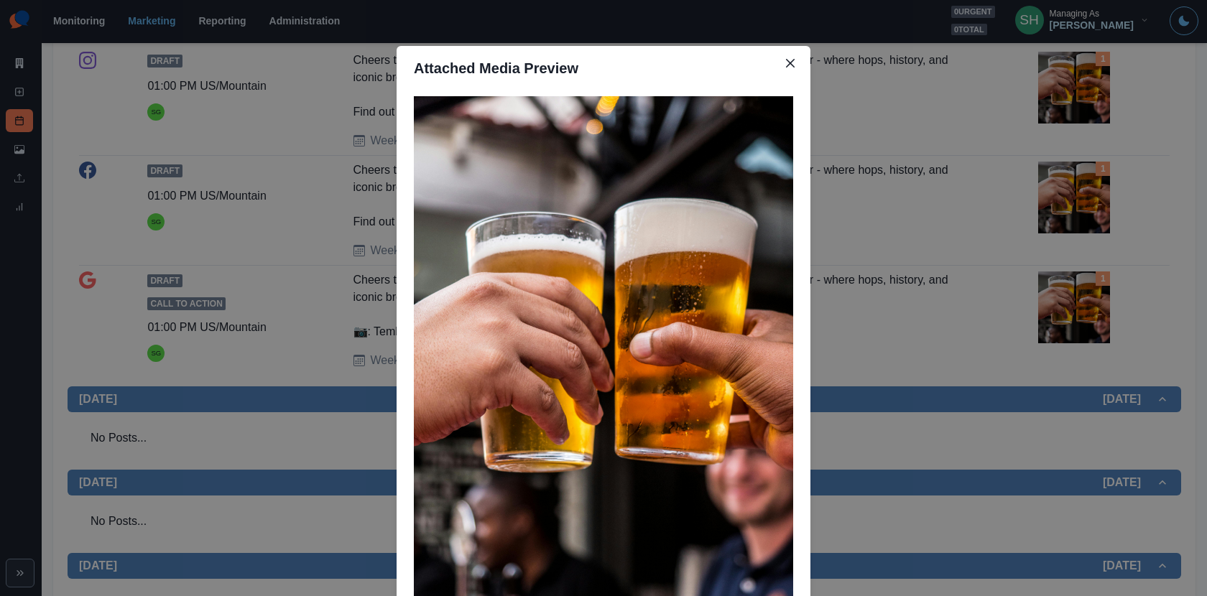
click at [956, 243] on div "Attached Media Preview" at bounding box center [603, 298] width 1207 height 596
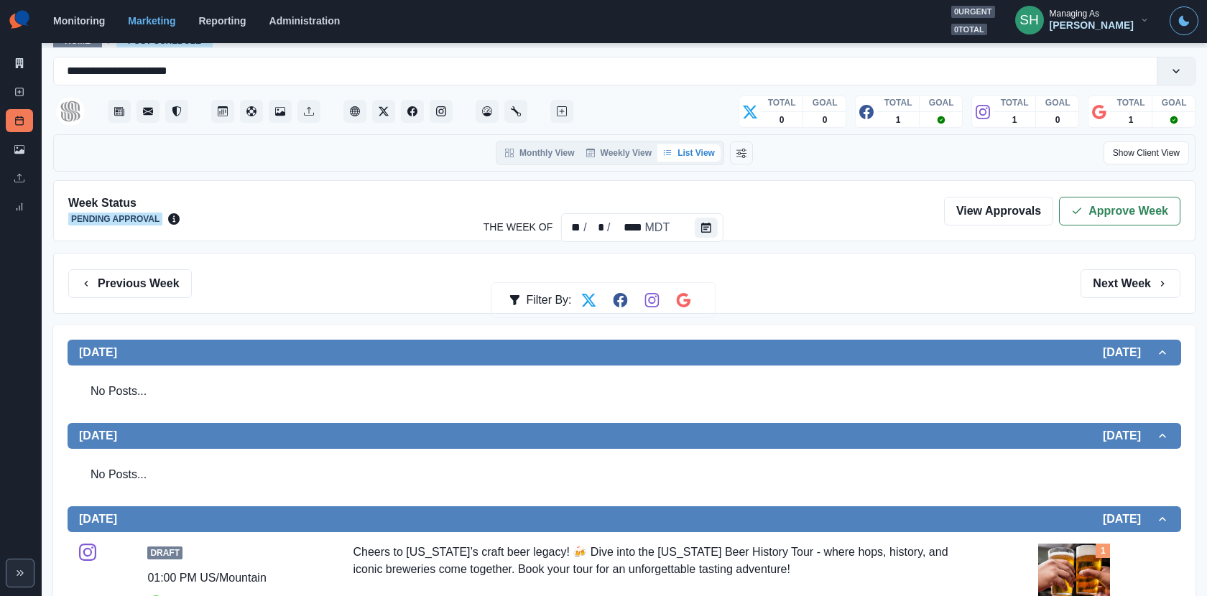
scroll to position [0, 0]
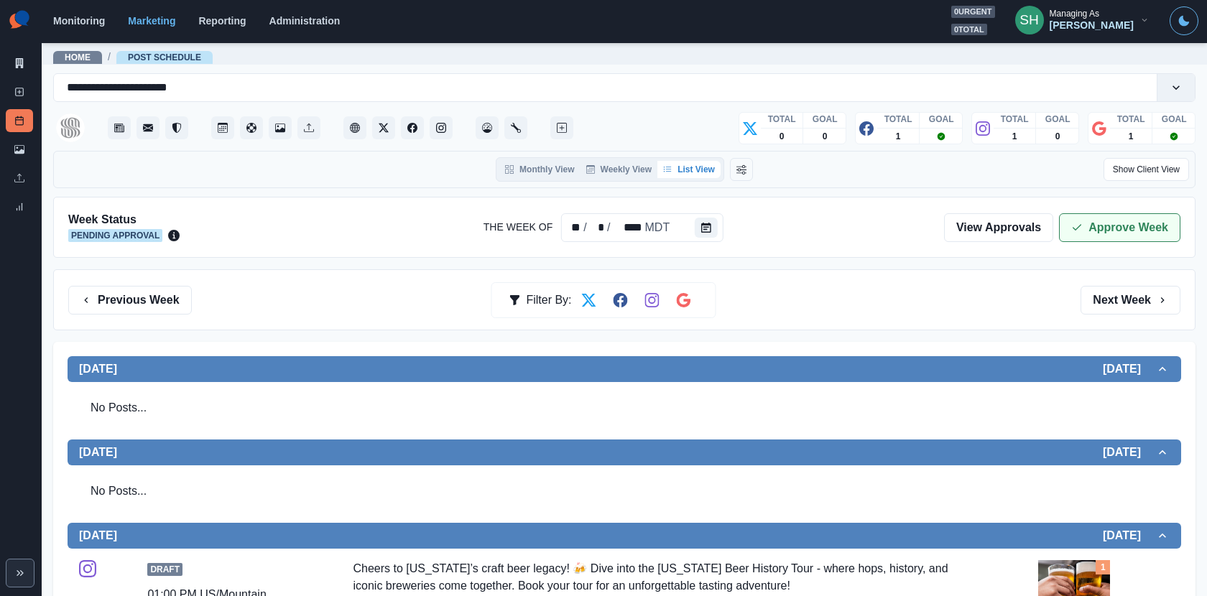
click at [1079, 236] on button "Approve Week" at bounding box center [1119, 227] width 121 height 29
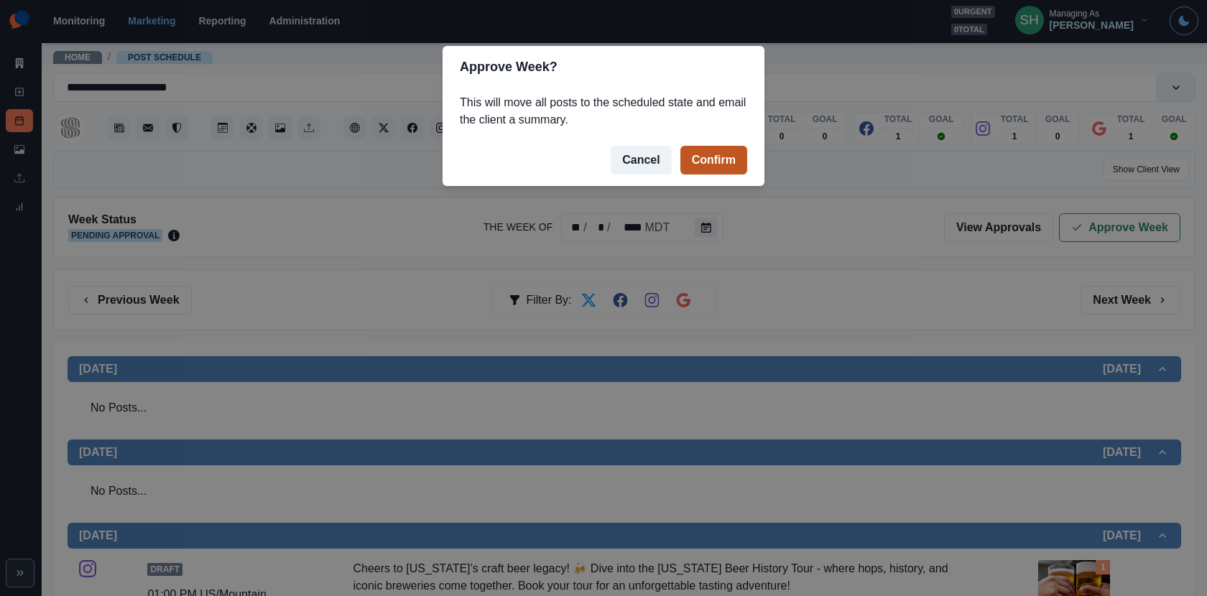
click at [713, 158] on button "Confirm" at bounding box center [713, 160] width 67 height 29
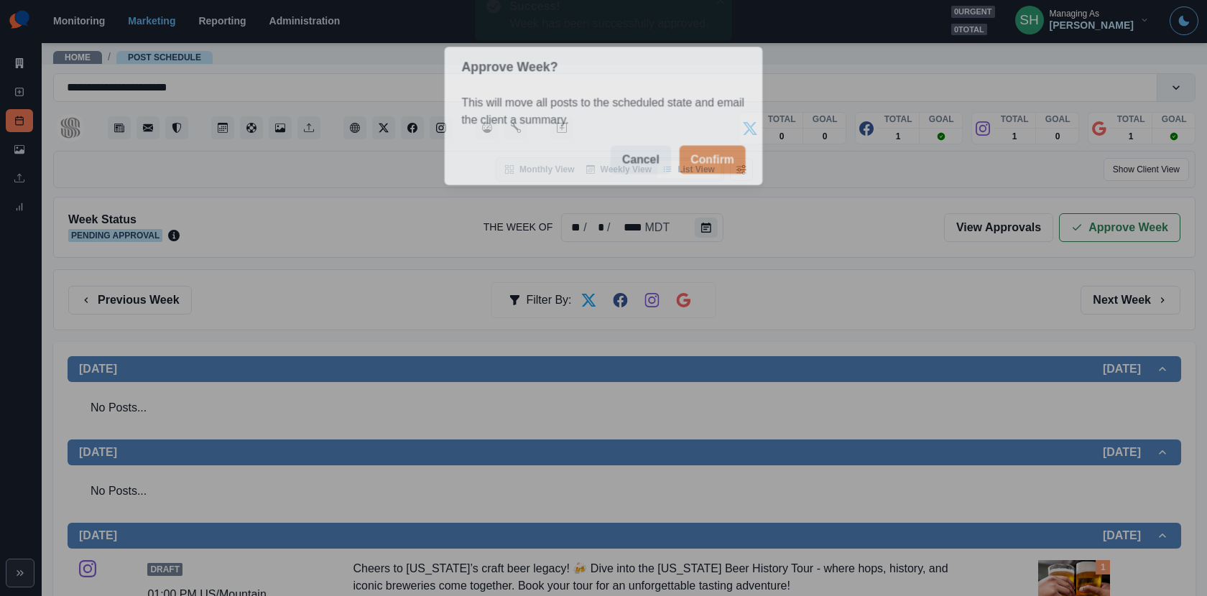
click at [20, 59] on icon at bounding box center [20, 63] width 8 height 10
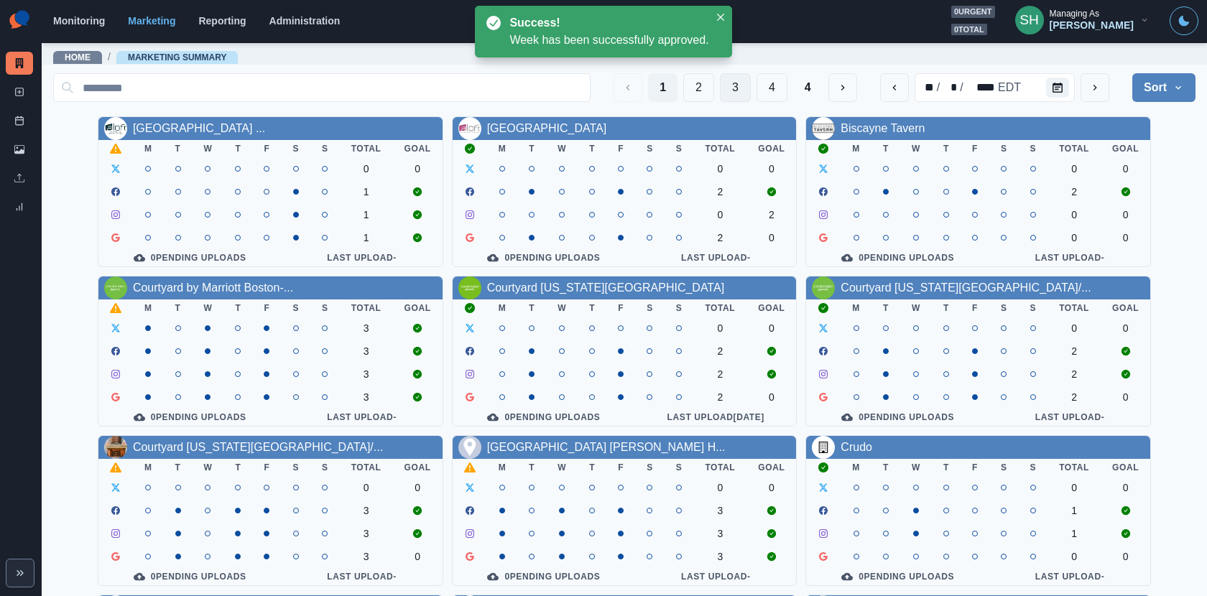
click at [735, 85] on button "3" at bounding box center [735, 87] width 31 height 29
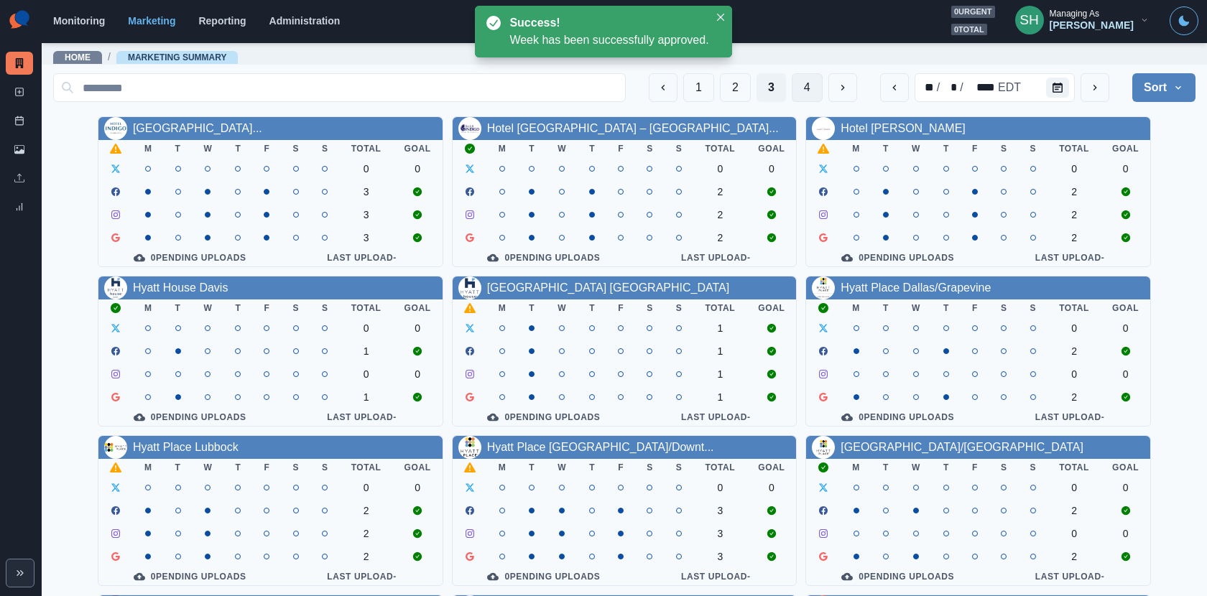
click at [808, 86] on button "4" at bounding box center [807, 87] width 31 height 29
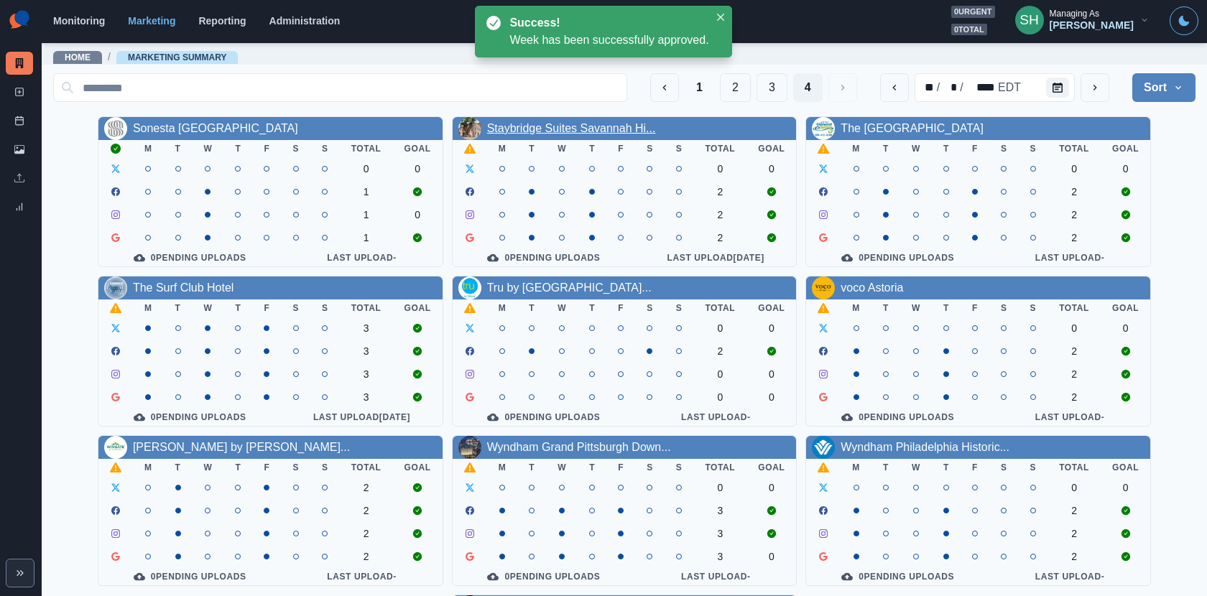
click at [580, 130] on link "Staybridge Suites Savannah Hi..." at bounding box center [571, 128] width 169 height 12
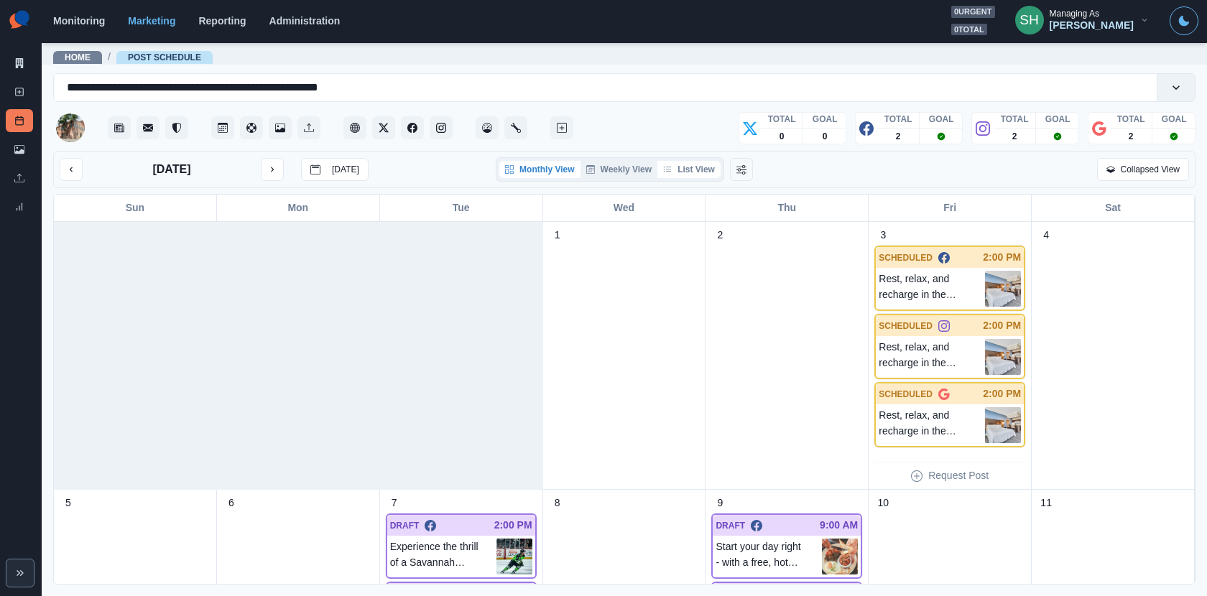
click at [688, 174] on button "List View" at bounding box center [688, 169] width 63 height 17
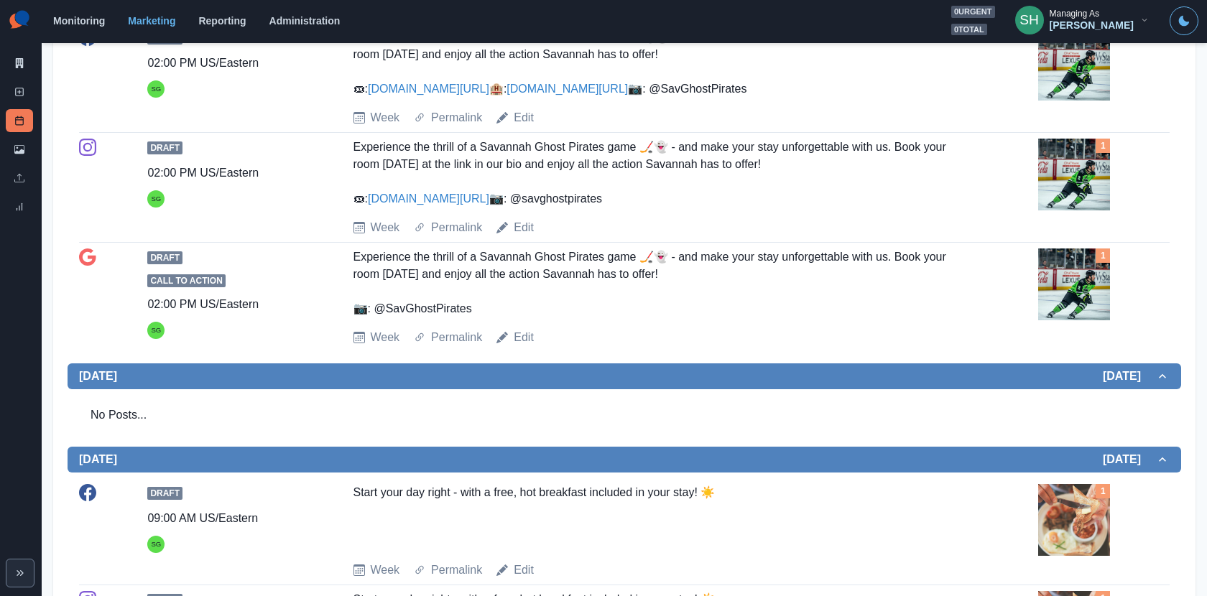
scroll to position [1022, 0]
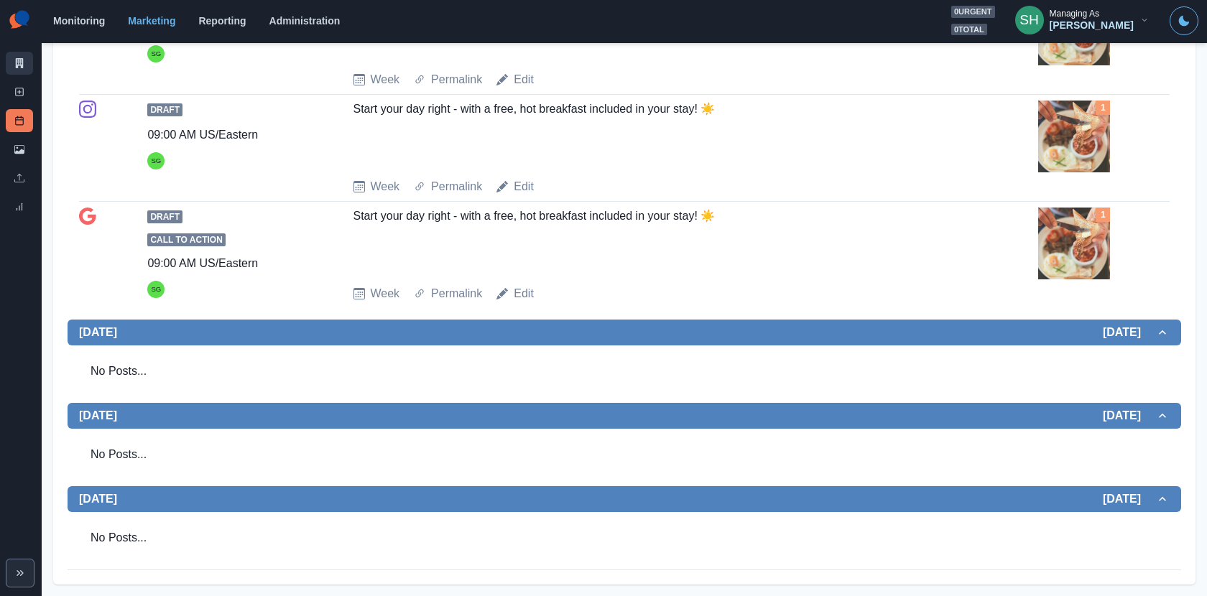
click at [18, 57] on link "Marketing Summary" at bounding box center [19, 63] width 27 height 23
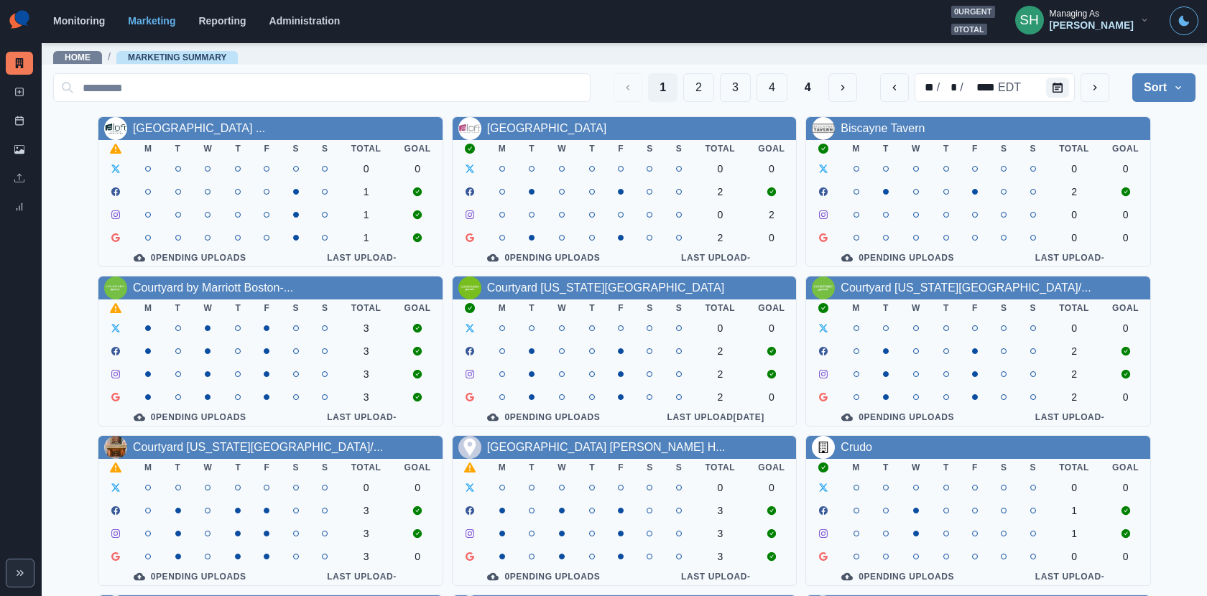
click at [756, 95] on div "1 2 3 4 4" at bounding box center [736, 87] width 244 height 29
click at [753, 93] on div "1 2 3 4 4" at bounding box center [736, 87] width 244 height 29
click at [771, 88] on button "4" at bounding box center [772, 87] width 31 height 29
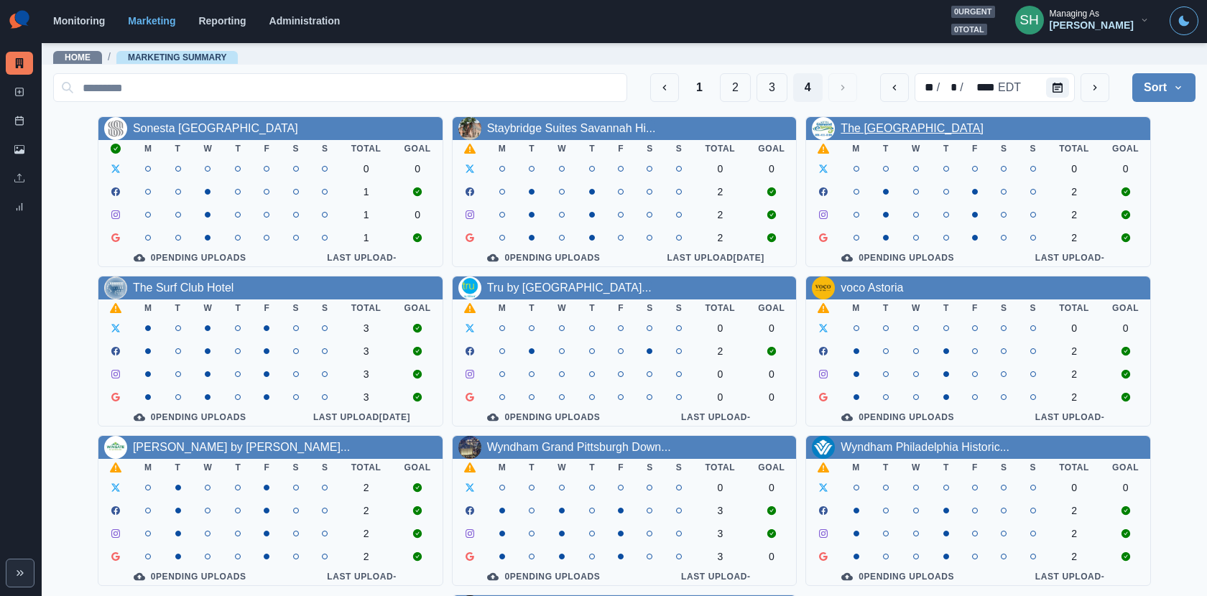
click at [884, 122] on link "The Hotel Glenwood Springs" at bounding box center [912, 128] width 143 height 12
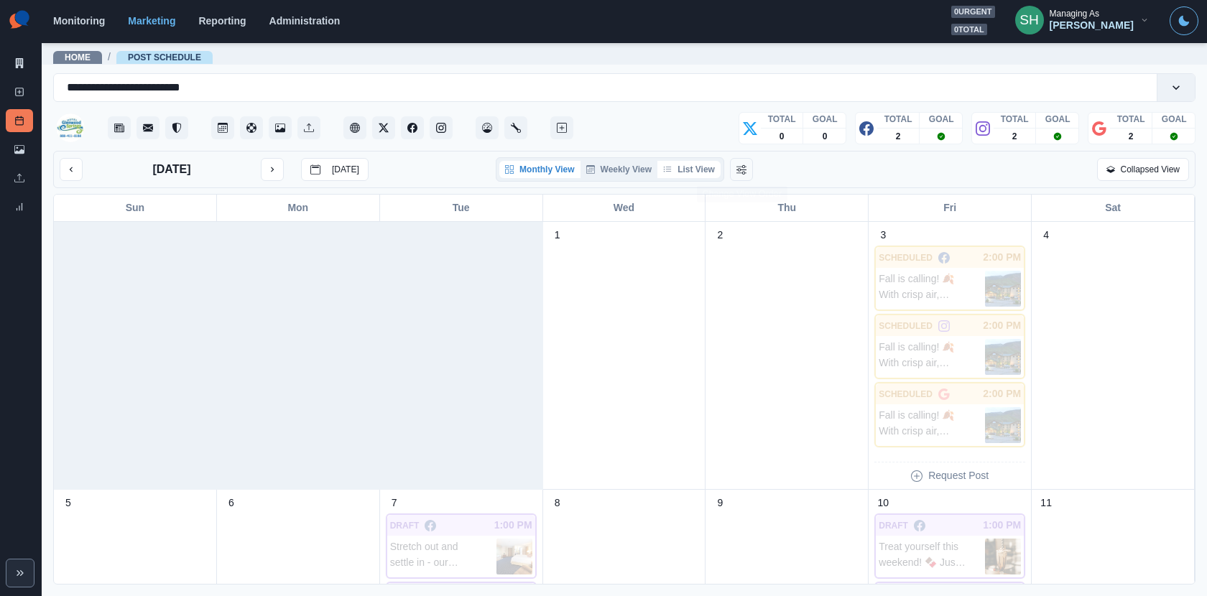
click at [688, 175] on button "List View" at bounding box center [688, 169] width 63 height 17
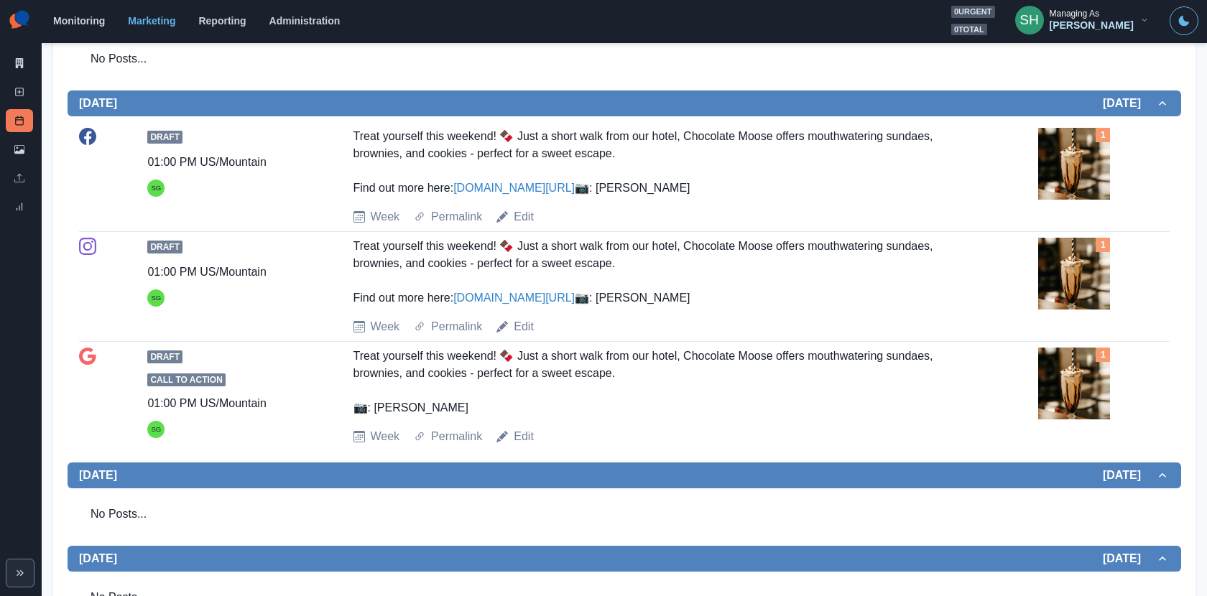
scroll to position [887, 0]
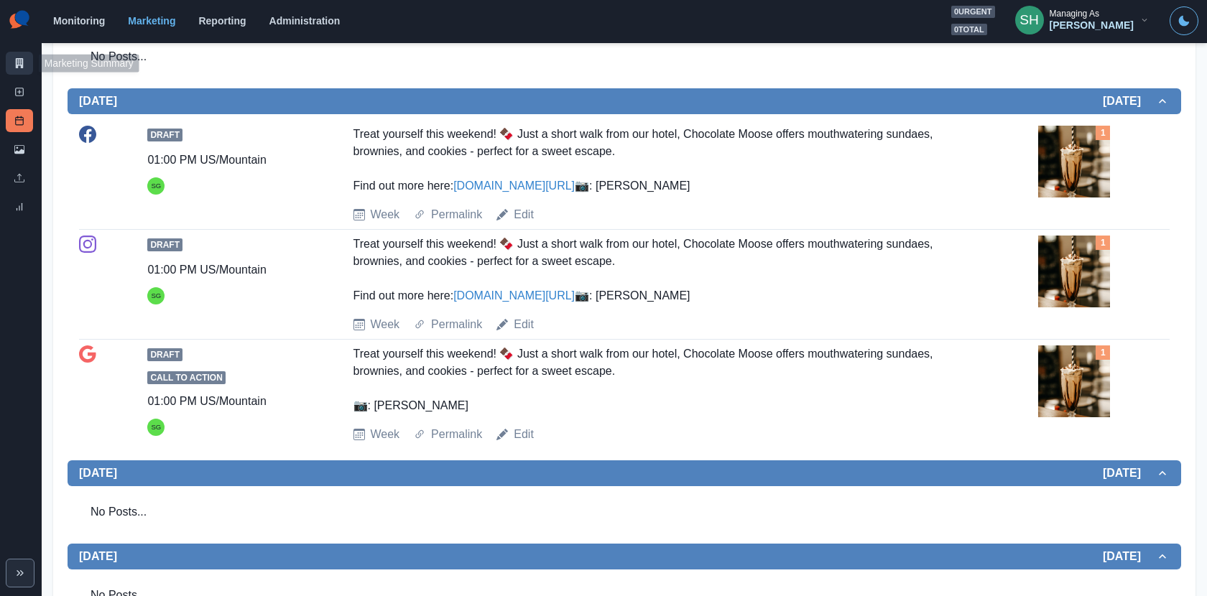
click at [19, 72] on link "Marketing Summary" at bounding box center [19, 63] width 27 height 23
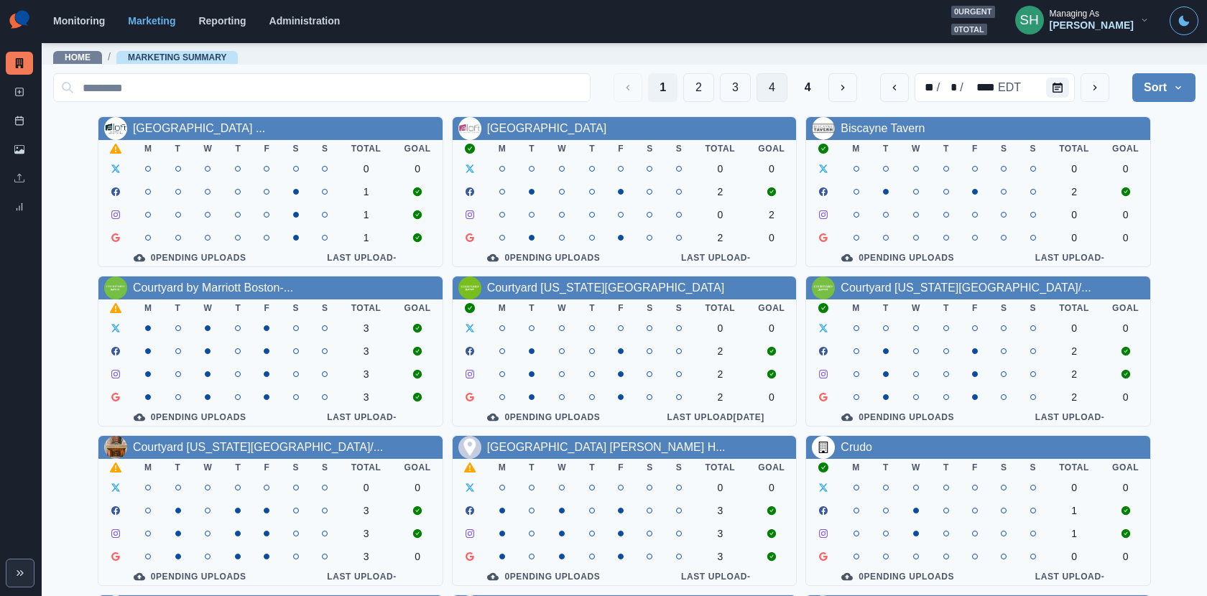
click at [754, 85] on div "1 2 3 4 4" at bounding box center [736, 87] width 244 height 29
click at [759, 85] on button "4" at bounding box center [772, 87] width 31 height 29
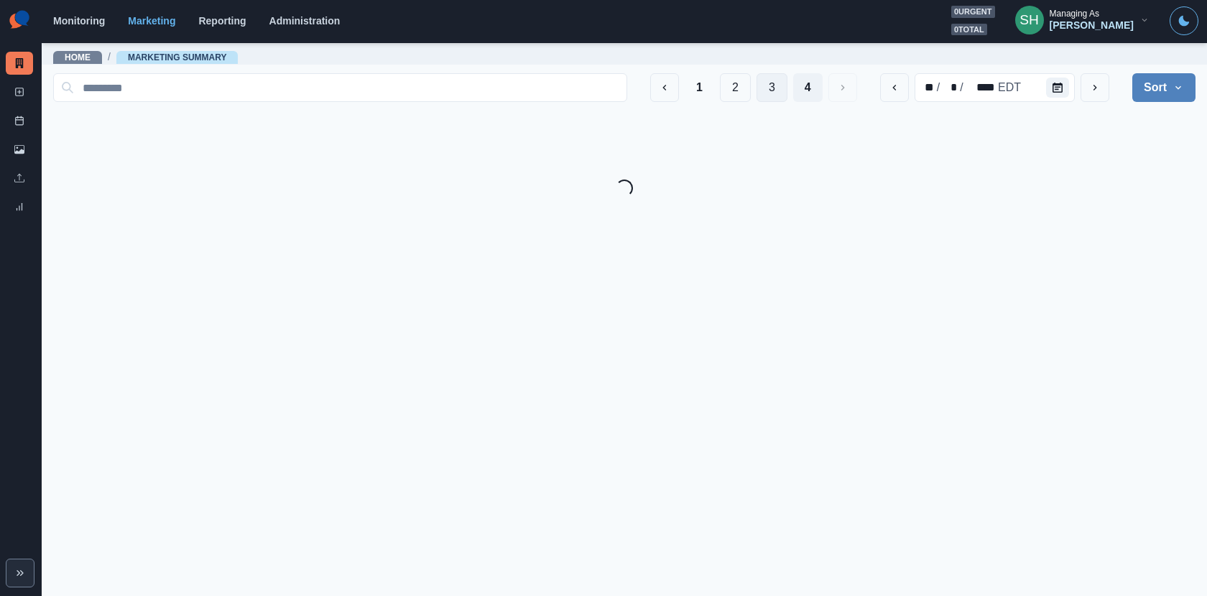
click at [759, 85] on button "3" at bounding box center [772, 87] width 31 height 29
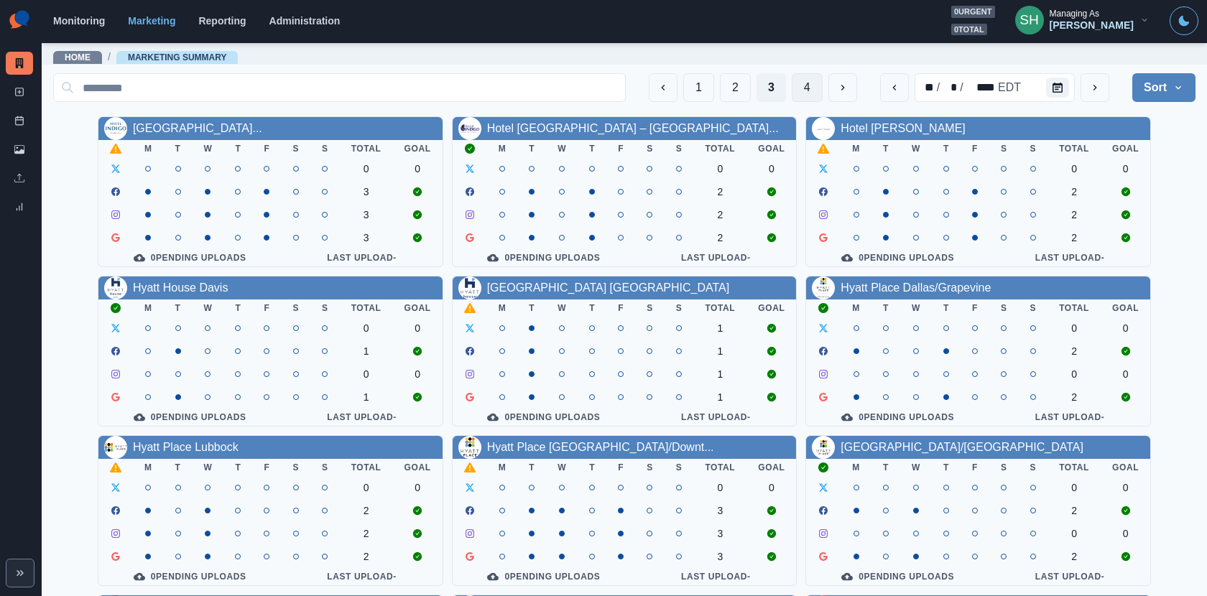
click at [801, 78] on button "4" at bounding box center [807, 87] width 31 height 29
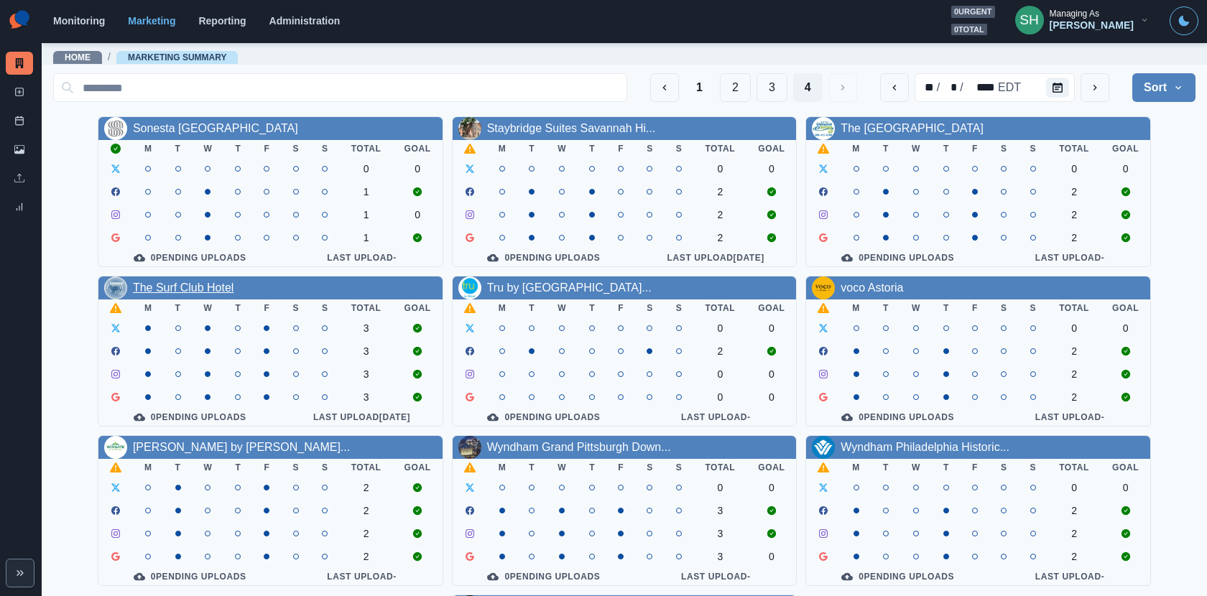
click at [215, 292] on link "The Surf Club Hotel" at bounding box center [183, 288] width 101 height 12
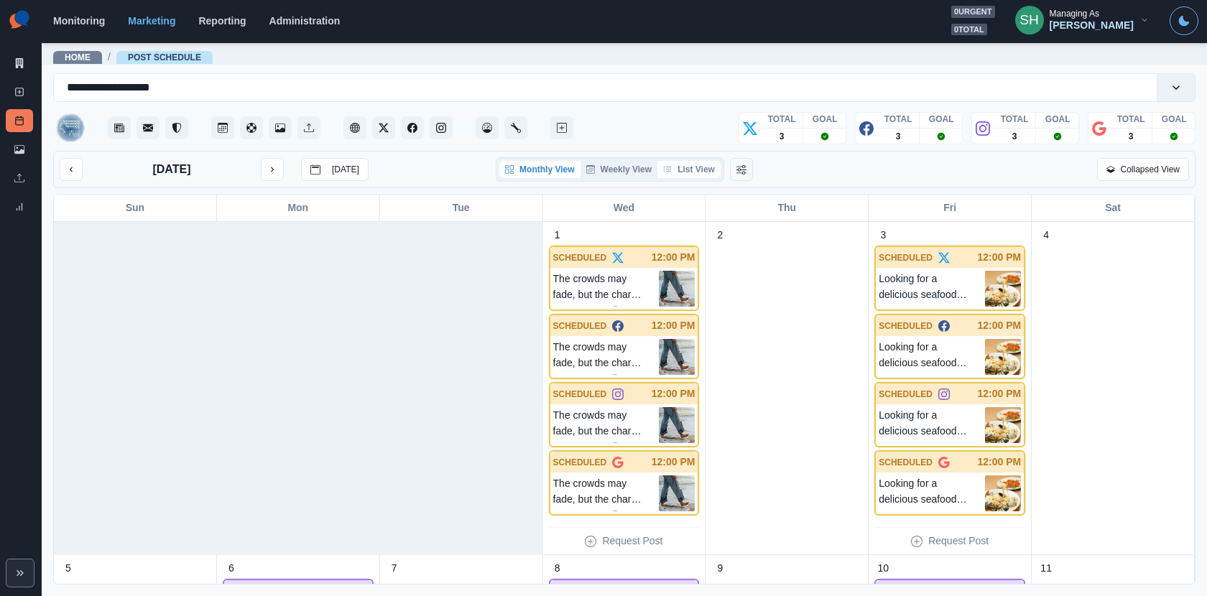
click at [697, 167] on button "List View" at bounding box center [688, 169] width 63 height 17
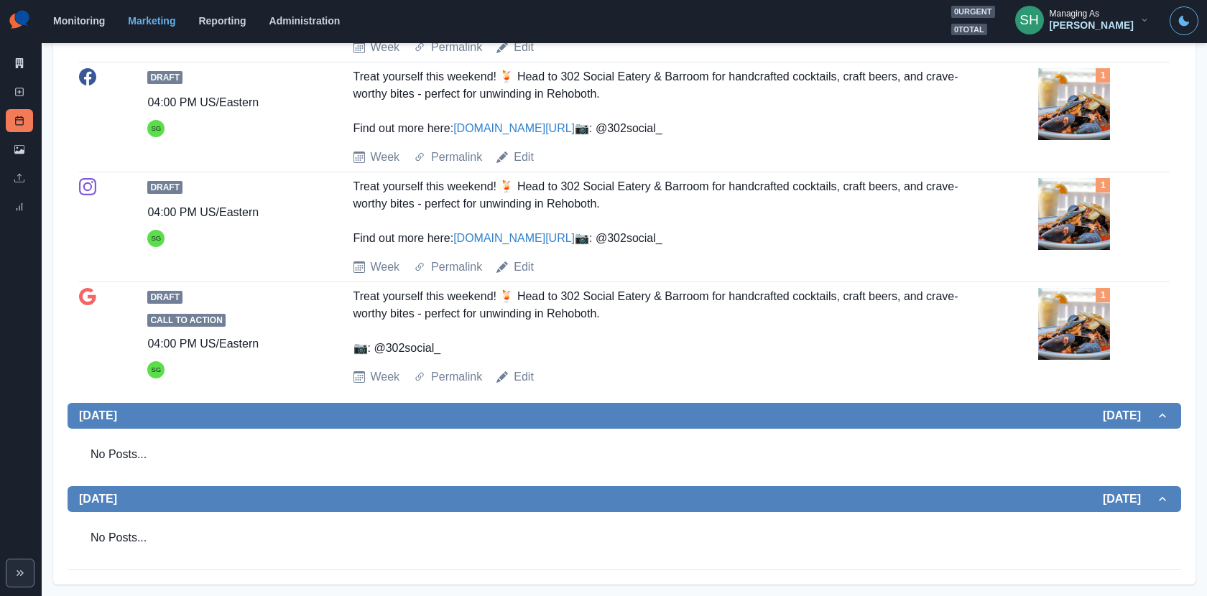
scroll to position [1710, 0]
click at [9, 67] on link "Marketing Summary" at bounding box center [19, 63] width 27 height 23
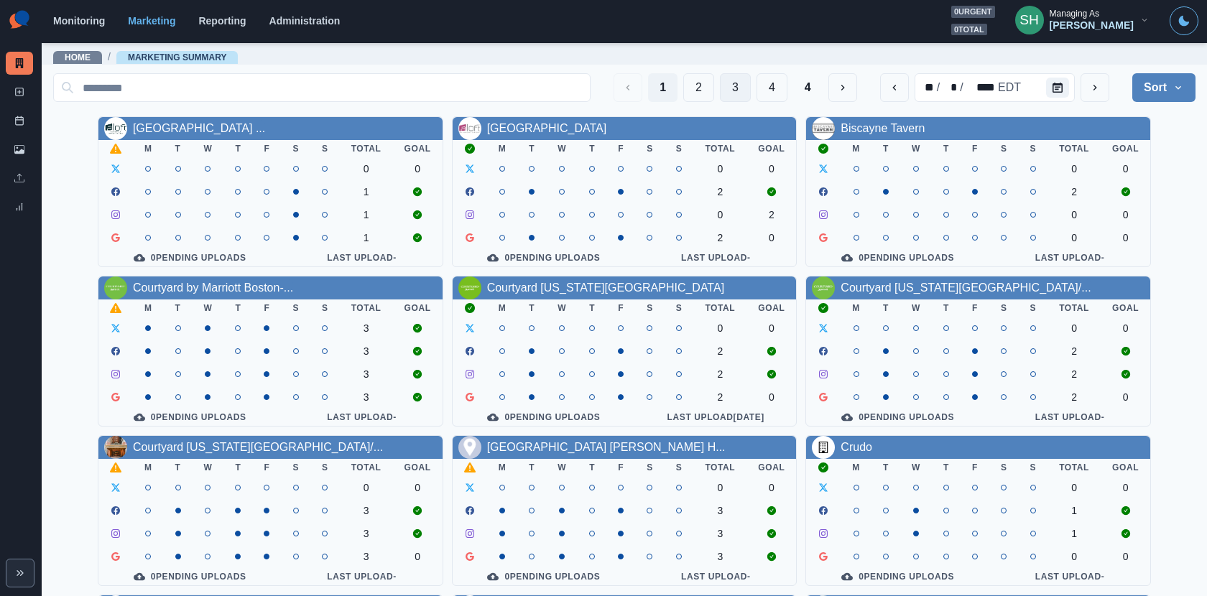
click at [737, 88] on button "3" at bounding box center [735, 87] width 31 height 29
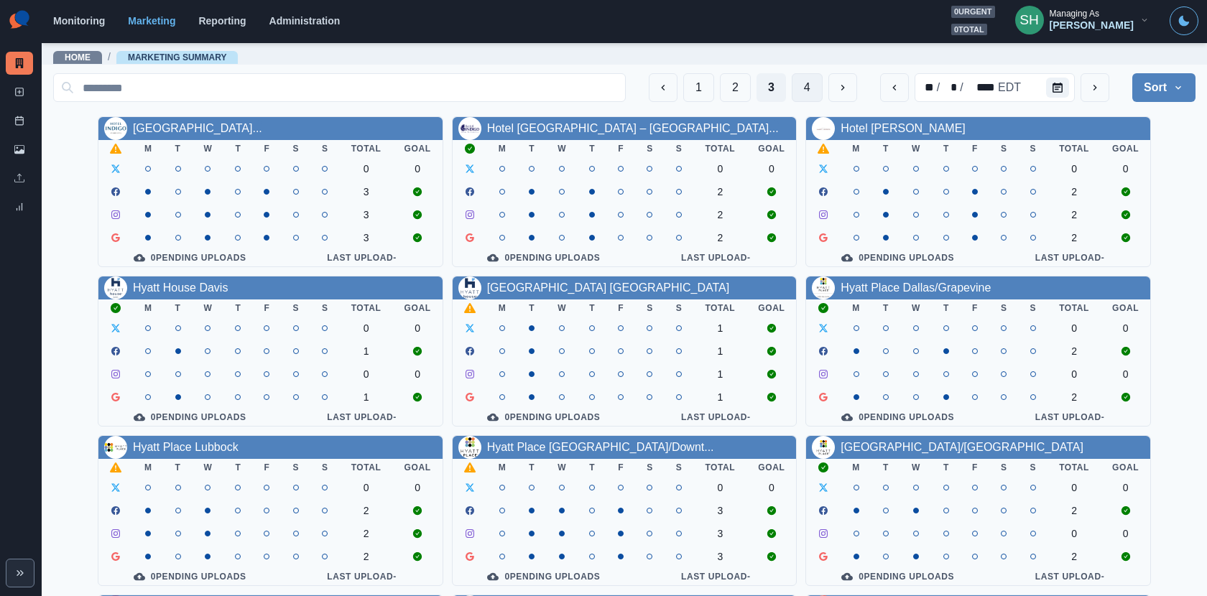
click at [795, 94] on button "4" at bounding box center [807, 87] width 31 height 29
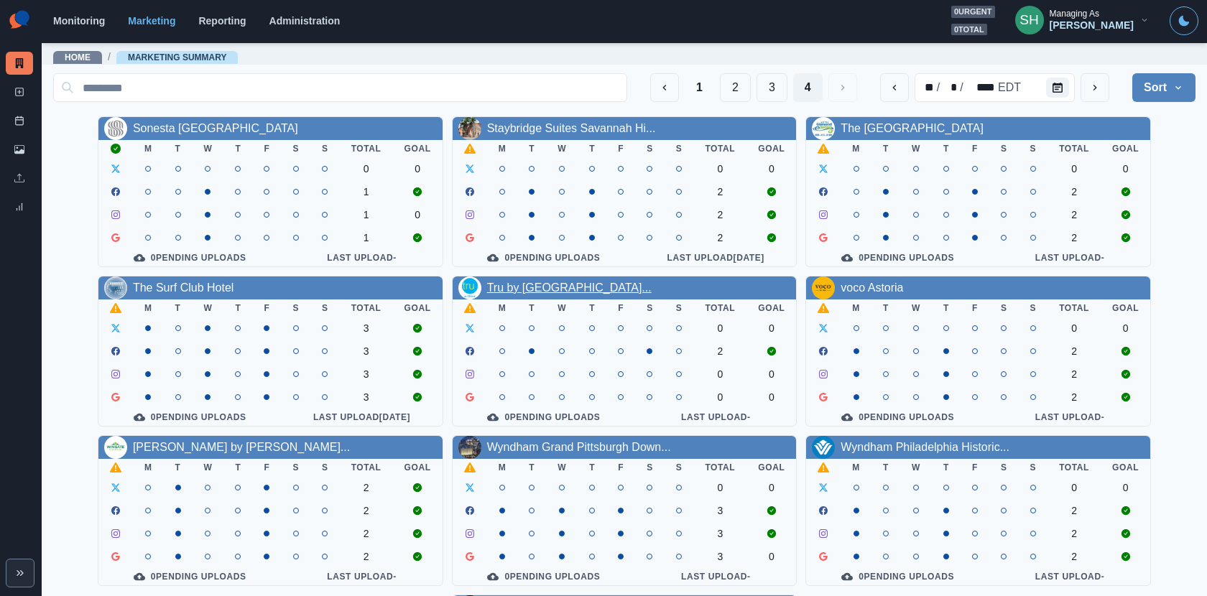
click at [555, 282] on link "Tru by Hilton Ocean City Bays..." at bounding box center [569, 288] width 165 height 12
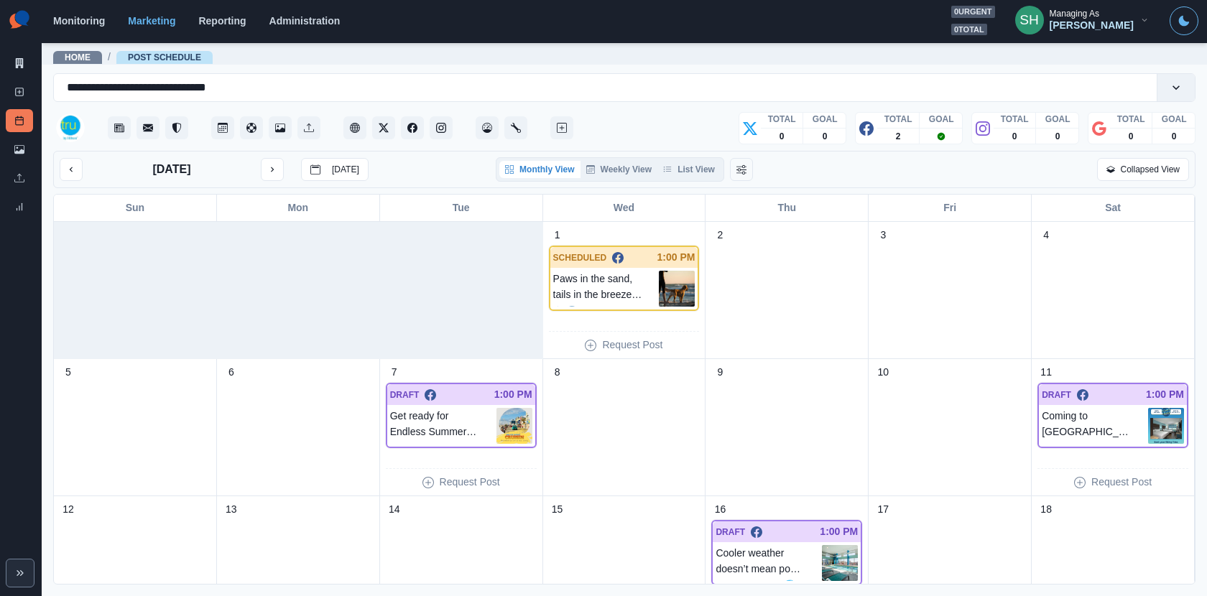
click at [700, 154] on div "October 2025 Today Monthly View Weekly View List View Collapsed View" at bounding box center [624, 169] width 1142 height 37
click at [700, 163] on button "List View" at bounding box center [688, 169] width 63 height 17
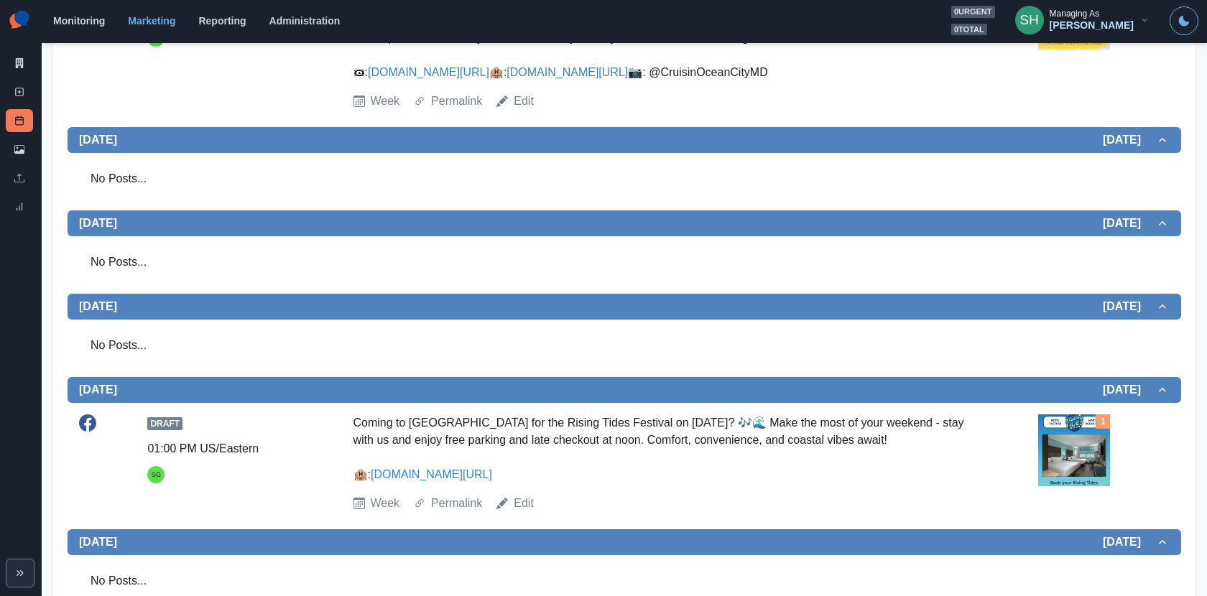
scroll to position [591, 0]
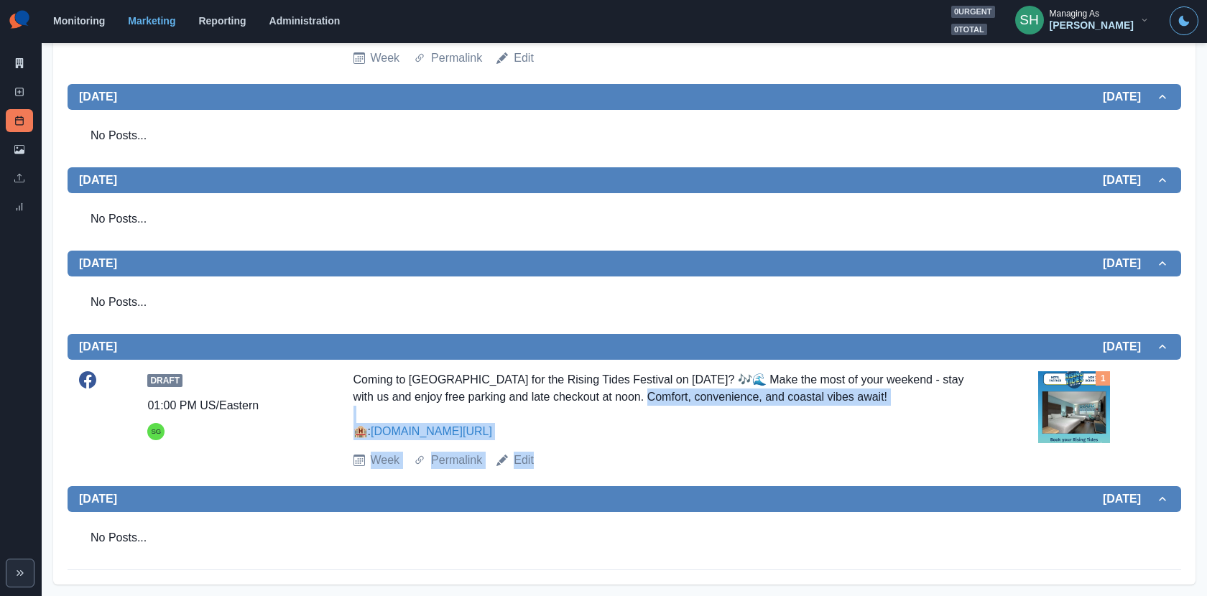
drag, startPoint x: 655, startPoint y: 400, endPoint x: 775, endPoint y: 463, distance: 135.3
click at [775, 463] on div "Draft 01:00 PM US/Eastern SG Coming to Ocean City for the Rising Tides Festival…" at bounding box center [624, 420] width 1091 height 98
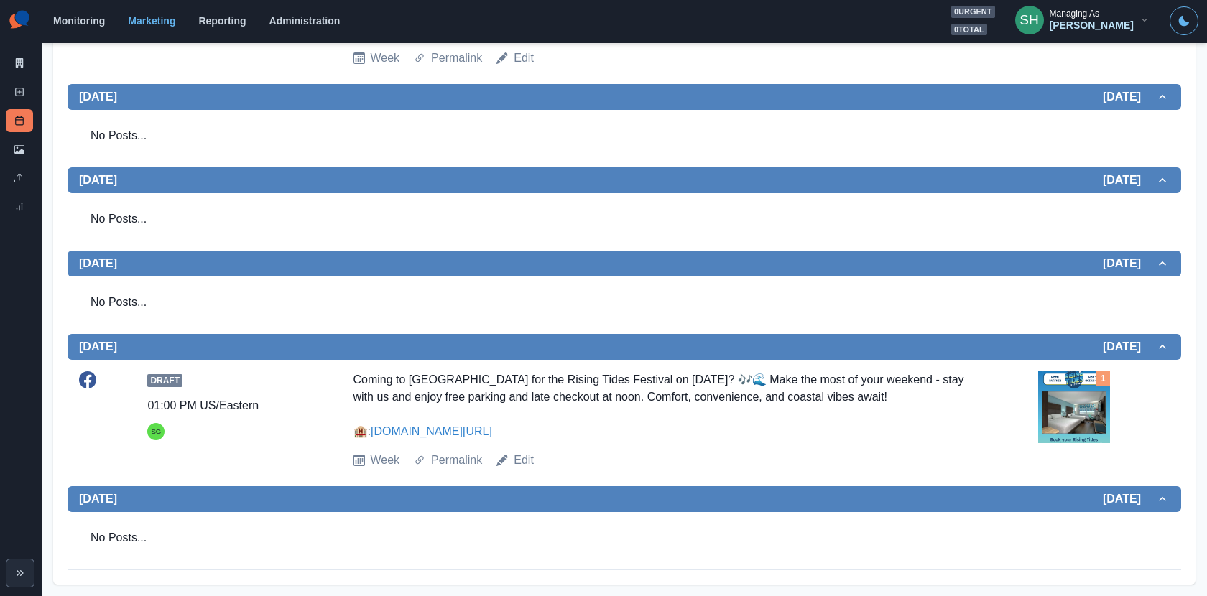
click at [637, 441] on div "Draft 01:00 PM US/Eastern SG Coming to Ocean City for the Rising Tides Festival…" at bounding box center [624, 420] width 1091 height 98
drag, startPoint x: 655, startPoint y: 400, endPoint x: 708, endPoint y: 430, distance: 61.1
click at [708, 430] on div "Coming to Ocean City for the Rising Tides Festival on November 22nd? 🎶🌊 Make th…" at bounding box center [658, 405] width 611 height 69
copy div "mfort, convenience, and coastal vibes await! 🏨: www.bit.ly/3WKnVaT"
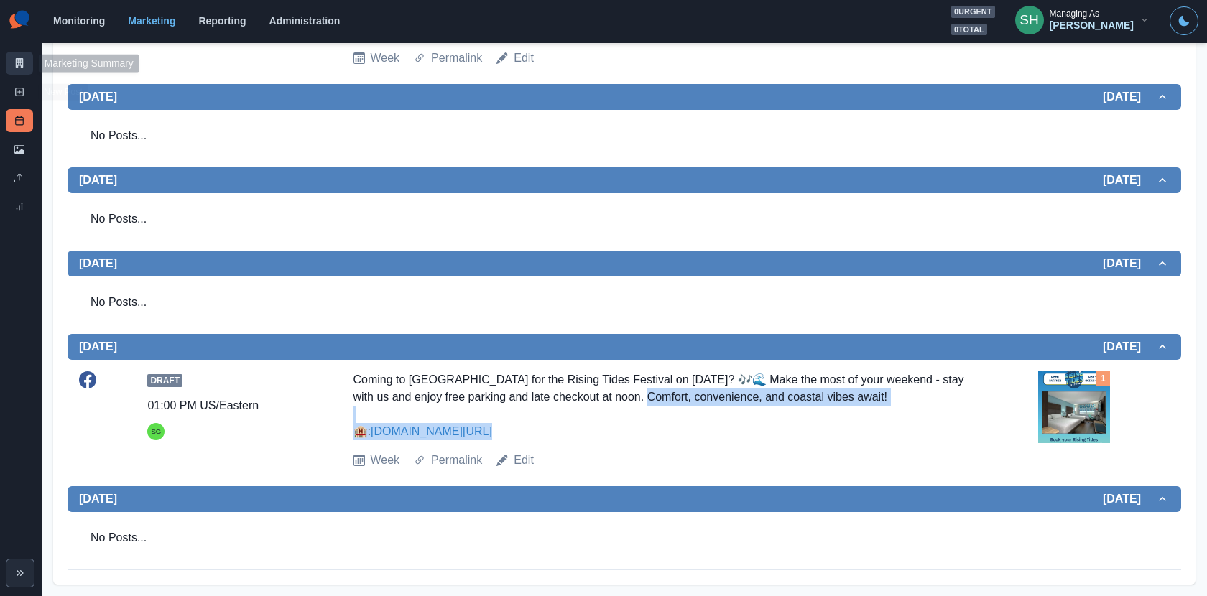
click at [17, 55] on link "Marketing Summary" at bounding box center [19, 63] width 27 height 23
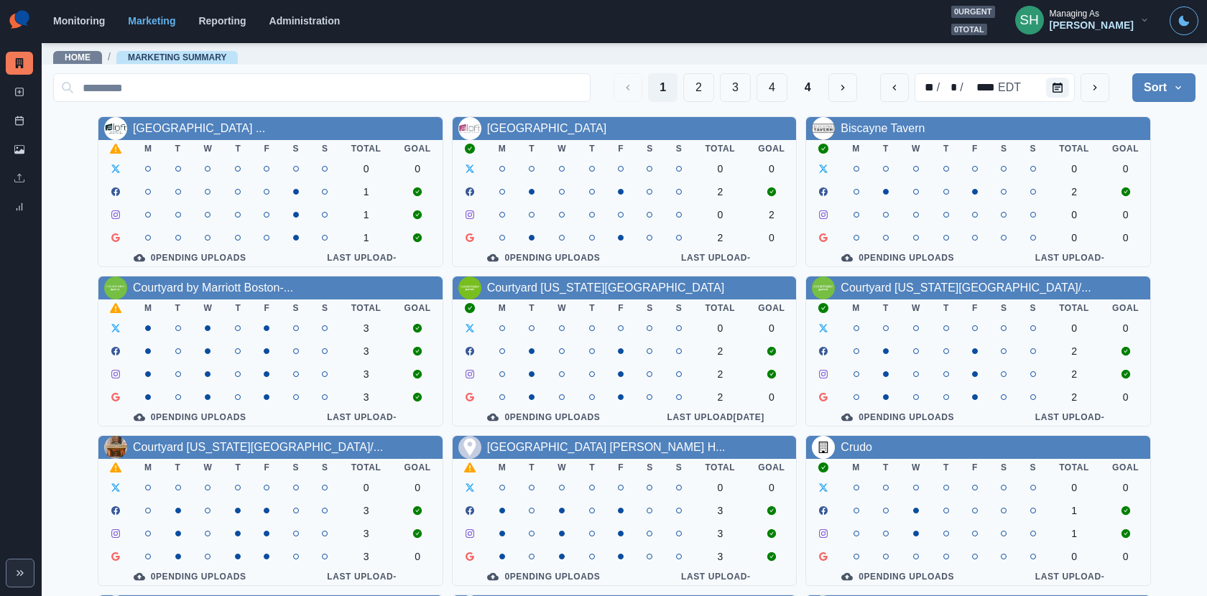
click at [789, 79] on div "1 2 3 4 4" at bounding box center [736, 87] width 244 height 29
click at [779, 85] on button "4" at bounding box center [772, 87] width 31 height 29
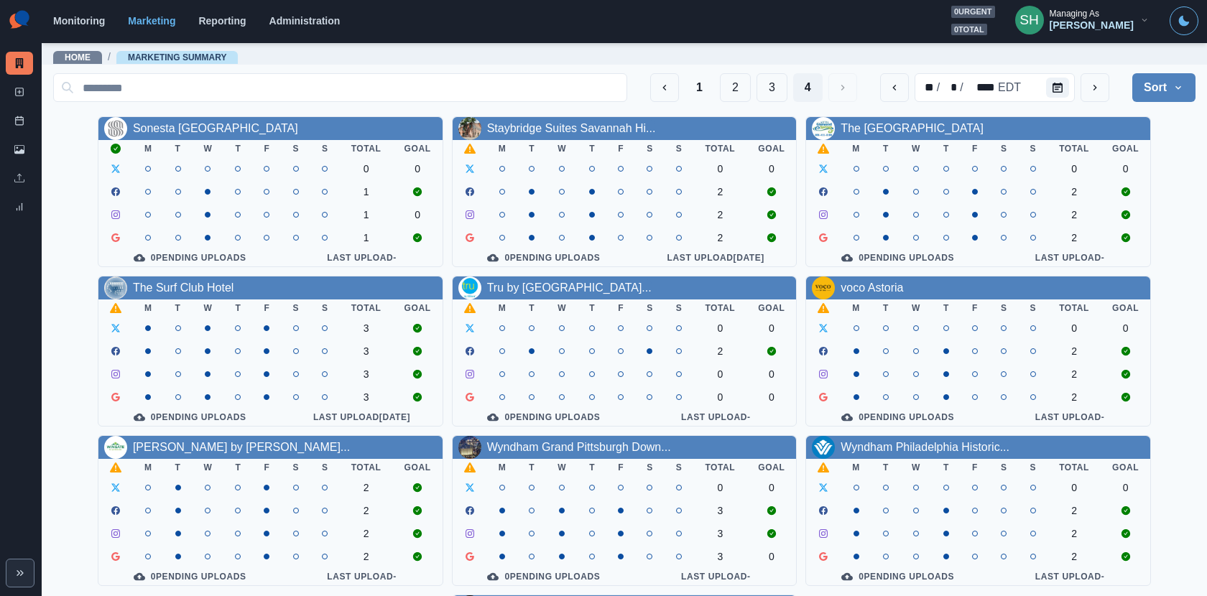
click at [868, 296] on div "voco Astoria" at bounding box center [872, 287] width 63 height 17
click at [856, 275] on div "Sonesta Denver Downtown M T W T F S S Total Goal 0 0 1 1 0 1 0 Pending Uploads …" at bounding box center [624, 430] width 1142 height 629
click at [856, 282] on link "voco Astoria" at bounding box center [872, 288] width 63 height 12
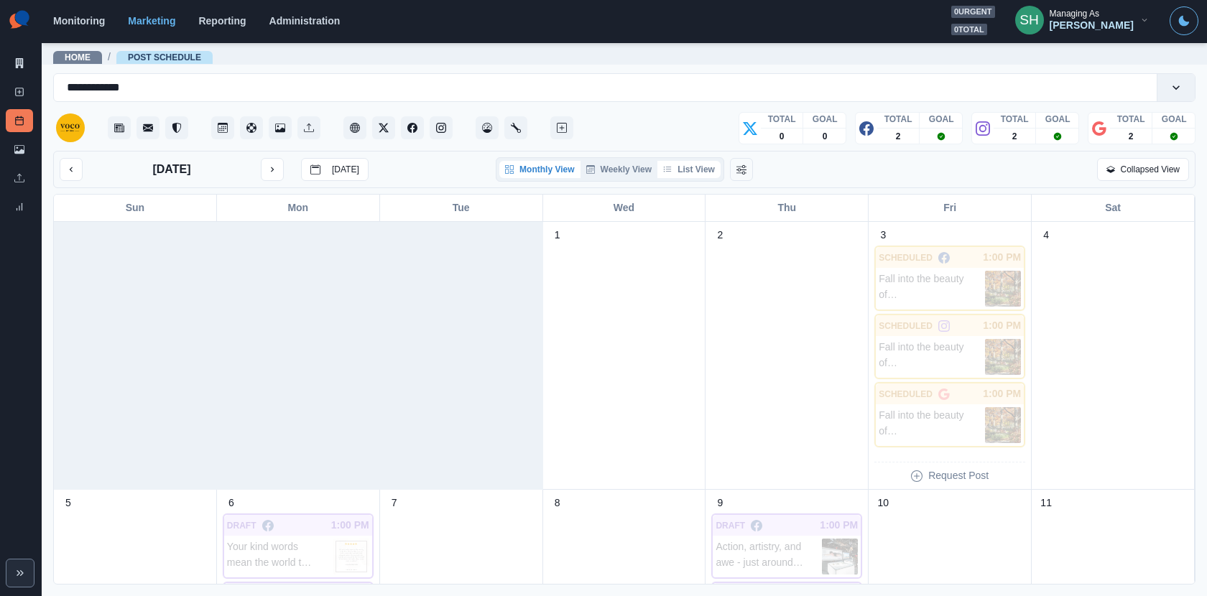
click at [695, 165] on button "List View" at bounding box center [688, 169] width 63 height 17
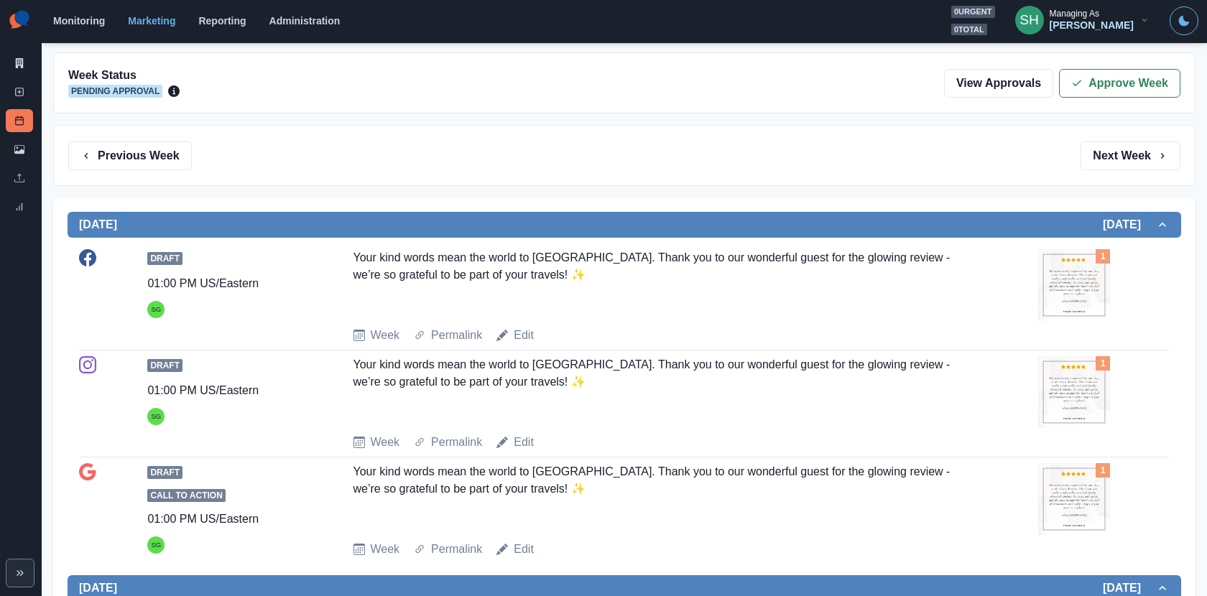
scroll to position [159, 0]
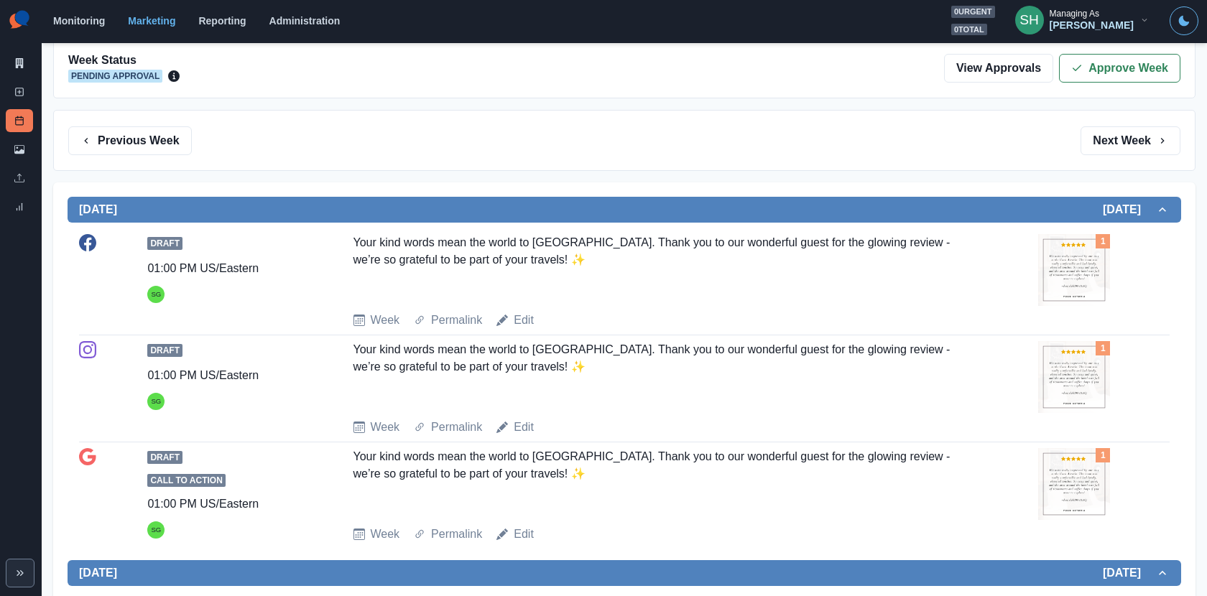
click at [1072, 272] on img at bounding box center [1074, 270] width 72 height 72
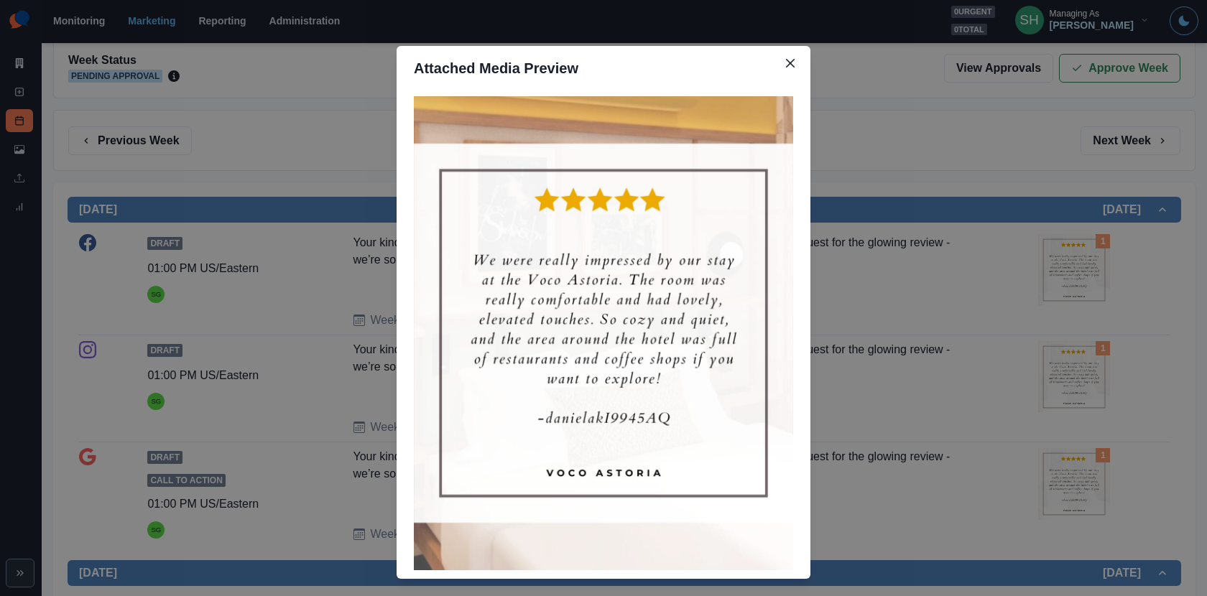
click at [939, 315] on div "Attached Media Preview" at bounding box center [603, 298] width 1207 height 596
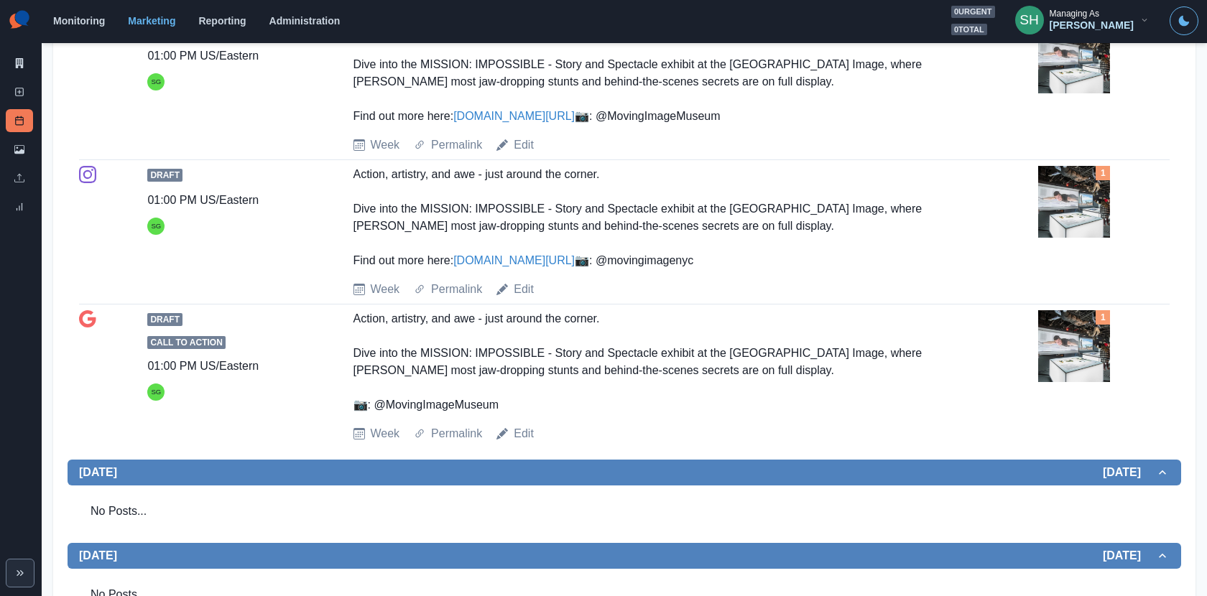
scroll to position [921, 0]
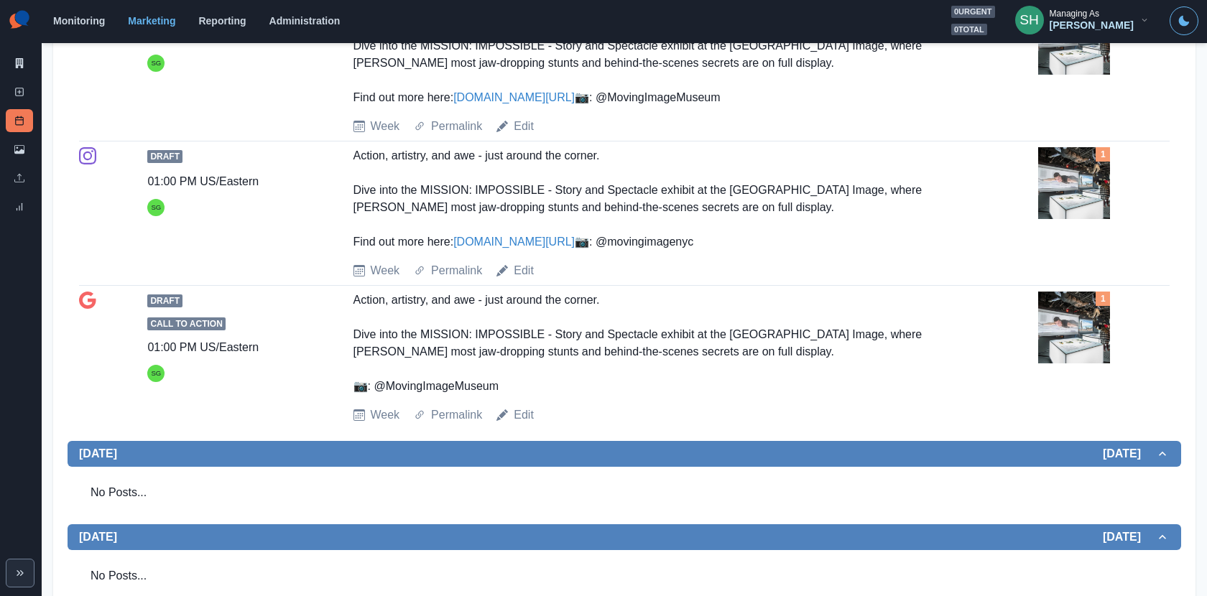
click at [1036, 238] on div "Draft 01:00 PM US/Eastern SG Action, artistry, and awe - just around the corner…" at bounding box center [624, 213] width 1091 height 132
click at [1039, 219] on img at bounding box center [1074, 183] width 72 height 72
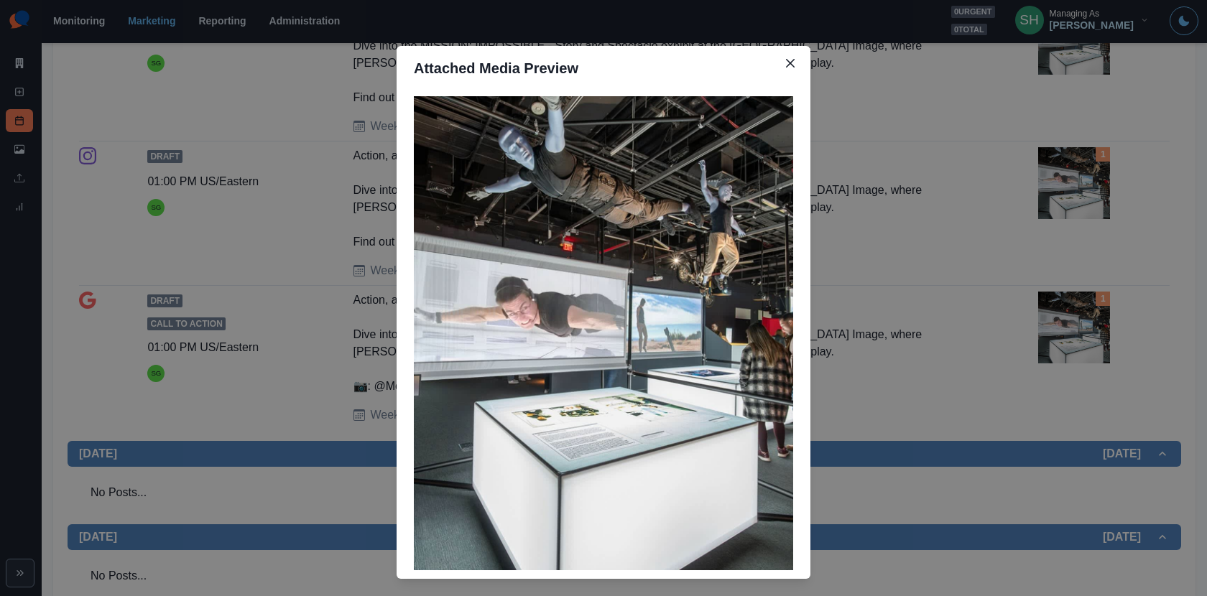
click at [1042, 218] on div "Attached Media Preview" at bounding box center [603, 298] width 1207 height 596
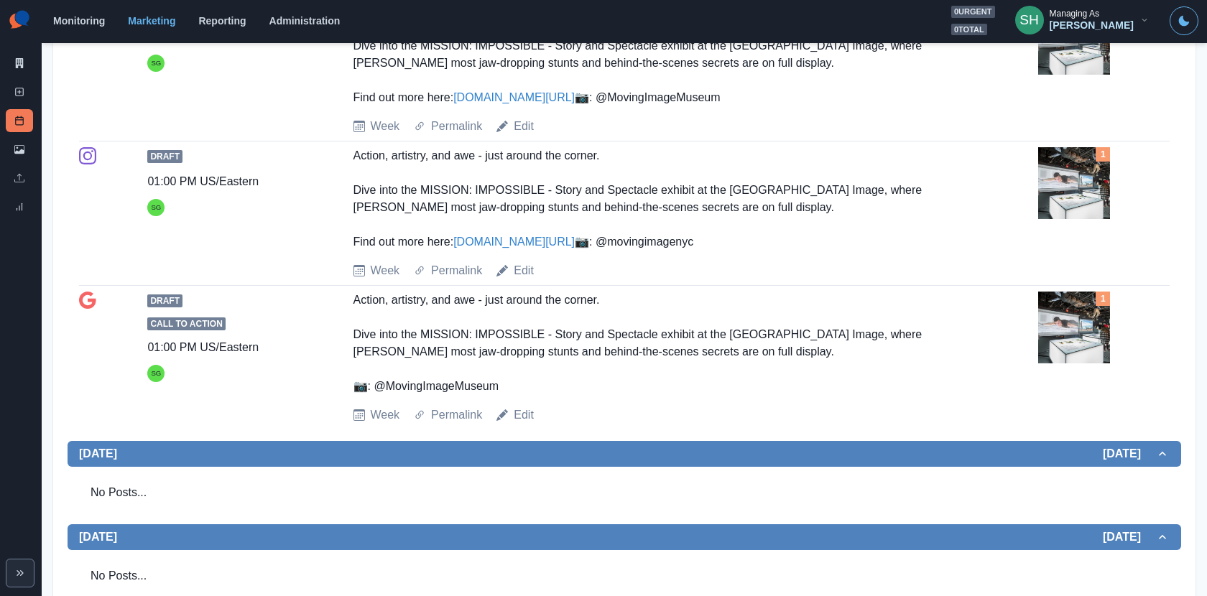
click at [532, 100] on link "www.shorturl.at/7igd3" at bounding box center [513, 97] width 121 height 12
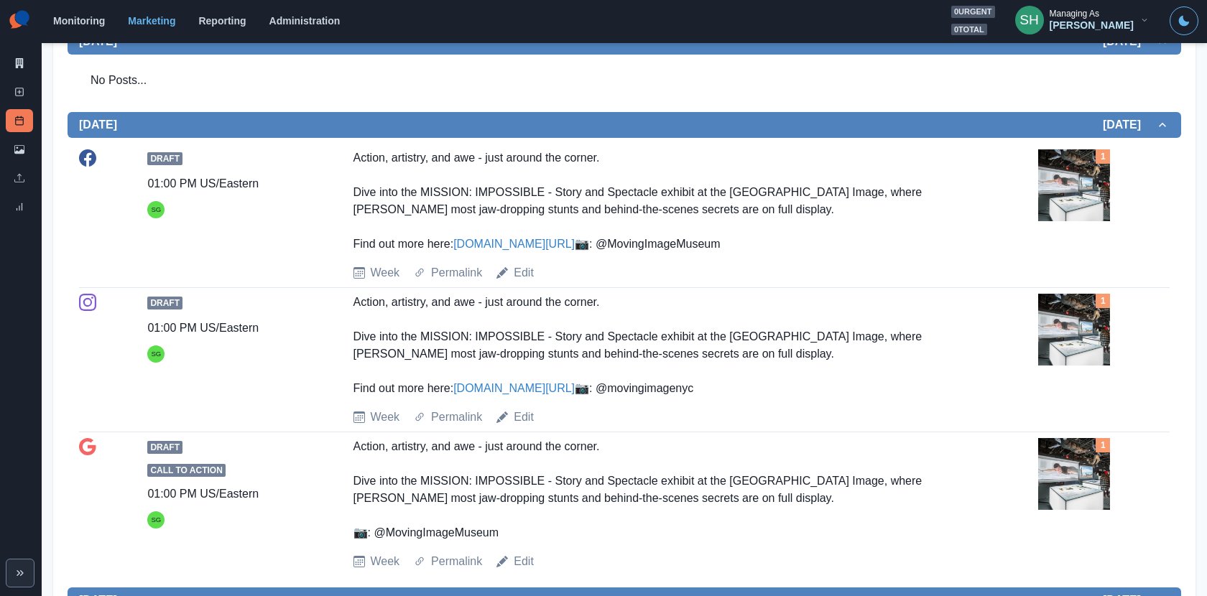
scroll to position [791, 0]
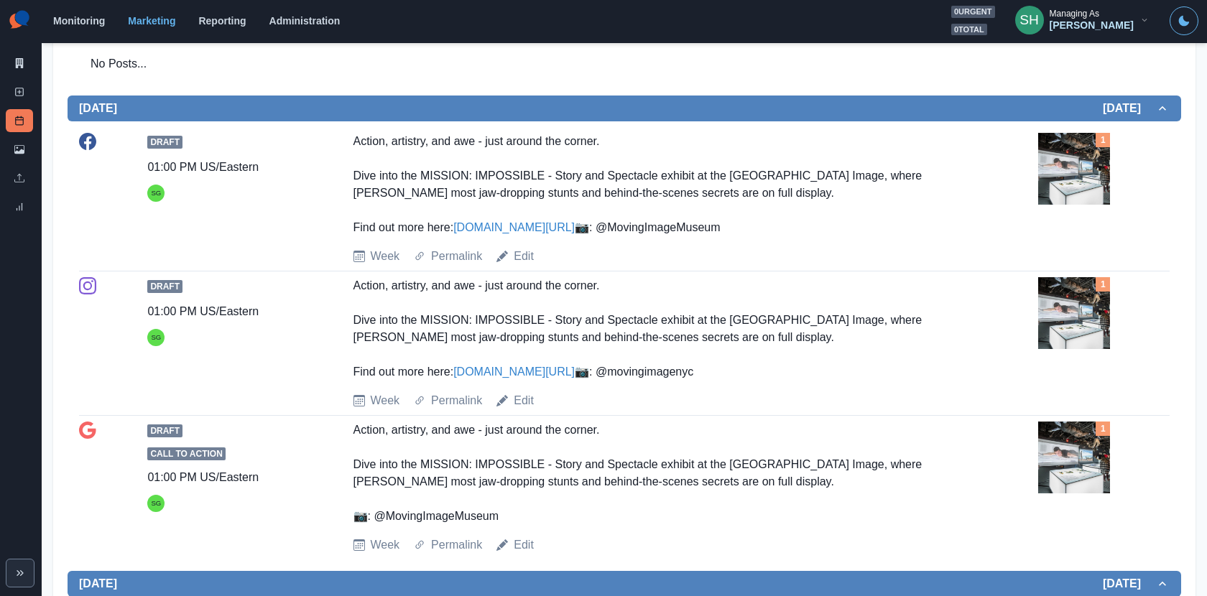
click at [1044, 195] on img at bounding box center [1074, 169] width 72 height 72
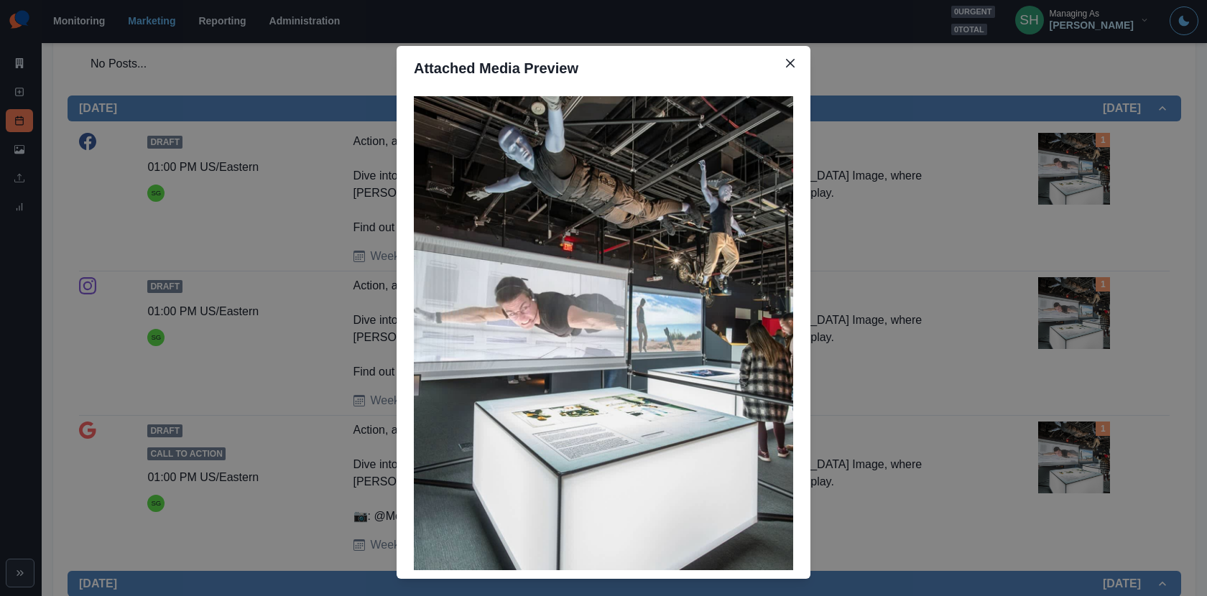
click at [321, 358] on div "Attached Media Preview" at bounding box center [603, 298] width 1207 height 596
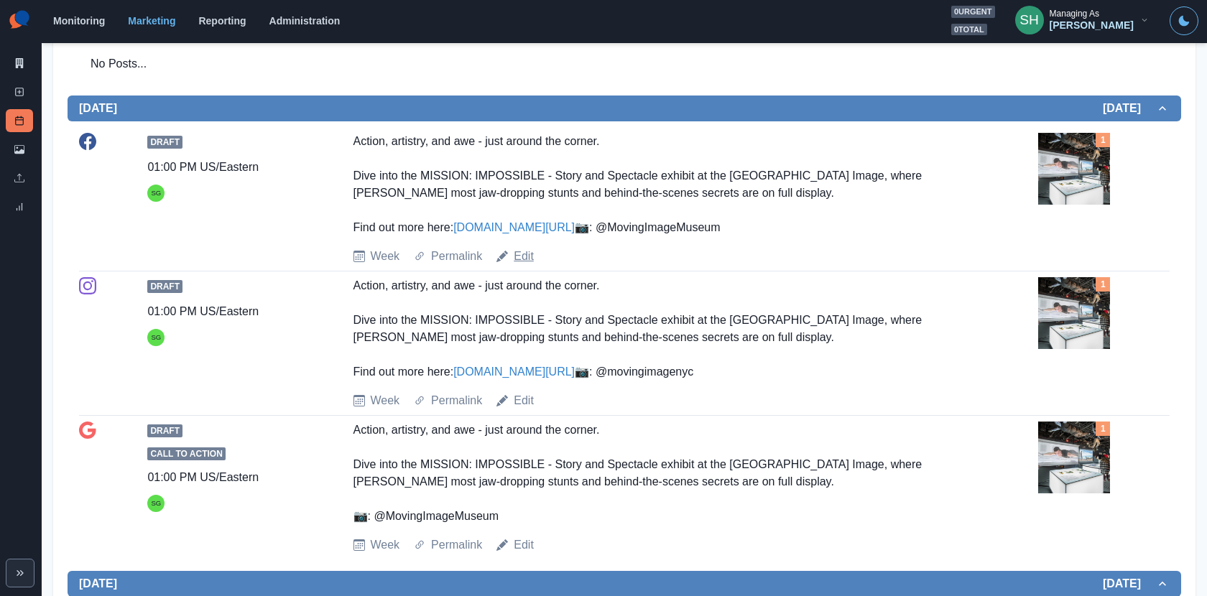
click at [529, 265] on link "Edit" at bounding box center [524, 256] width 20 height 17
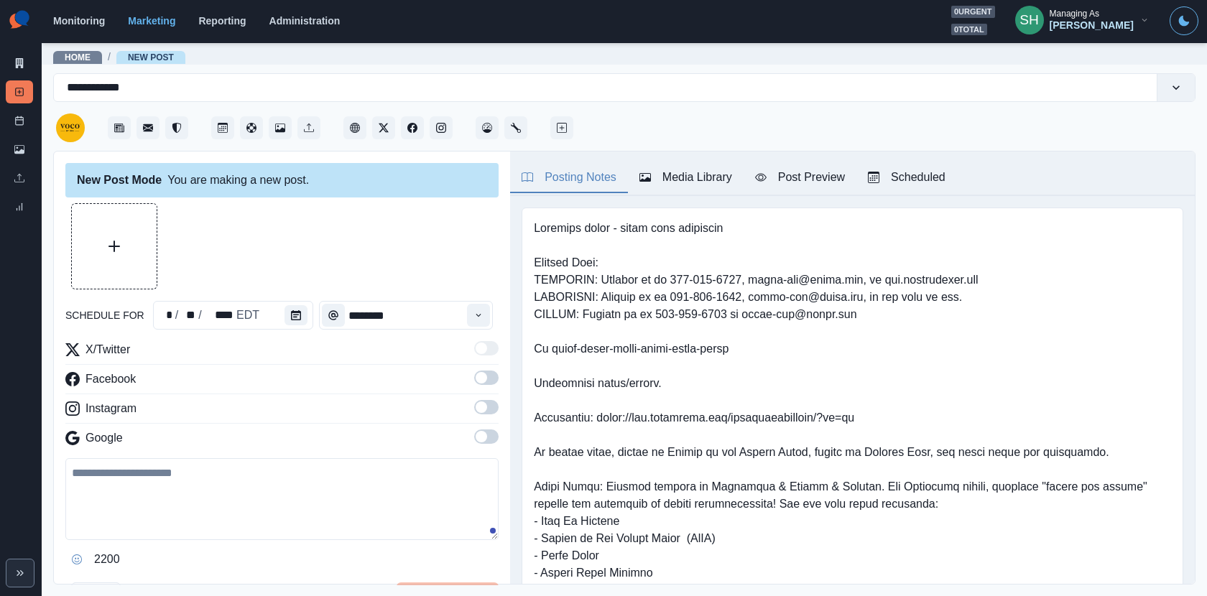
type input "*******"
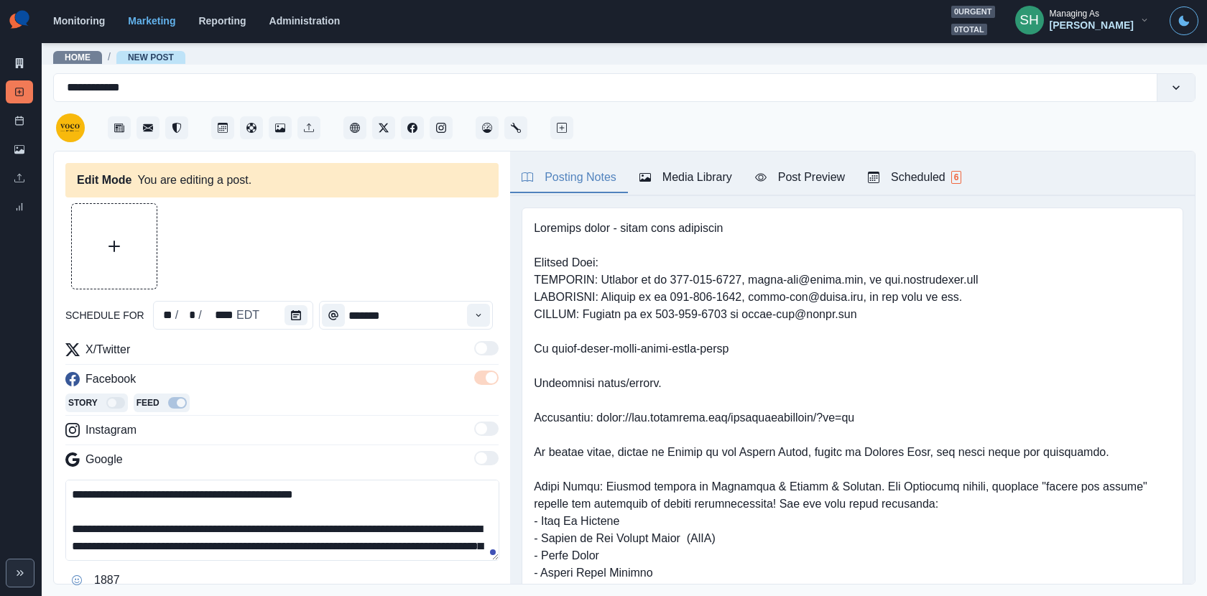
click at [672, 182] on div "Media Library" at bounding box center [685, 177] width 93 height 17
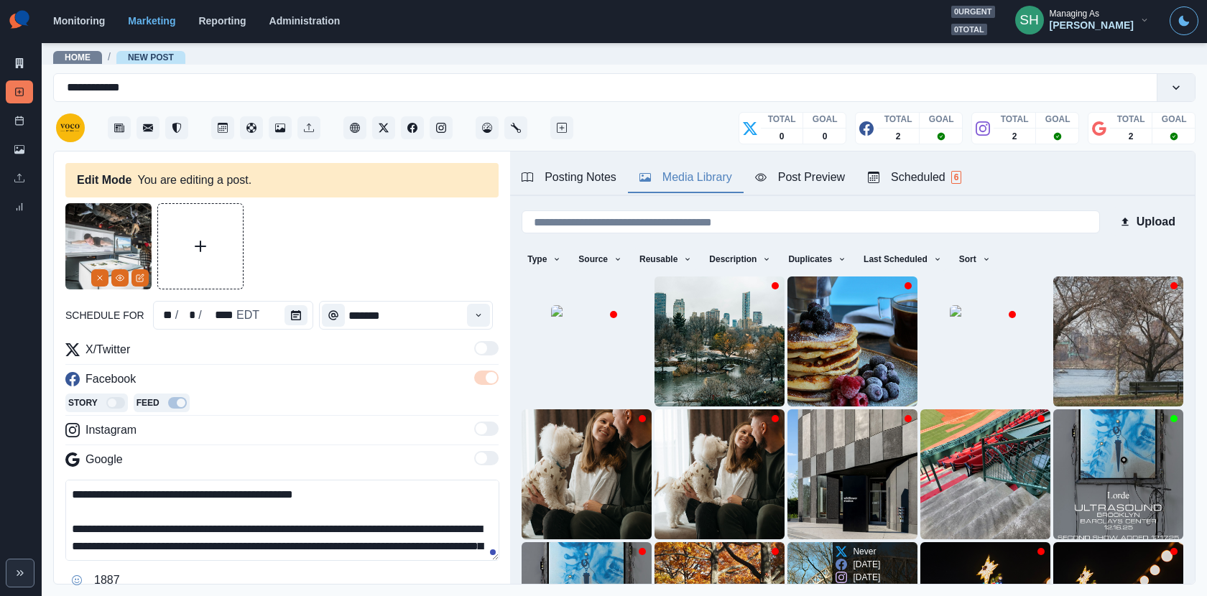
scroll to position [180, 0]
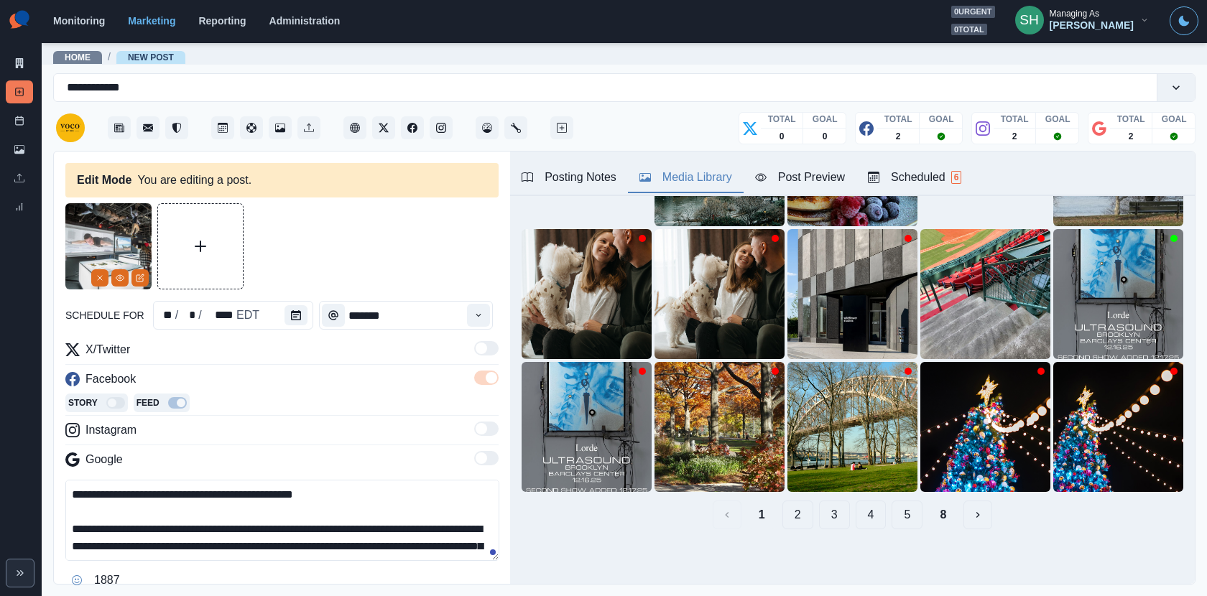
click at [800, 514] on button "2" at bounding box center [797, 515] width 31 height 29
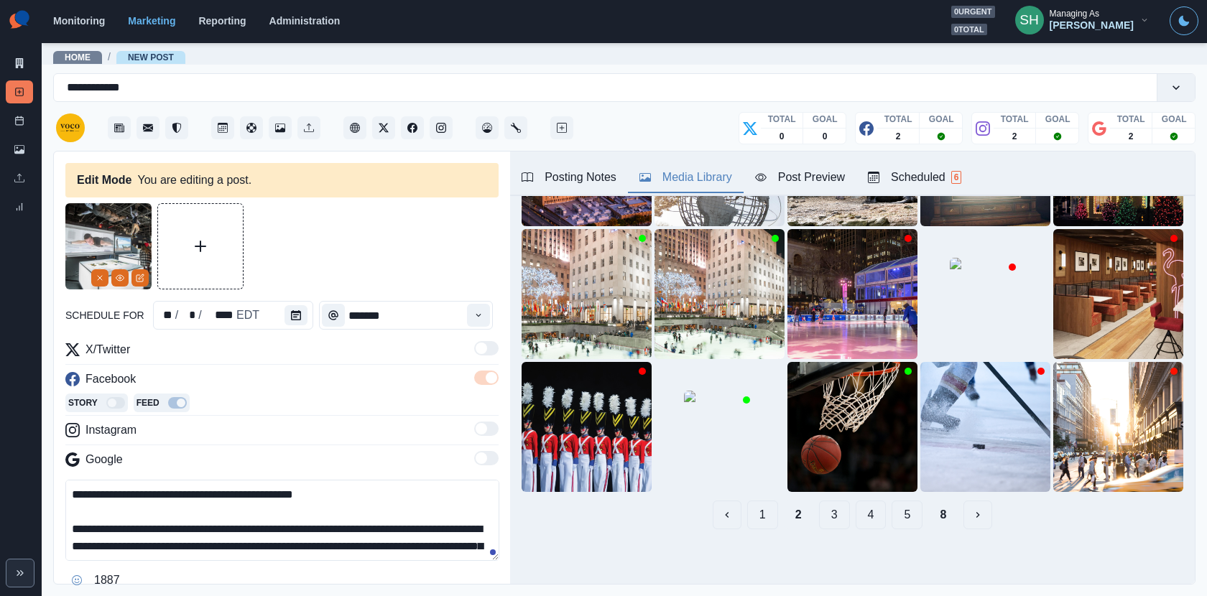
click at [829, 514] on button "3" at bounding box center [834, 515] width 31 height 29
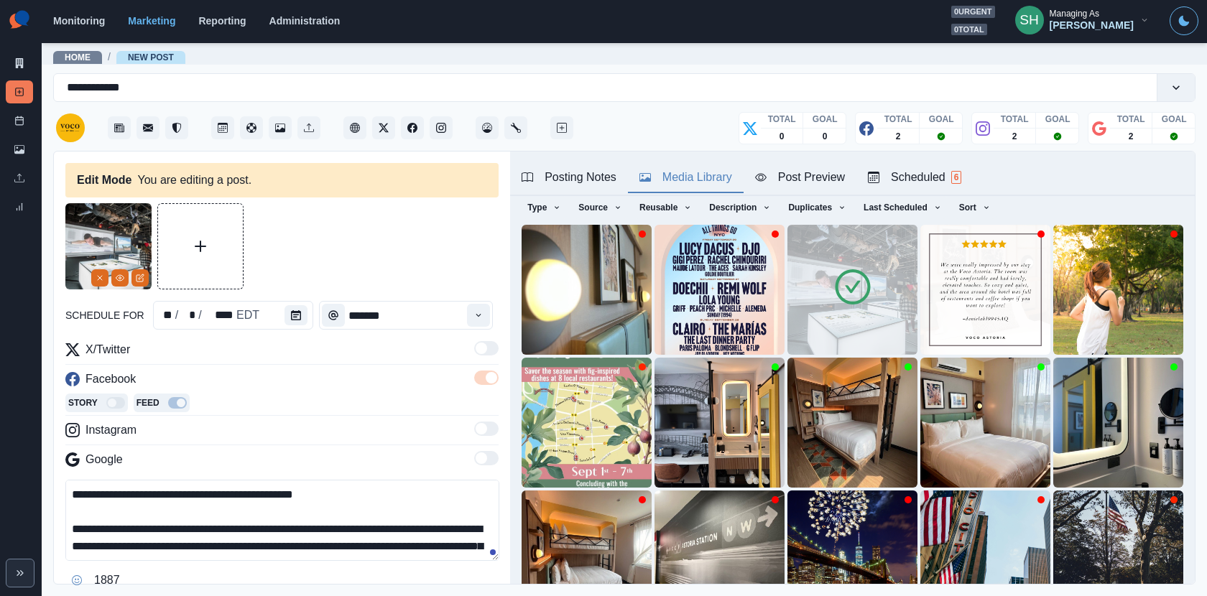
scroll to position [0, 0]
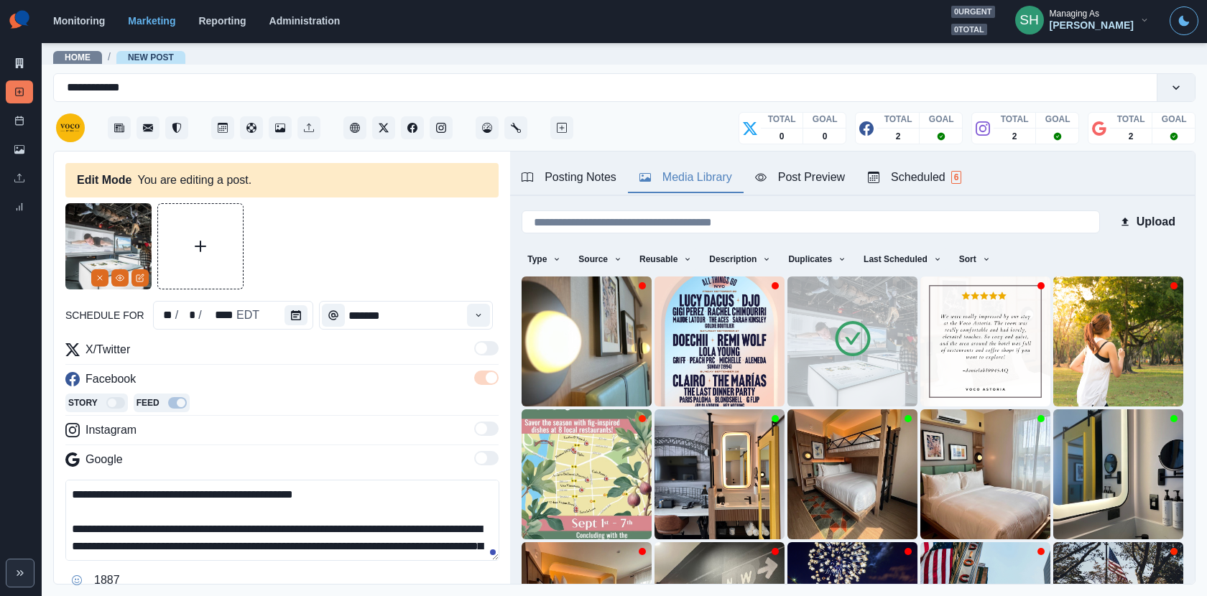
click at [828, 340] on img at bounding box center [852, 342] width 130 height 130
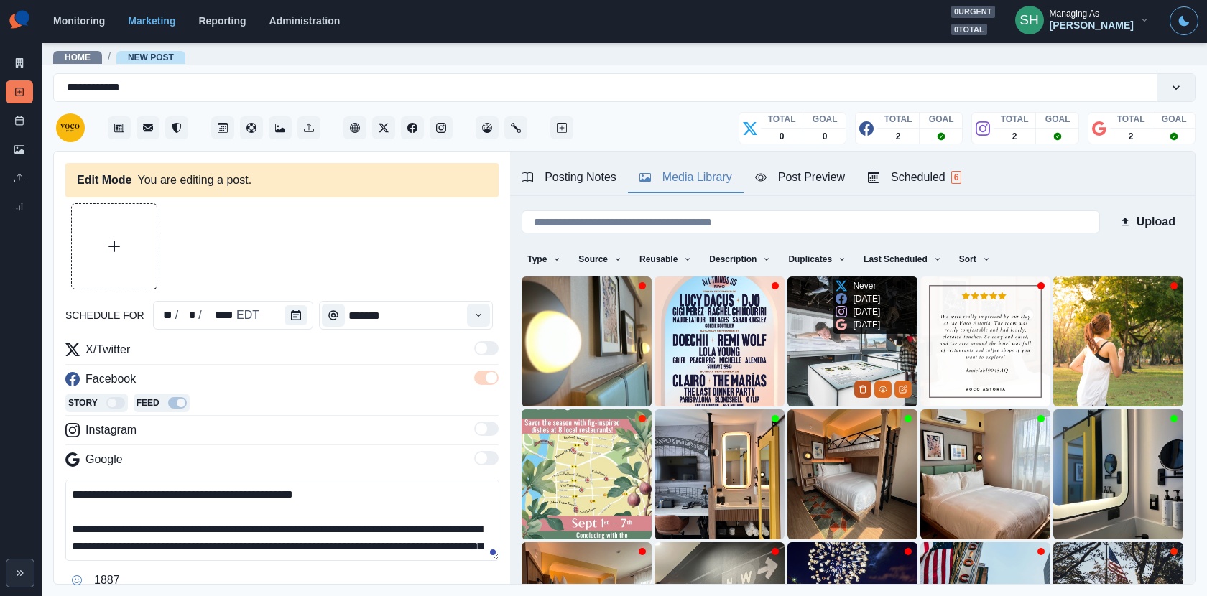
click at [856, 387] on button "Delete Media" at bounding box center [862, 389] width 17 height 17
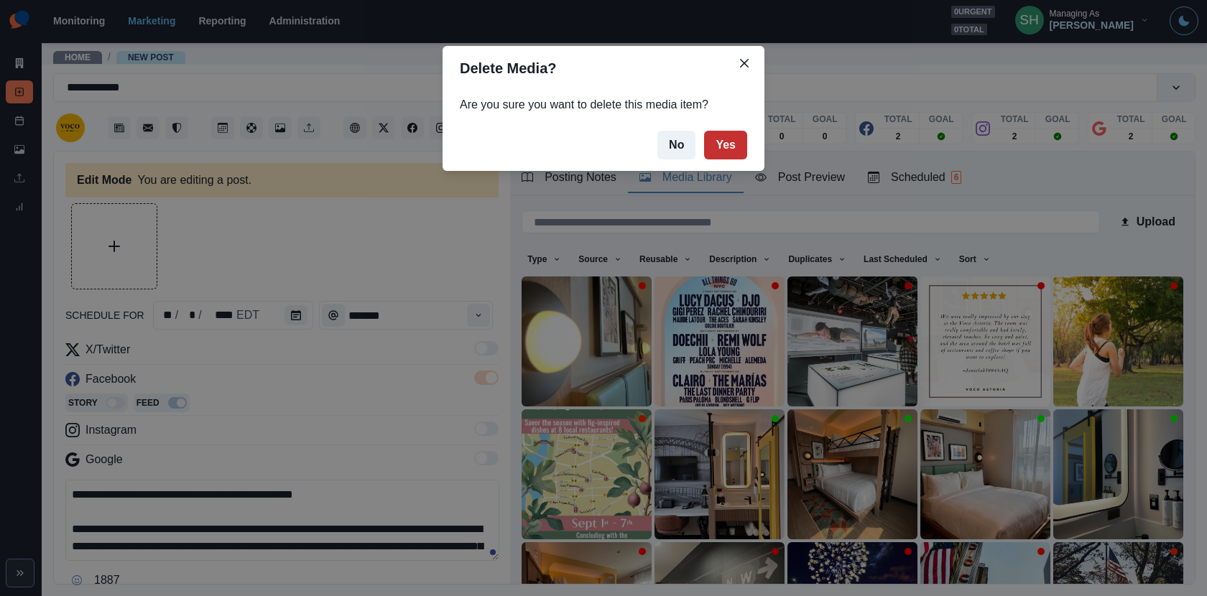
click at [719, 149] on button "Yes" at bounding box center [725, 145] width 43 height 29
click at [743, 63] on icon "Close" at bounding box center [744, 63] width 9 height 9
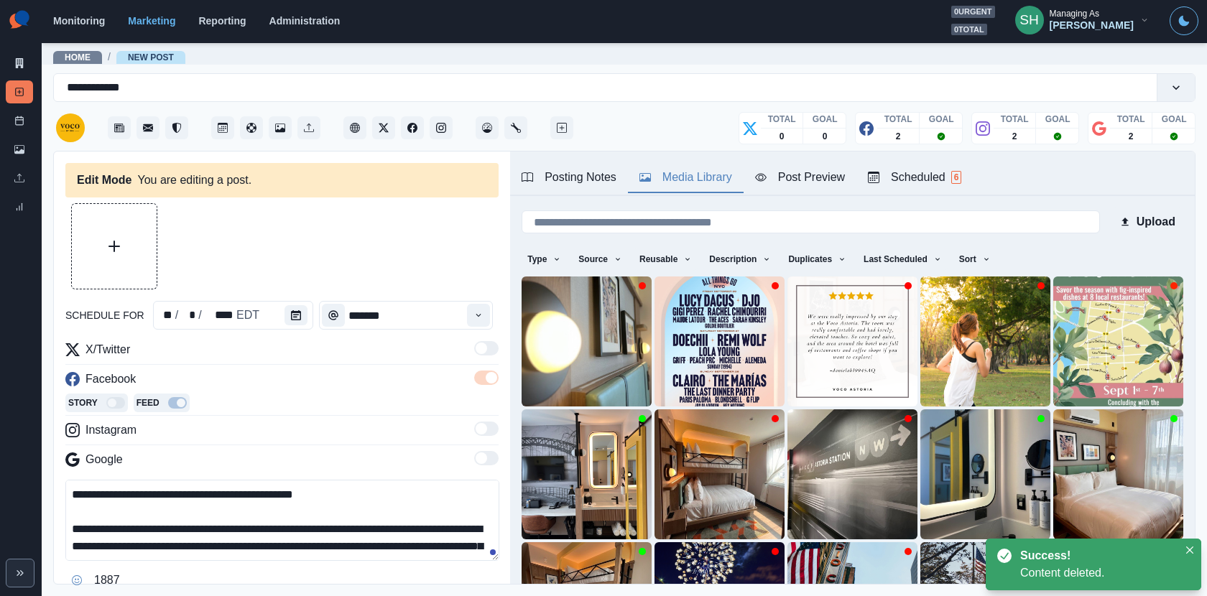
click at [279, 198] on div "**********" at bounding box center [282, 369] width 456 height 434
click at [66, 278] on div at bounding box center [111, 246] width 92 height 86
click at [97, 263] on button "Upload Media" at bounding box center [114, 246] width 85 height 85
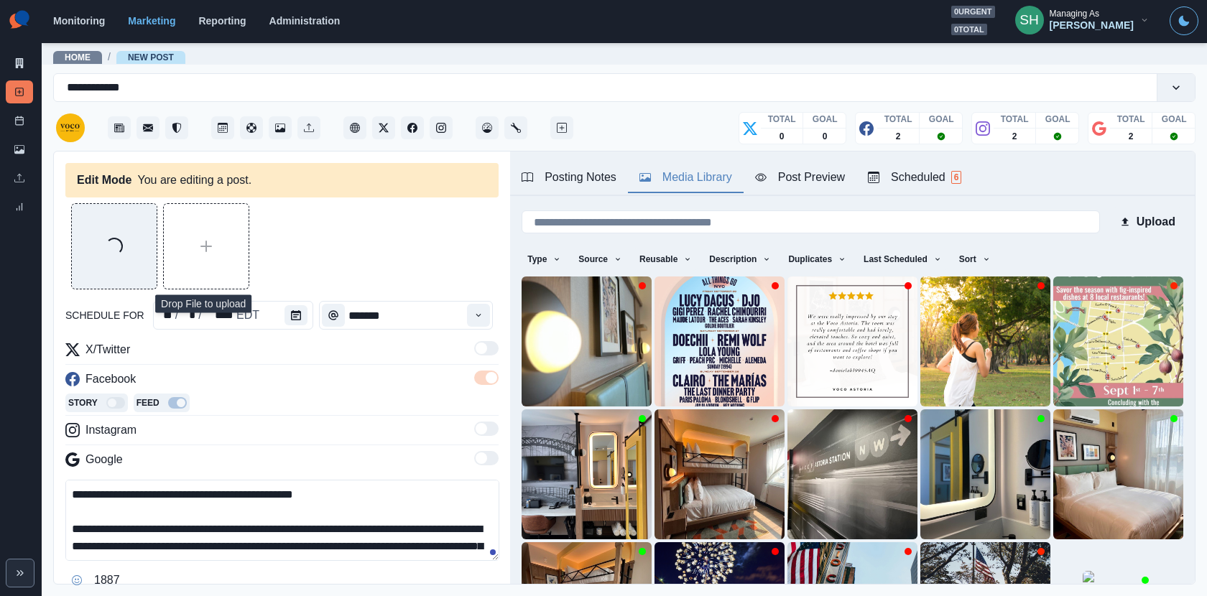
scroll to position [85, 0]
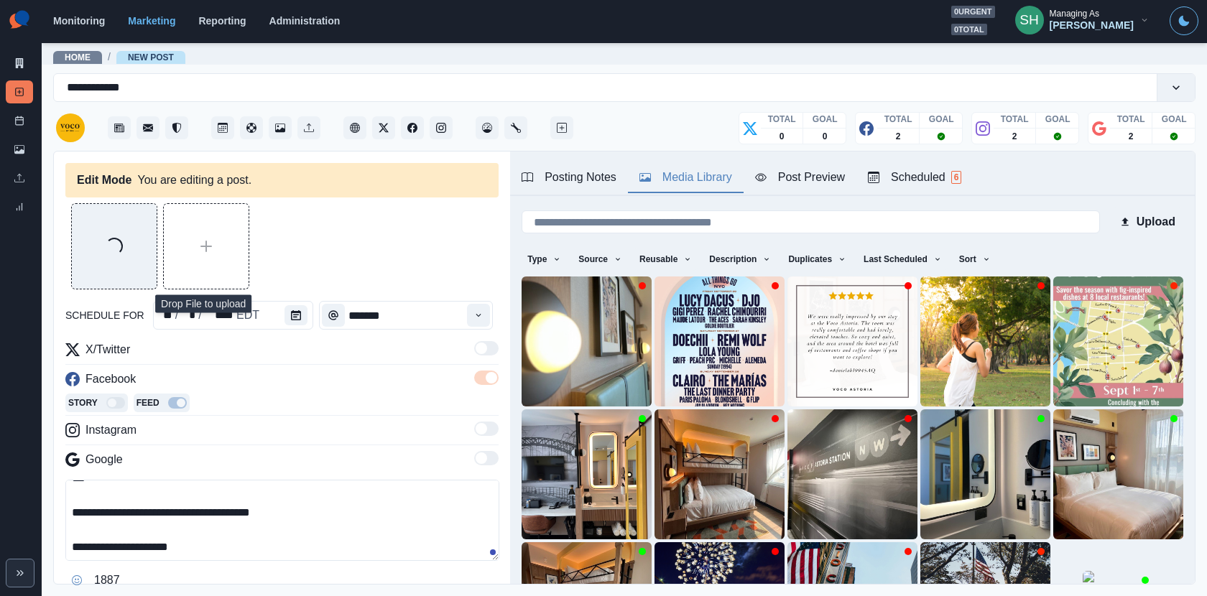
drag, startPoint x: 226, startPoint y: 551, endPoint x: 91, endPoint y: 550, distance: 134.4
click at [91, 550] on textarea "**********" at bounding box center [282, 520] width 434 height 81
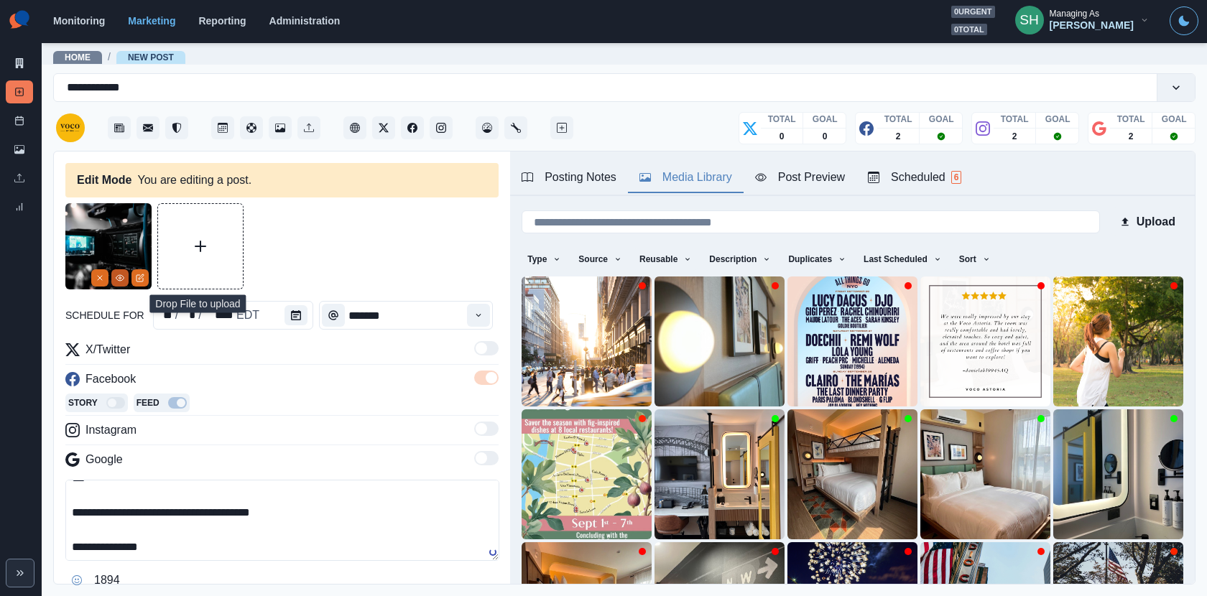
click at [121, 281] on icon "View Media" at bounding box center [120, 278] width 9 height 9
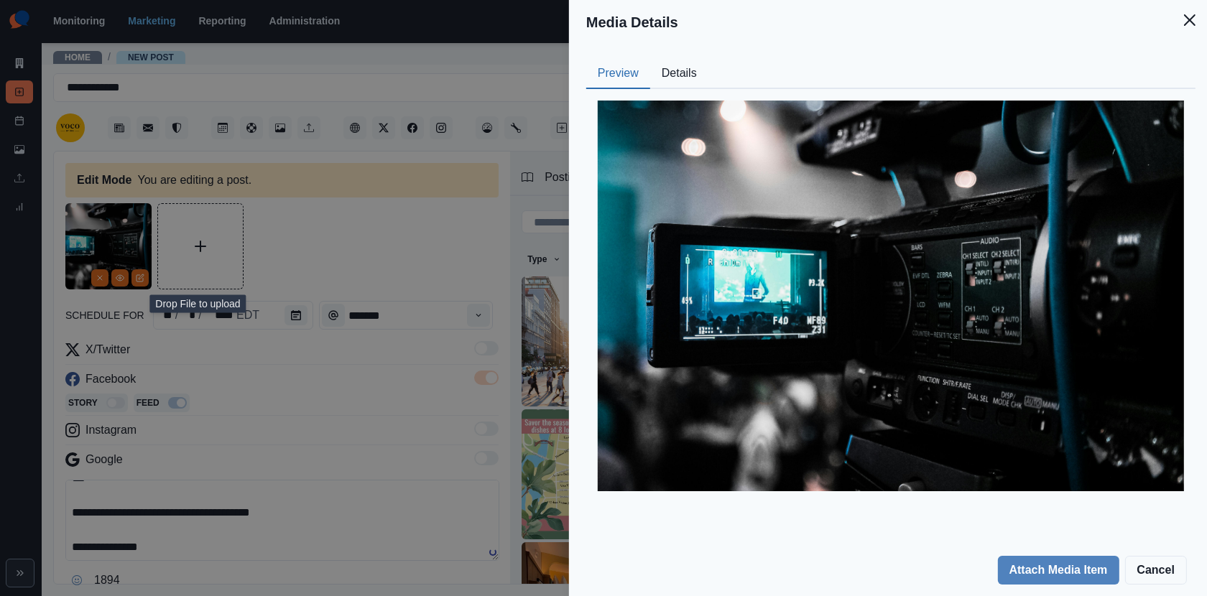
click at [682, 77] on button "Details" at bounding box center [679, 74] width 58 height 30
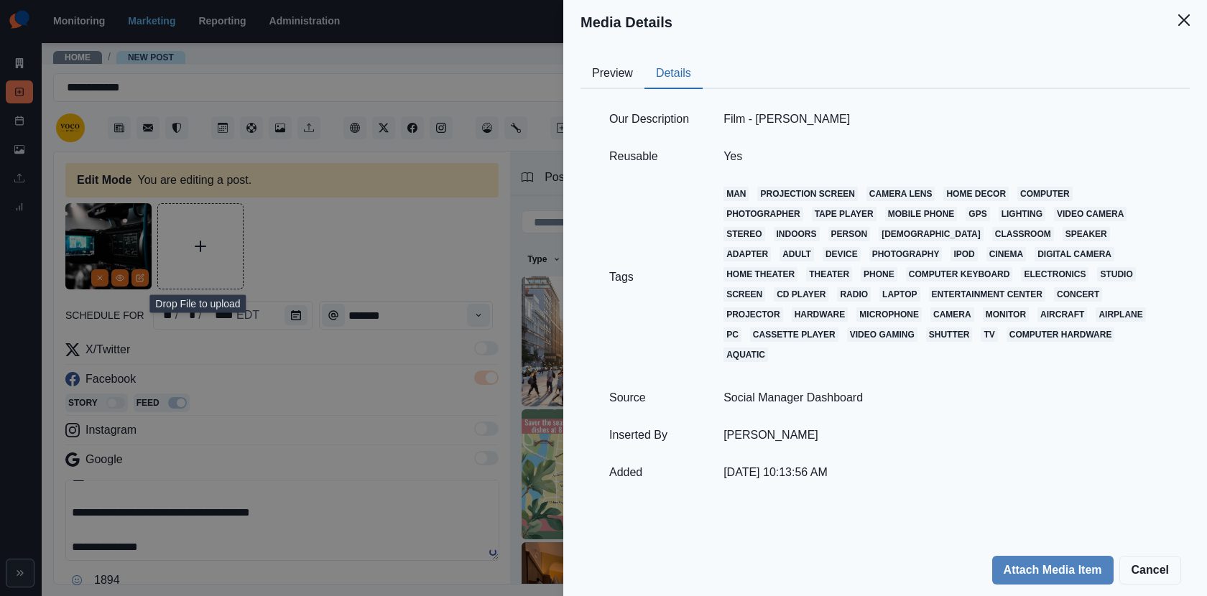
click at [337, 407] on div "Media Details Preview Details Our Description Film - Donald Tong Reusable Yes T…" at bounding box center [603, 298] width 1207 height 596
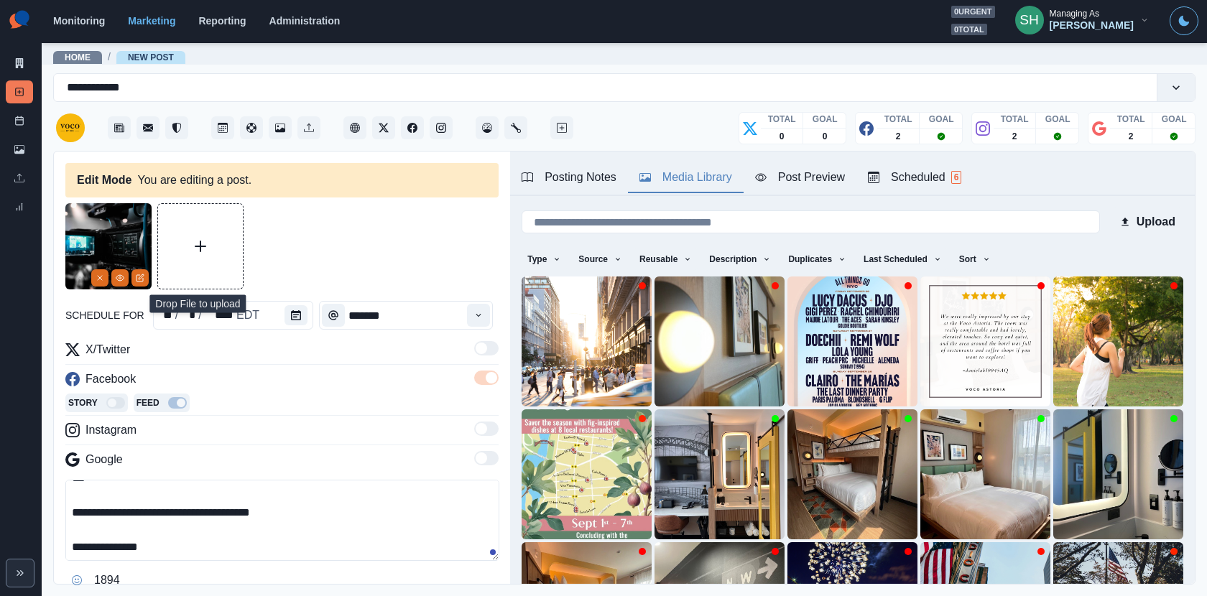
scroll to position [0, 0]
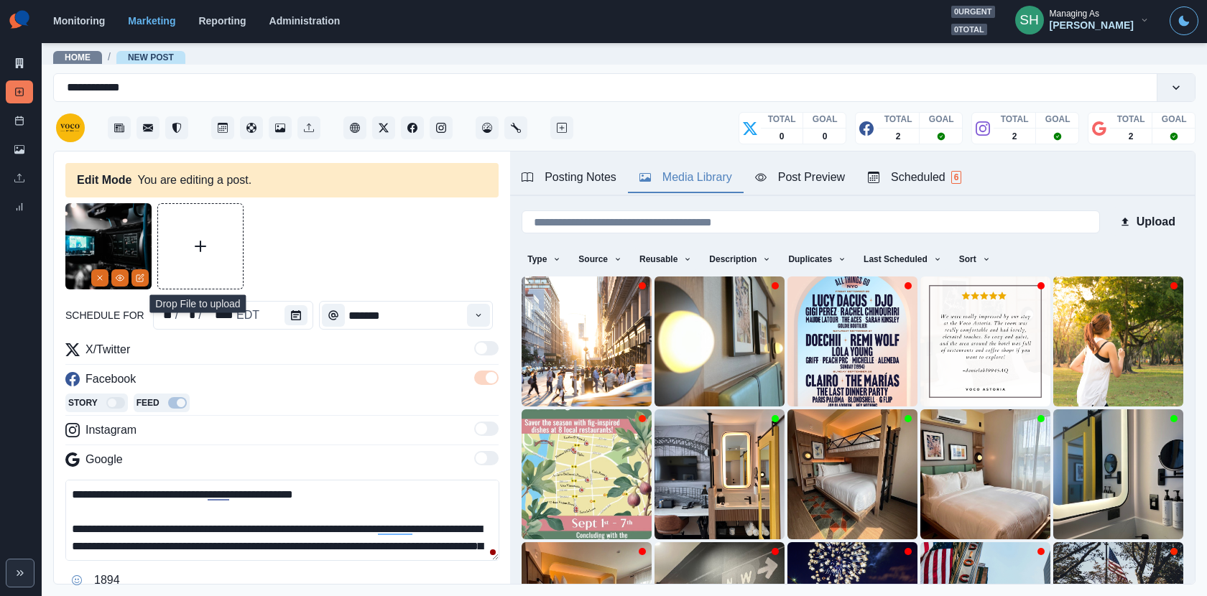
drag, startPoint x: 177, startPoint y: 546, endPoint x: 426, endPoint y: 527, distance: 250.1
click at [426, 527] on textarea "**********" at bounding box center [282, 520] width 434 height 81
paste textarea "**********"
click at [450, 519] on textarea "**********" at bounding box center [282, 520] width 434 height 81
type textarea "**********"
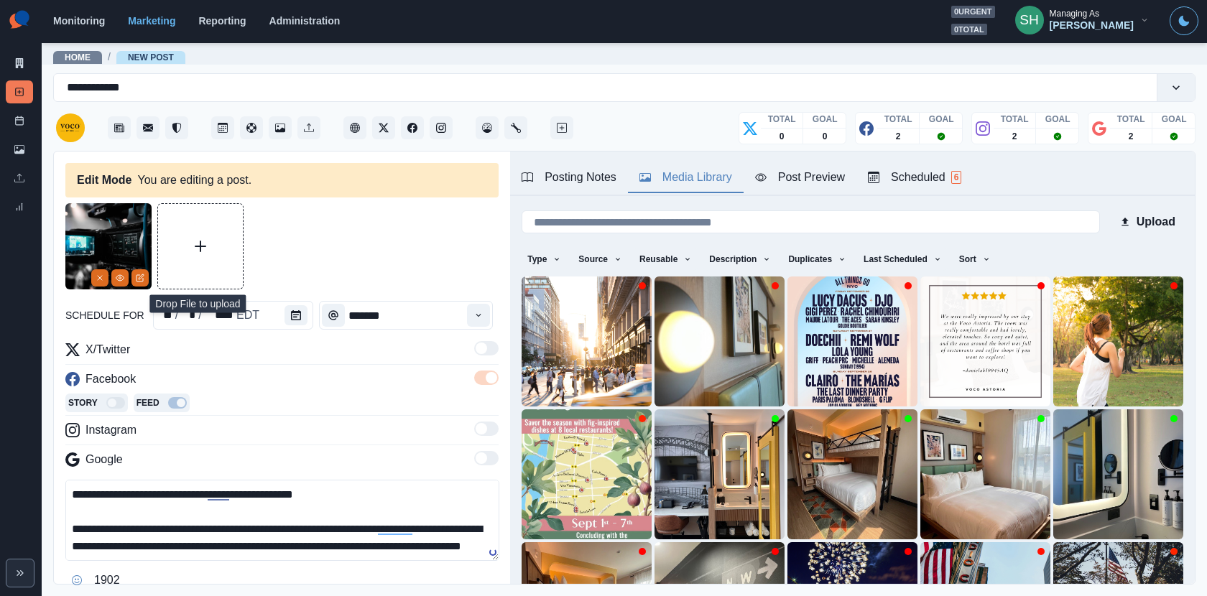
click at [808, 175] on div "Post Preview" at bounding box center [800, 177] width 90 height 17
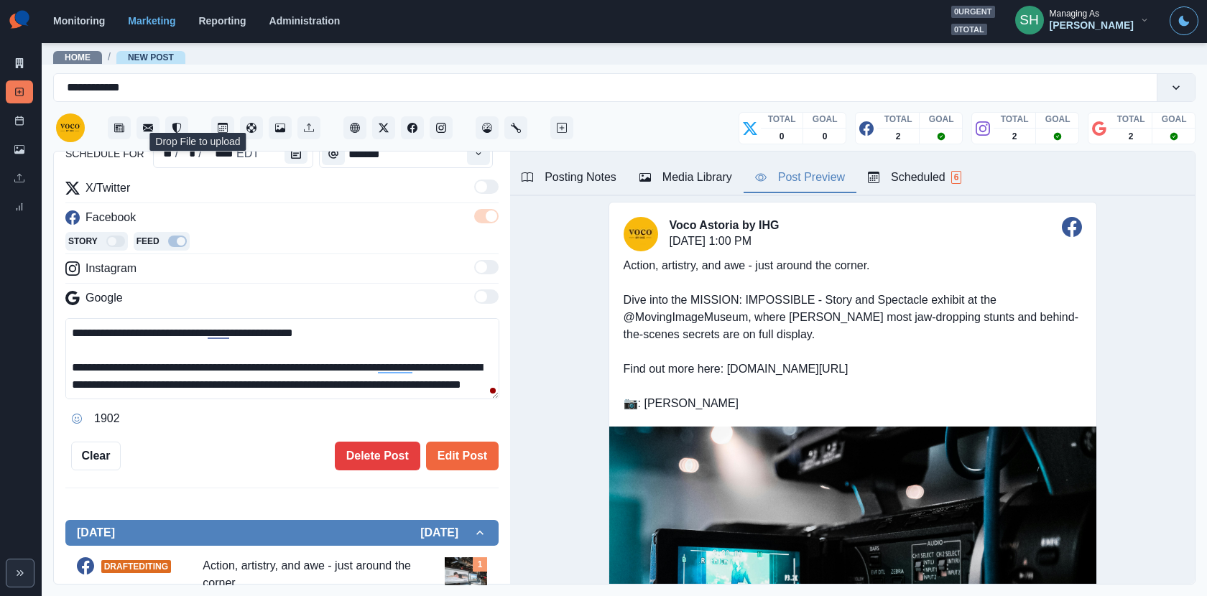
drag, startPoint x: 207, startPoint y: 394, endPoint x: 217, endPoint y: 298, distance: 96.8
click at [201, 271] on div "**********" at bounding box center [281, 305] width 433 height 251
click at [458, 458] on button "Edit Post" at bounding box center [462, 456] width 73 height 29
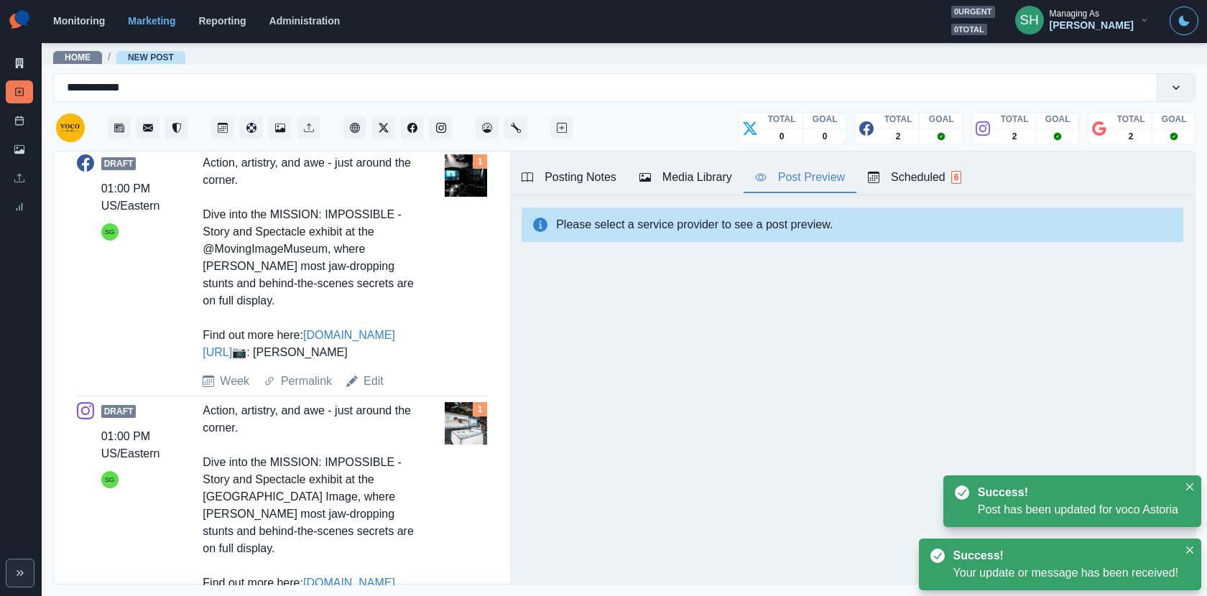
scroll to position [773, 0]
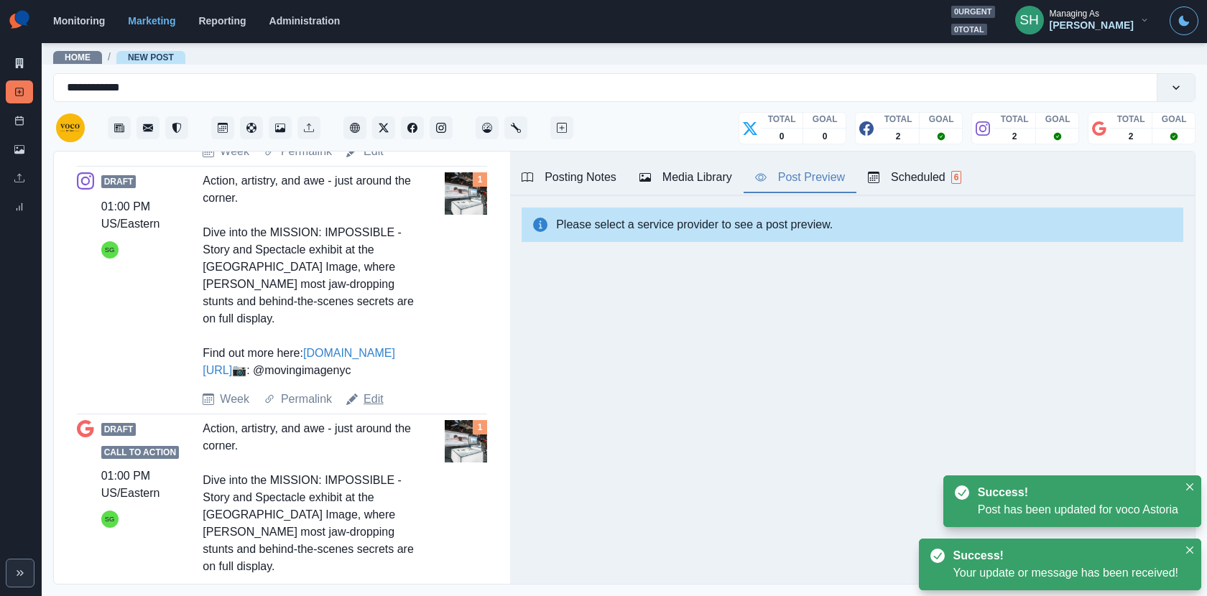
click at [374, 408] on link "Edit" at bounding box center [374, 399] width 20 height 17
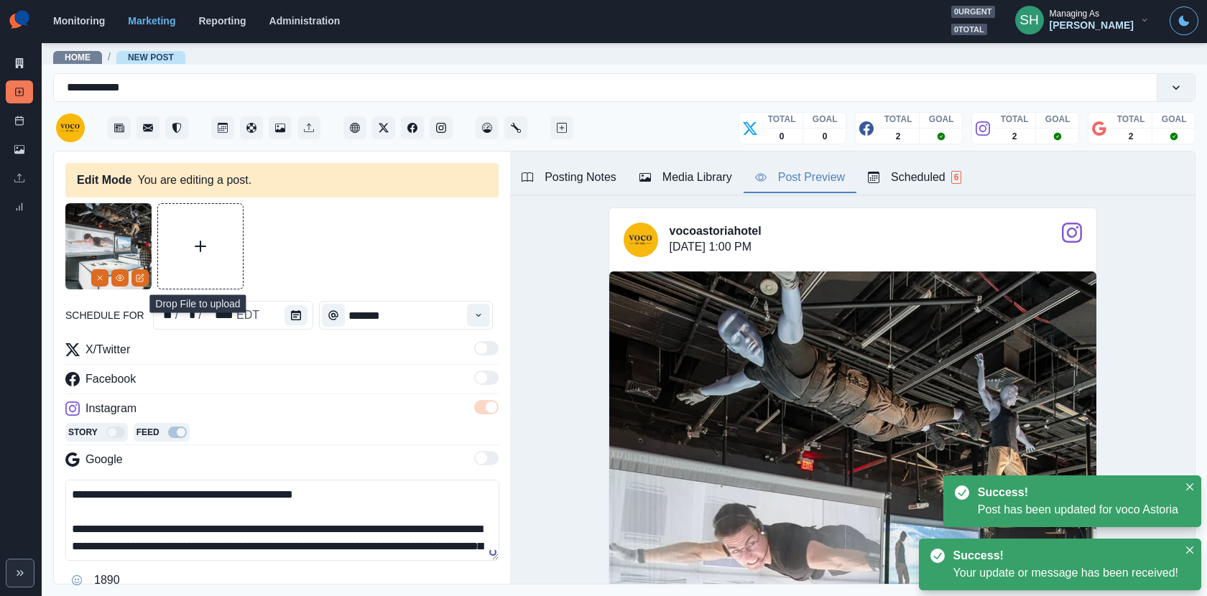
click at [659, 179] on div "Media Library" at bounding box center [685, 177] width 93 height 17
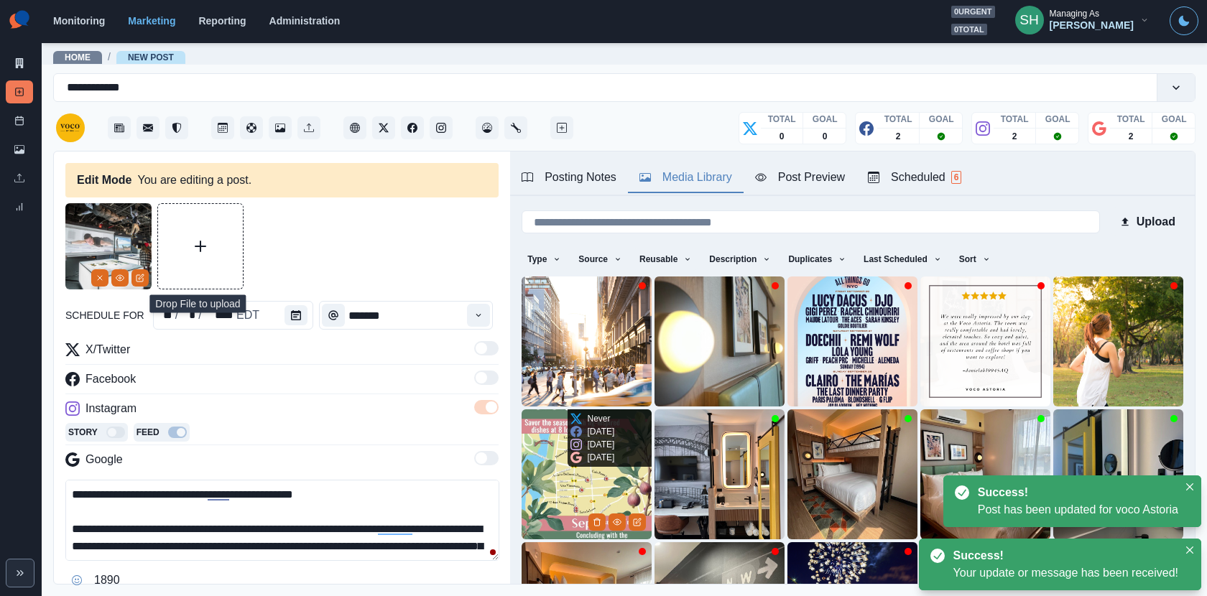
scroll to position [180, 0]
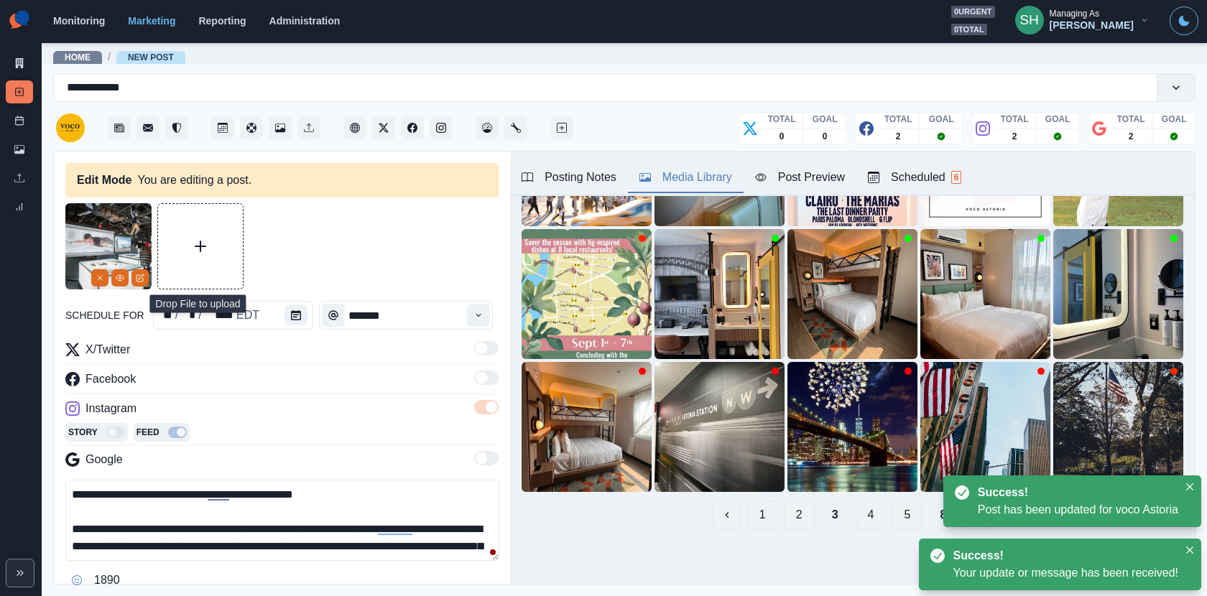
click at [763, 508] on button "1" at bounding box center [762, 515] width 31 height 29
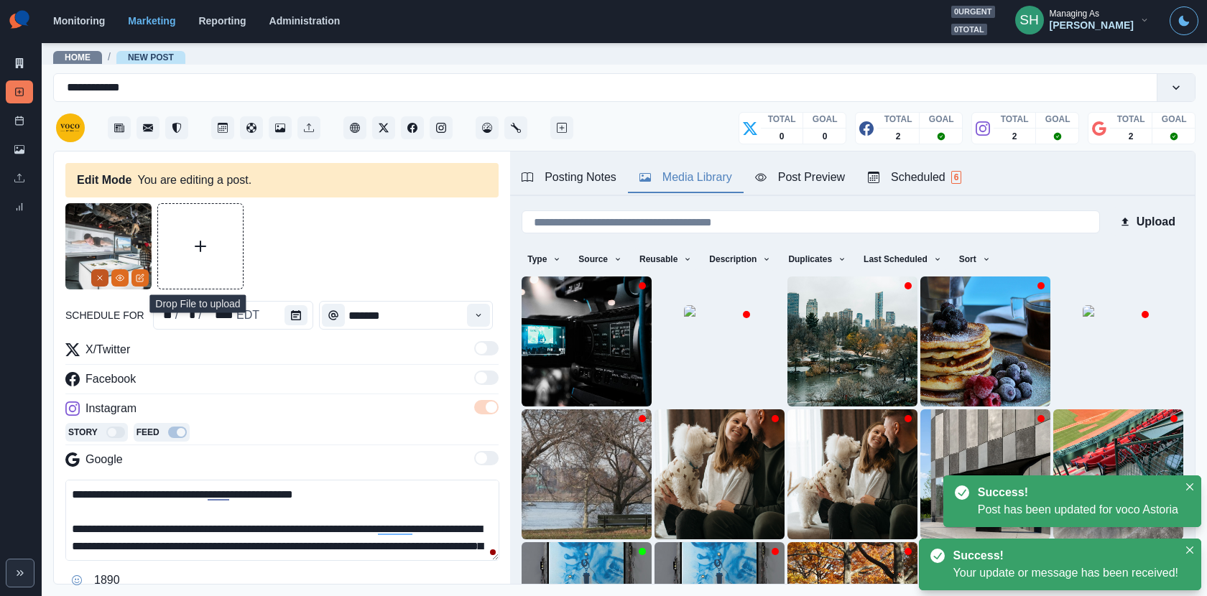
click at [96, 276] on icon "Remove" at bounding box center [100, 278] width 9 height 9
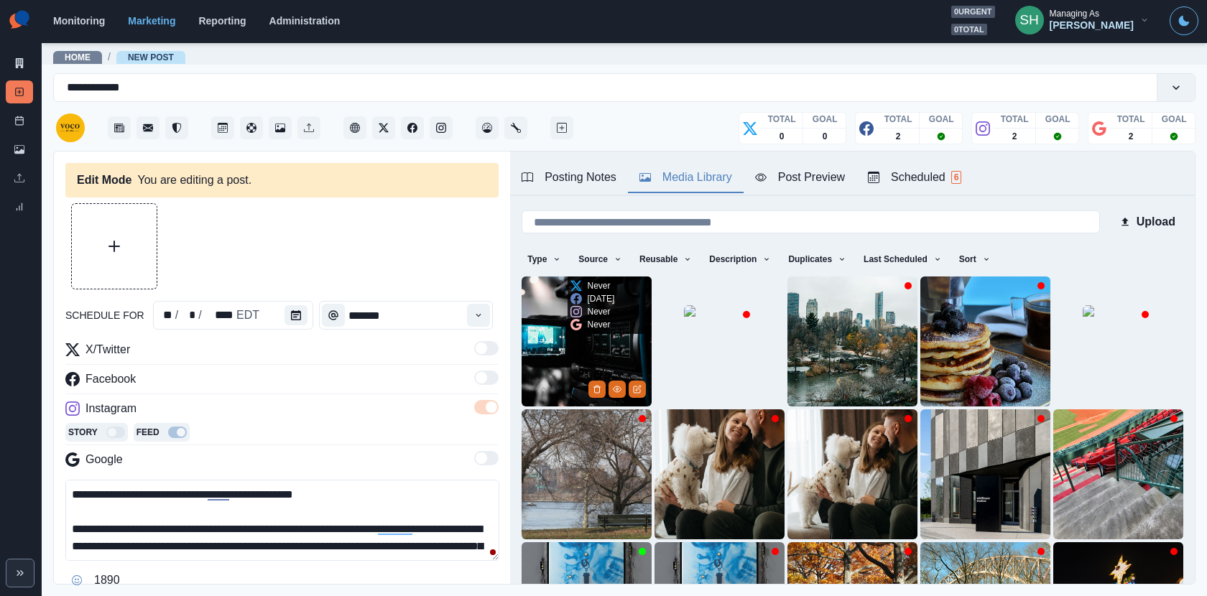
click at [553, 358] on img at bounding box center [587, 342] width 130 height 130
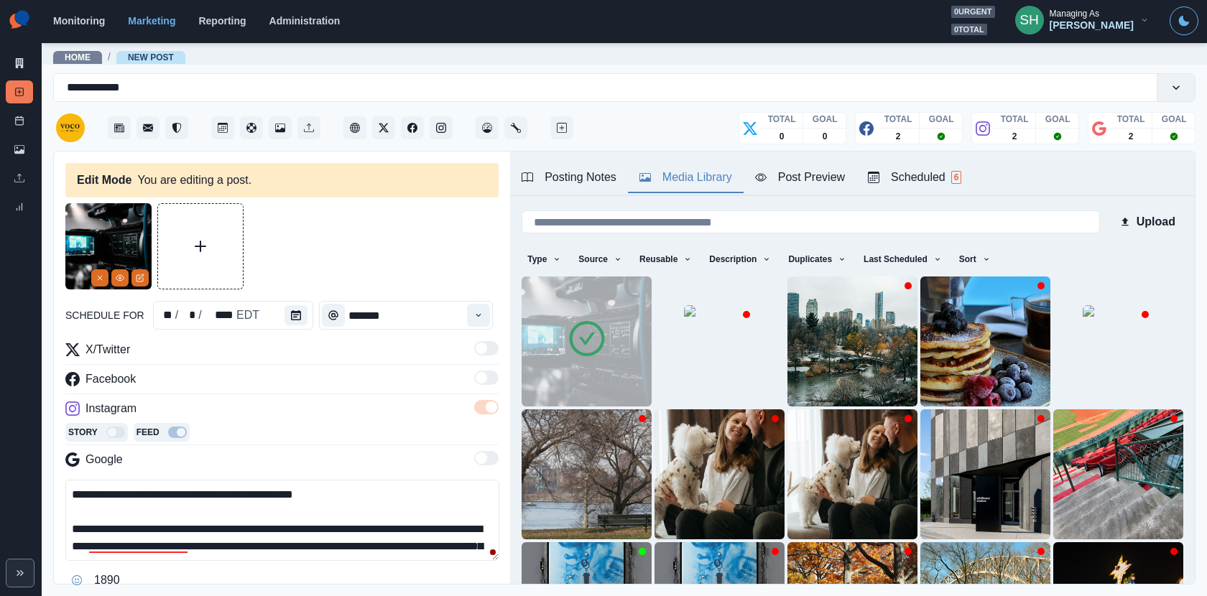
scroll to position [85, 0]
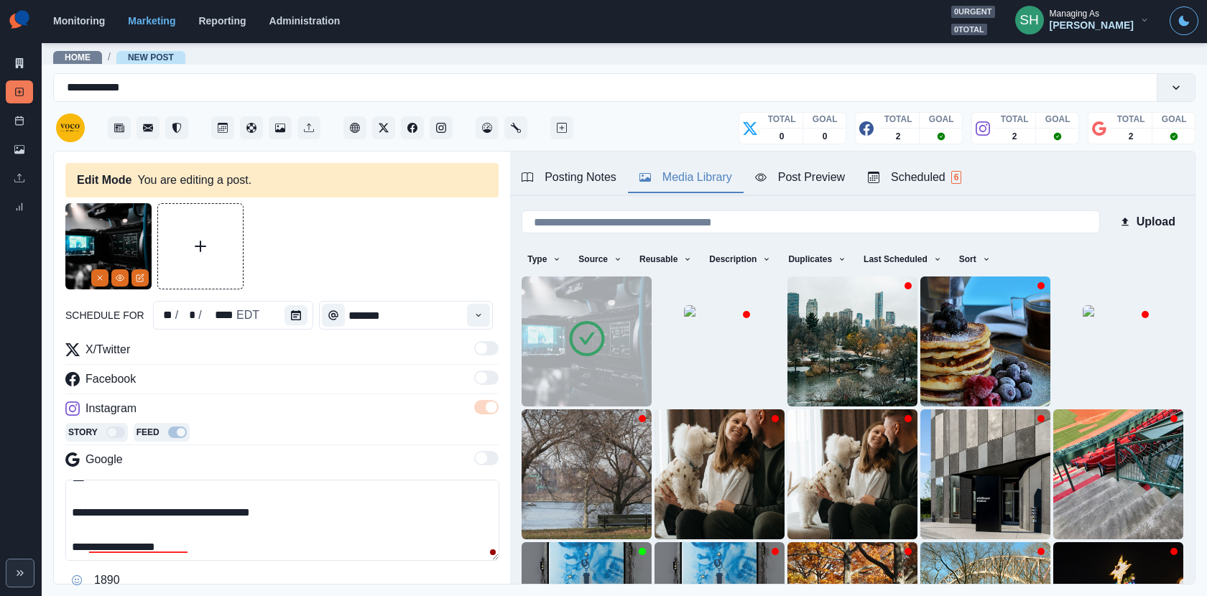
drag, startPoint x: 248, startPoint y: 546, endPoint x: 243, endPoint y: 402, distance: 143.8
click at [243, 404] on div "**********" at bounding box center [281, 466] width 433 height 251
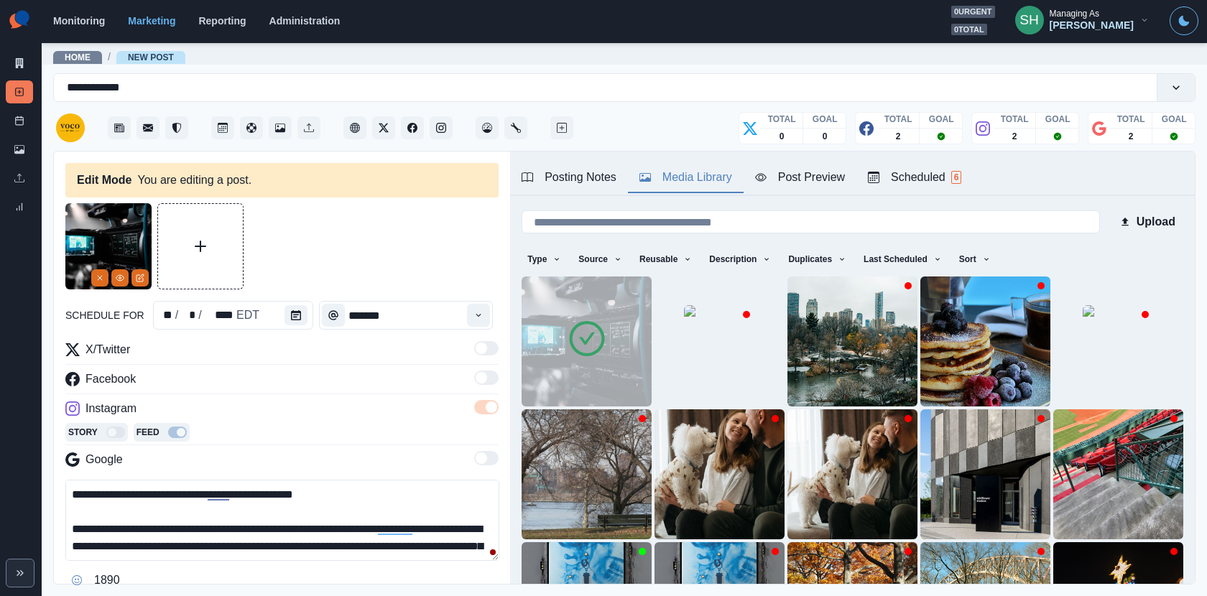
paste textarea "**********"
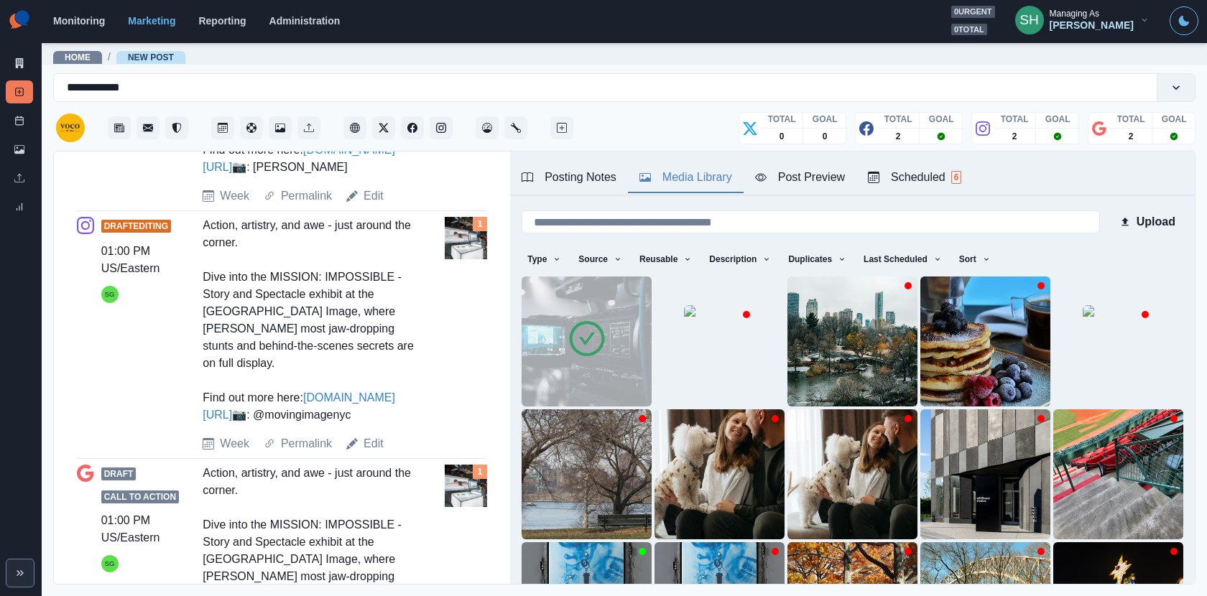
click at [323, 424] on div "Action, artistry, and awe - just around the corner. Dive into the MISSION: IMPO…" at bounding box center [309, 320] width 212 height 207
drag, startPoint x: 323, startPoint y: 479, endPoint x: 221, endPoint y: 476, distance: 102.1
click at [221, 424] on div "Action, artistry, and awe - just around the corner. Dive into the MISSION: IMPO…" at bounding box center [309, 320] width 212 height 207
copy div "movingimagenyc"
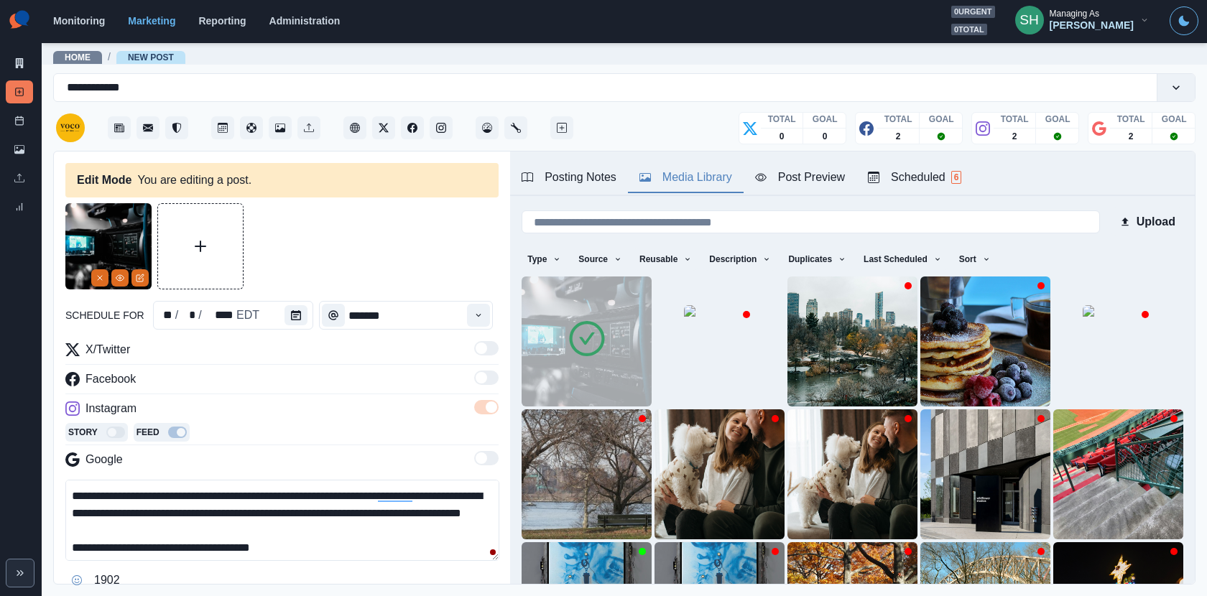
drag, startPoint x: 194, startPoint y: 513, endPoint x: 0, endPoint y: 514, distance: 194.0
click at [0, 514] on div "**********" at bounding box center [603, 298] width 1207 height 596
paste textarea
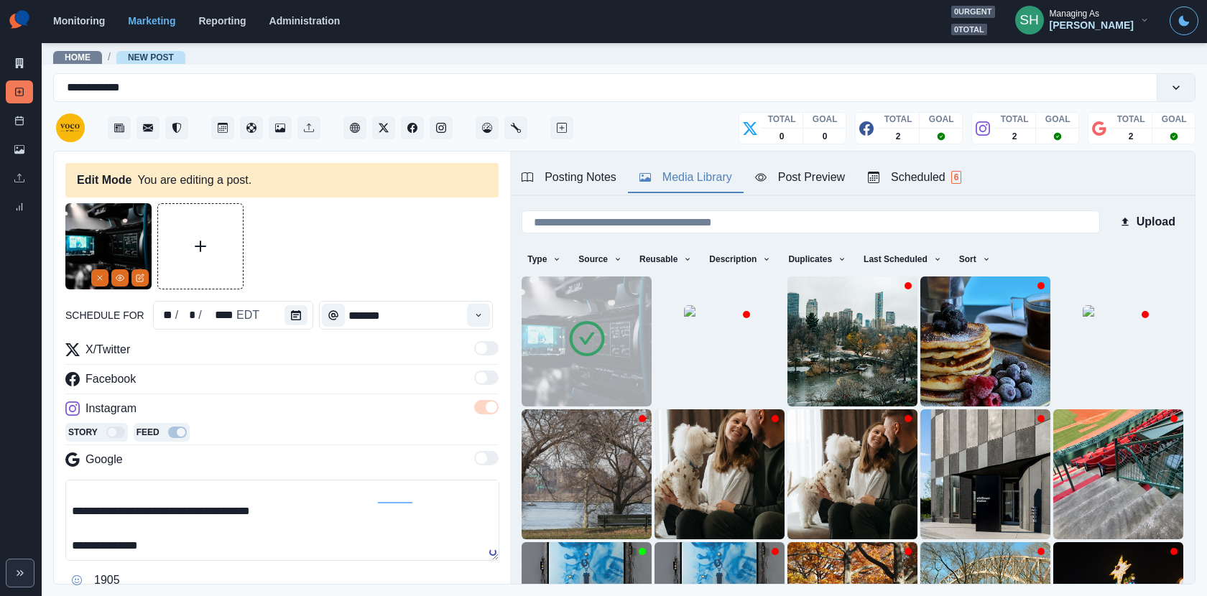
drag, startPoint x: 203, startPoint y: 548, endPoint x: 180, endPoint y: 408, distance: 142.0
click at [180, 408] on div "**********" at bounding box center [281, 466] width 433 height 251
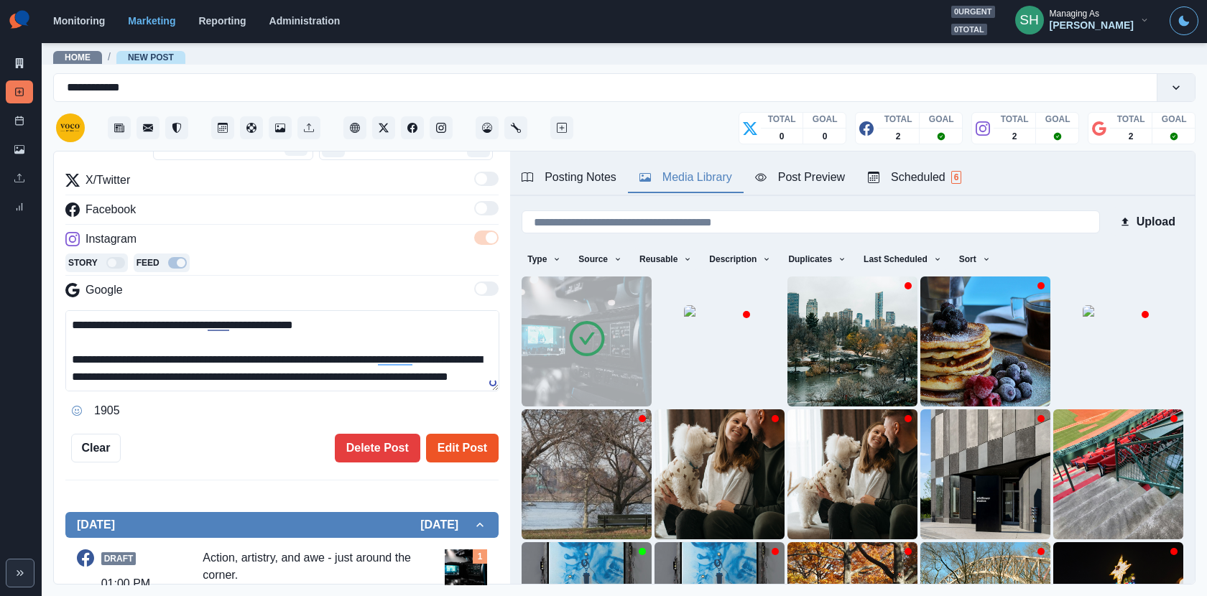
type textarea "**********"
click at [488, 434] on button "Edit Post" at bounding box center [462, 448] width 73 height 29
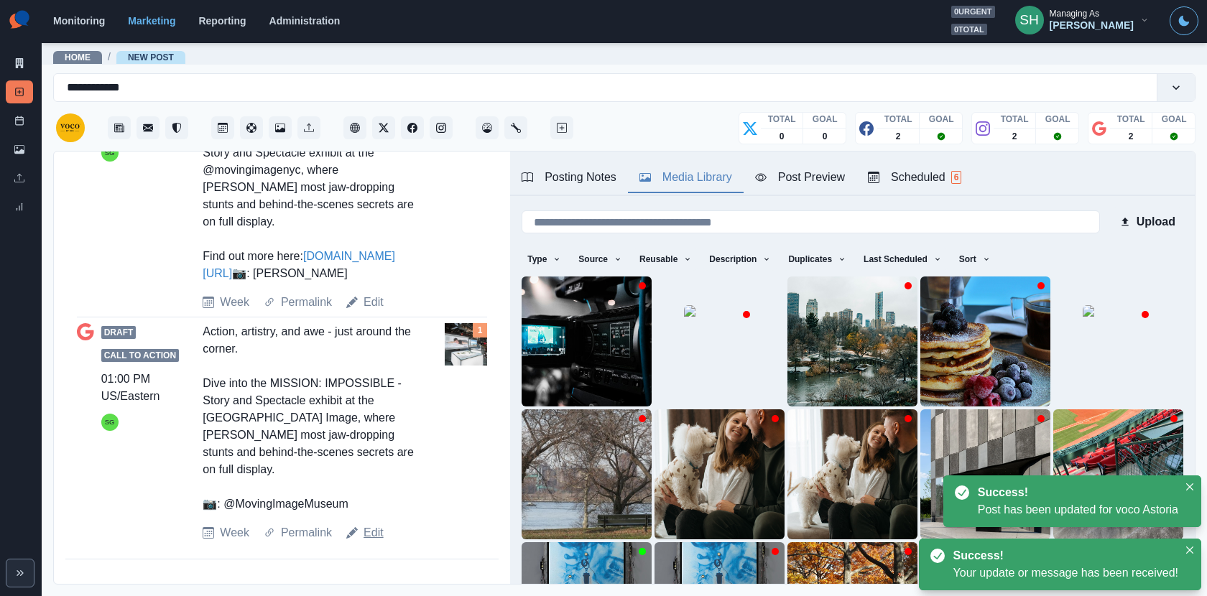
click at [370, 531] on link "Edit" at bounding box center [374, 532] width 20 height 17
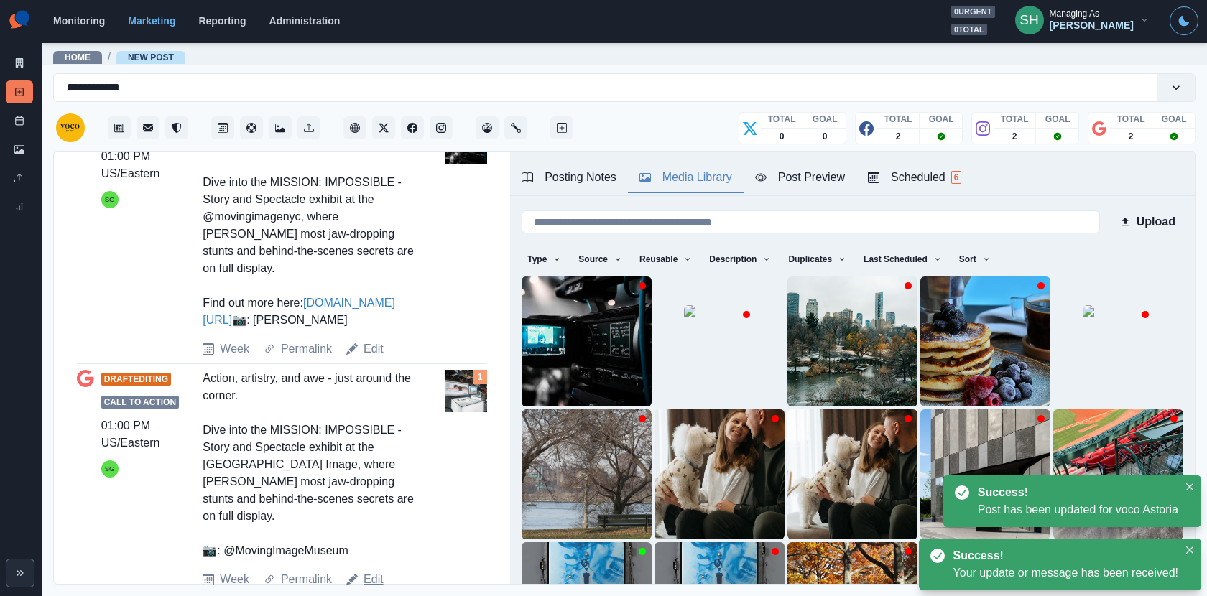
type textarea "**********"
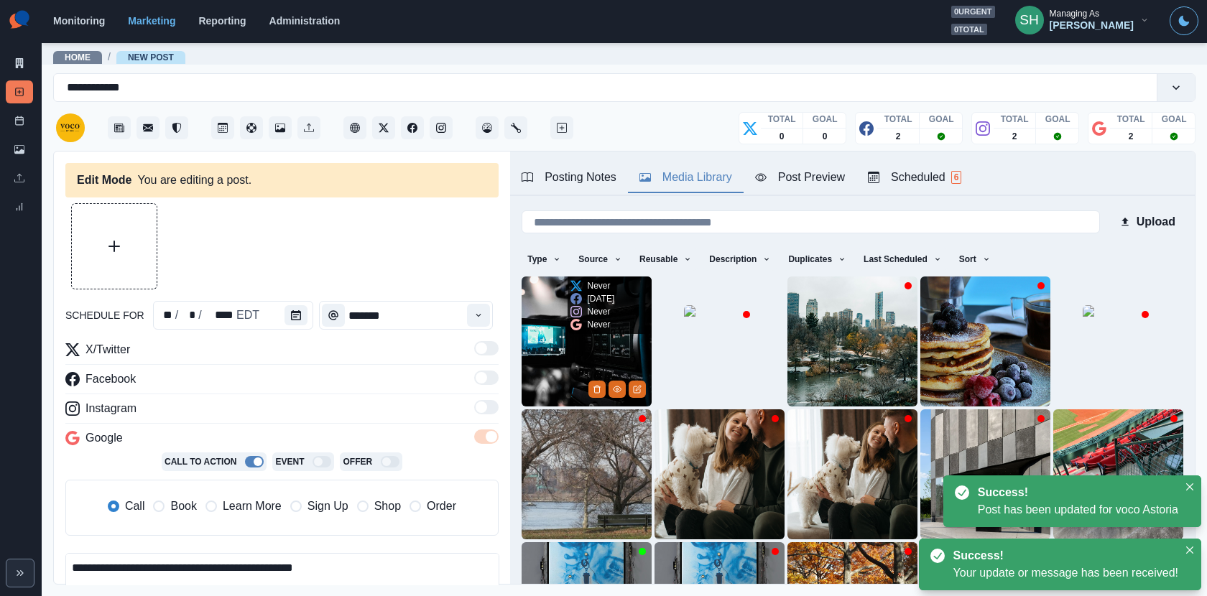
click at [560, 374] on img at bounding box center [587, 342] width 130 height 130
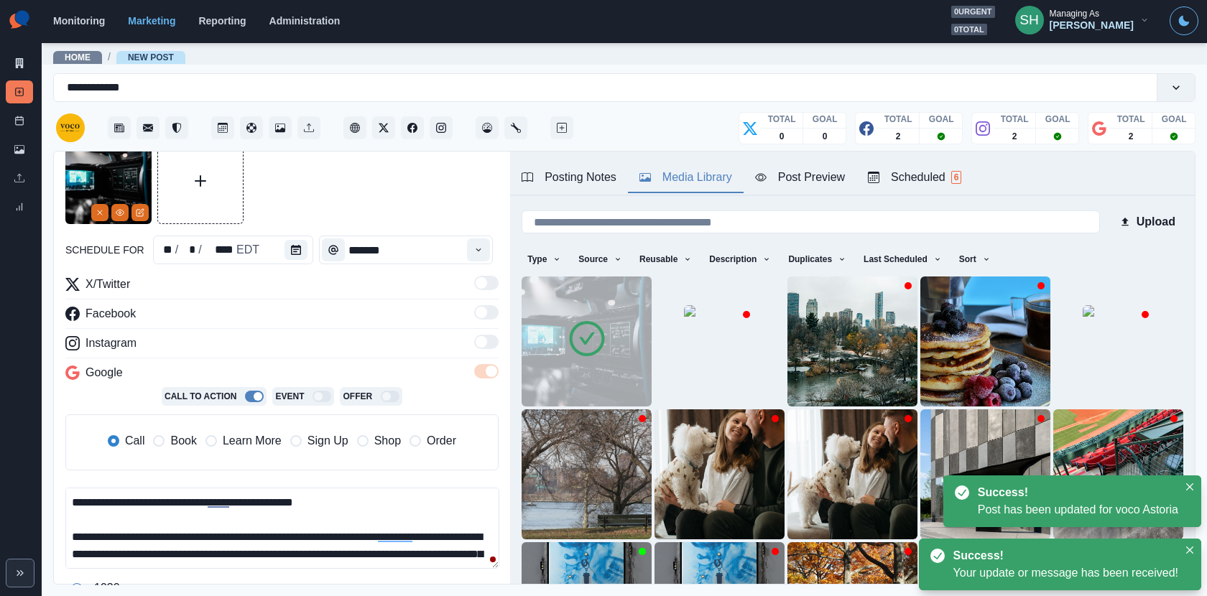
click at [227, 445] on span "Learn More" at bounding box center [252, 440] width 59 height 17
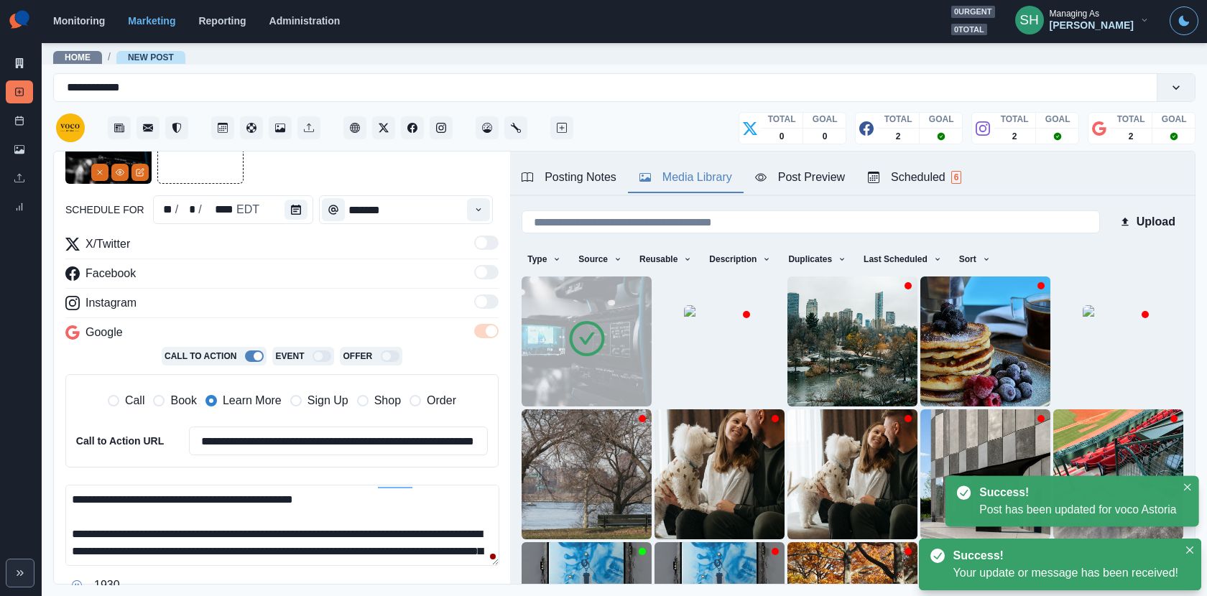
drag, startPoint x: 277, startPoint y: 541, endPoint x: 277, endPoint y: 343, distance: 198.3
click at [277, 343] on div "**********" at bounding box center [281, 416] width 433 height 361
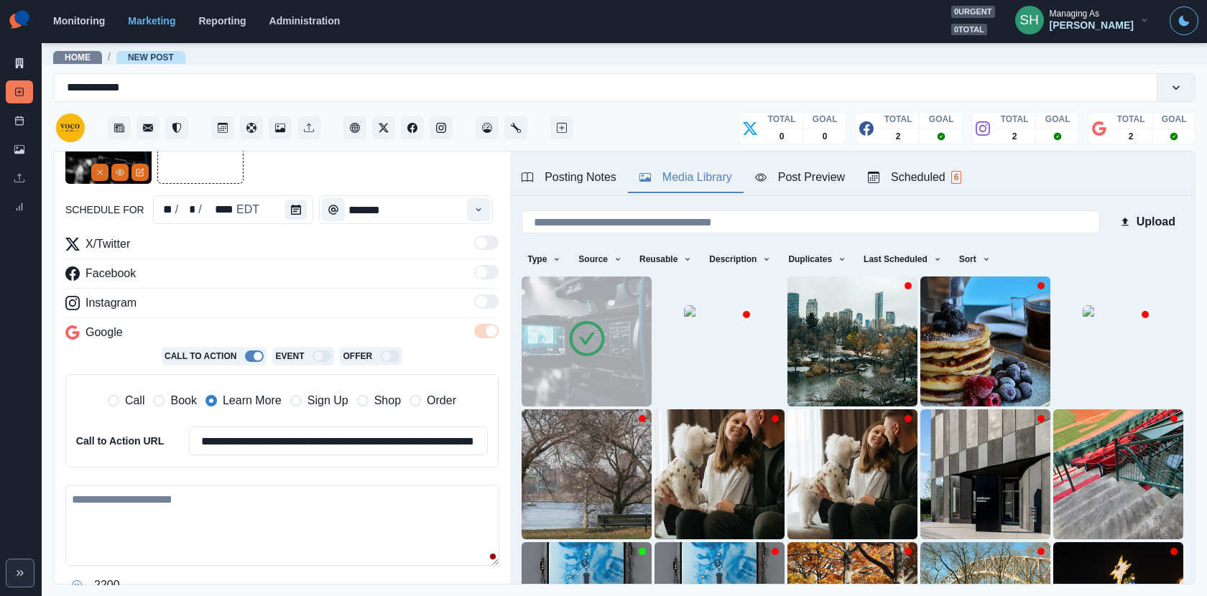
paste textarea "**********"
drag, startPoint x: 293, startPoint y: 522, endPoint x: 177, endPoint y: 520, distance: 115.7
click at [177, 520] on textarea "**********" at bounding box center [282, 525] width 434 height 81
type textarea "**********"
click at [243, 440] on input "**********" at bounding box center [338, 441] width 299 height 29
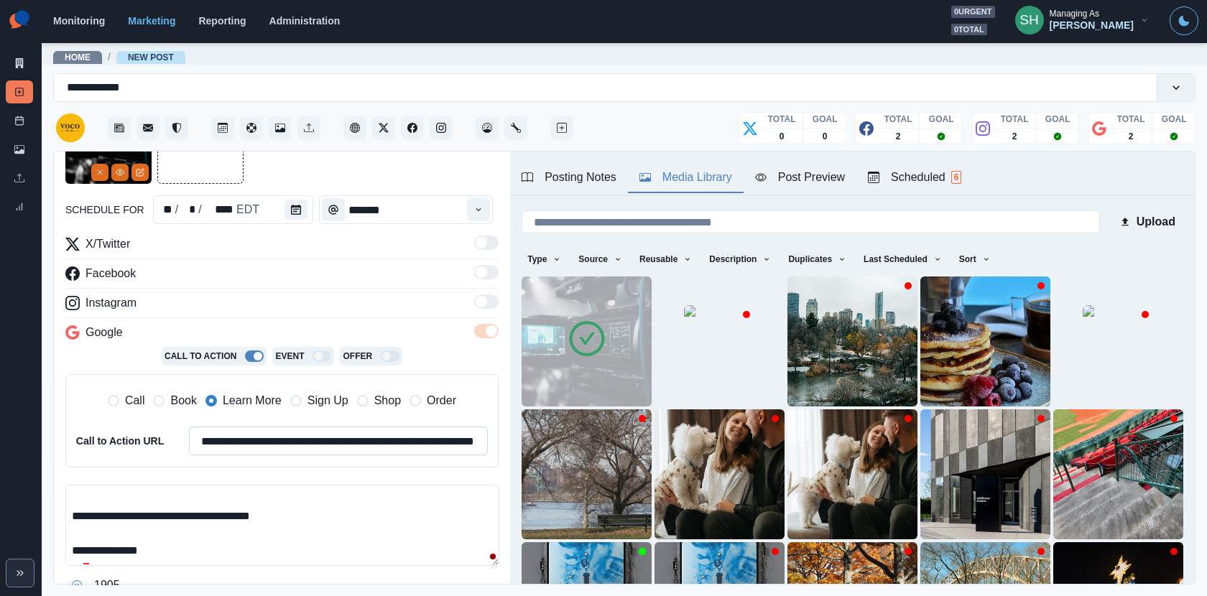
click at [243, 440] on input "**********" at bounding box center [338, 441] width 299 height 29
paste input
type input "**********"
click at [218, 527] on textarea "**********" at bounding box center [282, 525] width 434 height 81
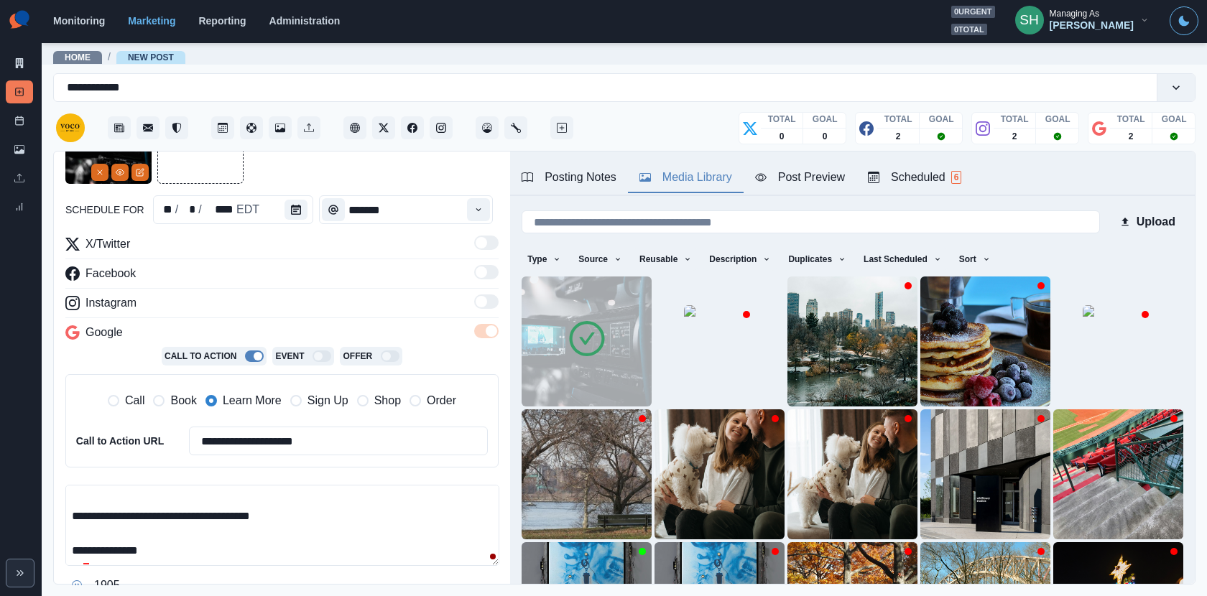
click at [218, 527] on textarea "**********" at bounding box center [282, 525] width 434 height 81
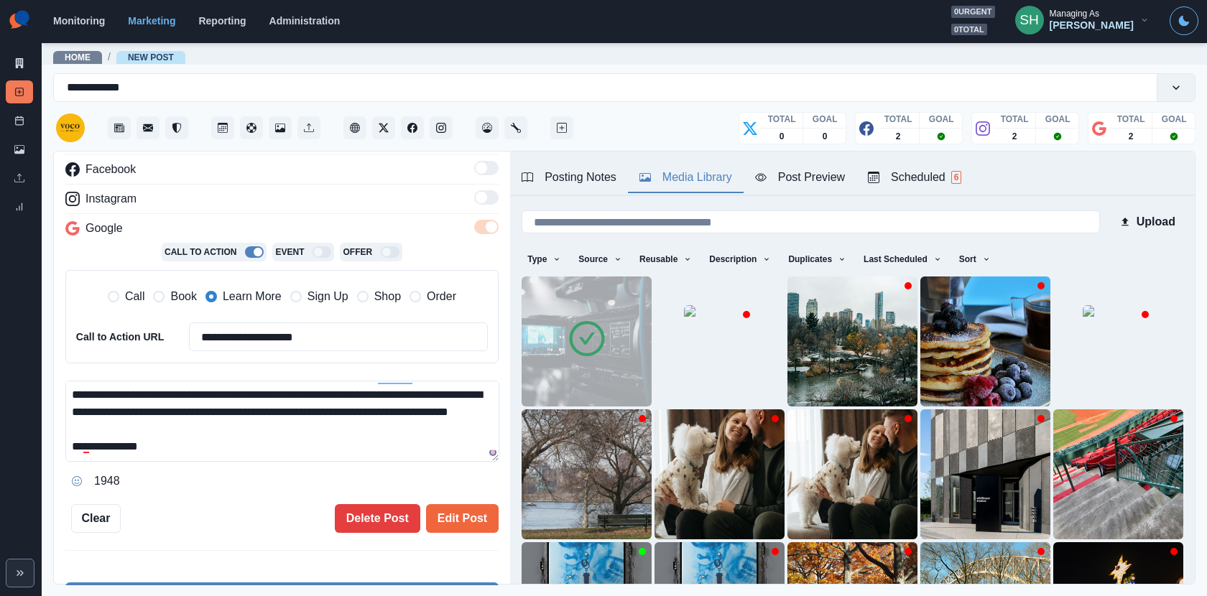
type textarea "**********"
click at [446, 500] on div "**********" at bounding box center [281, 264] width 433 height 540
click at [443, 532] on div "**********" at bounding box center [282, 369] width 456 height 434
click at [443, 526] on button "Edit Post" at bounding box center [462, 518] width 73 height 29
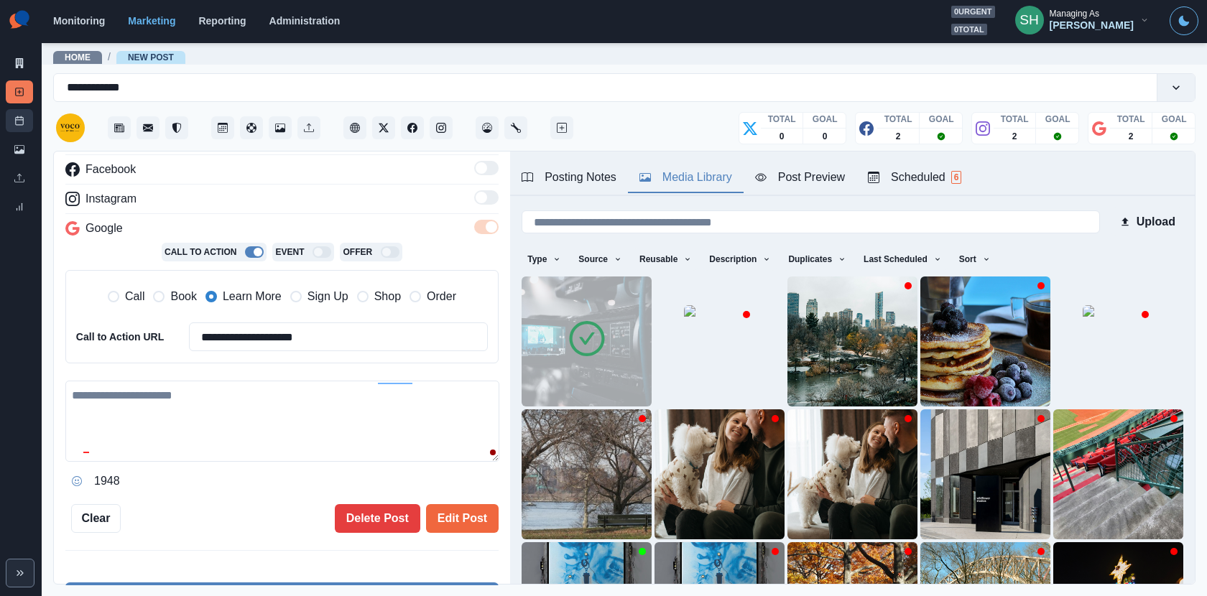
click at [22, 125] on icon at bounding box center [19, 121] width 10 height 10
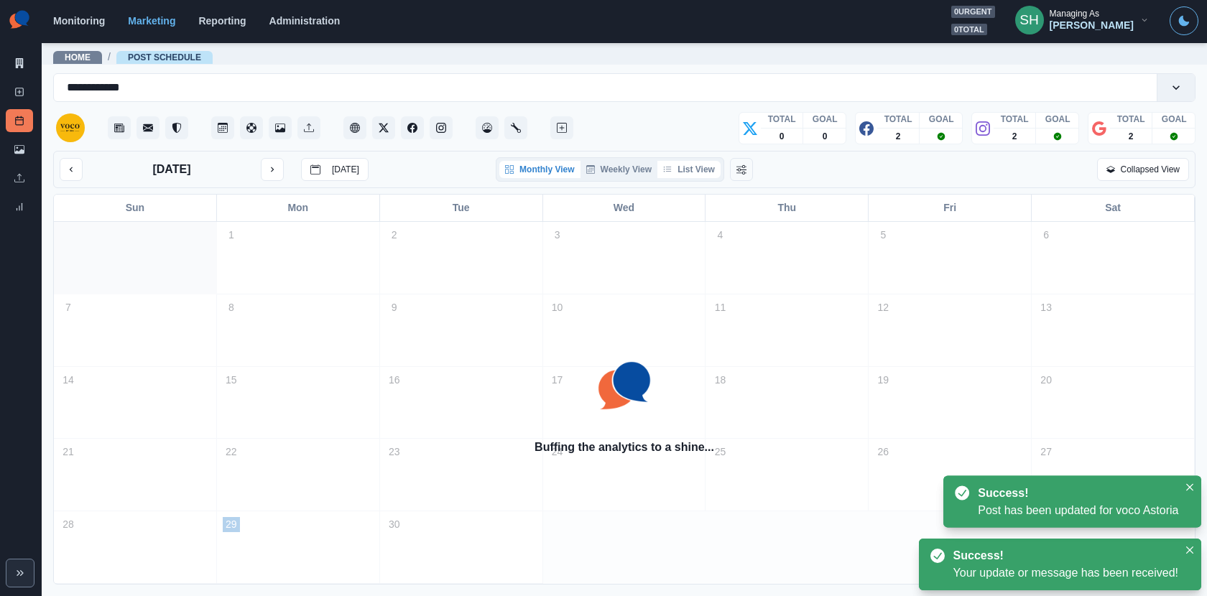
click at [702, 171] on button "List View" at bounding box center [688, 169] width 63 height 17
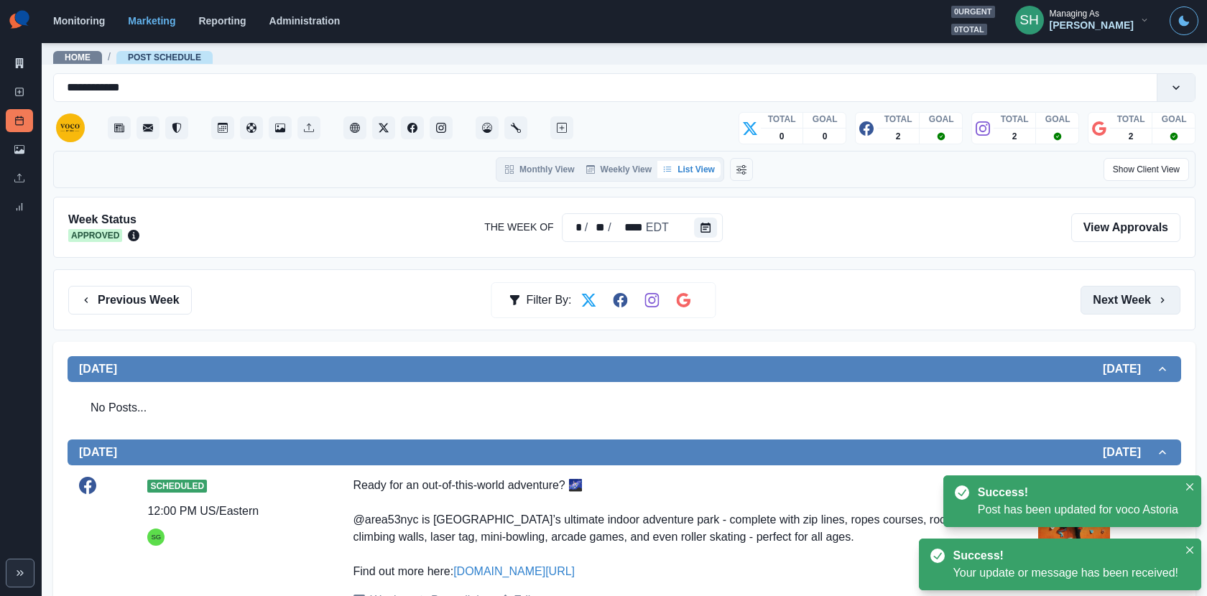
click at [1160, 302] on icon "button" at bounding box center [1162, 300] width 11 height 11
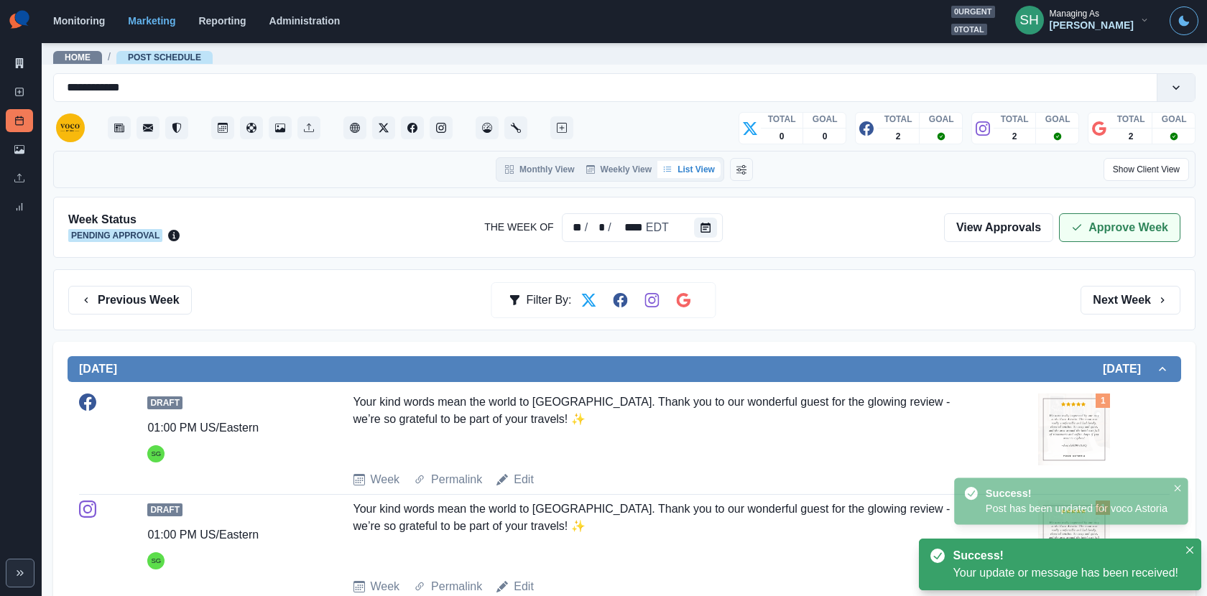
click at [1106, 229] on button "Approve Week" at bounding box center [1119, 227] width 121 height 29
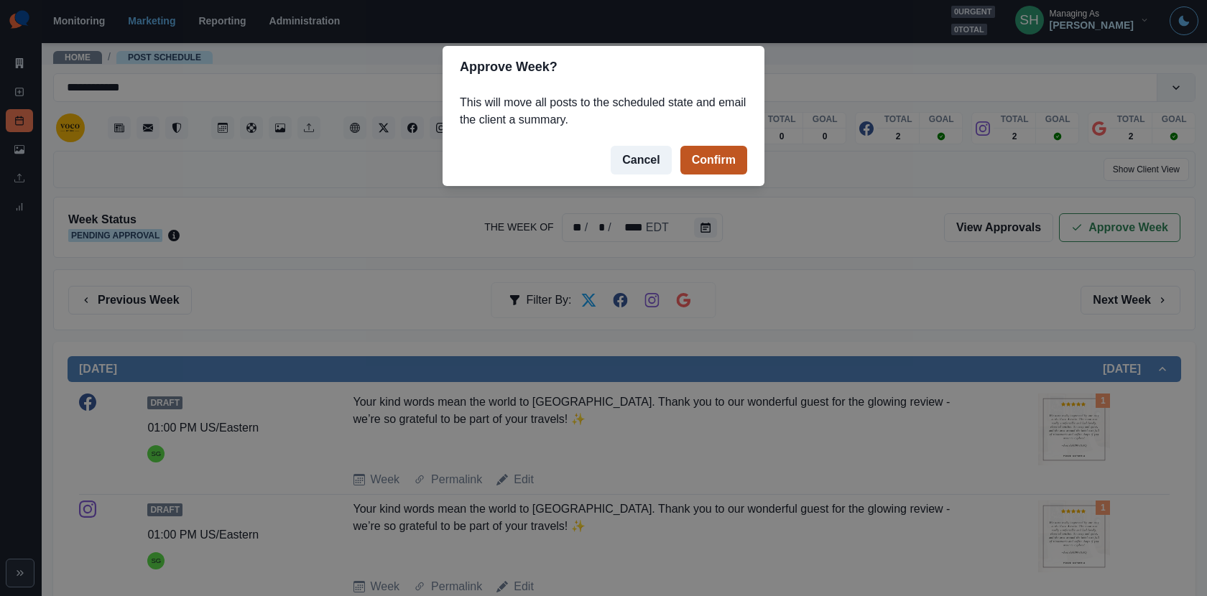
click at [724, 159] on button "Confirm" at bounding box center [713, 160] width 67 height 29
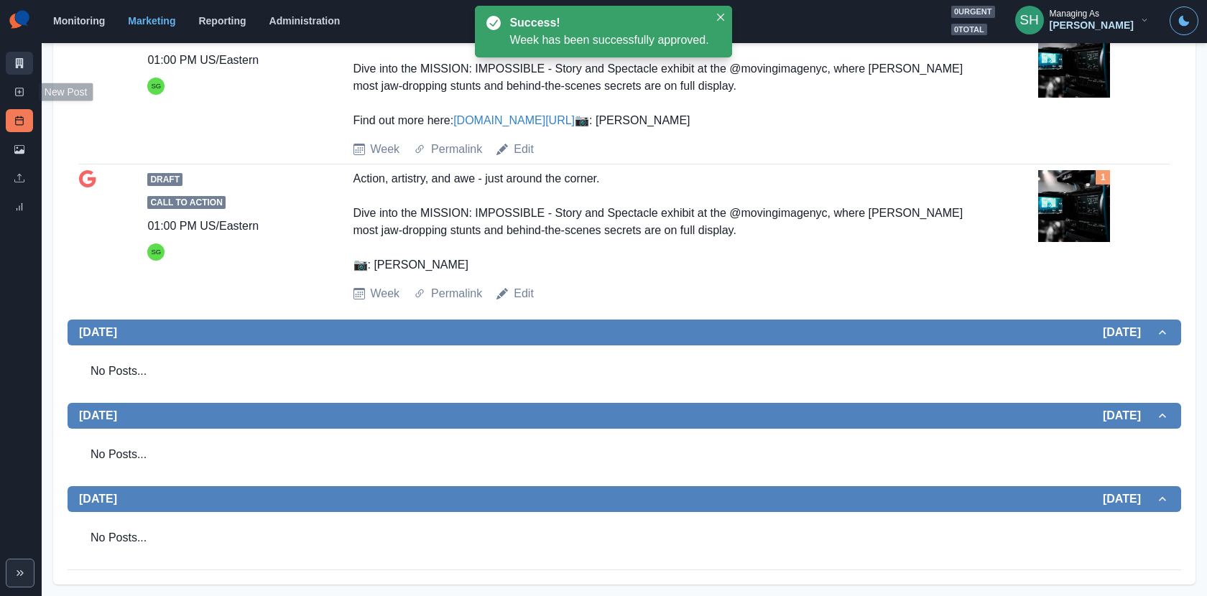
click at [11, 70] on link "Marketing Summary" at bounding box center [19, 63] width 27 height 23
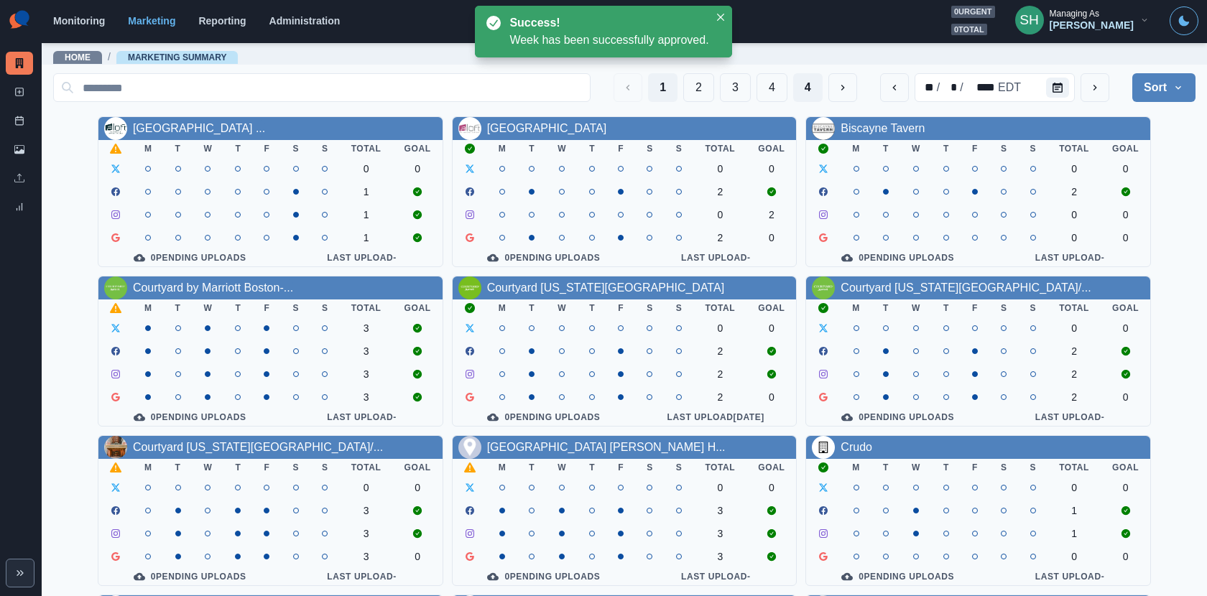
click at [796, 85] on button "4" at bounding box center [807, 87] width 29 height 29
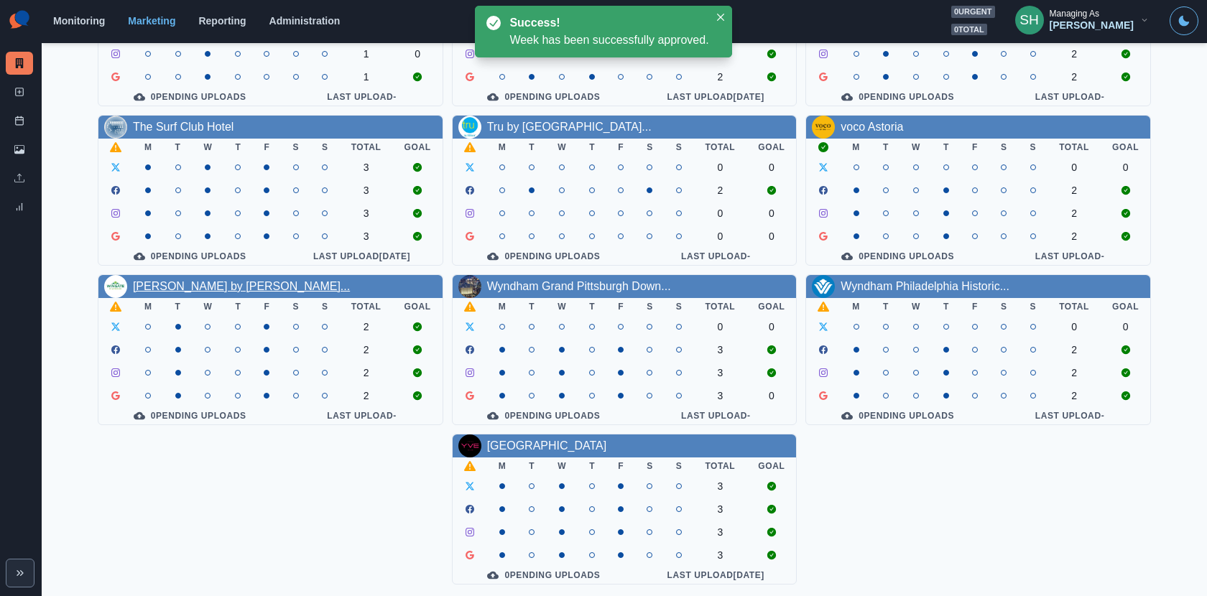
click at [243, 286] on link "Wingate by Wyndham Long Islan..." at bounding box center [241, 286] width 217 height 12
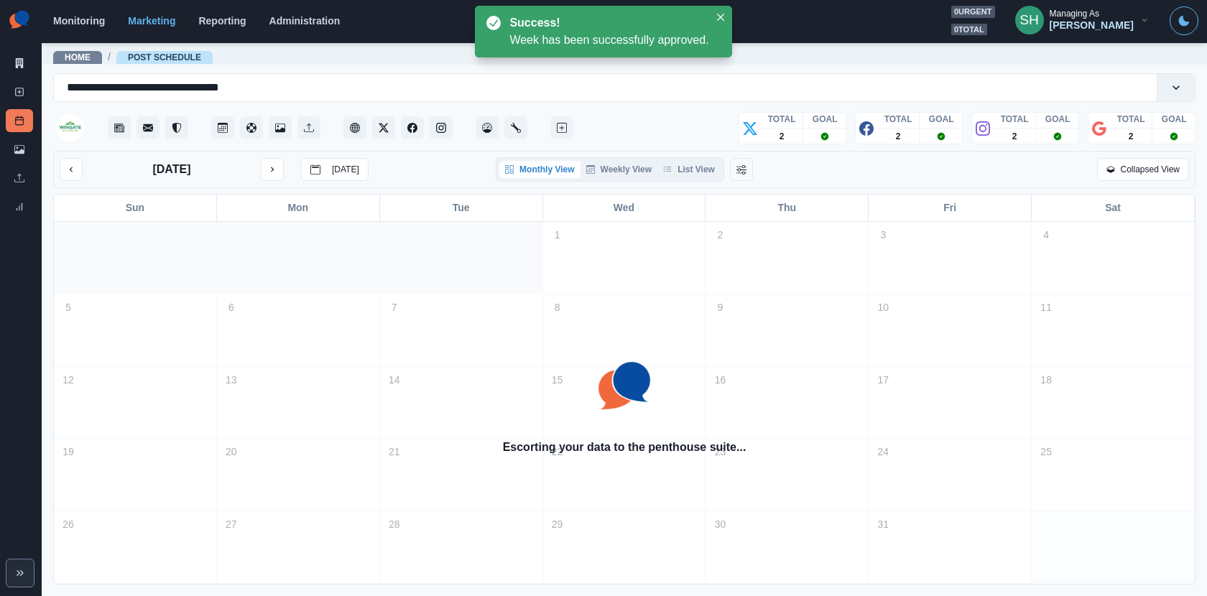
click at [699, 180] on div "Monthly View Weekly View List View" at bounding box center [610, 169] width 228 height 24
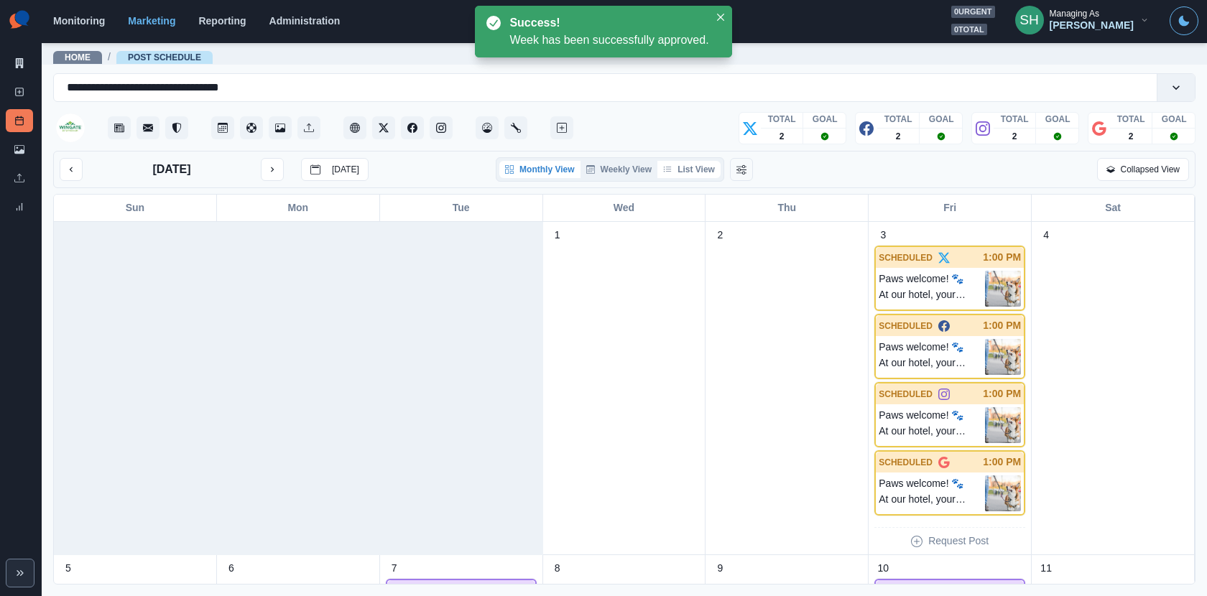
click at [694, 175] on button "List View" at bounding box center [688, 169] width 63 height 17
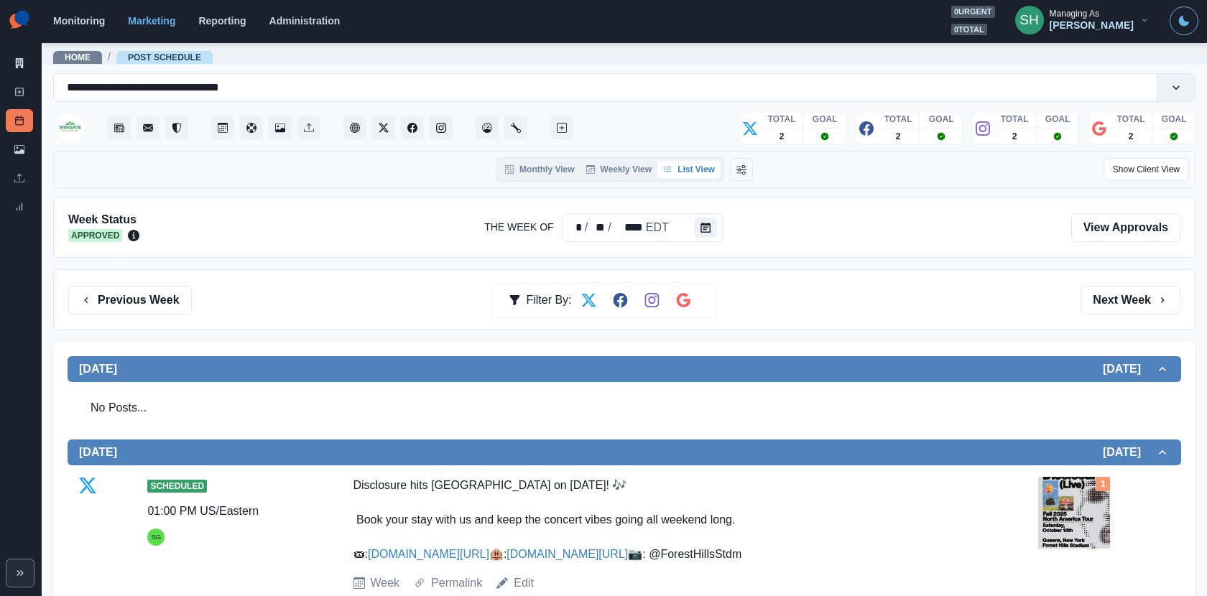
click at [1111, 280] on div "Previous Week Filter By: Next Week" at bounding box center [624, 299] width 1142 height 61
click at [1111, 291] on button "Next Week" at bounding box center [1131, 300] width 100 height 29
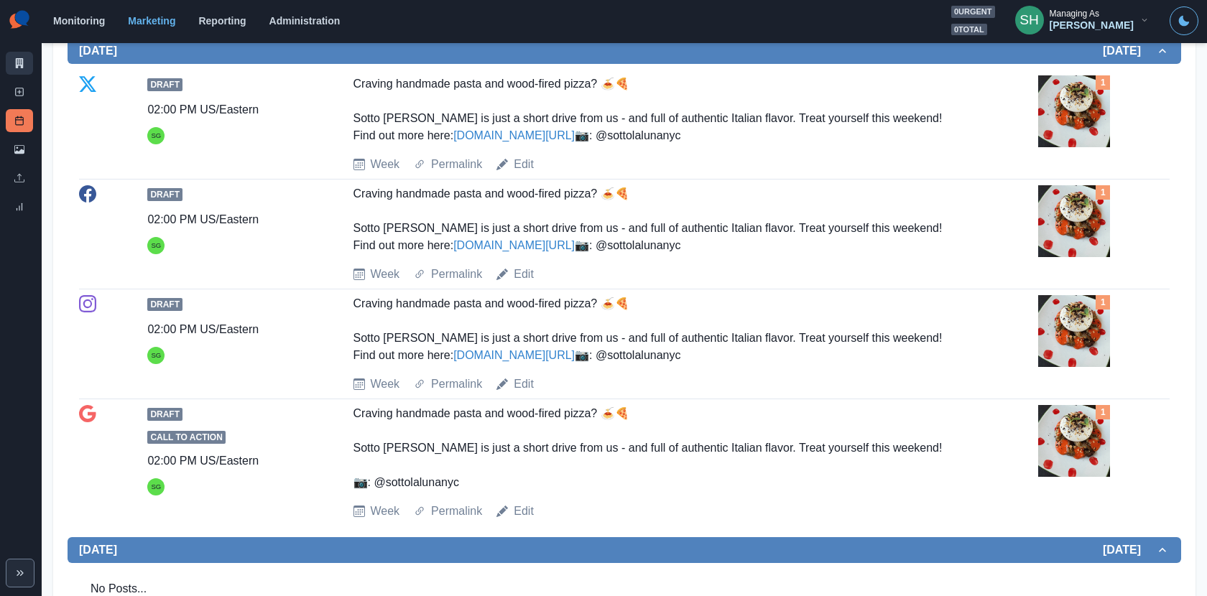
click at [17, 65] on icon at bounding box center [20, 63] width 8 height 10
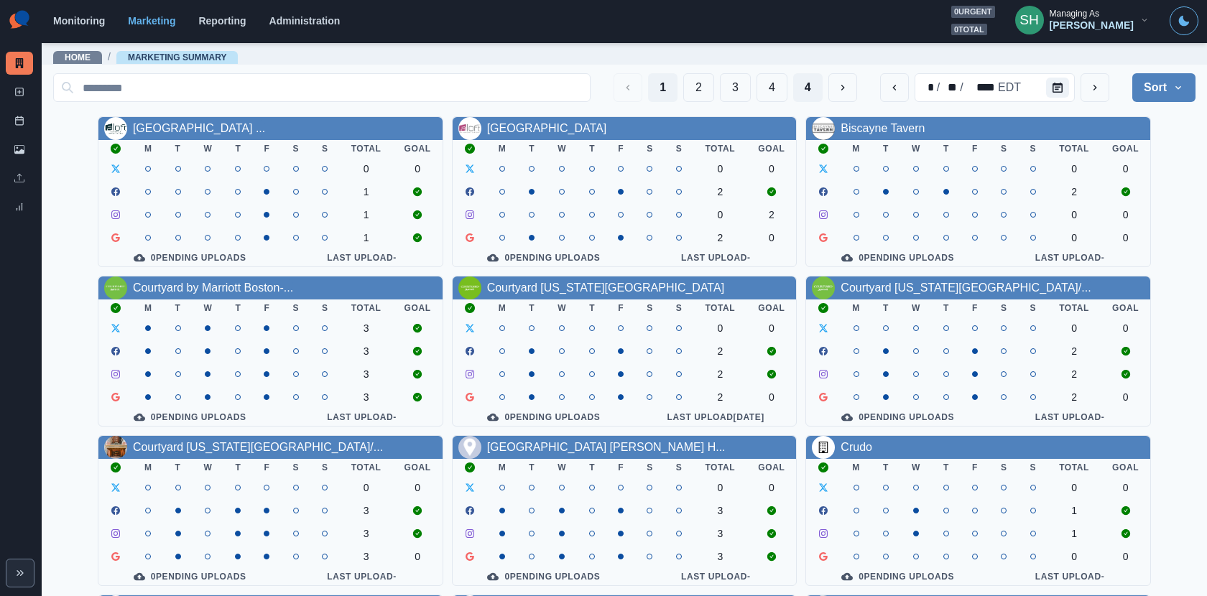
click at [814, 82] on button "4" at bounding box center [807, 87] width 29 height 29
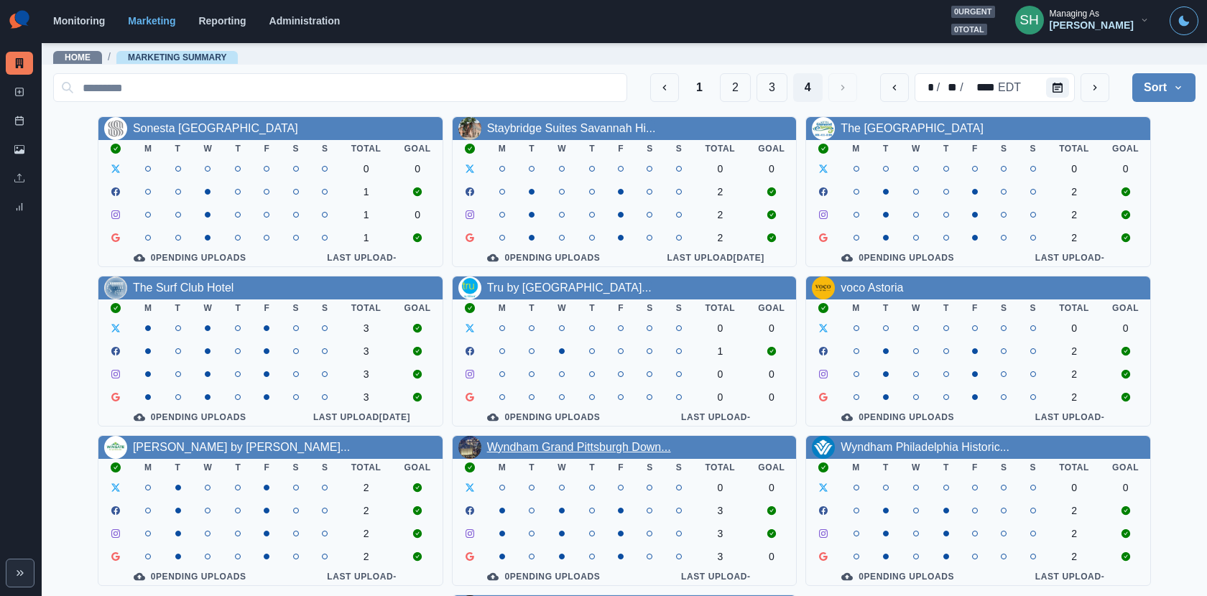
click at [539, 444] on link "Wyndham Grand Pittsburgh Down..." at bounding box center [579, 447] width 184 height 12
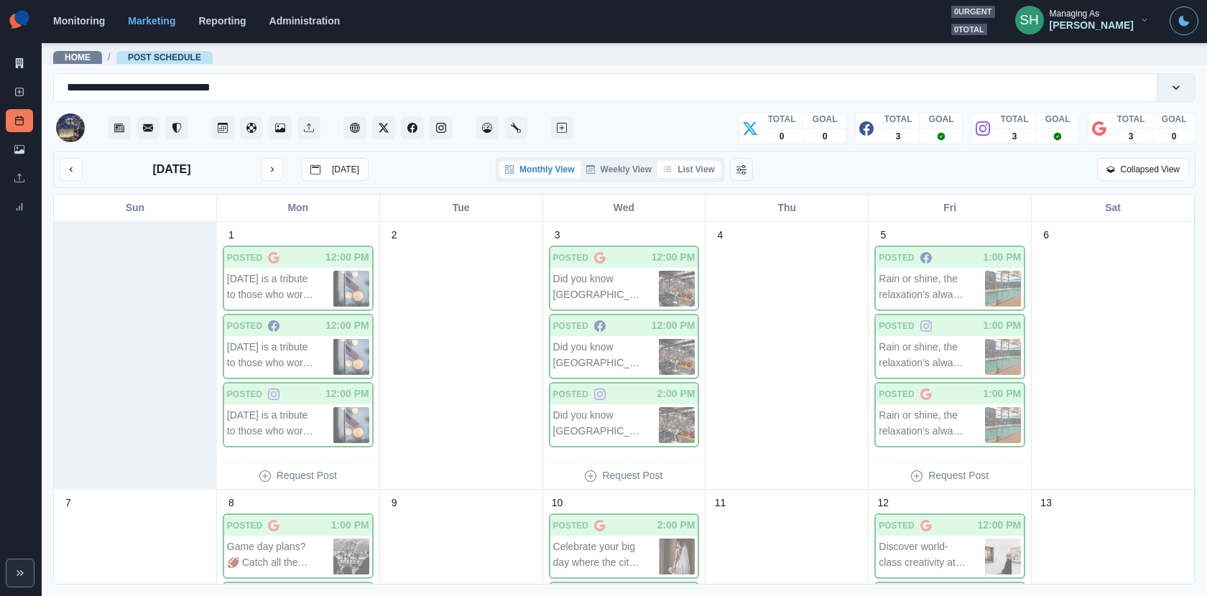
click at [688, 163] on button "List View" at bounding box center [688, 169] width 63 height 17
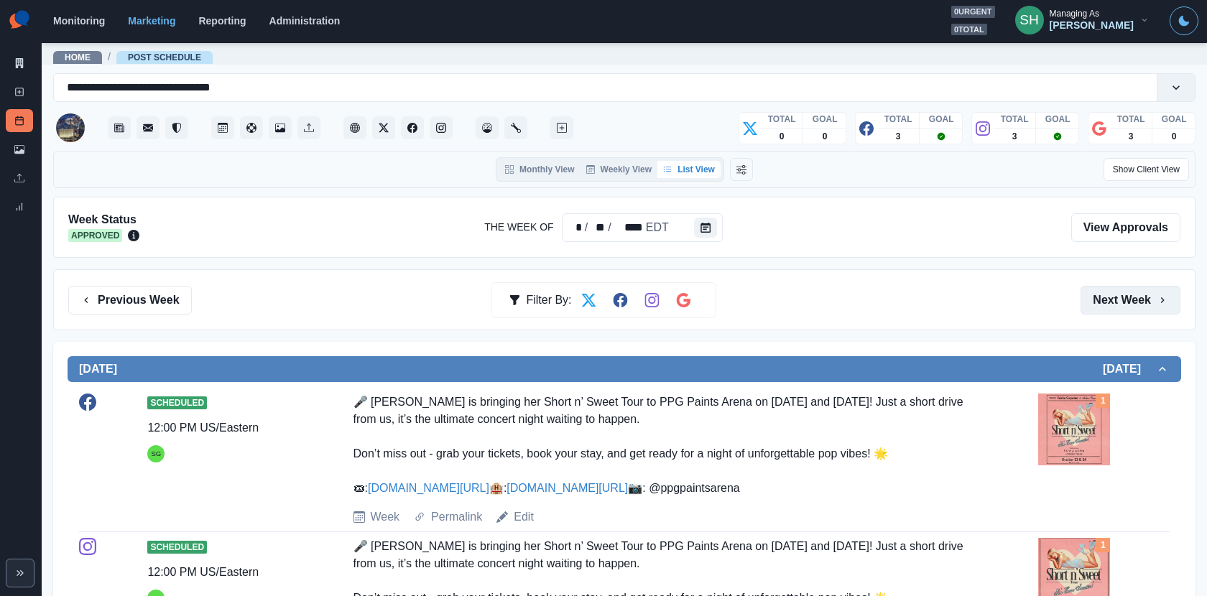
click at [1145, 292] on button "Next Week" at bounding box center [1131, 300] width 100 height 29
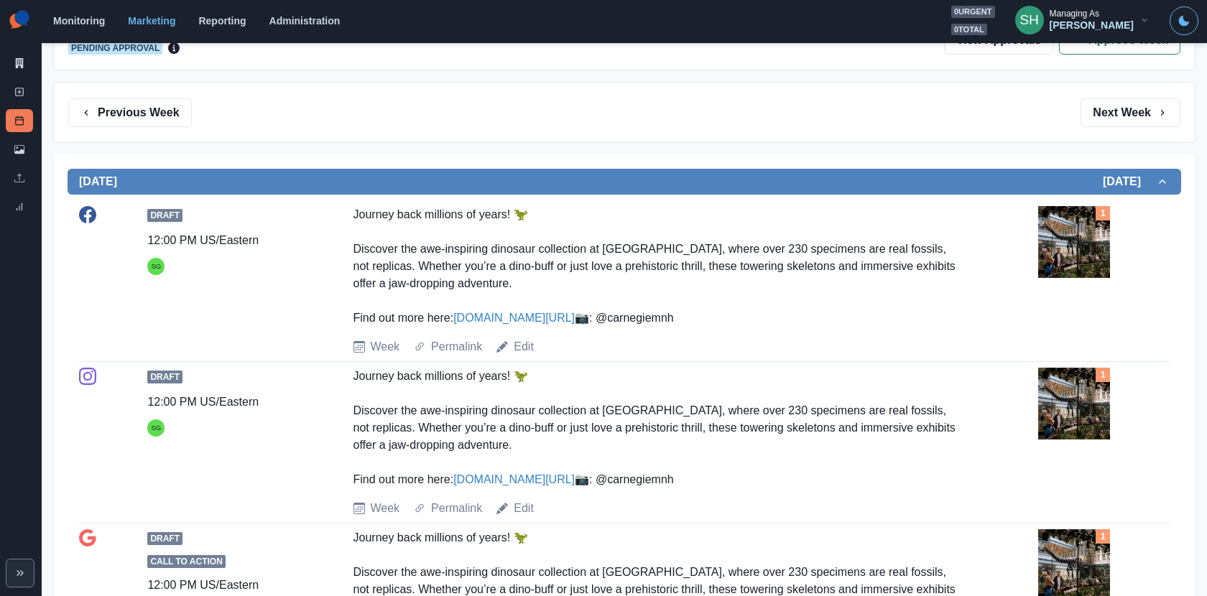
click at [777, 356] on div "Draft 12:00 PM US/Eastern SG Journey back millions of years! 🦖 Discover the awe…" at bounding box center [624, 280] width 1091 height 149
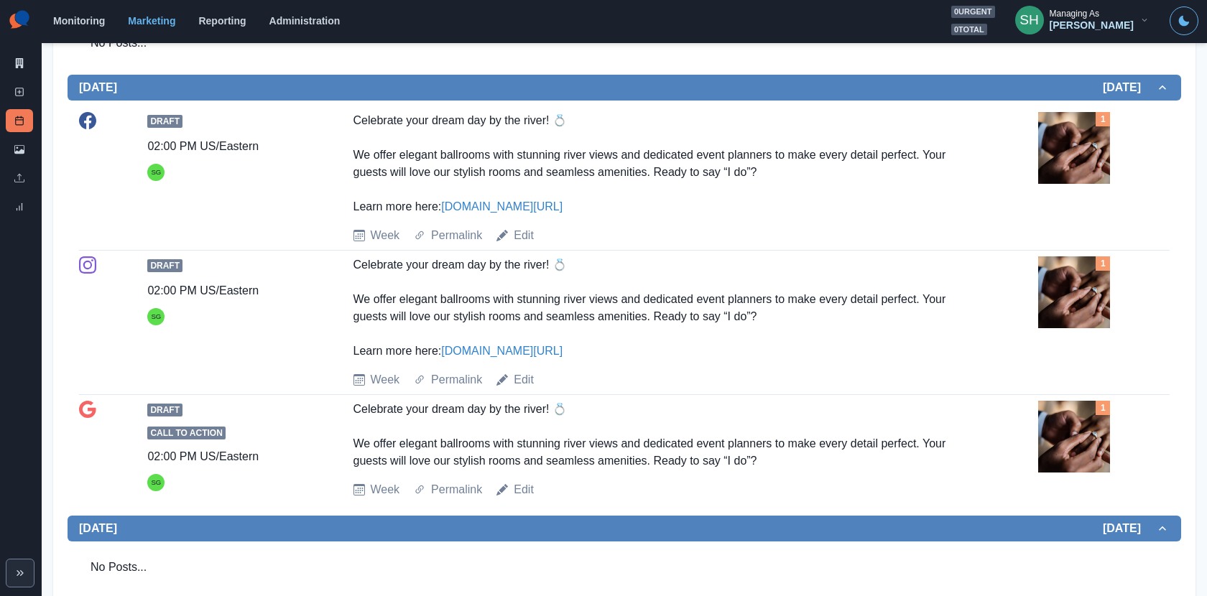
scroll to position [595, 0]
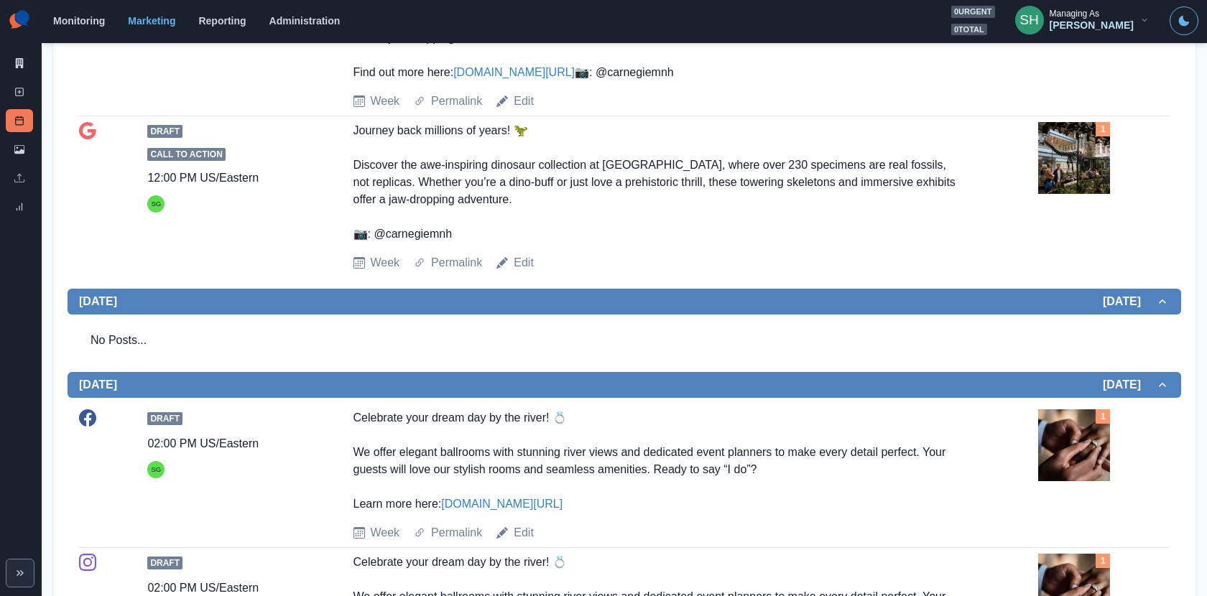
click at [1101, 194] on img at bounding box center [1074, 158] width 72 height 72
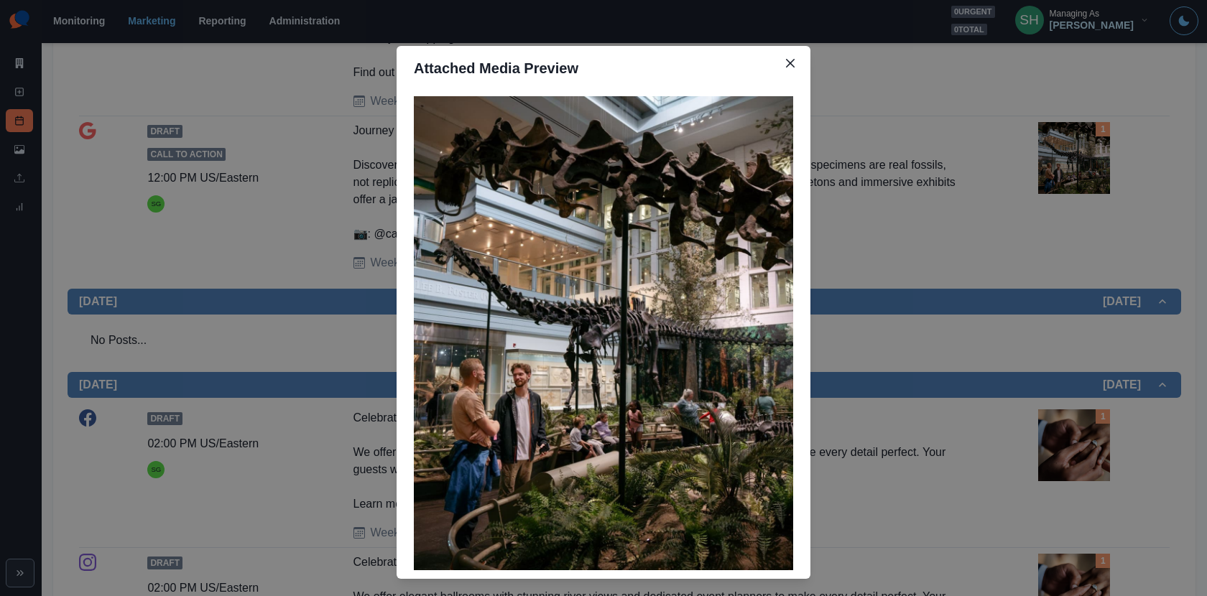
click at [1106, 158] on div "Attached Media Preview" at bounding box center [603, 298] width 1207 height 596
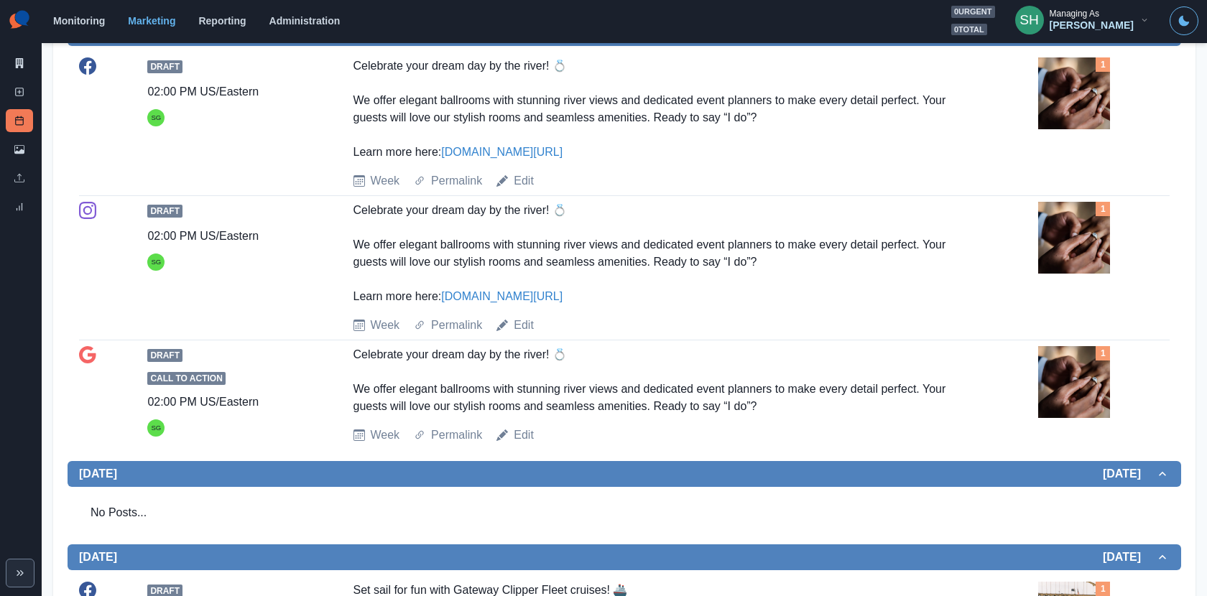
scroll to position [1466, 0]
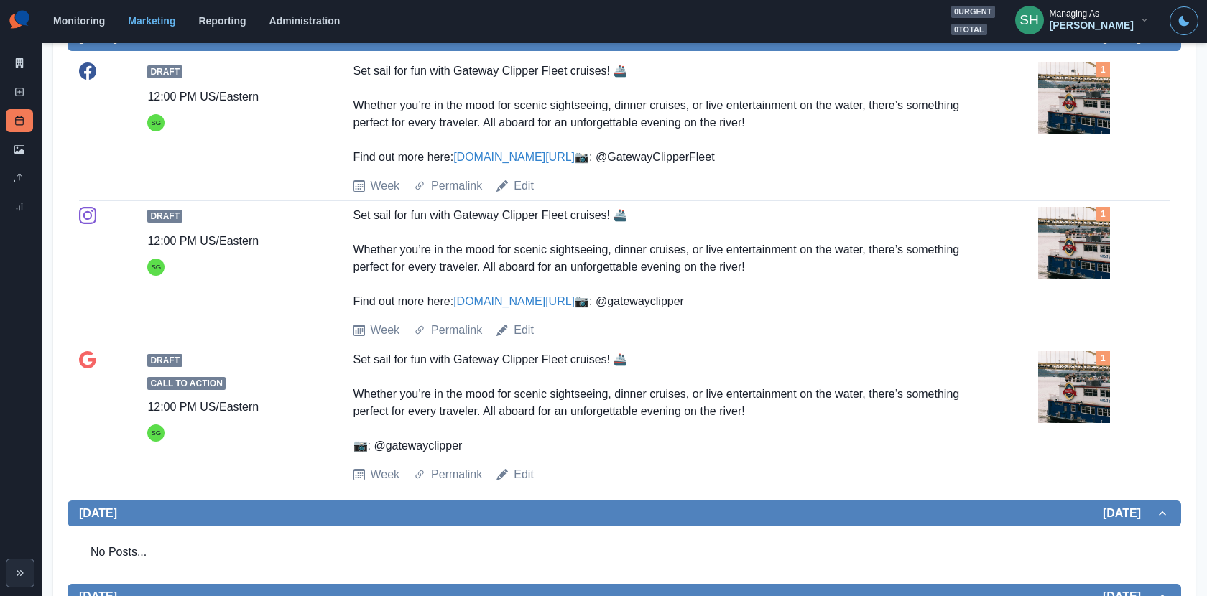
click at [1093, 134] on img at bounding box center [1074, 99] width 72 height 72
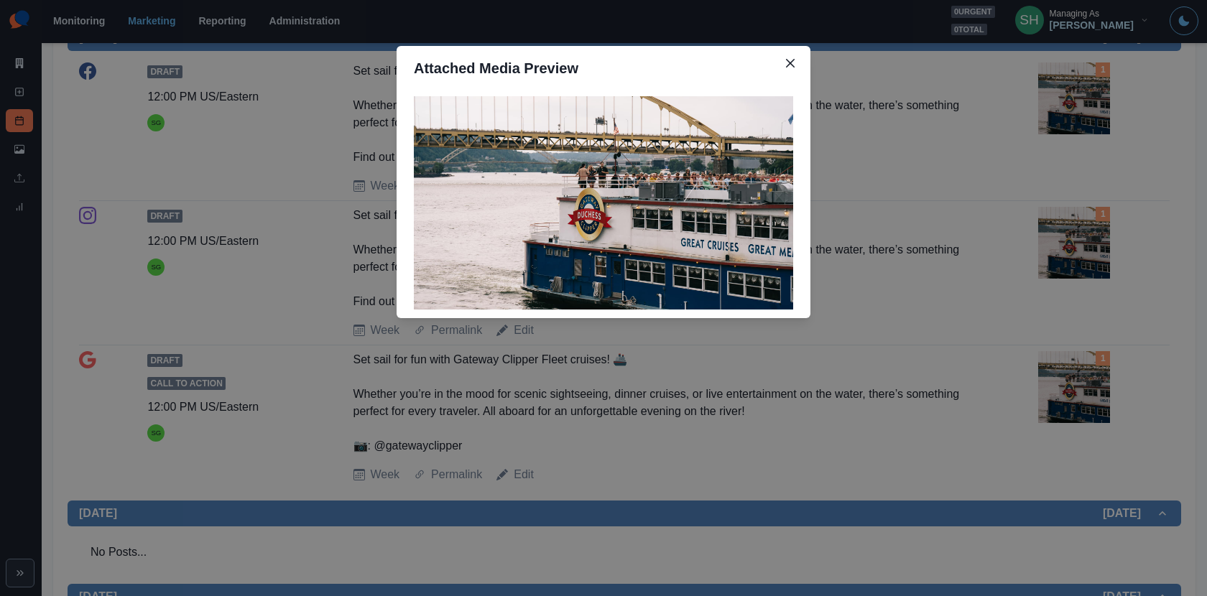
click at [870, 239] on div "Attached Media Preview" at bounding box center [603, 298] width 1207 height 596
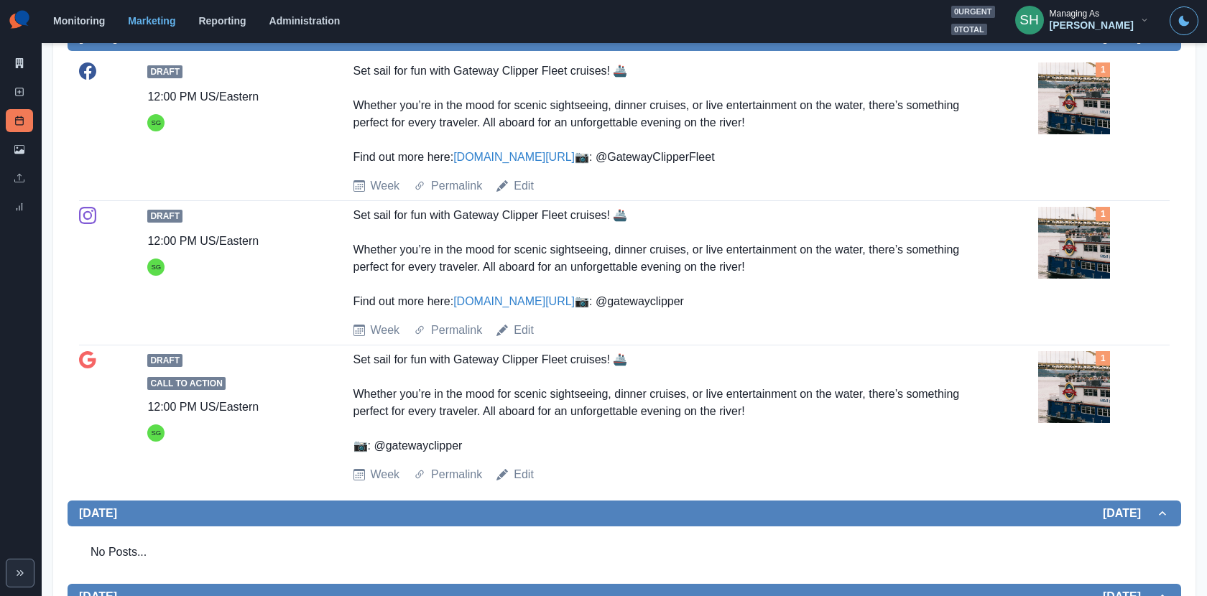
click at [502, 163] on link "www.bit.ly/3U2iFwy" at bounding box center [513, 157] width 121 height 12
click at [520, 195] on link "Edit" at bounding box center [524, 185] width 20 height 17
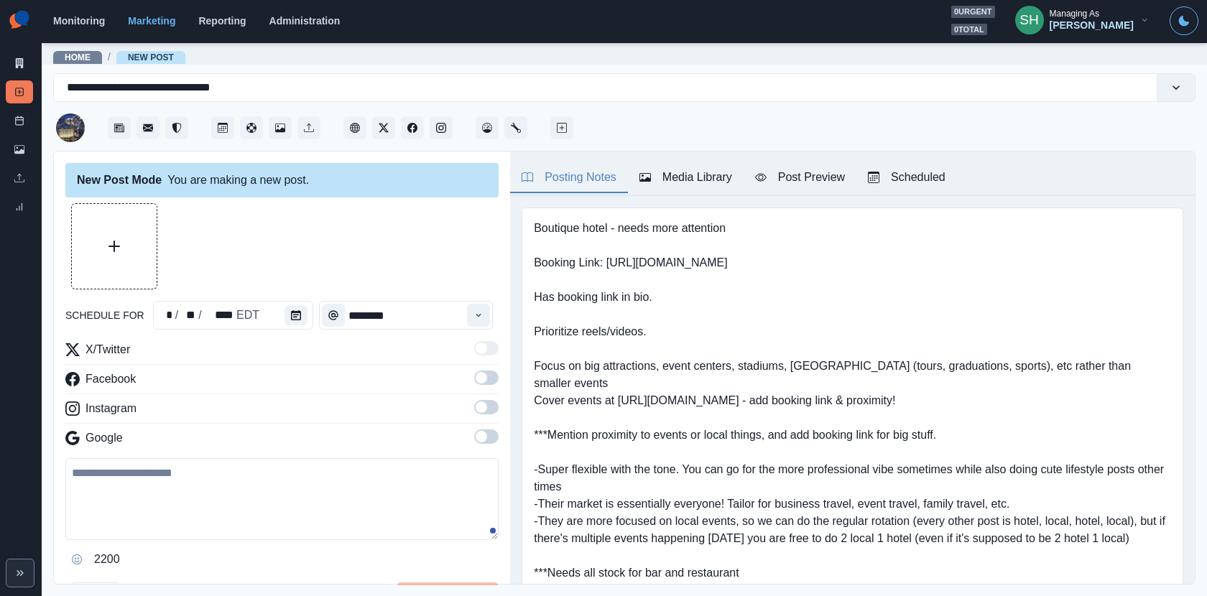
type input "********"
type textarea "**********"
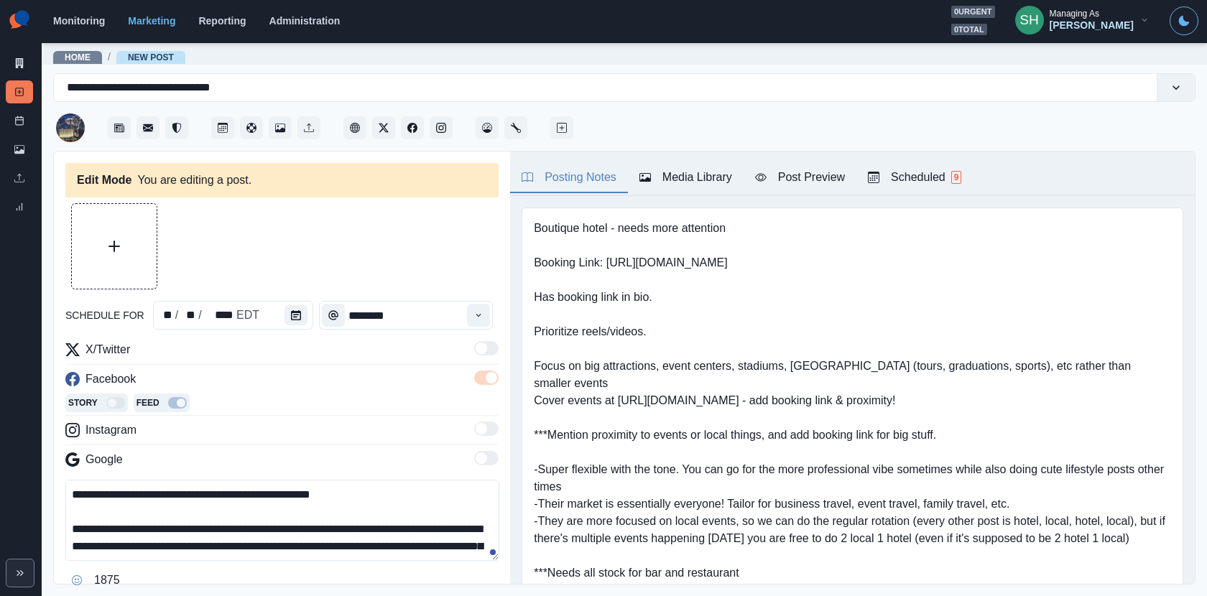
click at [698, 175] on div "Media Library" at bounding box center [685, 177] width 93 height 17
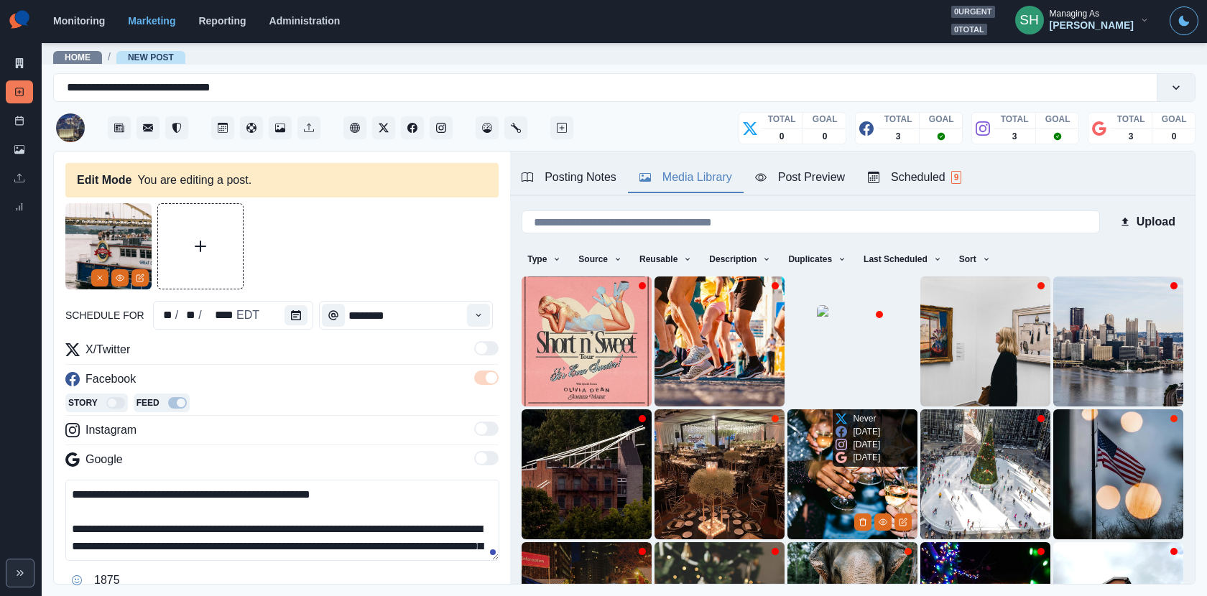
scroll to position [180, 0]
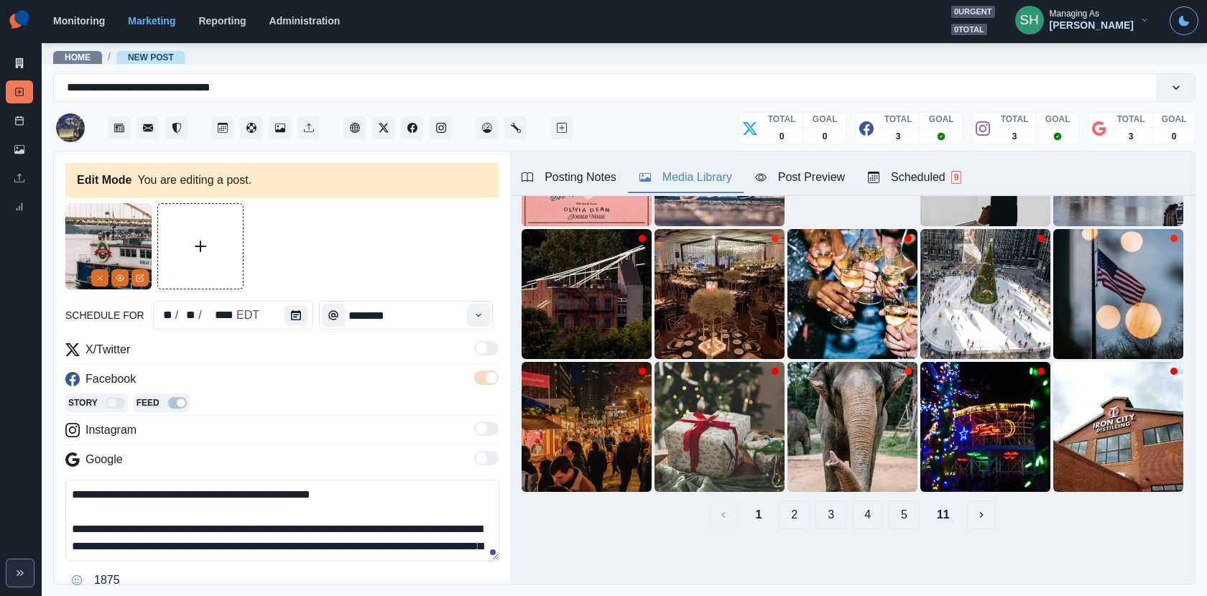
click at [793, 506] on button "2" at bounding box center [794, 515] width 31 height 29
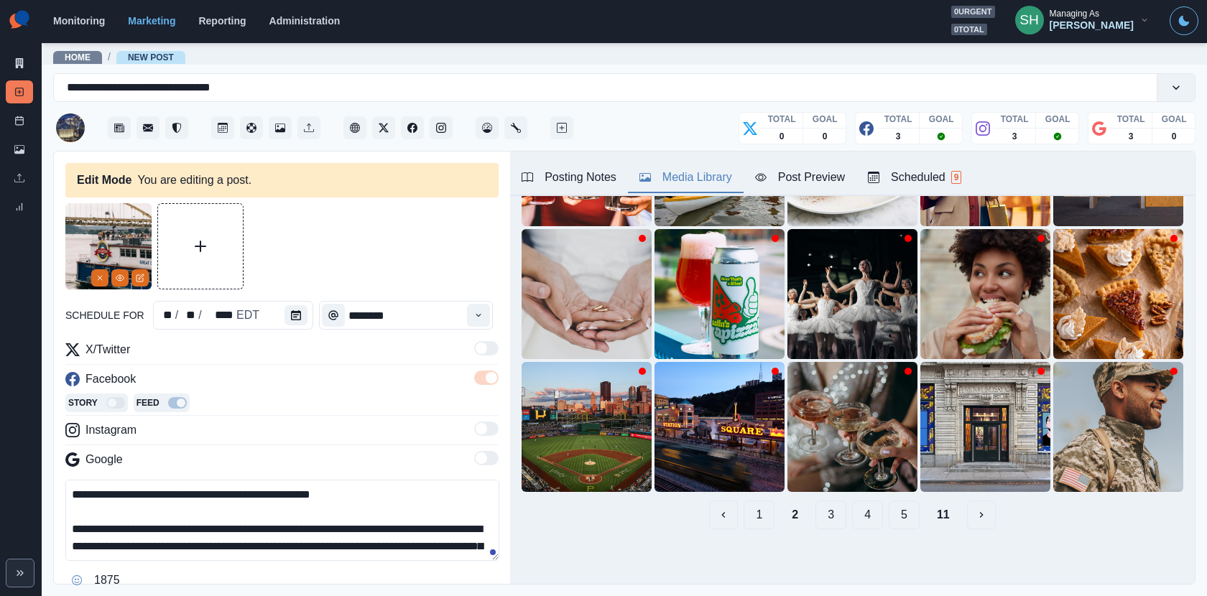
click at [834, 504] on button "3" at bounding box center [830, 515] width 31 height 29
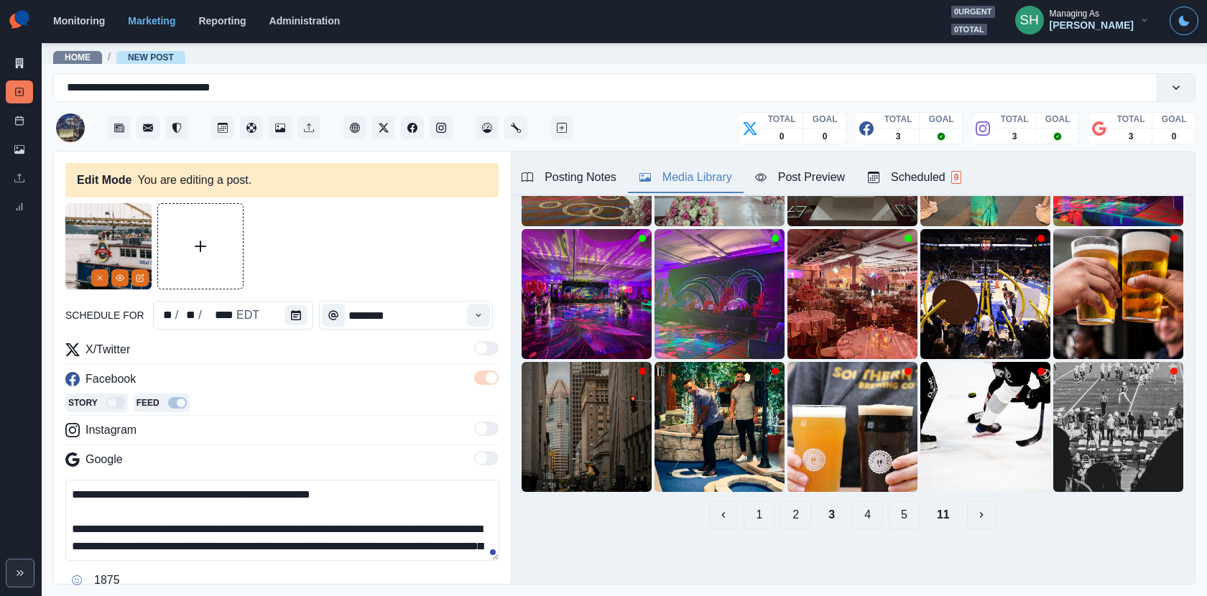
click at [856, 518] on button "4" at bounding box center [867, 515] width 31 height 29
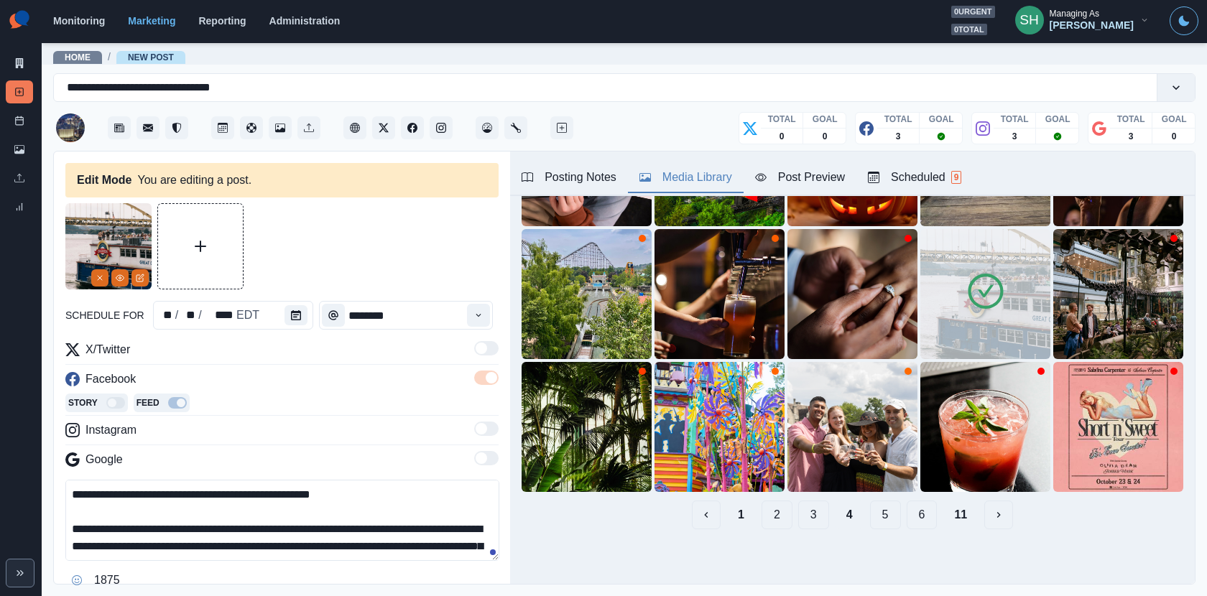
click at [974, 269] on img at bounding box center [985, 294] width 130 height 130
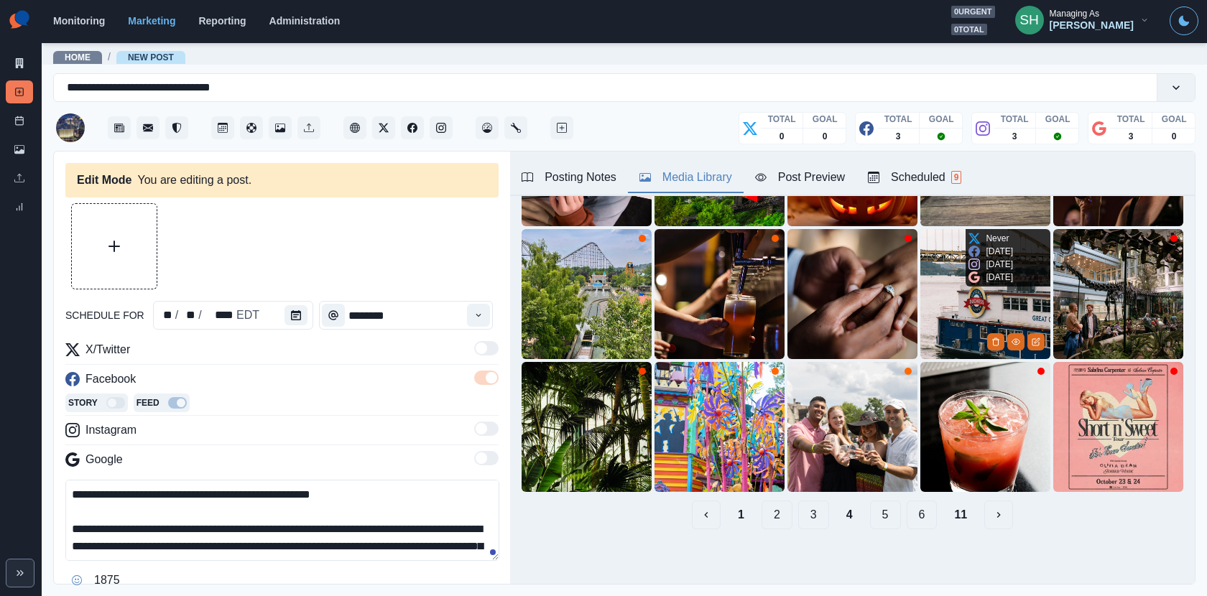
click at [986, 341] on img at bounding box center [985, 294] width 130 height 130
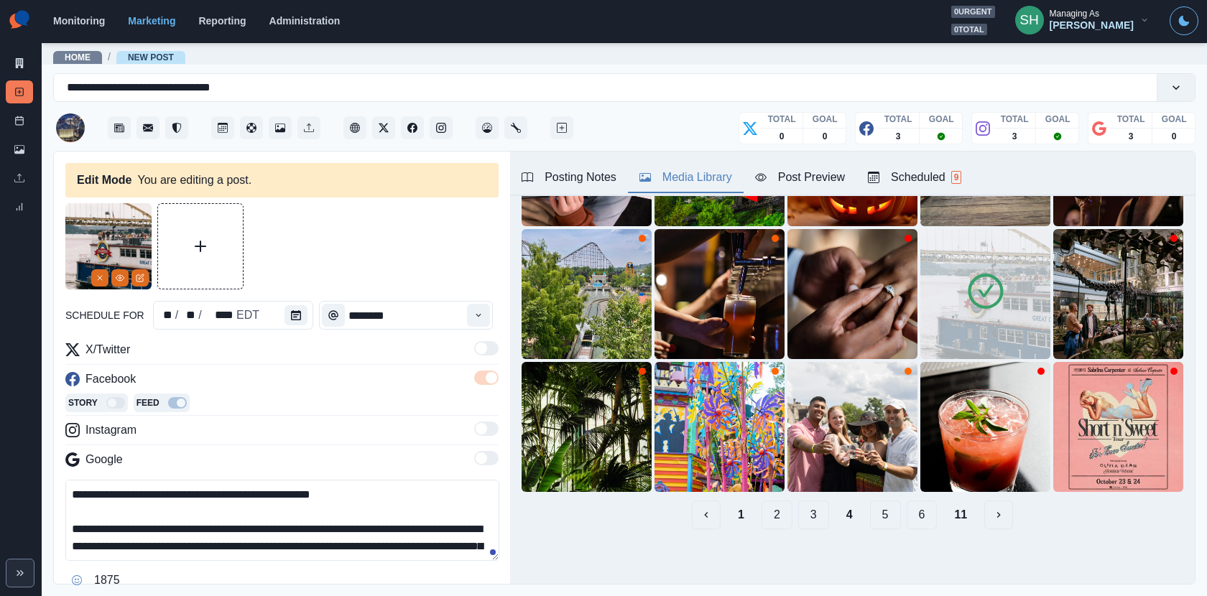
click at [987, 289] on icon at bounding box center [985, 291] width 15 height 12
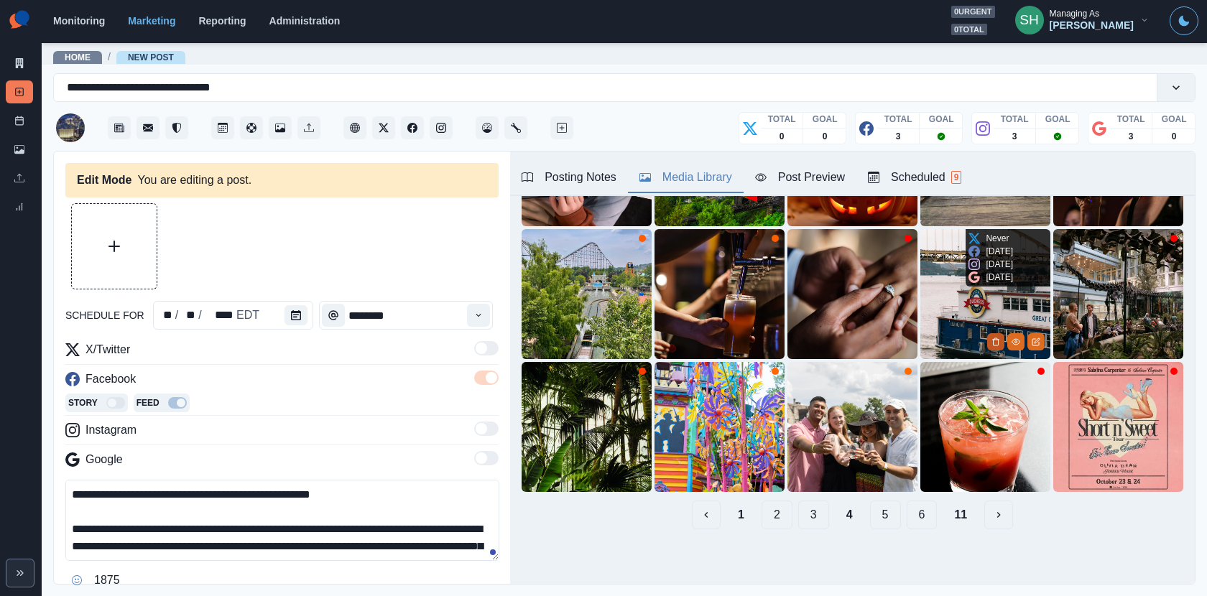
click at [1002, 339] on button "Delete Media" at bounding box center [995, 341] width 17 height 17
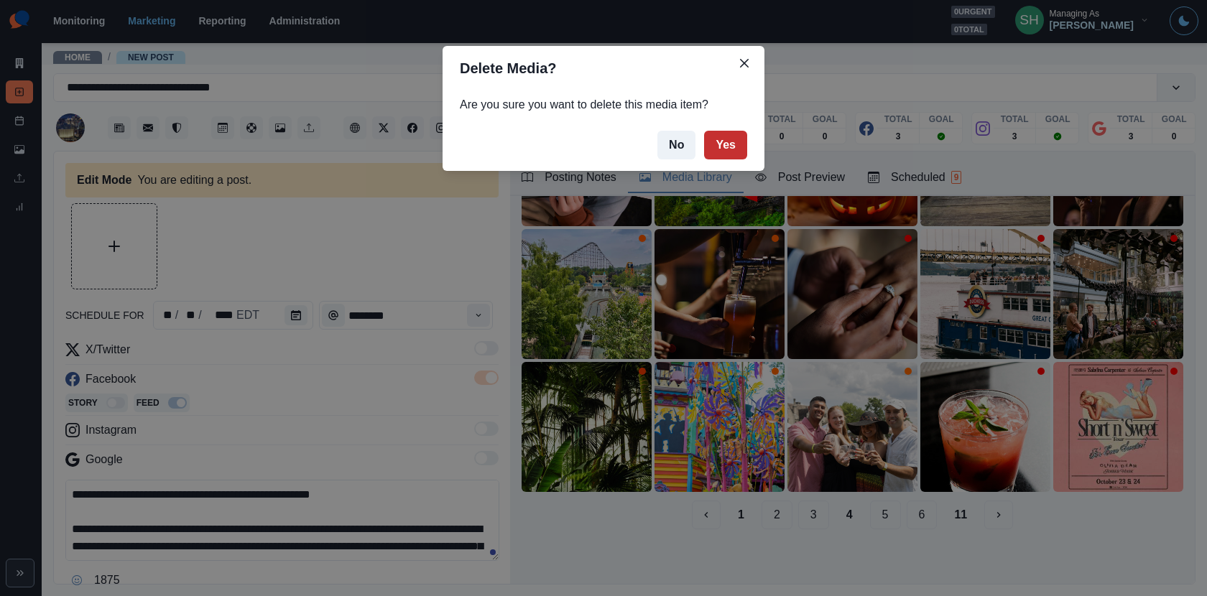
click at [735, 148] on button "Yes" at bounding box center [725, 145] width 43 height 29
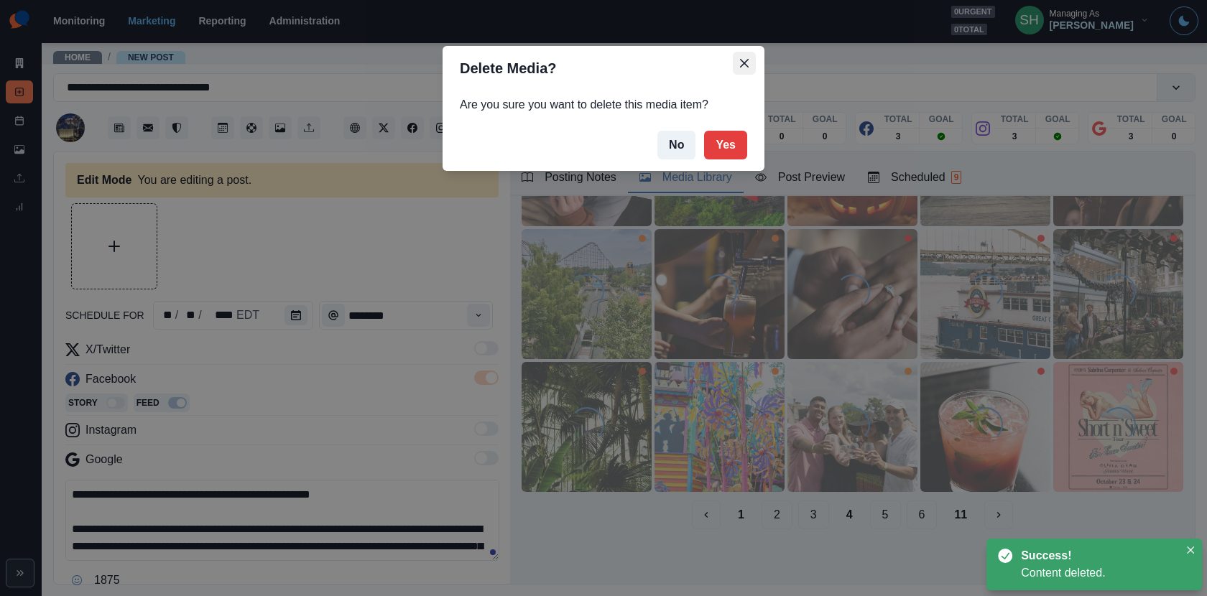
click at [746, 57] on button "Close" at bounding box center [744, 63] width 23 height 23
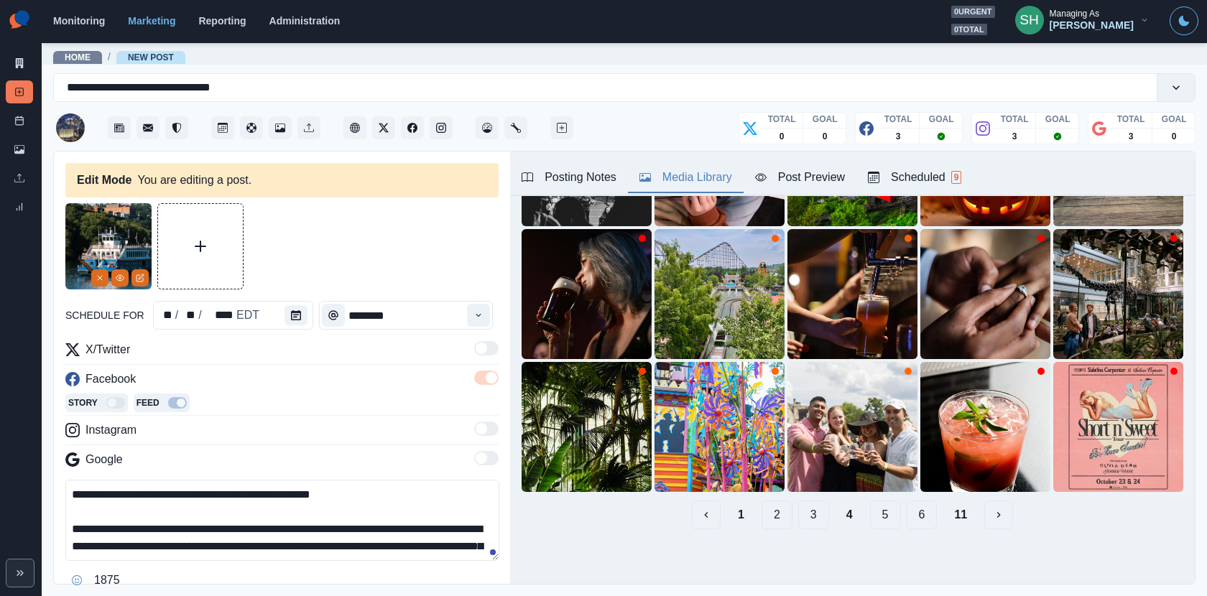
click at [748, 504] on button "1" at bounding box center [740, 515] width 29 height 29
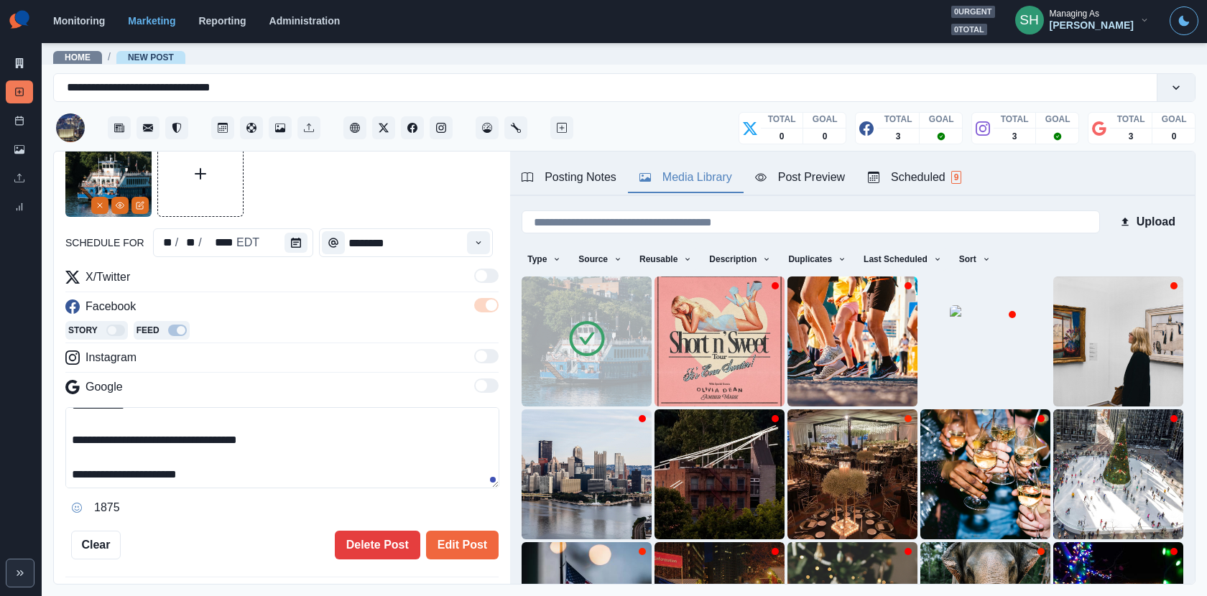
scroll to position [83, 0]
click at [438, 542] on button "Edit Post" at bounding box center [462, 545] width 73 height 29
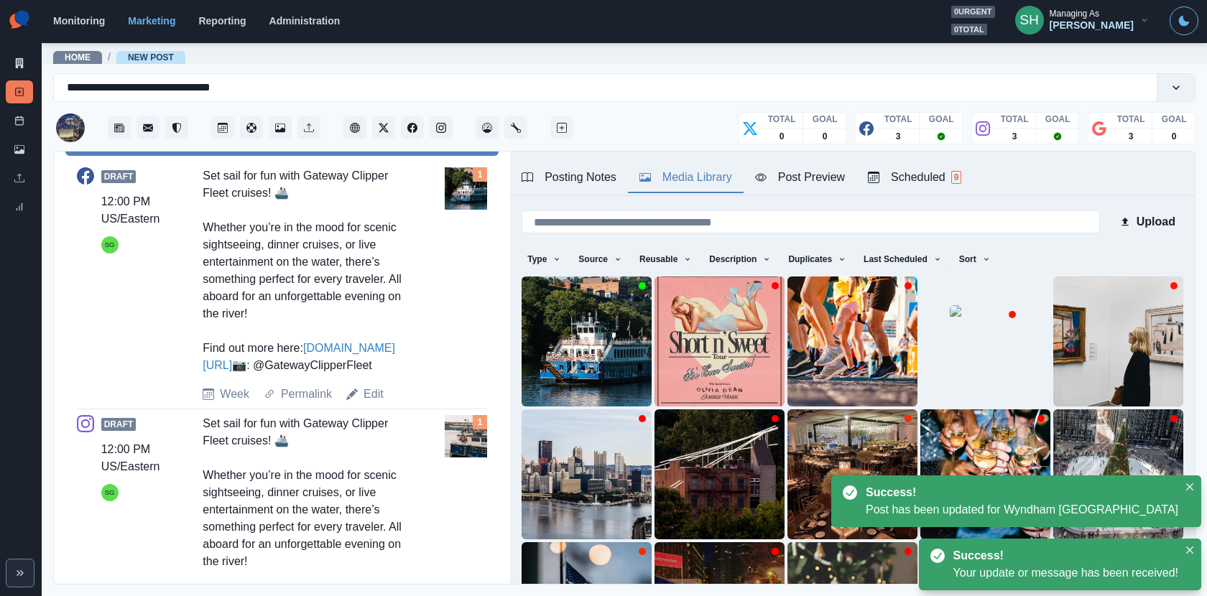
scroll to position [654, 0]
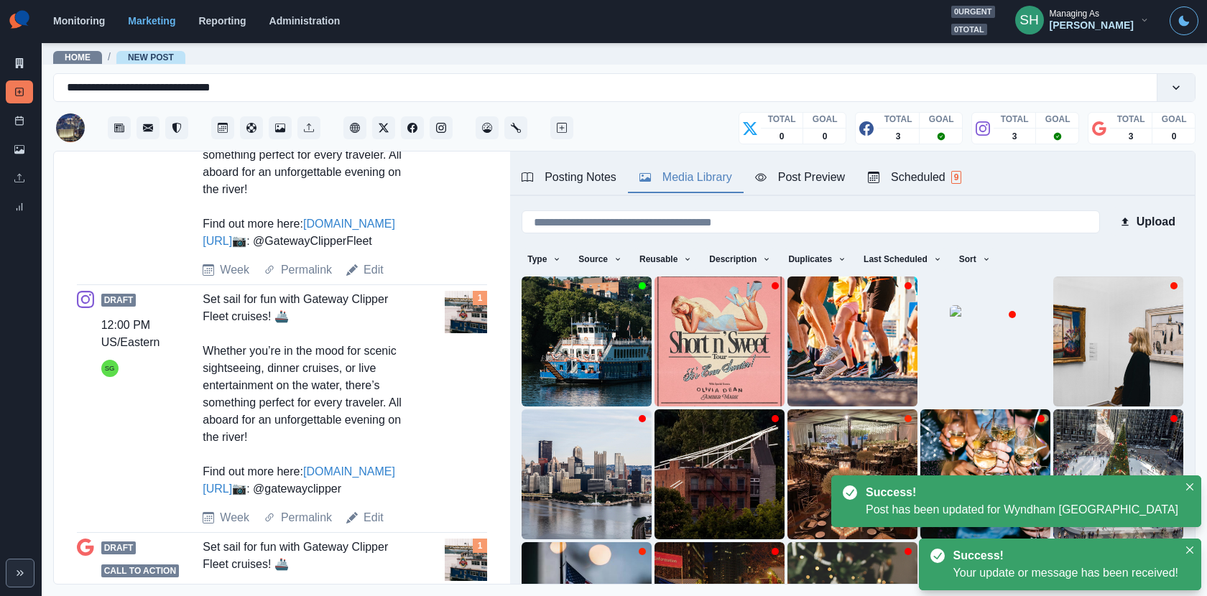
click at [372, 527] on div "Draft 12:00 PM US/Eastern SG Set sail for fun with Gateway Clipper Fleet cruise…" at bounding box center [282, 409] width 410 height 236
click at [372, 527] on link "Edit" at bounding box center [374, 517] width 20 height 17
type textarea "**********"
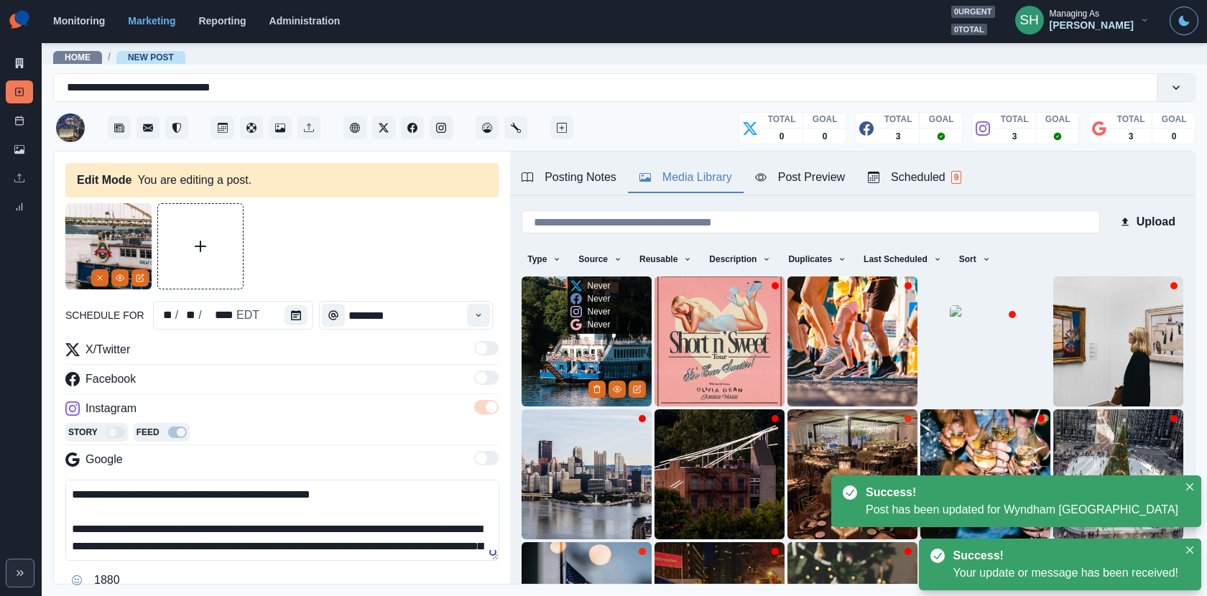
click at [553, 374] on img at bounding box center [587, 342] width 130 height 130
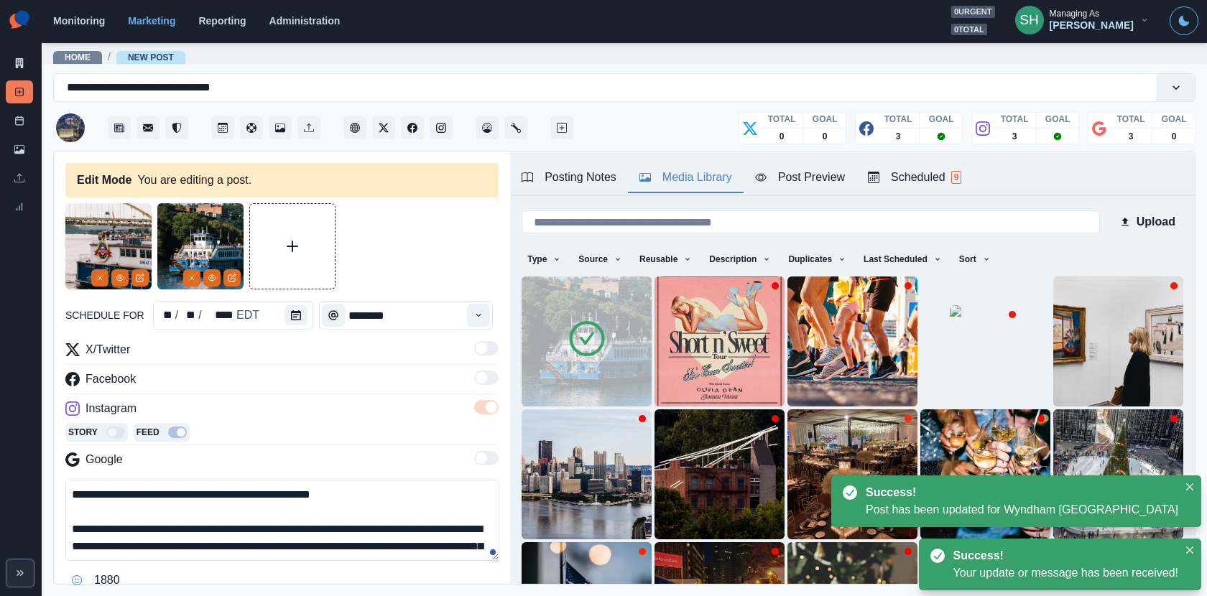
click at [103, 289] on div "**********" at bounding box center [281, 417] width 433 height 429
click at [98, 279] on line "Remove" at bounding box center [100, 278] width 4 height 4
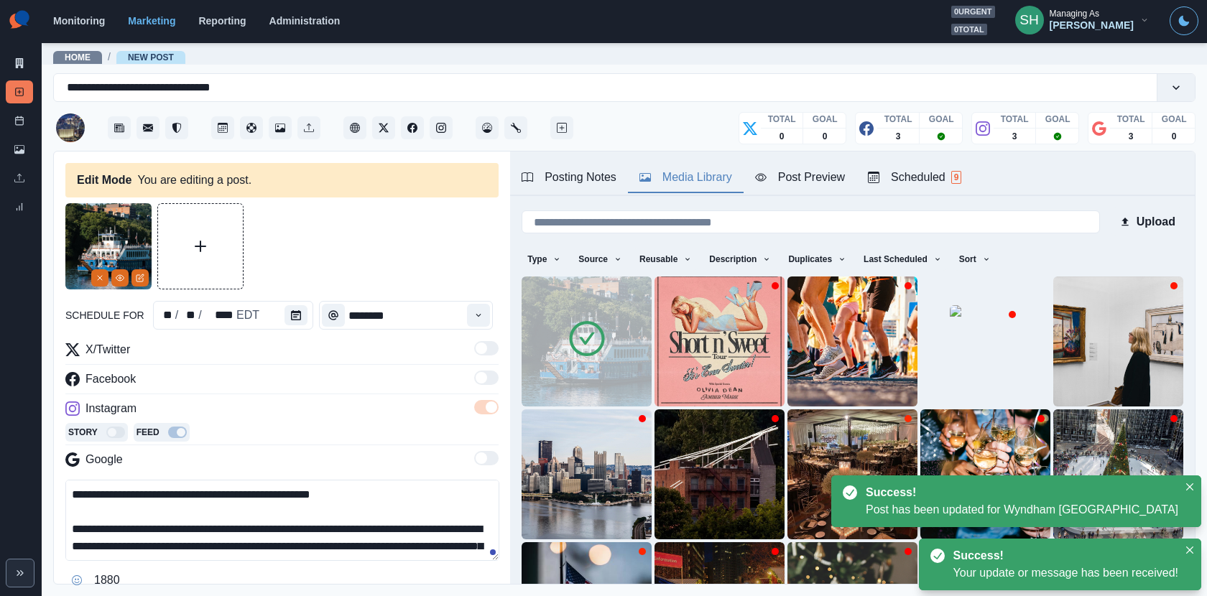
scroll to position [223, 0]
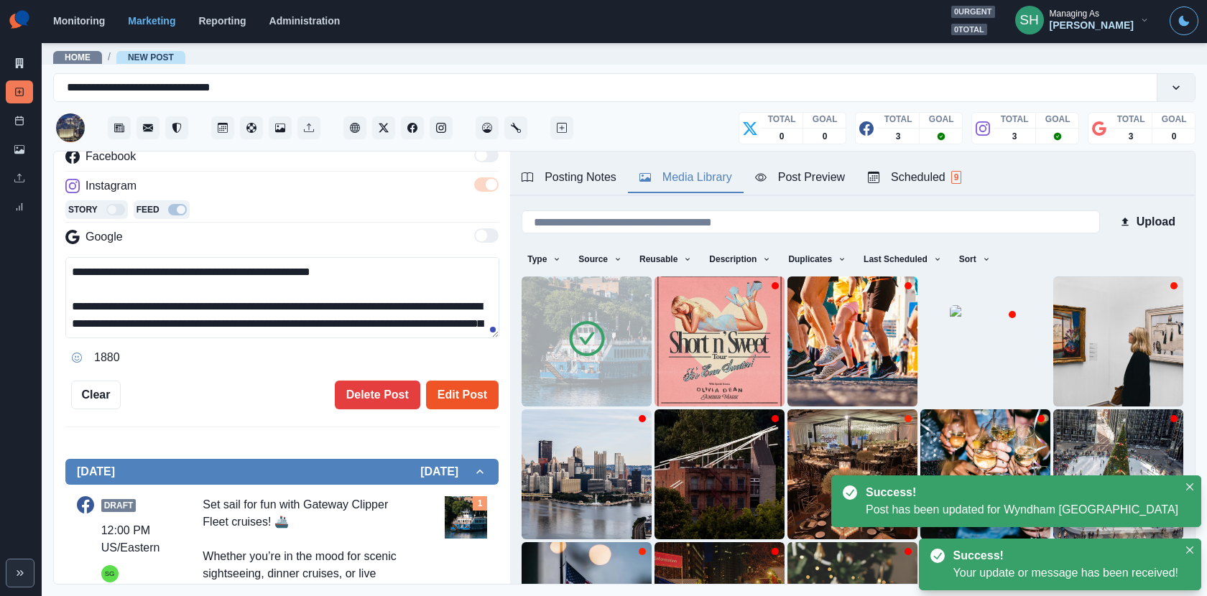
click at [448, 381] on button "Edit Post" at bounding box center [462, 395] width 73 height 29
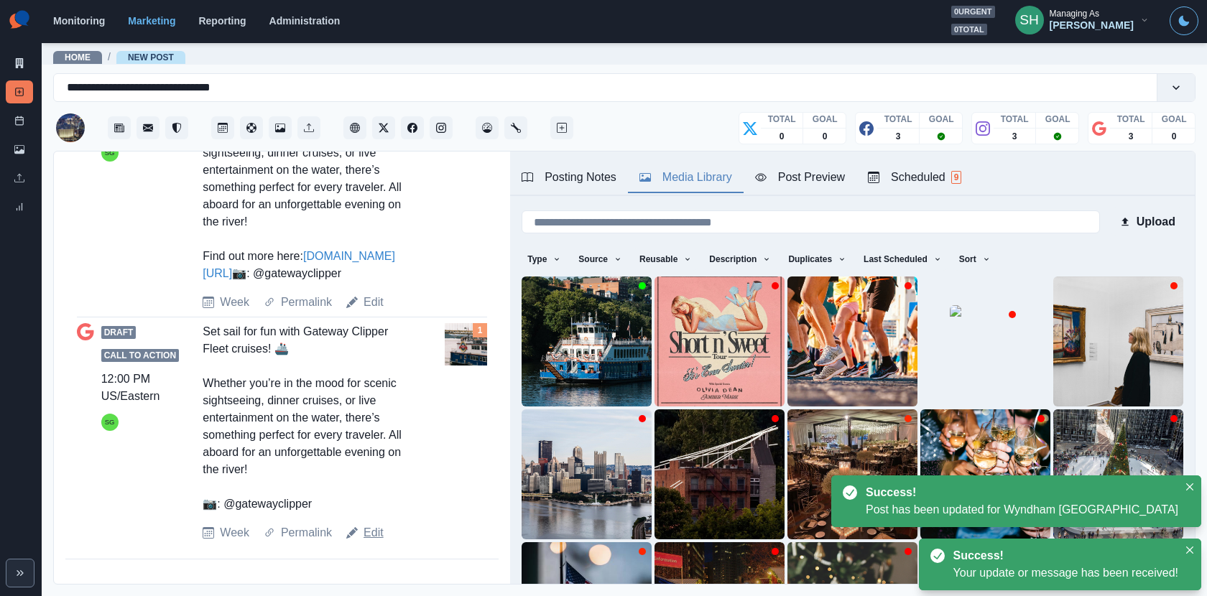
click at [372, 529] on link "Edit" at bounding box center [374, 532] width 20 height 17
type textarea "**********"
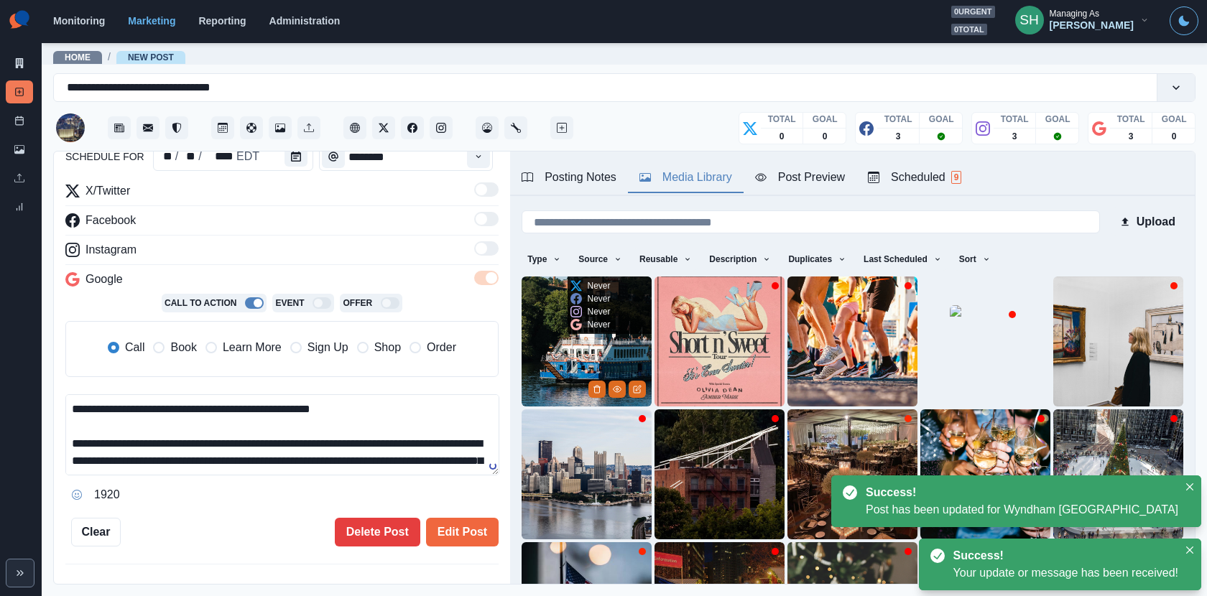
click at [559, 333] on img at bounding box center [587, 342] width 130 height 130
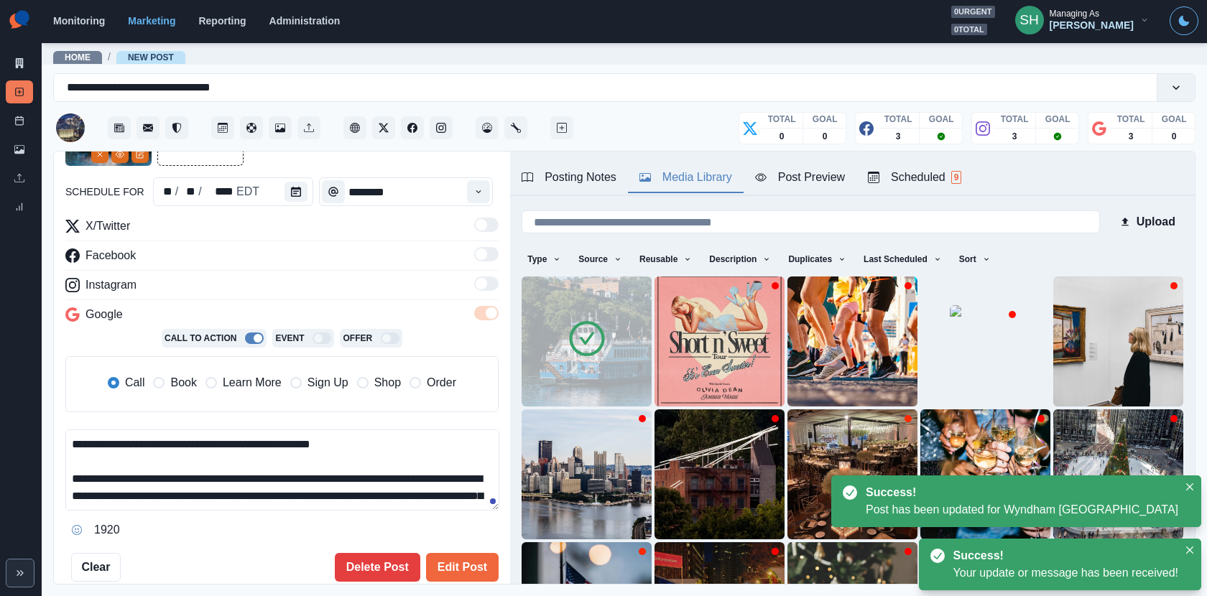
scroll to position [192, 0]
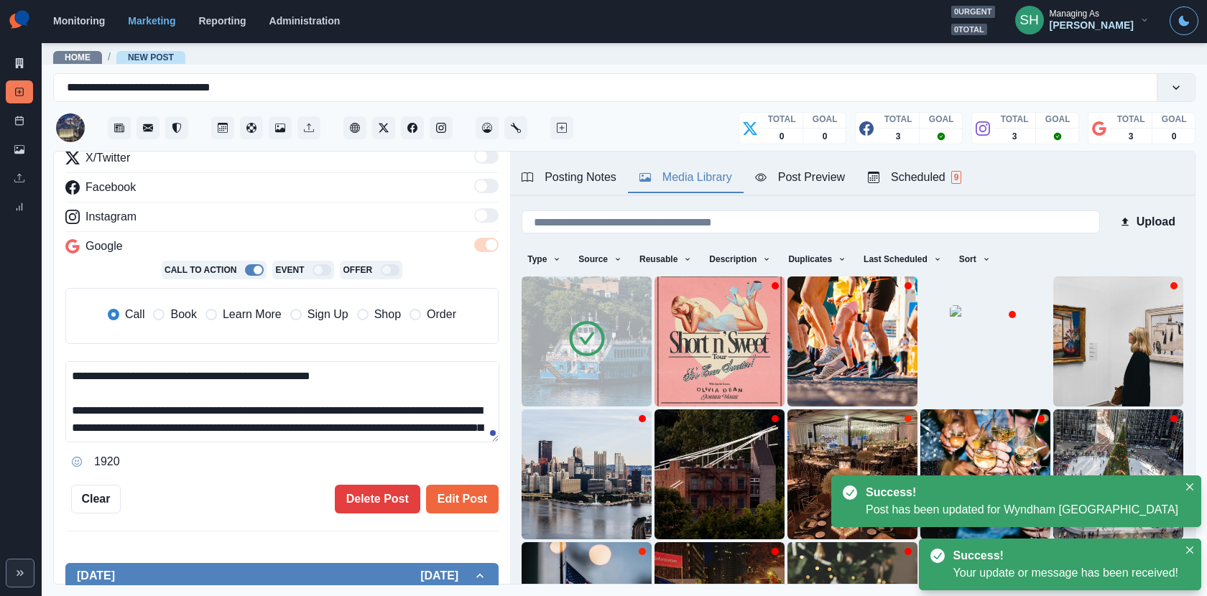
click at [180, 314] on span "Book" at bounding box center [183, 314] width 26 height 17
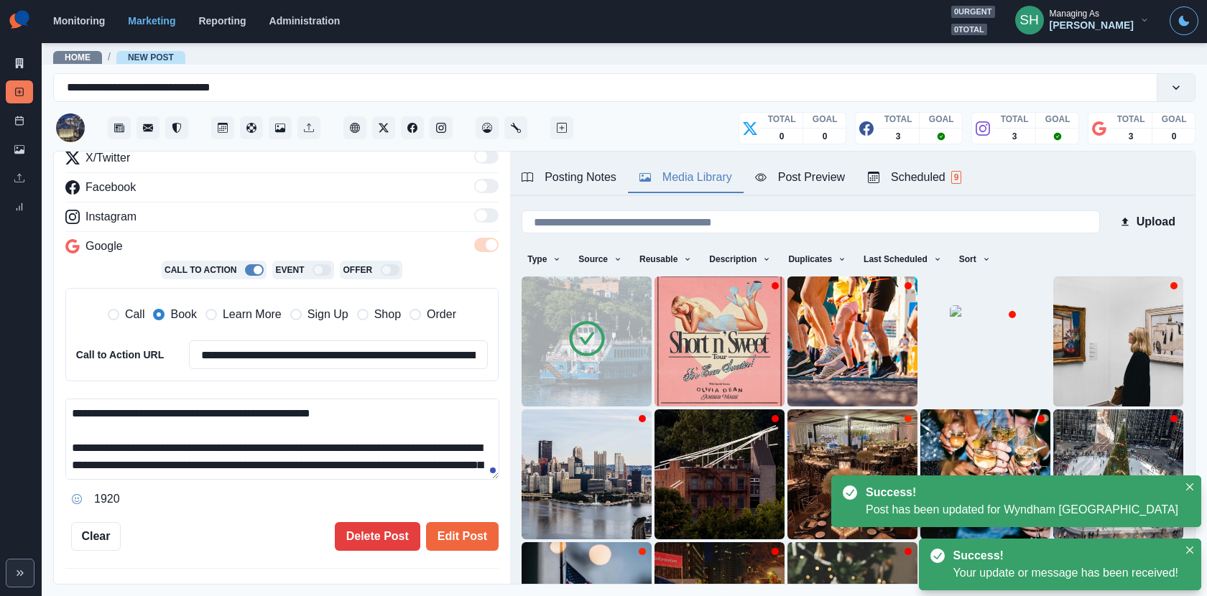
click at [247, 319] on span "Learn More" at bounding box center [252, 314] width 59 height 17
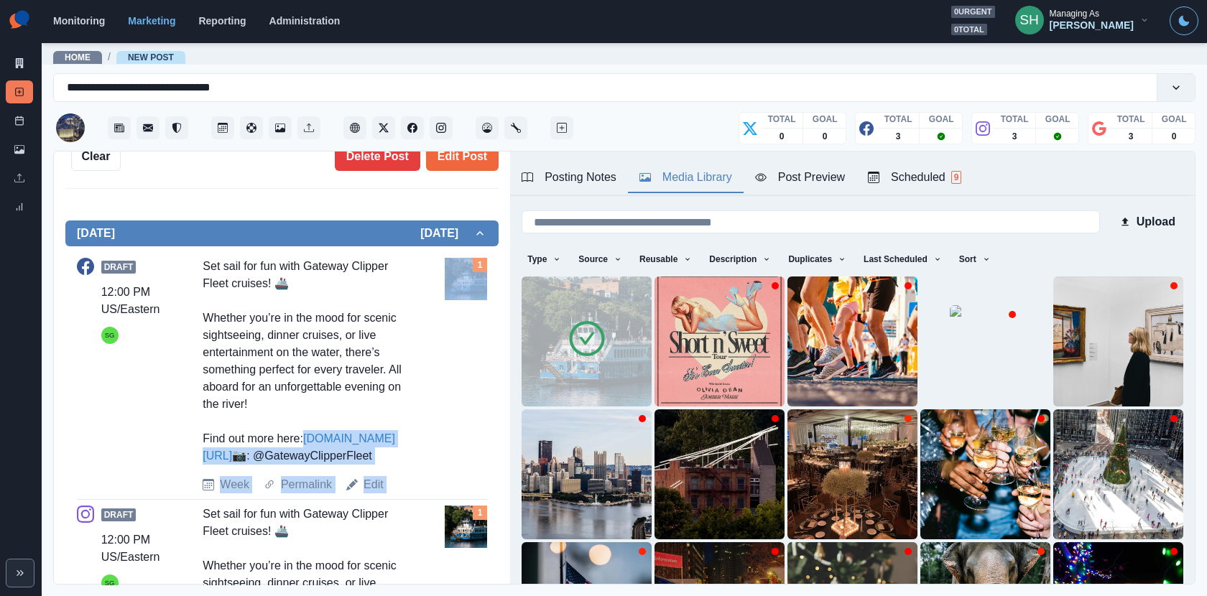
drag, startPoint x: 430, startPoint y: 435, endPoint x: 307, endPoint y: 435, distance: 122.1
click at [307, 435] on div "Draft 12:00 PM US/Eastern SG Set sail for fun with Gateway Clipper Fleet cruise…" at bounding box center [282, 376] width 410 height 236
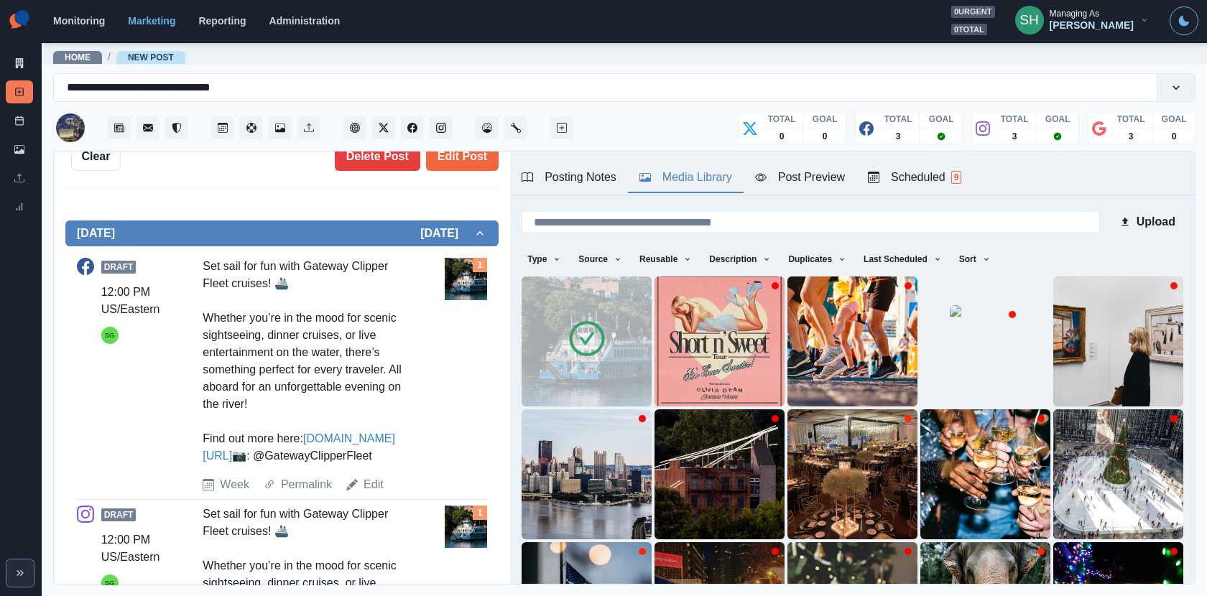
click at [299, 381] on div "Set sail for fun with Gateway Clipper Fleet cruises! 🚢 Whether you’re in the mo…" at bounding box center [309, 361] width 212 height 207
drag, startPoint x: 411, startPoint y: 436, endPoint x: 307, endPoint y: 440, distance: 104.2
click at [307, 440] on div "Set sail for fun with Gateway Clipper Fleet cruises! 🚢 Whether you’re in the mo…" at bounding box center [309, 361] width 212 height 207
copy link "www.bit.ly/3U2iFwy"
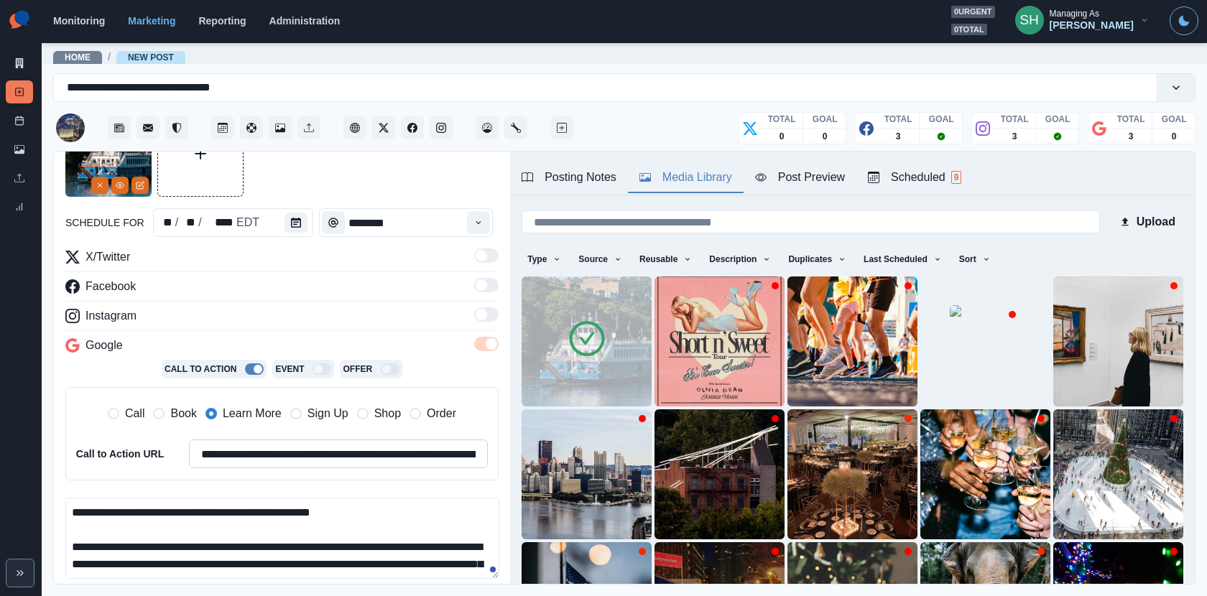
click at [254, 450] on input "**********" at bounding box center [338, 454] width 299 height 29
paste input
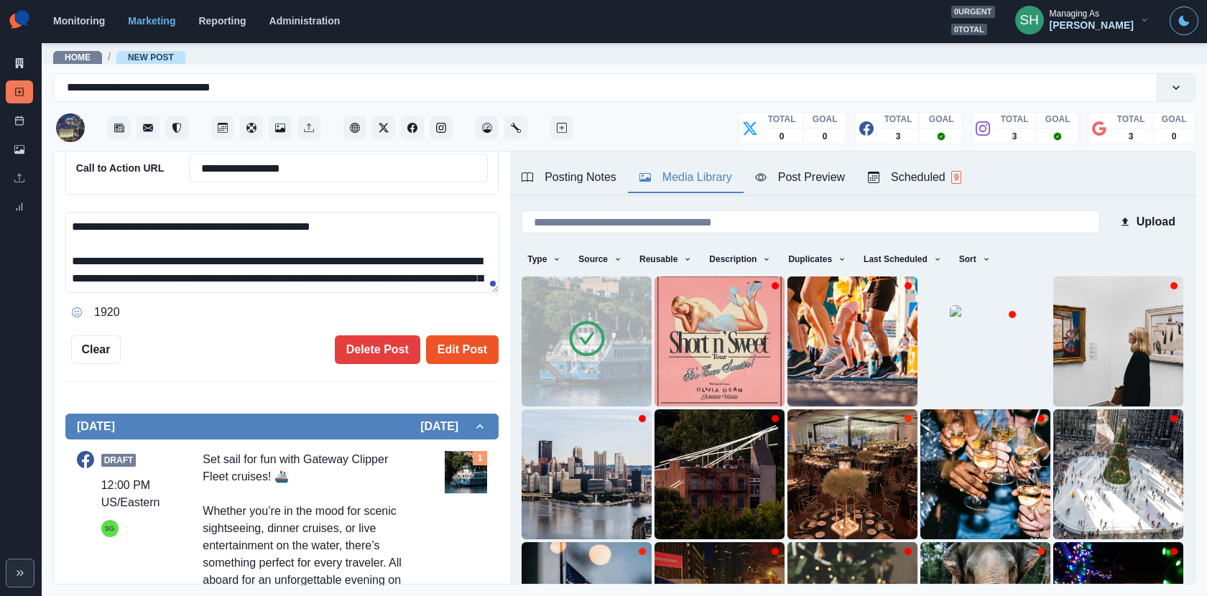
type input "**********"
click at [458, 341] on button "Edit Post" at bounding box center [462, 350] width 73 height 29
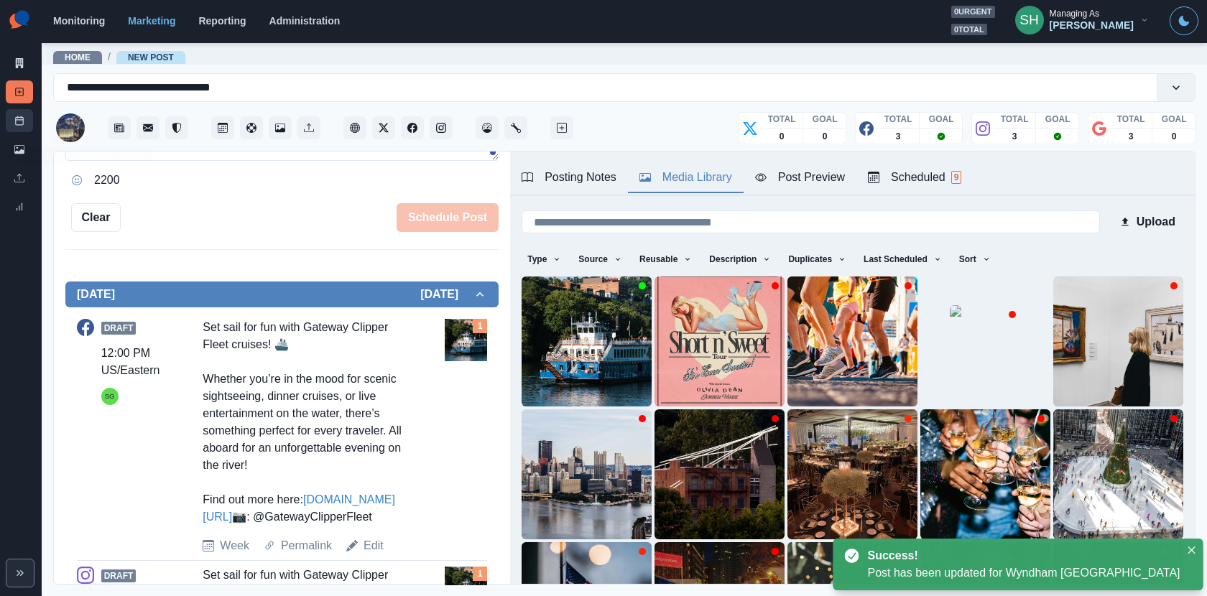
click at [27, 124] on link "Post Schedule" at bounding box center [19, 120] width 27 height 23
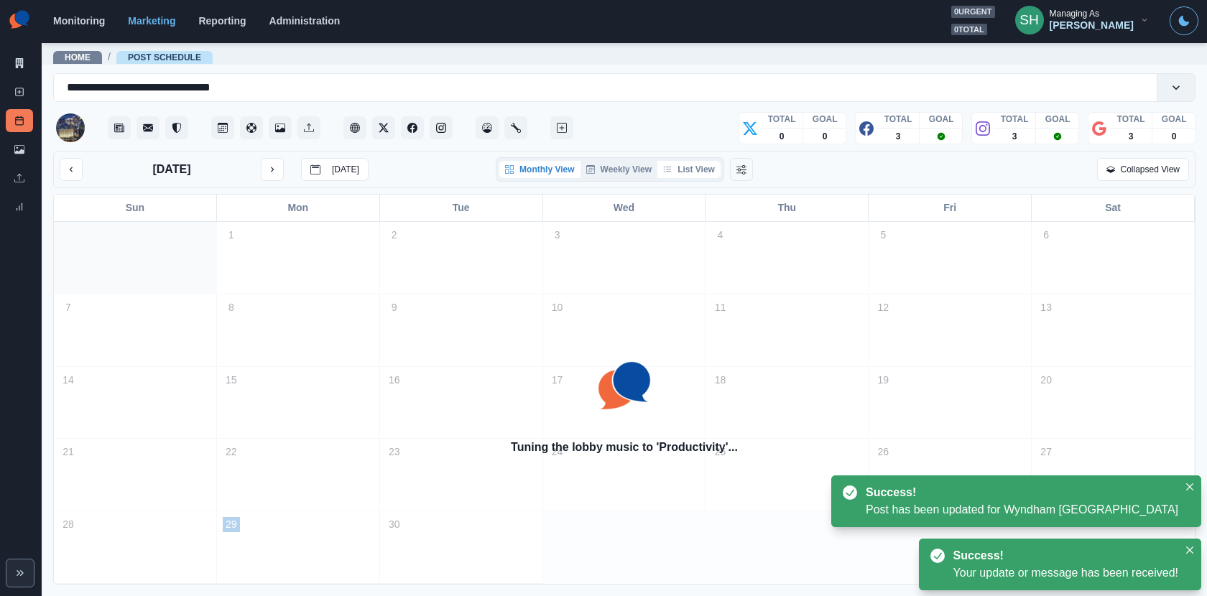
click at [700, 162] on button "List View" at bounding box center [688, 169] width 63 height 17
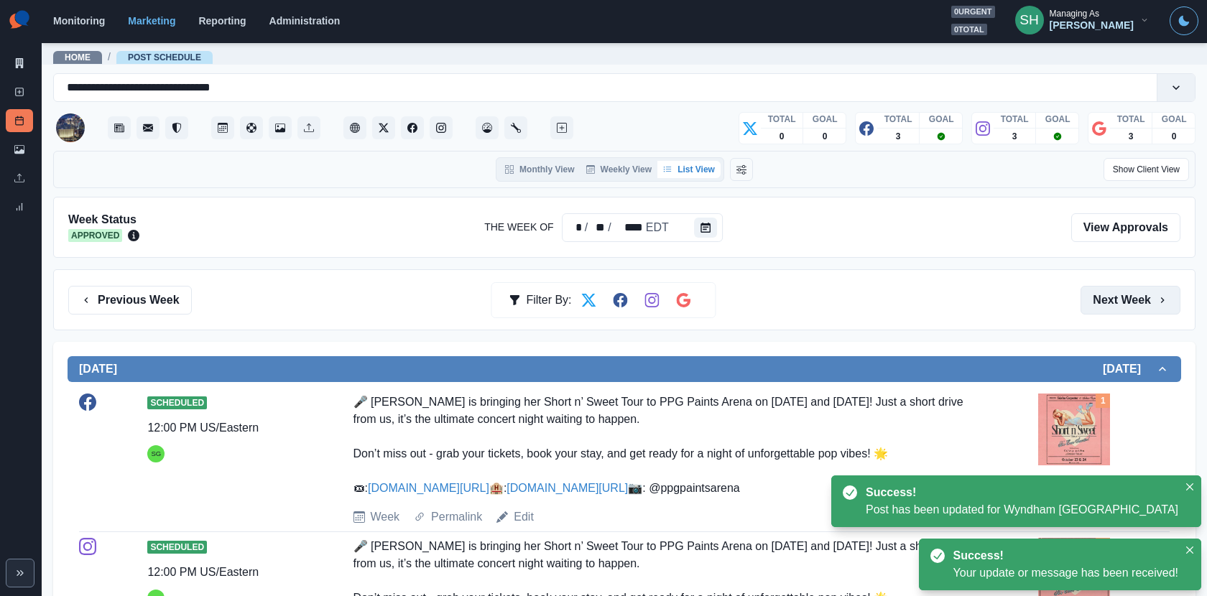
click at [1117, 306] on button "Next Week" at bounding box center [1131, 300] width 100 height 29
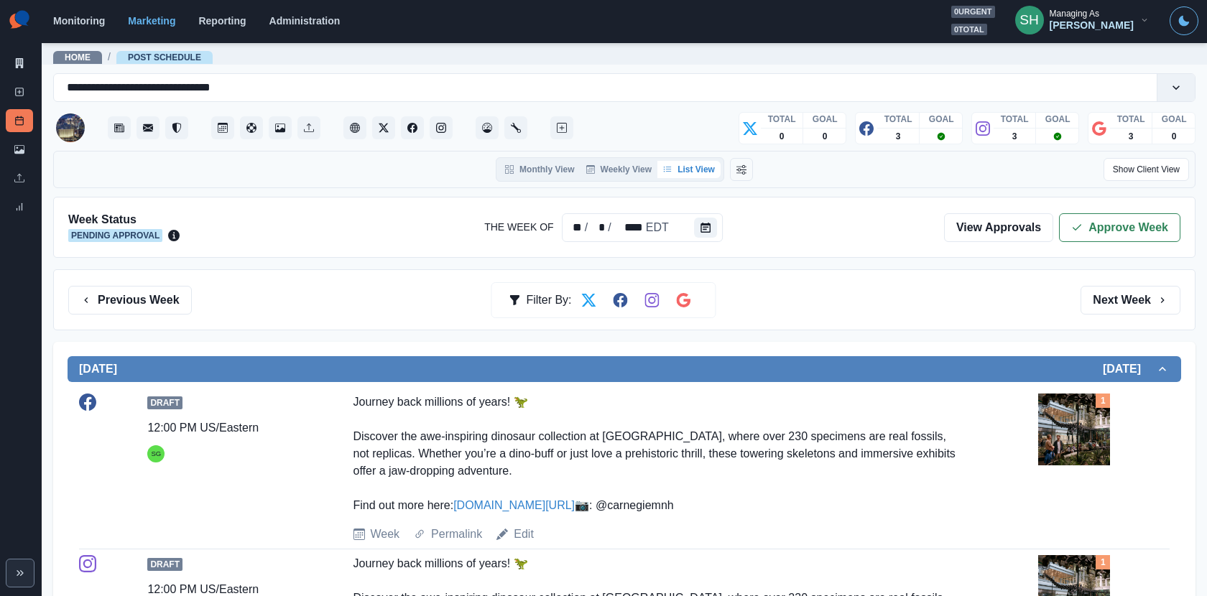
click at [1081, 240] on div "Week Status Pending Approval The Week Of ** / * / **** EDT View Approvals Appro…" at bounding box center [624, 227] width 1142 height 61
click at [1078, 228] on icon "button" at bounding box center [1076, 227] width 11 height 11
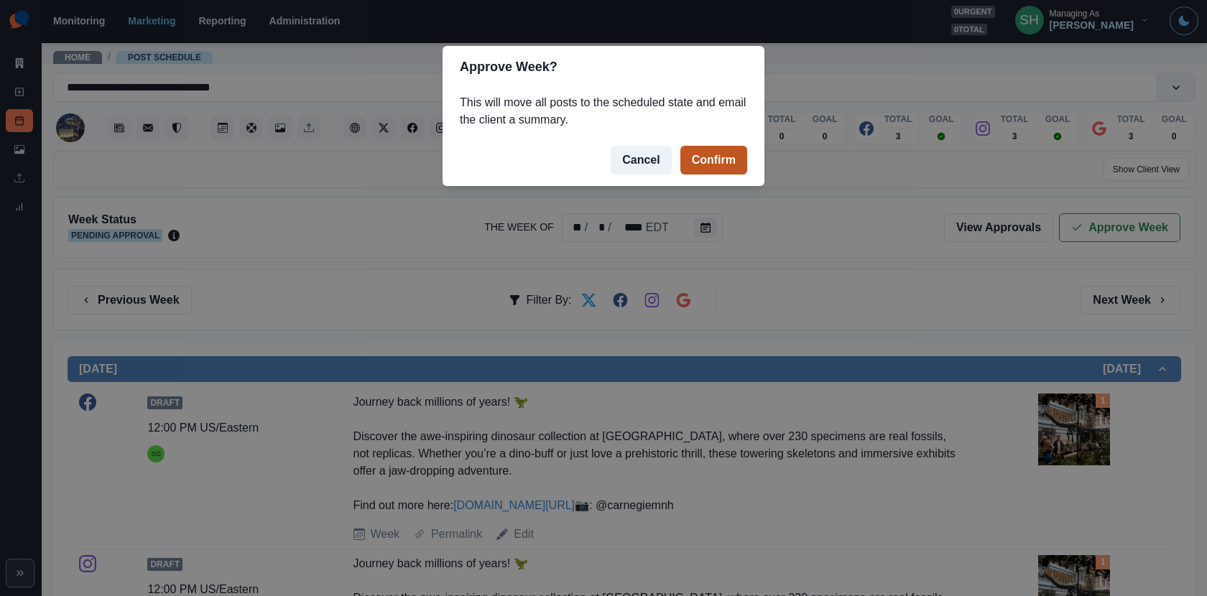
click at [736, 160] on button "Confirm" at bounding box center [713, 160] width 67 height 29
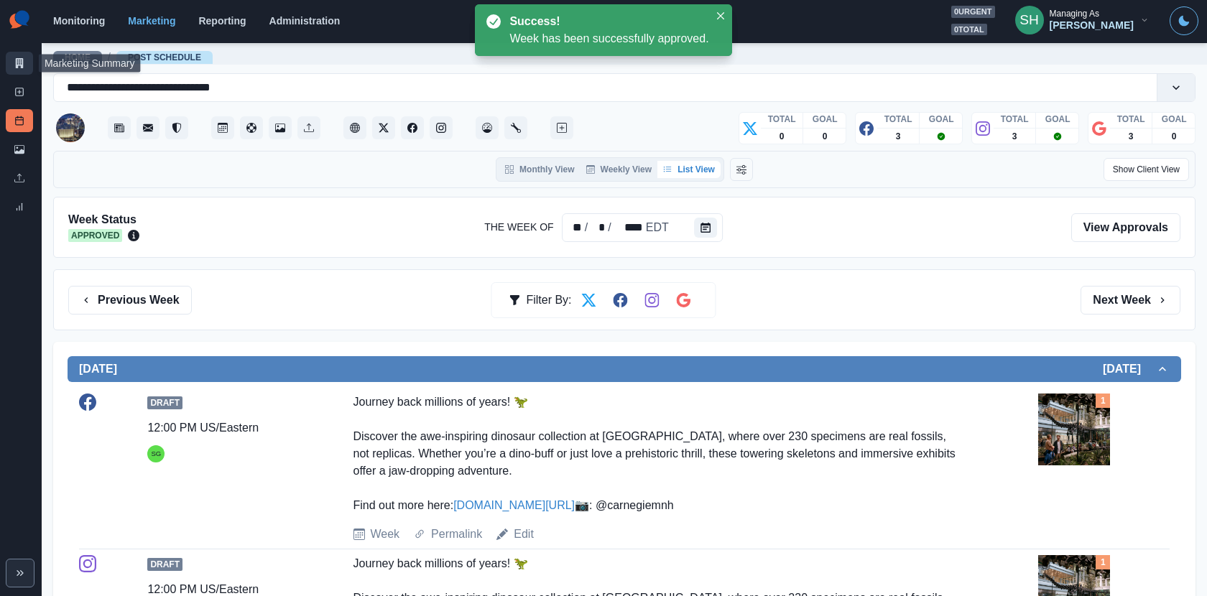
click at [28, 63] on link "Marketing Summary" at bounding box center [19, 63] width 27 height 23
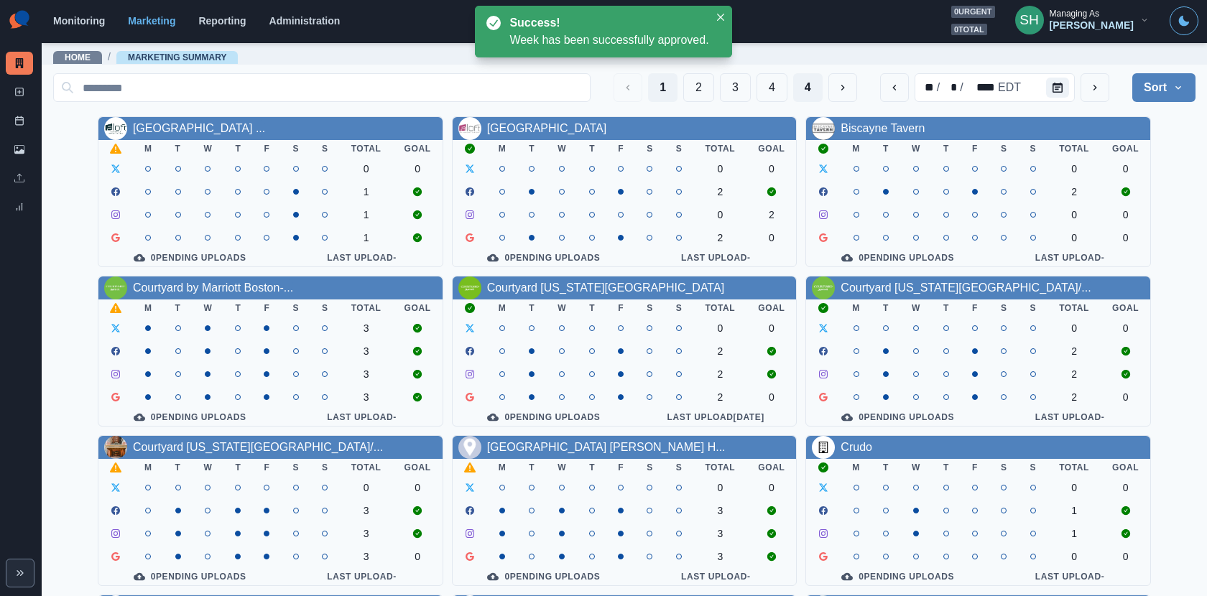
click at [800, 84] on button "4" at bounding box center [807, 87] width 29 height 29
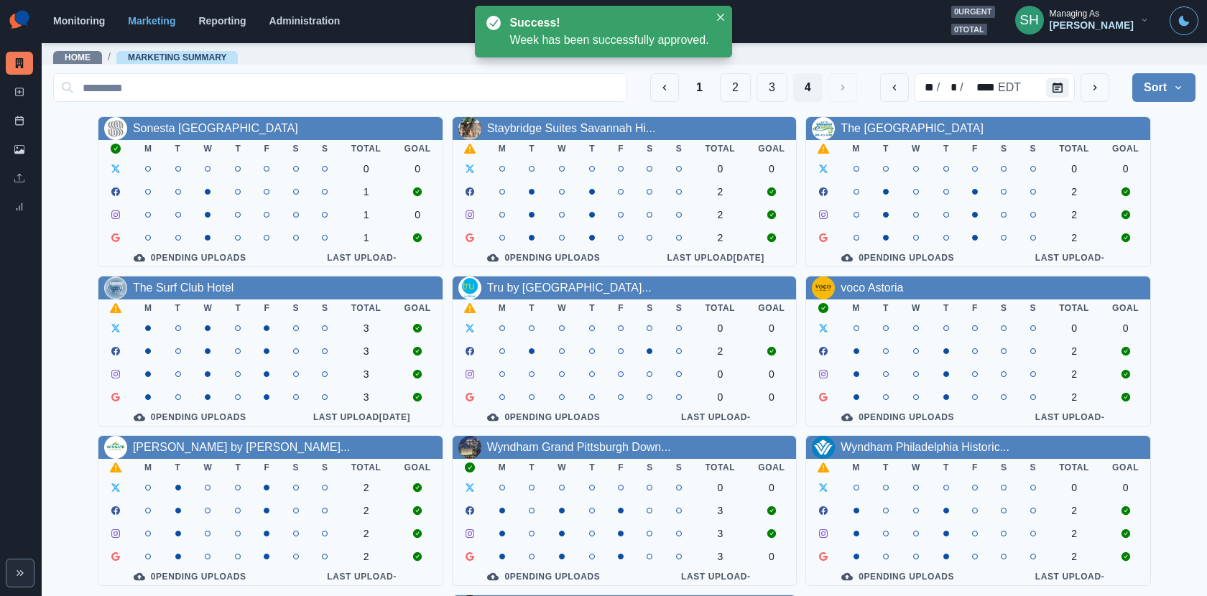
scroll to position [166, 0]
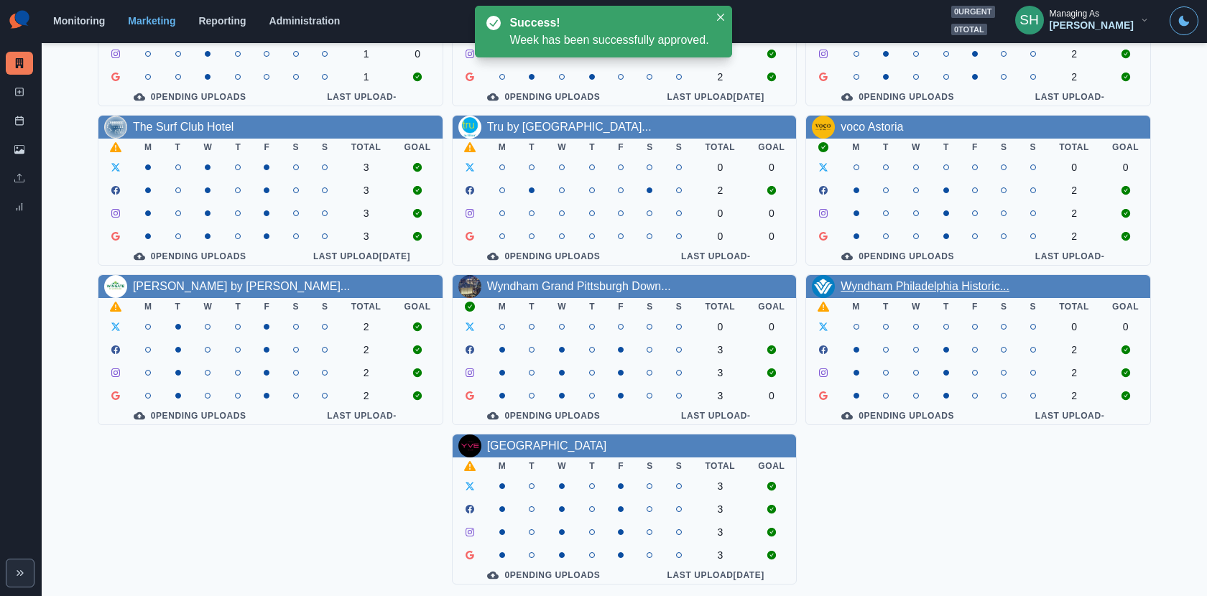
click at [908, 285] on link "Wyndham Philadelphia Historic..." at bounding box center [925, 286] width 169 height 12
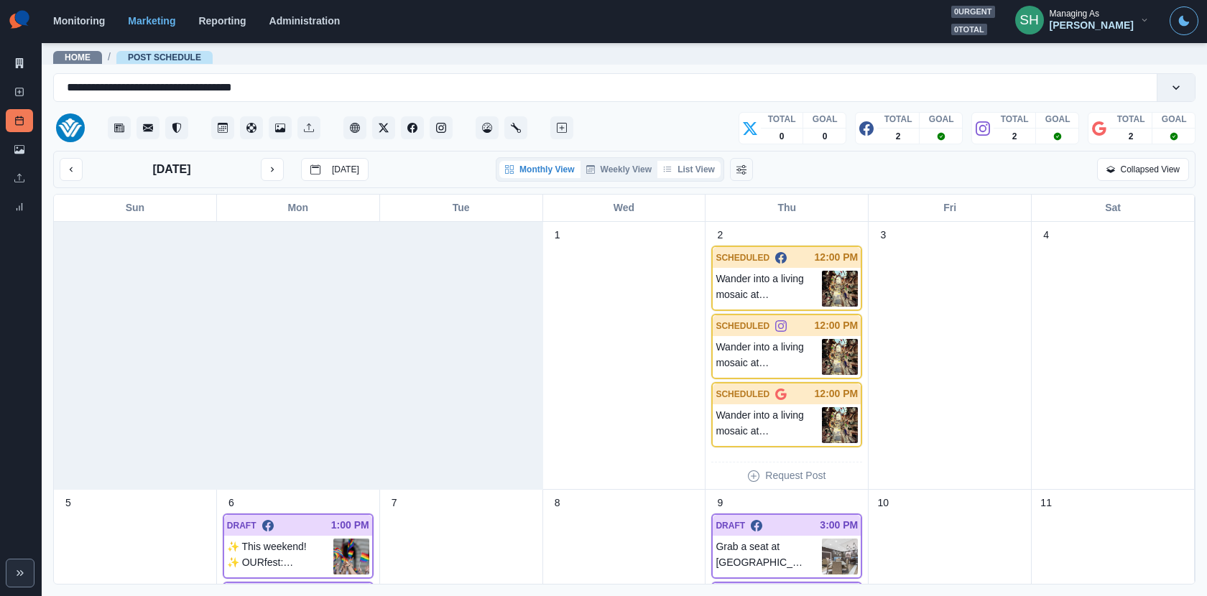
click at [687, 161] on button "List View" at bounding box center [688, 169] width 63 height 17
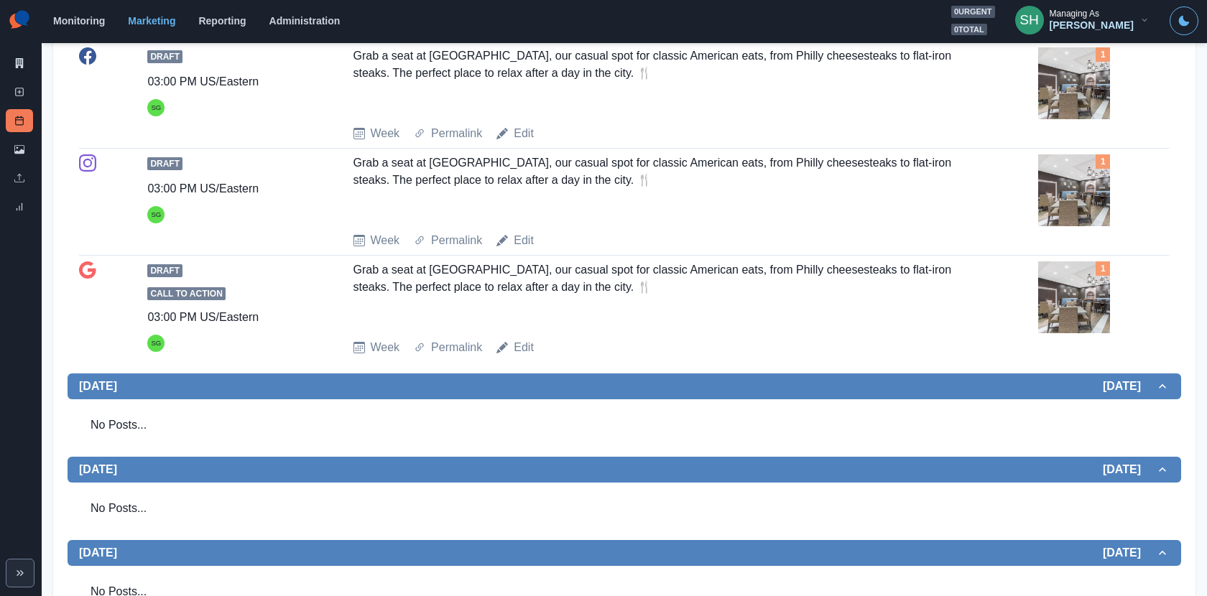
scroll to position [1073, 0]
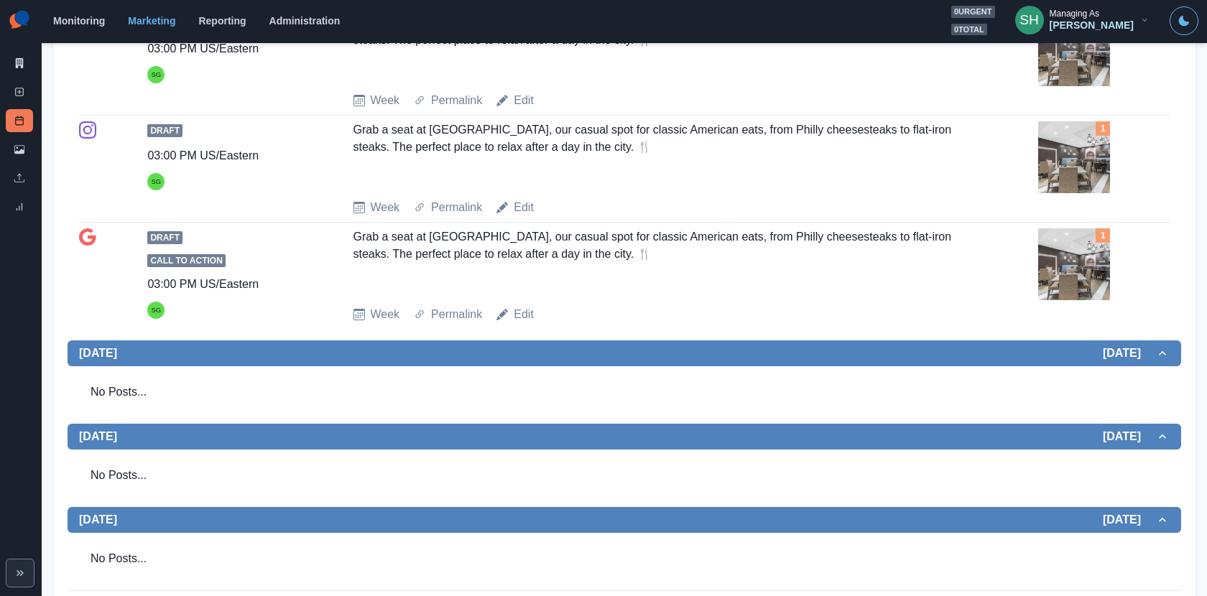
click at [21, 45] on div "Marketing Summary New Post Post Schedule Media Library Uploads Review Summary" at bounding box center [21, 112] width 42 height 224
click at [21, 68] on link "Marketing Summary" at bounding box center [19, 63] width 27 height 23
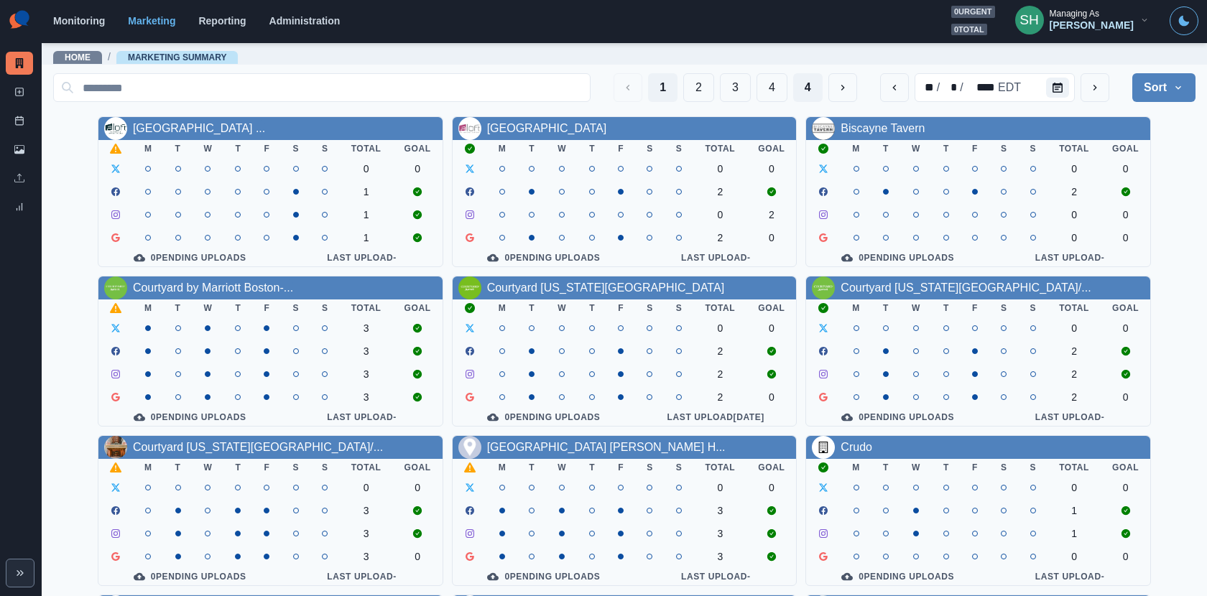
click at [798, 98] on button "4" at bounding box center [807, 87] width 29 height 29
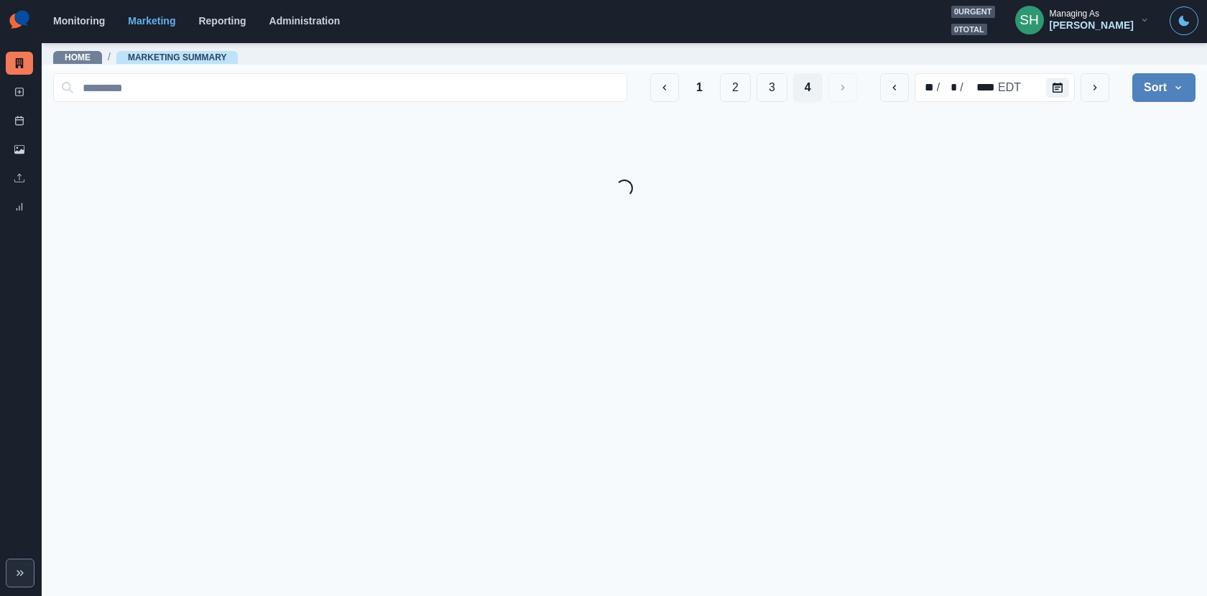
scroll to position [166, 0]
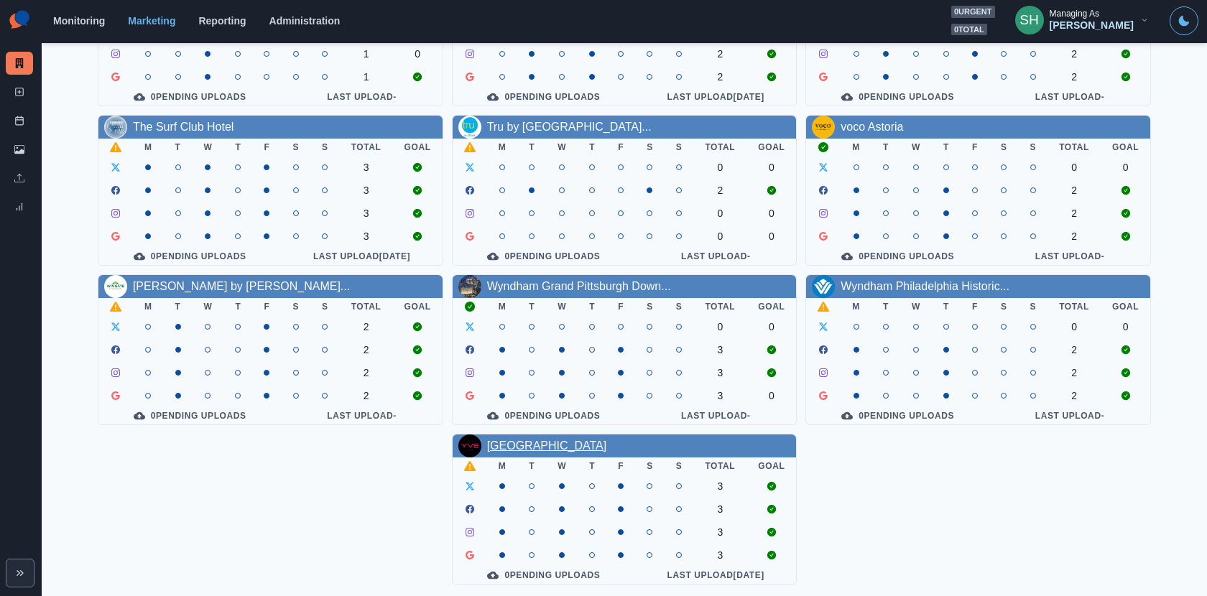
click at [581, 441] on link "YVE Hotel Miami Downtown" at bounding box center [547, 446] width 120 height 12
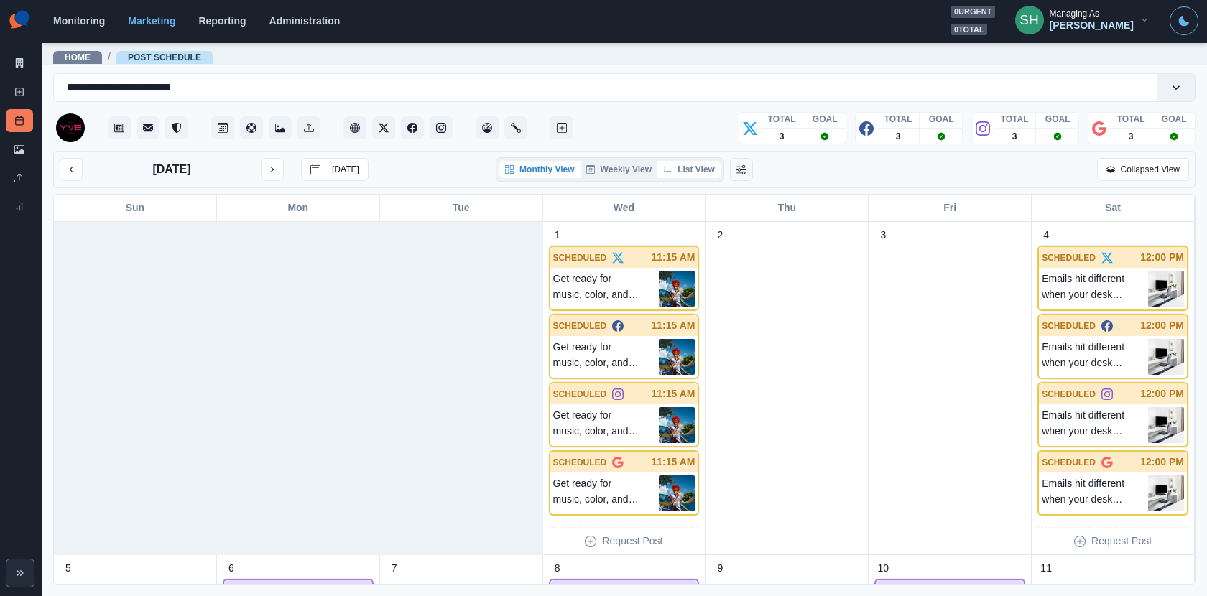
click at [699, 169] on button "List View" at bounding box center [688, 169] width 63 height 17
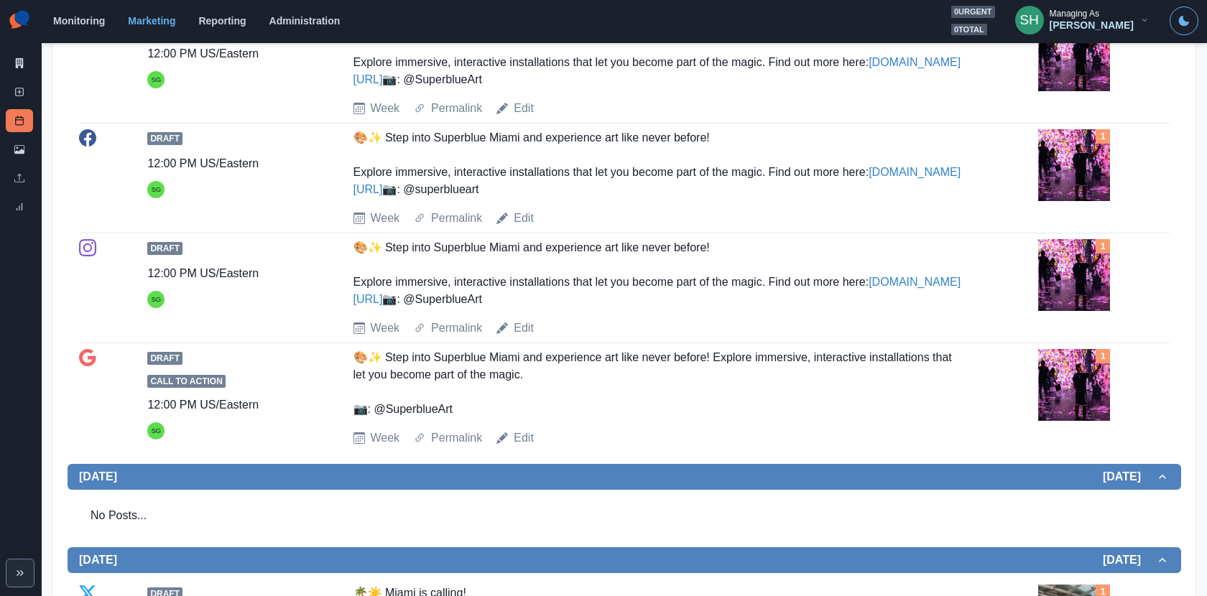
scroll to position [428, 0]
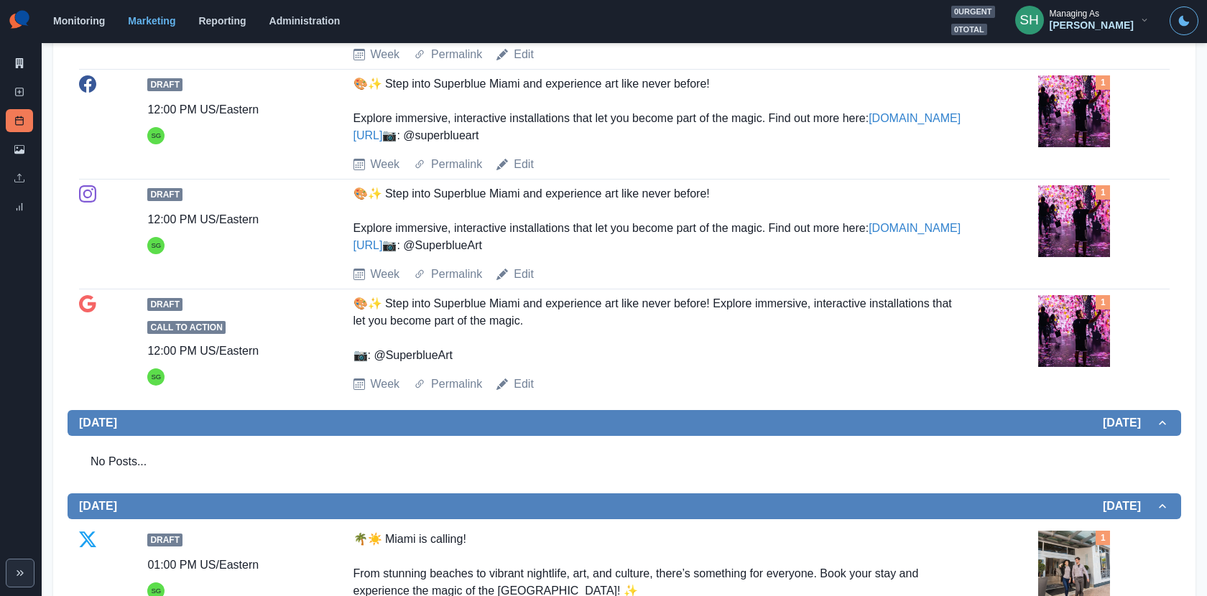
click at [1069, 257] on img at bounding box center [1074, 221] width 72 height 72
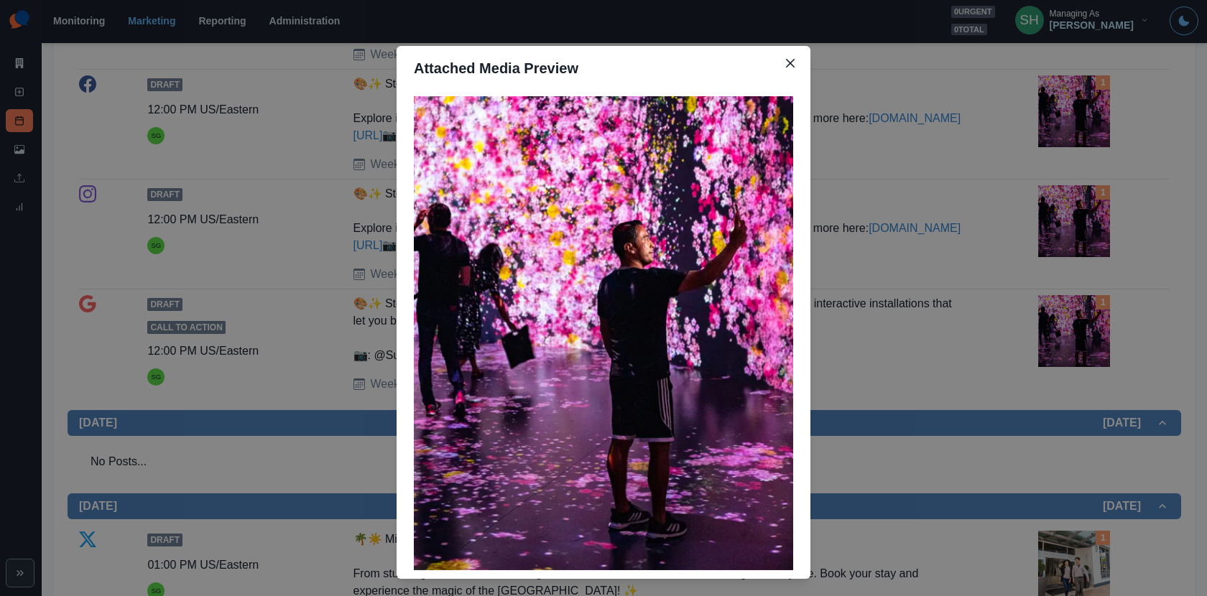
click at [953, 114] on div "Attached Media Preview" at bounding box center [603, 298] width 1207 height 596
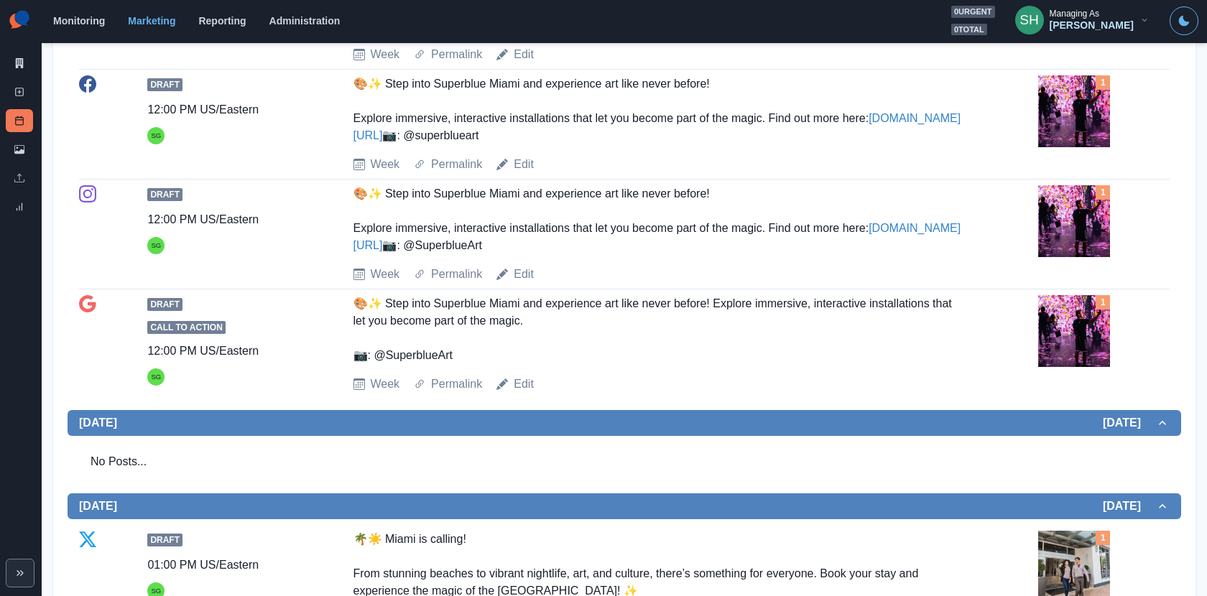
click at [444, 142] on link "www.shorturl.at/pHhE0" at bounding box center [657, 126] width 608 height 29
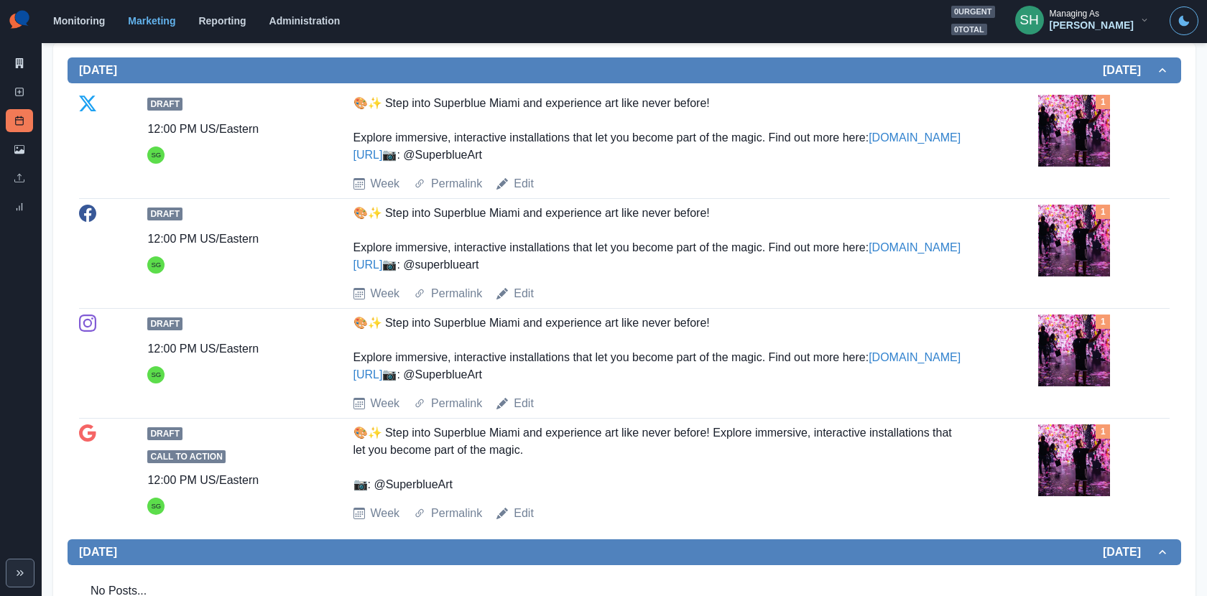
scroll to position [295, 0]
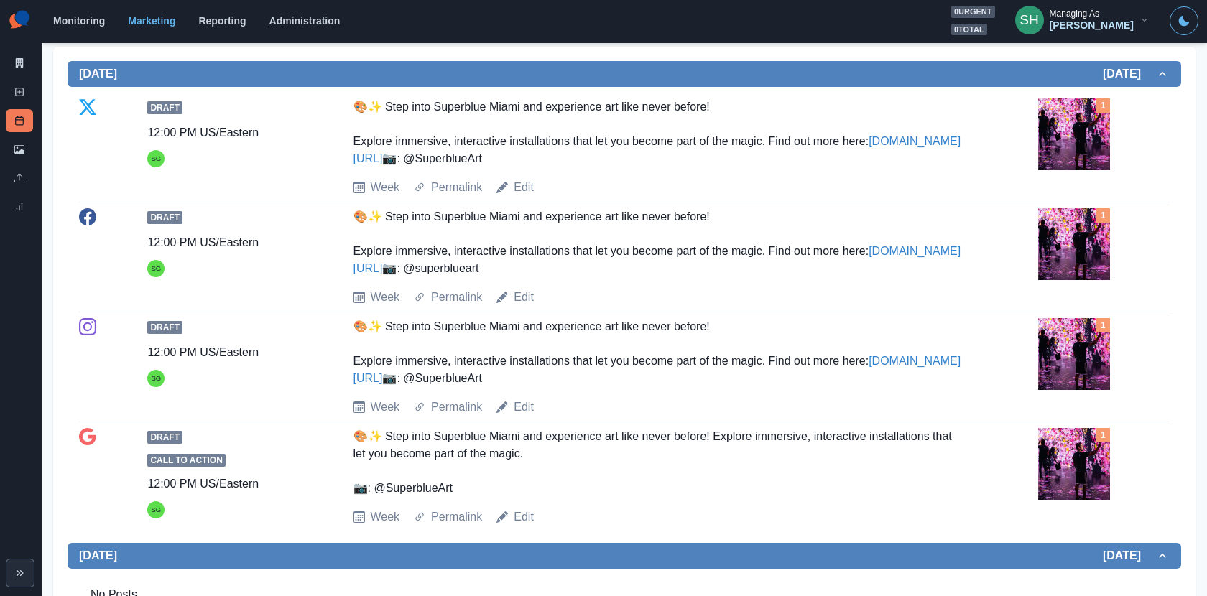
click at [426, 158] on link "www.shorturl.at/pHhE0" at bounding box center [657, 149] width 608 height 29
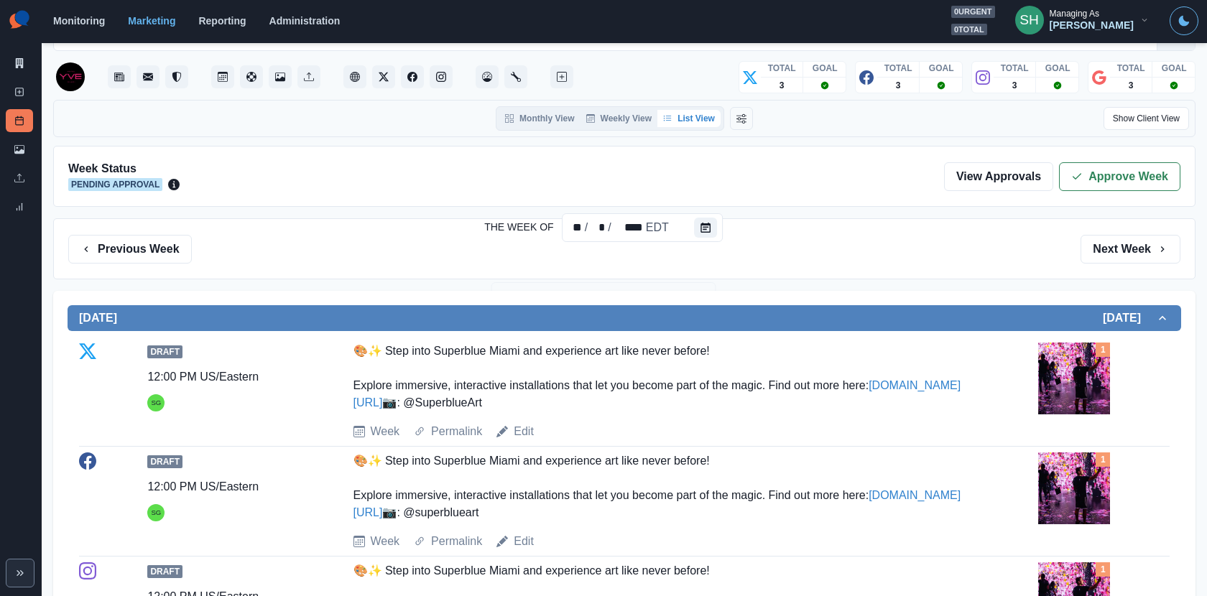
scroll to position [0, 0]
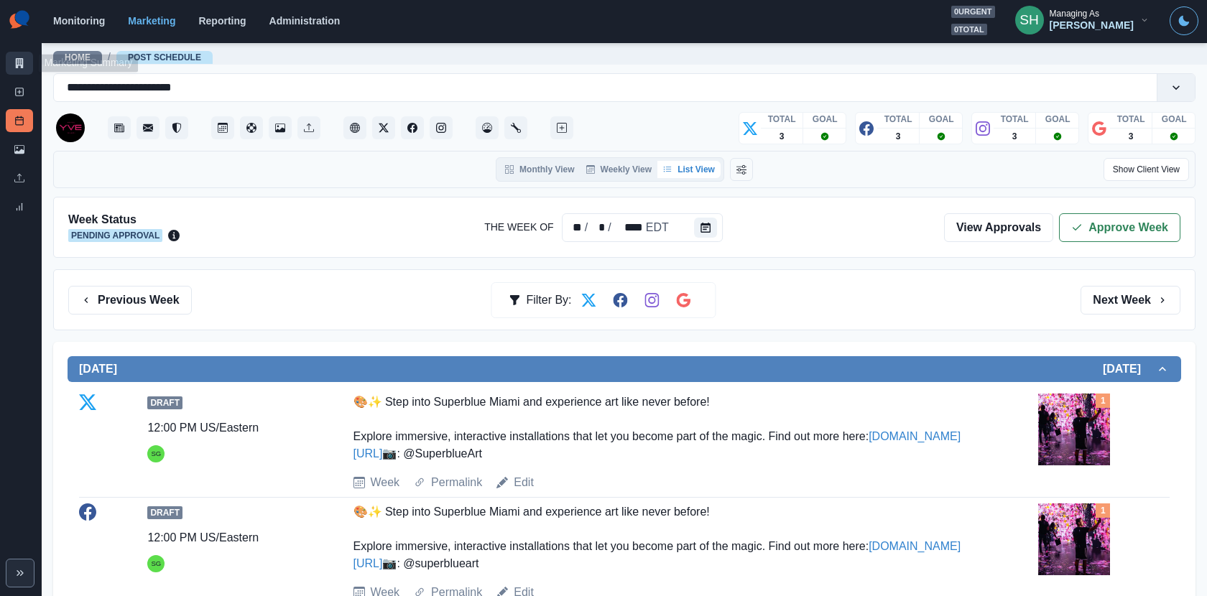
click at [17, 64] on icon at bounding box center [20, 63] width 8 height 10
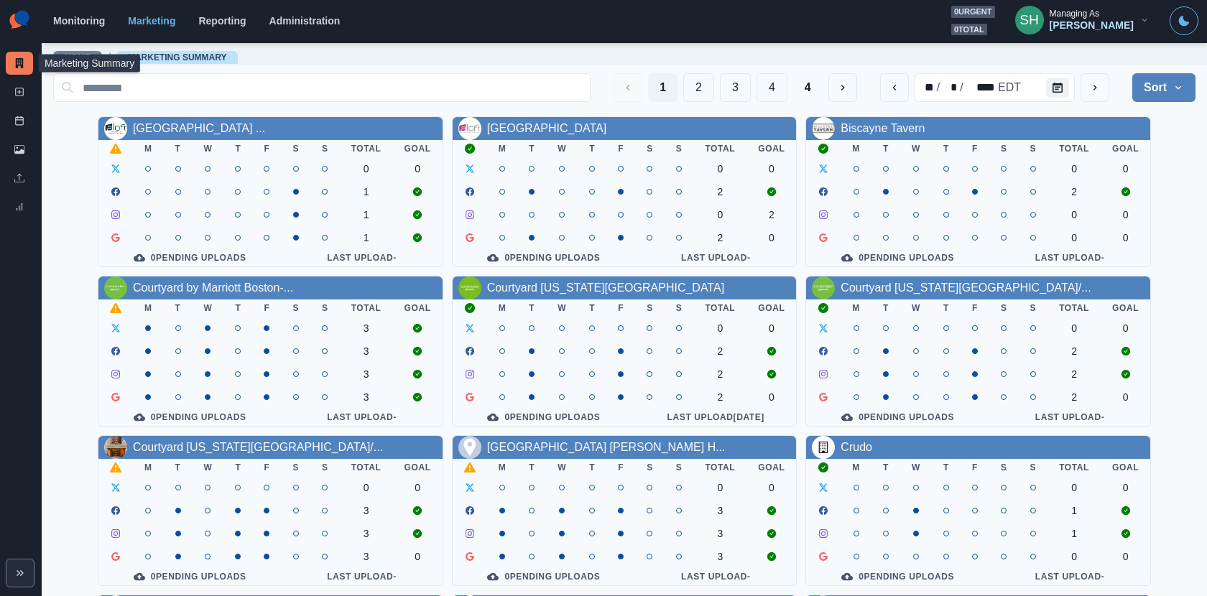
click at [1077, 29] on div "Sarah Gleason" at bounding box center [1092, 25] width 84 height 12
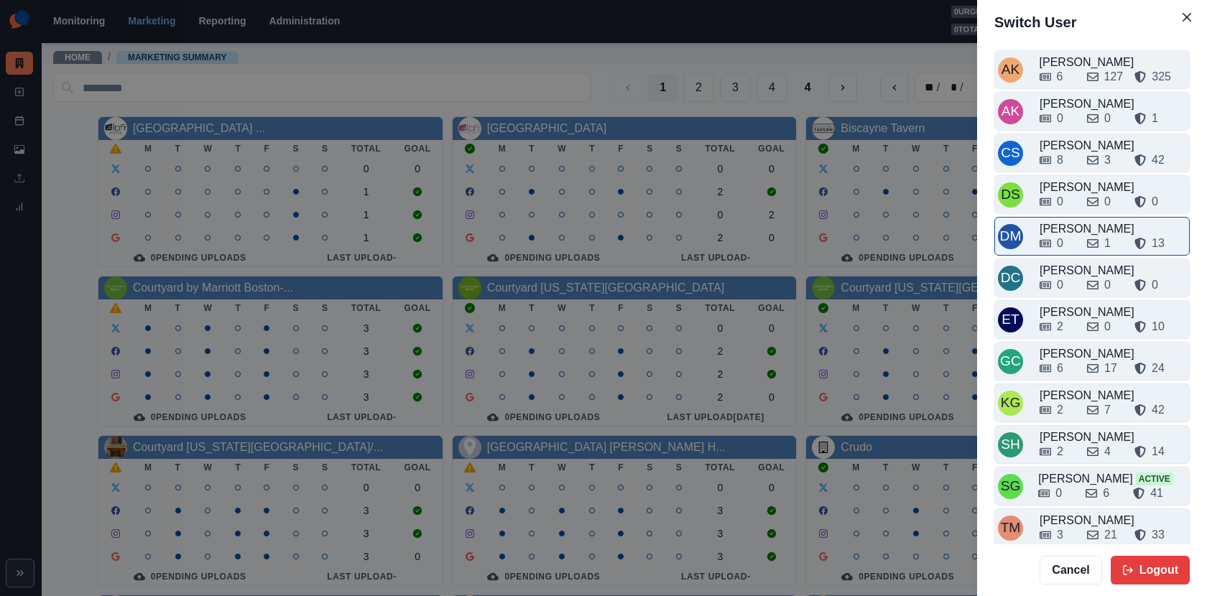
click at [1068, 235] on div "0" at bounding box center [1058, 243] width 36 height 17
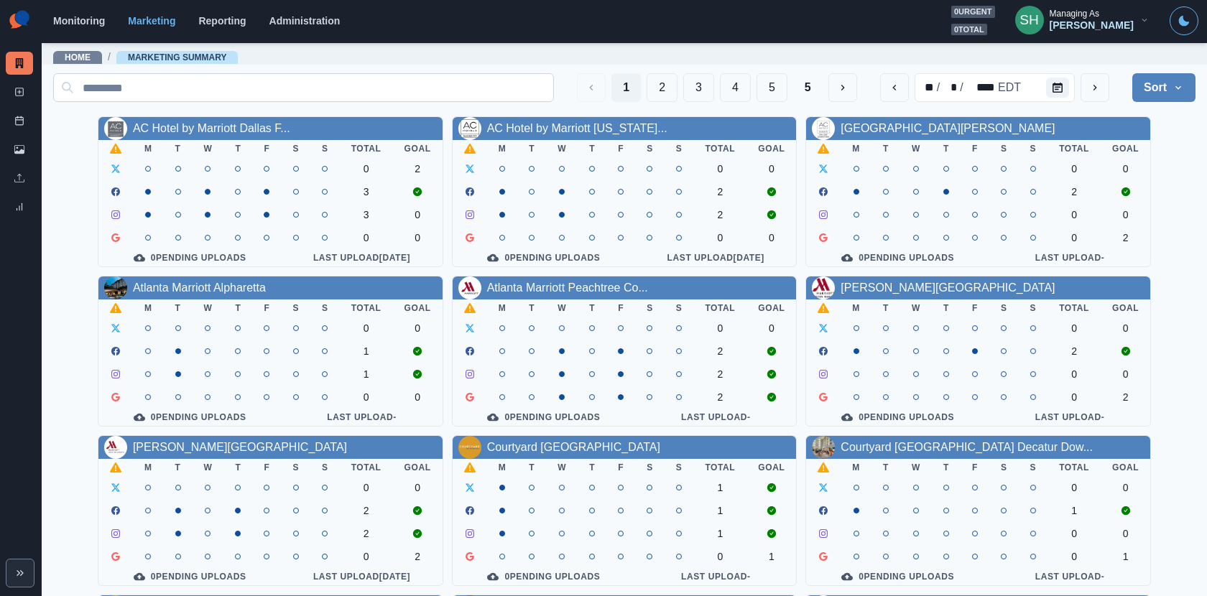
click at [365, 90] on input at bounding box center [303, 87] width 501 height 29
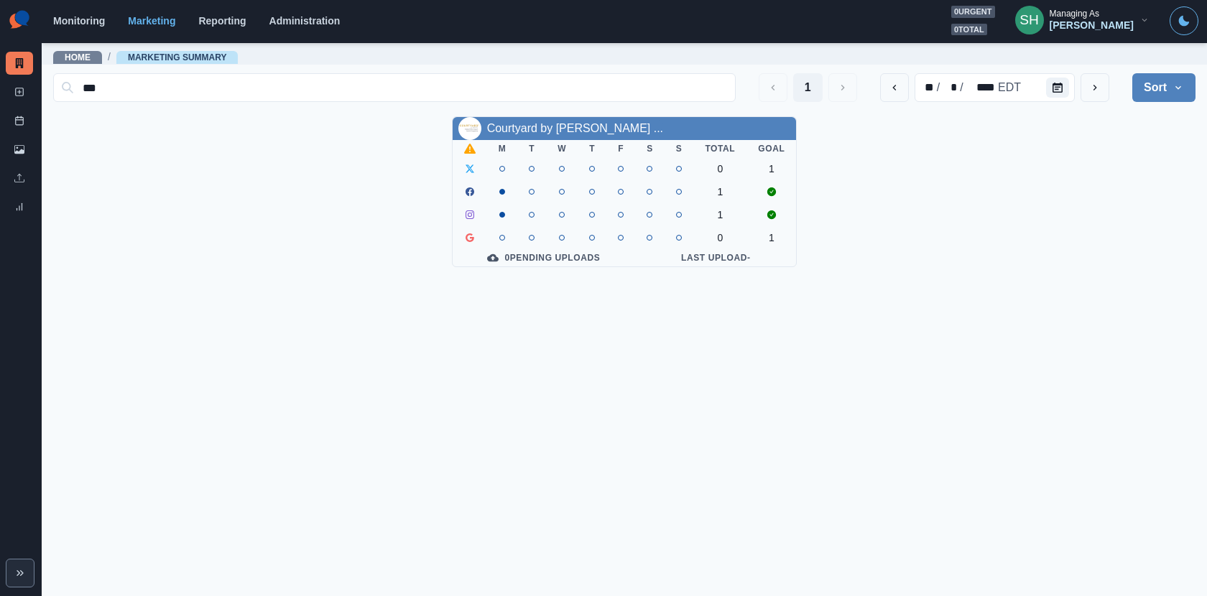
type input "***"
click at [540, 136] on div "Courtyard by Marriott Dallas ..." at bounding box center [575, 128] width 176 height 17
click at [535, 128] on link "Courtyard by Marriott Dallas ..." at bounding box center [575, 128] width 176 height 12
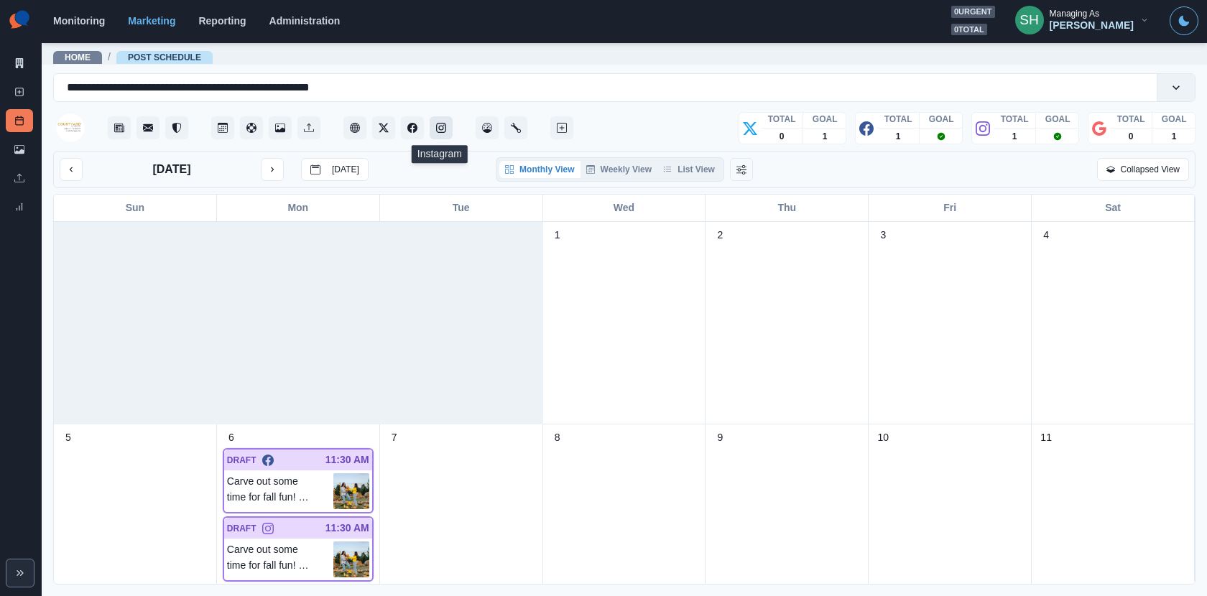
click at [441, 131] on icon "Instagram" at bounding box center [441, 128] width 10 height 10
click at [448, 129] on button "Instagram" at bounding box center [441, 127] width 23 height 23
click at [11, 68] on link "Marketing Summary" at bounding box center [19, 63] width 27 height 23
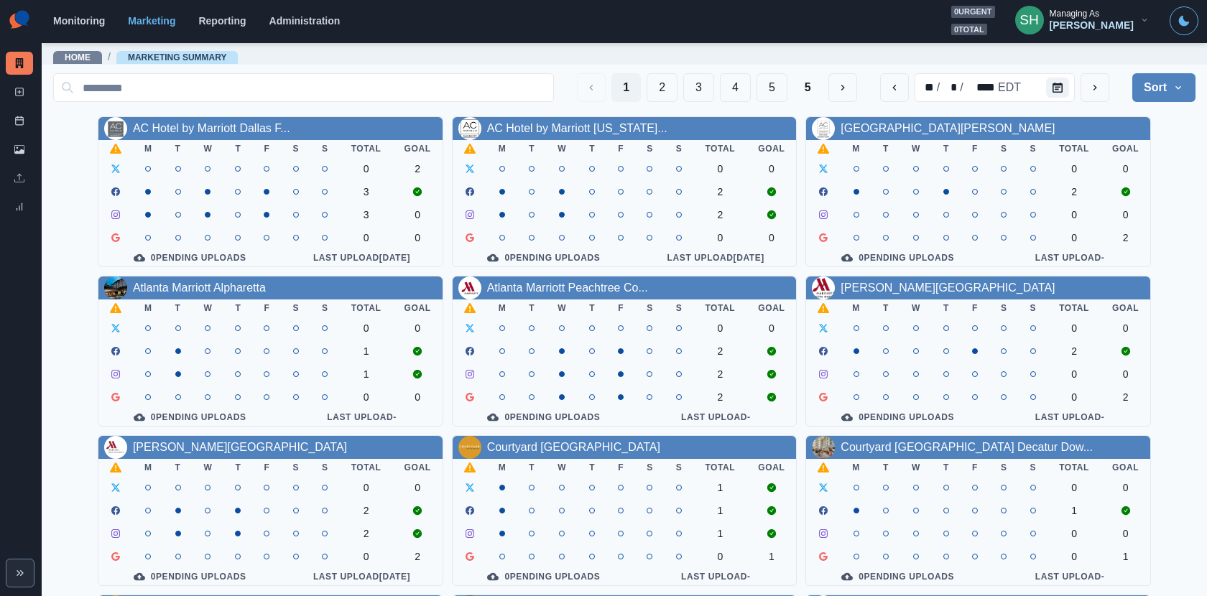
click at [1103, 23] on div "Darwin Manalo" at bounding box center [1092, 25] width 84 height 12
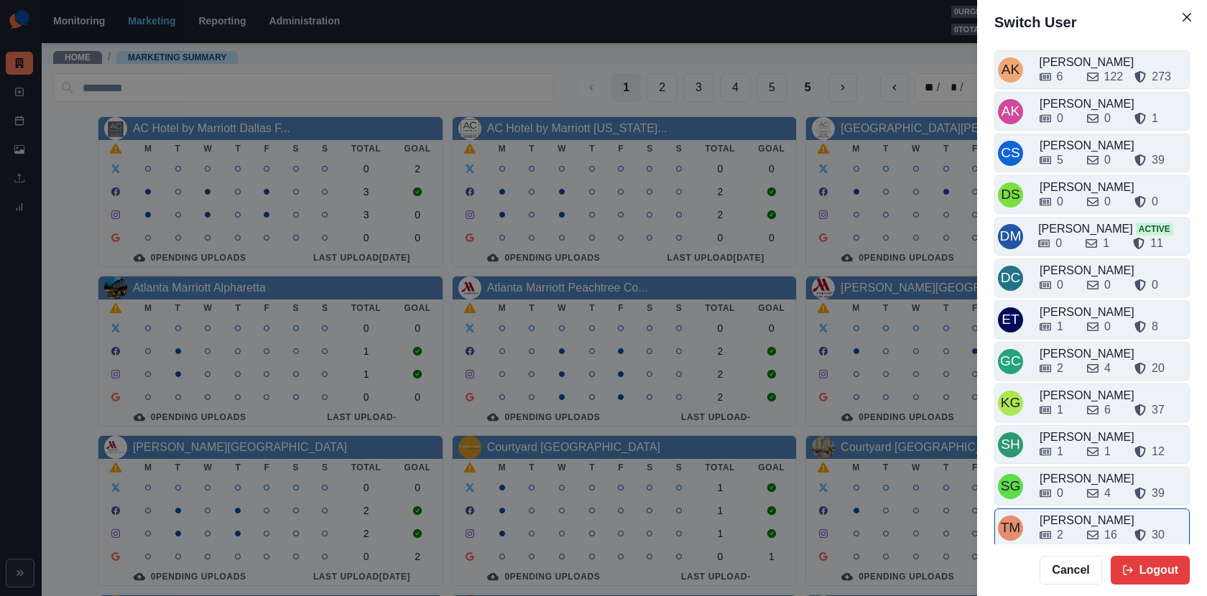
click at [1070, 521] on div "2 16 30" at bounding box center [1113, 532] width 147 height 23
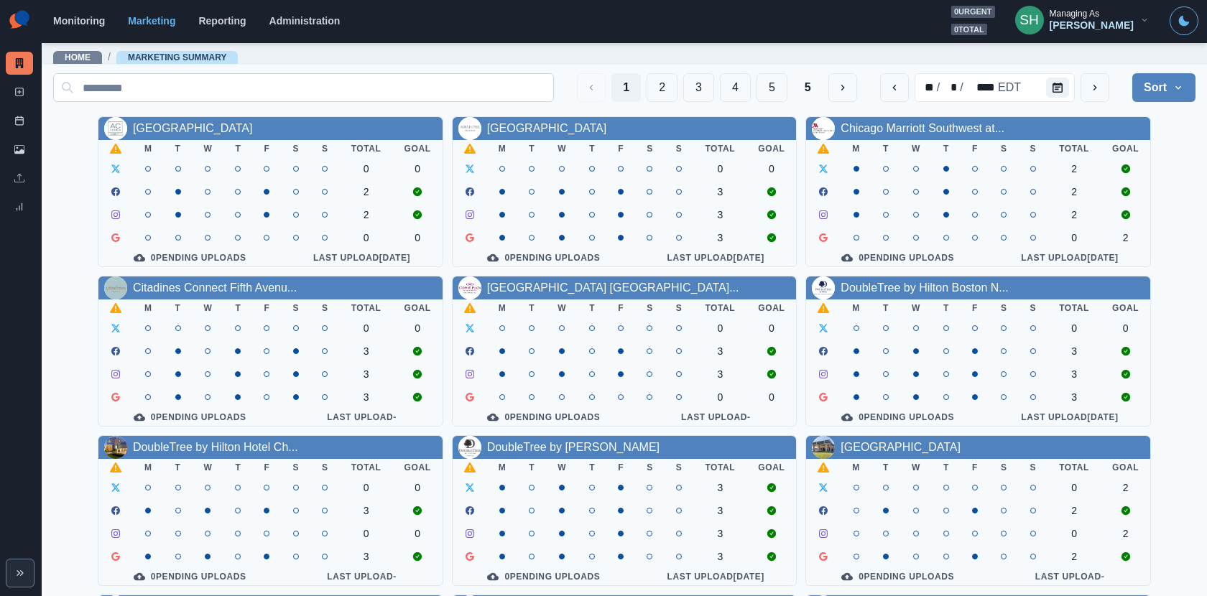
click at [410, 90] on input at bounding box center [303, 87] width 501 height 29
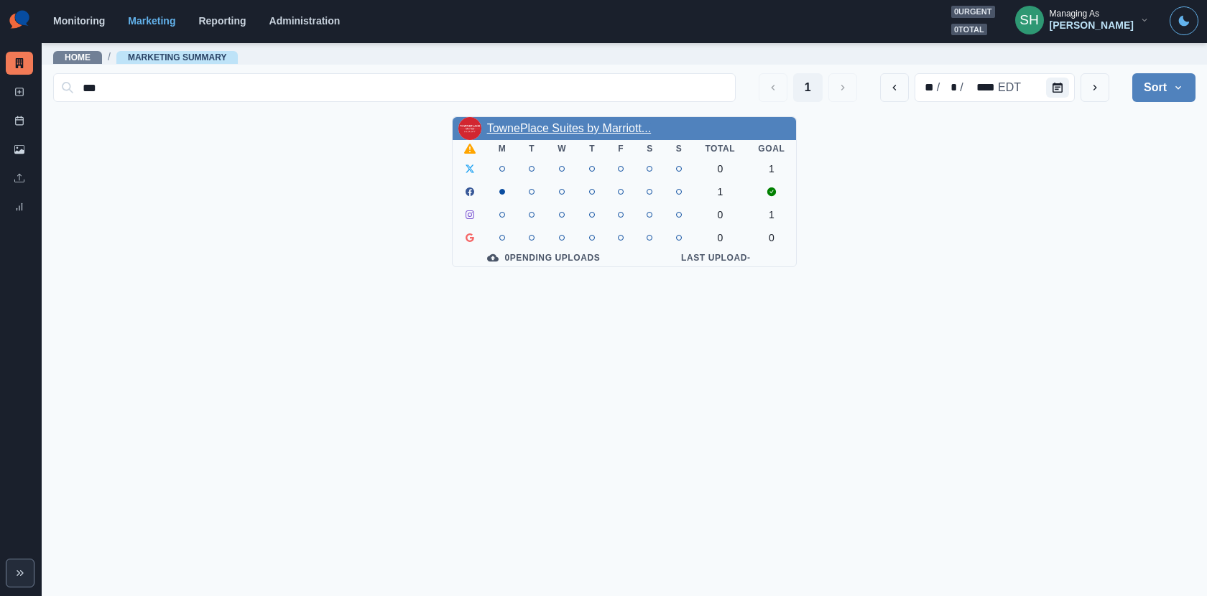
type input "***"
click at [599, 133] on link "TownePlace Suites by Marriott..." at bounding box center [569, 128] width 165 height 12
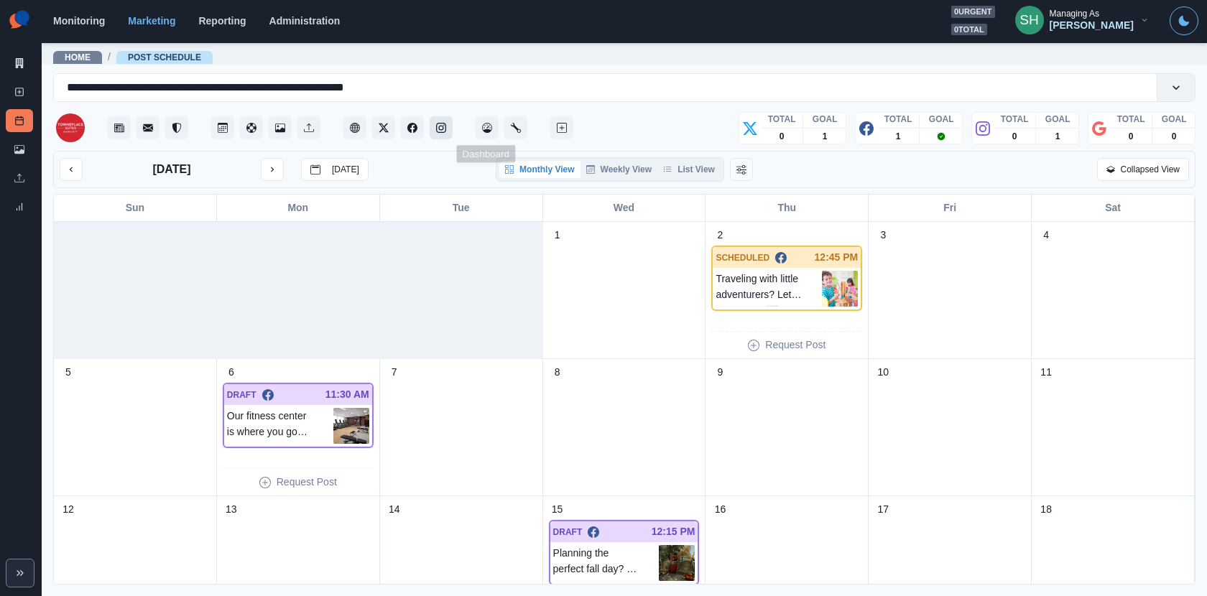
click at [442, 126] on icon "Instagram" at bounding box center [441, 128] width 10 height 10
click at [10, 63] on link "Marketing Summary" at bounding box center [19, 63] width 27 height 23
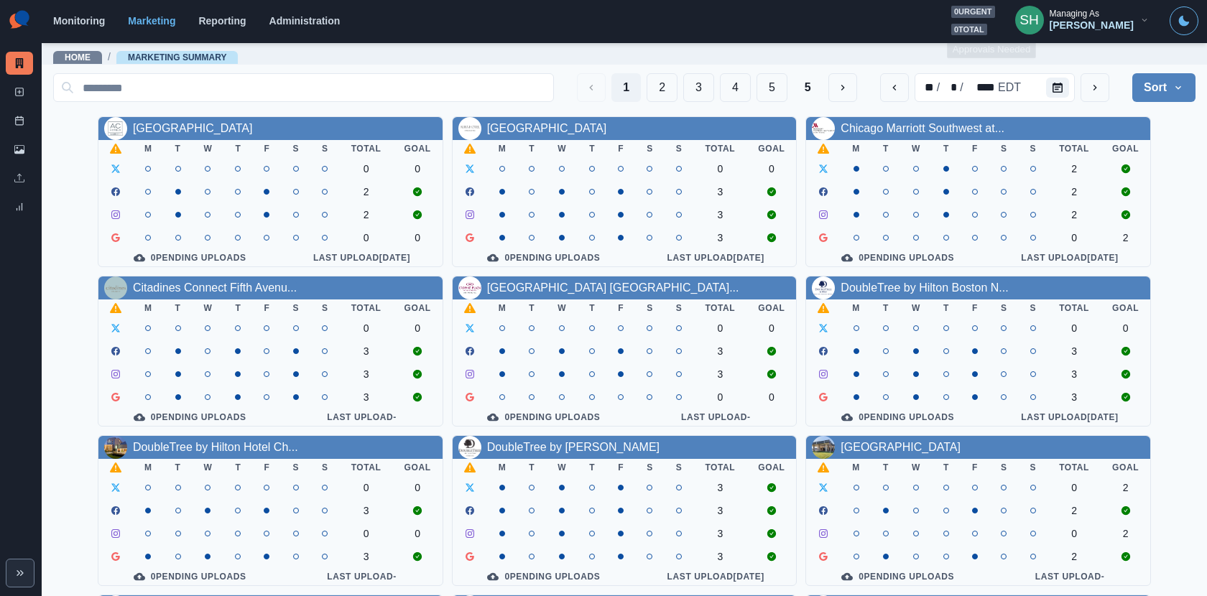
click at [1081, 18] on div "Managing As" at bounding box center [1075, 14] width 50 height 10
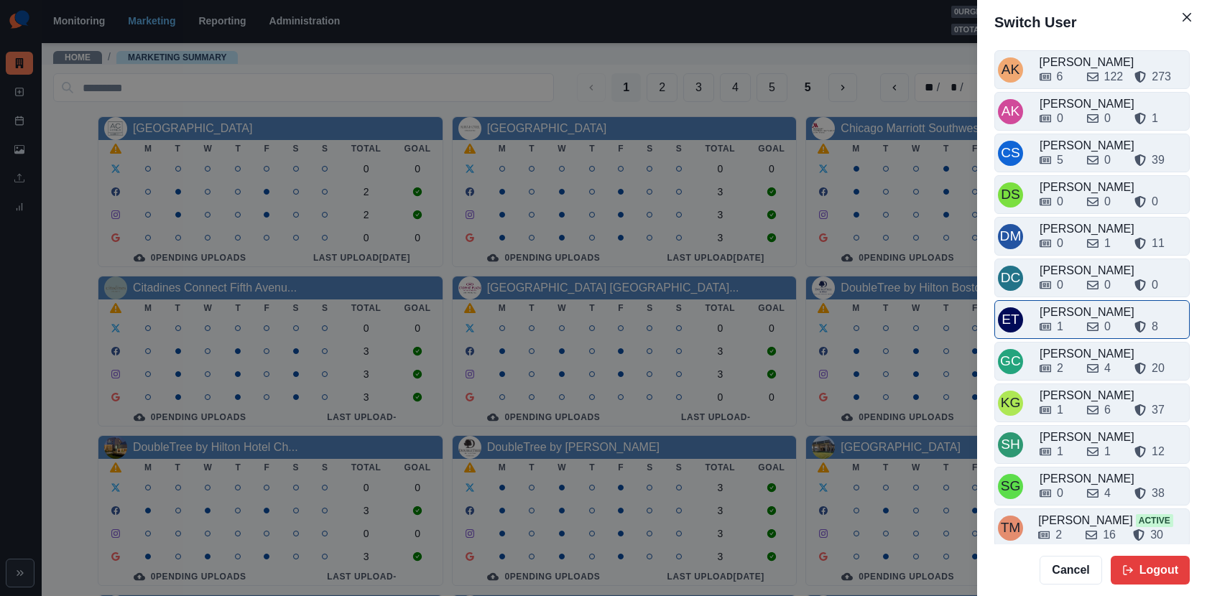
click at [1075, 318] on div "1 0 8" at bounding box center [1113, 326] width 147 height 17
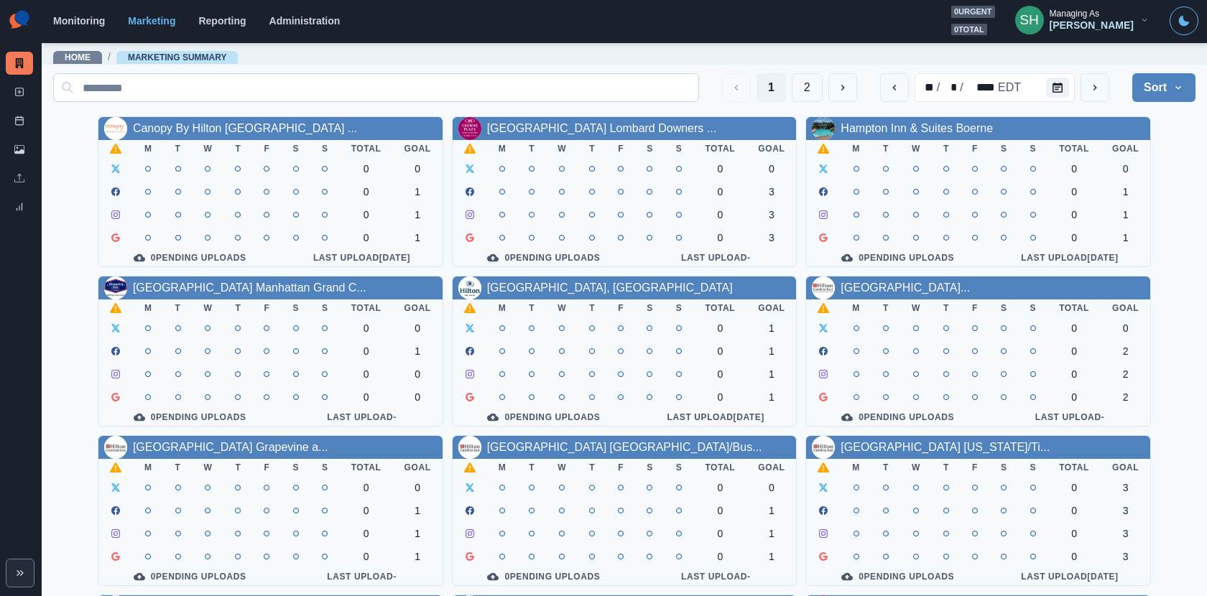
click at [441, 88] on input at bounding box center [376, 87] width 646 height 29
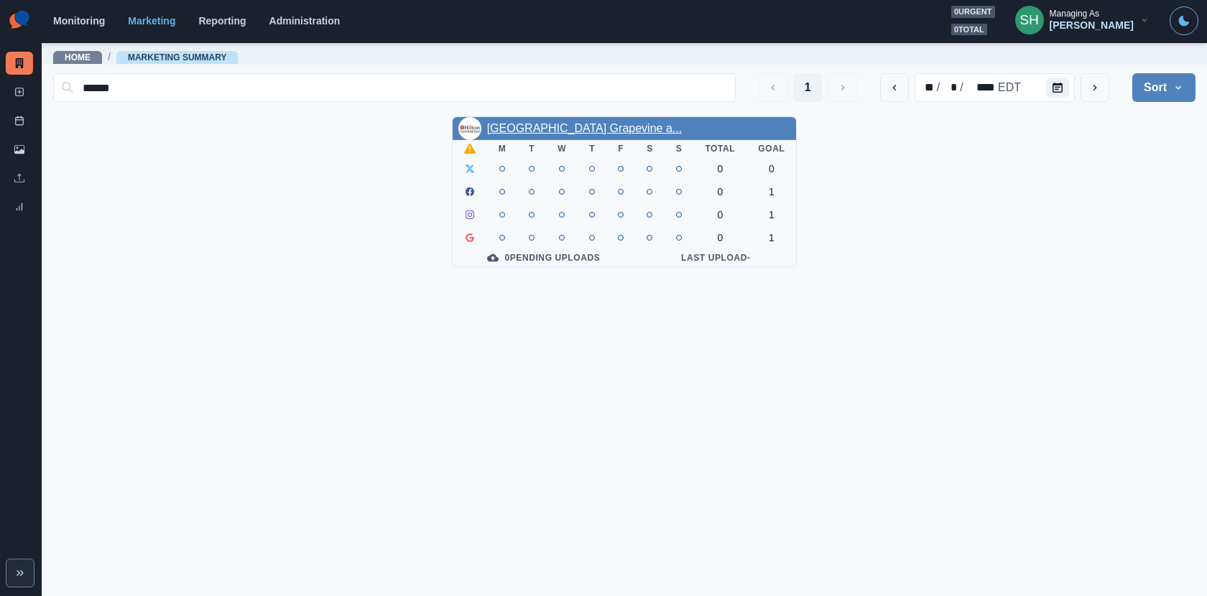
type input "******"
click at [511, 126] on link "Hilton Garden Inn Grapevine a..." at bounding box center [584, 128] width 195 height 12
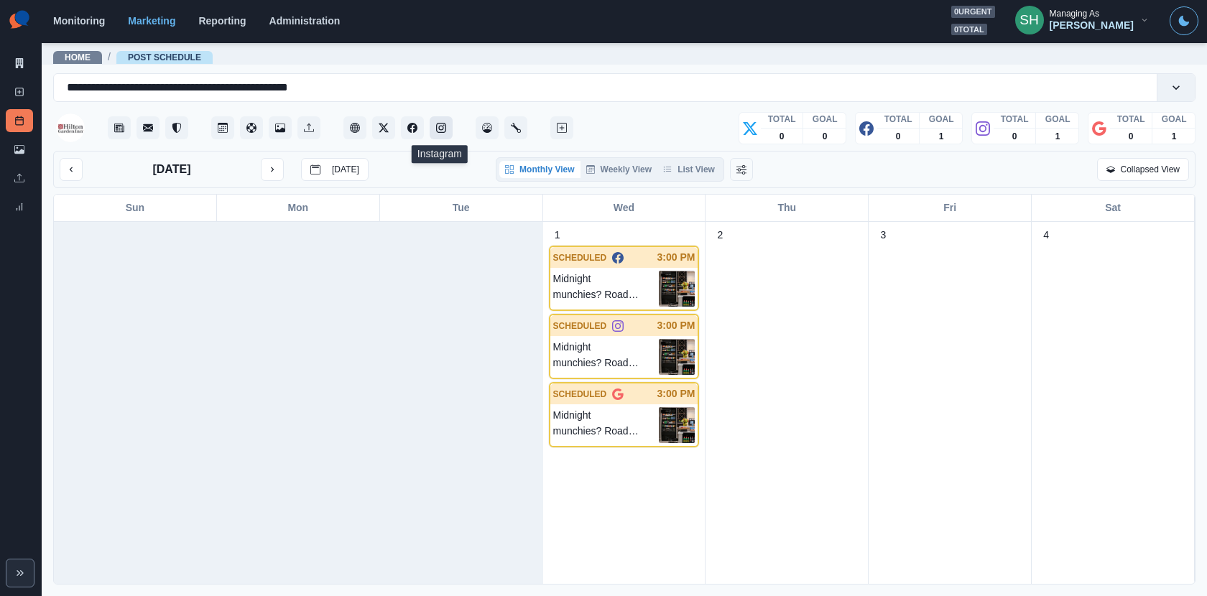
click at [435, 129] on button "Instagram" at bounding box center [441, 127] width 23 height 23
click at [6, 63] on link "Marketing Summary" at bounding box center [19, 63] width 27 height 23
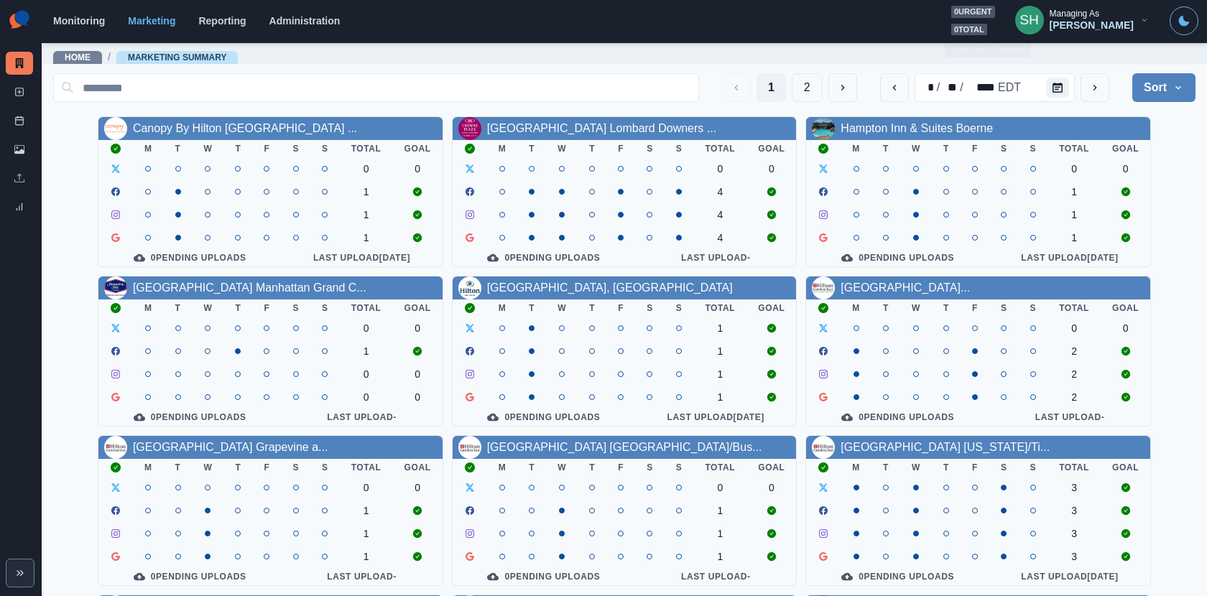
click at [1106, 22] on div "Emily Tanedo" at bounding box center [1092, 25] width 84 height 12
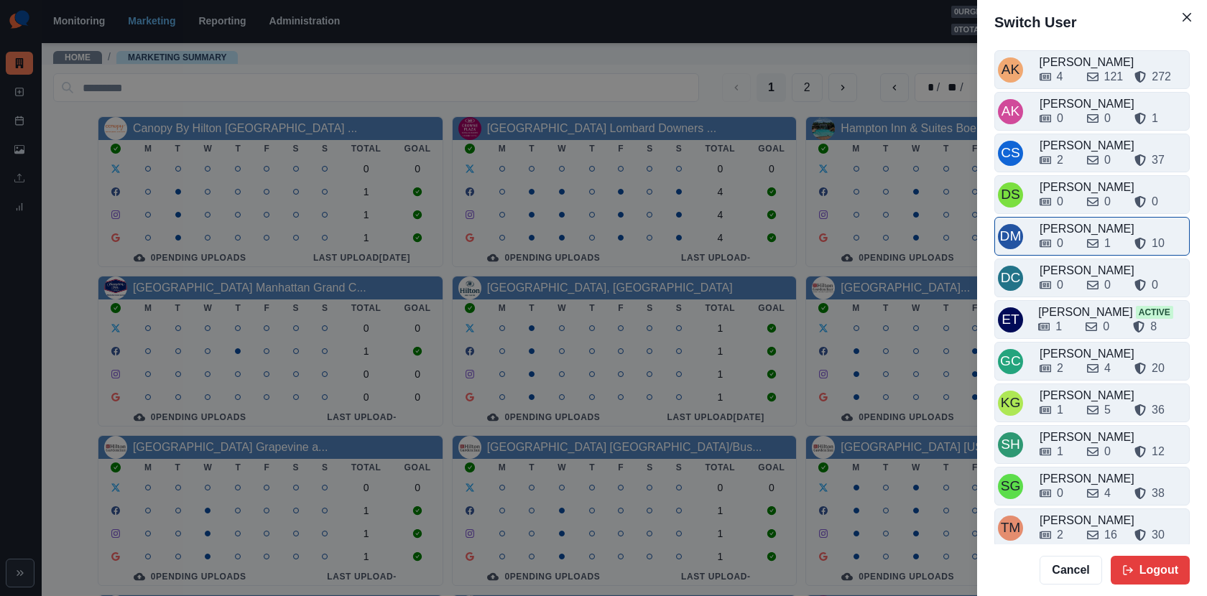
click at [1066, 231] on div "0 1 10" at bounding box center [1113, 240] width 147 height 23
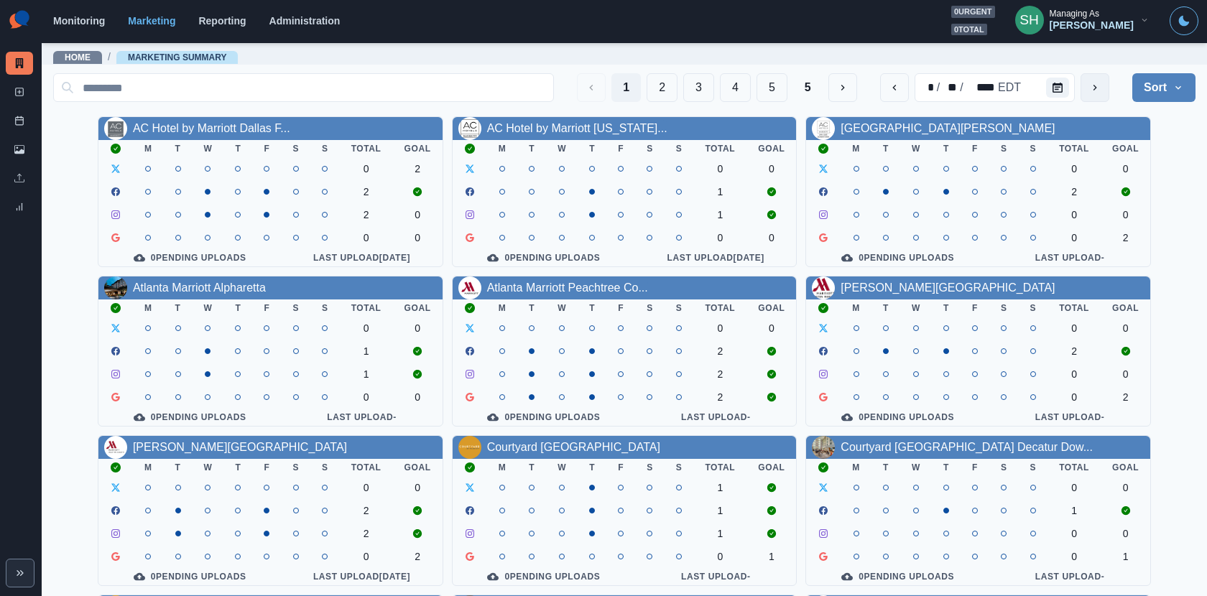
click at [1086, 85] on button "next" at bounding box center [1095, 87] width 29 height 29
click at [217, 120] on div "AC Hotel by Marriott Dallas F..." at bounding box center [211, 128] width 157 height 17
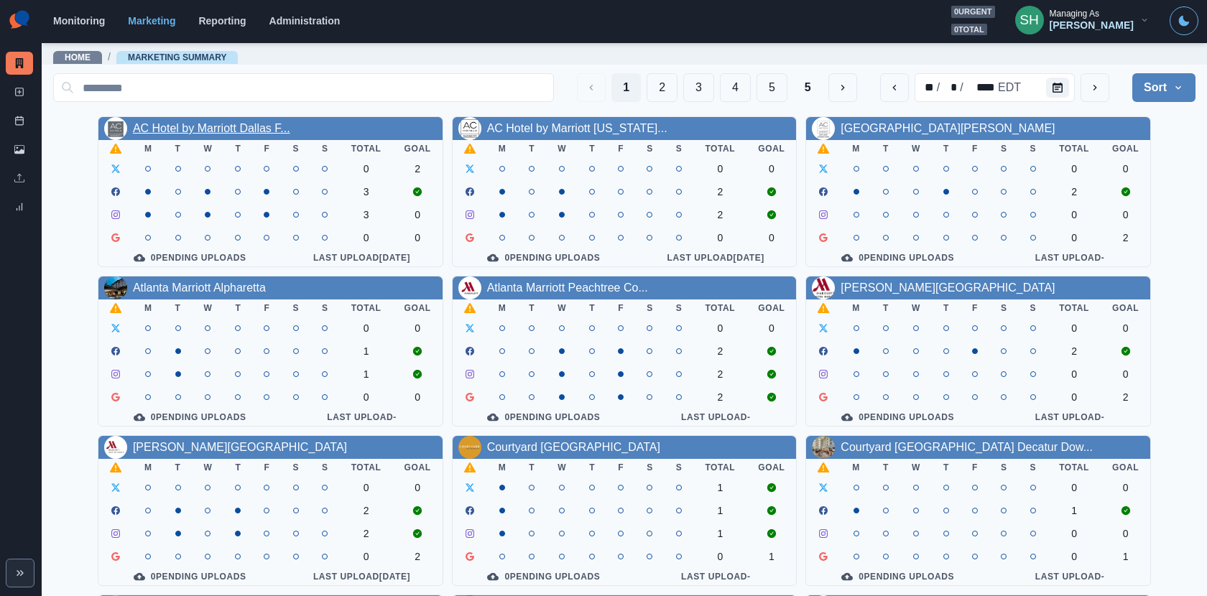
click at [221, 131] on link "AC Hotel by Marriott Dallas F..." at bounding box center [211, 128] width 157 height 12
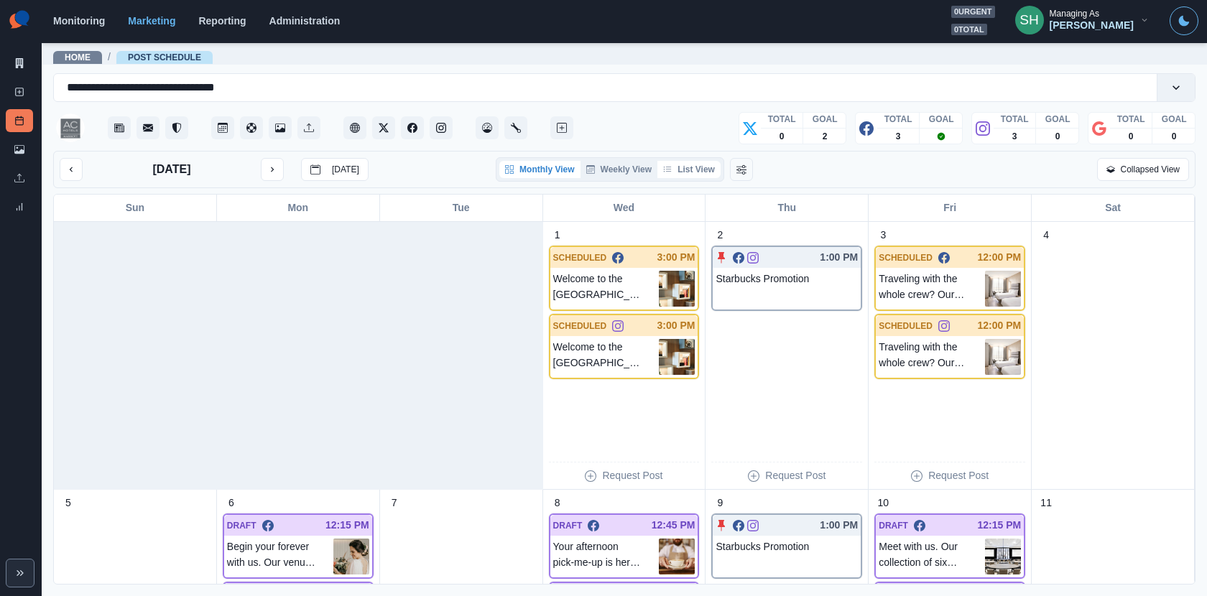
click at [688, 162] on button "List View" at bounding box center [688, 169] width 63 height 17
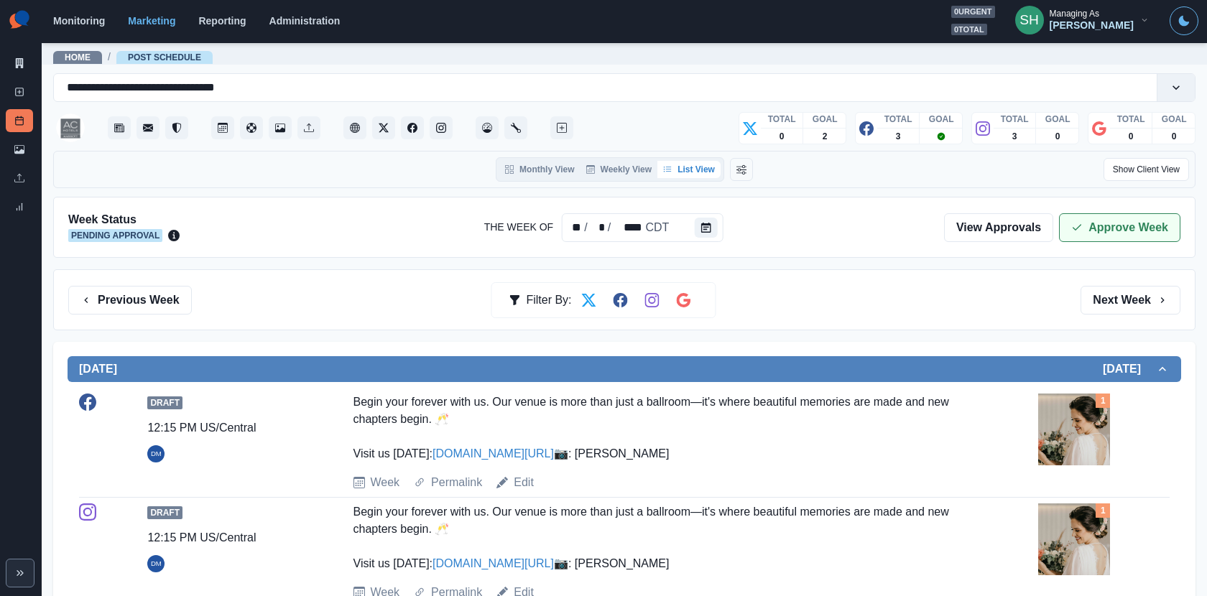
click at [1110, 236] on button "Approve Week" at bounding box center [1119, 227] width 121 height 29
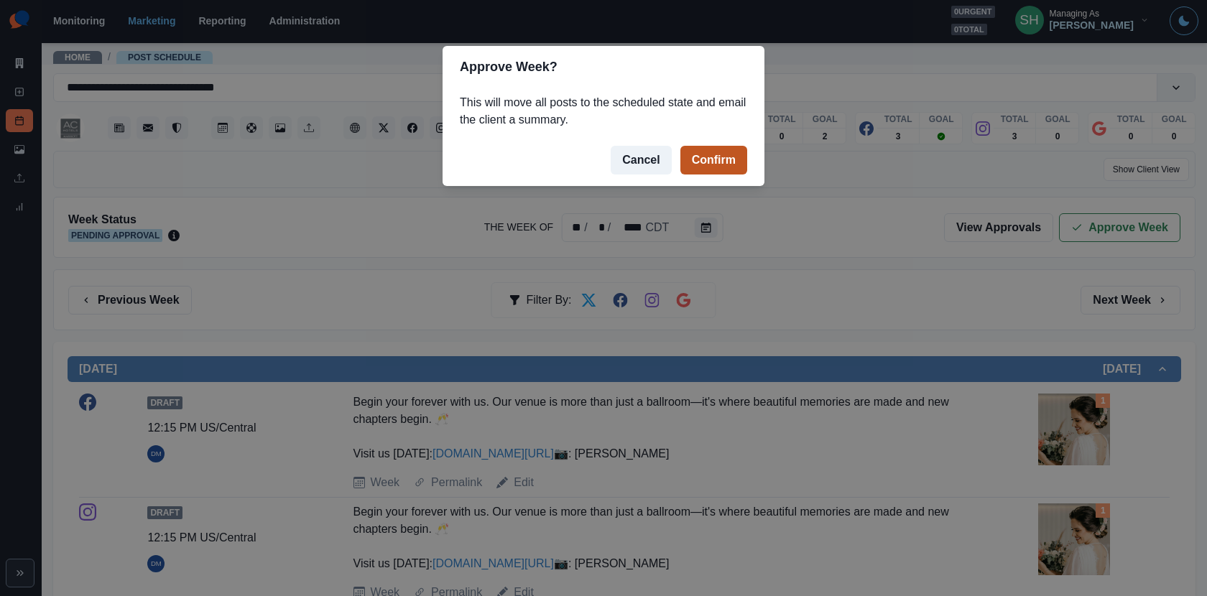
click at [731, 158] on button "Confirm" at bounding box center [713, 160] width 67 height 29
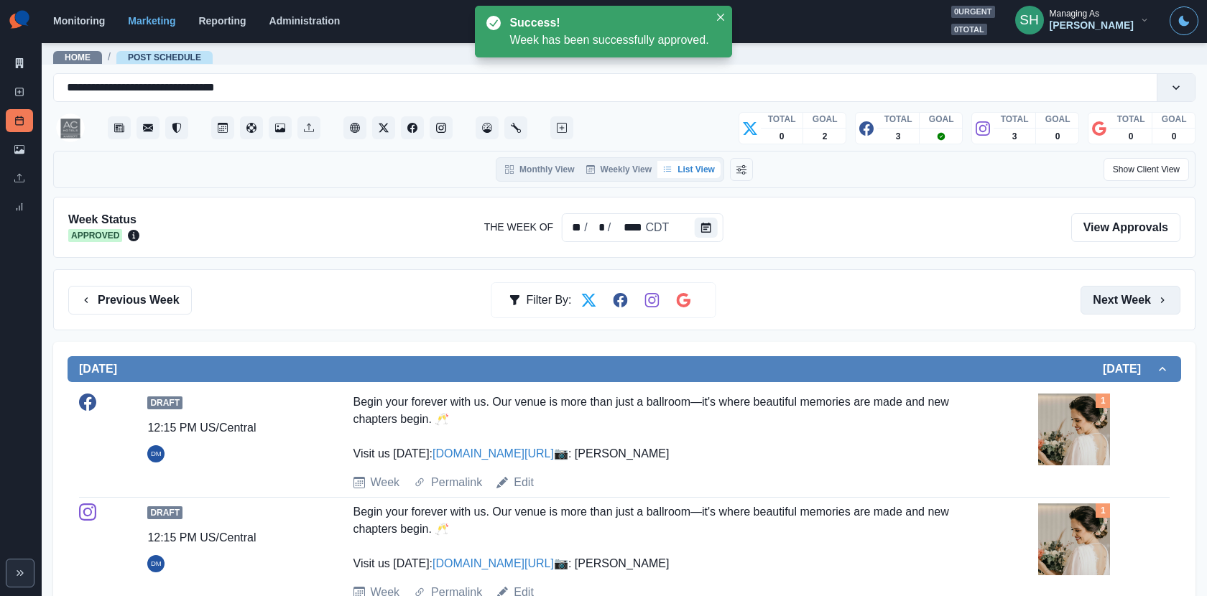
click at [1101, 301] on button "Next Week" at bounding box center [1131, 300] width 100 height 29
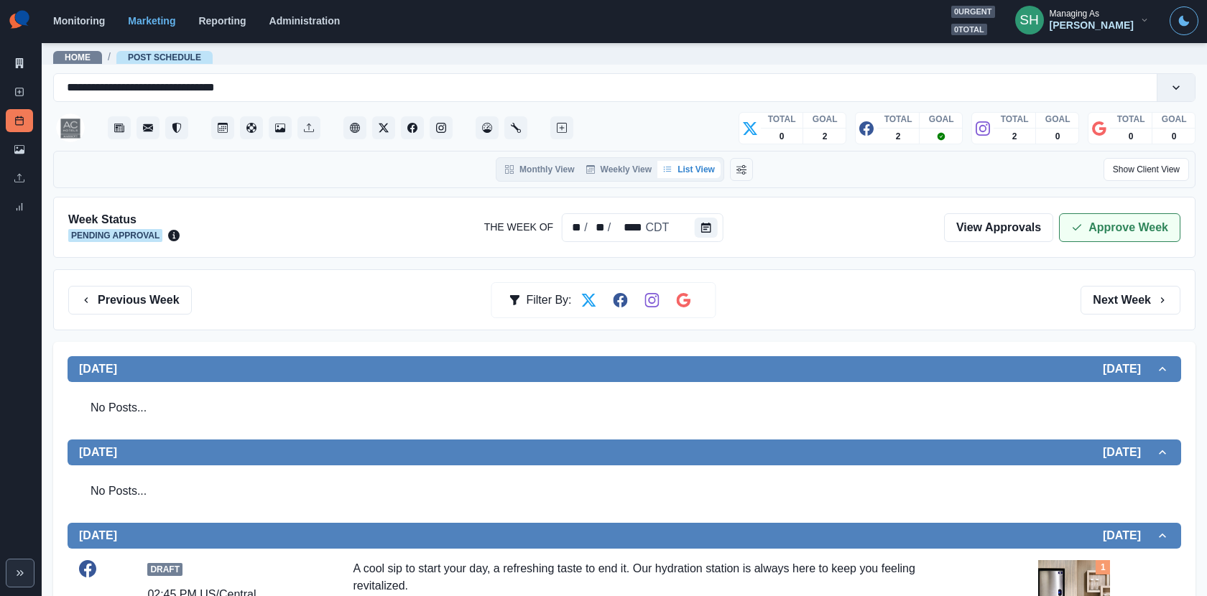
click at [1099, 226] on button "Approve Week" at bounding box center [1119, 227] width 121 height 29
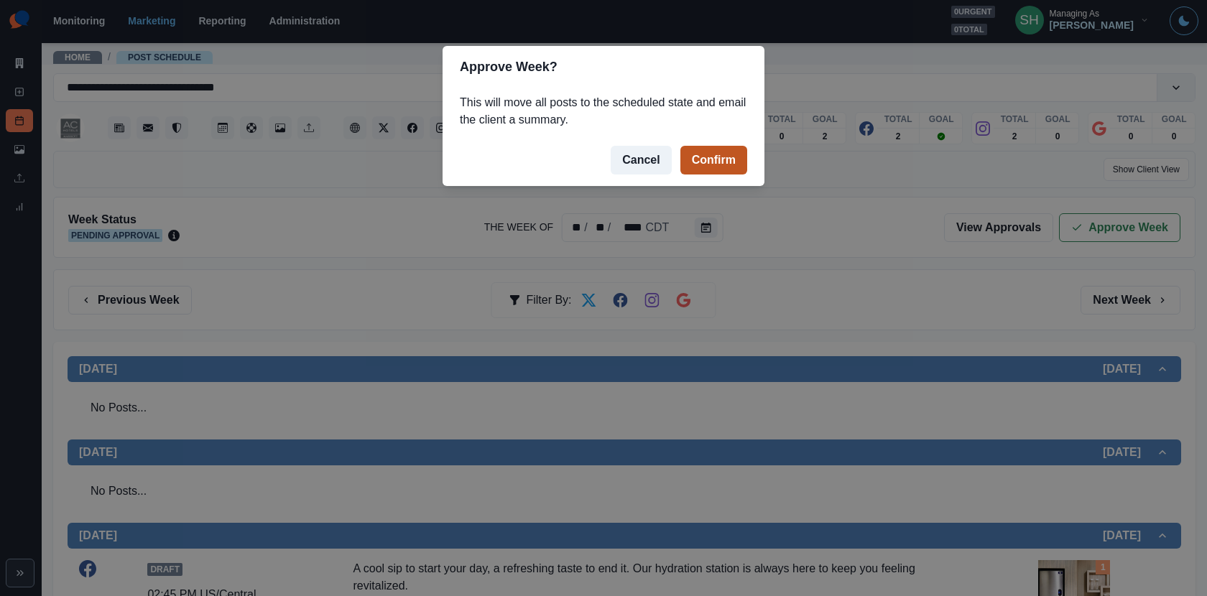
click at [736, 158] on button "Confirm" at bounding box center [713, 160] width 67 height 29
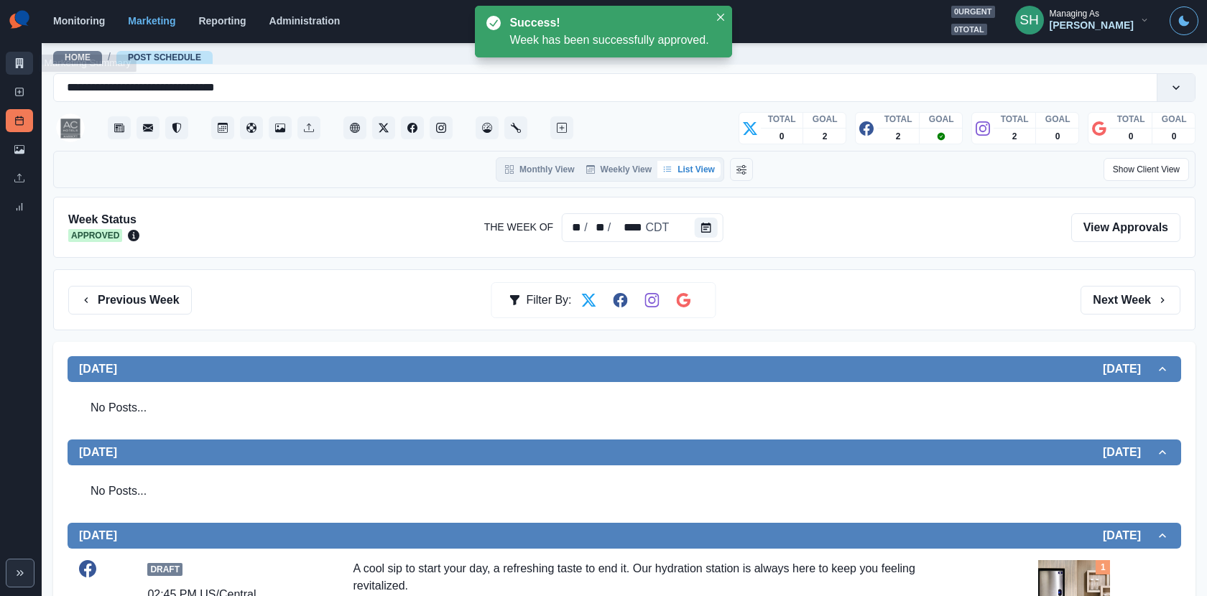
click at [27, 65] on link "Marketing Summary" at bounding box center [19, 63] width 27 height 23
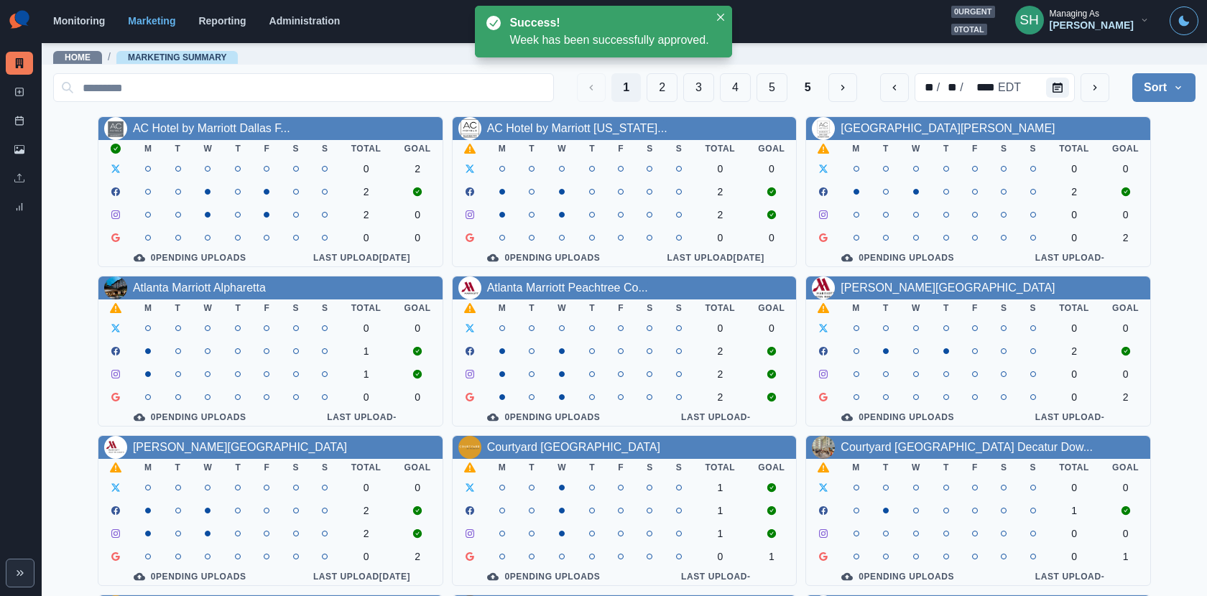
click at [578, 120] on div "AC Hotel by Marriott Oklahoma..." at bounding box center [577, 128] width 180 height 17
click at [578, 123] on link "AC Hotel by Marriott Oklahoma..." at bounding box center [577, 128] width 180 height 12
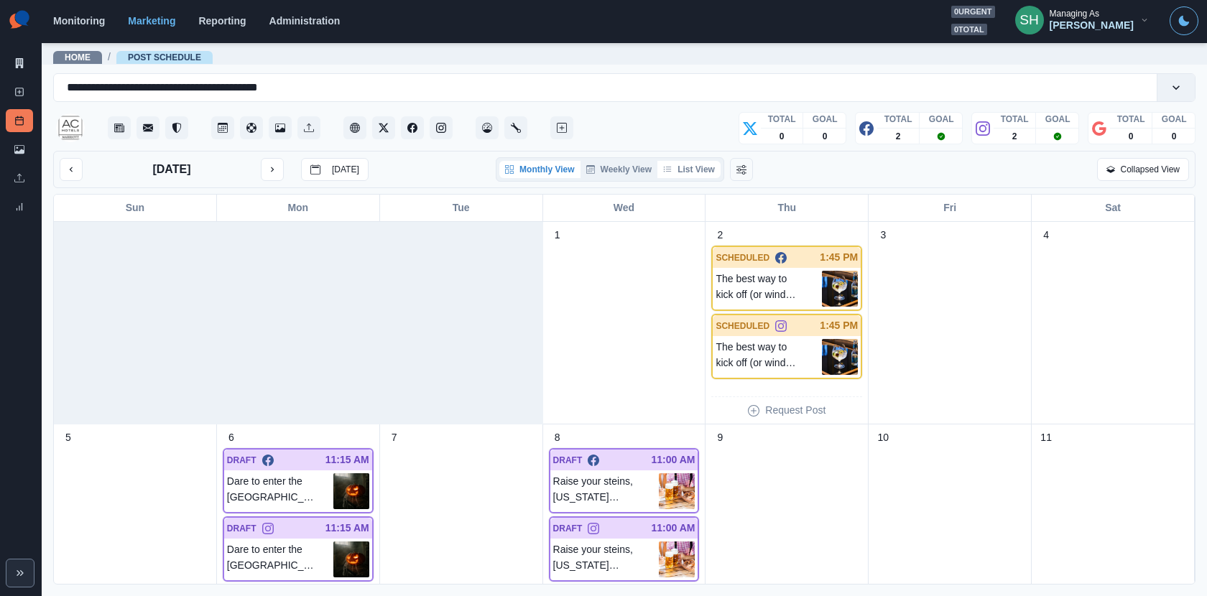
click at [706, 176] on button "List View" at bounding box center [688, 169] width 63 height 17
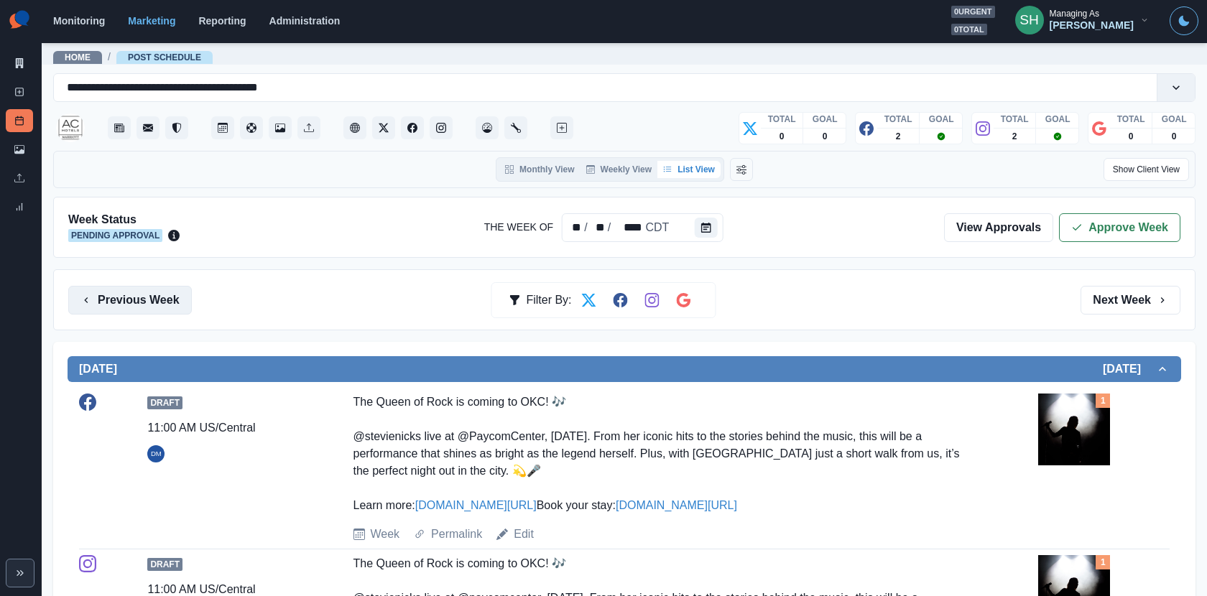
click at [177, 296] on button "Previous Week" at bounding box center [130, 300] width 124 height 29
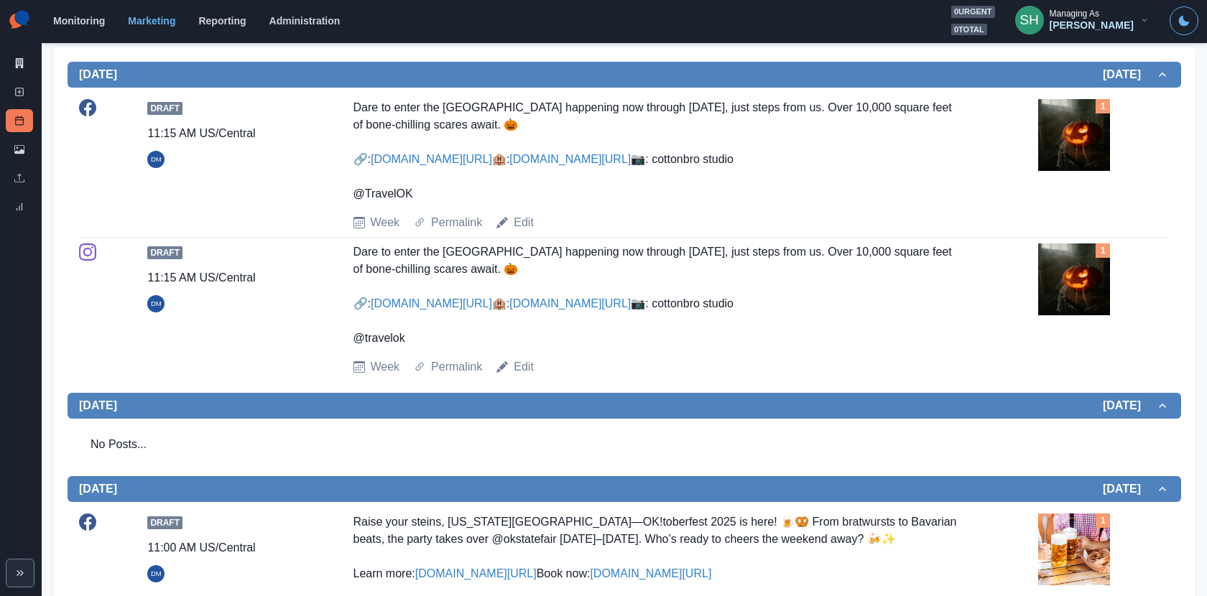
scroll to position [299, 0]
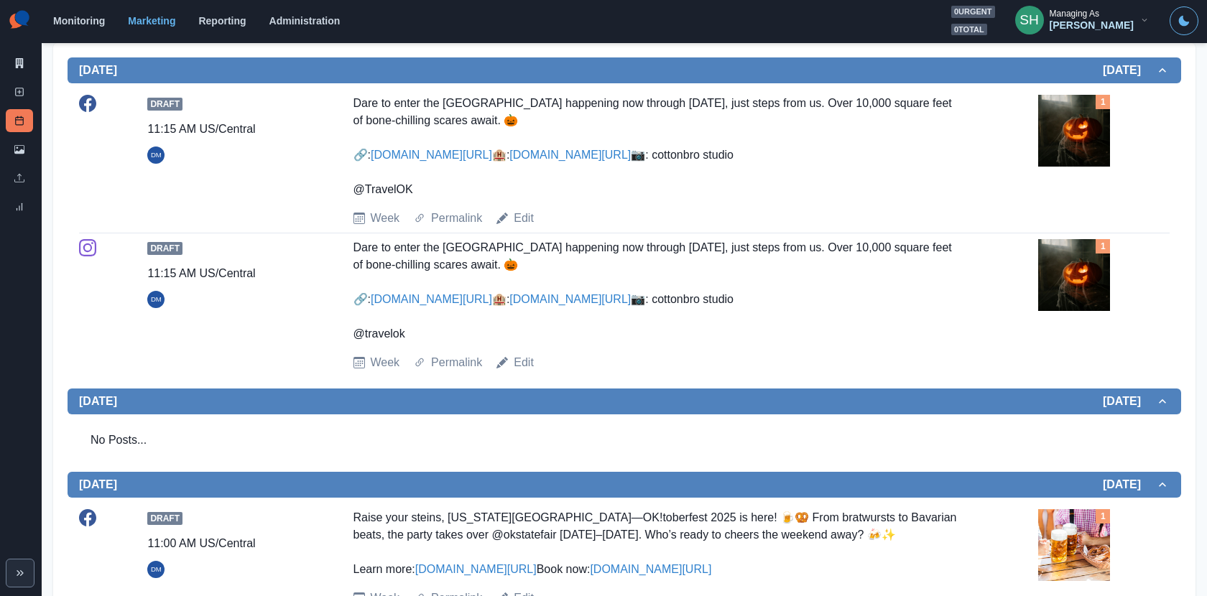
click at [1075, 117] on img at bounding box center [1074, 131] width 72 height 72
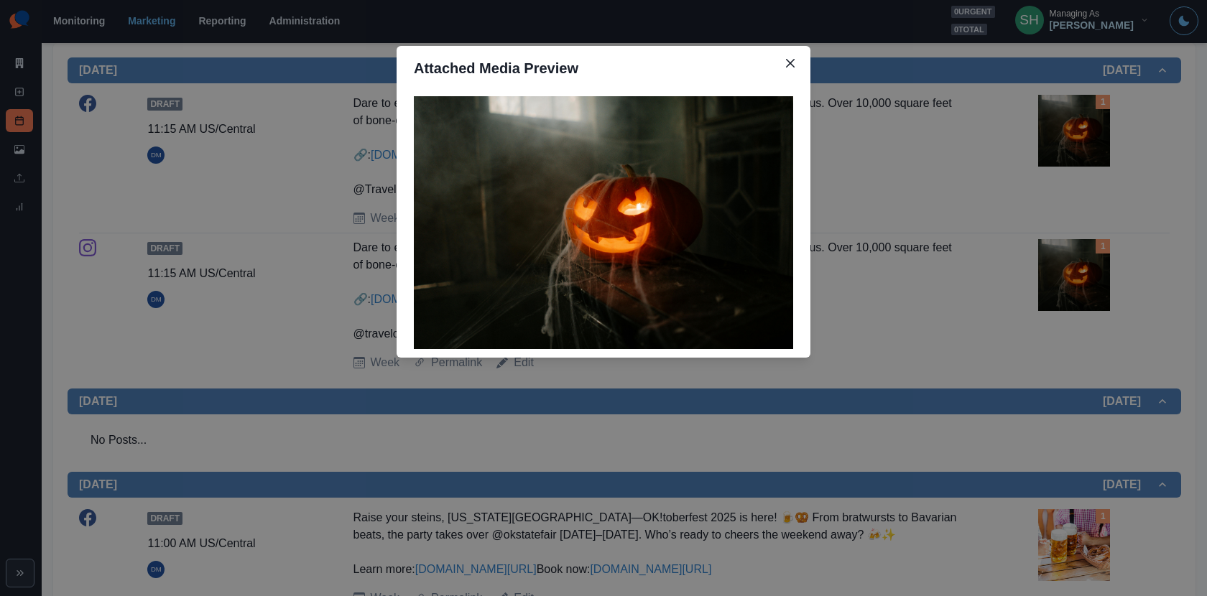
click at [1019, 164] on div "Attached Media Preview" at bounding box center [603, 298] width 1207 height 596
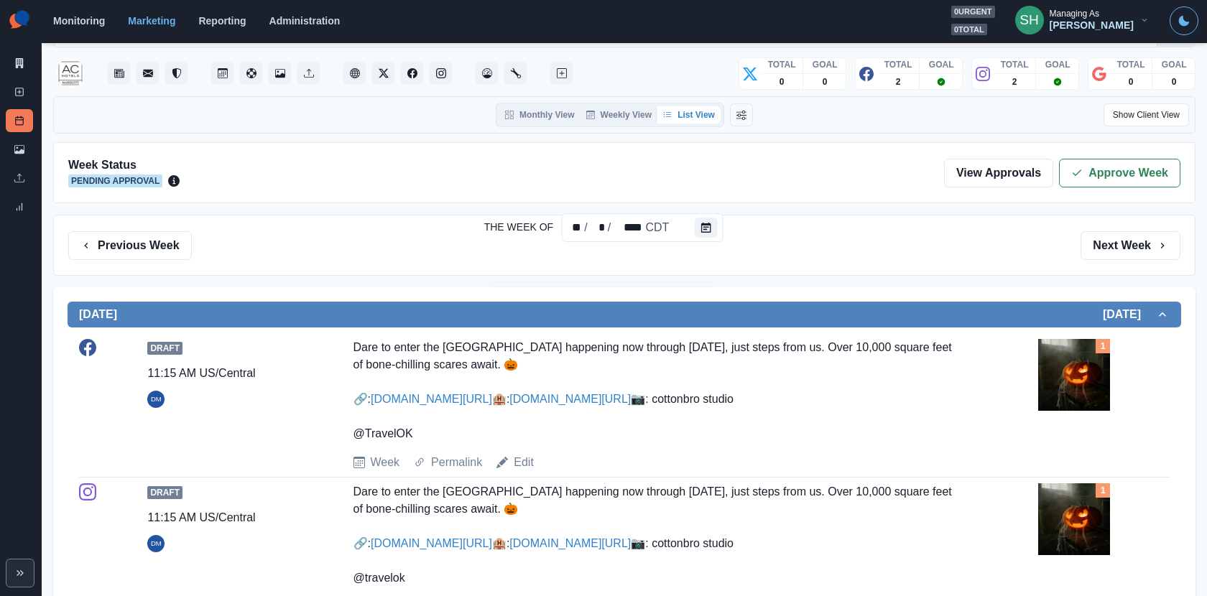
scroll to position [0, 0]
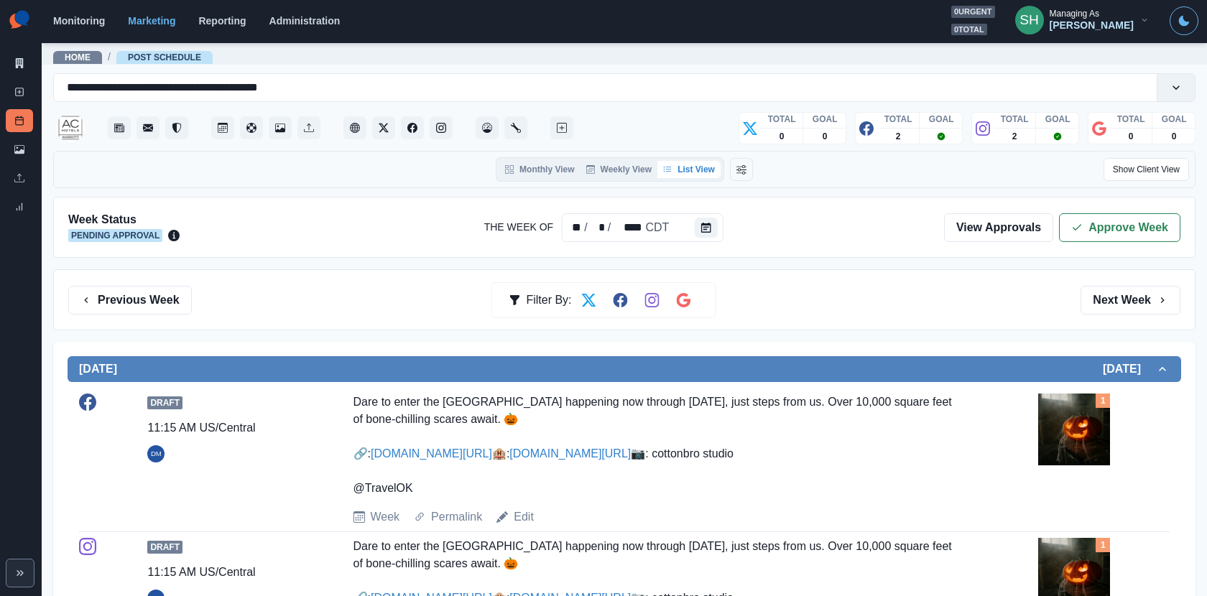
click at [1095, 211] on div "Week Status Pending Approval The Week Of ** / * / **** CDT View Approvals Appro…" at bounding box center [624, 227] width 1142 height 61
click at [1095, 216] on button "Approve Week" at bounding box center [1119, 227] width 121 height 29
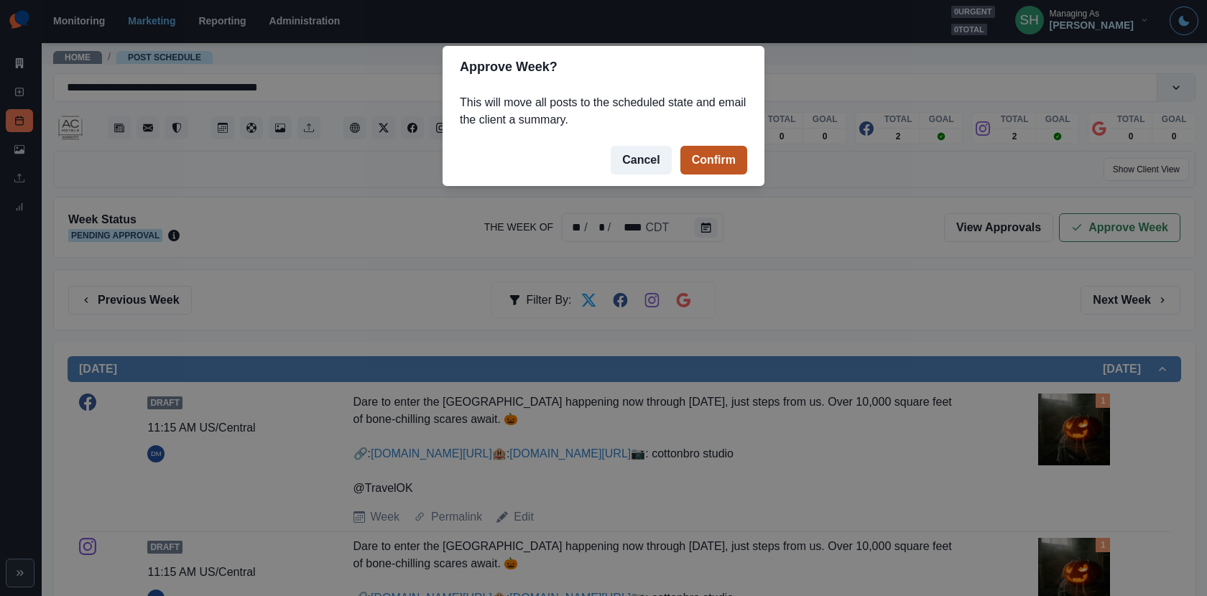
click at [734, 165] on button "Confirm" at bounding box center [713, 160] width 67 height 29
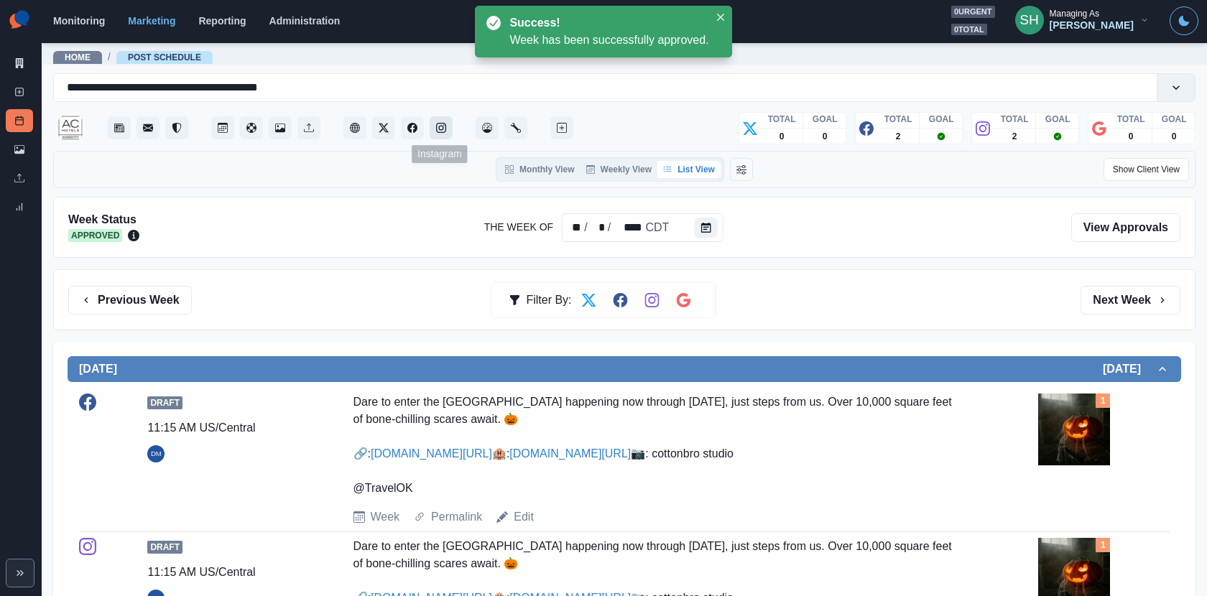
click at [438, 132] on icon "Instagram" at bounding box center [441, 128] width 10 height 10
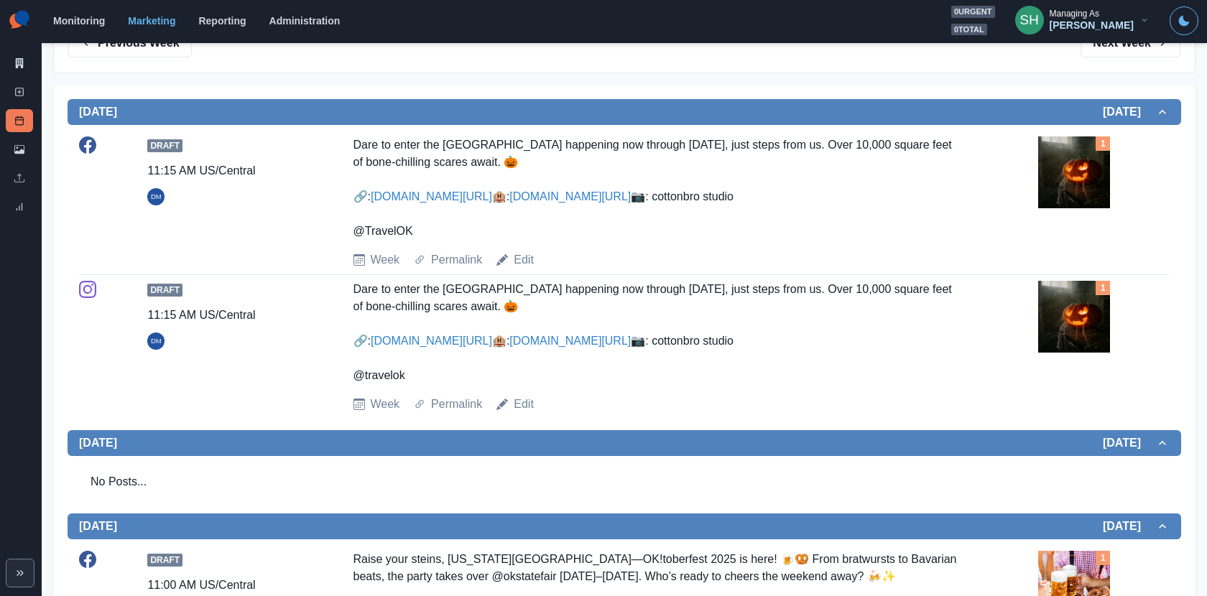
scroll to position [420, 0]
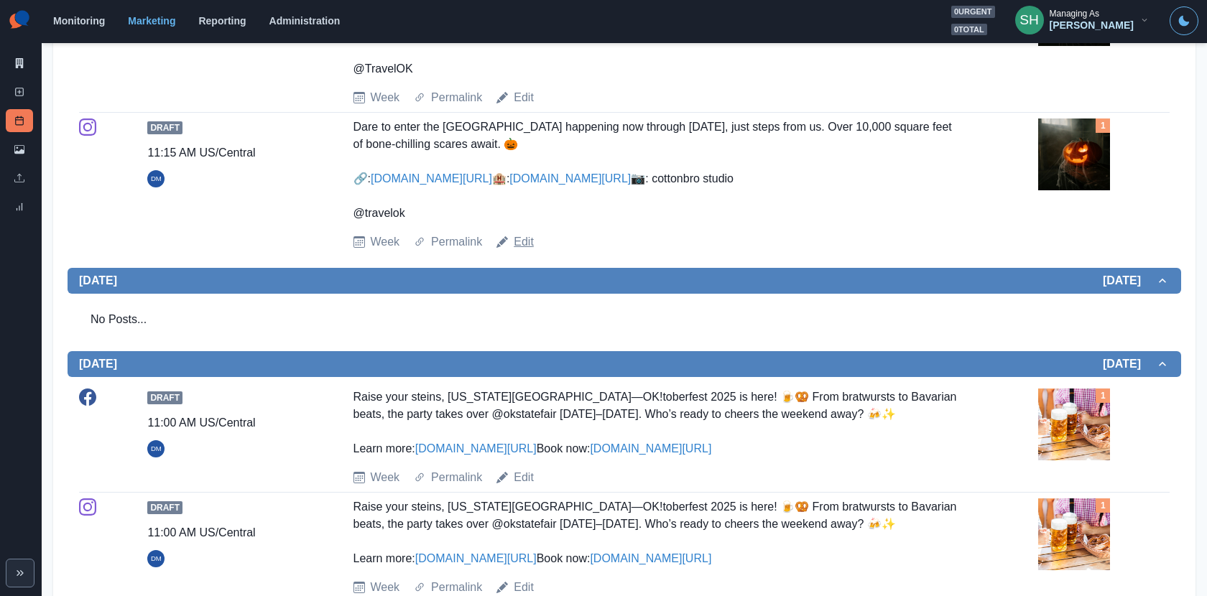
click at [527, 251] on link "Edit" at bounding box center [524, 241] width 20 height 17
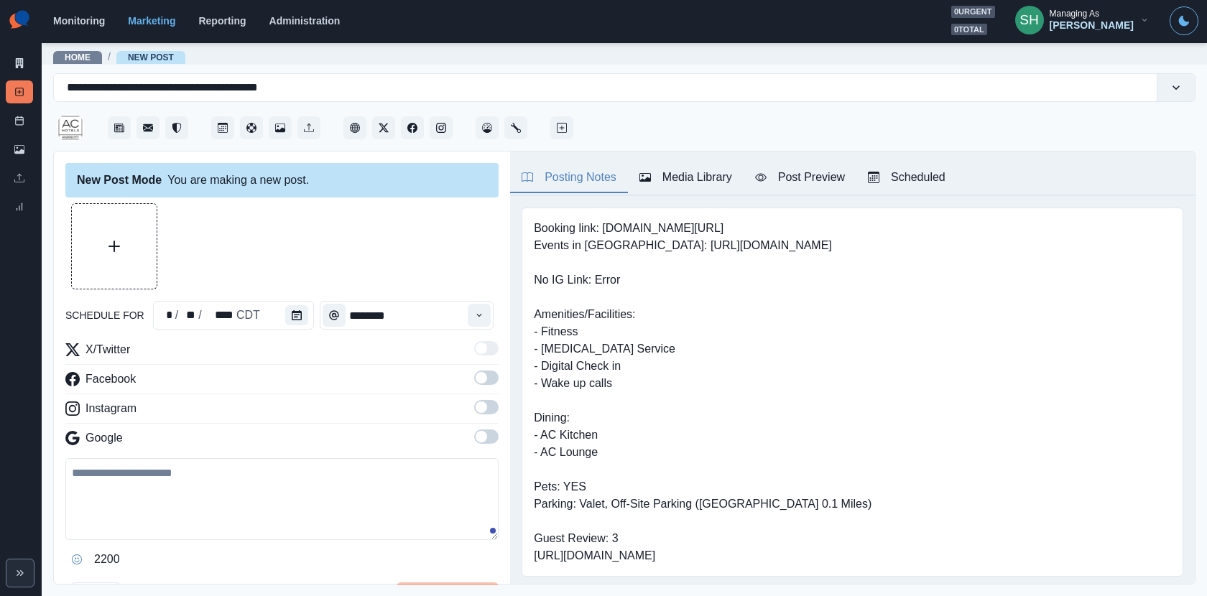
type input "********"
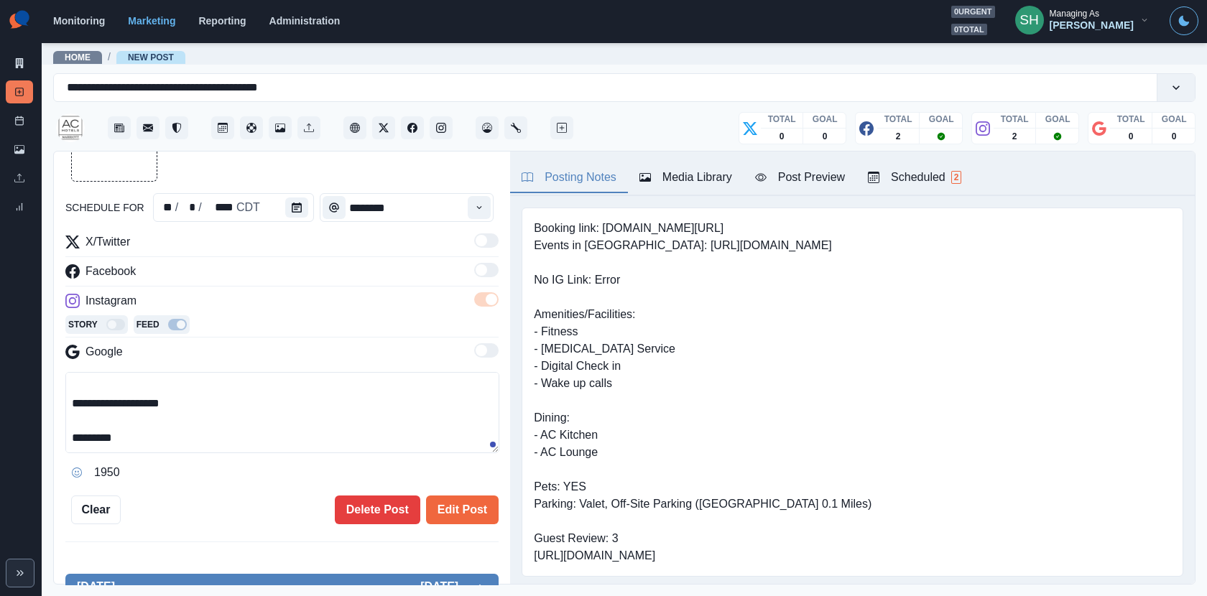
scroll to position [64, 0]
drag, startPoint x: 201, startPoint y: 410, endPoint x: 90, endPoint y: 411, distance: 111.4
click at [90, 411] on textarea "**********" at bounding box center [282, 412] width 434 height 81
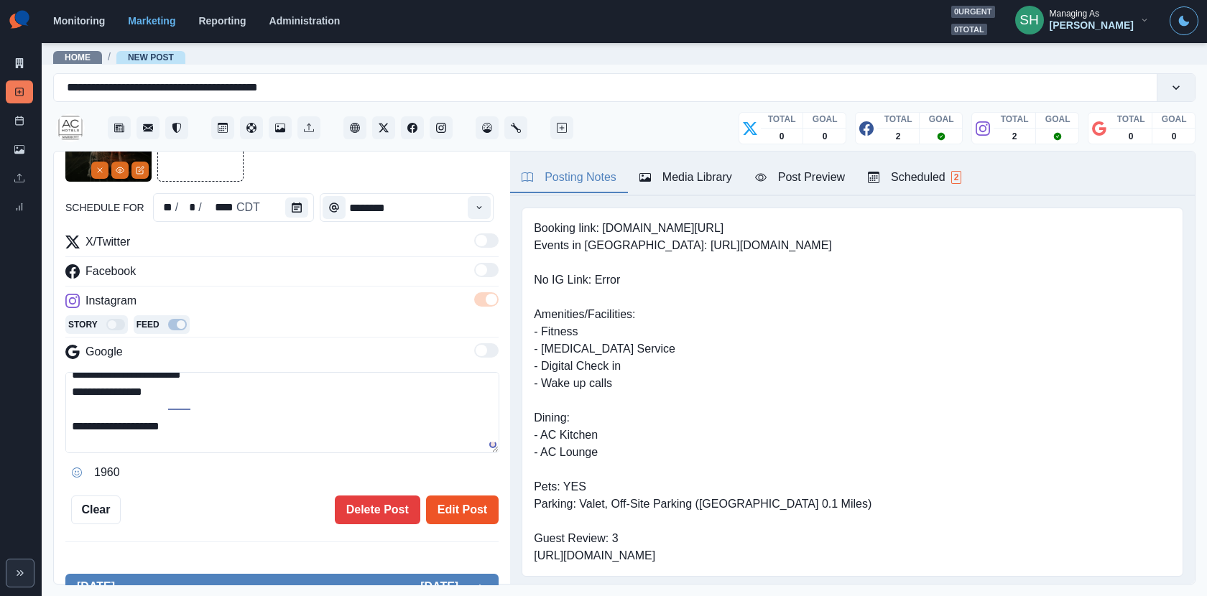
type textarea "**********"
click at [461, 501] on button "Edit Post" at bounding box center [462, 510] width 73 height 29
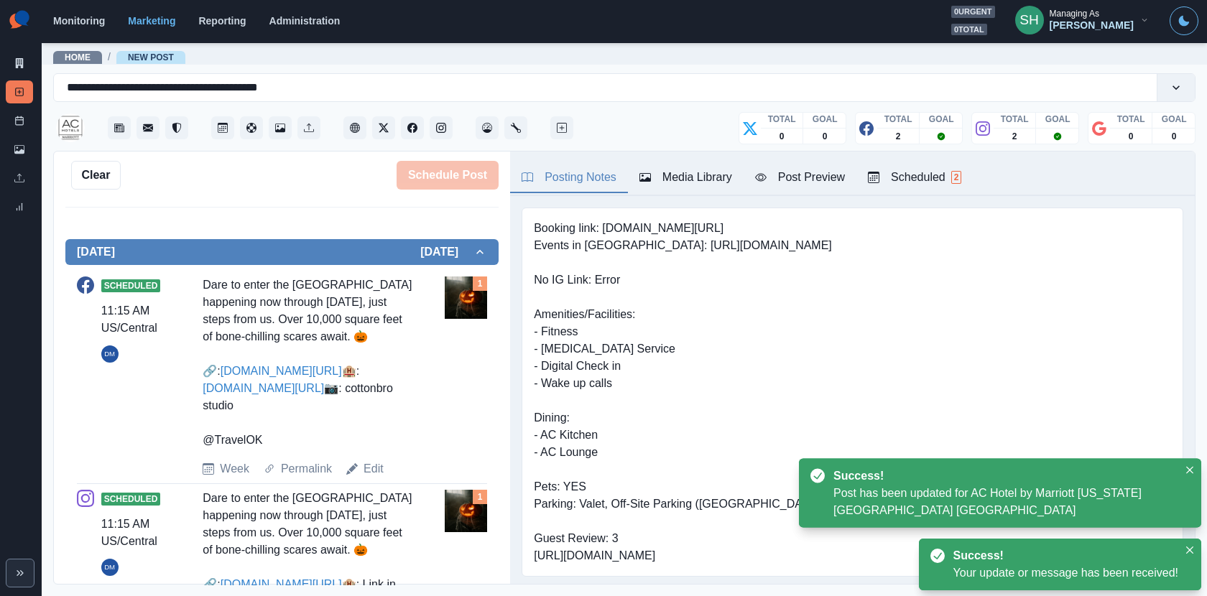
scroll to position [637, 0]
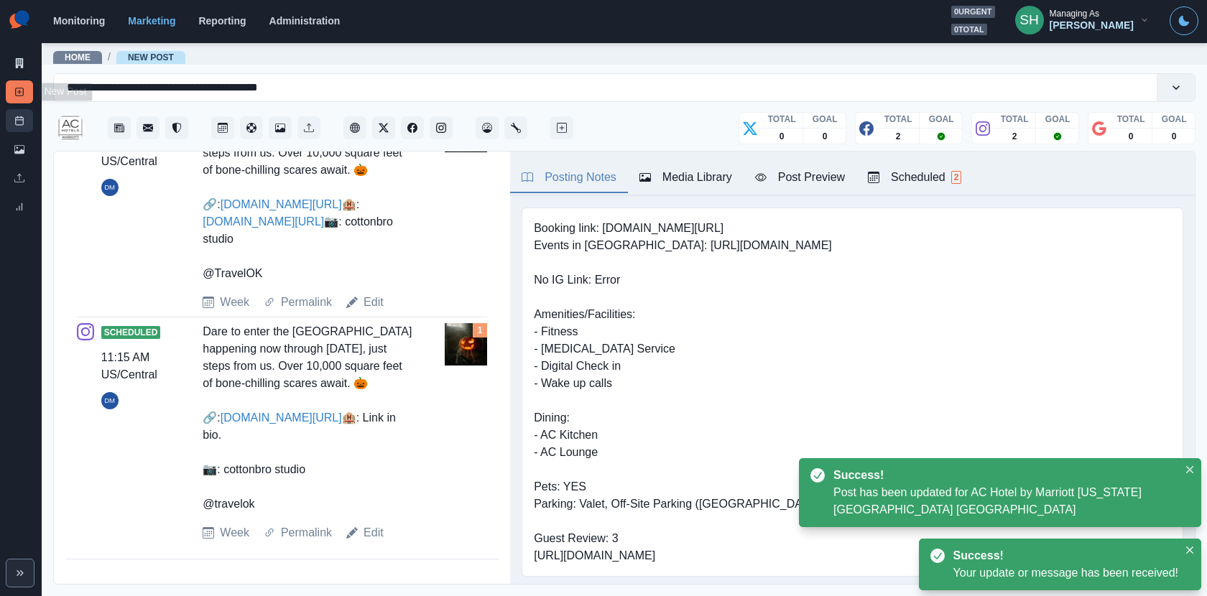
click at [21, 129] on link "Post Schedule" at bounding box center [19, 120] width 27 height 23
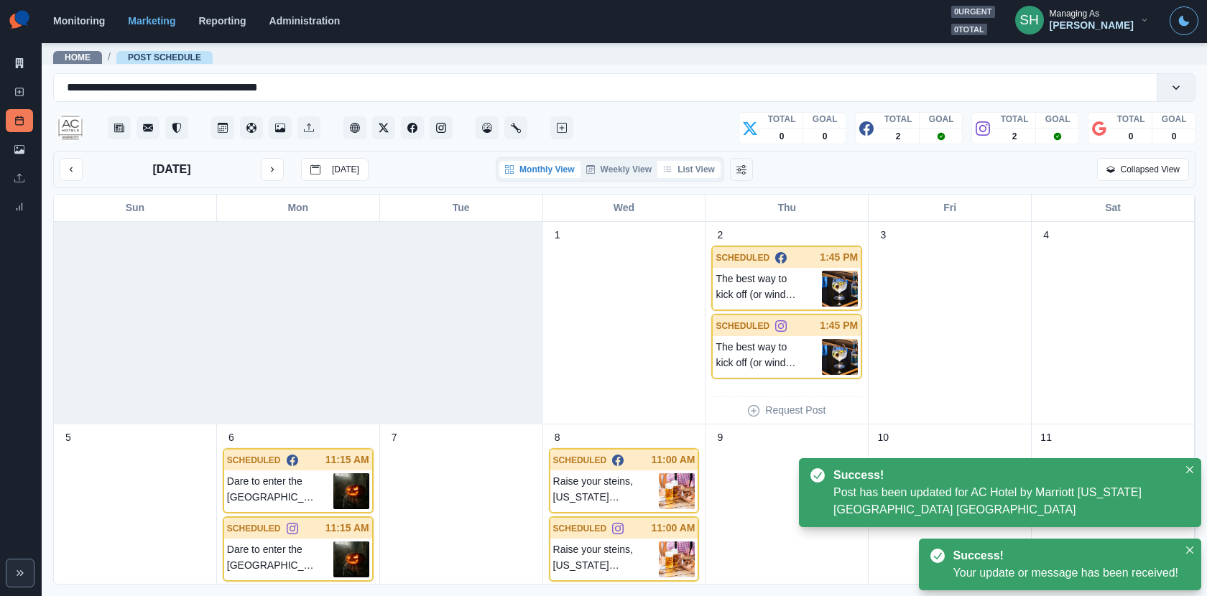
click at [690, 174] on button "List View" at bounding box center [688, 169] width 63 height 17
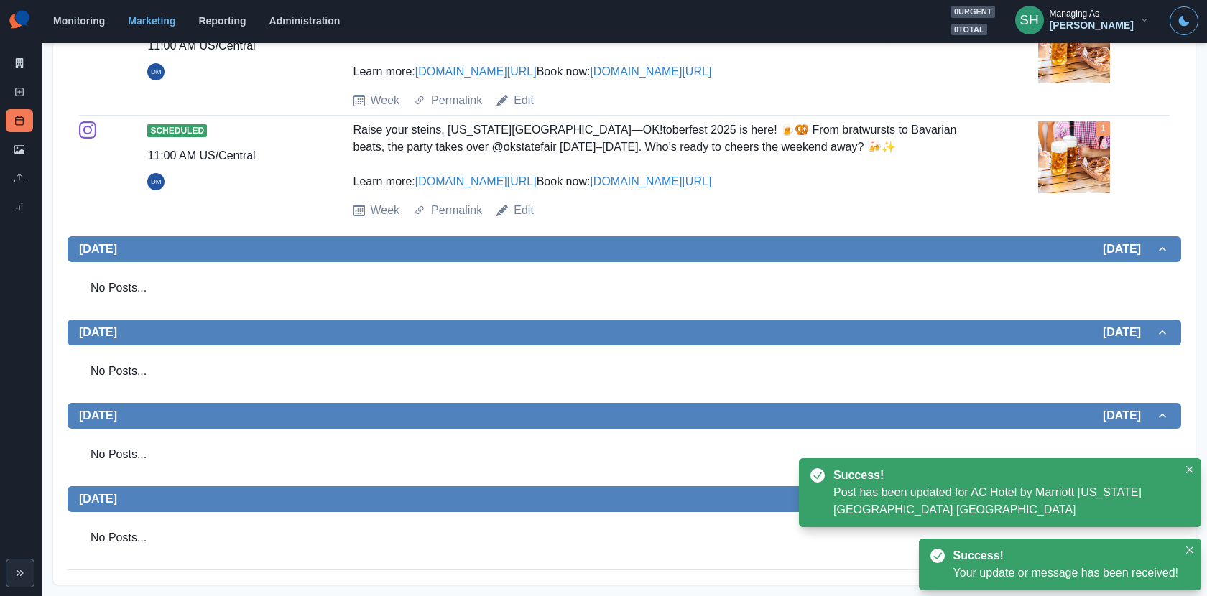
scroll to position [932, 0]
click at [522, 205] on link "Edit" at bounding box center [524, 210] width 20 height 17
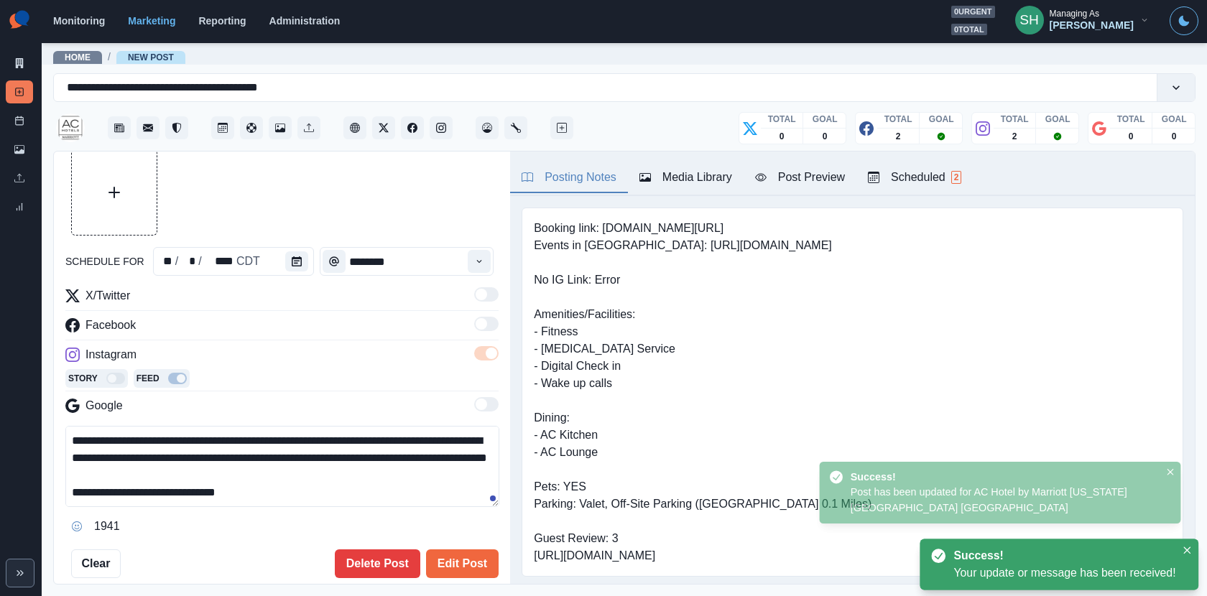
scroll to position [34, 0]
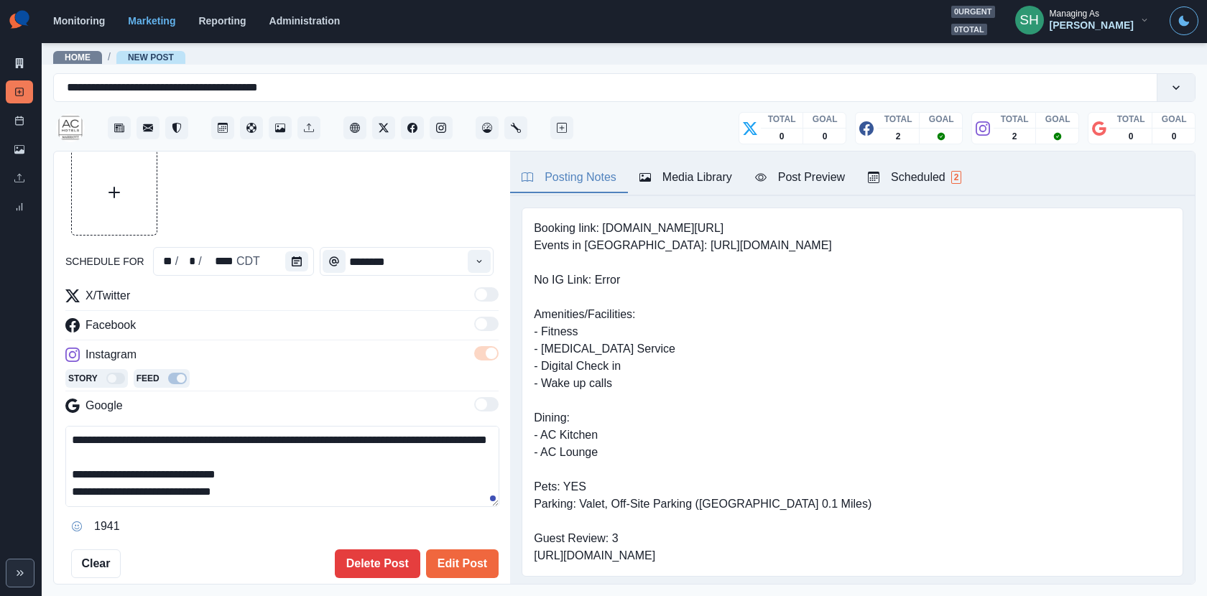
drag, startPoint x: 274, startPoint y: 484, endPoint x: 121, endPoint y: 481, distance: 153.0
click at [121, 481] on textarea "**********" at bounding box center [282, 466] width 434 height 81
click at [124, 501] on textarea "**********" at bounding box center [282, 466] width 434 height 81
drag, startPoint x: 123, startPoint y: 495, endPoint x: 419, endPoint y: 494, distance: 296.0
click at [419, 494] on textarea "**********" at bounding box center [282, 466] width 434 height 81
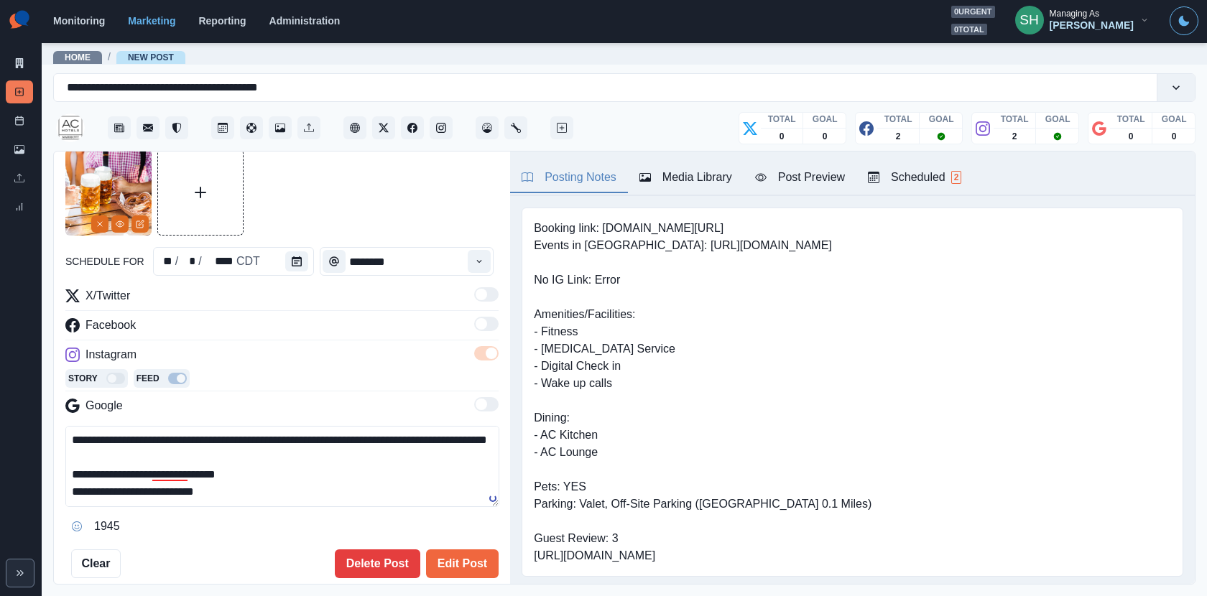
type textarea "**********"
click at [500, 563] on div "**********" at bounding box center [282, 369] width 456 height 434
click at [487, 560] on button "Edit Post" at bounding box center [462, 564] width 73 height 29
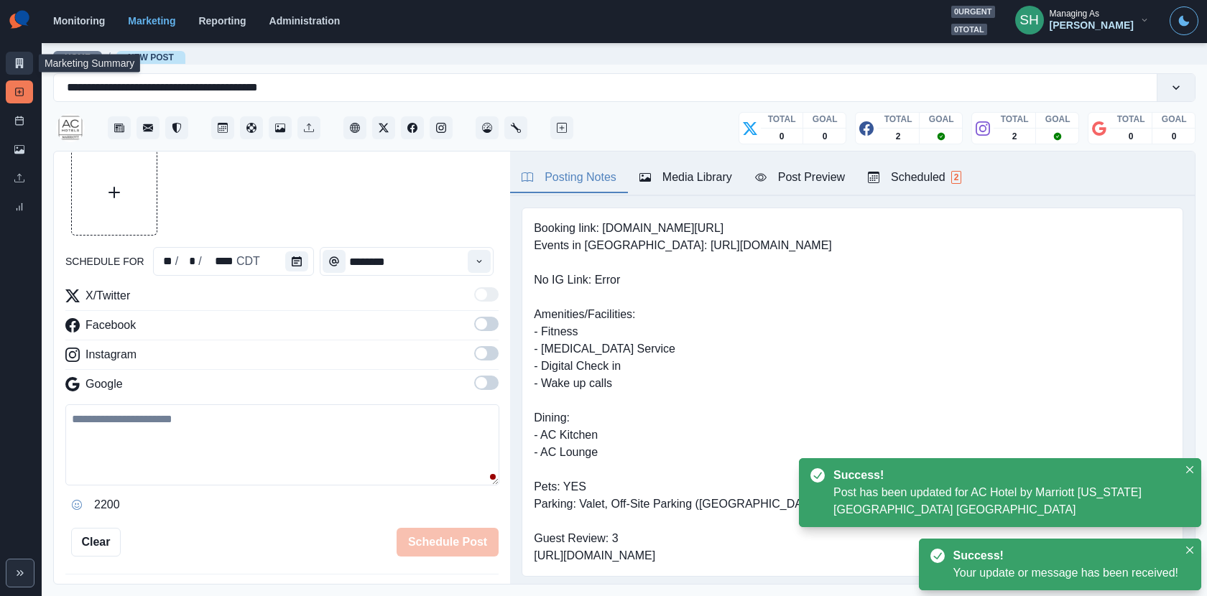
click at [19, 61] on icon at bounding box center [19, 63] width 10 height 10
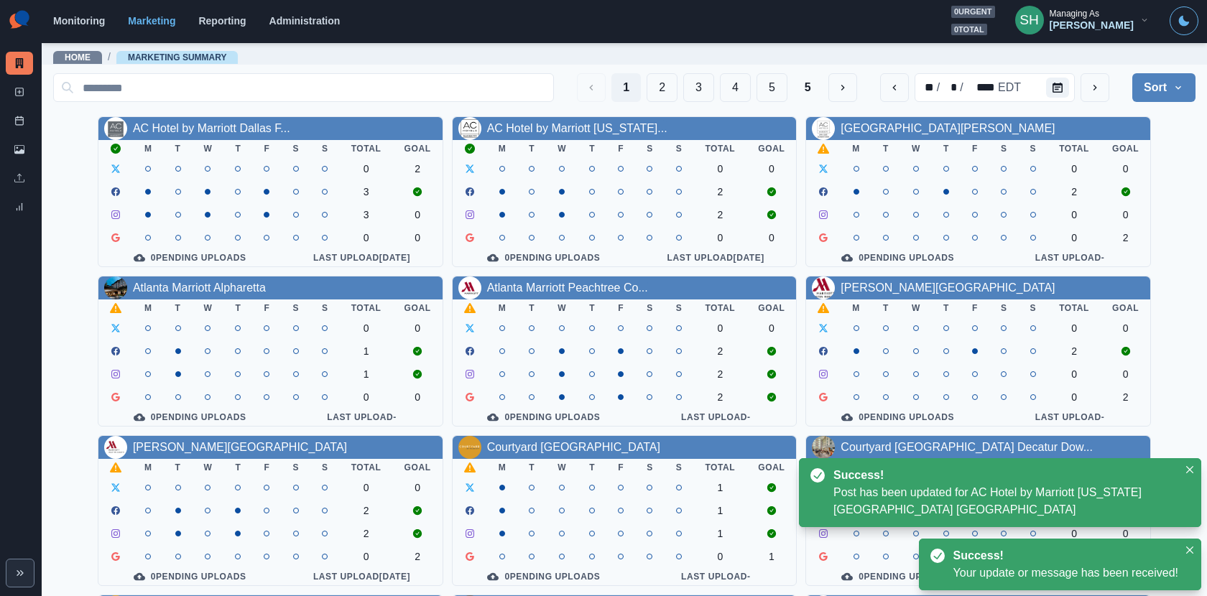
click at [550, 137] on div "AC Hotel by Marriott Oklahoma..." at bounding box center [625, 128] width 344 height 23
click at [550, 129] on link "AC Hotel by Marriott Oklahoma..." at bounding box center [577, 128] width 180 height 12
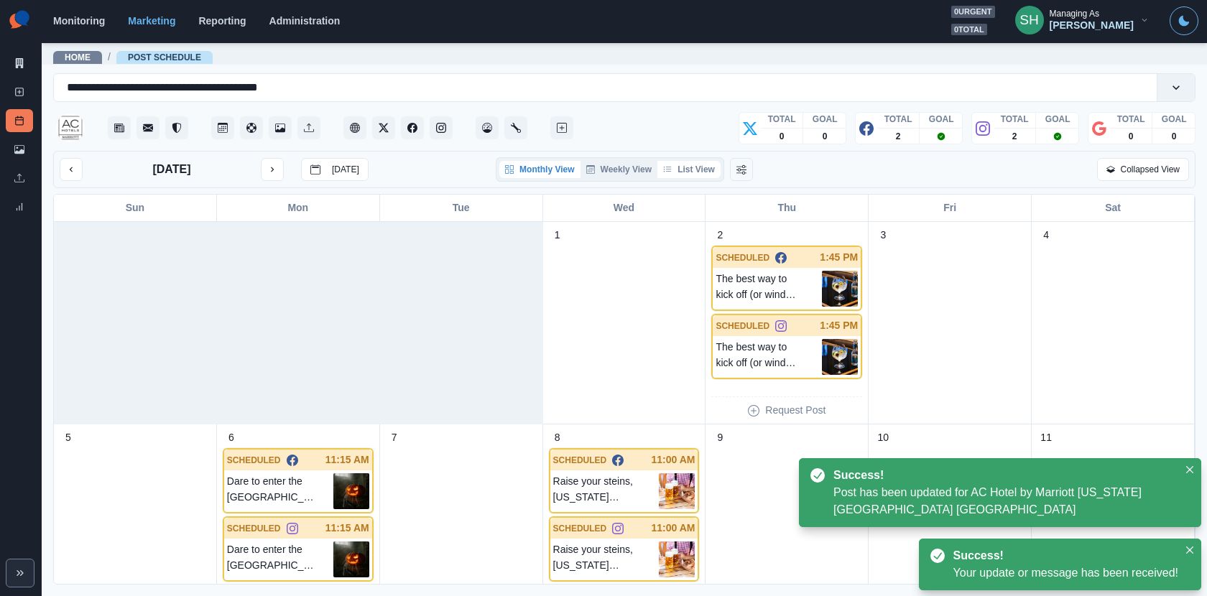
click at [718, 164] on button "List View" at bounding box center [688, 169] width 63 height 17
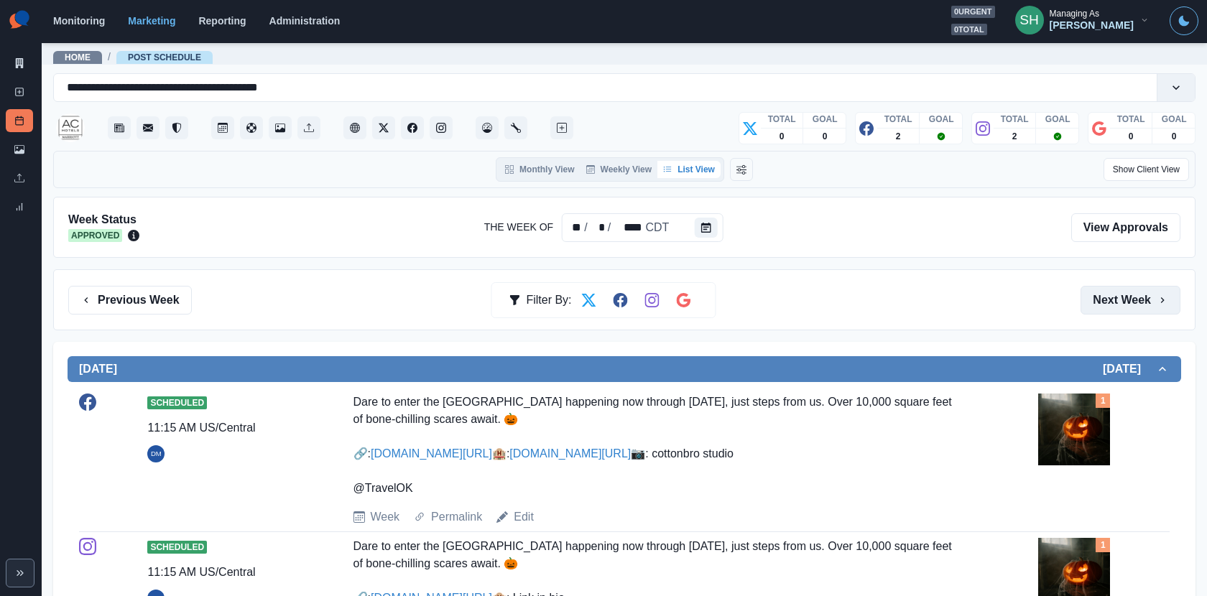
click at [1111, 310] on button "Next Week" at bounding box center [1131, 300] width 100 height 29
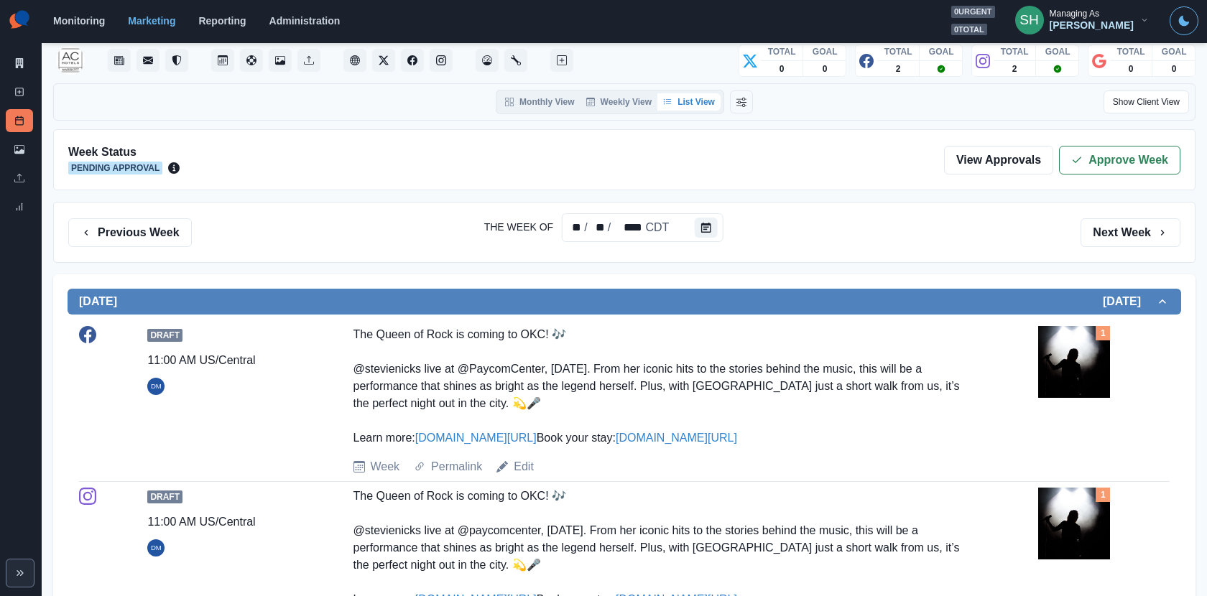
scroll to position [450, 0]
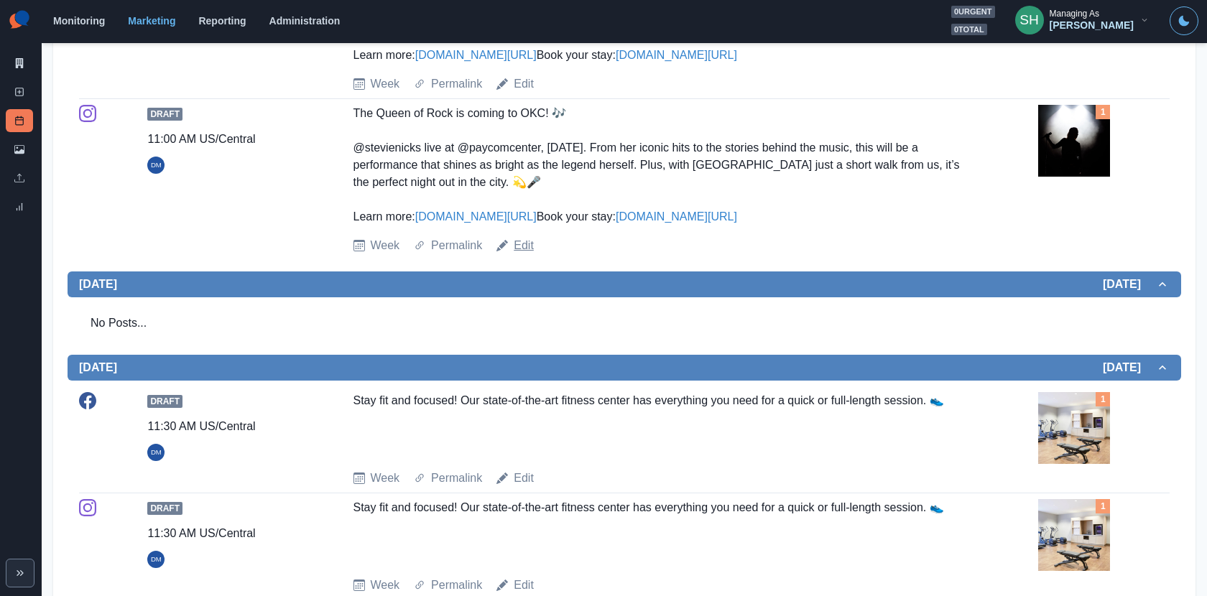
click at [527, 254] on link "Edit" at bounding box center [524, 245] width 20 height 17
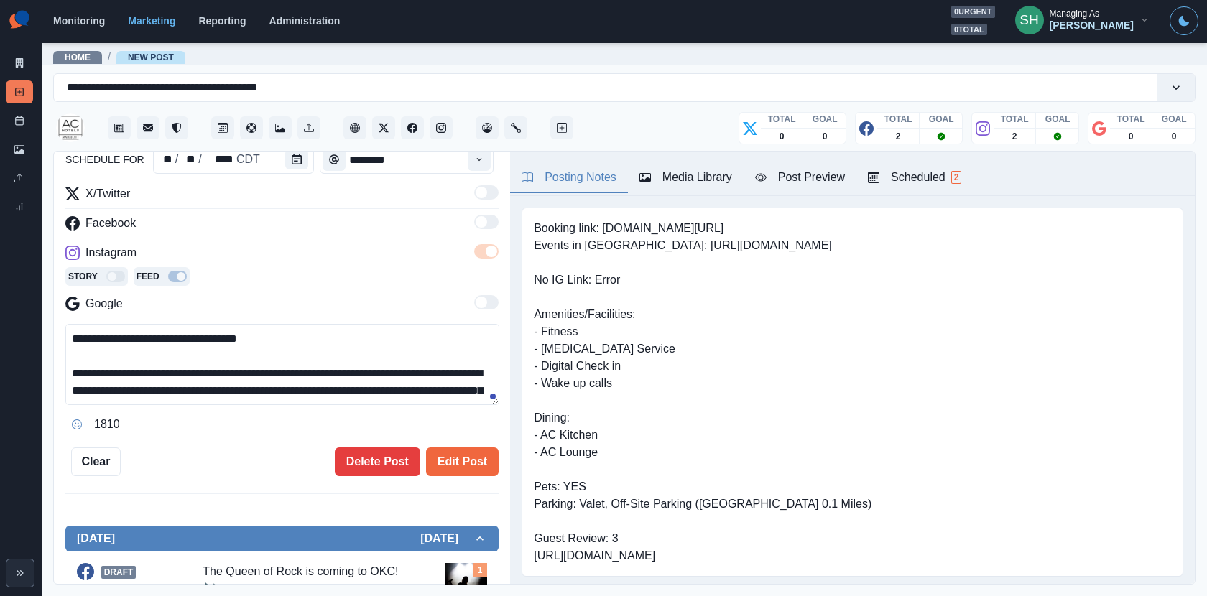
scroll to position [85, 0]
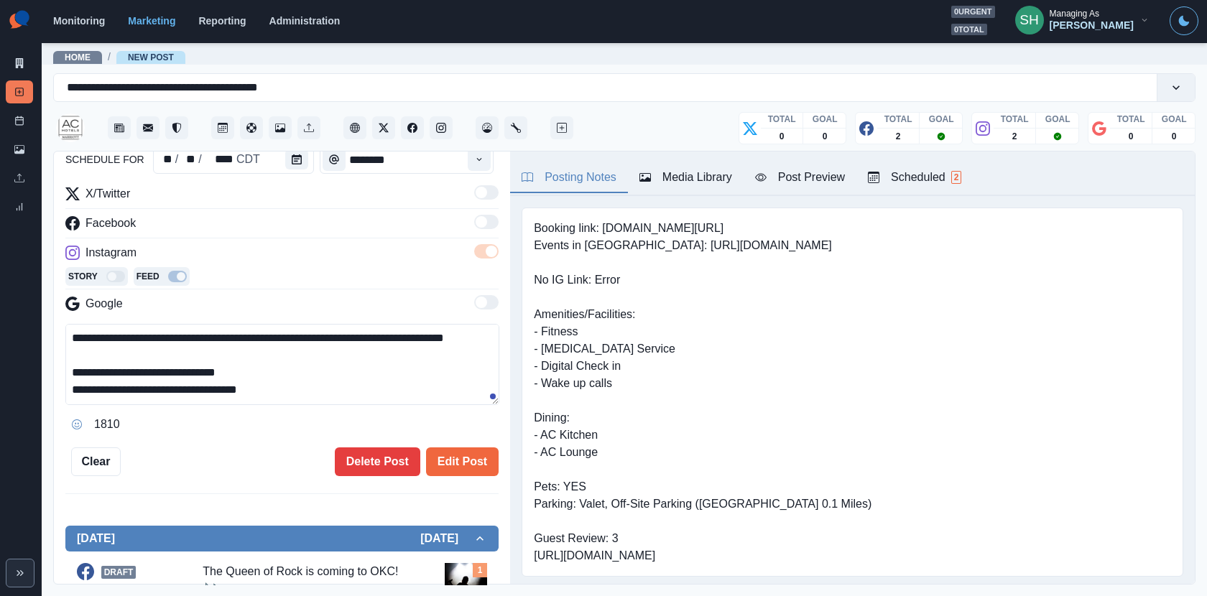
drag, startPoint x: 287, startPoint y: 394, endPoint x: 147, endPoint y: 392, distance: 140.8
click at [147, 392] on textarea "**********" at bounding box center [282, 364] width 434 height 81
type textarea "**********"
click at [450, 464] on button "Edit Post" at bounding box center [462, 462] width 73 height 29
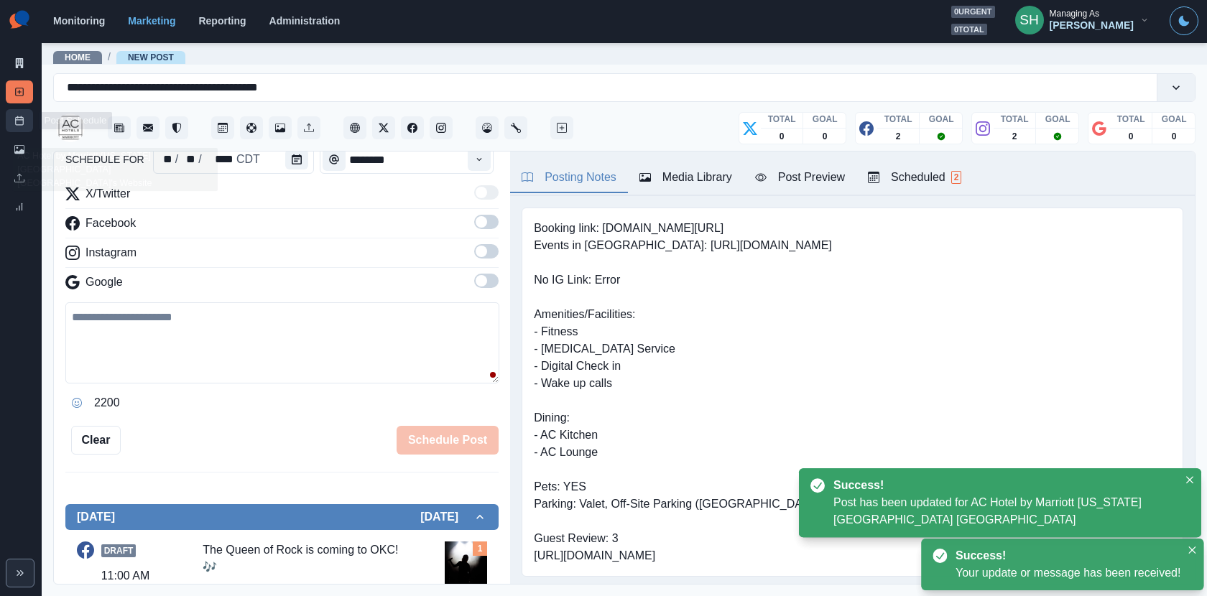
click at [14, 119] on link "Post Schedule" at bounding box center [19, 120] width 27 height 23
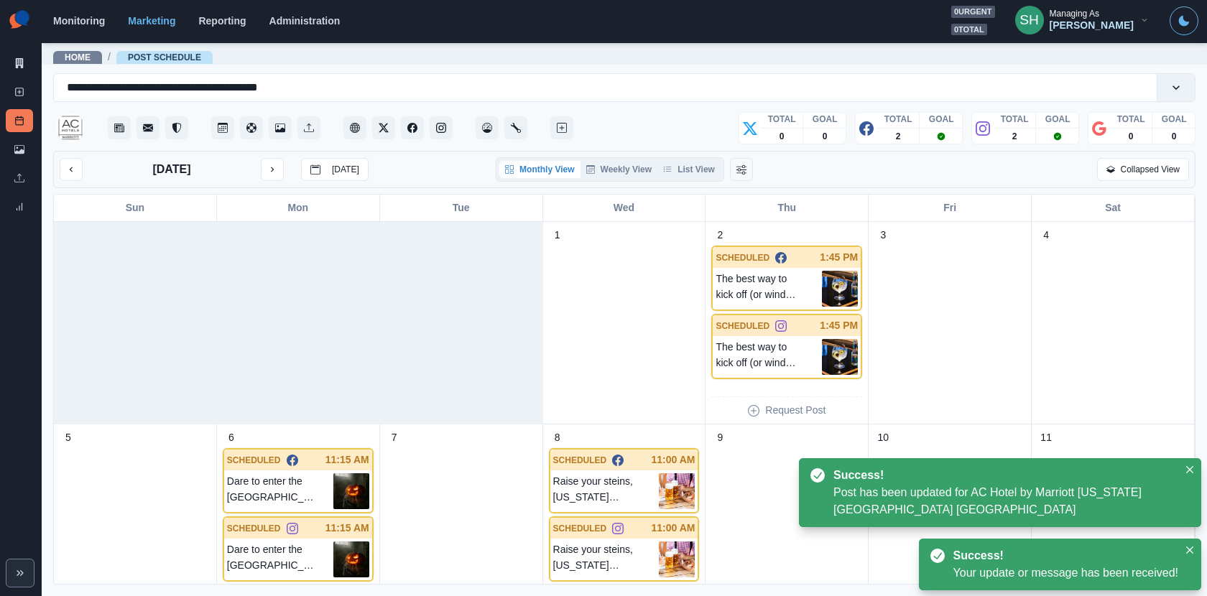
click at [691, 156] on div "October 2025 Today Monthly View Weekly View List View Collapsed View" at bounding box center [624, 169] width 1142 height 37
click at [691, 163] on button "List View" at bounding box center [688, 169] width 63 height 17
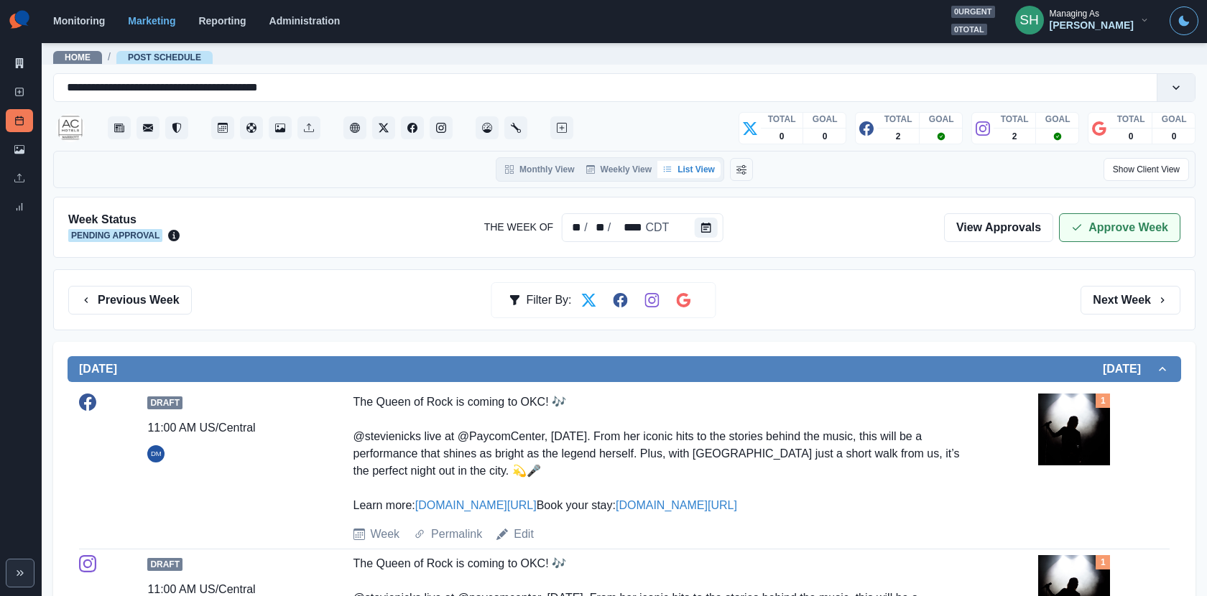
click at [1096, 213] on button "Approve Week" at bounding box center [1119, 227] width 121 height 29
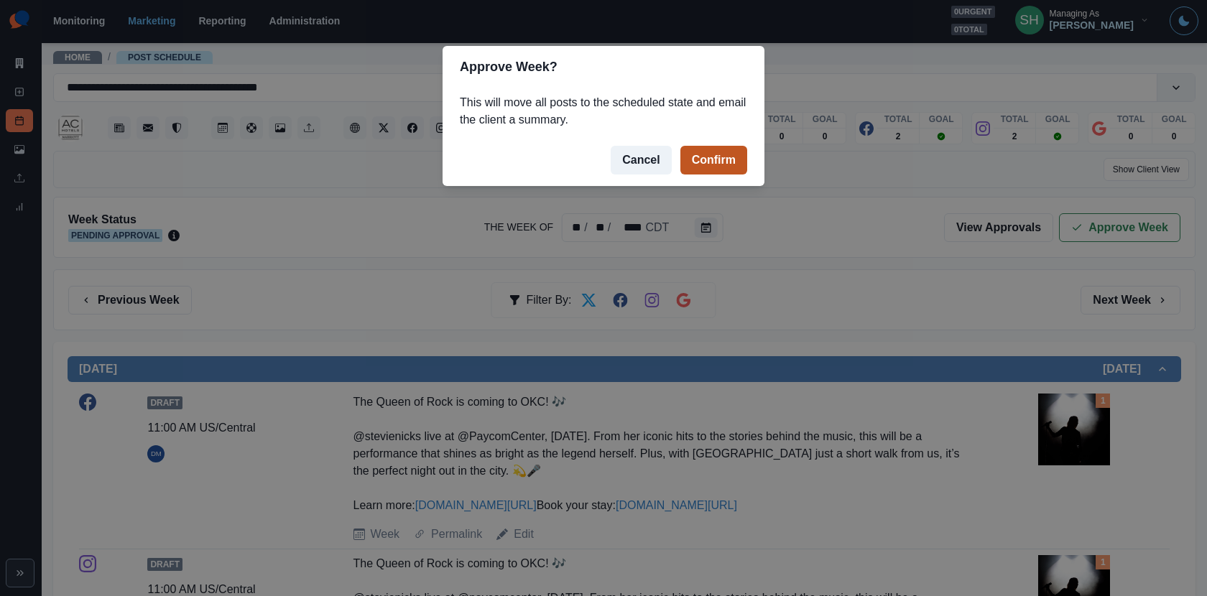
click at [734, 158] on button "Confirm" at bounding box center [713, 160] width 67 height 29
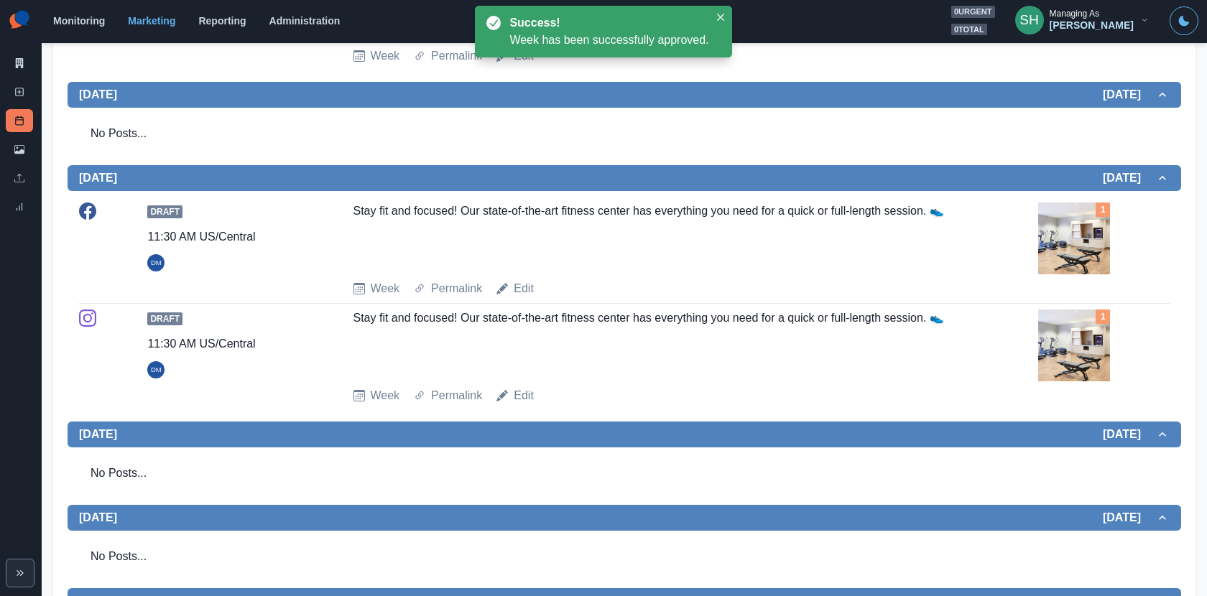
scroll to position [38, 0]
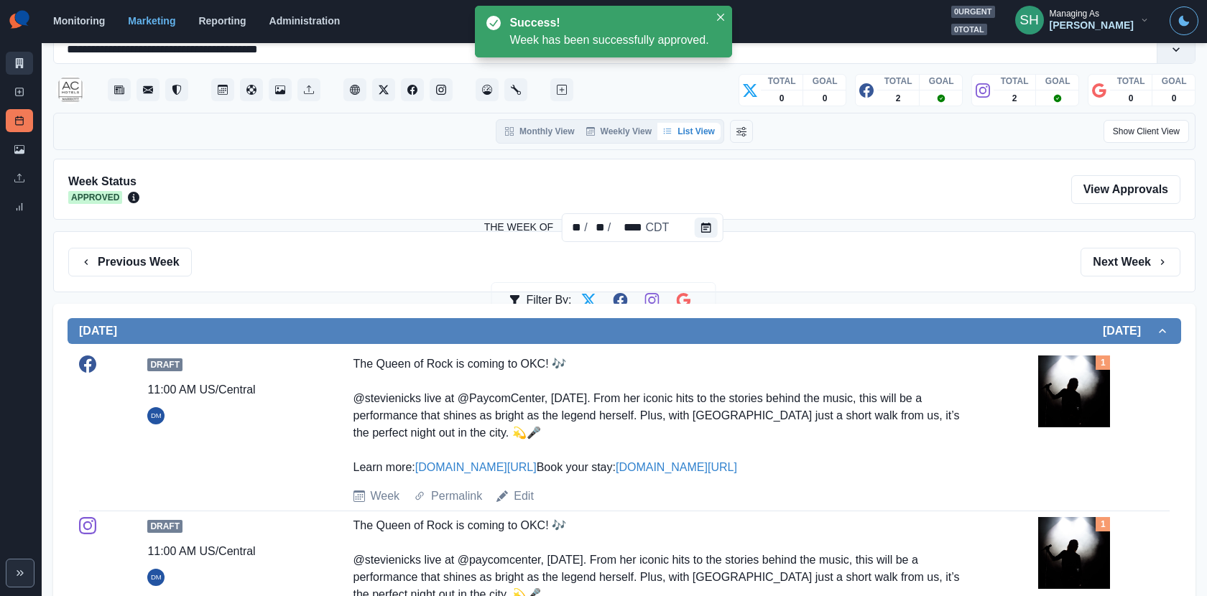
click at [32, 68] on div "Marketing Summary New Post Post Schedule Media Library Uploads Review Summary" at bounding box center [21, 112] width 42 height 224
click at [24, 58] on link "Marketing Summary" at bounding box center [19, 63] width 27 height 23
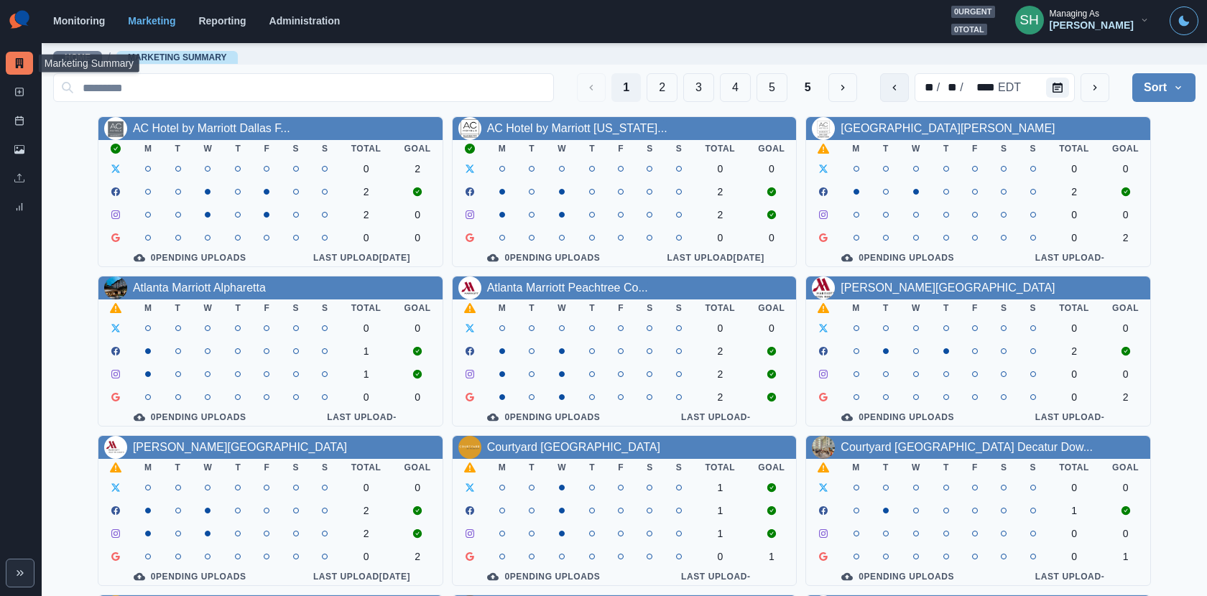
click at [896, 84] on icon "previous" at bounding box center [894, 87] width 11 height 11
click at [945, 125] on link "AC Hotel San Jose Downtown" at bounding box center [948, 128] width 214 height 12
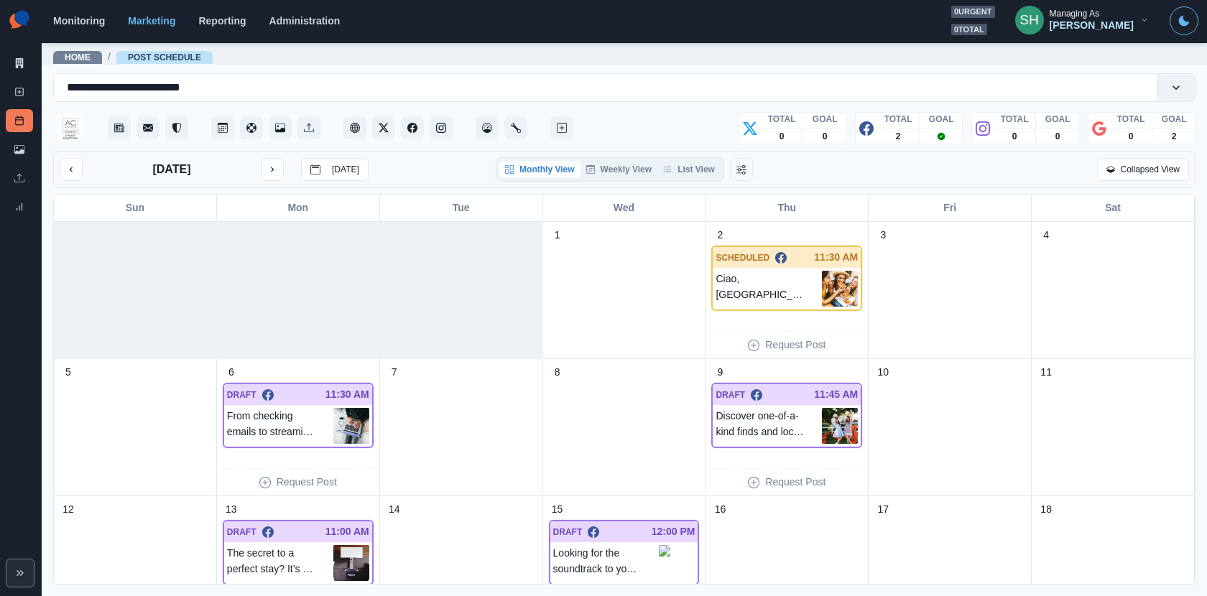
click at [680, 183] on div "October 2025 Today Monthly View Weekly View List View Collapsed View" at bounding box center [624, 169] width 1142 height 37
click at [680, 168] on button "List View" at bounding box center [688, 169] width 63 height 17
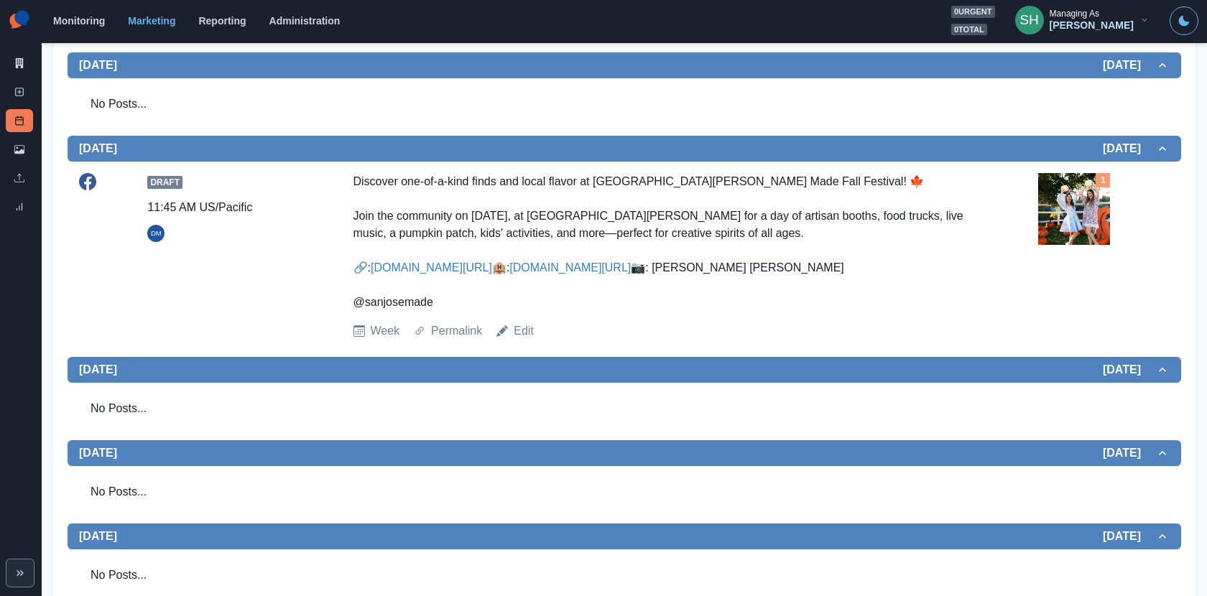
scroll to position [558, 0]
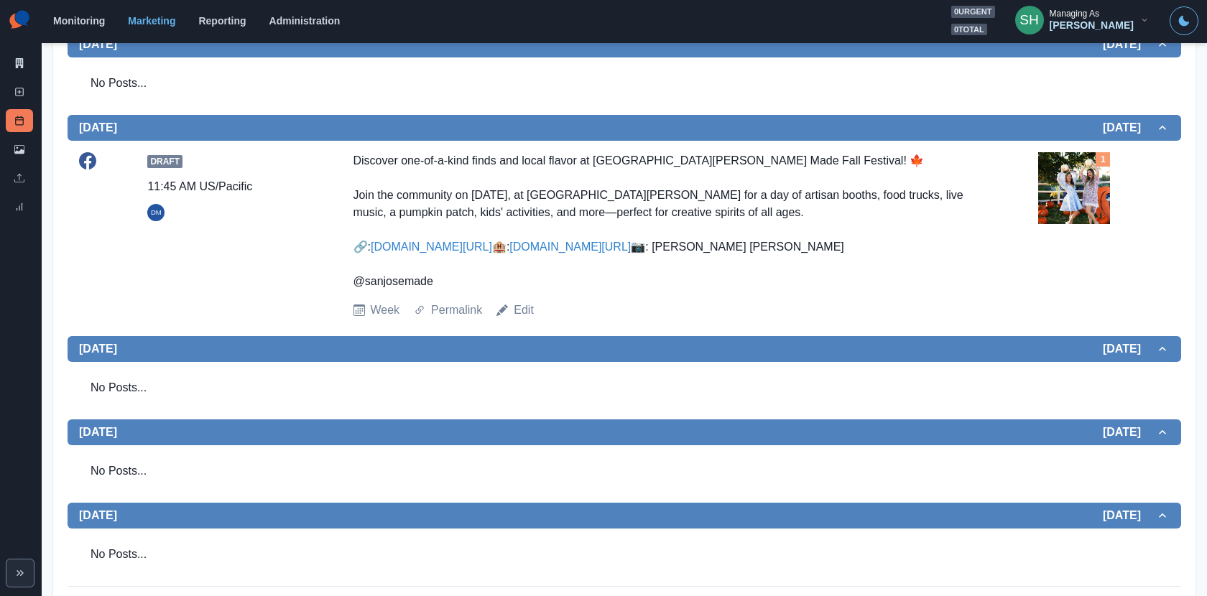
click at [1060, 177] on img at bounding box center [1074, 188] width 72 height 72
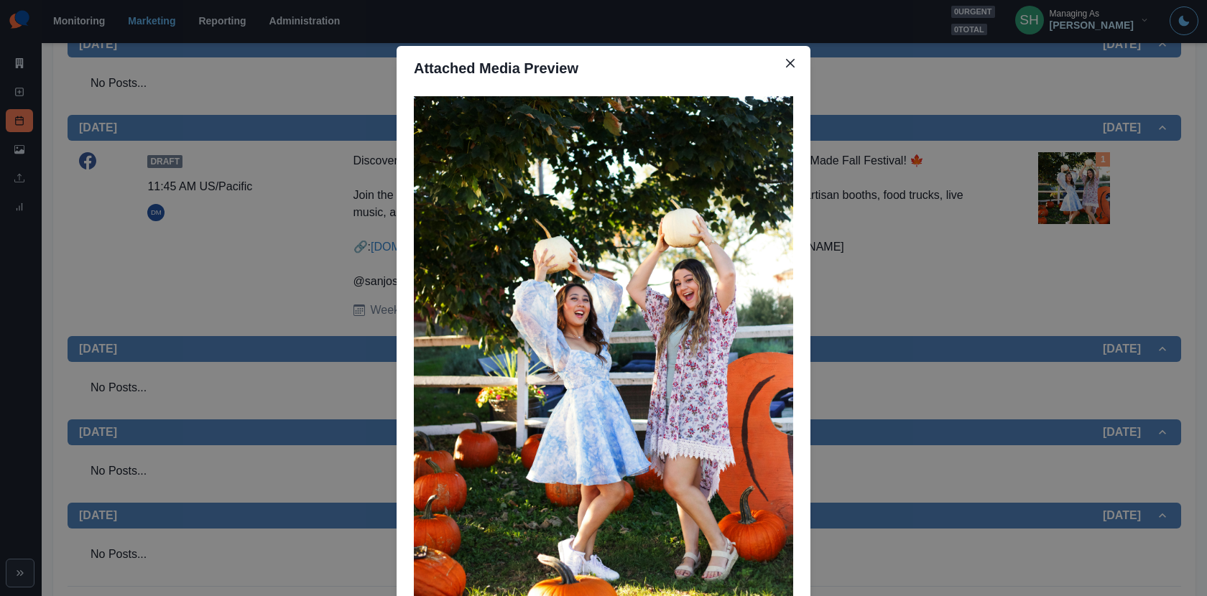
click at [902, 256] on div "Attached Media Preview" at bounding box center [603, 298] width 1207 height 596
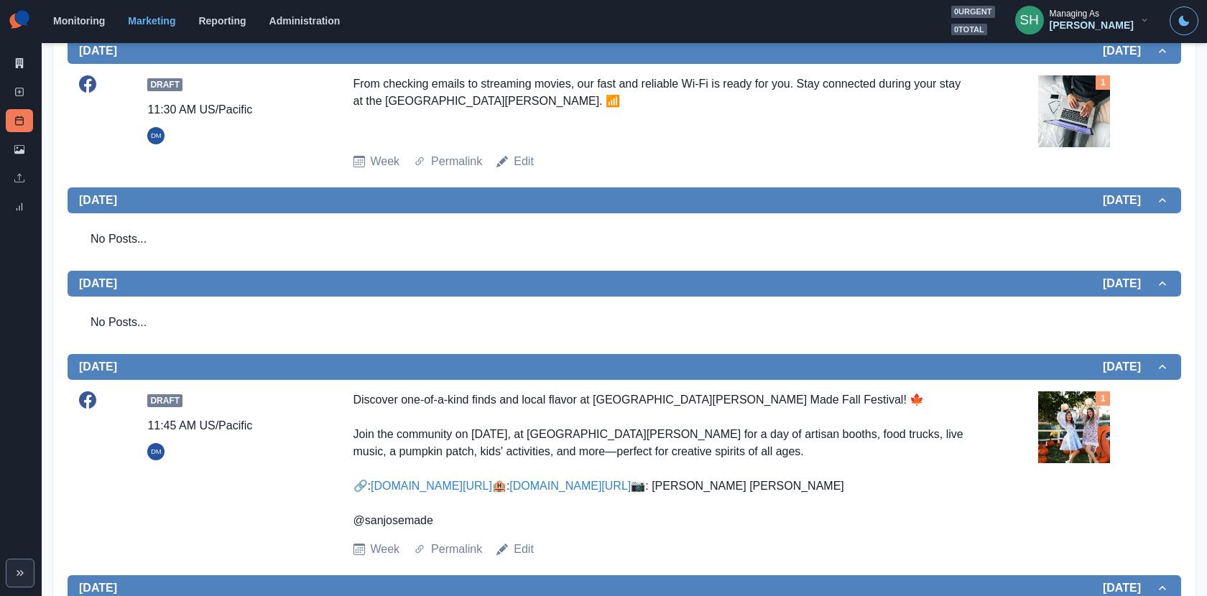
scroll to position [0, 0]
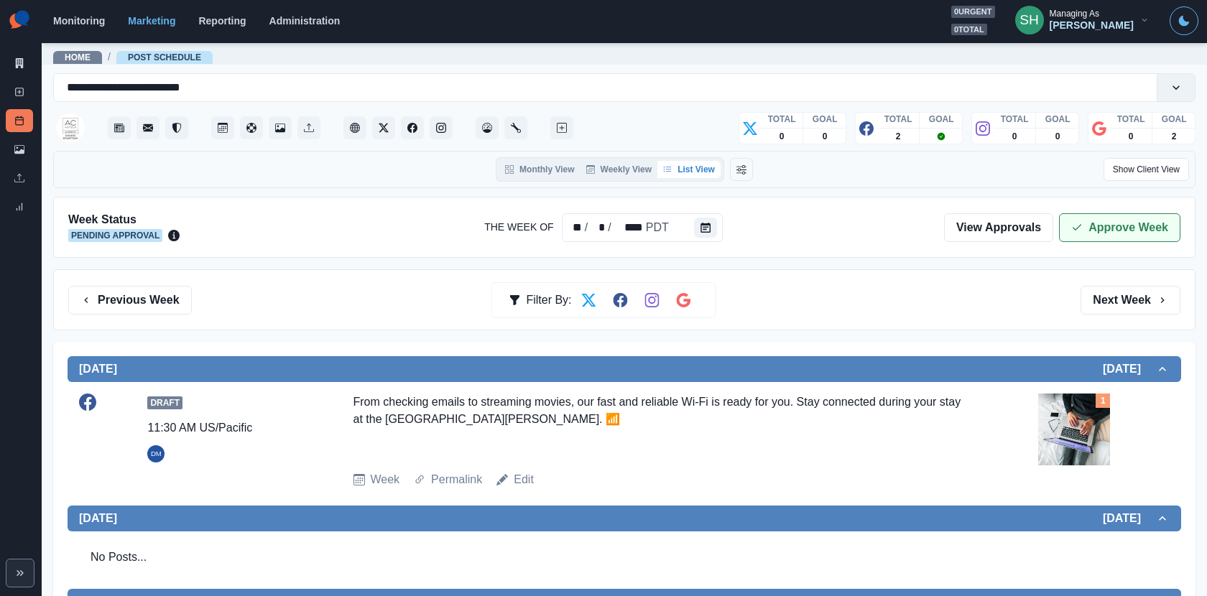
click at [1083, 229] on icon "button" at bounding box center [1076, 227] width 11 height 11
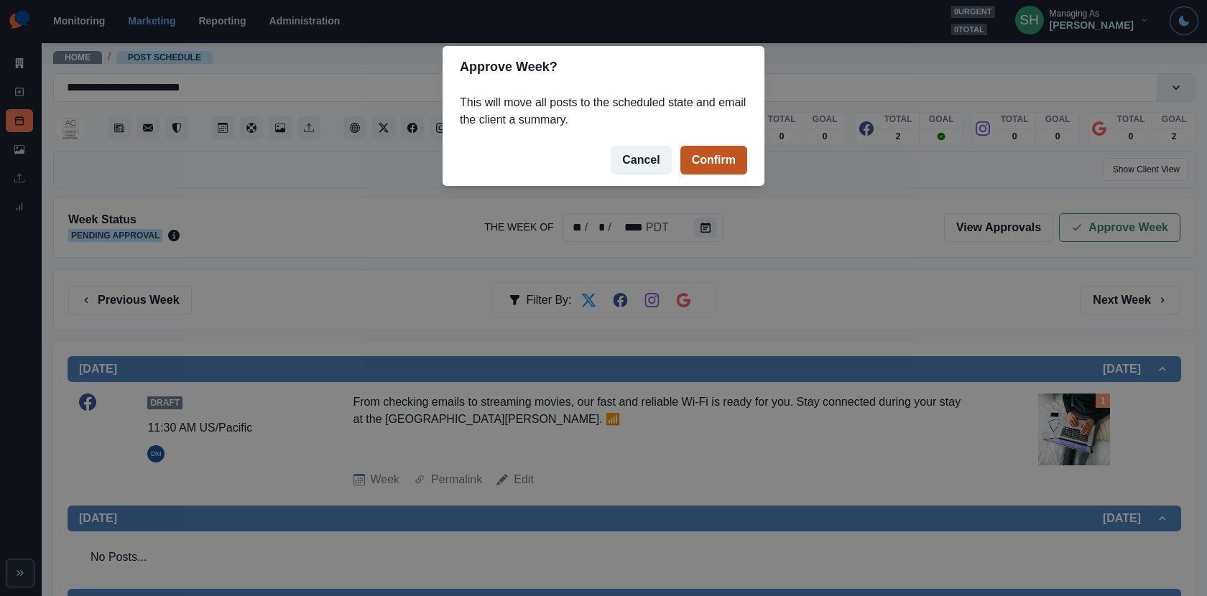
click at [700, 158] on button "Confirm" at bounding box center [713, 160] width 67 height 29
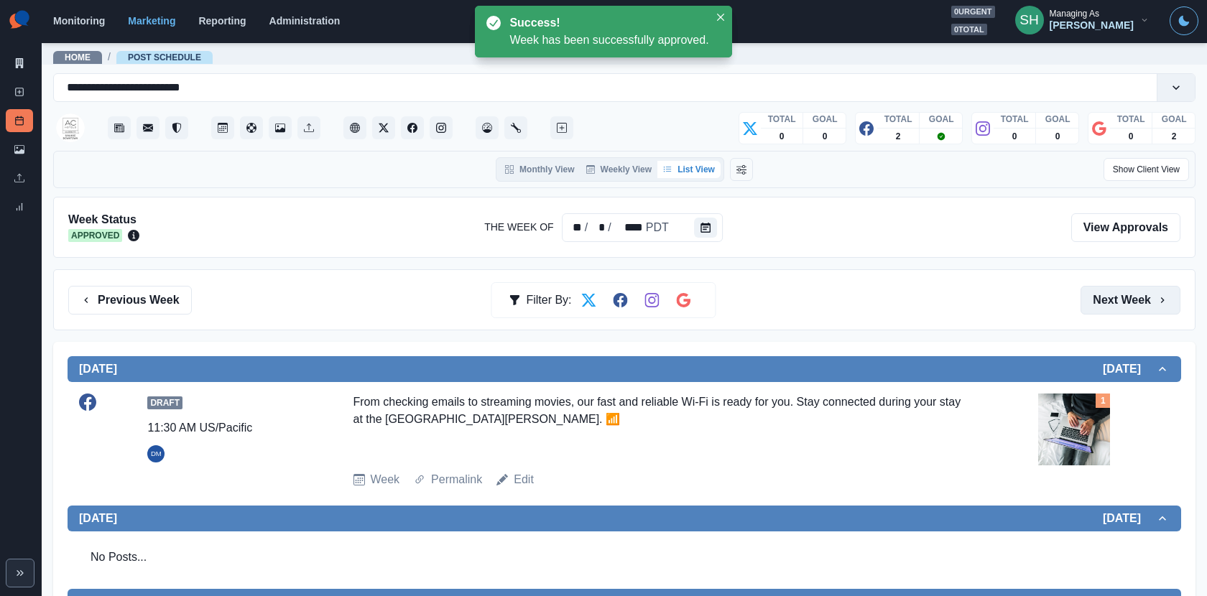
click at [1099, 306] on button "Next Week" at bounding box center [1131, 300] width 100 height 29
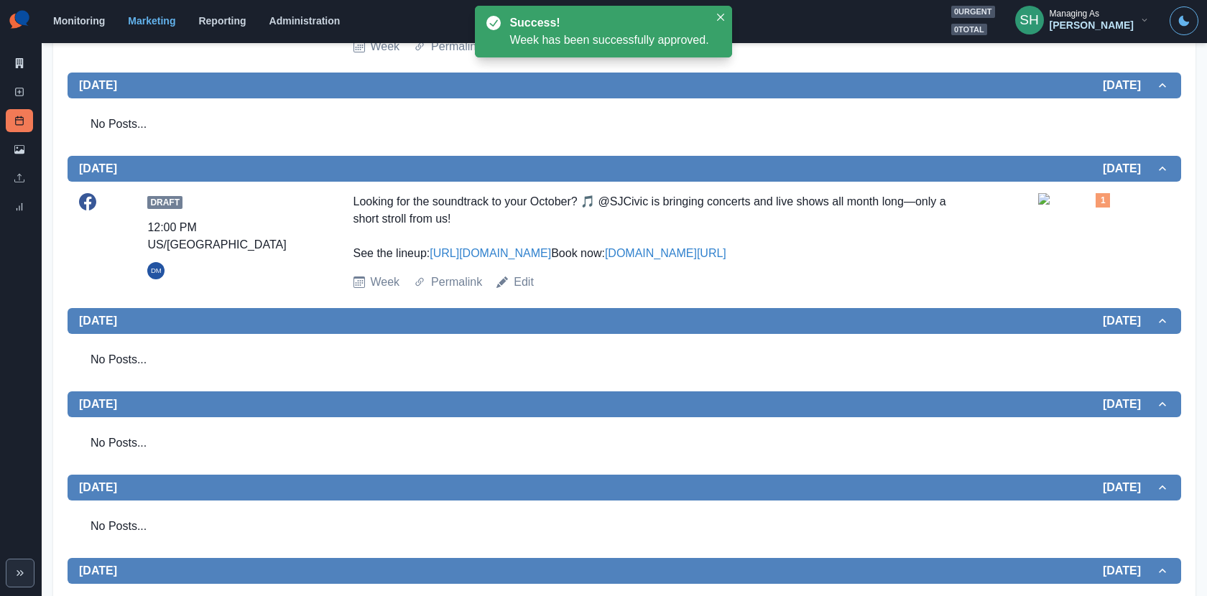
scroll to position [201, 0]
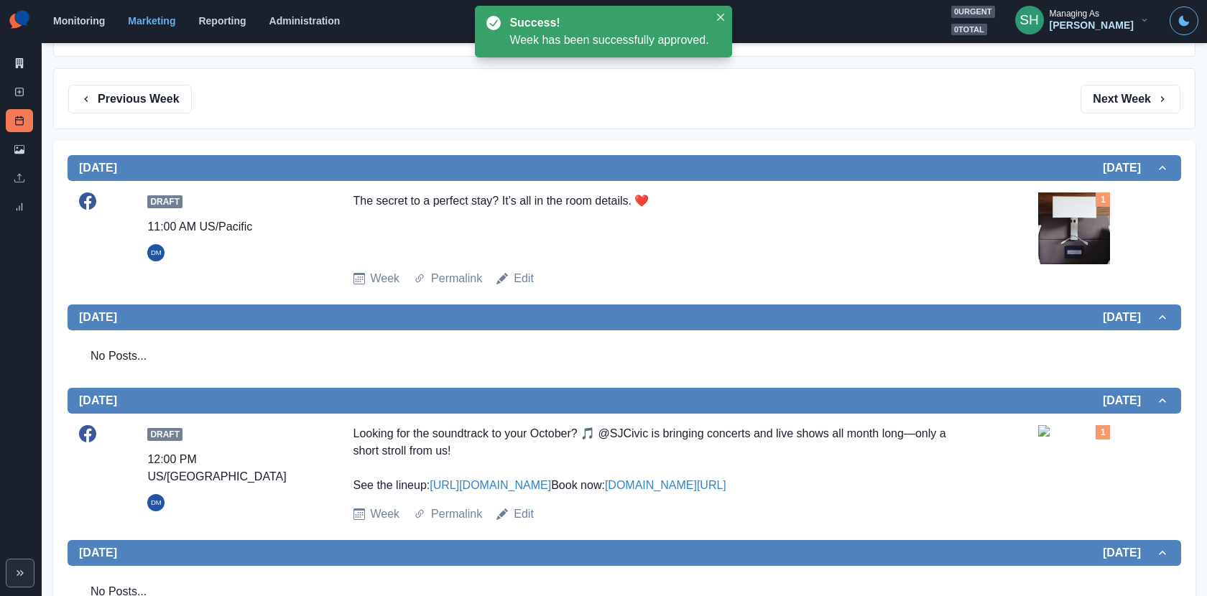
click at [1083, 194] on img at bounding box center [1074, 229] width 72 height 72
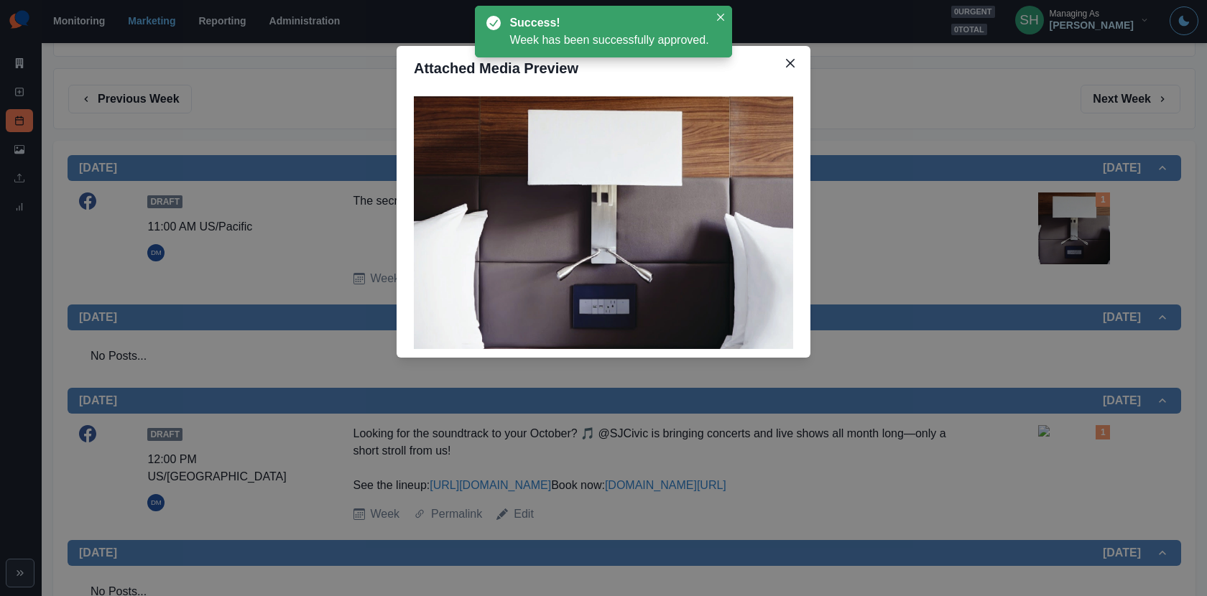
click at [1029, 246] on div "Attached Media Preview" at bounding box center [603, 298] width 1207 height 596
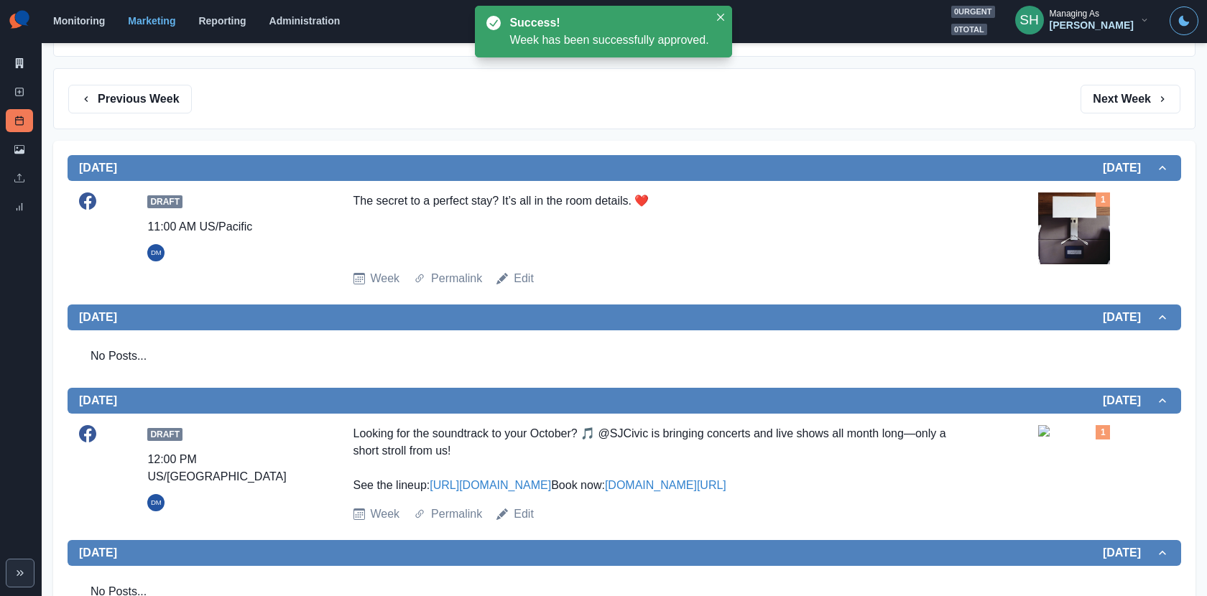
scroll to position [399, 0]
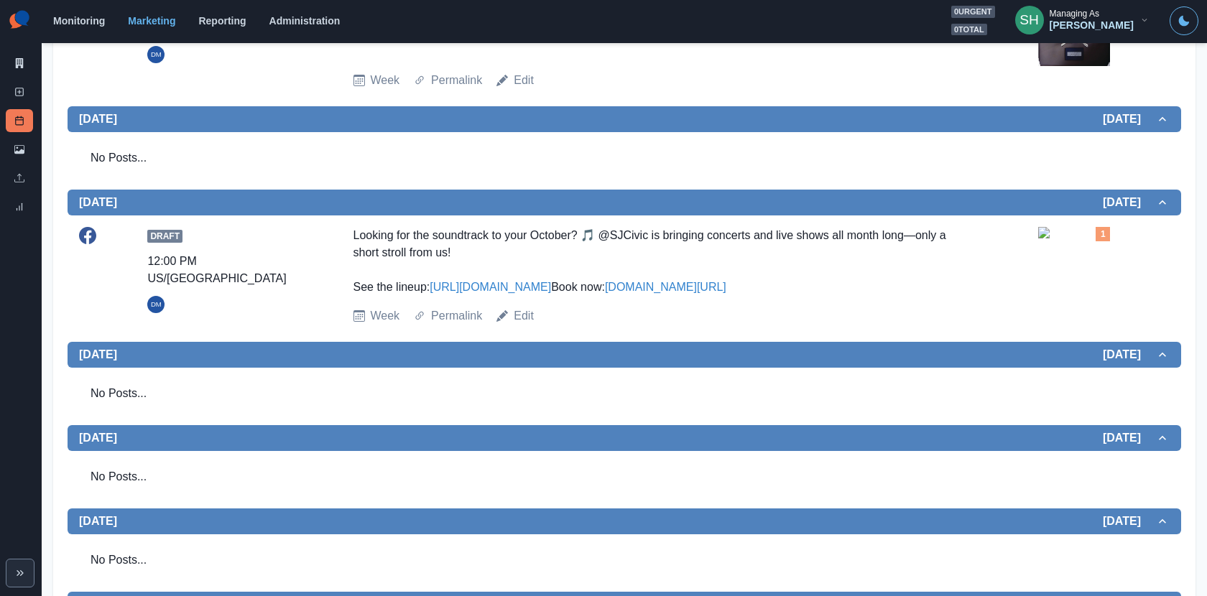
click at [1101, 239] on img at bounding box center [1074, 232] width 72 height 11
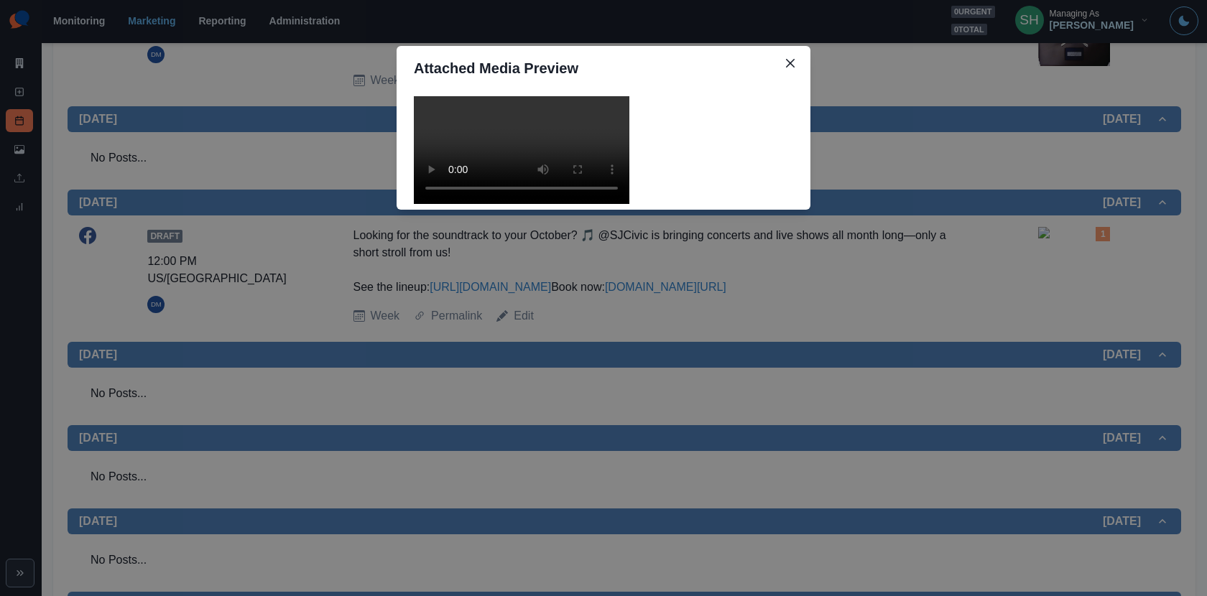
click at [592, 204] on video at bounding box center [522, 150] width 216 height 108
click at [899, 267] on div "Attached Media Preview" at bounding box center [603, 298] width 1207 height 596
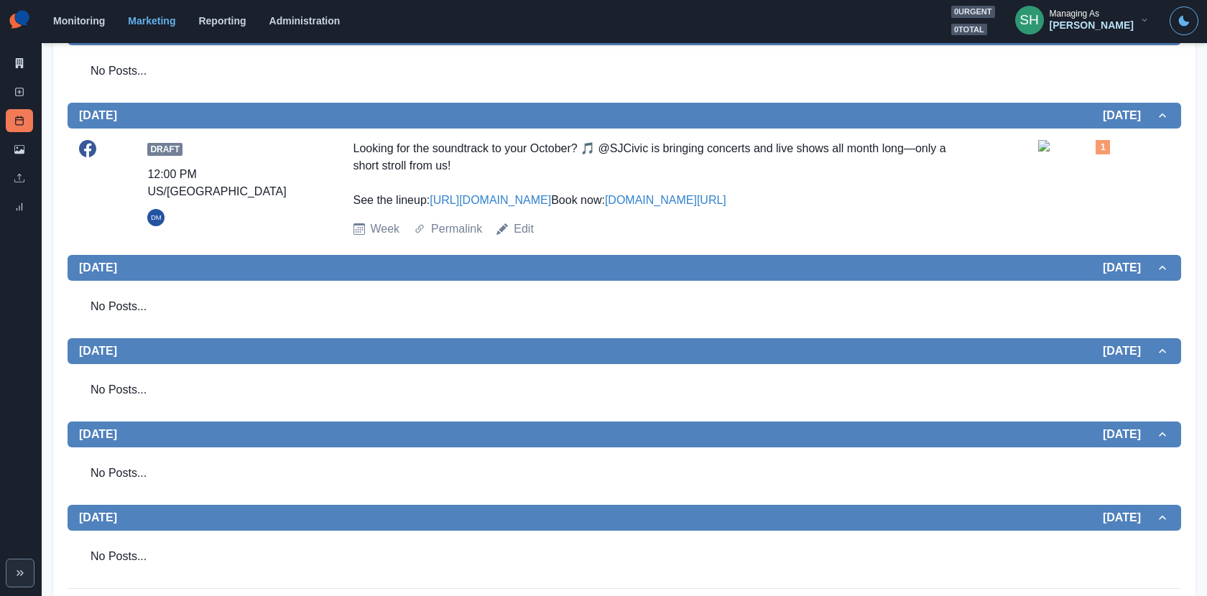
scroll to position [520, 0]
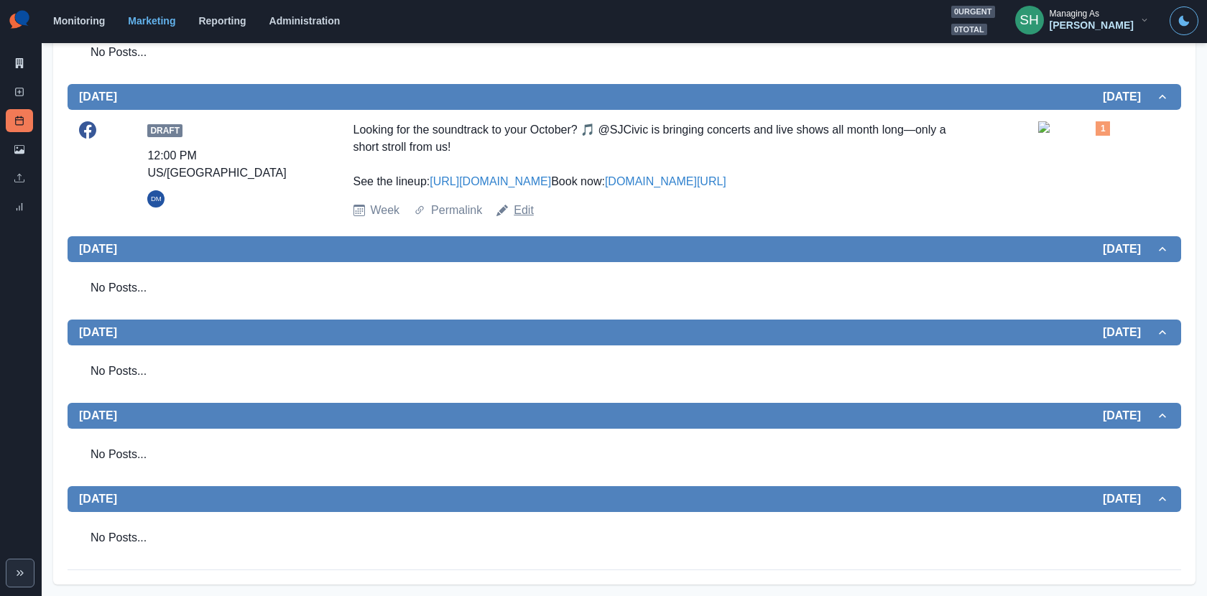
click at [529, 207] on link "Edit" at bounding box center [524, 210] width 20 height 17
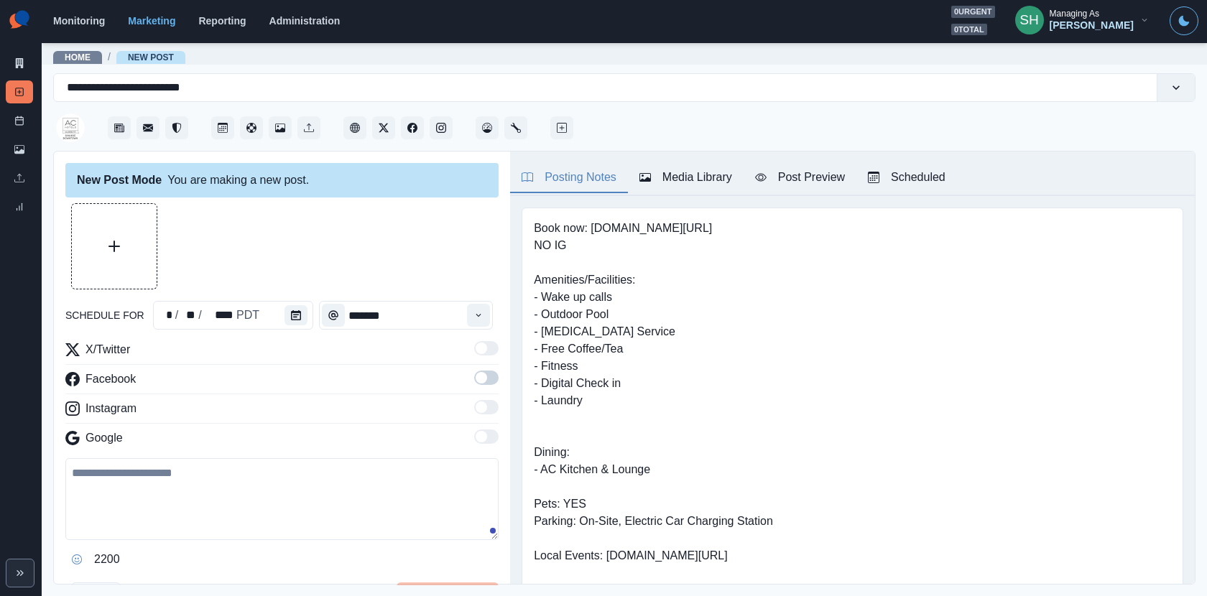
type input "********"
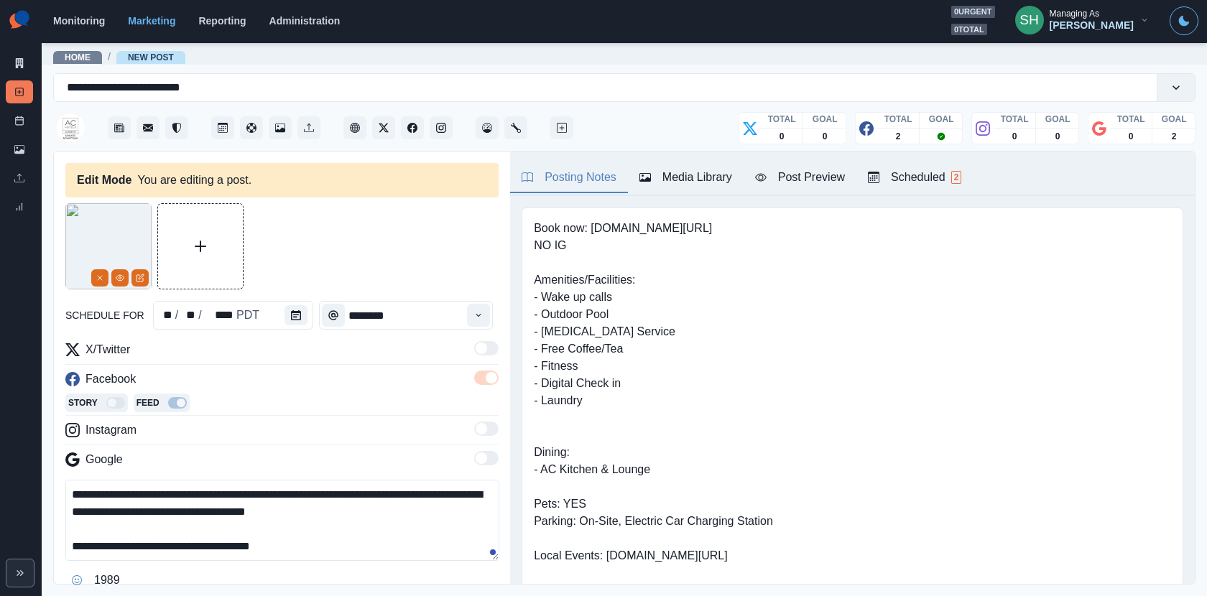
drag, startPoint x: 193, startPoint y: 540, endPoint x: 139, endPoint y: 539, distance: 53.9
click at [139, 539] on textarea "**********" at bounding box center [282, 520] width 434 height 81
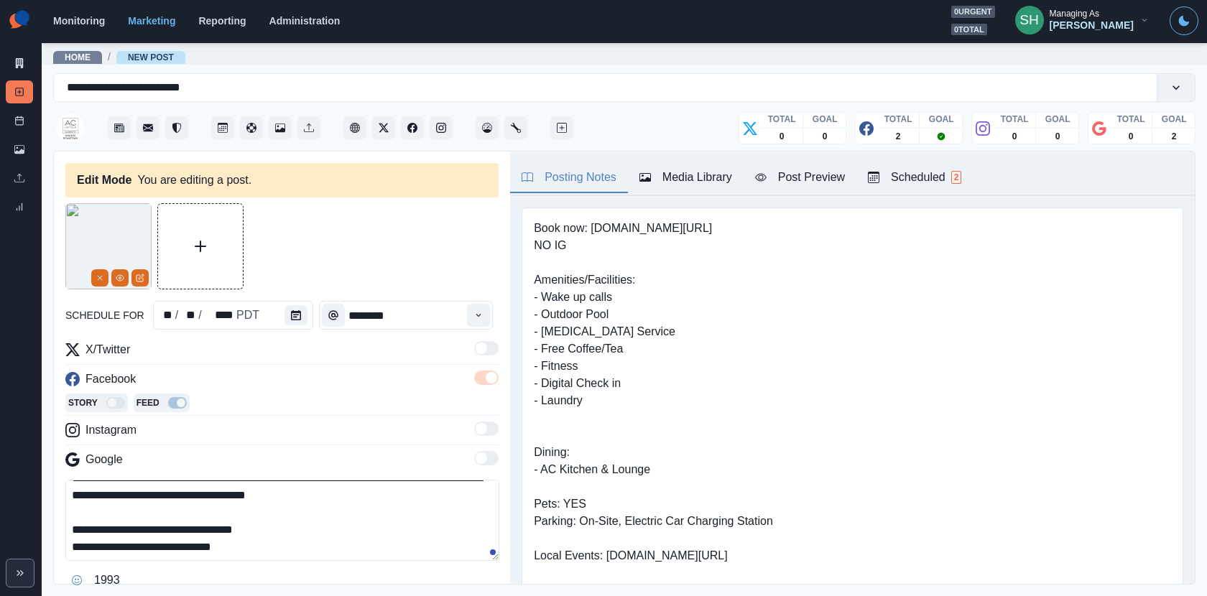
scroll to position [65, 0]
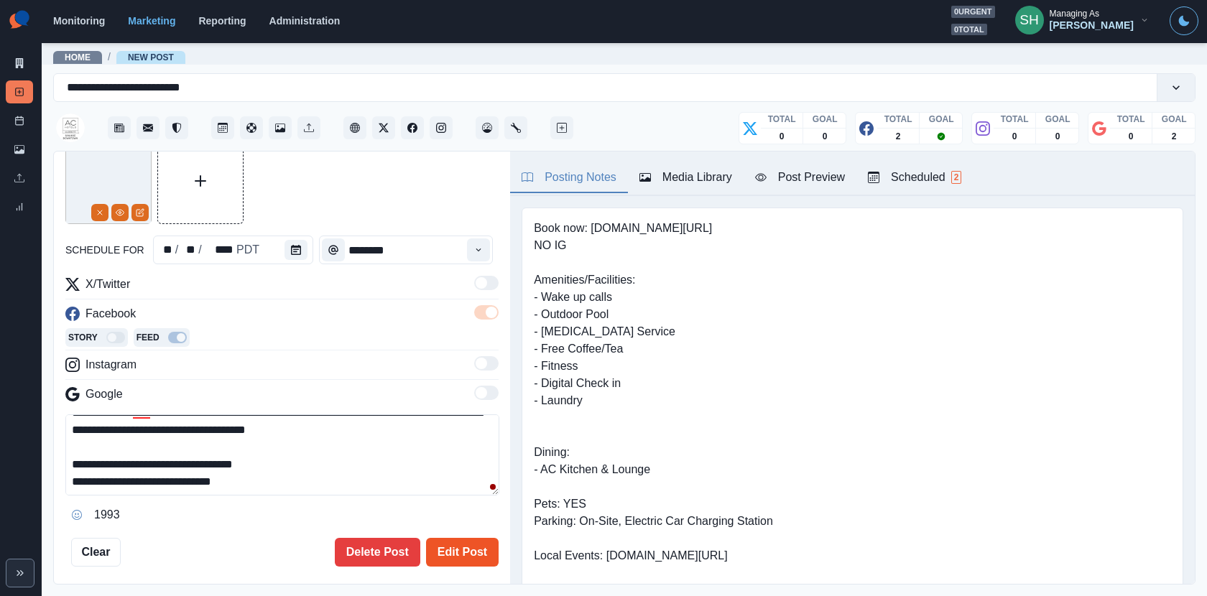
type textarea "**********"
click at [445, 548] on button "Edit Post" at bounding box center [462, 552] width 73 height 29
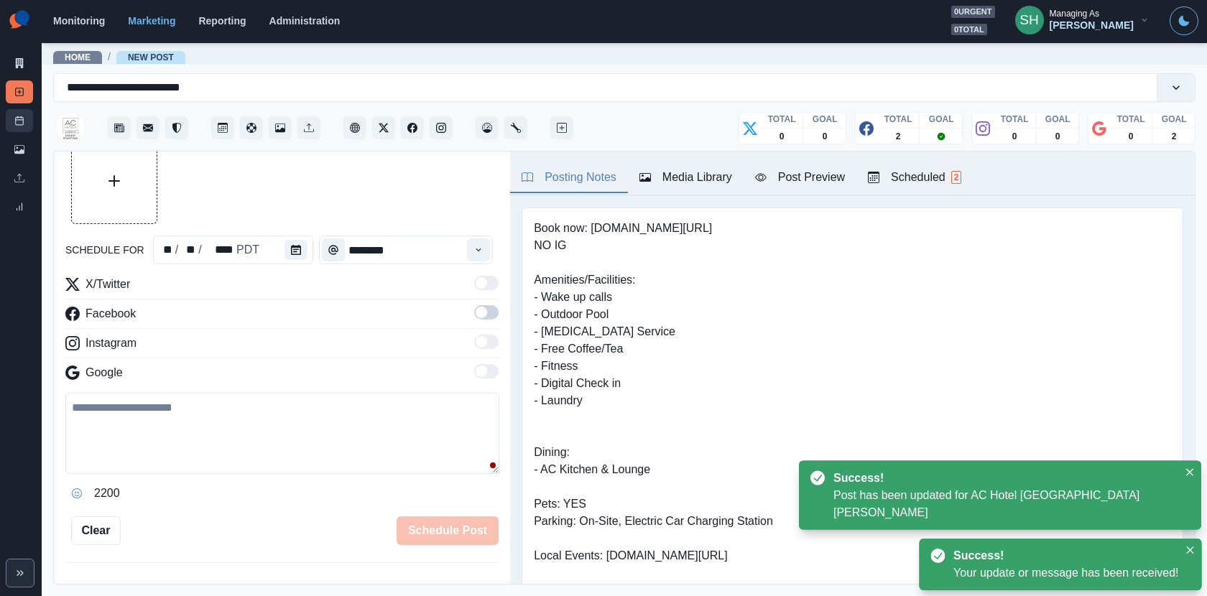
click at [18, 116] on icon at bounding box center [19, 121] width 10 height 10
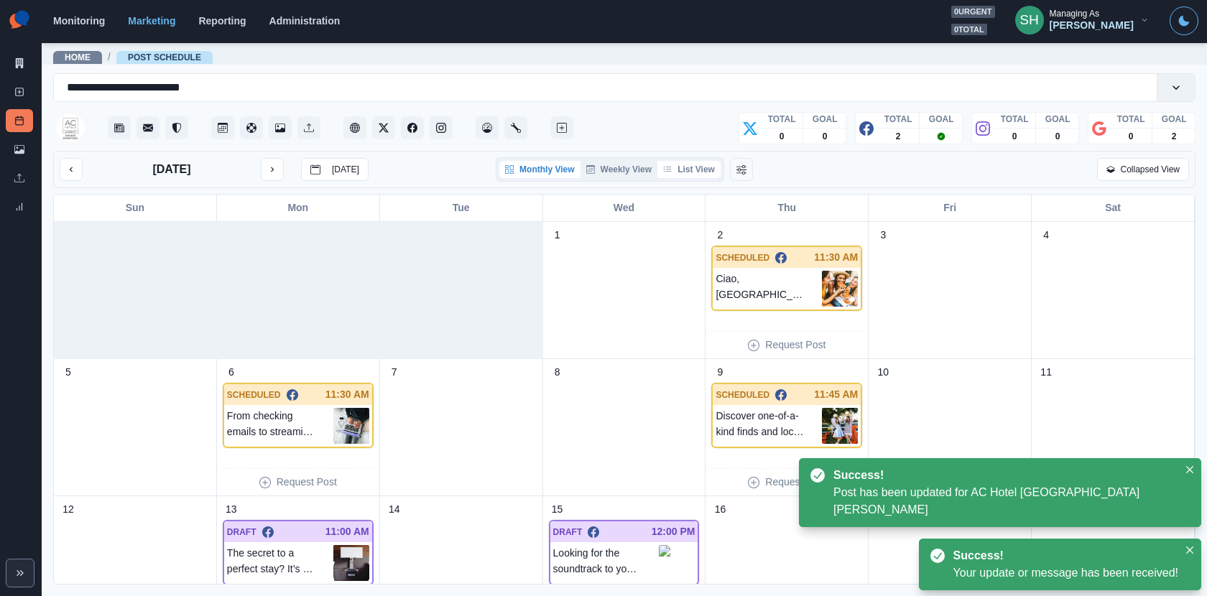
click at [668, 169] on icon "button" at bounding box center [667, 169] width 9 height 9
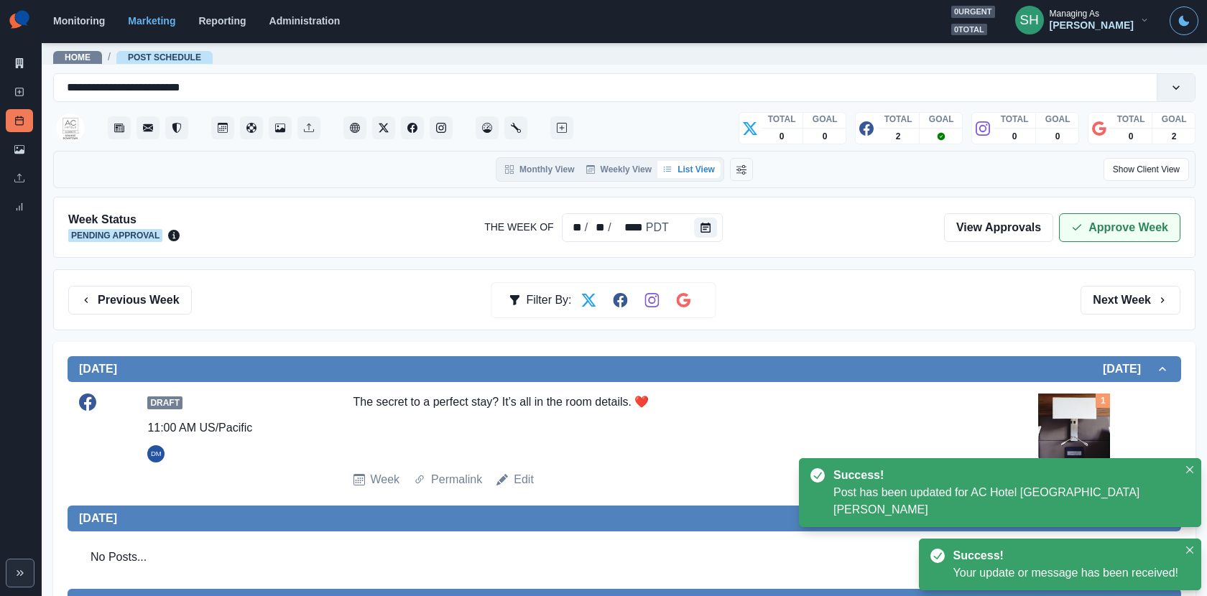
click at [1099, 232] on button "Approve Week" at bounding box center [1119, 227] width 121 height 29
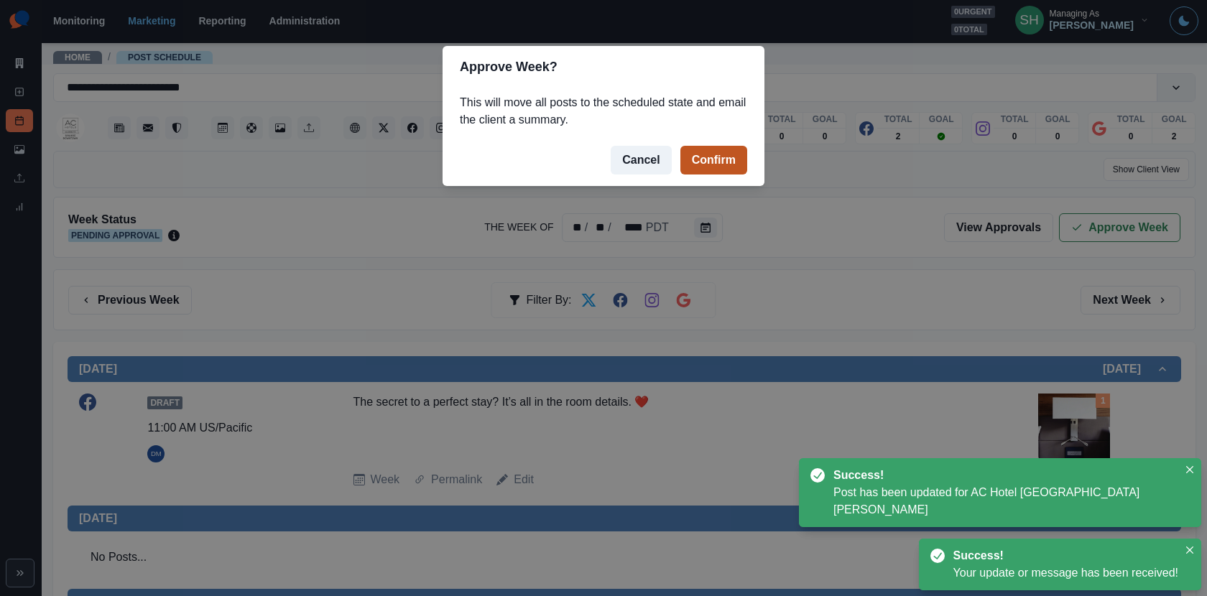
click at [690, 146] on button "Confirm" at bounding box center [713, 160] width 67 height 29
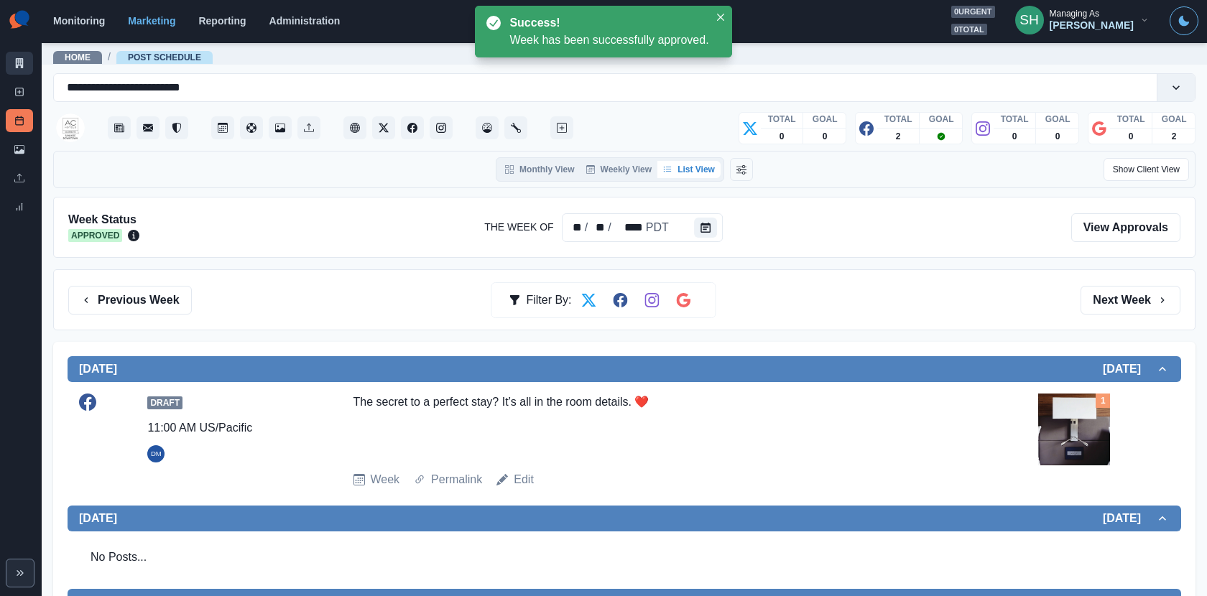
click at [22, 66] on icon at bounding box center [20, 63] width 8 height 10
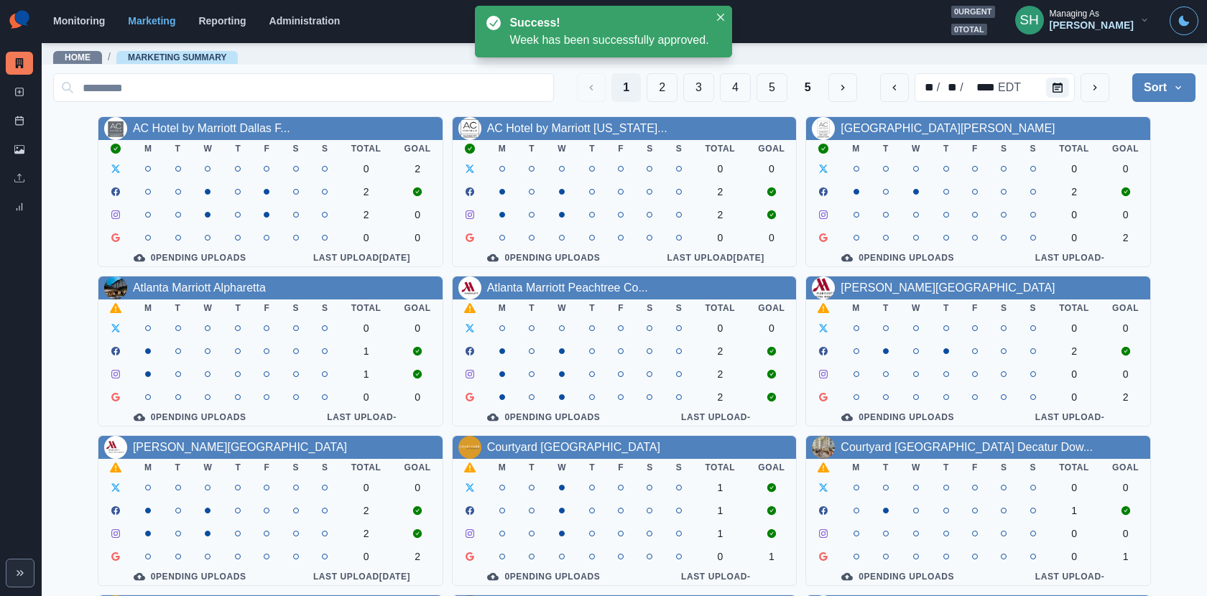
click at [254, 281] on div "Atlanta Marriott Alpharetta" at bounding box center [199, 287] width 133 height 17
click at [251, 291] on link "Atlanta Marriott Alpharetta" at bounding box center [199, 288] width 133 height 12
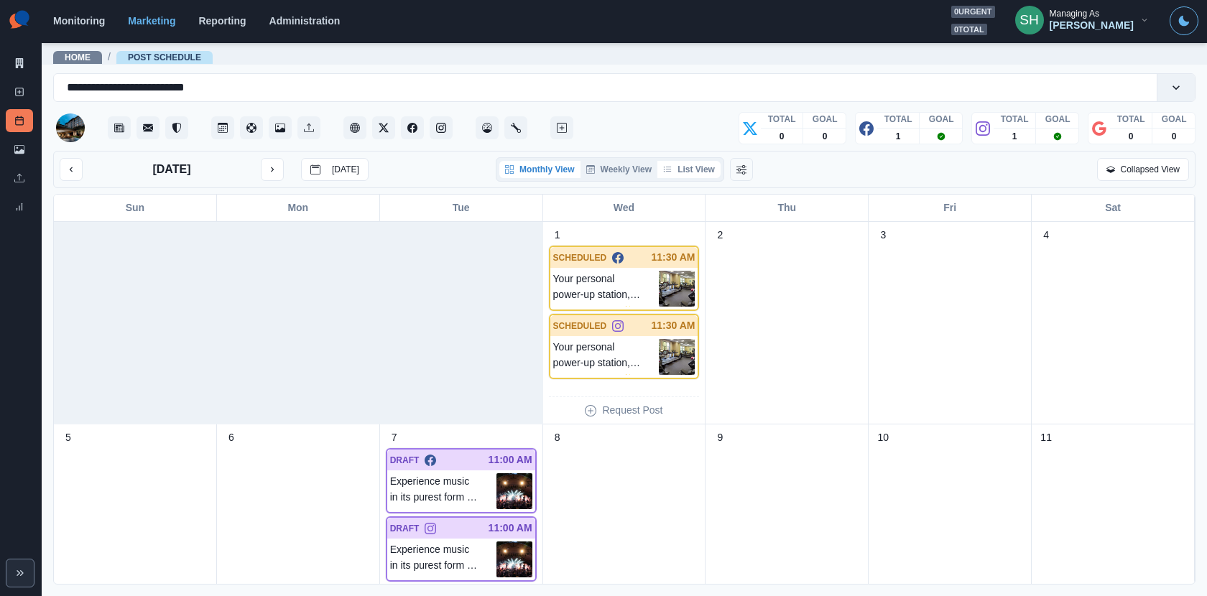
click at [694, 162] on button "List View" at bounding box center [688, 169] width 63 height 17
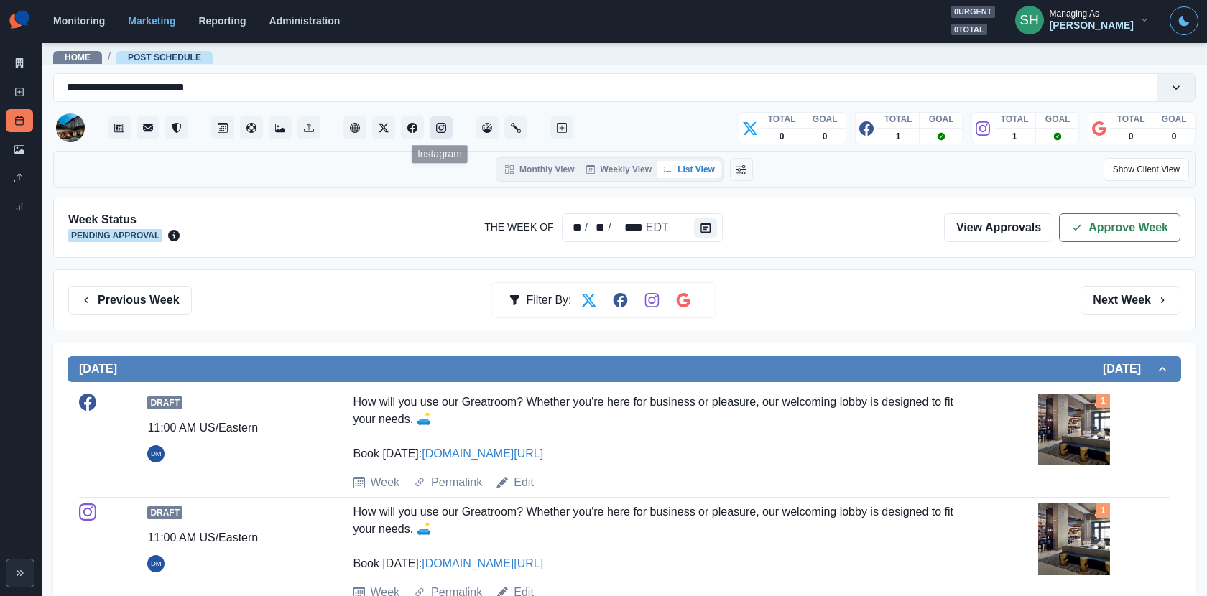
click at [452, 127] on button "Instagram" at bounding box center [441, 127] width 23 height 23
click at [1079, 222] on icon "button" at bounding box center [1076, 227] width 11 height 11
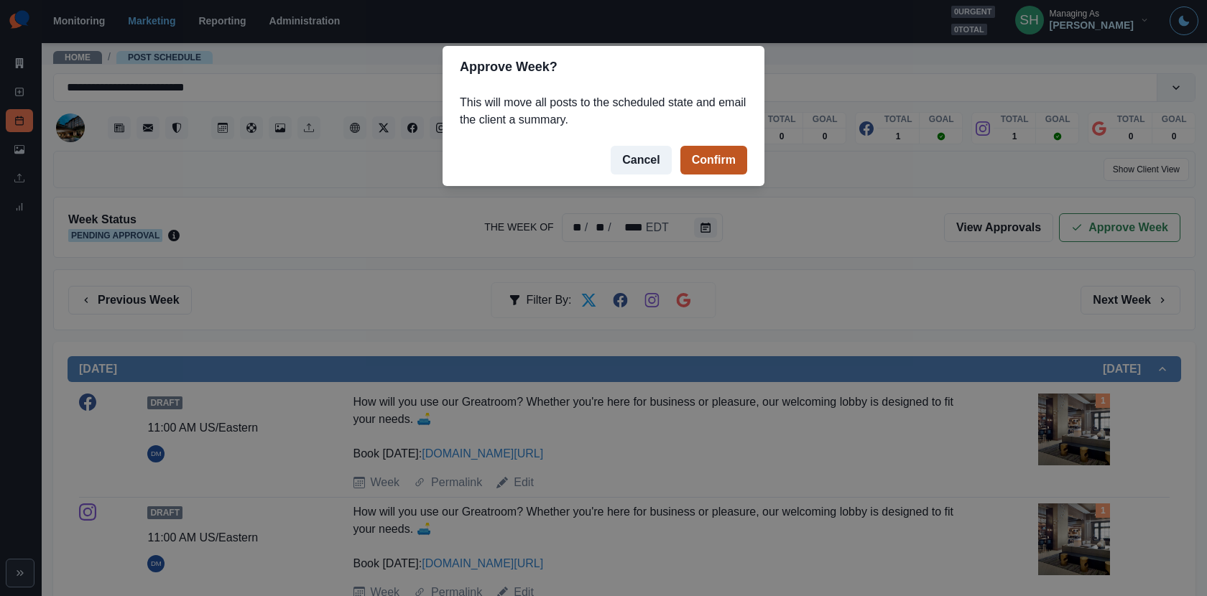
click at [723, 168] on button "Confirm" at bounding box center [713, 160] width 67 height 29
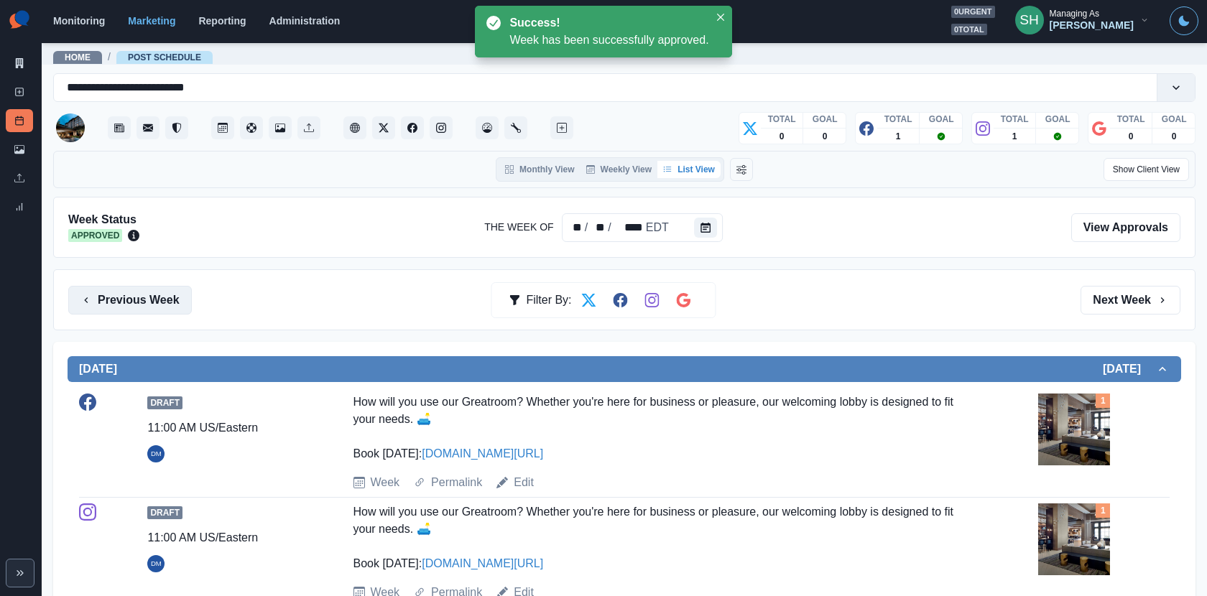
click at [167, 302] on button "Previous Week" at bounding box center [130, 300] width 124 height 29
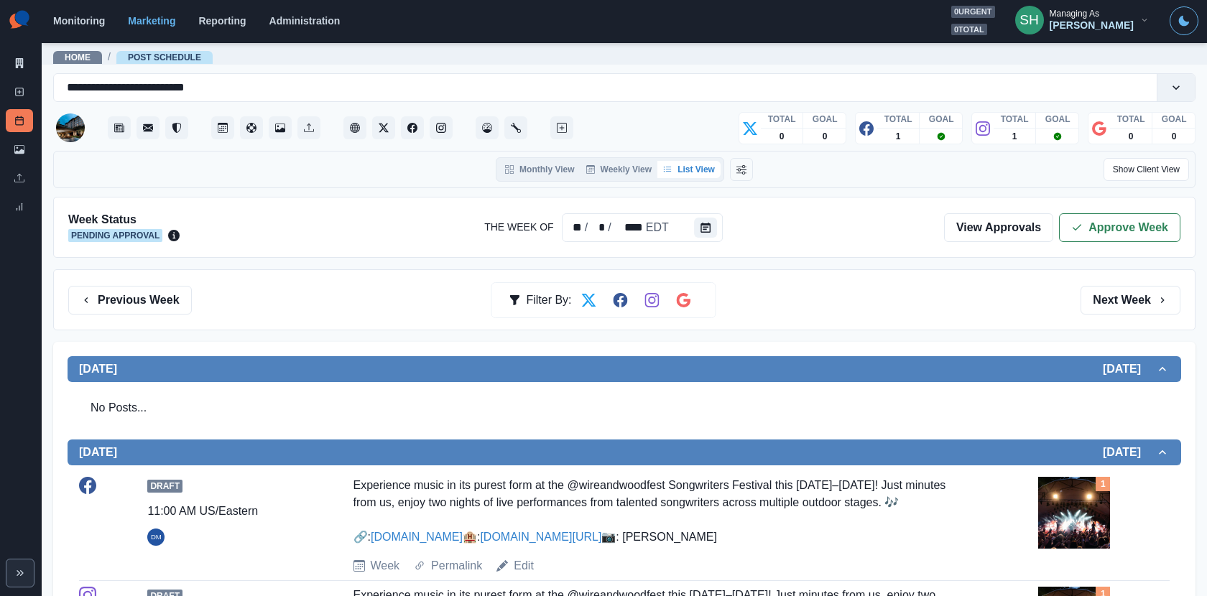
click at [1079, 209] on div "Week Status Pending Approval The Week Of ** / * / **** EDT View Approvals Appro…" at bounding box center [624, 227] width 1142 height 61
click at [1076, 222] on icon "button" at bounding box center [1076, 227] width 11 height 11
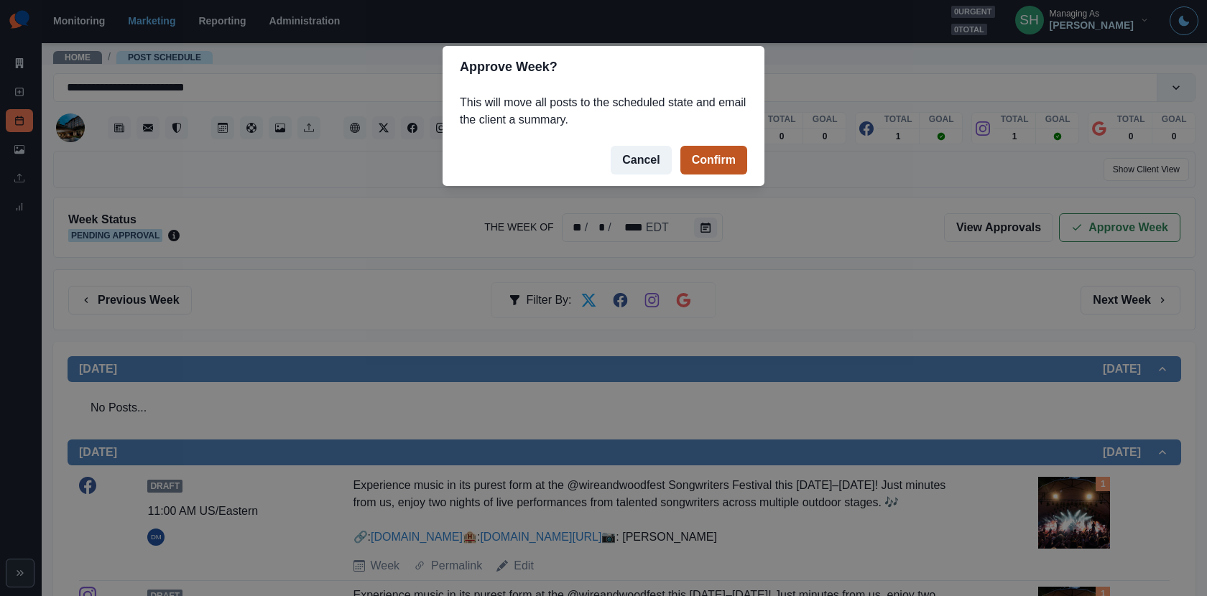
click at [733, 162] on button "Confirm" at bounding box center [713, 160] width 67 height 29
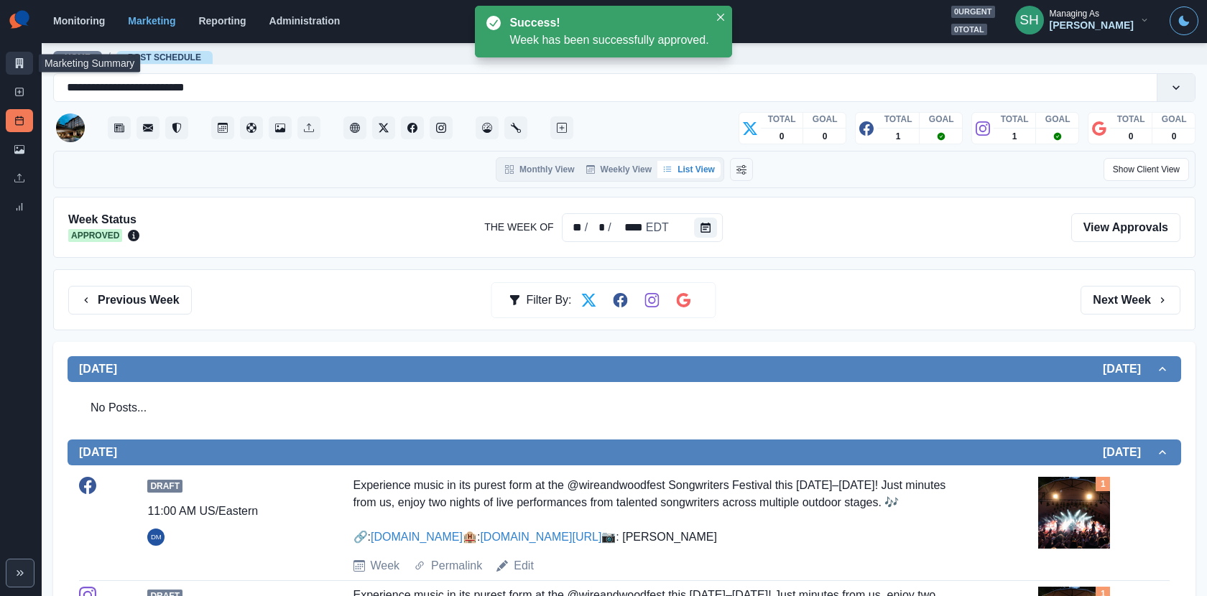
click at [19, 62] on icon at bounding box center [20, 63] width 8 height 10
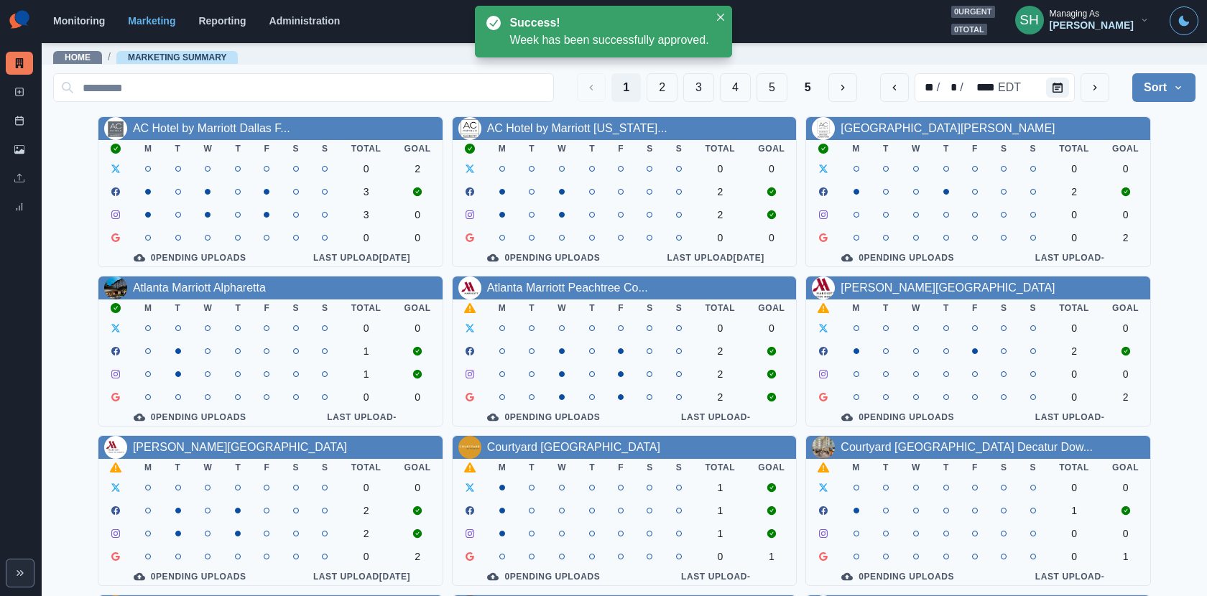
click at [550, 277] on div "Atlanta Marriott Peachtree Co..." at bounding box center [625, 288] width 344 height 23
click at [550, 286] on link "Atlanta Marriott Peachtree Co..." at bounding box center [567, 288] width 161 height 12
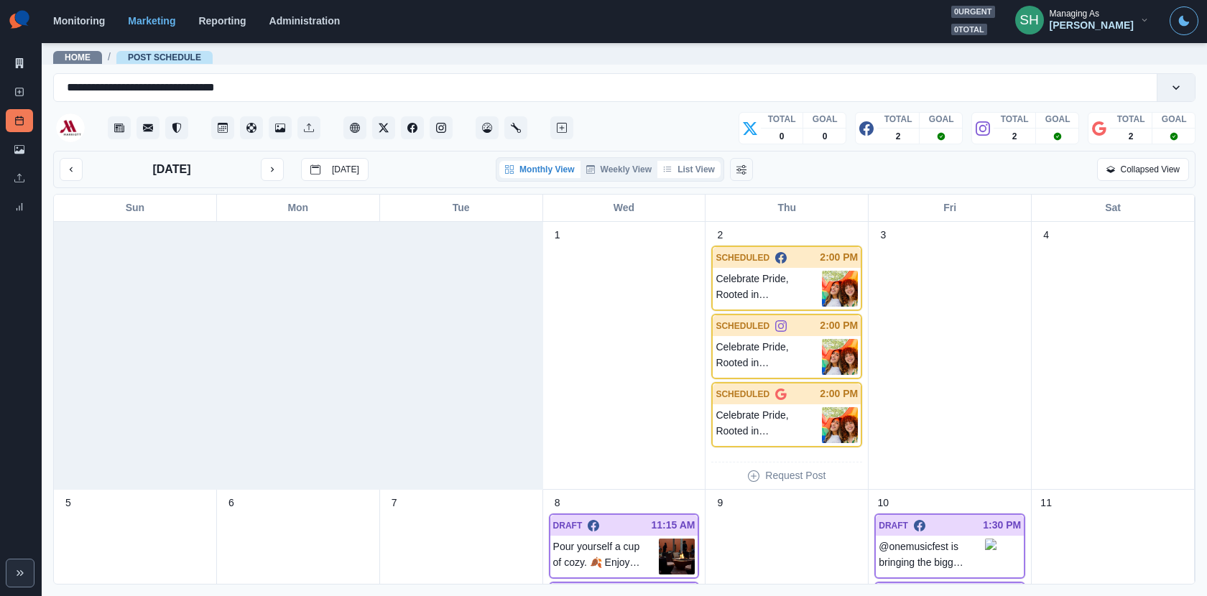
click at [693, 164] on button "List View" at bounding box center [688, 169] width 63 height 17
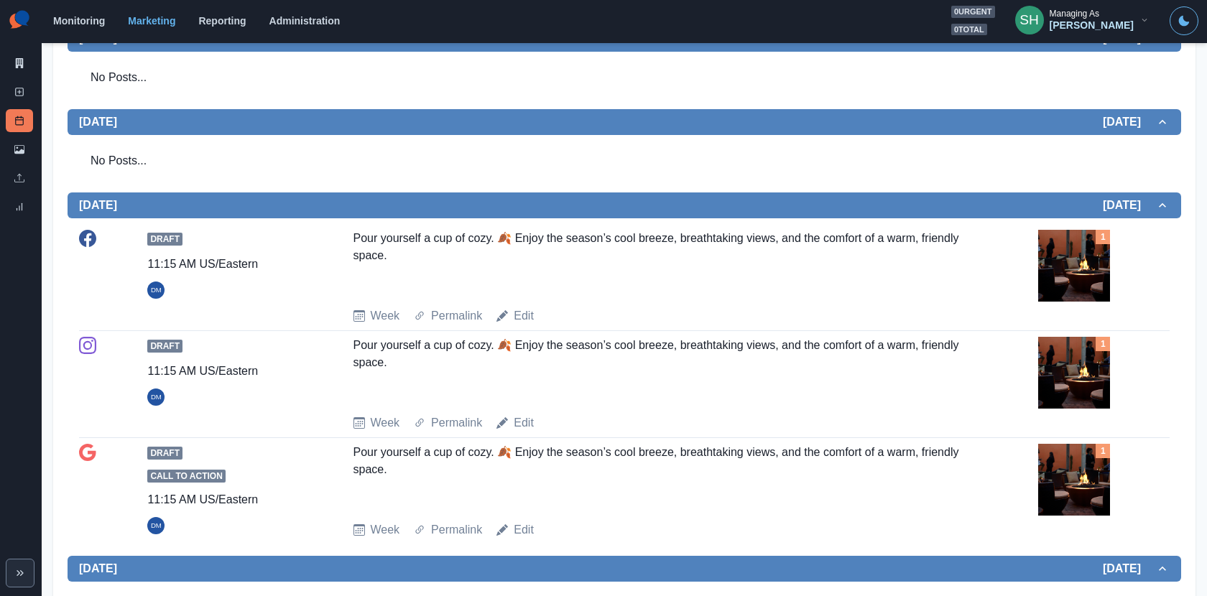
scroll to position [340, 0]
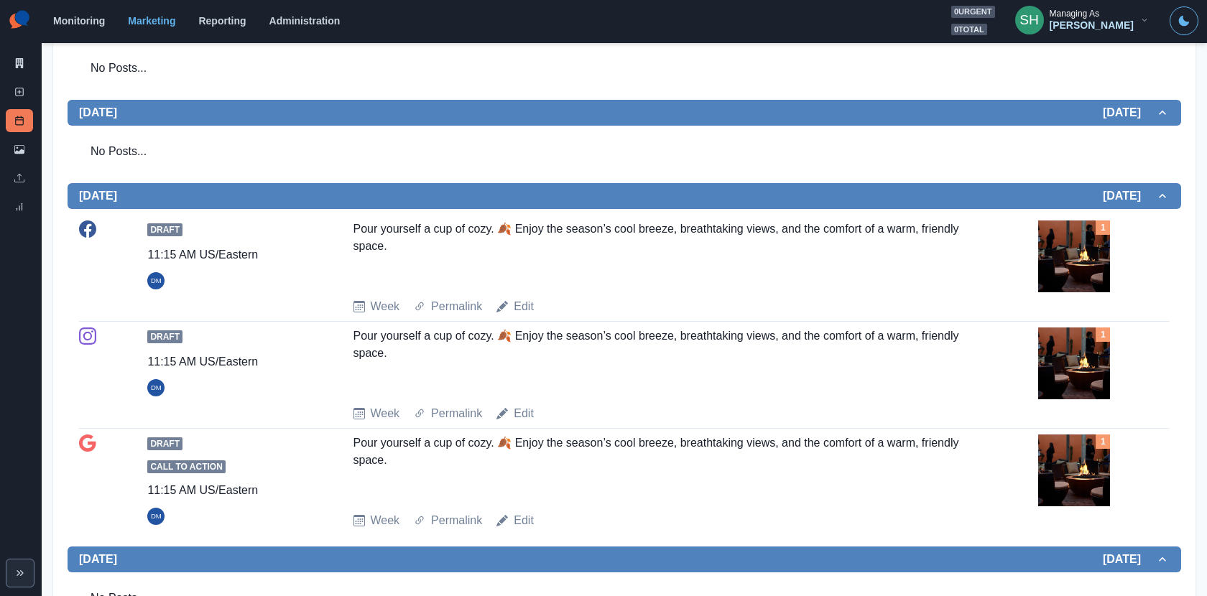
click at [1059, 260] on img at bounding box center [1074, 257] width 72 height 72
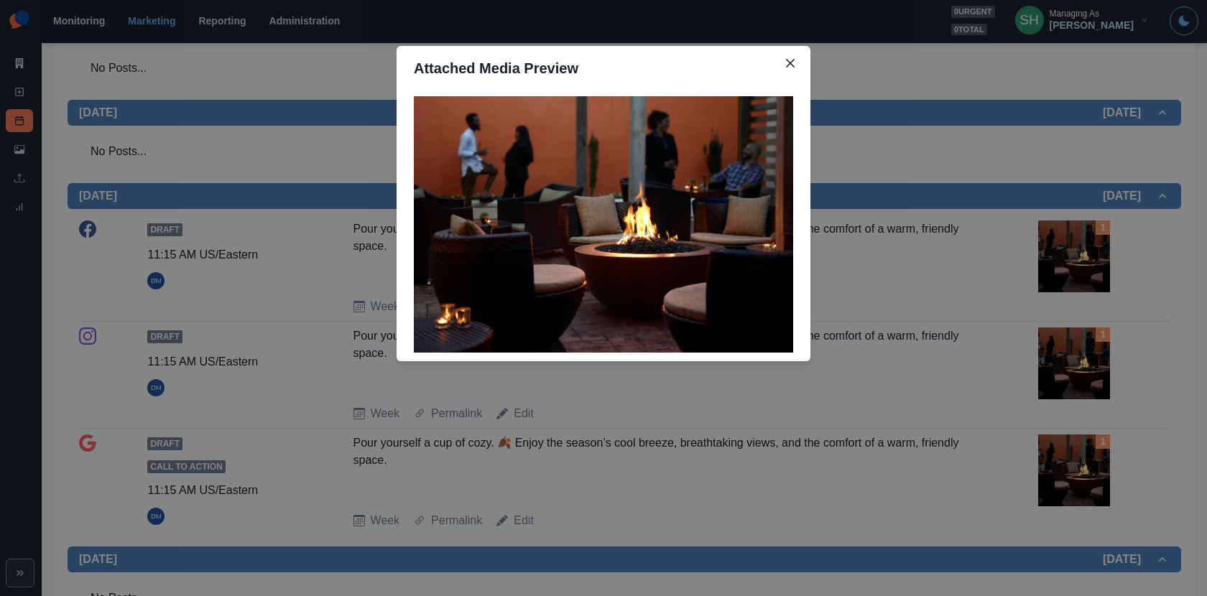
click at [1059, 260] on div "Attached Media Preview" at bounding box center [603, 298] width 1207 height 596
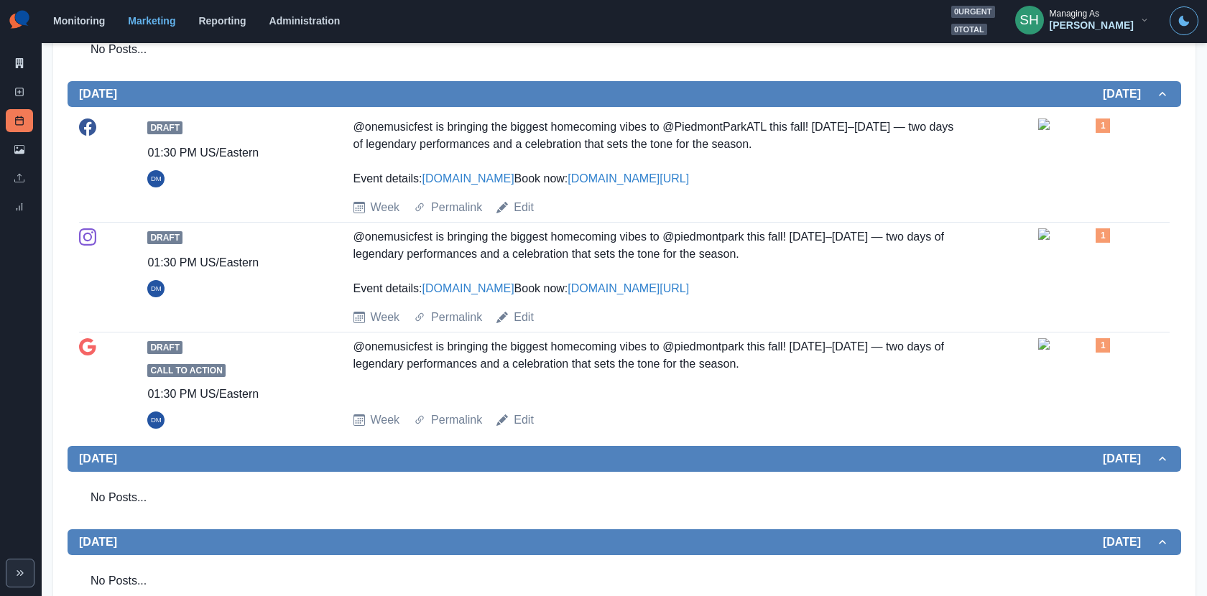
scroll to position [893, 0]
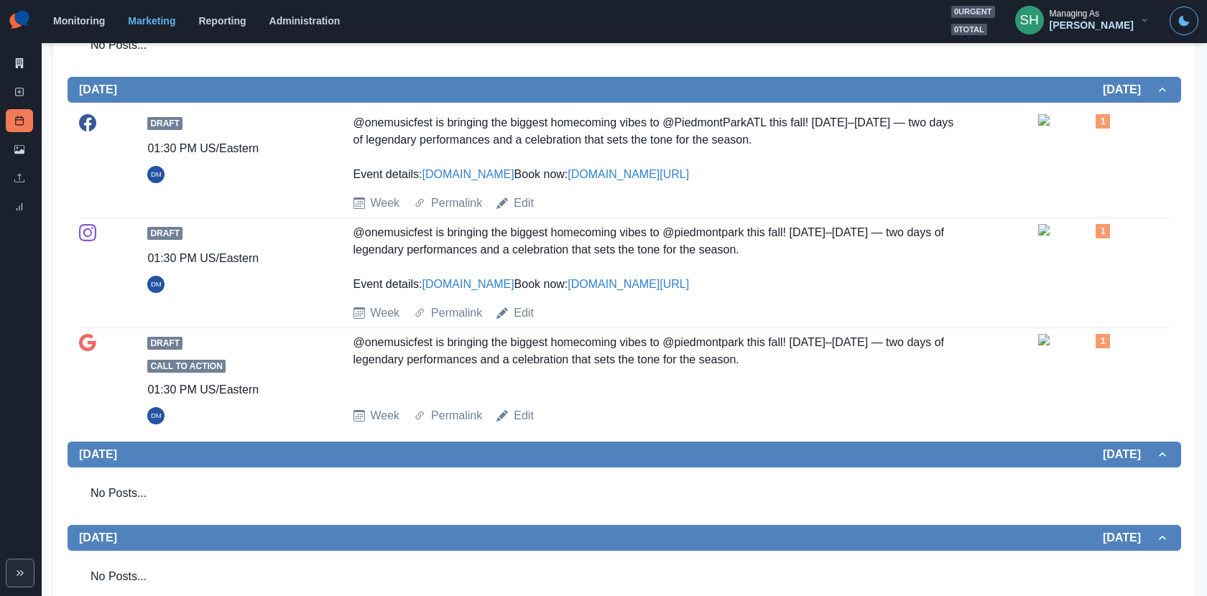
click at [1092, 126] on img at bounding box center [1074, 119] width 72 height 11
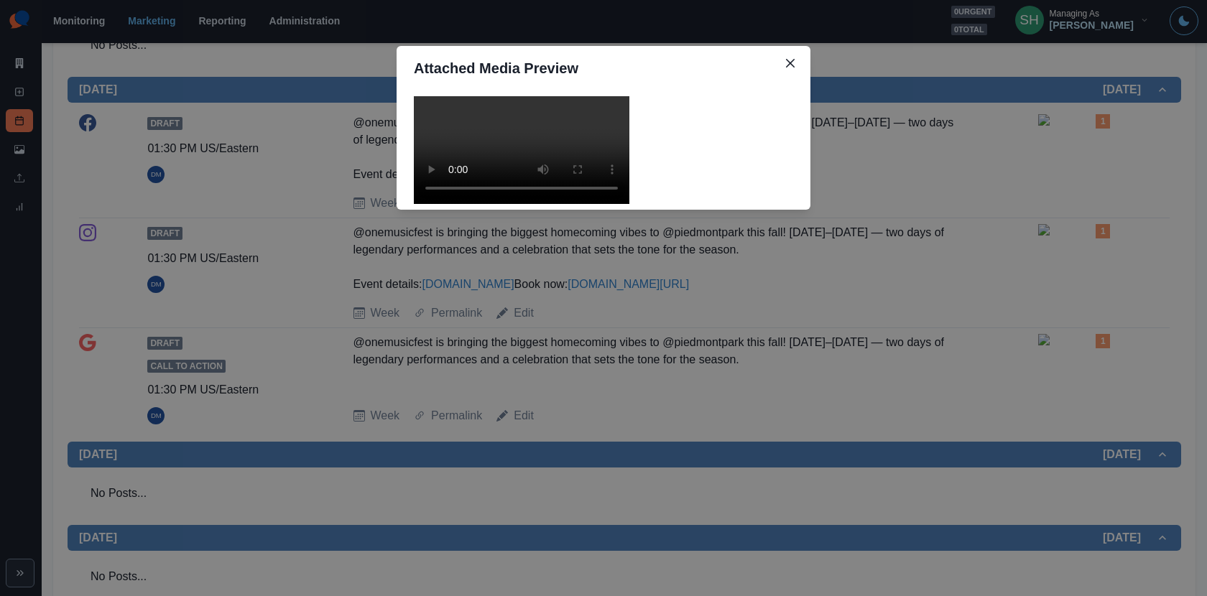
click at [559, 204] on video at bounding box center [522, 150] width 216 height 108
click at [907, 286] on div "Attached Media Preview" at bounding box center [603, 298] width 1207 height 596
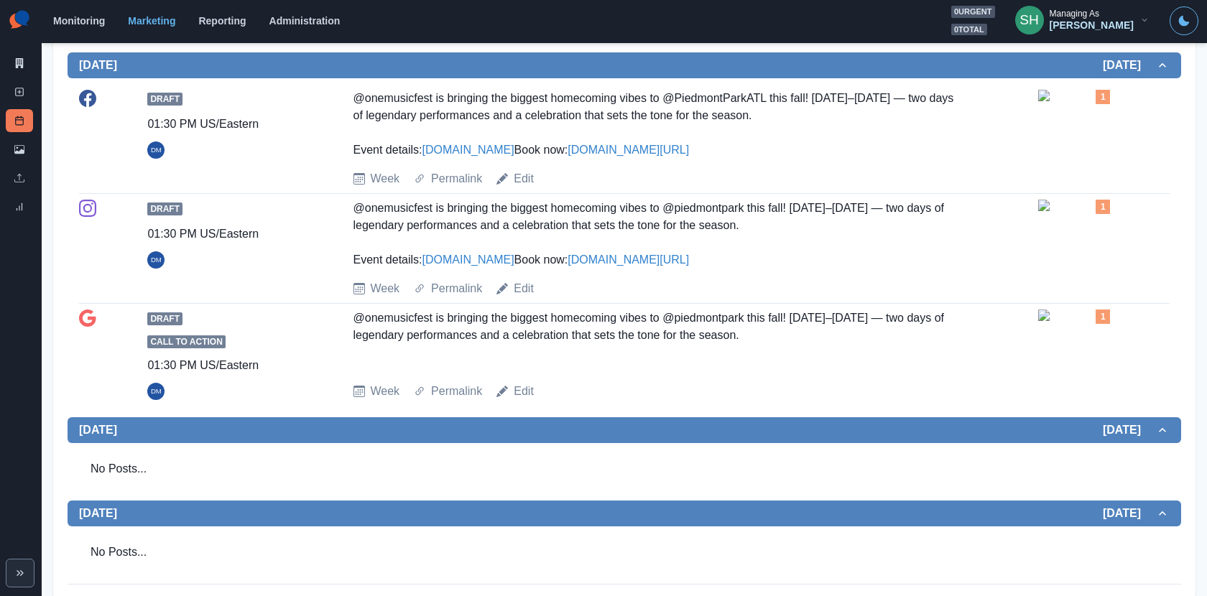
scroll to position [0, 0]
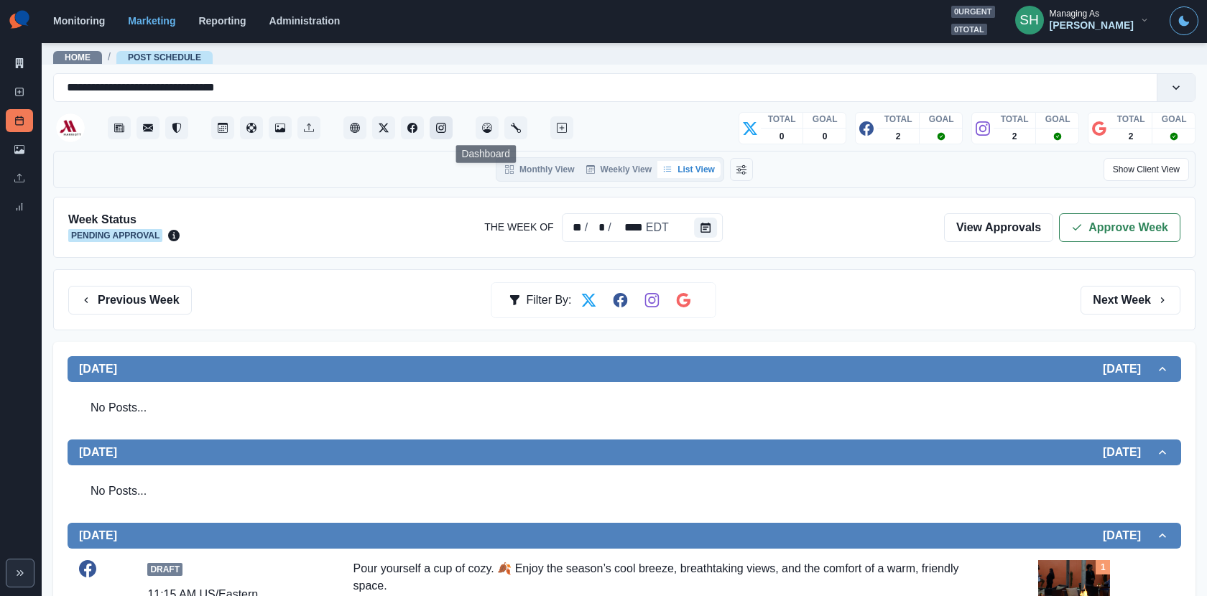
click at [438, 119] on button "Instagram" at bounding box center [441, 127] width 23 height 23
click at [1076, 228] on polyline "button" at bounding box center [1077, 227] width 8 height 5
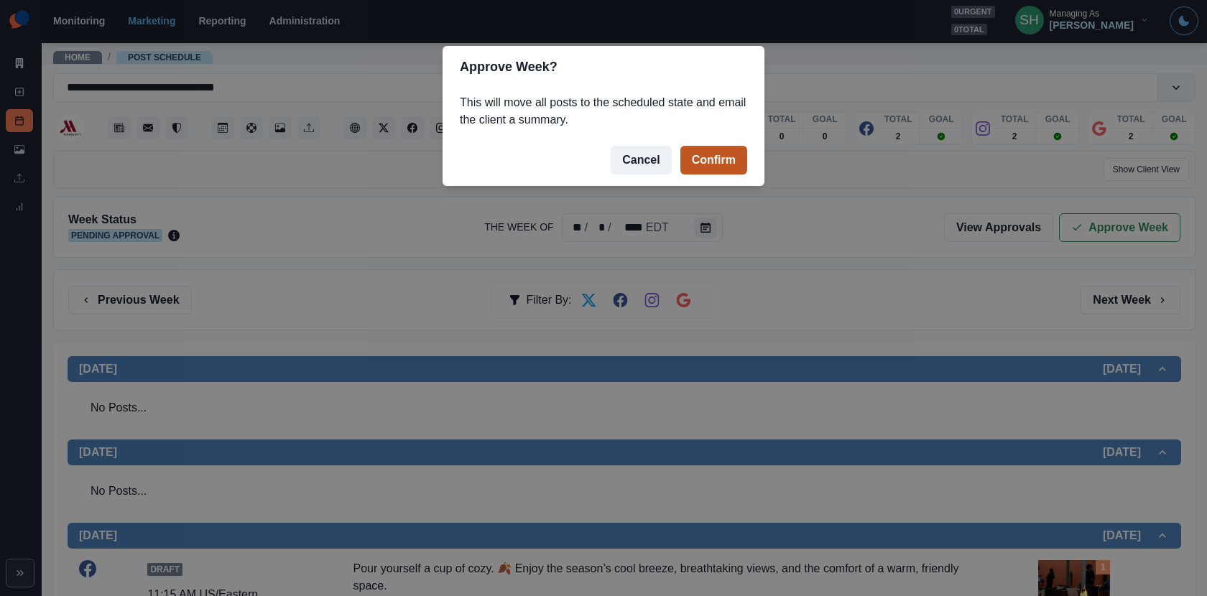
click at [694, 165] on button "Confirm" at bounding box center [713, 160] width 67 height 29
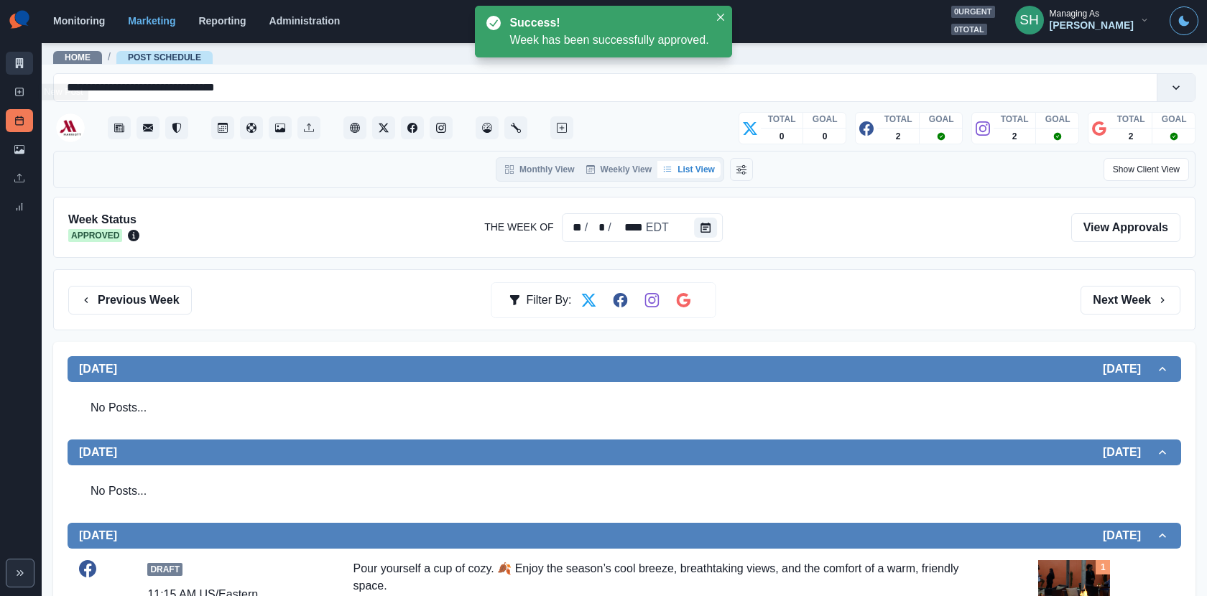
click at [26, 63] on link "Marketing Summary" at bounding box center [19, 63] width 27 height 23
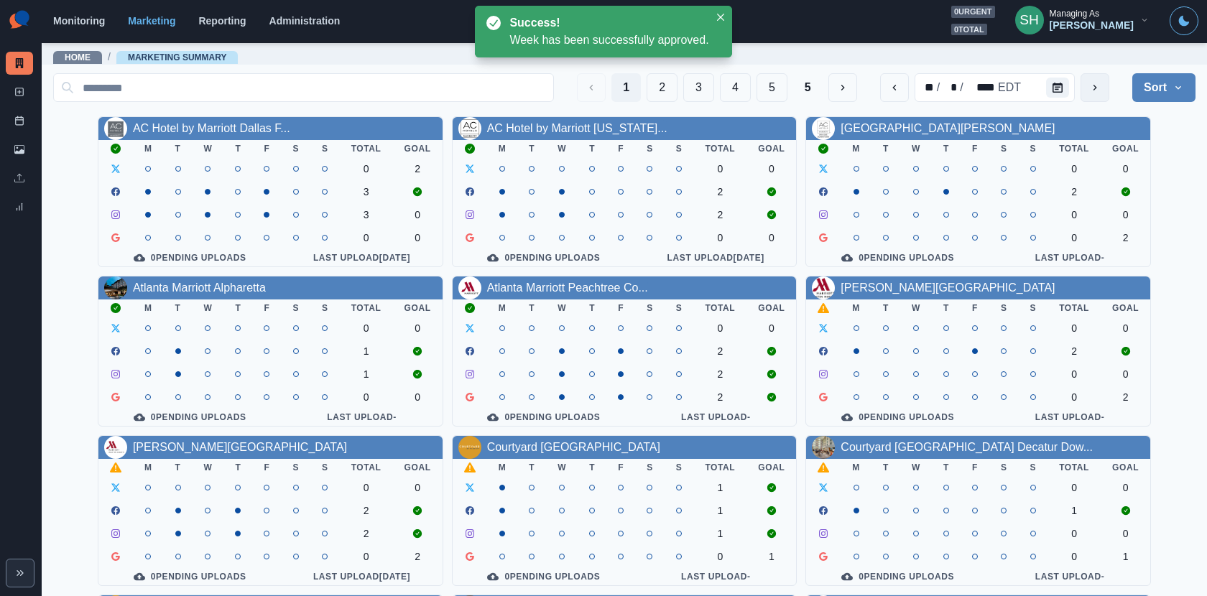
click at [1086, 86] on button "next" at bounding box center [1095, 87] width 29 height 29
click at [509, 294] on link "Atlanta Marriott Peachtree Co..." at bounding box center [567, 288] width 161 height 12
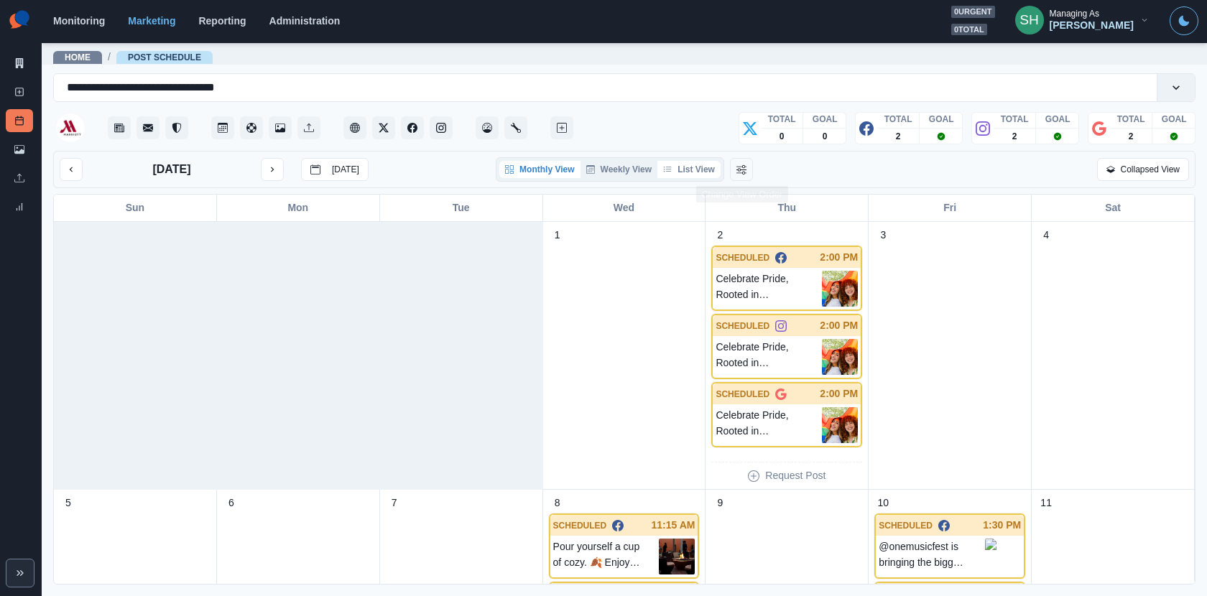
click at [697, 174] on button "List View" at bounding box center [688, 169] width 63 height 17
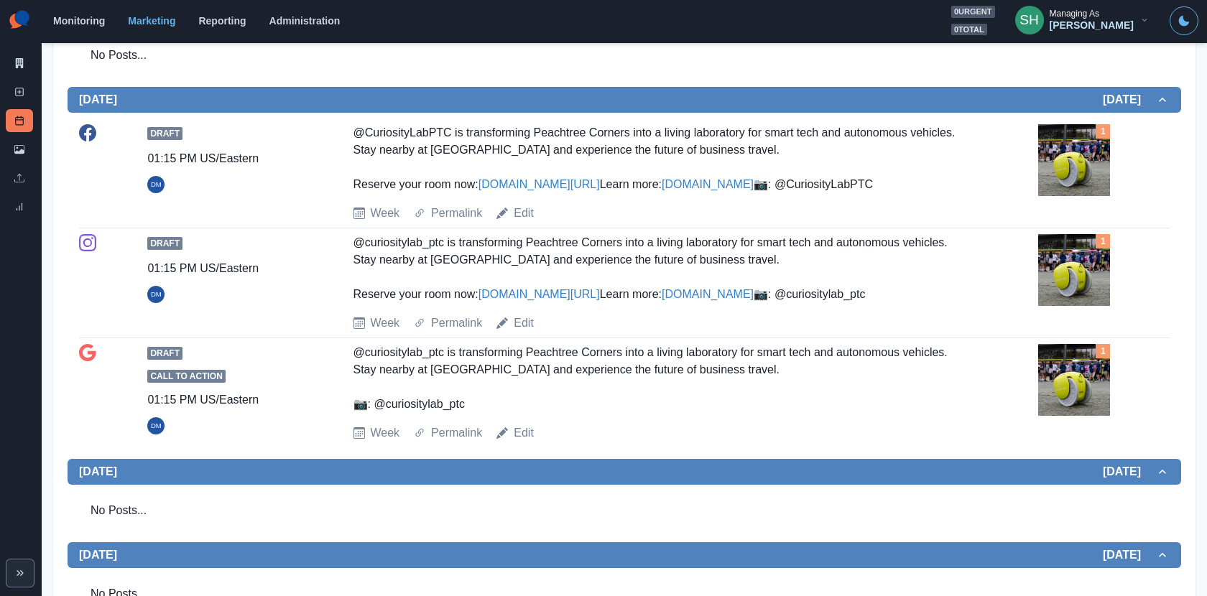
scroll to position [718, 0]
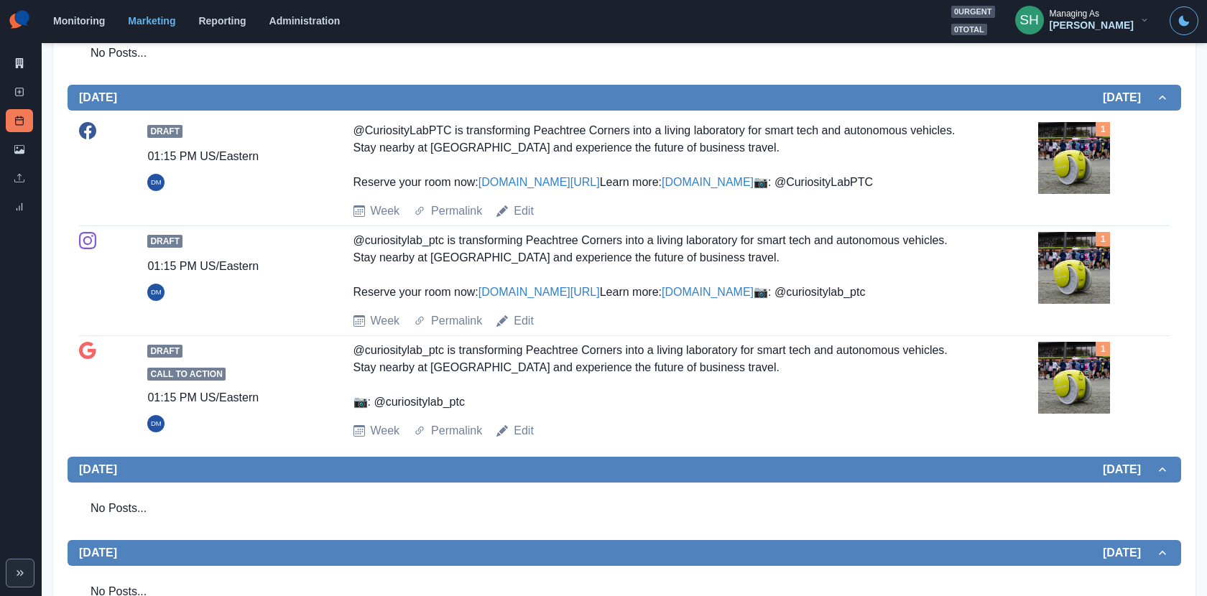
click at [1055, 177] on img at bounding box center [1074, 158] width 72 height 72
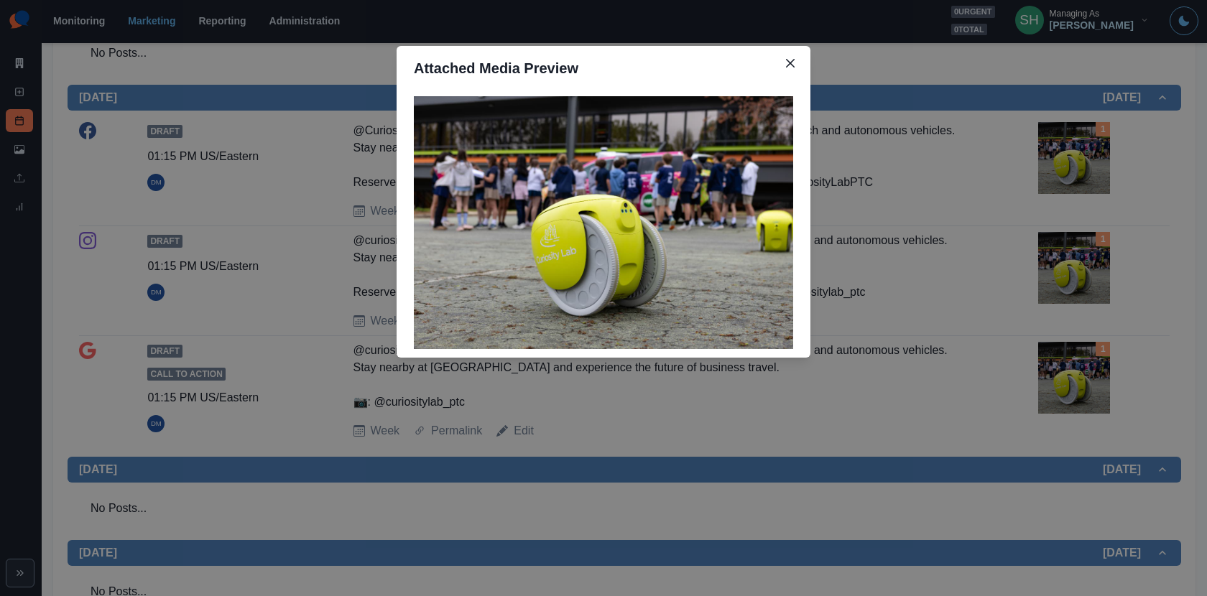
click at [278, 454] on div "Attached Media Preview" at bounding box center [603, 298] width 1207 height 596
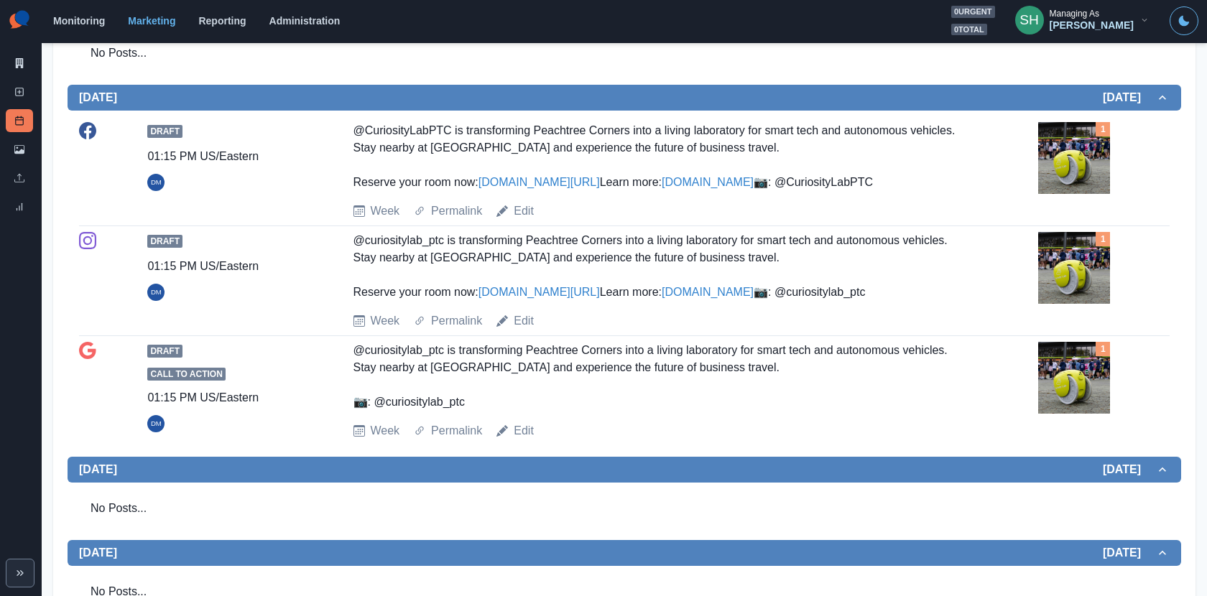
click at [662, 188] on link "www.curiositylabptc.com" at bounding box center [708, 182] width 92 height 12
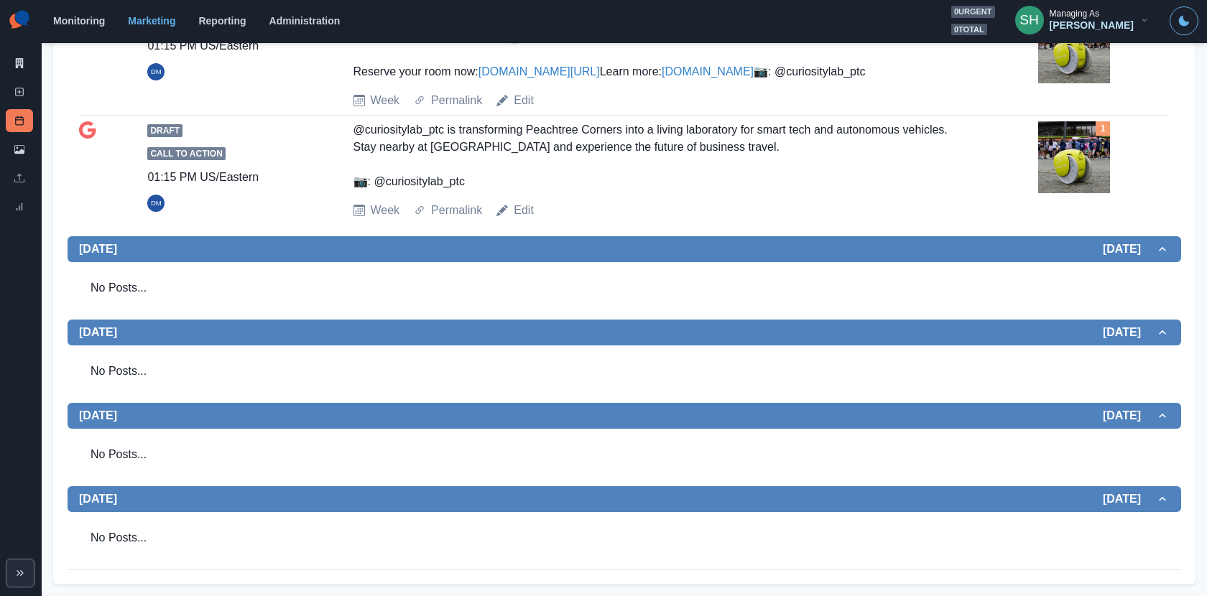
scroll to position [0, 0]
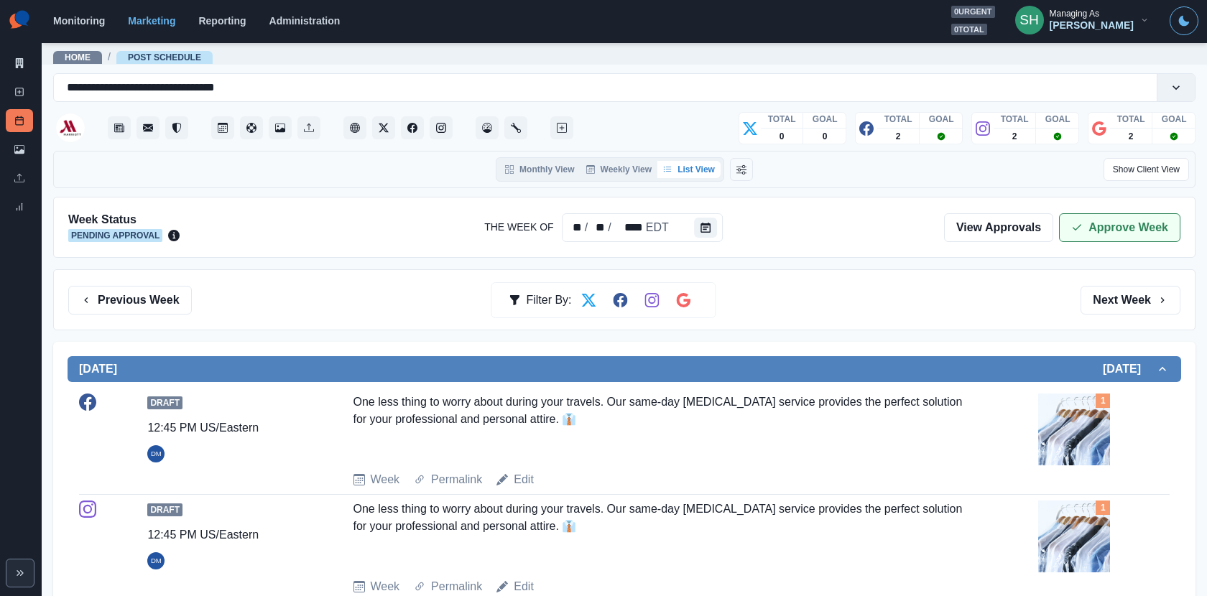
click at [1114, 223] on button "Approve Week" at bounding box center [1119, 227] width 121 height 29
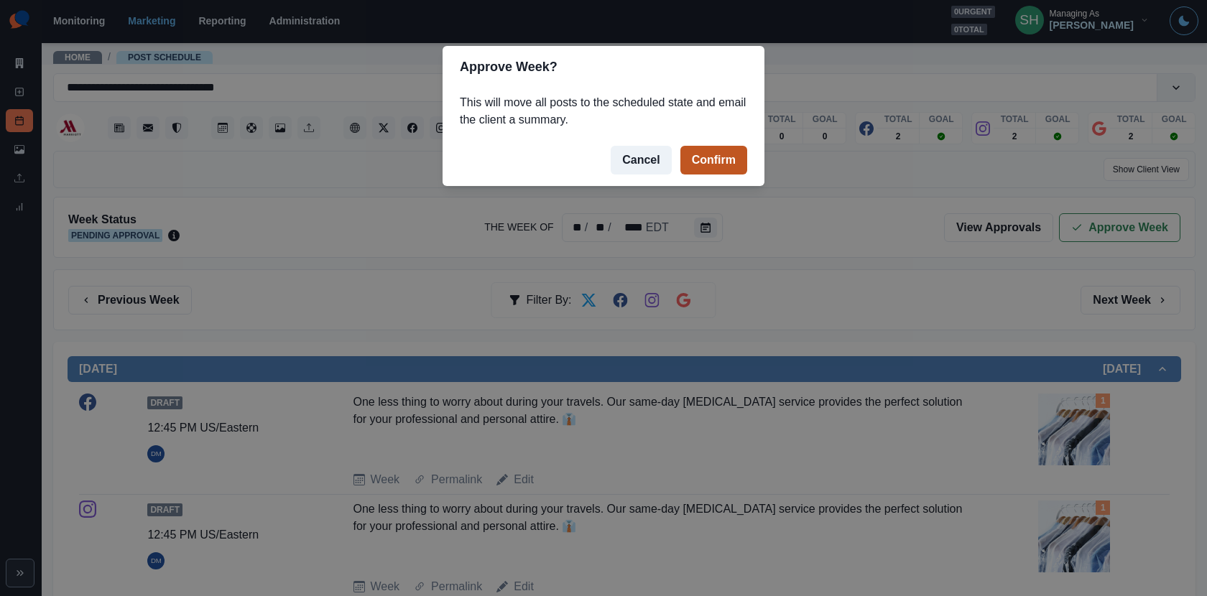
click at [733, 158] on button "Confirm" at bounding box center [713, 160] width 67 height 29
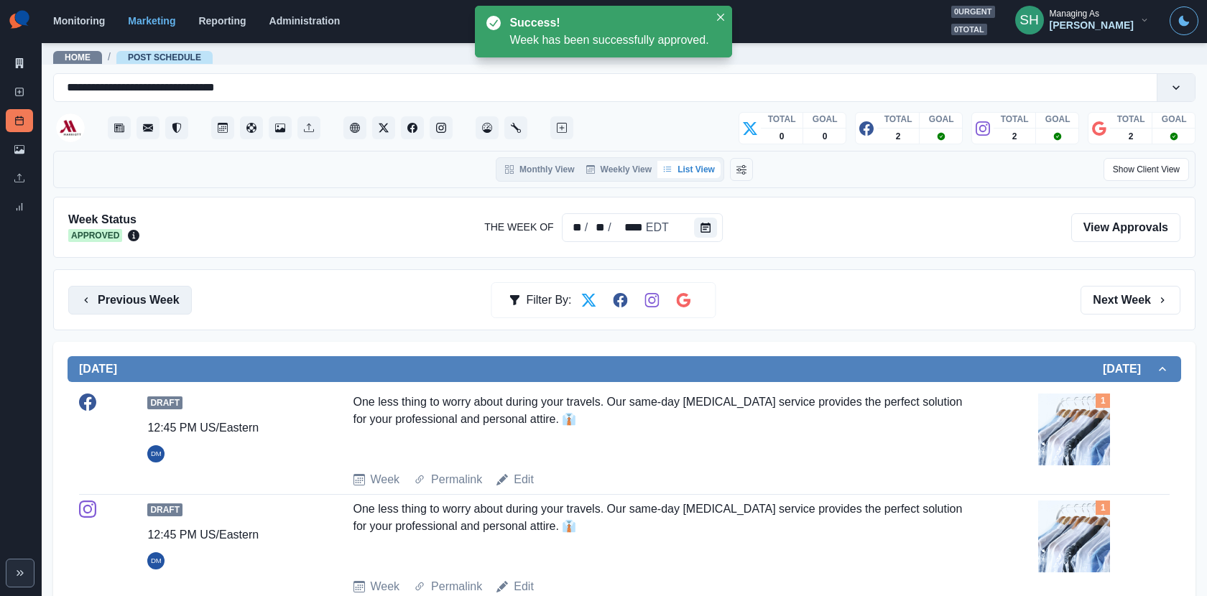
click at [134, 295] on button "Previous Week" at bounding box center [130, 300] width 124 height 29
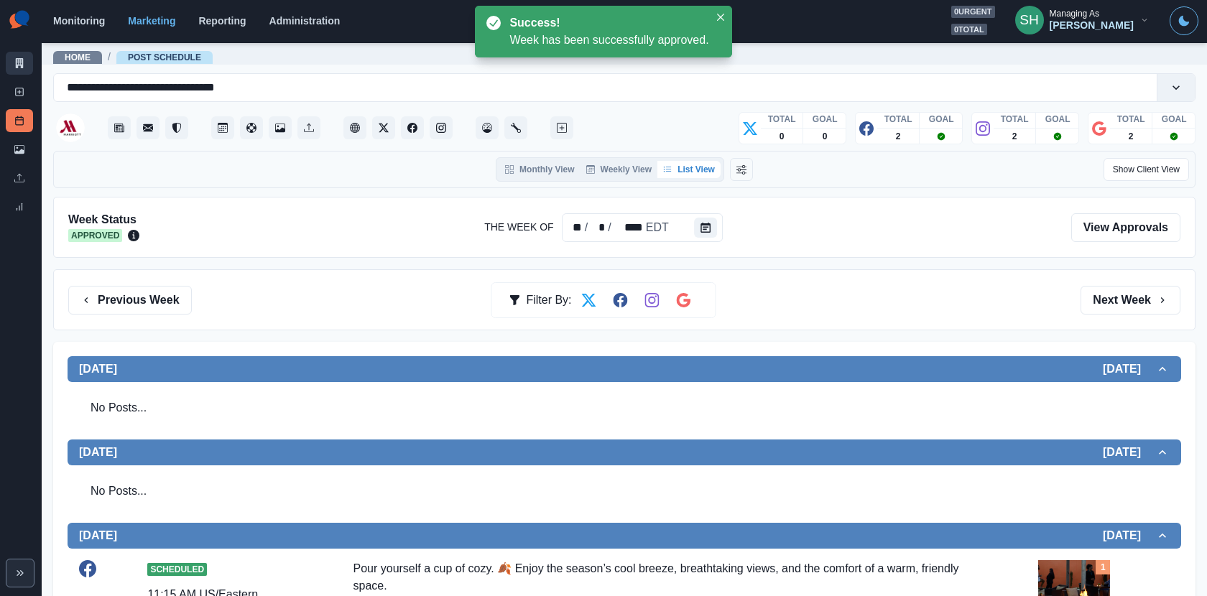
click at [19, 66] on icon at bounding box center [19, 63] width 10 height 10
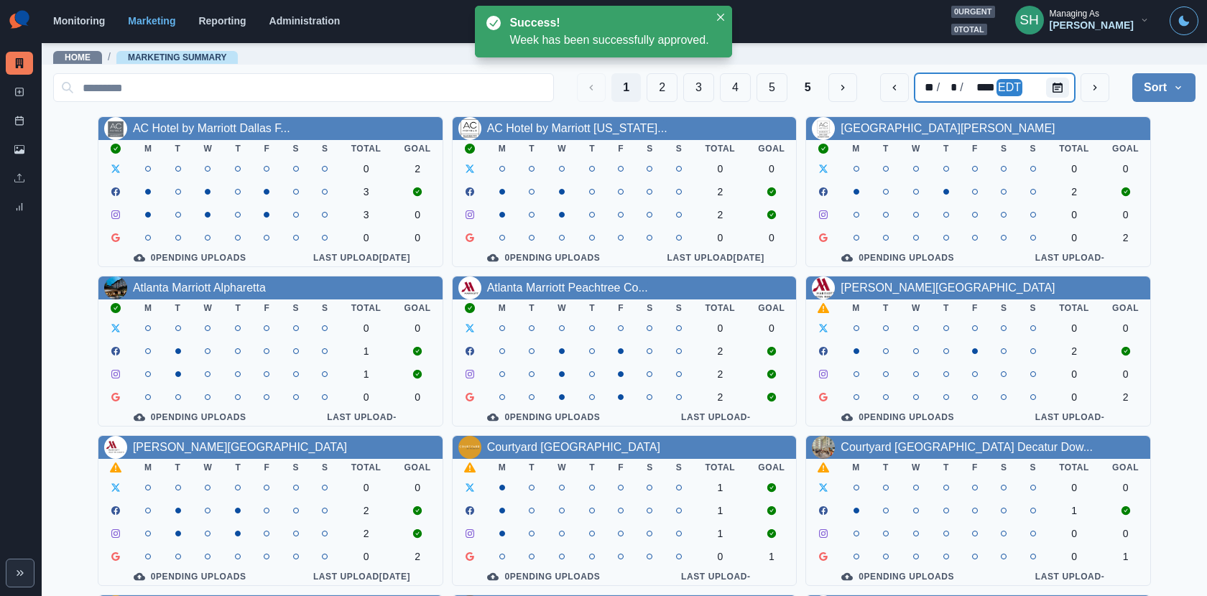
click at [968, 78] on div "** / * / **** EDT" at bounding box center [995, 87] width 160 height 29
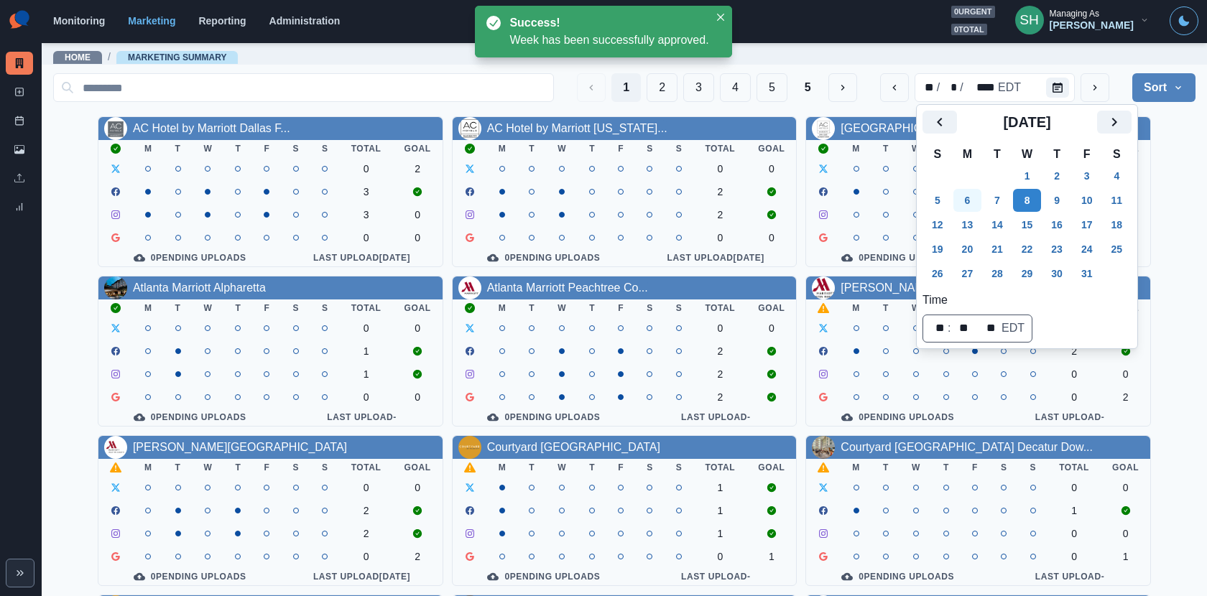
click at [963, 190] on button "6" at bounding box center [967, 200] width 29 height 23
click at [1162, 173] on div "AC Hotel by Marriott Dallas F... M T W T F S S Total Goal 0 2 3 3 0 0 0 0 Pendi…" at bounding box center [624, 430] width 1142 height 629
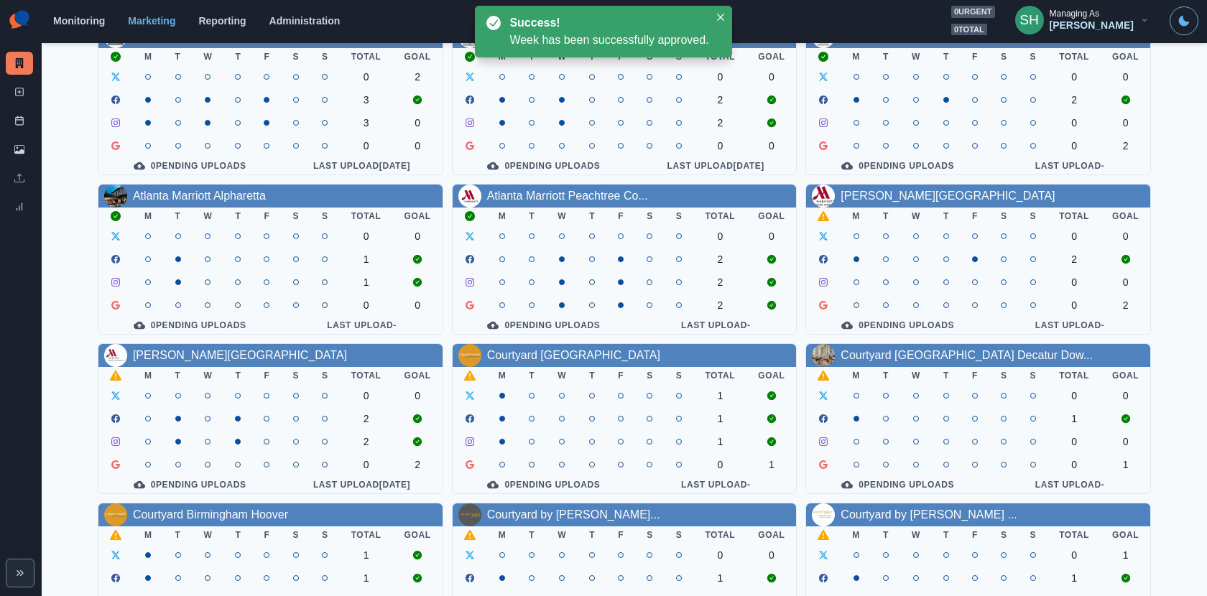
scroll to position [166, 0]
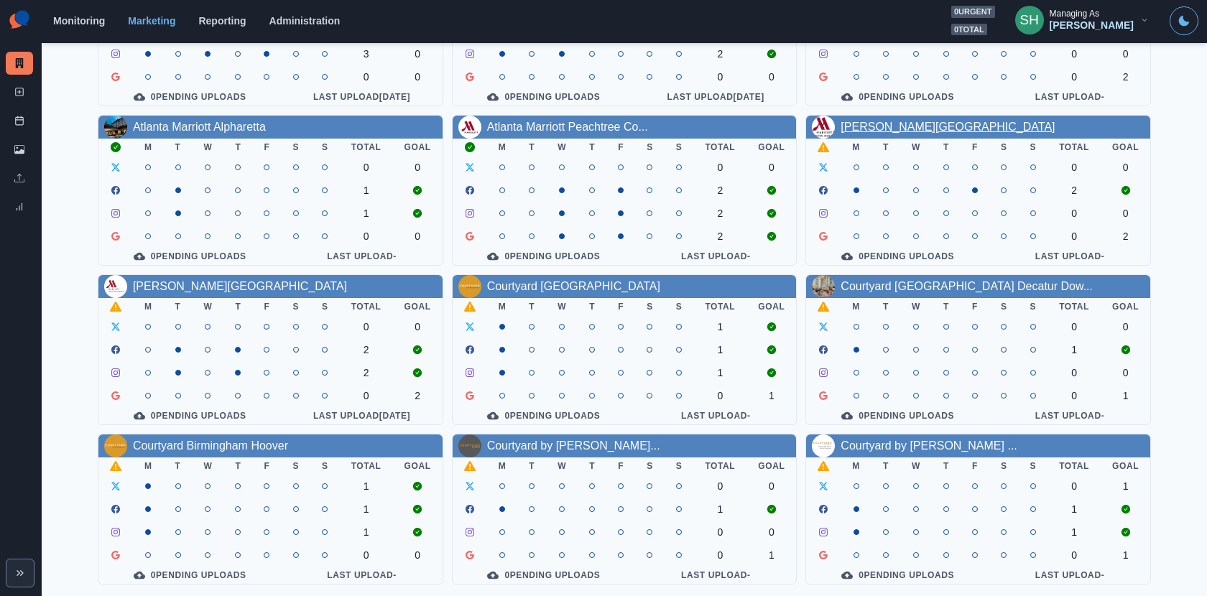
click at [879, 123] on link "Austin Marriott North" at bounding box center [948, 127] width 214 height 12
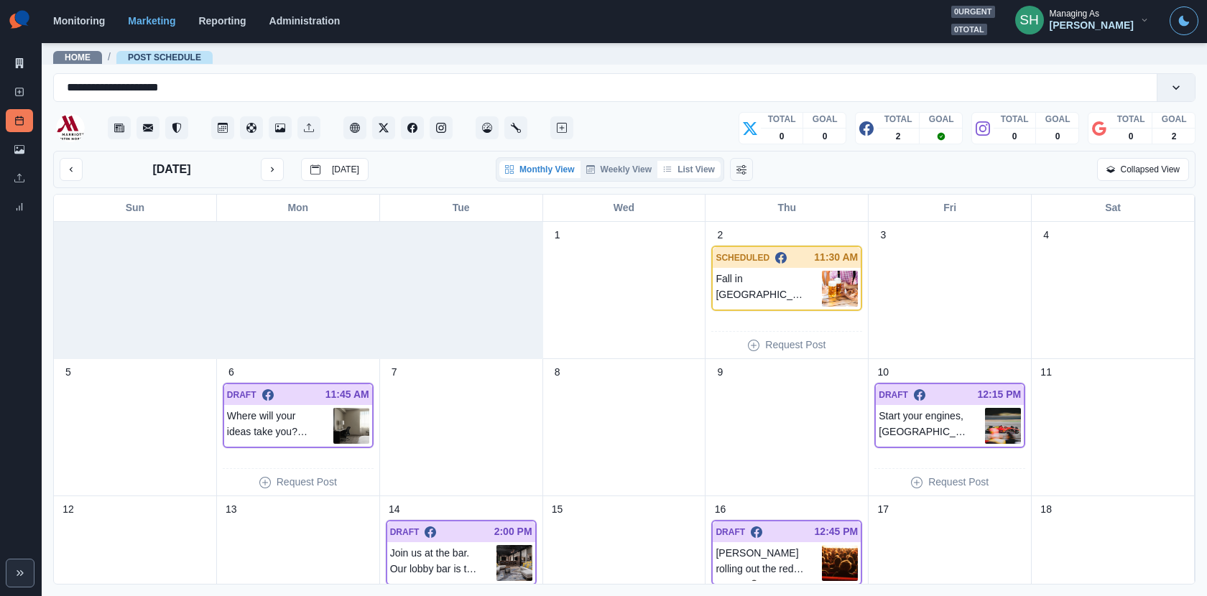
click at [709, 170] on button "List View" at bounding box center [688, 169] width 63 height 17
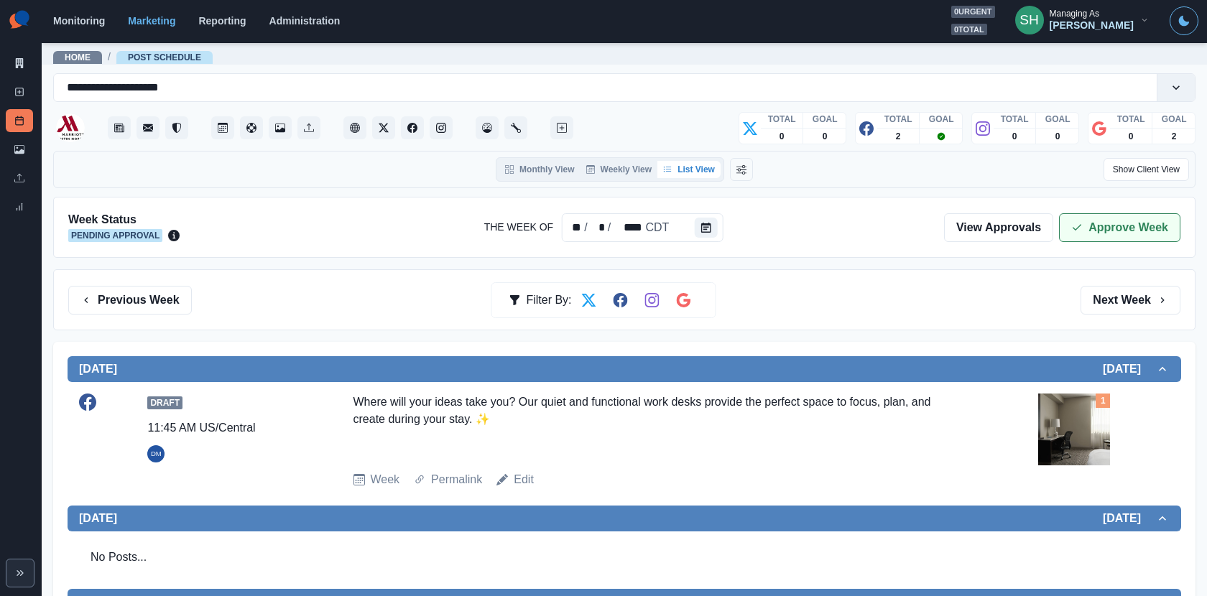
click at [1068, 228] on button "Approve Week" at bounding box center [1119, 227] width 121 height 29
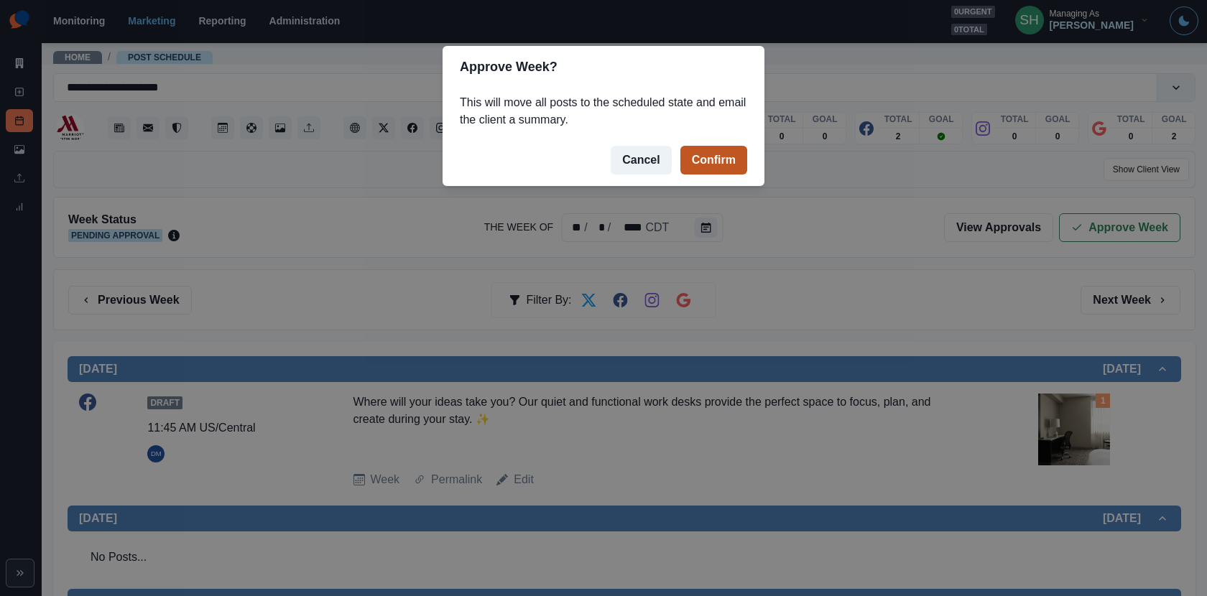
click at [726, 168] on button "Confirm" at bounding box center [713, 160] width 67 height 29
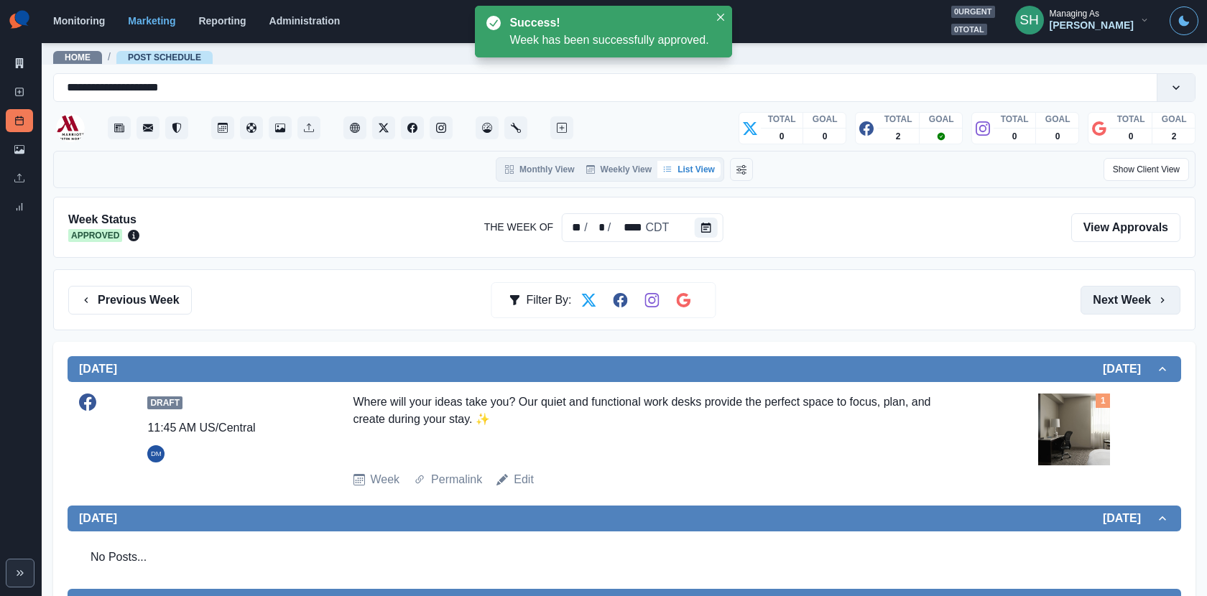
click at [1135, 286] on button "Next Week" at bounding box center [1131, 300] width 100 height 29
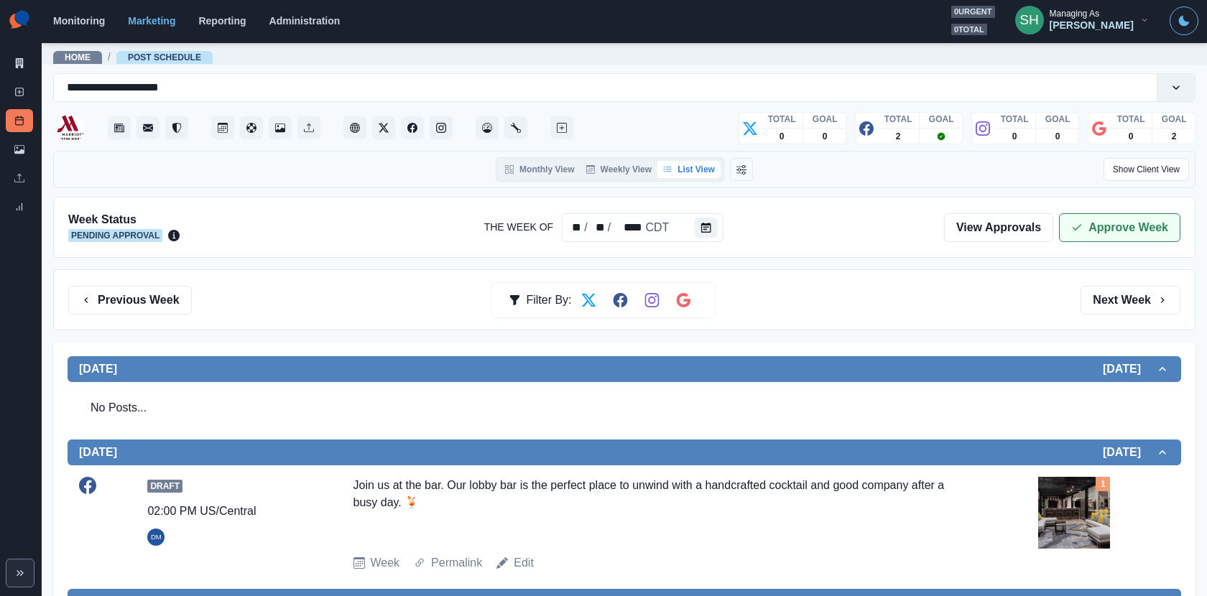
click at [1098, 213] on button "Approve Week" at bounding box center [1119, 227] width 121 height 29
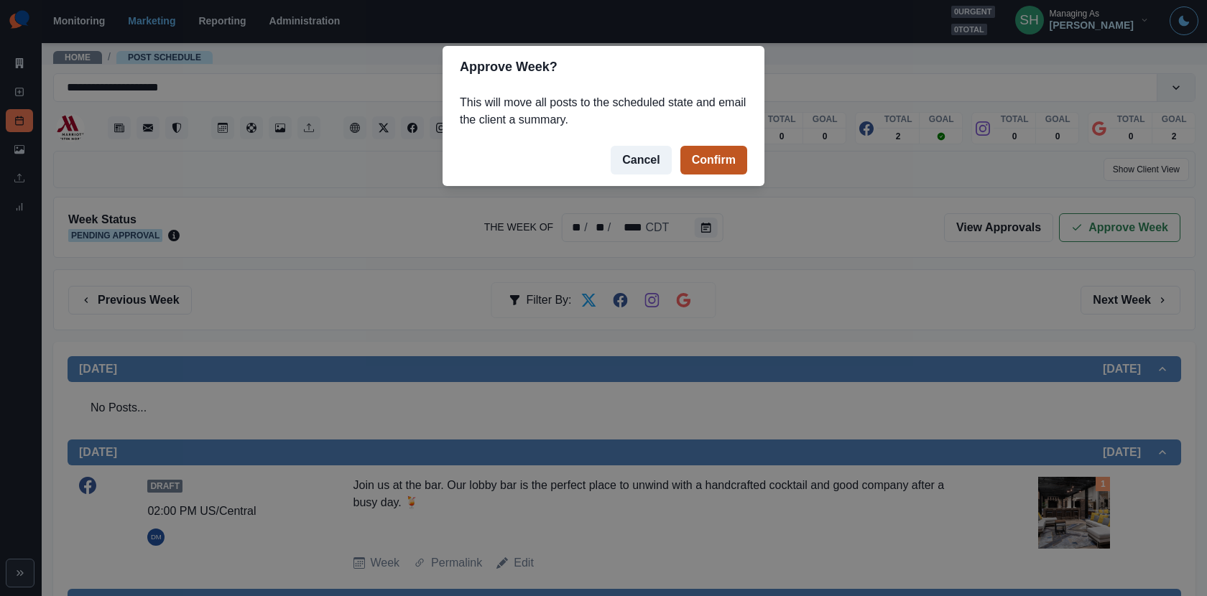
click at [697, 154] on button "Confirm" at bounding box center [713, 160] width 67 height 29
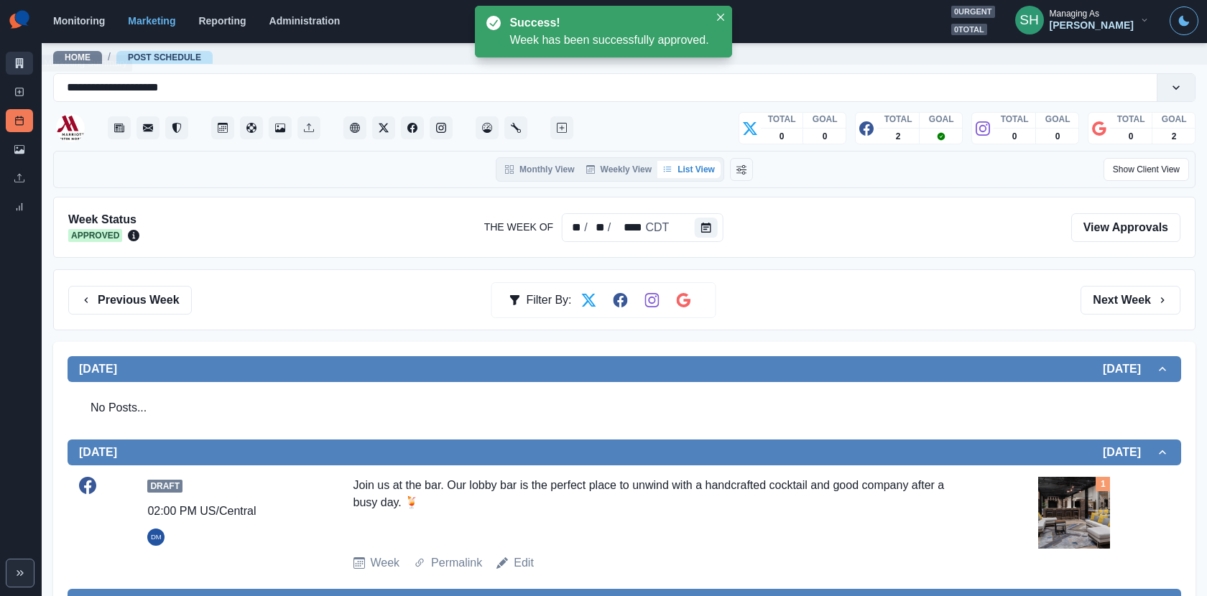
click at [14, 68] on link "Marketing Summary" at bounding box center [19, 63] width 27 height 23
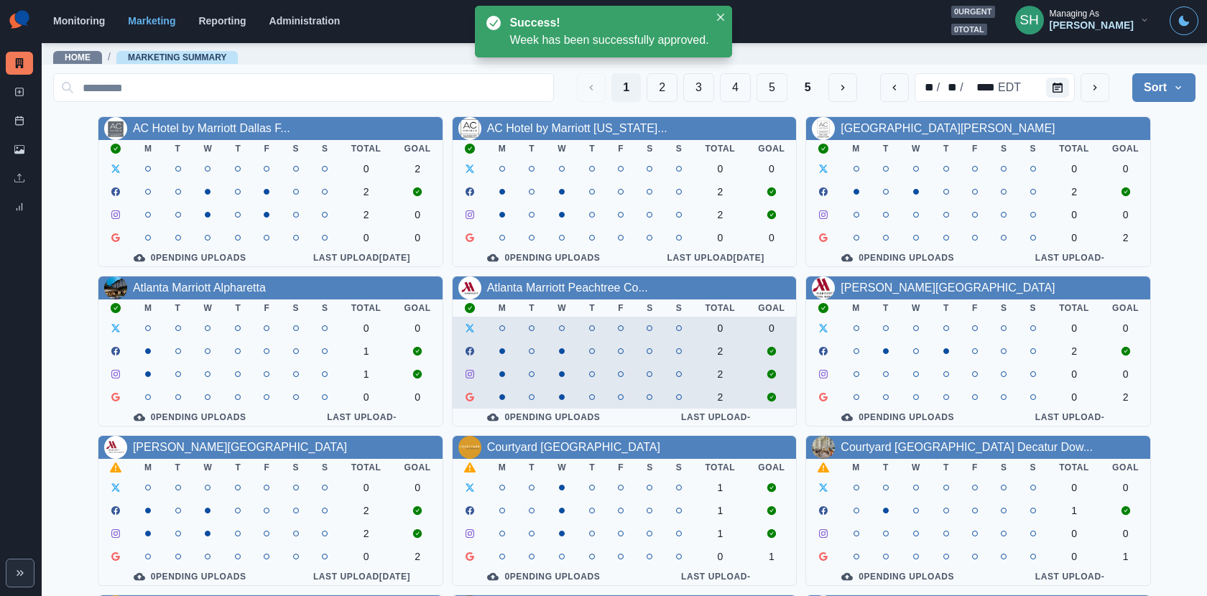
scroll to position [166, 0]
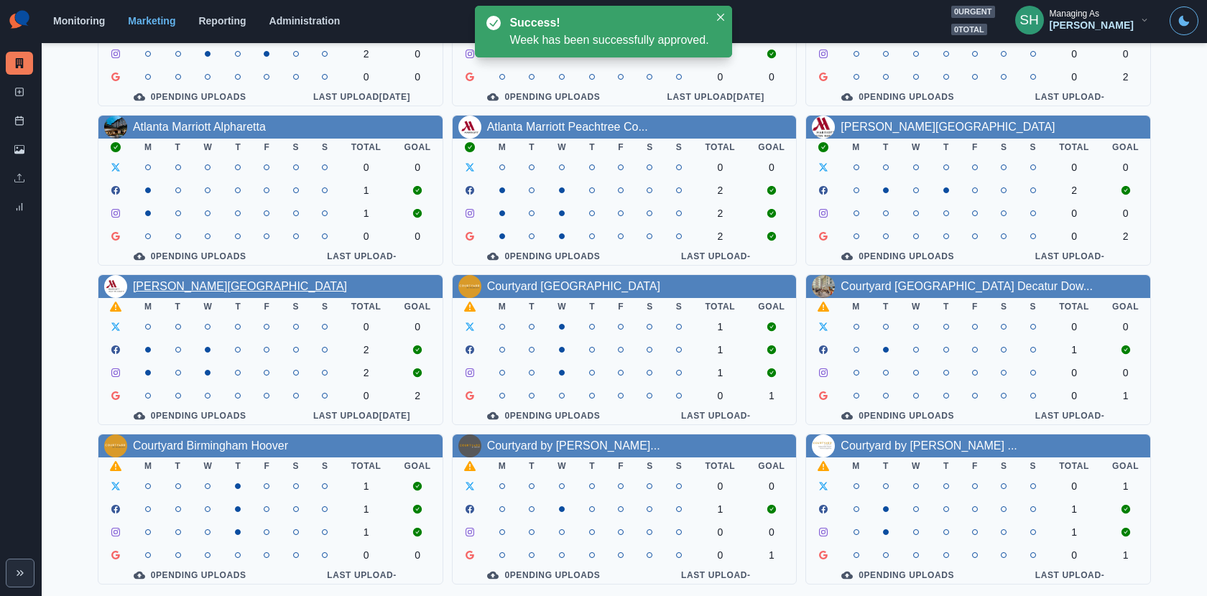
click at [213, 285] on link "Austin Marriott South" at bounding box center [240, 286] width 214 height 12
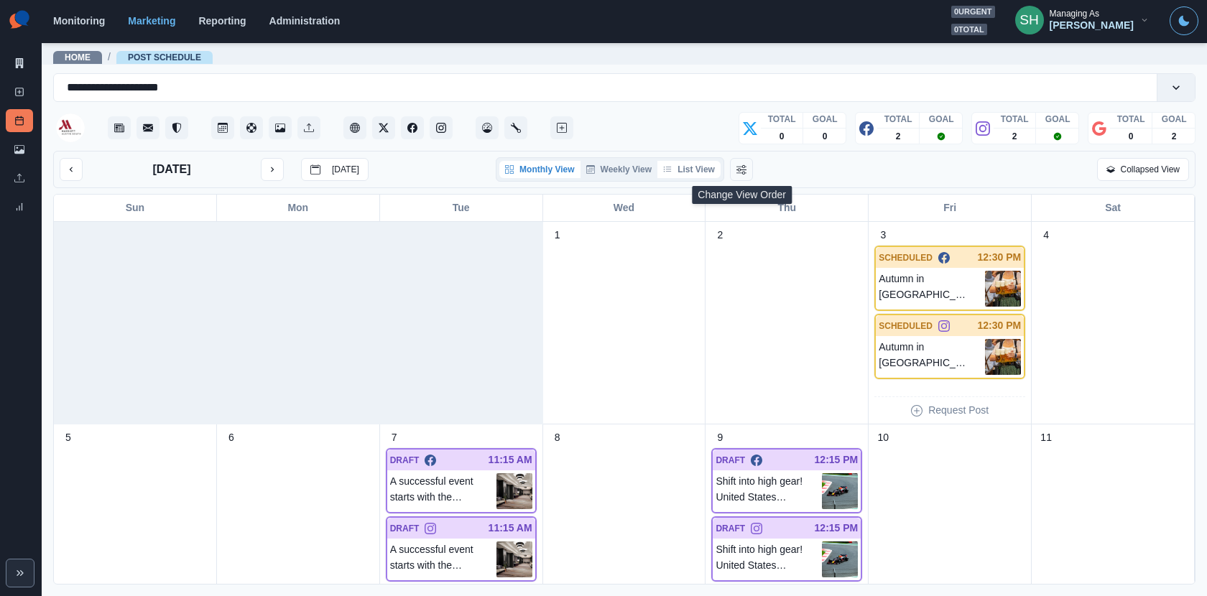
click at [716, 161] on button "List View" at bounding box center [688, 169] width 63 height 17
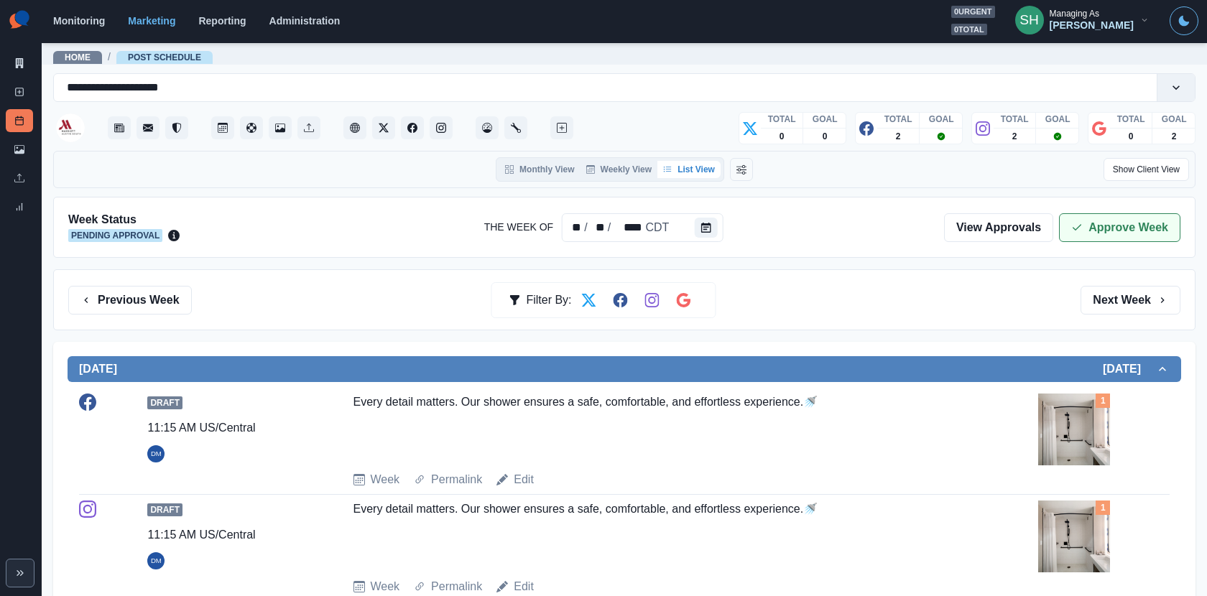
click at [1109, 221] on button "Approve Week" at bounding box center [1119, 227] width 121 height 29
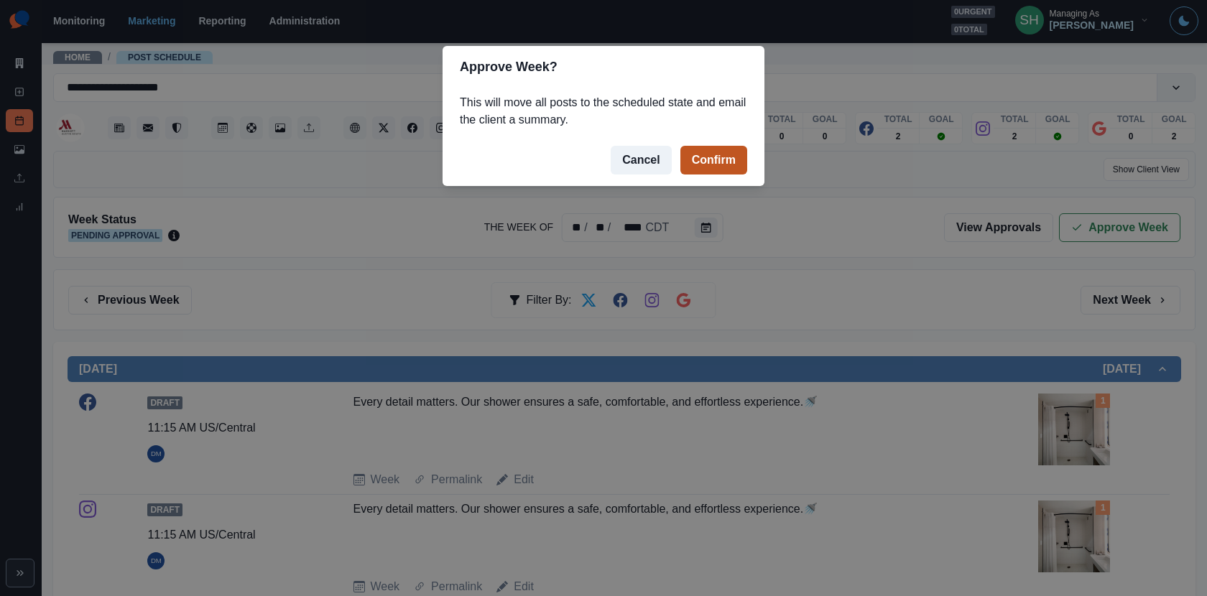
click at [728, 173] on button "Confirm" at bounding box center [713, 160] width 67 height 29
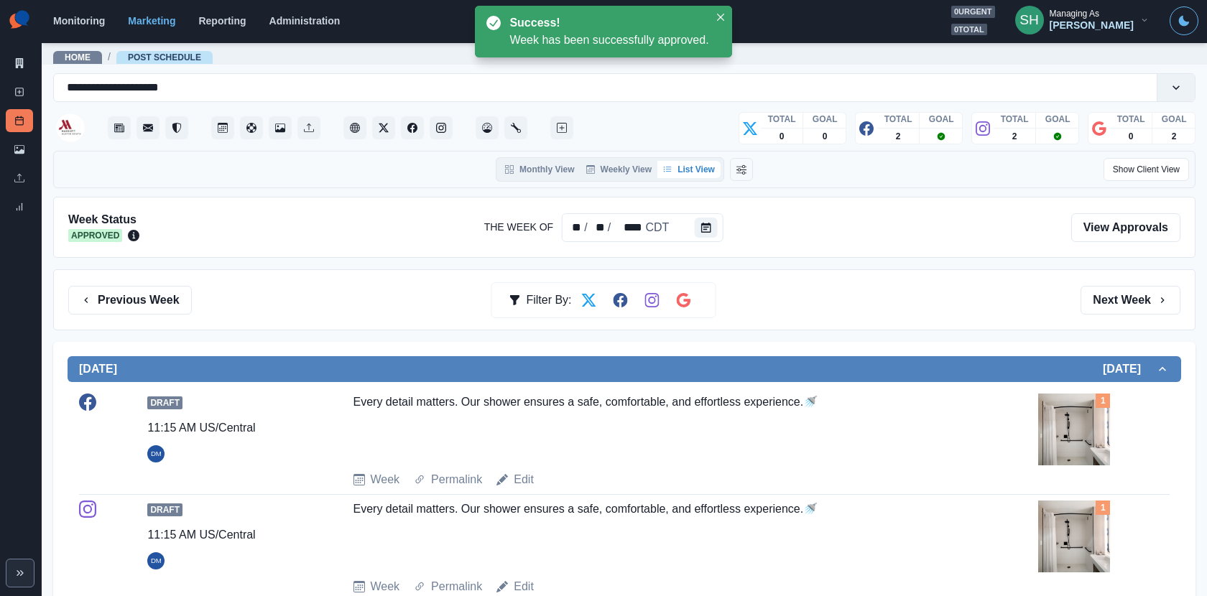
click at [147, 281] on div "Previous Week Filter By: Next Week" at bounding box center [624, 299] width 1142 height 61
click at [147, 289] on button "Previous Week" at bounding box center [130, 300] width 124 height 29
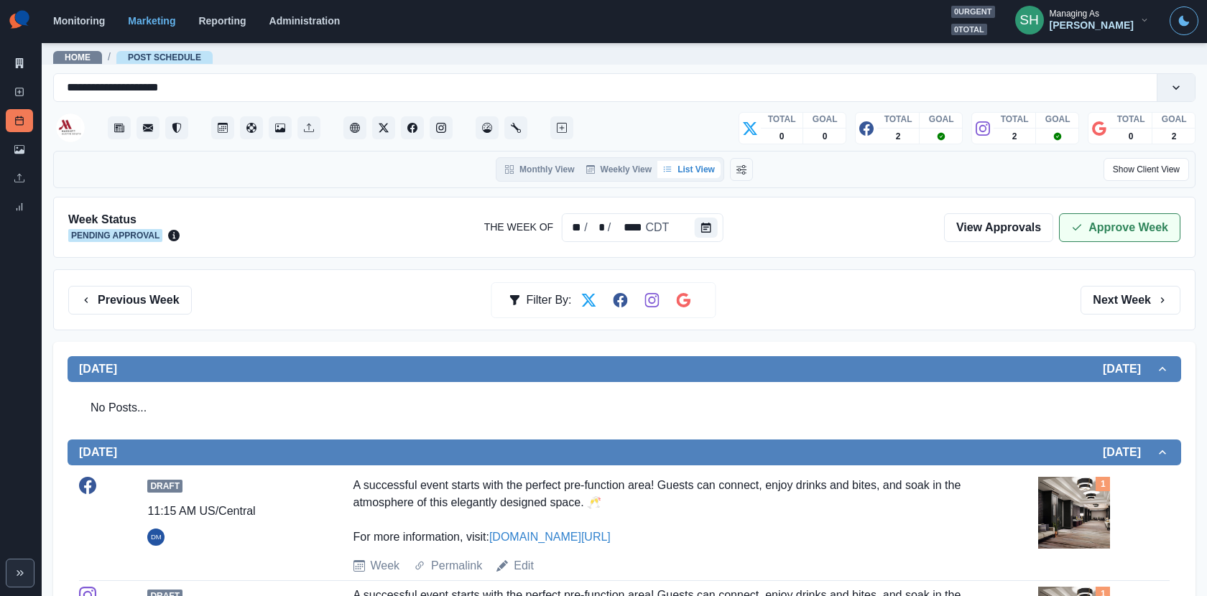
click at [1080, 222] on icon "button" at bounding box center [1076, 227] width 11 height 11
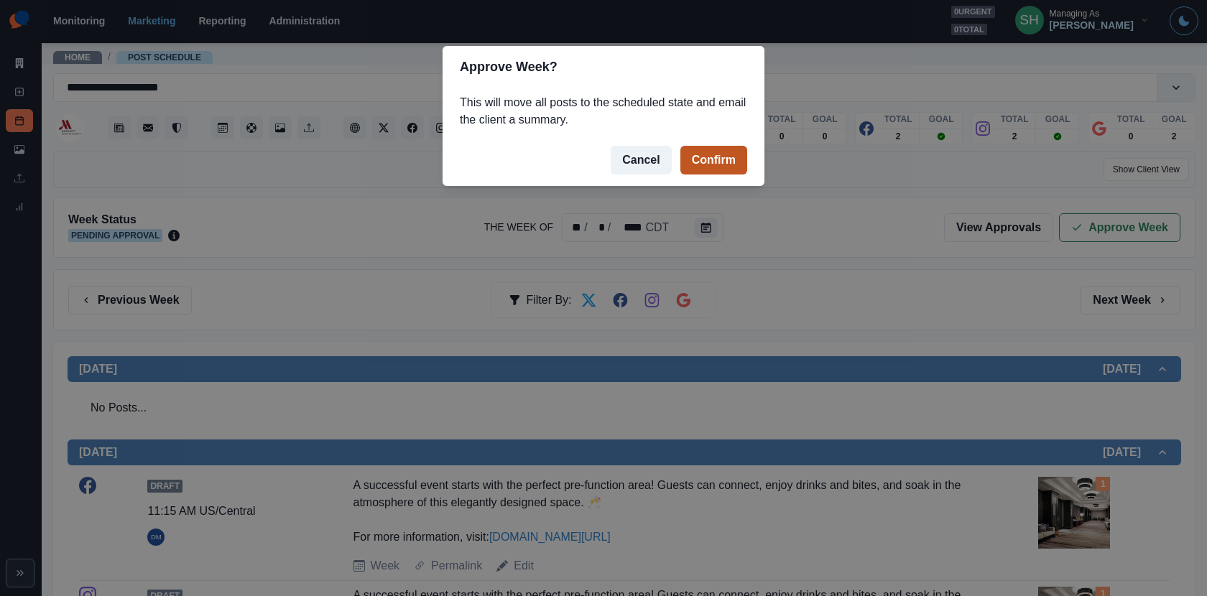
click at [708, 165] on button "Confirm" at bounding box center [713, 160] width 67 height 29
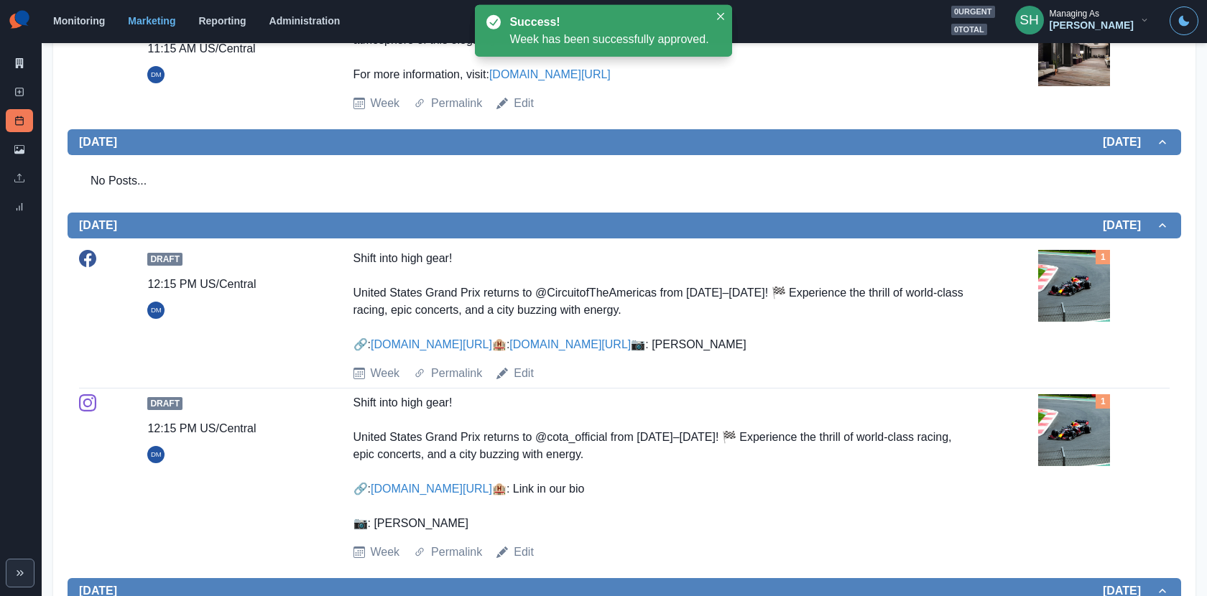
scroll to position [897, 0]
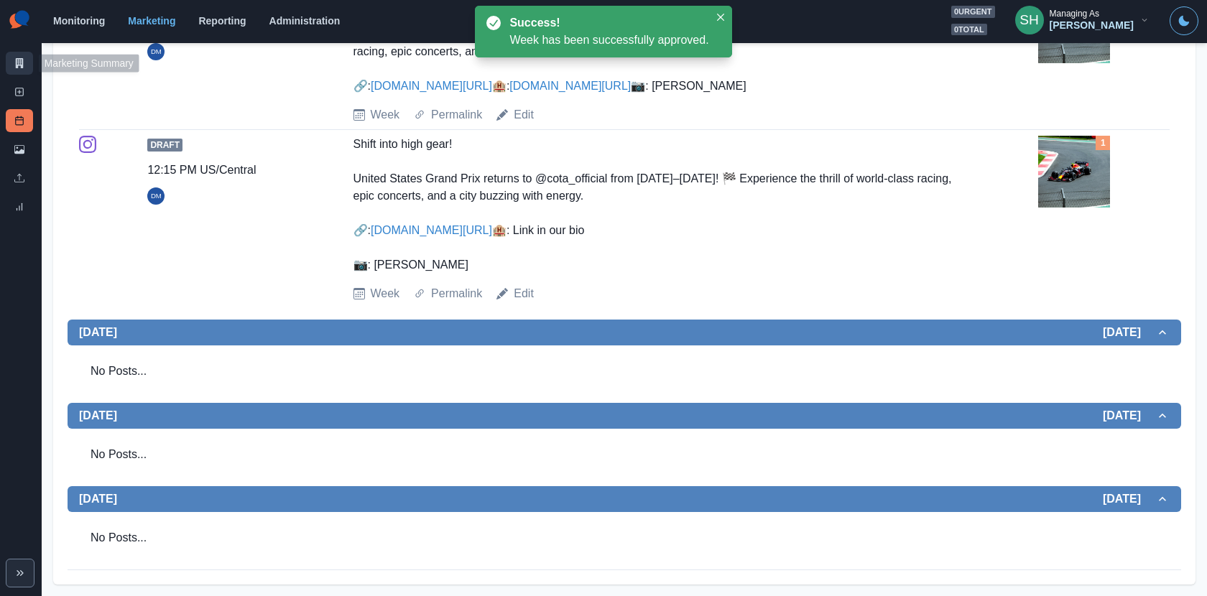
click at [12, 57] on link "Marketing Summary" at bounding box center [19, 63] width 27 height 23
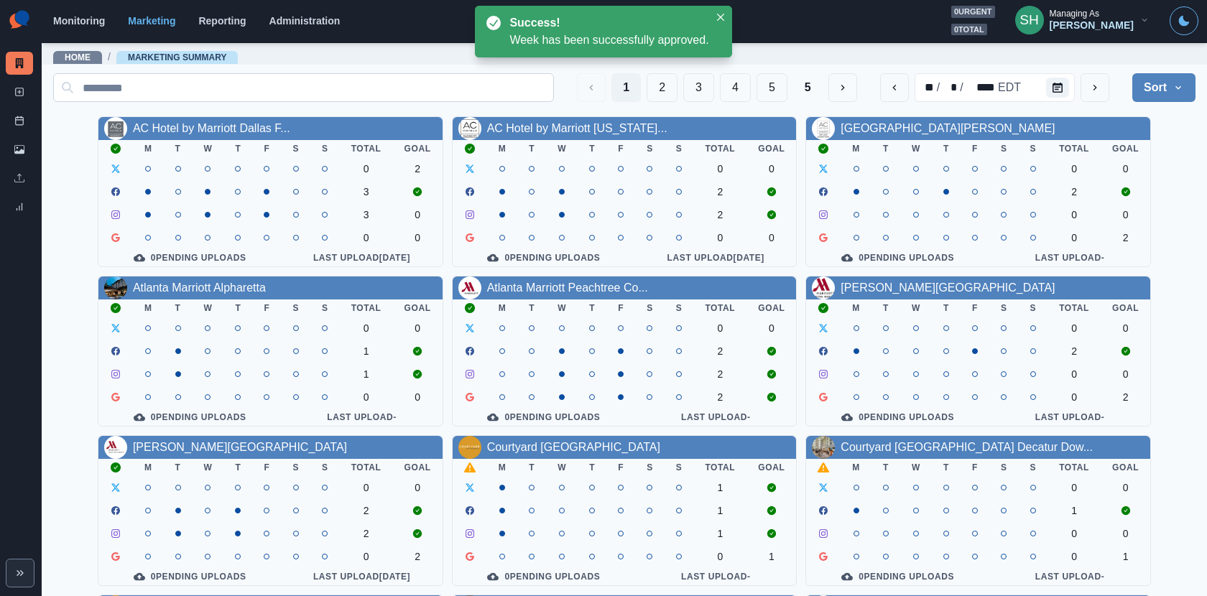
scroll to position [166, 0]
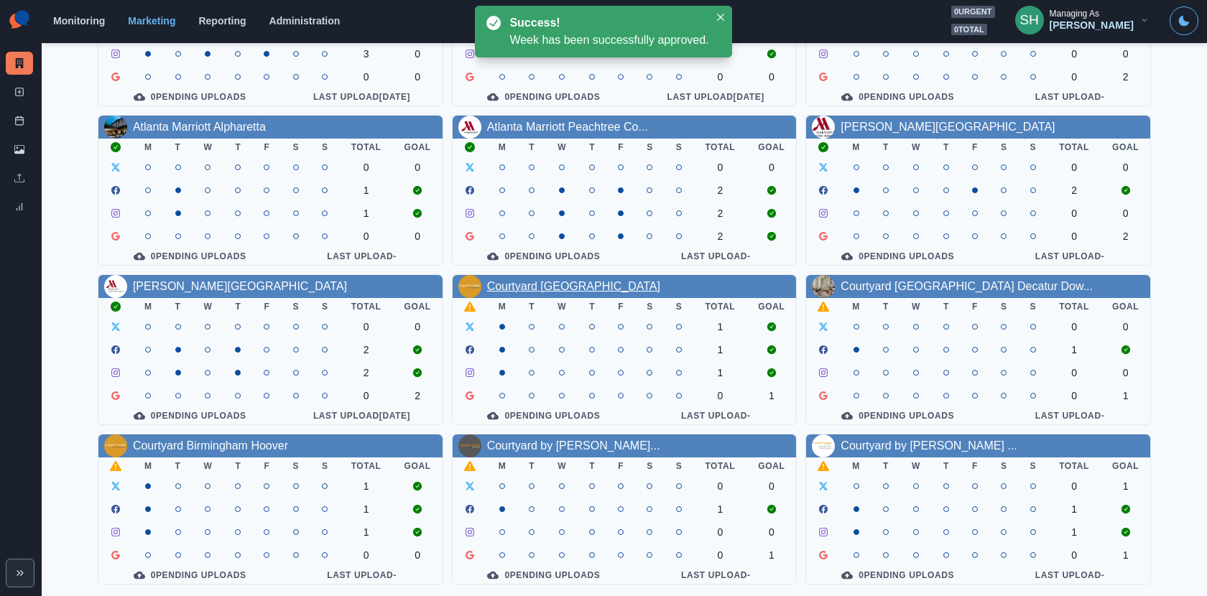
click at [605, 282] on link "Courtyard Appleton Riverfront" at bounding box center [573, 286] width 173 height 12
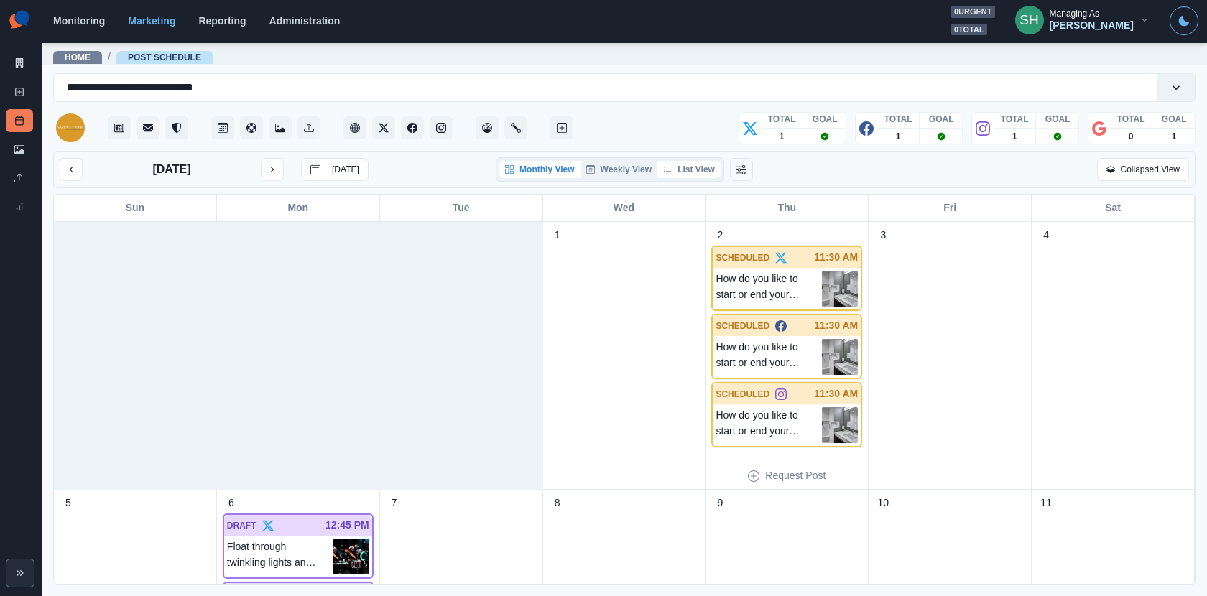
click at [698, 170] on button "List View" at bounding box center [688, 169] width 63 height 17
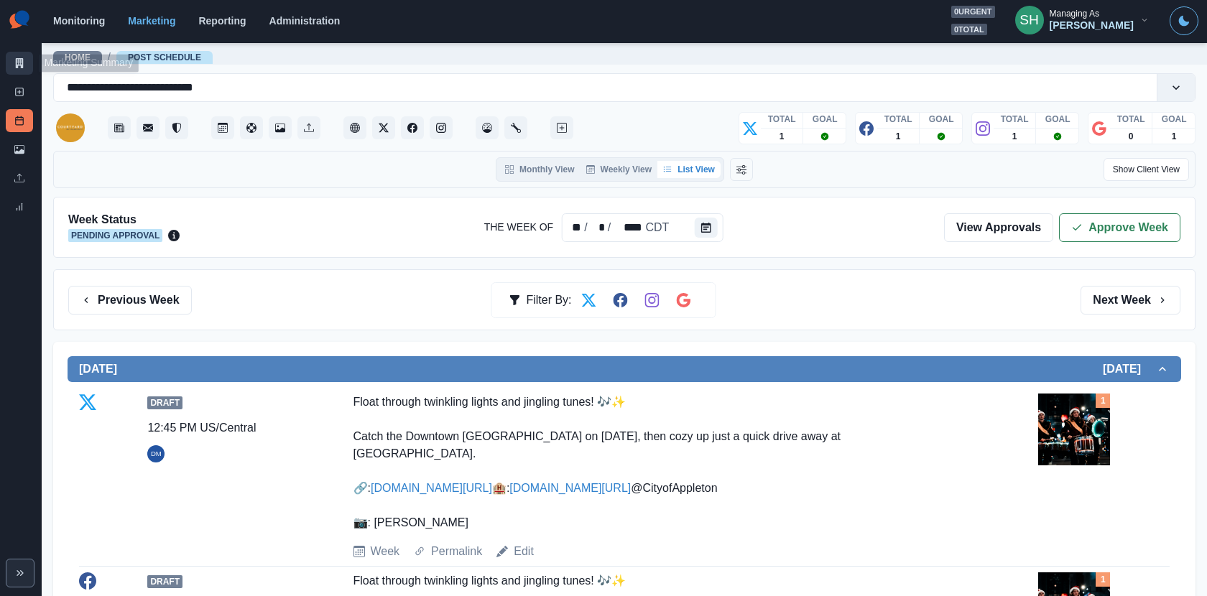
click at [12, 62] on link "Marketing Summary" at bounding box center [19, 63] width 27 height 23
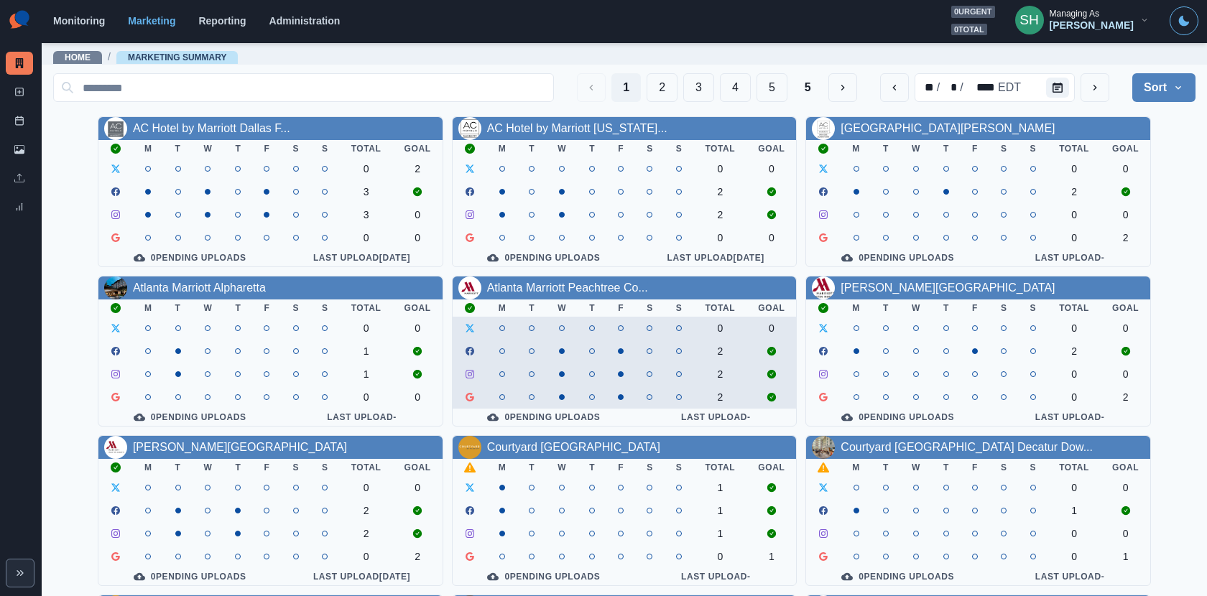
scroll to position [166, 0]
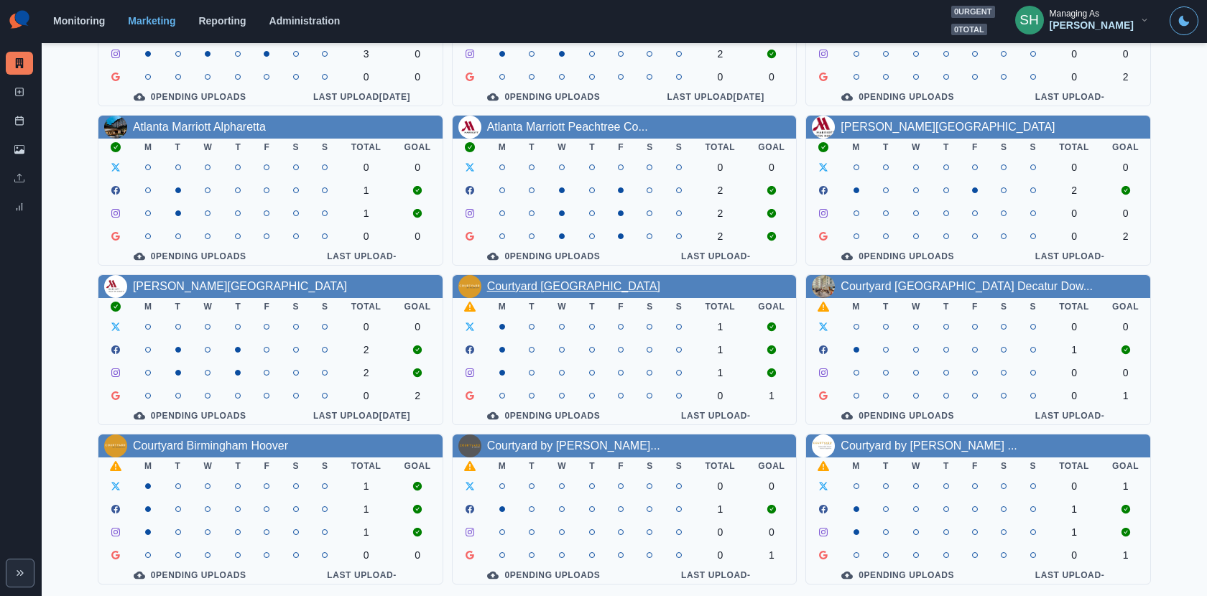
click at [552, 287] on link "Courtyard Appleton Riverfront" at bounding box center [573, 286] width 173 height 12
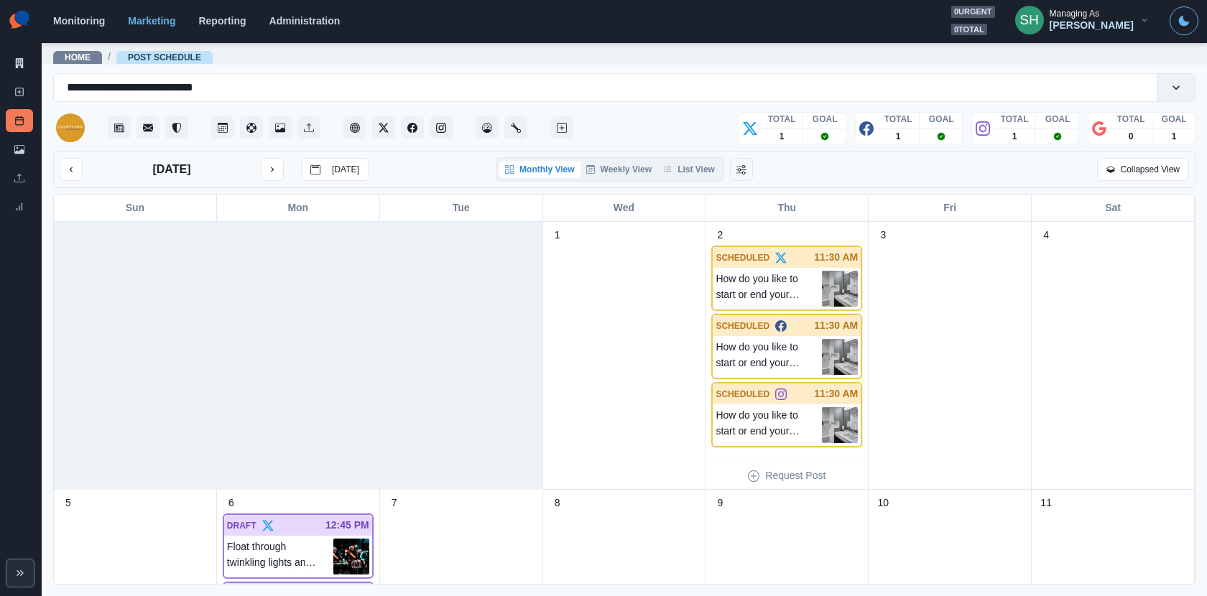
click at [689, 156] on div "October 2025 Today Monthly View Weekly View List View Collapsed View" at bounding box center [624, 169] width 1142 height 37
click at [689, 163] on button "List View" at bounding box center [688, 169] width 63 height 17
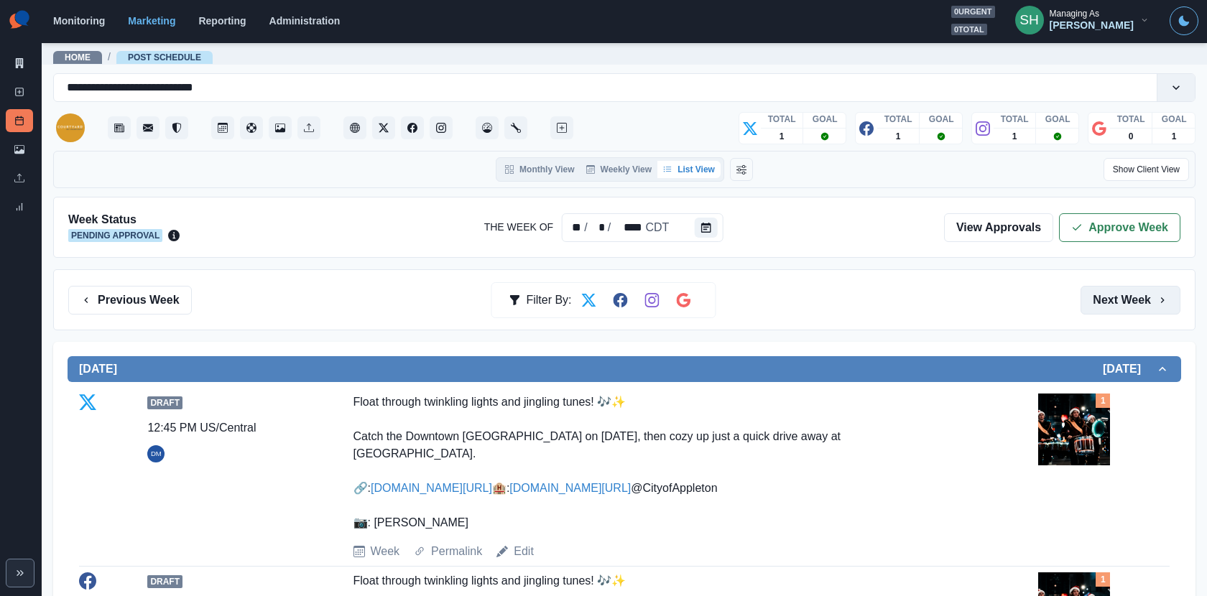
click at [1112, 286] on button "Next Week" at bounding box center [1131, 300] width 100 height 29
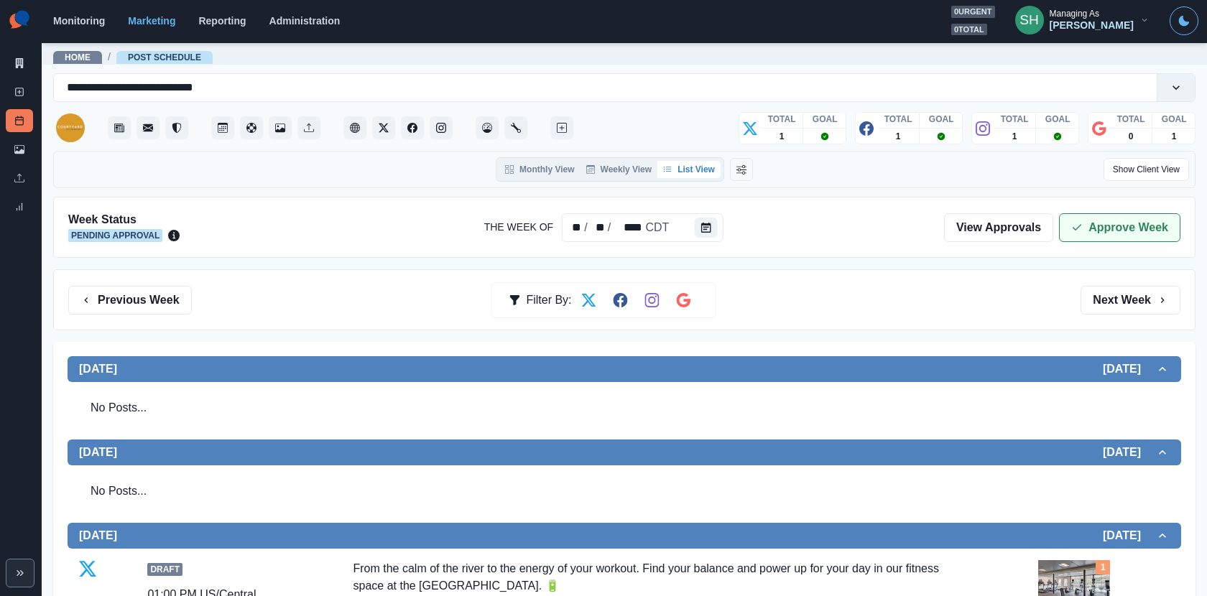
click at [1142, 217] on button "Approve Week" at bounding box center [1119, 227] width 121 height 29
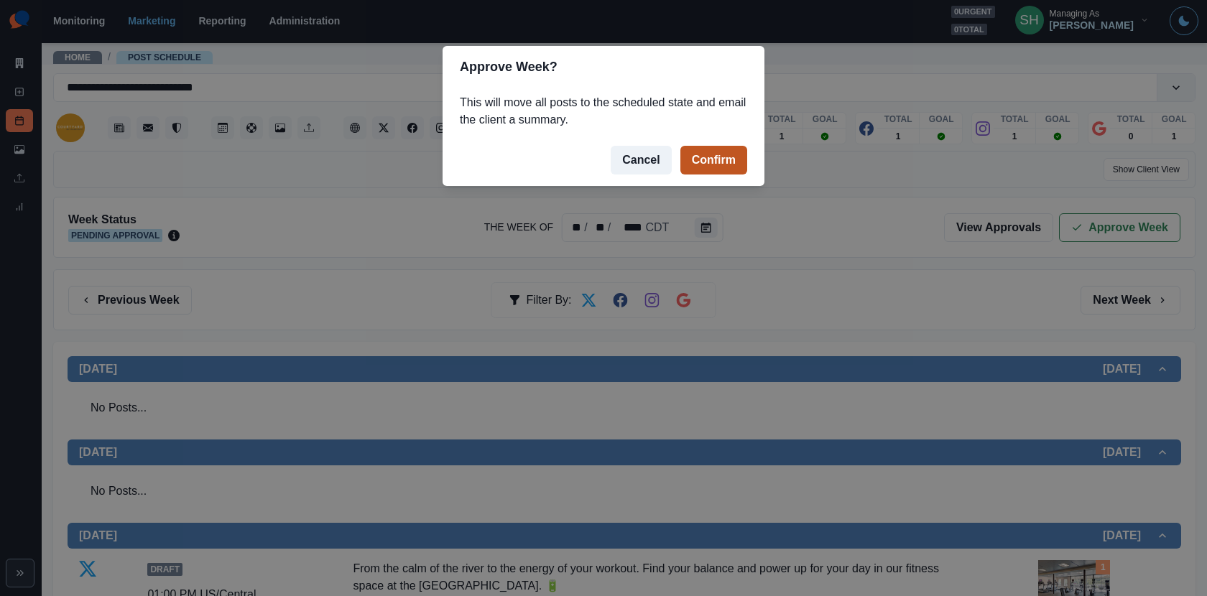
click at [732, 158] on button "Confirm" at bounding box center [713, 160] width 67 height 29
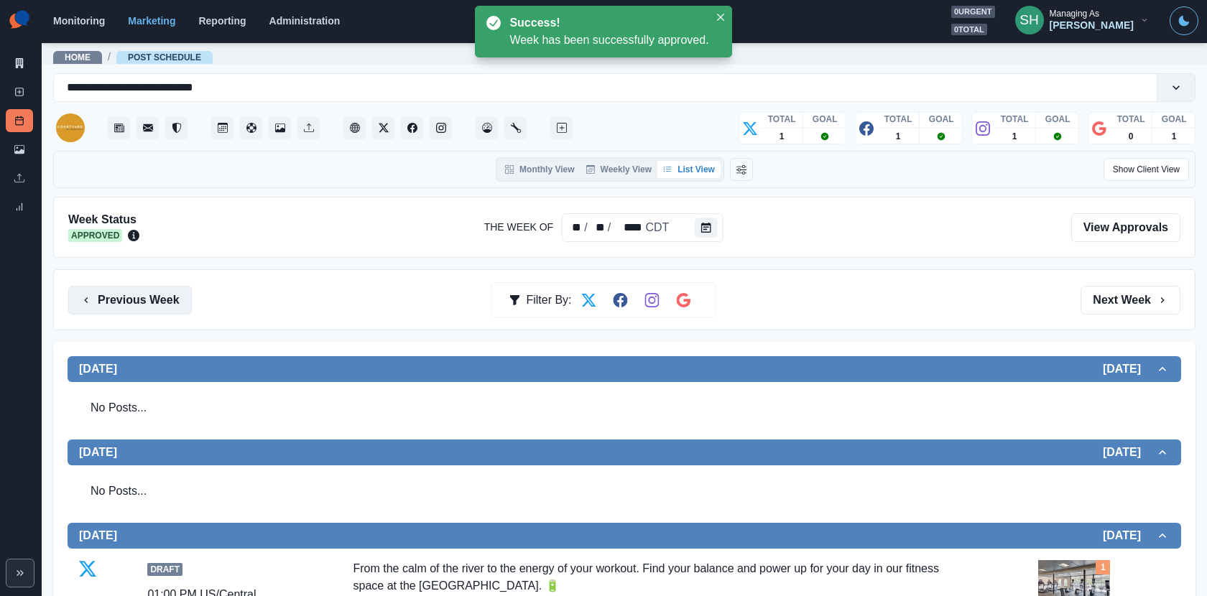
click at [159, 291] on button "Previous Week" at bounding box center [130, 300] width 124 height 29
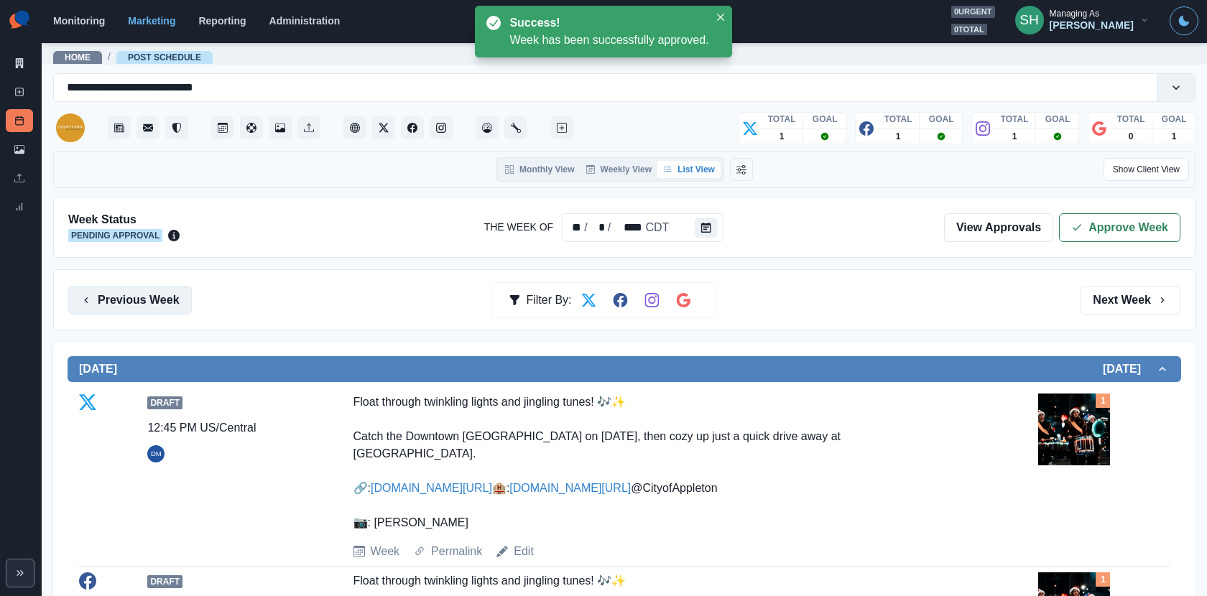
scroll to position [578, 0]
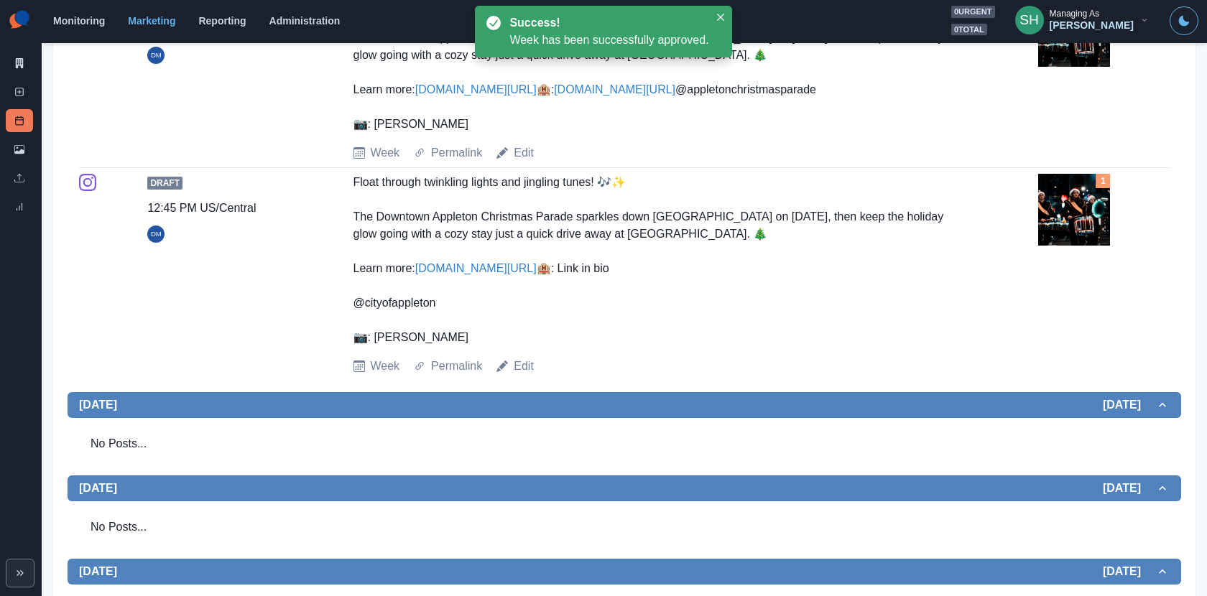
click at [1066, 246] on img at bounding box center [1074, 210] width 72 height 72
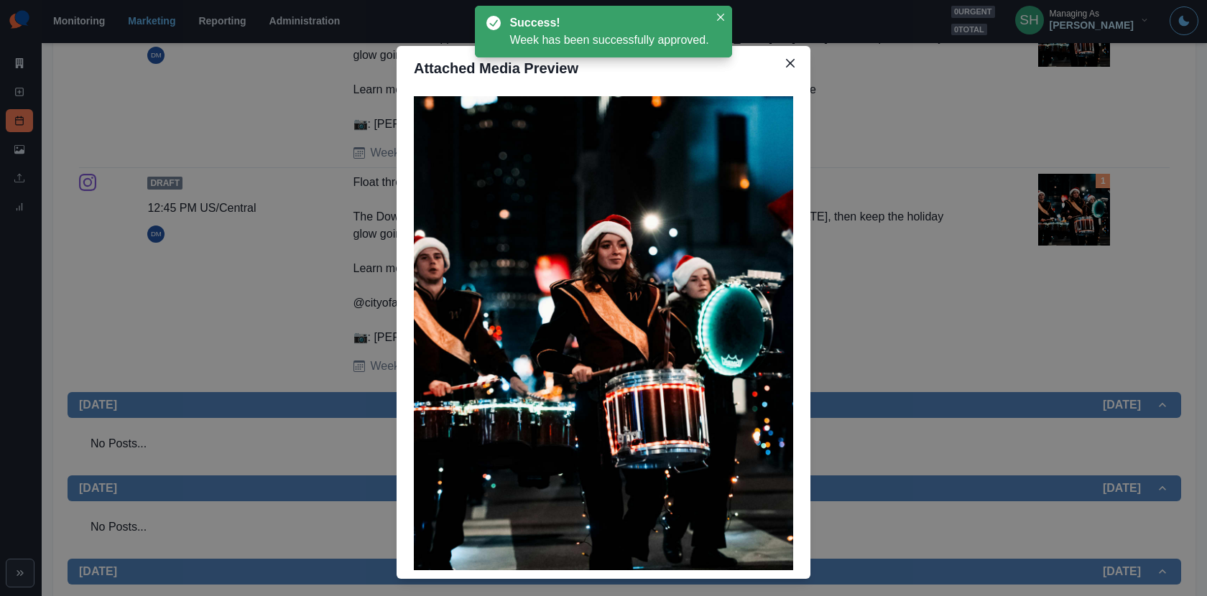
click at [1050, 298] on div "Attached Media Preview" at bounding box center [603, 298] width 1207 height 596
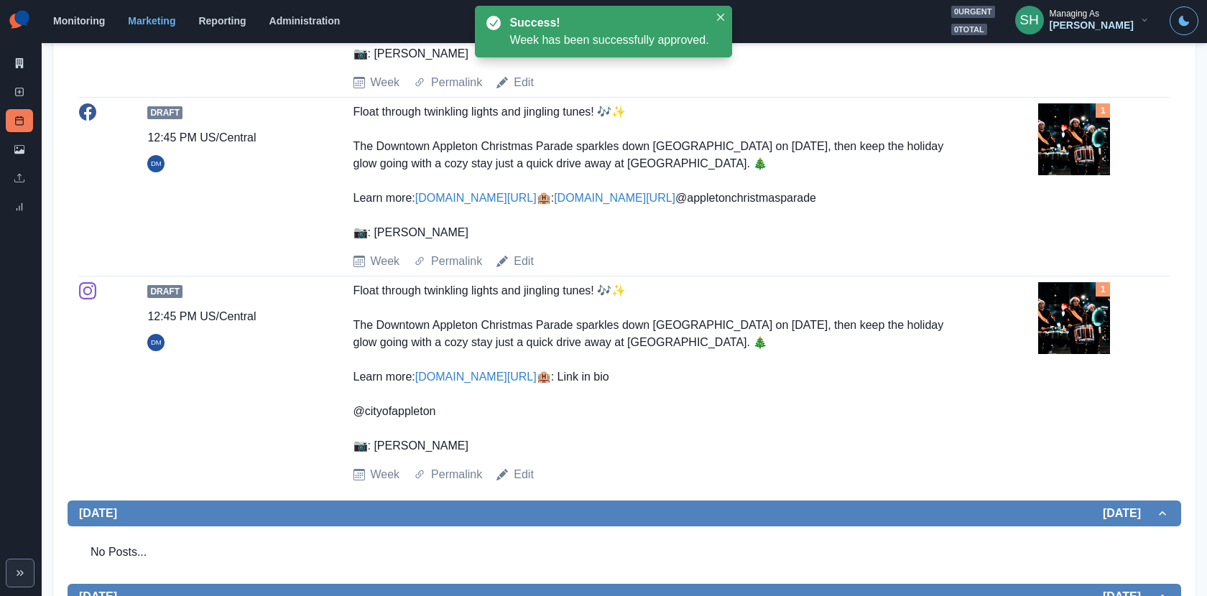
scroll to position [0, 0]
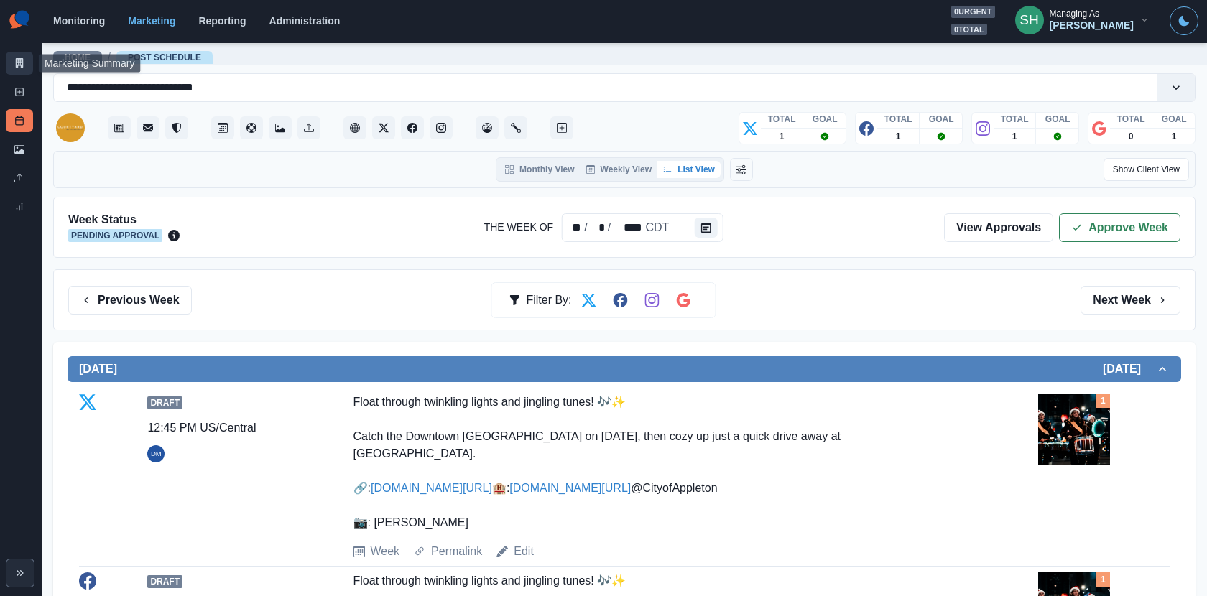
click at [12, 65] on link "Marketing Summary" at bounding box center [19, 63] width 27 height 23
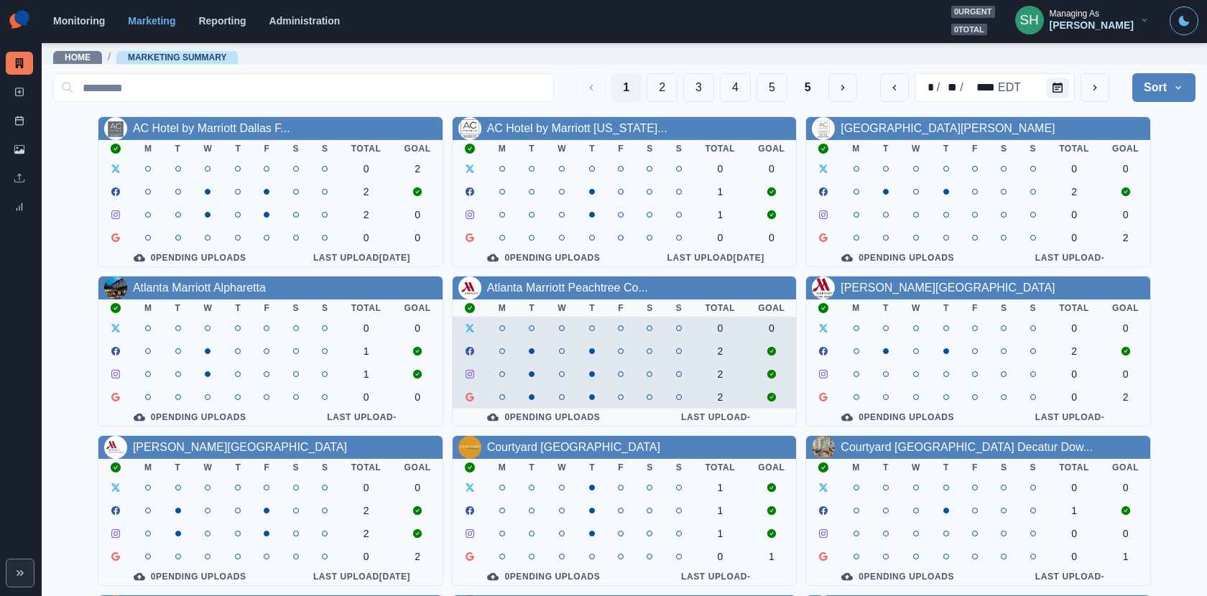
scroll to position [166, 0]
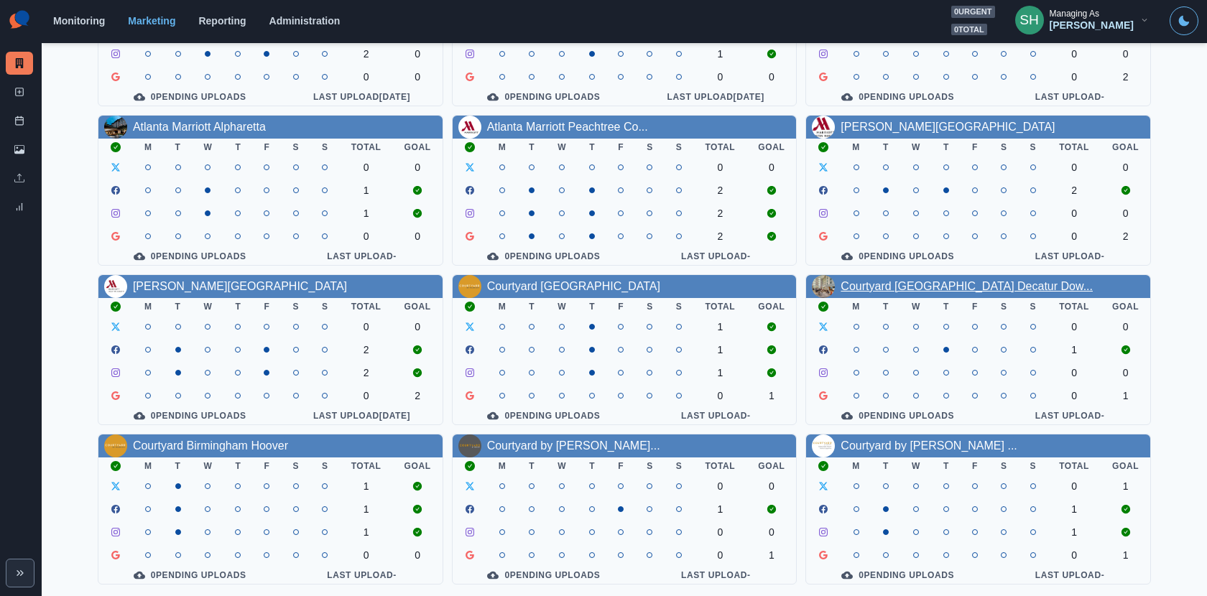
click at [893, 281] on link "Courtyard Atlanta Decatur Dow..." at bounding box center [967, 286] width 252 height 12
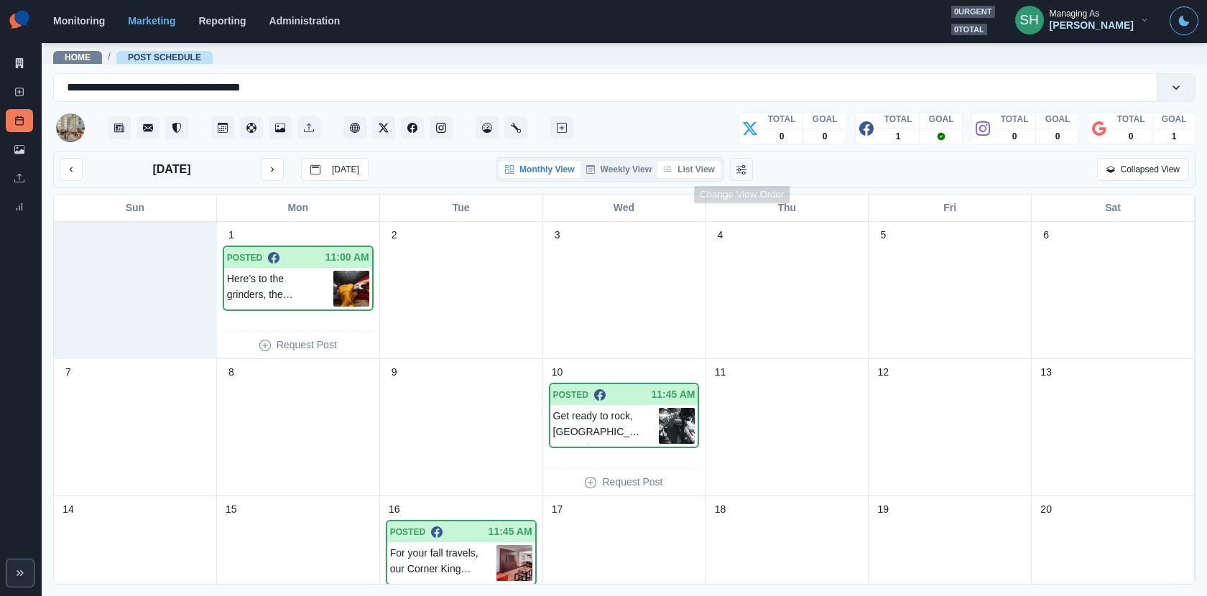
click at [690, 175] on button "List View" at bounding box center [688, 169] width 63 height 17
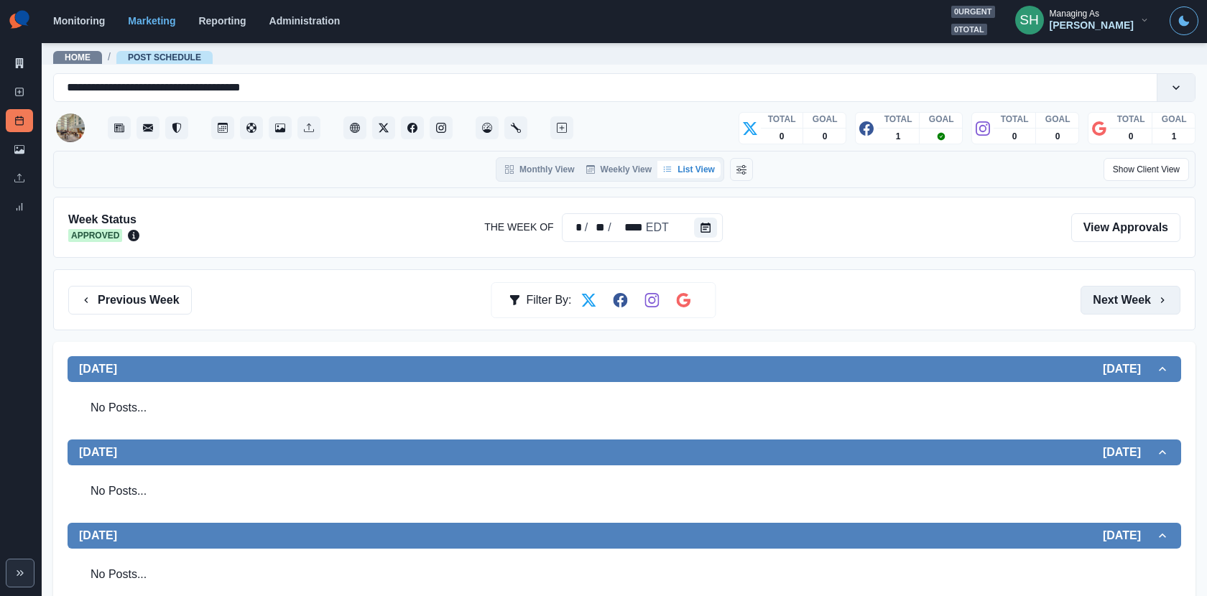
click at [1102, 299] on button "Next Week" at bounding box center [1131, 300] width 100 height 29
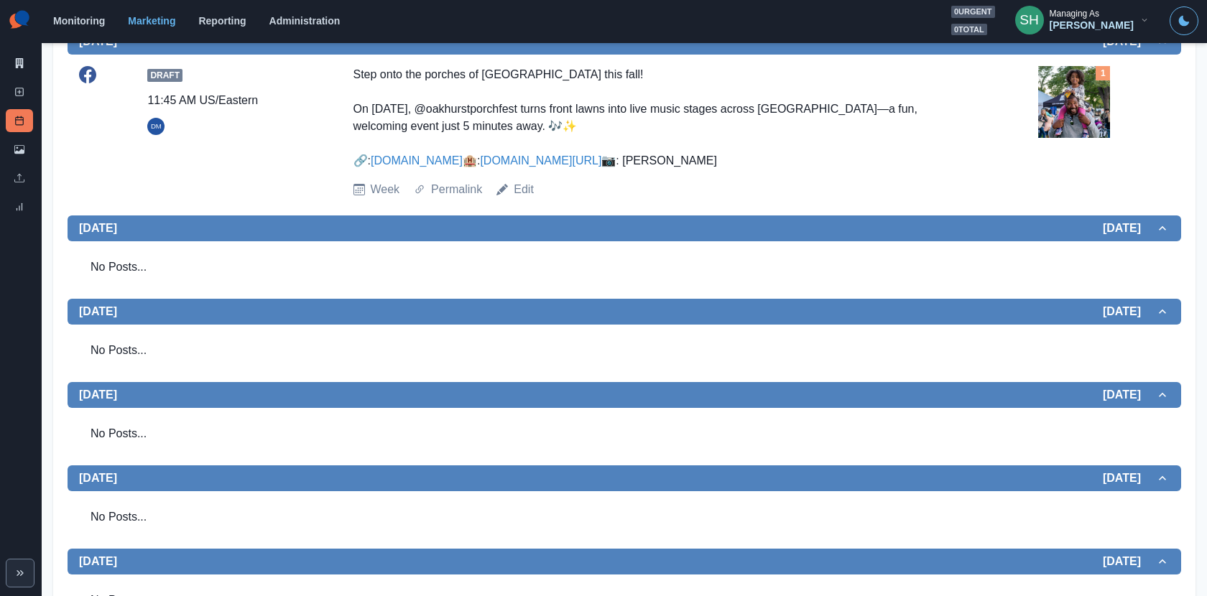
scroll to position [1, 0]
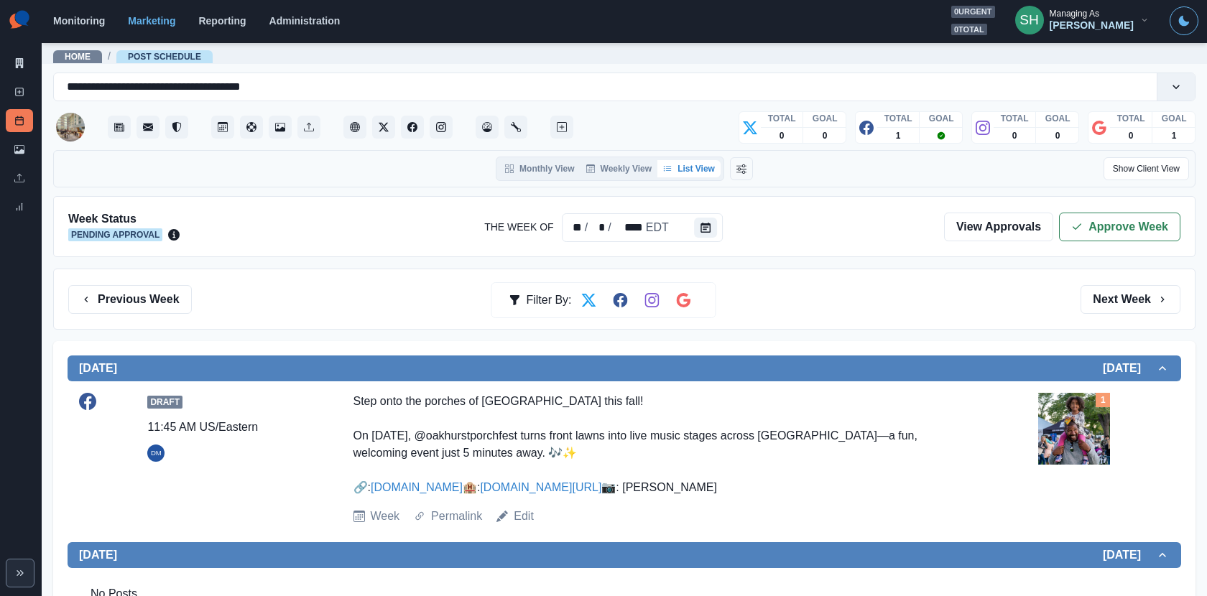
click at [1063, 389] on div "Draft 11:45 AM US/Eastern DM Step onto the porches of Oakhurst this fall! On Oc…" at bounding box center [624, 459] width 1091 height 144
click at [1081, 400] on img at bounding box center [1074, 429] width 72 height 72
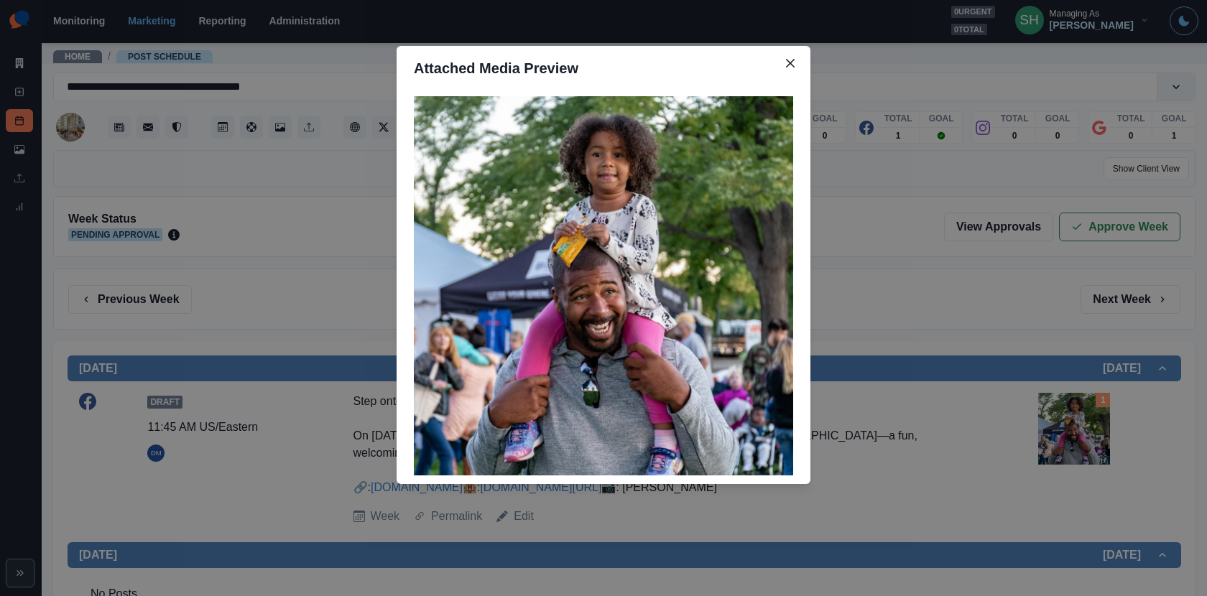
click at [902, 338] on div "Attached Media Preview" at bounding box center [603, 298] width 1207 height 596
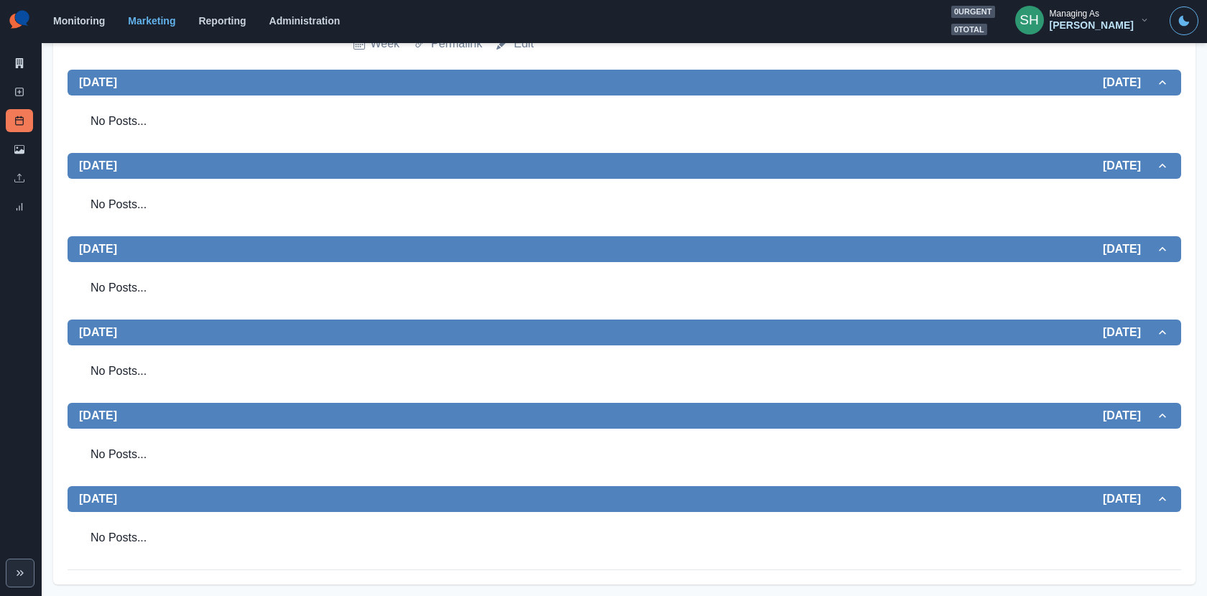
scroll to position [0, 0]
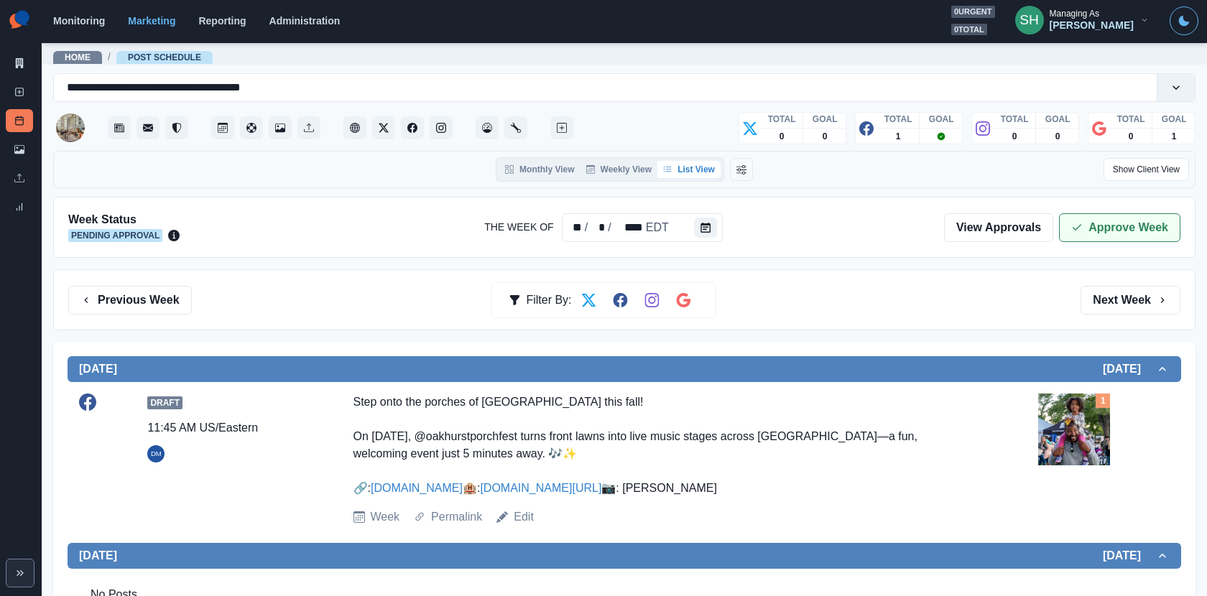
click at [1091, 236] on button "Approve Week" at bounding box center [1119, 227] width 121 height 29
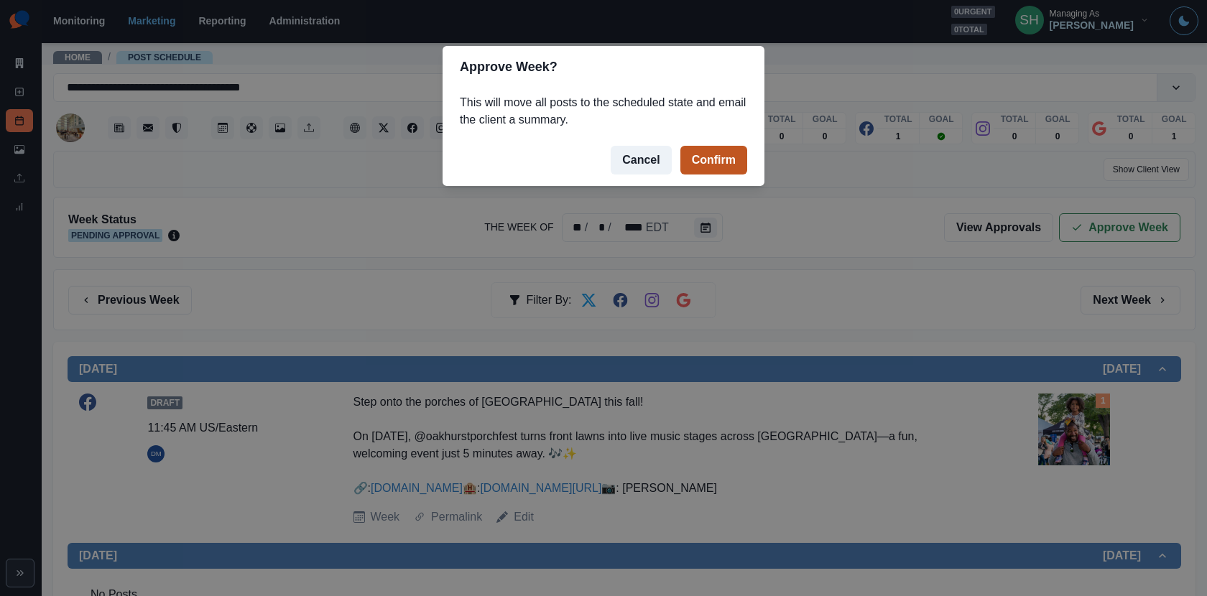
click at [703, 153] on button "Confirm" at bounding box center [713, 160] width 67 height 29
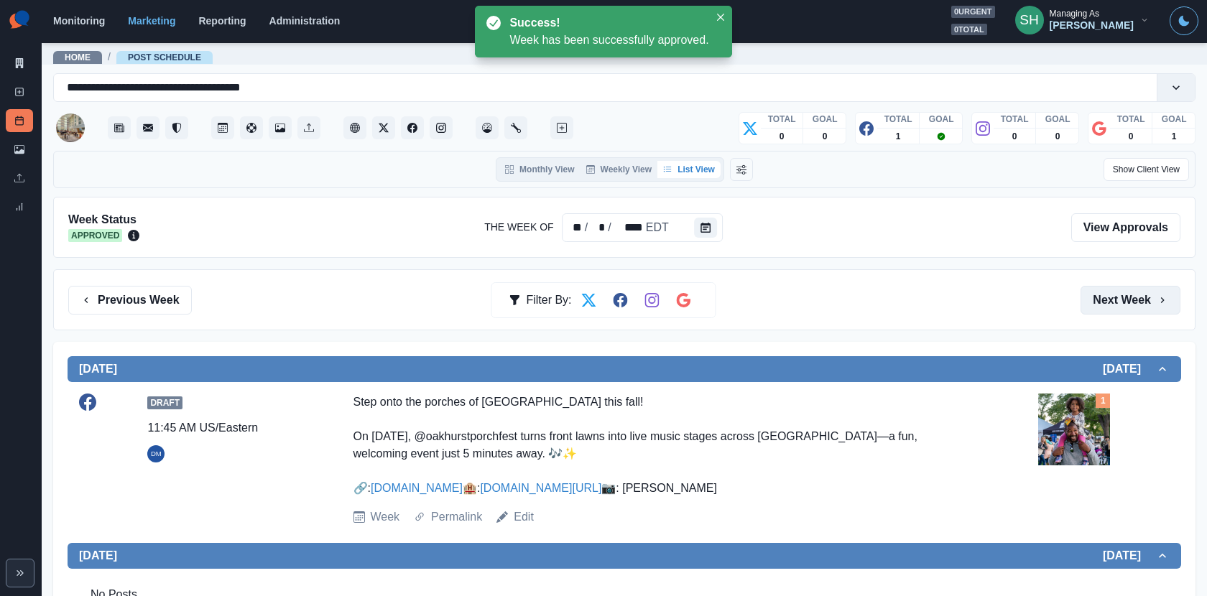
click at [1127, 302] on button "Next Week" at bounding box center [1131, 300] width 100 height 29
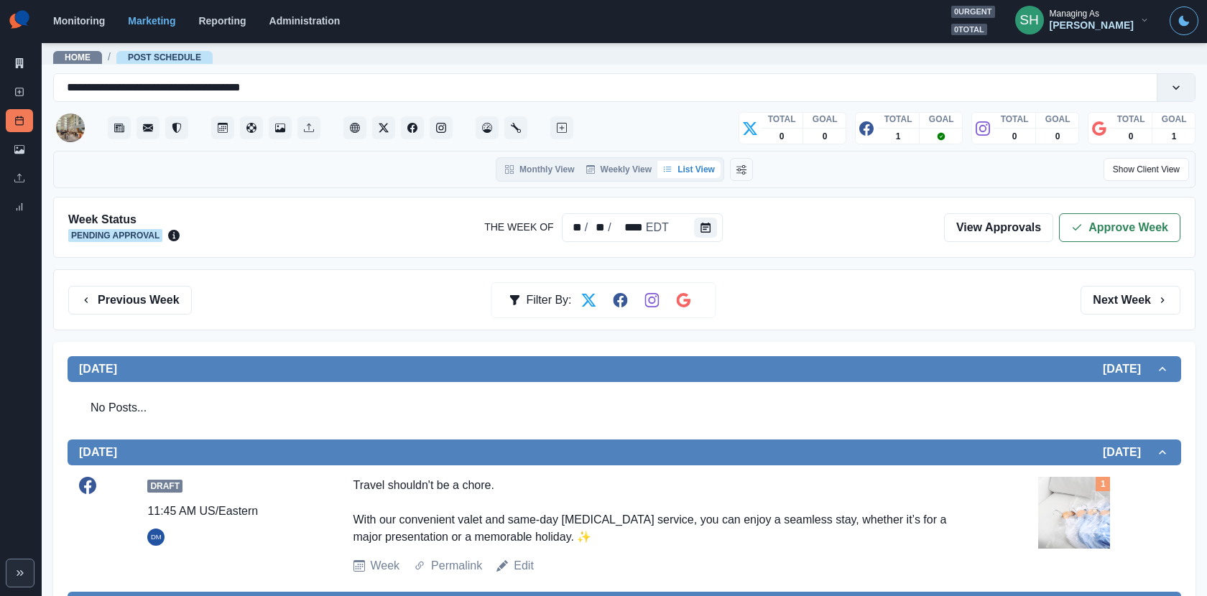
click at [1096, 245] on div "Week Status Pending Approval The Week Of ** / ** / **** EDT View Approvals Appr…" at bounding box center [624, 227] width 1142 height 61
click at [1074, 211] on div "Week Status Pending Approval The Week Of ** / ** / **** EDT View Approvals Appr…" at bounding box center [624, 227] width 1142 height 61
click at [1097, 225] on button "Approve Week" at bounding box center [1119, 227] width 121 height 29
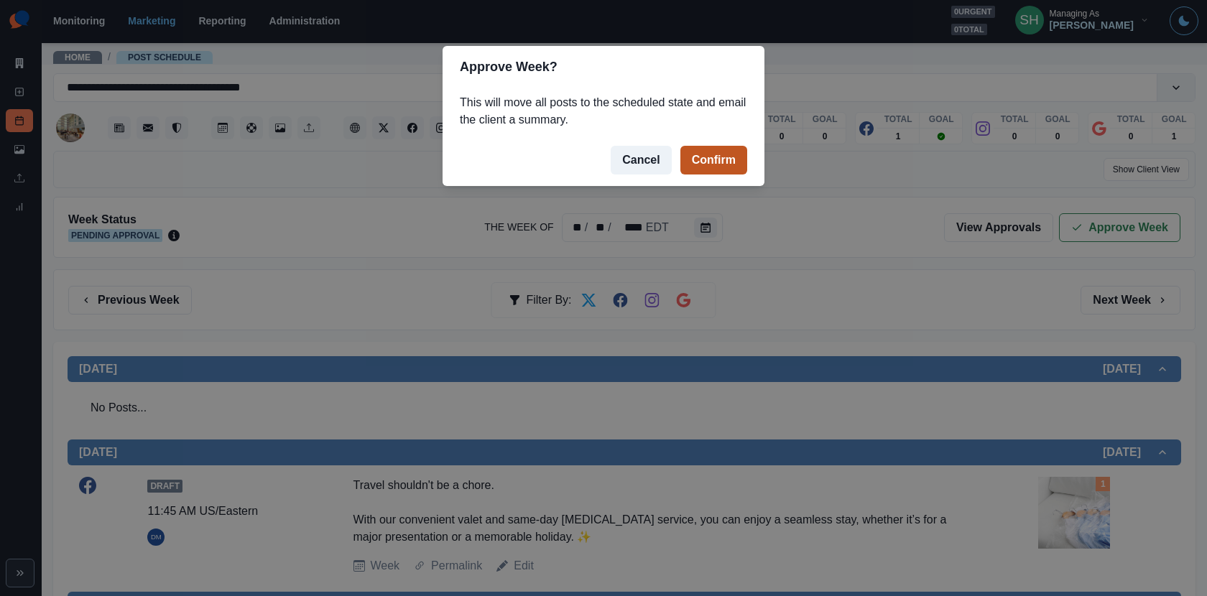
click at [721, 157] on button "Confirm" at bounding box center [713, 160] width 67 height 29
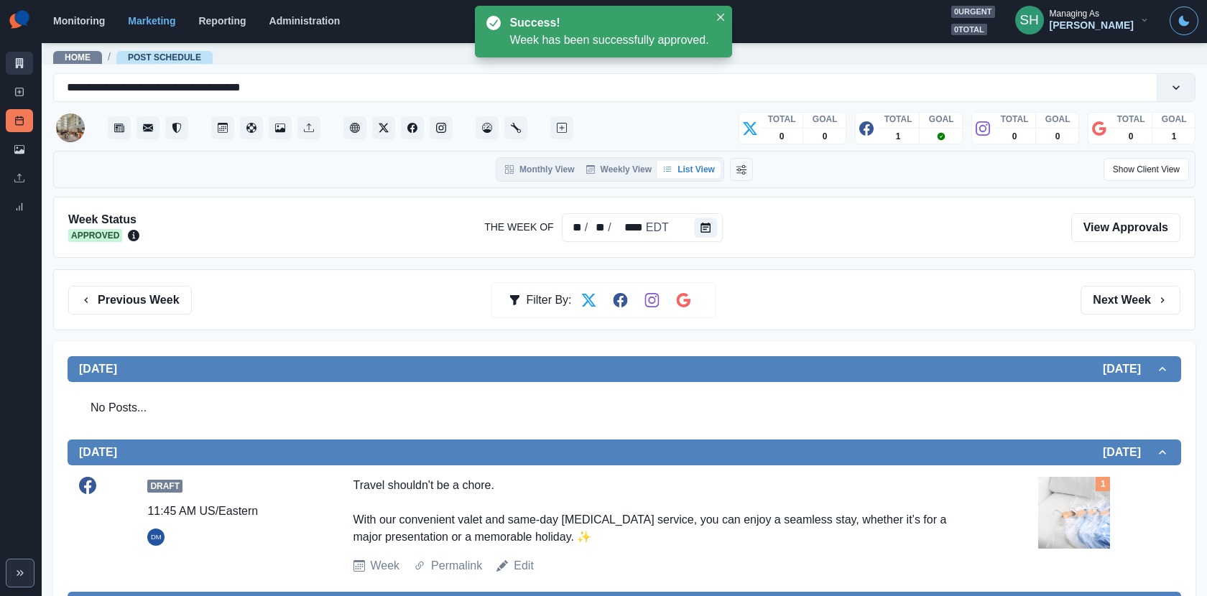
click at [16, 70] on link "Marketing Summary" at bounding box center [19, 63] width 27 height 23
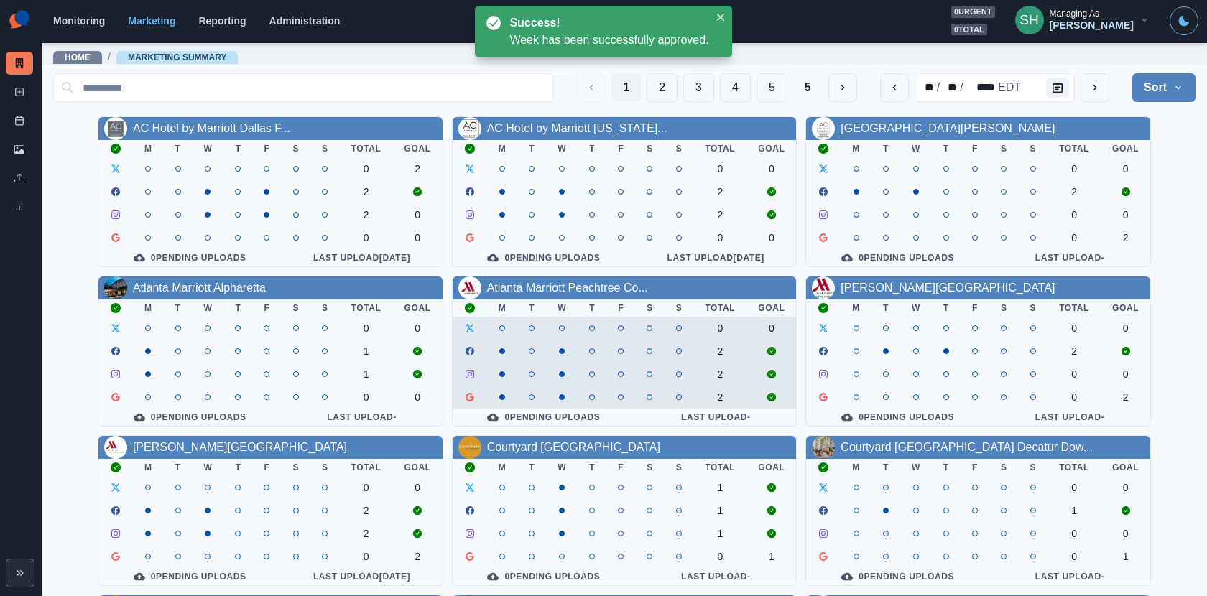
scroll to position [166, 0]
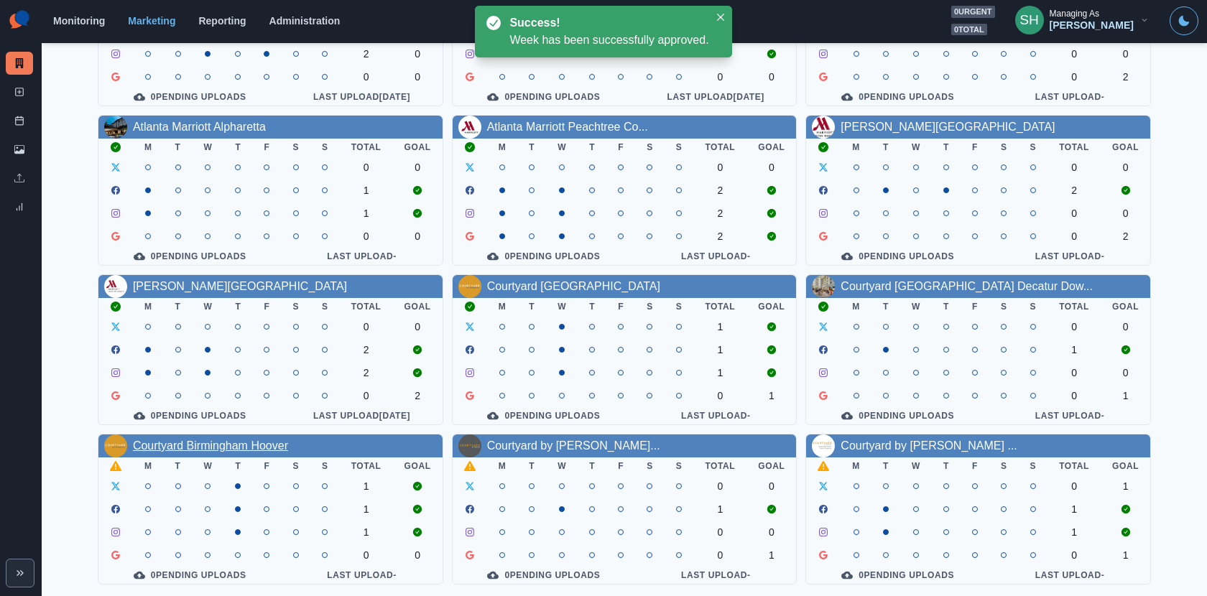
click at [235, 450] on link "Courtyard Birmingham Hoover" at bounding box center [210, 446] width 155 height 12
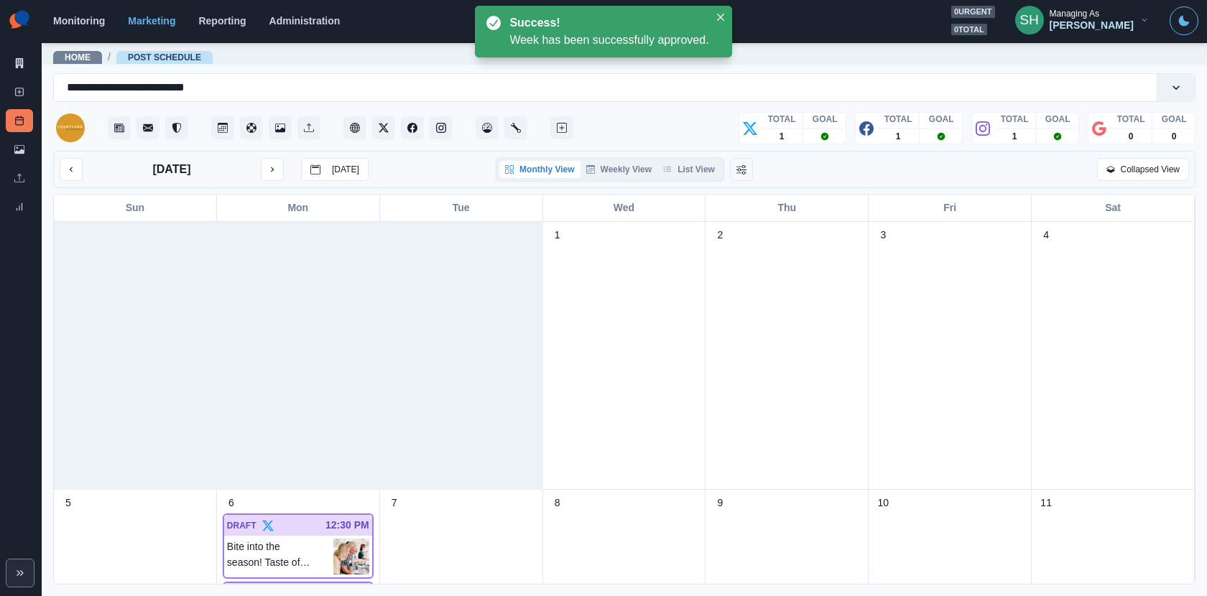
click at [682, 167] on button "List View" at bounding box center [688, 169] width 63 height 17
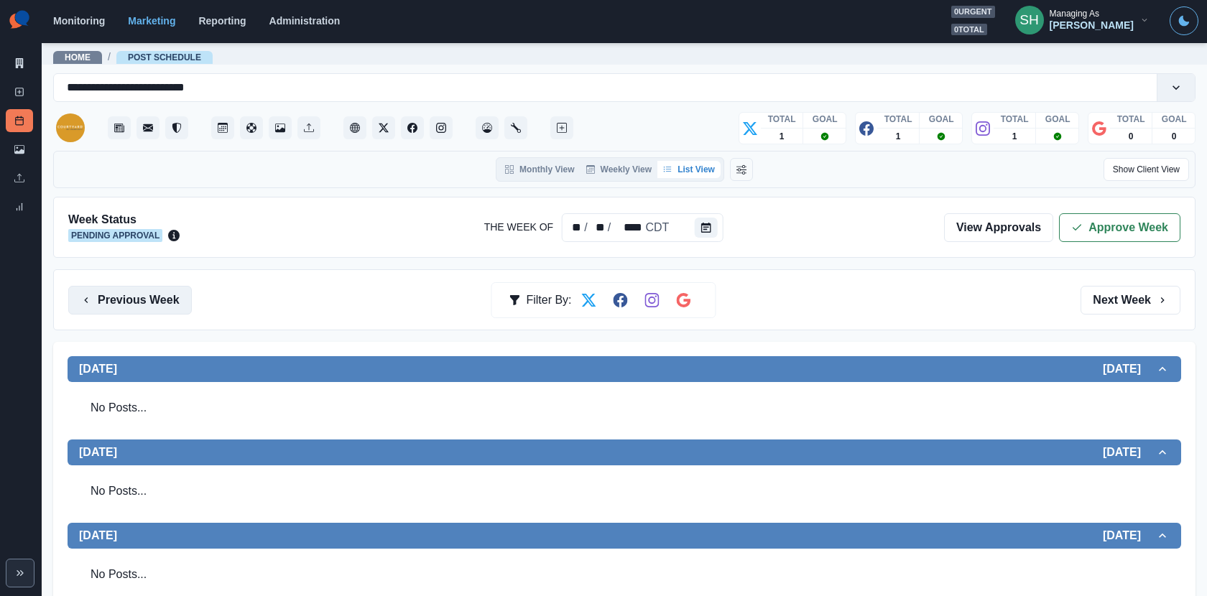
click at [162, 300] on button "Previous Week" at bounding box center [130, 300] width 124 height 29
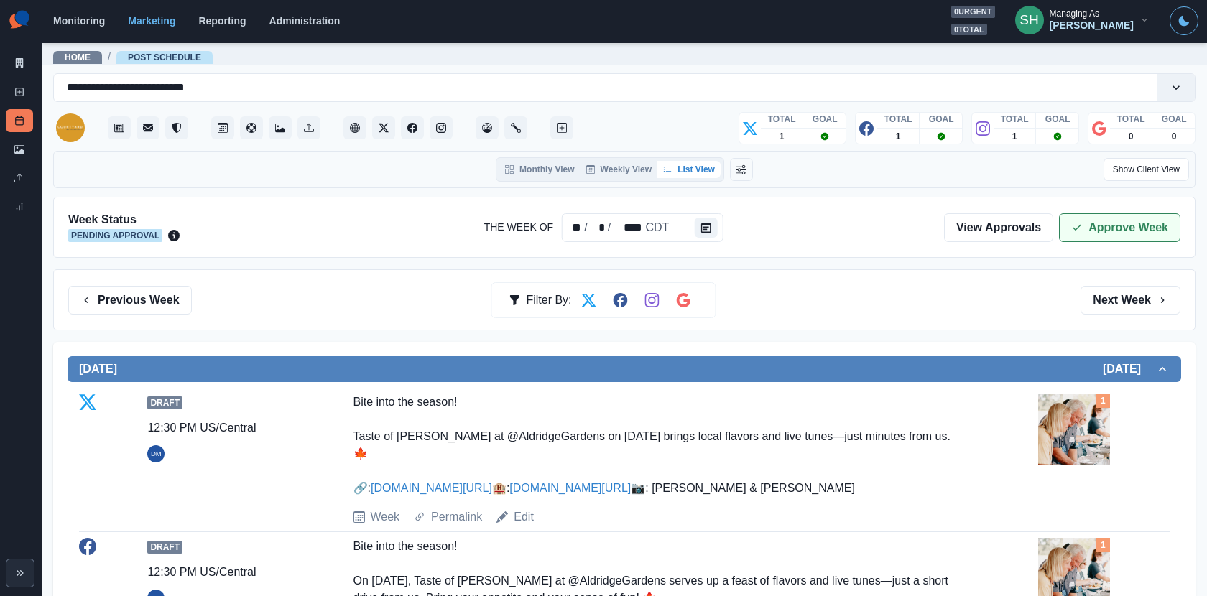
click at [1113, 224] on button "Approve Week" at bounding box center [1119, 227] width 121 height 29
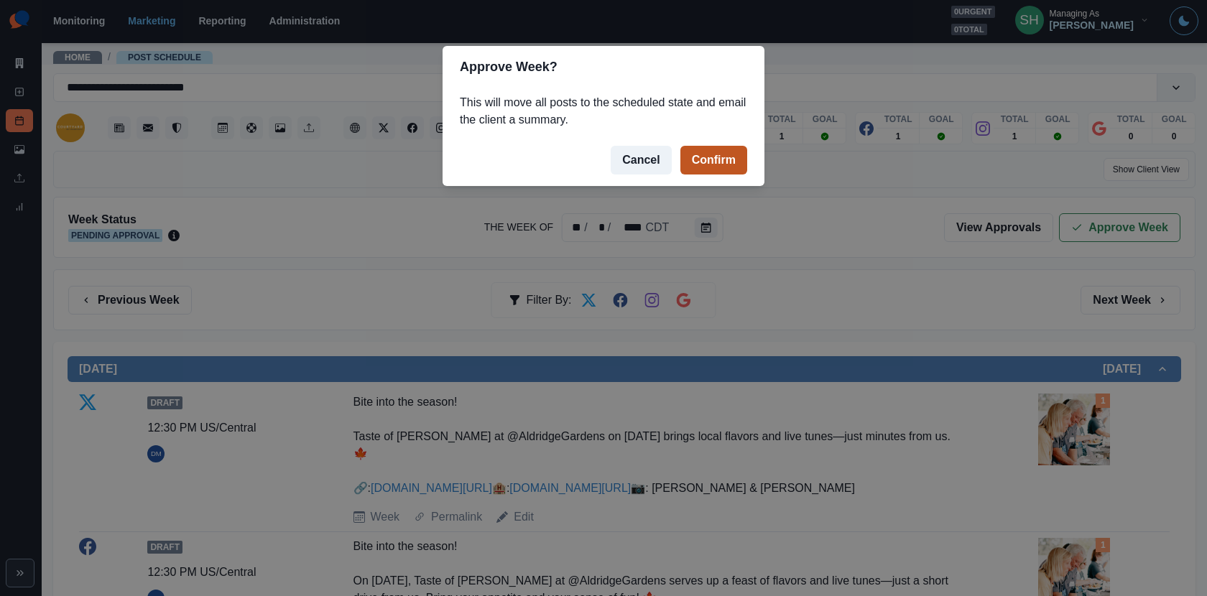
click at [728, 169] on button "Confirm" at bounding box center [713, 160] width 67 height 29
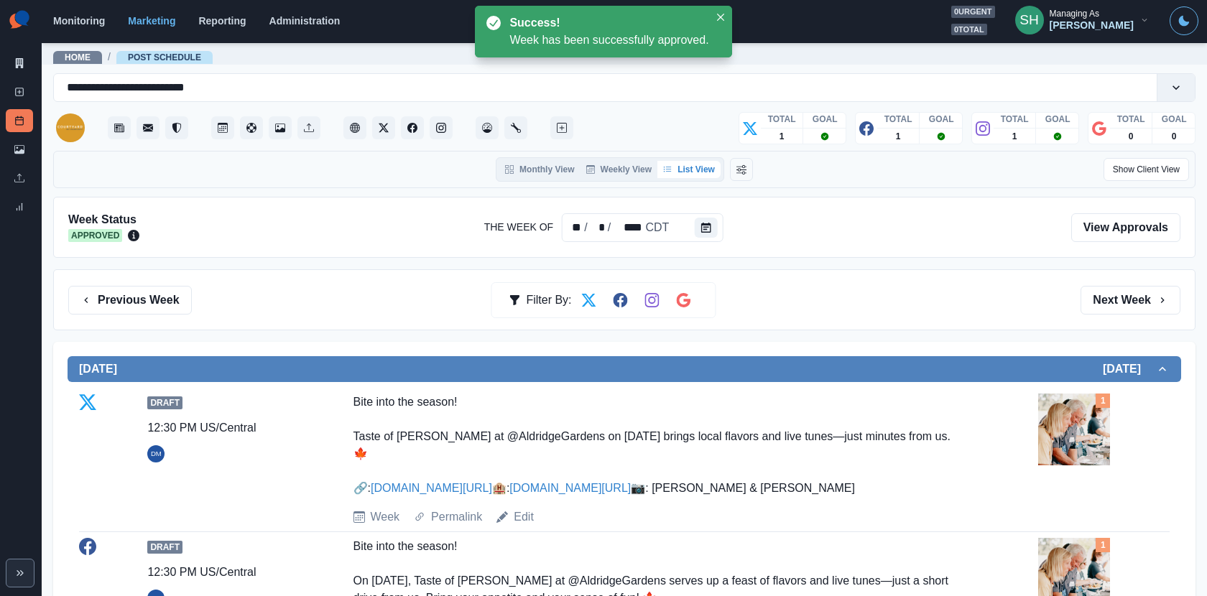
click at [1068, 417] on img at bounding box center [1074, 430] width 72 height 72
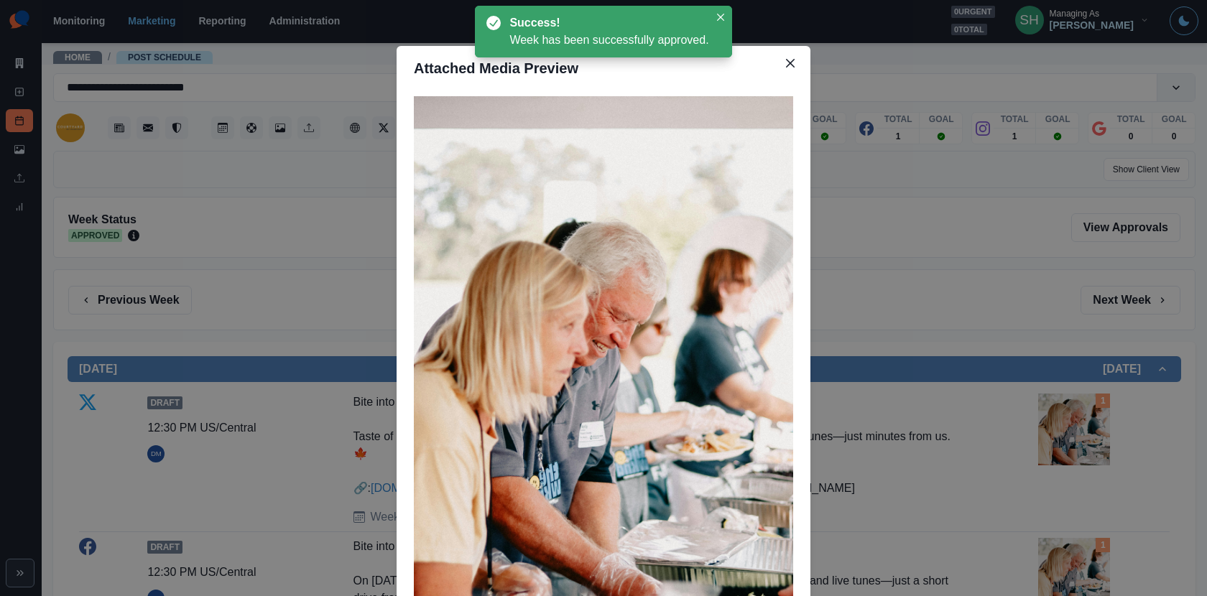
click at [1002, 390] on div "Attached Media Preview" at bounding box center [603, 298] width 1207 height 596
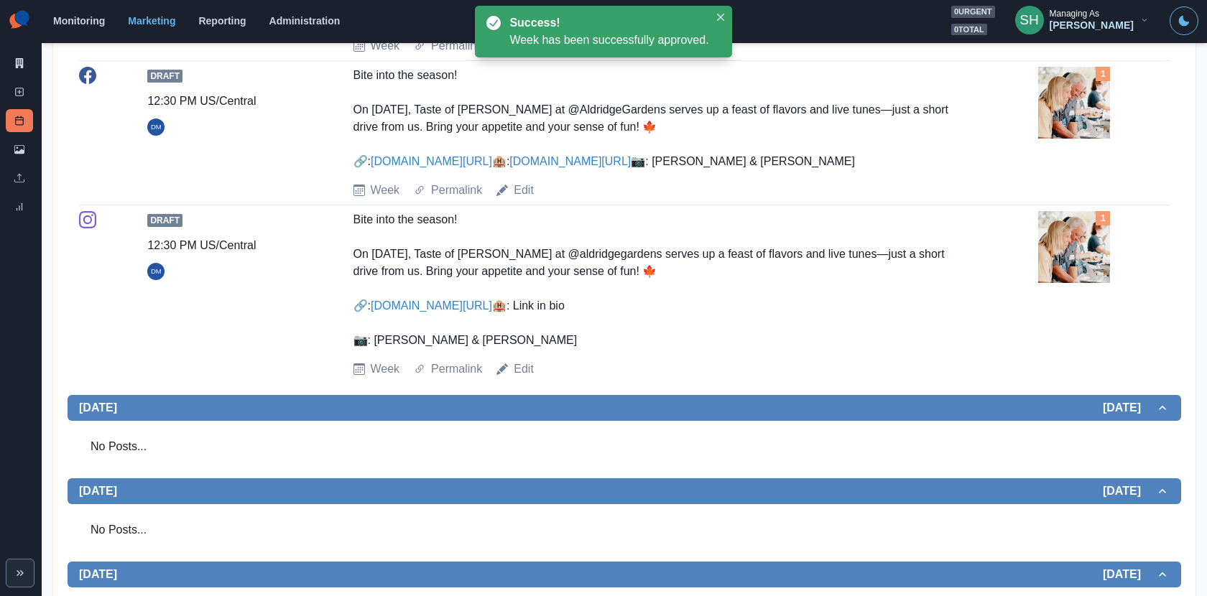
scroll to position [417, 0]
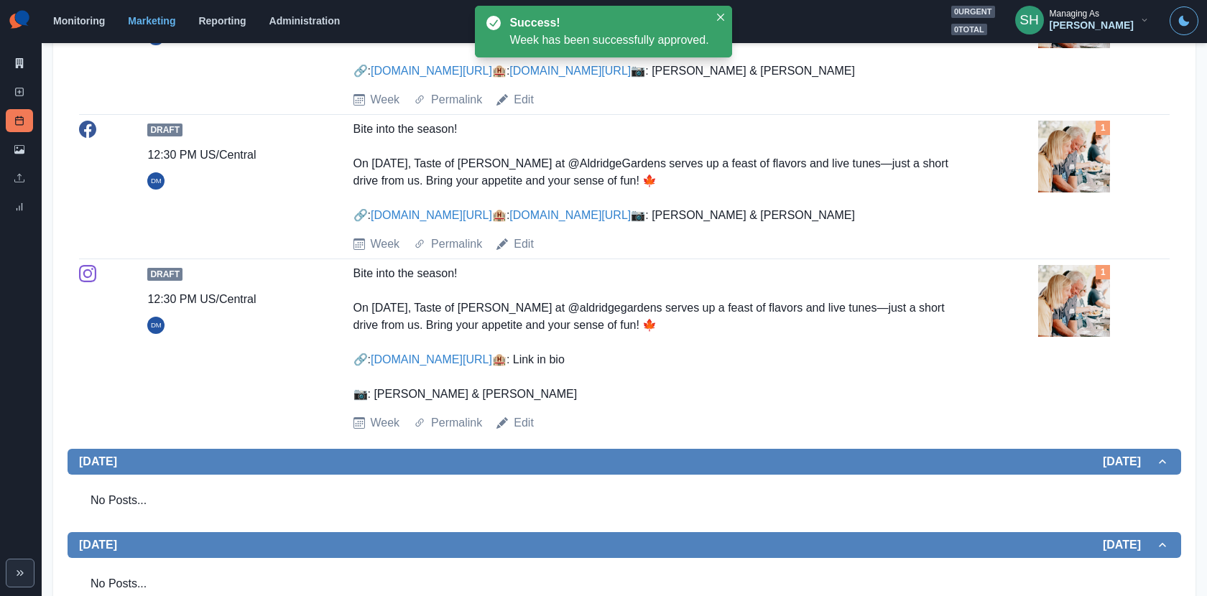
click at [1081, 337] on img at bounding box center [1074, 301] width 72 height 72
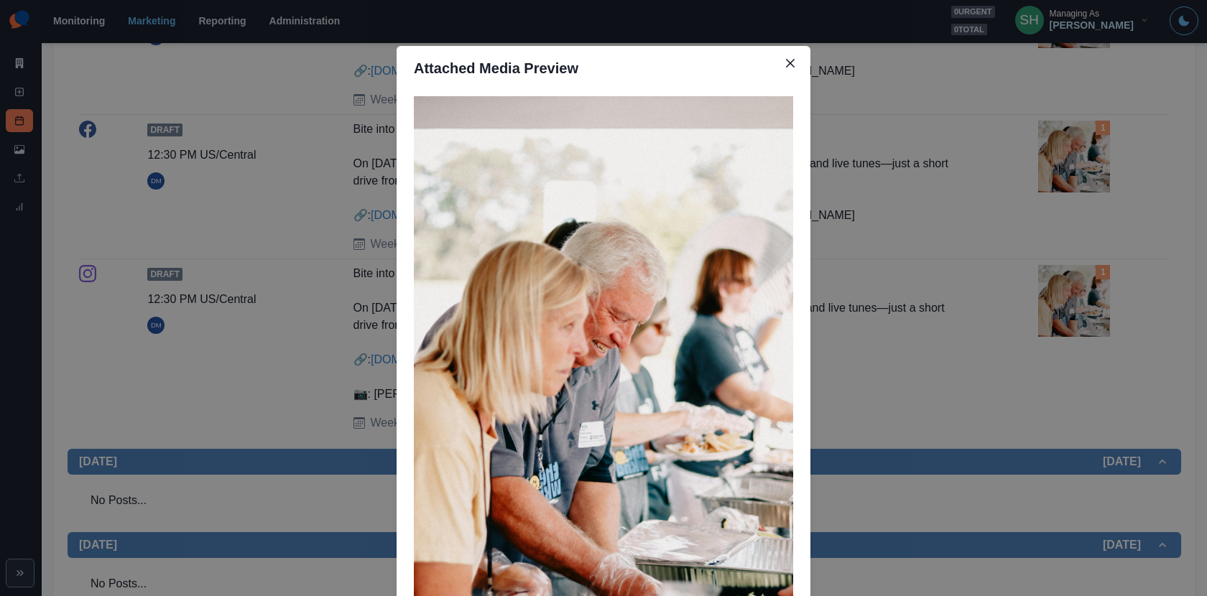
click at [1081, 356] on div "Attached Media Preview" at bounding box center [603, 298] width 1207 height 596
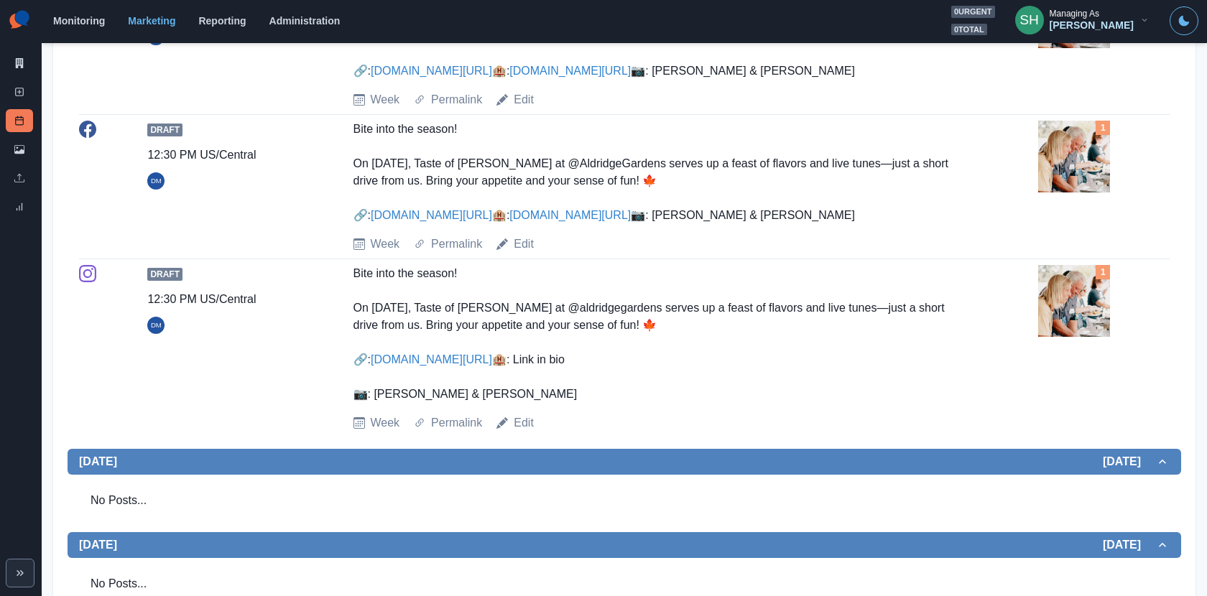
scroll to position [0, 0]
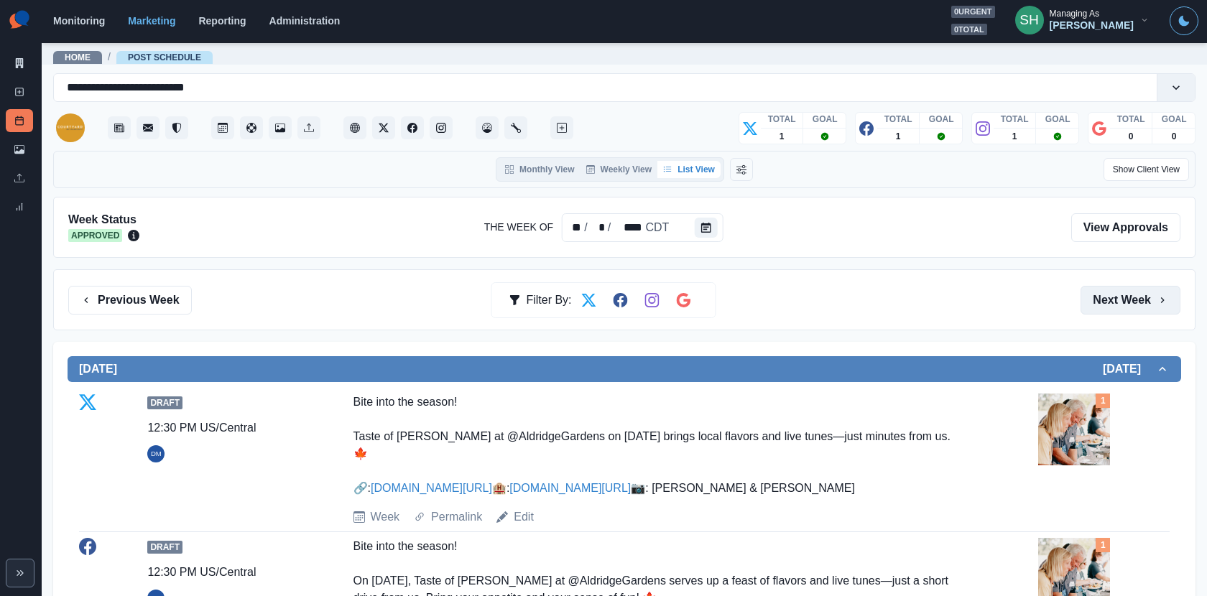
click at [1095, 290] on button "Next Week" at bounding box center [1131, 300] width 100 height 29
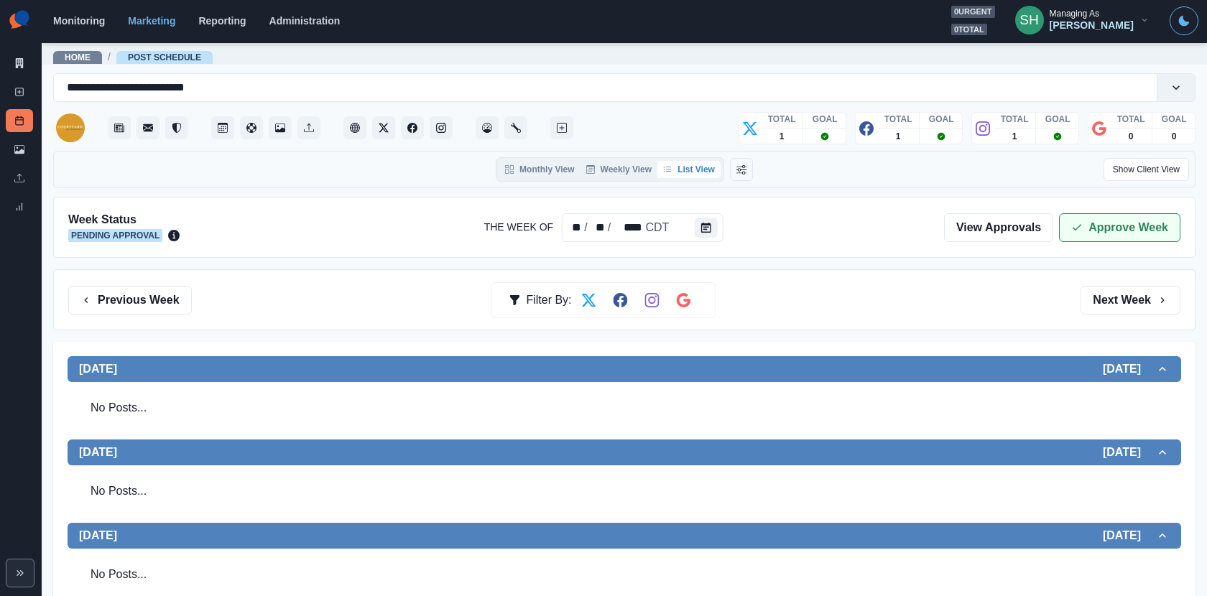
click at [1074, 233] on button "Approve Week" at bounding box center [1119, 227] width 121 height 29
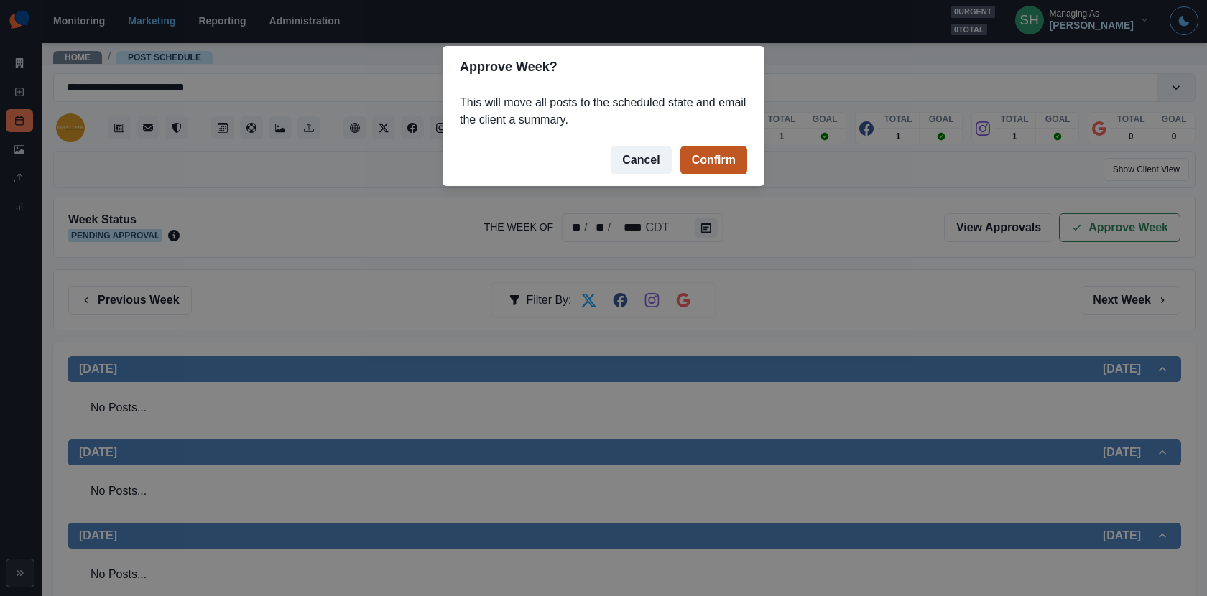
click at [702, 161] on button "Confirm" at bounding box center [713, 160] width 67 height 29
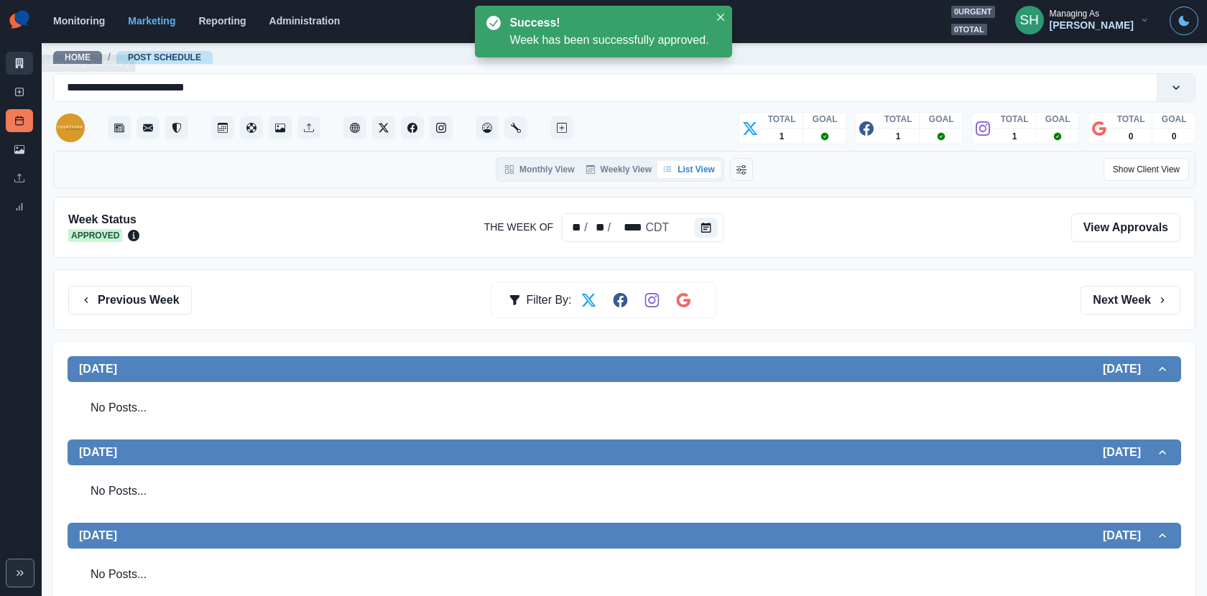
click at [27, 52] on link "Marketing Summary" at bounding box center [19, 63] width 27 height 23
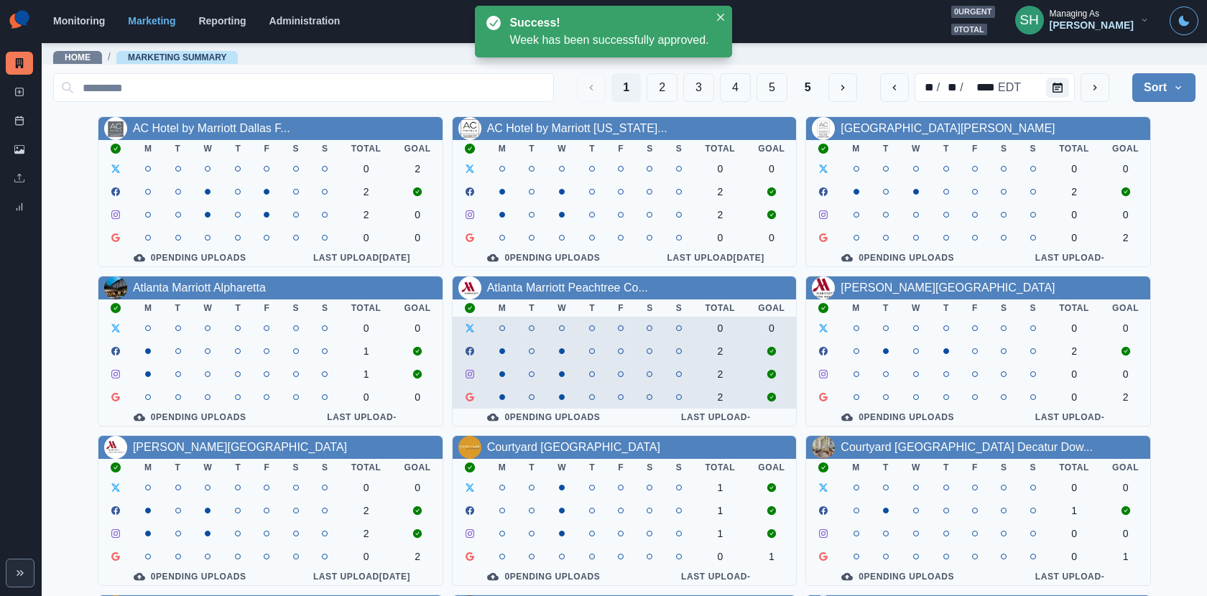
scroll to position [166, 0]
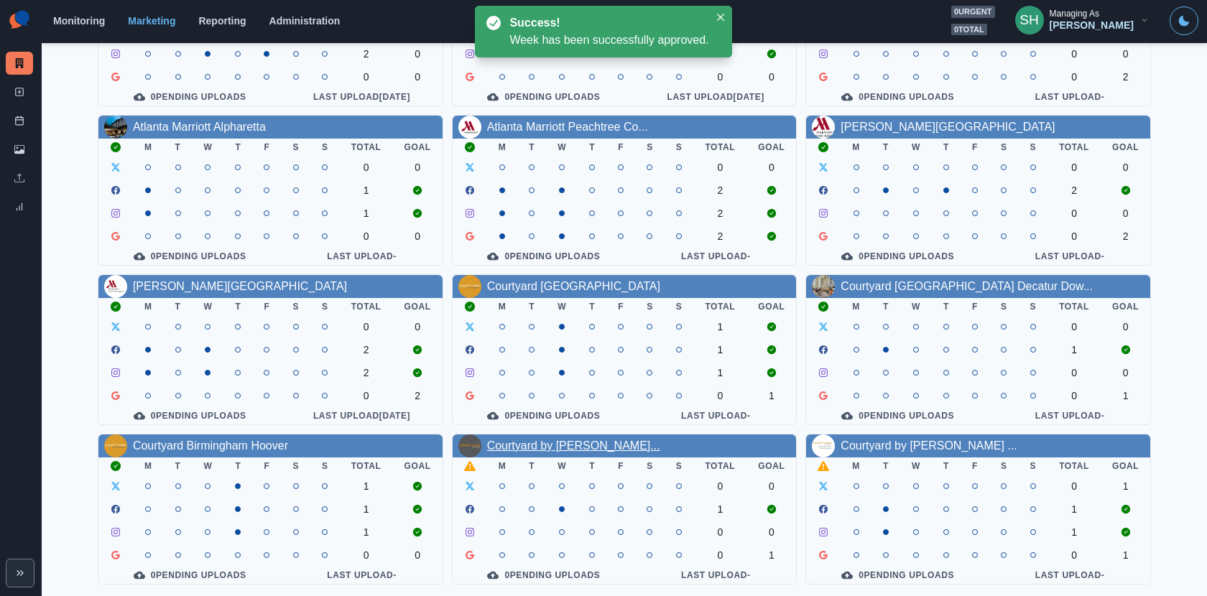
click at [581, 441] on link "Courtyard by Marriott Amarill..." at bounding box center [573, 446] width 173 height 12
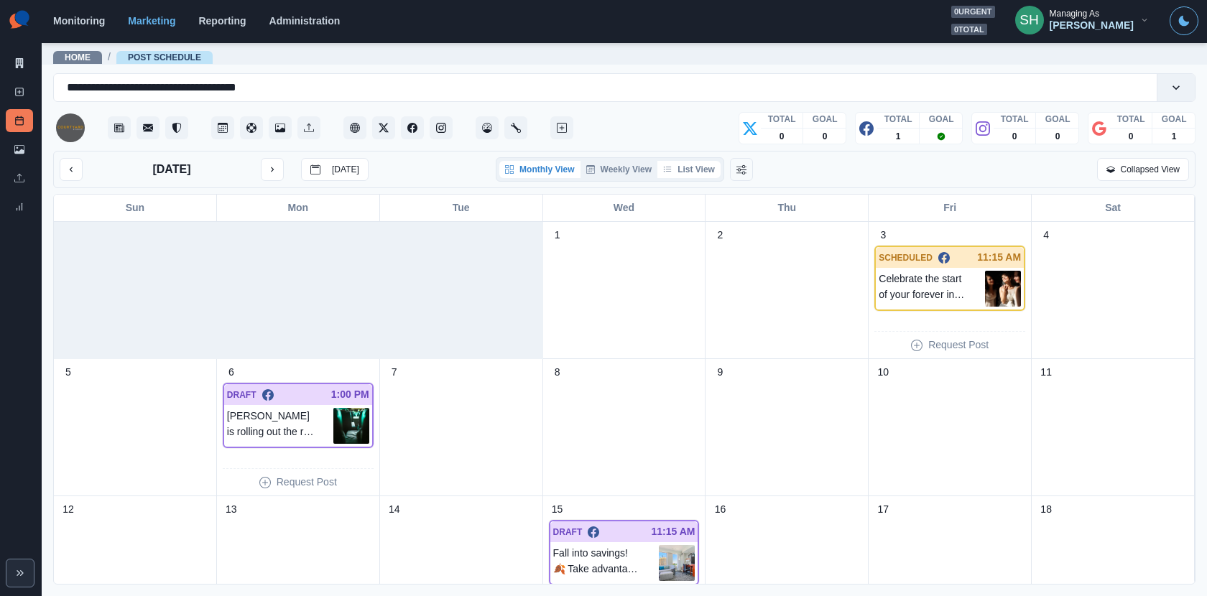
click at [695, 172] on button "List View" at bounding box center [688, 169] width 63 height 17
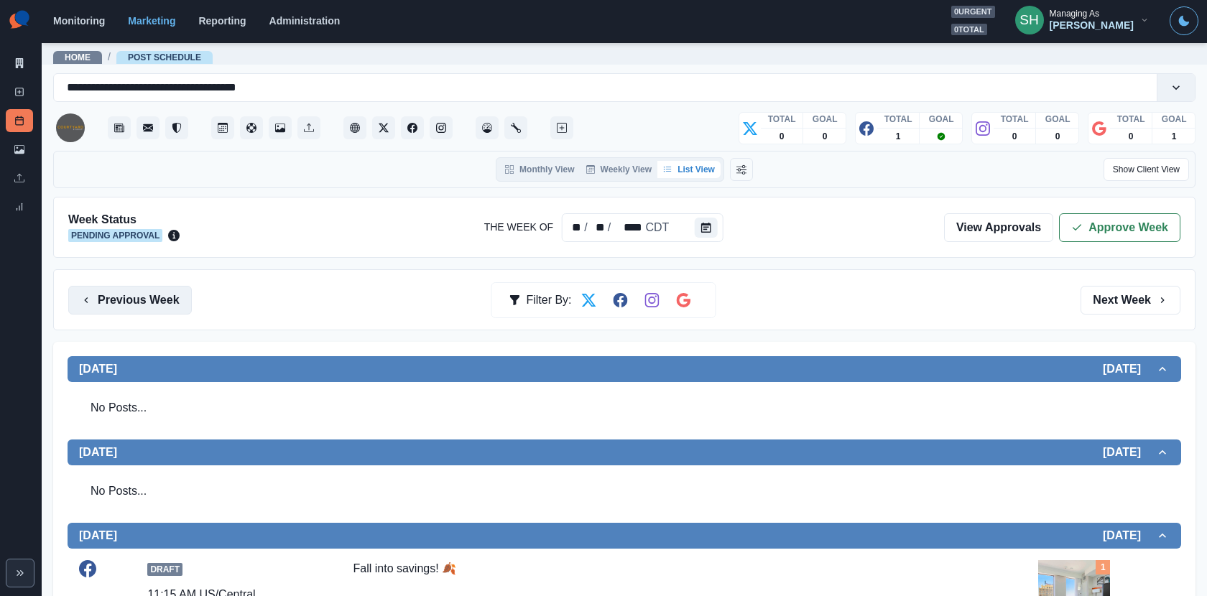
click at [155, 297] on button "Previous Week" at bounding box center [130, 300] width 124 height 29
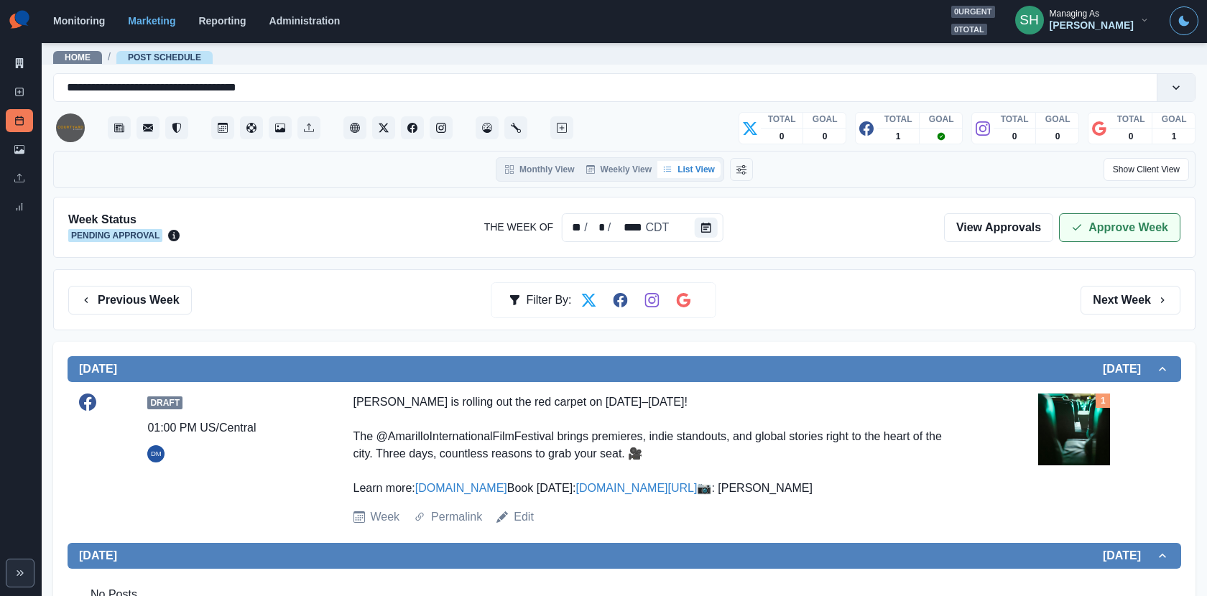
click at [1095, 229] on button "Approve Week" at bounding box center [1119, 227] width 121 height 29
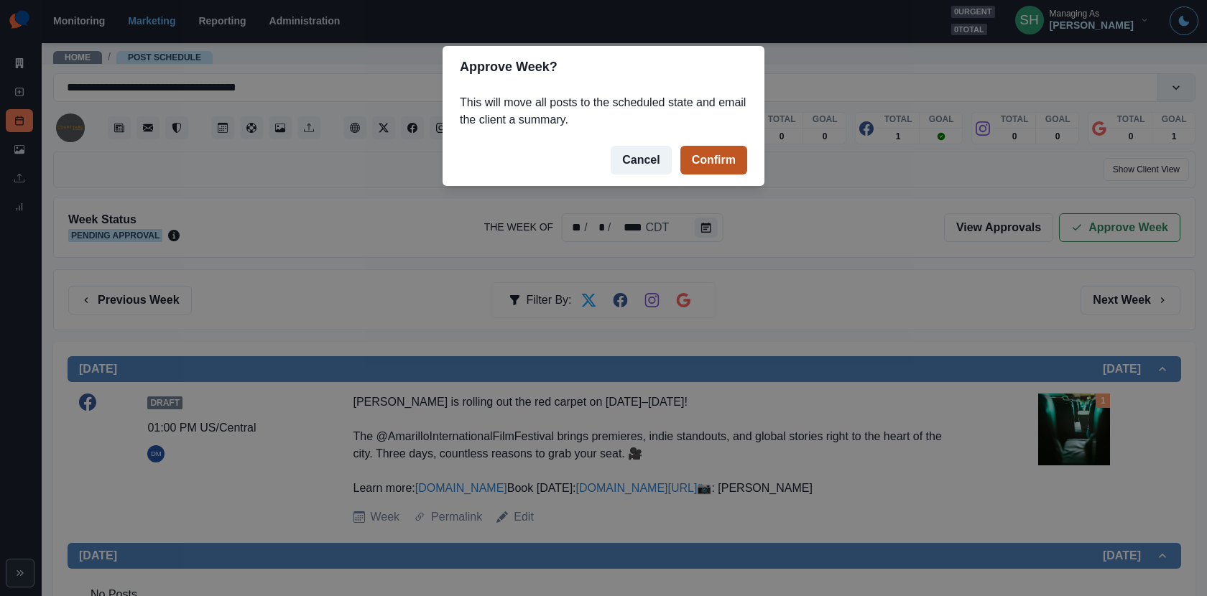
click at [724, 167] on button "Confirm" at bounding box center [713, 160] width 67 height 29
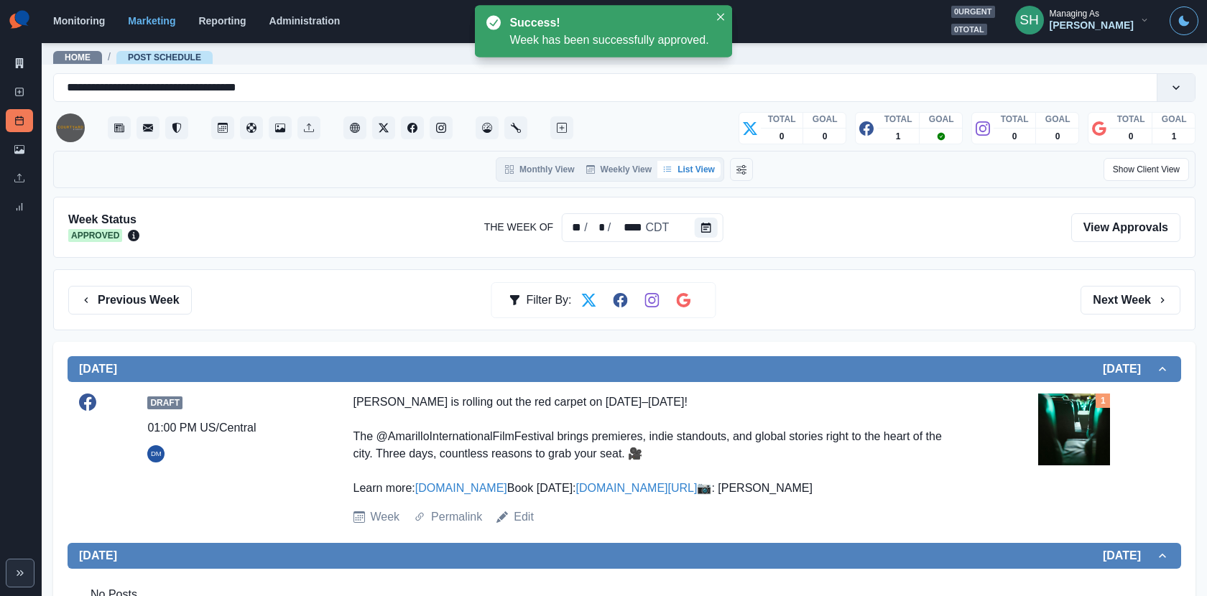
click at [1095, 420] on img at bounding box center [1074, 430] width 72 height 72
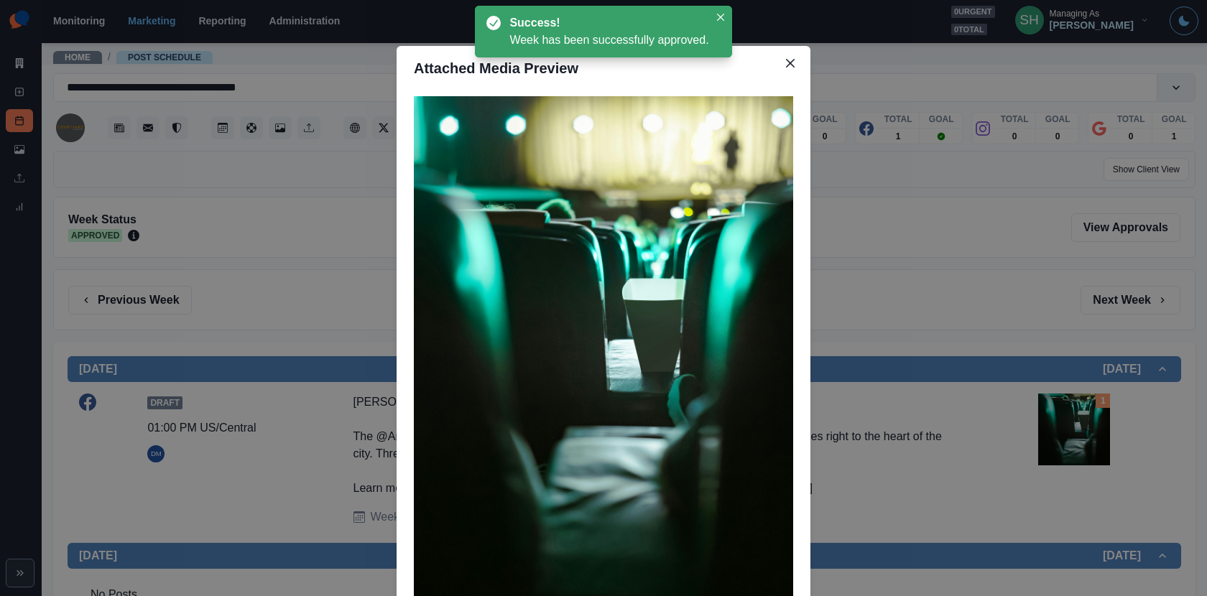
click at [1060, 386] on div "Attached Media Preview" at bounding box center [603, 298] width 1207 height 596
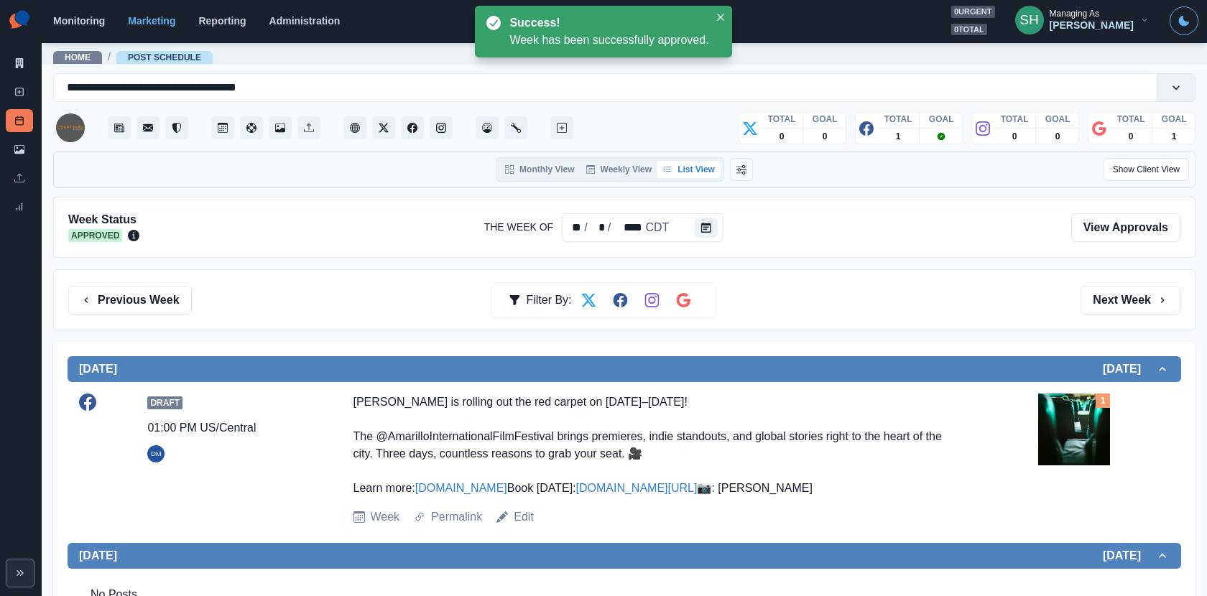
click at [1124, 313] on div "Previous Week Filter By: Next Week" at bounding box center [624, 299] width 1142 height 61
click at [1114, 309] on button "Next Week" at bounding box center [1131, 300] width 100 height 29
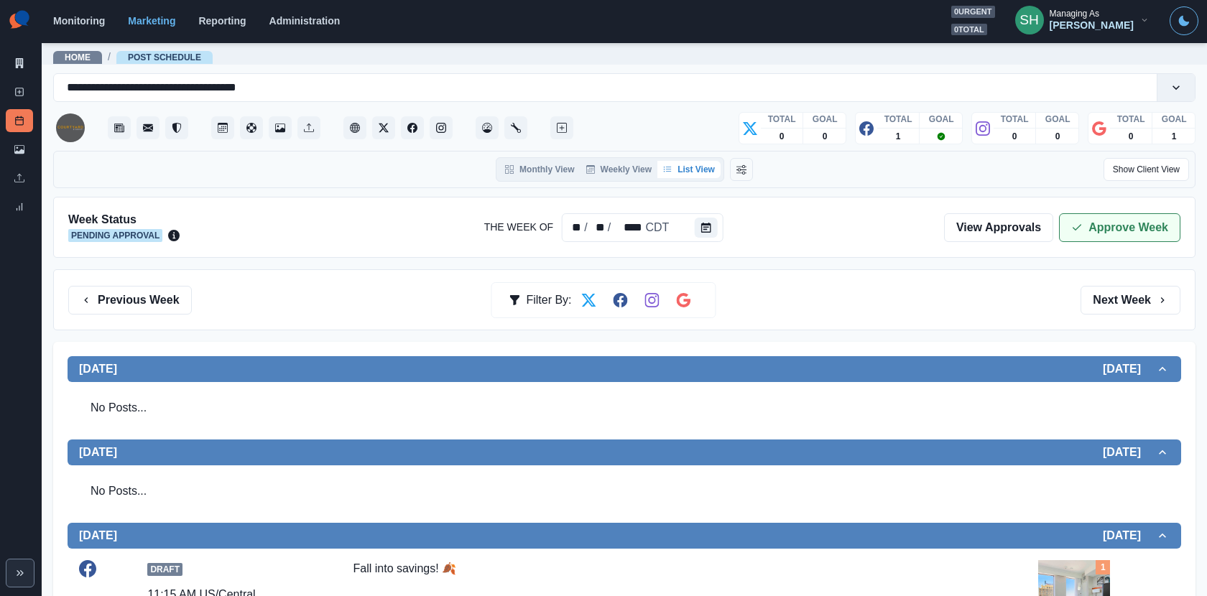
click at [1081, 233] on button "Approve Week" at bounding box center [1119, 227] width 121 height 29
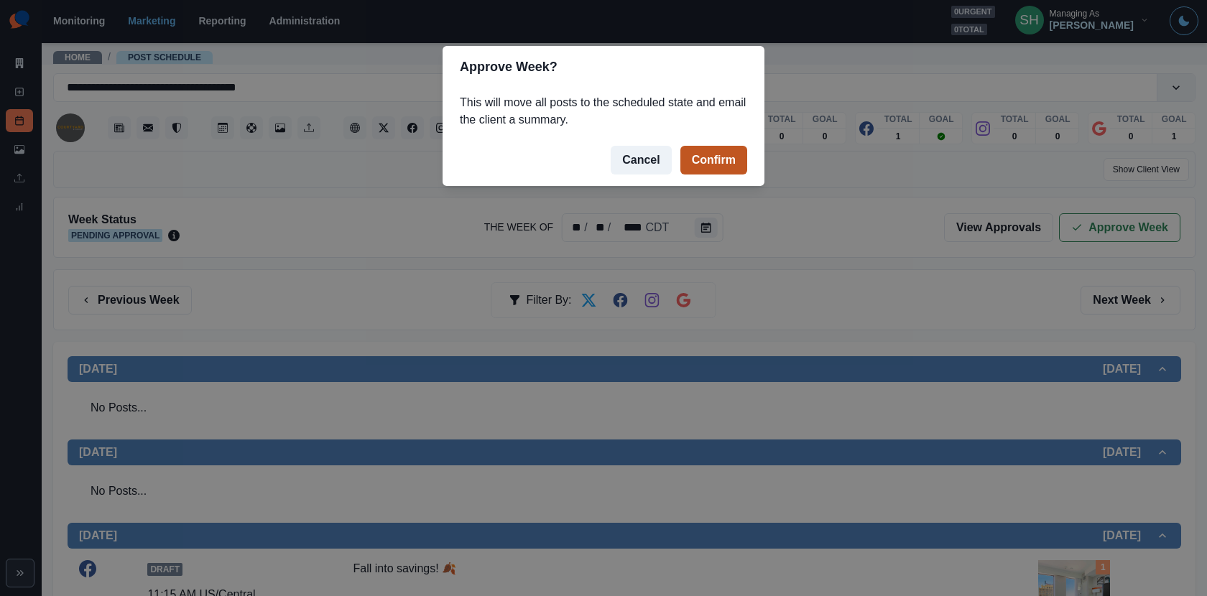
click at [721, 157] on button "Confirm" at bounding box center [713, 160] width 67 height 29
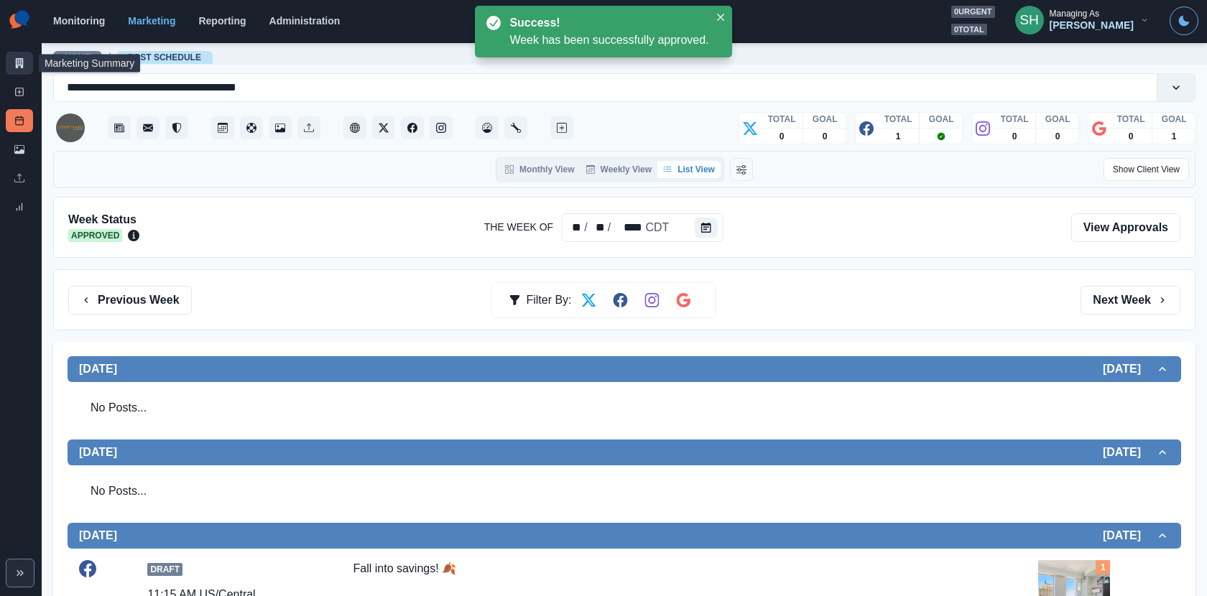
click at [13, 58] on link "Marketing Summary" at bounding box center [19, 63] width 27 height 23
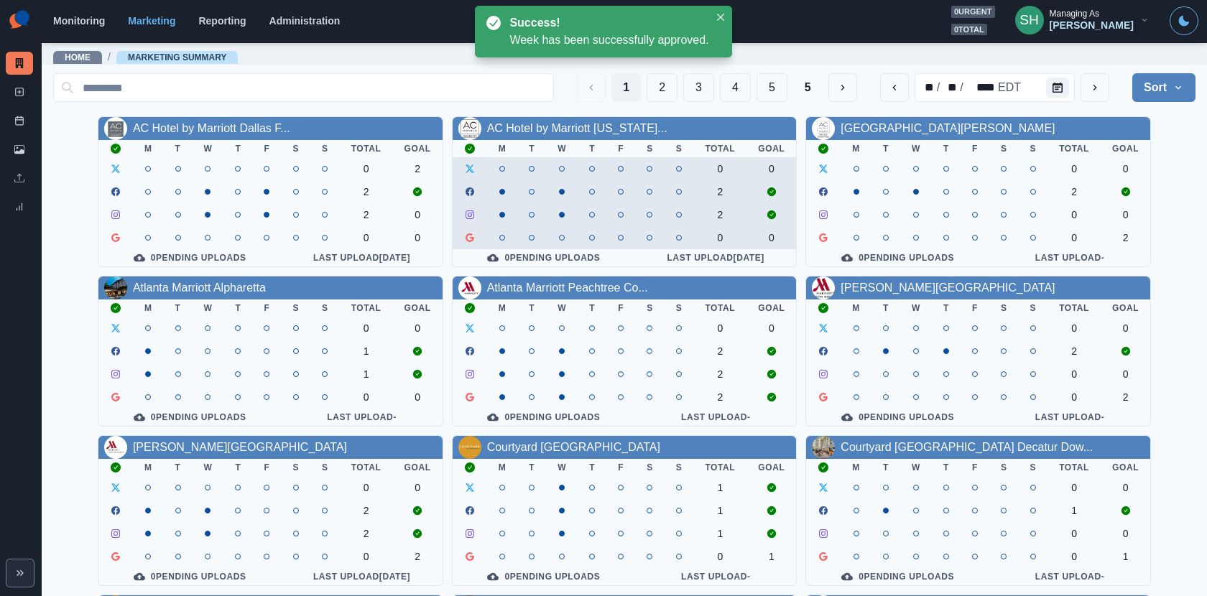
scroll to position [166, 0]
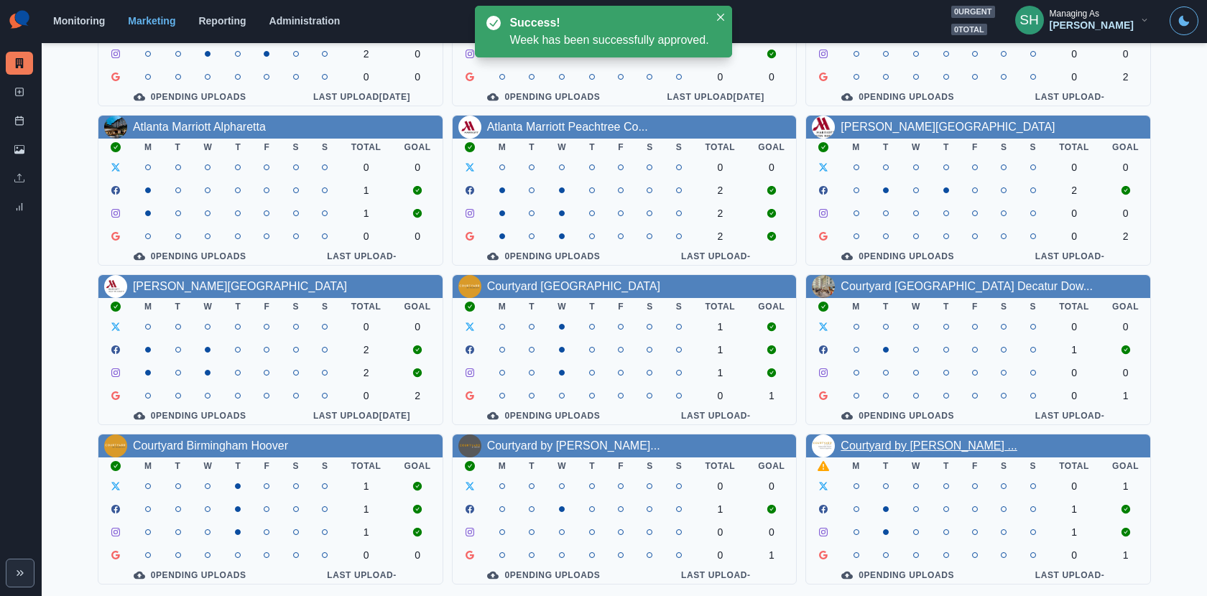
click at [933, 440] on link "Courtyard by Marriott Dallas ..." at bounding box center [929, 446] width 176 height 12
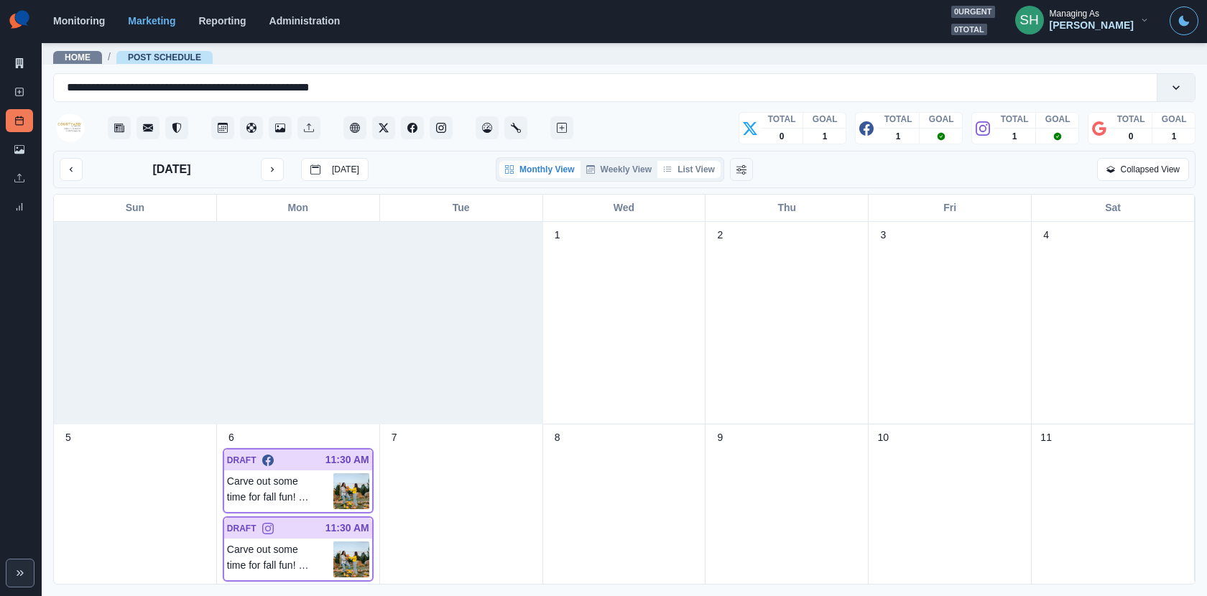
click at [680, 167] on button "List View" at bounding box center [688, 169] width 63 height 17
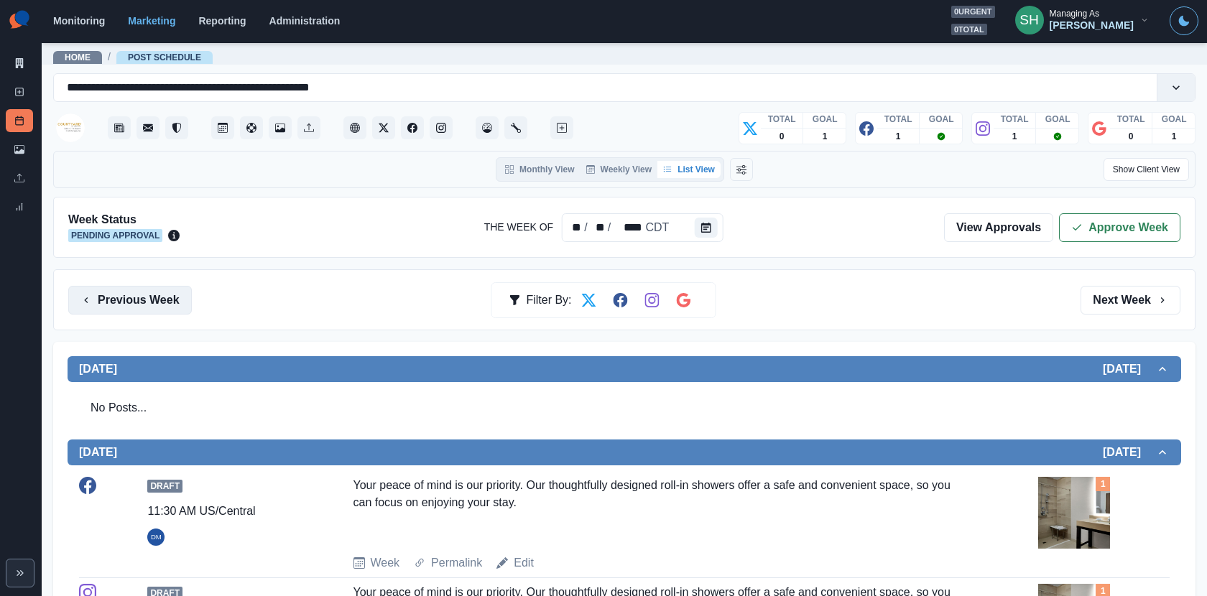
click at [175, 303] on button "Previous Week" at bounding box center [130, 300] width 124 height 29
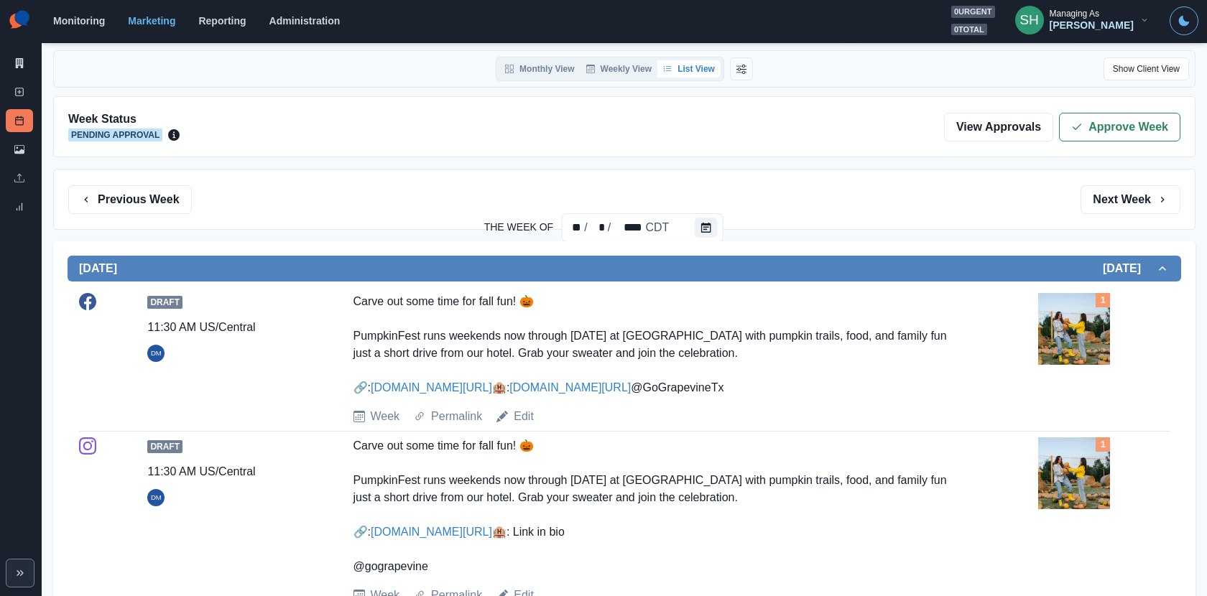
scroll to position [255, 0]
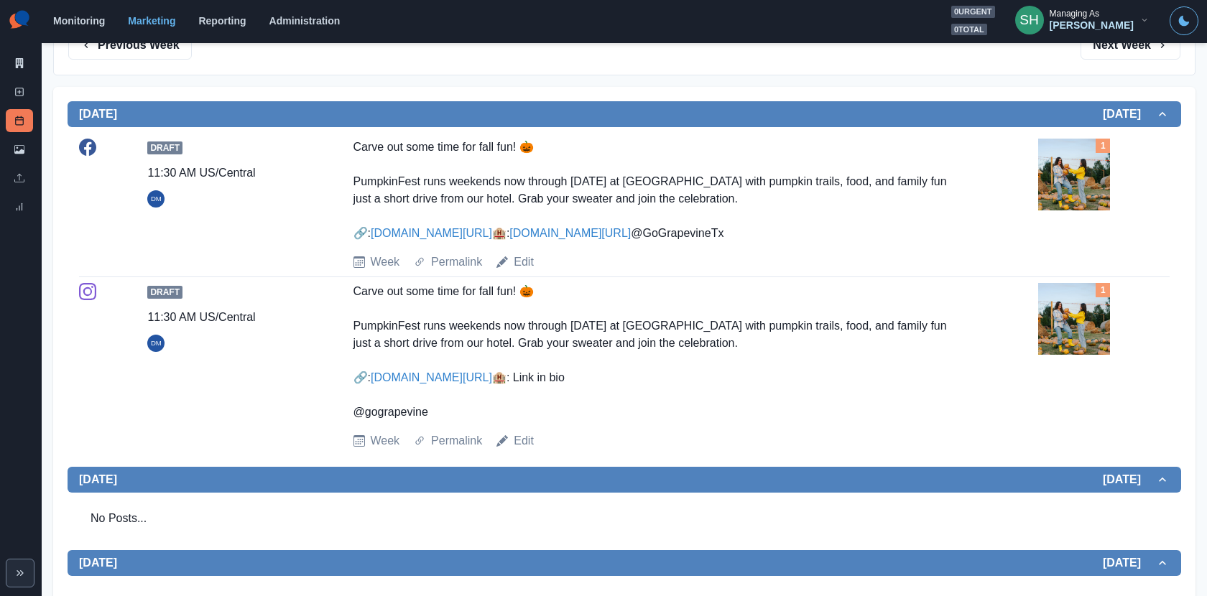
click at [1079, 176] on img at bounding box center [1074, 175] width 72 height 72
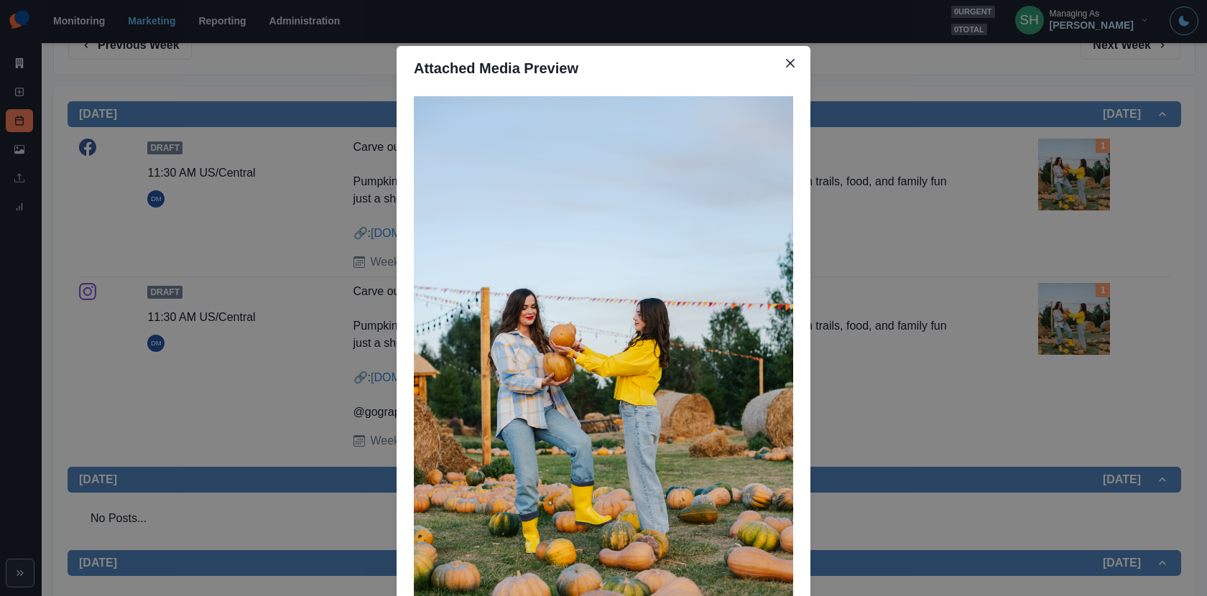
click at [1025, 259] on div "Attached Media Preview" at bounding box center [603, 298] width 1207 height 596
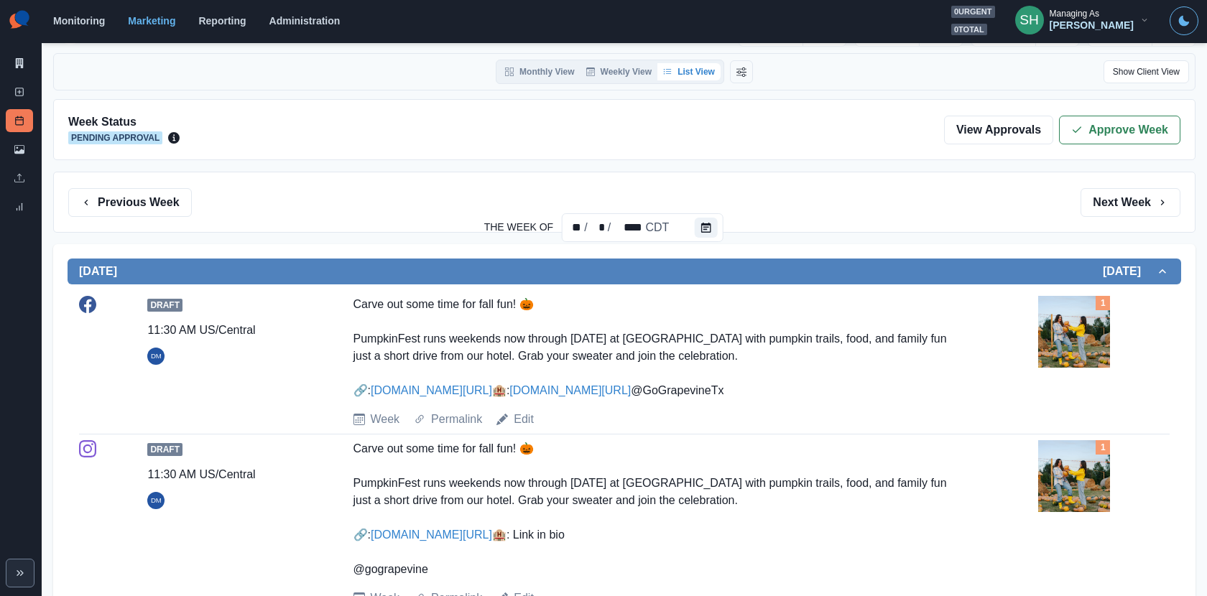
scroll to position [0, 0]
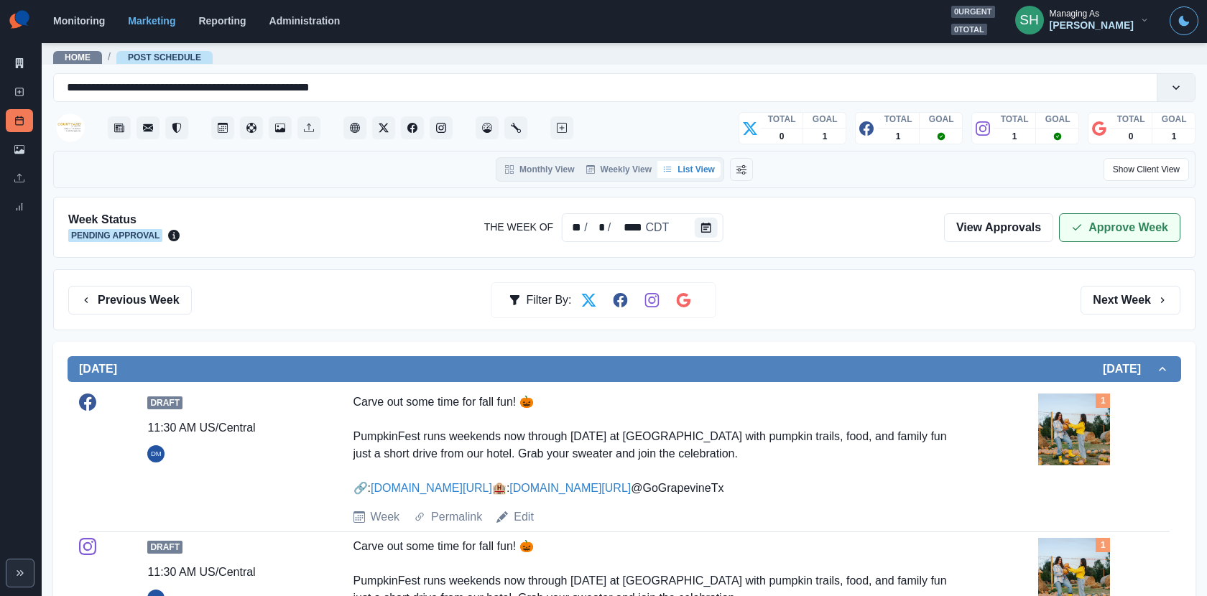
click at [1105, 239] on button "Approve Week" at bounding box center [1119, 227] width 121 height 29
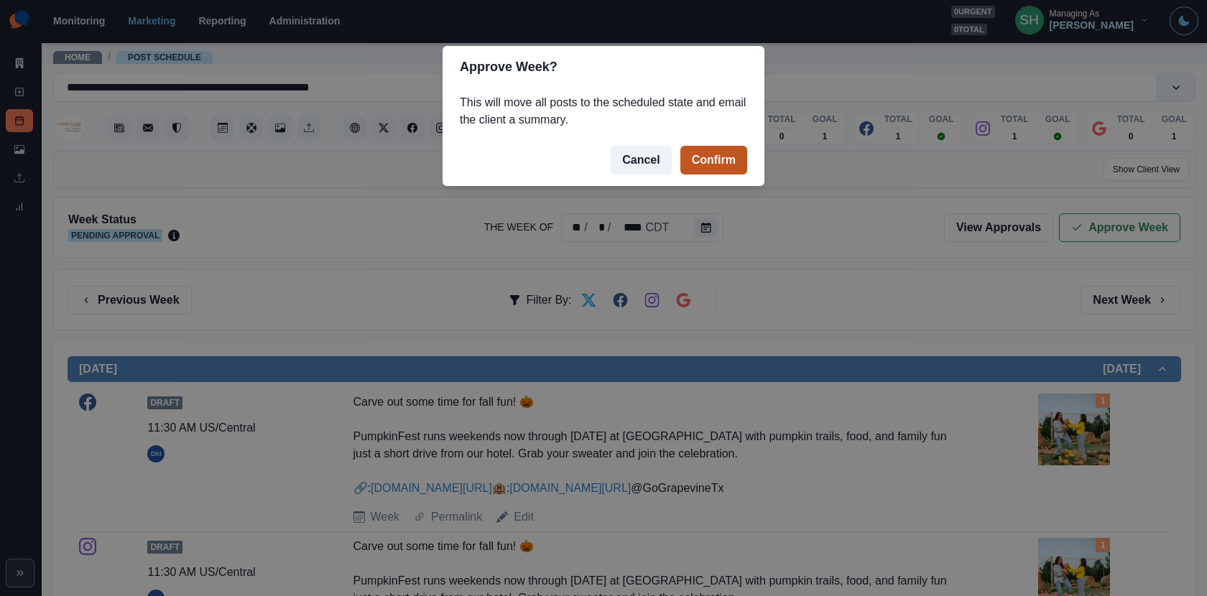
click at [716, 159] on button "Confirm" at bounding box center [713, 160] width 67 height 29
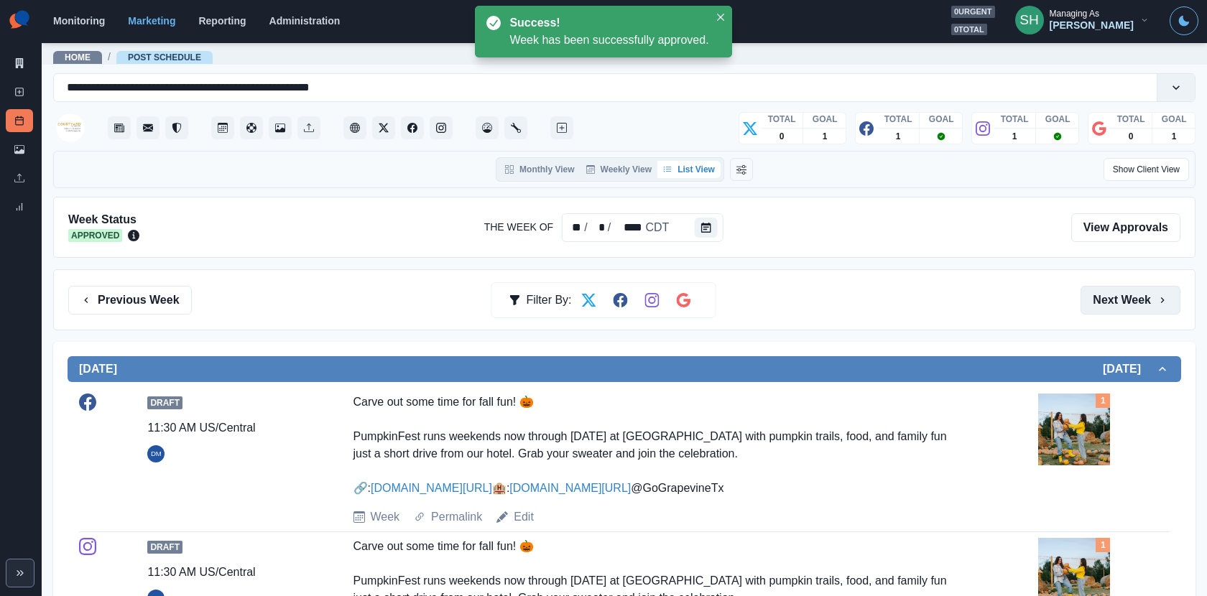
click at [1127, 290] on button "Next Week" at bounding box center [1131, 300] width 100 height 29
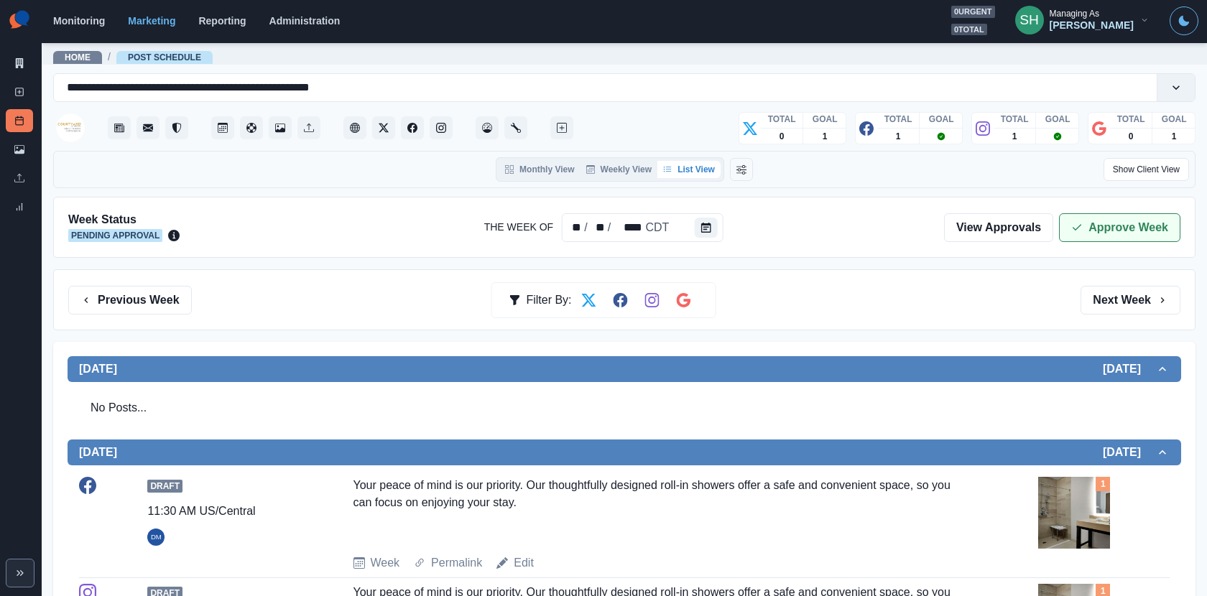
click at [1104, 233] on button "Approve Week" at bounding box center [1119, 227] width 121 height 29
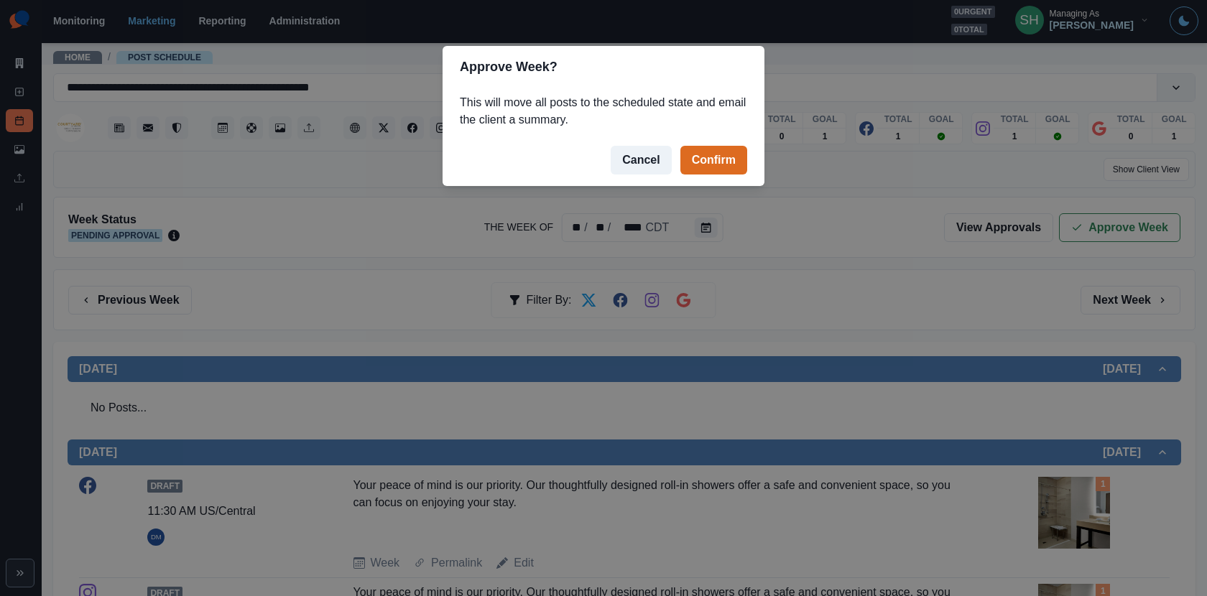
click at [693, 134] on footer "Cancel Confirm" at bounding box center [604, 160] width 322 height 52
click at [697, 150] on button "Confirm" at bounding box center [713, 160] width 67 height 29
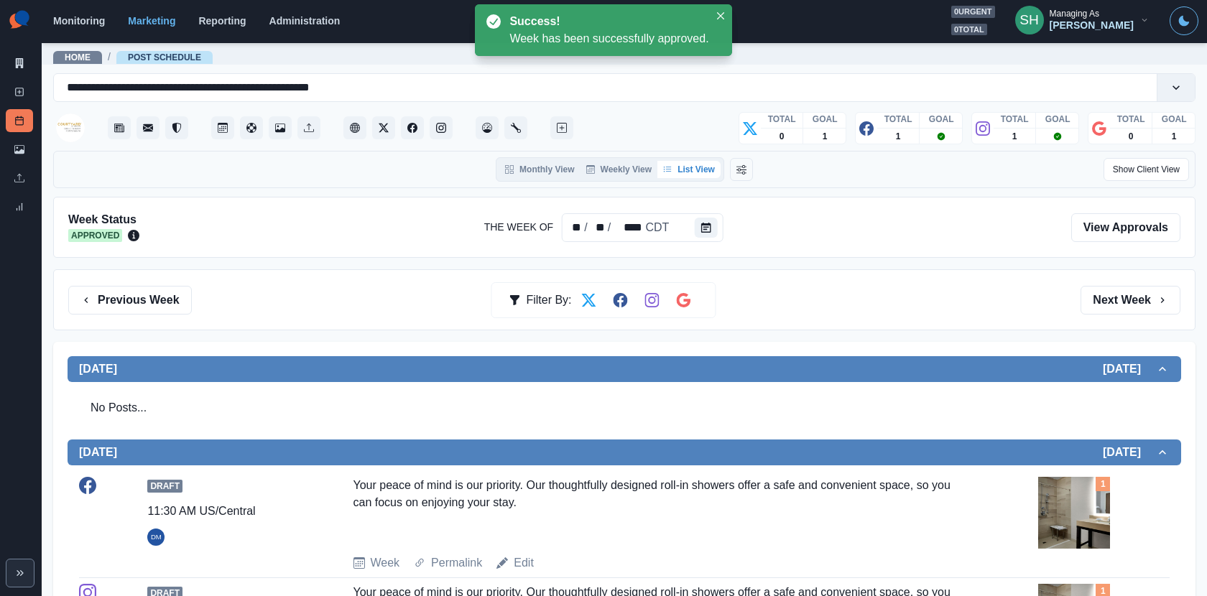
click at [22, 75] on div "Marketing Summary" at bounding box center [19, 66] width 27 height 29
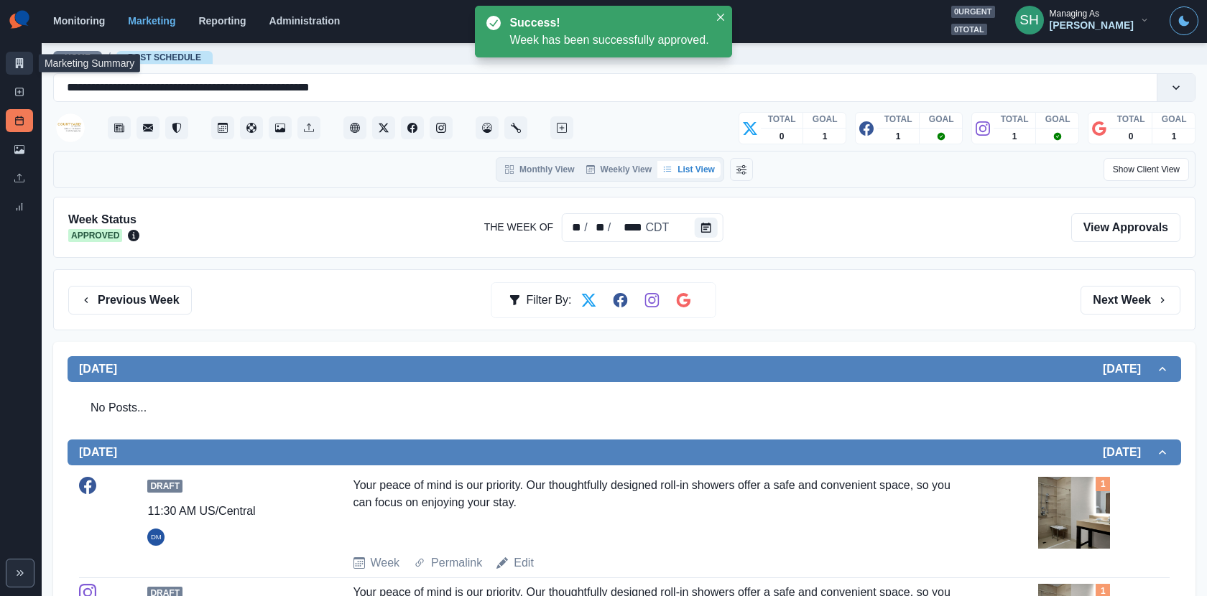
click at [20, 69] on link "Marketing Summary" at bounding box center [19, 63] width 27 height 23
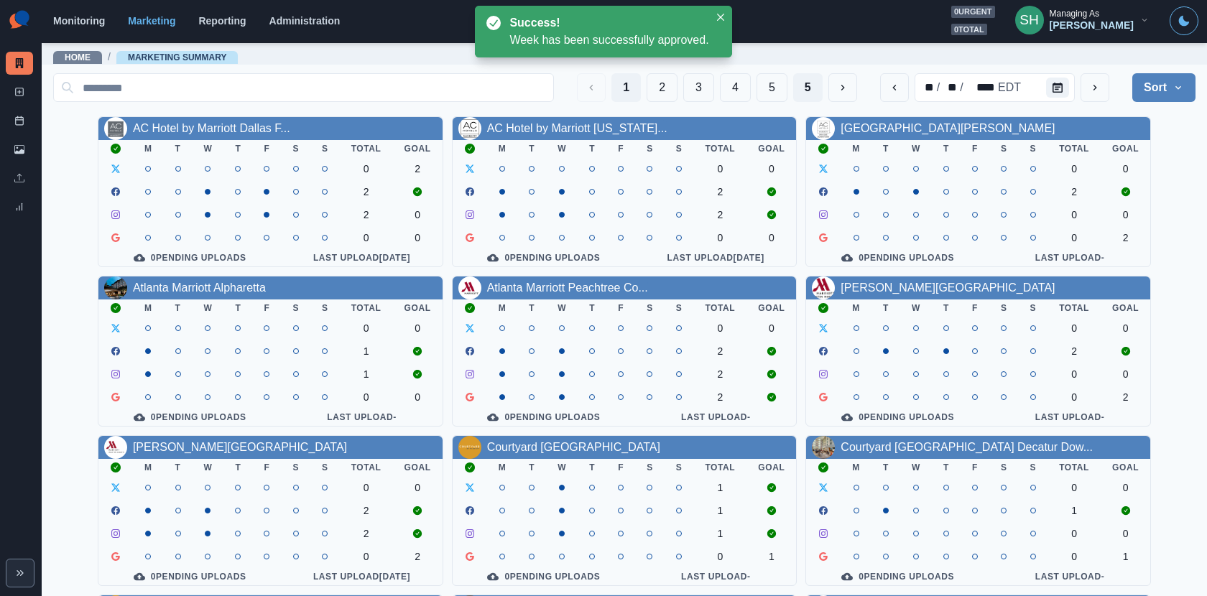
click at [812, 93] on button "5" at bounding box center [807, 87] width 29 height 29
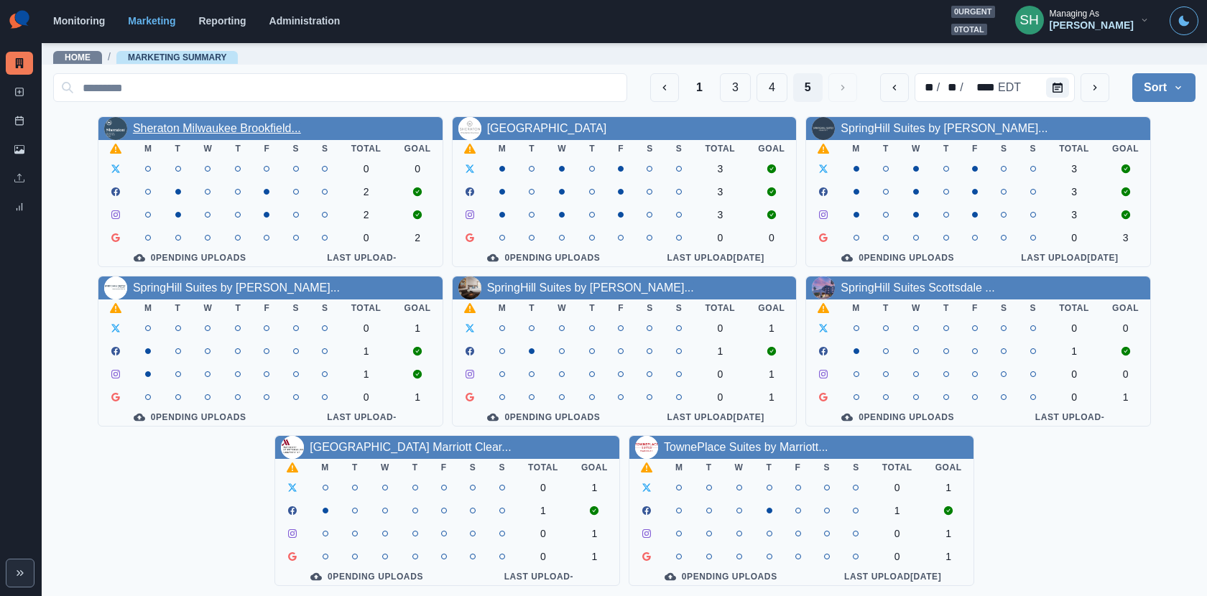
click at [257, 126] on link "Sheraton Milwaukee Brookfield..." at bounding box center [217, 128] width 168 height 12
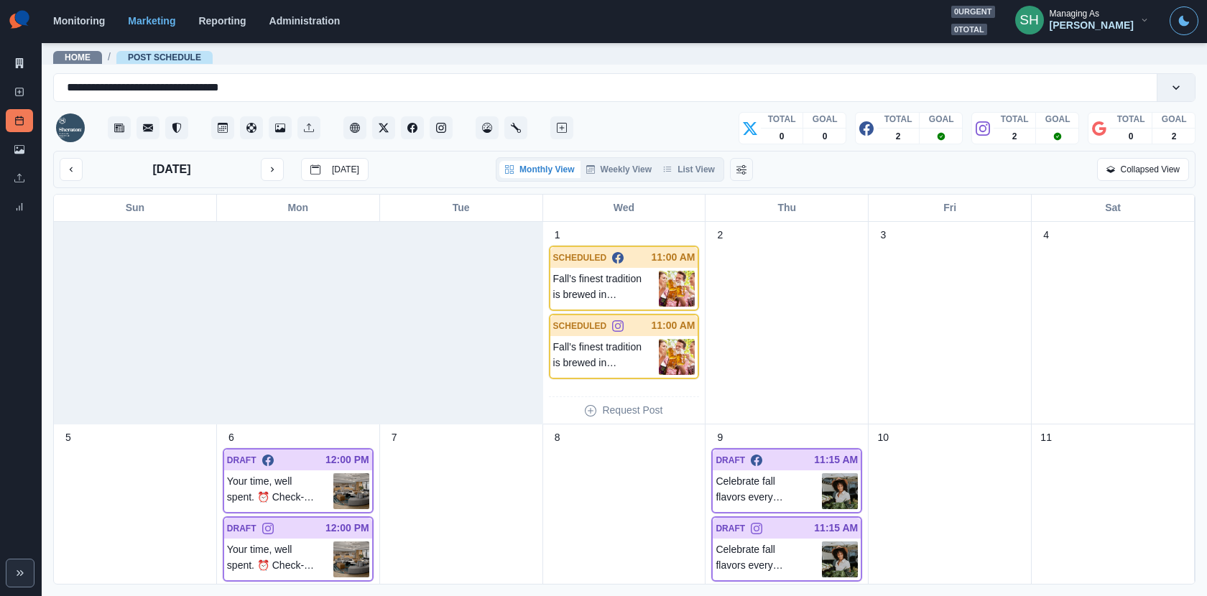
click at [695, 179] on div "Monthly View Weekly View List View" at bounding box center [610, 169] width 228 height 24
click at [691, 168] on button "List View" at bounding box center [688, 169] width 63 height 17
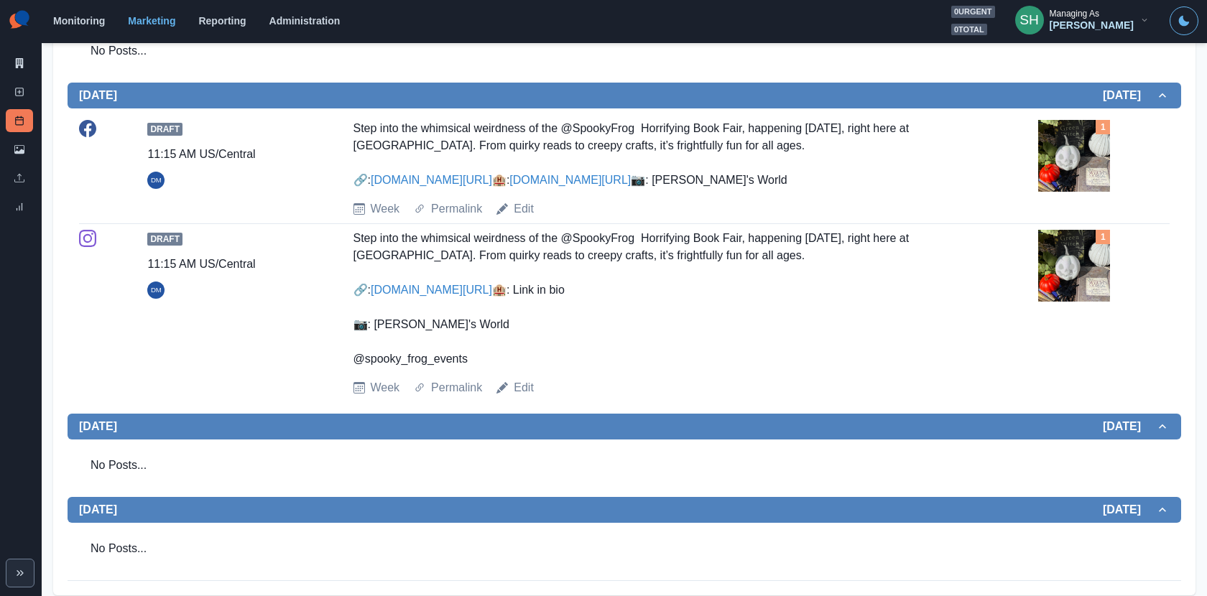
scroll to position [778, 0]
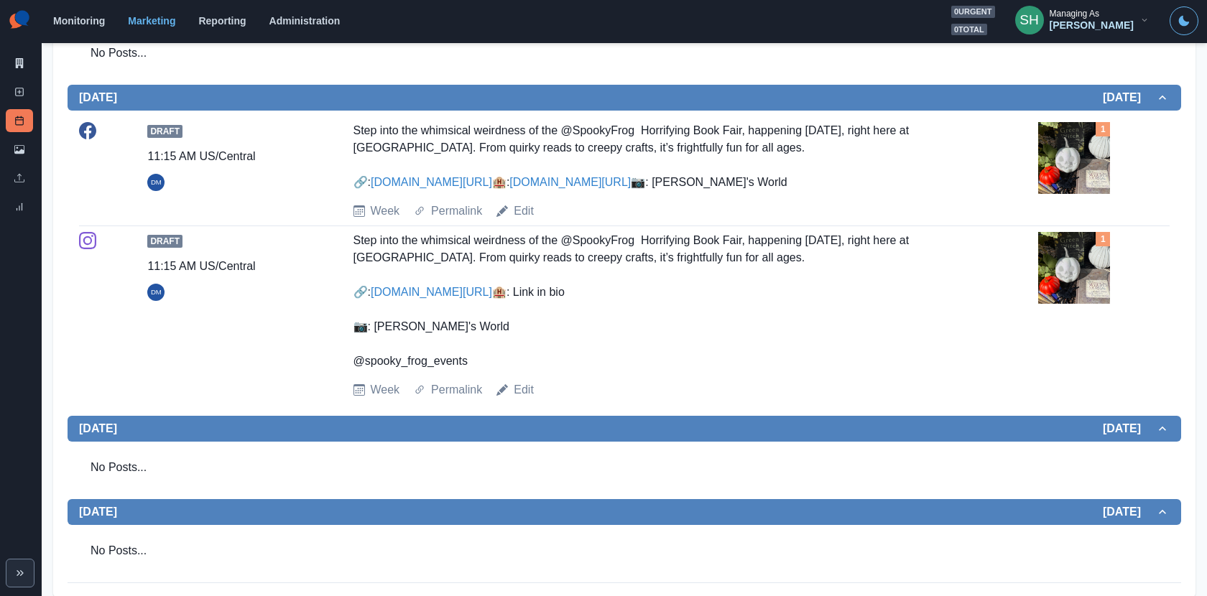
click at [1060, 159] on img at bounding box center [1074, 158] width 72 height 72
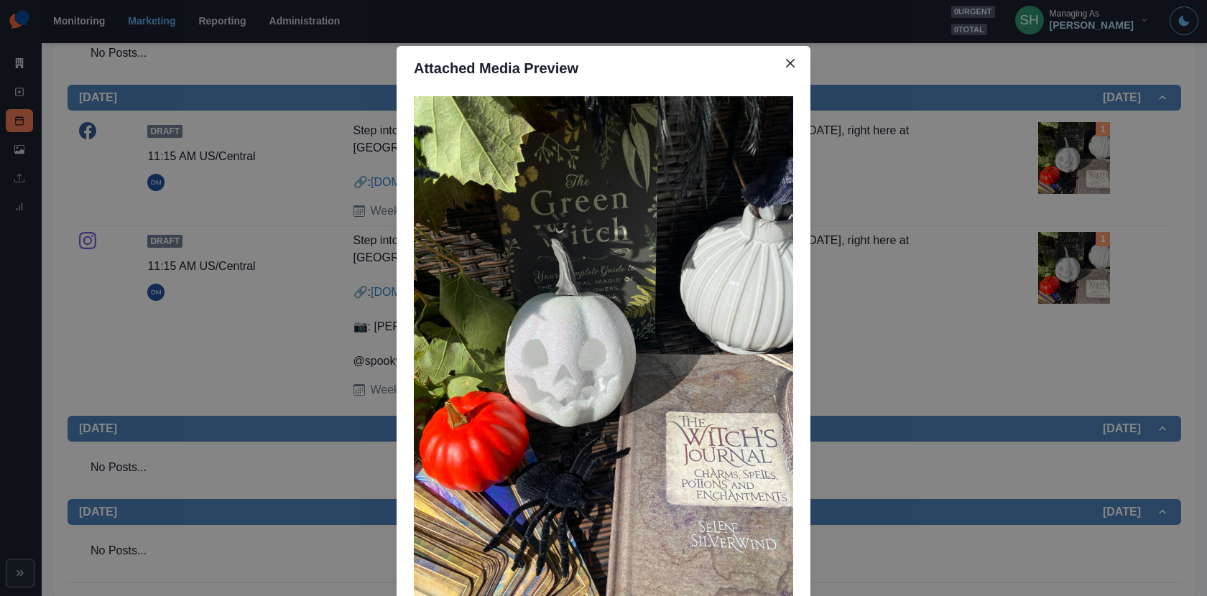
click at [948, 198] on div "Attached Media Preview" at bounding box center [603, 298] width 1207 height 596
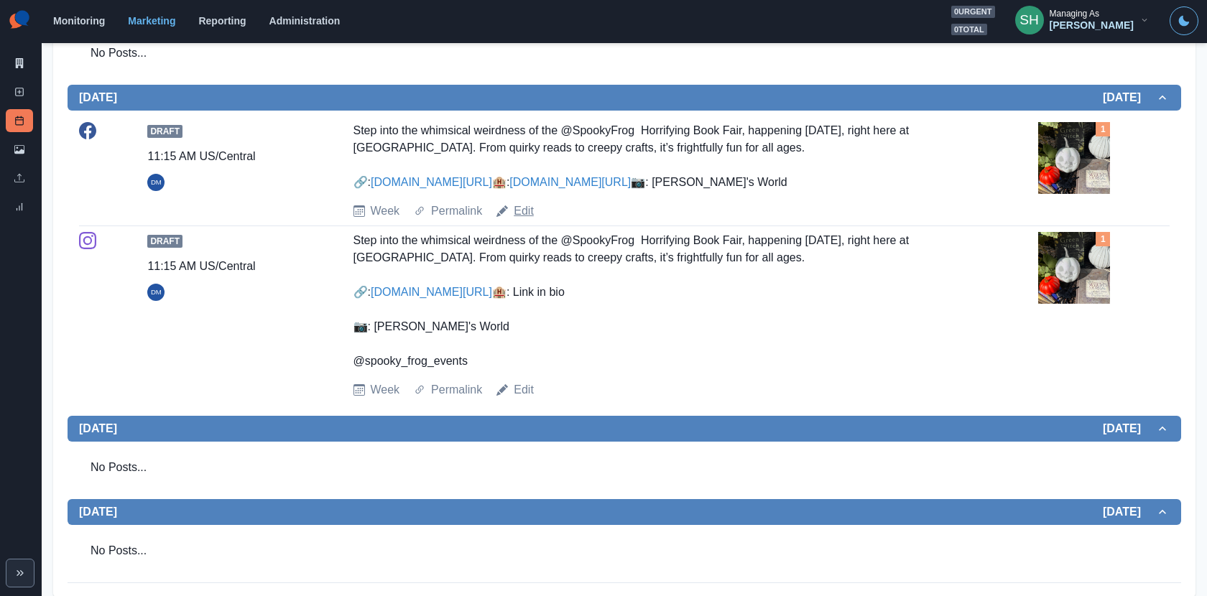
click at [527, 220] on link "Edit" at bounding box center [524, 211] width 20 height 17
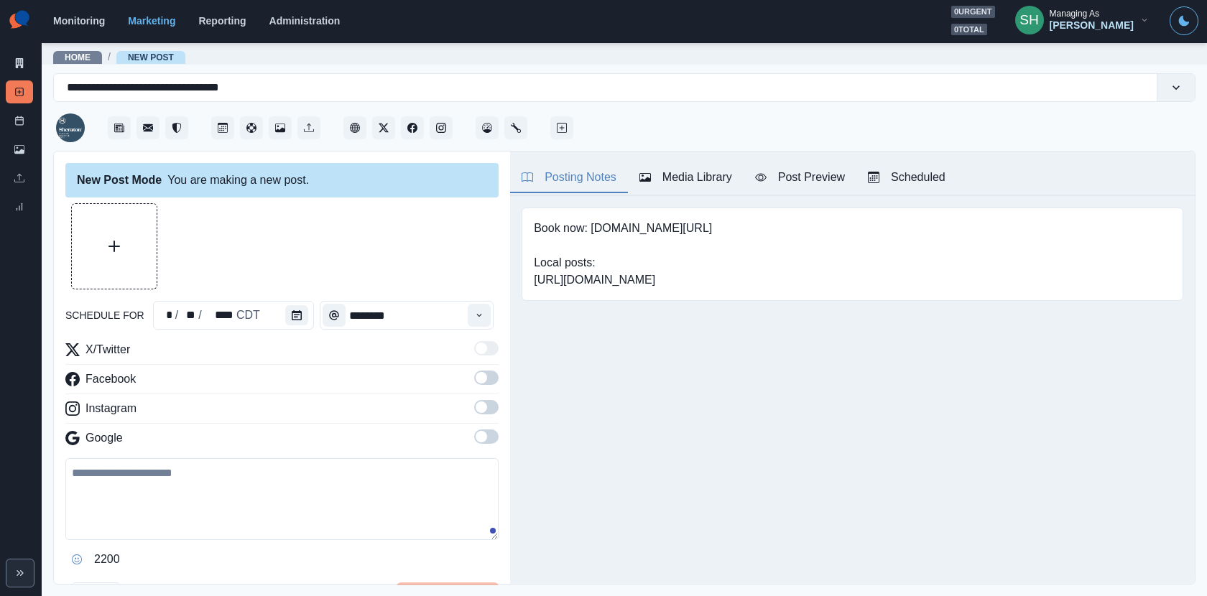
type input "********"
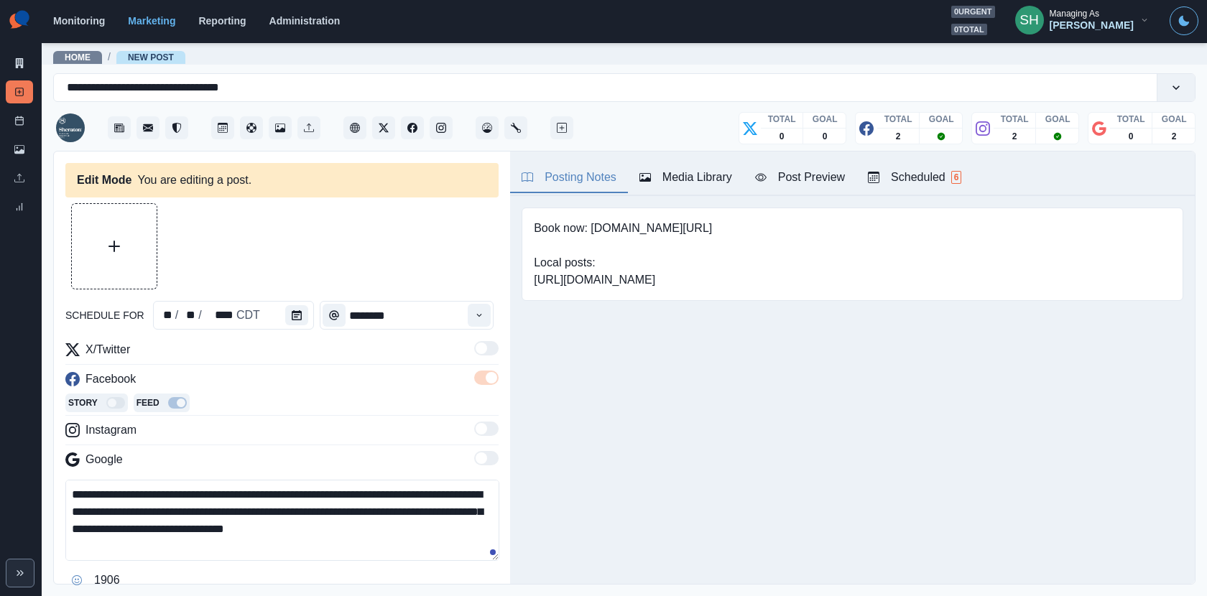
click at [361, 488] on textarea "**********" at bounding box center [282, 520] width 434 height 81
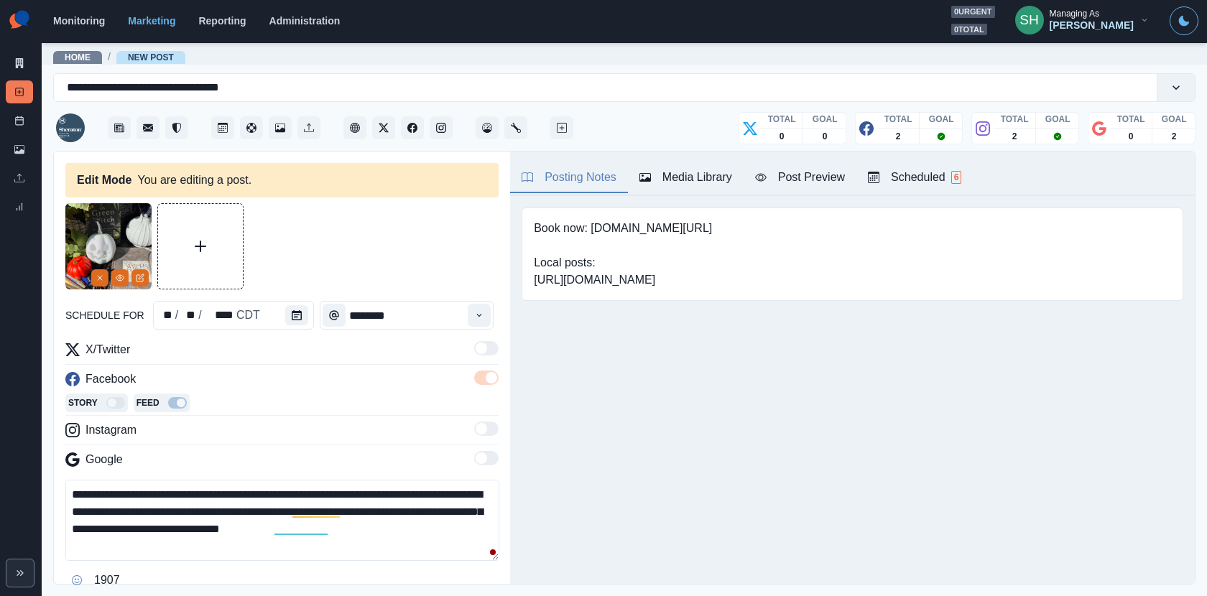
scroll to position [18, 0]
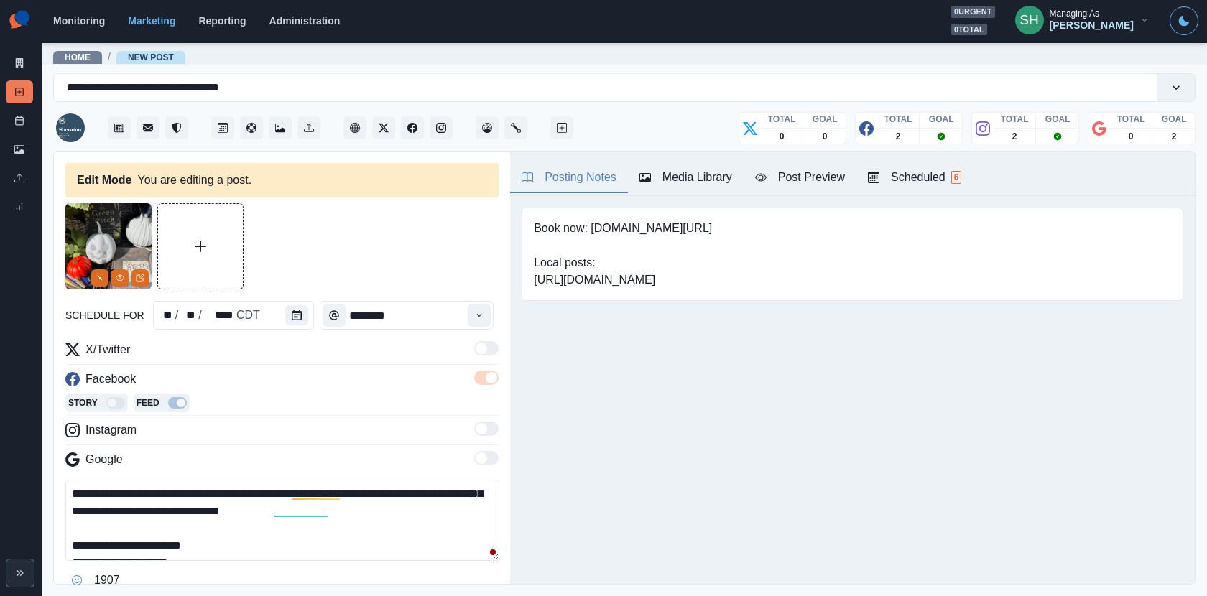
click at [292, 494] on textarea "**********" at bounding box center [282, 520] width 434 height 81
click at [458, 509] on textarea "**********" at bounding box center [282, 520] width 434 height 81
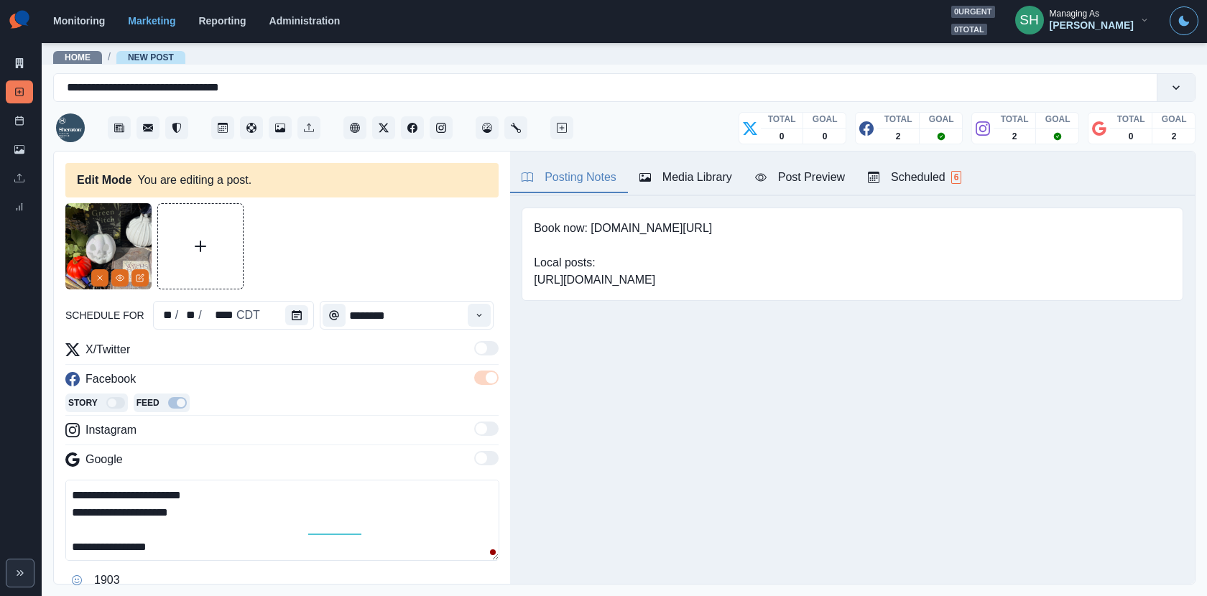
scroll to position [0, 0]
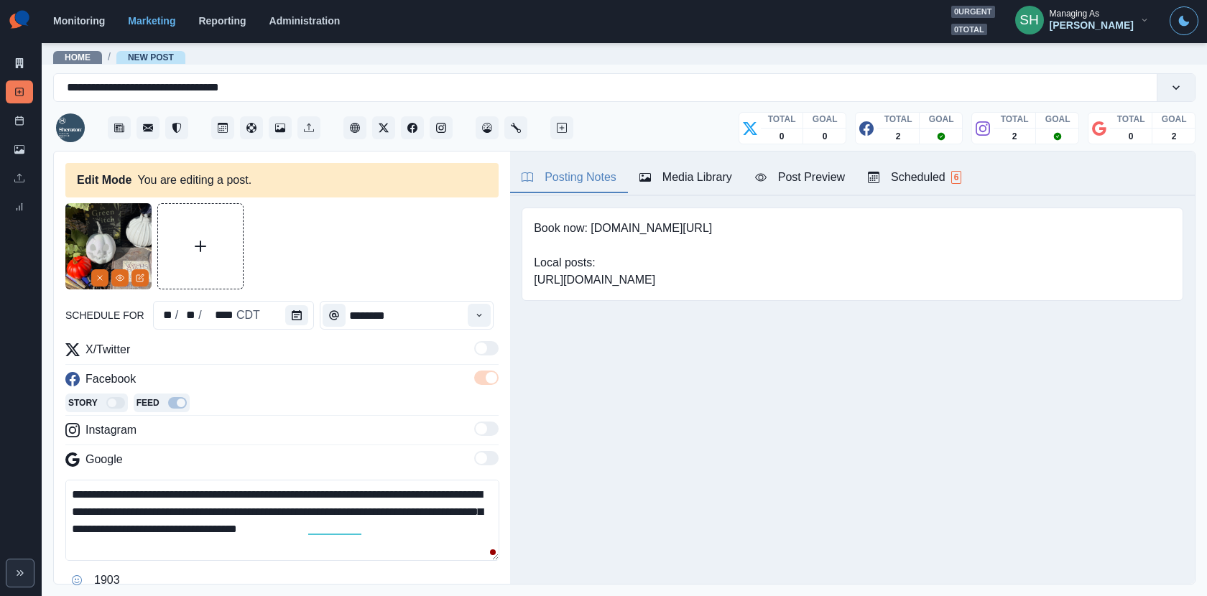
drag, startPoint x: 455, startPoint y: 528, endPoint x: 455, endPoint y: 400, distance: 127.9
click at [455, 400] on div "**********" at bounding box center [281, 466] width 433 height 251
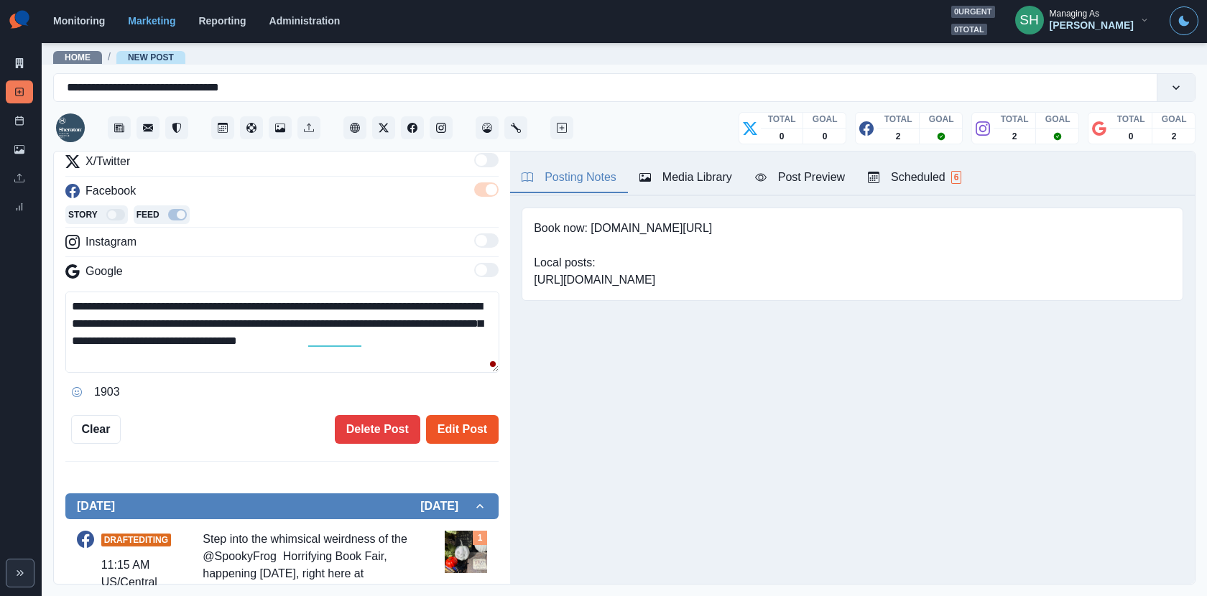
type textarea "**********"
click at [458, 422] on button "Edit Post" at bounding box center [462, 429] width 73 height 29
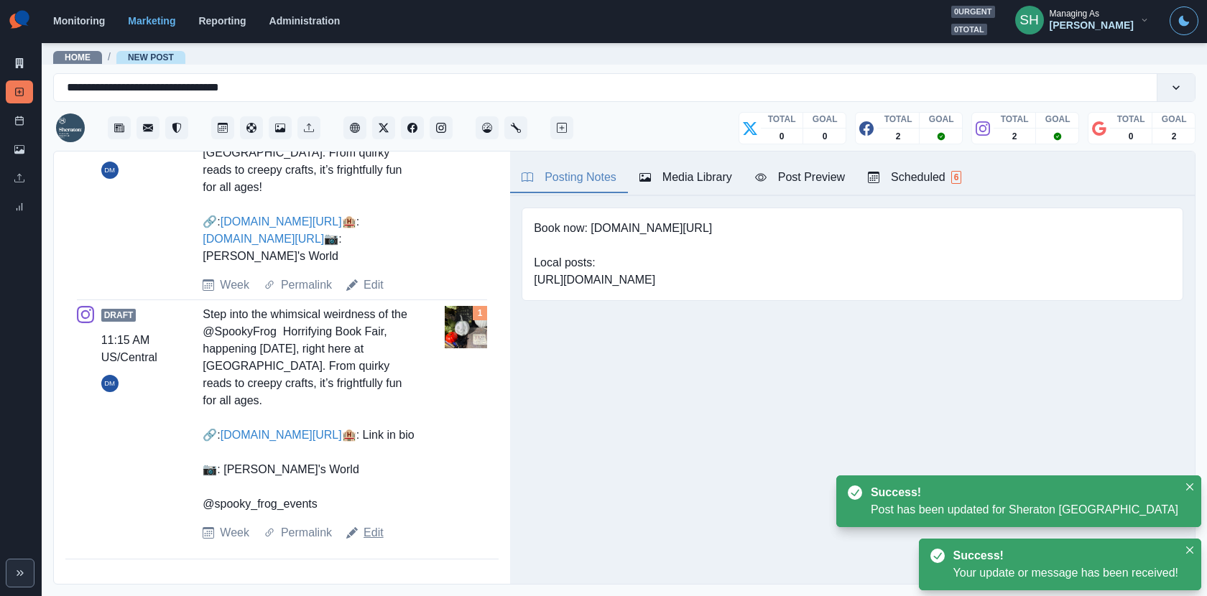
click at [375, 527] on link "Edit" at bounding box center [374, 532] width 20 height 17
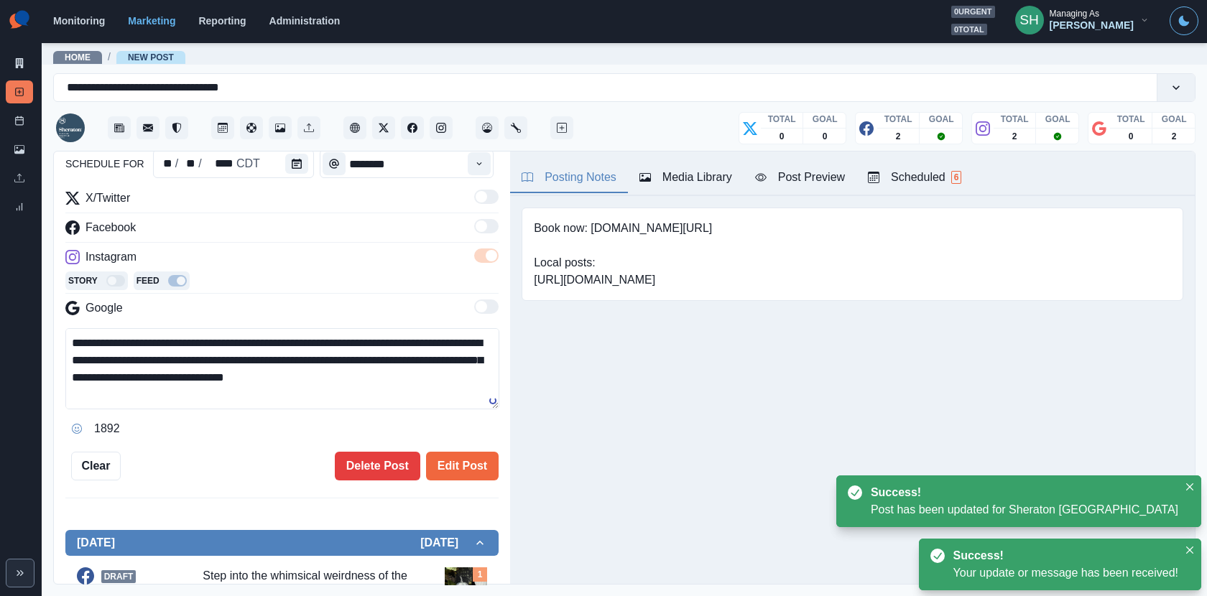
scroll to position [57, 0]
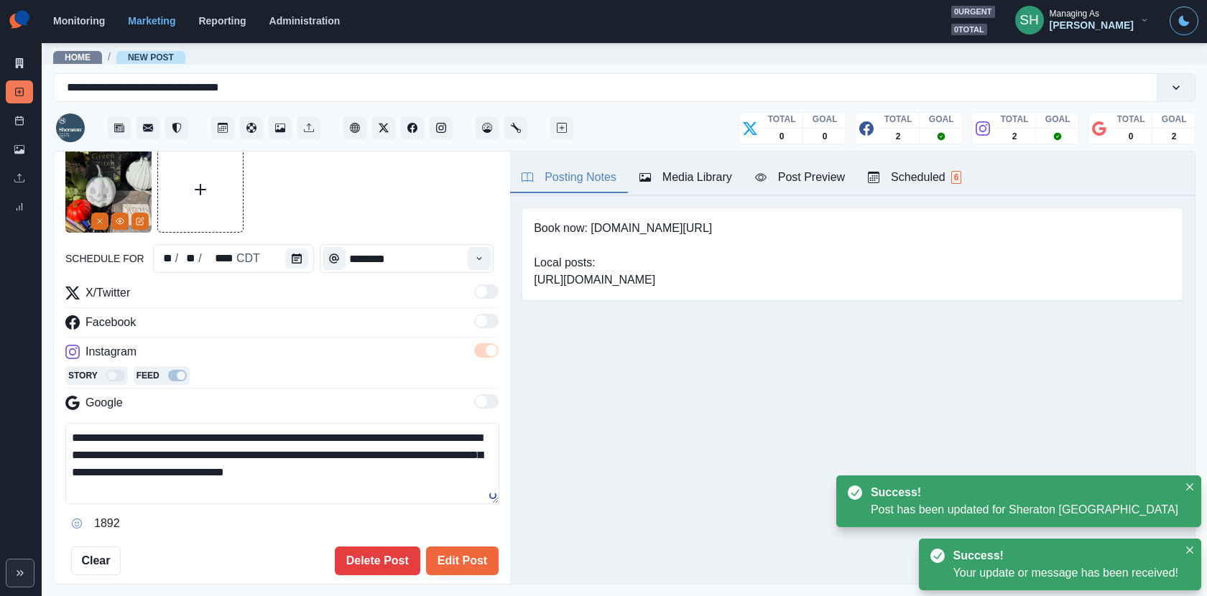
drag, startPoint x: 405, startPoint y: 465, endPoint x: 392, endPoint y: 278, distance: 187.2
click at [392, 278] on div "**********" at bounding box center [281, 361] width 433 height 429
paste textarea "***"
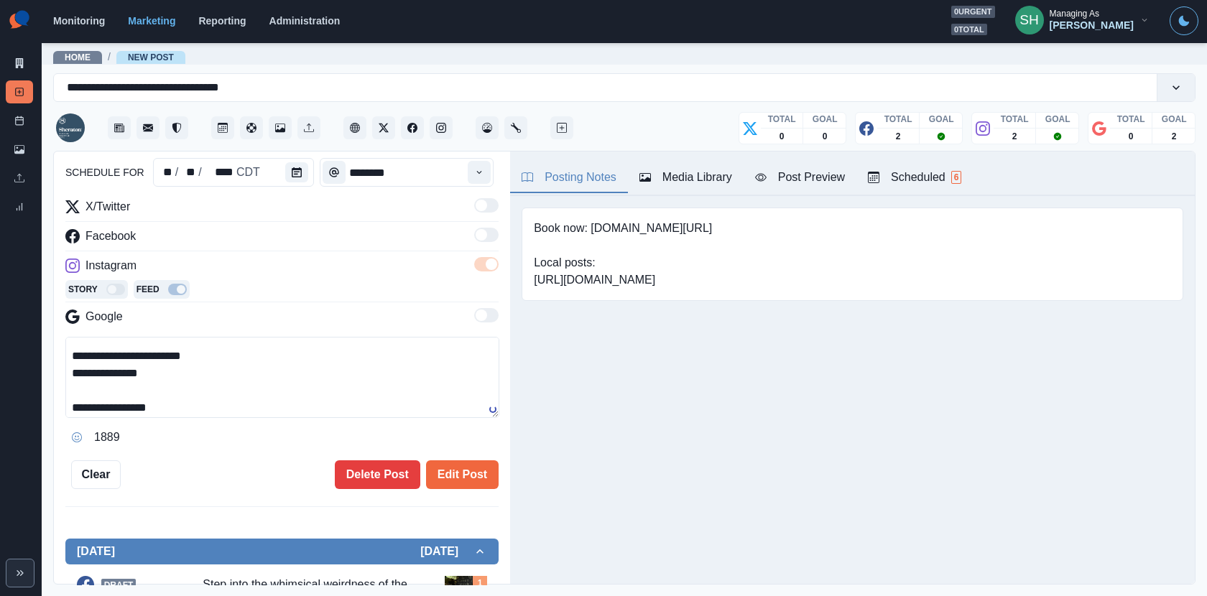
scroll to position [103, 0]
click at [194, 397] on textarea "**********" at bounding box center [282, 377] width 434 height 81
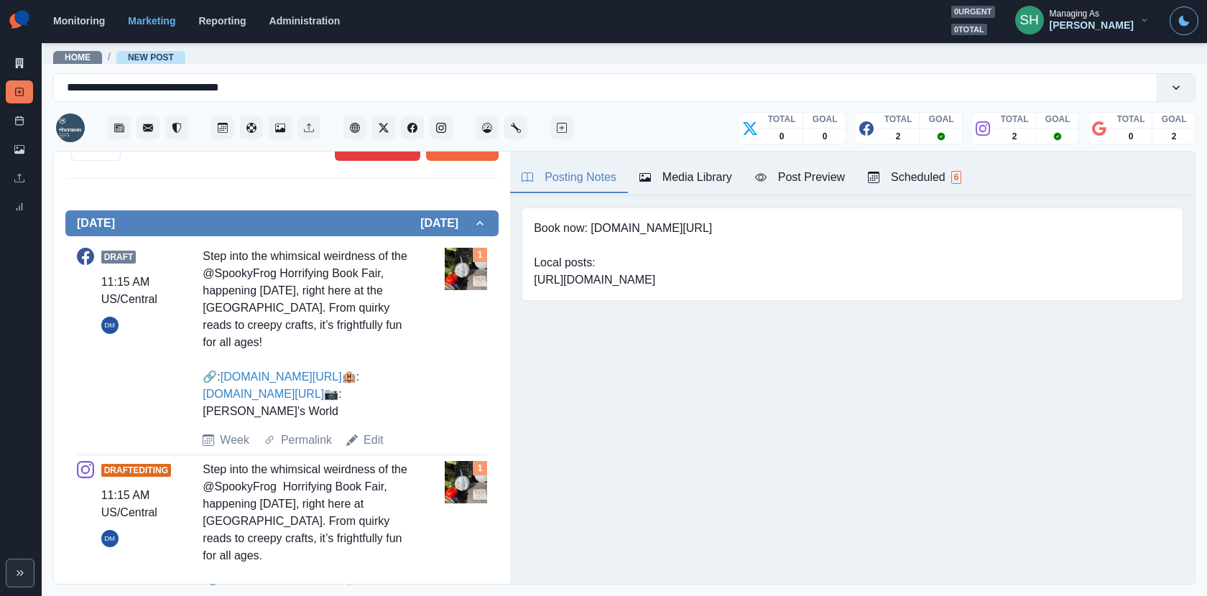
click at [165, 497] on div "Draft Editing 11:15 AM US/Central DM" at bounding box center [137, 504] width 72 height 86
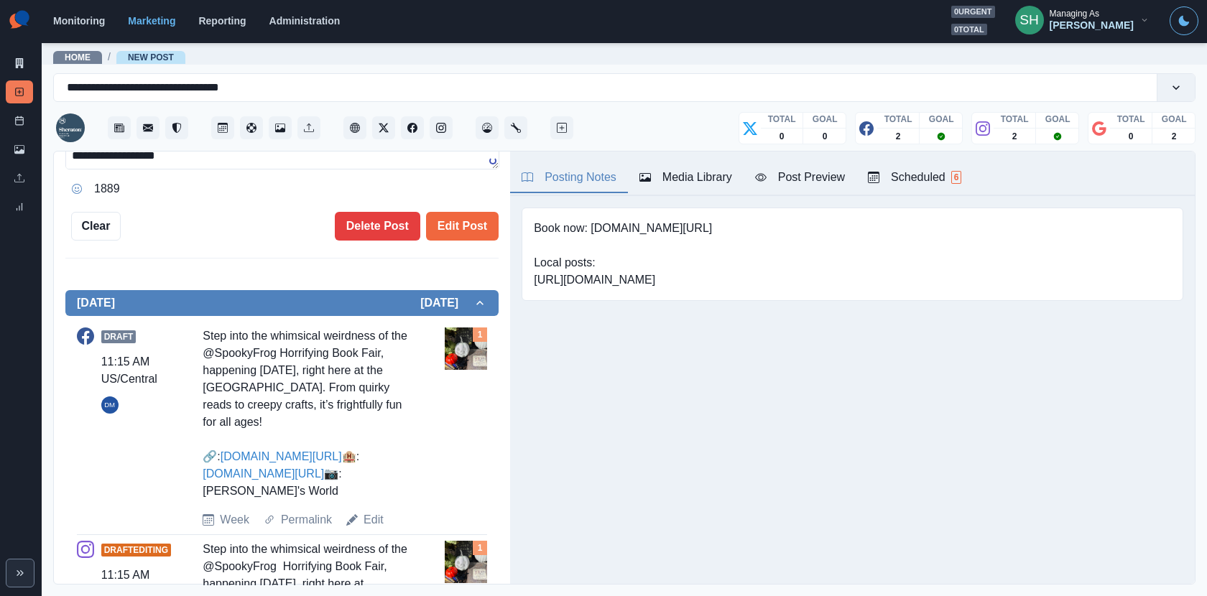
scroll to position [191, 0]
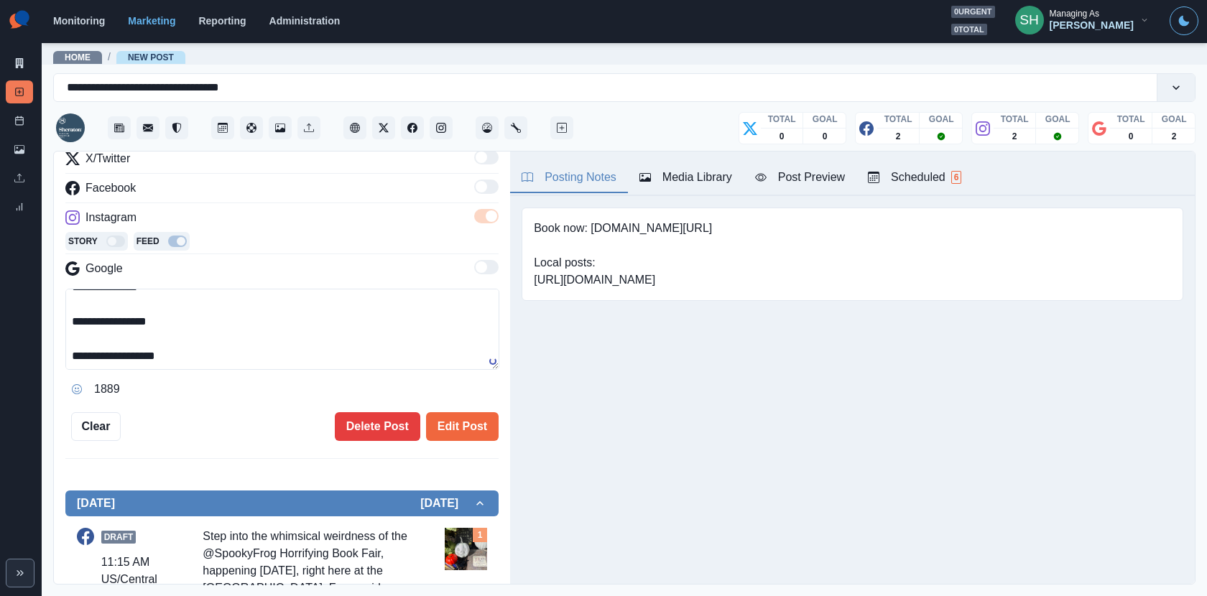
drag, startPoint x: 194, startPoint y: 353, endPoint x: 0, endPoint y: 353, distance: 194.0
click at [0, 353] on div "**********" at bounding box center [603, 298] width 1207 height 596
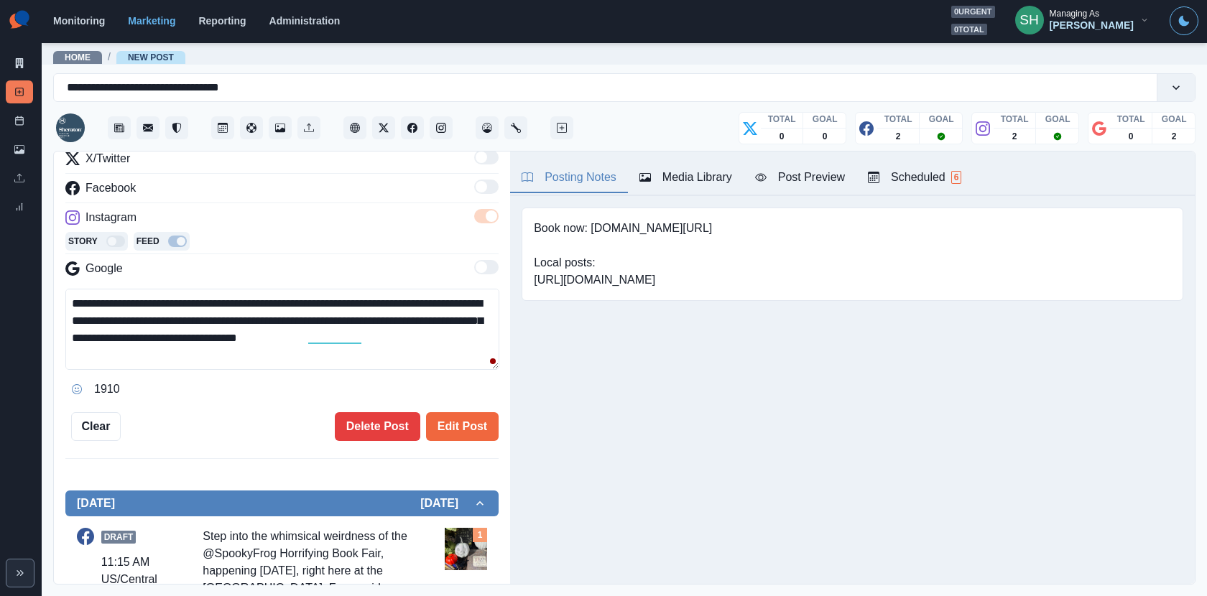
drag, startPoint x: 356, startPoint y: 300, endPoint x: 285, endPoint y: 299, distance: 71.8
click at [285, 299] on textarea "**********" at bounding box center [282, 329] width 434 height 81
paste textarea "********"
type textarea "**********"
click at [445, 436] on button "Edit Post" at bounding box center [462, 426] width 73 height 29
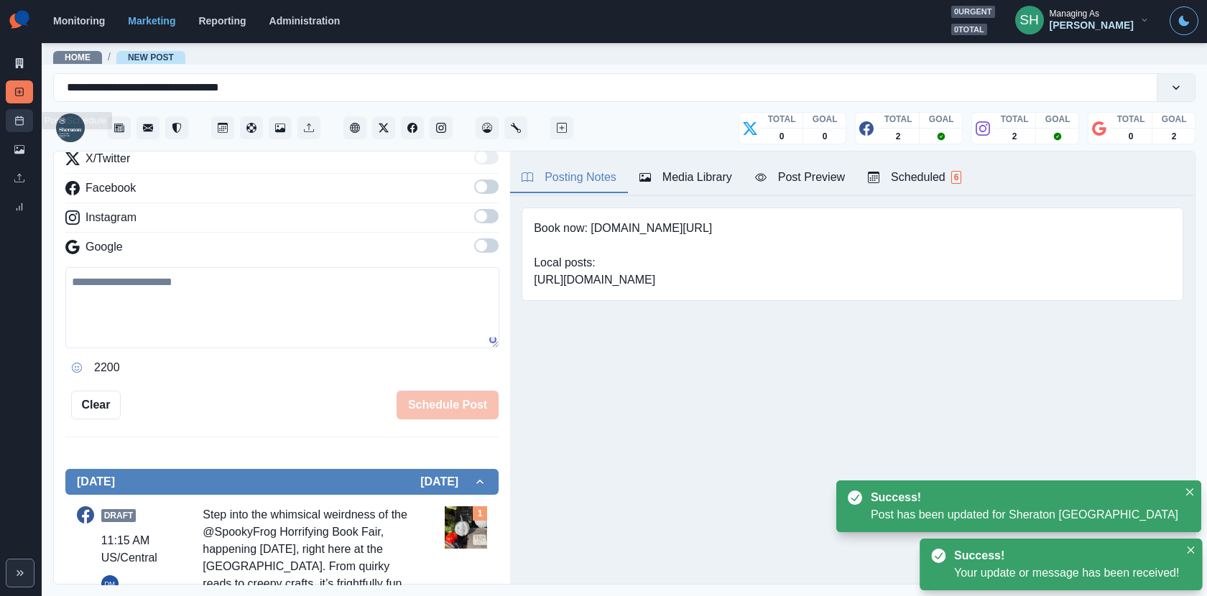
click at [18, 113] on link "Post Schedule" at bounding box center [19, 120] width 27 height 23
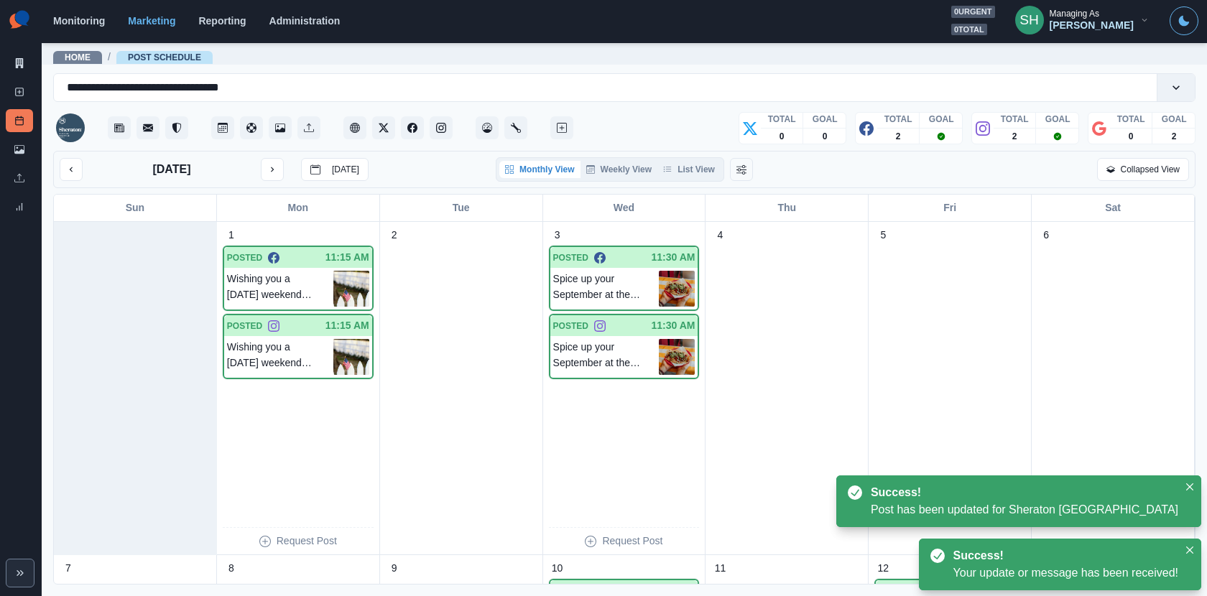
click at [685, 180] on div "September 2025 Today Monthly View Weekly View List View Collapsed View" at bounding box center [624, 169] width 1142 height 37
click at [685, 171] on button "List View" at bounding box center [688, 169] width 63 height 17
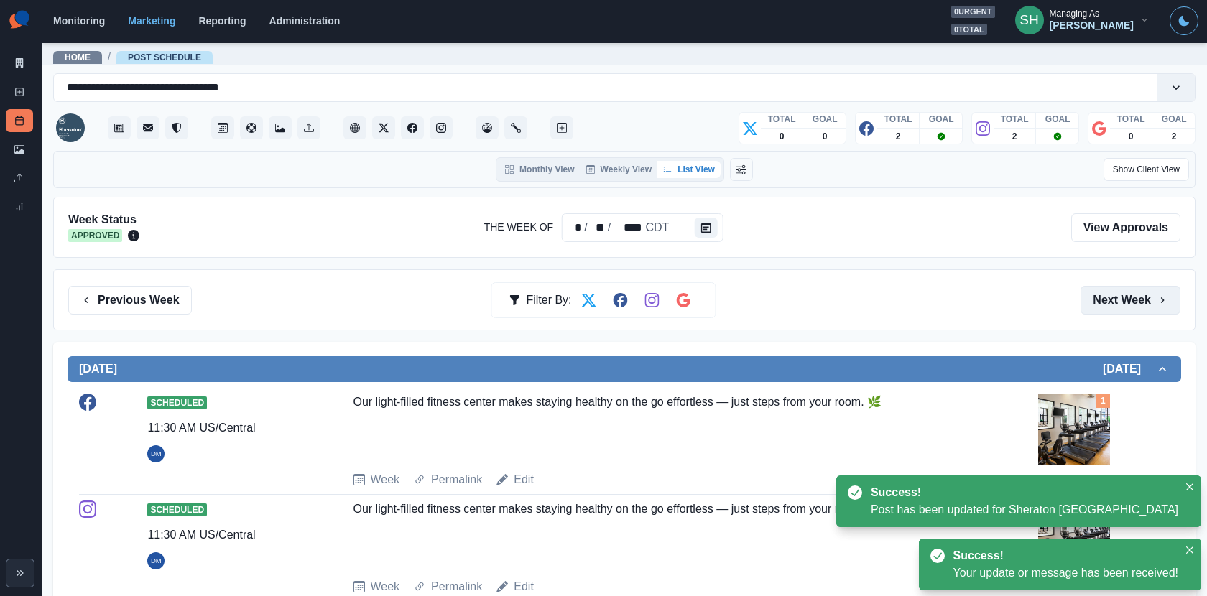
click at [1126, 294] on button "Next Week" at bounding box center [1131, 300] width 100 height 29
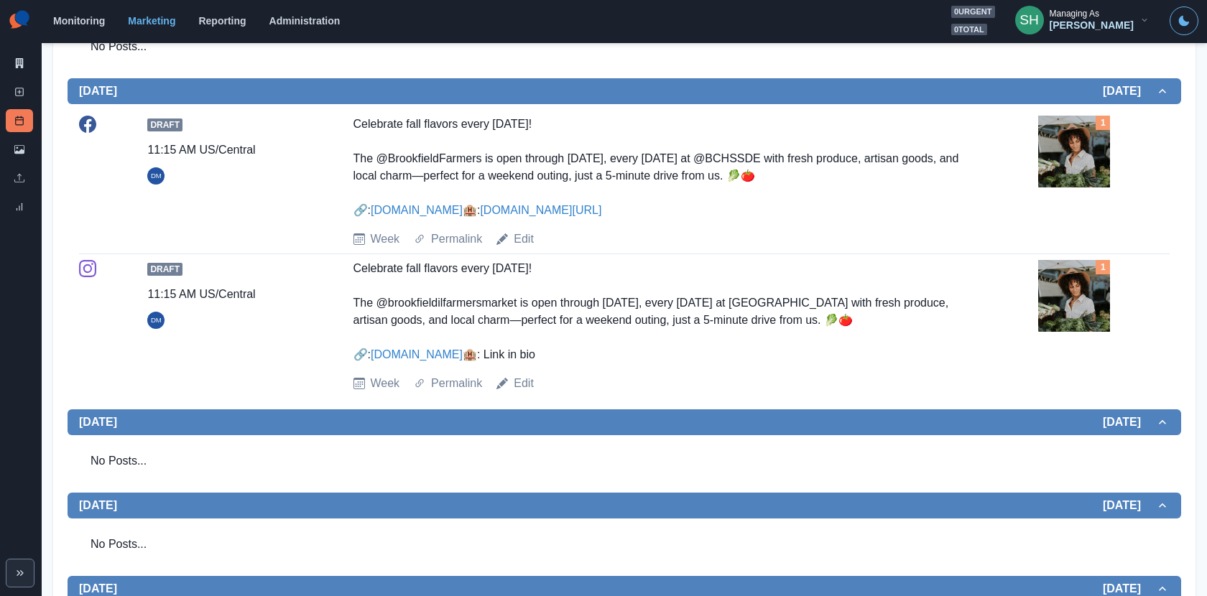
scroll to position [772, 0]
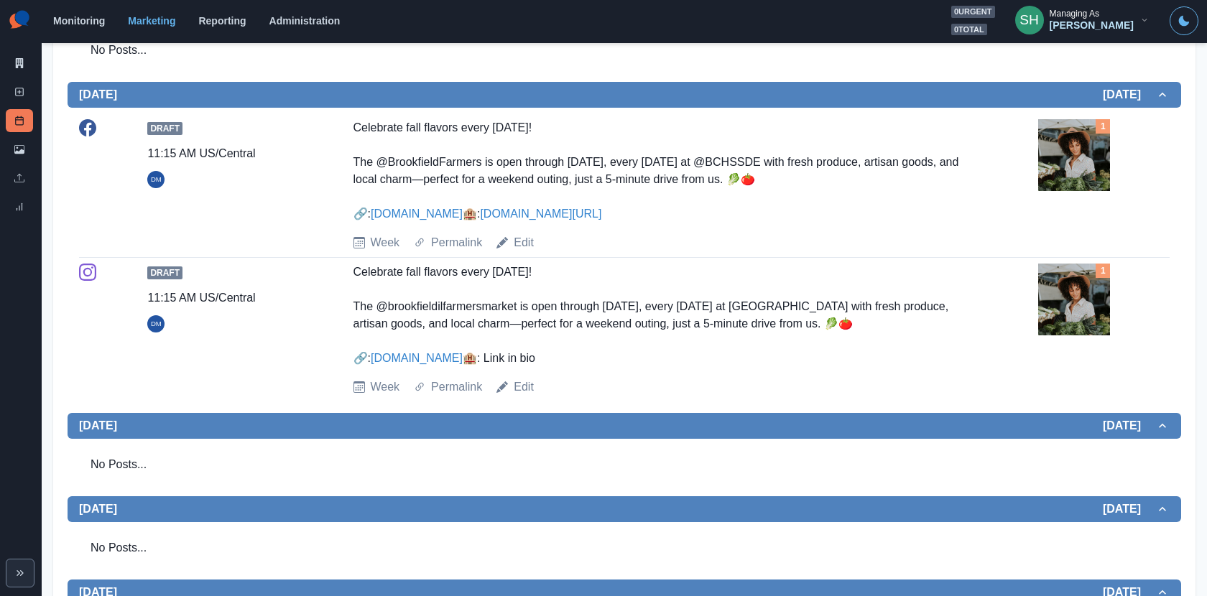
click at [1076, 144] on img at bounding box center [1074, 155] width 72 height 72
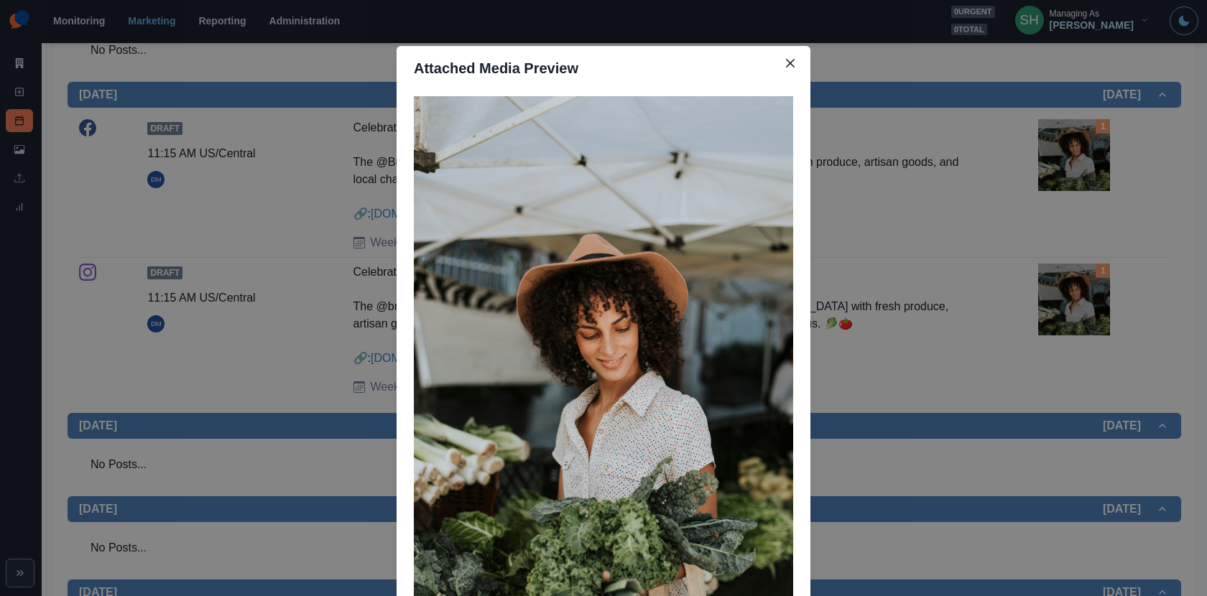
click at [1001, 269] on div "Attached Media Preview" at bounding box center [603, 298] width 1207 height 596
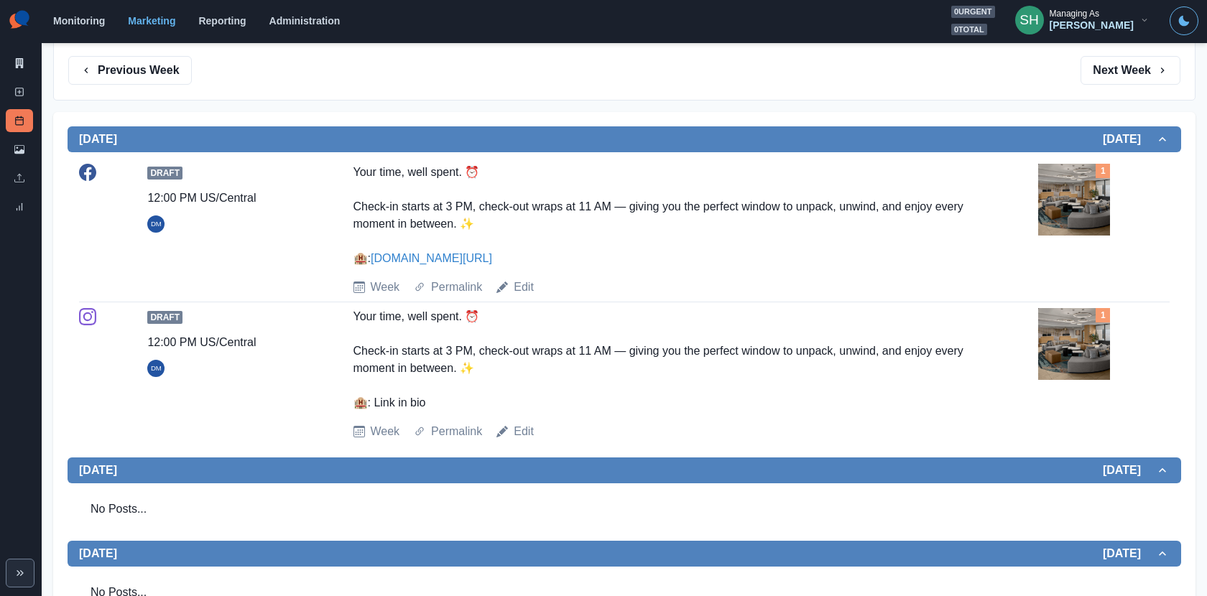
scroll to position [0, 0]
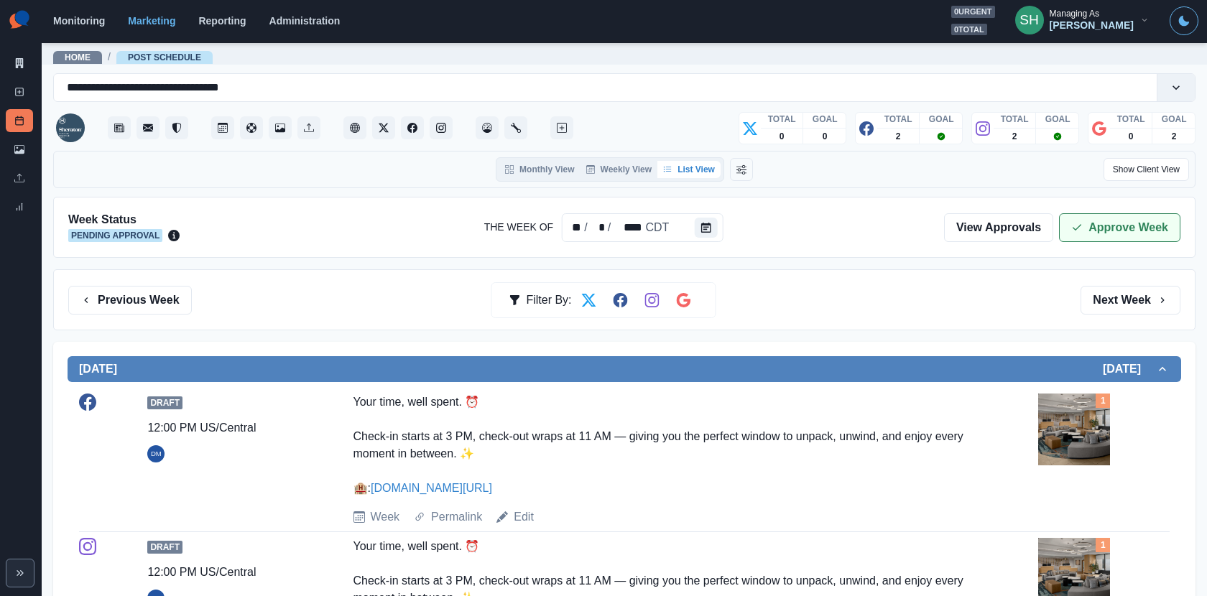
click at [1083, 223] on icon "button" at bounding box center [1076, 227] width 11 height 11
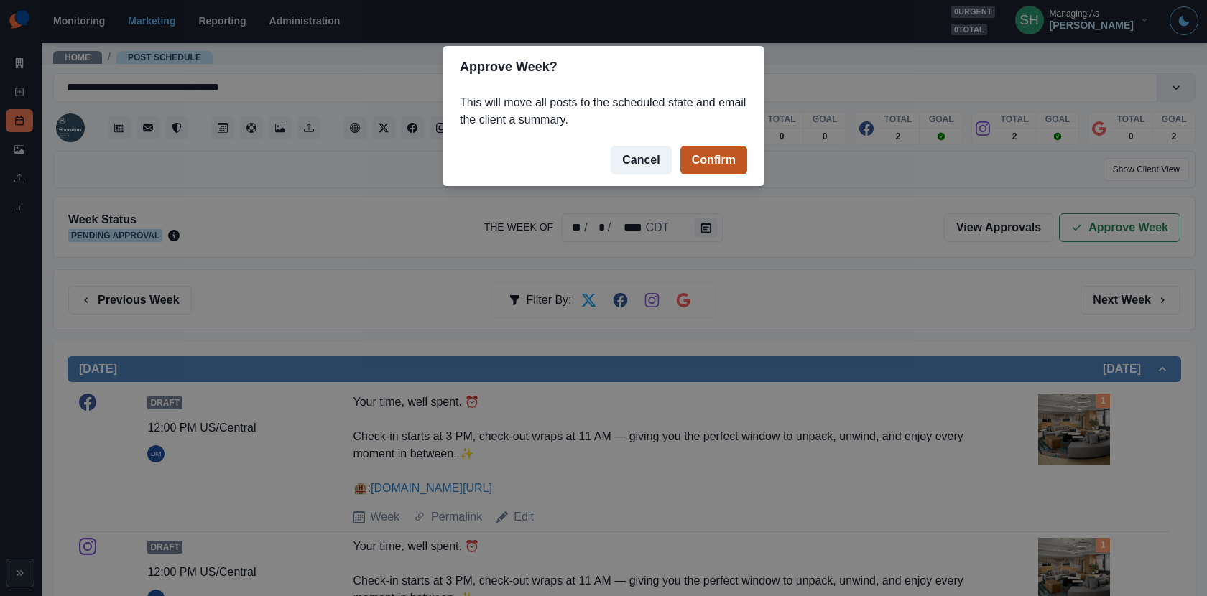
click at [719, 160] on button "Confirm" at bounding box center [713, 160] width 67 height 29
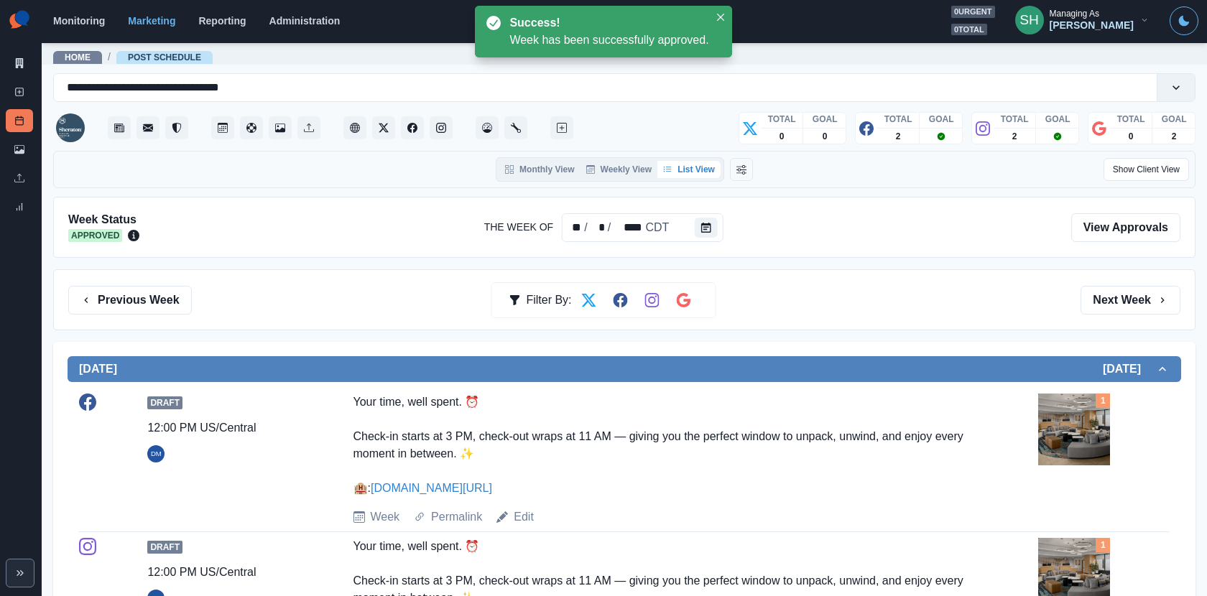
click at [1139, 313] on div "Previous Week Filter By: Next Week" at bounding box center [624, 299] width 1142 height 61
click at [1125, 301] on button "Next Week" at bounding box center [1131, 300] width 100 height 29
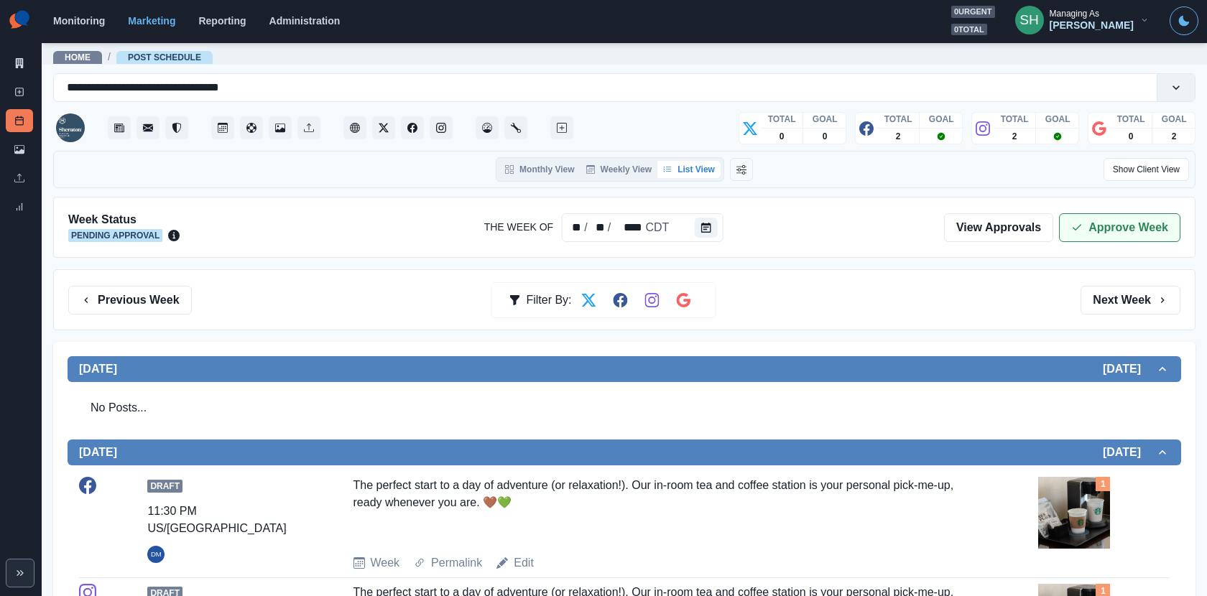
click at [1096, 224] on button "Approve Week" at bounding box center [1119, 227] width 121 height 29
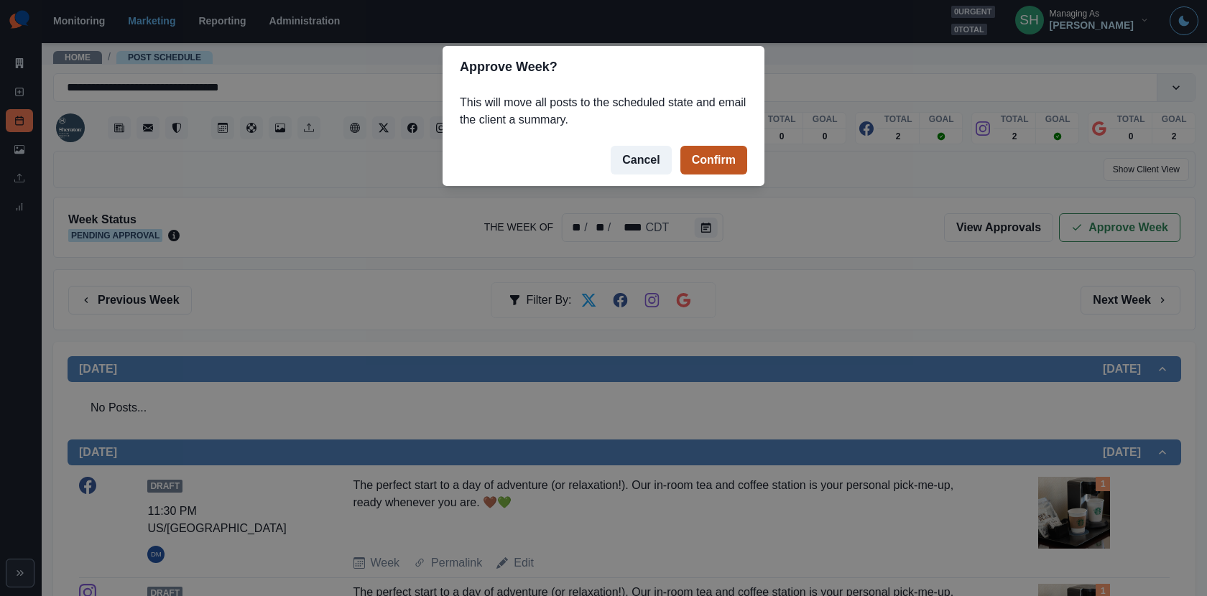
click at [722, 162] on button "Confirm" at bounding box center [713, 160] width 67 height 29
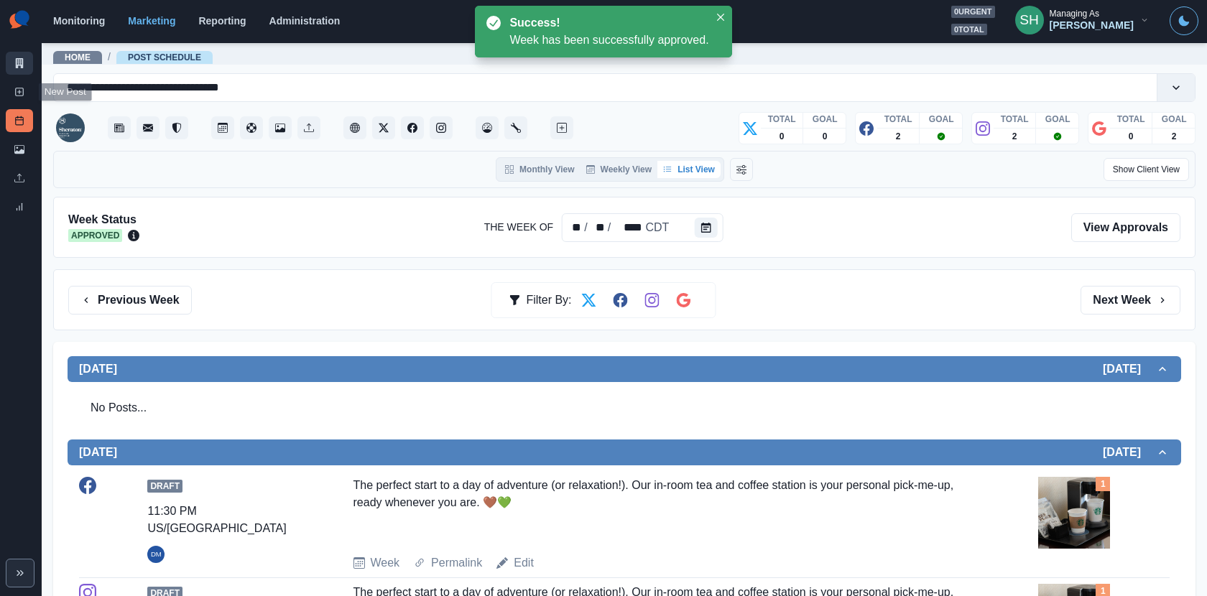
click at [19, 59] on icon at bounding box center [20, 63] width 8 height 10
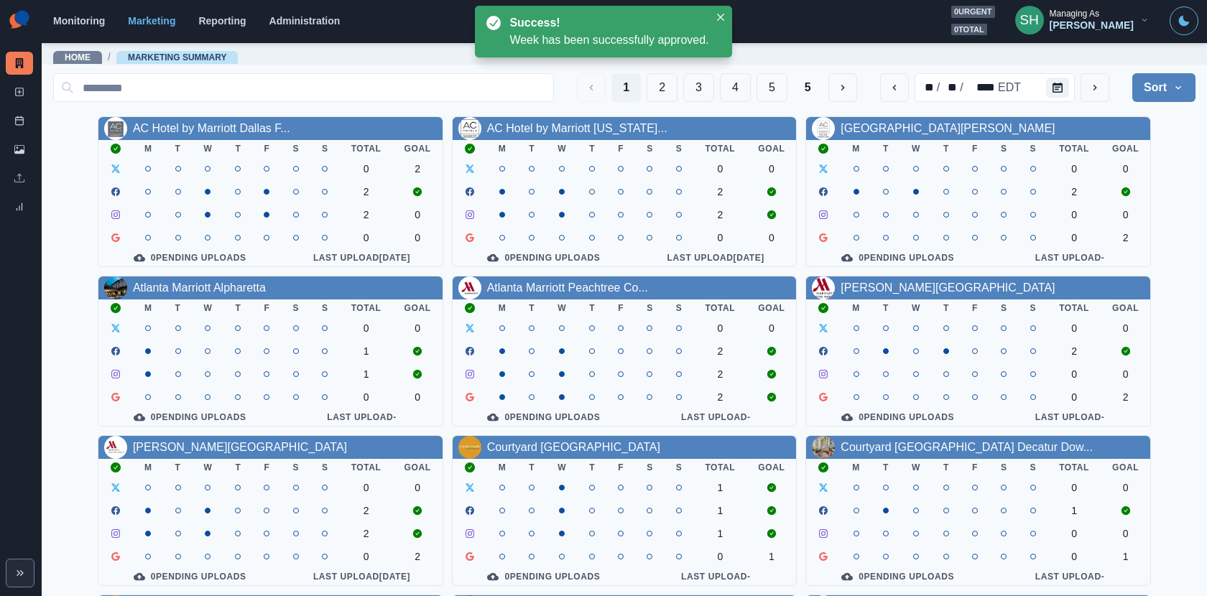
click at [808, 102] on div "1 2 3 4 5 5 ** / ** / **** EDT Sort Client Name Uploads Pending Post Approval" at bounding box center [624, 88] width 1142 height 40
click at [805, 91] on button "5" at bounding box center [807, 87] width 29 height 29
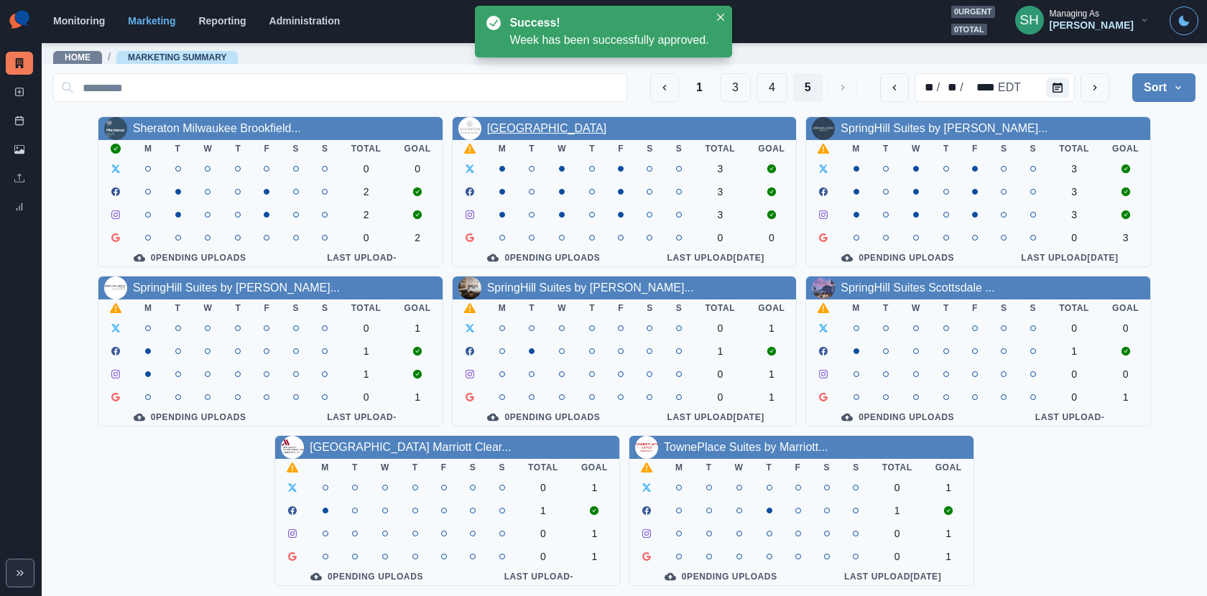
click at [533, 125] on link "Sheraton Philadelphia Downtown" at bounding box center [547, 128] width 120 height 12
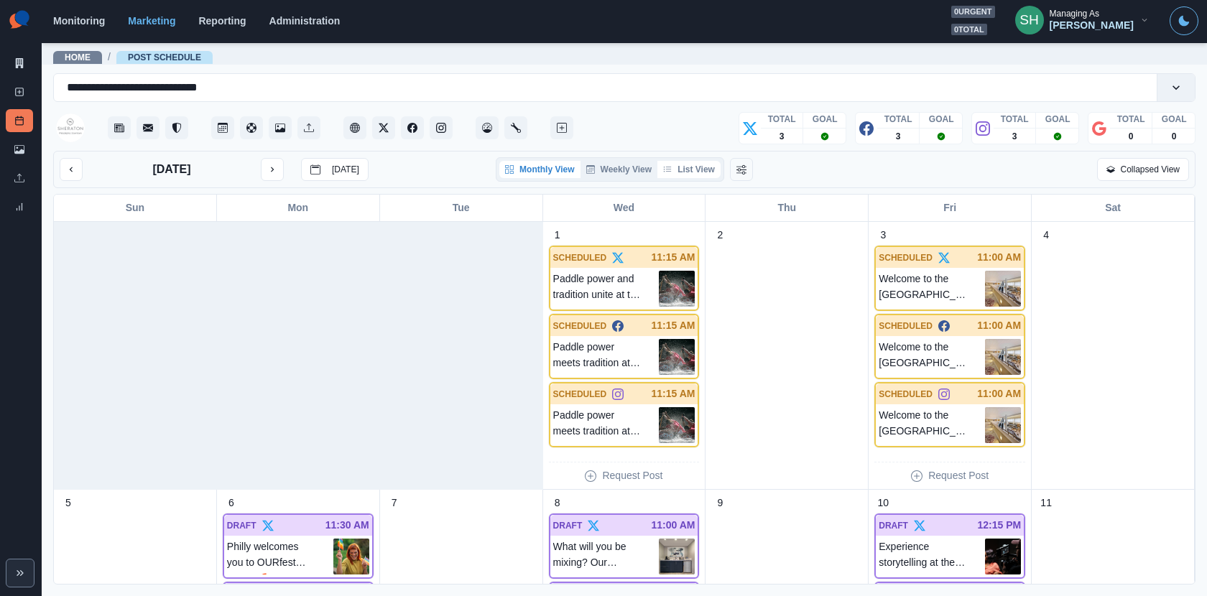
click at [688, 161] on button "List View" at bounding box center [688, 169] width 63 height 17
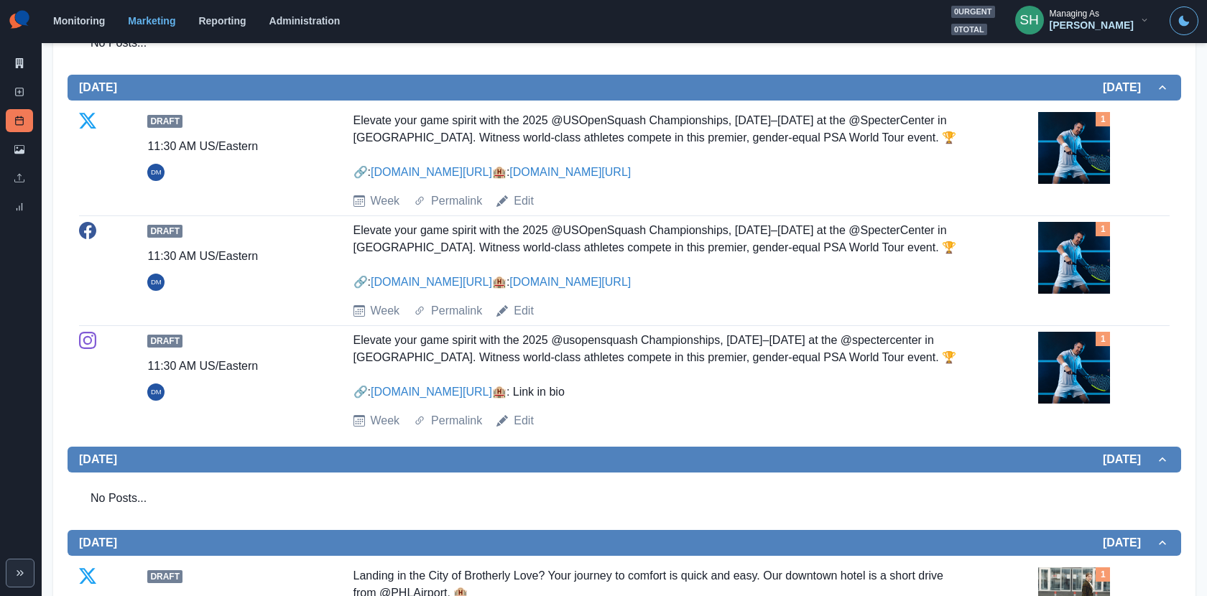
scroll to position [716, 0]
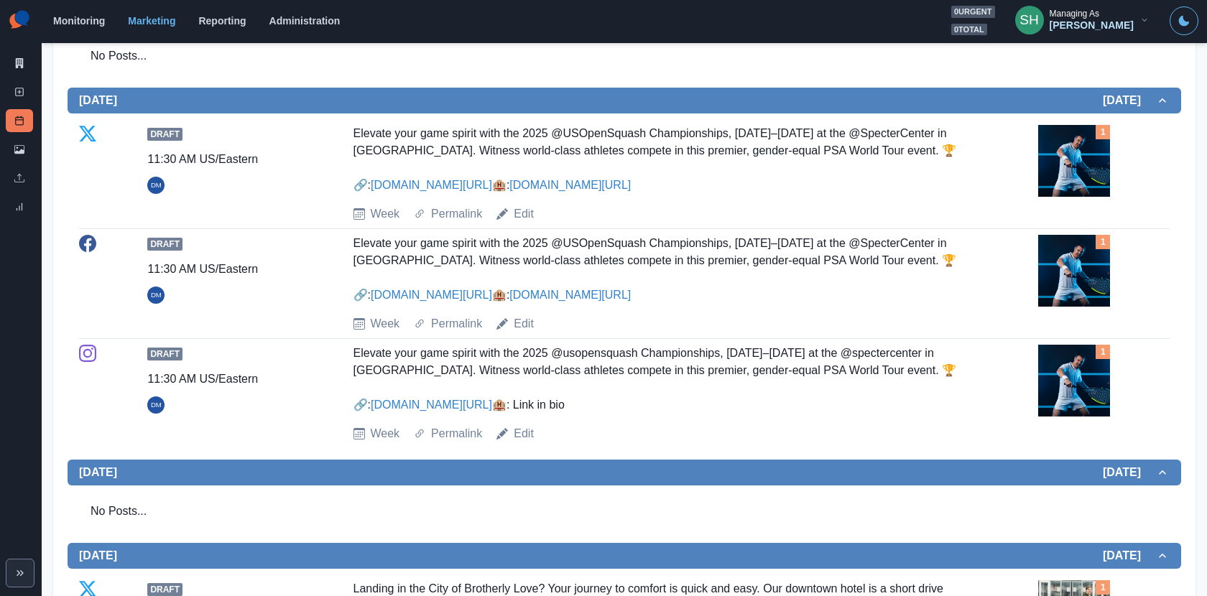
click at [1052, 162] on img at bounding box center [1074, 161] width 72 height 72
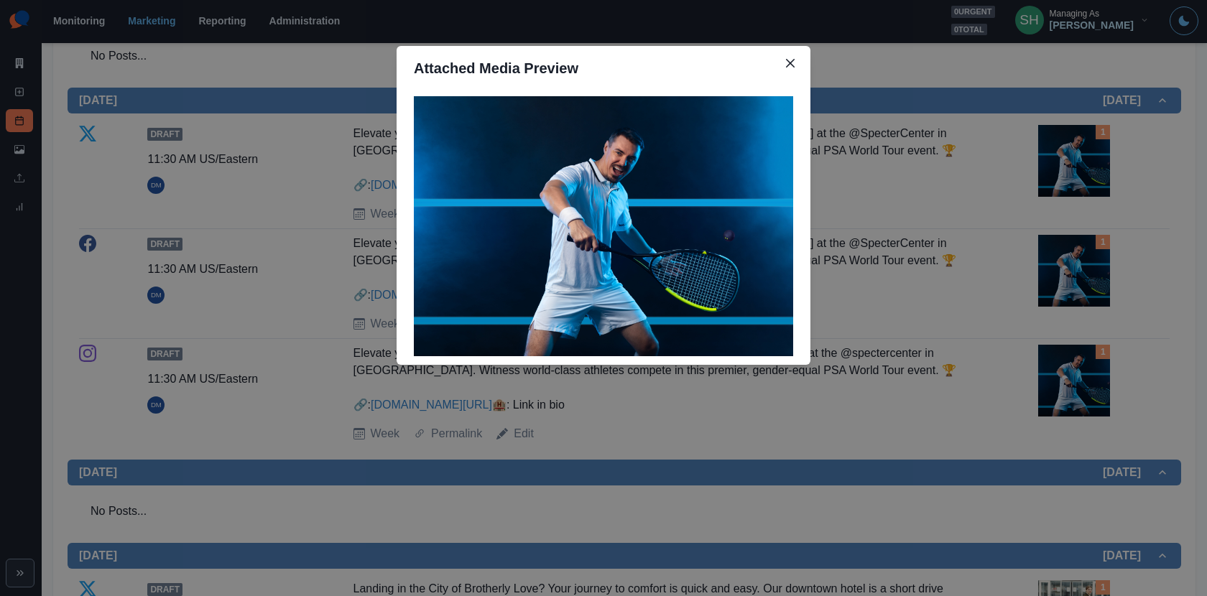
click at [1005, 196] on div "Attached Media Preview" at bounding box center [603, 298] width 1207 height 596
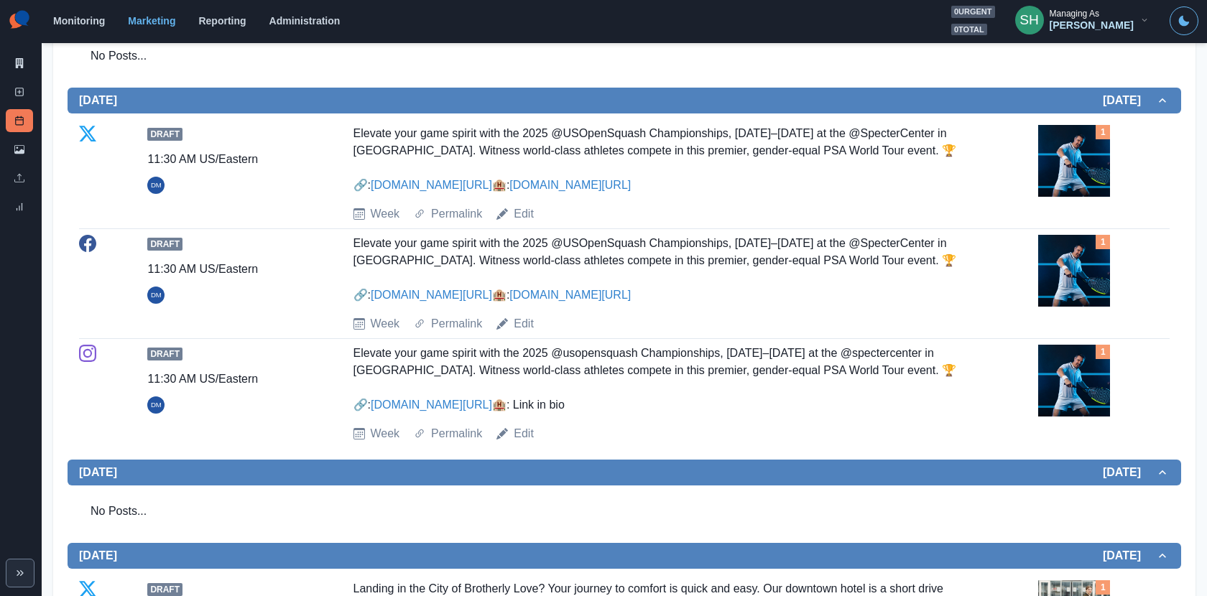
click at [1077, 281] on img at bounding box center [1074, 271] width 72 height 72
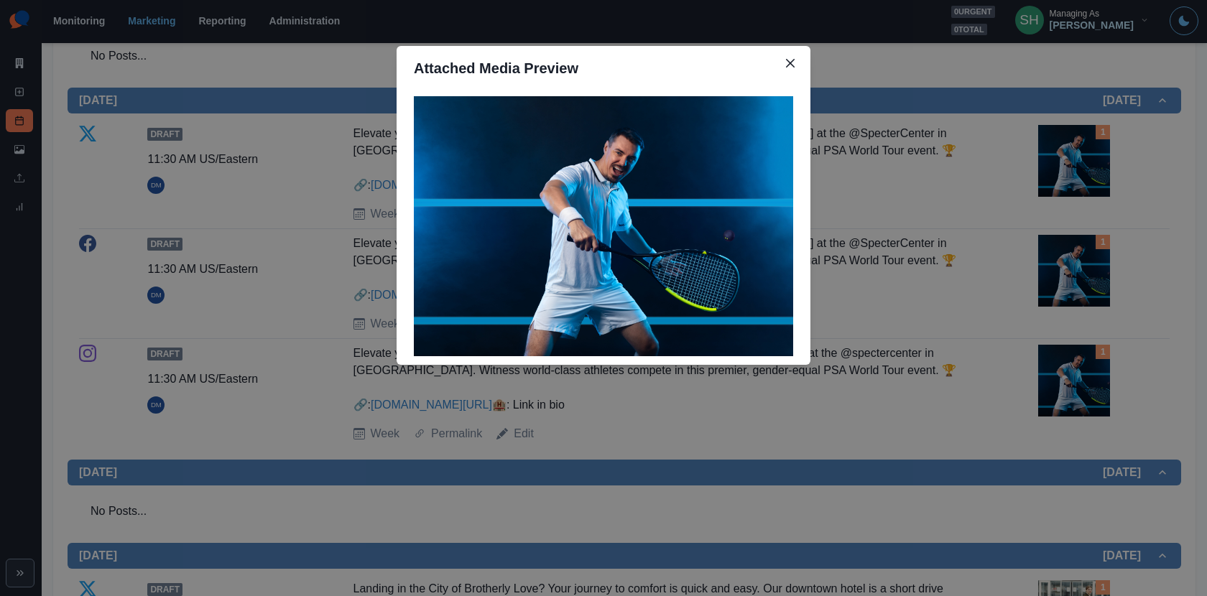
click at [1009, 277] on div "Attached Media Preview" at bounding box center [603, 298] width 1207 height 596
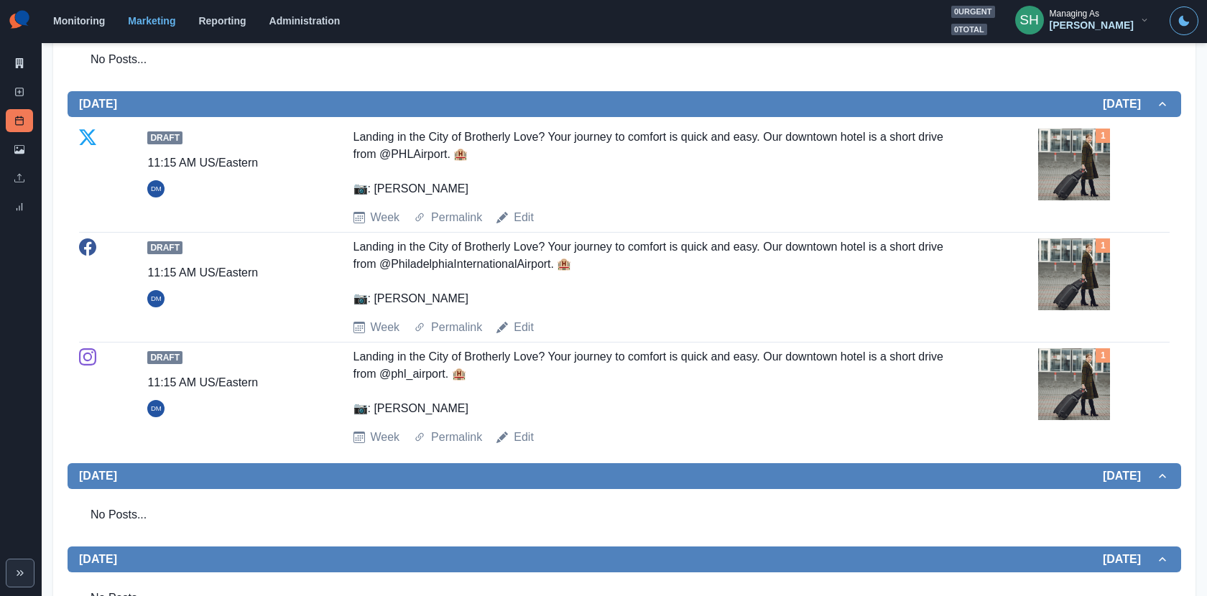
scroll to position [1180, 0]
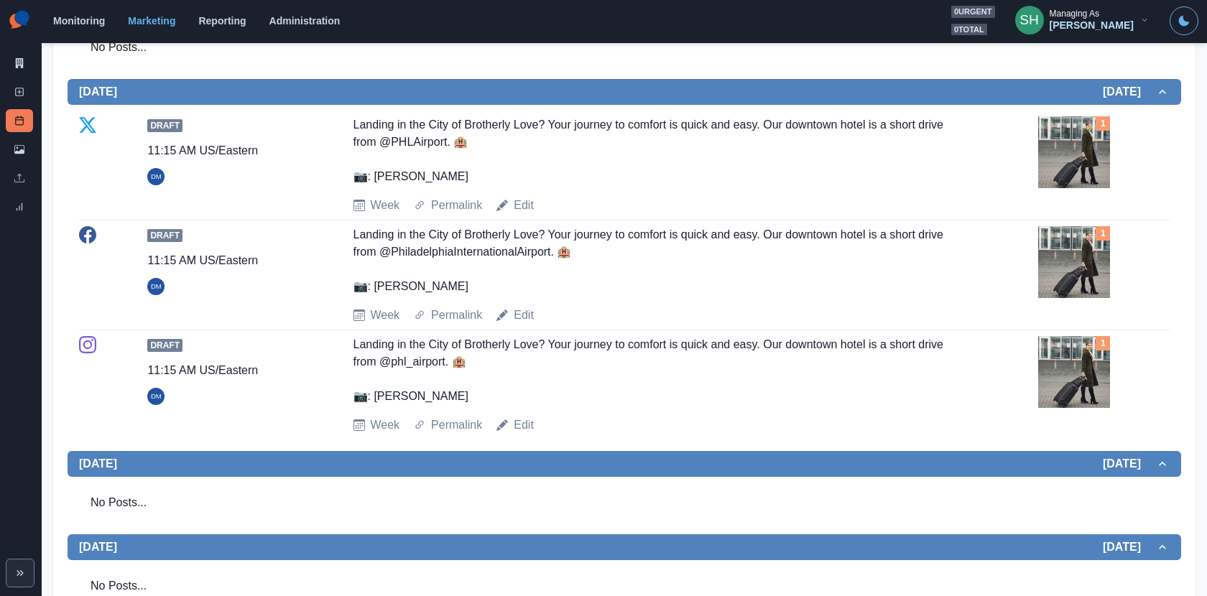
click at [1103, 188] on img at bounding box center [1074, 152] width 72 height 72
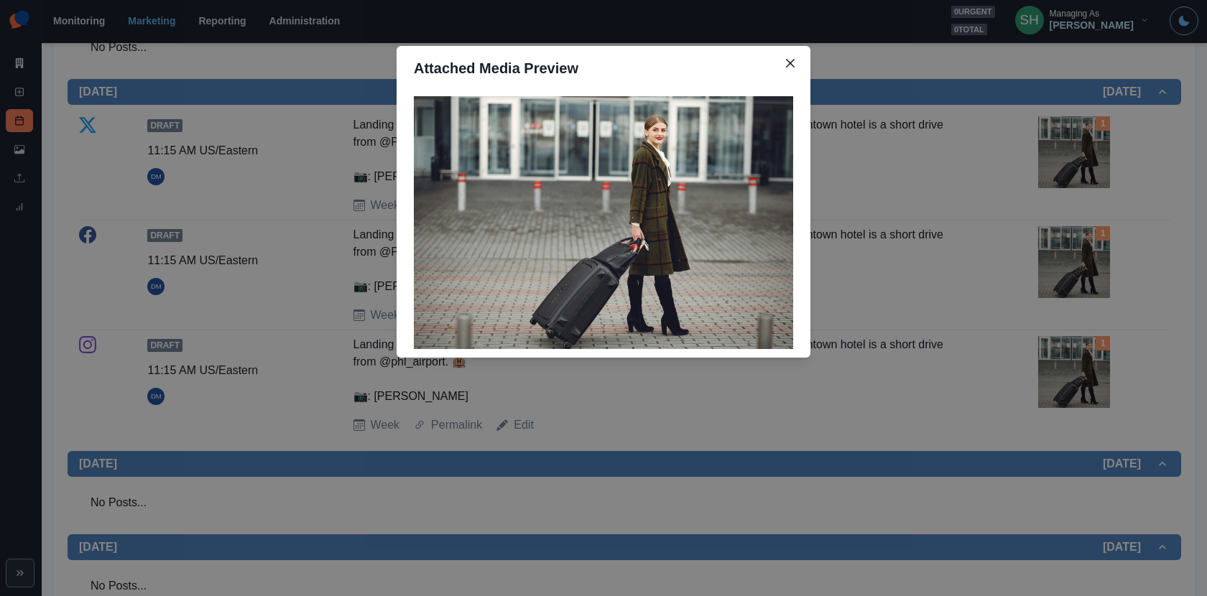
click at [1037, 222] on div "Attached Media Preview" at bounding box center [603, 298] width 1207 height 596
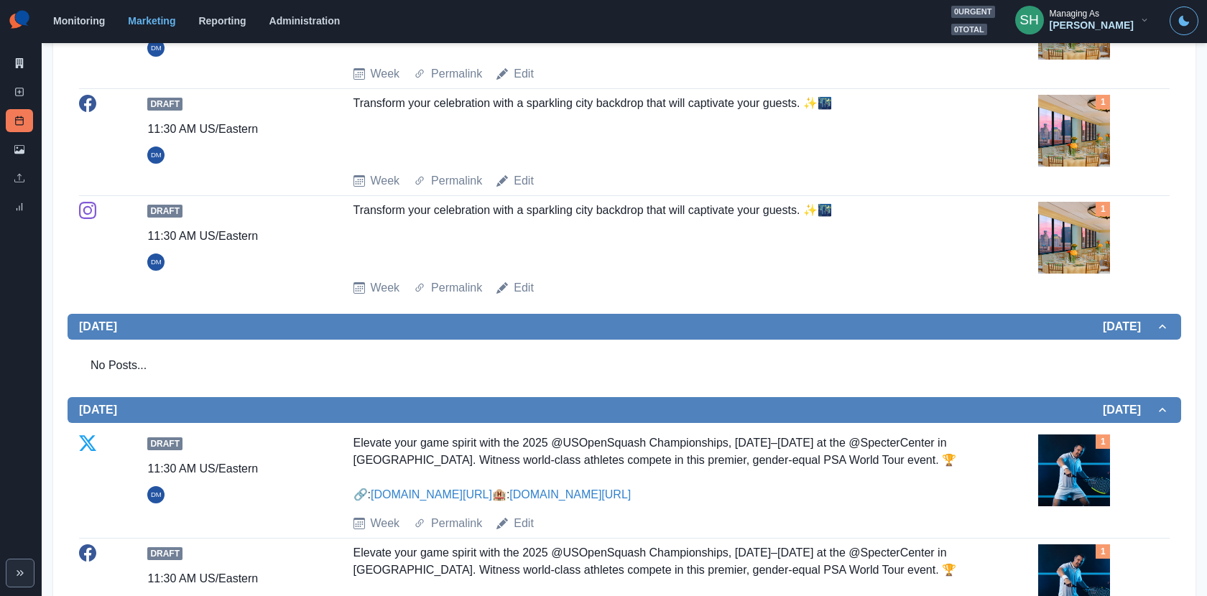
scroll to position [0, 0]
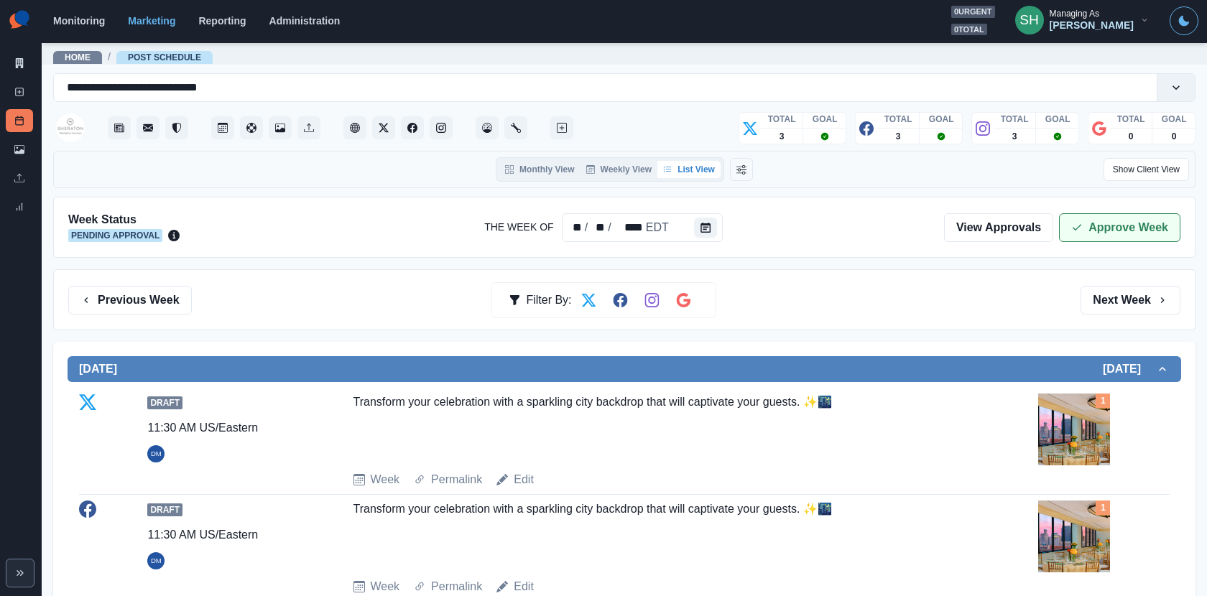
click at [1096, 223] on button "Approve Week" at bounding box center [1119, 227] width 121 height 29
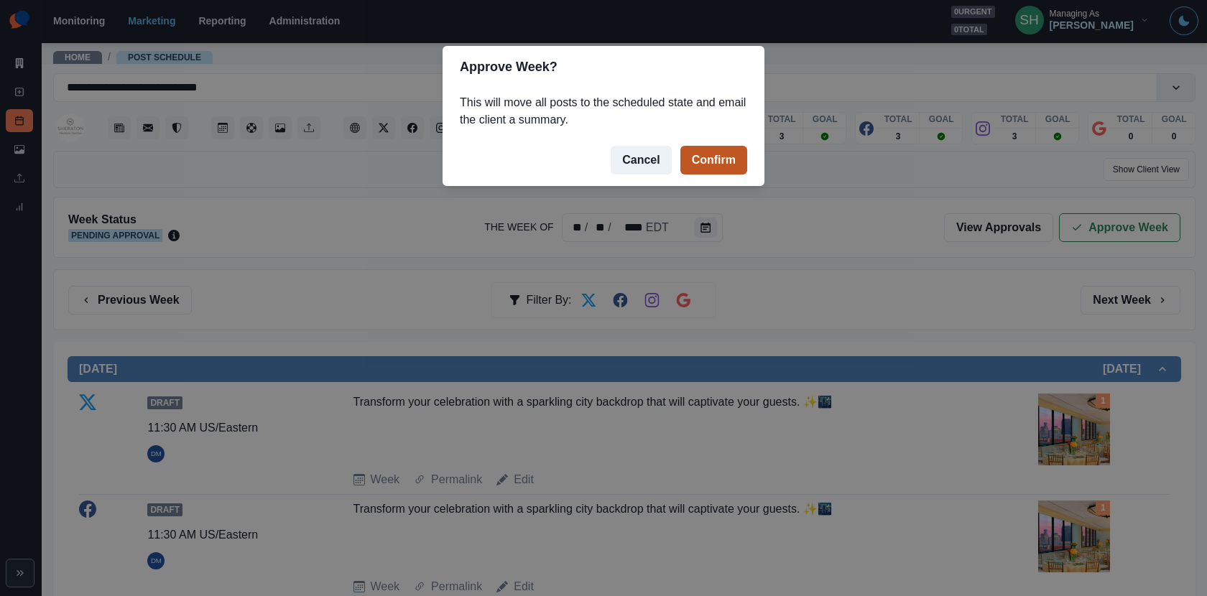
click at [731, 152] on button "Confirm" at bounding box center [713, 160] width 67 height 29
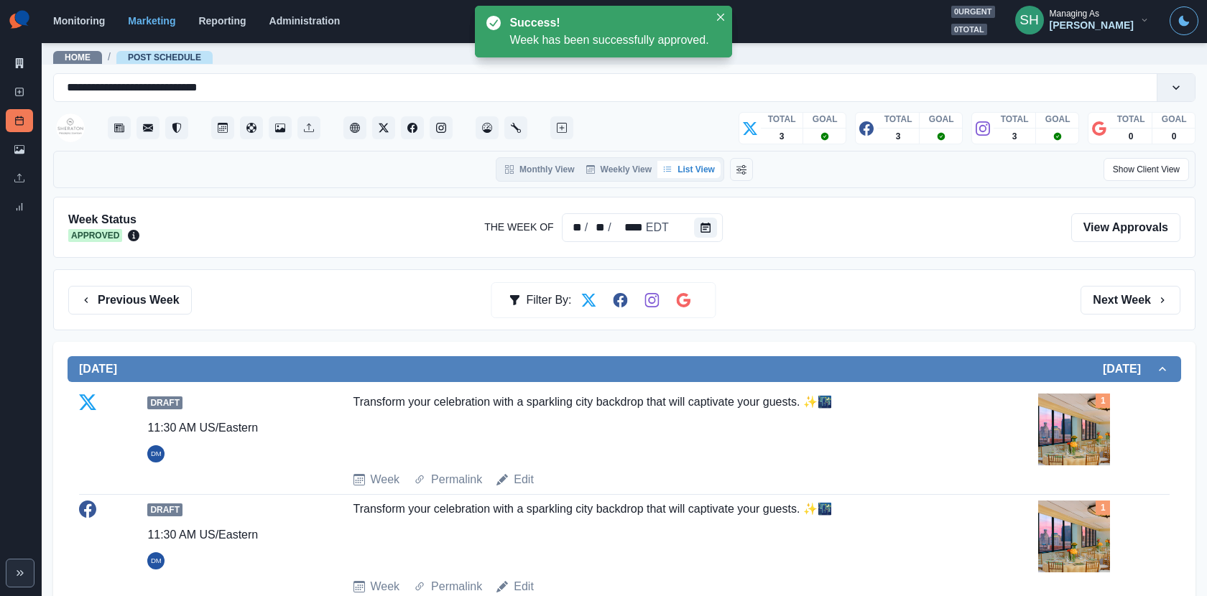
click at [159, 277] on div "Previous Week Filter By: Next Week" at bounding box center [624, 299] width 1142 height 61
click at [155, 292] on button "Previous Week" at bounding box center [130, 300] width 124 height 29
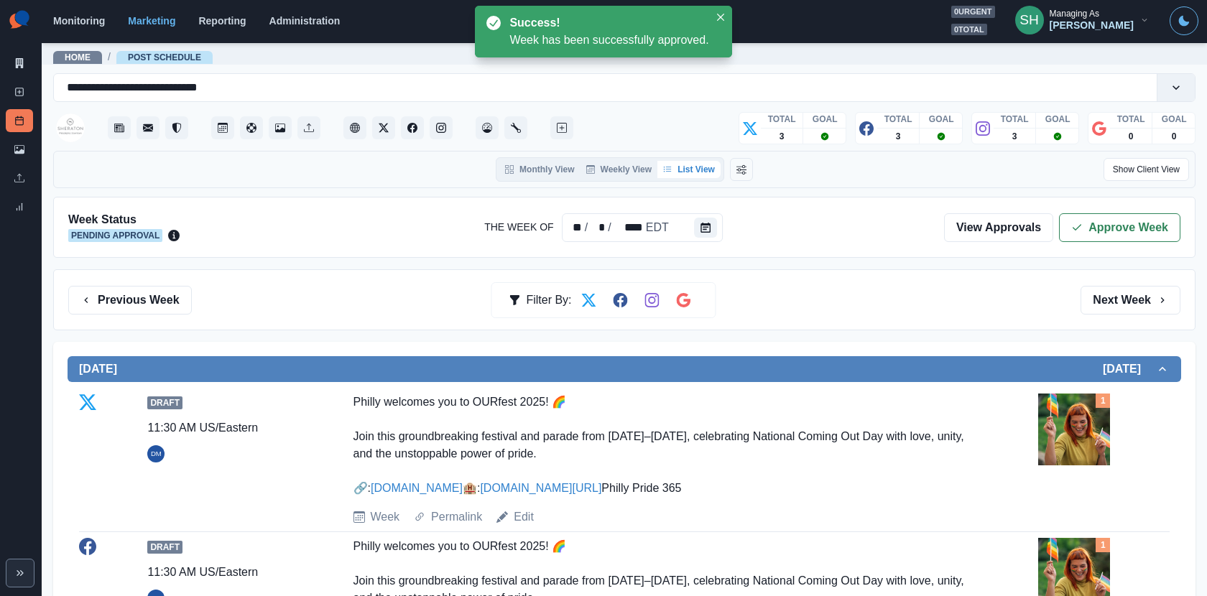
scroll to position [276, 0]
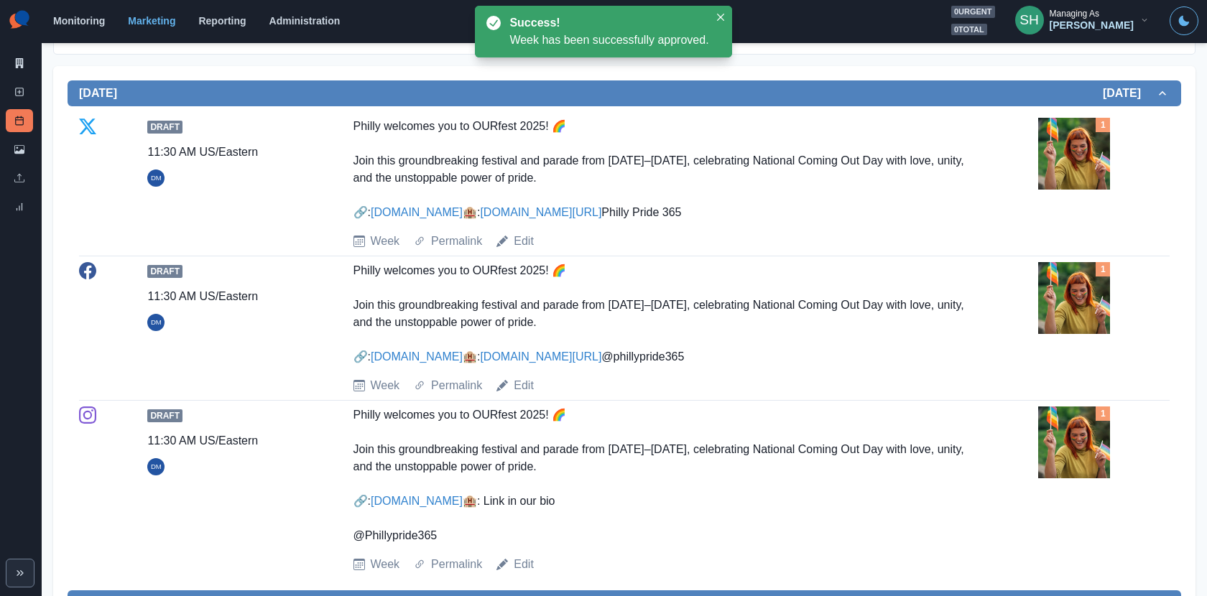
click at [1060, 145] on img at bounding box center [1074, 154] width 72 height 72
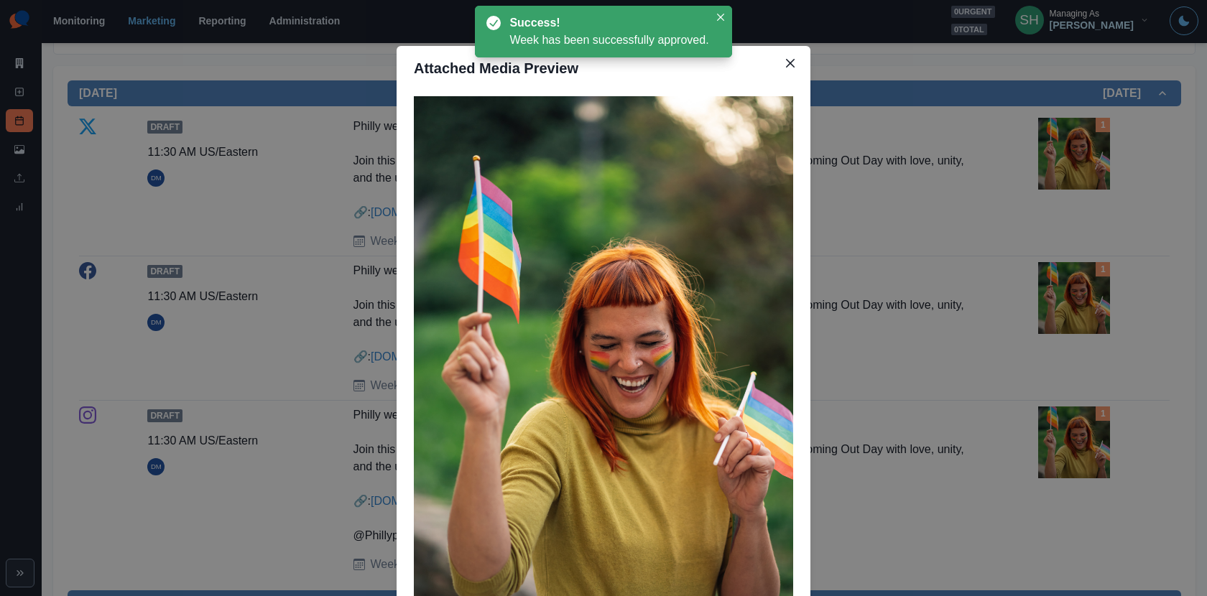
click at [950, 221] on div "Attached Media Preview" at bounding box center [603, 298] width 1207 height 596
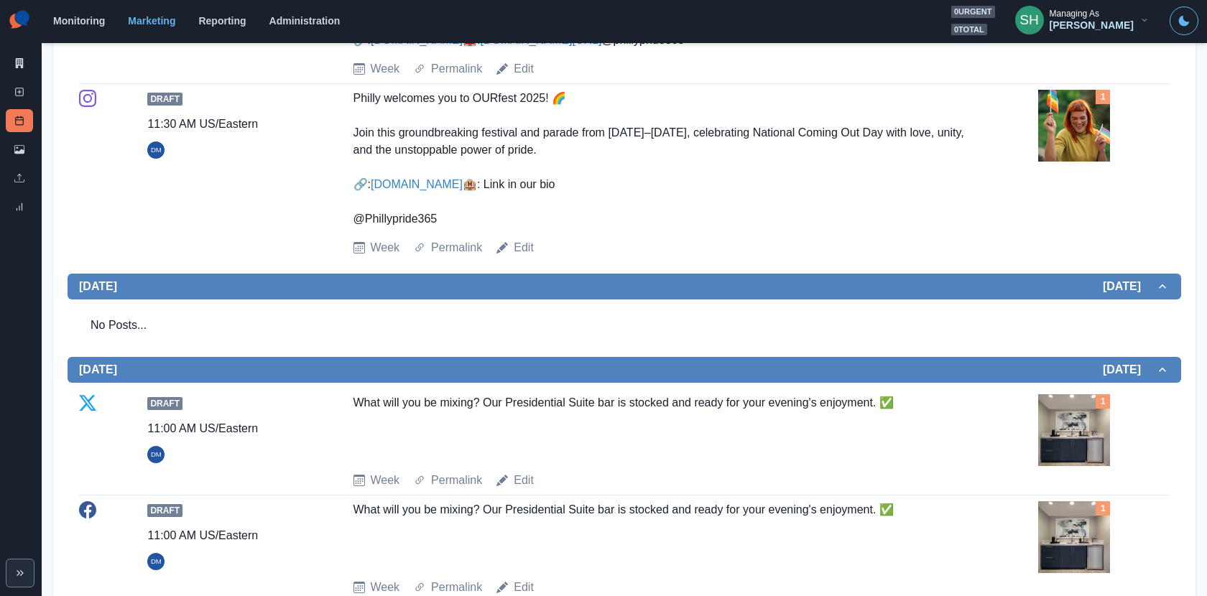
scroll to position [0, 0]
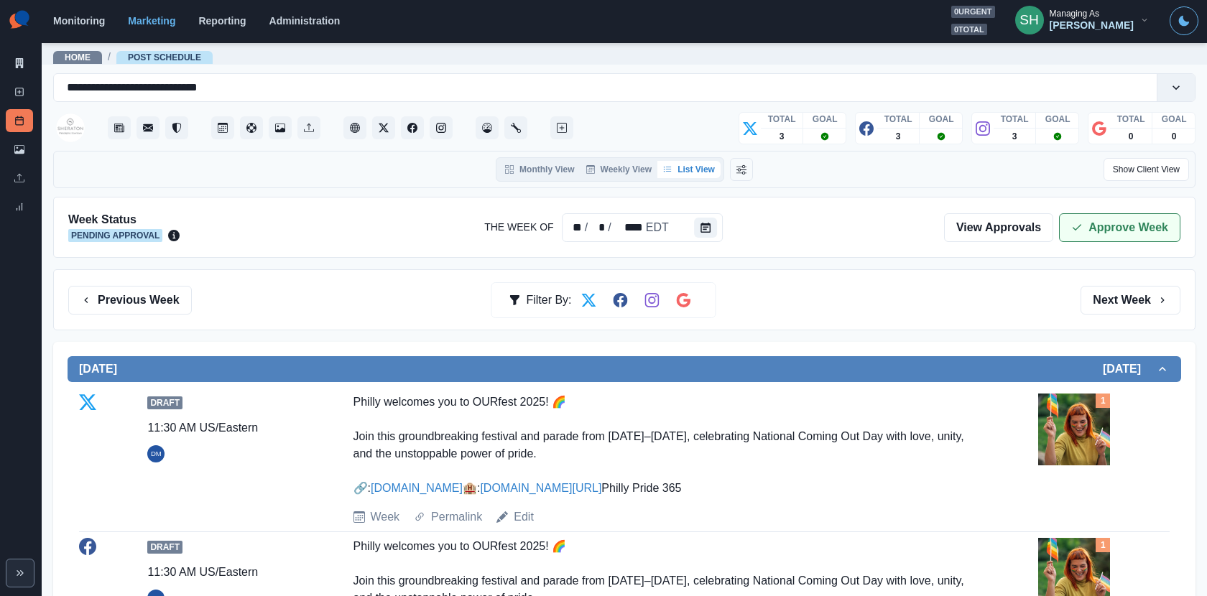
click at [1096, 217] on button "Approve Week" at bounding box center [1119, 227] width 121 height 29
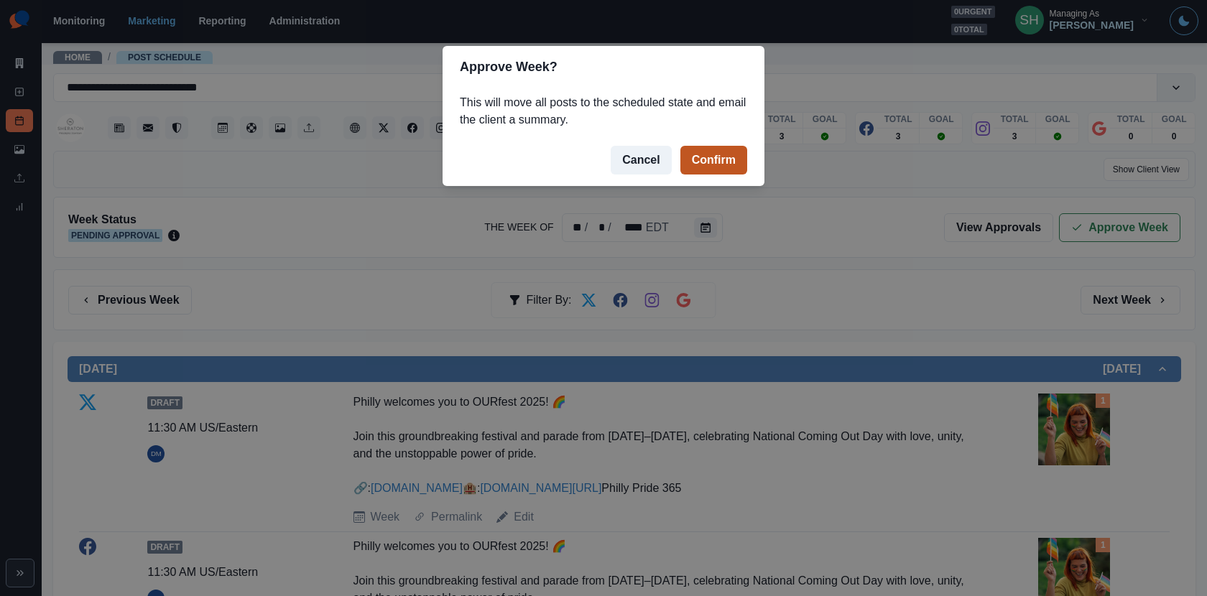
click at [727, 153] on button "Confirm" at bounding box center [713, 160] width 67 height 29
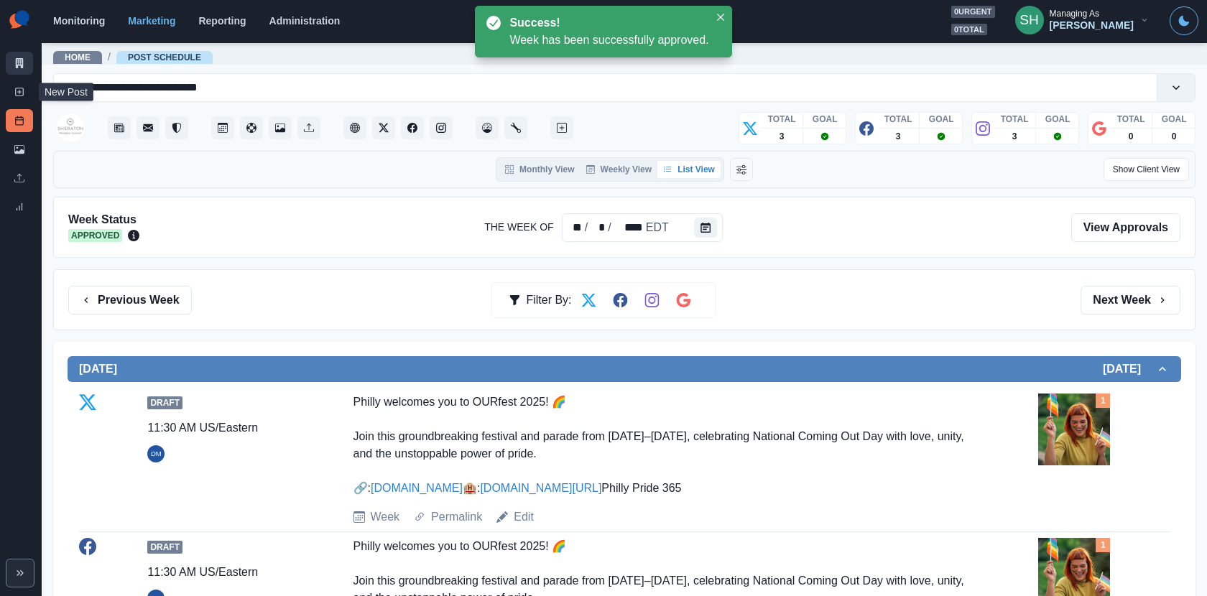
click at [13, 57] on link "Marketing Summary" at bounding box center [19, 63] width 27 height 23
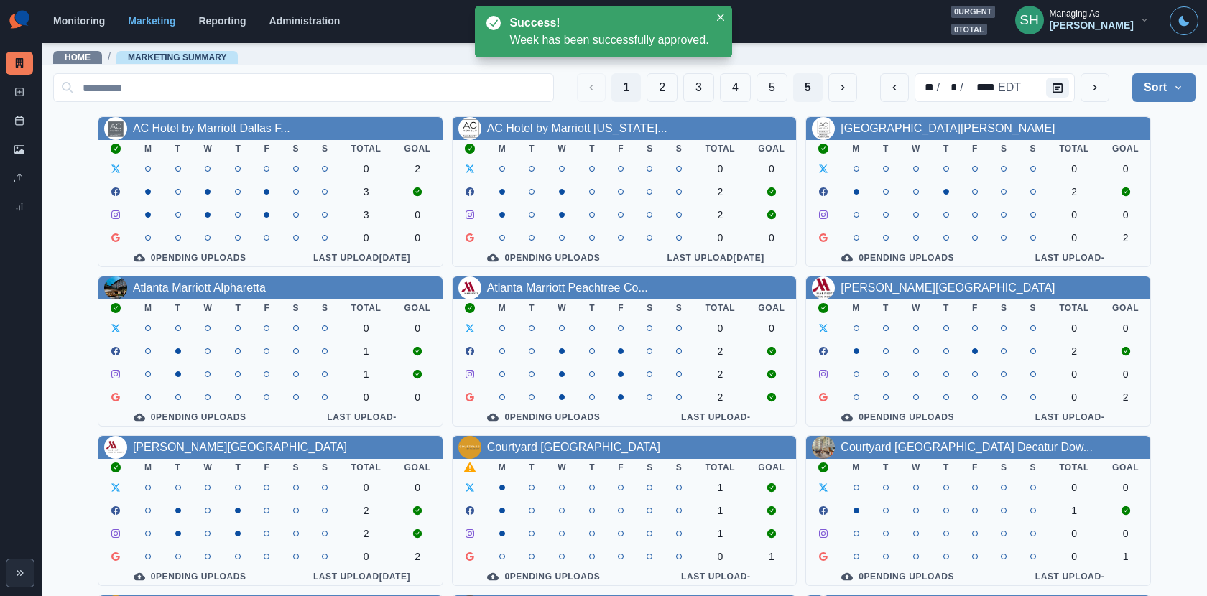
click at [812, 77] on button "5" at bounding box center [807, 87] width 29 height 29
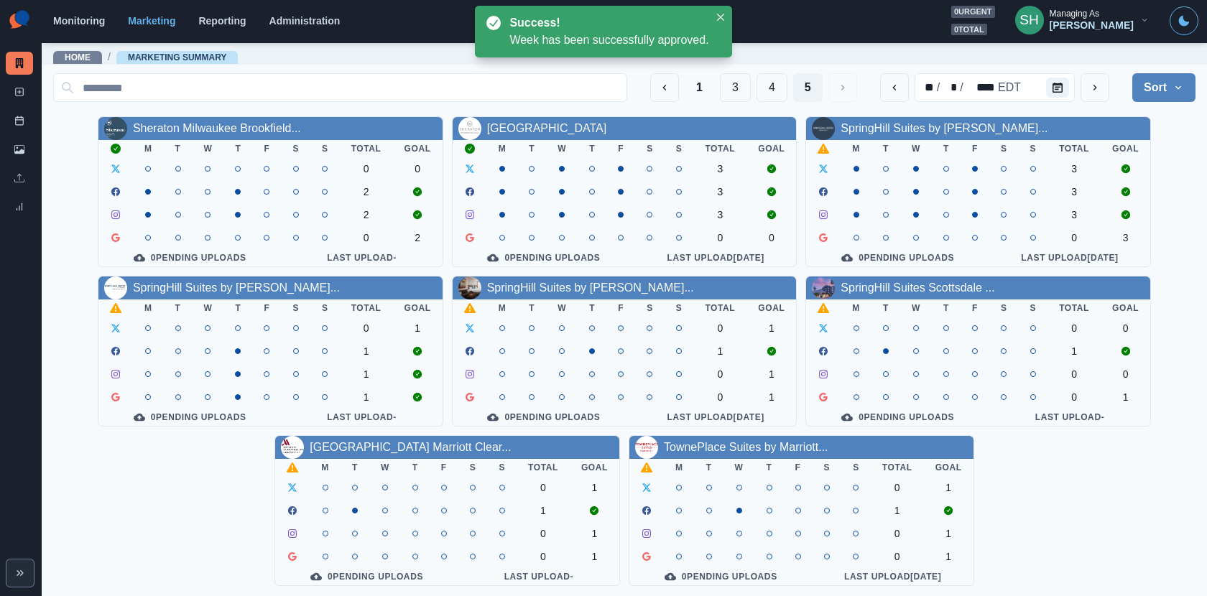
click at [907, 140] on th "W" at bounding box center [916, 148] width 32 height 17
click at [897, 122] on link "SpringHill Suites by Marriott..." at bounding box center [944, 128] width 207 height 12
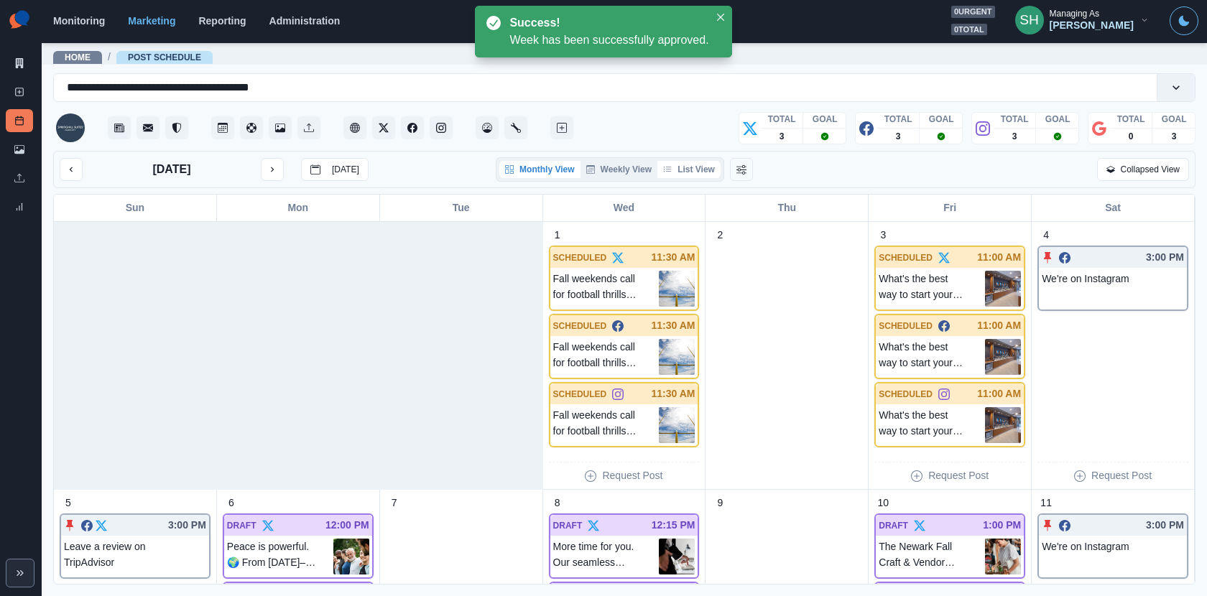
click at [698, 168] on button "List View" at bounding box center [688, 169] width 63 height 17
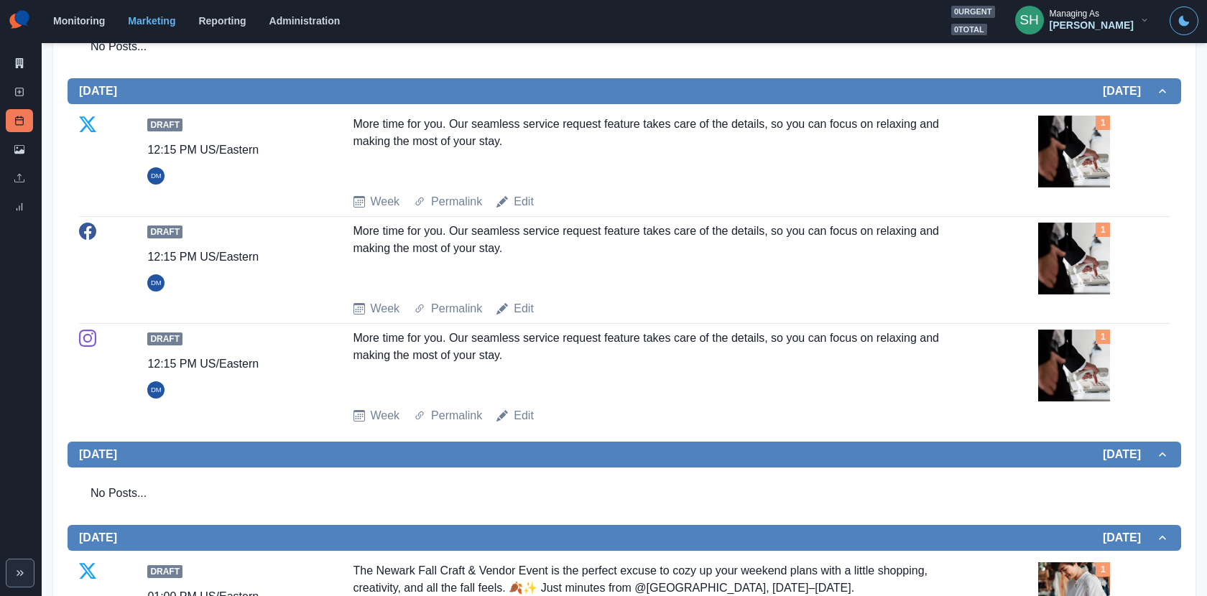
scroll to position [842, 0]
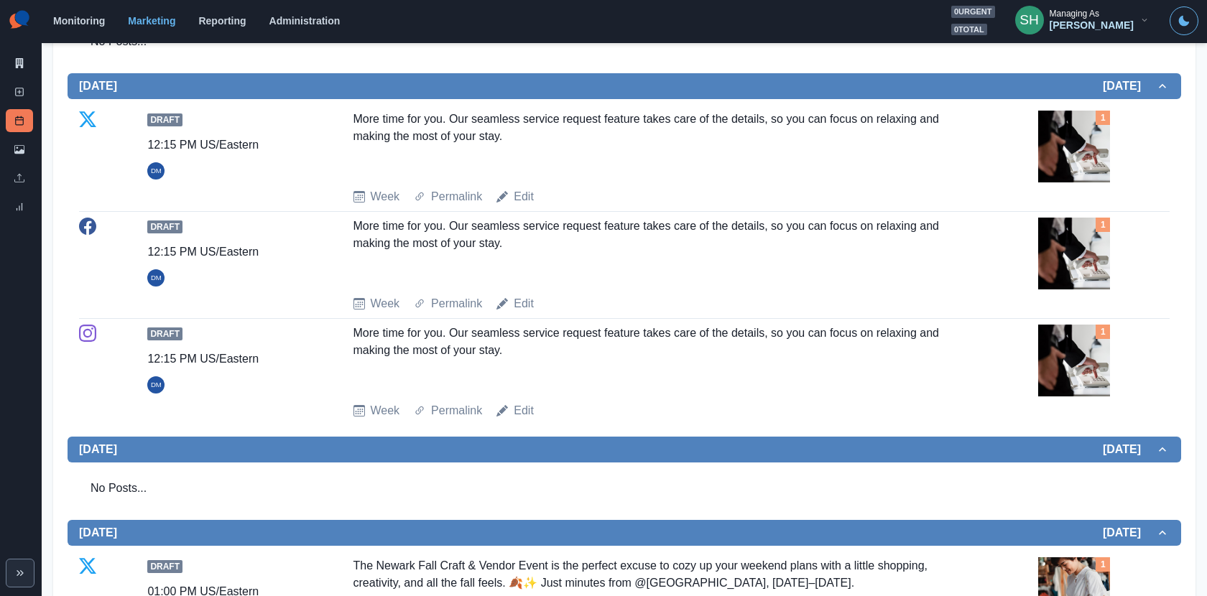
click at [1078, 182] on img at bounding box center [1074, 147] width 72 height 72
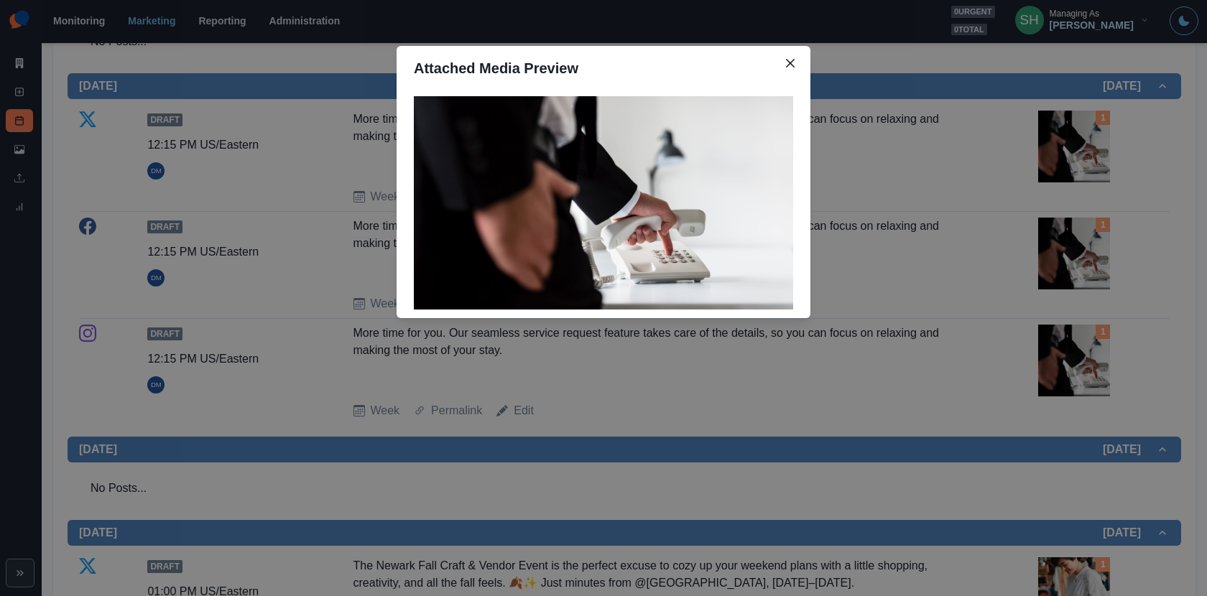
click at [1011, 213] on div "Attached Media Preview" at bounding box center [603, 298] width 1207 height 596
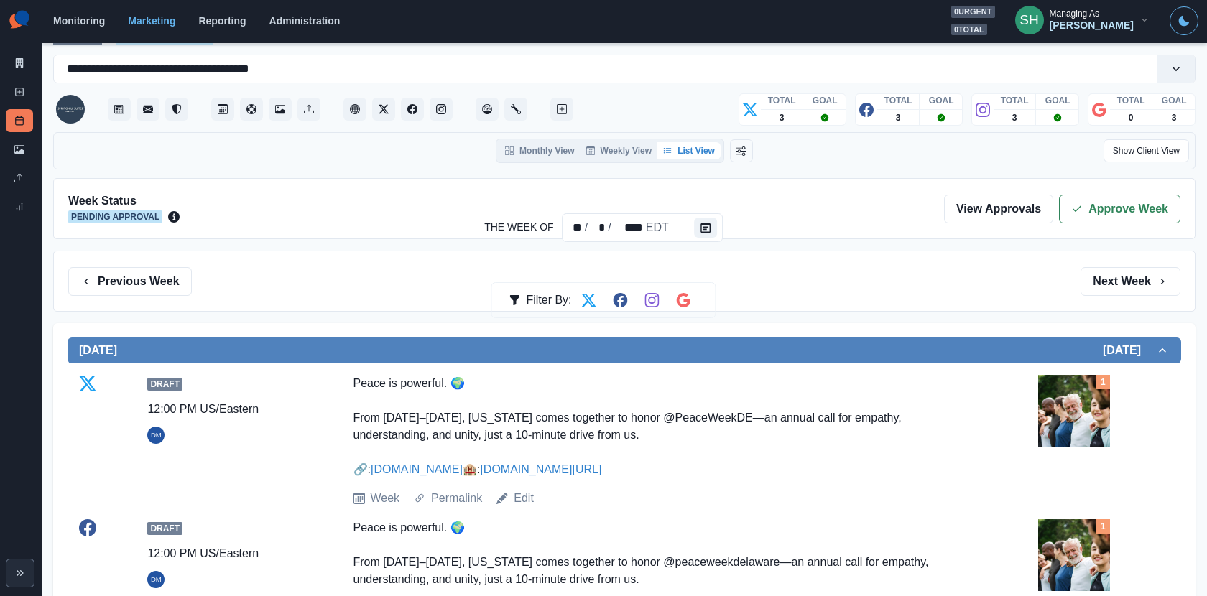
scroll to position [0, 0]
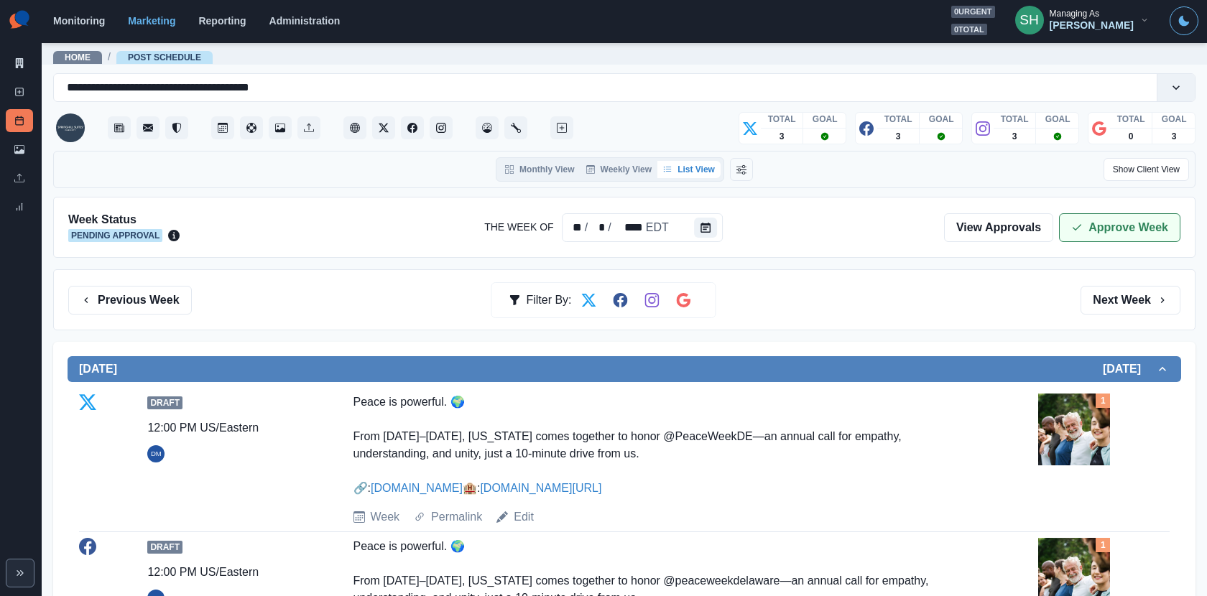
click at [1091, 233] on button "Approve Week" at bounding box center [1119, 227] width 121 height 29
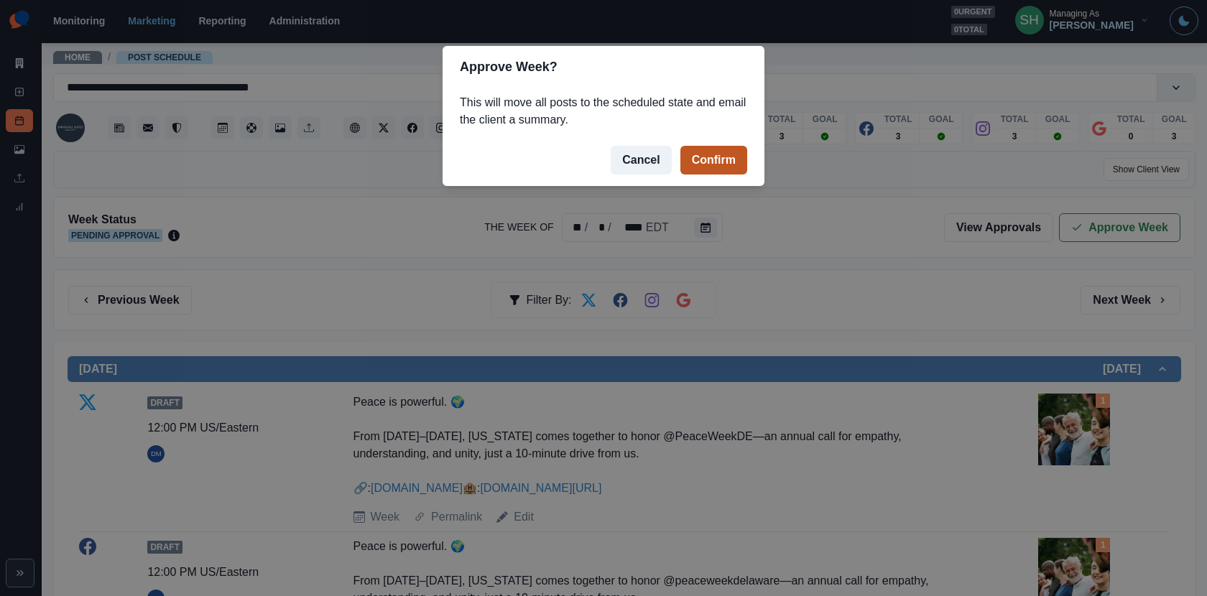
click at [745, 168] on button "Confirm" at bounding box center [713, 160] width 67 height 29
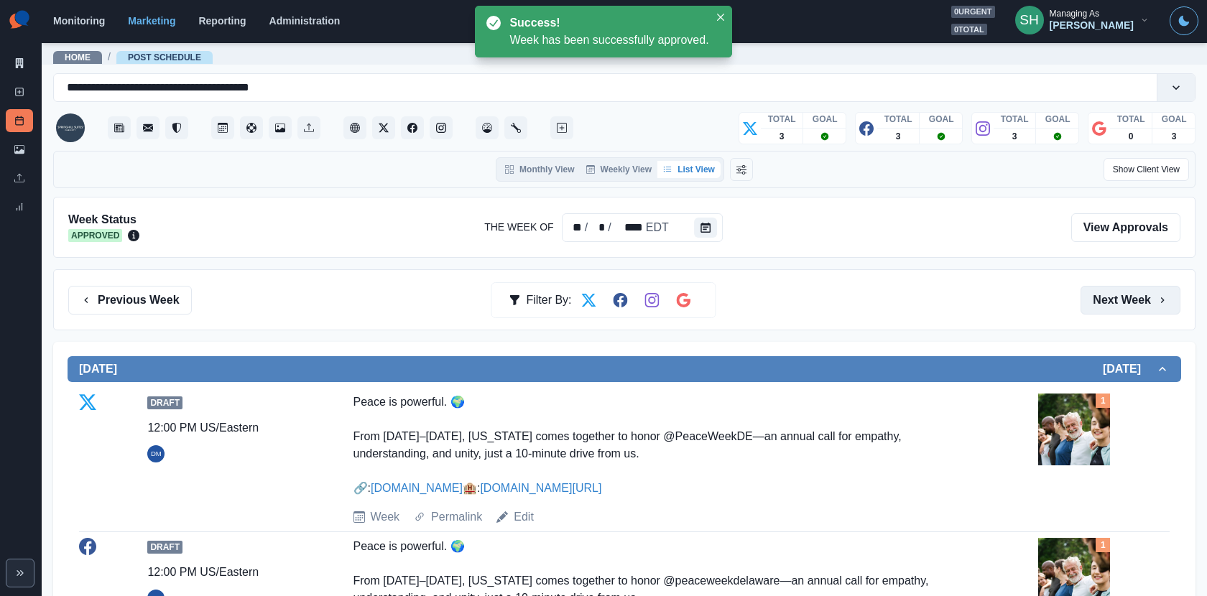
click at [1142, 294] on button "Next Week" at bounding box center [1131, 300] width 100 height 29
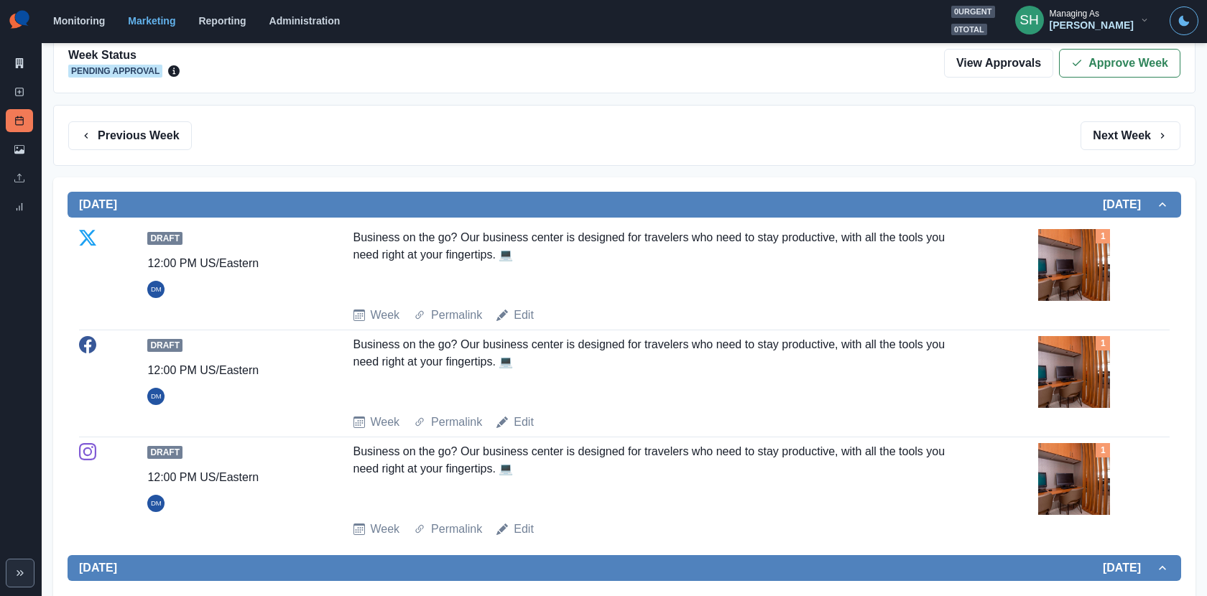
scroll to position [79, 0]
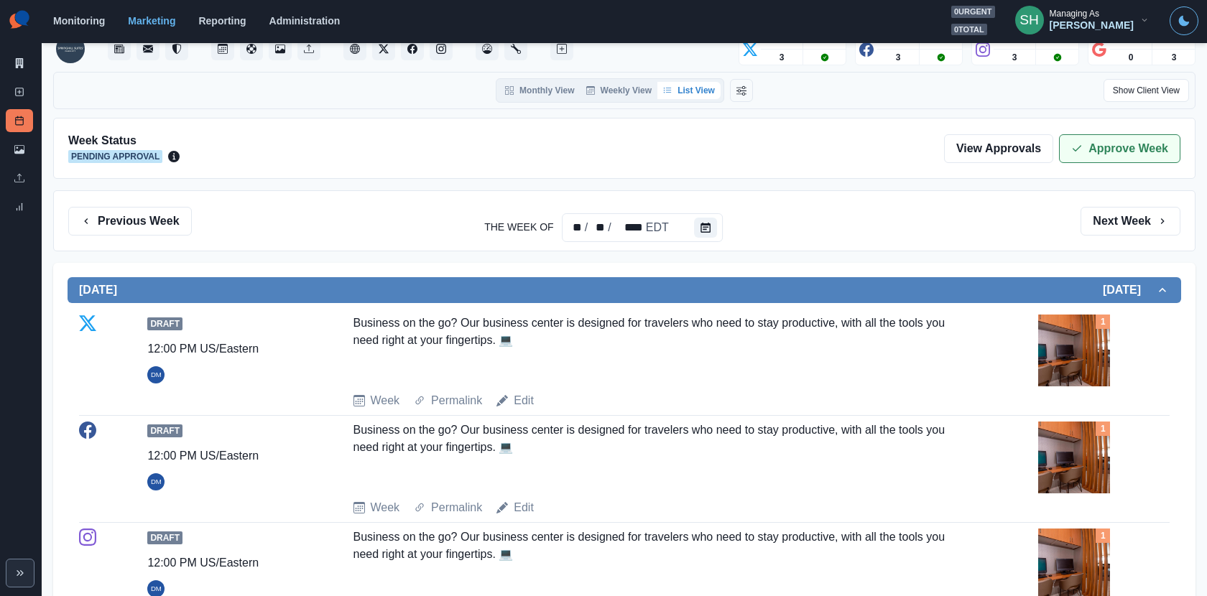
click at [1094, 152] on button "Approve Week" at bounding box center [1119, 148] width 121 height 29
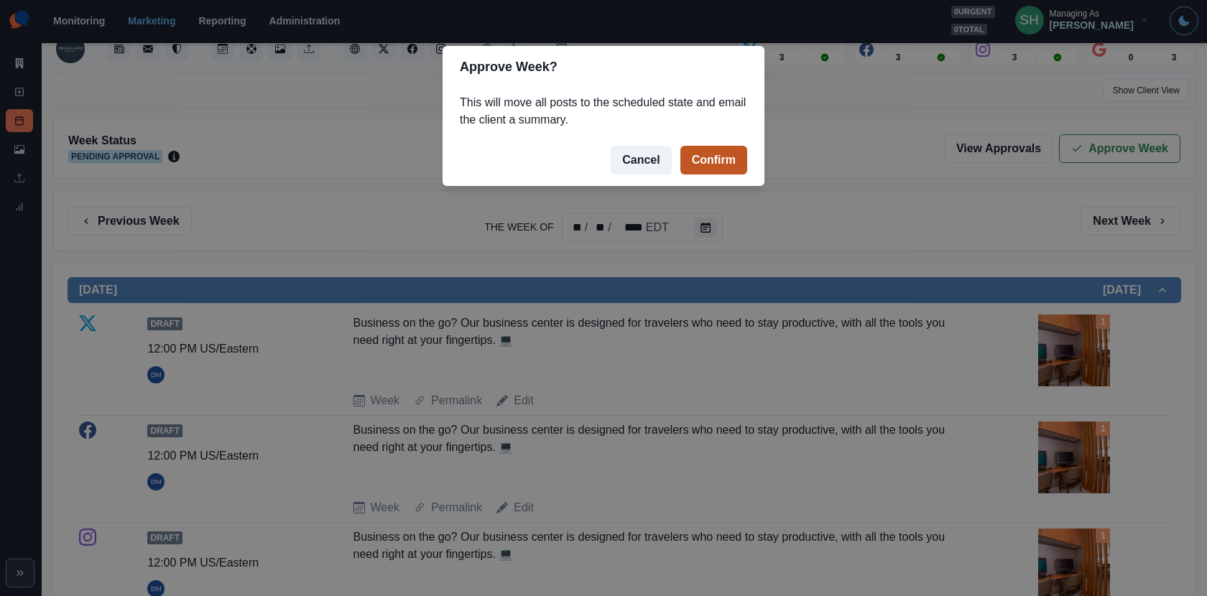
click at [698, 153] on button "Confirm" at bounding box center [713, 160] width 67 height 29
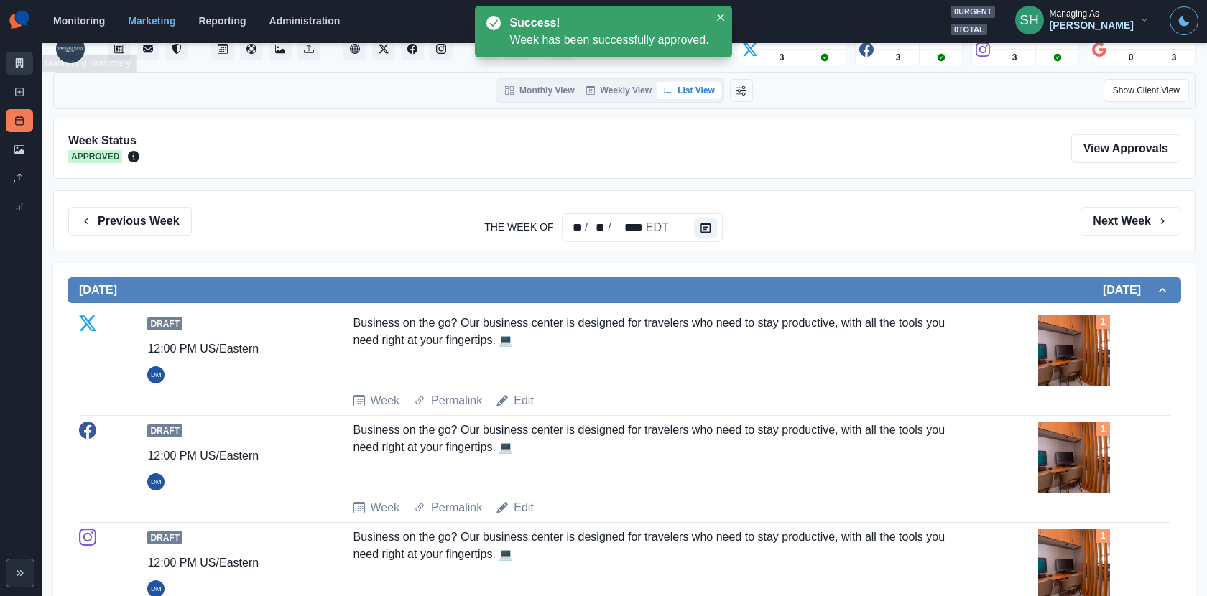
click at [11, 63] on link "Marketing Summary" at bounding box center [19, 63] width 27 height 23
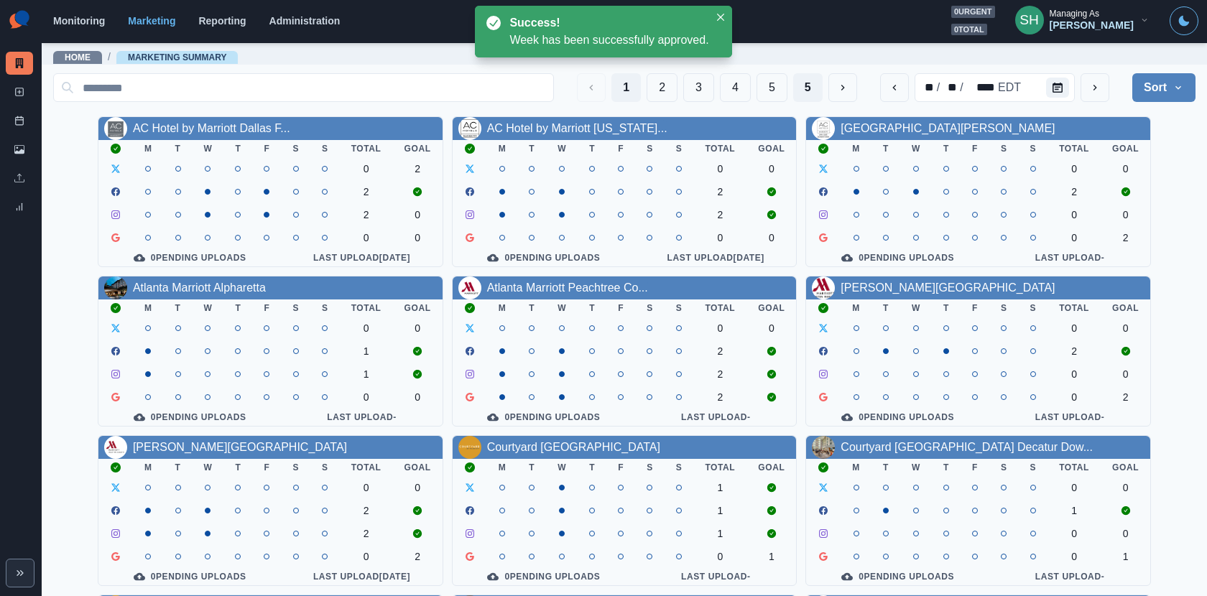
click at [804, 85] on button "5" at bounding box center [807, 87] width 29 height 29
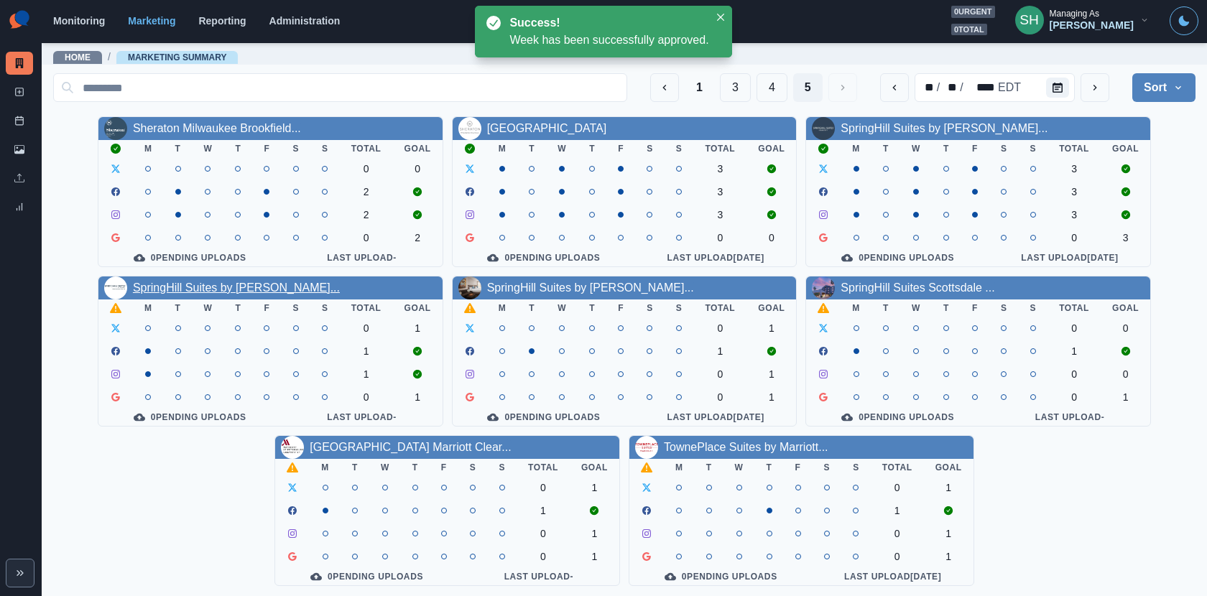
click at [225, 292] on link "SpringHill Suites by Marriott..." at bounding box center [236, 288] width 207 height 12
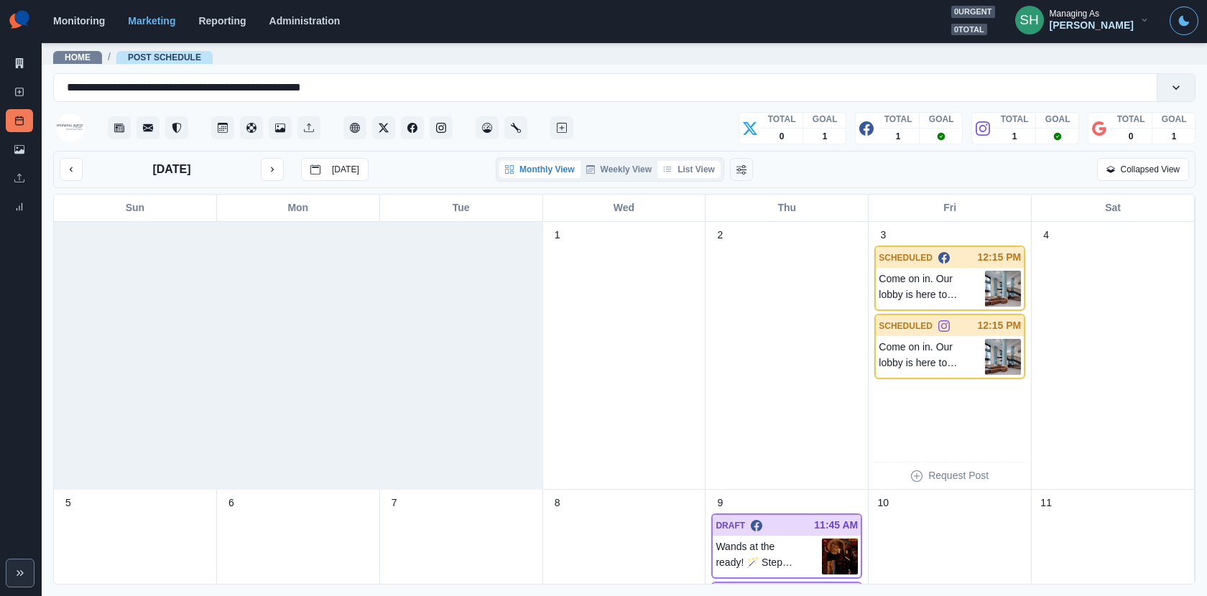
click at [694, 165] on button "List View" at bounding box center [688, 169] width 63 height 17
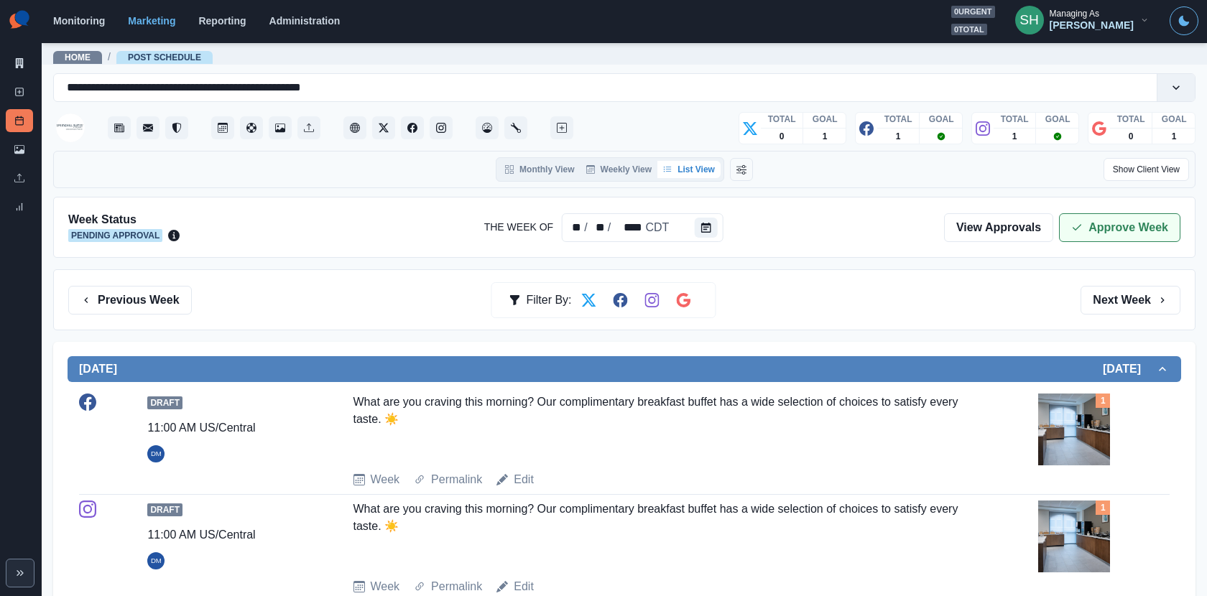
click at [1073, 213] on button "Approve Week" at bounding box center [1119, 227] width 121 height 29
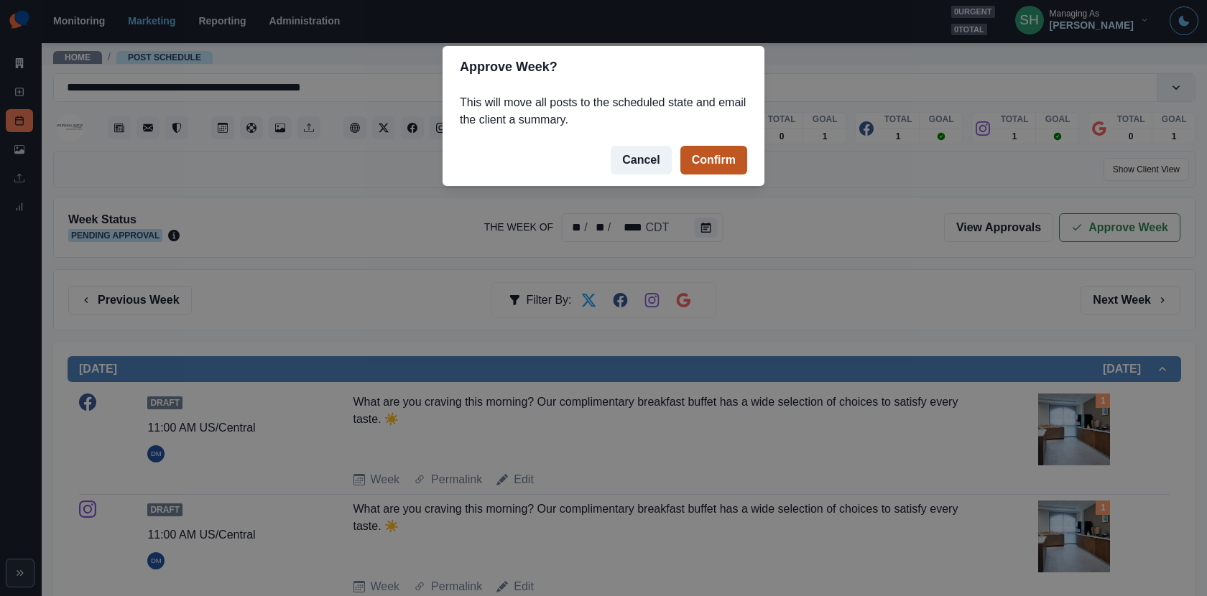
click at [709, 160] on button "Confirm" at bounding box center [713, 160] width 67 height 29
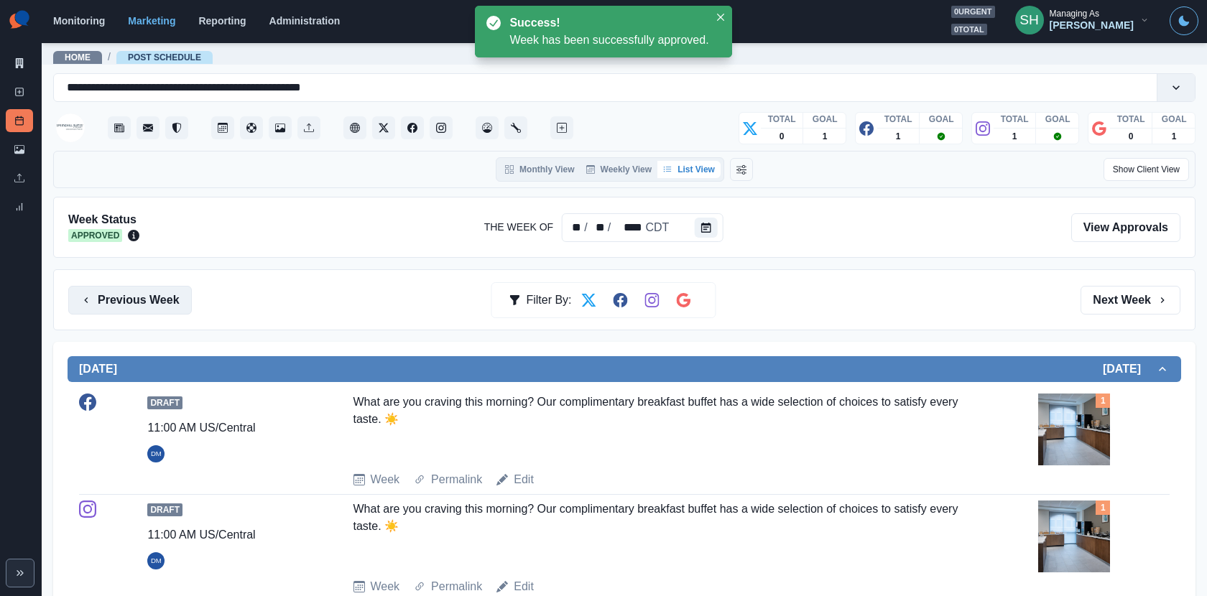
click at [110, 298] on button "Previous Week" at bounding box center [130, 300] width 124 height 29
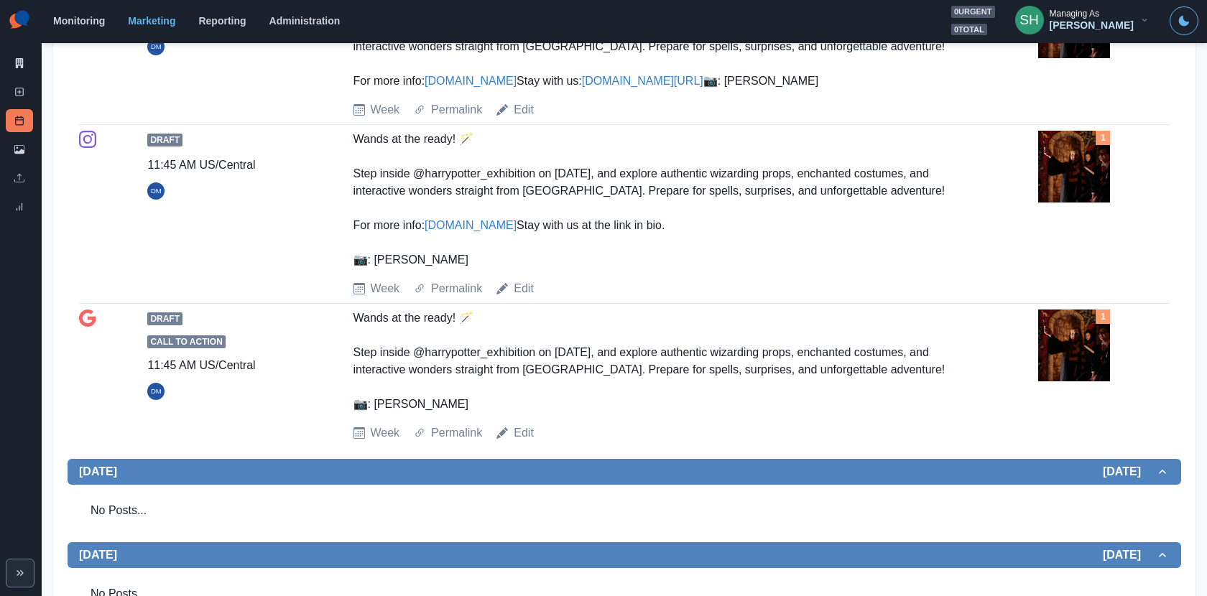
scroll to position [553, 0]
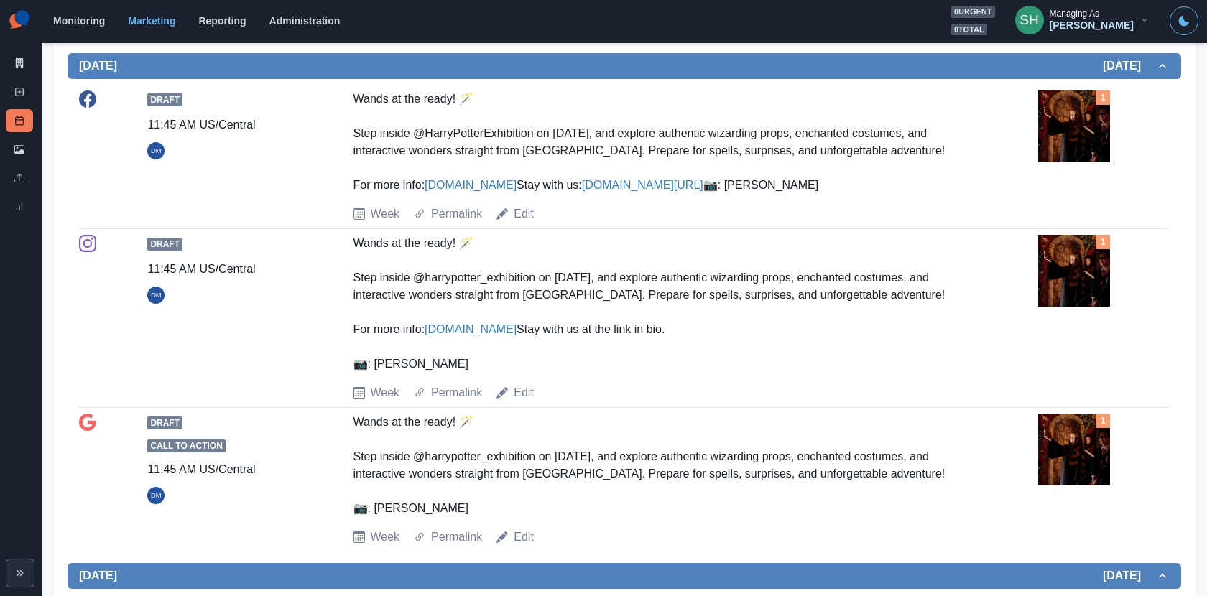
click at [521, 223] on div "Draft 11:45 AM US/Central DM Wands at the ready! 🪄 Step inside @HarryPotterExhi…" at bounding box center [624, 157] width 1091 height 132
click at [521, 223] on link "Edit" at bounding box center [524, 213] width 20 height 17
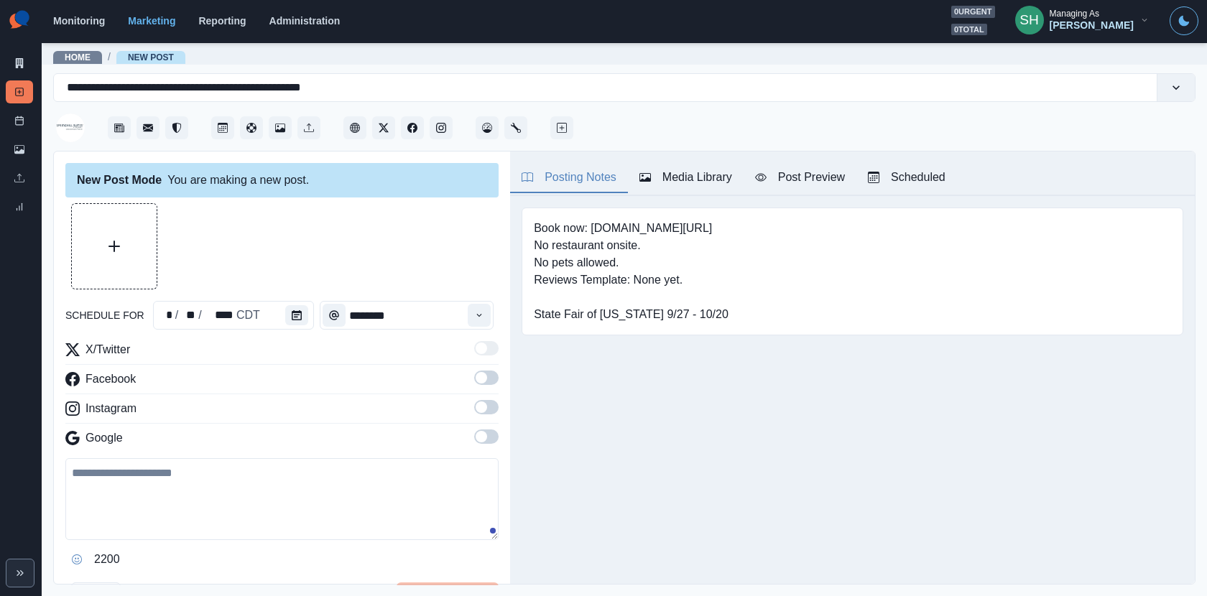
type input "********"
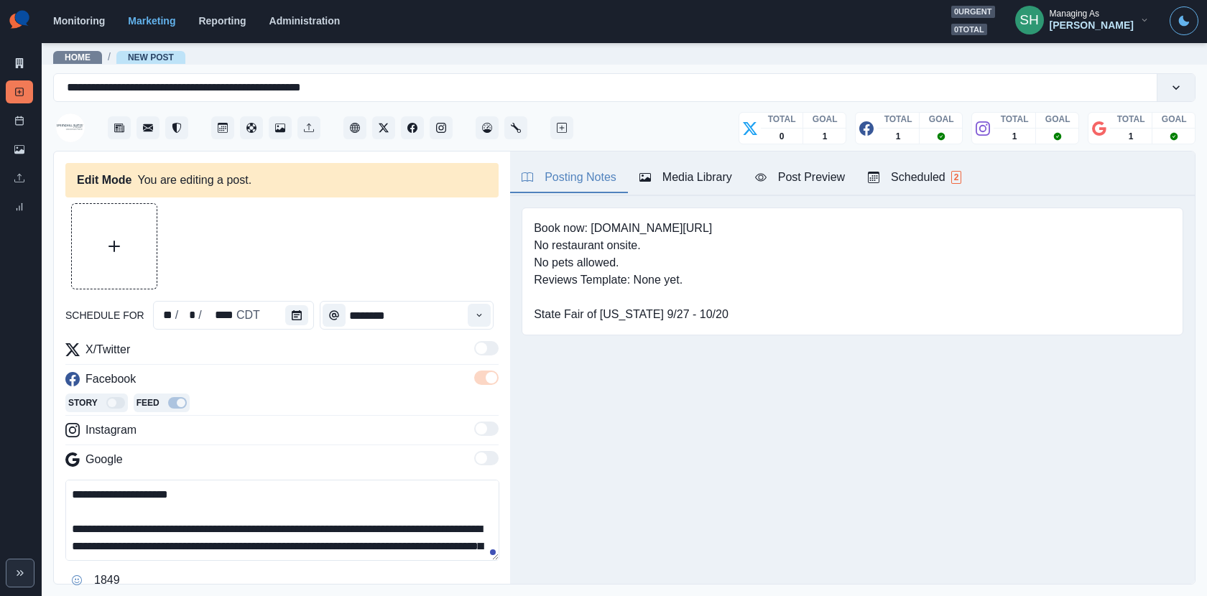
scroll to position [70, 0]
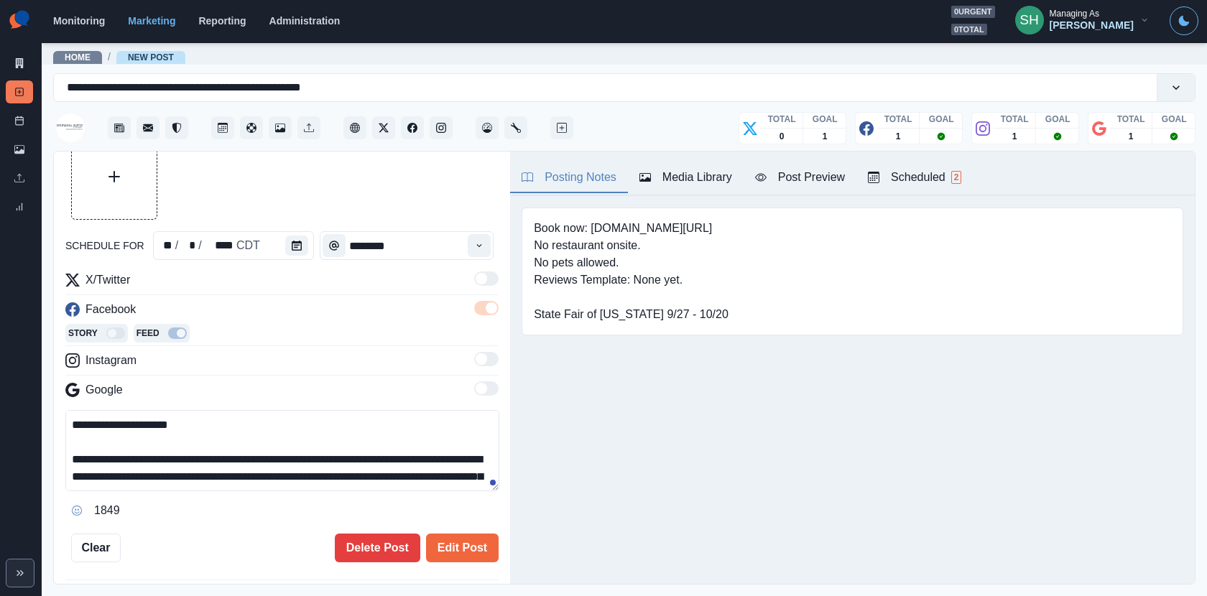
click at [132, 454] on textarea "**********" at bounding box center [282, 450] width 434 height 81
click at [387, 453] on textarea "**********" at bounding box center [282, 450] width 434 height 81
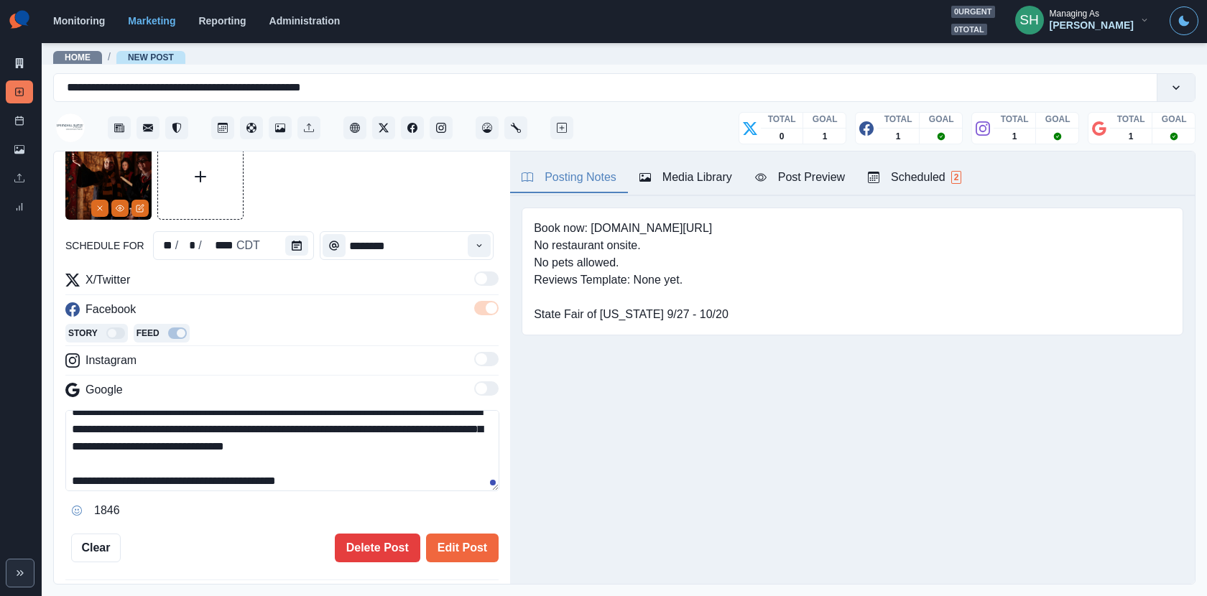
scroll to position [33, 0]
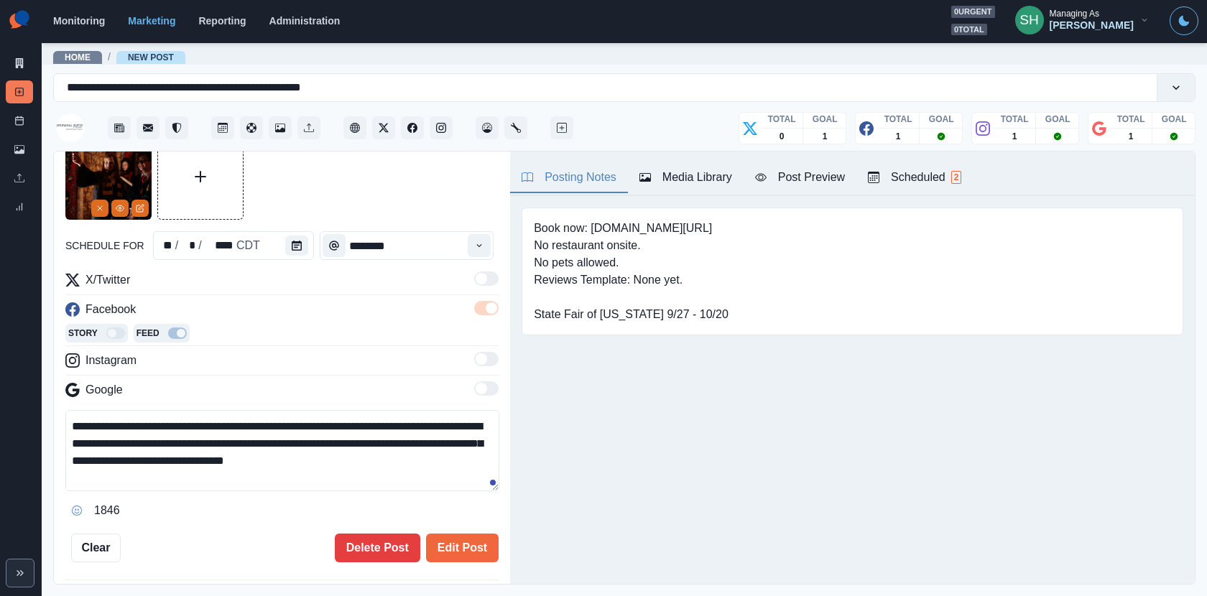
drag, startPoint x: 154, startPoint y: 469, endPoint x: 58, endPoint y: 423, distance: 106.0
click at [59, 423] on div "**********" at bounding box center [282, 369] width 456 height 434
type textarea "**********"
click at [489, 552] on button "Edit Post" at bounding box center [462, 548] width 73 height 29
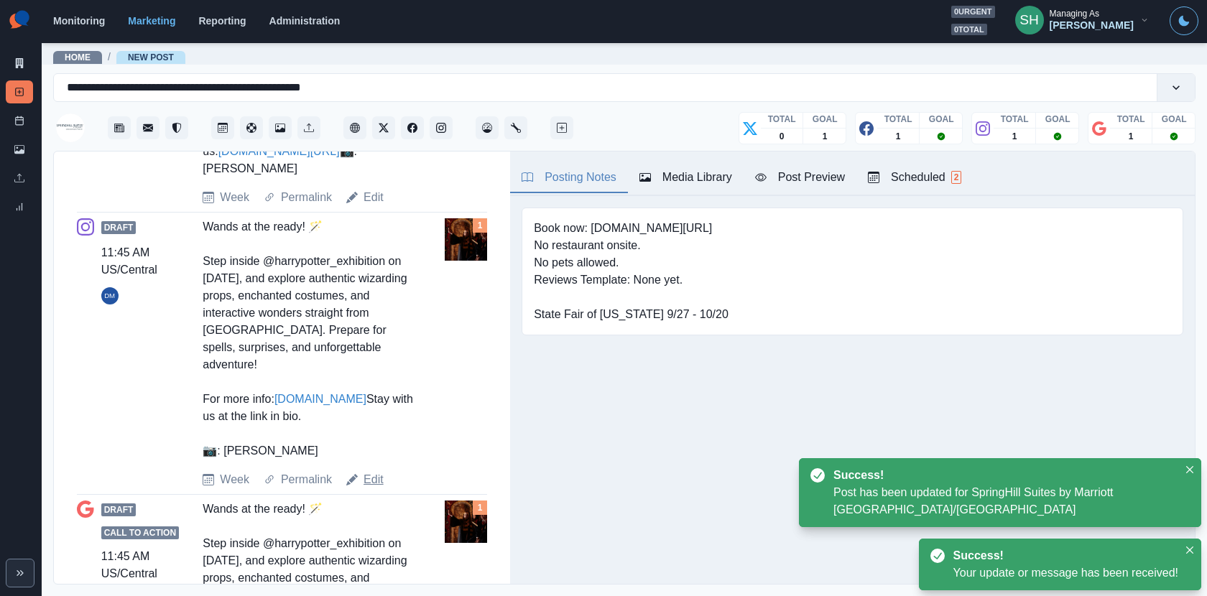
click at [371, 489] on link "Edit" at bounding box center [374, 479] width 20 height 17
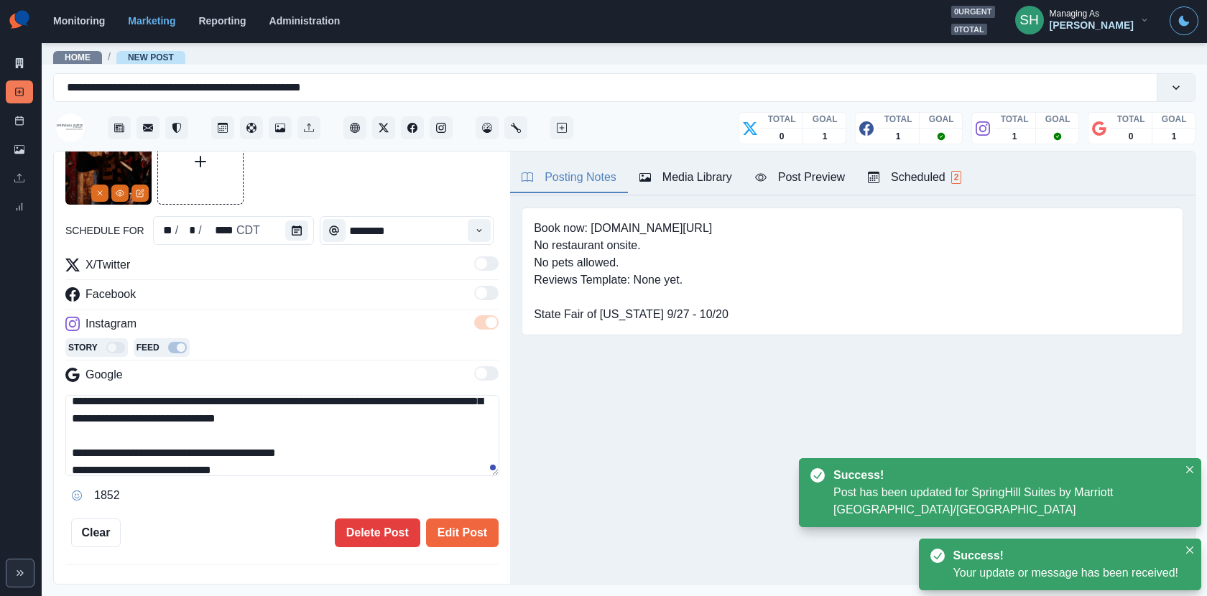
scroll to position [7, 0]
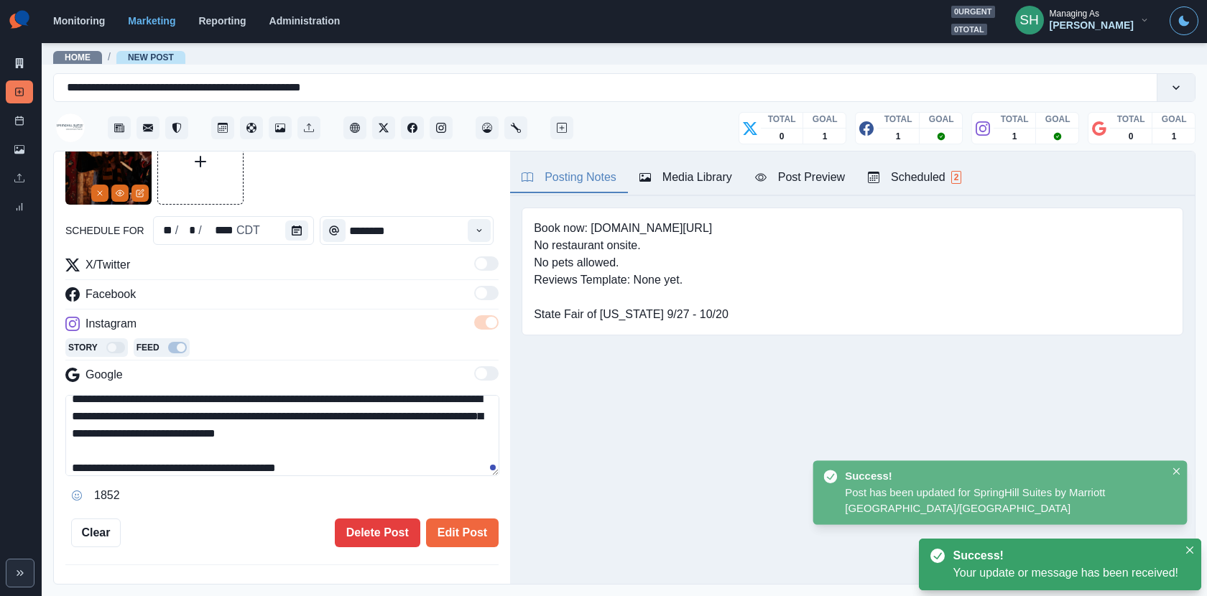
drag, startPoint x: 439, startPoint y: 468, endPoint x: 101, endPoint y: 415, distance: 341.8
click at [101, 415] on textarea "**********" at bounding box center [282, 435] width 434 height 81
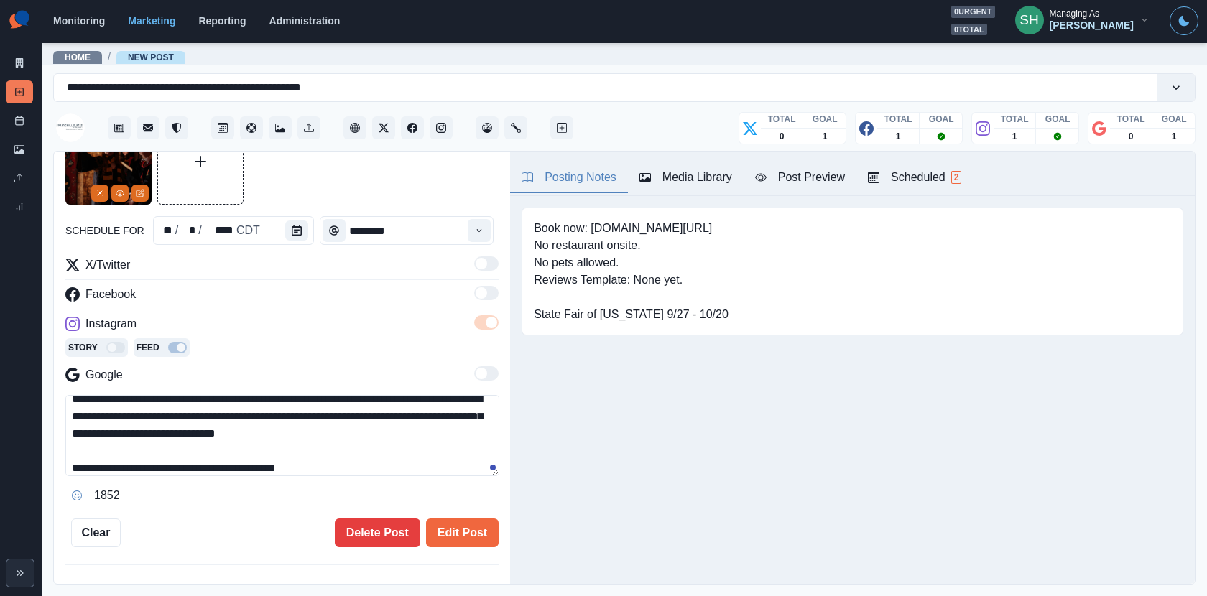
click at [92, 413] on textarea "**********" at bounding box center [282, 435] width 434 height 81
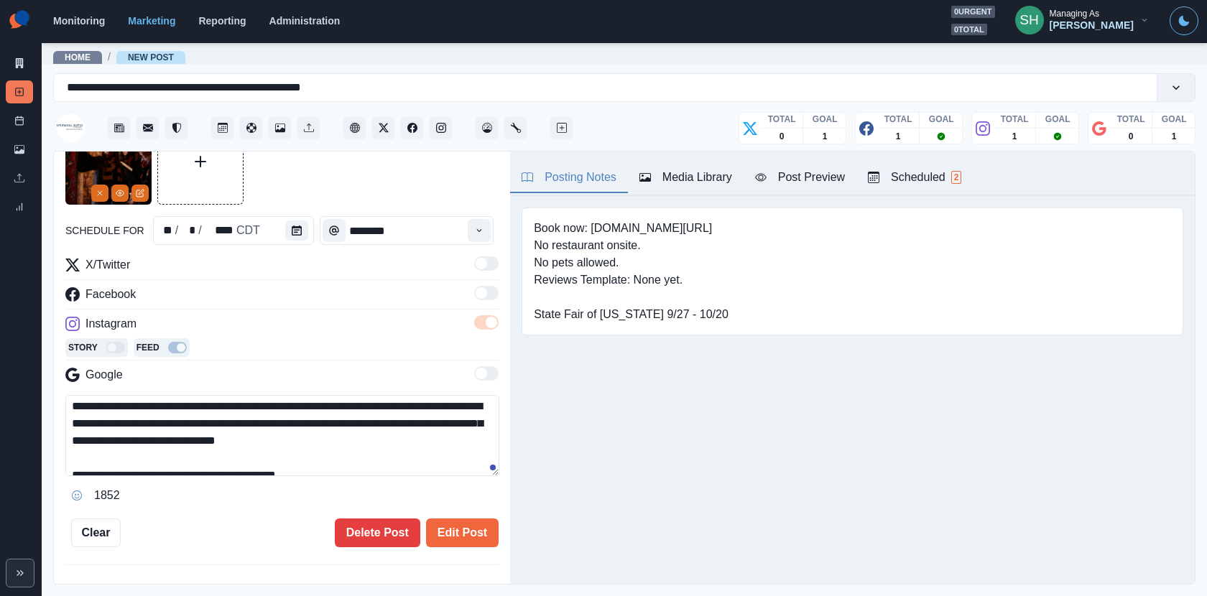
drag, startPoint x: 442, startPoint y: 433, endPoint x: 74, endPoint y: 410, distance: 368.6
click at [74, 410] on textarea "**********" at bounding box center [282, 435] width 434 height 81
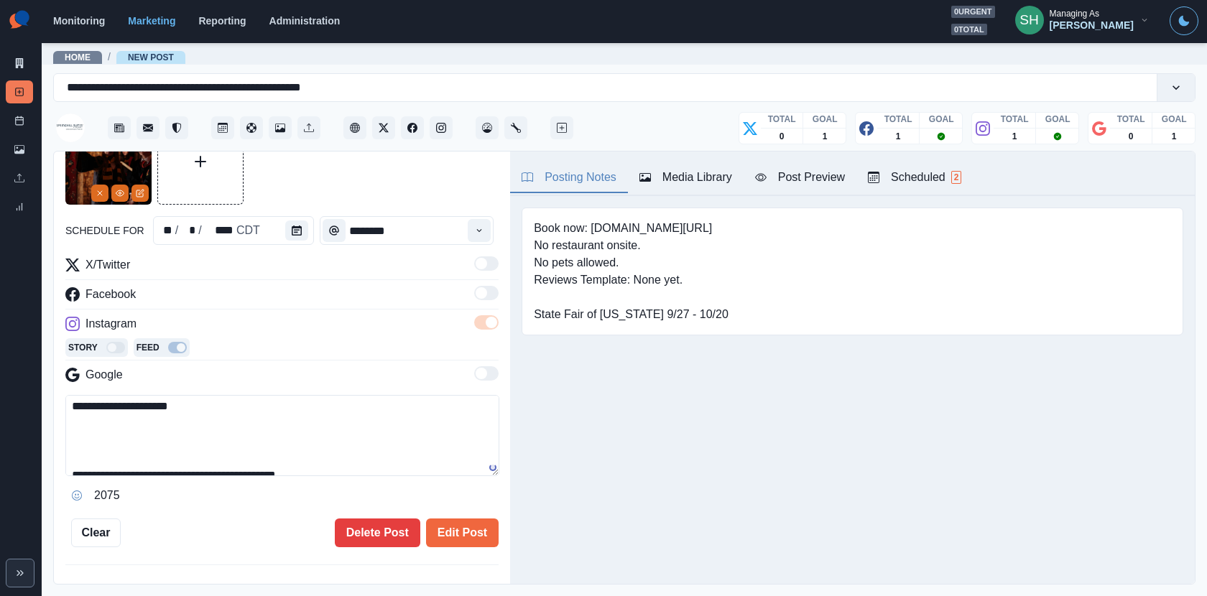
paste textarea "**********"
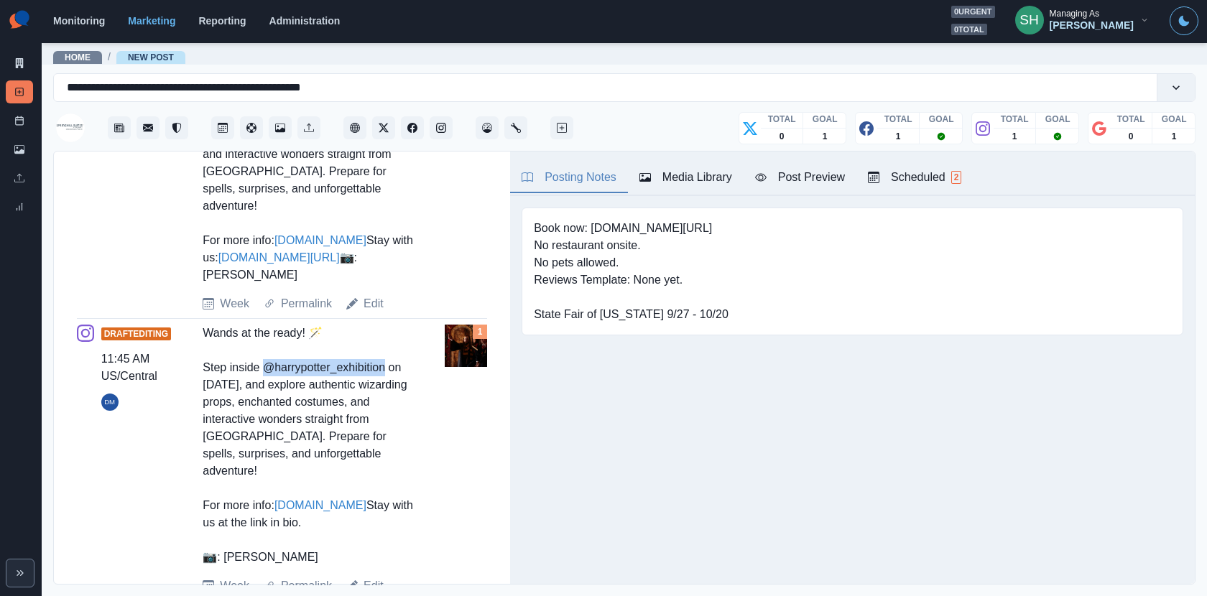
drag, startPoint x: 387, startPoint y: 399, endPoint x: 267, endPoint y: 398, distance: 120.0
click at [267, 398] on div "Wands at the ready! 🪄 Step inside @harrypotter_exhibition on October 24, 2025, …" at bounding box center [309, 445] width 212 height 241
copy div "harrypotter_exhibition"
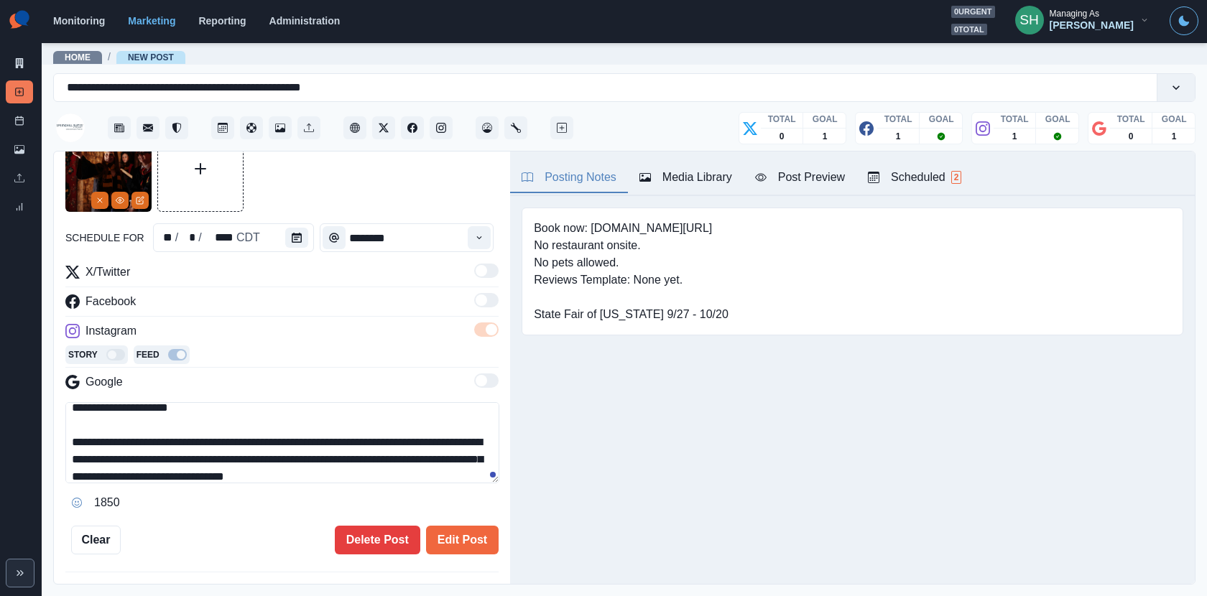
drag, startPoint x: 272, startPoint y: 437, endPoint x: 154, endPoint y: 435, distance: 117.8
click at [154, 435] on textarea "**********" at bounding box center [282, 442] width 434 height 81
paste textarea "*"
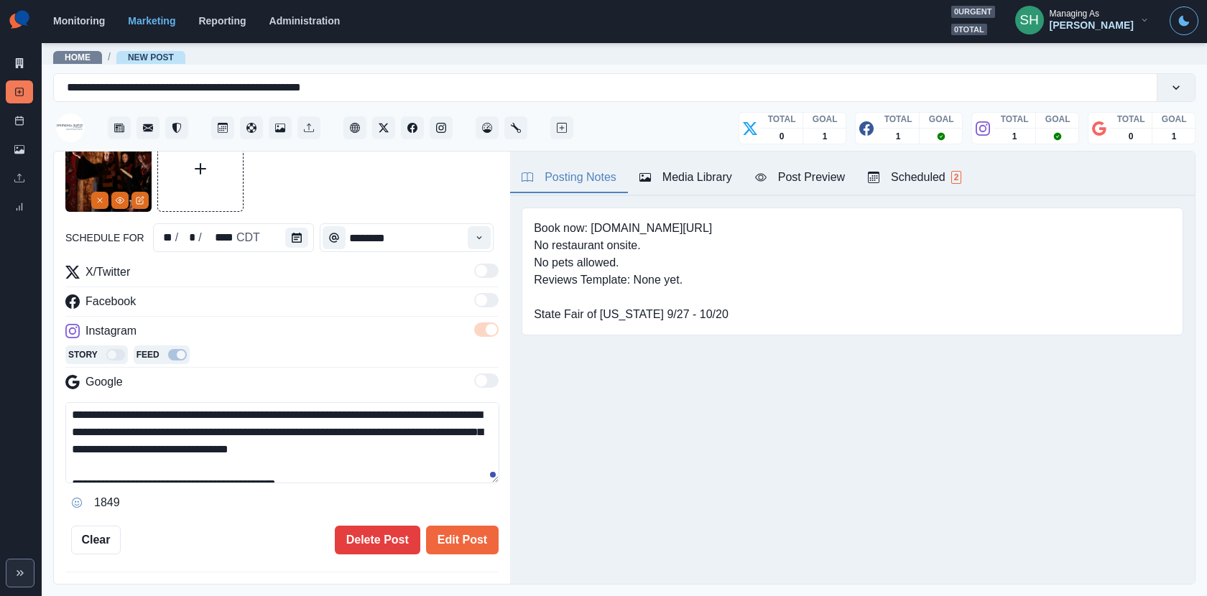
drag, startPoint x: 207, startPoint y: 433, endPoint x: 71, endPoint y: 415, distance: 137.1
click at [71, 415] on textarea "**********" at bounding box center [282, 442] width 434 height 81
type textarea "**********"
click at [463, 545] on button "Edit Post" at bounding box center [462, 540] width 73 height 29
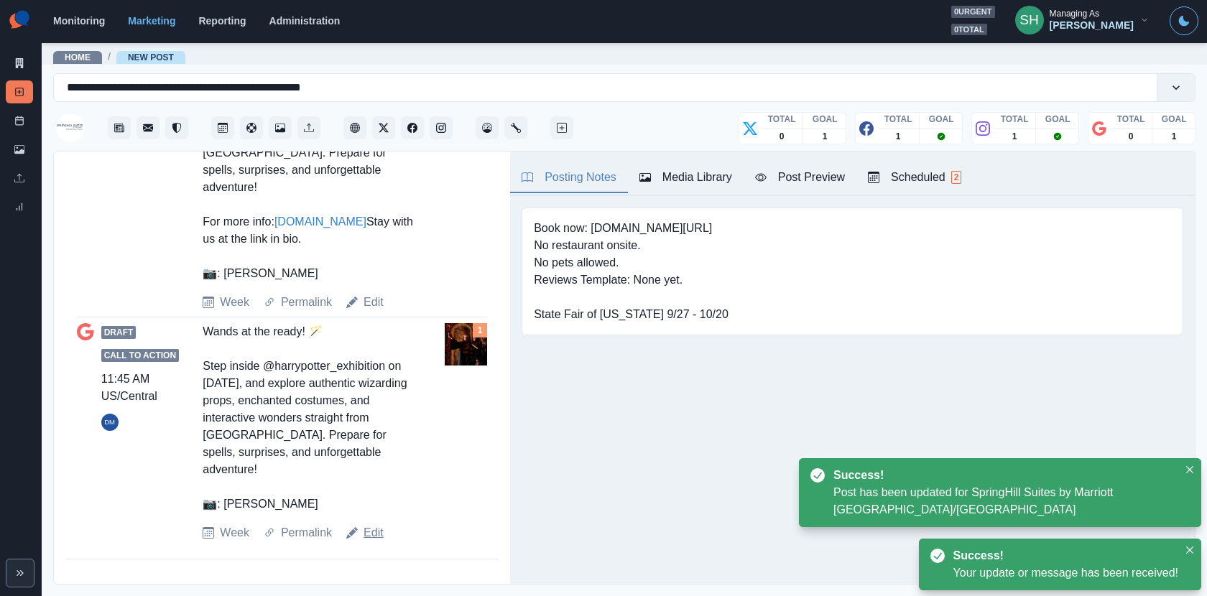
click at [373, 531] on link "Edit" at bounding box center [374, 532] width 20 height 17
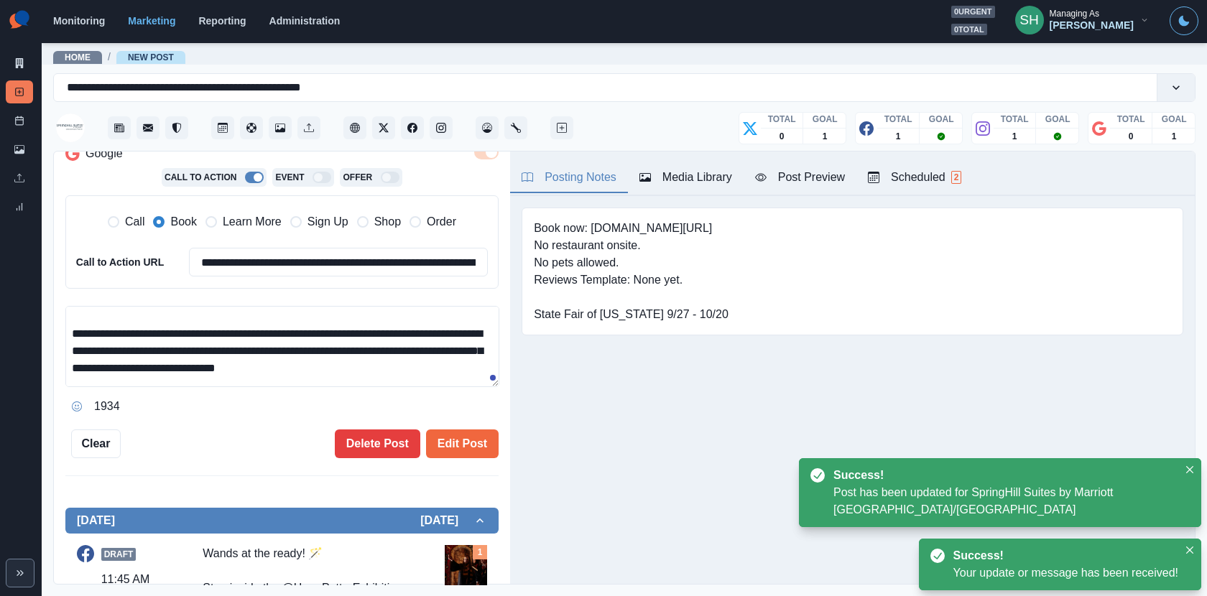
drag, startPoint x: 444, startPoint y: 369, endPoint x: 60, endPoint y: 334, distance: 386.0
click at [60, 334] on div "**********" at bounding box center [282, 369] width 456 height 434
paste textarea "***"
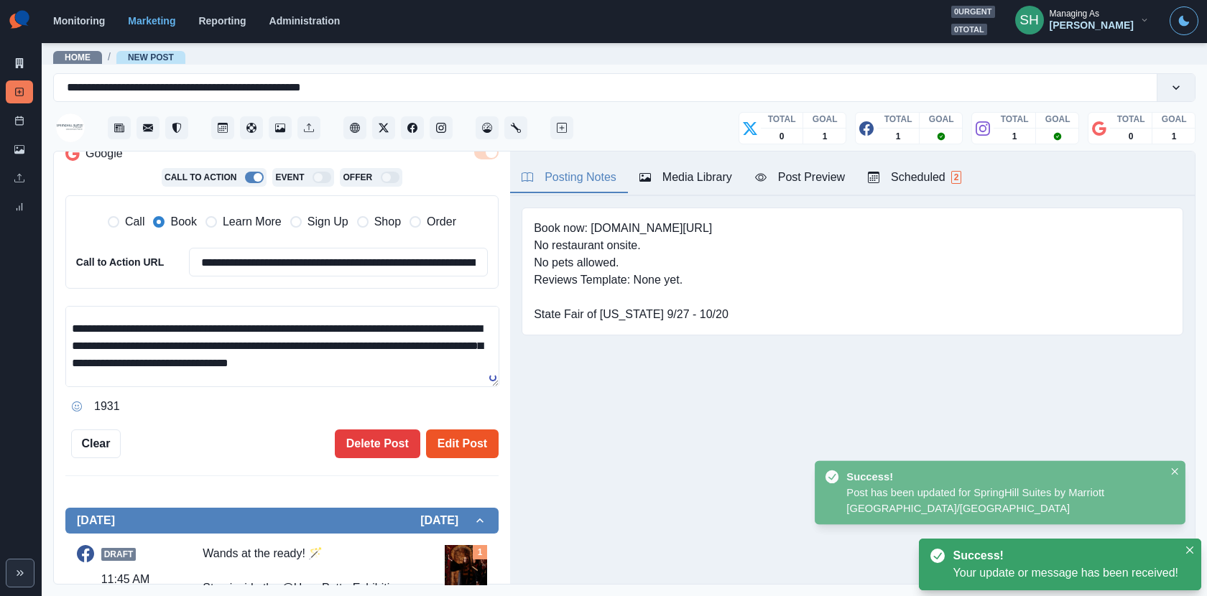
type textarea "**********"
click at [468, 433] on button "Edit Post" at bounding box center [462, 444] width 73 height 29
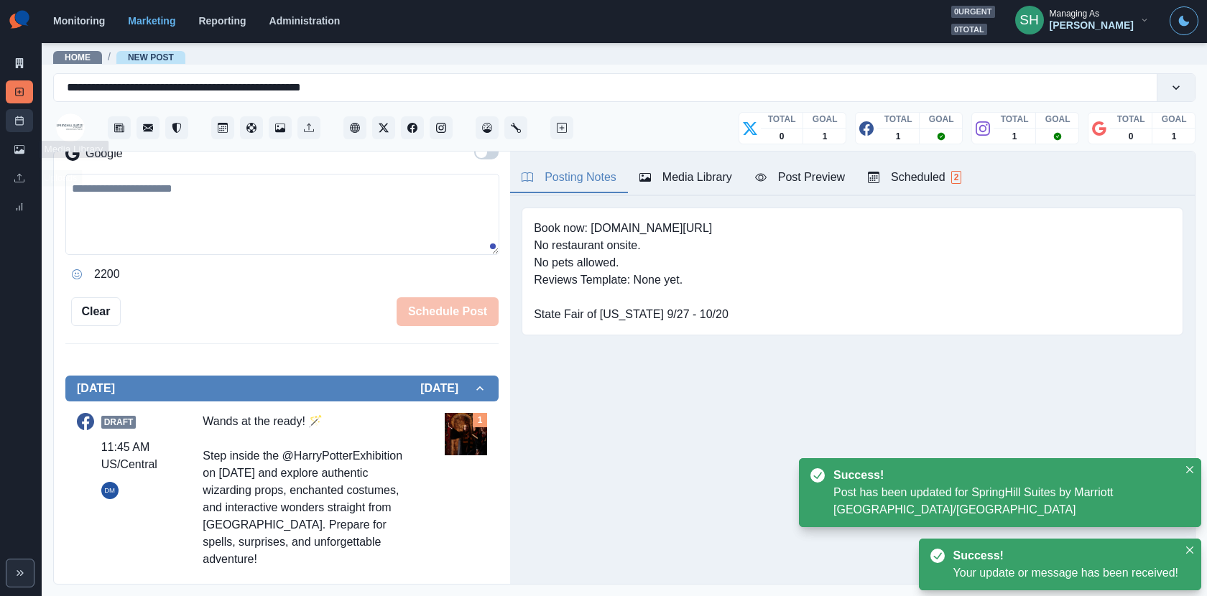
click at [13, 128] on link "Post Schedule" at bounding box center [19, 120] width 27 height 23
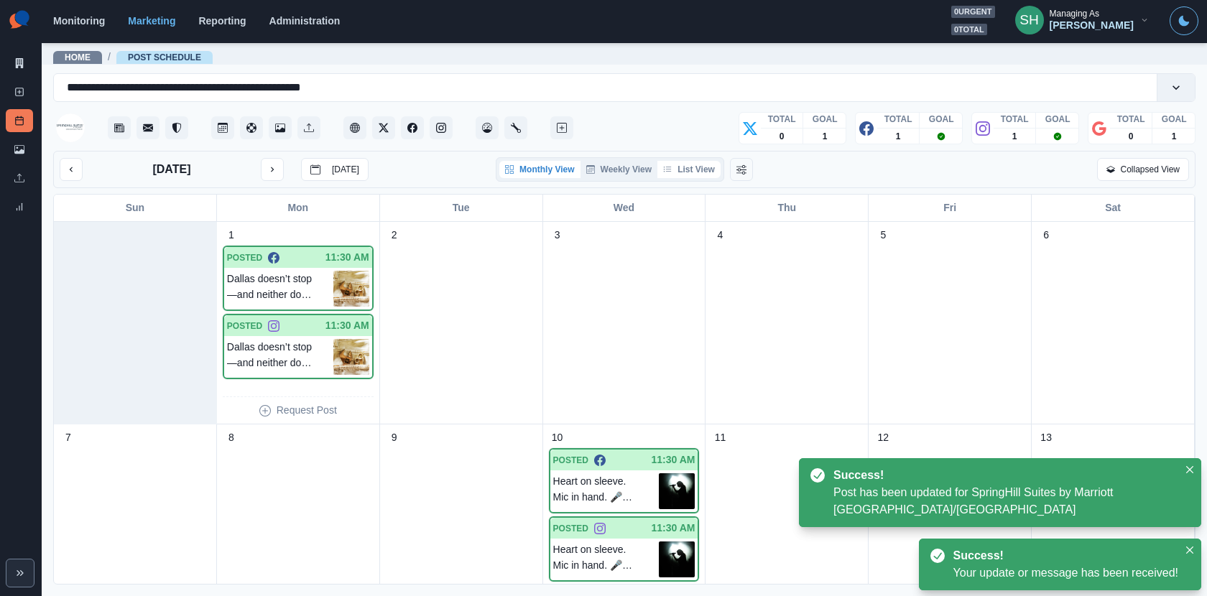
click at [694, 170] on button "List View" at bounding box center [688, 169] width 63 height 17
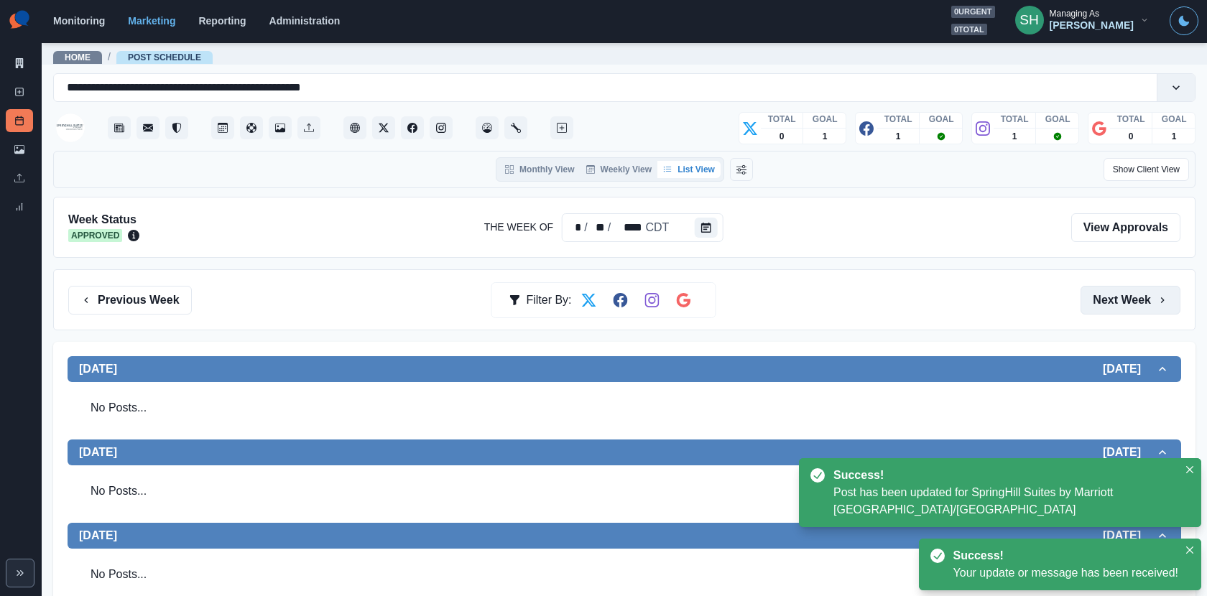
click at [1129, 295] on button "Next Week" at bounding box center [1131, 300] width 100 height 29
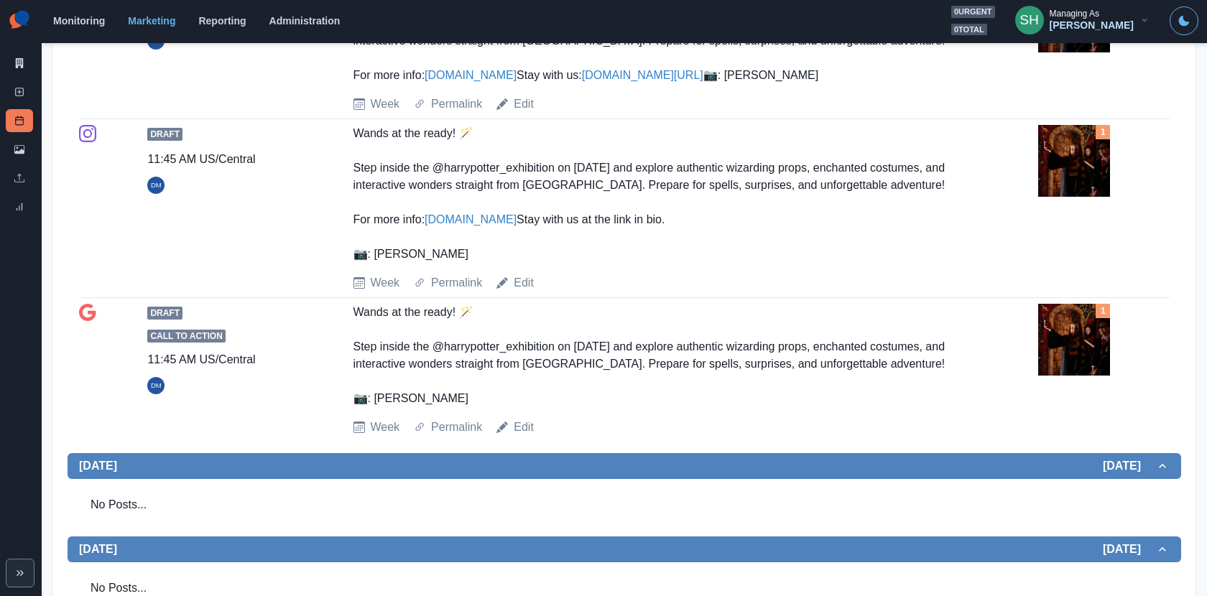
click at [1080, 197] on img at bounding box center [1074, 161] width 72 height 72
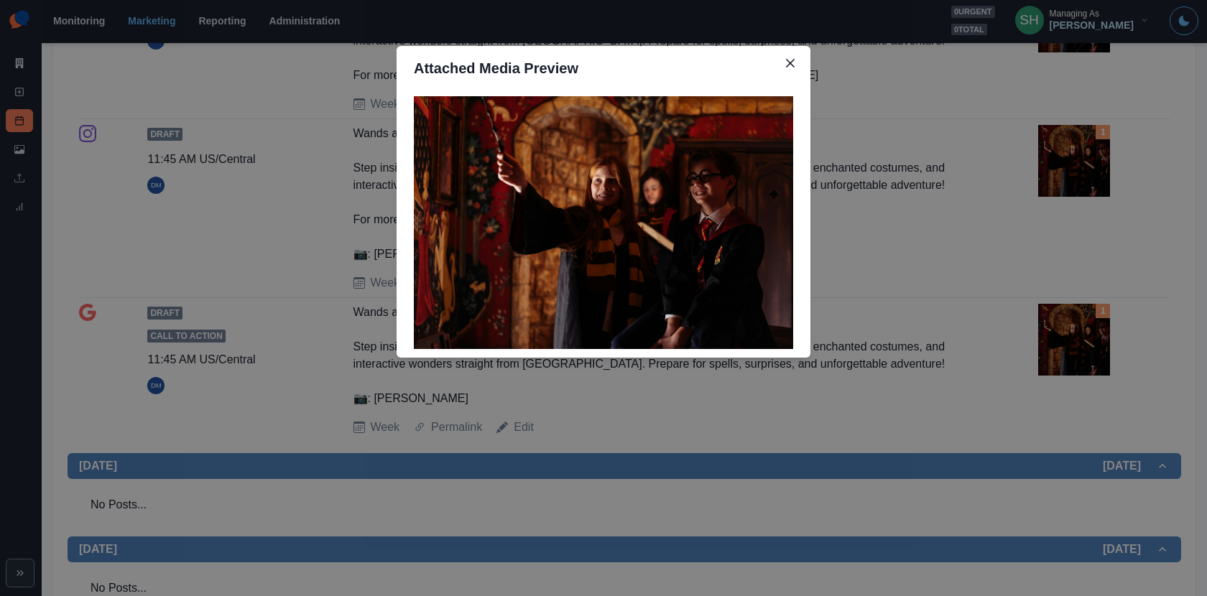
click at [1063, 246] on div "Attached Media Preview" at bounding box center [603, 298] width 1207 height 596
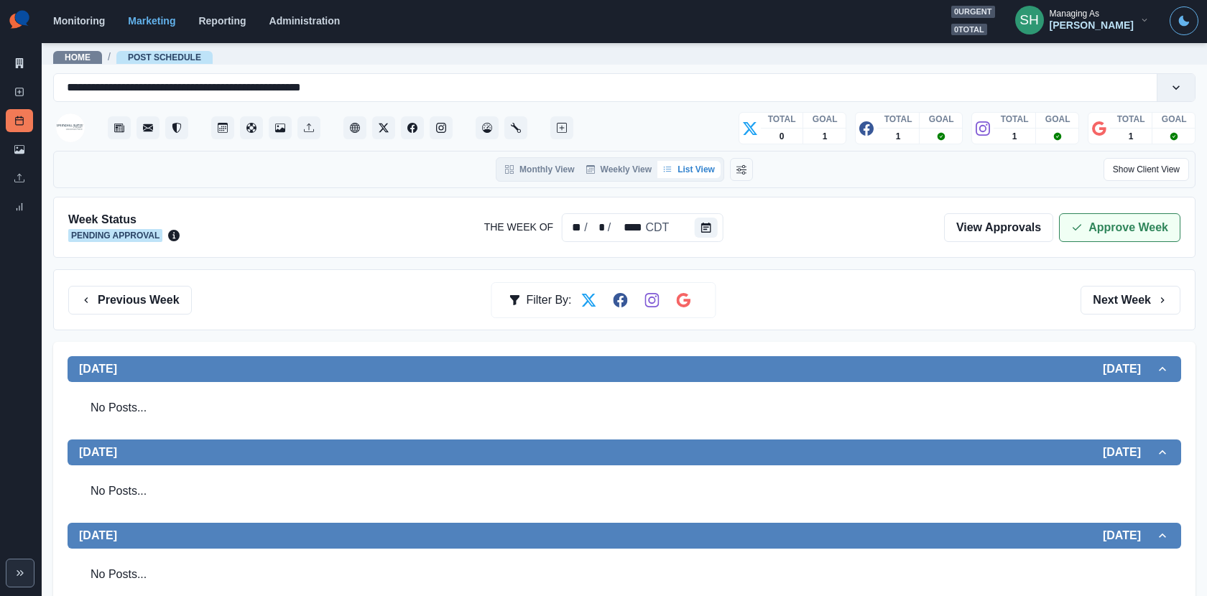
click at [1081, 230] on icon "button" at bounding box center [1076, 227] width 11 height 11
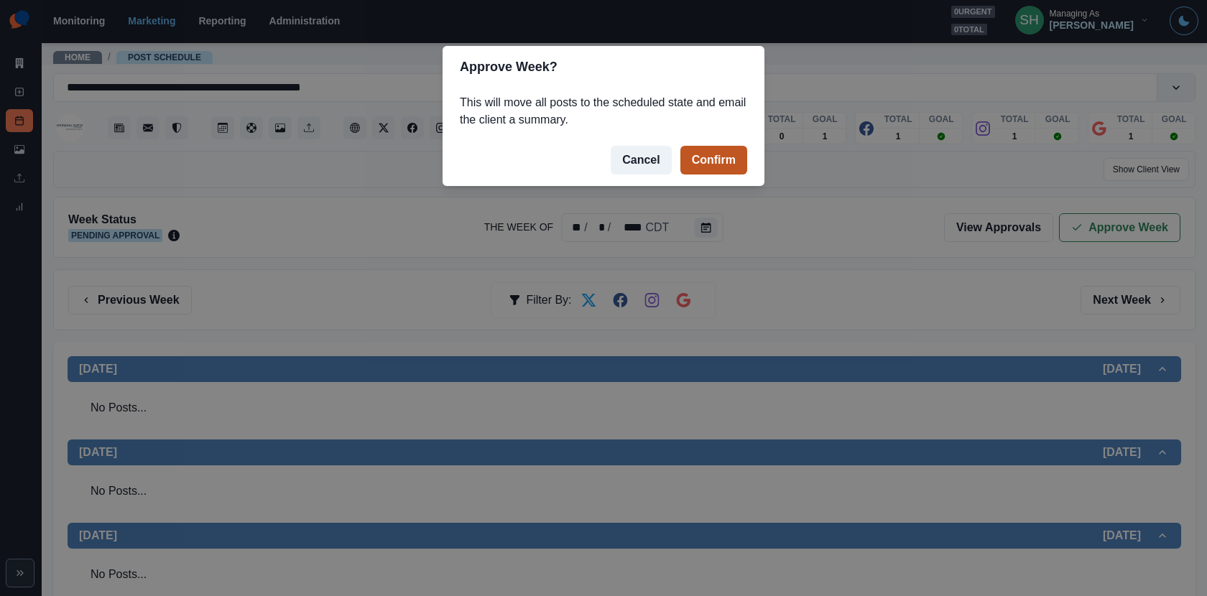
click at [731, 163] on button "Confirm" at bounding box center [713, 160] width 67 height 29
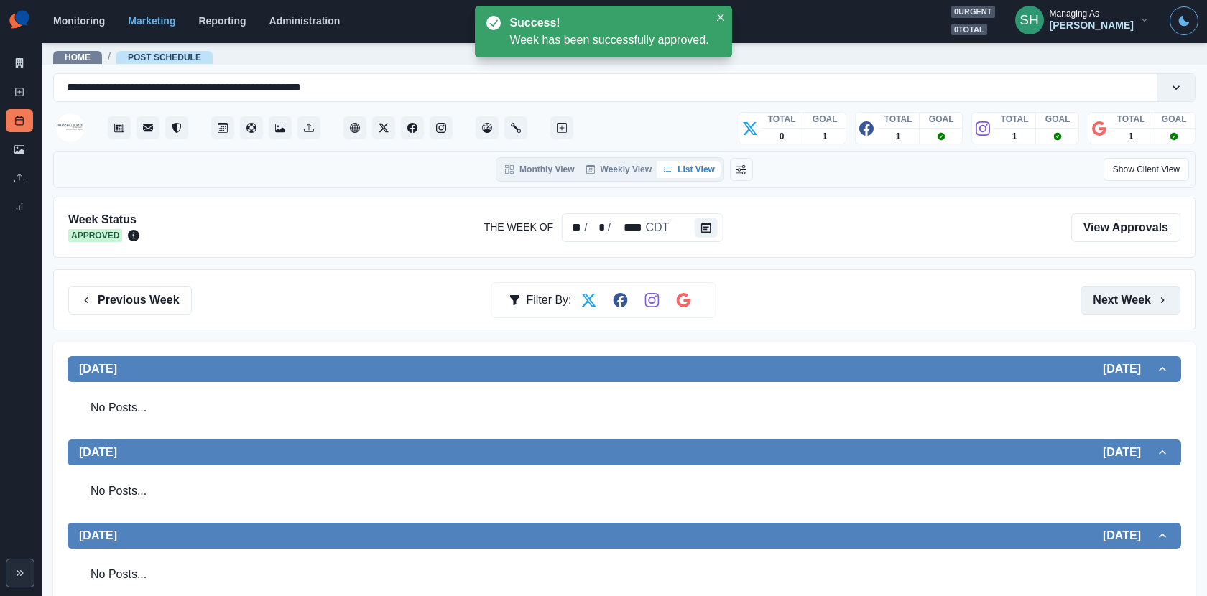
click at [1142, 293] on button "Next Week" at bounding box center [1131, 300] width 100 height 29
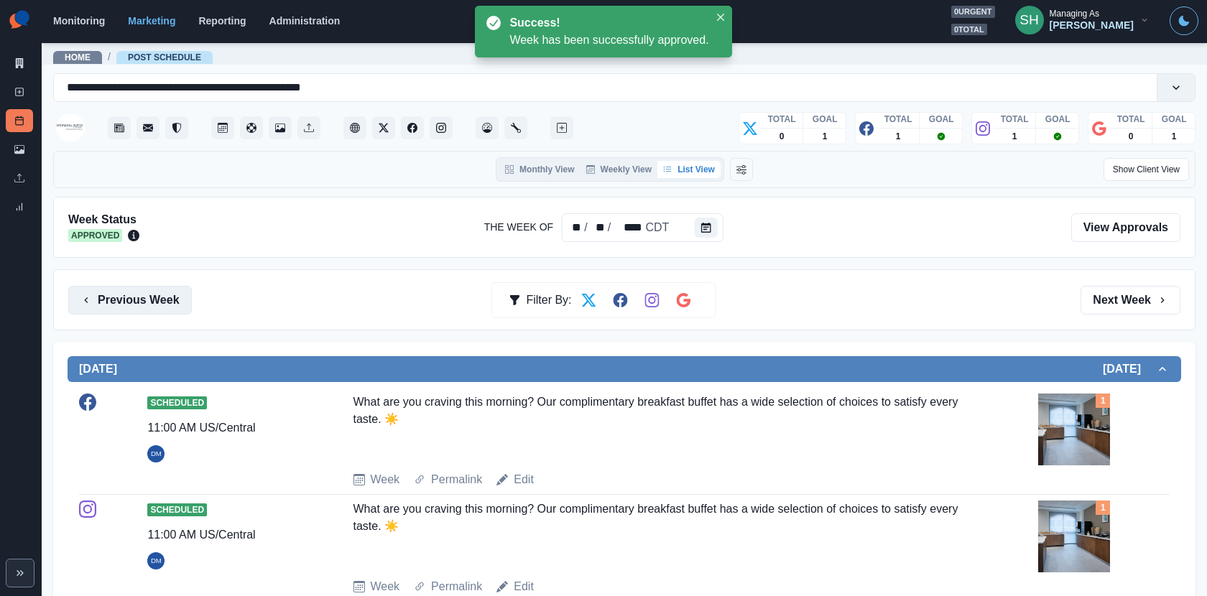
click at [122, 286] on button "Previous Week" at bounding box center [130, 300] width 124 height 29
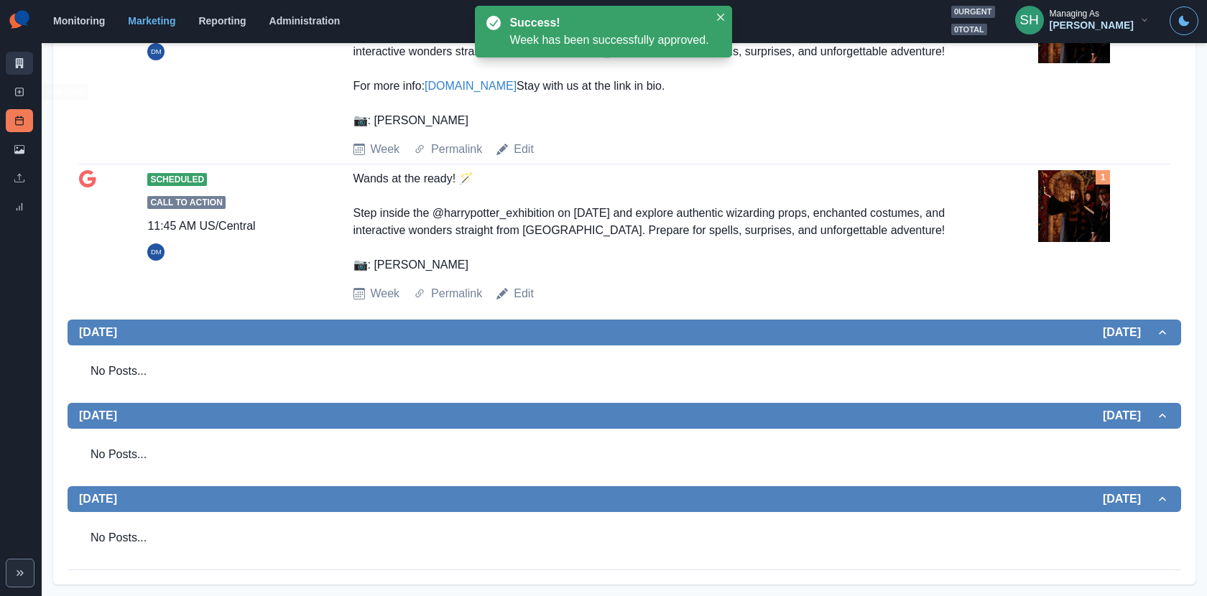
click at [17, 52] on link "Marketing Summary" at bounding box center [19, 63] width 27 height 23
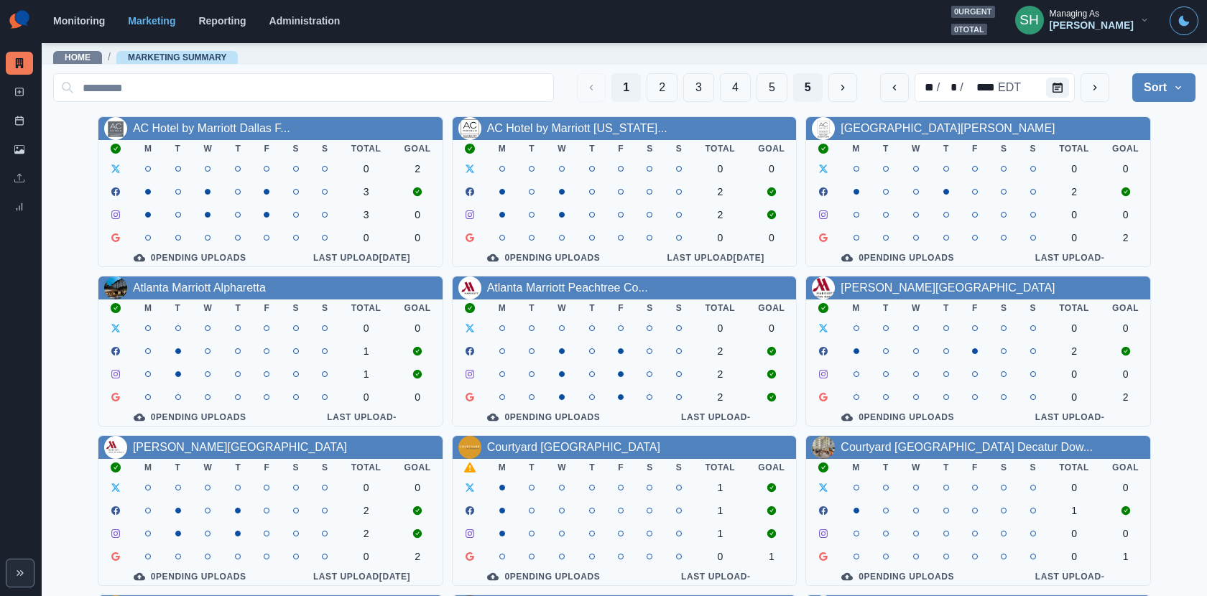
click at [820, 93] on button "5" at bounding box center [807, 87] width 29 height 29
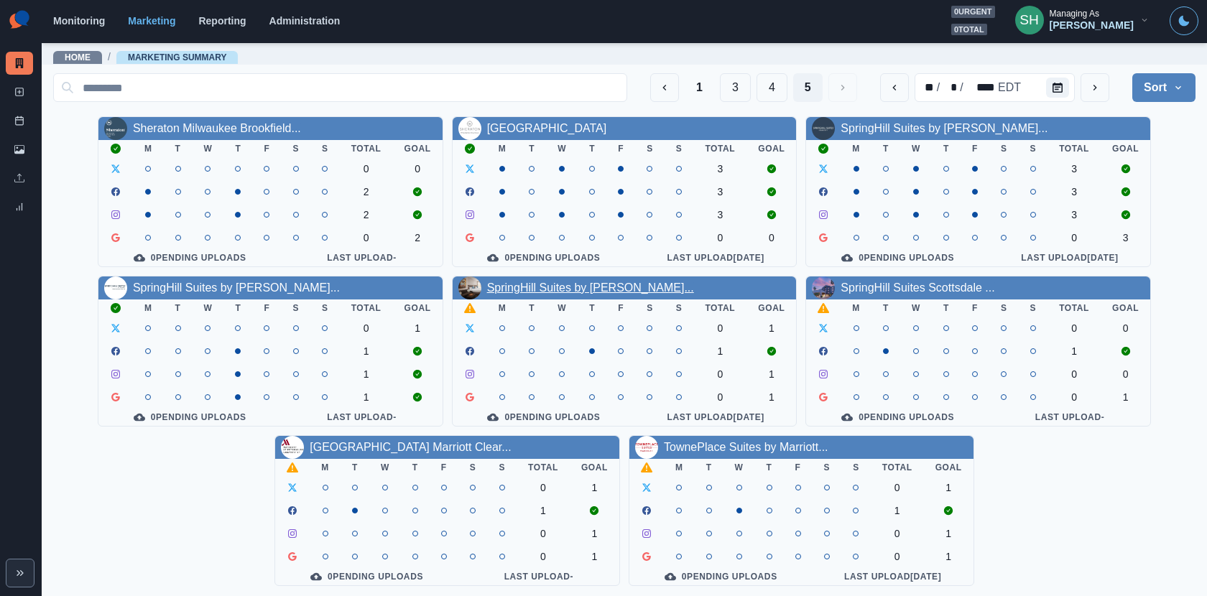
click at [583, 292] on link "SpringHill Suites by Marriott..." at bounding box center [590, 288] width 207 height 12
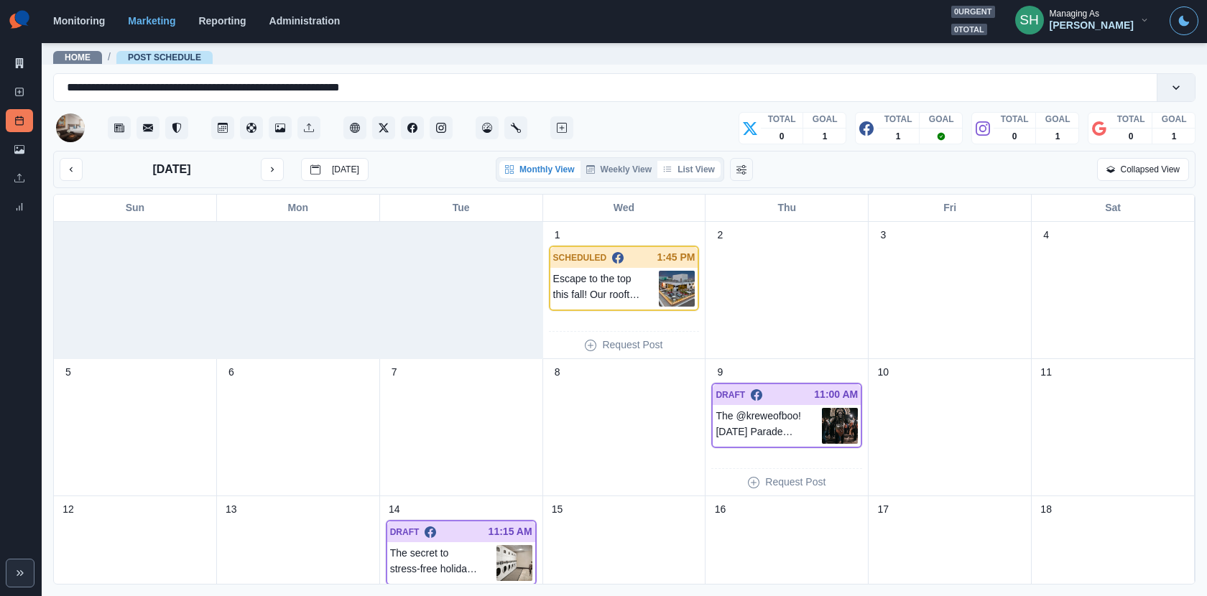
click at [710, 165] on button "List View" at bounding box center [688, 169] width 63 height 17
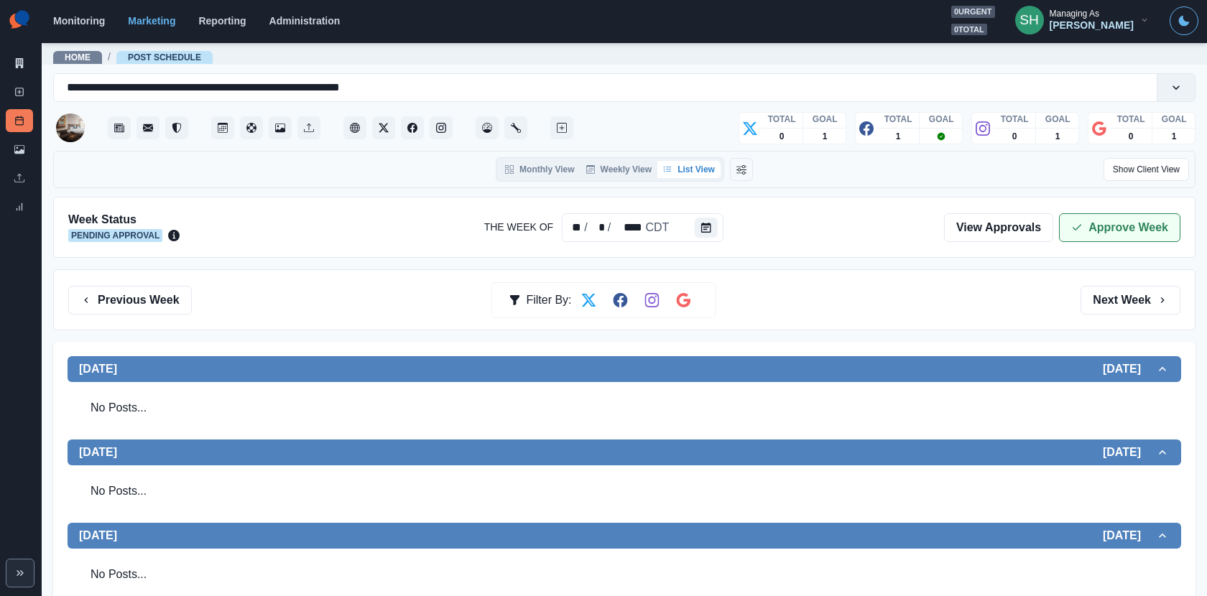
click at [1094, 228] on button "Approve Week" at bounding box center [1119, 227] width 121 height 29
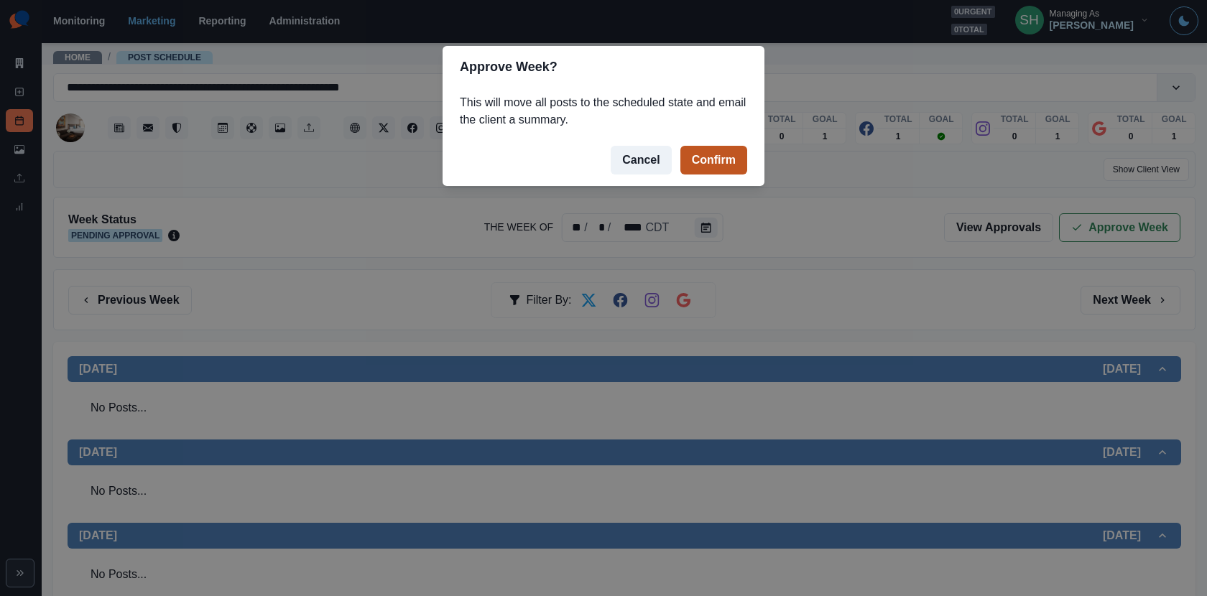
click at [726, 157] on button "Confirm" at bounding box center [713, 160] width 67 height 29
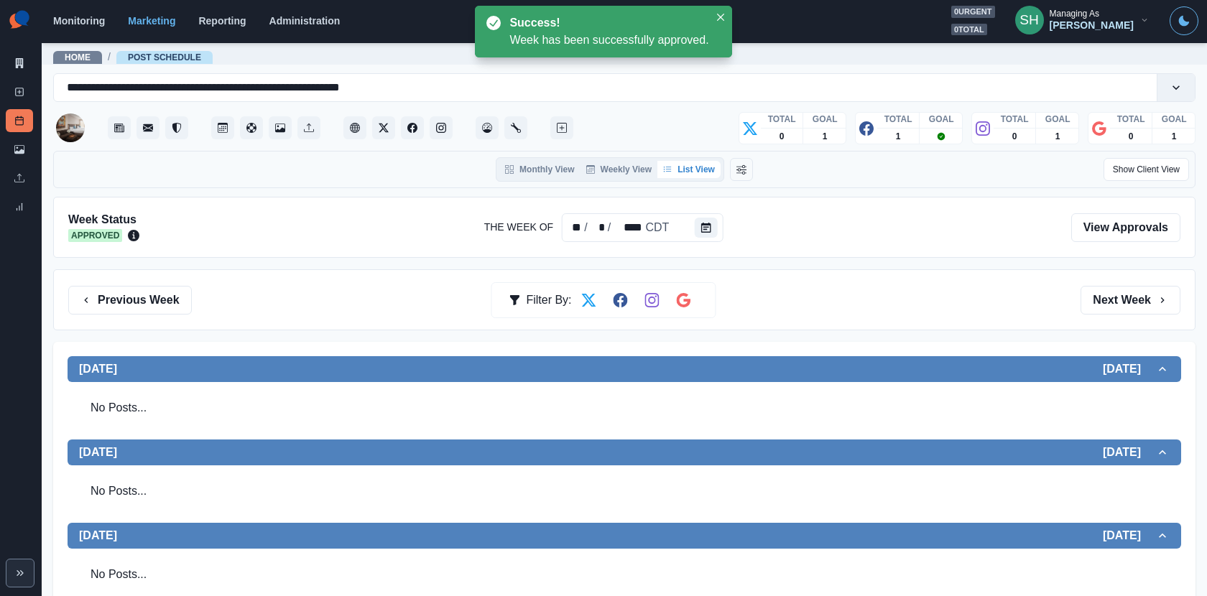
click at [1110, 277] on div "Previous Week Filter By: Next Week" at bounding box center [624, 299] width 1142 height 61
click at [1110, 293] on button "Next Week" at bounding box center [1131, 300] width 100 height 29
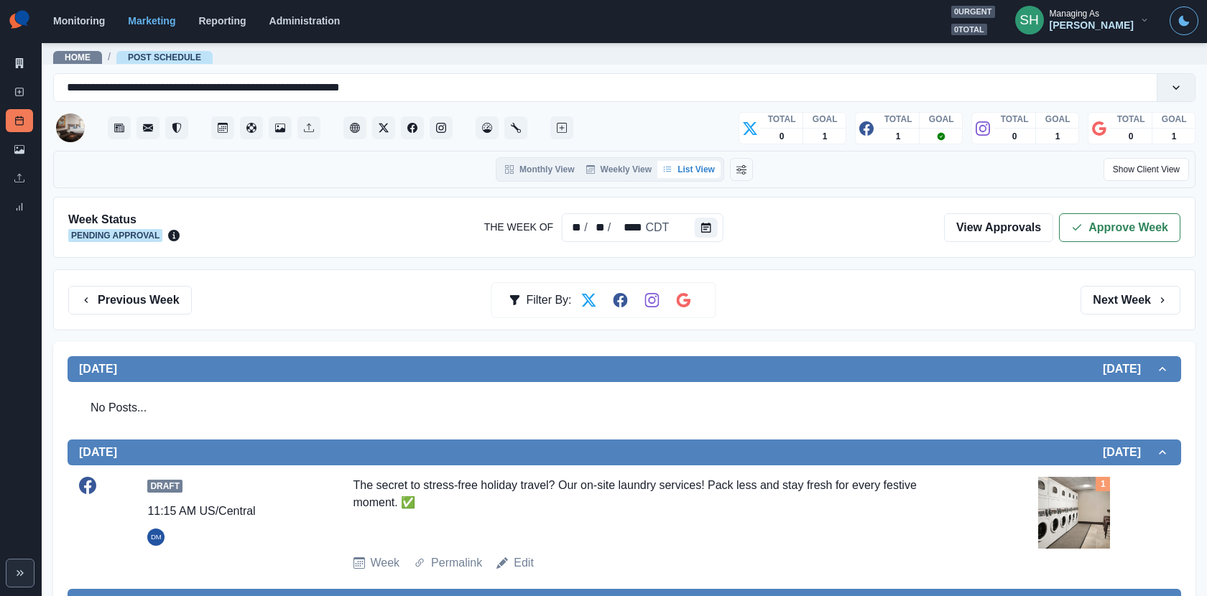
click at [1090, 244] on div "Week Status Pending Approval The Week Of ** / ** / **** CDT View Approvals Appr…" at bounding box center [624, 227] width 1142 height 61
click at [1073, 225] on icon "button" at bounding box center [1076, 227] width 11 height 11
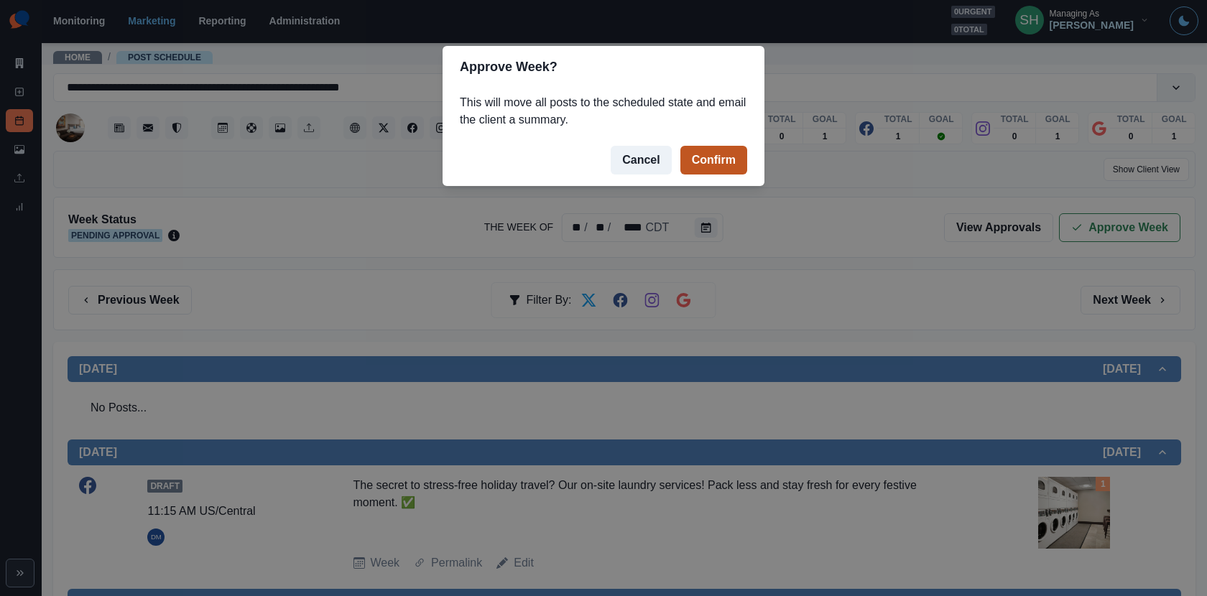
click at [703, 158] on button "Confirm" at bounding box center [713, 160] width 67 height 29
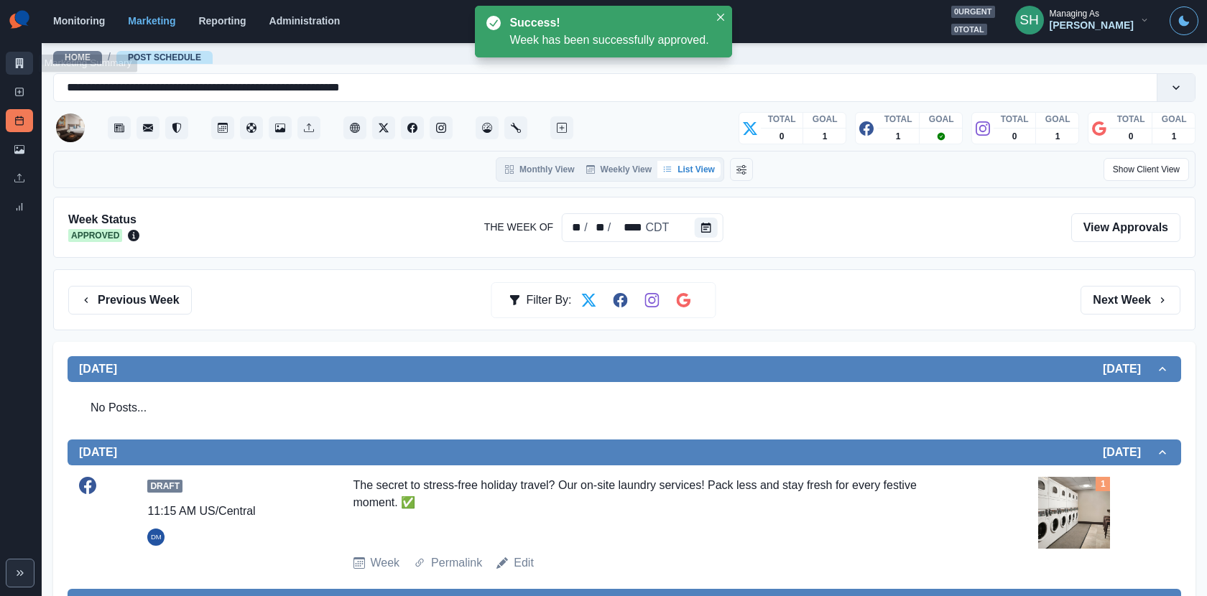
click at [18, 65] on icon at bounding box center [20, 63] width 8 height 10
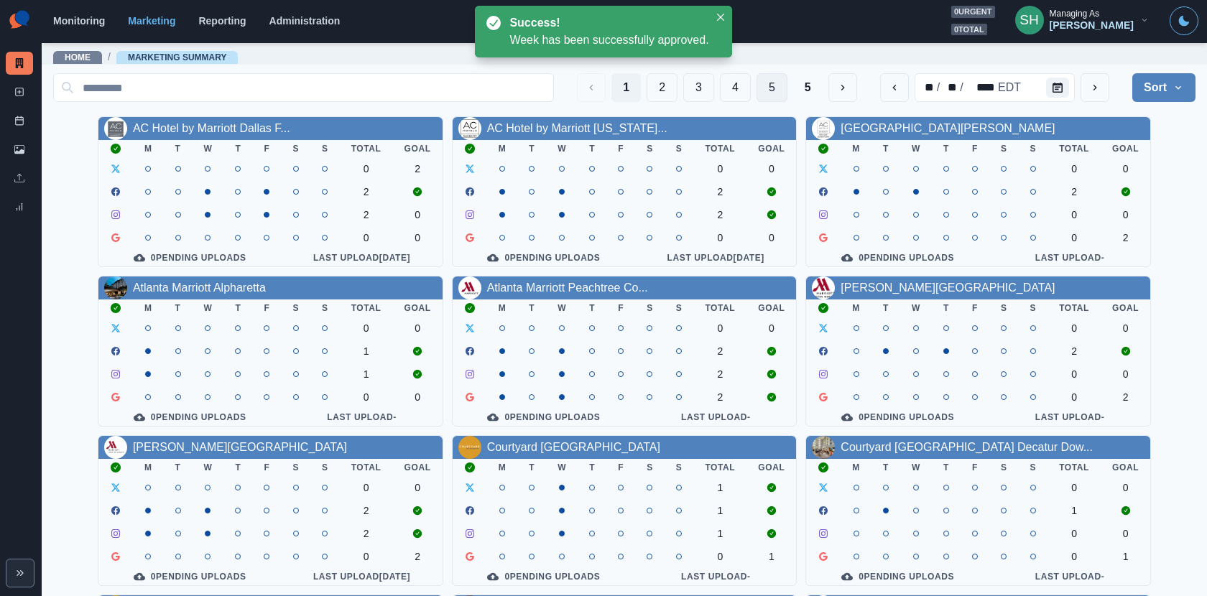
click at [786, 80] on button "5" at bounding box center [772, 87] width 31 height 29
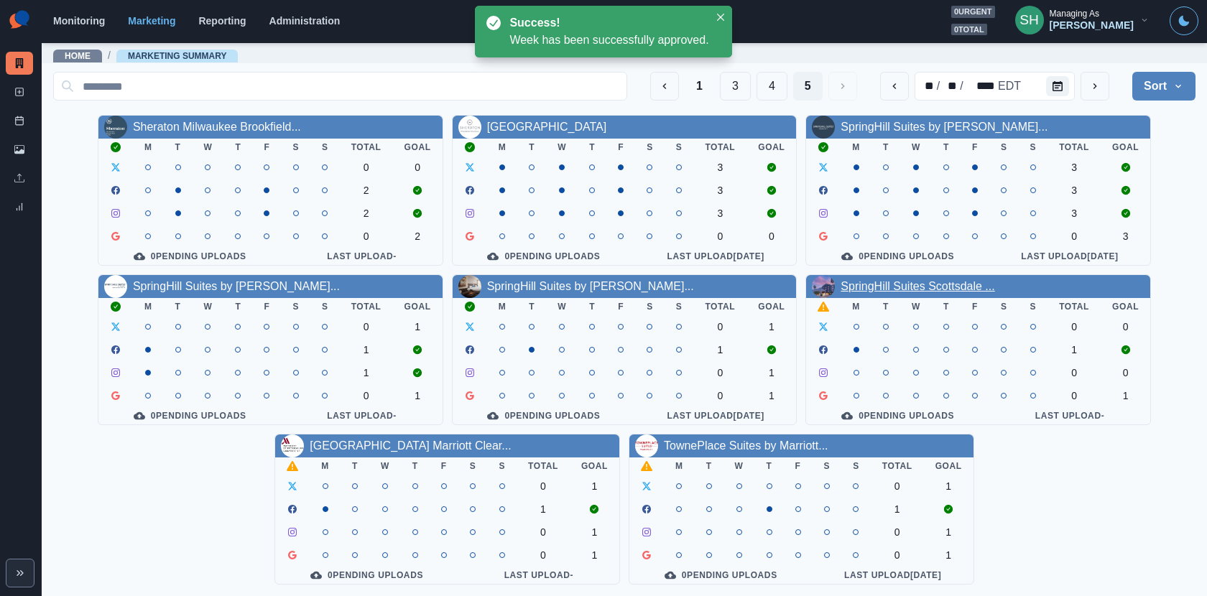
click at [894, 282] on link "SpringHill Suites Scottsdale ..." at bounding box center [918, 286] width 154 height 12
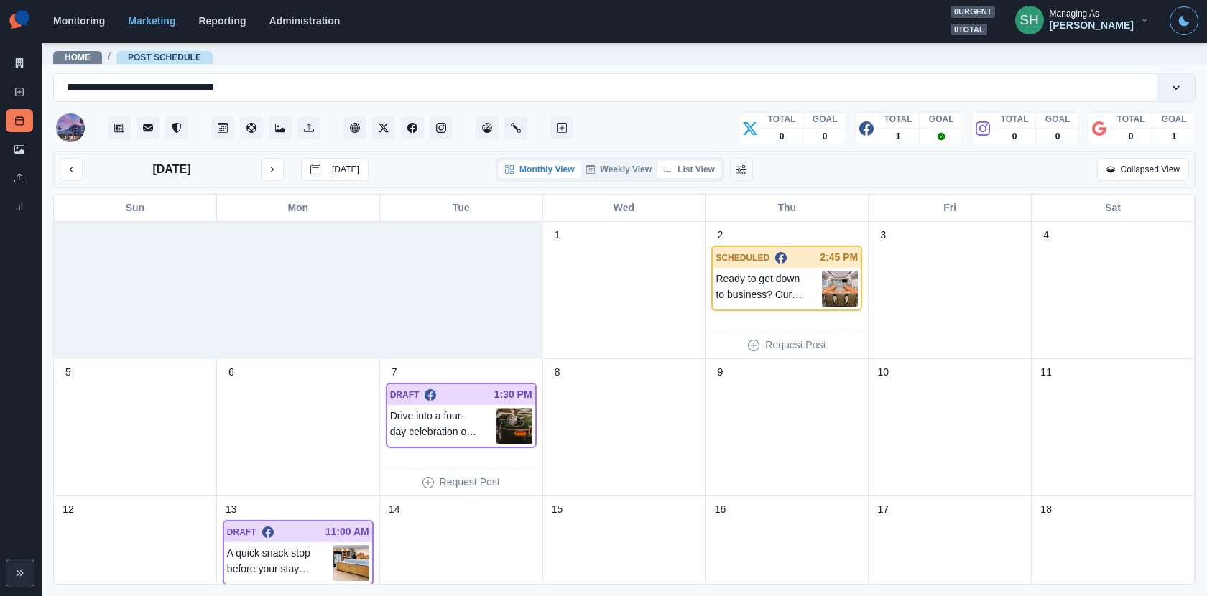
click at [680, 168] on button "List View" at bounding box center [688, 169] width 63 height 17
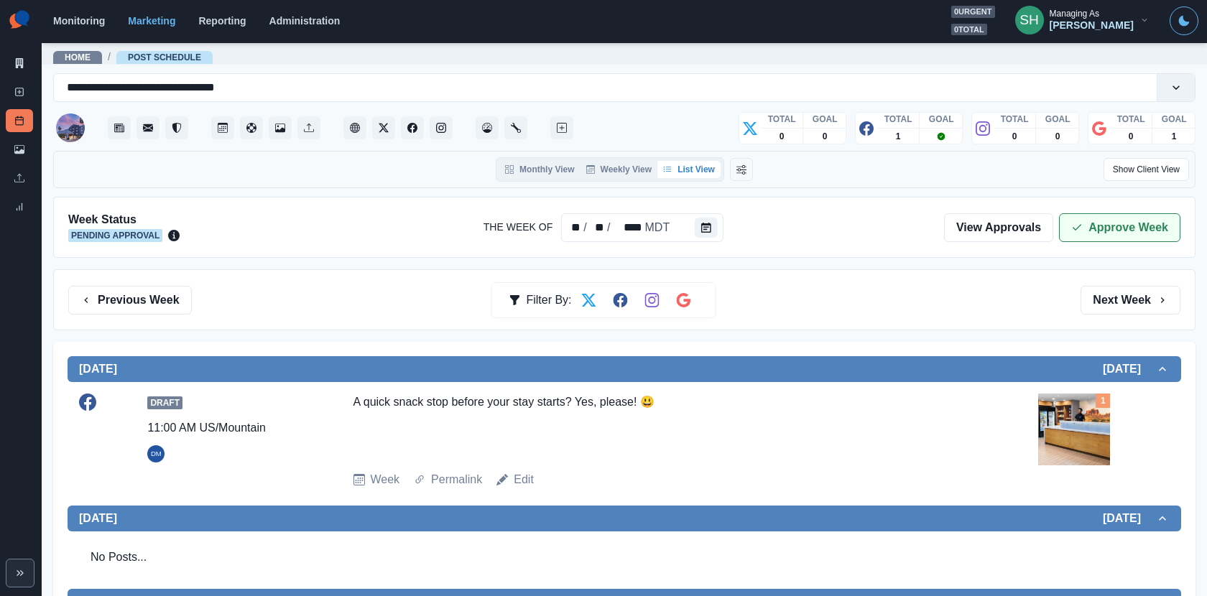
click at [1099, 226] on button "Approve Week" at bounding box center [1119, 227] width 121 height 29
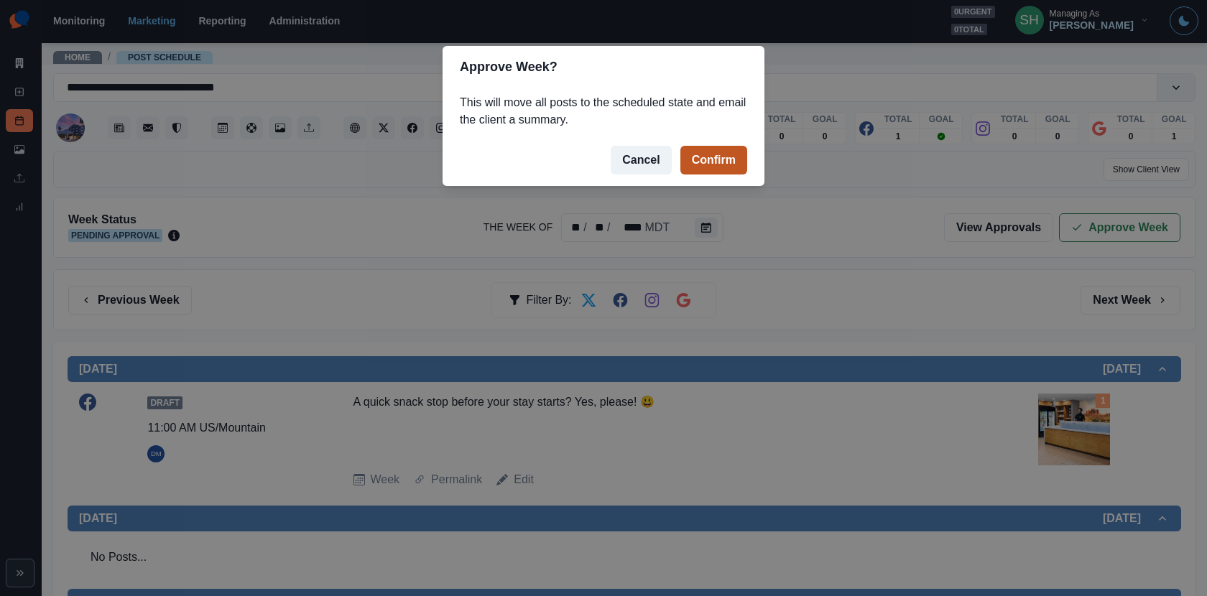
click at [698, 162] on button "Confirm" at bounding box center [713, 160] width 67 height 29
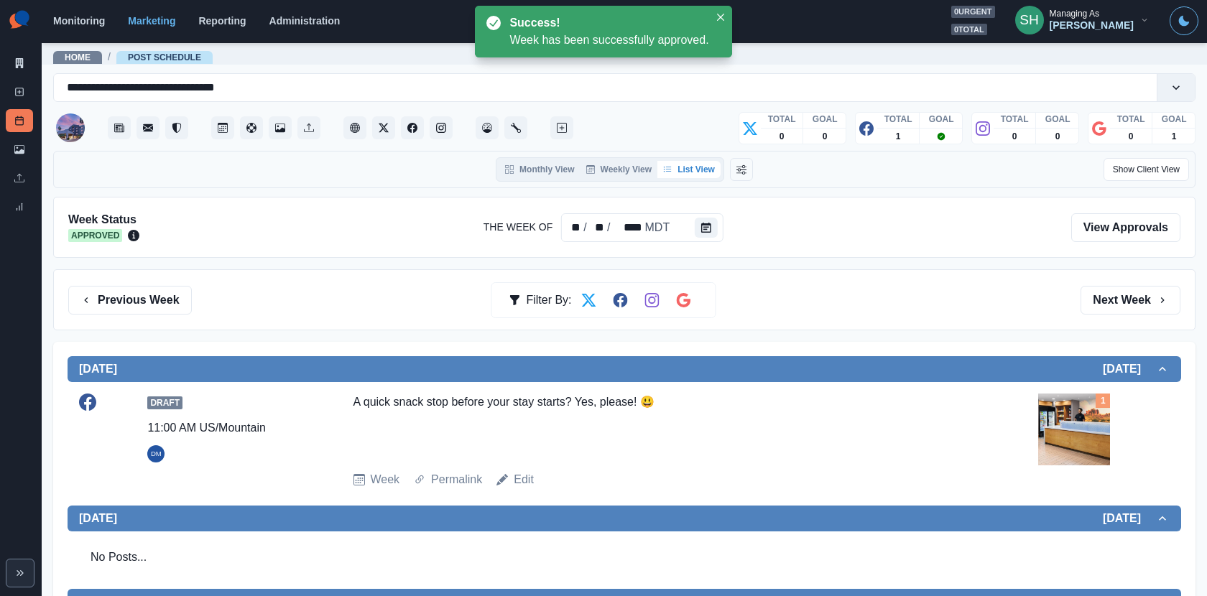
click at [139, 282] on div "Previous Week Filter By: Next Week" at bounding box center [624, 299] width 1142 height 61
click at [141, 295] on button "Previous Week" at bounding box center [130, 300] width 124 height 29
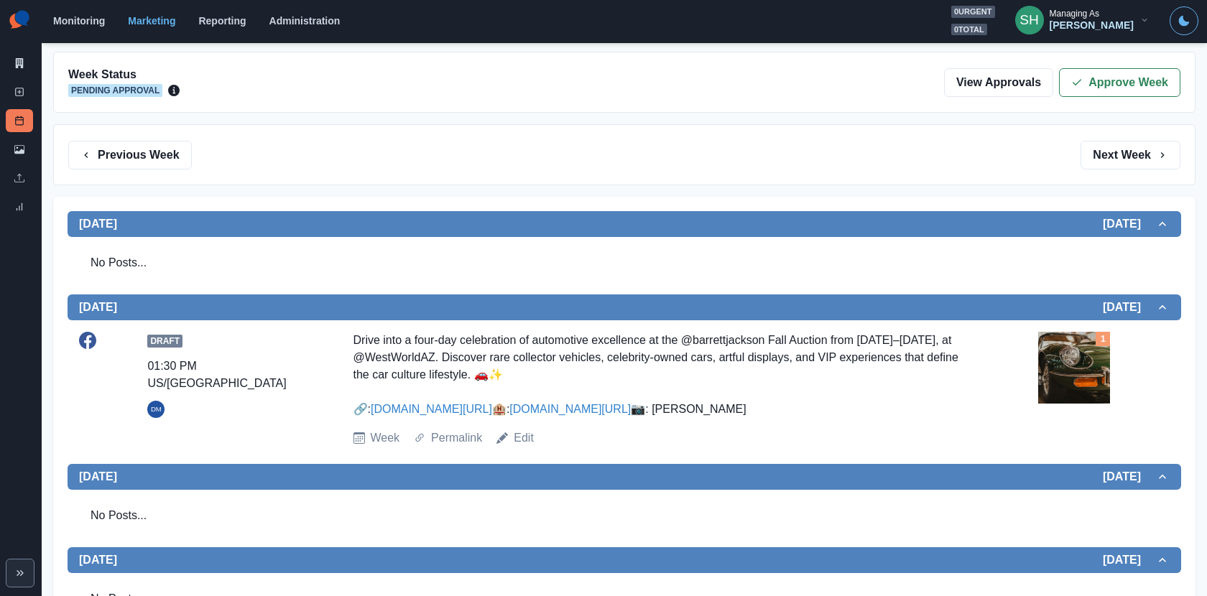
click at [1048, 353] on img at bounding box center [1074, 368] width 72 height 72
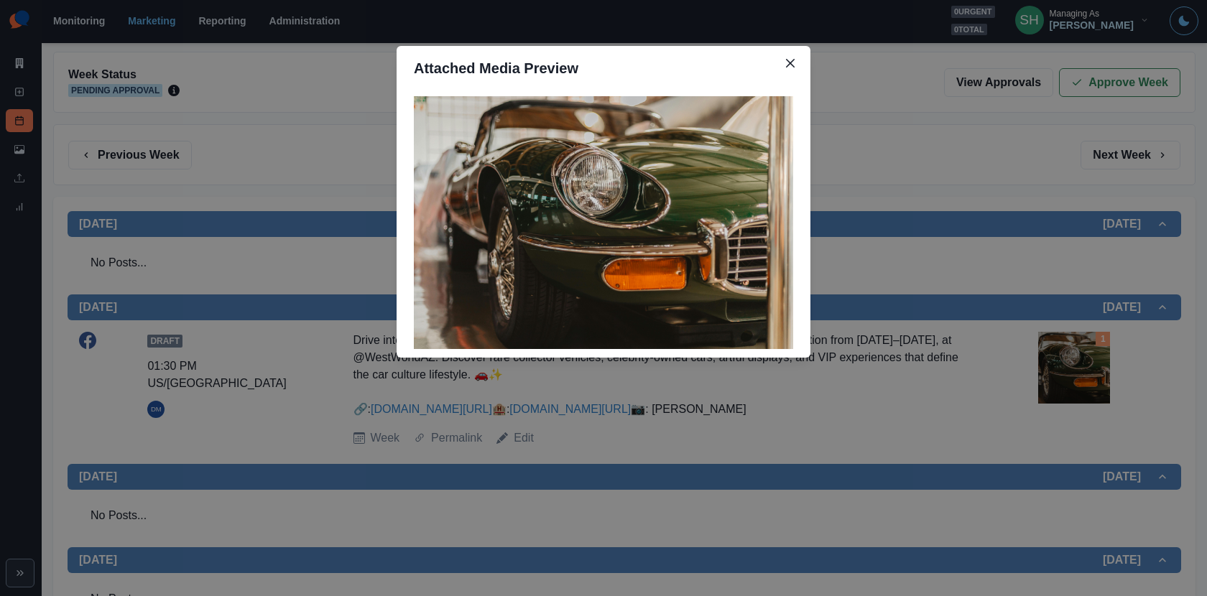
click at [998, 336] on div "Attached Media Preview" at bounding box center [603, 298] width 1207 height 596
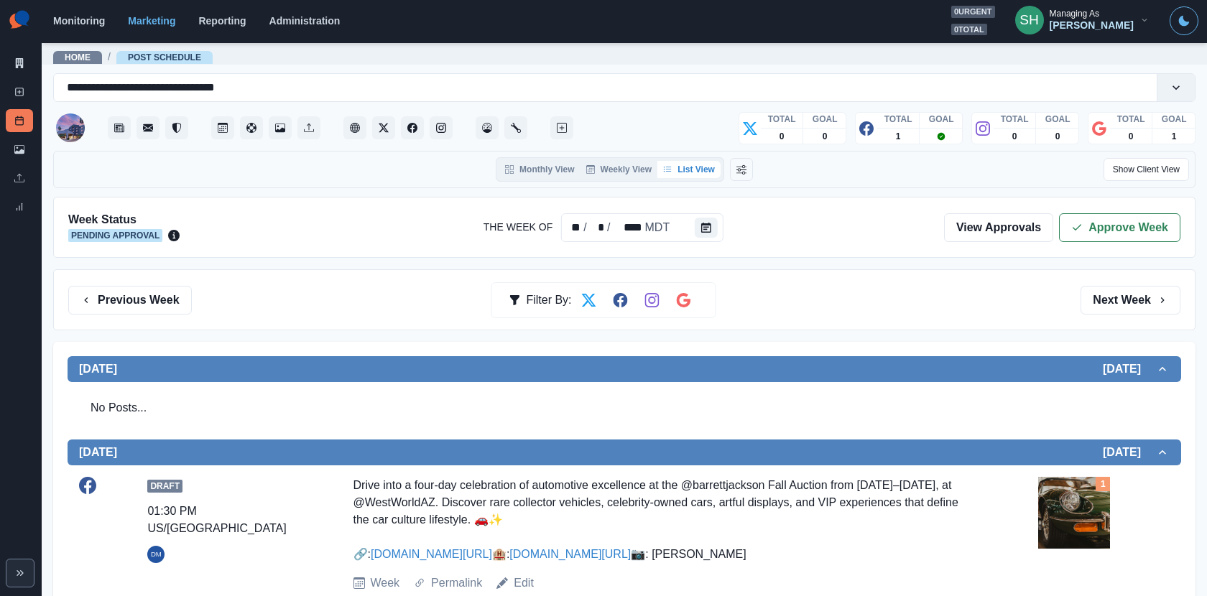
click at [1105, 242] on div "Week Status Pending Approval The Week Of ** / * / **** MDT View Approvals Appro…" at bounding box center [624, 227] width 1142 height 61
click at [1099, 228] on button "Approve Week" at bounding box center [1119, 227] width 121 height 29
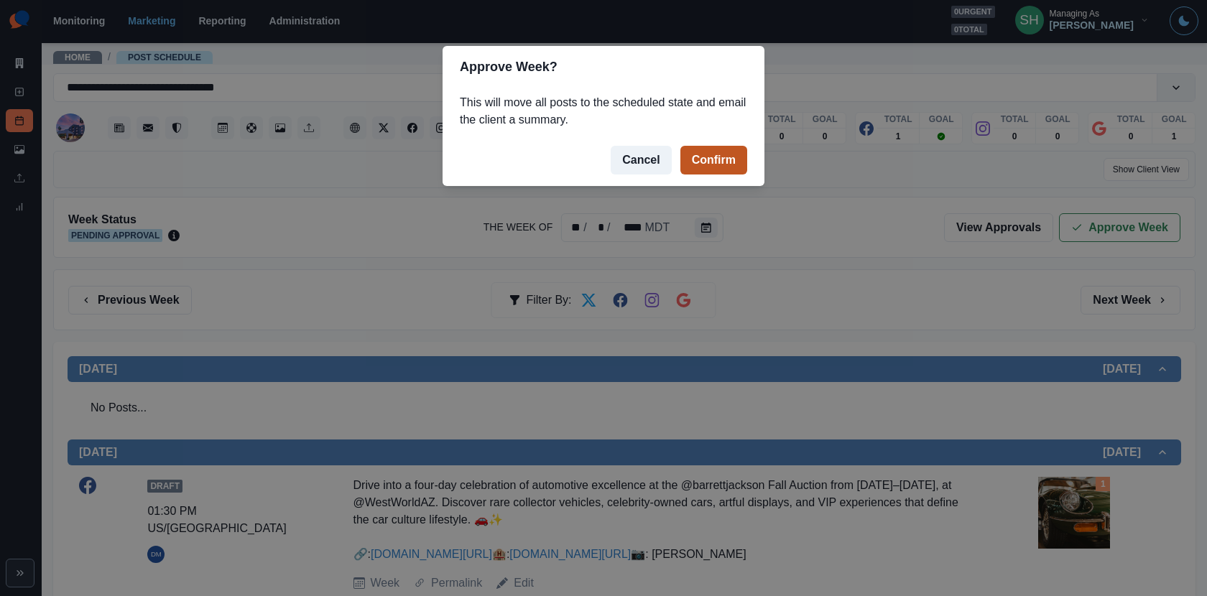
click at [718, 162] on button "Confirm" at bounding box center [713, 160] width 67 height 29
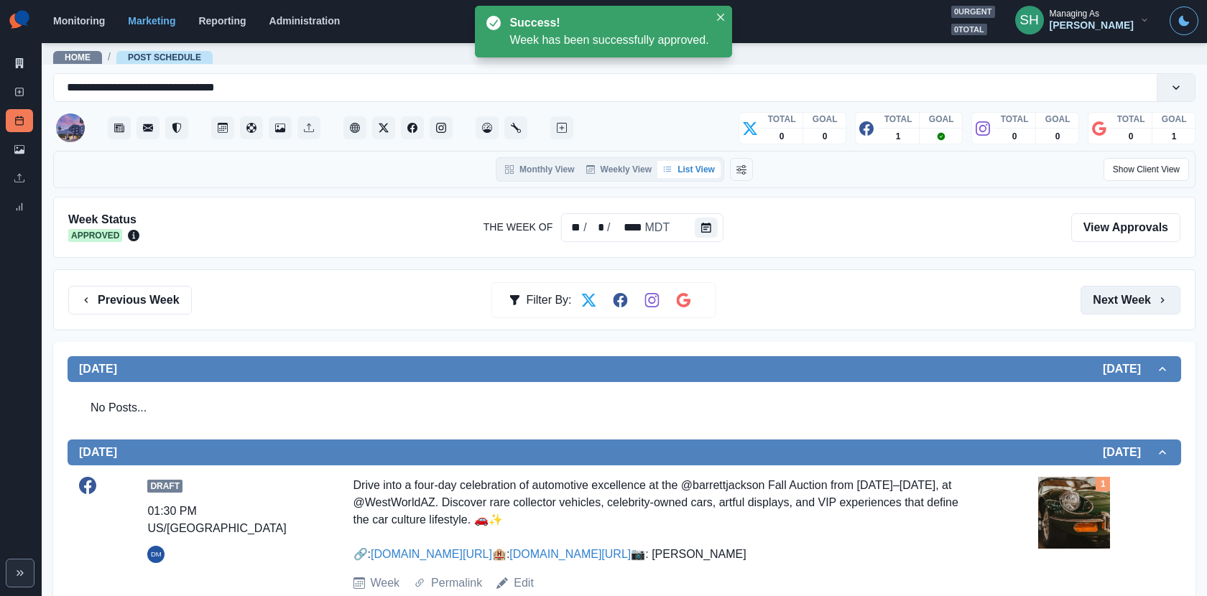
click at [1143, 307] on button "Next Week" at bounding box center [1131, 300] width 100 height 29
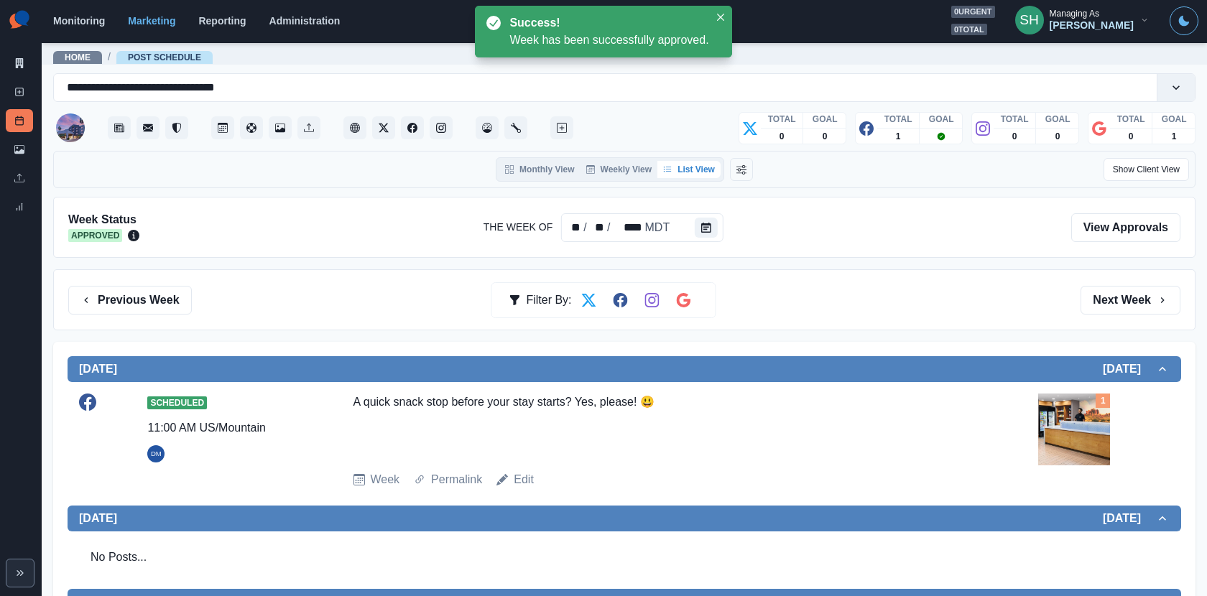
click at [31, 46] on div "Marketing Summary New Post Post Schedule Media Library Uploads Review Summary" at bounding box center [21, 112] width 42 height 224
click at [16, 65] on icon at bounding box center [20, 63] width 8 height 10
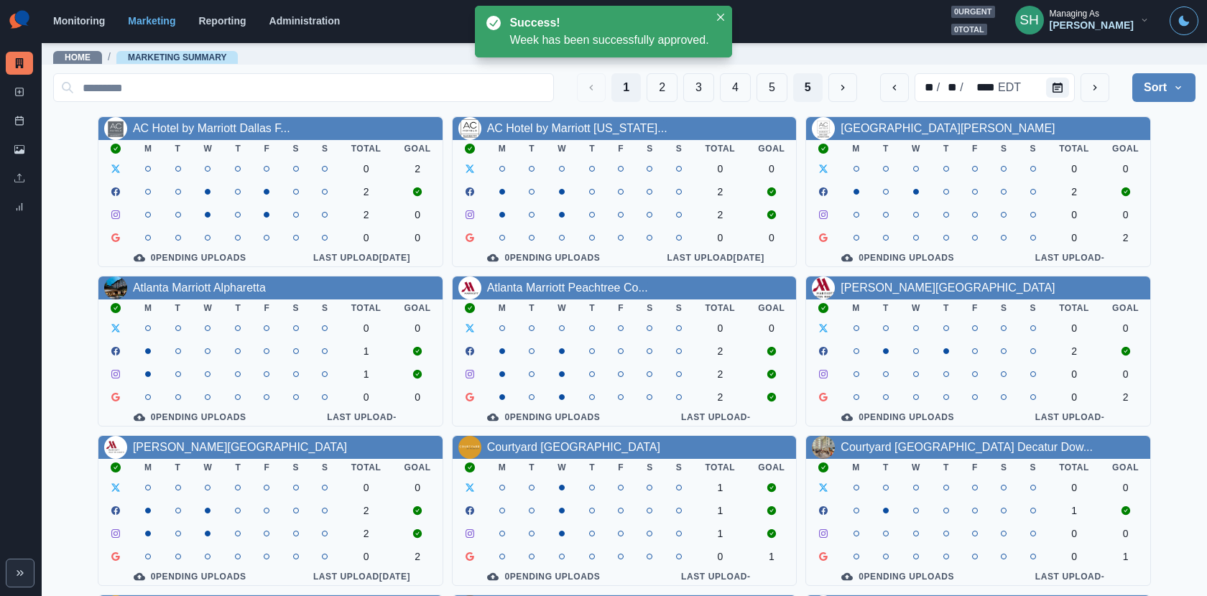
click at [801, 81] on button "5" at bounding box center [807, 87] width 29 height 29
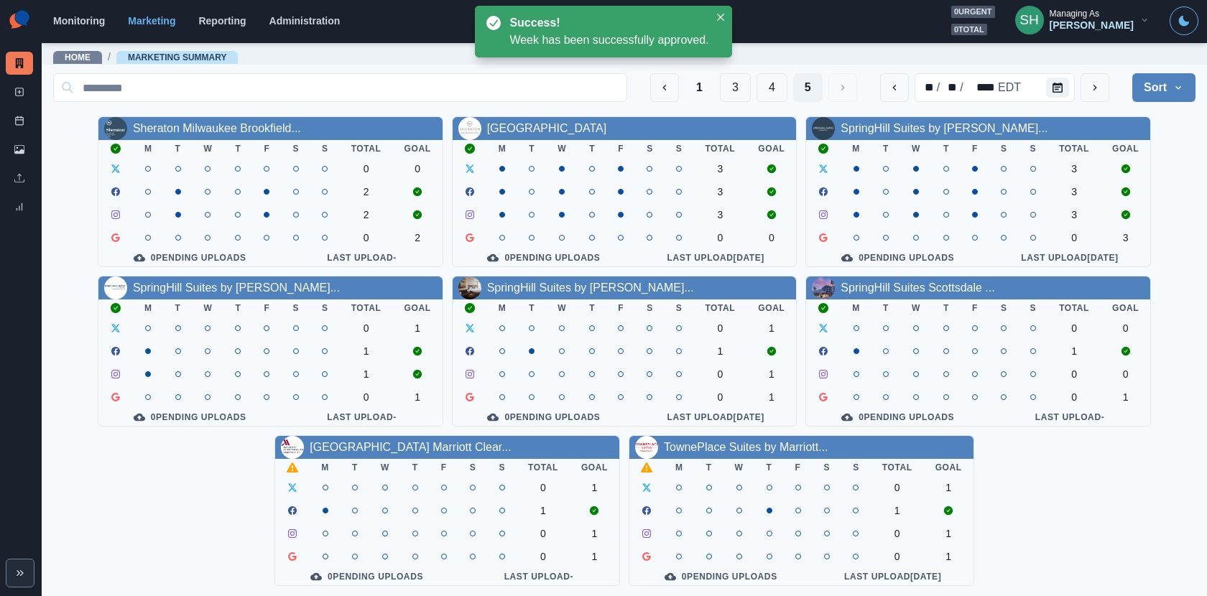
scroll to position [5, 0]
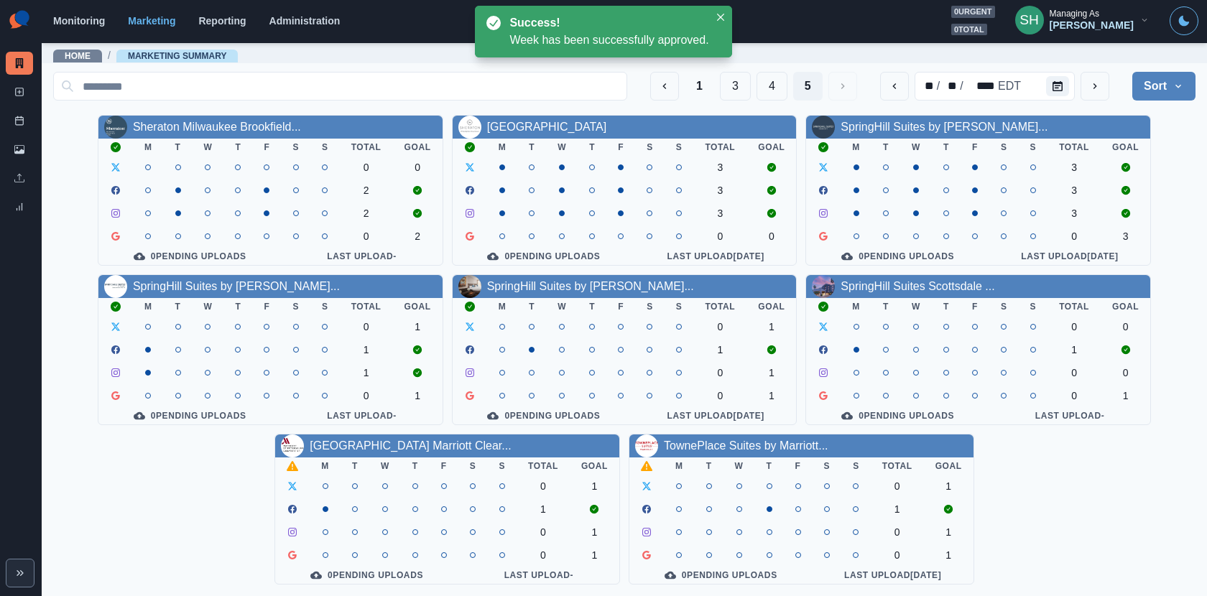
click at [450, 470] on th "F" at bounding box center [444, 466] width 29 height 17
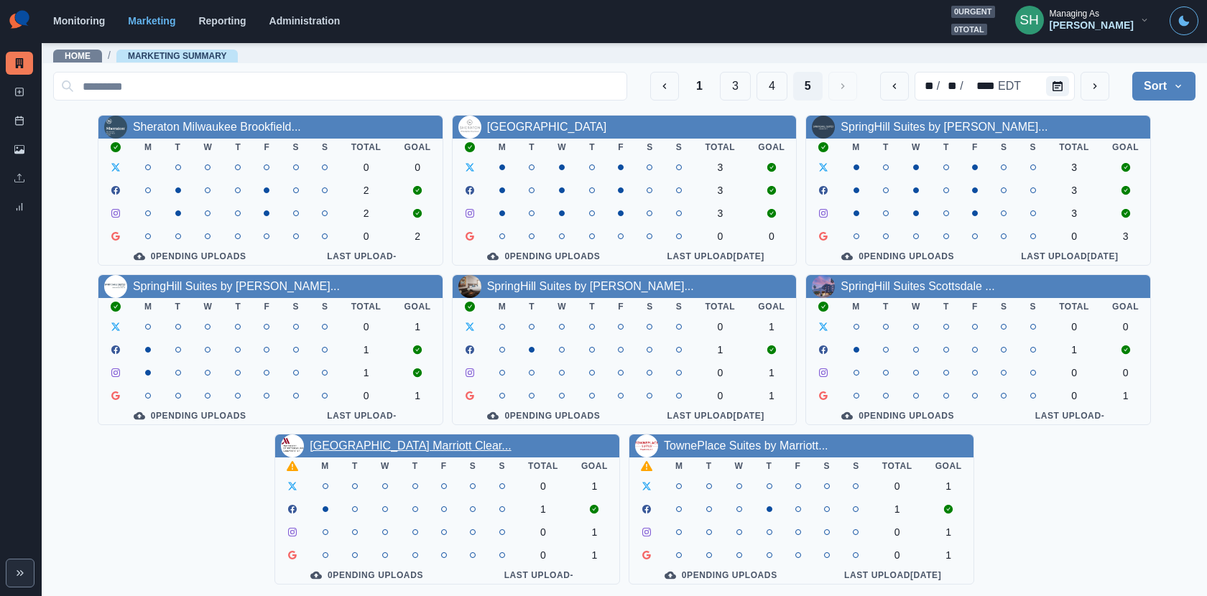
click at [427, 440] on link "St. Petersburg Marriott Clear..." at bounding box center [410, 446] width 201 height 12
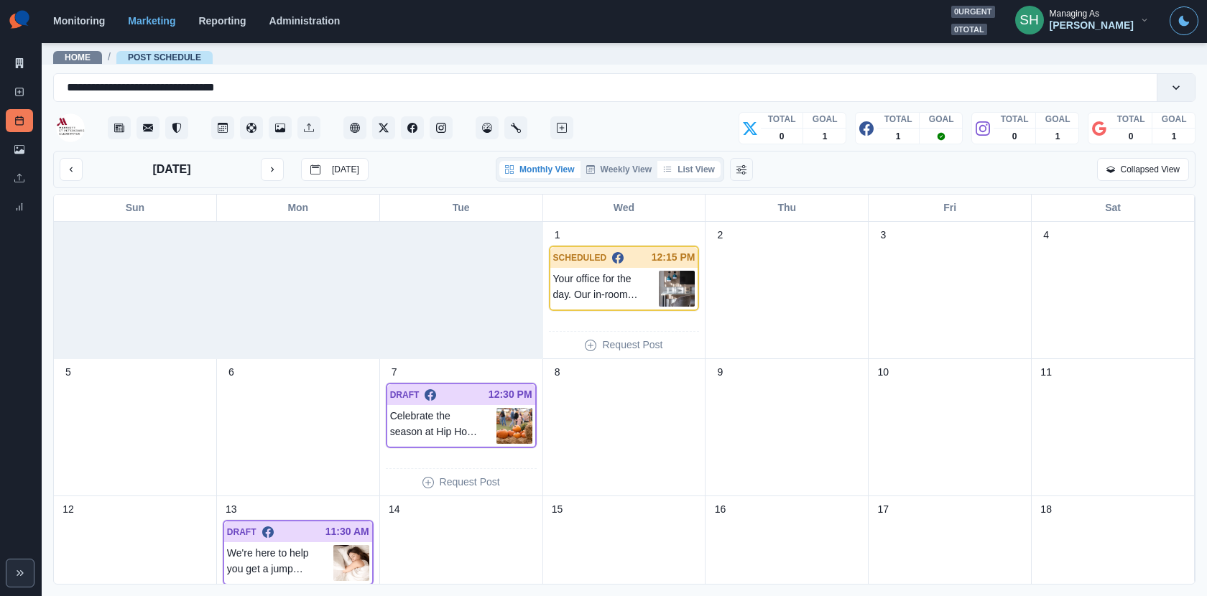
click at [675, 174] on button "List View" at bounding box center [688, 169] width 63 height 17
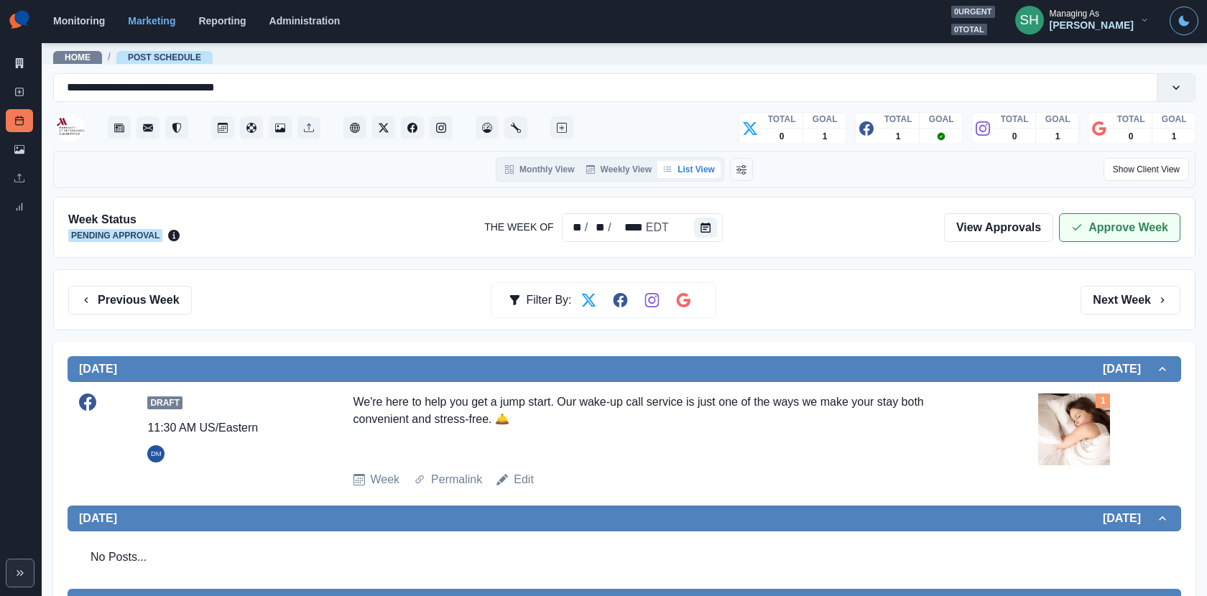
click at [1097, 227] on button "Approve Week" at bounding box center [1119, 227] width 121 height 29
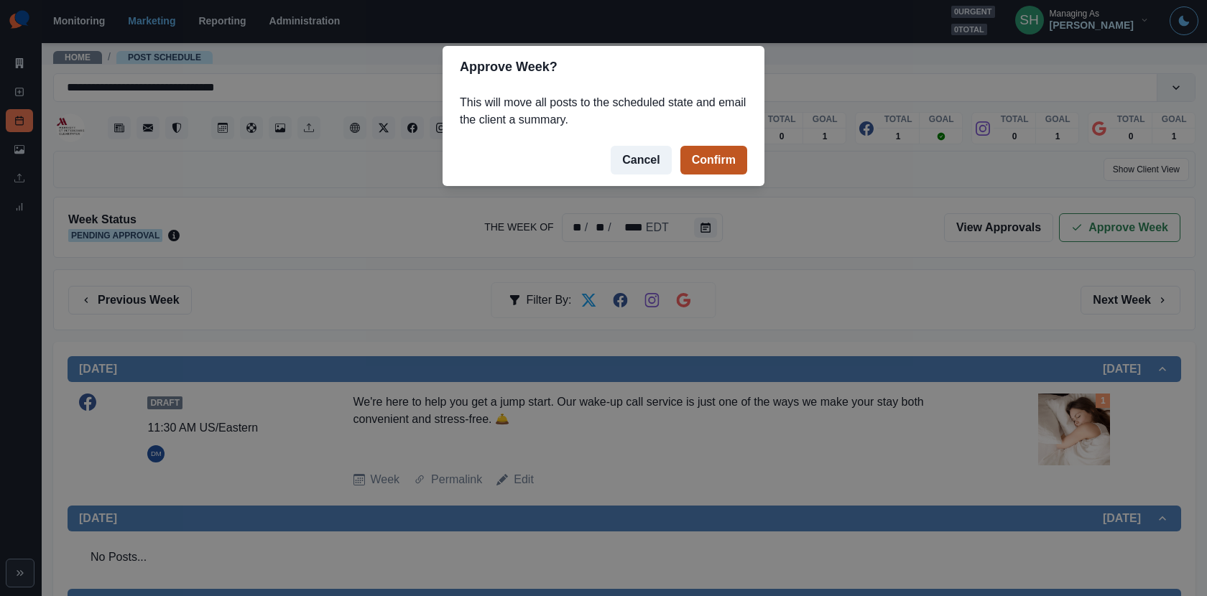
click at [721, 155] on button "Confirm" at bounding box center [713, 160] width 67 height 29
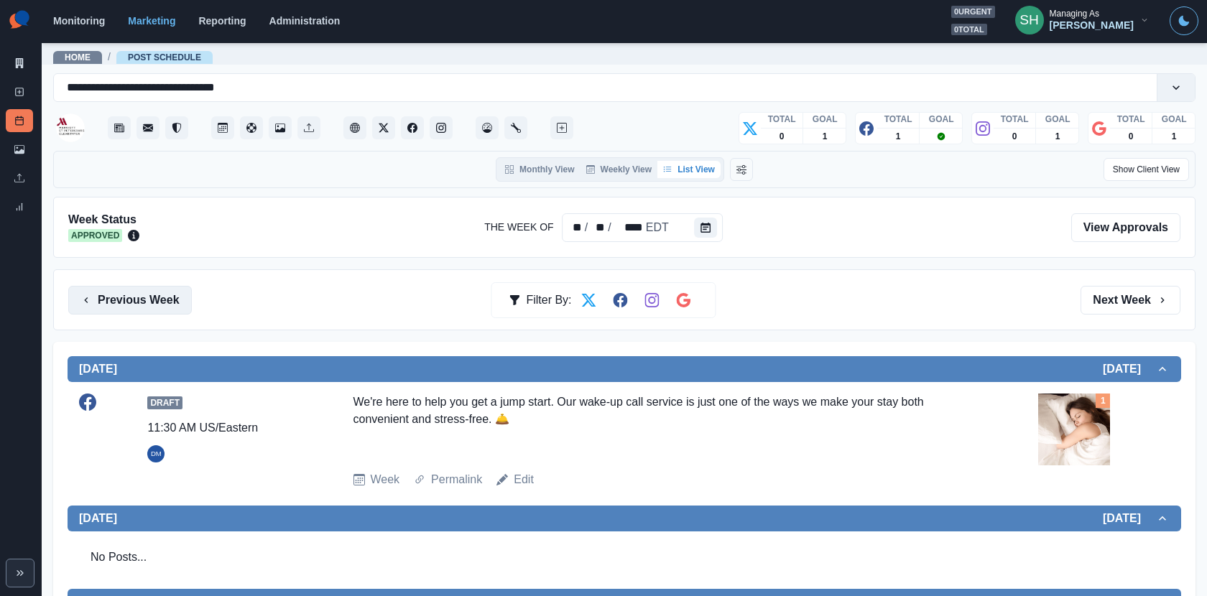
click at [152, 287] on button "Previous Week" at bounding box center [130, 300] width 124 height 29
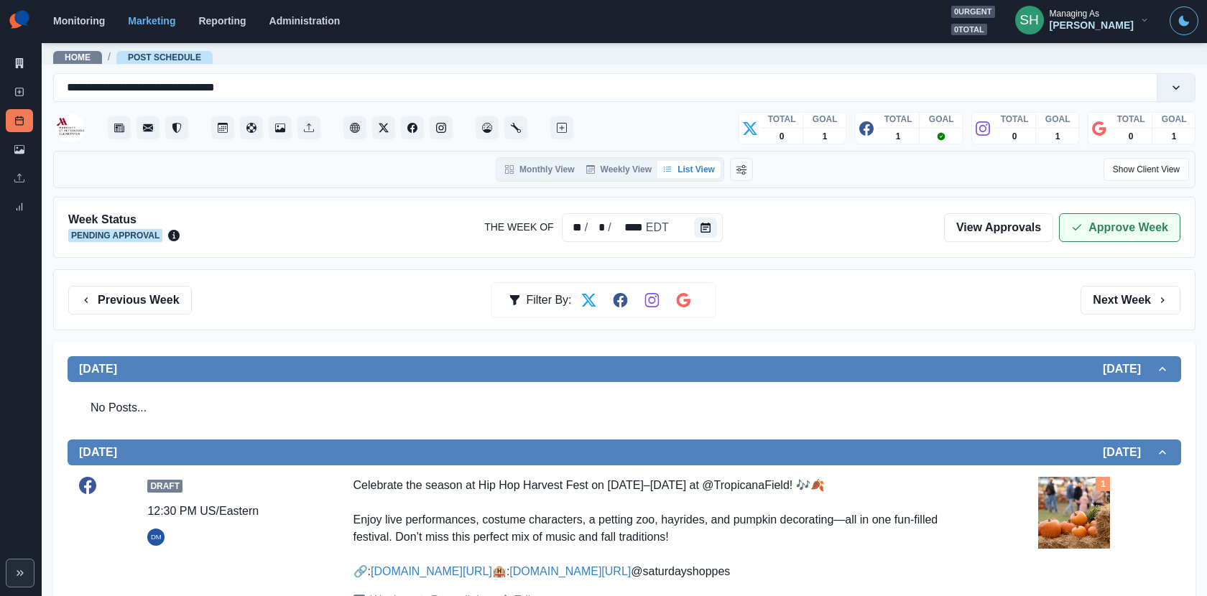
click at [1111, 220] on button "Approve Week" at bounding box center [1119, 227] width 121 height 29
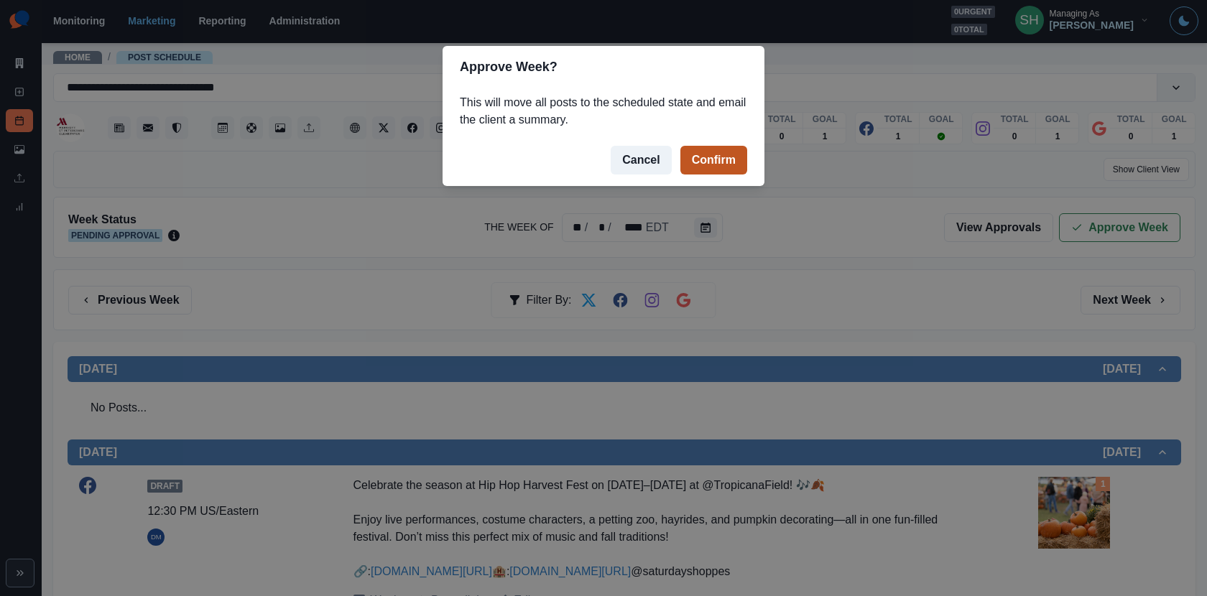
click at [714, 167] on button "Confirm" at bounding box center [713, 160] width 67 height 29
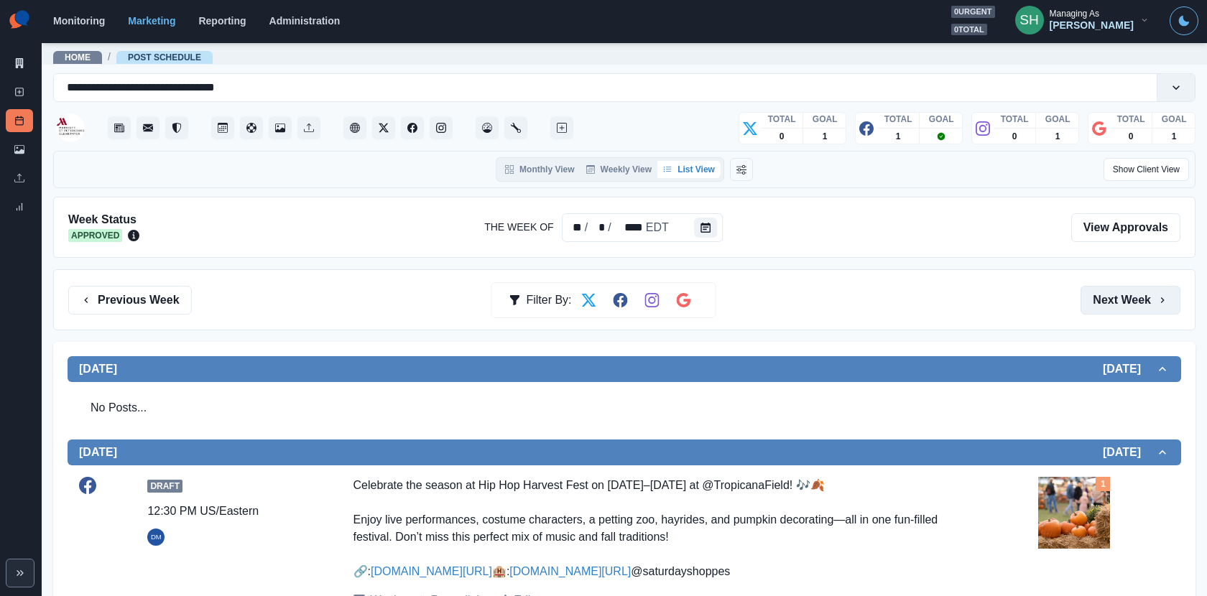
click at [1109, 298] on button "Next Week" at bounding box center [1131, 300] width 100 height 29
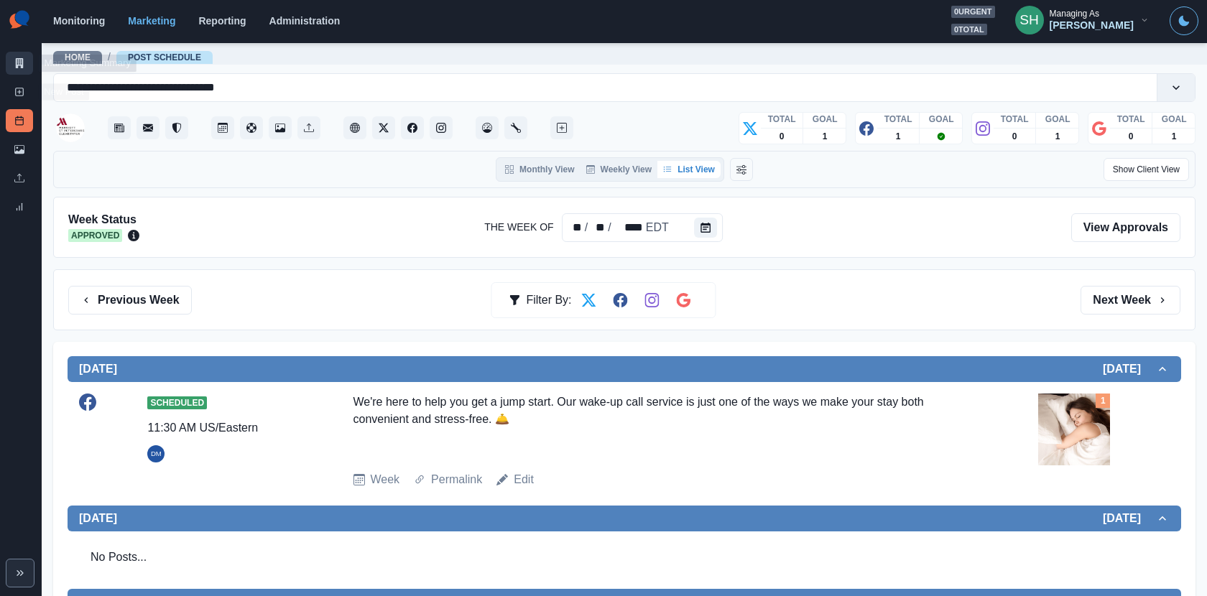
click at [13, 62] on link "Marketing Summary" at bounding box center [19, 63] width 27 height 23
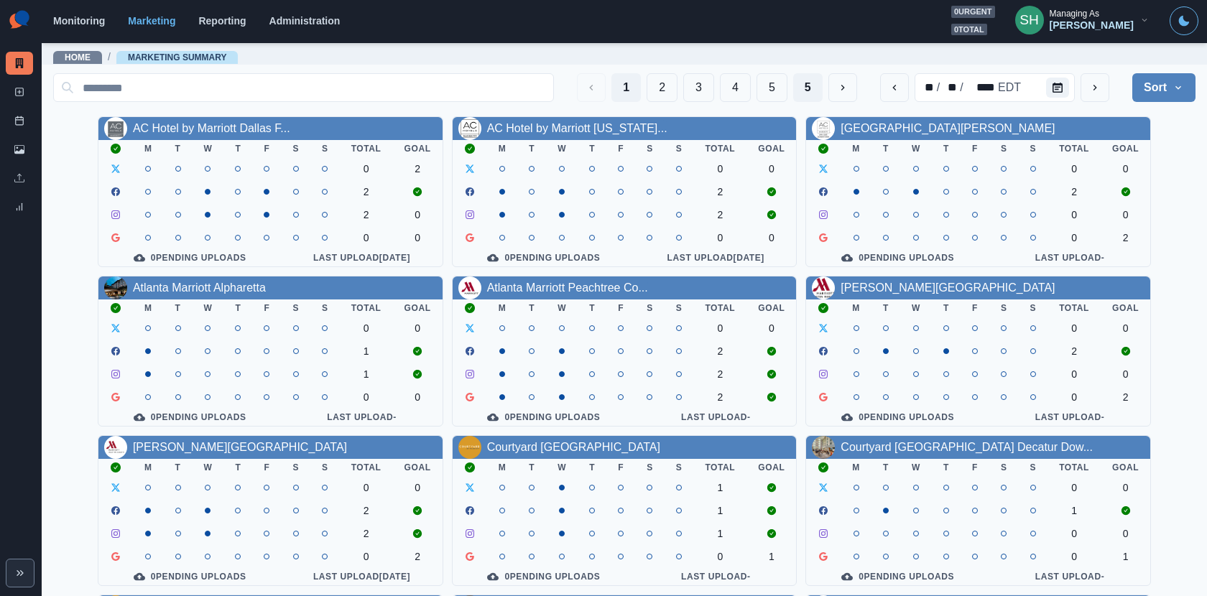
click at [810, 87] on button "5" at bounding box center [807, 87] width 29 height 29
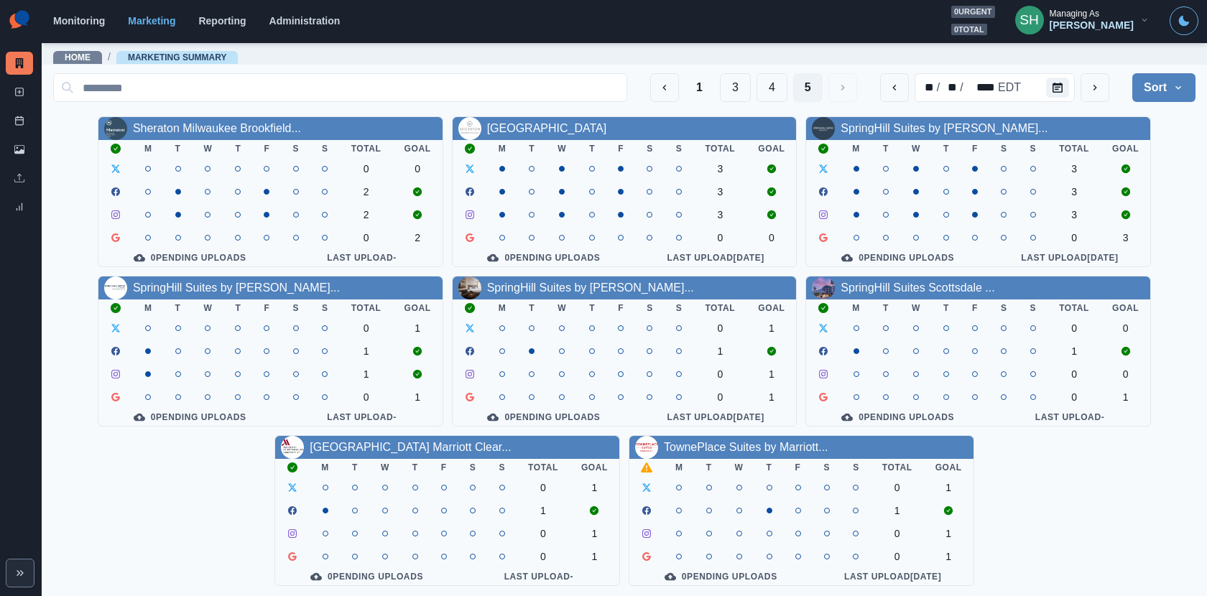
scroll to position [5, 0]
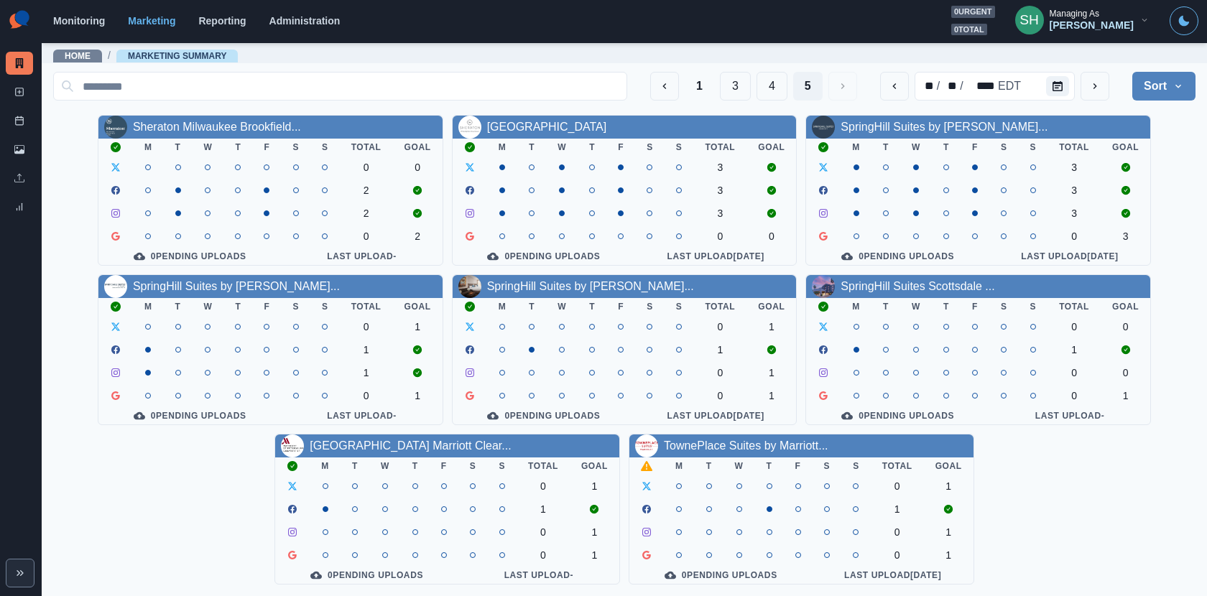
click at [734, 451] on div "TownePlace Suites by Marriott..." at bounding box center [746, 446] width 165 height 17
click at [736, 438] on div "TownePlace Suites by Marriott..." at bounding box center [746, 446] width 165 height 17
click at [736, 445] on link "TownePlace Suites by Marriott..." at bounding box center [746, 446] width 165 height 12
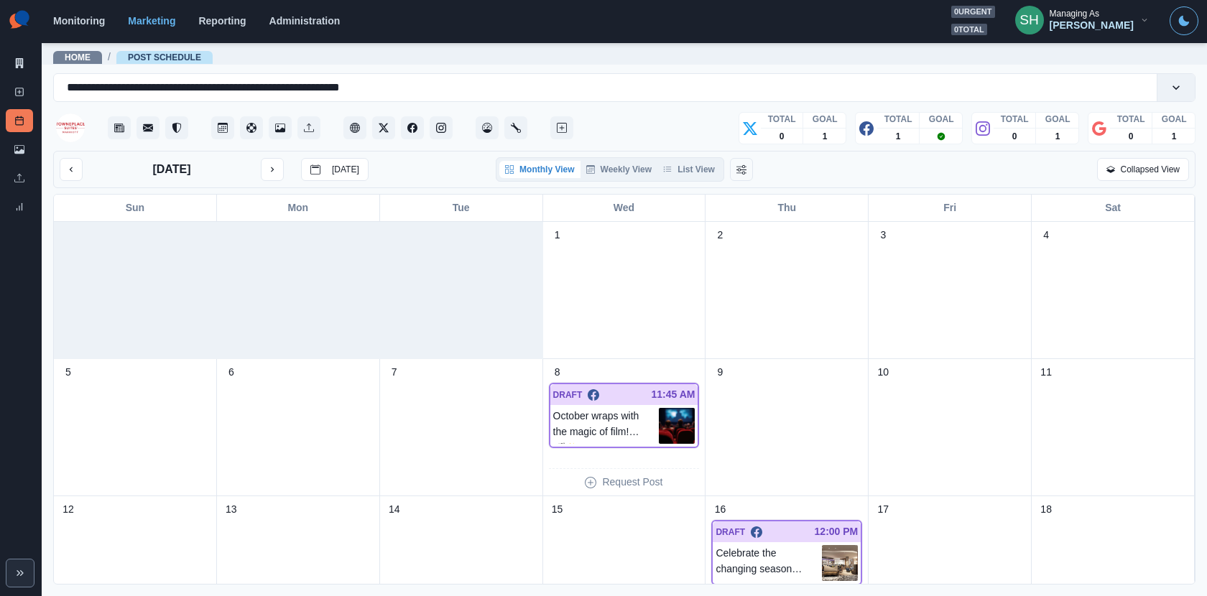
click at [683, 151] on div "October 2025 Today Monthly View Weekly View List View Collapsed View" at bounding box center [624, 169] width 1142 height 37
click at [683, 158] on div "Monthly View Weekly View List View" at bounding box center [610, 169] width 228 height 24
click at [683, 167] on button "List View" at bounding box center [688, 169] width 63 height 17
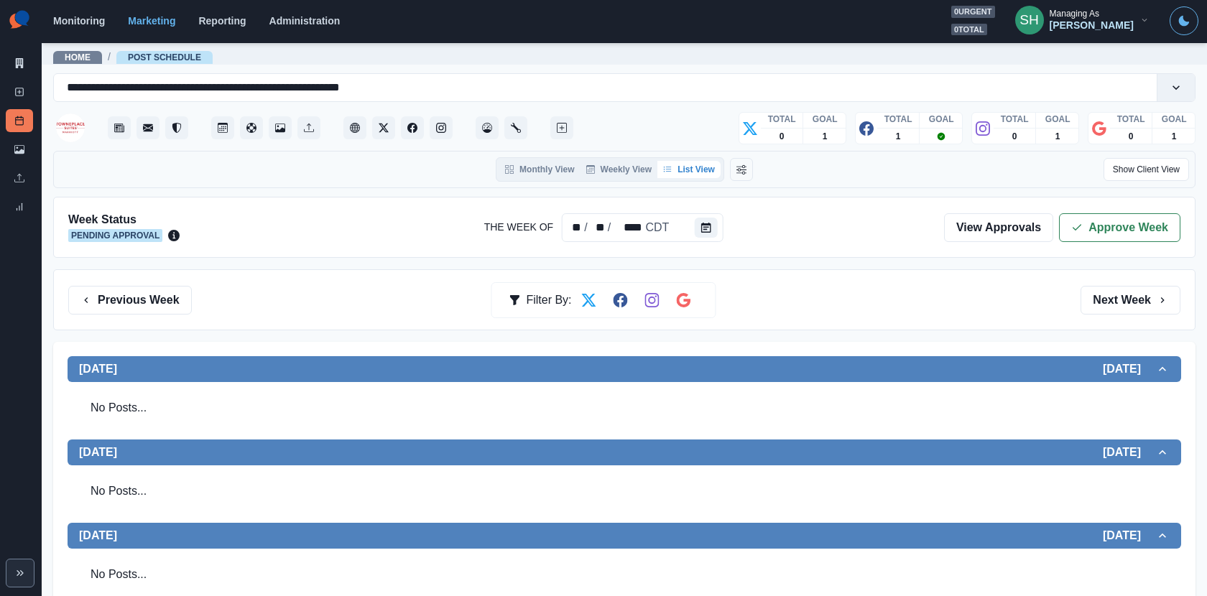
scroll to position [434, 0]
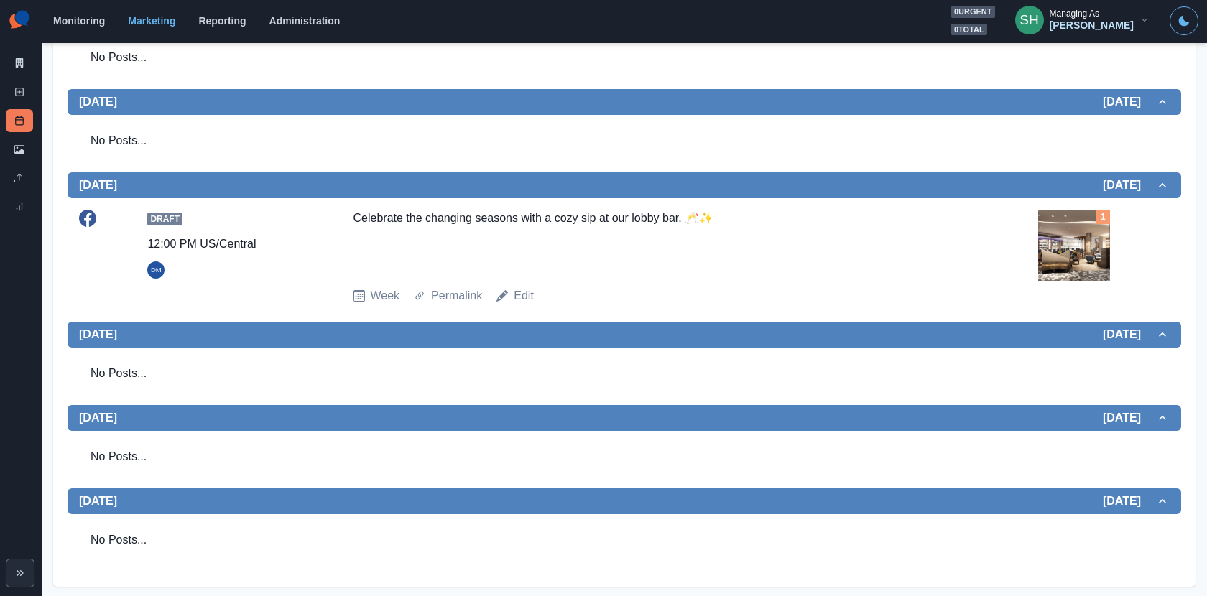
click at [1076, 244] on img at bounding box center [1074, 246] width 72 height 72
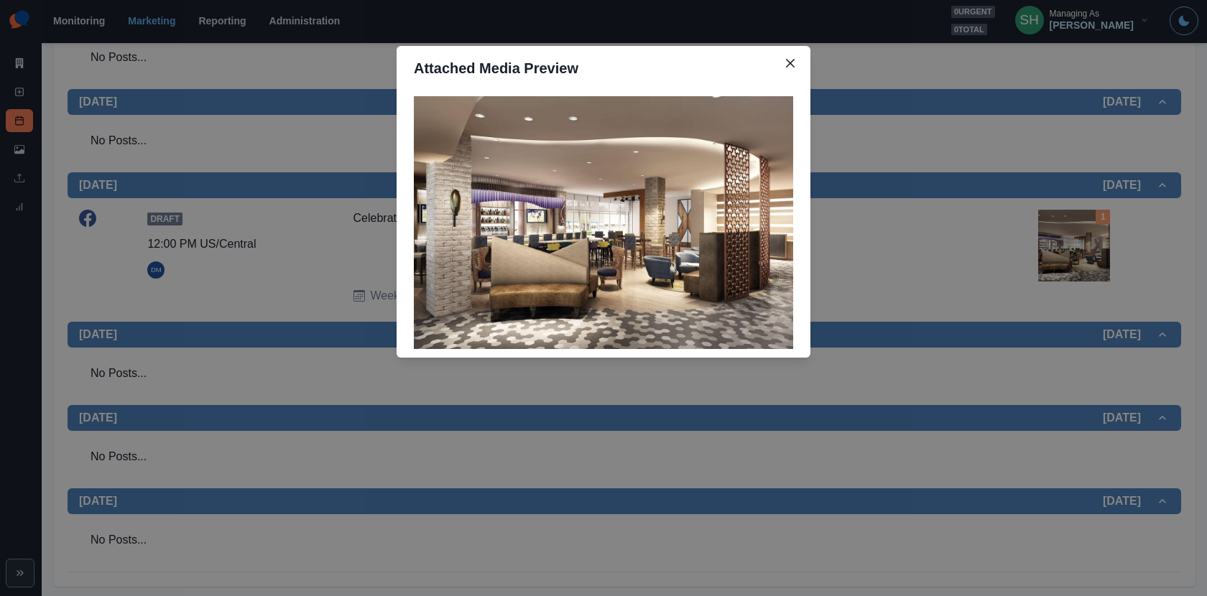
click at [1076, 244] on div "Attached Media Preview" at bounding box center [603, 298] width 1207 height 596
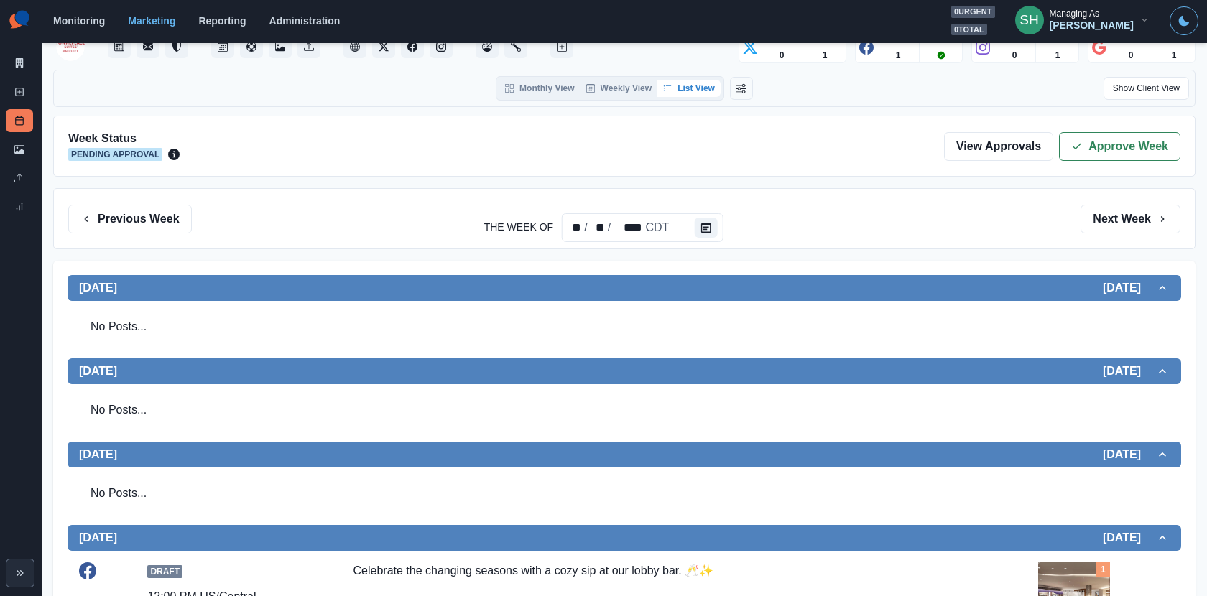
scroll to position [0, 0]
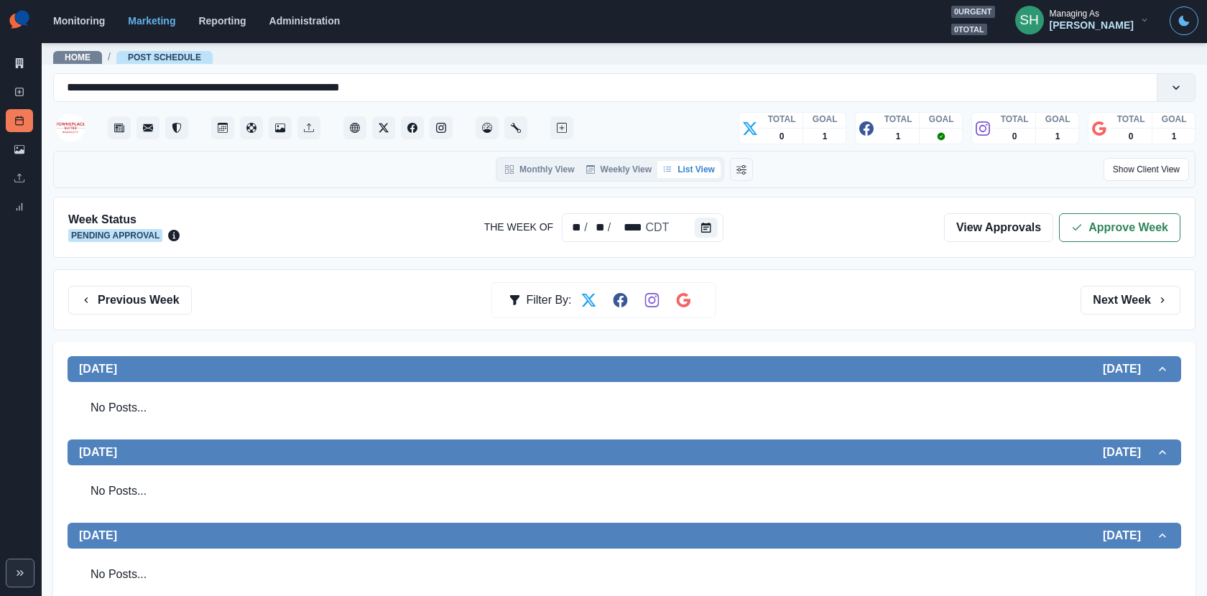
click at [1076, 241] on div "Week Status Pending Approval The Week Of ** / ** / **** CDT View Approvals Appr…" at bounding box center [624, 227] width 1142 height 61
click at [1070, 229] on button "Approve Week" at bounding box center [1119, 227] width 121 height 29
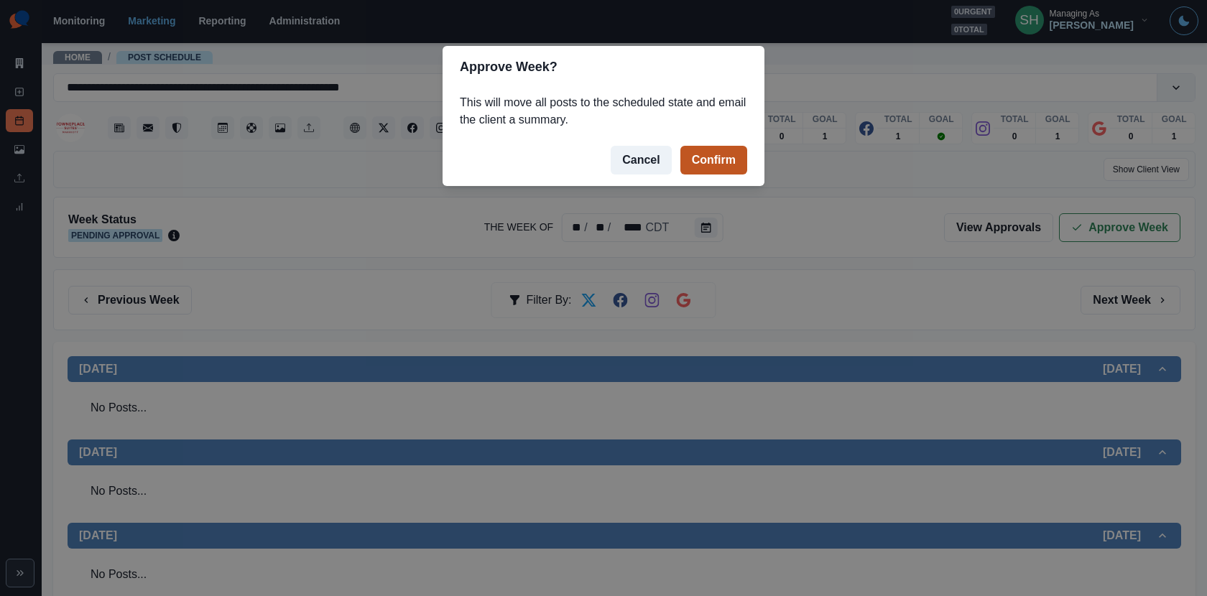
click at [728, 158] on button "Confirm" at bounding box center [713, 160] width 67 height 29
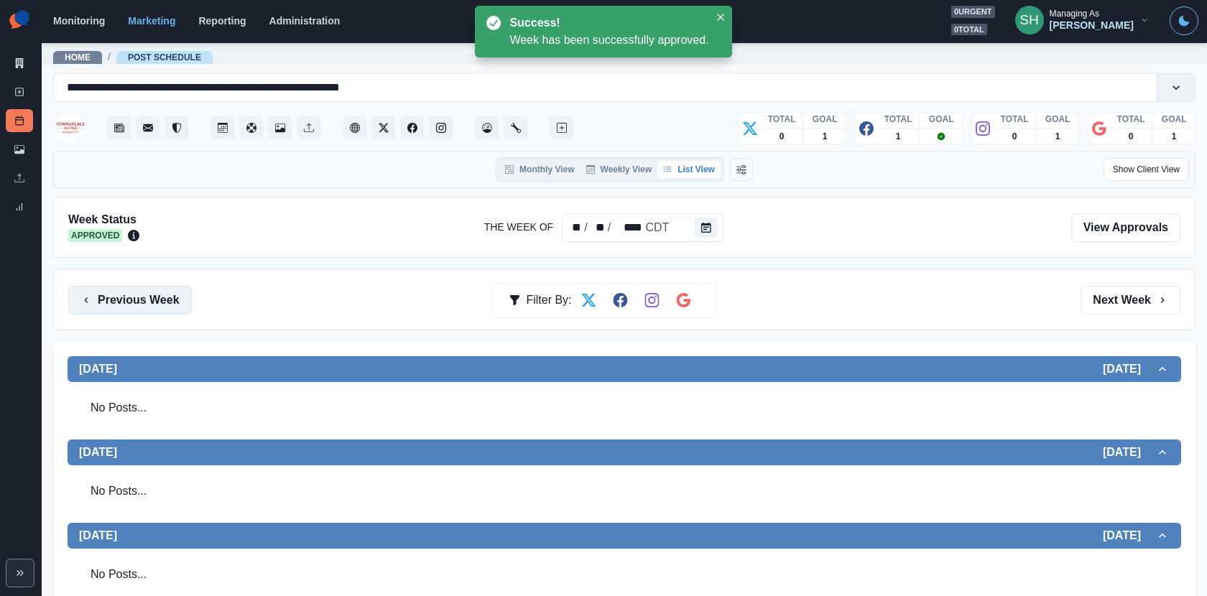
click at [90, 295] on icon "button" at bounding box center [85, 300] width 11 height 11
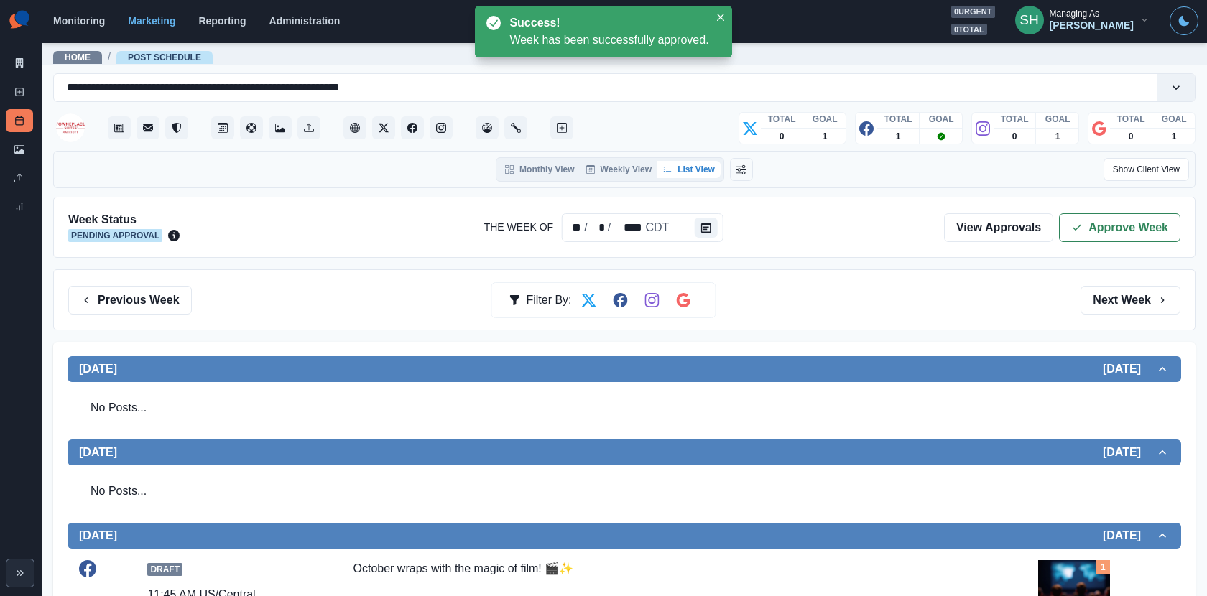
scroll to position [296, 0]
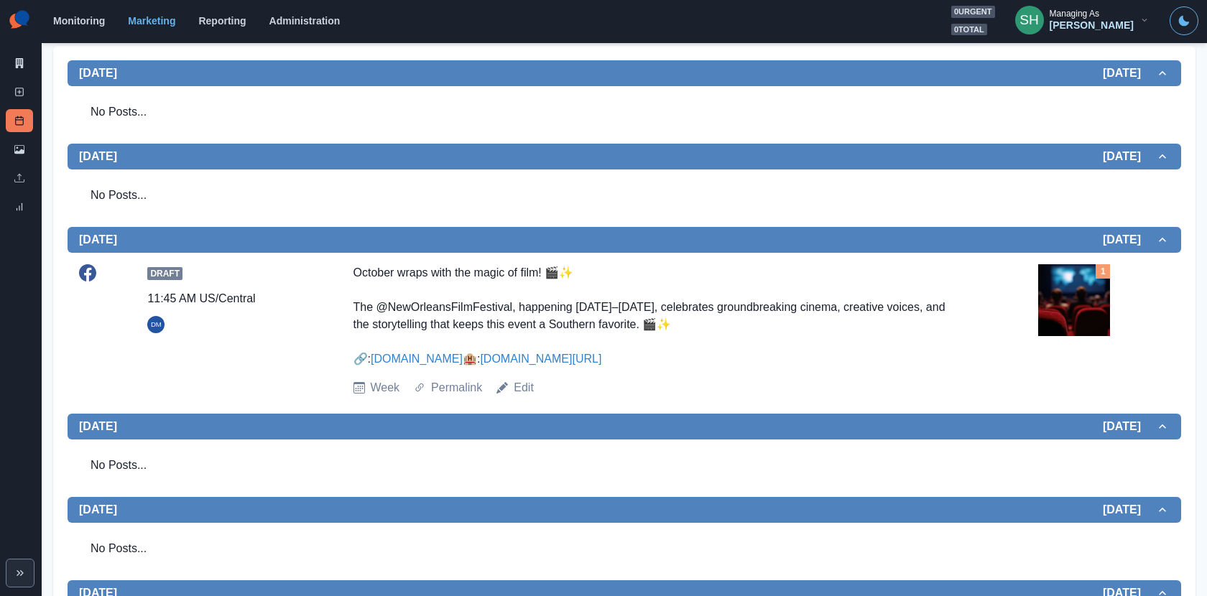
click at [1060, 285] on img at bounding box center [1074, 300] width 72 height 72
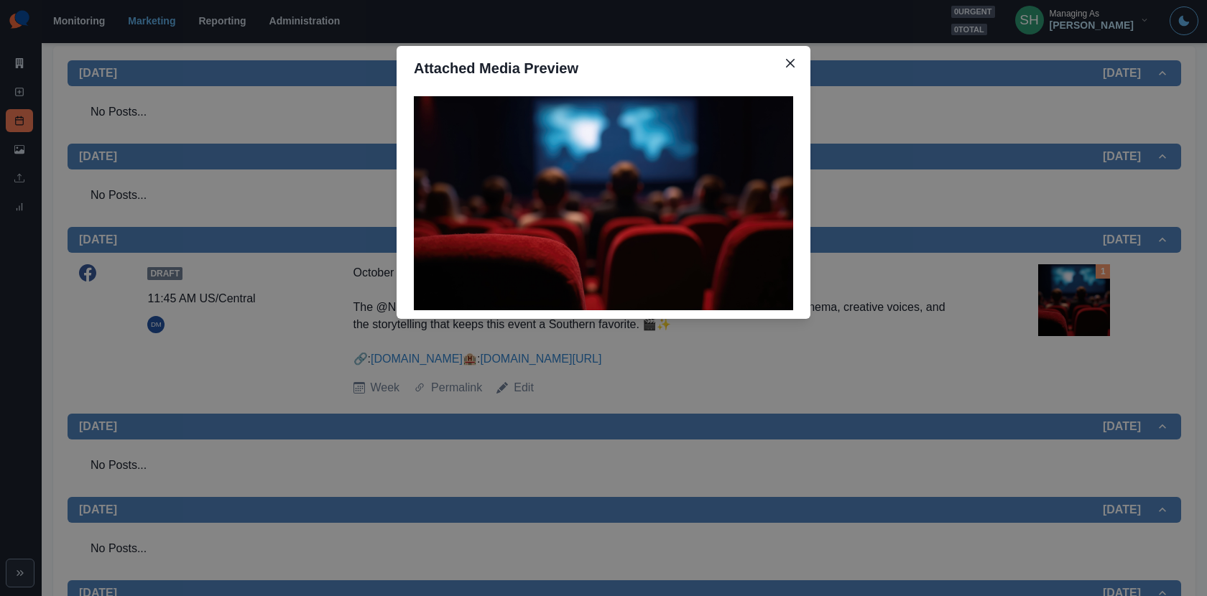
click at [1060, 285] on div "Attached Media Preview" at bounding box center [603, 298] width 1207 height 596
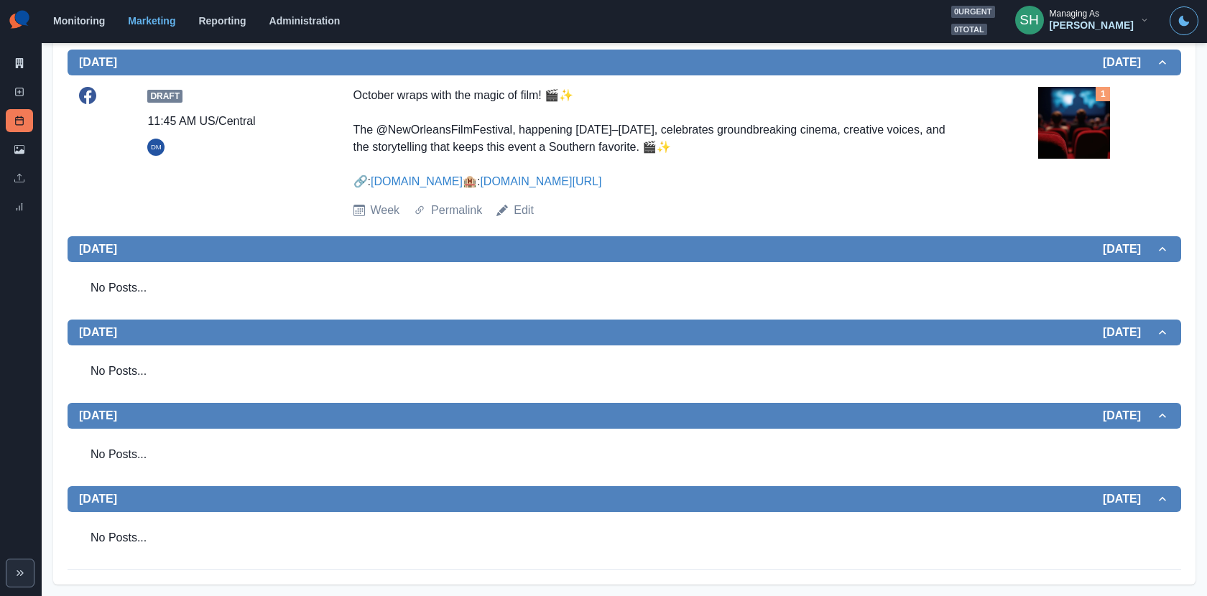
scroll to position [0, 0]
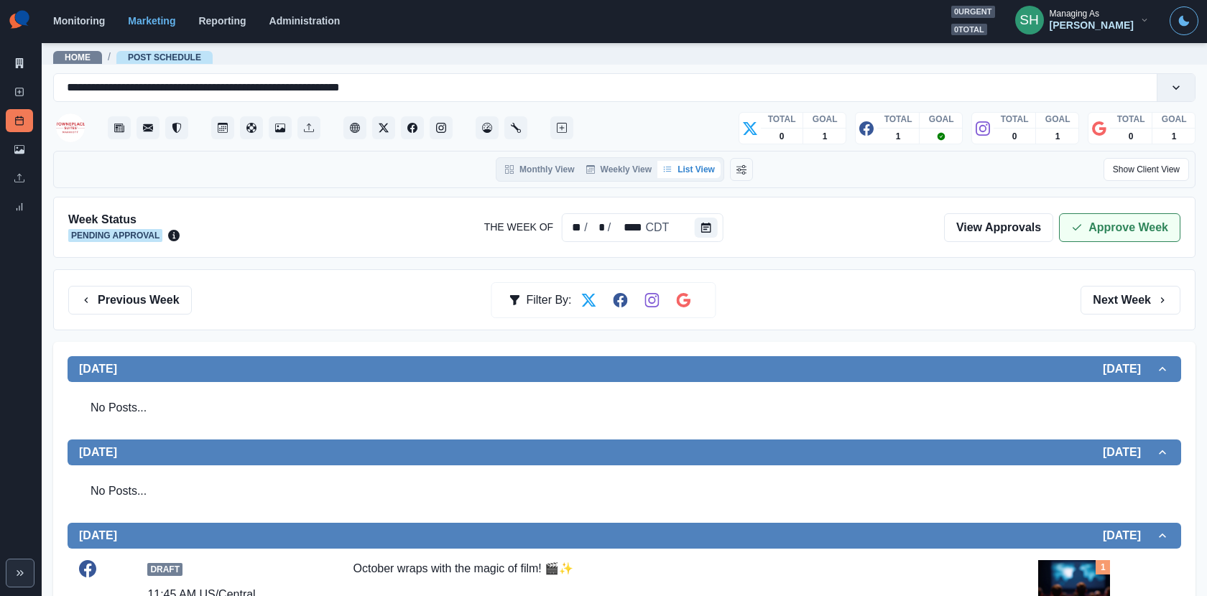
click at [1091, 231] on button "Approve Week" at bounding box center [1119, 227] width 121 height 29
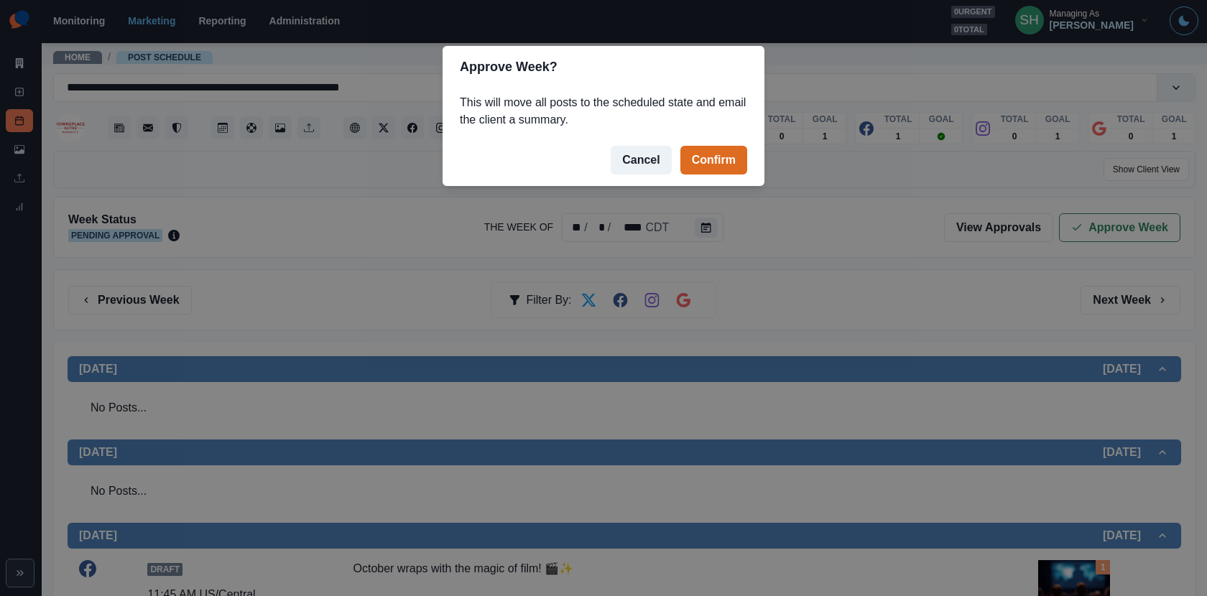
click at [714, 144] on footer "Cancel Confirm" at bounding box center [604, 160] width 322 height 52
click at [713, 162] on button "Confirm" at bounding box center [713, 160] width 67 height 29
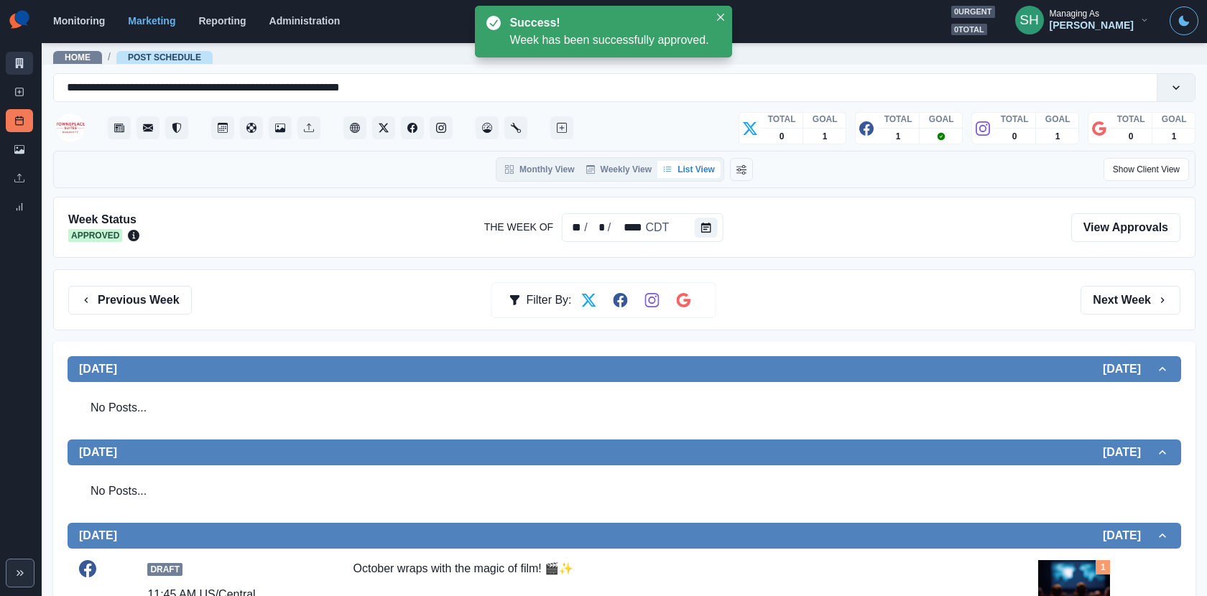
click at [11, 58] on link "Marketing Summary" at bounding box center [19, 63] width 27 height 23
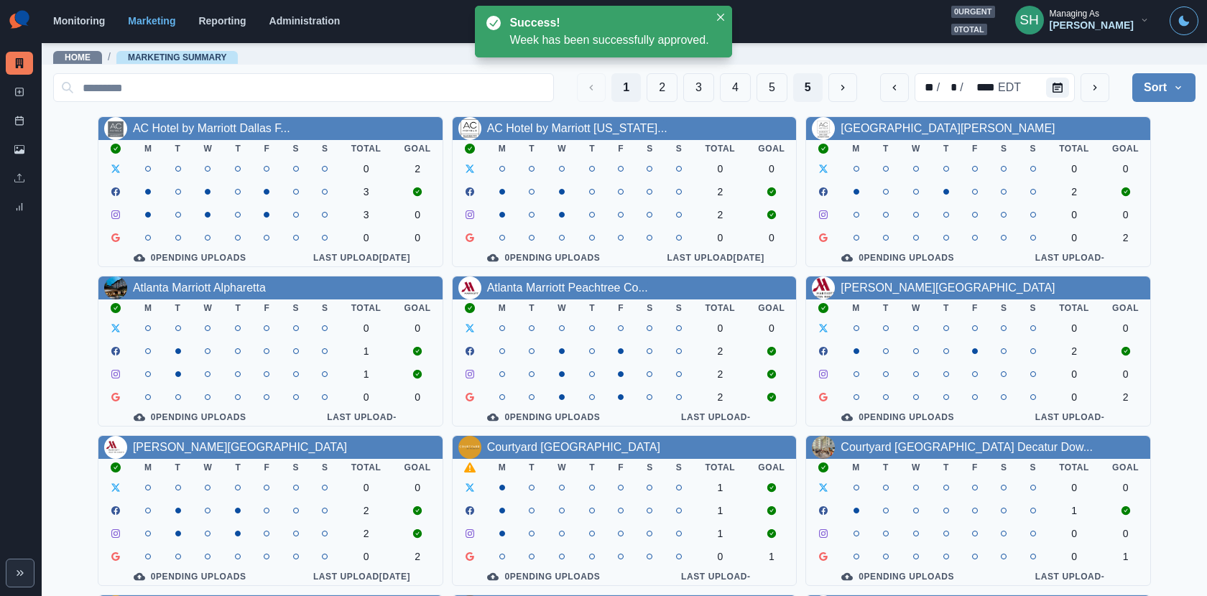
click at [800, 91] on button "5" at bounding box center [807, 87] width 29 height 29
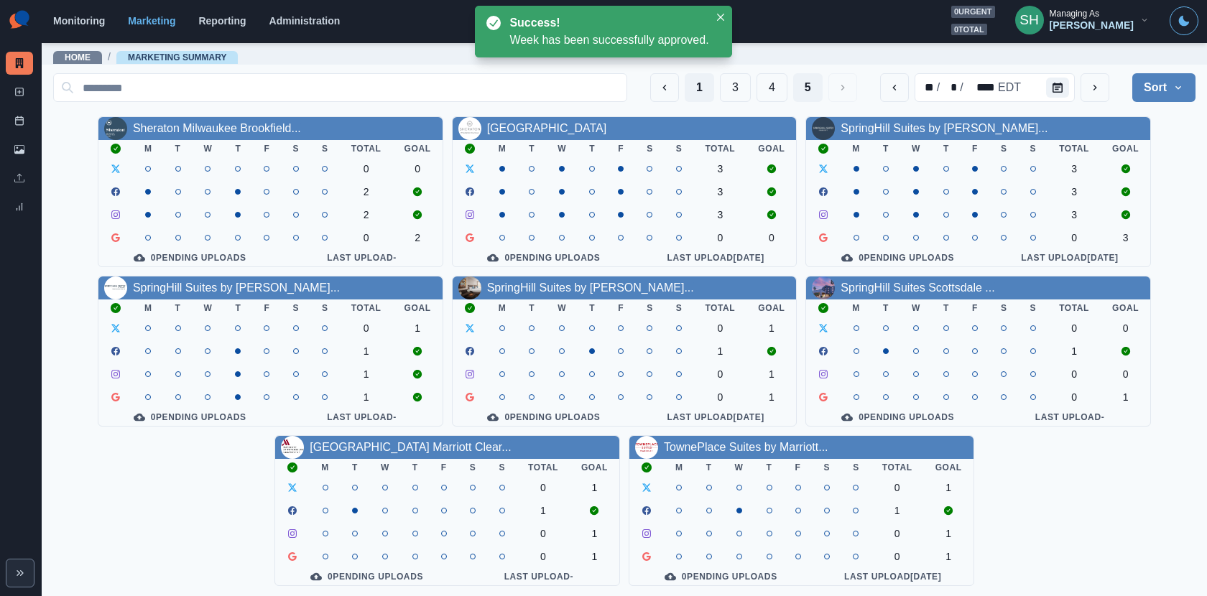
click at [705, 79] on button "1" at bounding box center [699, 87] width 29 height 29
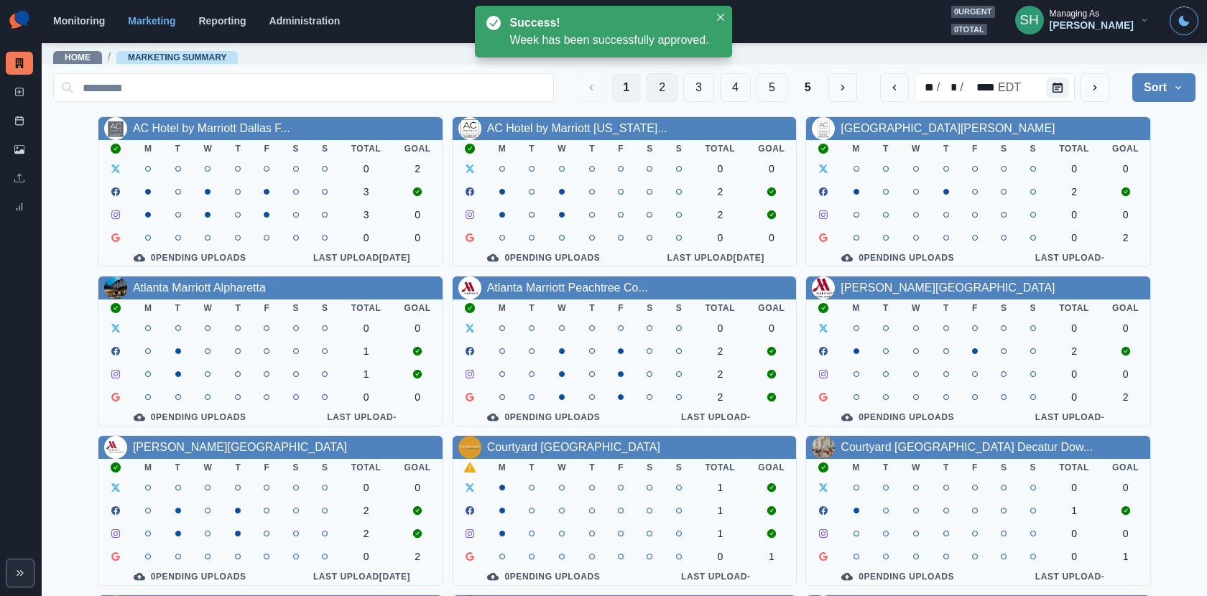
click at [653, 89] on button "2" at bounding box center [662, 87] width 31 height 29
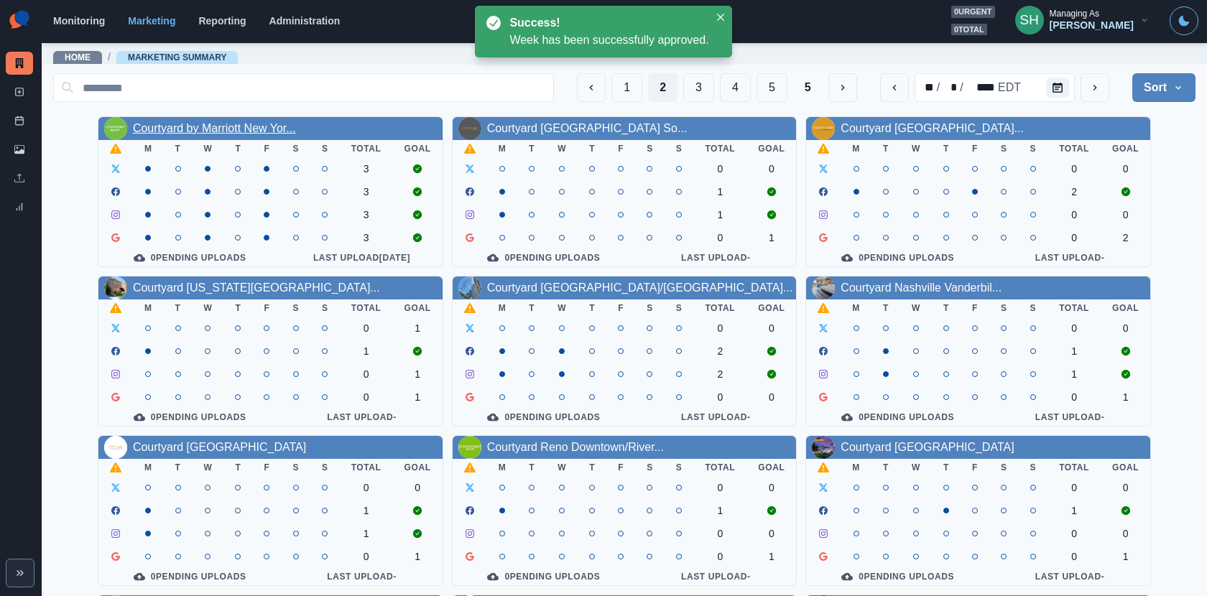
click at [226, 131] on link "Courtyard by Marriott New Yor..." at bounding box center [214, 128] width 163 height 12
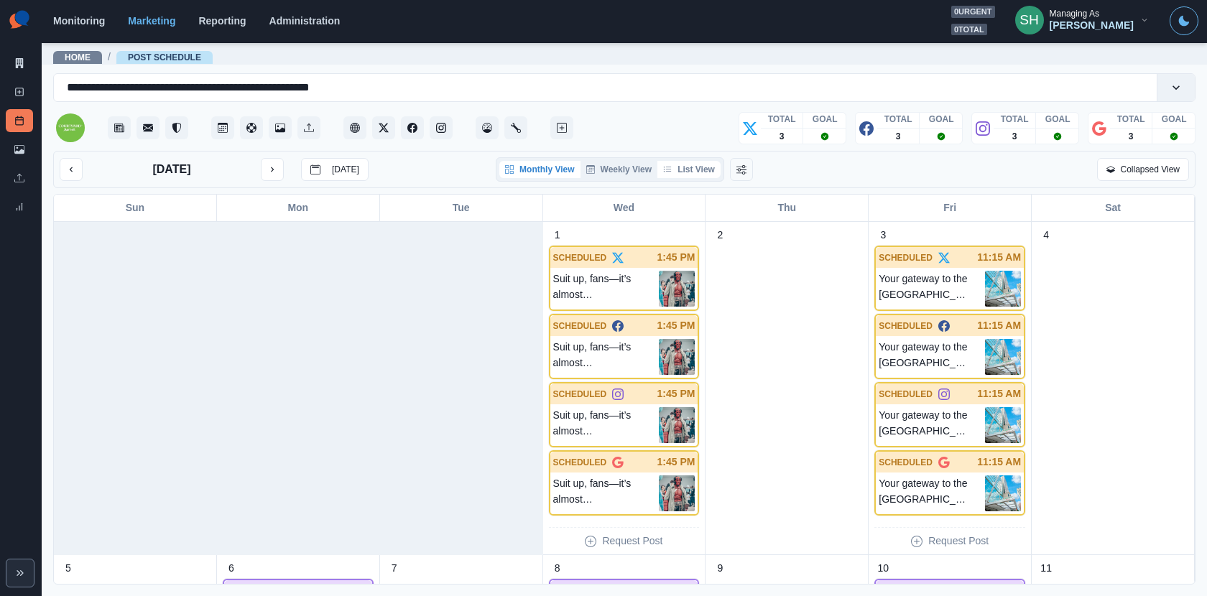
click at [693, 162] on button "List View" at bounding box center [688, 169] width 63 height 17
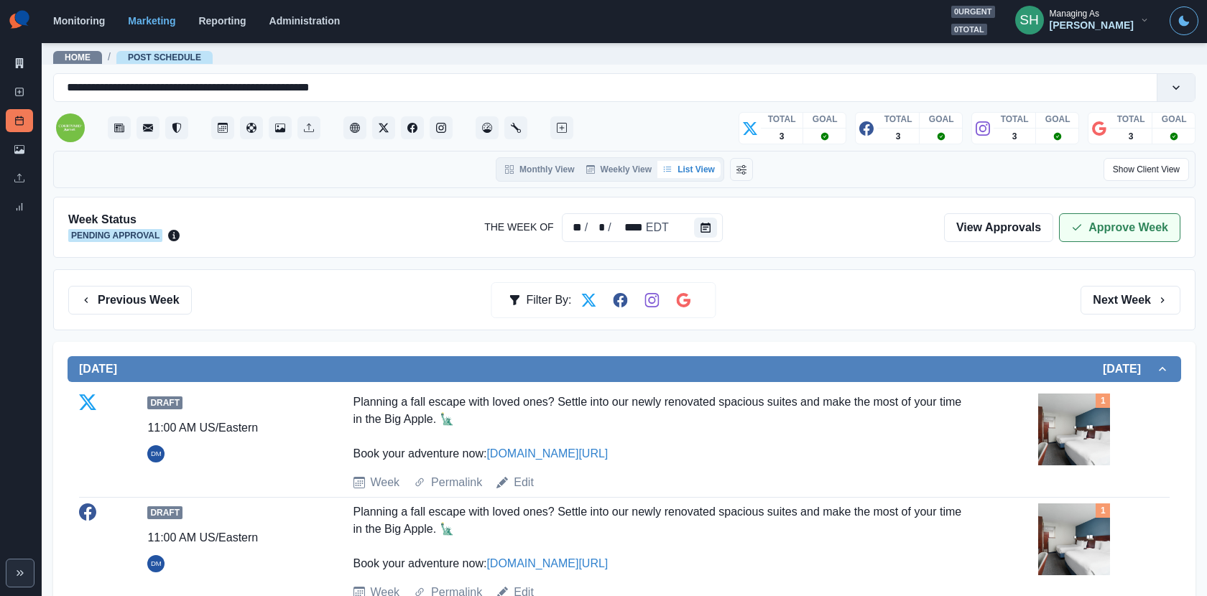
click at [1156, 228] on button "Approve Week" at bounding box center [1119, 227] width 121 height 29
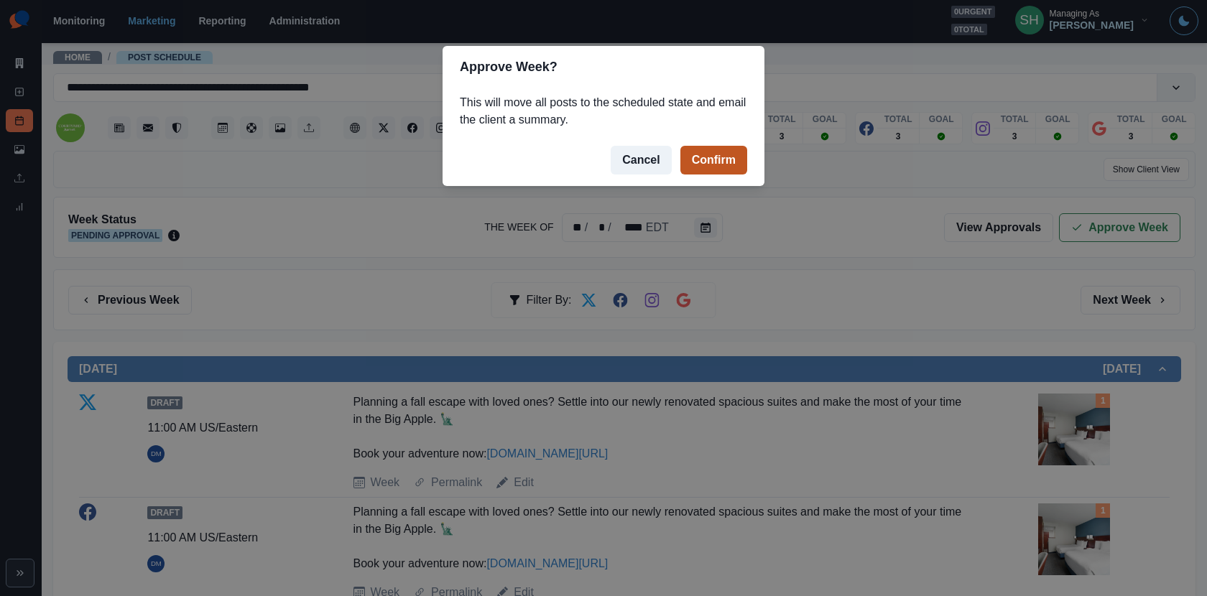
click at [704, 154] on button "Confirm" at bounding box center [713, 160] width 67 height 29
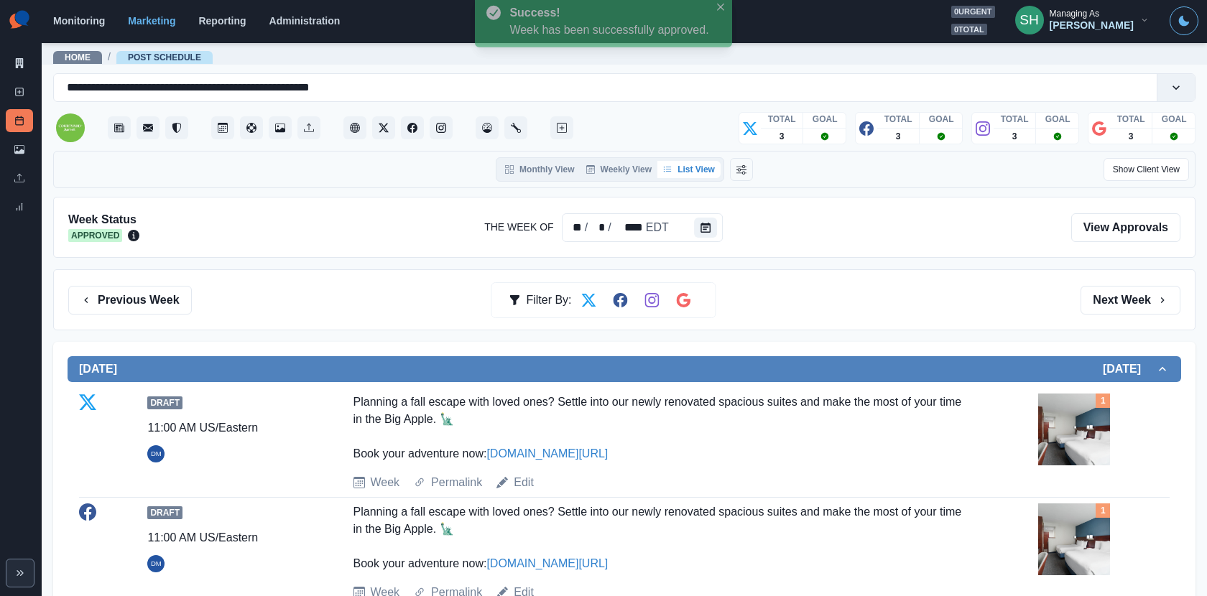
click at [1107, 300] on button "Next Week" at bounding box center [1131, 300] width 100 height 29
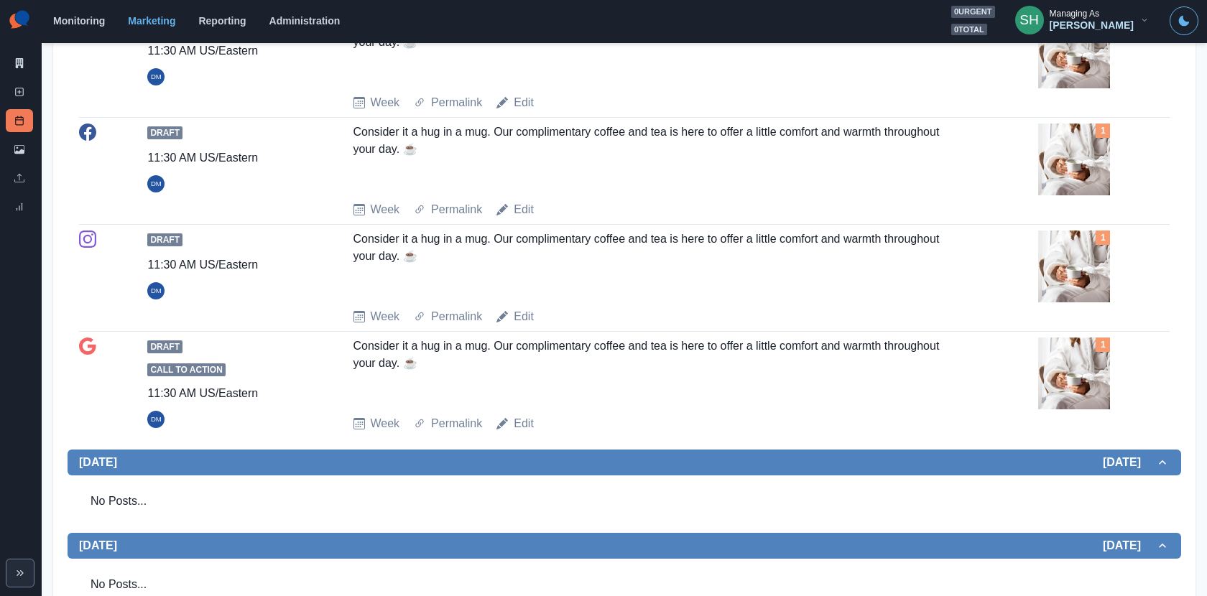
scroll to position [1676, 0]
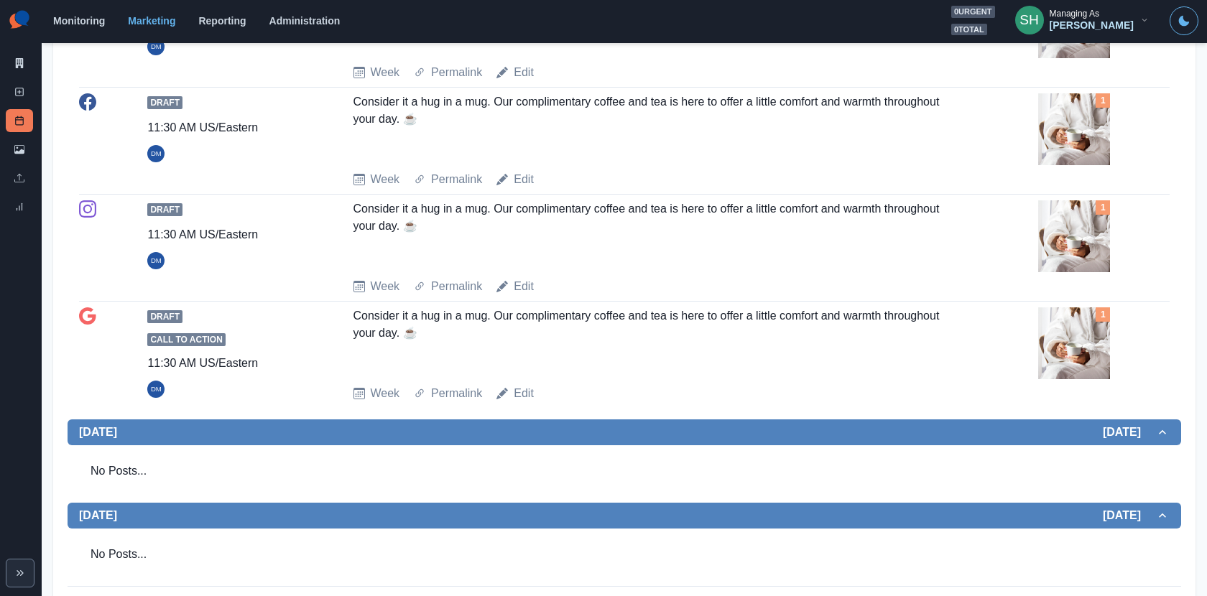
click at [1081, 58] on img at bounding box center [1074, 22] width 72 height 72
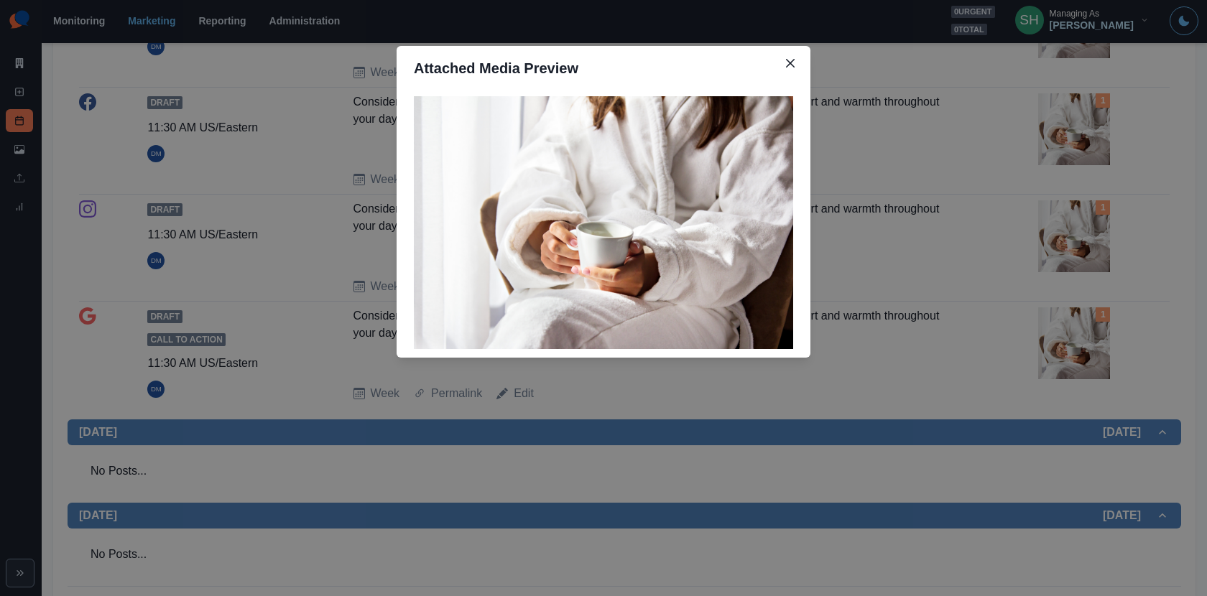
click at [1047, 145] on div "Attached Media Preview" at bounding box center [603, 298] width 1207 height 596
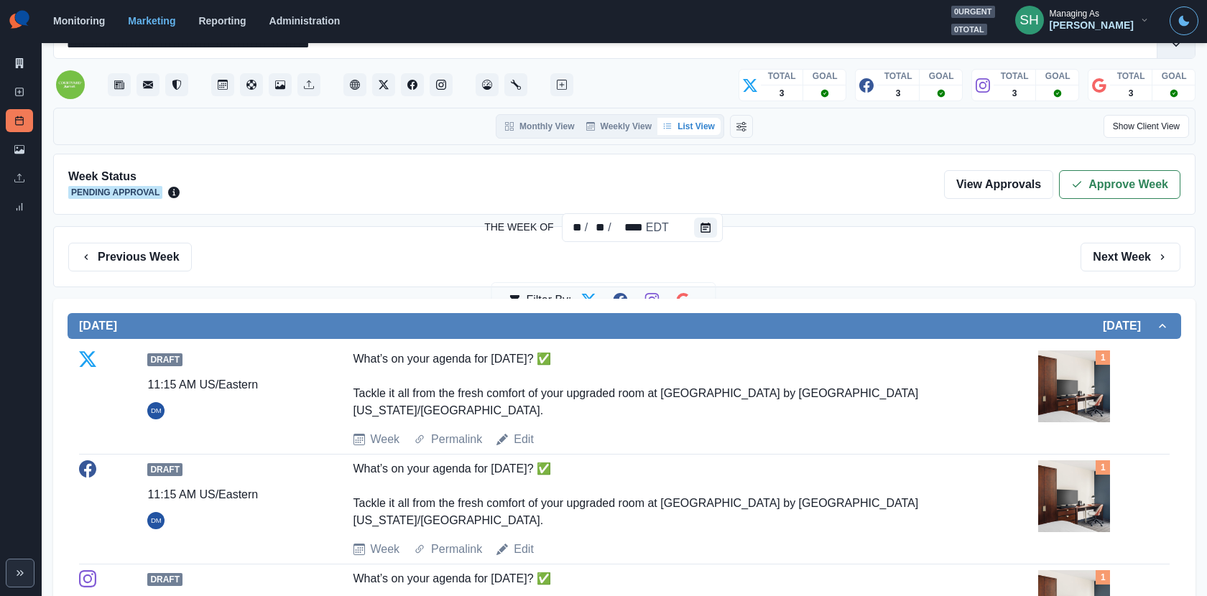
scroll to position [12, 0]
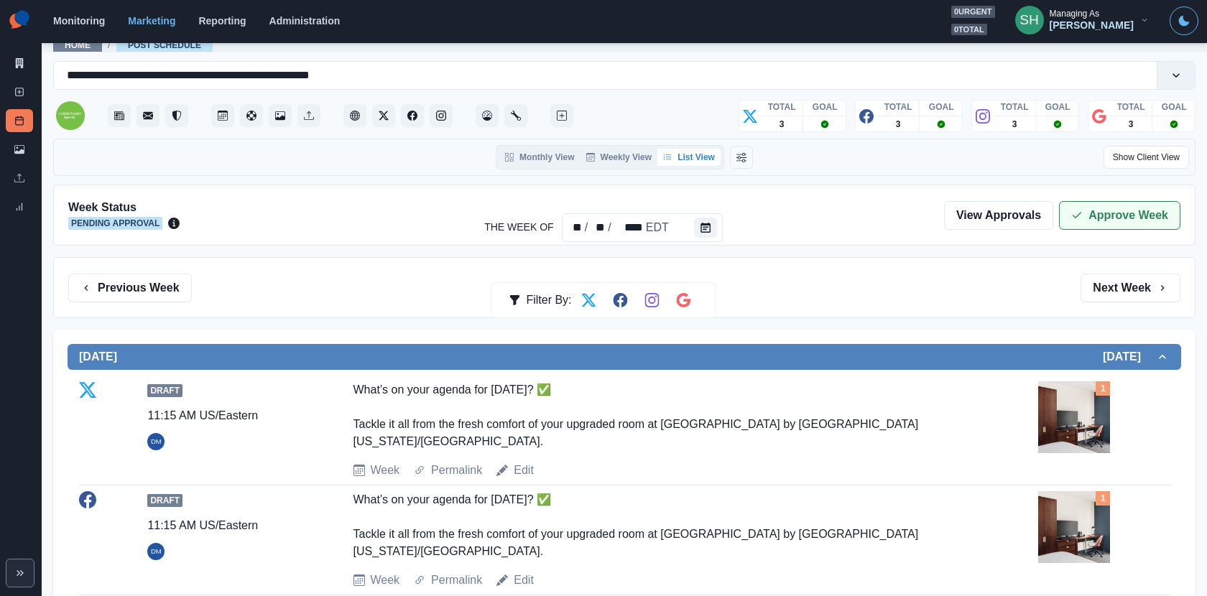
click at [1075, 203] on button "Approve Week" at bounding box center [1119, 215] width 121 height 29
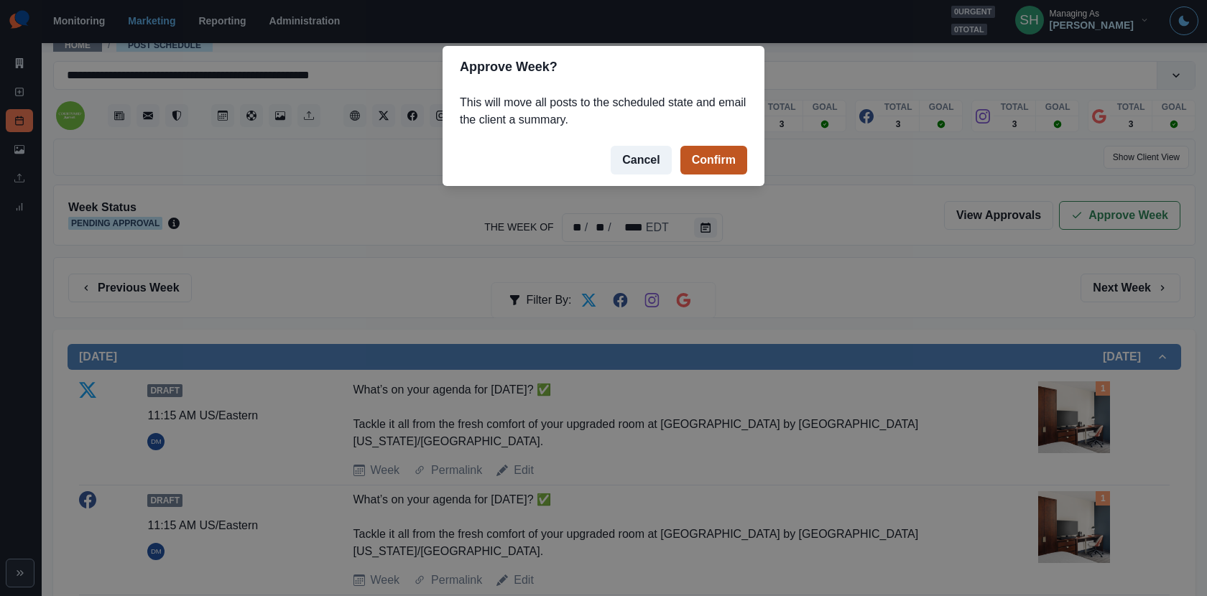
click at [703, 163] on button "Confirm" at bounding box center [713, 160] width 67 height 29
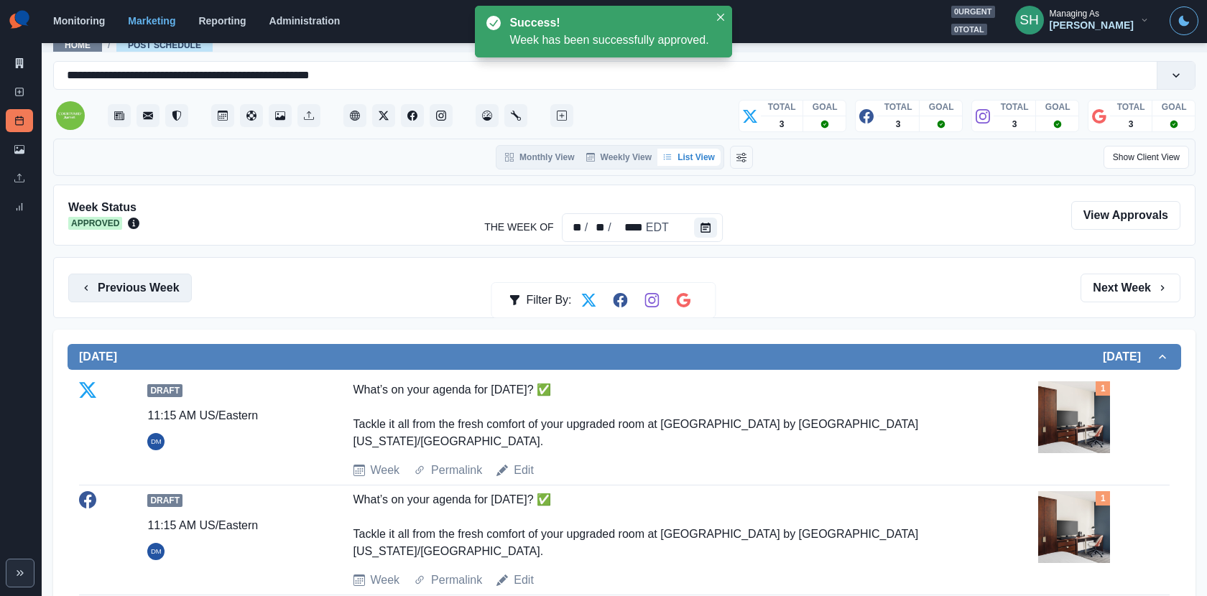
click at [144, 287] on button "Previous Week" at bounding box center [130, 288] width 124 height 29
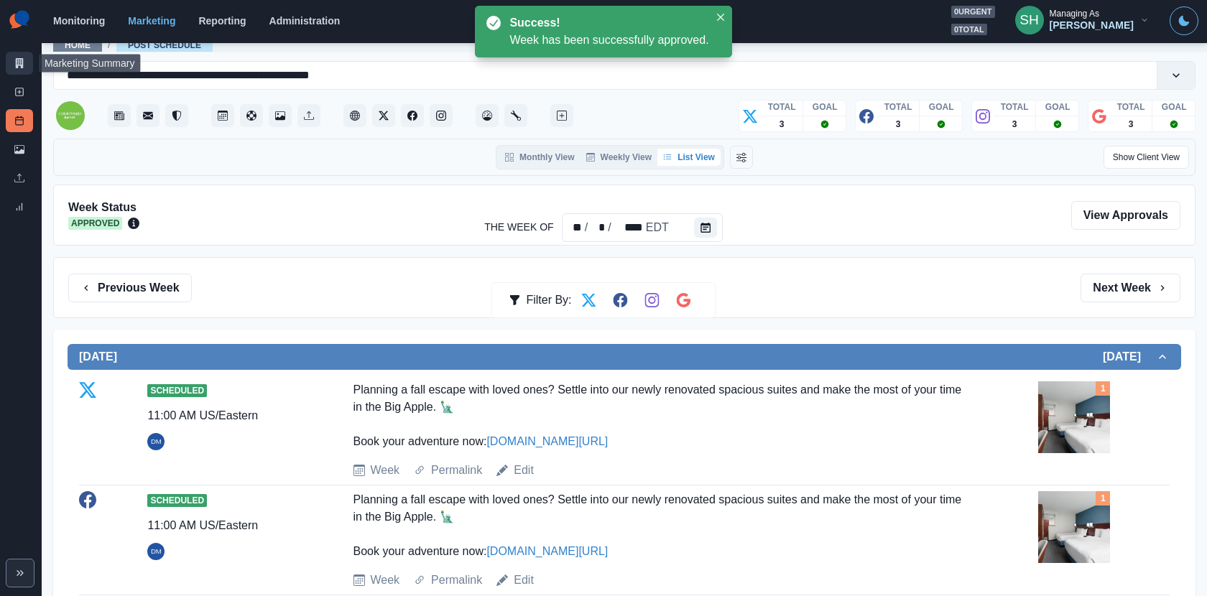
click at [23, 58] on icon at bounding box center [19, 63] width 10 height 10
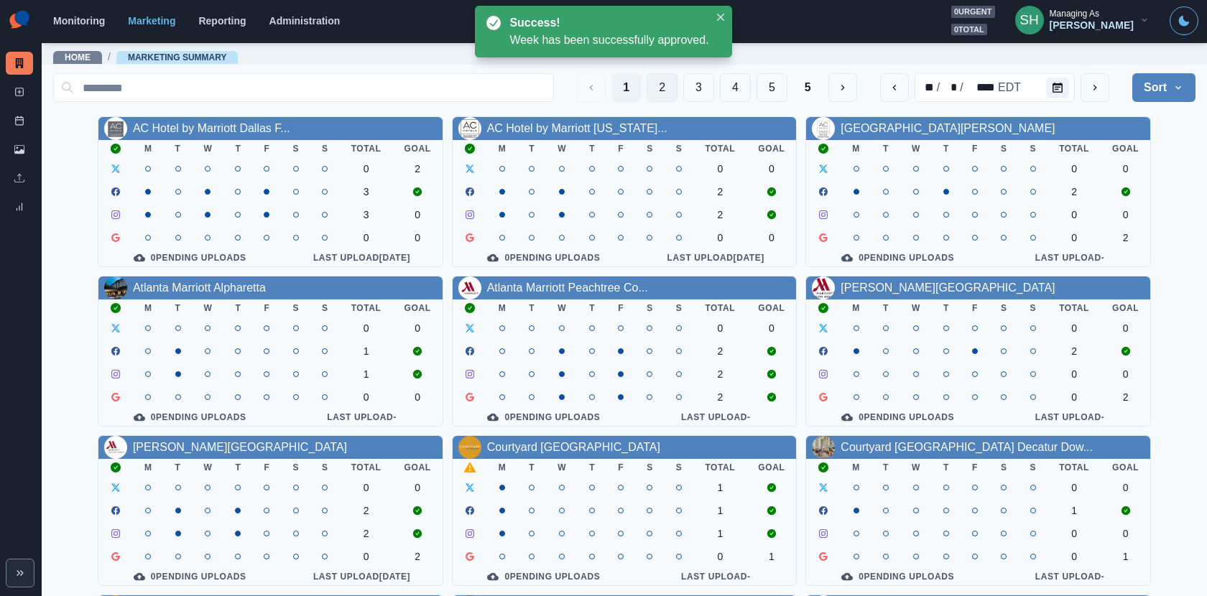
click at [664, 91] on button "2" at bounding box center [662, 87] width 31 height 29
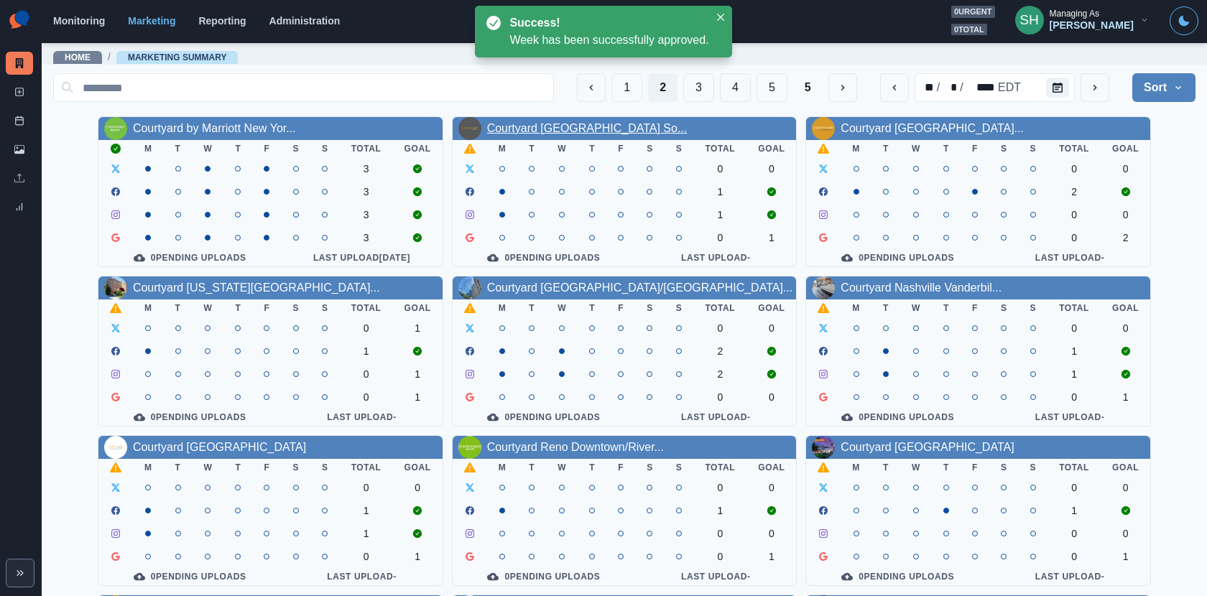
click at [631, 127] on link "Courtyard Dallas Arlington So..." at bounding box center [587, 128] width 200 height 12
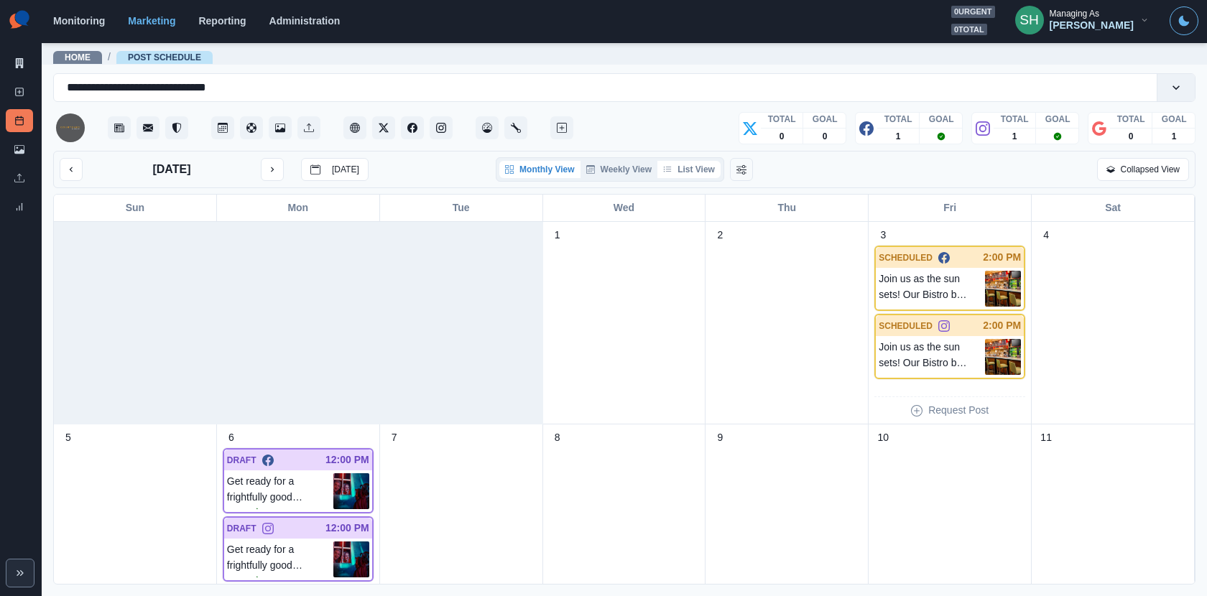
click at [702, 172] on button "List View" at bounding box center [688, 169] width 63 height 17
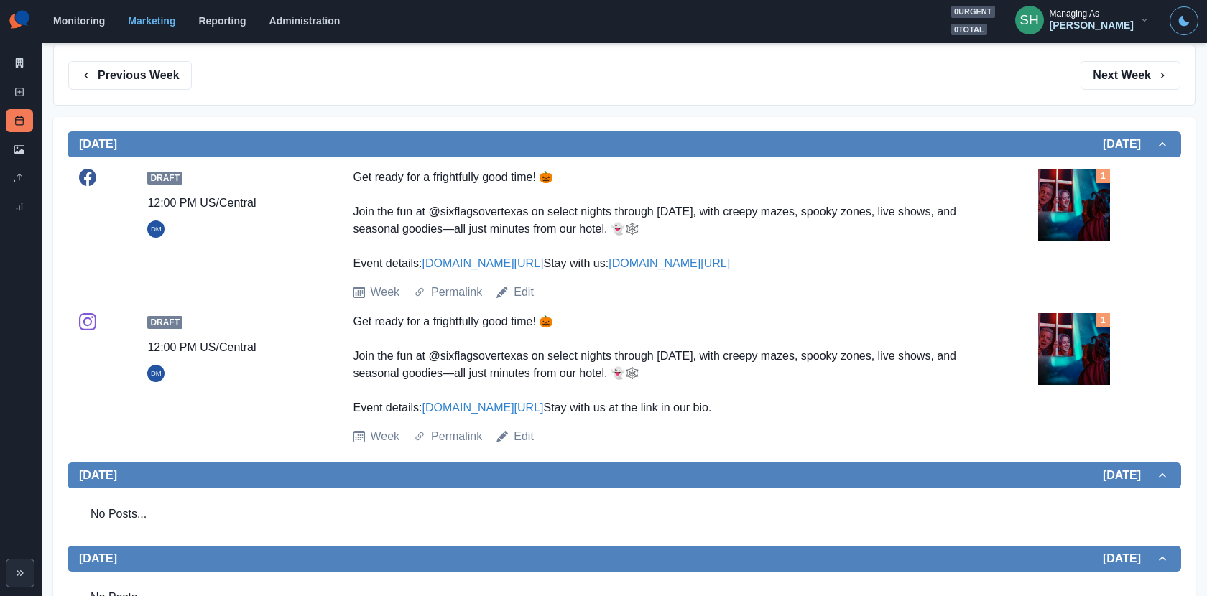
scroll to position [274, 0]
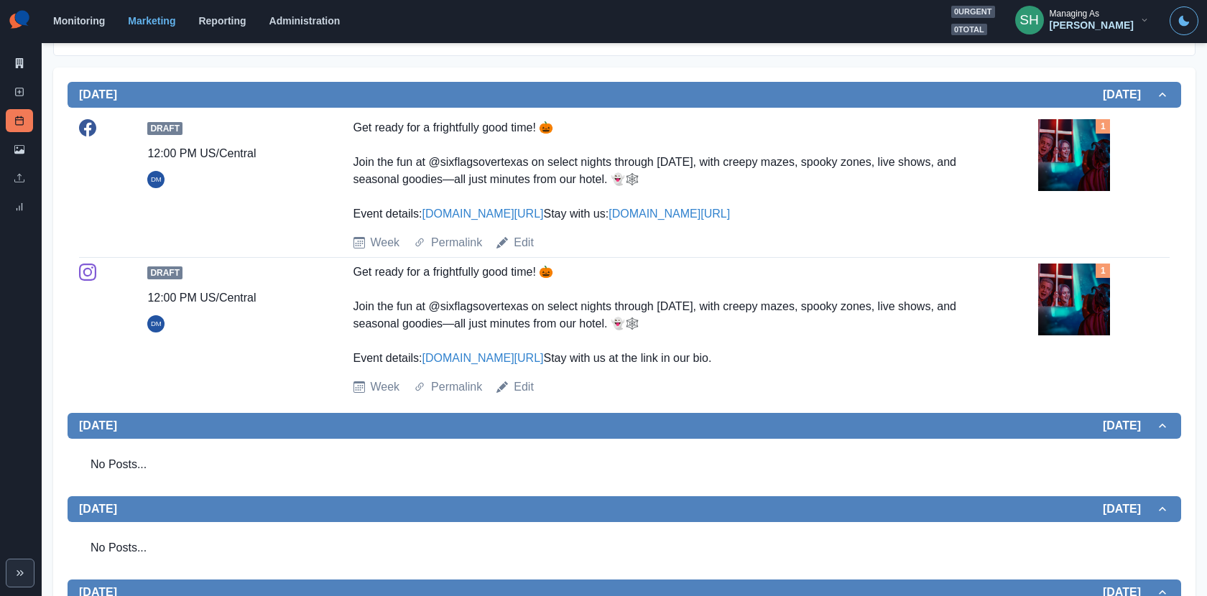
click at [1076, 170] on img at bounding box center [1074, 155] width 72 height 72
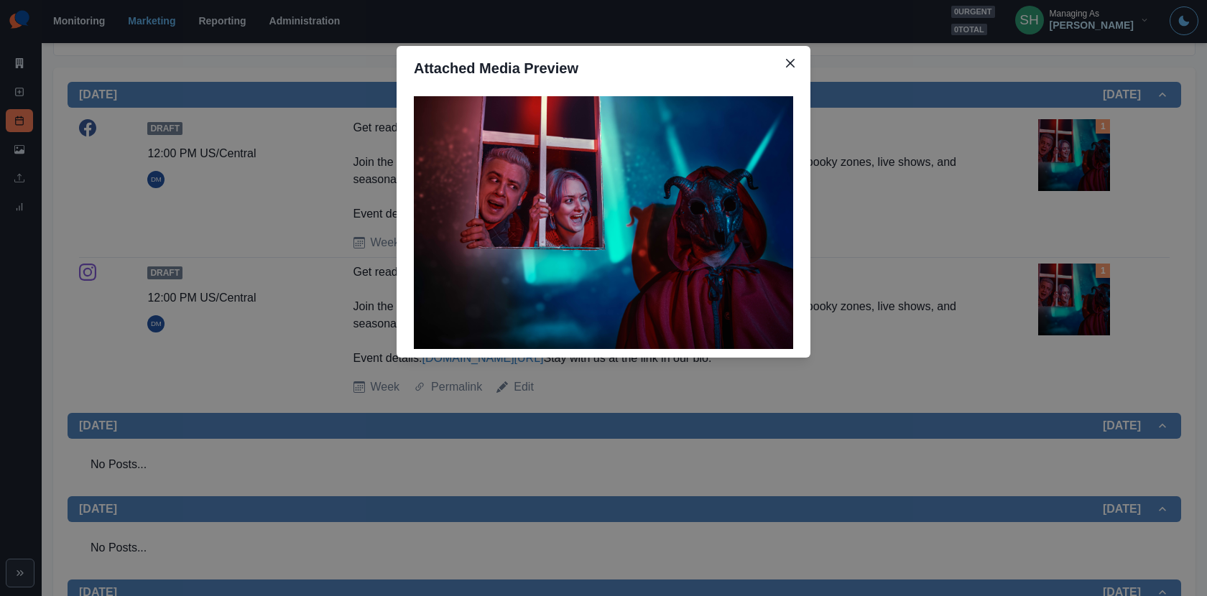
click at [962, 219] on div "Attached Media Preview" at bounding box center [603, 298] width 1207 height 596
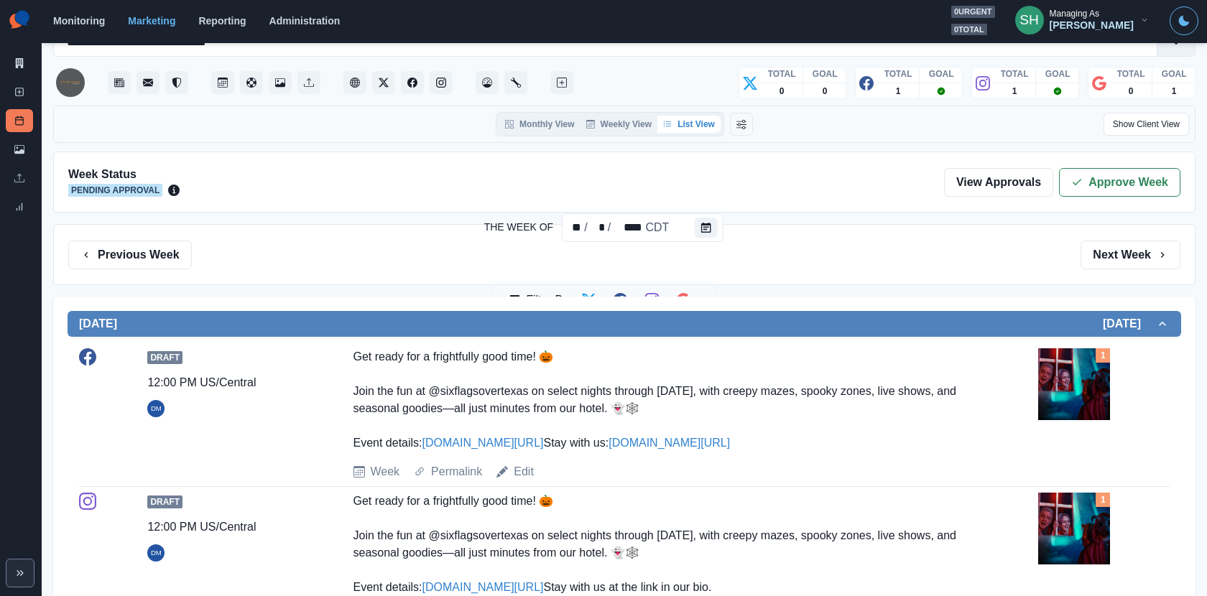
scroll to position [0, 0]
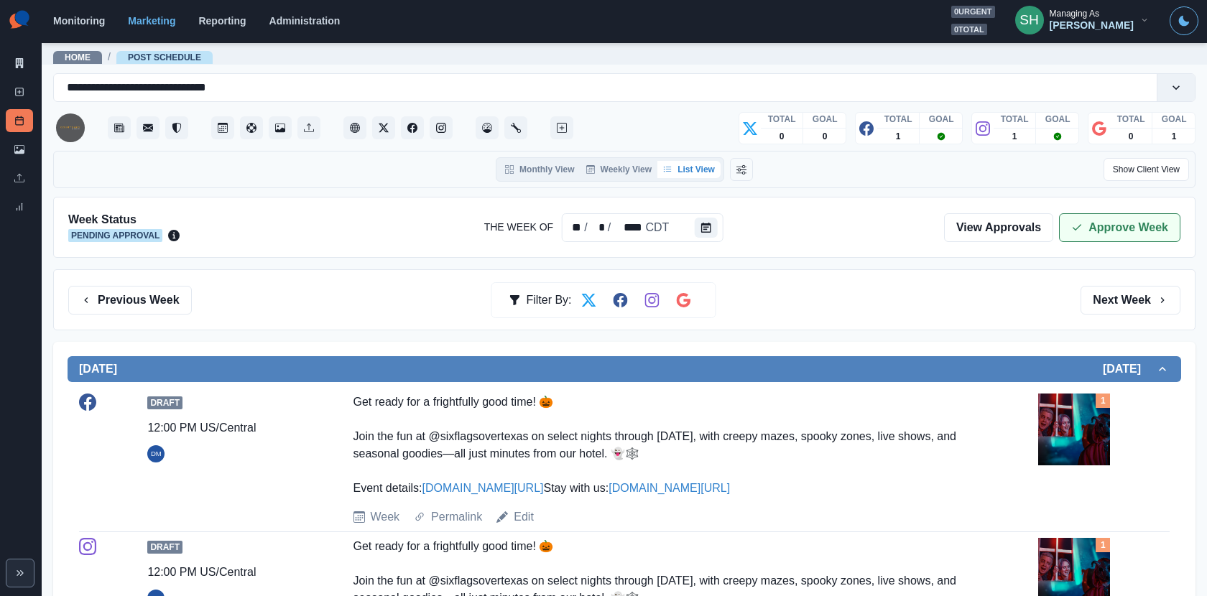
click at [1080, 236] on button "Approve Week" at bounding box center [1119, 227] width 121 height 29
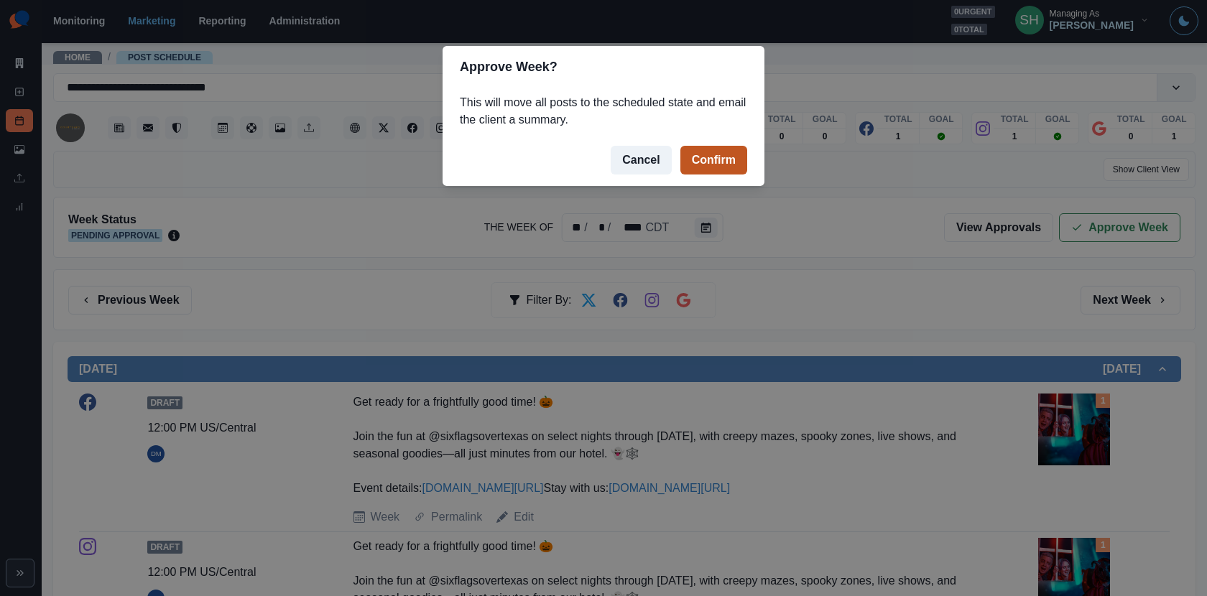
click at [722, 155] on button "Confirm" at bounding box center [713, 160] width 67 height 29
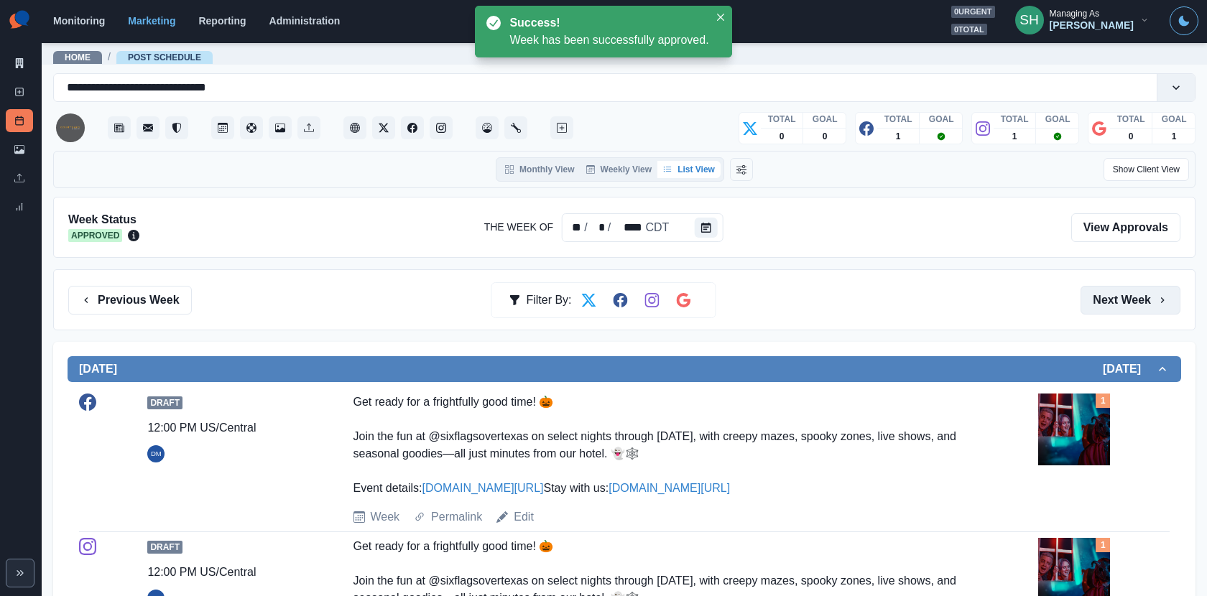
click at [1130, 298] on button "Next Week" at bounding box center [1131, 300] width 100 height 29
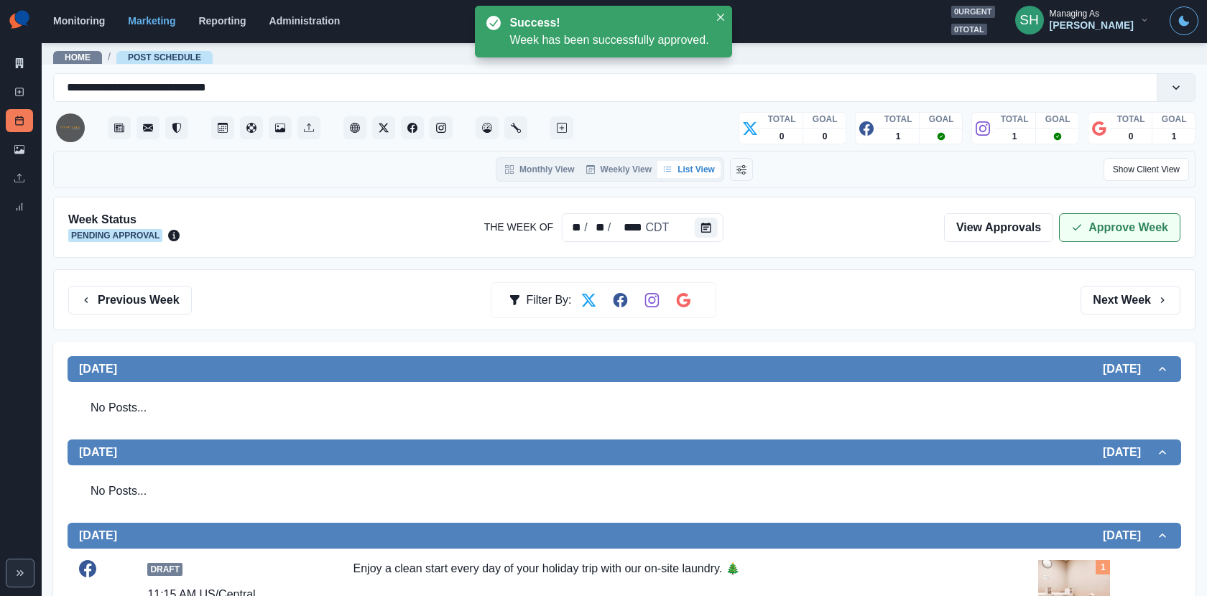
click at [1081, 232] on button "Approve Week" at bounding box center [1119, 227] width 121 height 29
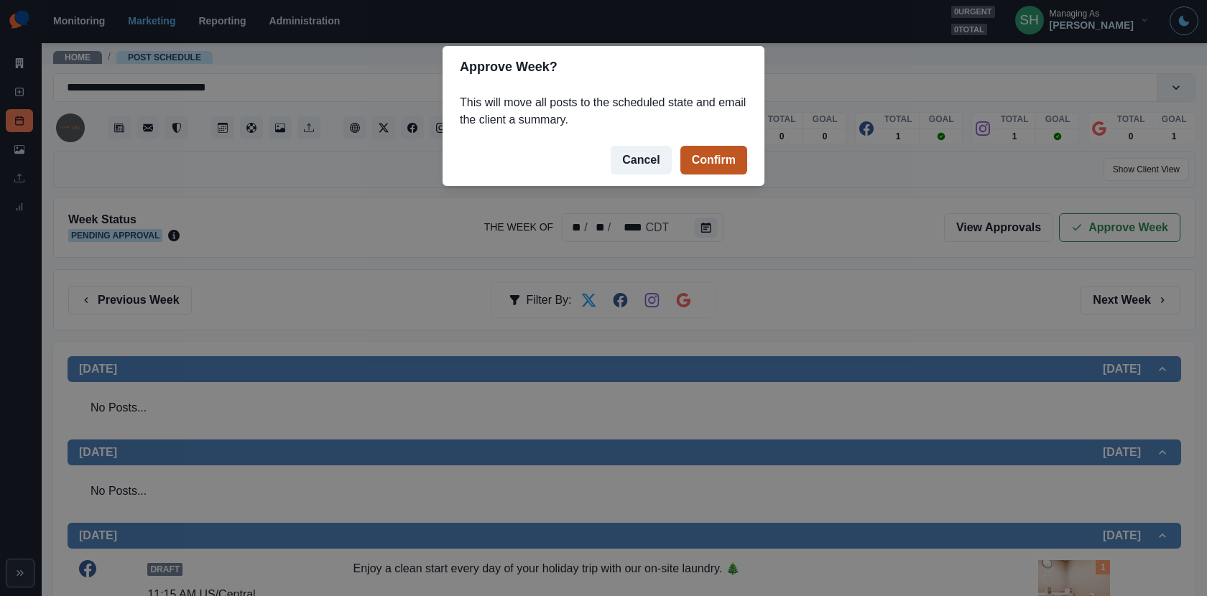
click at [728, 149] on button "Confirm" at bounding box center [713, 160] width 67 height 29
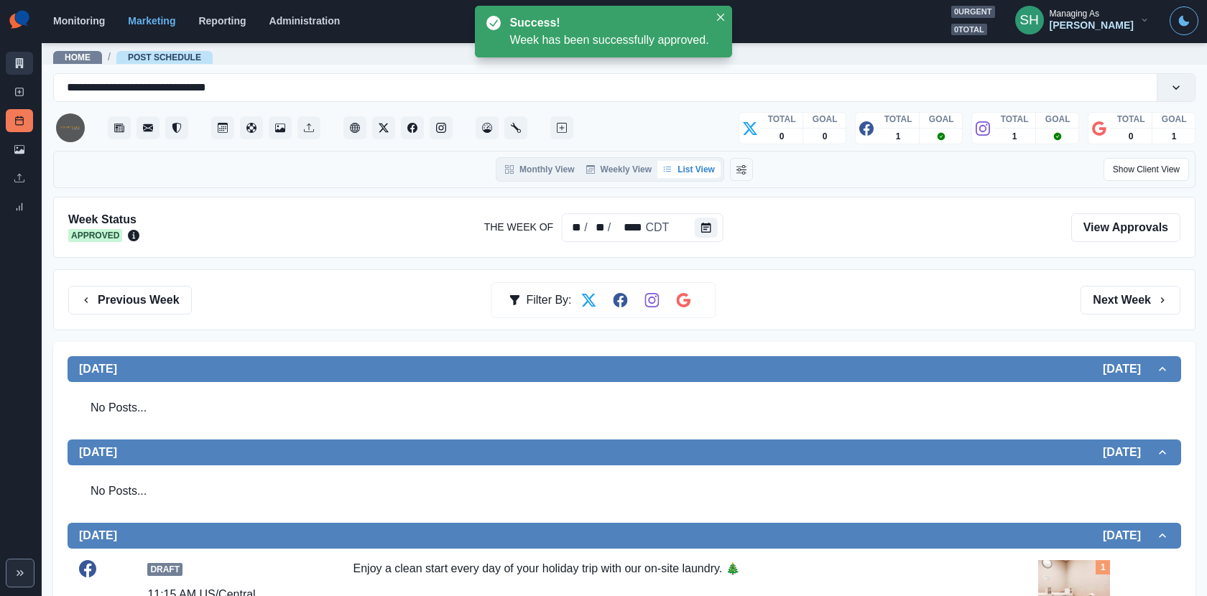
click at [17, 65] on icon at bounding box center [20, 63] width 8 height 10
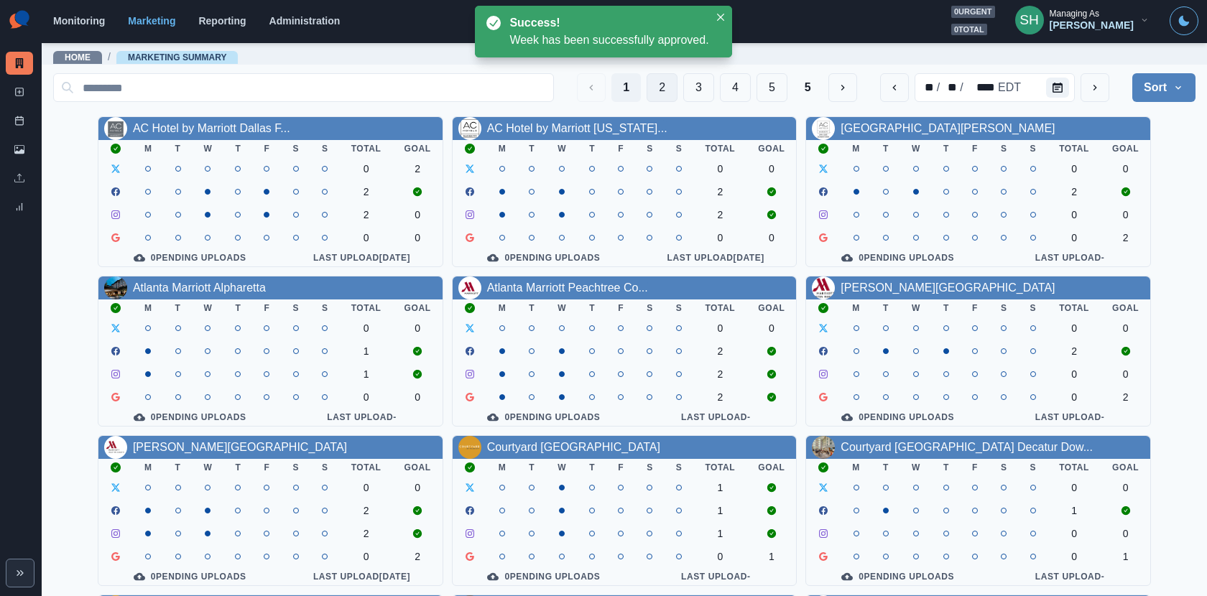
click at [651, 85] on button "2" at bounding box center [662, 87] width 31 height 29
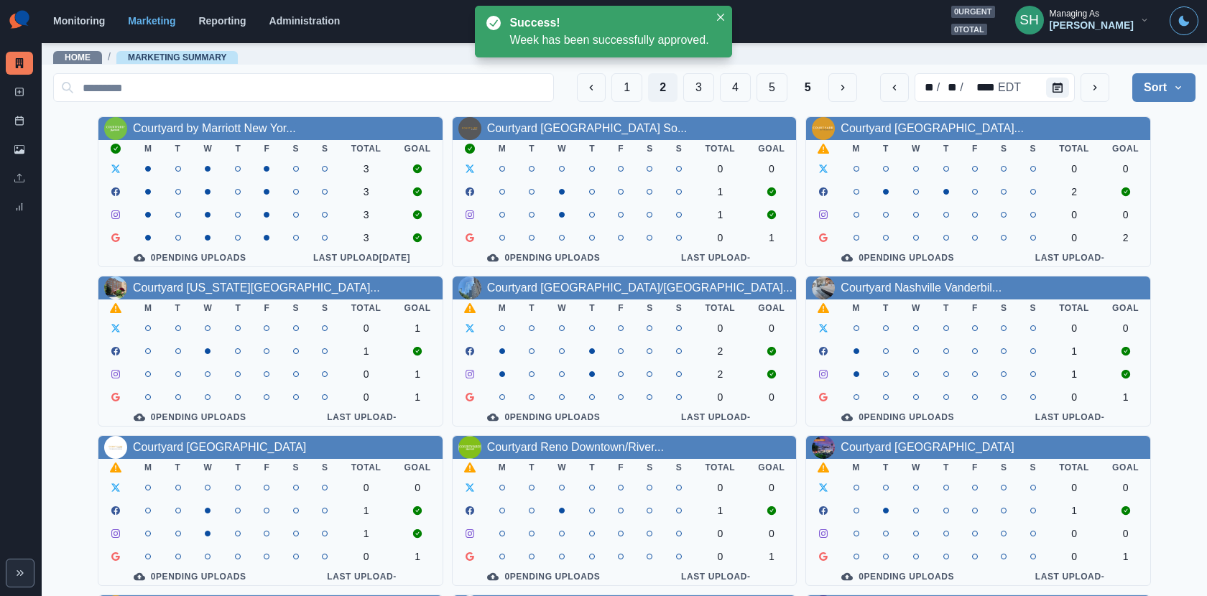
click at [953, 134] on div "Courtyard Fort Worth Downtown..." at bounding box center [932, 128] width 183 height 17
click at [935, 124] on link "Courtyard Fort Worth Downtown..." at bounding box center [932, 128] width 183 height 12
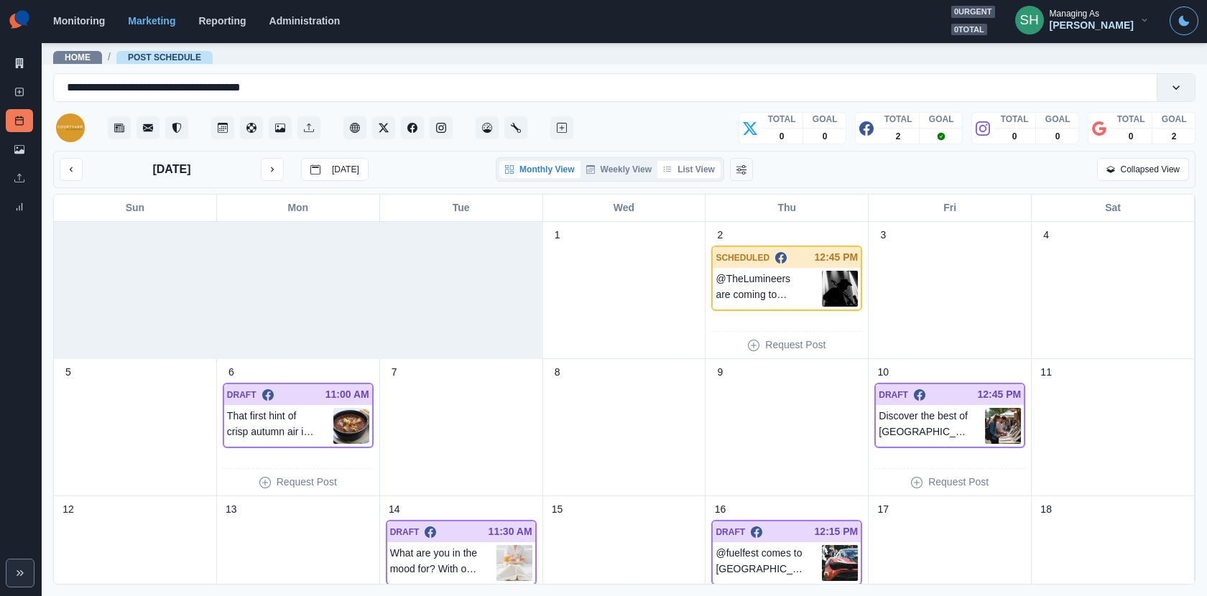
click at [697, 167] on button "List View" at bounding box center [688, 169] width 63 height 17
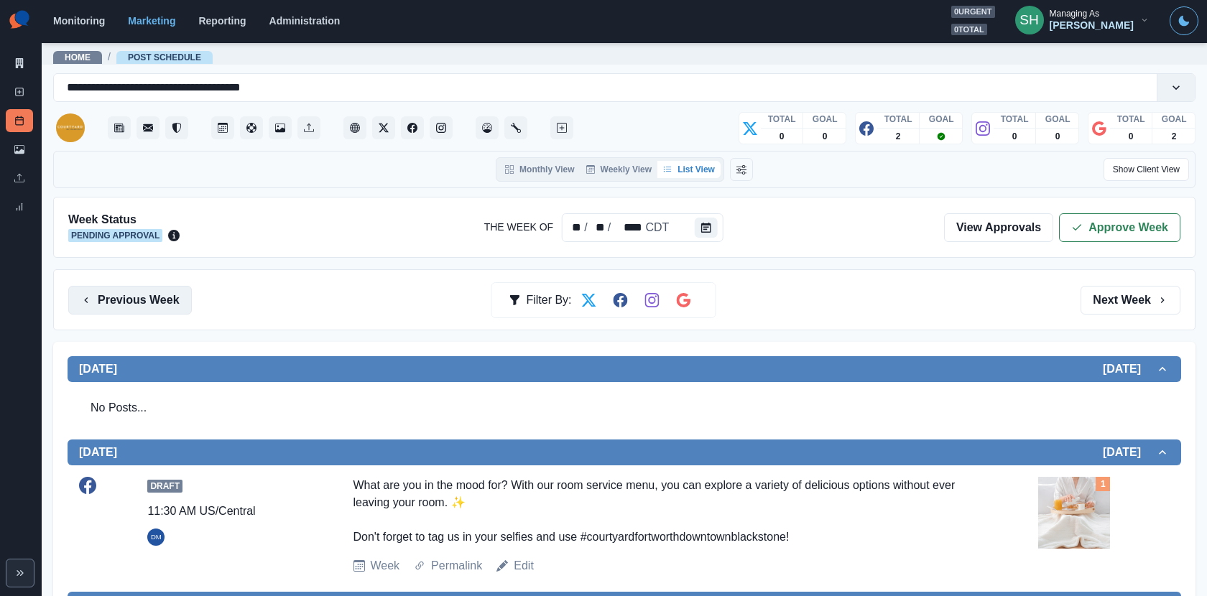
click at [165, 302] on button "Previous Week" at bounding box center [130, 300] width 124 height 29
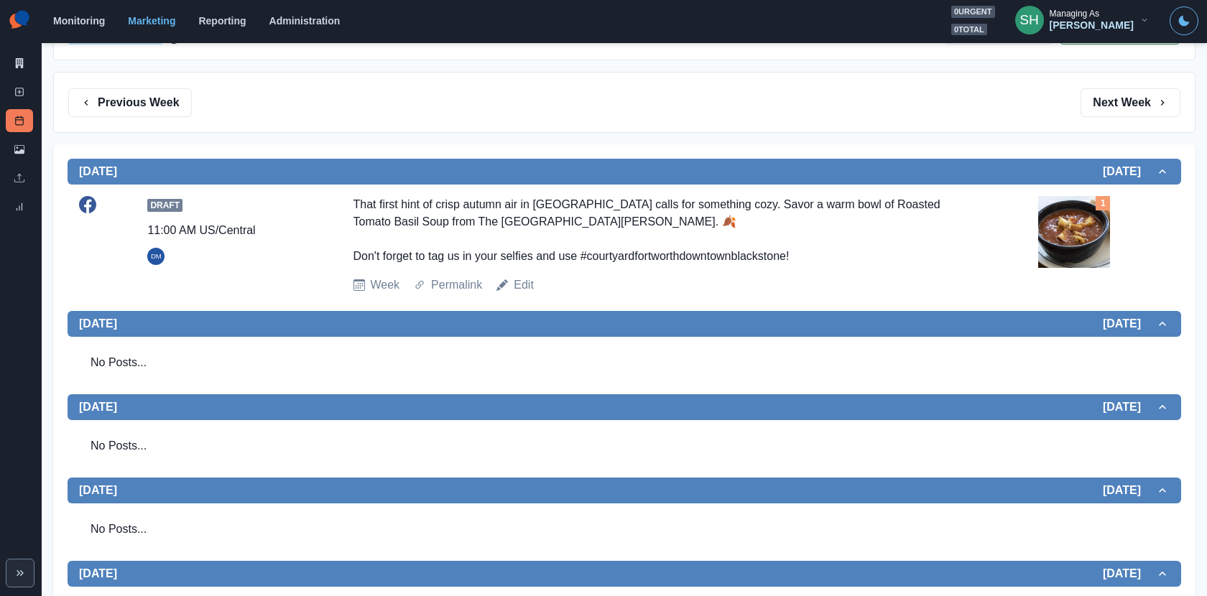
scroll to position [210, 0]
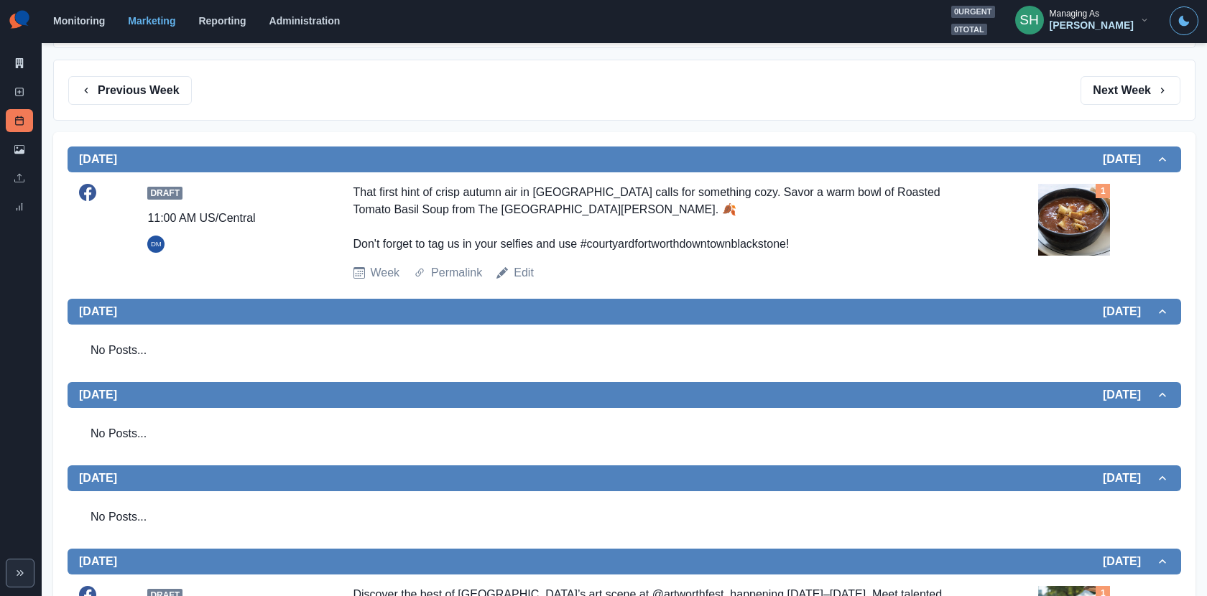
click at [1060, 232] on img at bounding box center [1074, 220] width 72 height 72
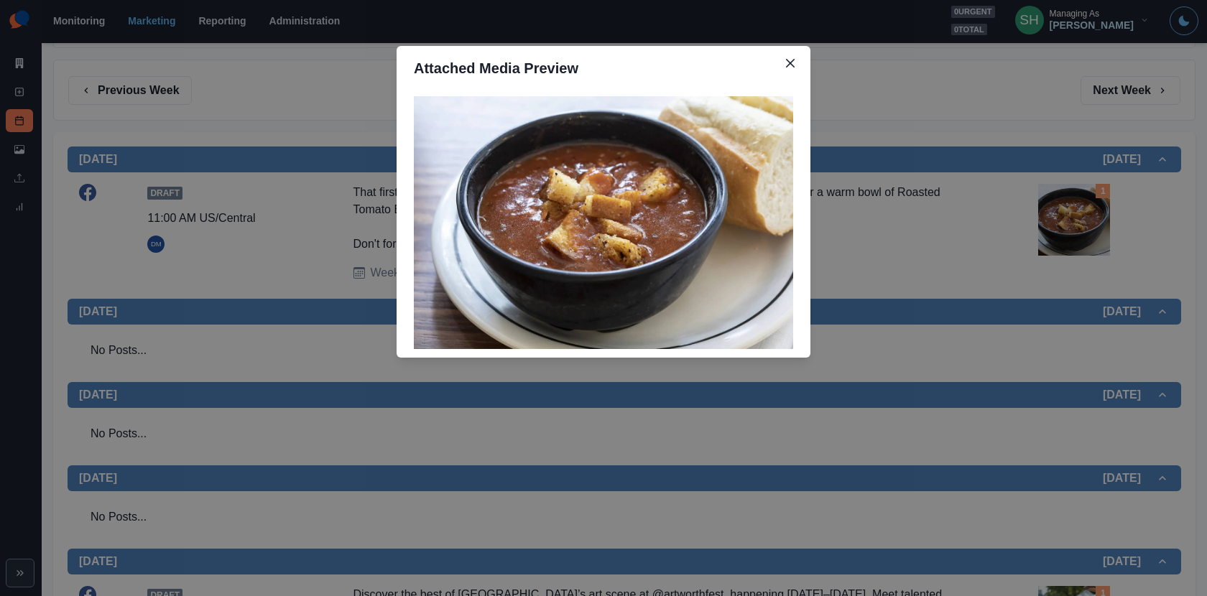
click at [973, 251] on div "Attached Media Preview" at bounding box center [603, 298] width 1207 height 596
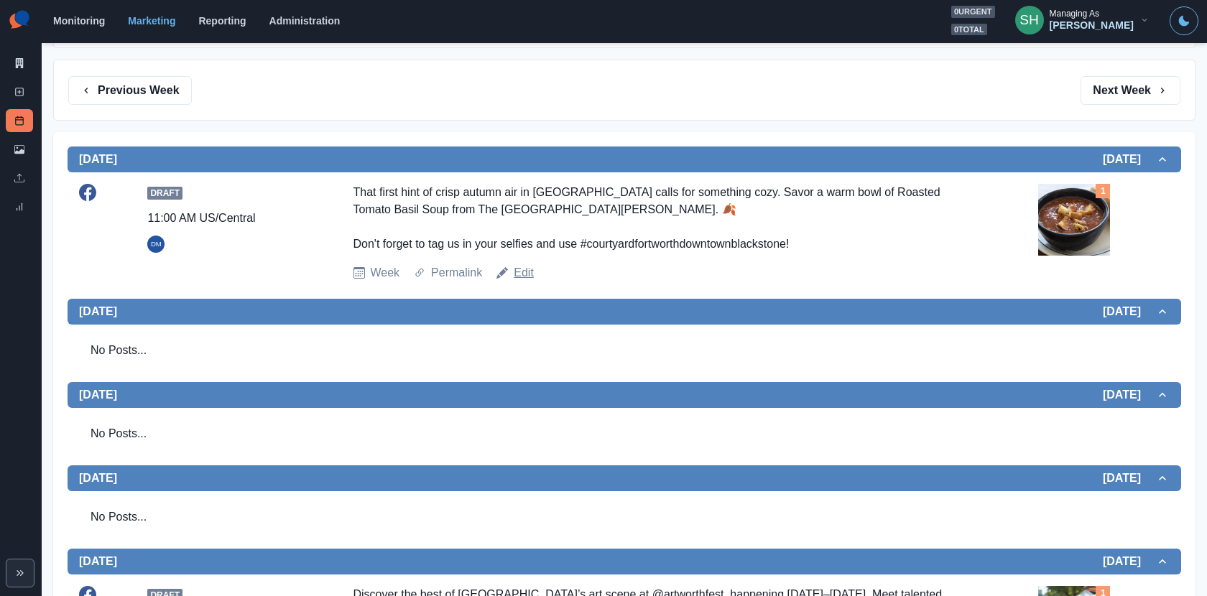
click at [519, 269] on link "Edit" at bounding box center [524, 272] width 20 height 17
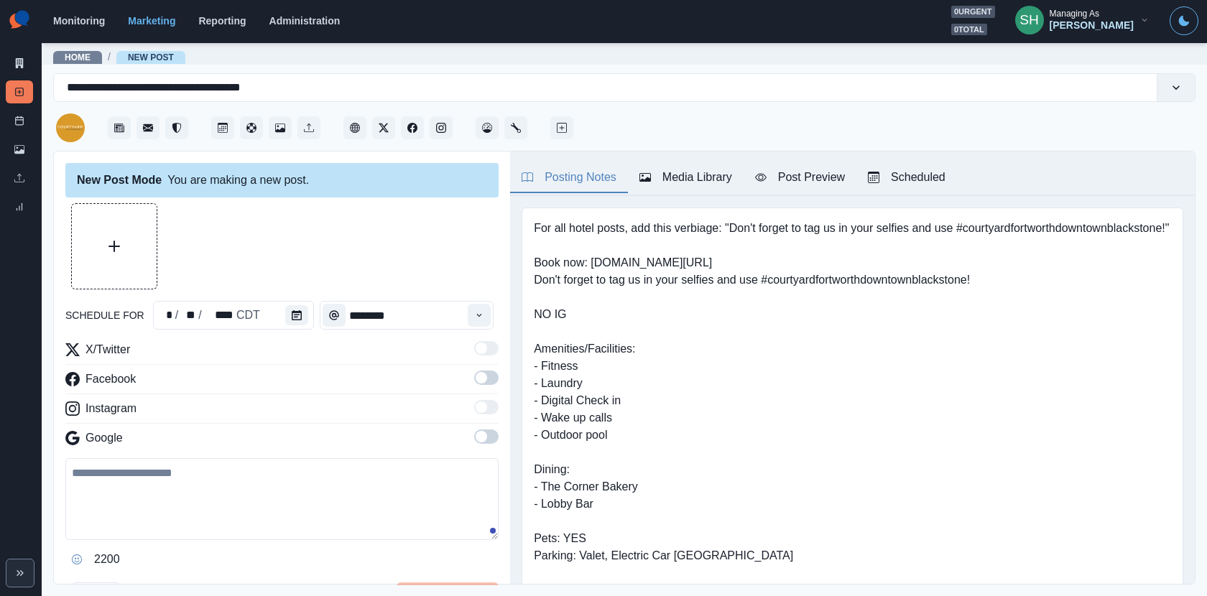
type textarea "**********"
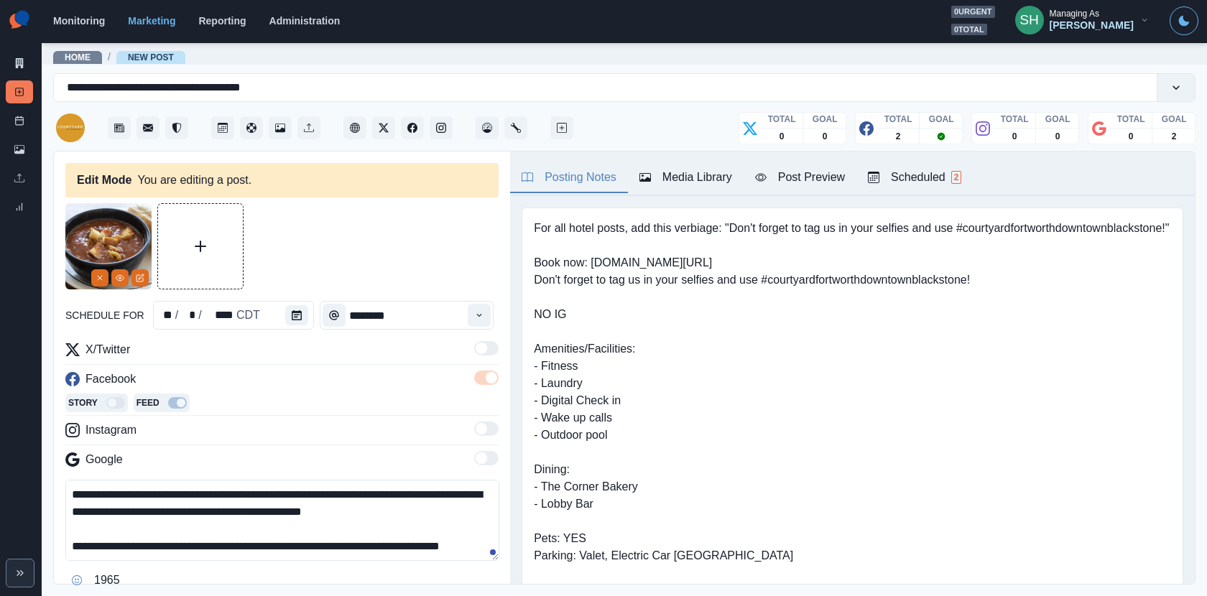
click at [700, 169] on div "Media Library" at bounding box center [685, 177] width 93 height 17
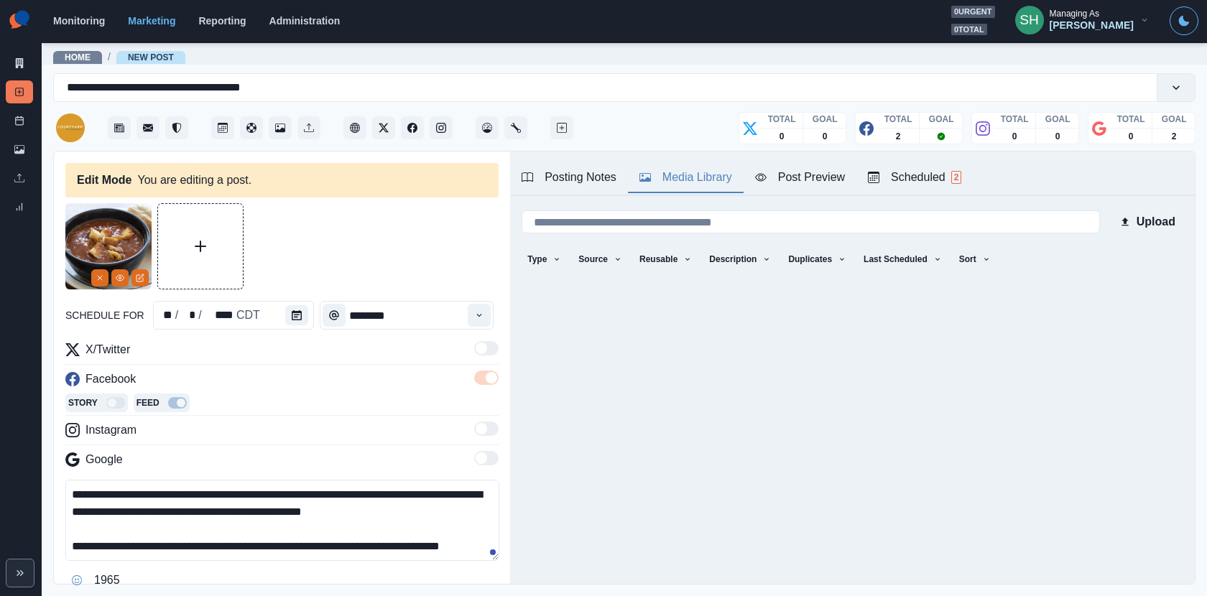
click at [101, 276] on icon "Remove" at bounding box center [100, 278] width 9 height 9
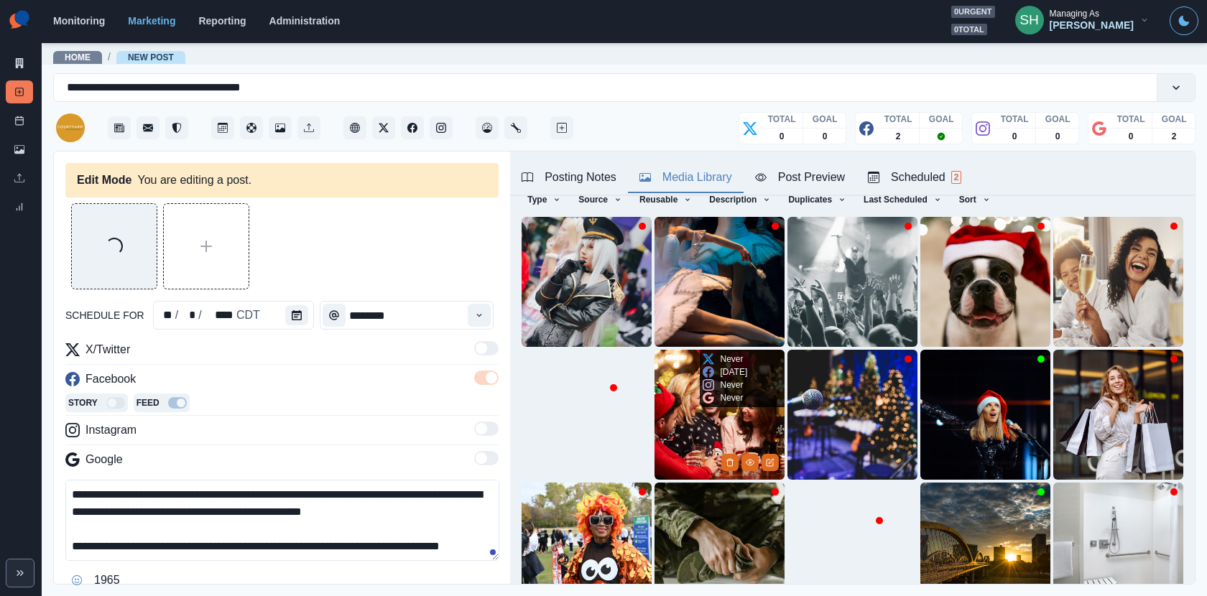
scroll to position [180, 0]
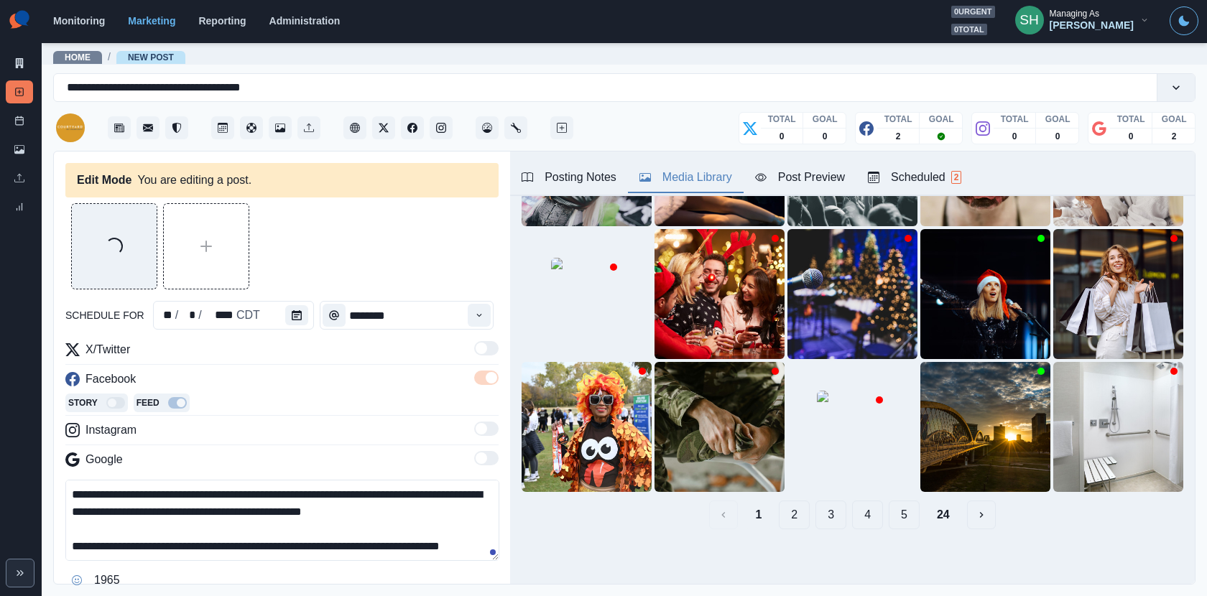
click at [799, 514] on button "2" at bounding box center [794, 515] width 31 height 29
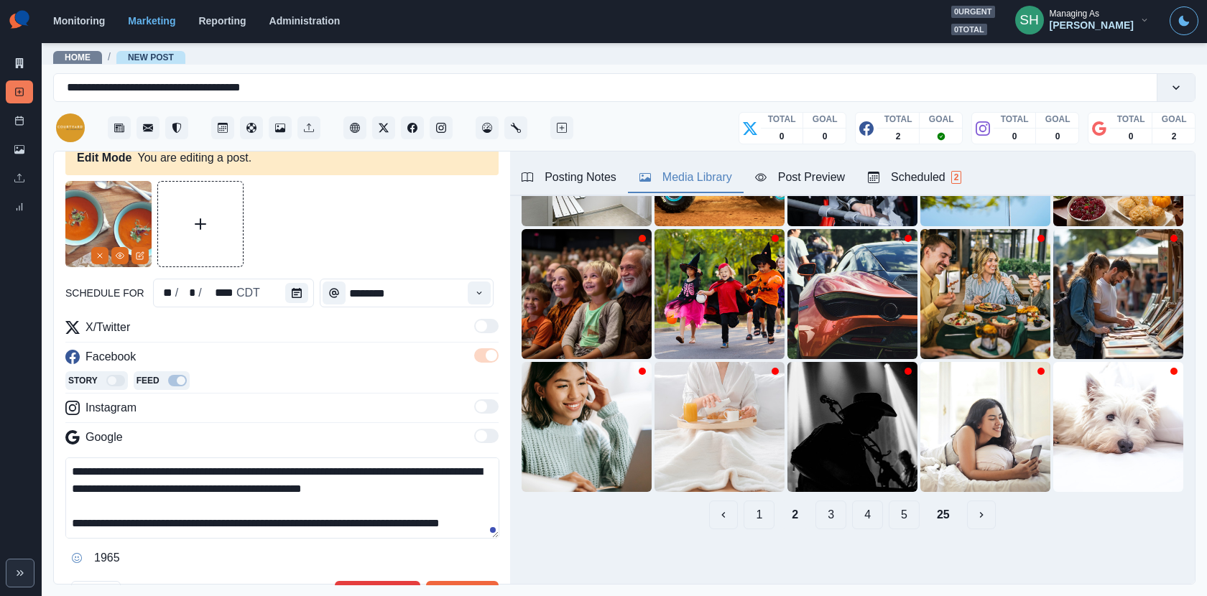
scroll to position [129, 0]
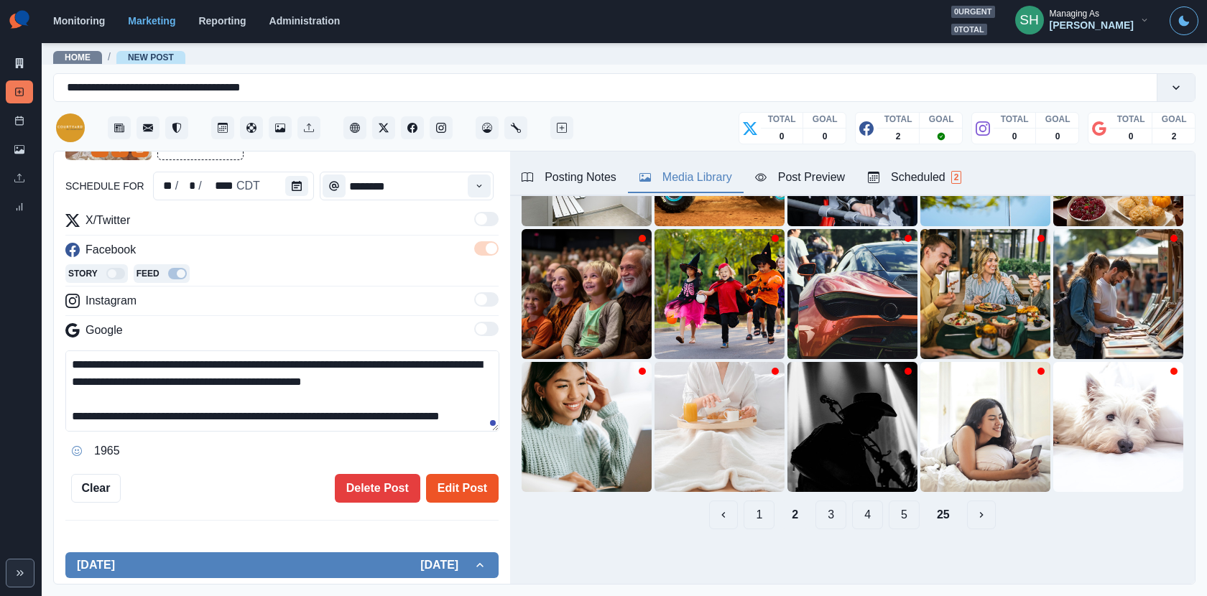
click at [445, 474] on button "Edit Post" at bounding box center [462, 488] width 73 height 29
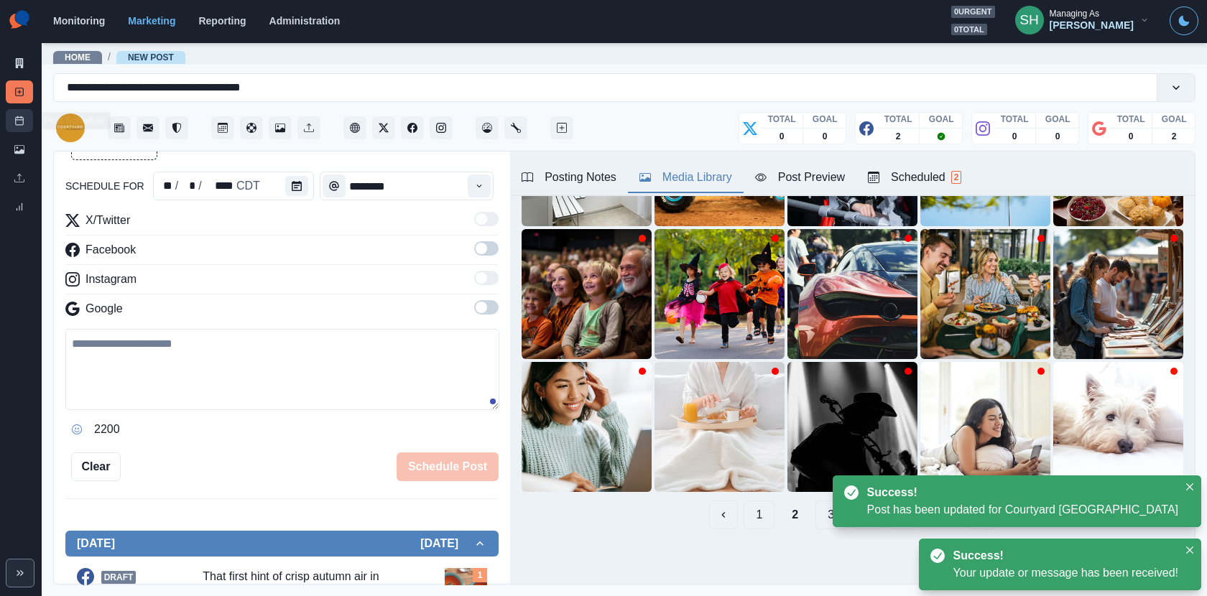
click at [24, 129] on link "Post Schedule" at bounding box center [19, 120] width 27 height 23
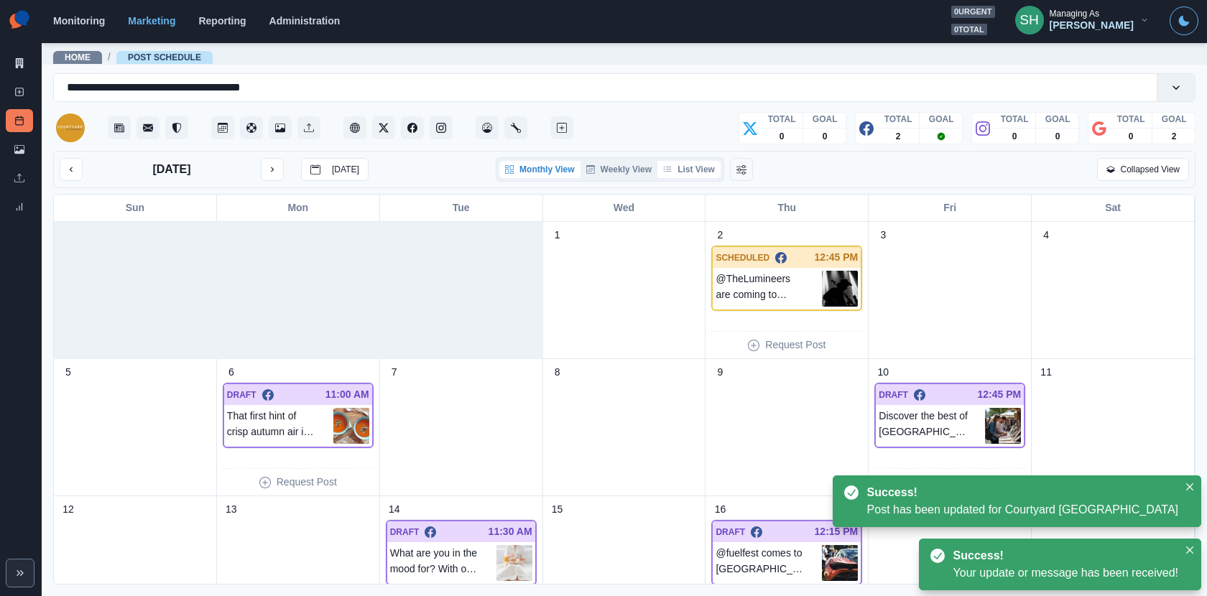
click at [680, 171] on button "List View" at bounding box center [688, 169] width 63 height 17
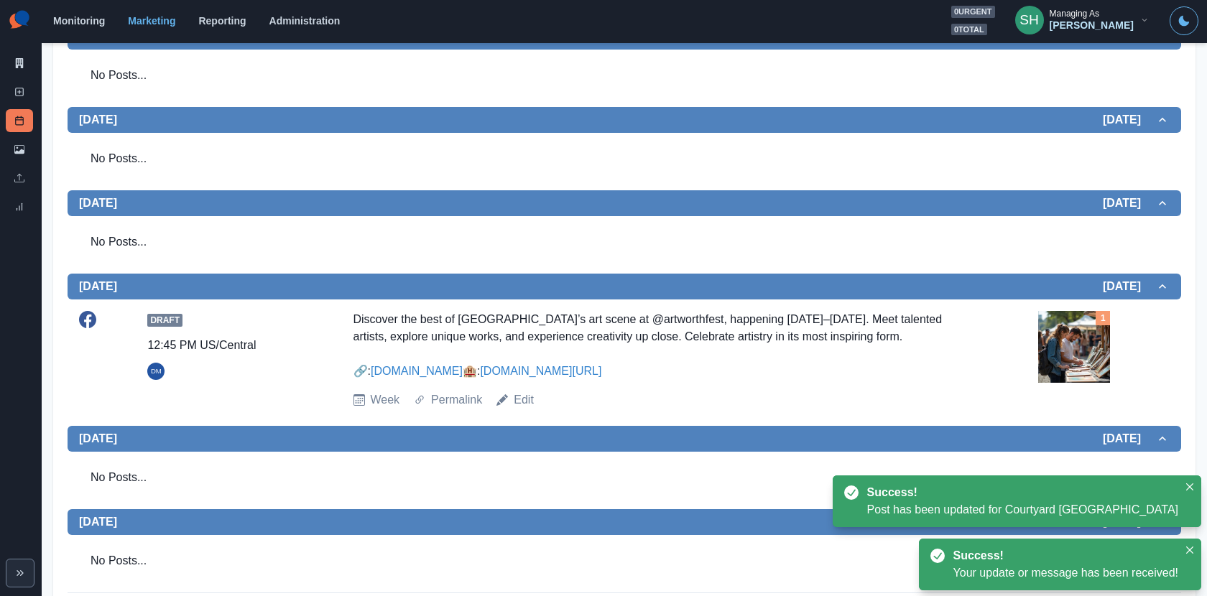
scroll to position [523, 0]
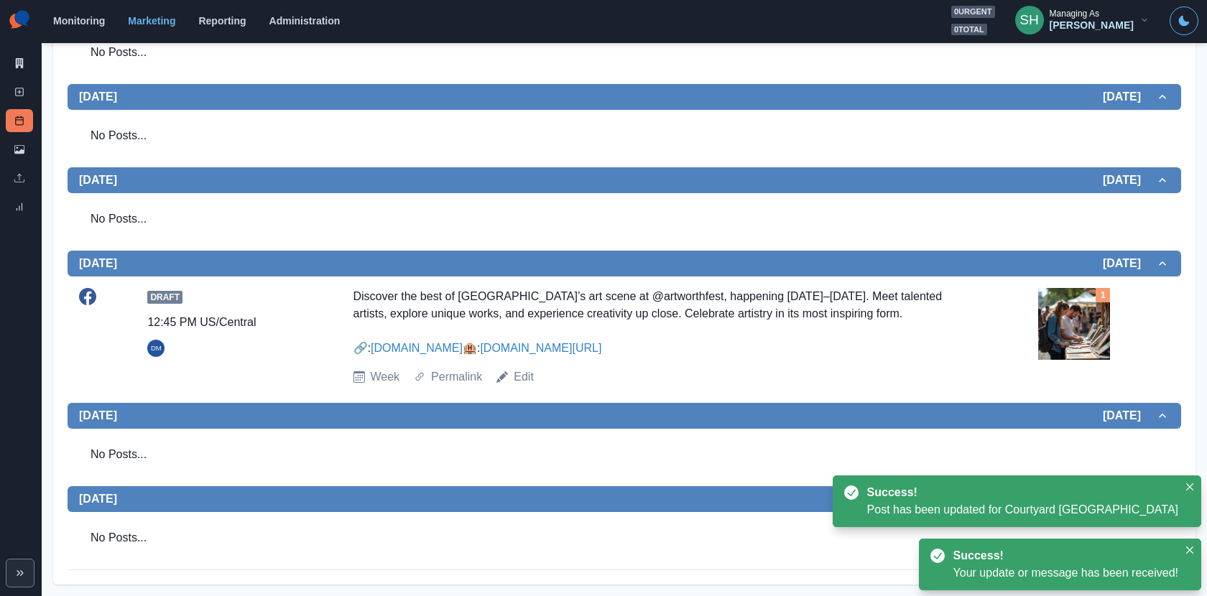
click at [859, 301] on div "Discover the best of Fort Worth’s art scene at @artworthfest, happening October…" at bounding box center [658, 322] width 611 height 69
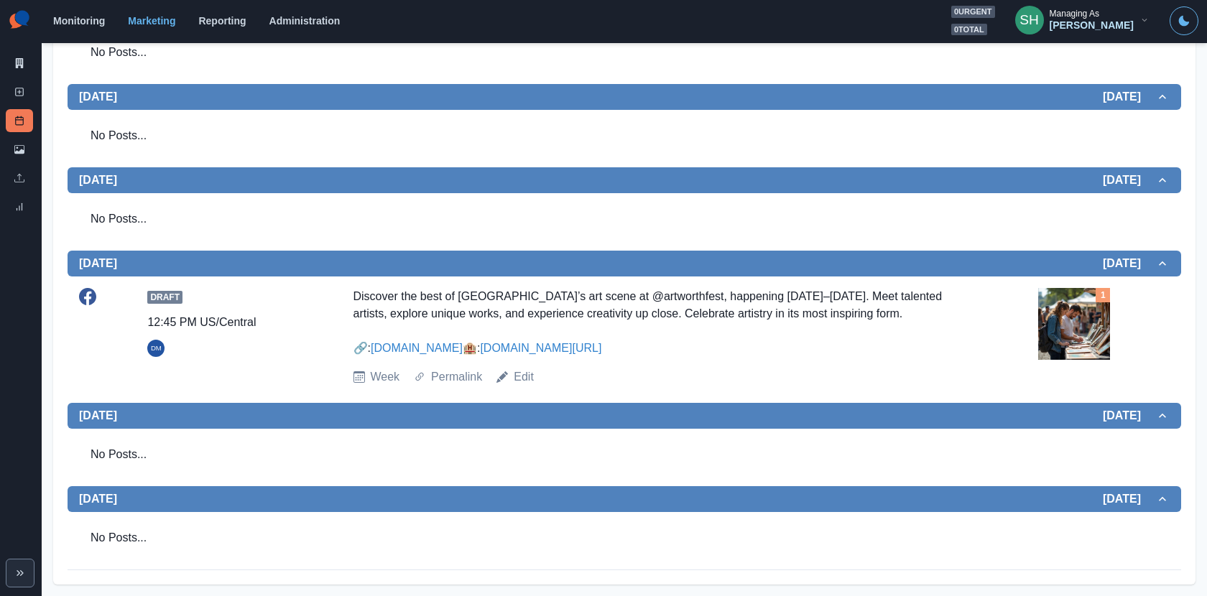
scroll to position [0, 0]
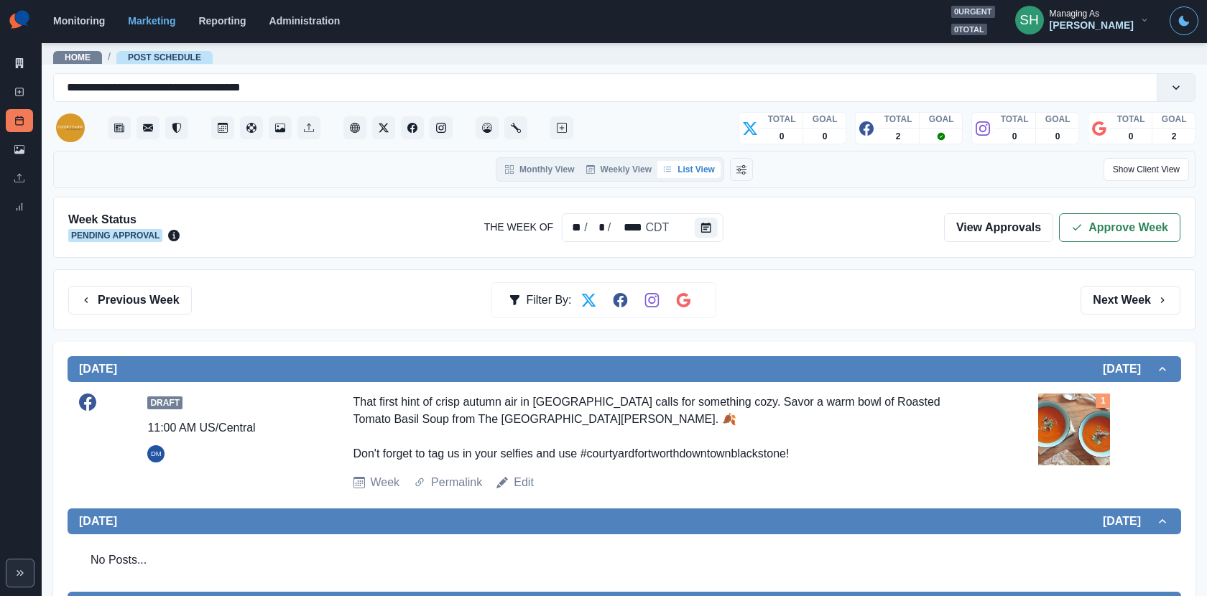
click at [1074, 244] on div "Week Status Pending Approval The Week Of ** / * / **** CDT View Approvals Appro…" at bounding box center [624, 227] width 1142 height 61
click at [1074, 225] on icon "button" at bounding box center [1076, 227] width 11 height 11
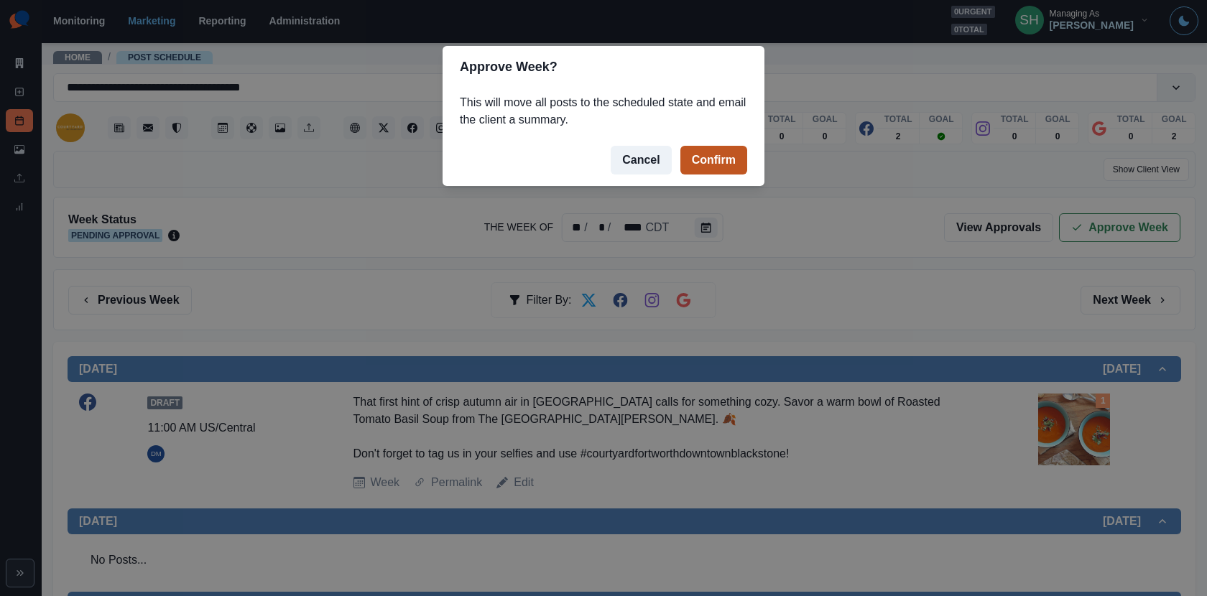
click at [726, 153] on button "Confirm" at bounding box center [713, 160] width 67 height 29
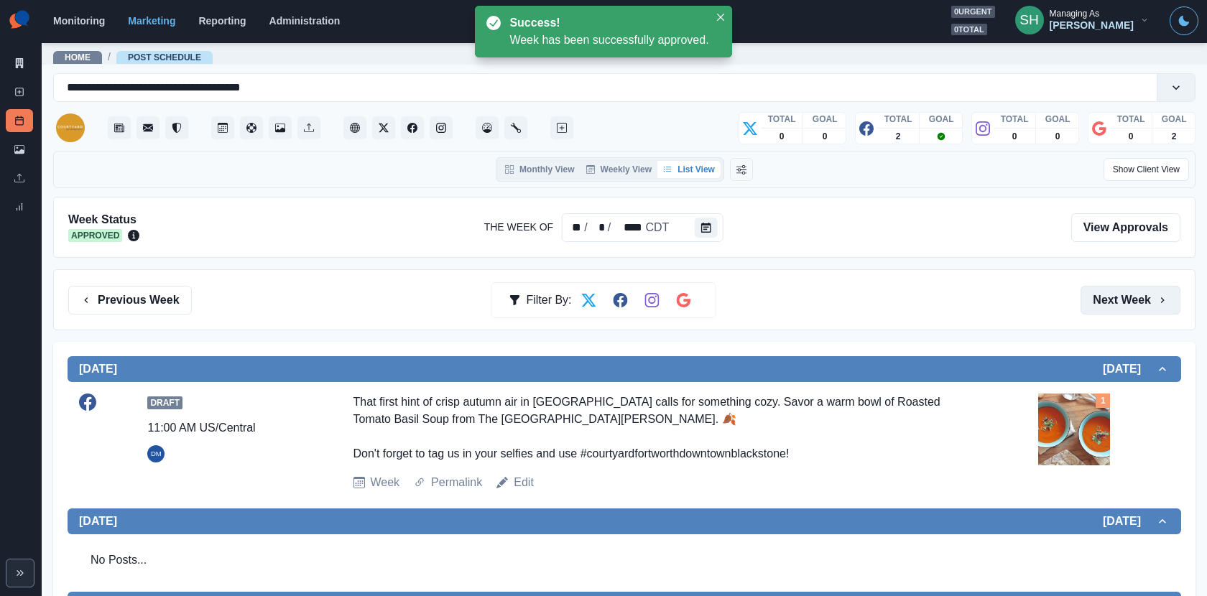
click at [1141, 296] on button "Next Week" at bounding box center [1131, 300] width 100 height 29
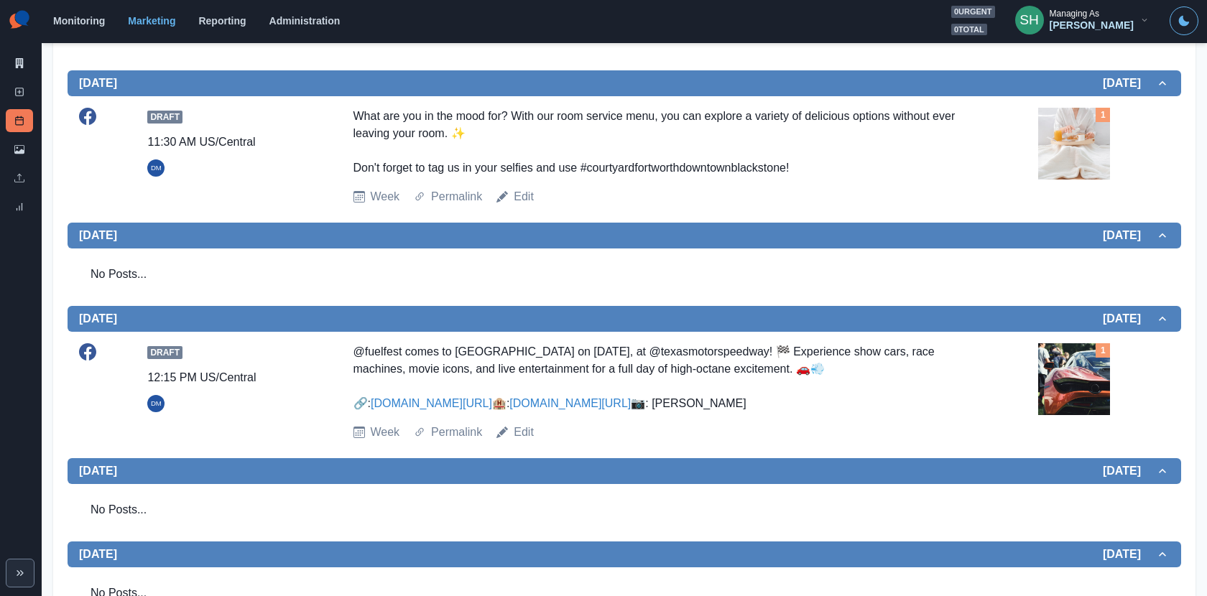
scroll to position [558, 0]
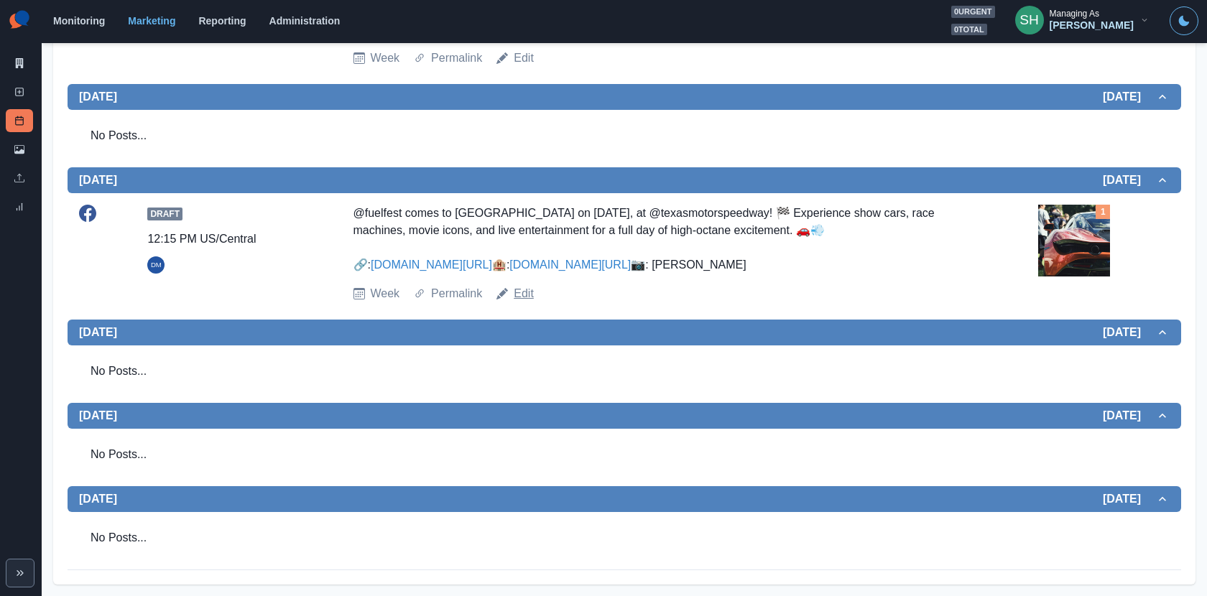
click at [524, 289] on link "Edit" at bounding box center [524, 293] width 20 height 17
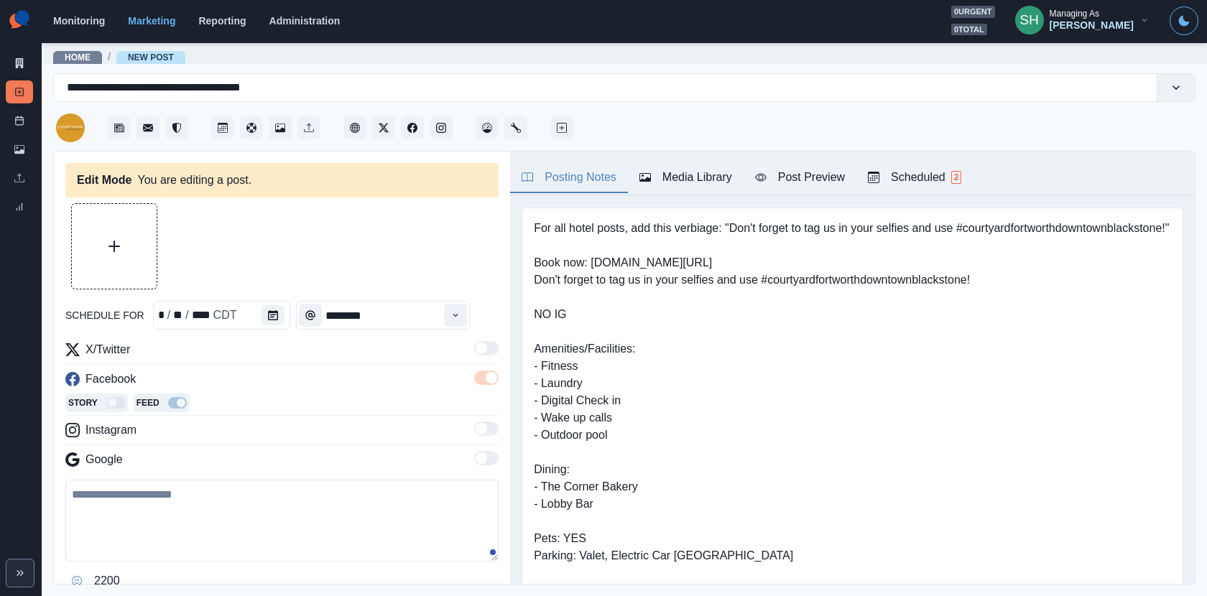
type input "********"
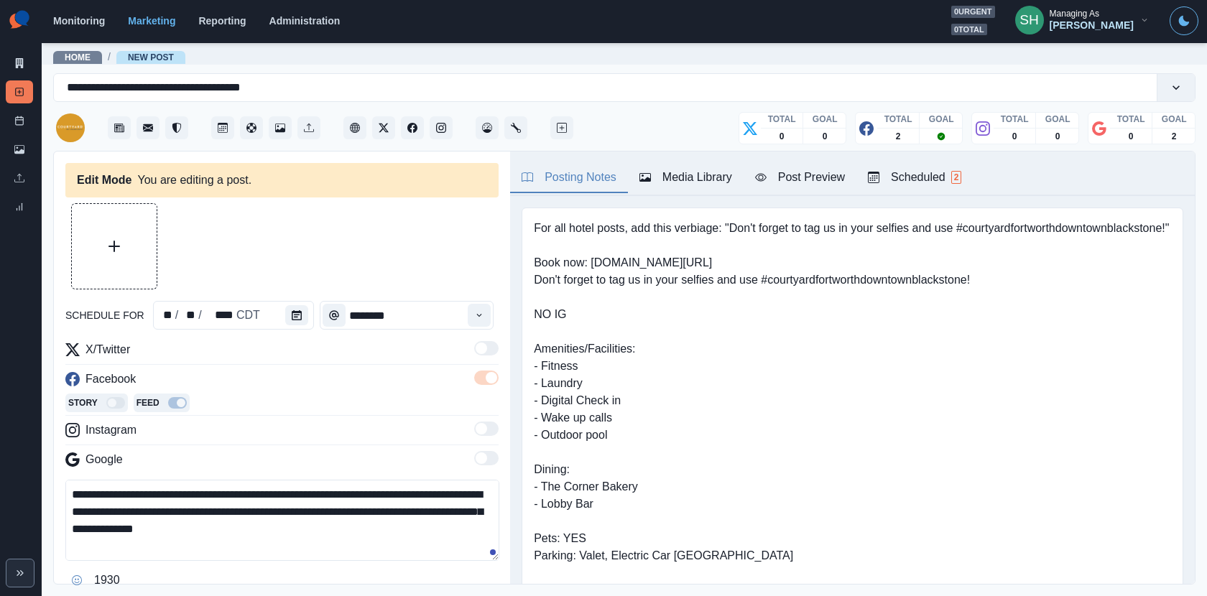
scroll to position [68, 0]
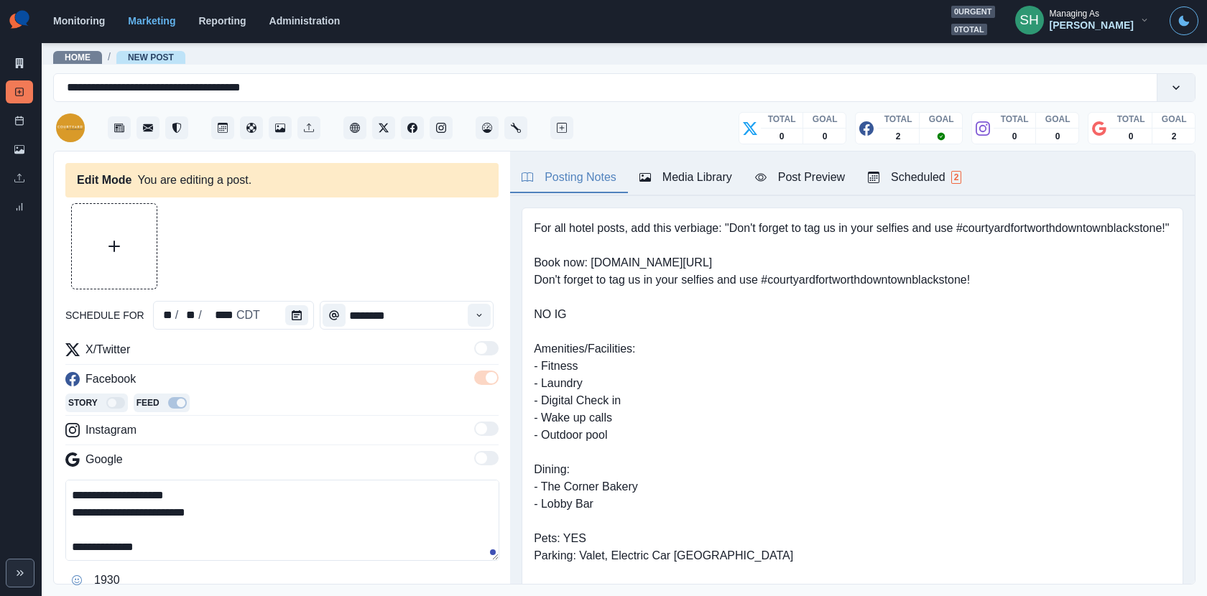
click at [236, 495] on textarea "**********" at bounding box center [282, 520] width 434 height 81
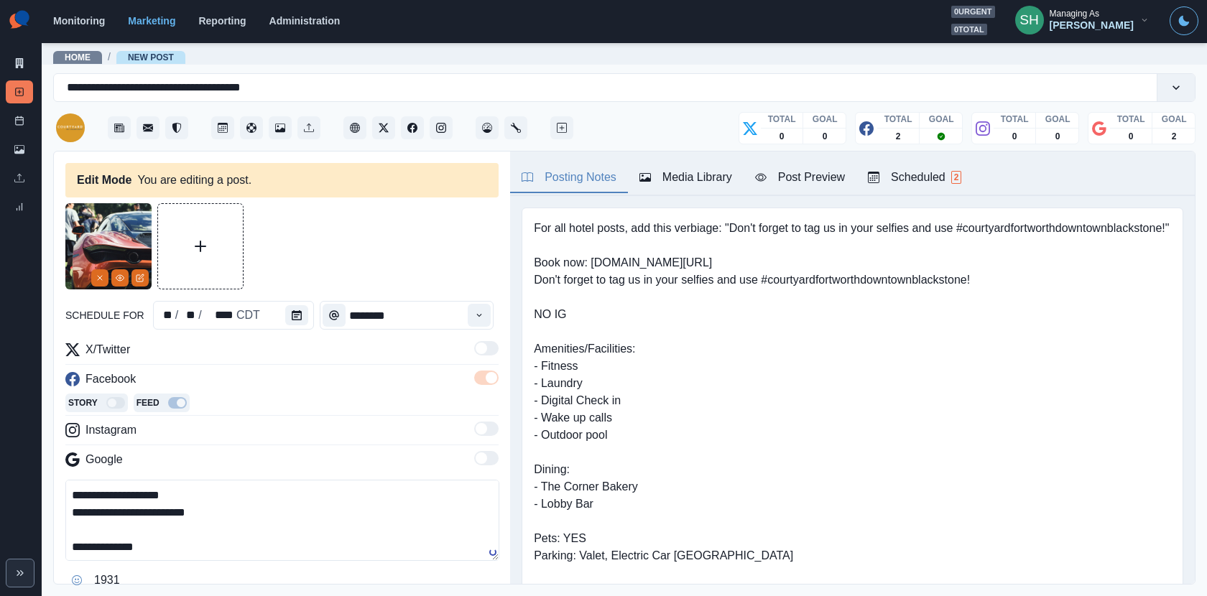
type textarea "**********"
click at [670, 192] on button "Media Library" at bounding box center [686, 178] width 116 height 30
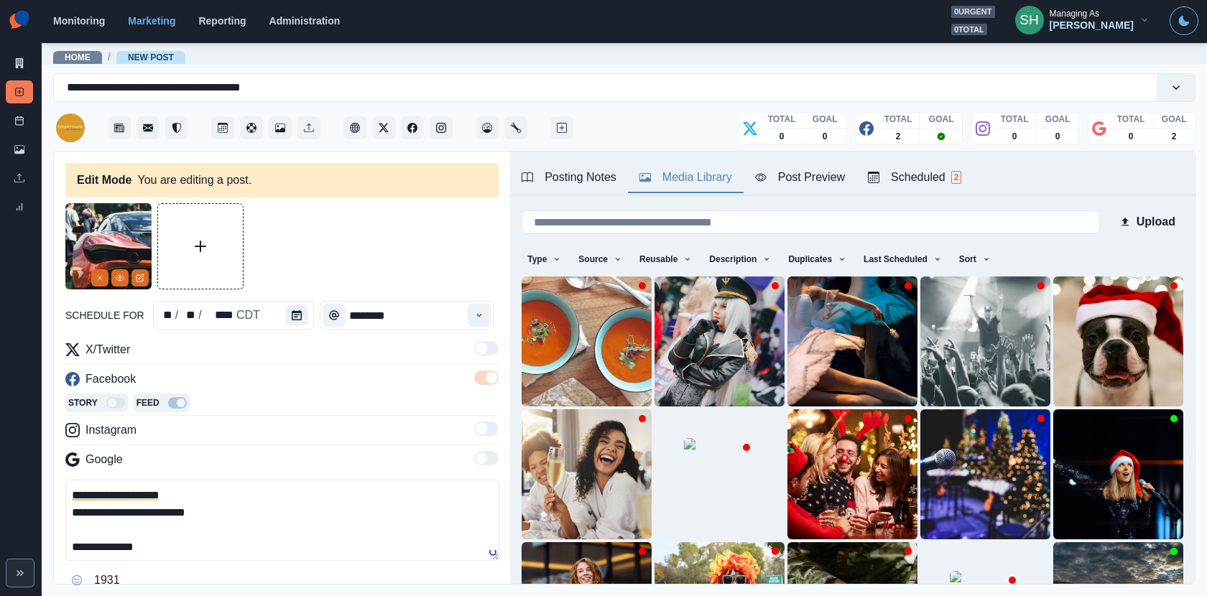
scroll to position [106, 0]
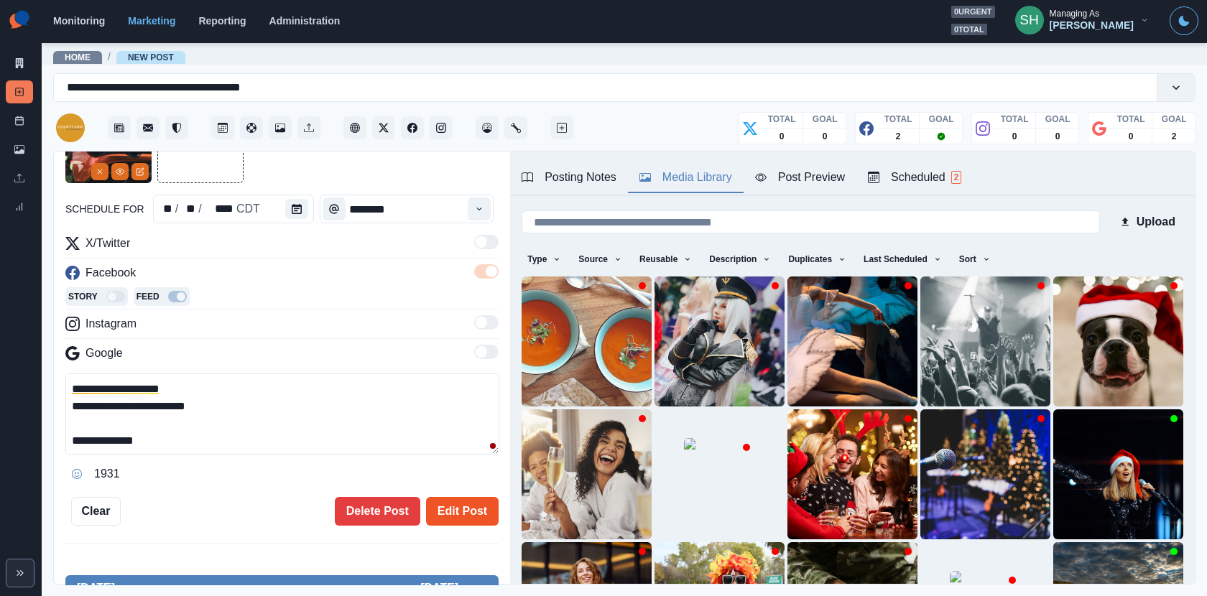
click at [455, 500] on button "Edit Post" at bounding box center [462, 511] width 73 height 29
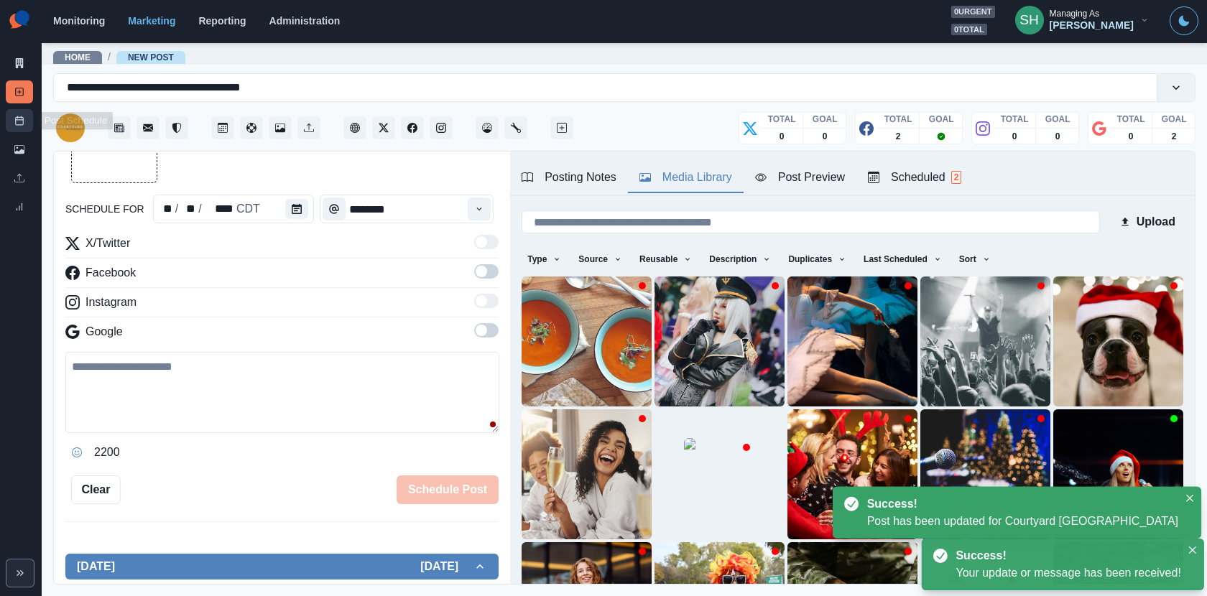
click at [12, 126] on link "Post Schedule" at bounding box center [19, 120] width 27 height 23
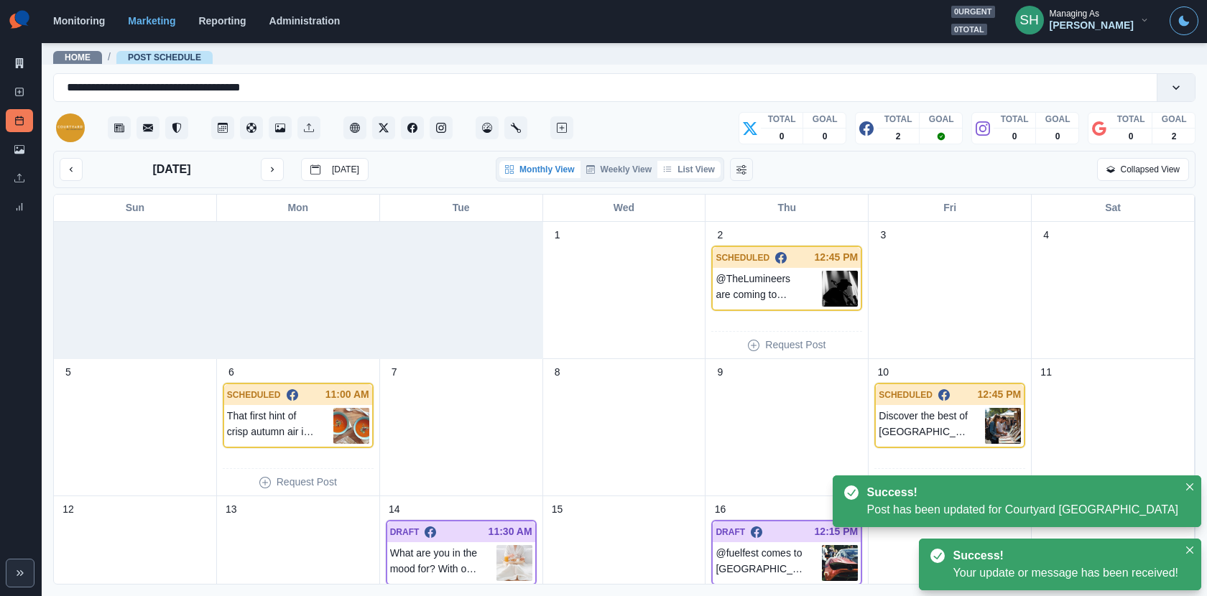
click at [711, 166] on button "List View" at bounding box center [688, 169] width 63 height 17
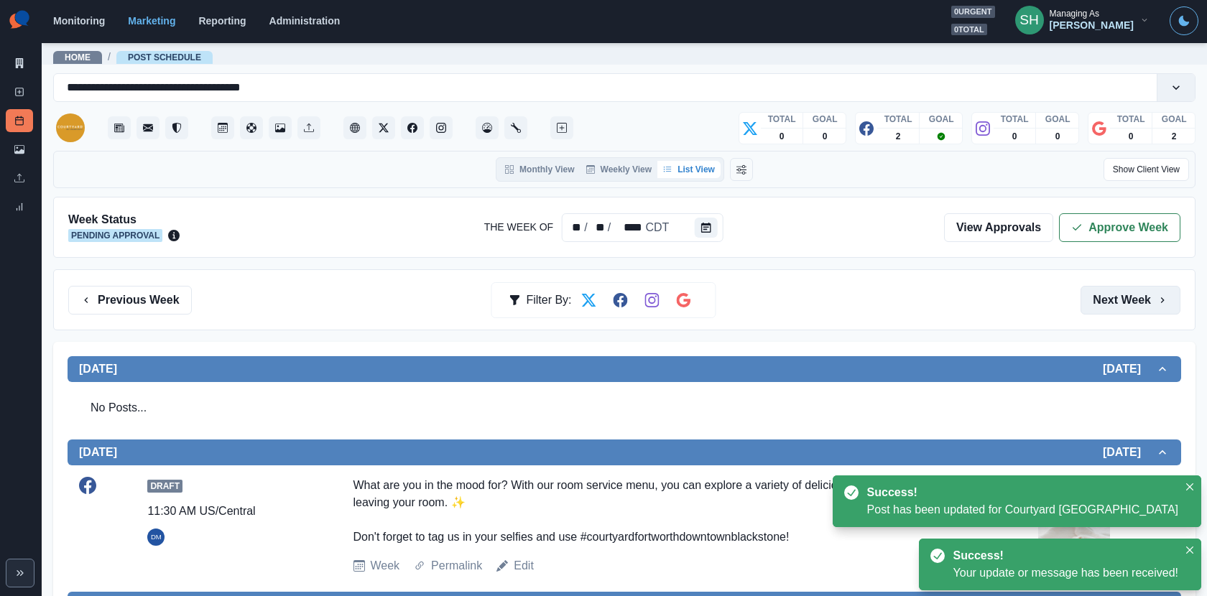
click at [1147, 298] on button "Next Week" at bounding box center [1131, 300] width 100 height 29
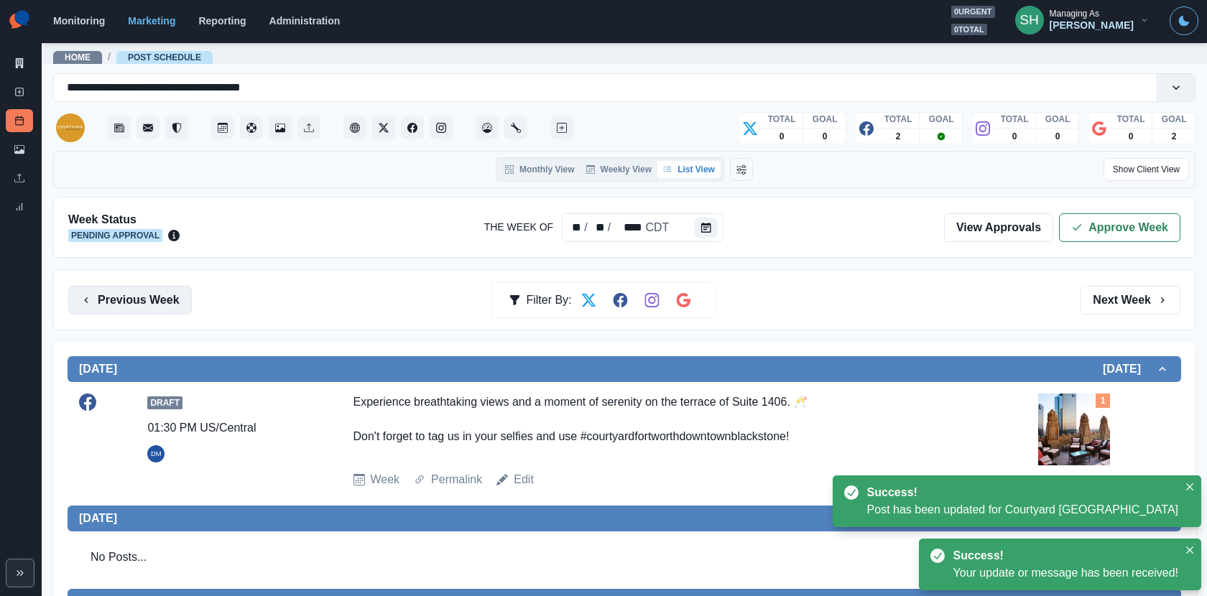
click at [147, 293] on button "Previous Week" at bounding box center [130, 300] width 124 height 29
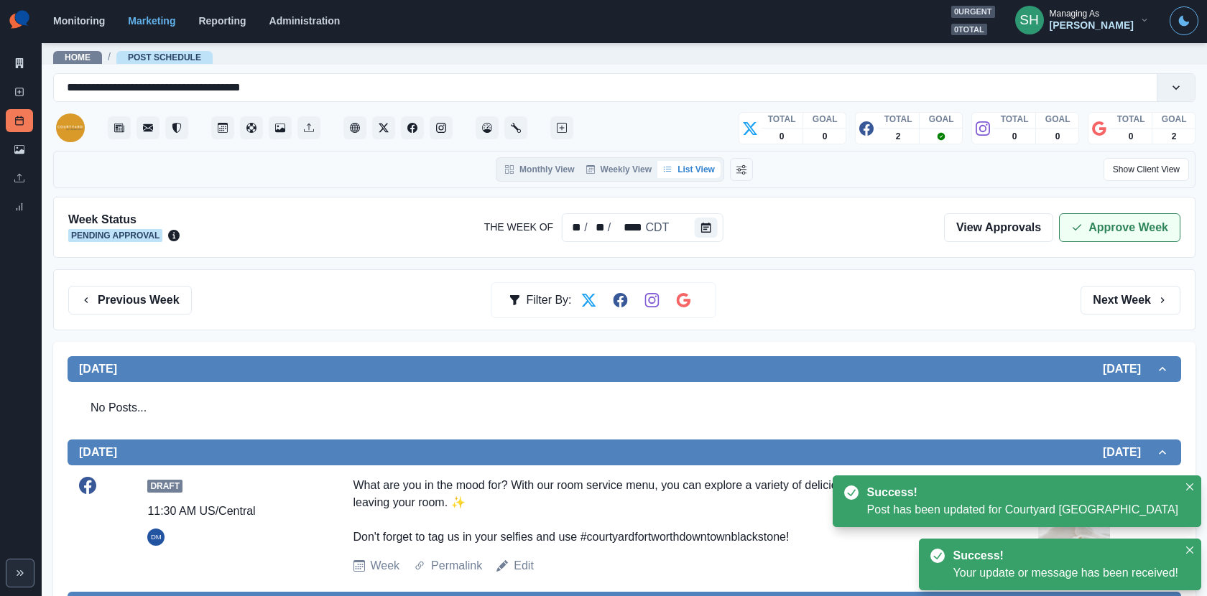
click at [1126, 226] on button "Approve Week" at bounding box center [1119, 227] width 121 height 29
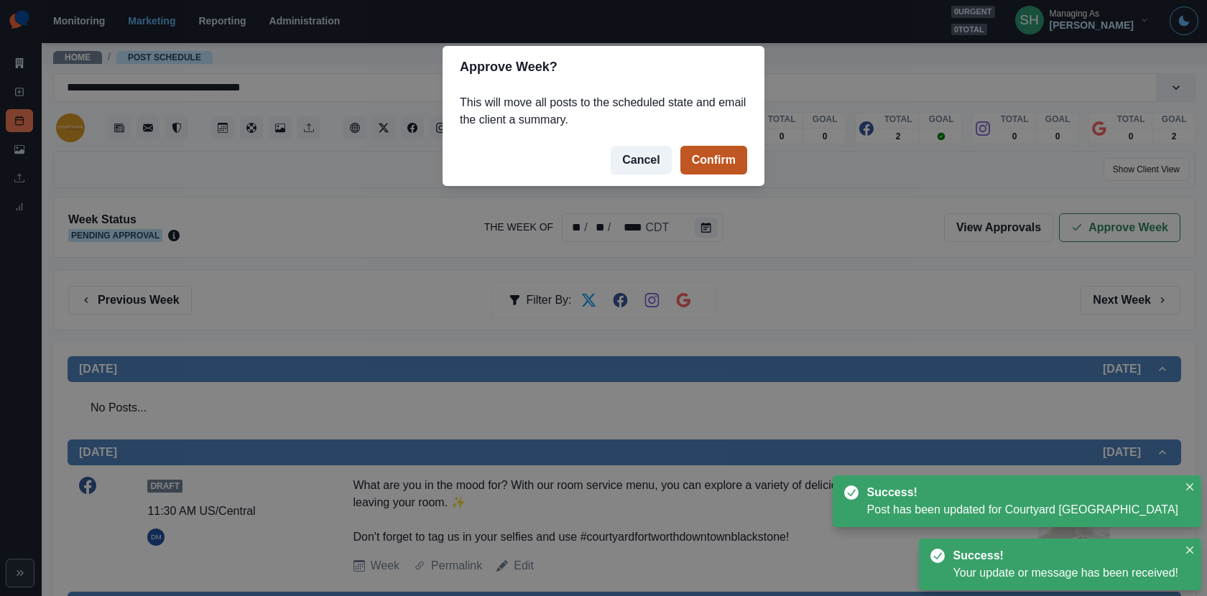
click at [692, 152] on button "Confirm" at bounding box center [713, 160] width 67 height 29
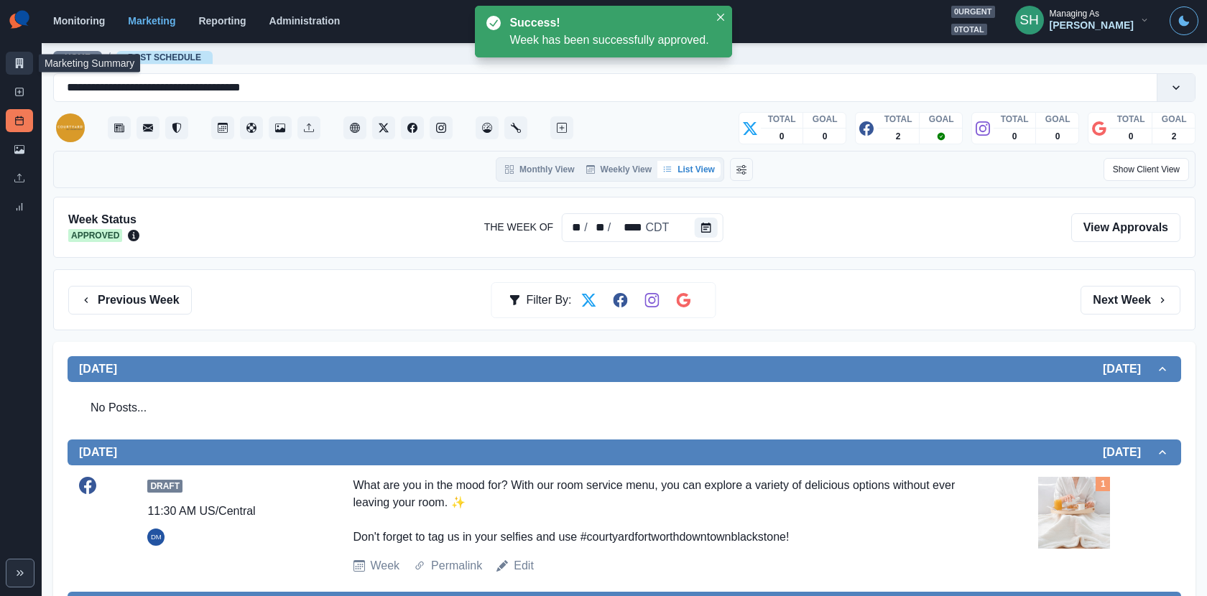
click at [15, 54] on link "Marketing Summary" at bounding box center [19, 63] width 27 height 23
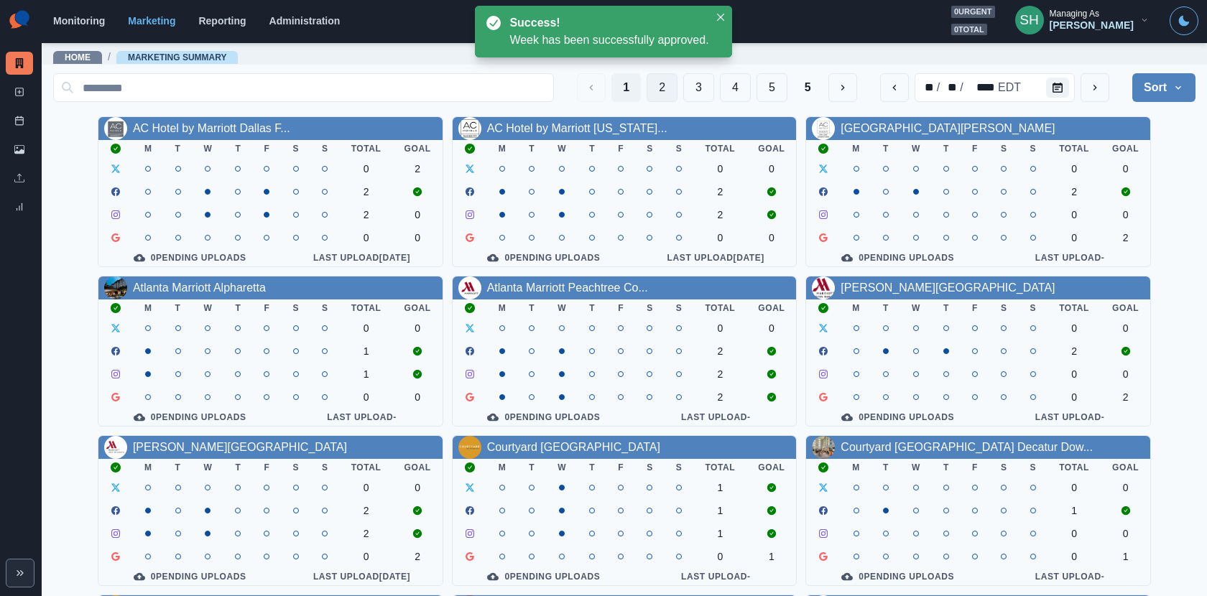
click at [651, 92] on button "2" at bounding box center [662, 87] width 31 height 29
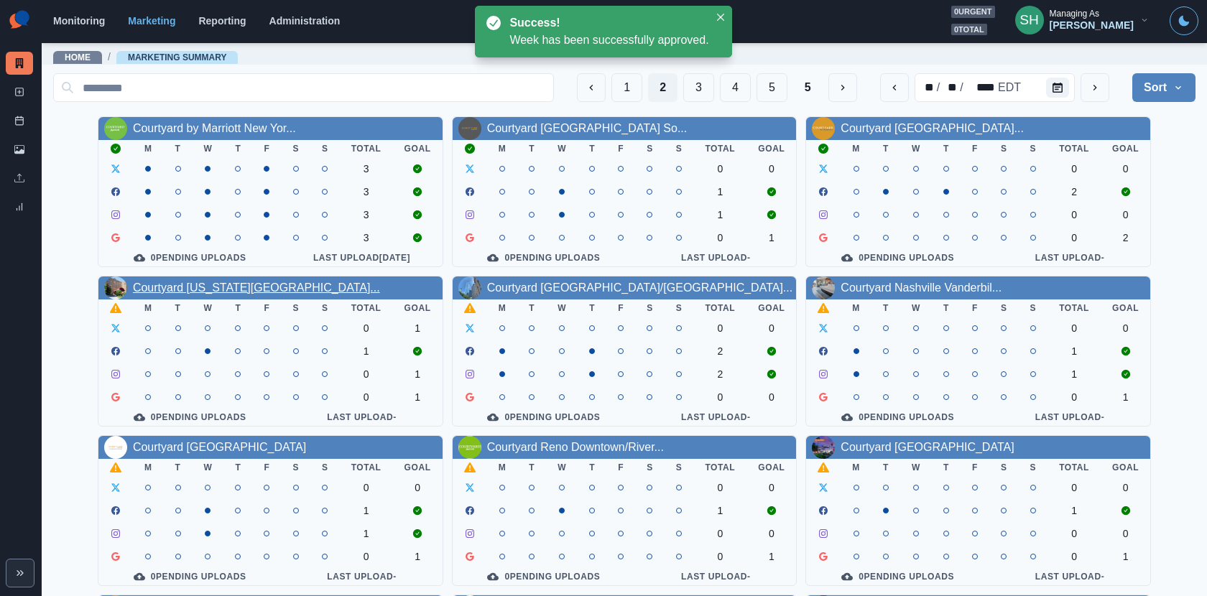
click at [251, 292] on link "Courtyard Kansas City Country..." at bounding box center [256, 288] width 247 height 12
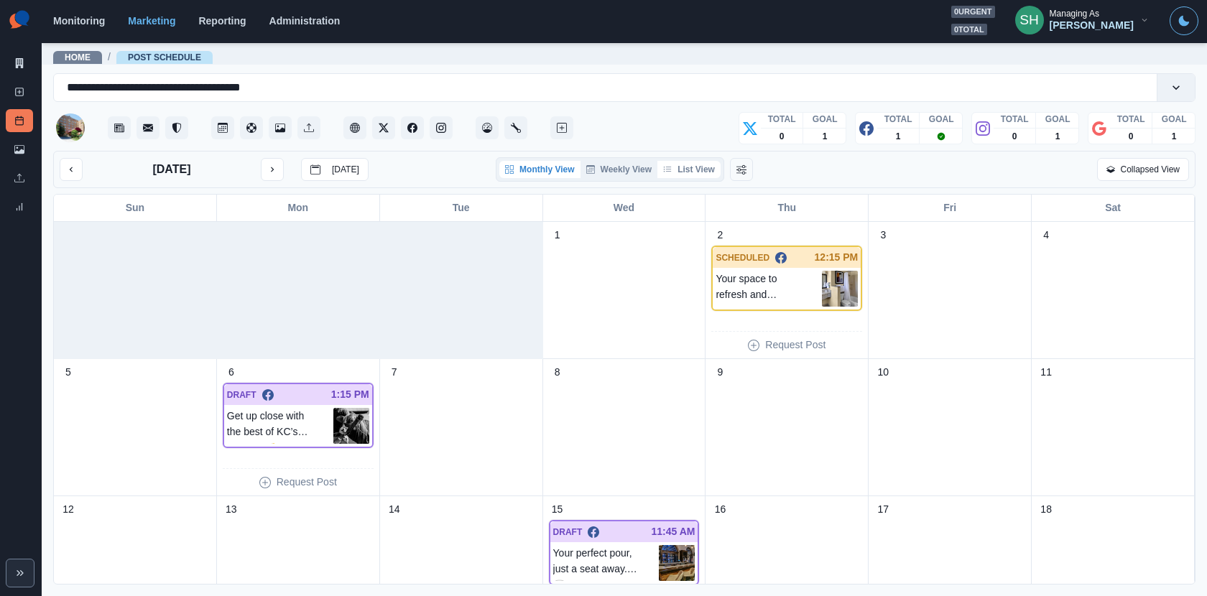
click at [685, 168] on button "List View" at bounding box center [688, 169] width 63 height 17
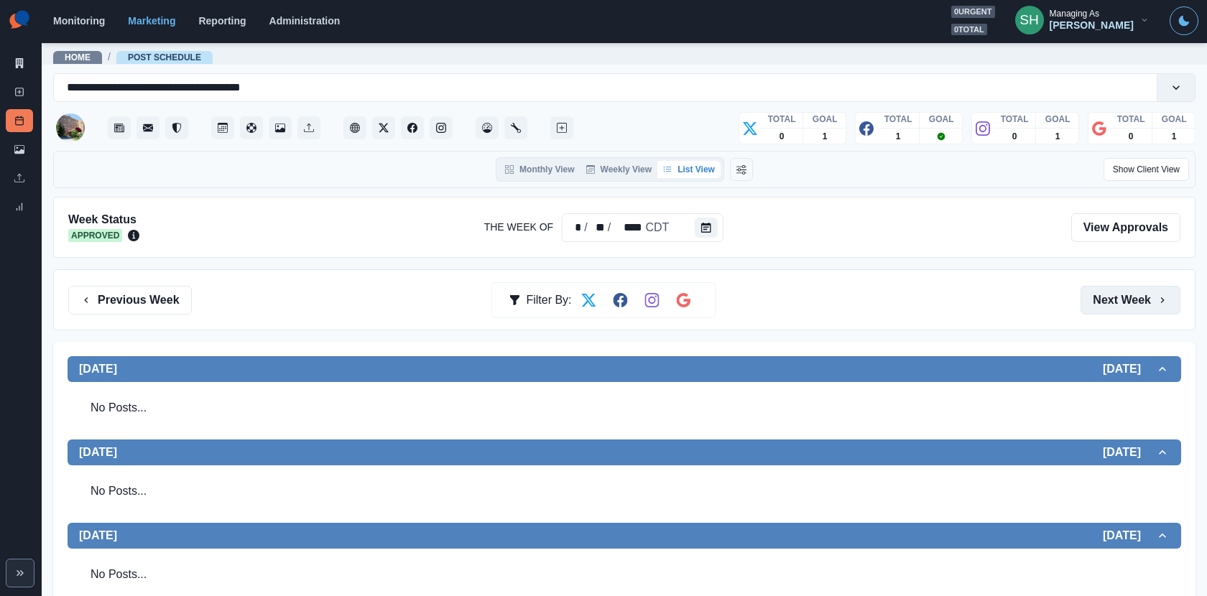
click at [1152, 293] on button "Next Week" at bounding box center [1131, 300] width 100 height 29
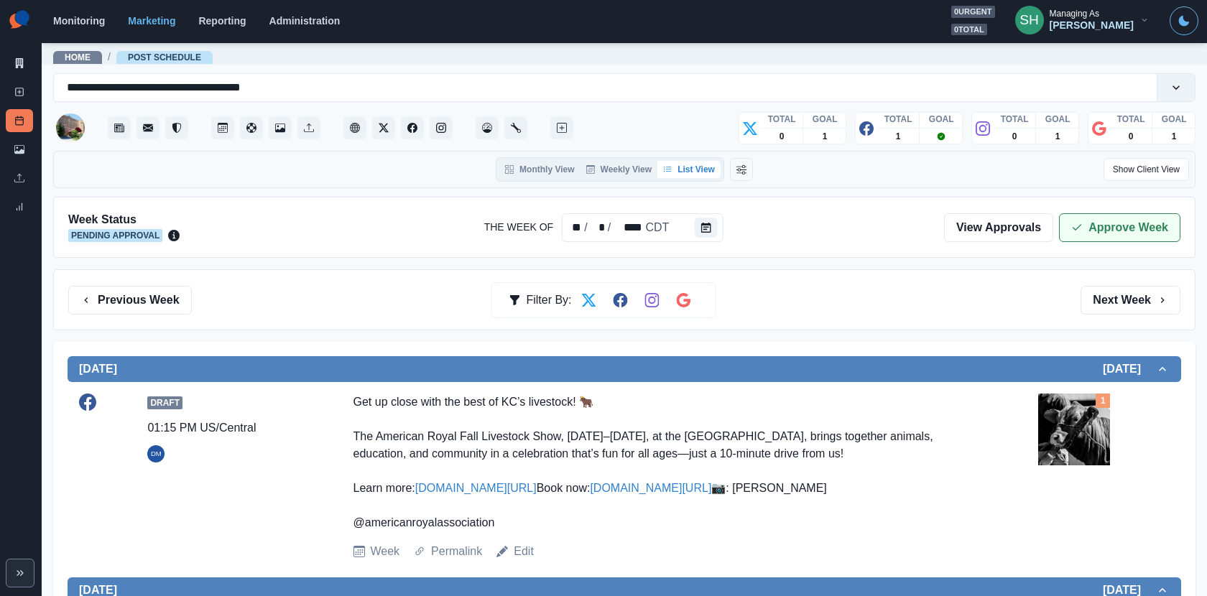
click at [1131, 222] on button "Approve Week" at bounding box center [1119, 227] width 121 height 29
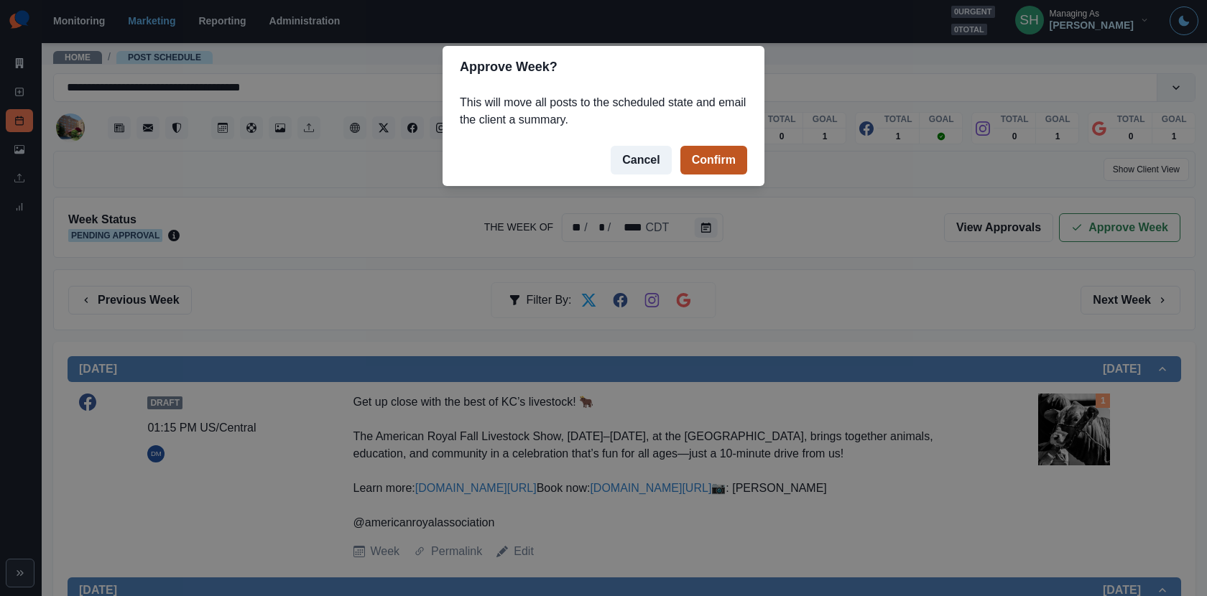
click at [726, 164] on button "Confirm" at bounding box center [713, 160] width 67 height 29
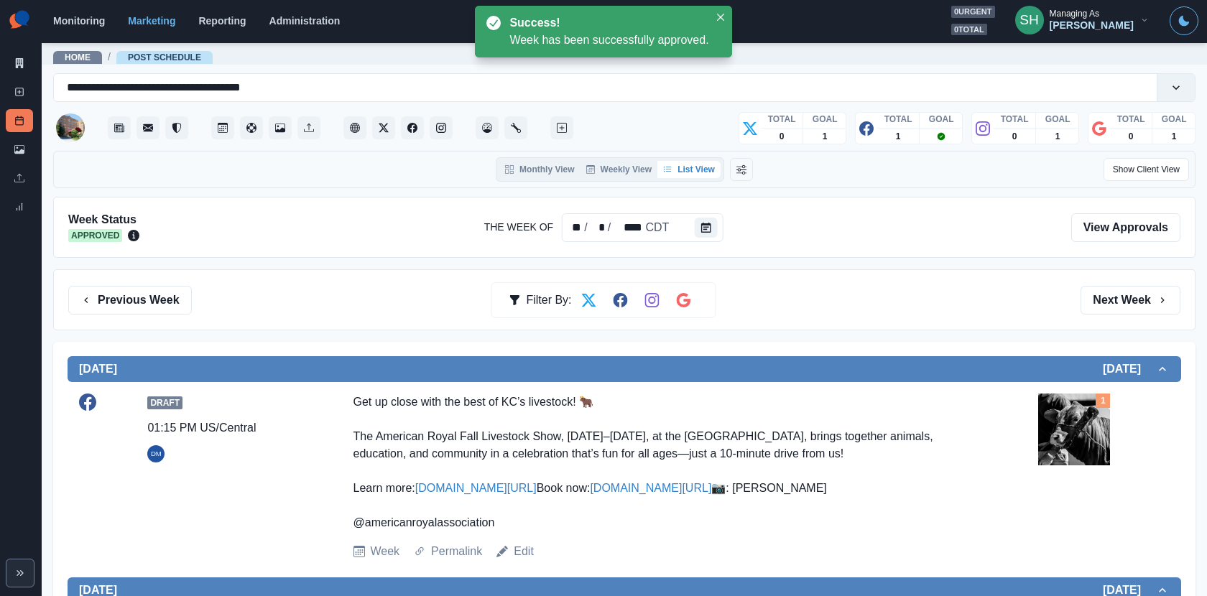
click at [1032, 455] on div "Draft 01:15 PM US/Central DM Get up close with the best of KC’s livestock! 🐂 Th…" at bounding box center [624, 477] width 1091 height 167
click at [1067, 438] on img at bounding box center [1074, 430] width 72 height 72
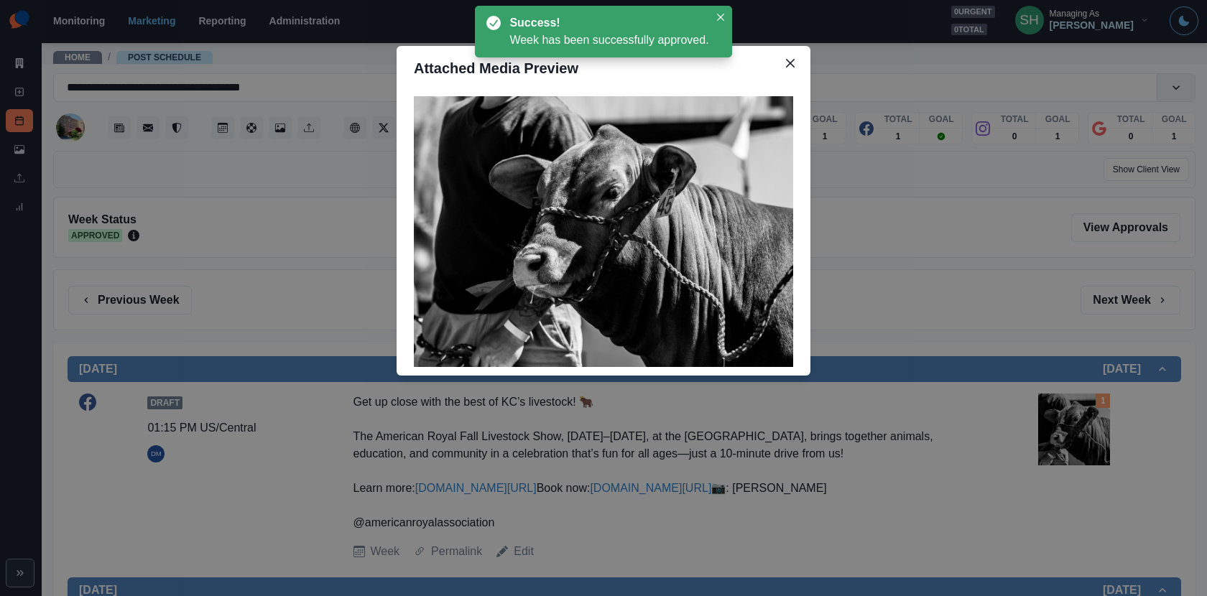
click at [1055, 356] on div "Attached Media Preview" at bounding box center [603, 298] width 1207 height 596
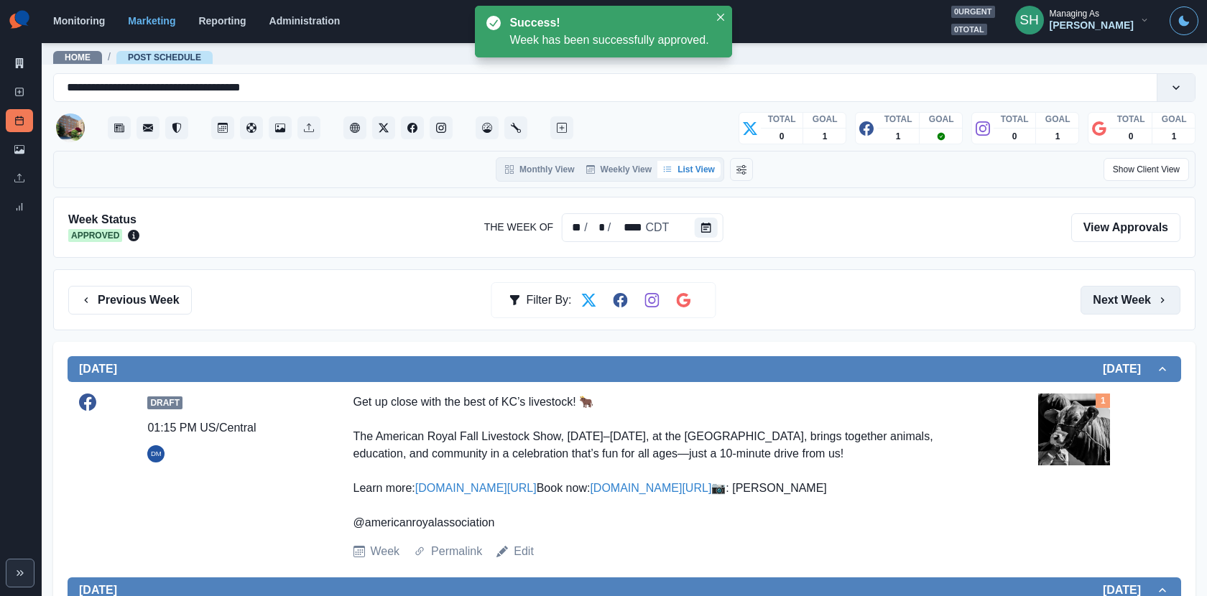
click at [1136, 300] on button "Next Week" at bounding box center [1131, 300] width 100 height 29
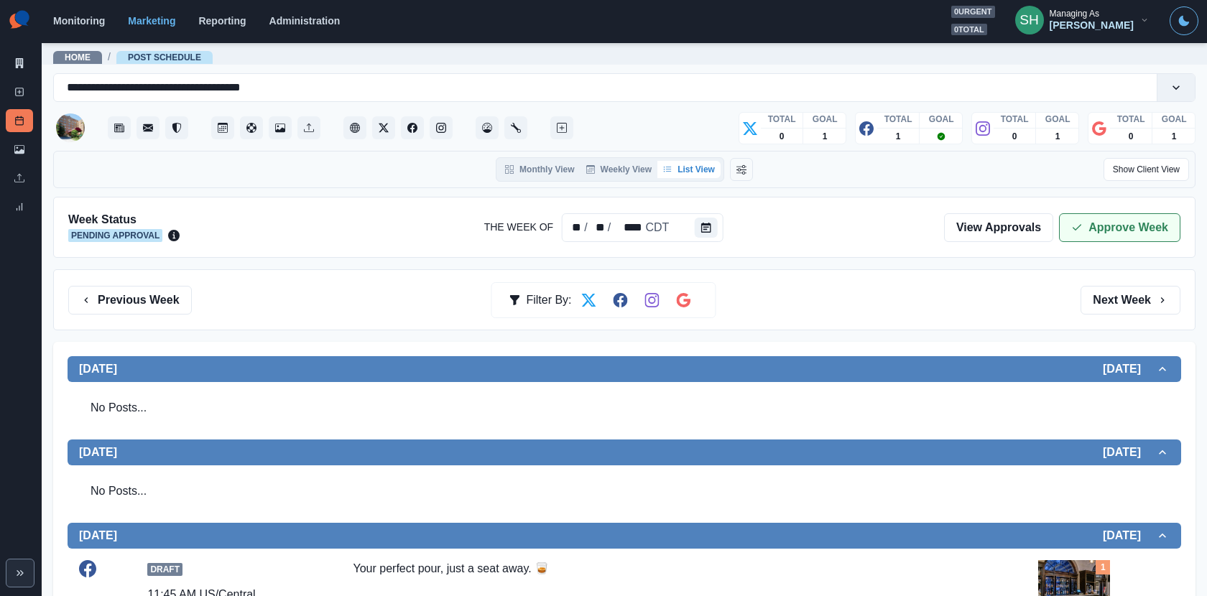
click at [1109, 231] on button "Approve Week" at bounding box center [1119, 227] width 121 height 29
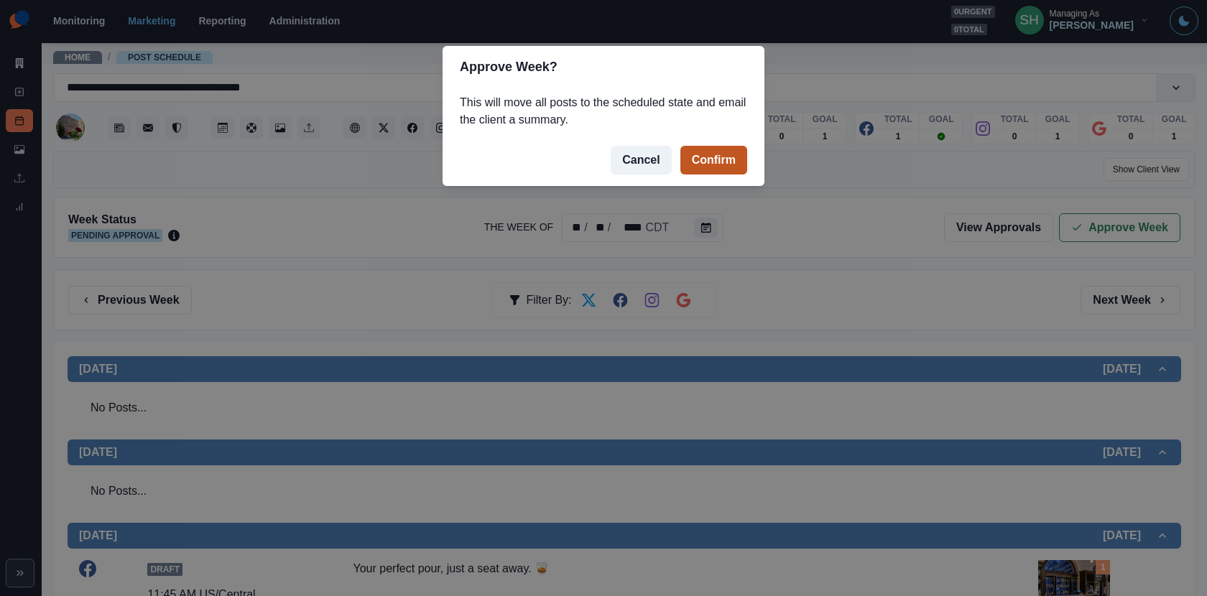
click at [738, 163] on button "Confirm" at bounding box center [713, 160] width 67 height 29
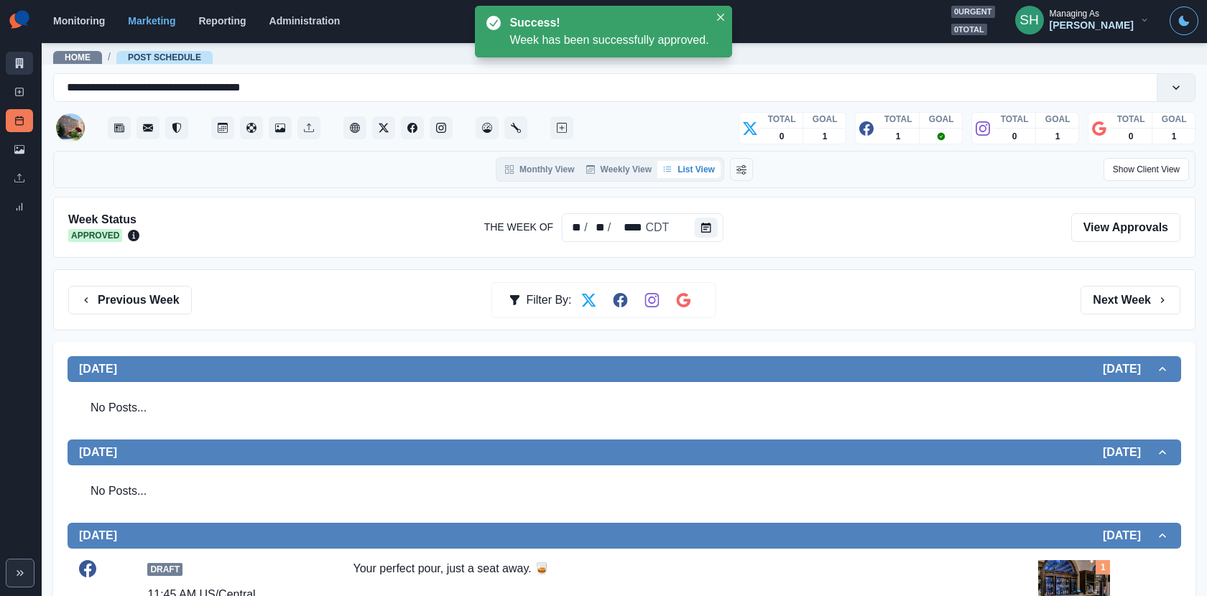
click at [11, 56] on link "Marketing Summary" at bounding box center [19, 63] width 27 height 23
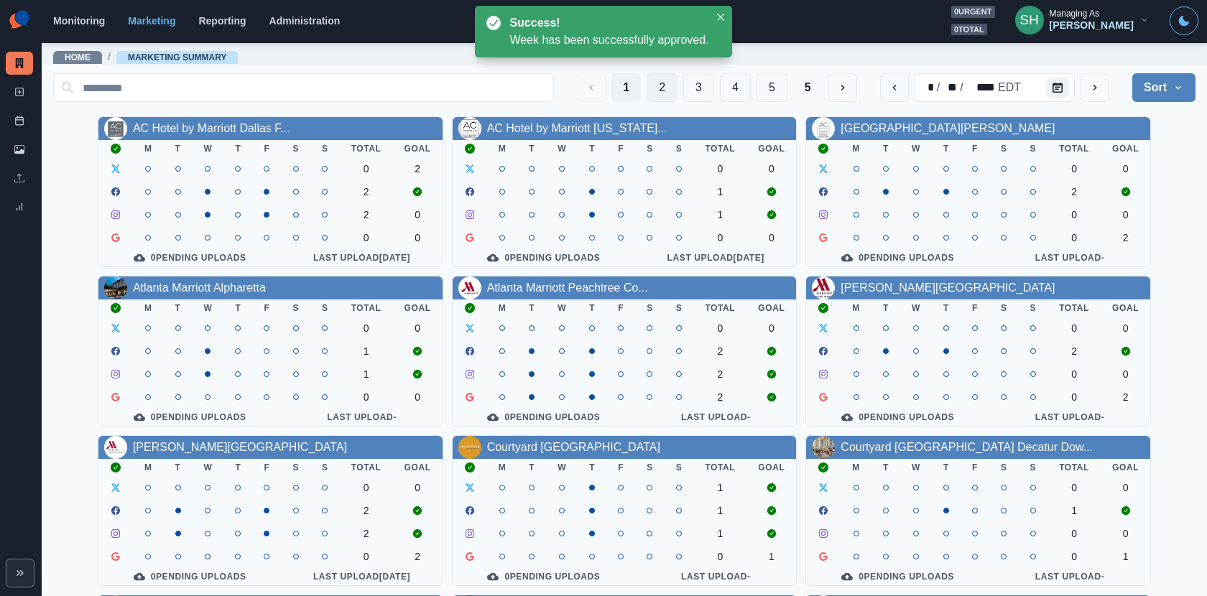
click at [675, 87] on button "2" at bounding box center [662, 87] width 31 height 29
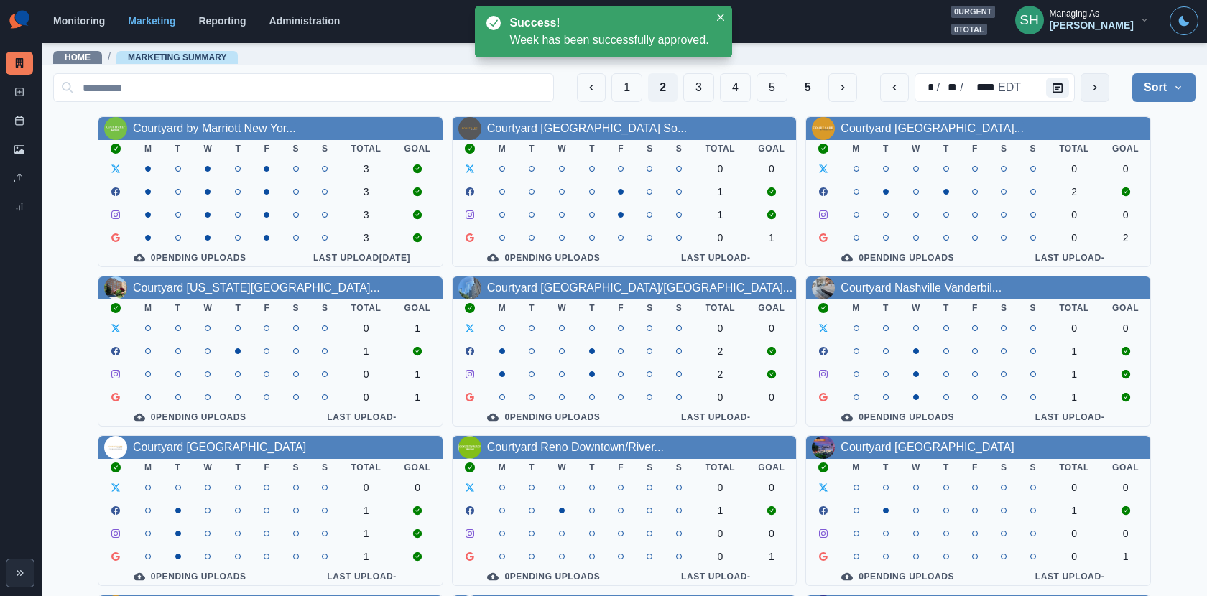
click at [1087, 85] on button "next" at bounding box center [1095, 87] width 29 height 29
click at [586, 289] on link "Courtyard Long Island City/Ne..." at bounding box center [640, 288] width 306 height 12
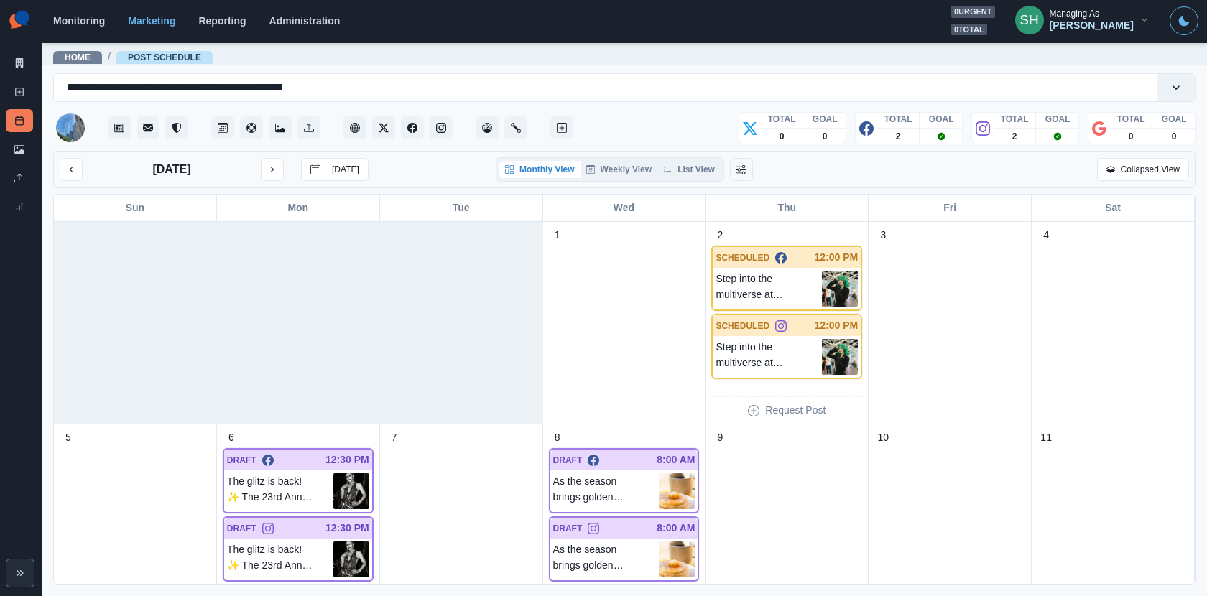
click at [690, 158] on div "Monthly View Weekly View List View" at bounding box center [610, 169] width 228 height 24
click at [690, 159] on div "Monthly View Weekly View List View" at bounding box center [610, 169] width 228 height 24
click at [698, 168] on button "List View" at bounding box center [688, 169] width 63 height 17
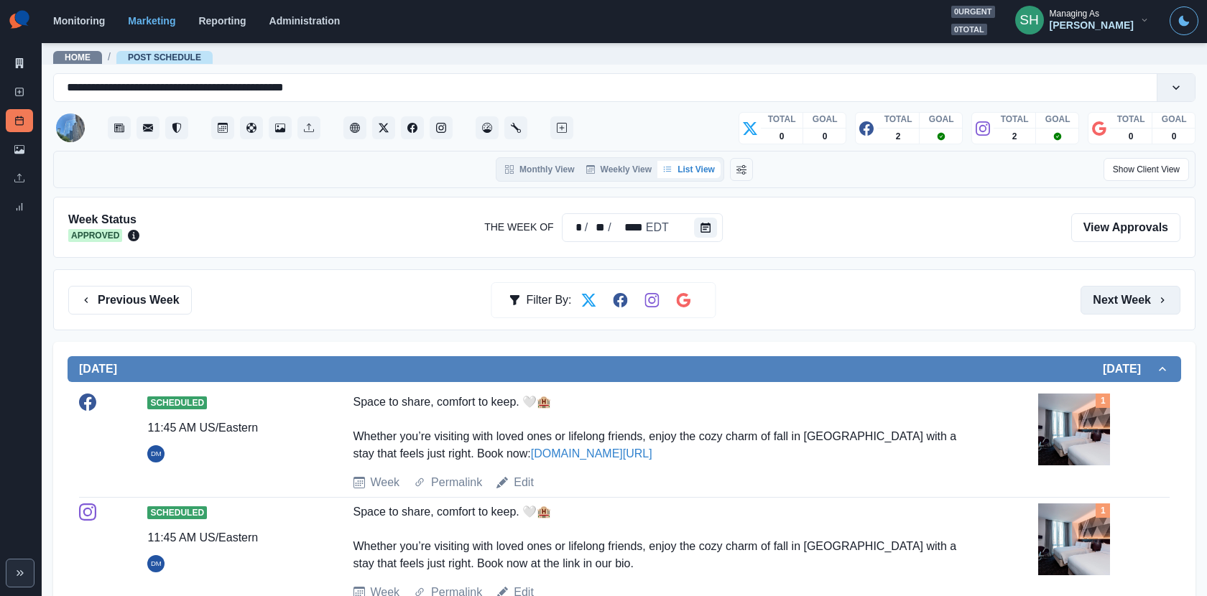
click at [1096, 299] on button "Next Week" at bounding box center [1131, 300] width 100 height 29
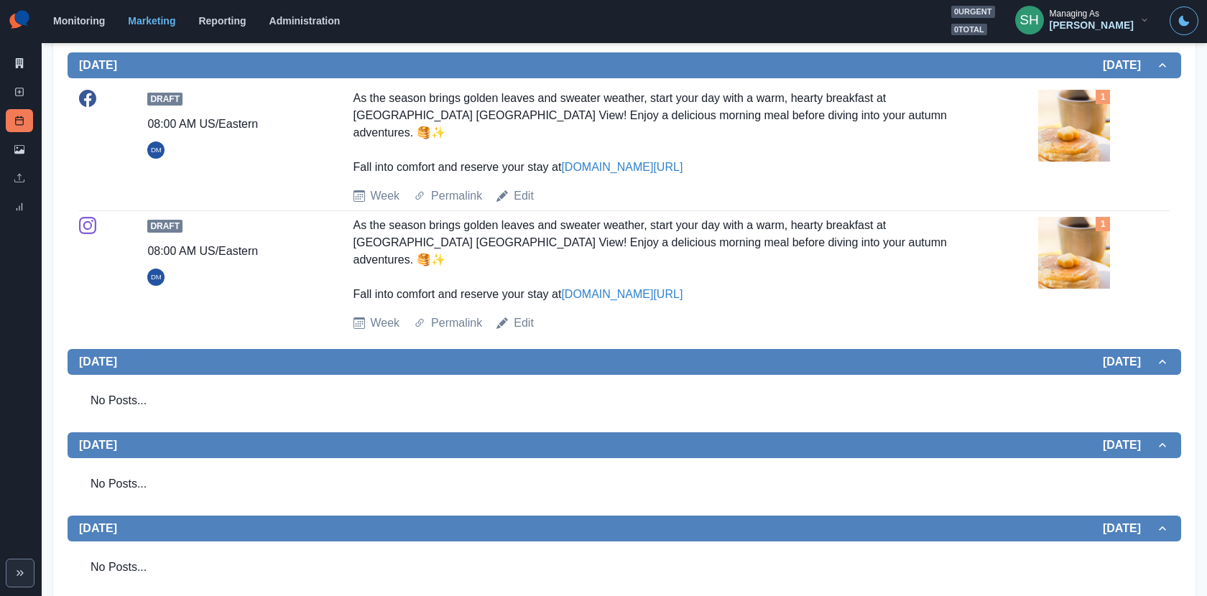
scroll to position [741, 0]
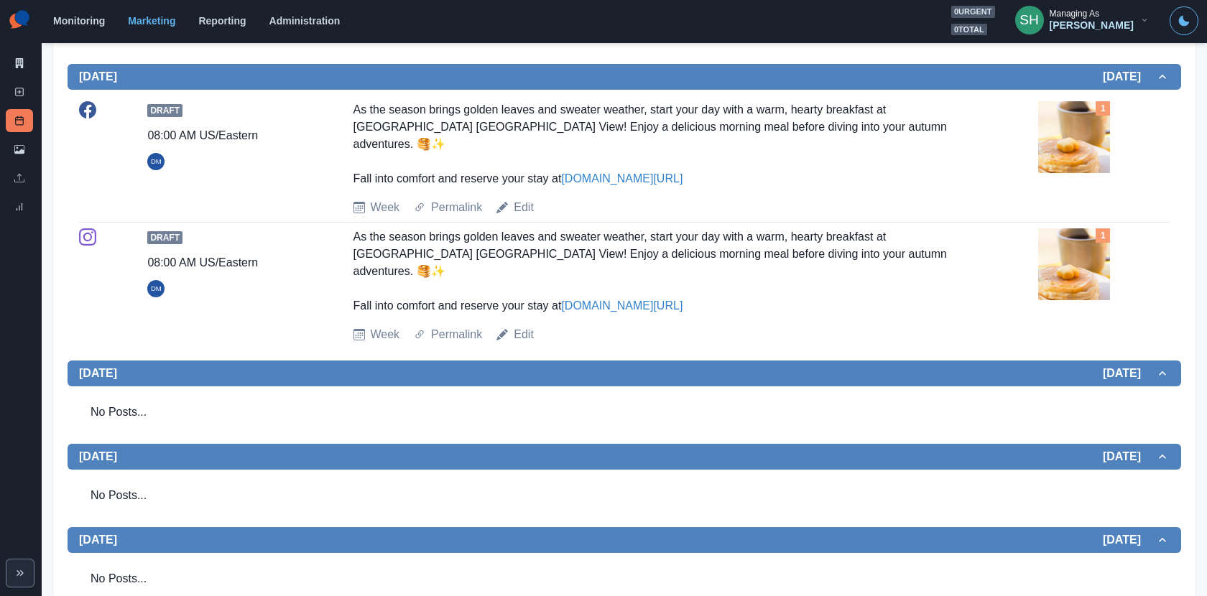
click at [1068, 173] on img at bounding box center [1074, 137] width 72 height 72
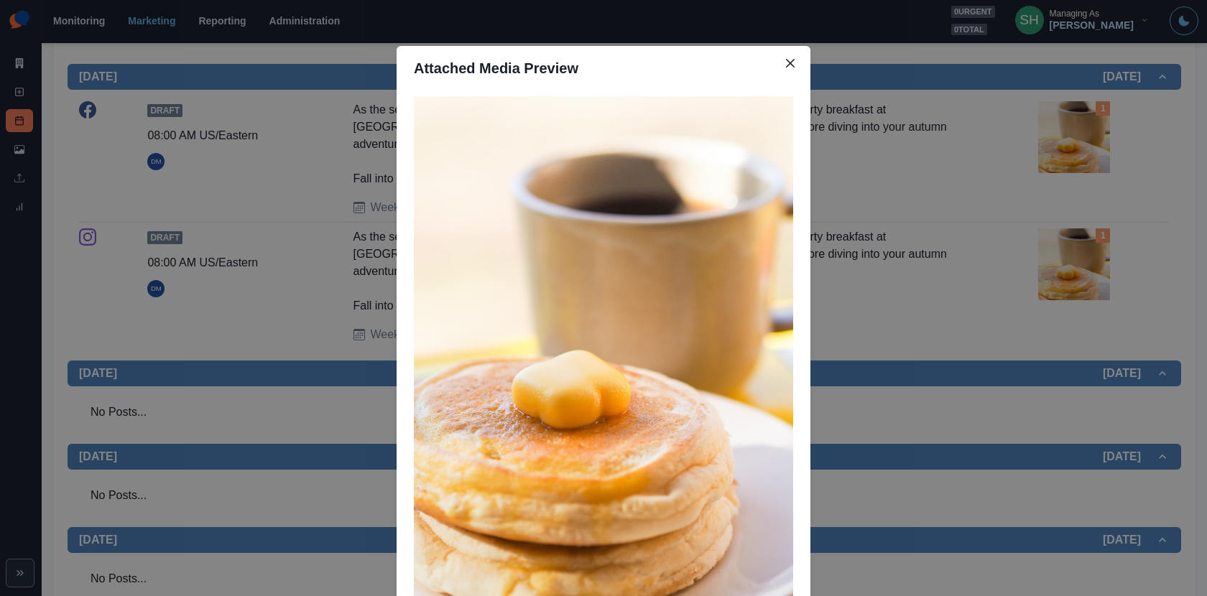
click at [1068, 186] on div "Attached Media Preview" at bounding box center [603, 298] width 1207 height 596
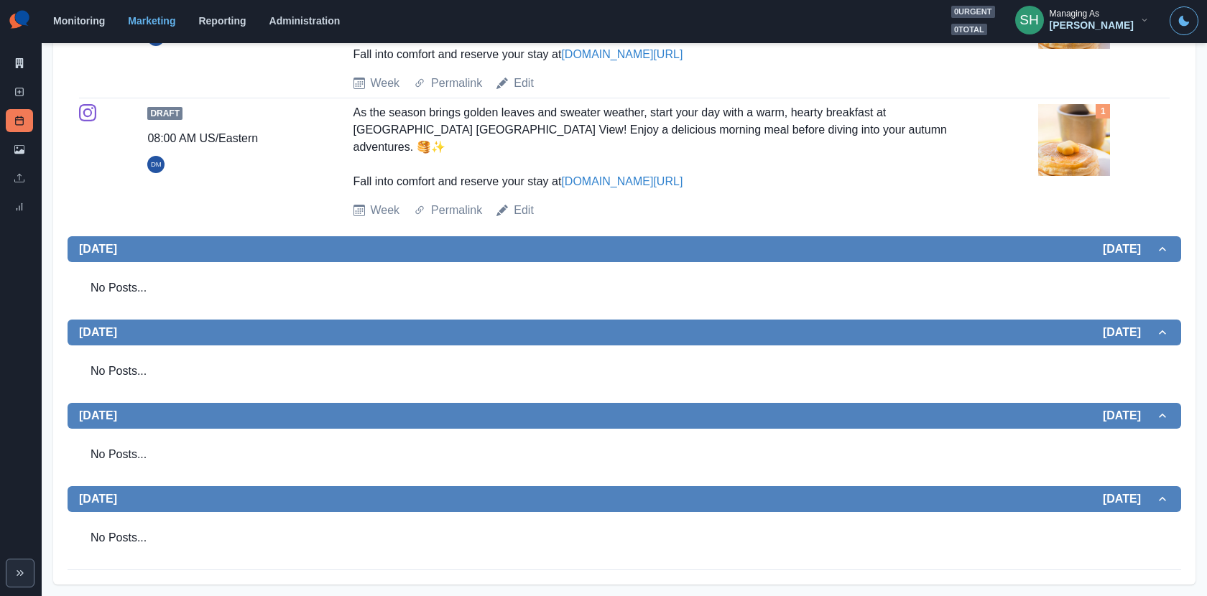
scroll to position [0, 0]
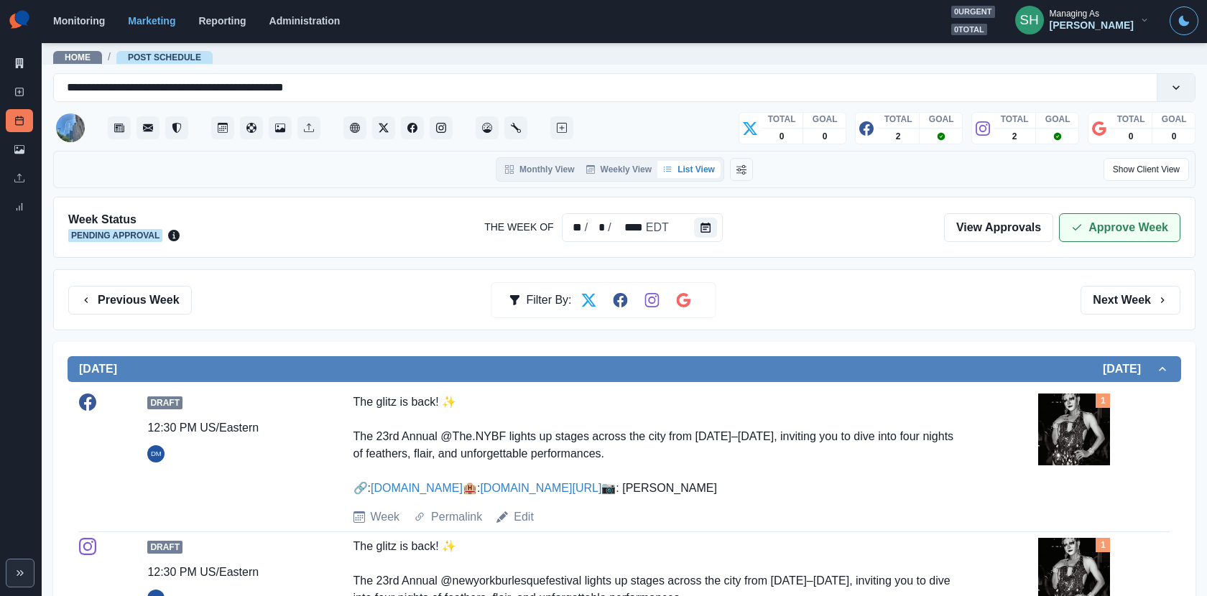
click at [1097, 231] on button "Approve Week" at bounding box center [1119, 227] width 121 height 29
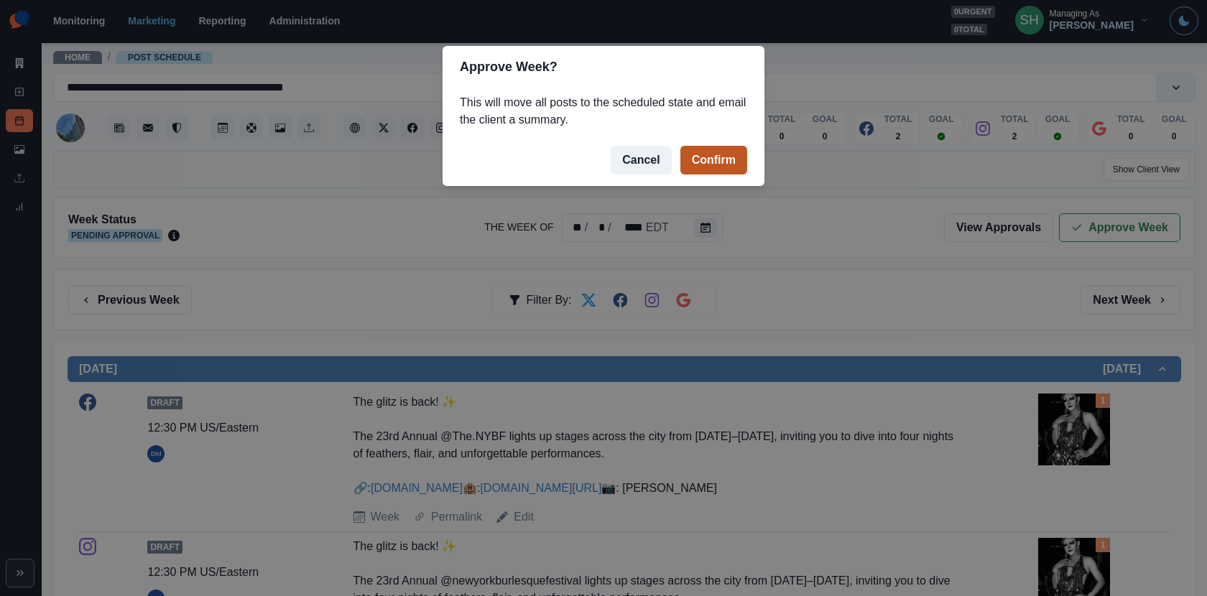
click at [709, 161] on button "Confirm" at bounding box center [713, 160] width 67 height 29
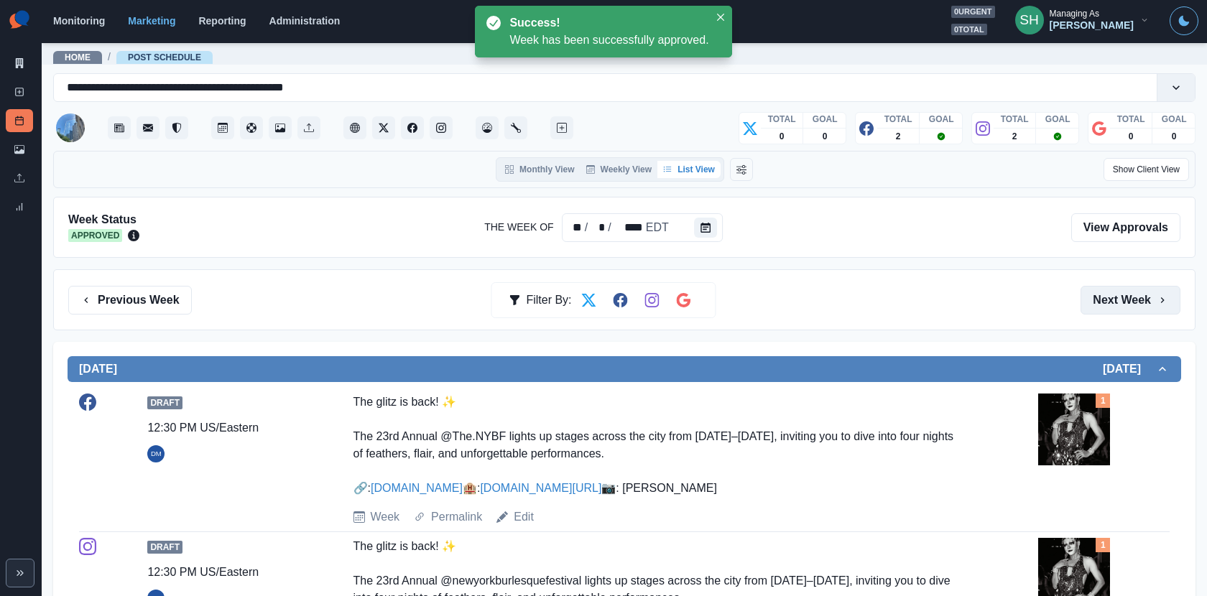
click at [1132, 302] on button "Next Week" at bounding box center [1131, 300] width 100 height 29
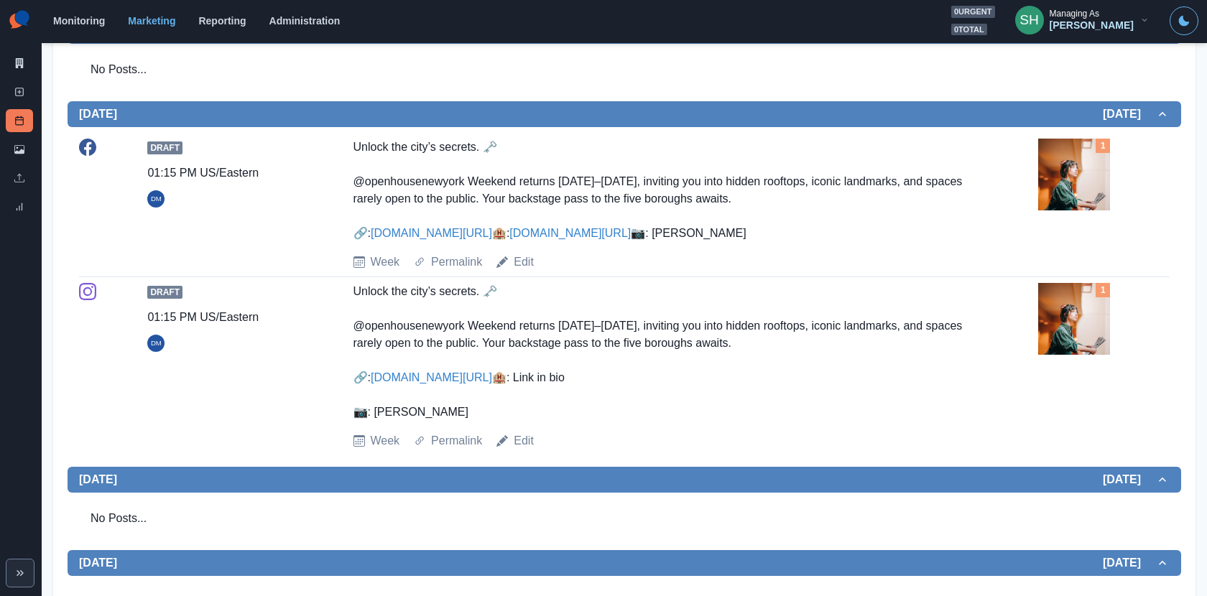
scroll to position [688, 0]
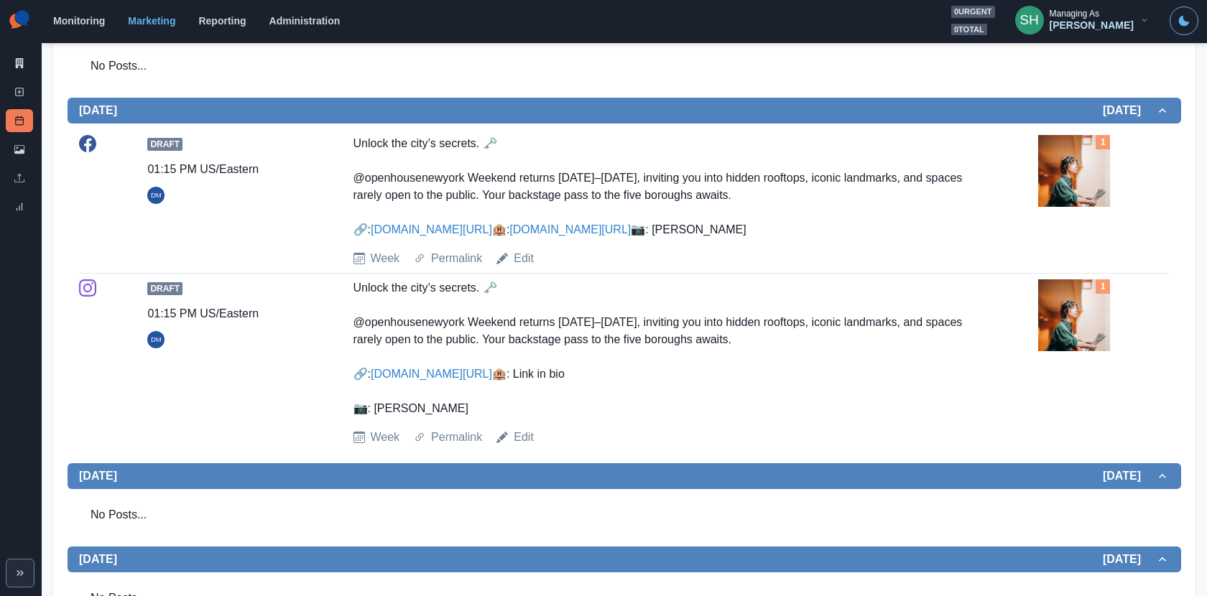
click at [1080, 167] on img at bounding box center [1074, 171] width 72 height 72
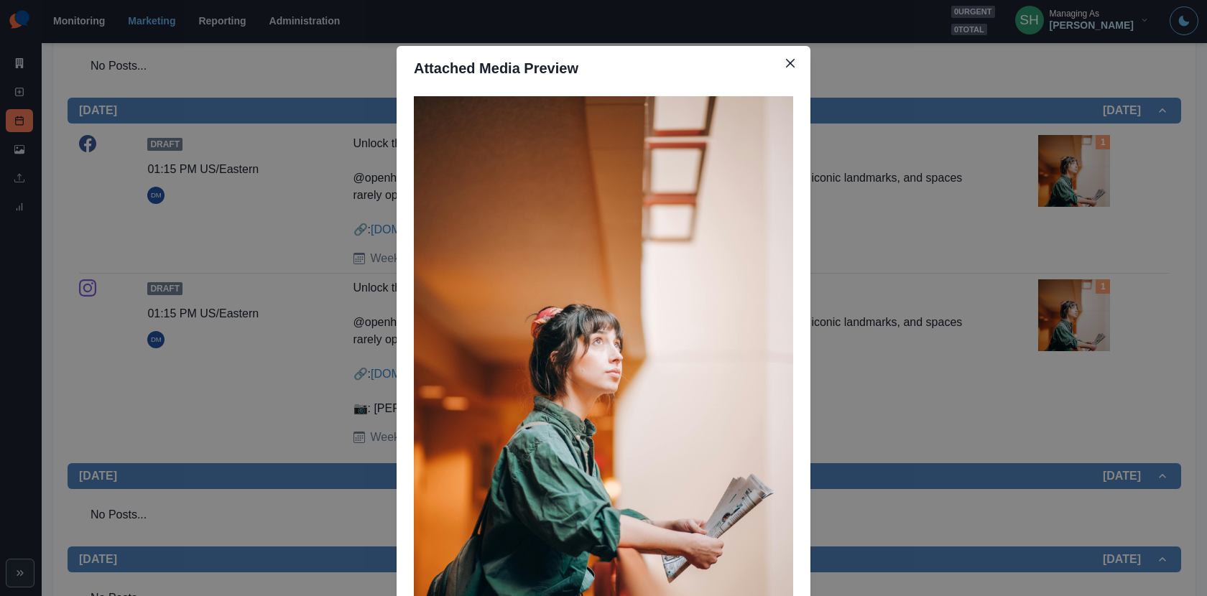
click at [995, 191] on div "Attached Media Preview" at bounding box center [603, 298] width 1207 height 596
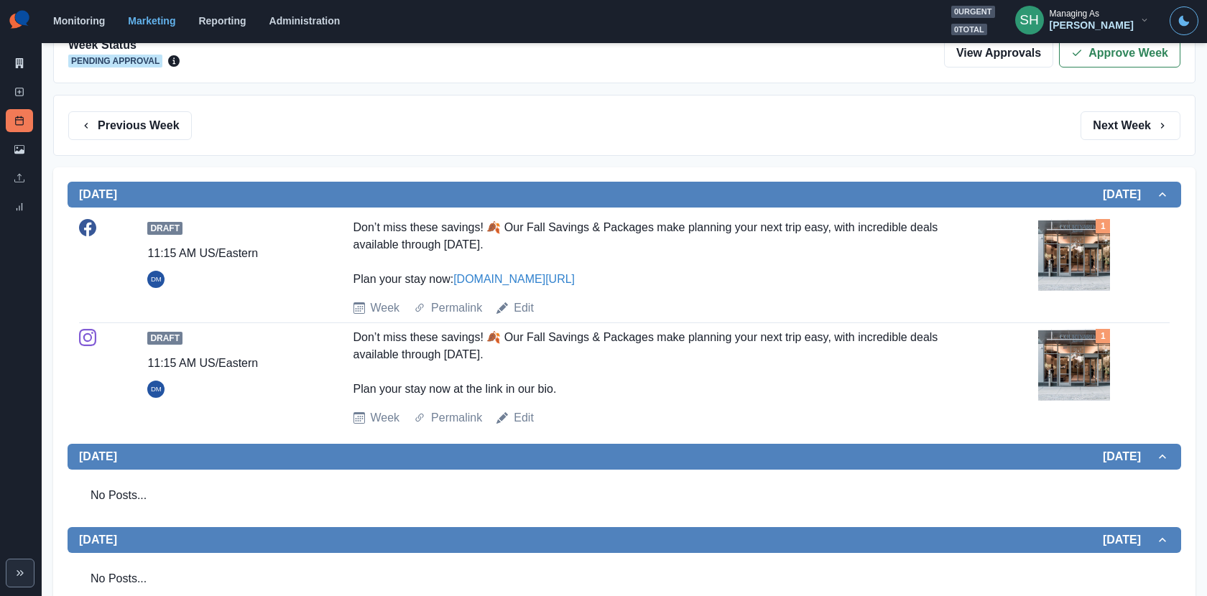
scroll to position [0, 0]
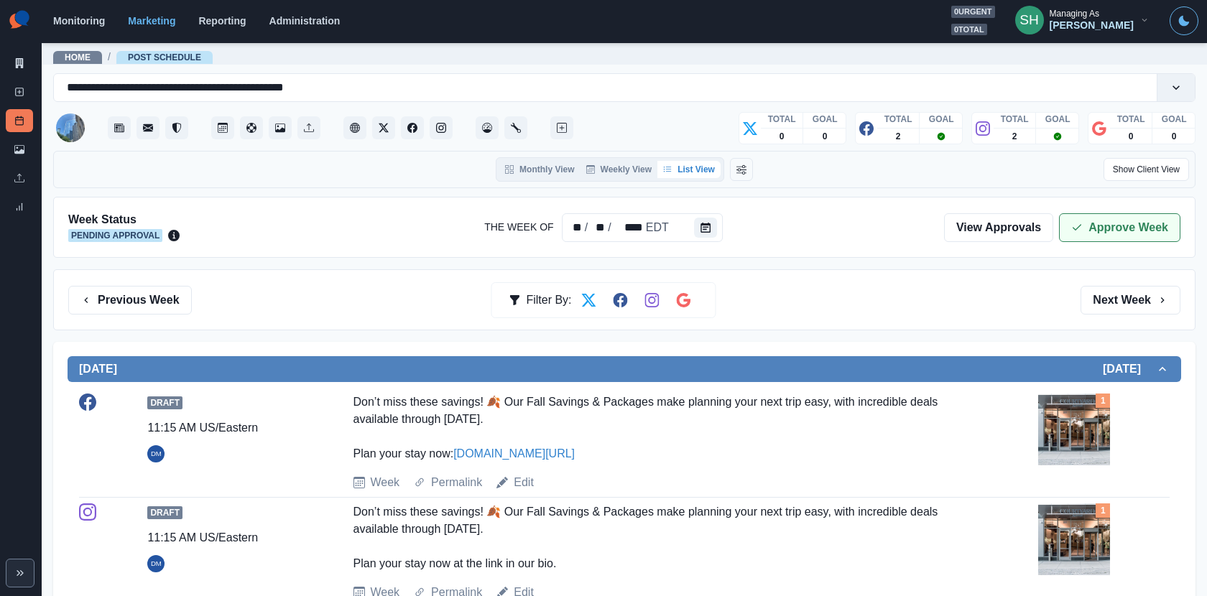
click at [1083, 230] on icon "button" at bounding box center [1076, 227] width 11 height 11
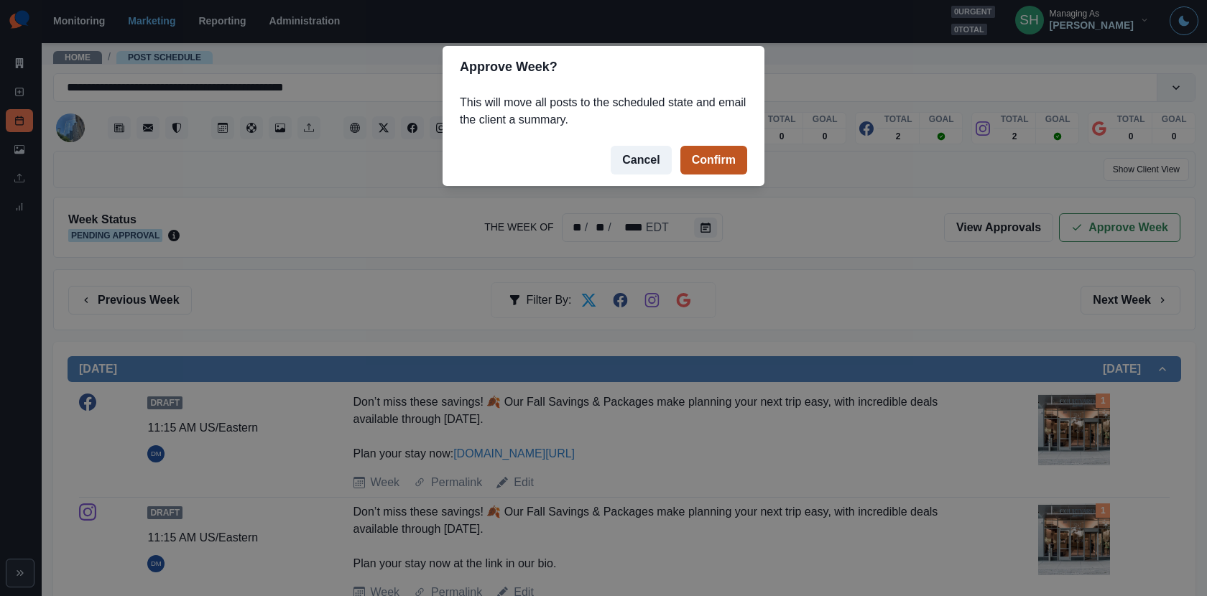
click at [685, 155] on button "Confirm" at bounding box center [713, 160] width 67 height 29
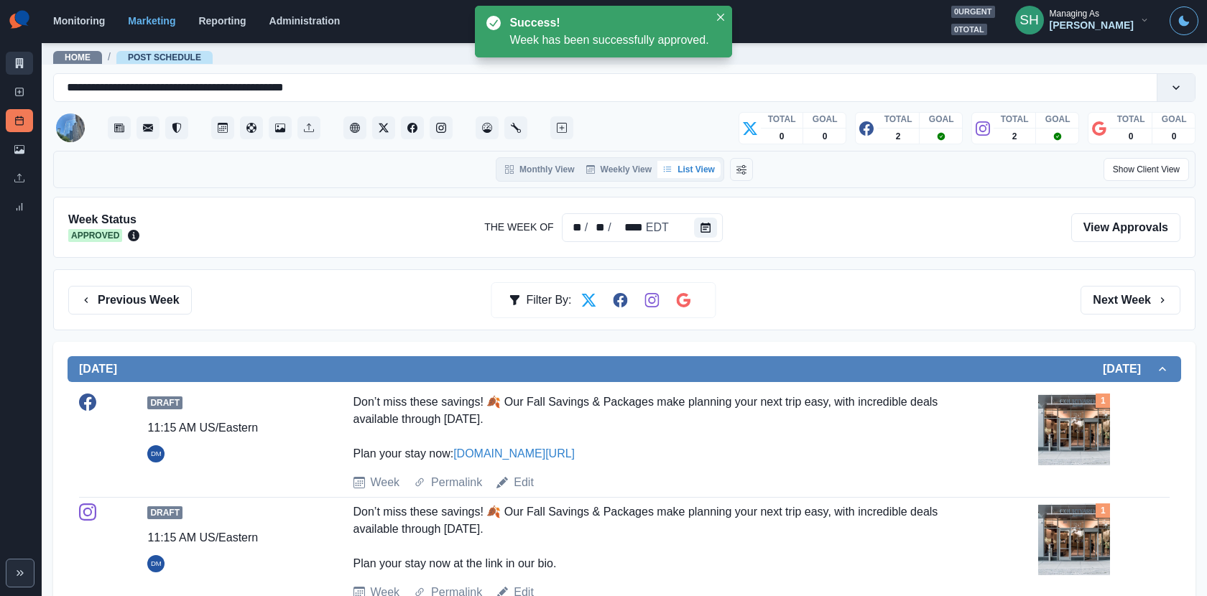
click at [27, 65] on link "Marketing Summary" at bounding box center [19, 63] width 27 height 23
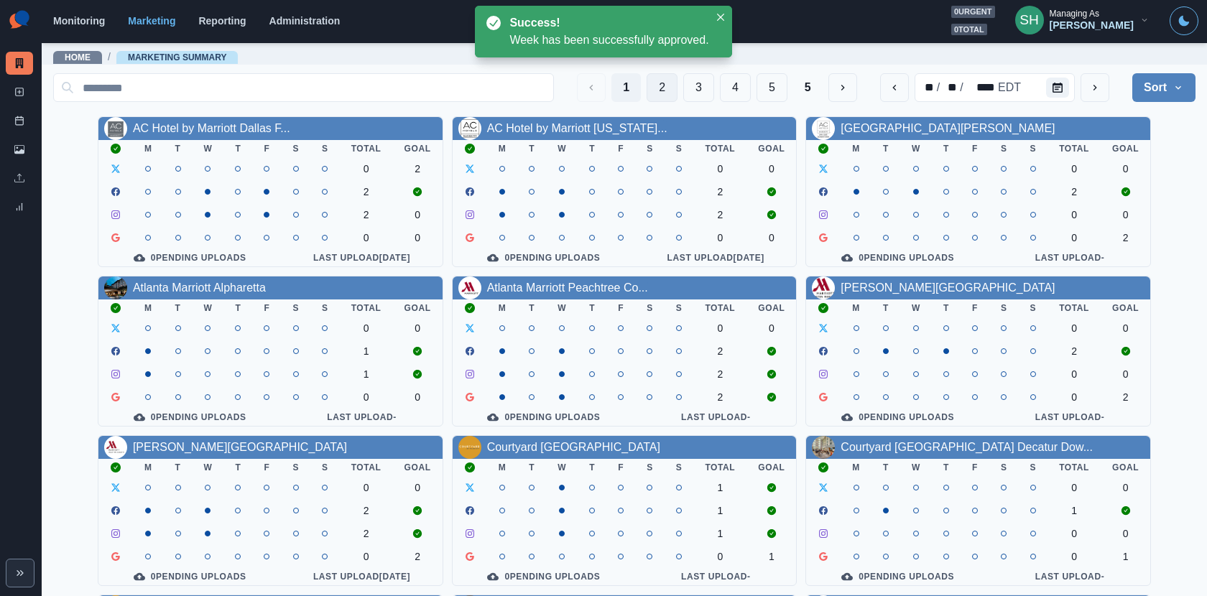
click at [674, 93] on button "2" at bounding box center [662, 87] width 31 height 29
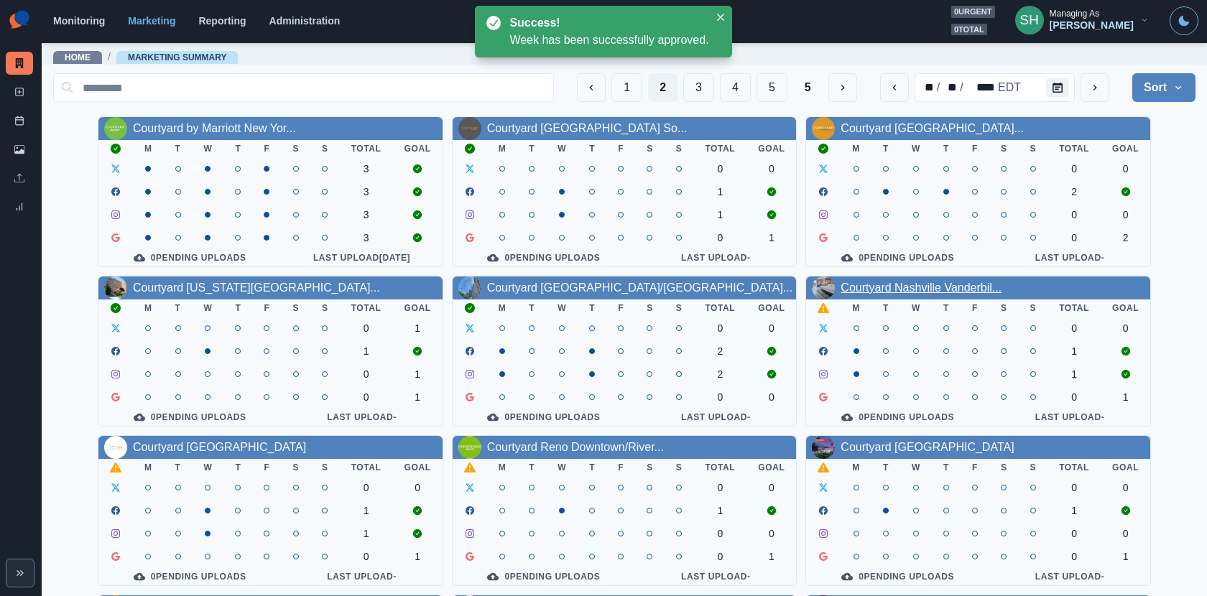
click at [886, 286] on link "Courtyard Nashville Vanderbil..." at bounding box center [921, 288] width 161 height 12
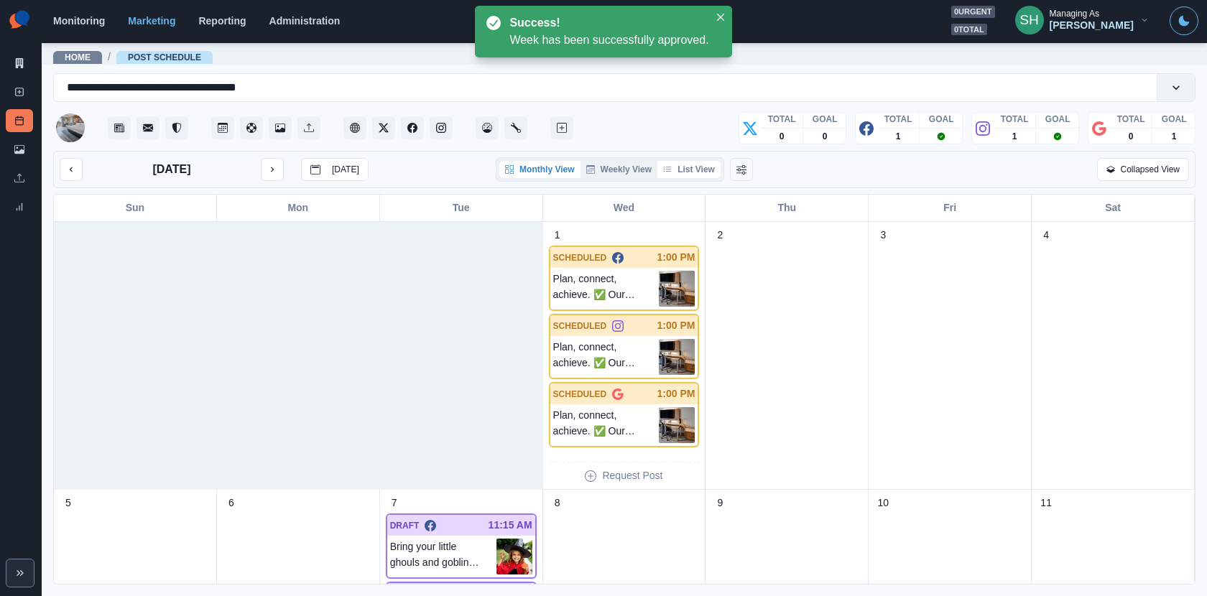
click at [693, 173] on button "List View" at bounding box center [688, 169] width 63 height 17
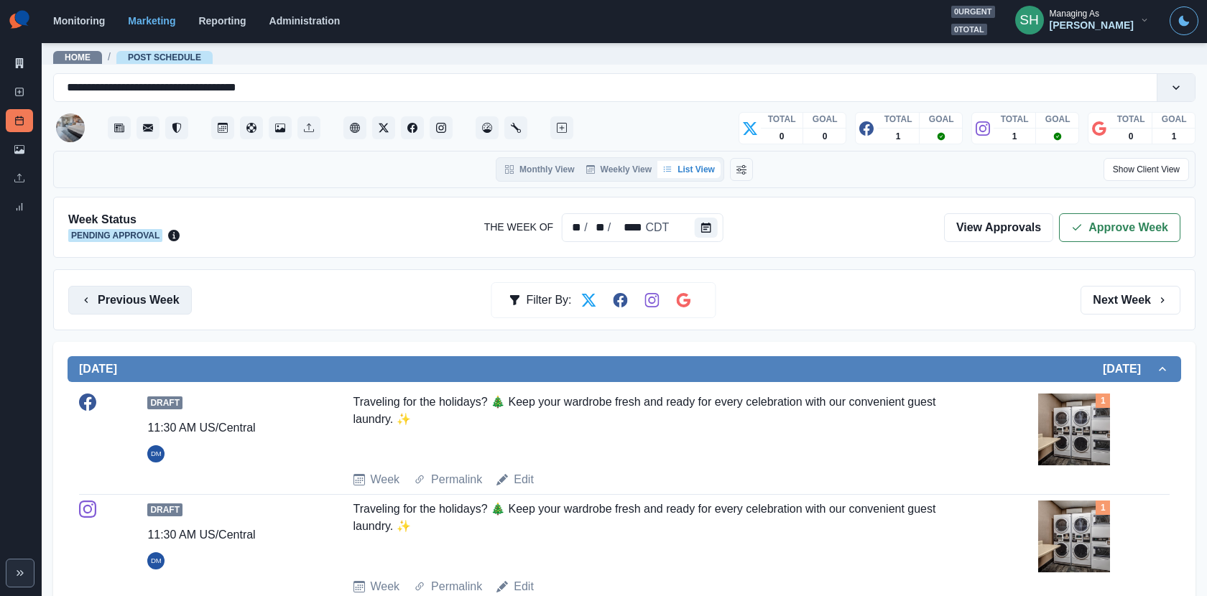
click at [165, 295] on button "Previous Week" at bounding box center [130, 300] width 124 height 29
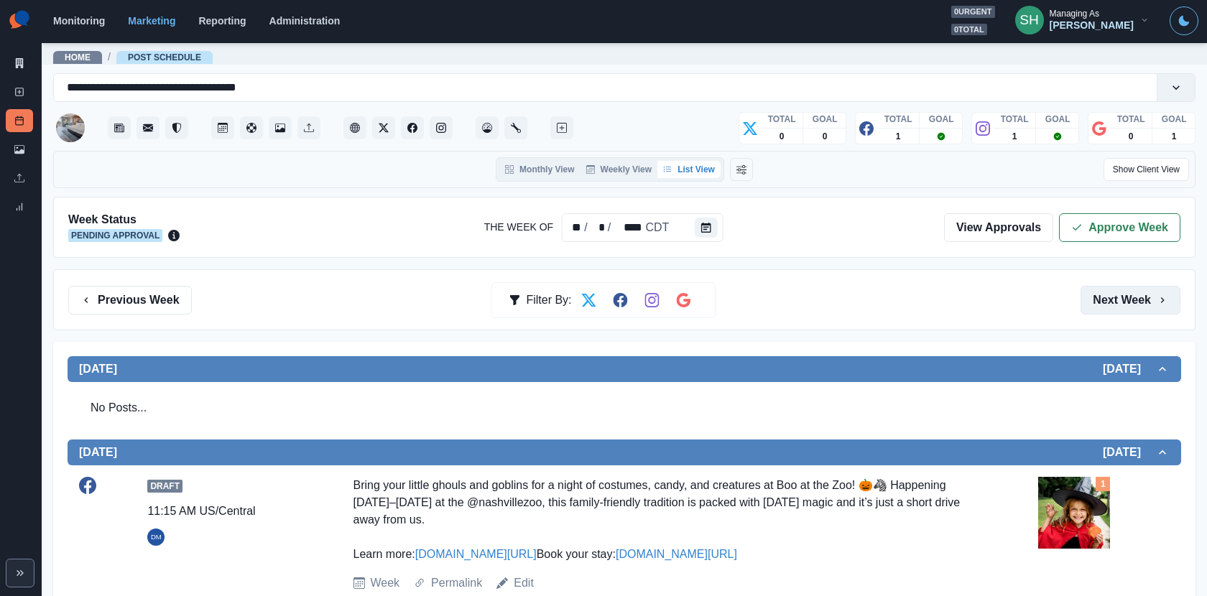
click at [1105, 302] on button "Next Week" at bounding box center [1131, 300] width 100 height 29
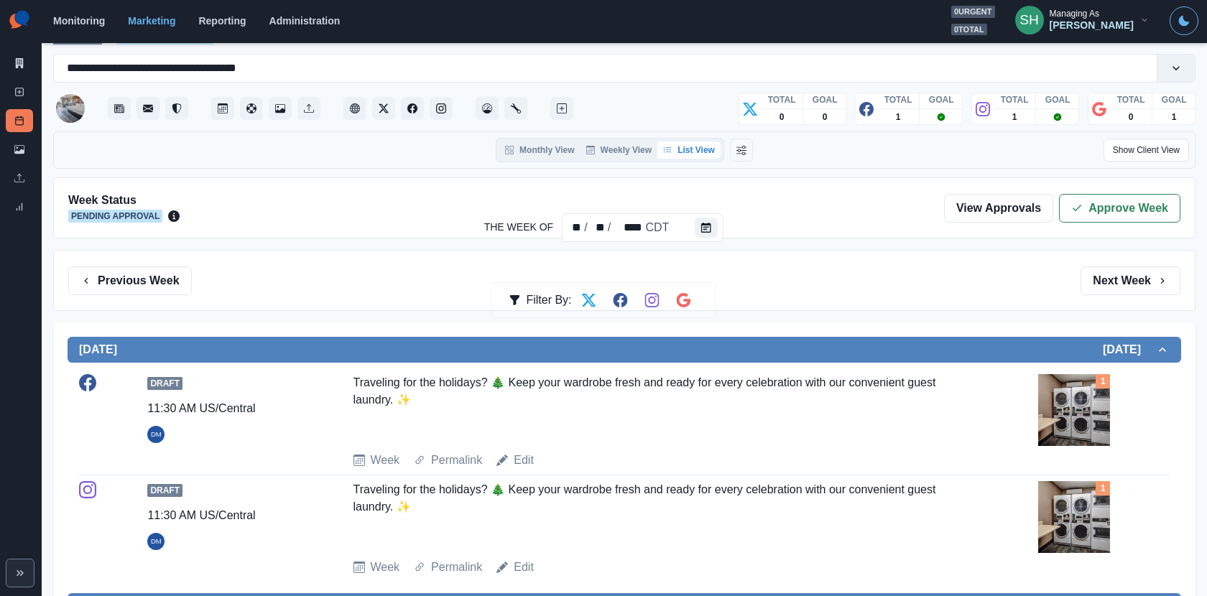
scroll to position [26, 0]
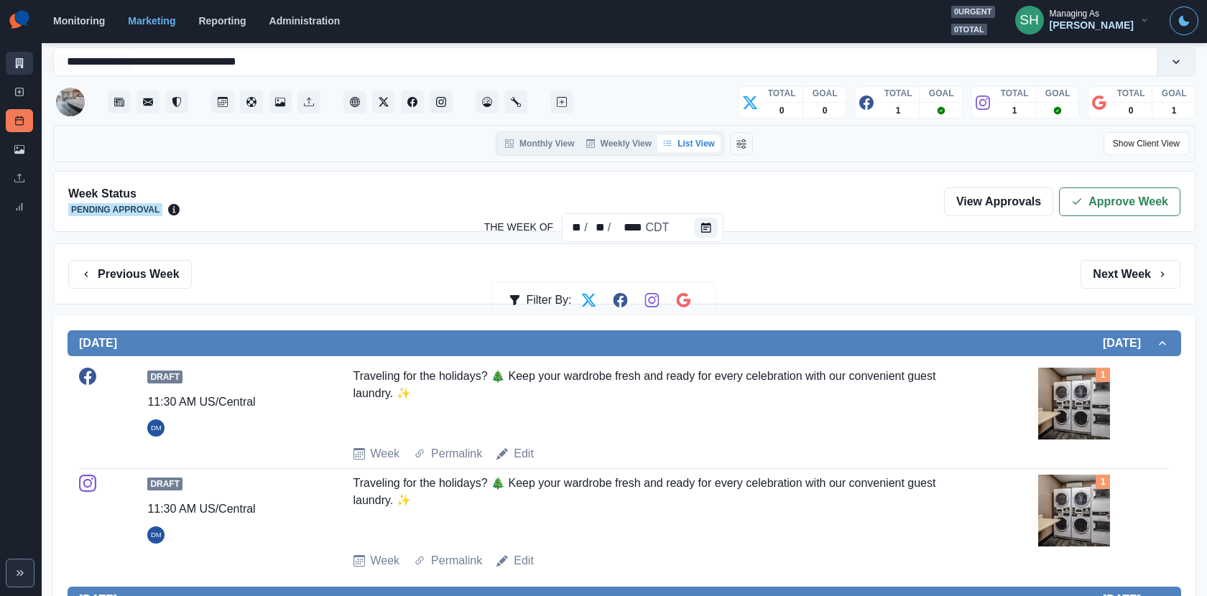
click at [19, 60] on icon at bounding box center [19, 63] width 10 height 10
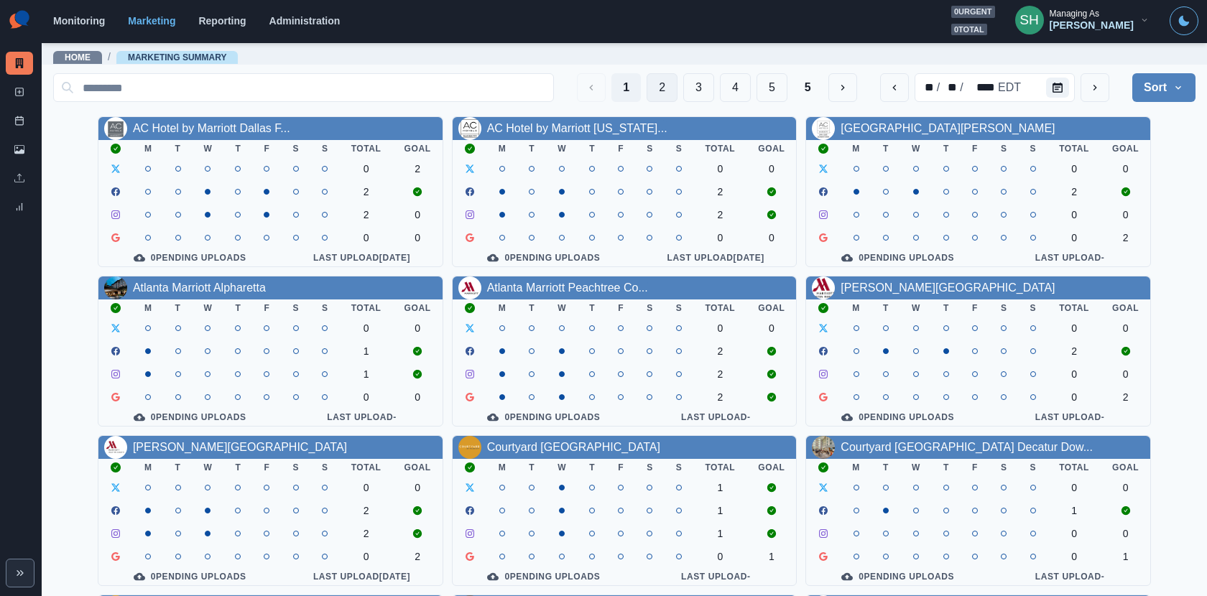
click at [655, 84] on button "2" at bounding box center [662, 87] width 31 height 29
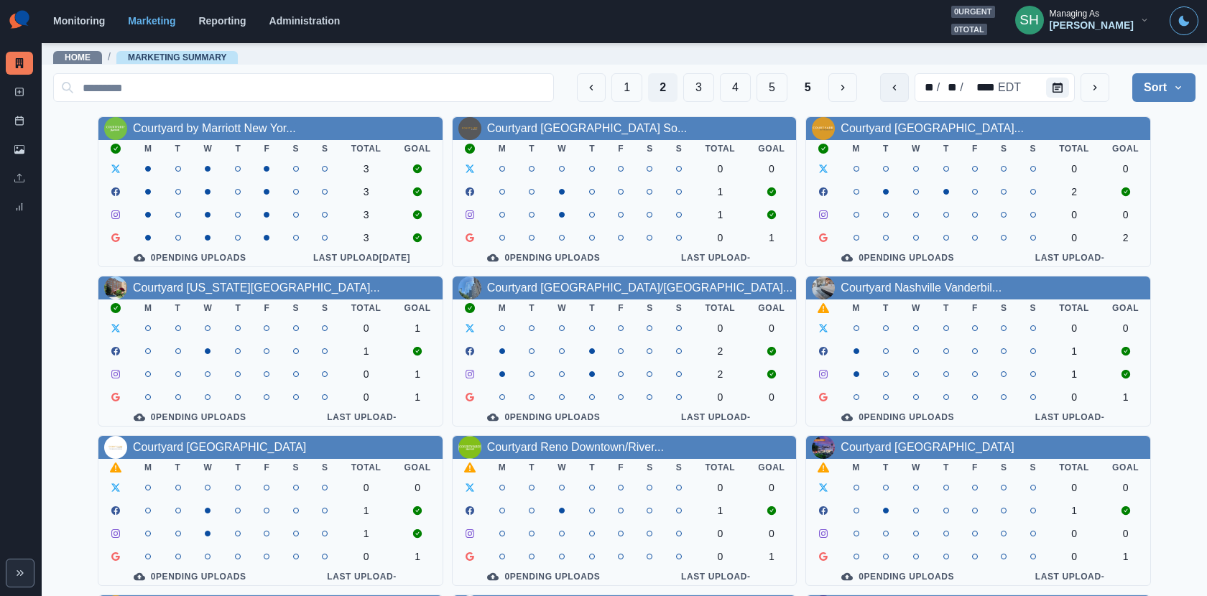
click at [893, 85] on icon "previous" at bounding box center [894, 87] width 11 height 11
click at [185, 445] on link "Courtyard Pittsburgh Downtown" at bounding box center [219, 447] width 173 height 12
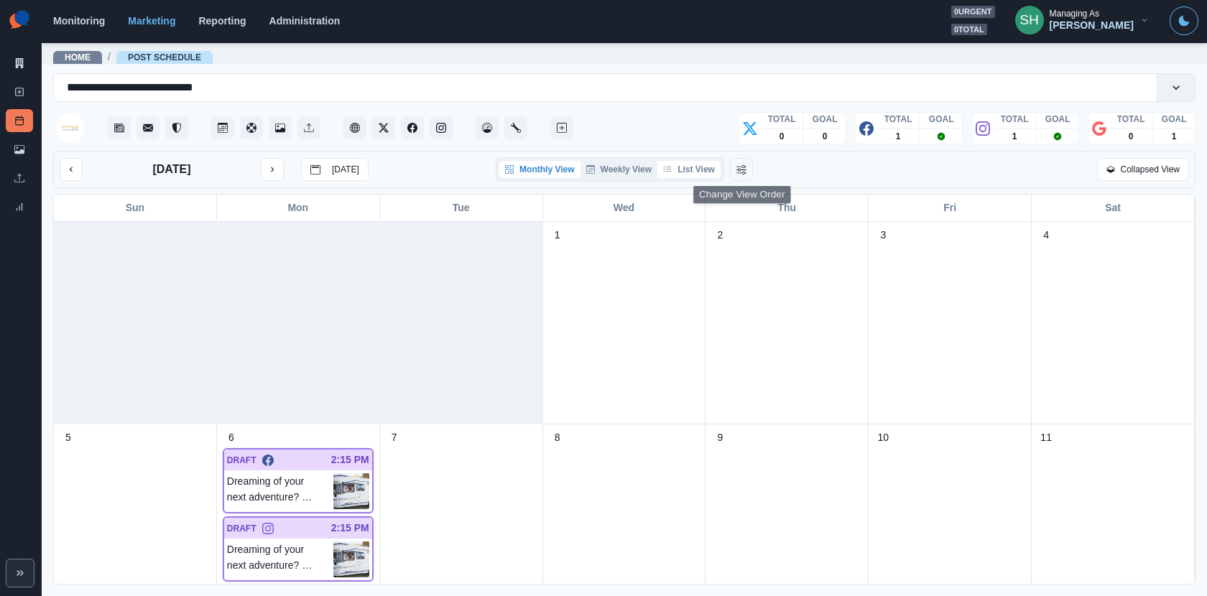
click at [690, 165] on button "List View" at bounding box center [688, 169] width 63 height 17
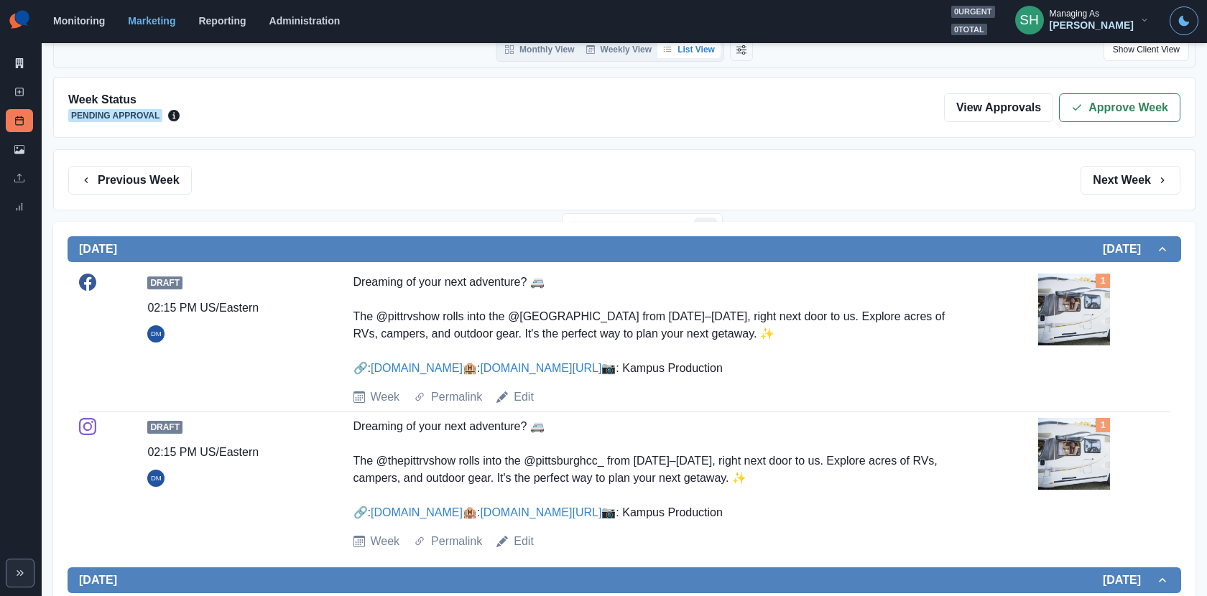
scroll to position [241, 0]
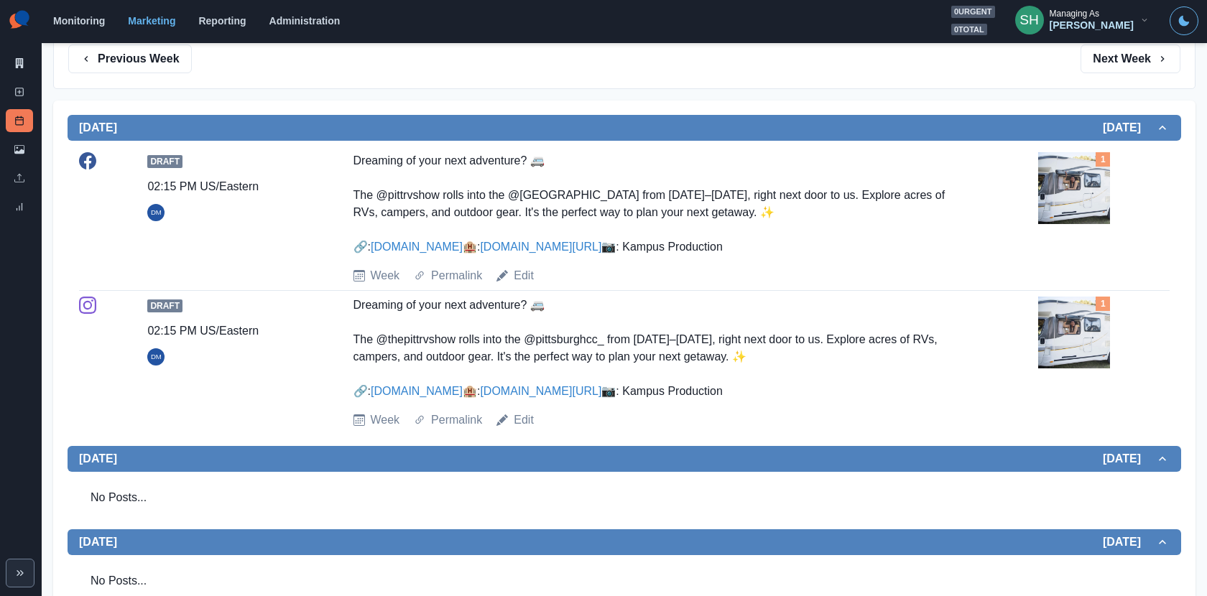
click at [1083, 181] on img at bounding box center [1074, 188] width 72 height 72
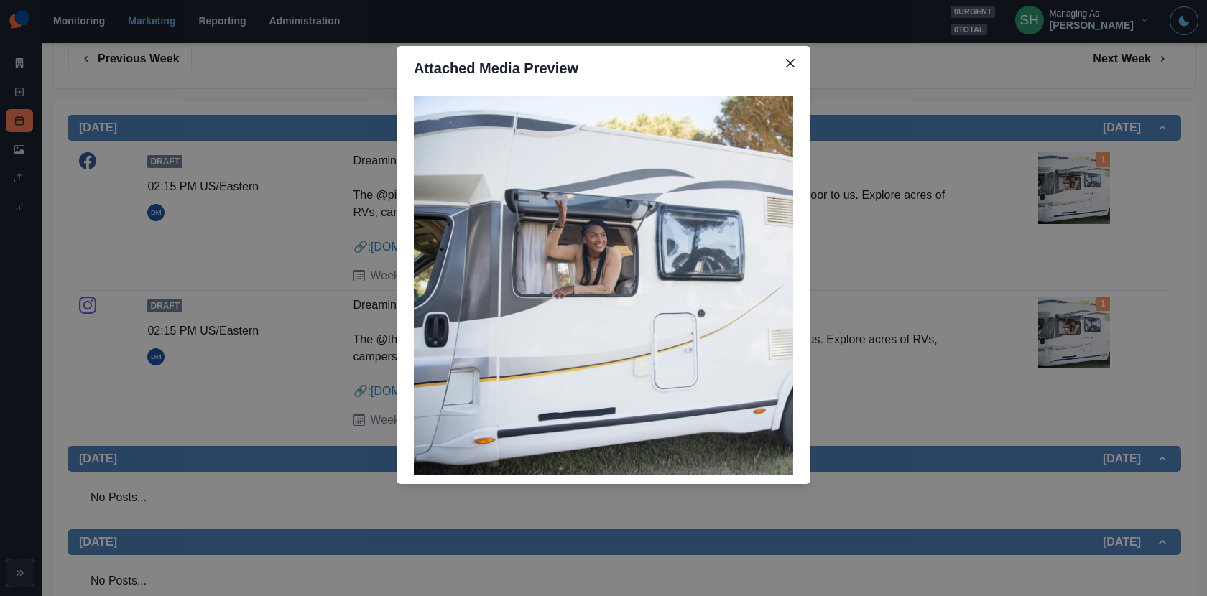
click at [1083, 181] on div "Attached Media Preview" at bounding box center [603, 298] width 1207 height 596
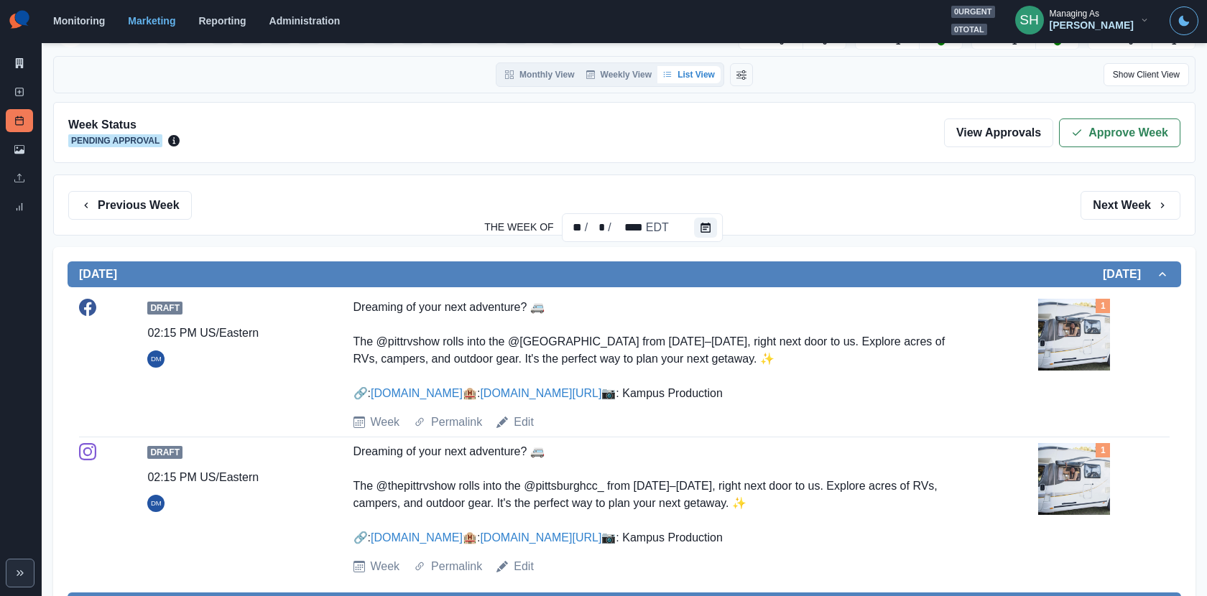
scroll to position [0, 0]
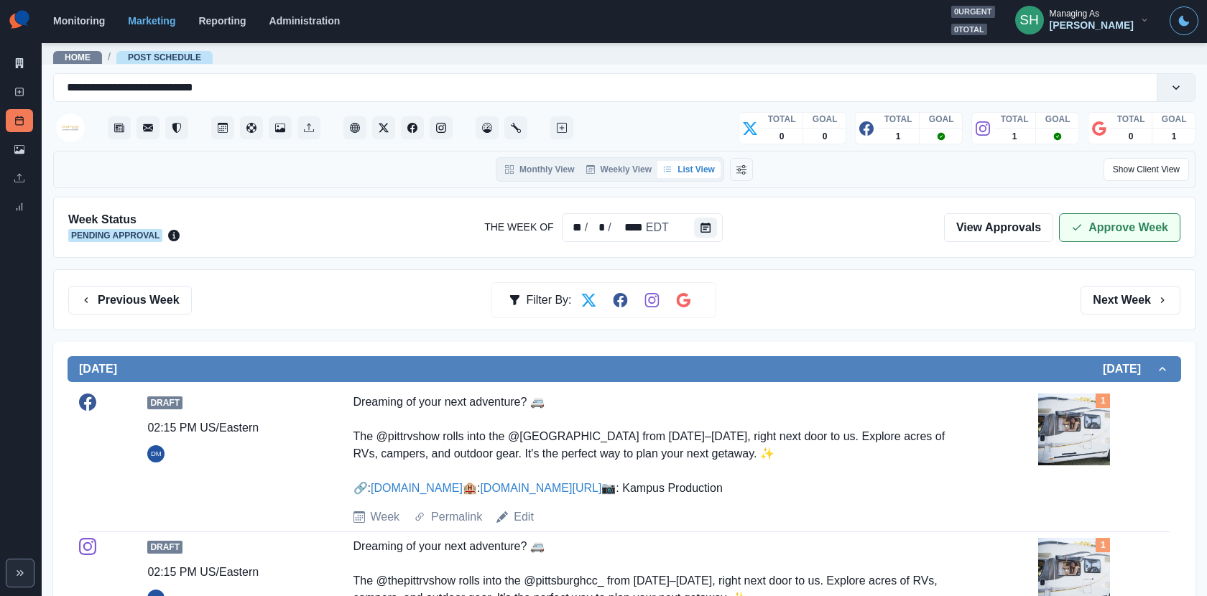
click at [1115, 226] on button "Approve Week" at bounding box center [1119, 227] width 121 height 29
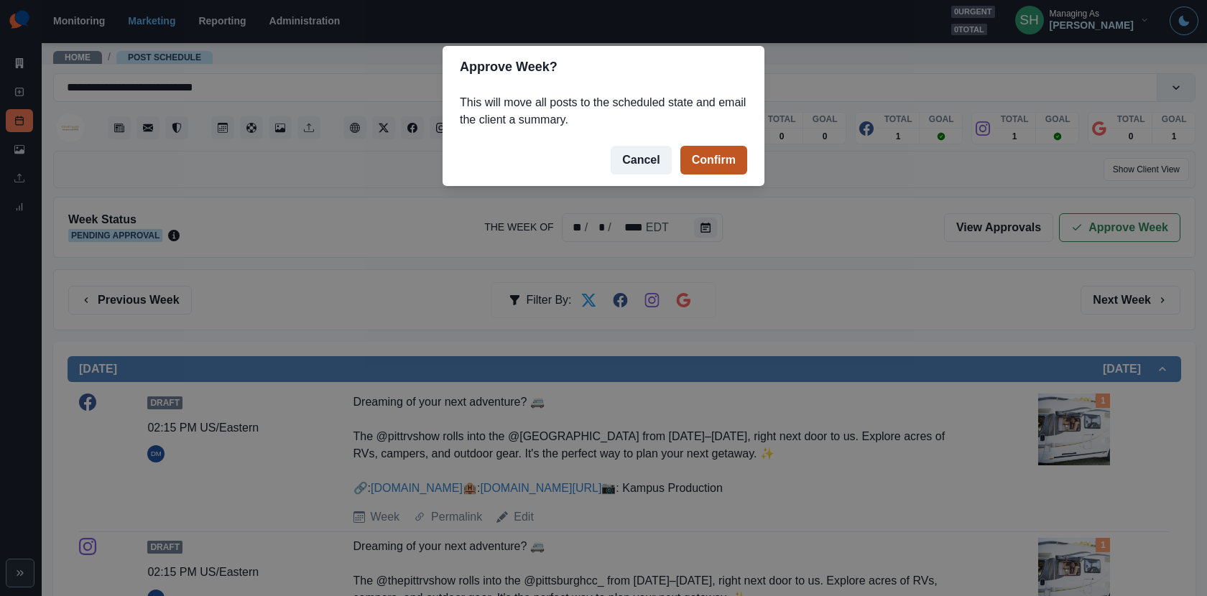
click at [703, 170] on button "Confirm" at bounding box center [713, 160] width 67 height 29
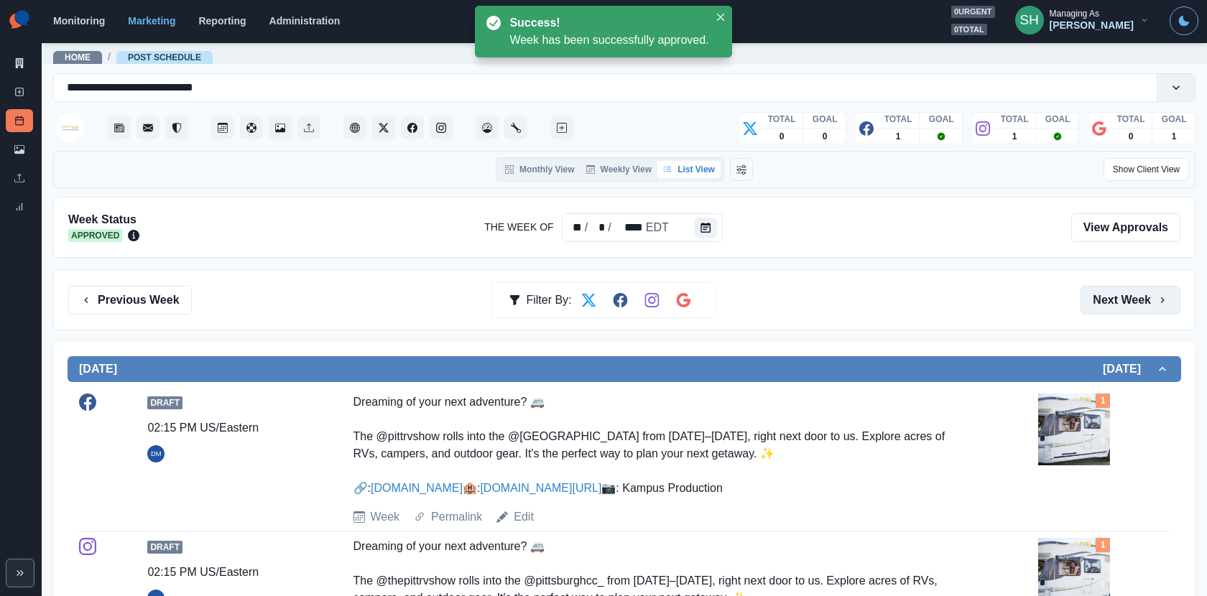
click at [1127, 294] on button "Next Week" at bounding box center [1131, 300] width 100 height 29
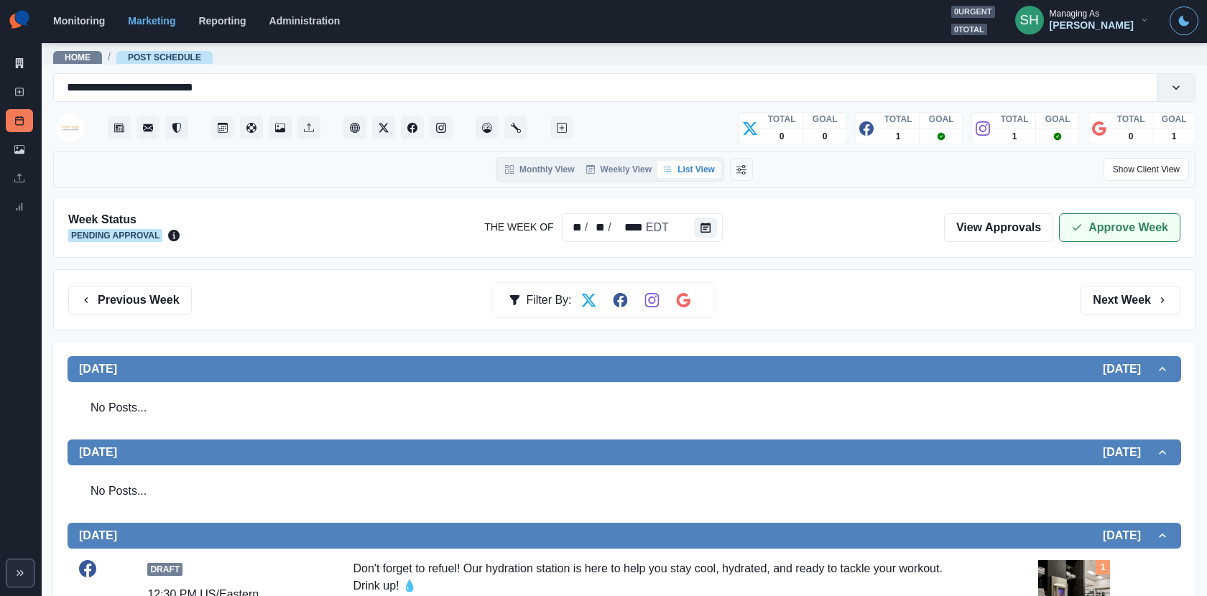
click at [1086, 216] on button "Approve Week" at bounding box center [1119, 227] width 121 height 29
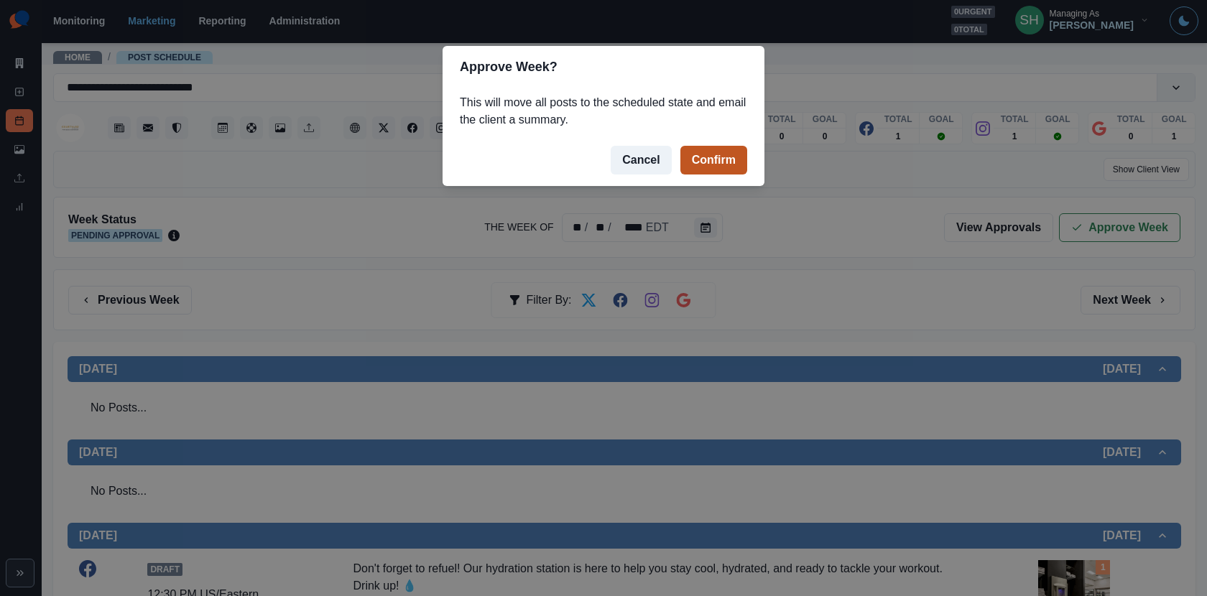
click at [708, 156] on button "Confirm" at bounding box center [713, 160] width 67 height 29
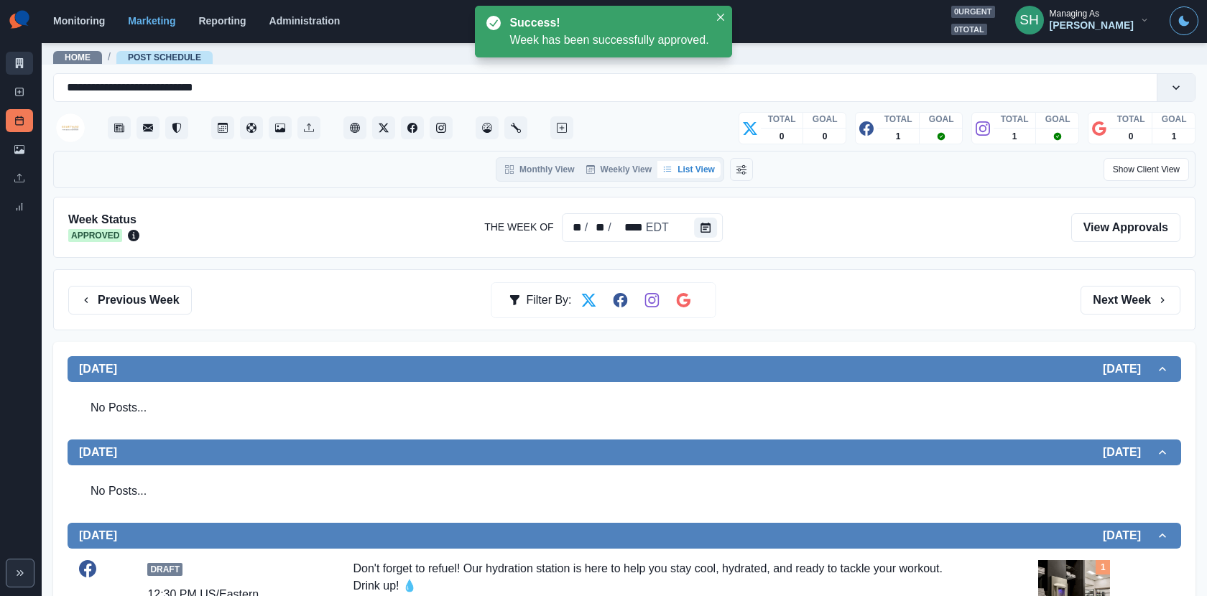
click at [26, 56] on link "Marketing Summary" at bounding box center [19, 63] width 27 height 23
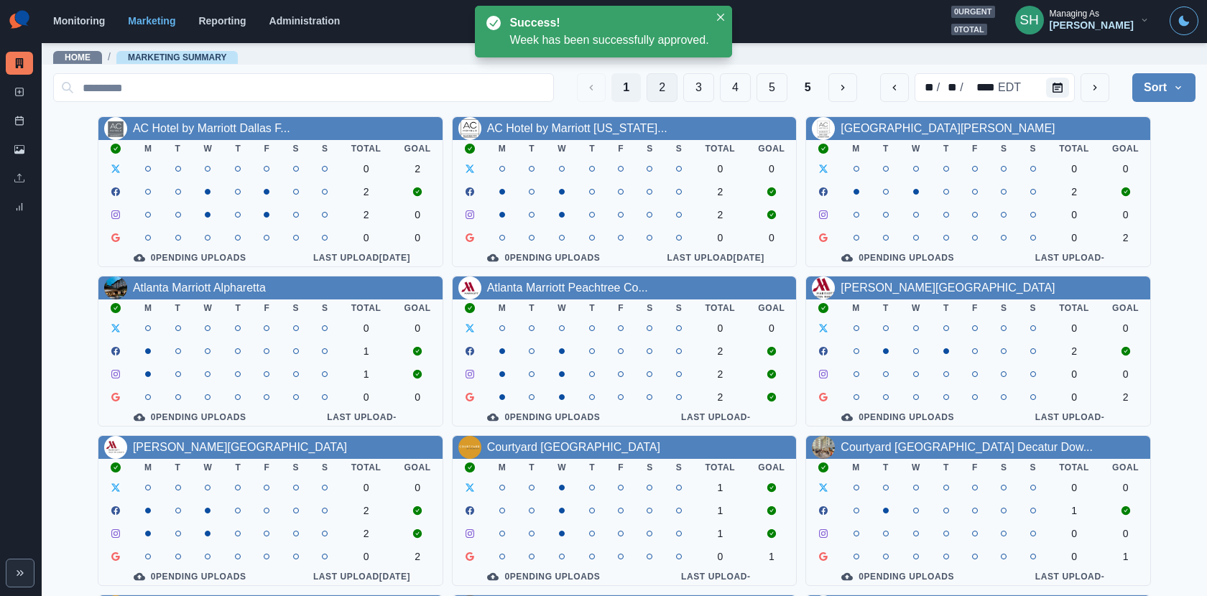
click at [662, 77] on button "2" at bounding box center [662, 87] width 31 height 29
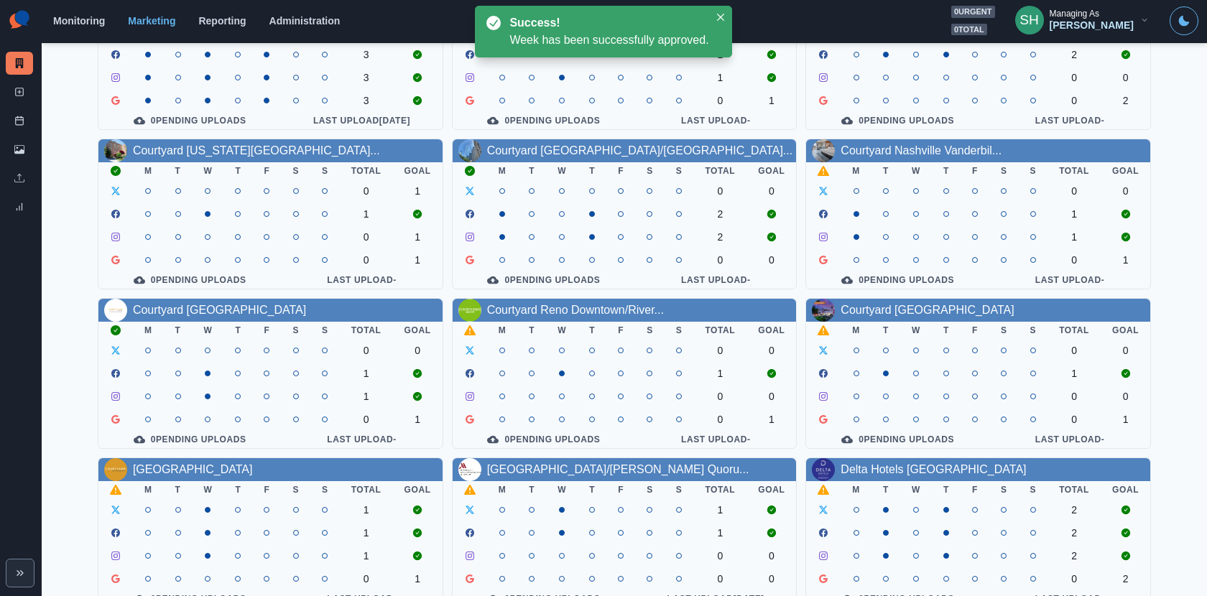
scroll to position [166, 0]
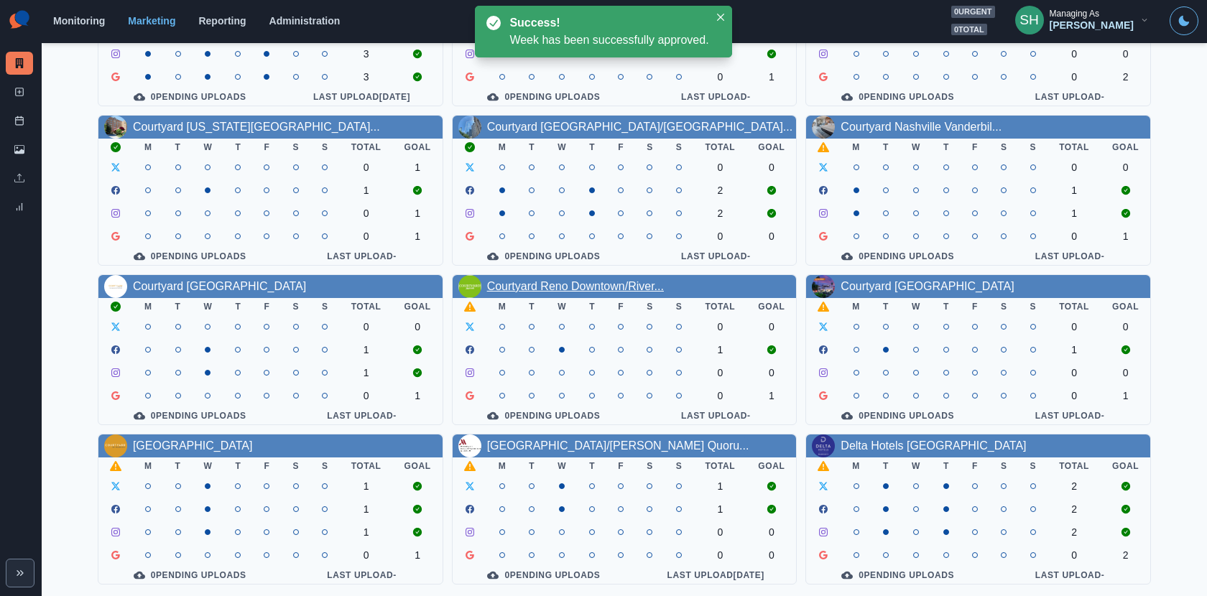
click at [546, 282] on link "Courtyard Reno Downtown/River..." at bounding box center [575, 286] width 177 height 12
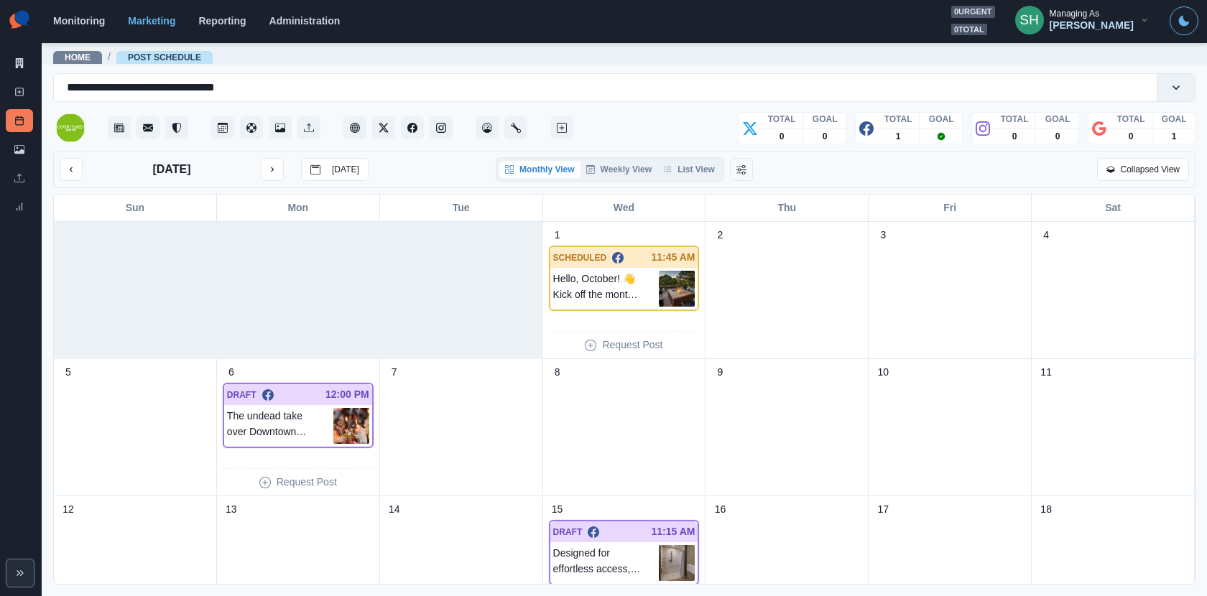
click at [683, 157] on div "Monthly View Weekly View List View" at bounding box center [610, 169] width 228 height 24
click at [683, 159] on div "Monthly View Weekly View List View" at bounding box center [610, 169] width 228 height 24
click at [683, 161] on button "List View" at bounding box center [688, 169] width 63 height 17
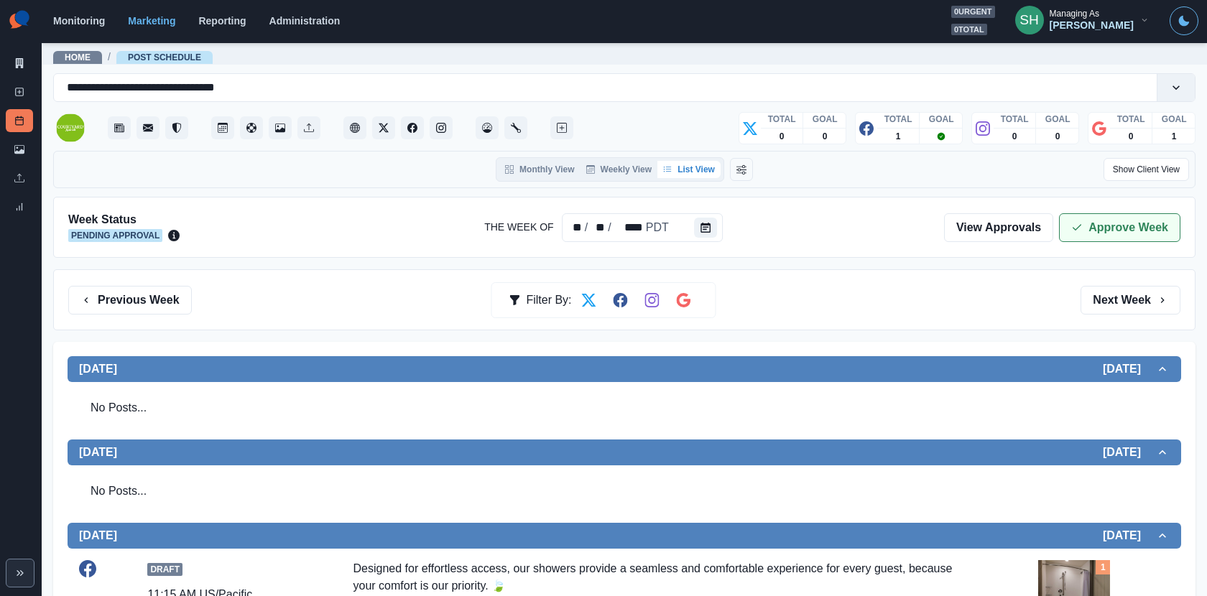
click at [1111, 228] on button "Approve Week" at bounding box center [1119, 227] width 121 height 29
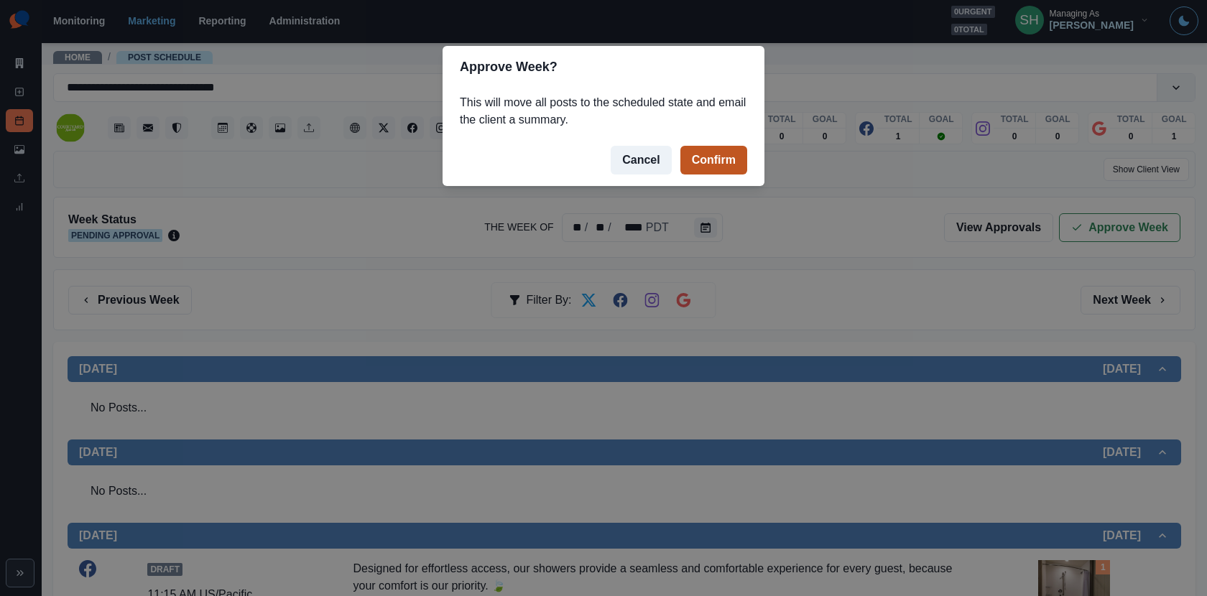
click at [690, 155] on button "Confirm" at bounding box center [713, 160] width 67 height 29
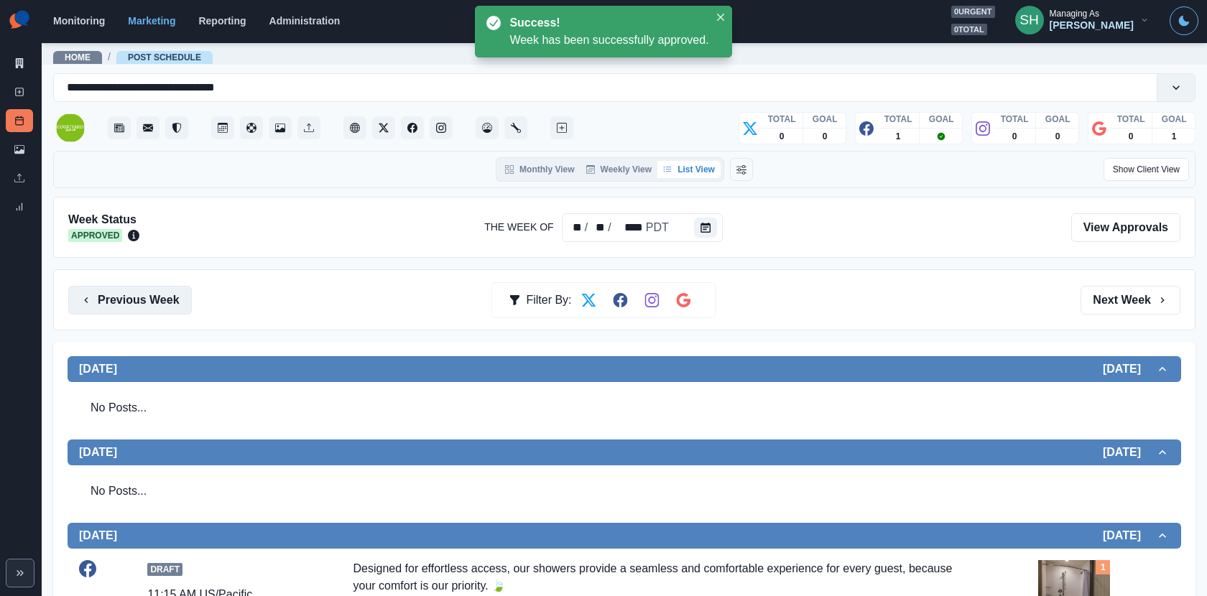
click at [119, 291] on button "Previous Week" at bounding box center [130, 300] width 124 height 29
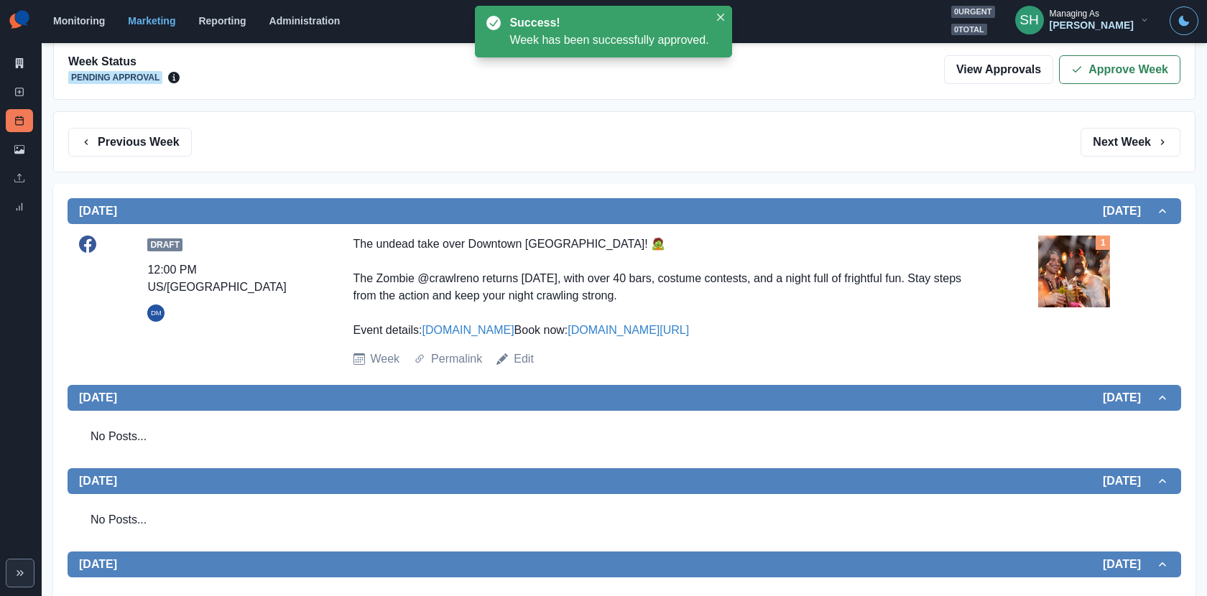
scroll to position [171, 0]
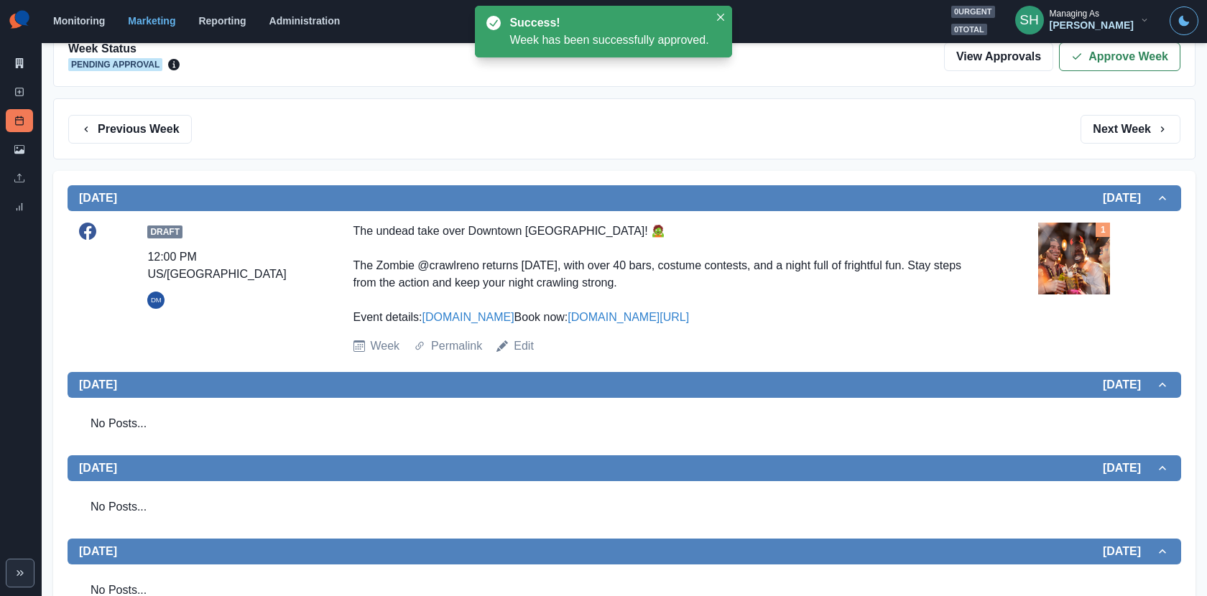
click at [1091, 252] on img at bounding box center [1074, 259] width 72 height 72
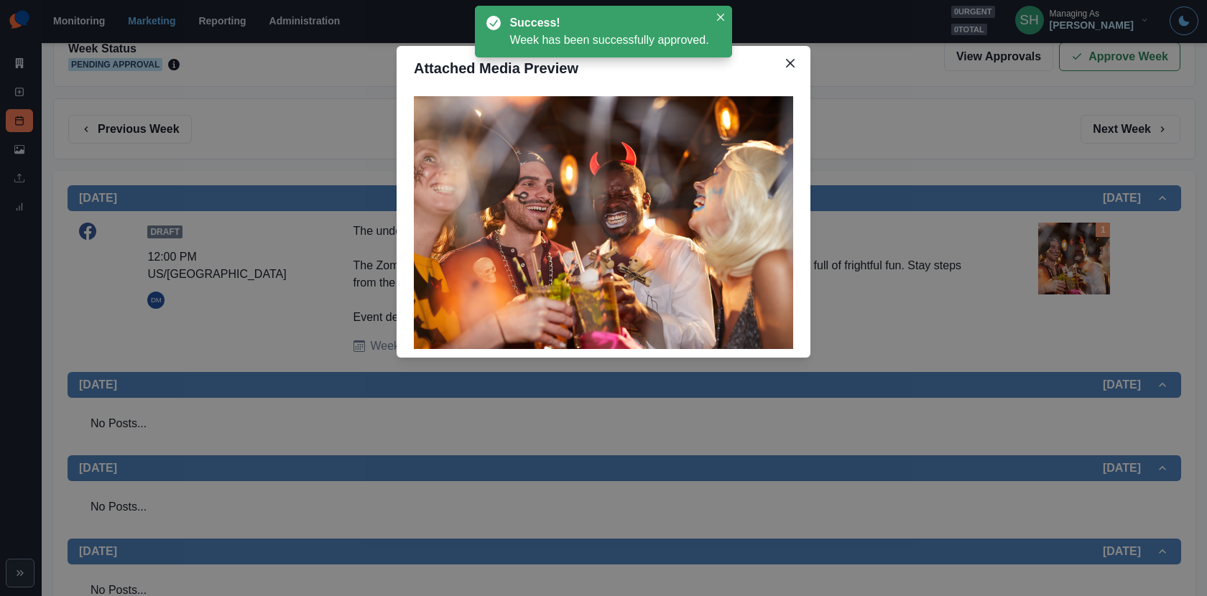
click at [1007, 251] on div "Attached Media Preview" at bounding box center [603, 298] width 1207 height 596
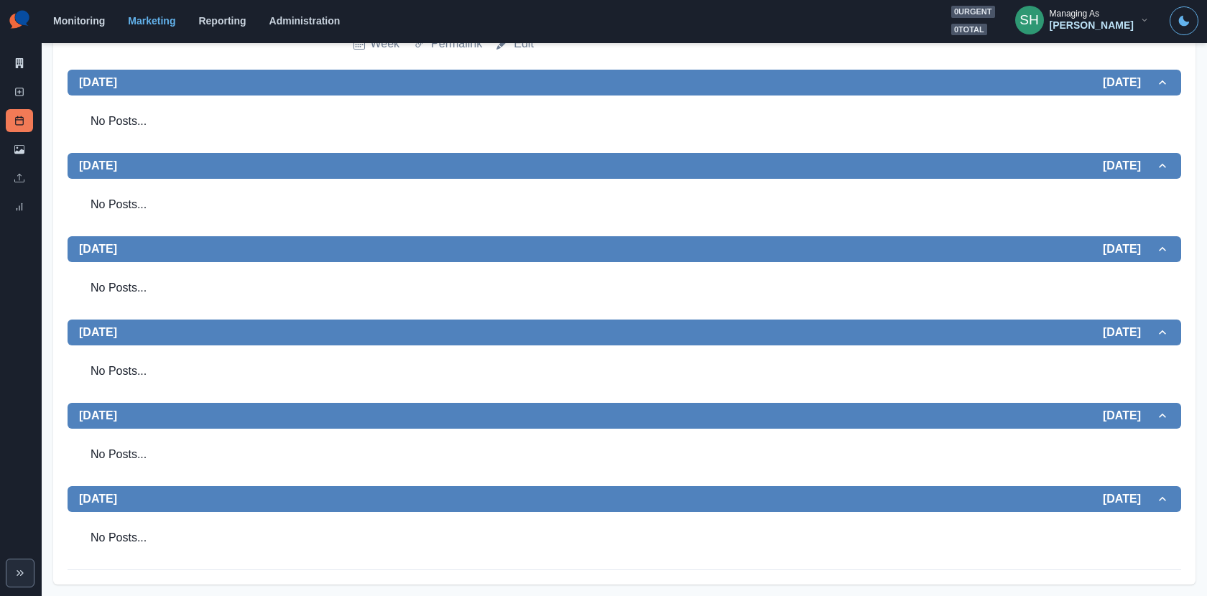
scroll to position [0, 0]
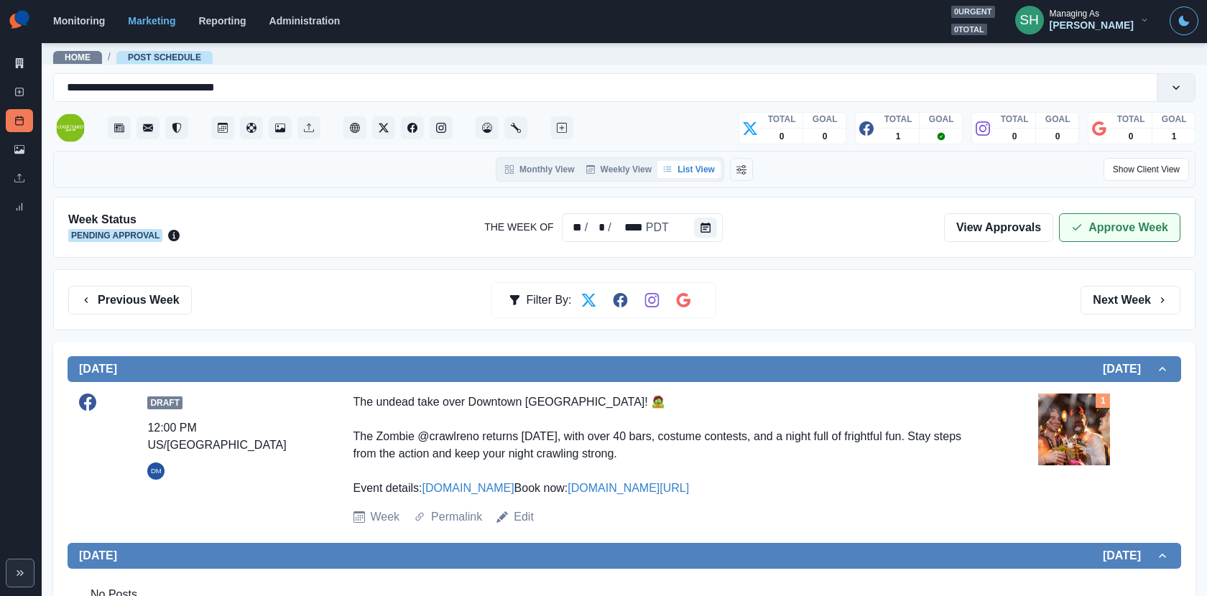
click at [1073, 235] on button "Approve Week" at bounding box center [1119, 227] width 121 height 29
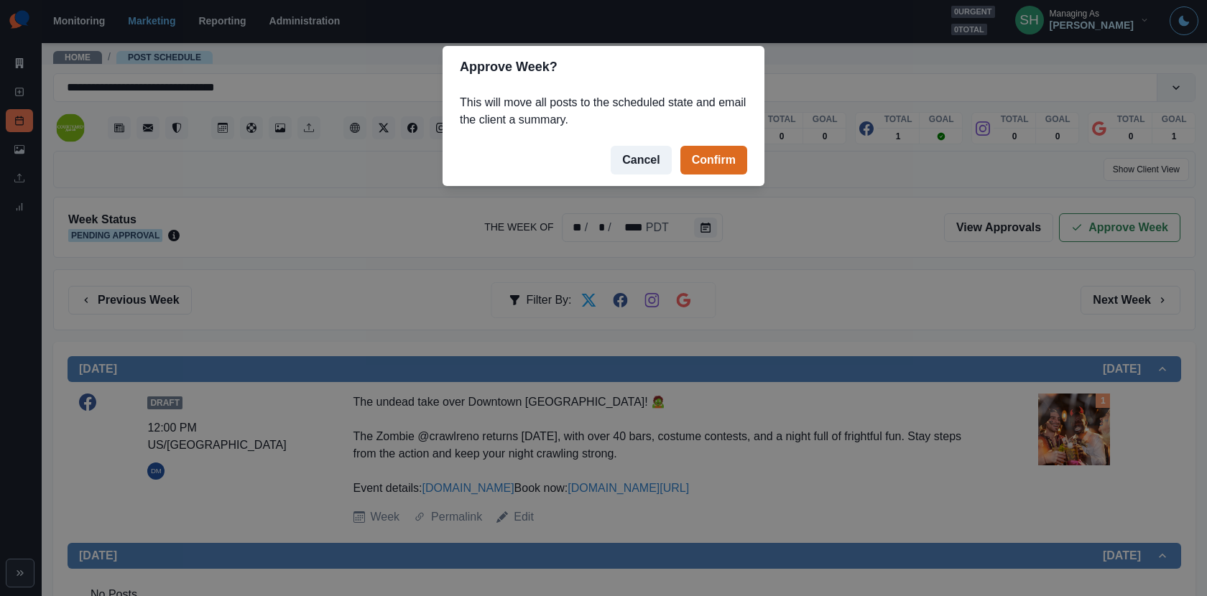
click at [751, 158] on footer "Cancel Confirm" at bounding box center [604, 160] width 322 height 52
click at [715, 157] on button "Confirm" at bounding box center [713, 160] width 67 height 29
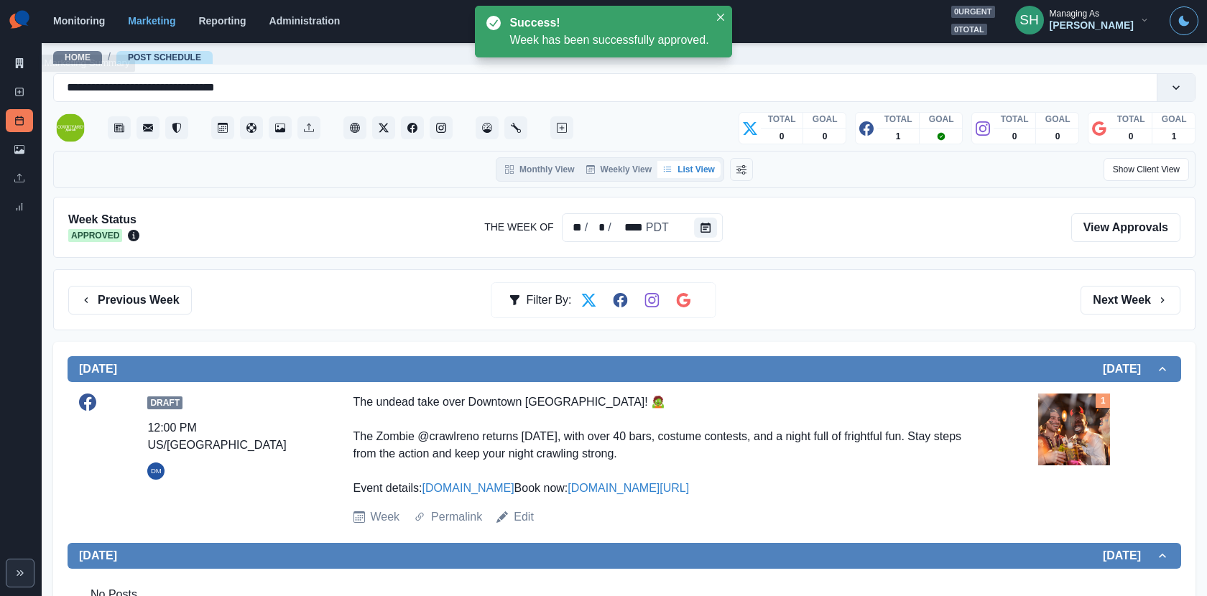
click at [4, 63] on div "Marketing Summary New Post Post Schedule Media Library Uploads Review Summary" at bounding box center [21, 112] width 42 height 224
click at [13, 63] on link "Marketing Summary" at bounding box center [19, 63] width 27 height 23
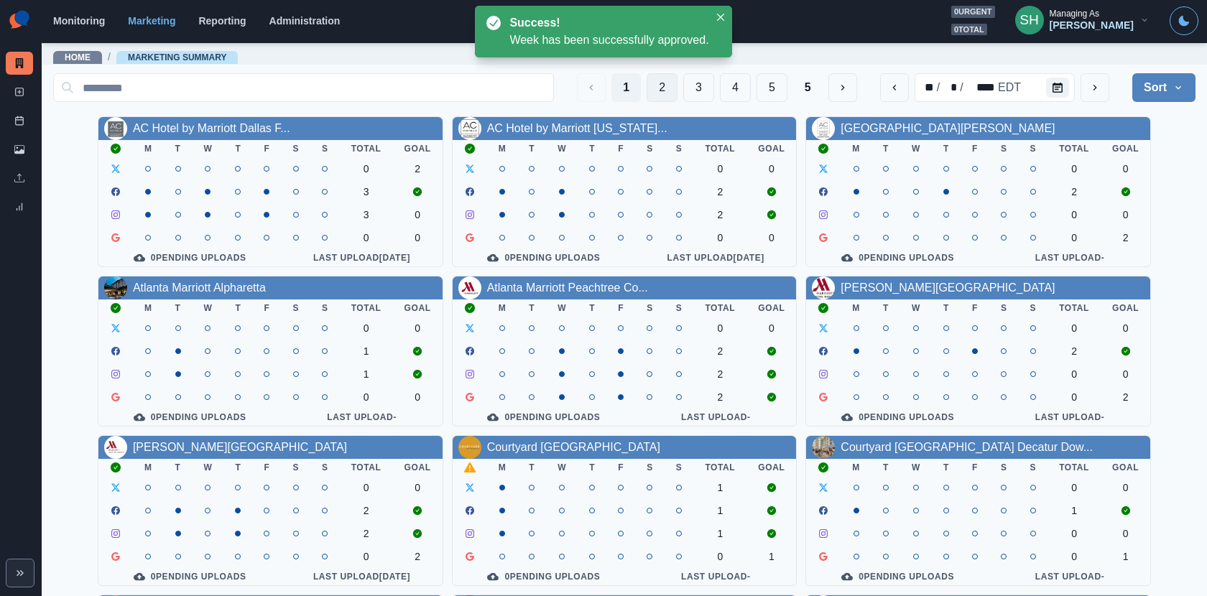
click at [667, 82] on button "2" at bounding box center [662, 87] width 31 height 29
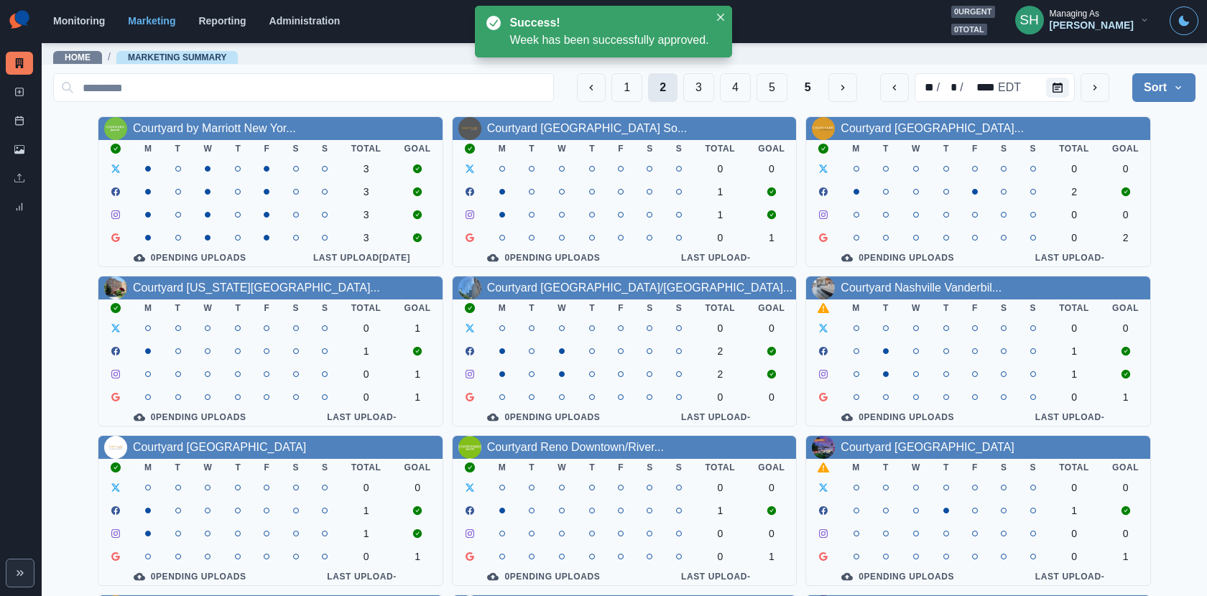
scroll to position [166, 0]
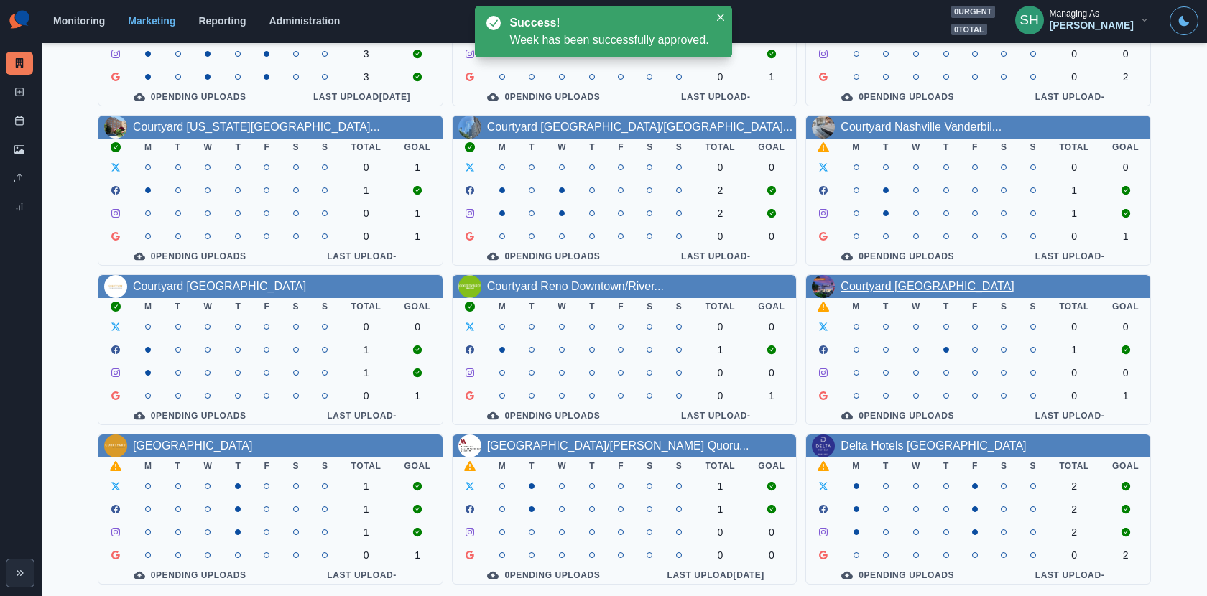
click at [882, 281] on link "Courtyard Scottsdale North" at bounding box center [927, 286] width 173 height 12
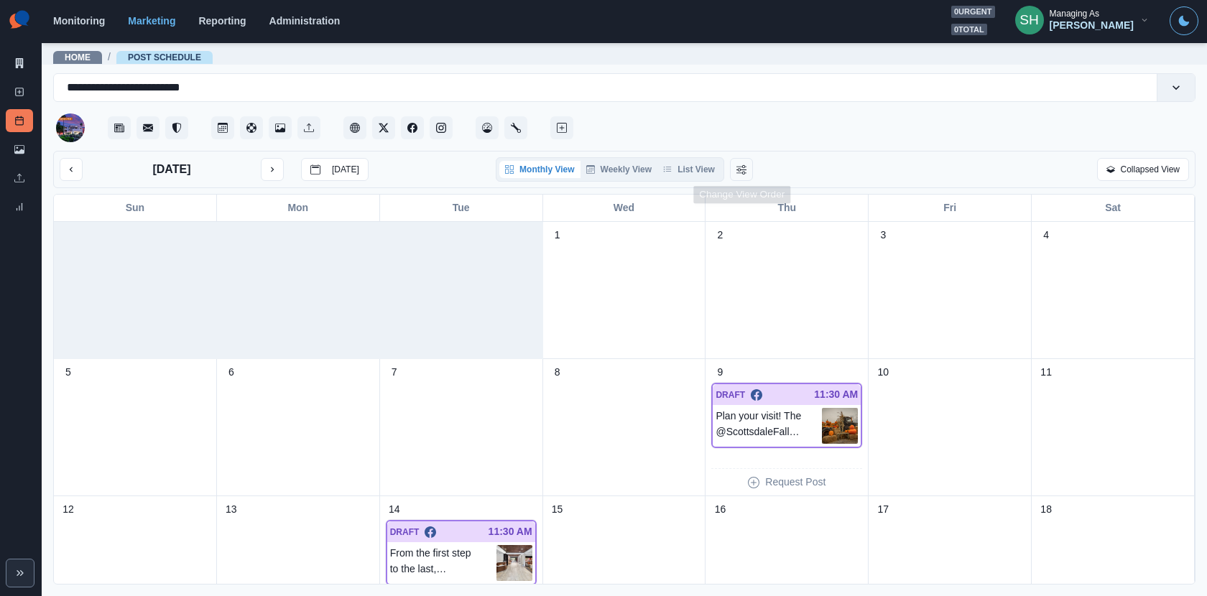
click at [711, 159] on div "Monthly View Weekly View List View" at bounding box center [610, 169] width 228 height 24
click at [711, 162] on button "List View" at bounding box center [688, 169] width 63 height 17
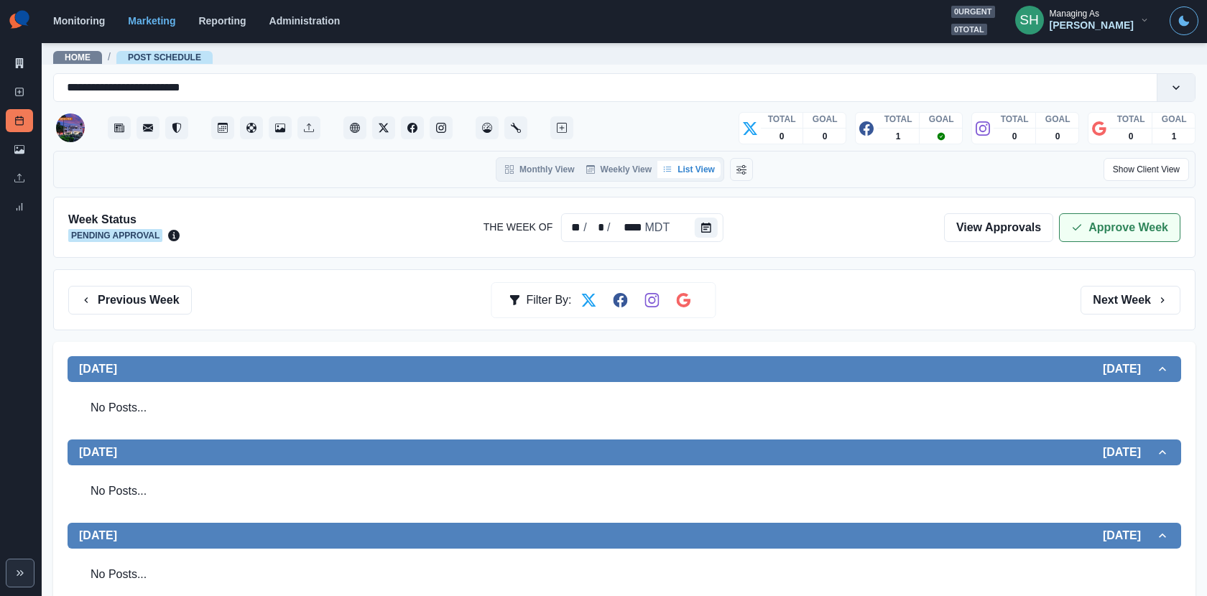
click at [1067, 235] on button "Approve Week" at bounding box center [1119, 227] width 121 height 29
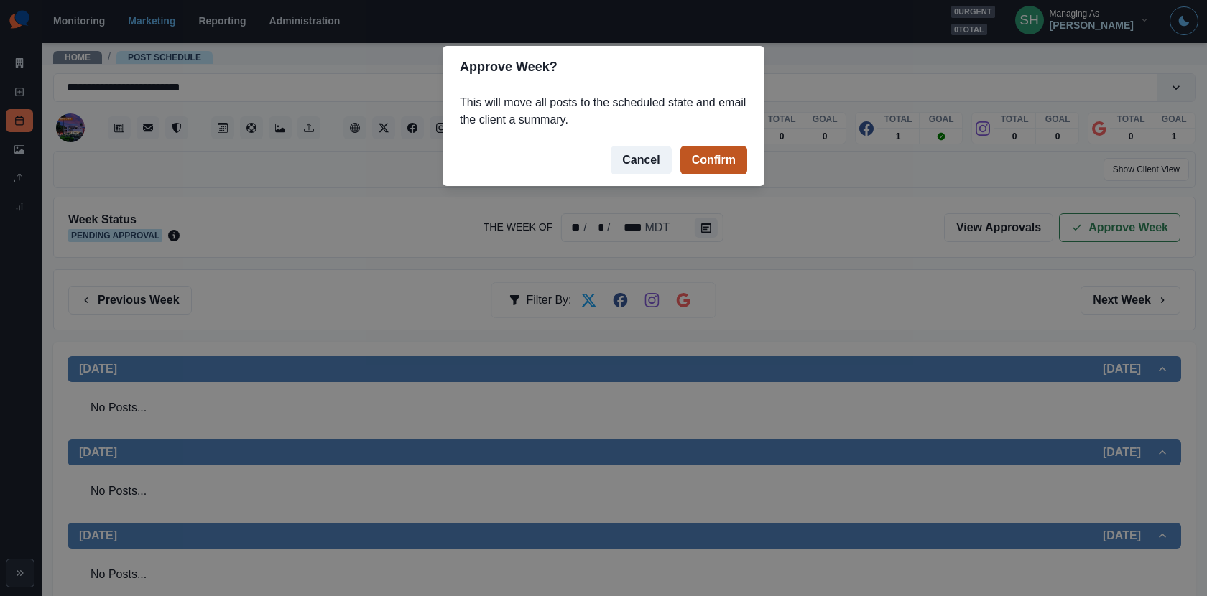
click at [718, 154] on button "Confirm" at bounding box center [713, 160] width 67 height 29
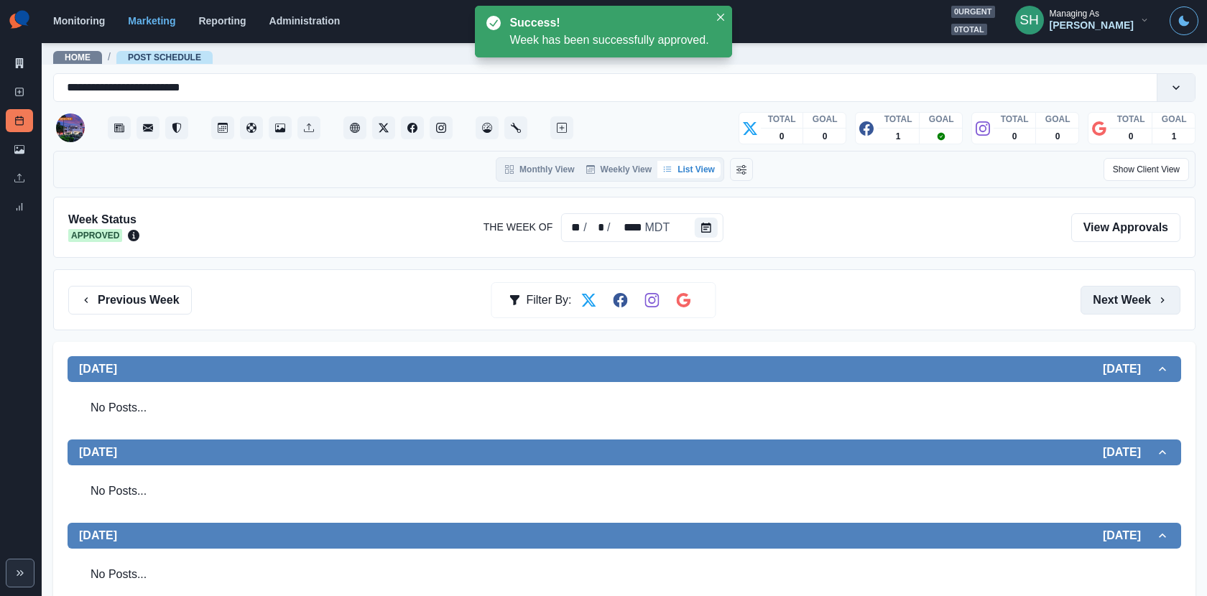
click at [1148, 302] on button "Next Week" at bounding box center [1131, 300] width 100 height 29
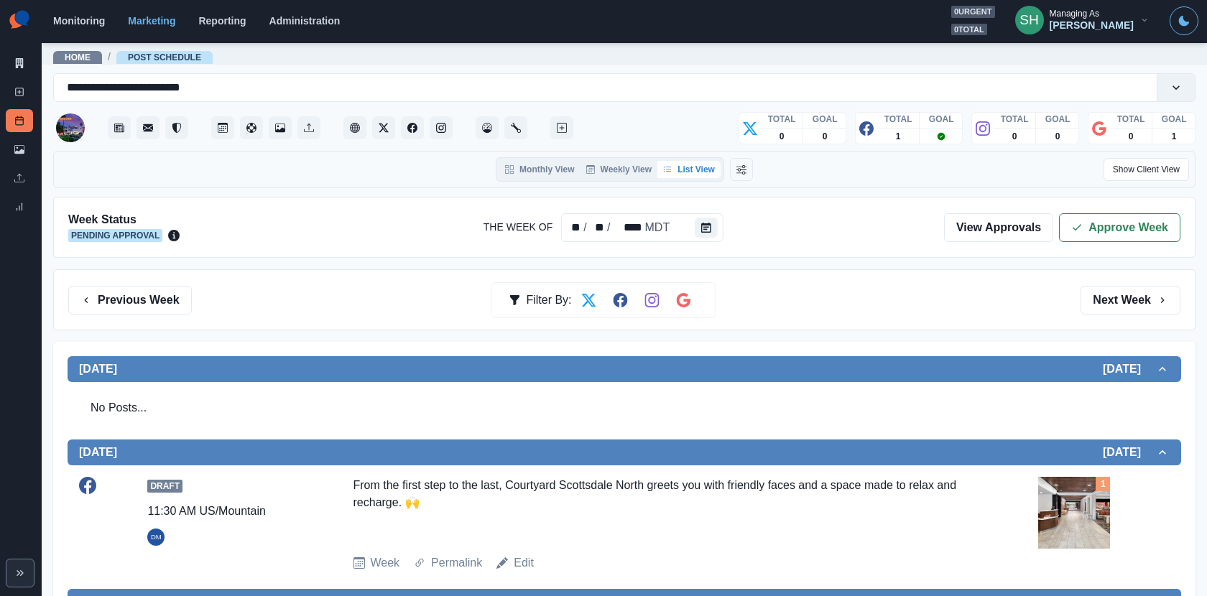
click at [1121, 210] on div "Week Status Pending Approval The Week Of ** / ** / **** MDT View Approvals Appr…" at bounding box center [624, 227] width 1142 height 61
click at [1116, 218] on button "Approve Week" at bounding box center [1119, 227] width 121 height 29
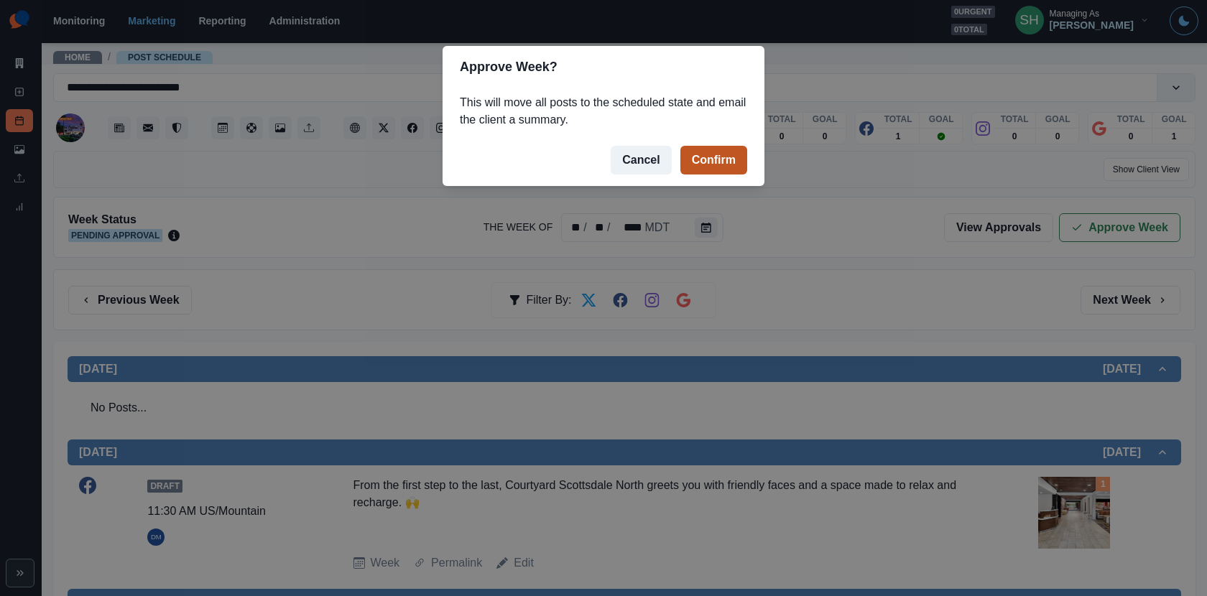
click at [715, 154] on button "Confirm" at bounding box center [713, 160] width 67 height 29
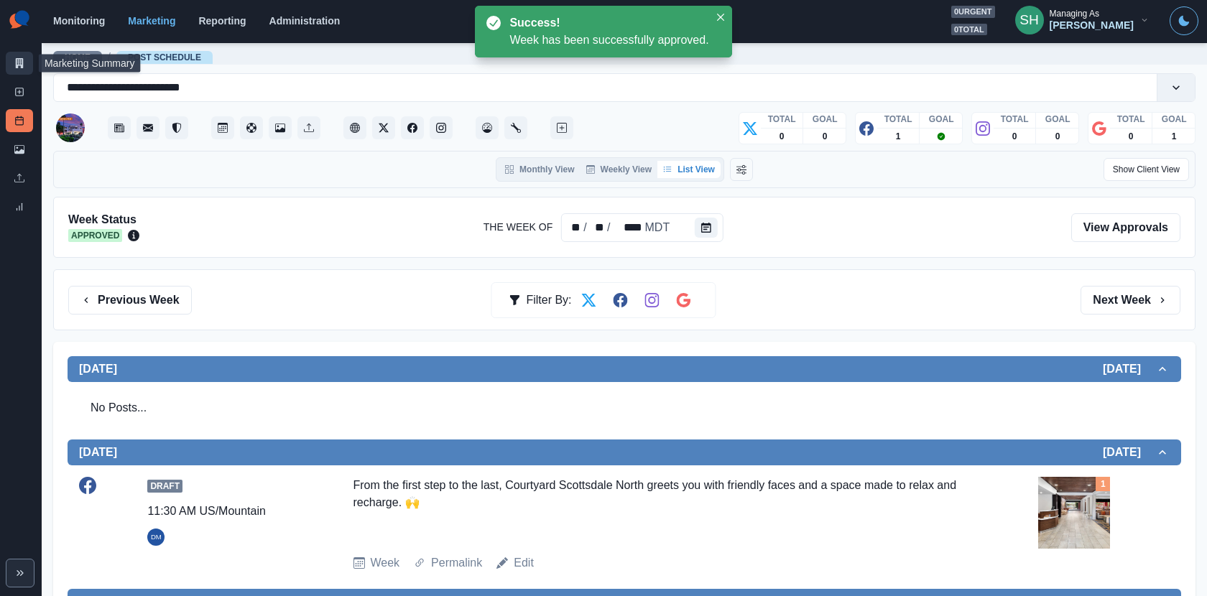
click at [16, 61] on icon at bounding box center [20, 63] width 8 height 10
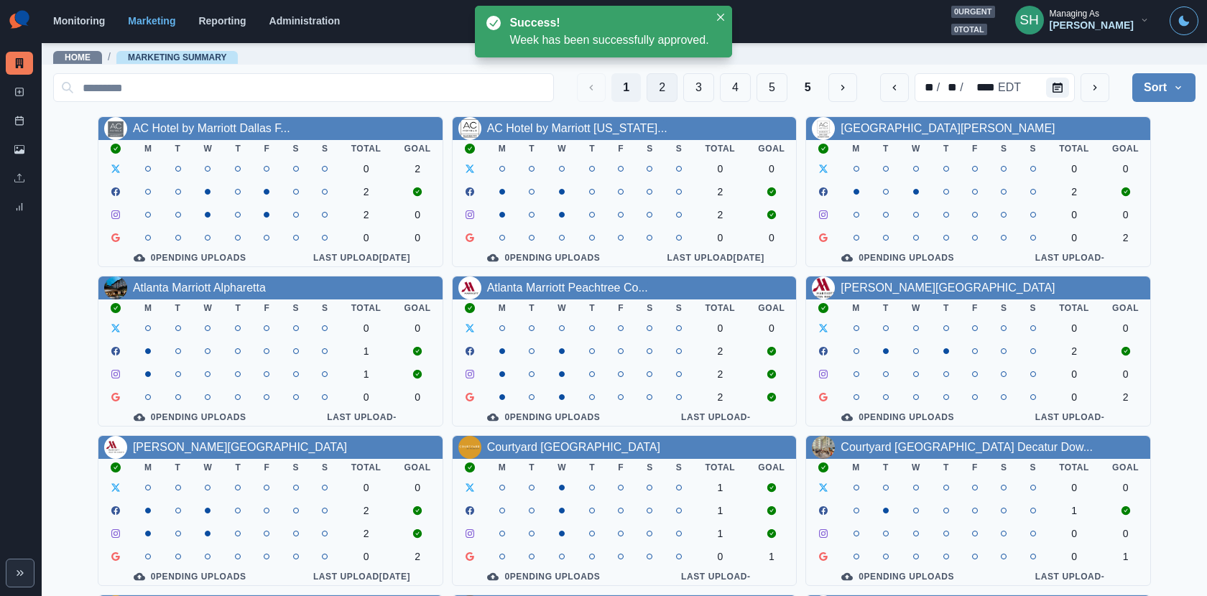
click at [660, 86] on button "2" at bounding box center [662, 87] width 31 height 29
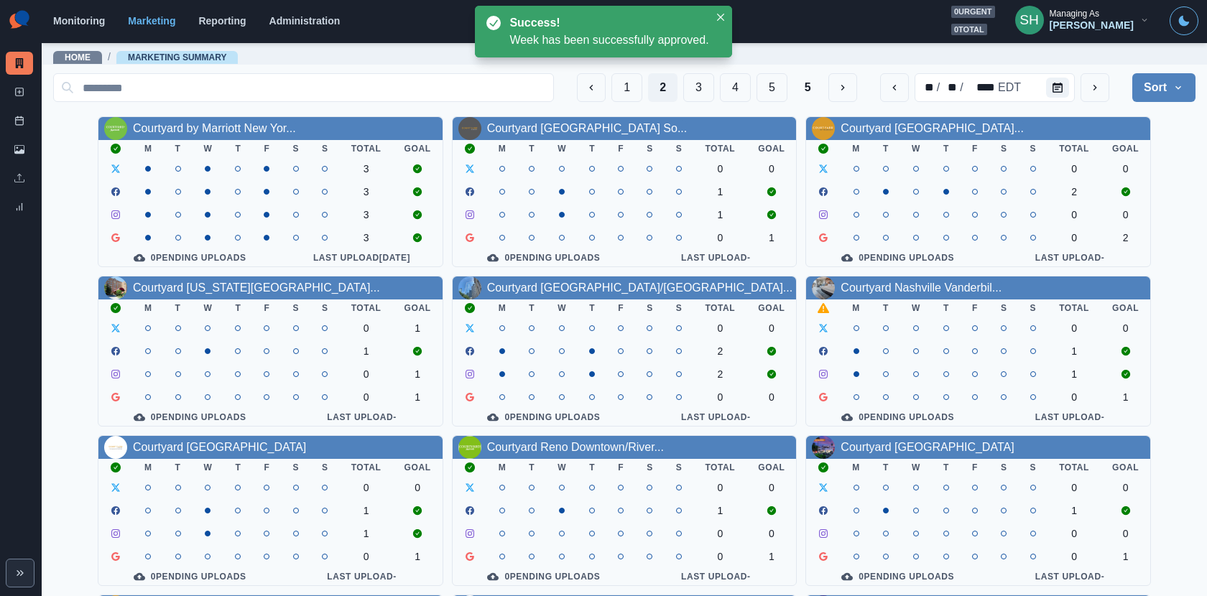
scroll to position [166, 0]
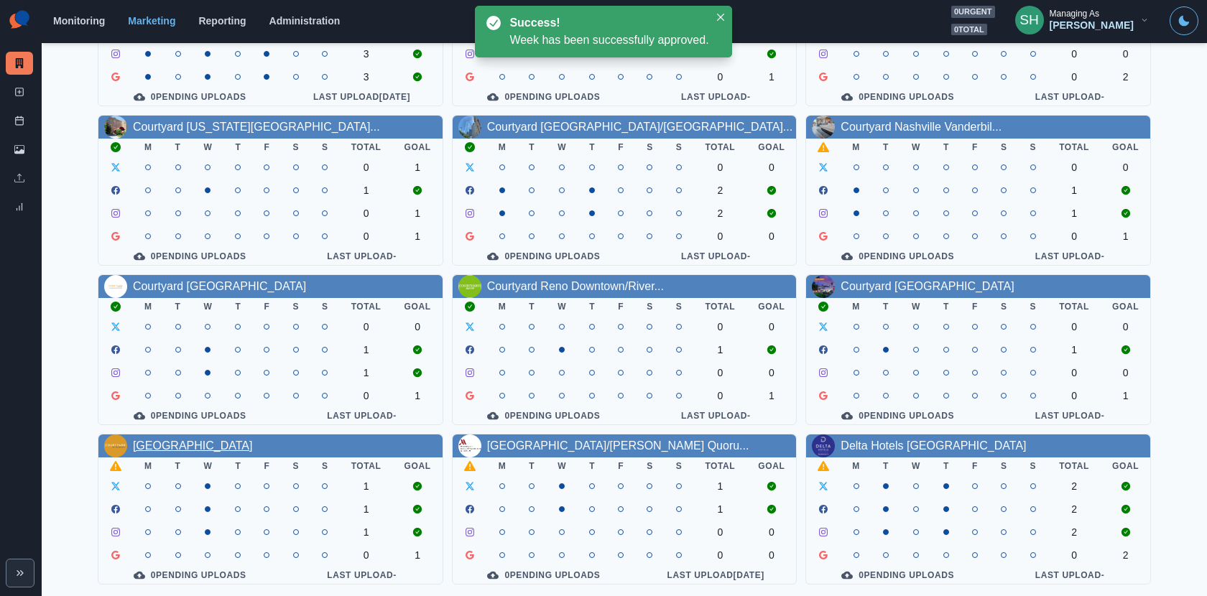
click at [190, 446] on link "Courtyard Tucson Airport" at bounding box center [193, 446] width 120 height 12
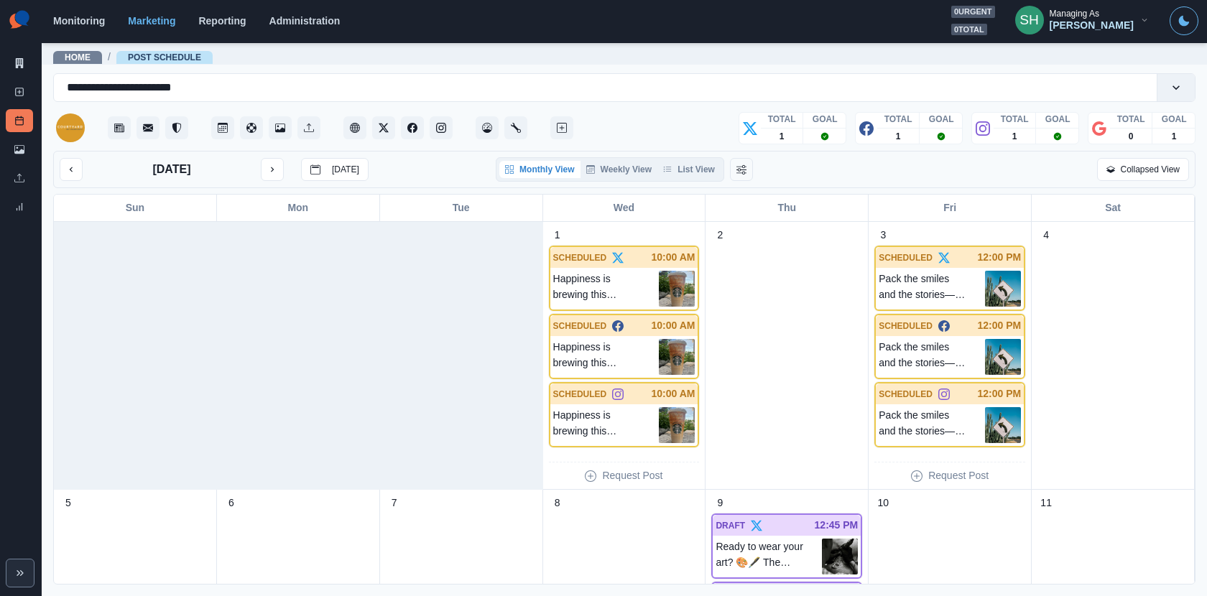
click at [700, 158] on div "Monthly View Weekly View List View" at bounding box center [610, 169] width 228 height 24
click at [694, 161] on button "List View" at bounding box center [688, 169] width 63 height 17
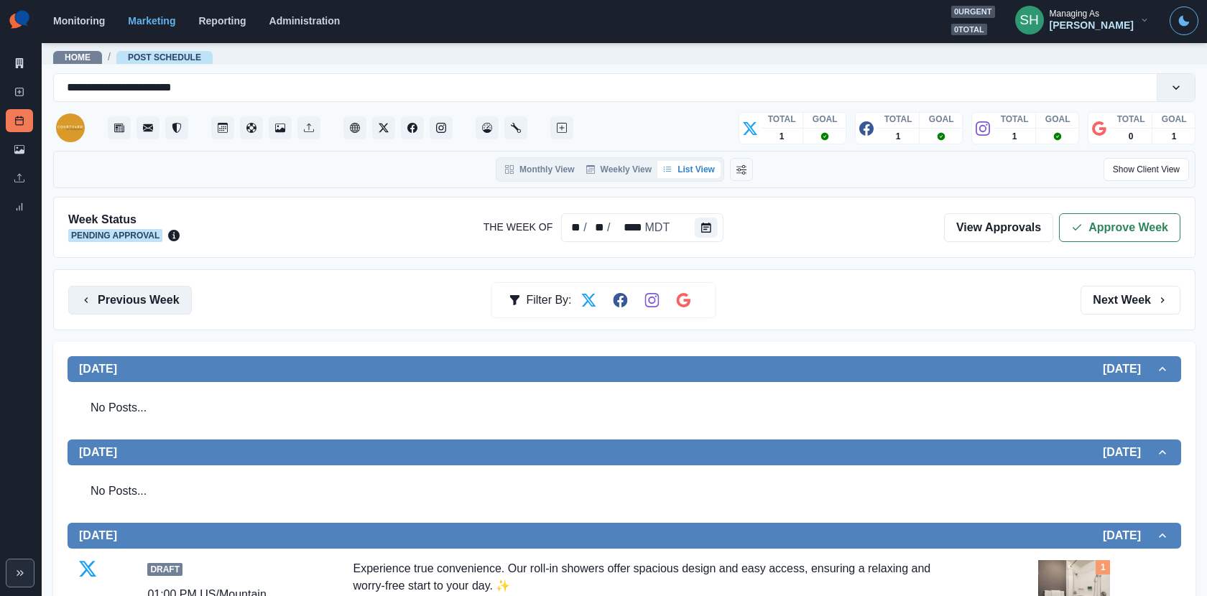
click at [164, 290] on button "Previous Week" at bounding box center [130, 300] width 124 height 29
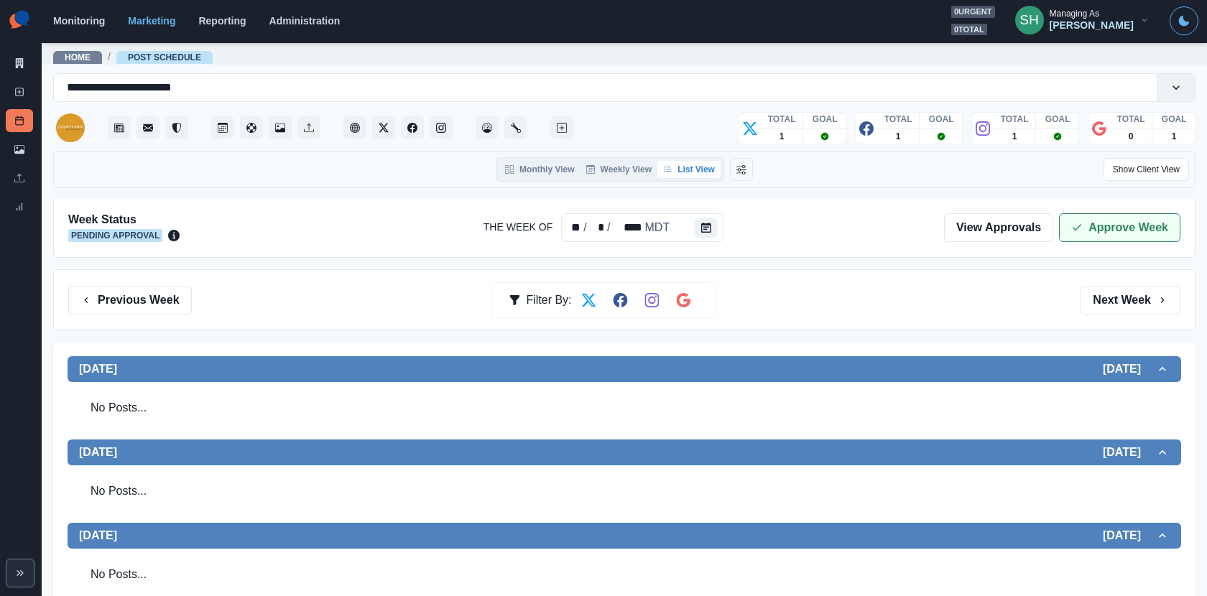
click at [1106, 222] on button "Approve Week" at bounding box center [1119, 227] width 121 height 29
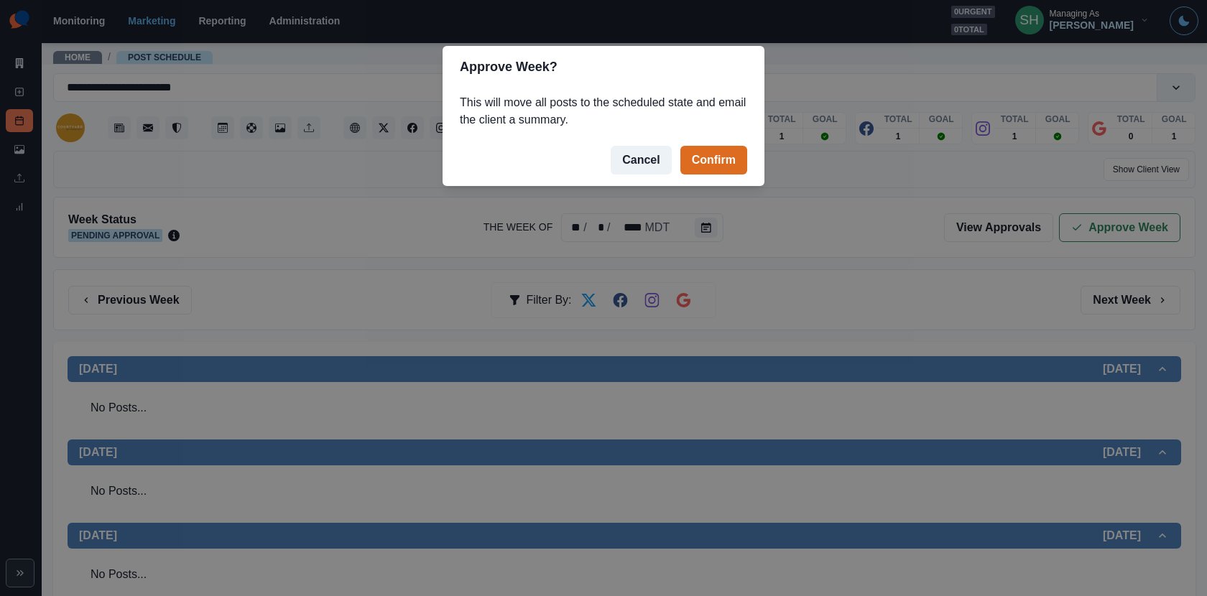
click at [723, 144] on footer "Cancel Confirm" at bounding box center [604, 160] width 322 height 52
click at [728, 155] on button "Confirm" at bounding box center [713, 160] width 67 height 29
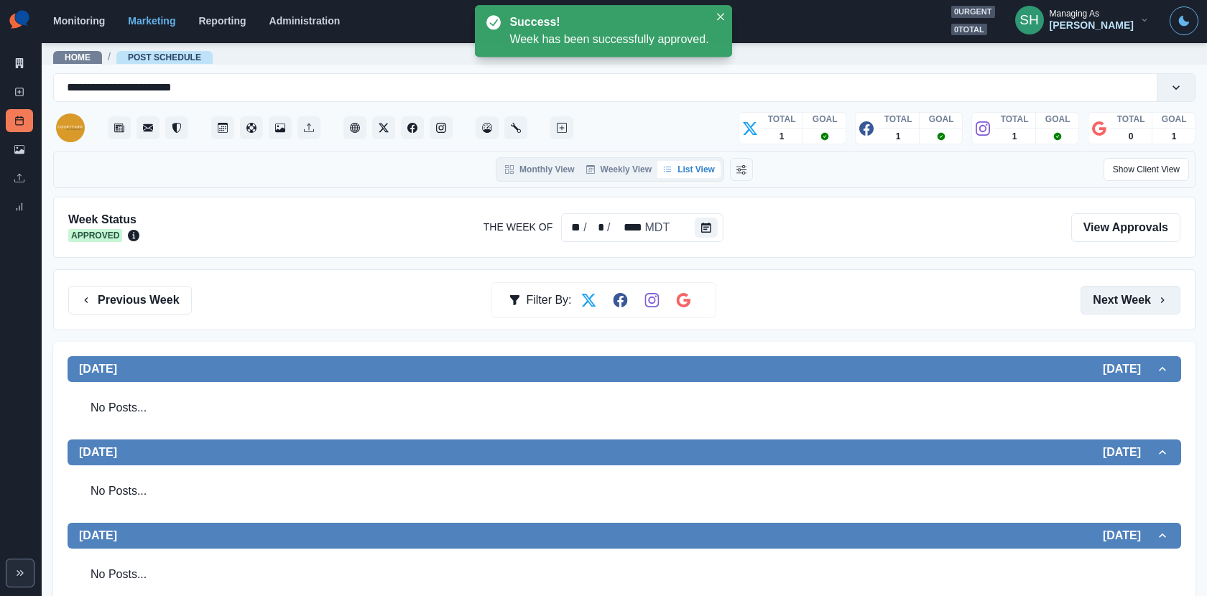
click at [1103, 295] on button "Next Week" at bounding box center [1131, 300] width 100 height 29
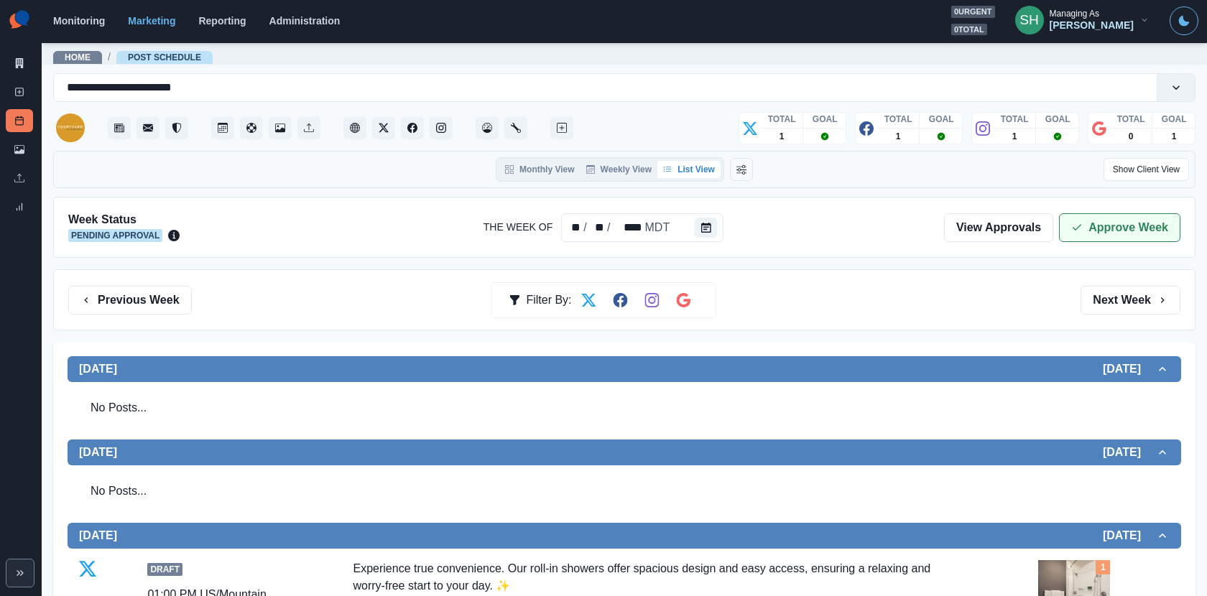
click at [1101, 213] on button "Approve Week" at bounding box center [1119, 227] width 121 height 29
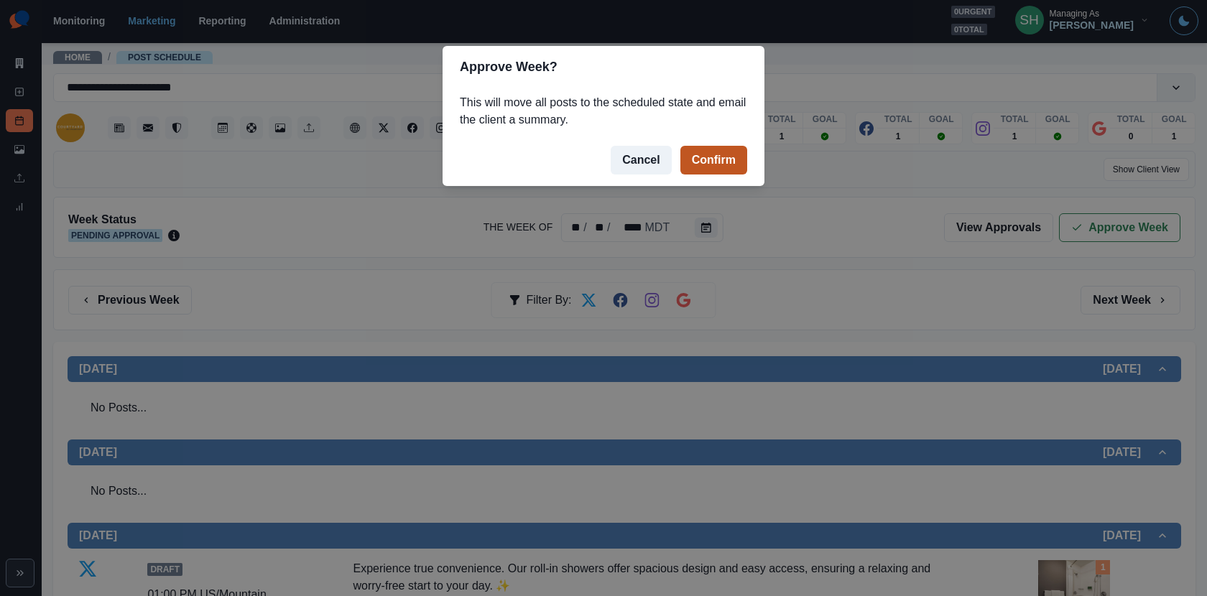
click at [730, 163] on button "Confirm" at bounding box center [713, 160] width 67 height 29
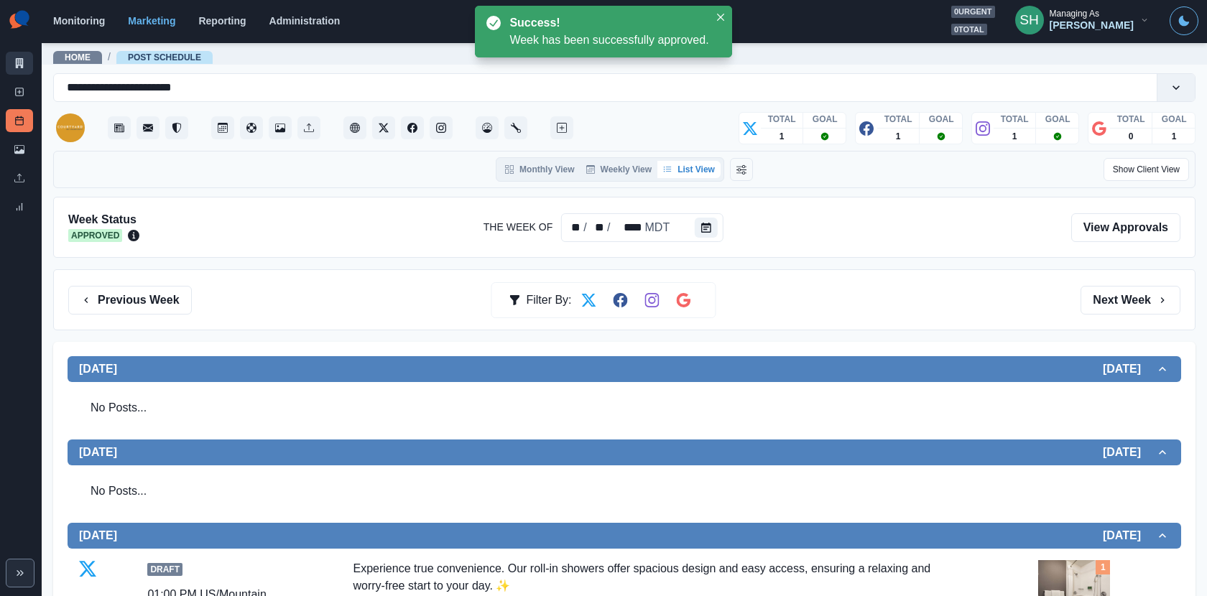
click at [11, 67] on link "Marketing Summary" at bounding box center [19, 63] width 27 height 23
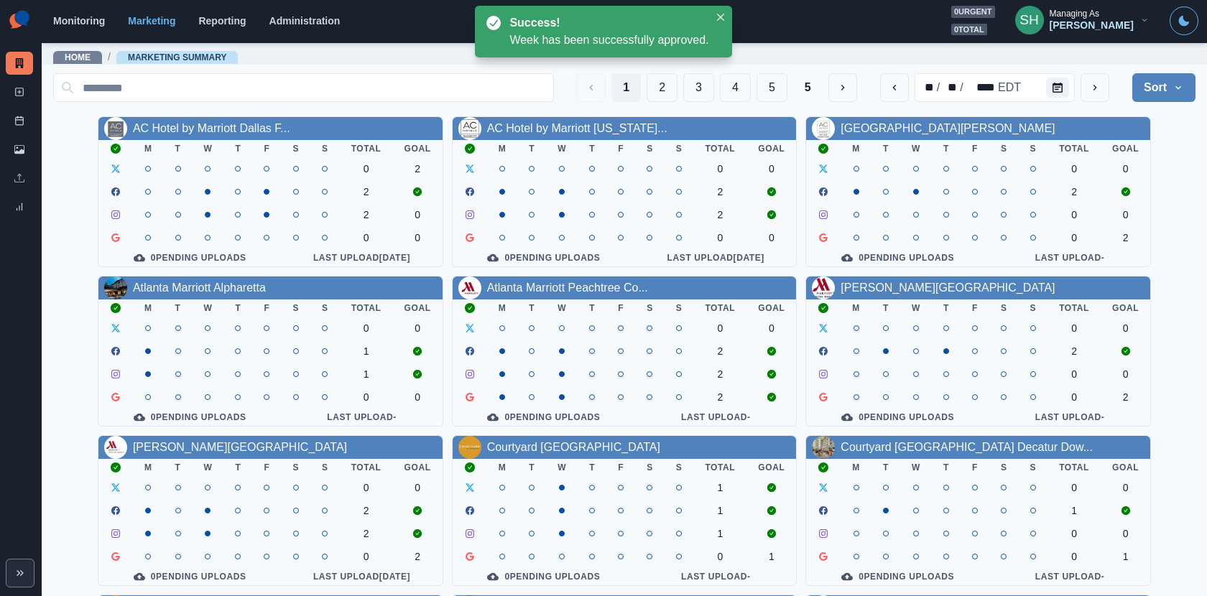
click at [660, 72] on div "1 2 3 4 5 5 ** / ** / **** EDT Sort Client Name Uploads Pending Post Approval" at bounding box center [624, 88] width 1142 height 40
click at [660, 76] on button "2" at bounding box center [662, 87] width 31 height 29
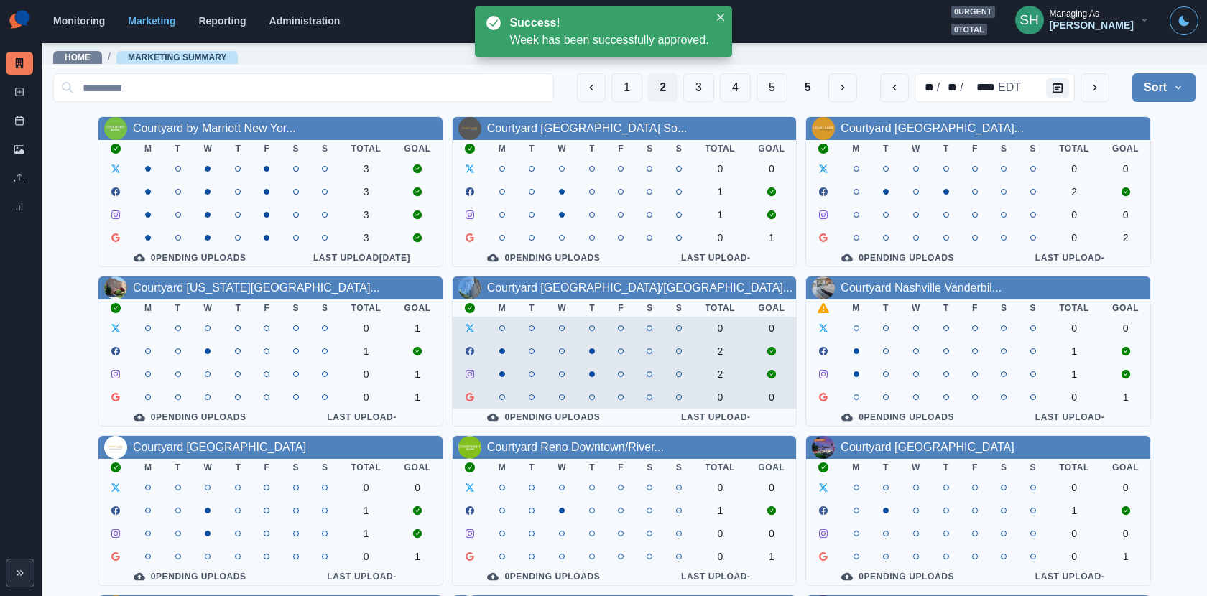
scroll to position [166, 0]
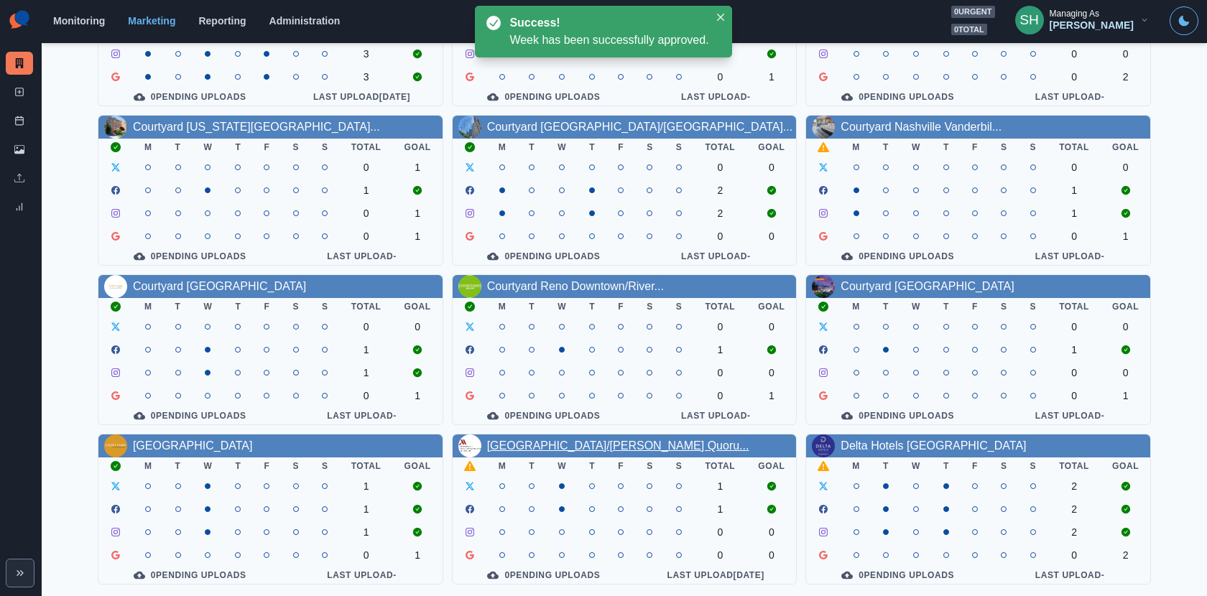
click at [580, 445] on link "Dallas/Addison Marriott Quoru..." at bounding box center [618, 446] width 262 height 12
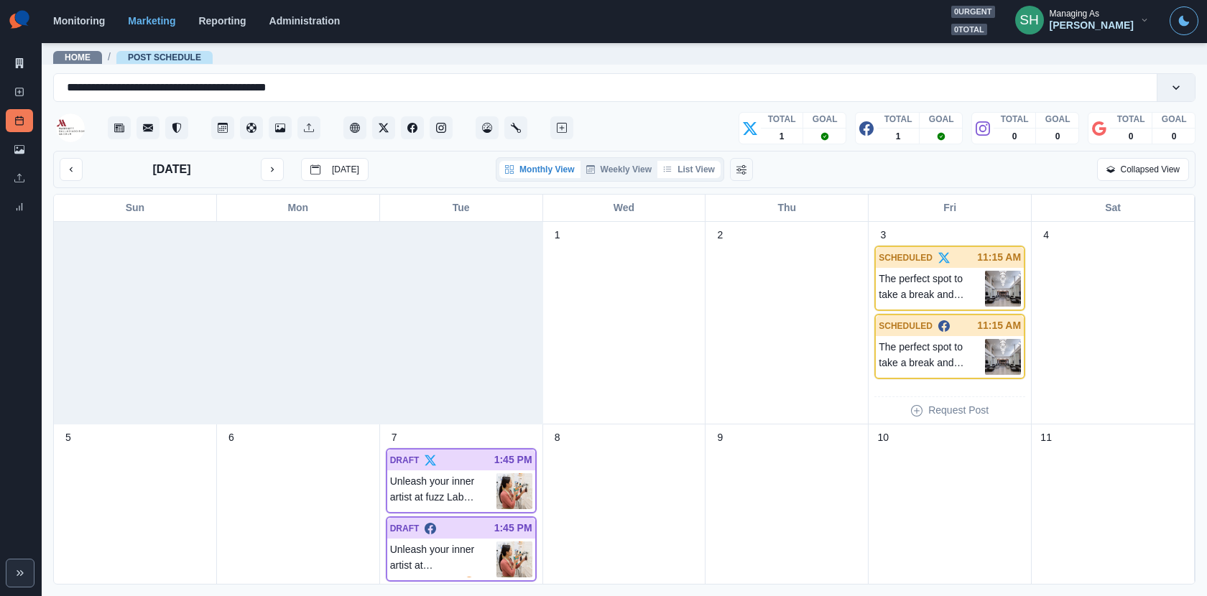
click at [694, 167] on button "List View" at bounding box center [688, 169] width 63 height 17
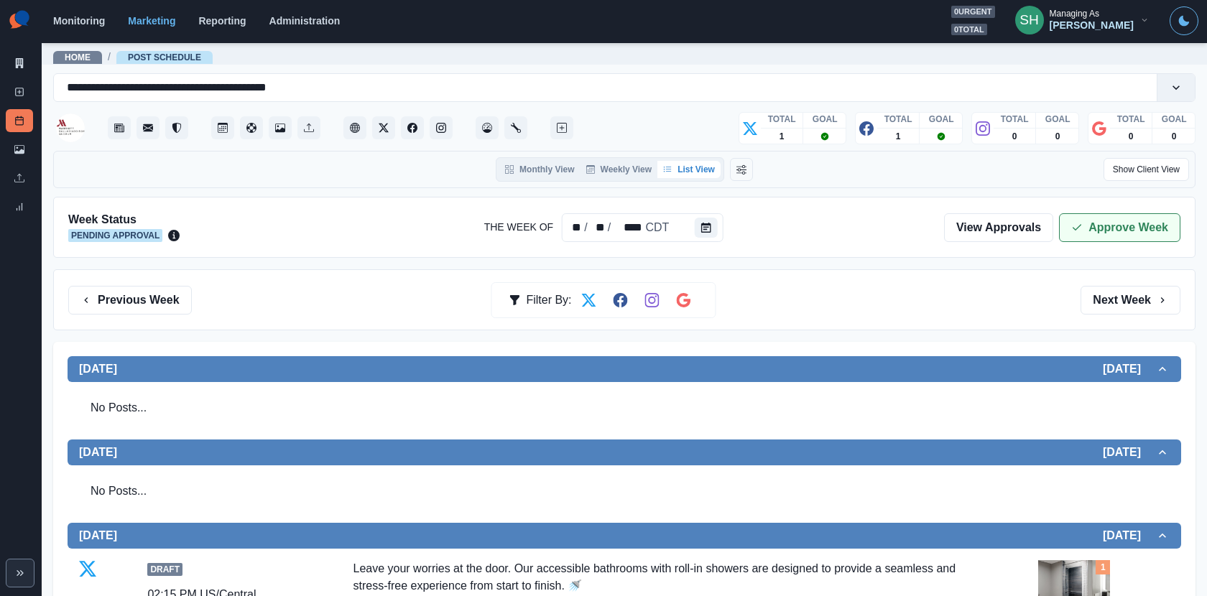
click at [1089, 233] on button "Approve Week" at bounding box center [1119, 227] width 121 height 29
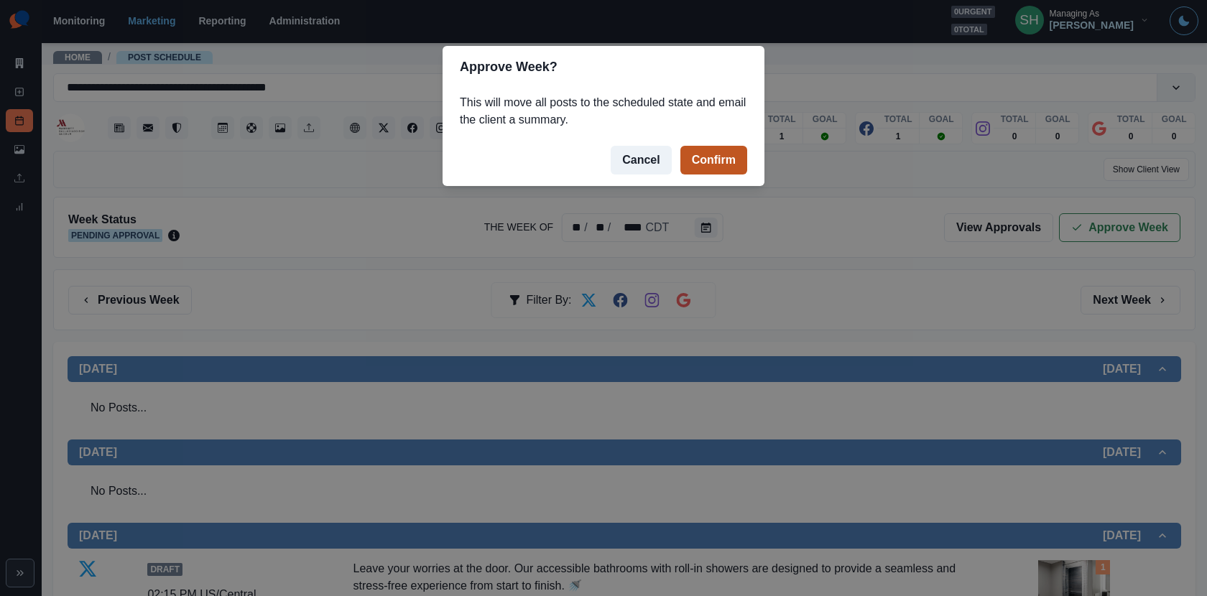
click at [735, 165] on button "Confirm" at bounding box center [713, 160] width 67 height 29
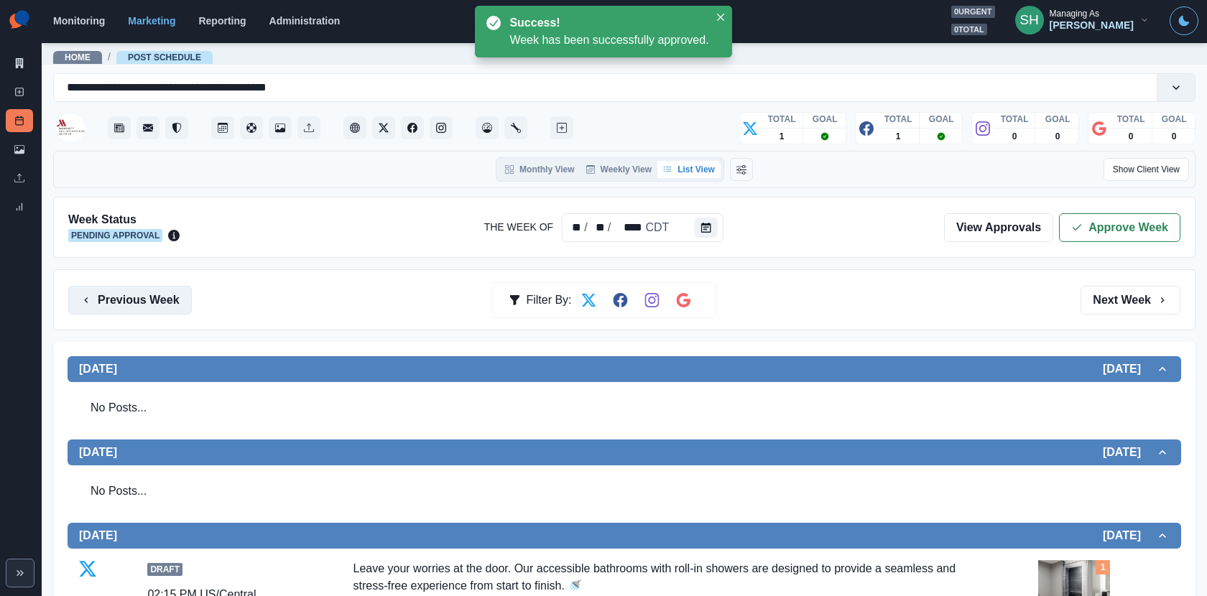
click at [129, 290] on button "Previous Week" at bounding box center [130, 300] width 124 height 29
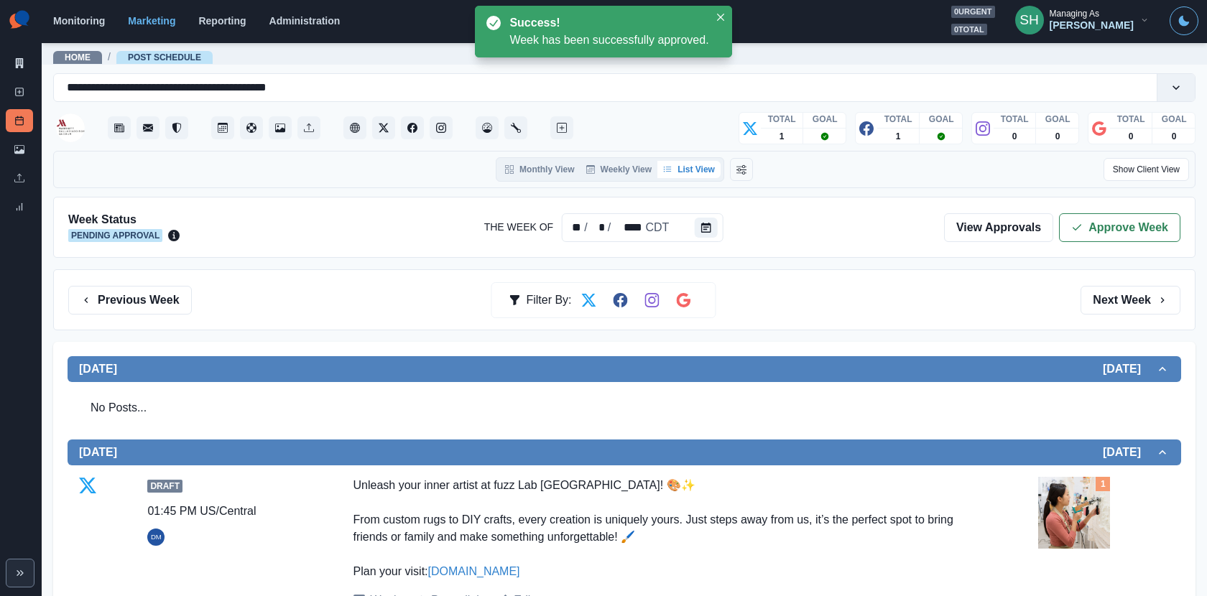
scroll to position [304, 0]
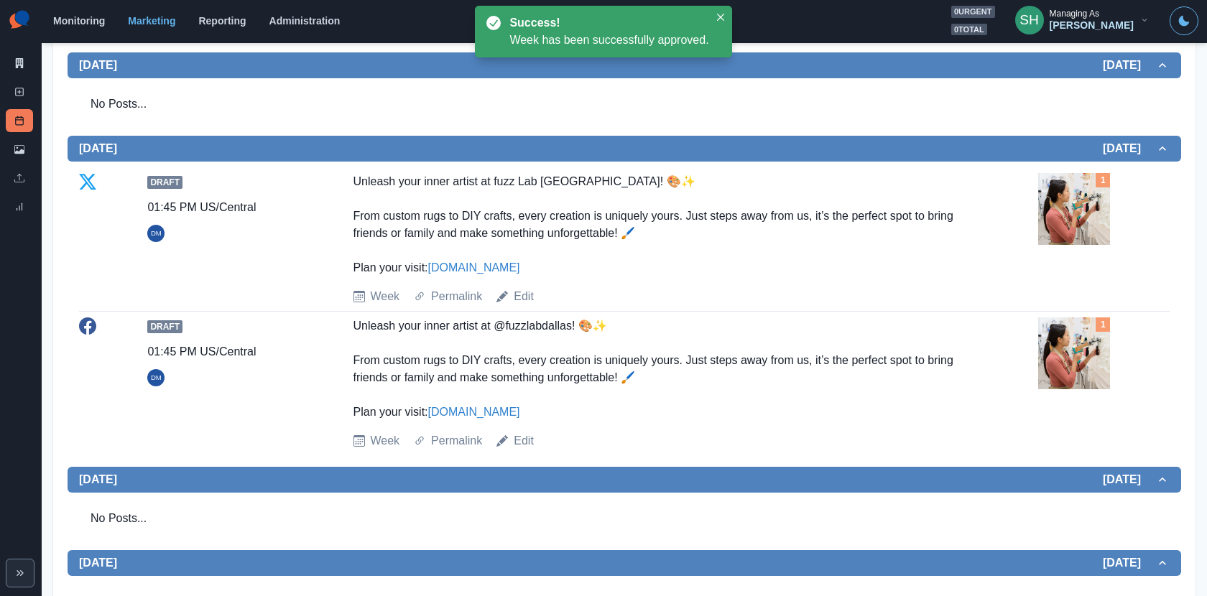
click at [1075, 190] on img at bounding box center [1074, 209] width 72 height 72
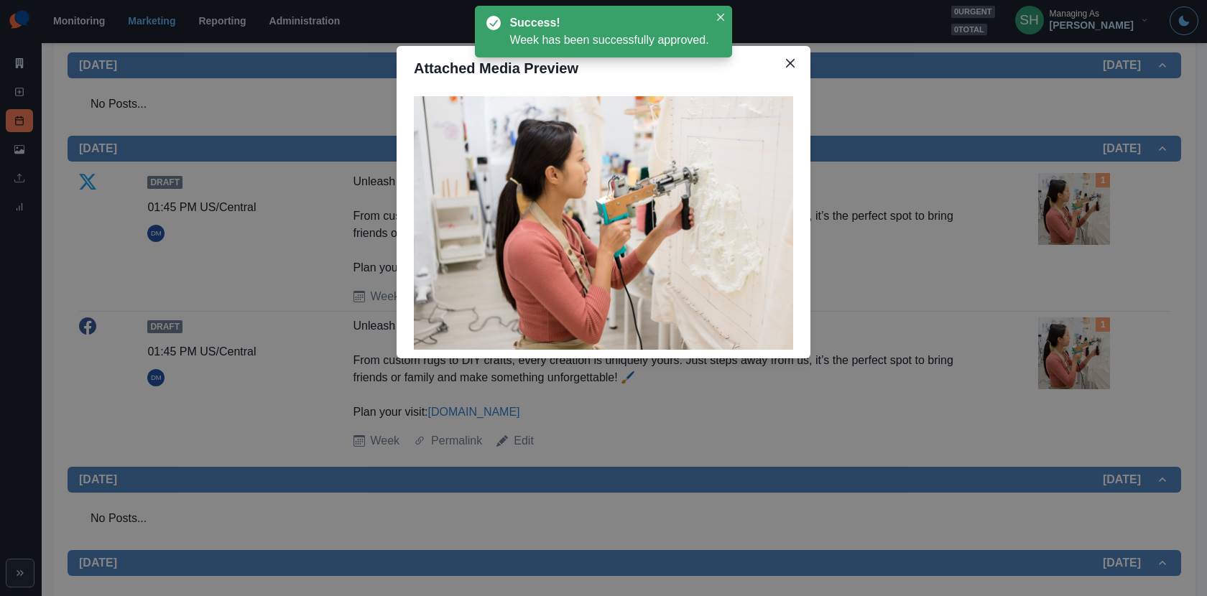
click at [954, 238] on div "Attached Media Preview" at bounding box center [603, 298] width 1207 height 596
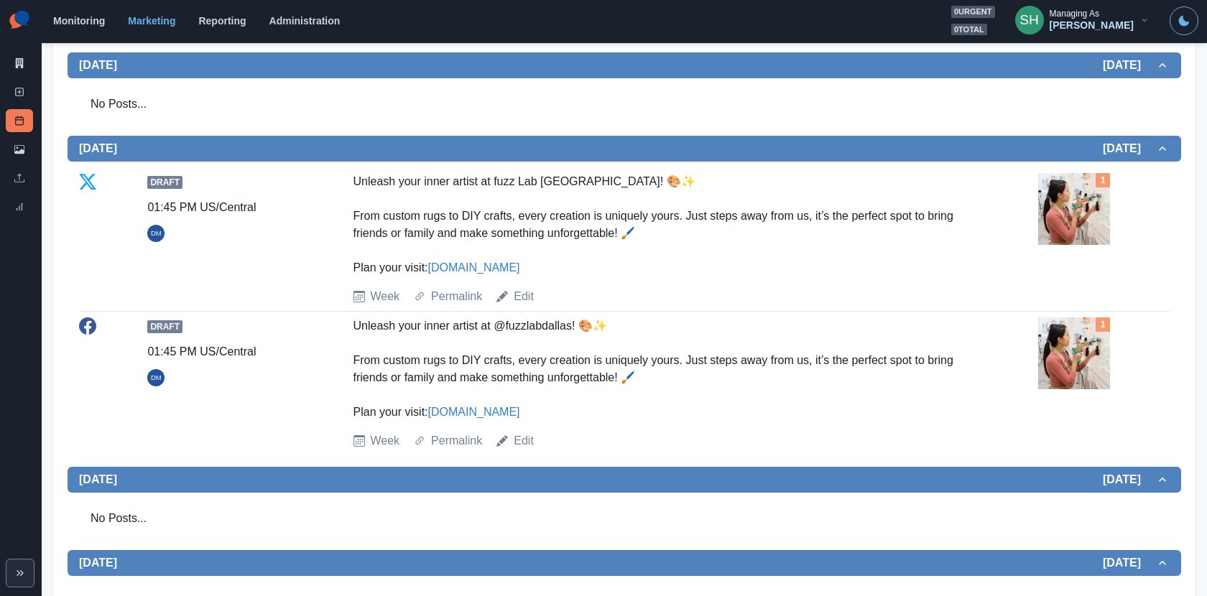
click at [443, 267] on link "fuzzlab.co" at bounding box center [474, 268] width 92 height 12
click at [524, 294] on link "Edit" at bounding box center [524, 296] width 20 height 17
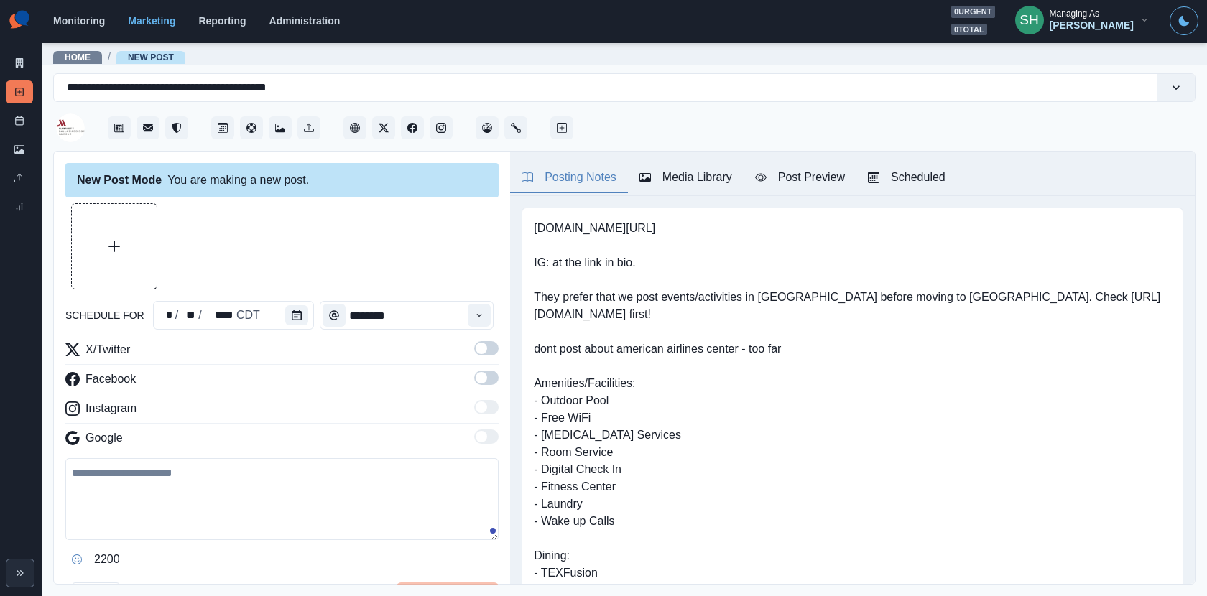
type input "*******"
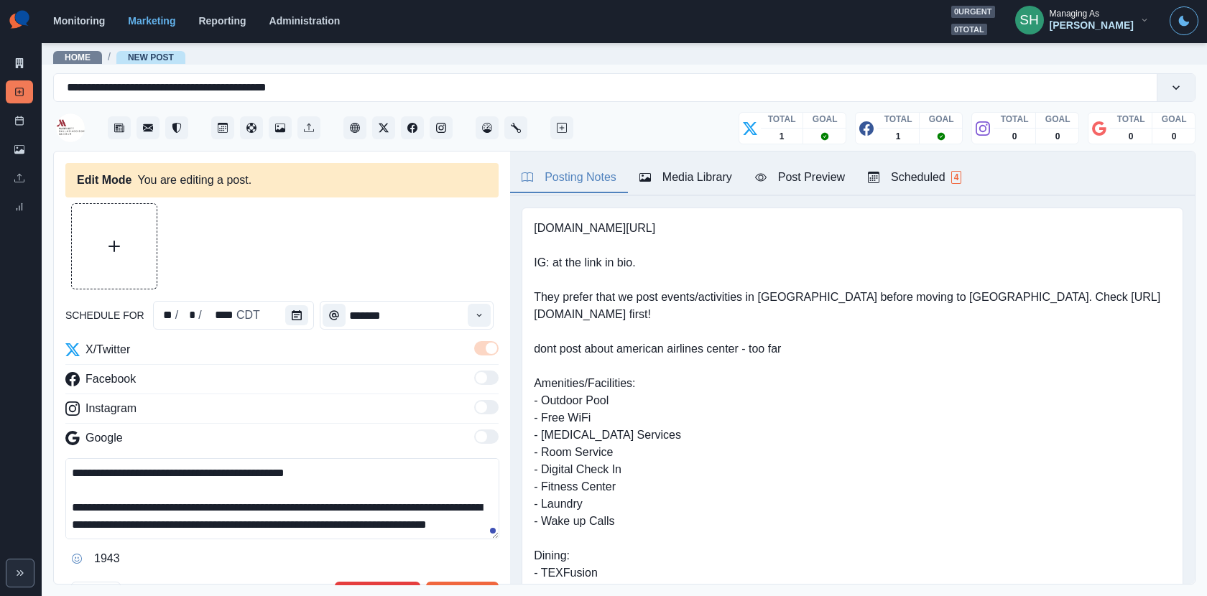
click at [215, 464] on textarea "**********" at bounding box center [282, 498] width 434 height 81
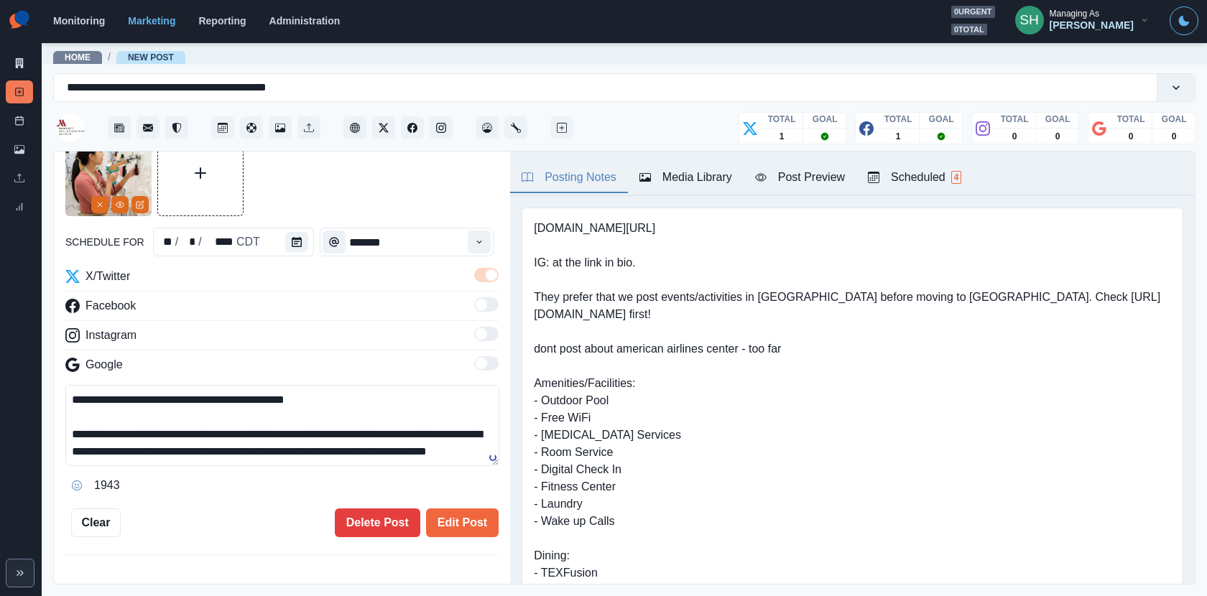
scroll to position [101, 0]
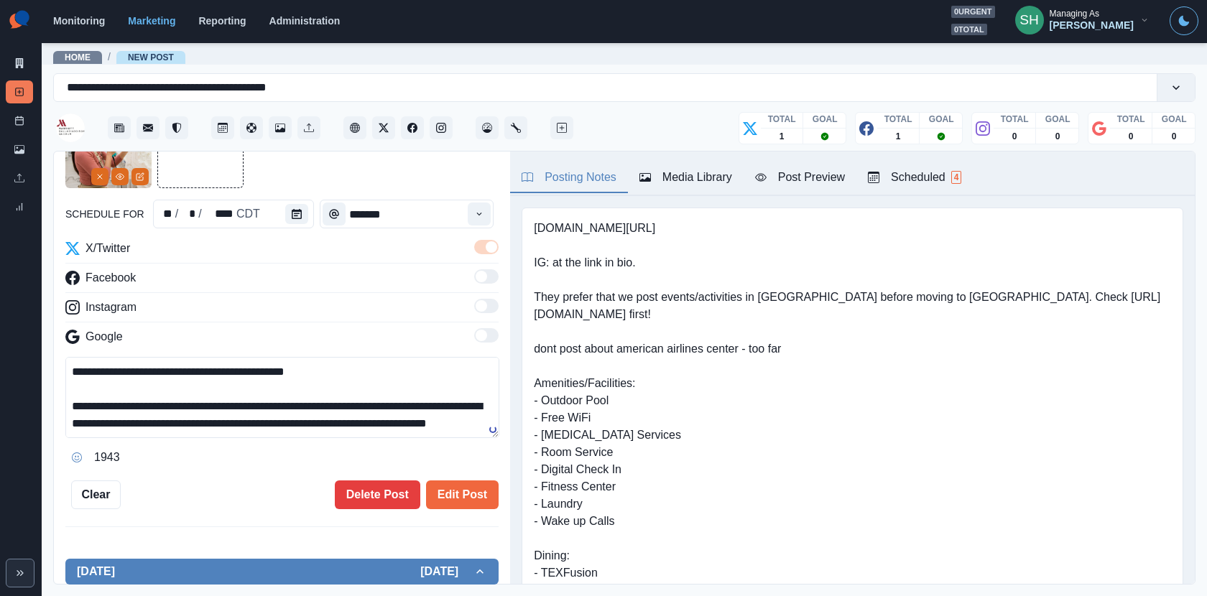
type textarea "**********"
click at [445, 468] on div "**********" at bounding box center [281, 305] width 433 height 407
click at [450, 493] on button "Edit Post" at bounding box center [462, 495] width 73 height 29
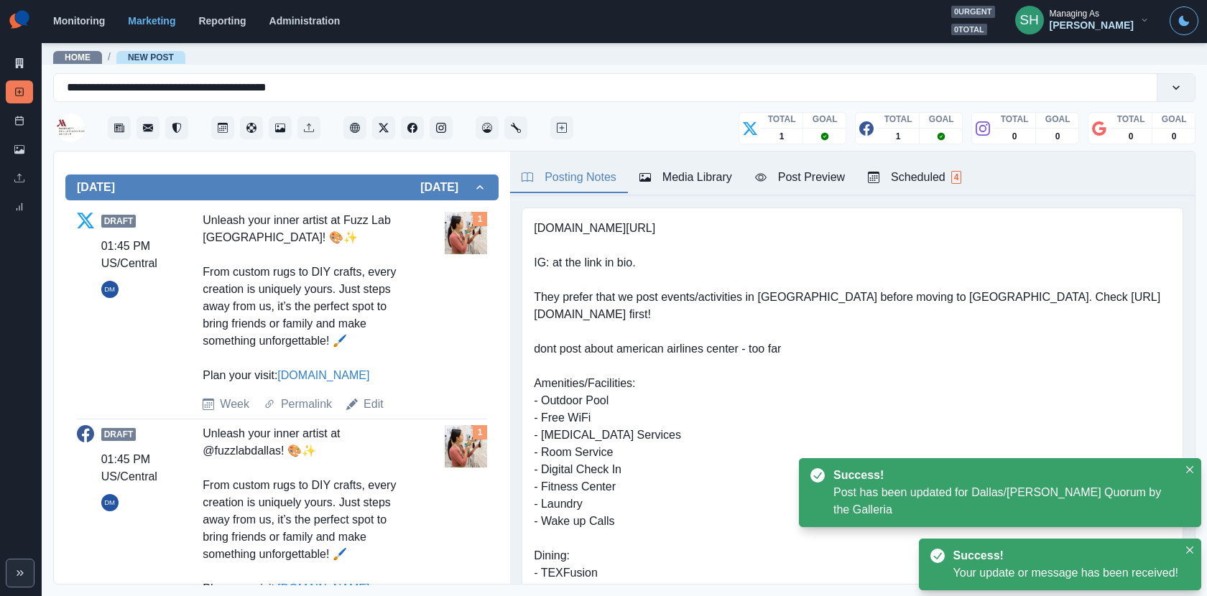
scroll to position [506, 0]
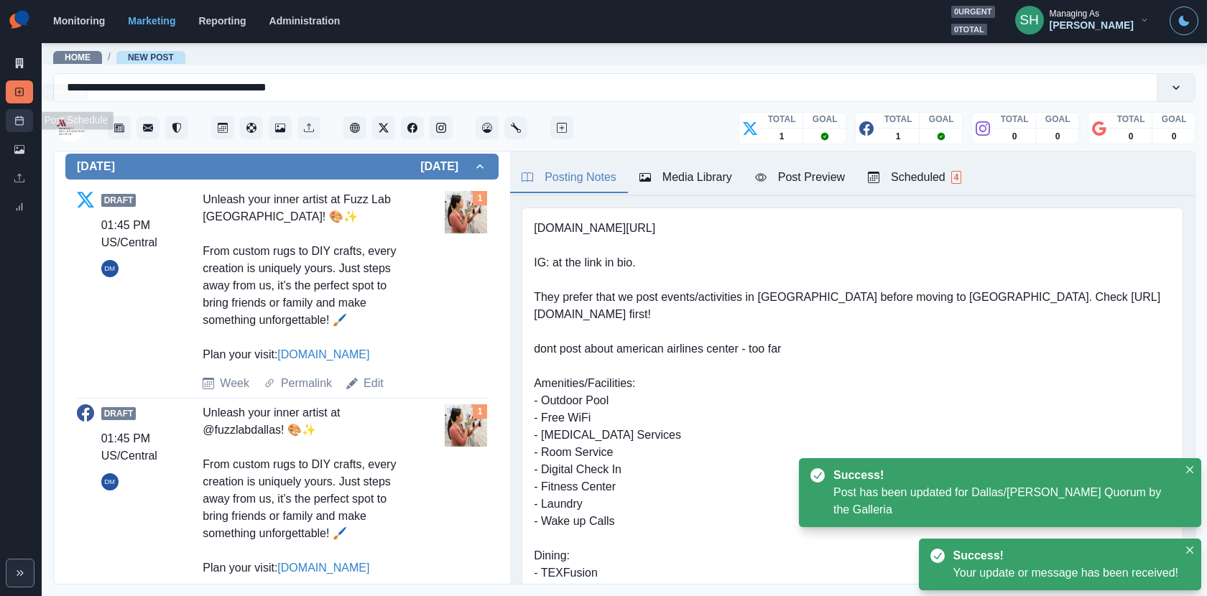
click at [19, 119] on icon at bounding box center [19, 121] width 10 height 10
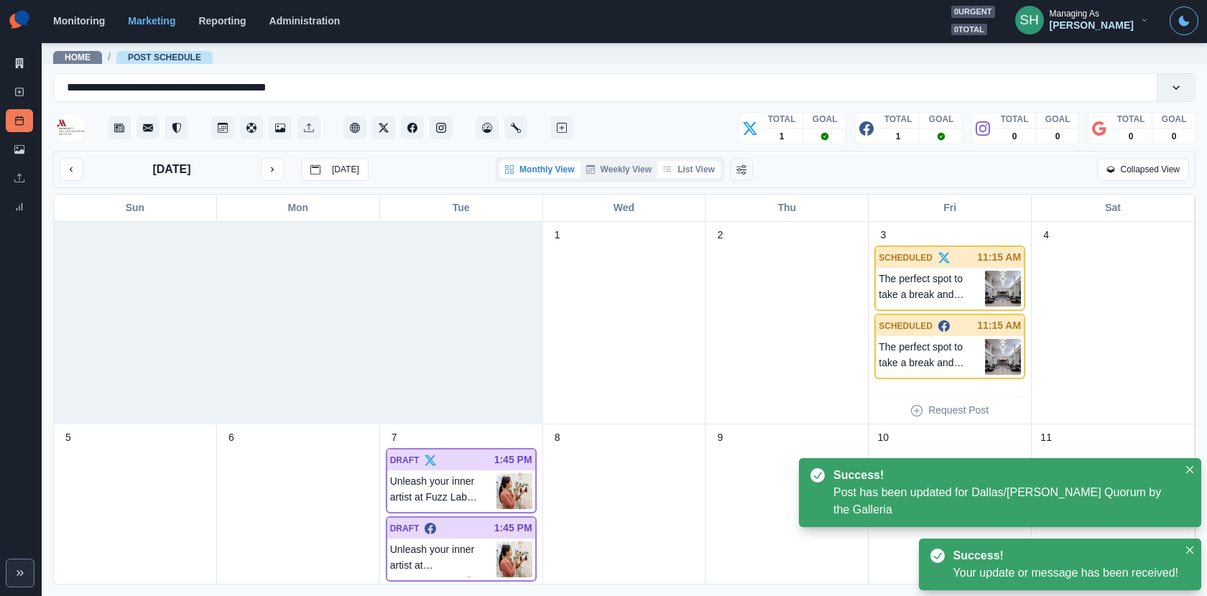
click at [688, 167] on button "List View" at bounding box center [688, 169] width 63 height 17
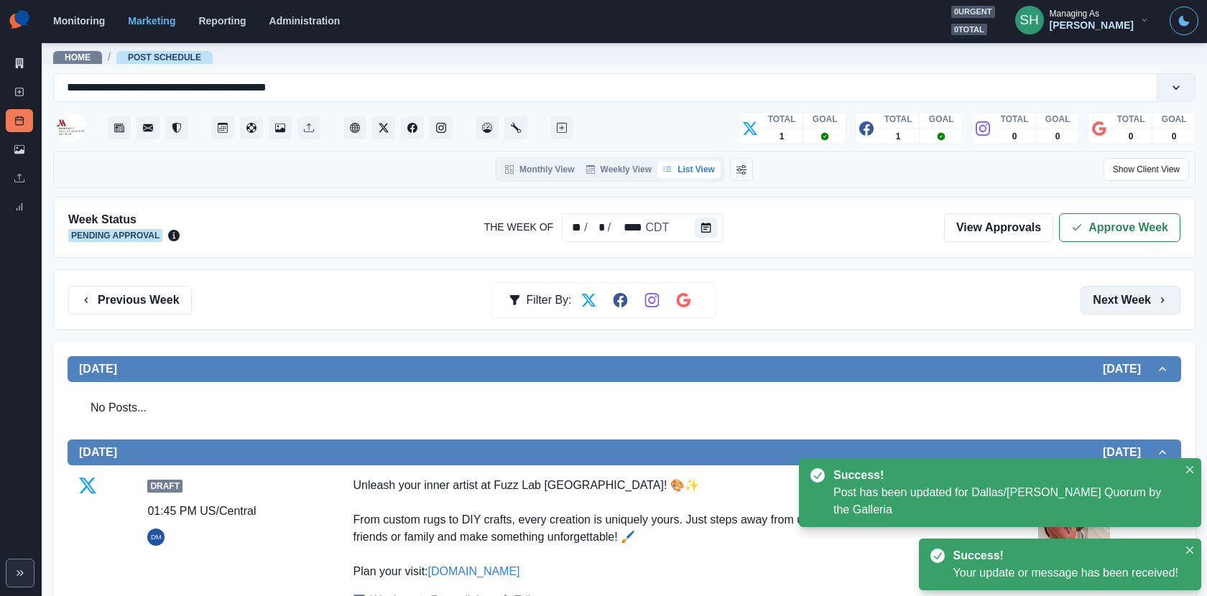
click at [1121, 299] on button "Next Week" at bounding box center [1131, 300] width 100 height 29
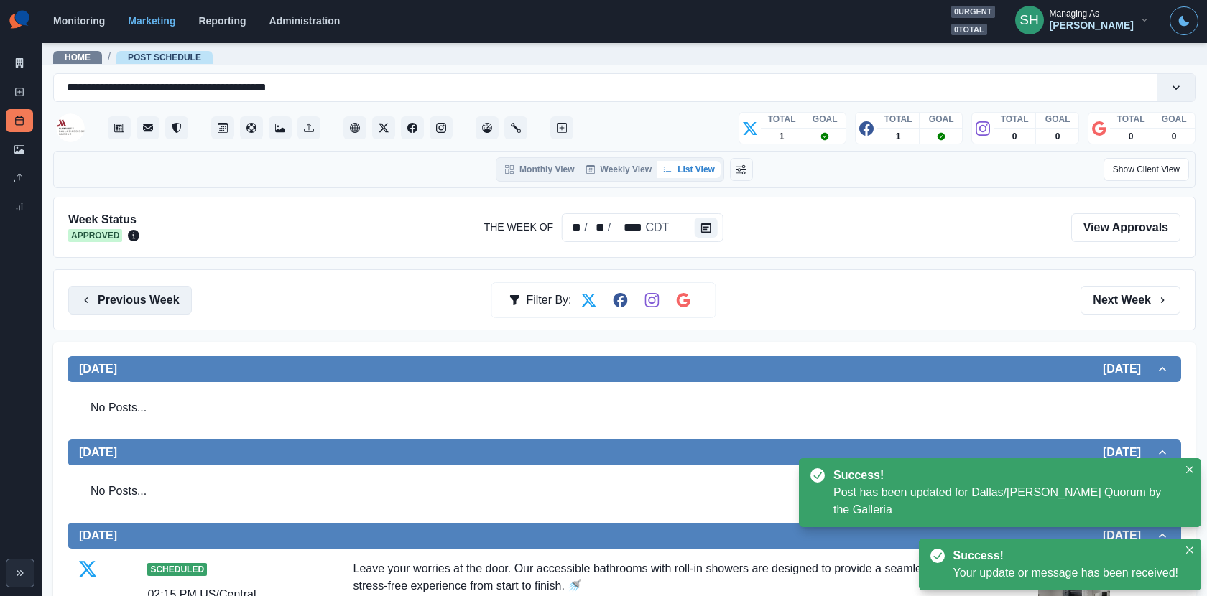
click at [185, 286] on button "Previous Week" at bounding box center [130, 300] width 124 height 29
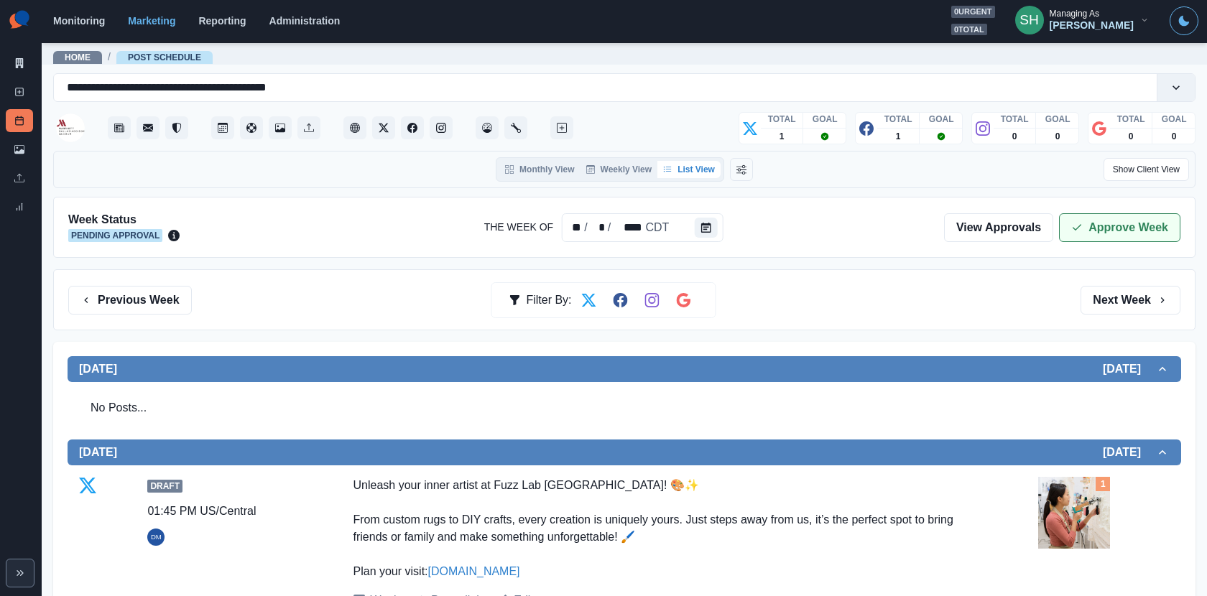
click at [1093, 228] on button "Approve Week" at bounding box center [1119, 227] width 121 height 29
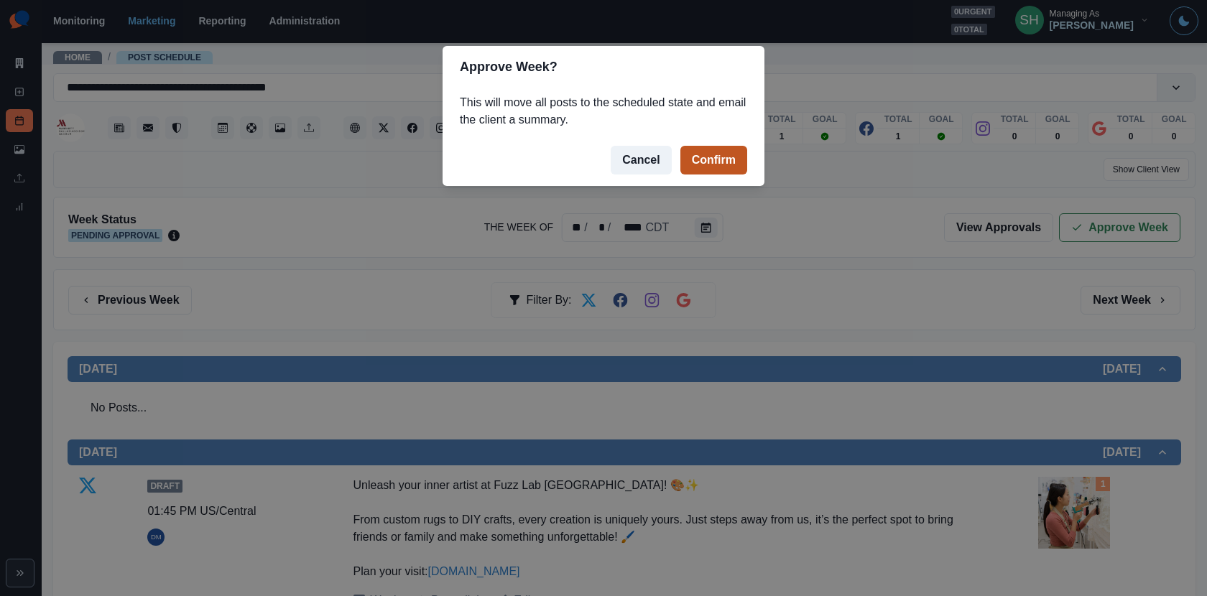
click at [697, 158] on button "Confirm" at bounding box center [713, 160] width 67 height 29
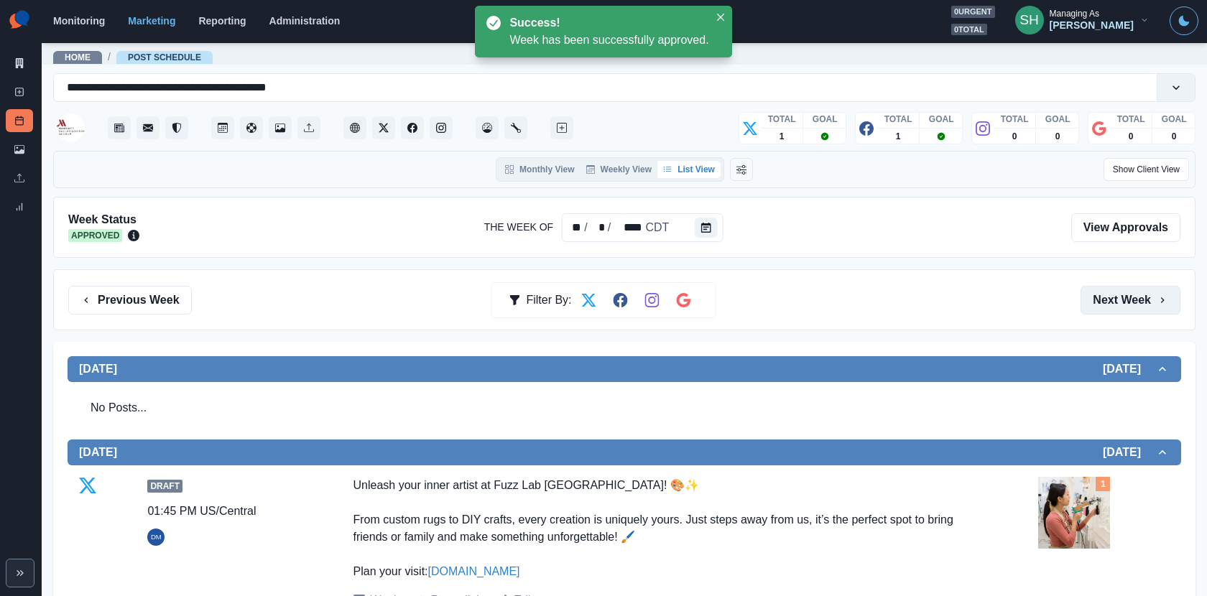
click at [1132, 307] on button "Next Week" at bounding box center [1131, 300] width 100 height 29
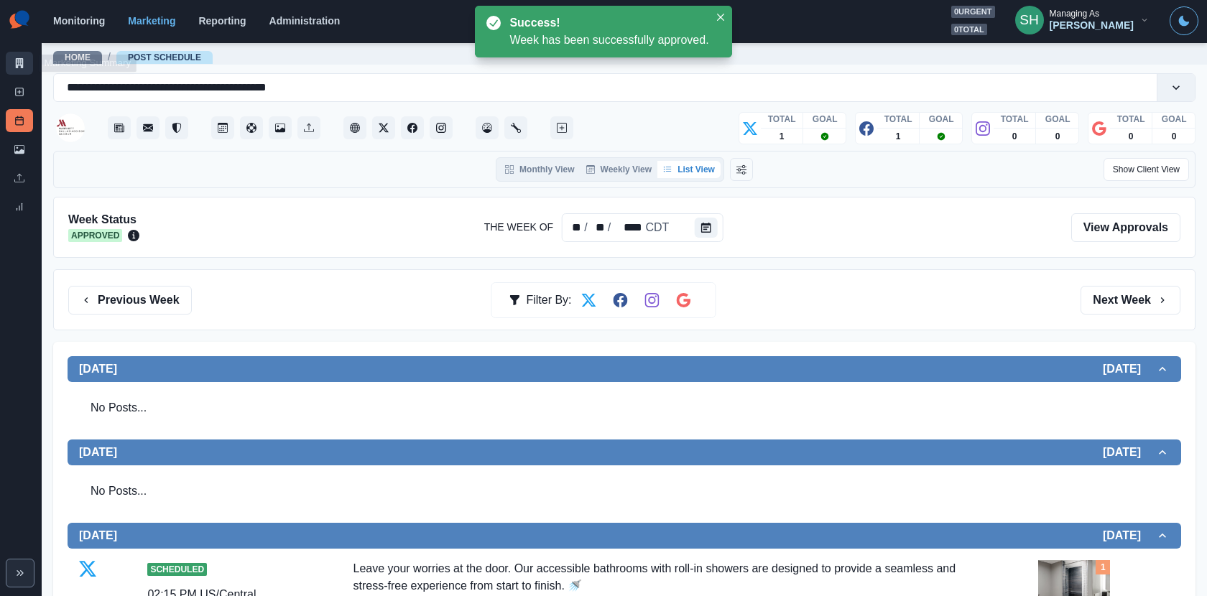
click at [22, 66] on icon at bounding box center [20, 63] width 8 height 10
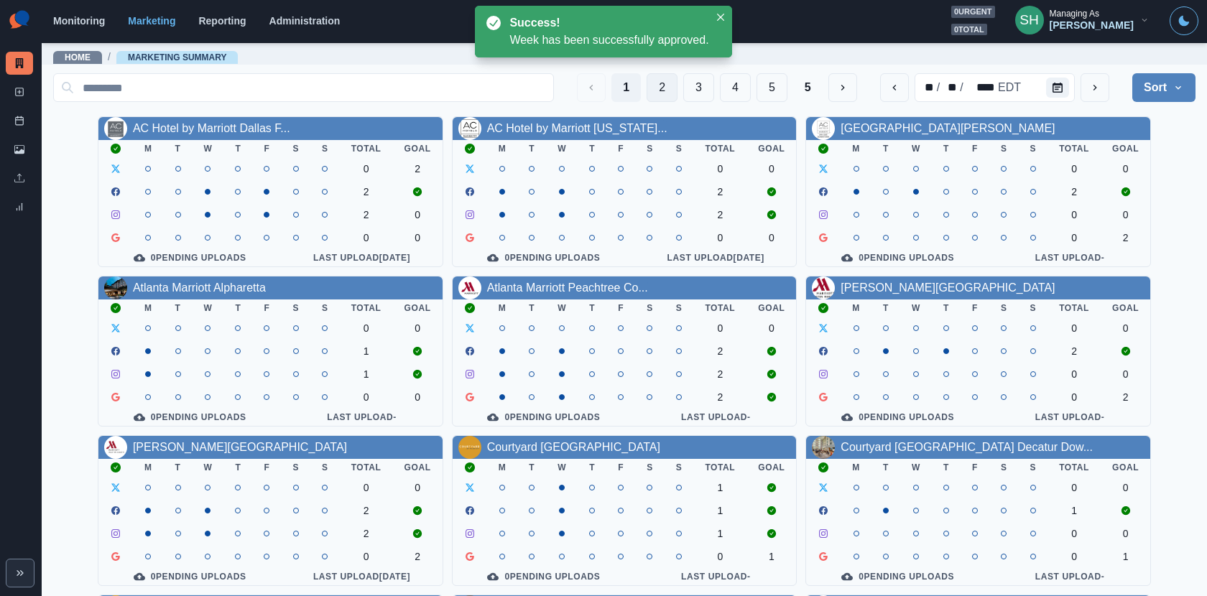
click at [659, 84] on button "2" at bounding box center [662, 87] width 31 height 29
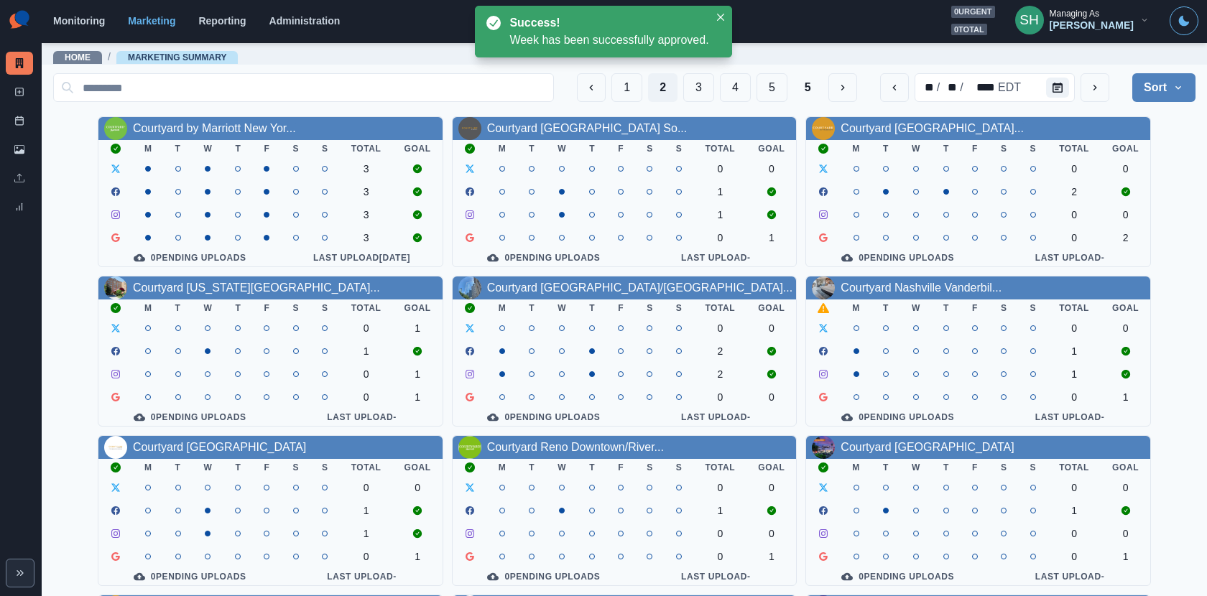
scroll to position [166, 0]
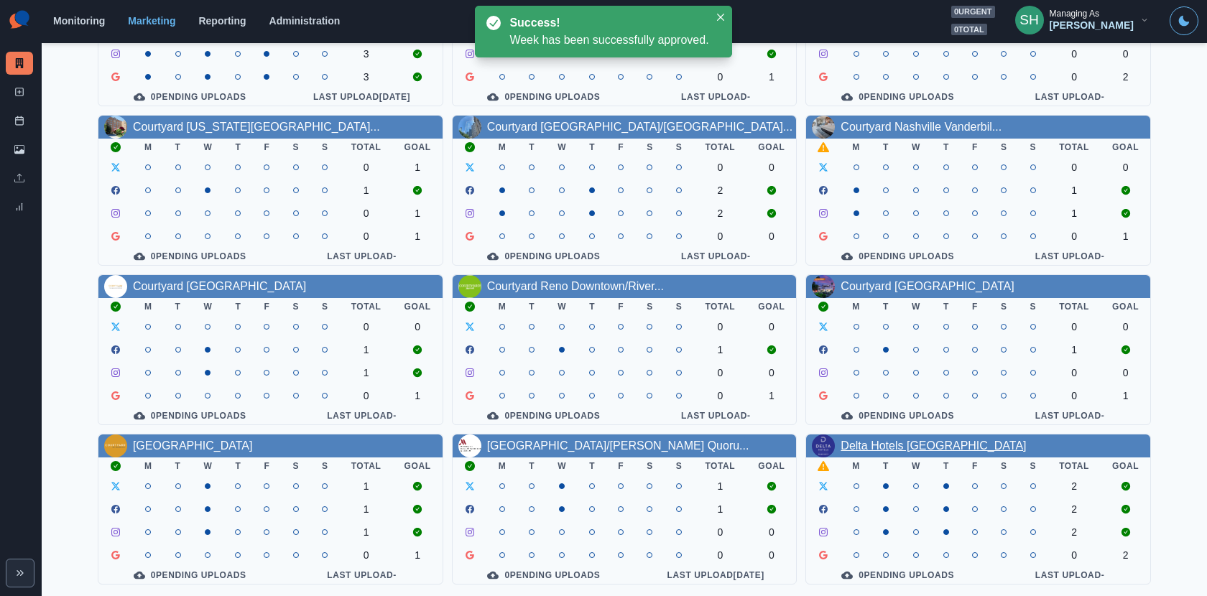
click at [902, 443] on link "Delta Hotels Indianapolis East" at bounding box center [933, 446] width 185 height 12
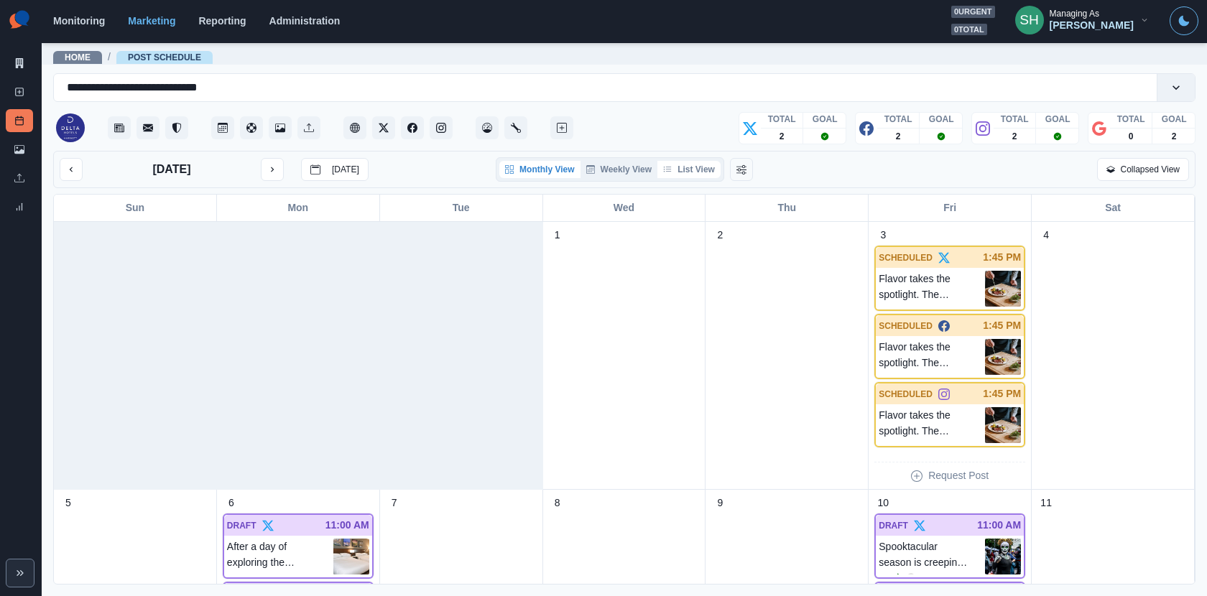
click at [674, 167] on button "List View" at bounding box center [688, 169] width 63 height 17
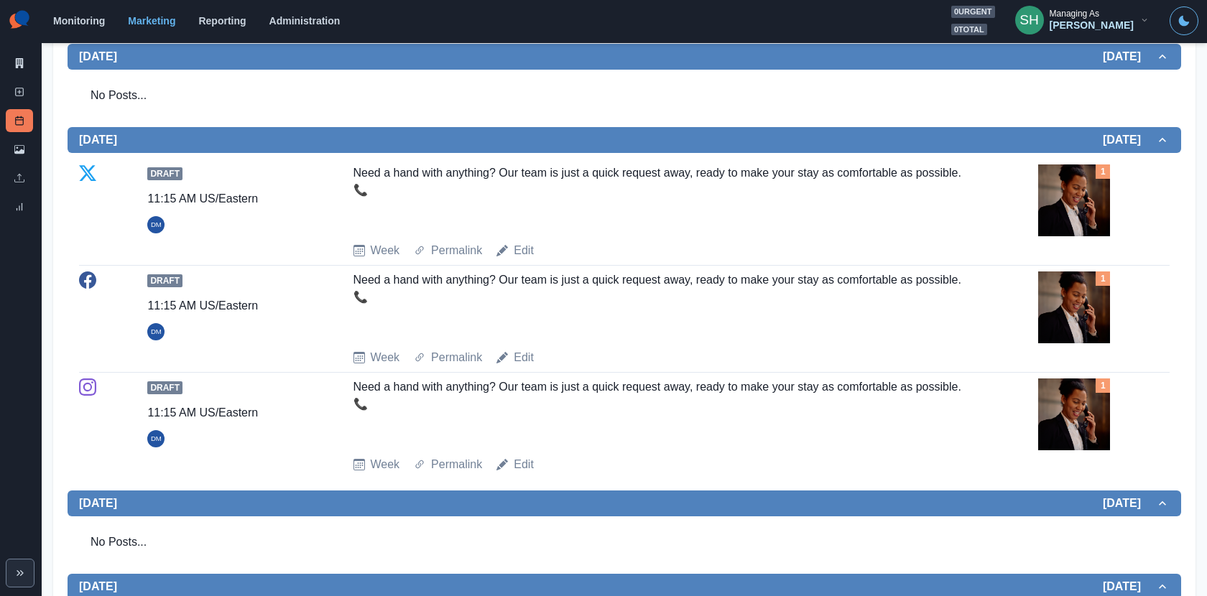
scroll to position [322, 0]
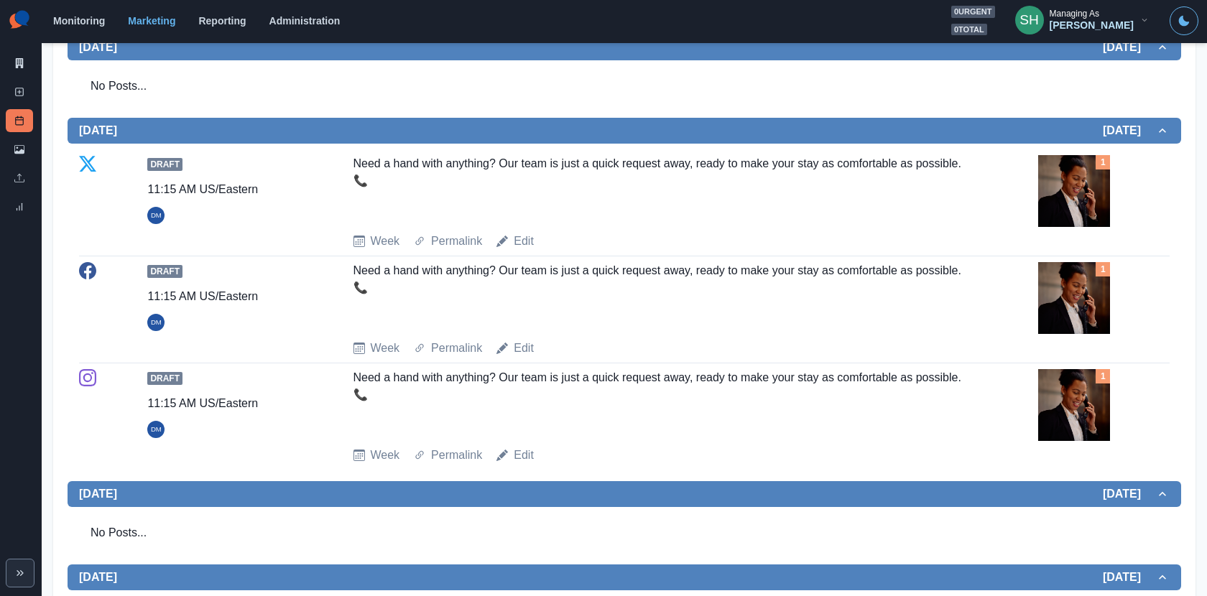
click at [1098, 197] on img at bounding box center [1074, 191] width 72 height 72
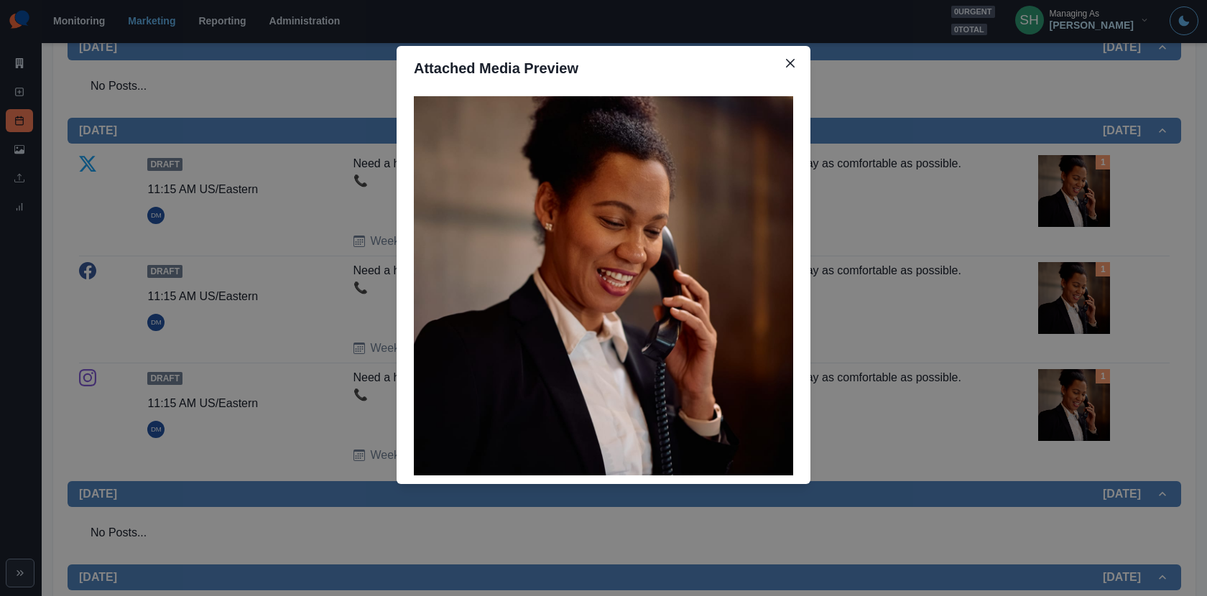
click at [1098, 197] on div "Attached Media Preview" at bounding box center [603, 298] width 1207 height 596
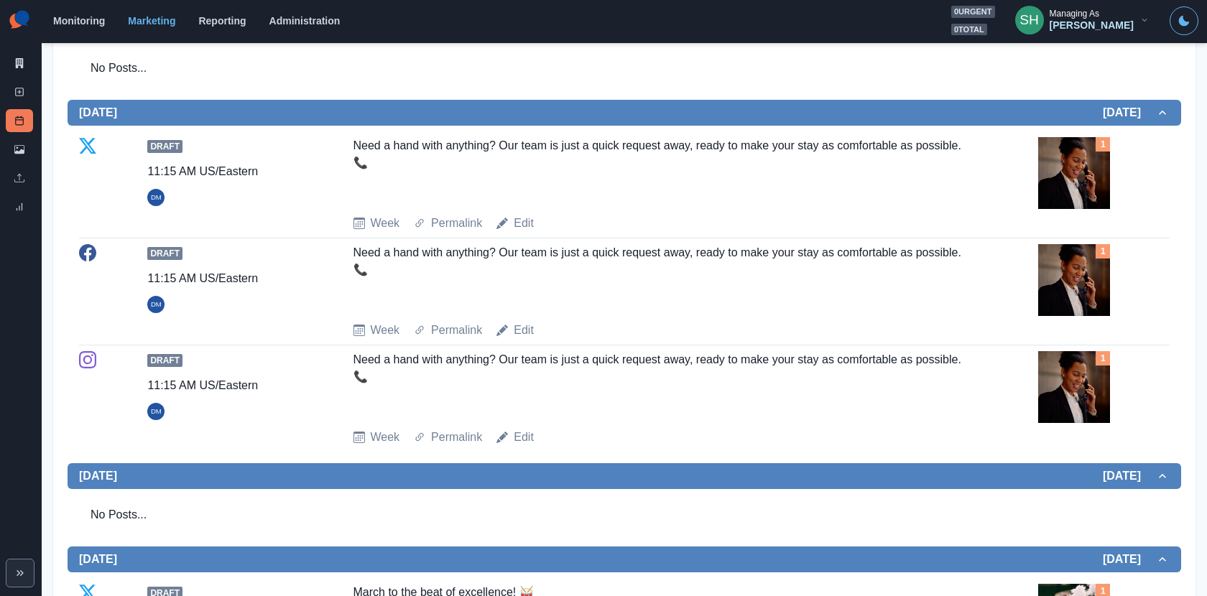
scroll to position [24, 0]
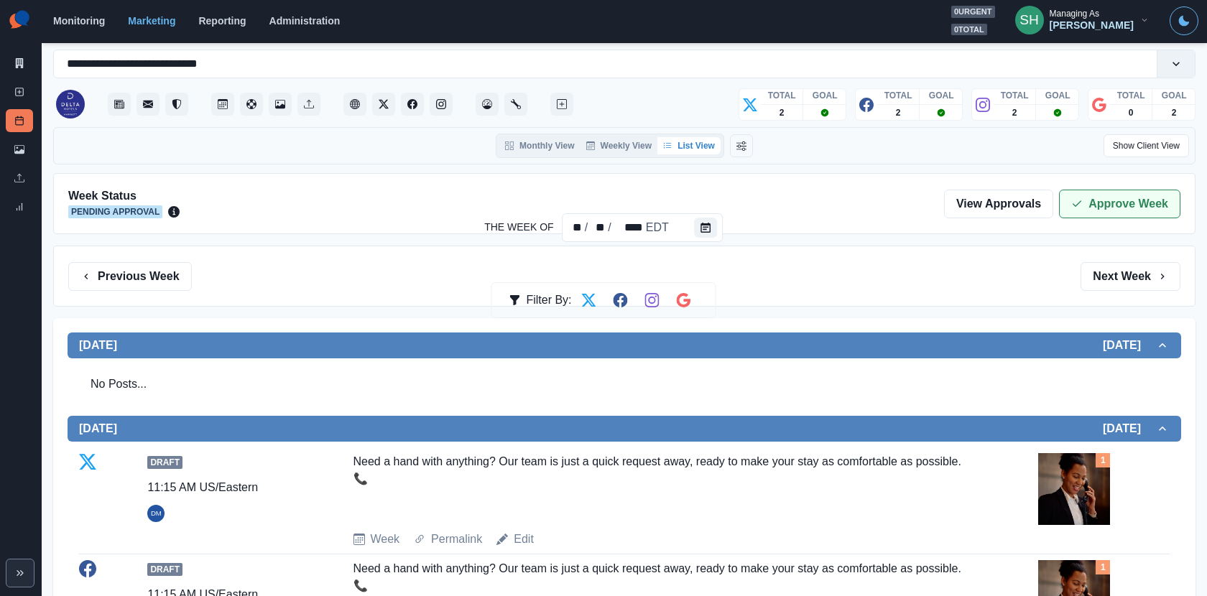
click at [1086, 194] on button "Approve Week" at bounding box center [1119, 204] width 121 height 29
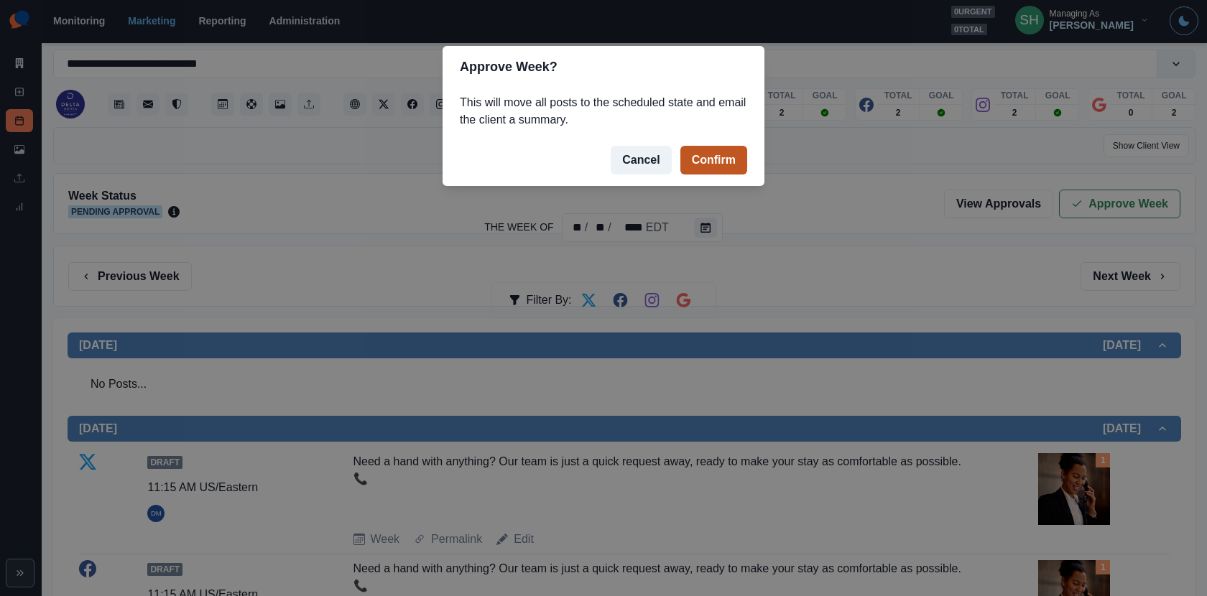
click at [733, 167] on button "Confirm" at bounding box center [713, 160] width 67 height 29
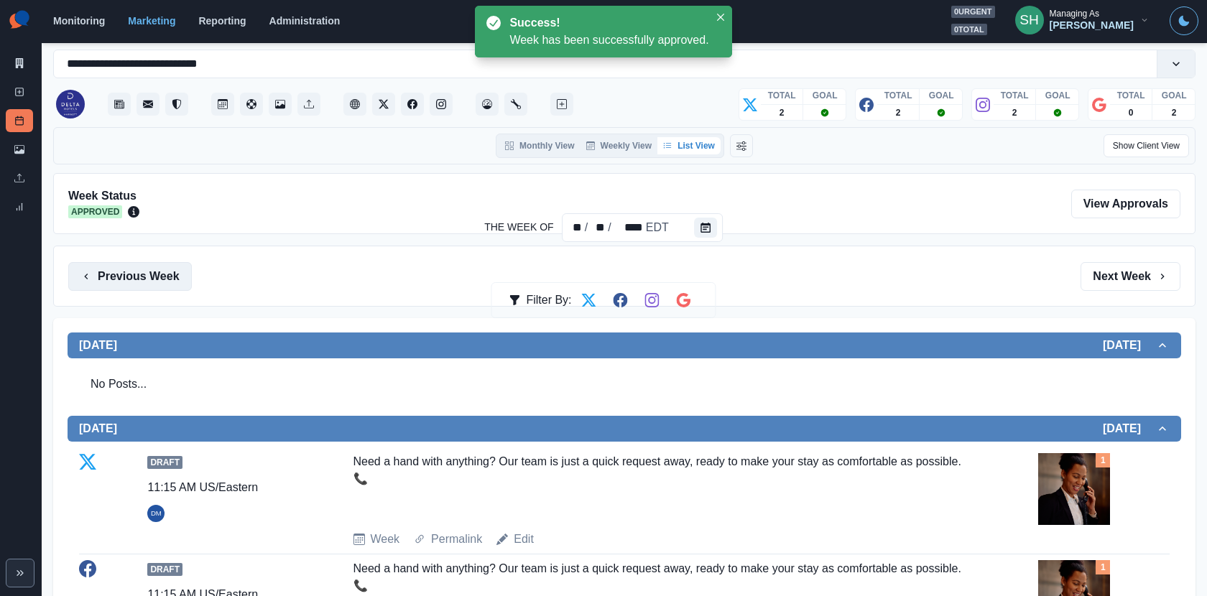
click at [144, 272] on button "Previous Week" at bounding box center [130, 276] width 124 height 29
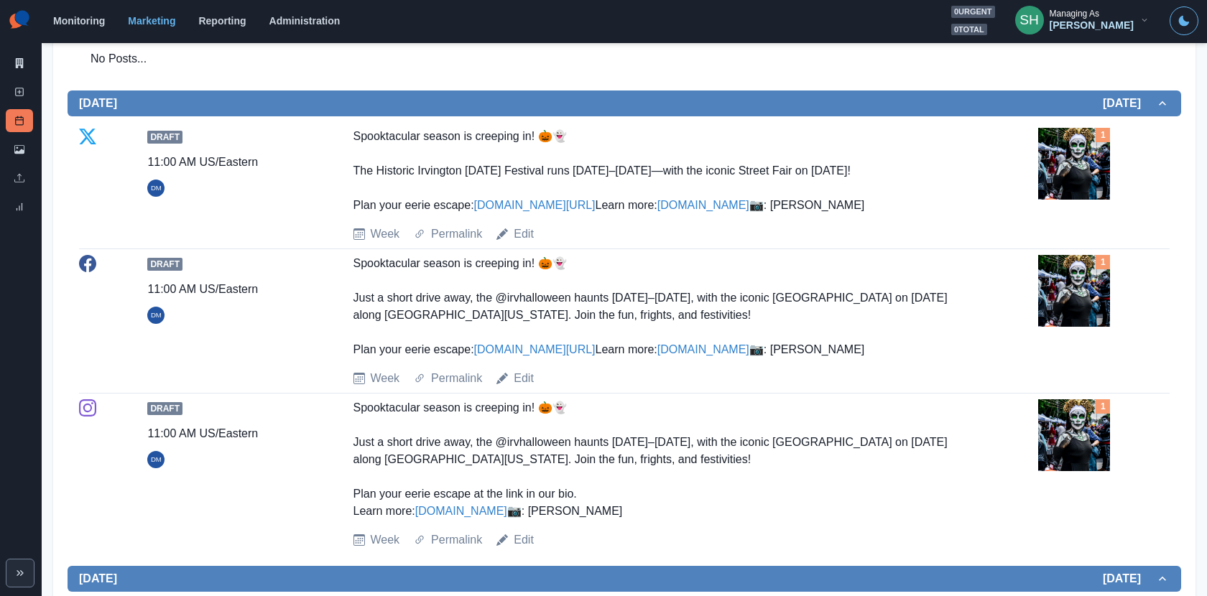
scroll to position [889, 0]
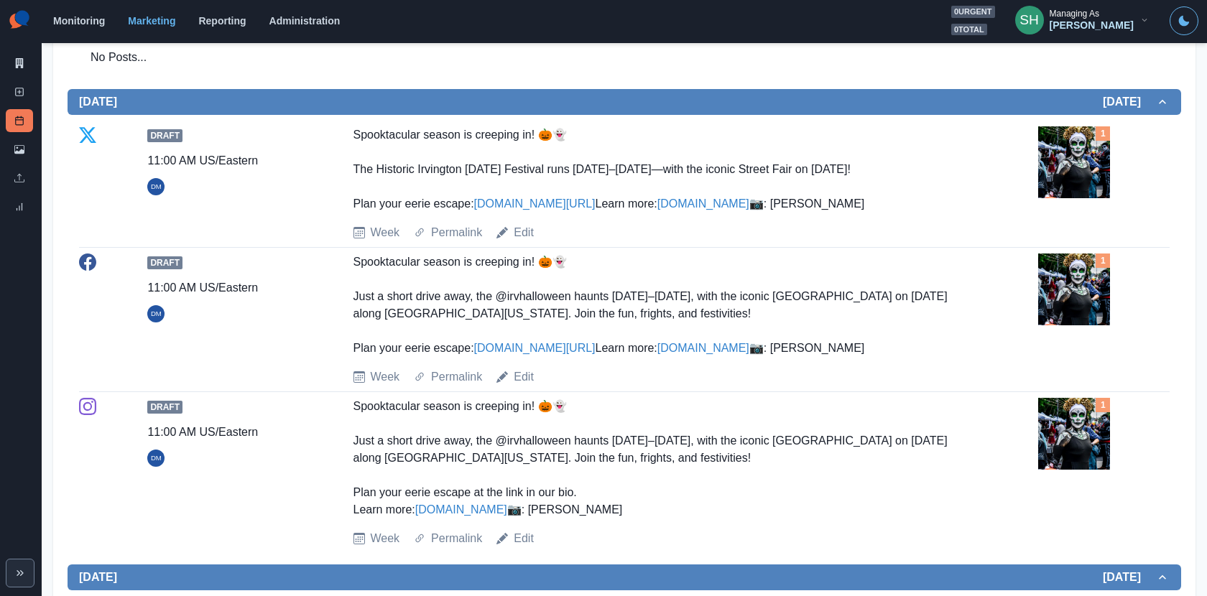
click at [1066, 177] on img at bounding box center [1074, 162] width 72 height 72
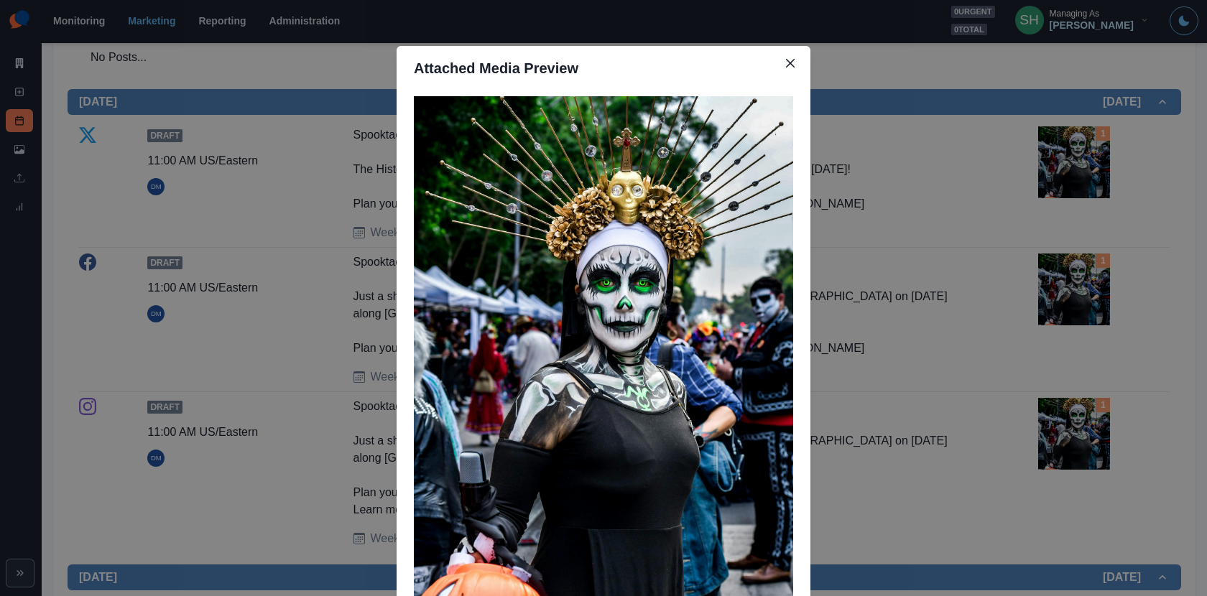
click at [1066, 177] on div "Attached Media Preview" at bounding box center [603, 298] width 1207 height 596
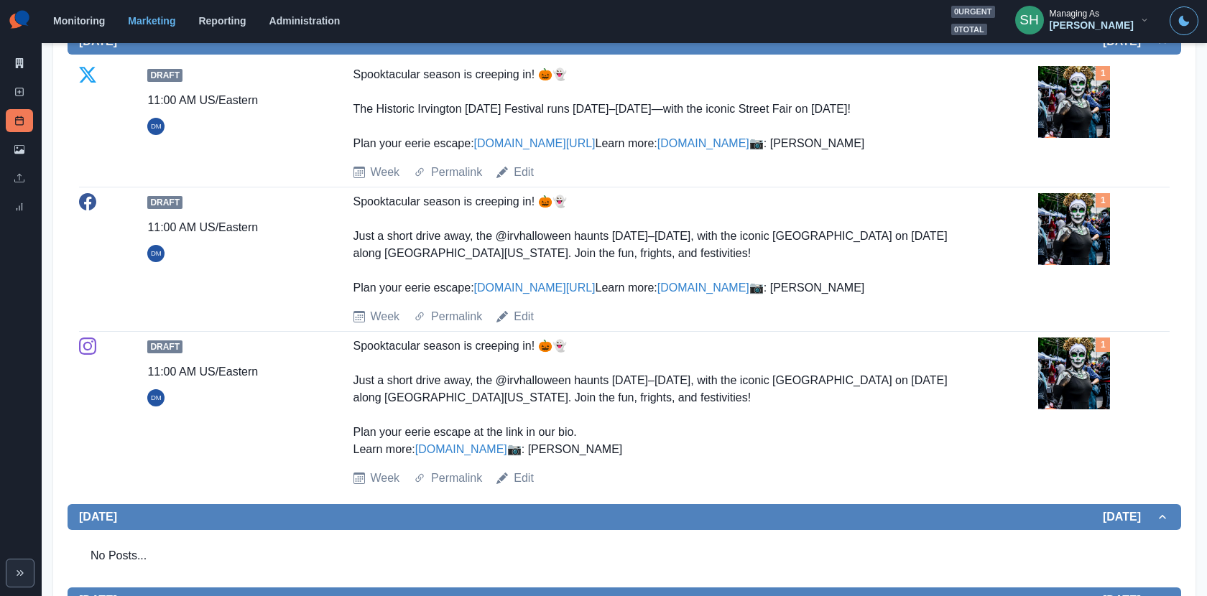
scroll to position [945, 0]
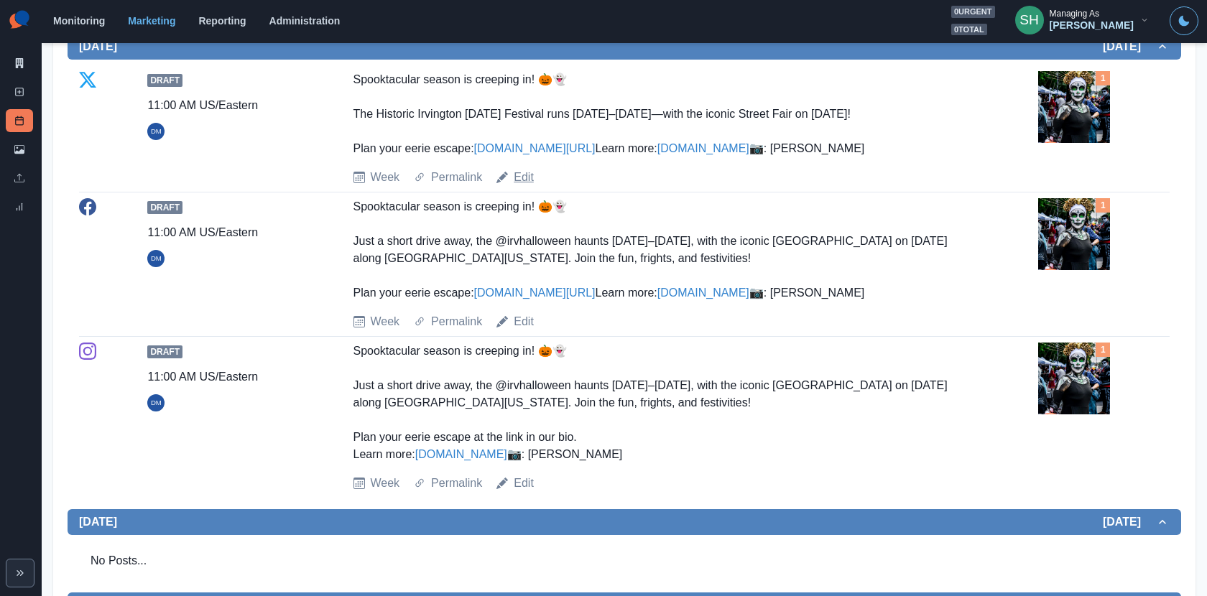
click at [527, 186] on link "Edit" at bounding box center [524, 177] width 20 height 17
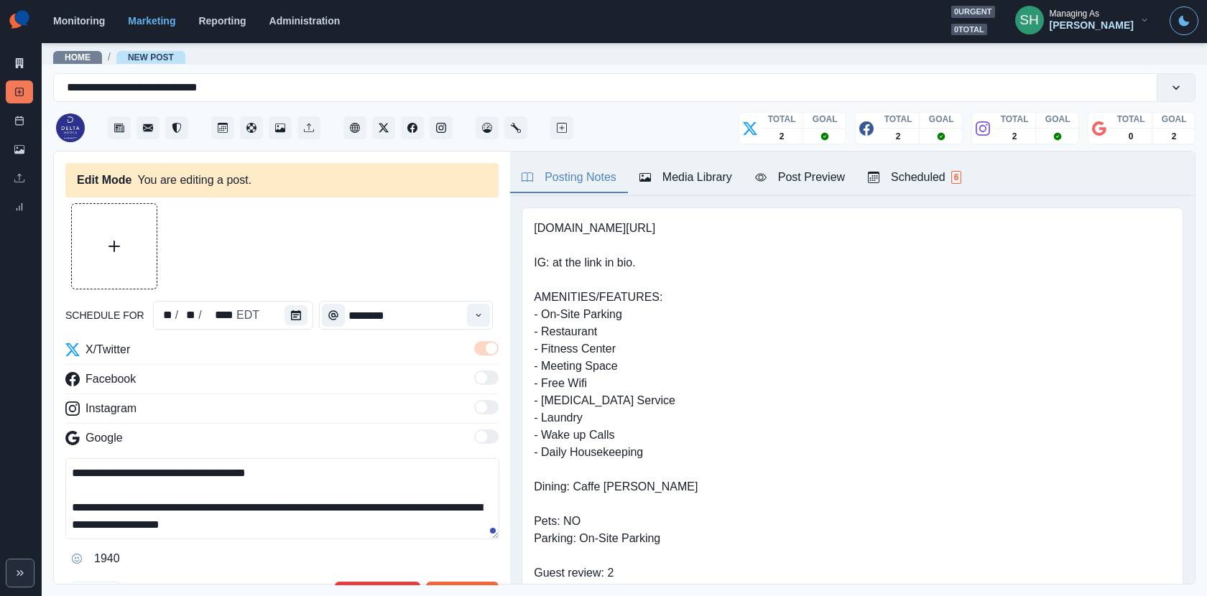
drag, startPoint x: 269, startPoint y: 523, endPoint x: 221, endPoint y: 522, distance: 47.4
click at [221, 522] on textarea "**********" at bounding box center [282, 498] width 434 height 81
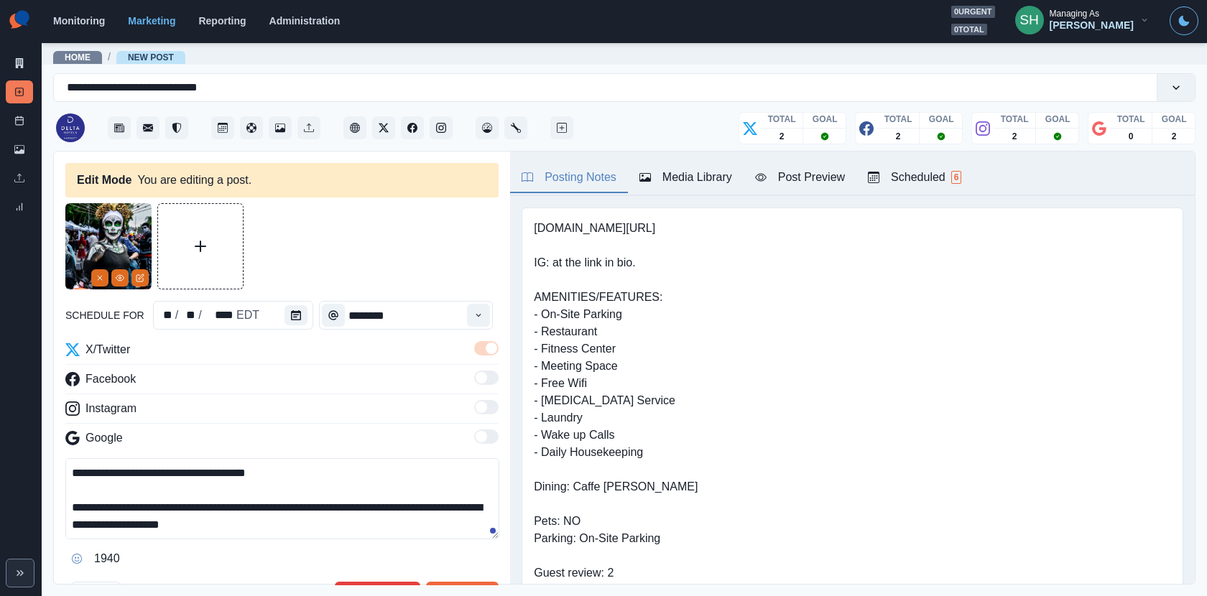
drag, startPoint x: 269, startPoint y: 519, endPoint x: 238, endPoint y: 518, distance: 31.6
click at [239, 519] on textarea "**********" at bounding box center [282, 498] width 434 height 81
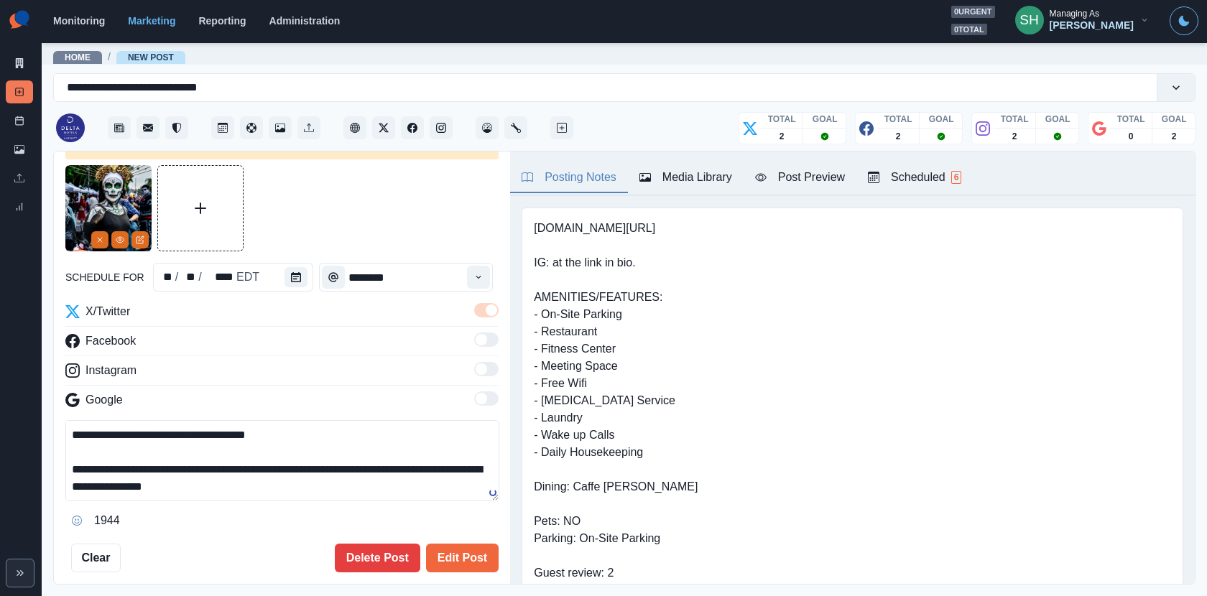
scroll to position [45, 0]
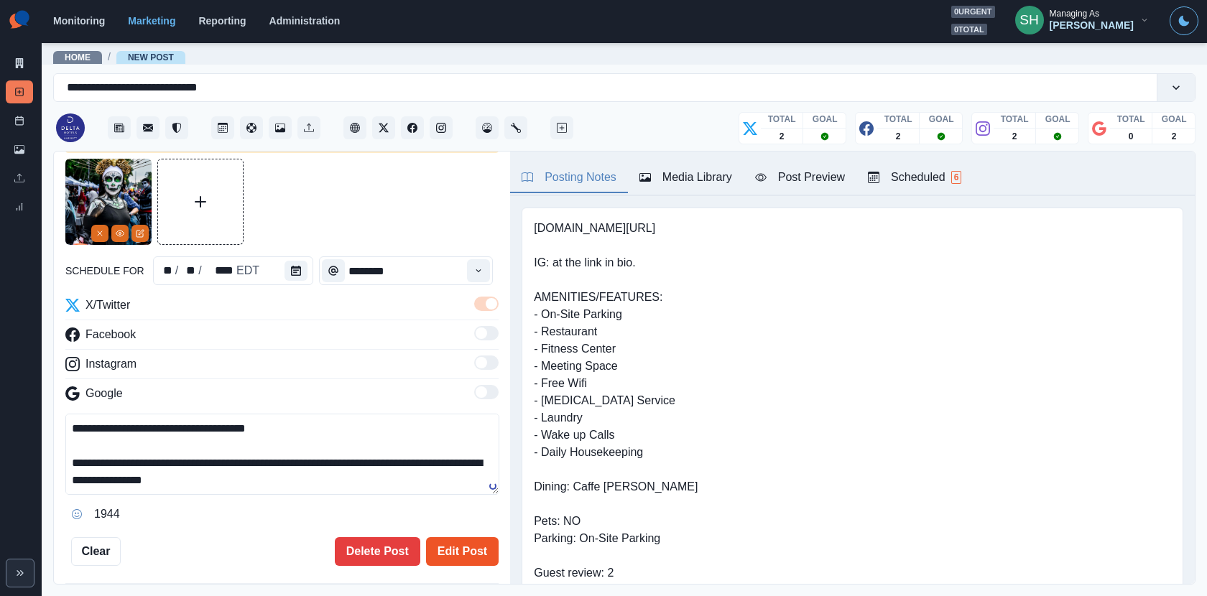
type textarea "**********"
click at [450, 537] on button "Edit Post" at bounding box center [462, 551] width 73 height 29
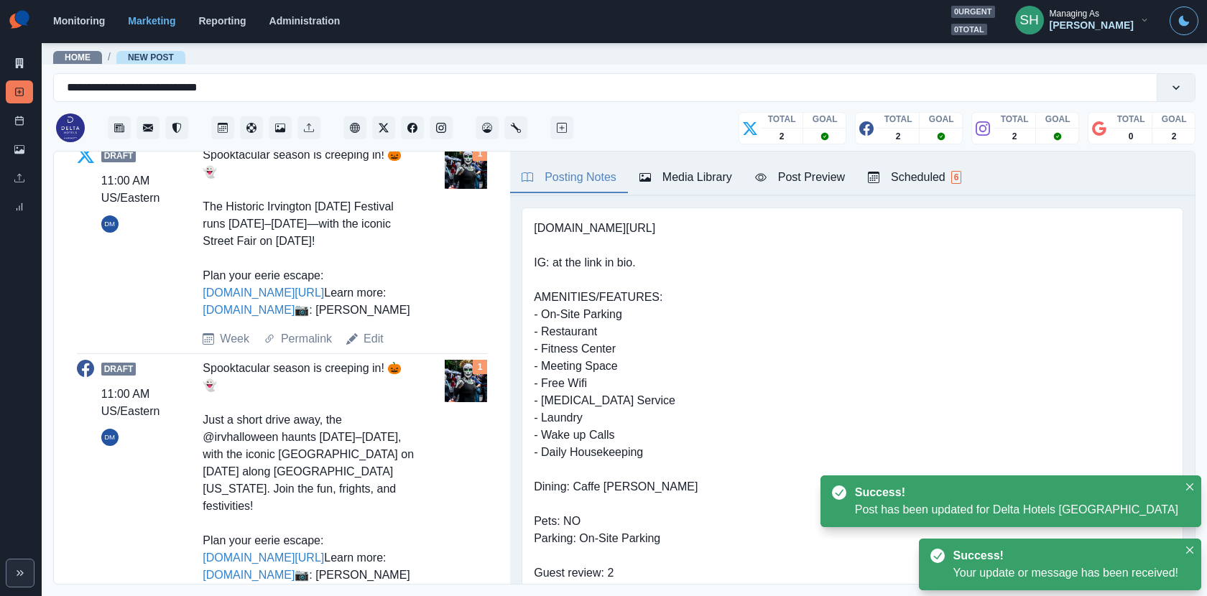
scroll to position [663, 0]
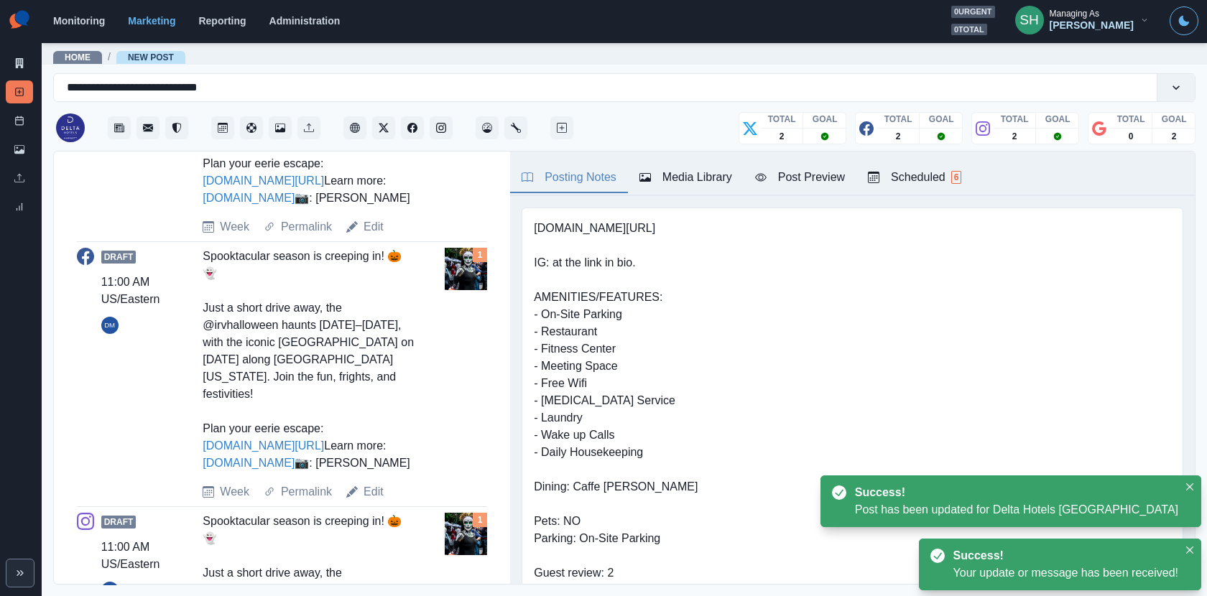
click at [378, 501] on div "Draft 11:00 AM US/Eastern DM Spooktacular season is creeping in! 🎃👻 Just a shor…" at bounding box center [282, 374] width 410 height 253
click at [378, 501] on link "Edit" at bounding box center [374, 492] width 20 height 17
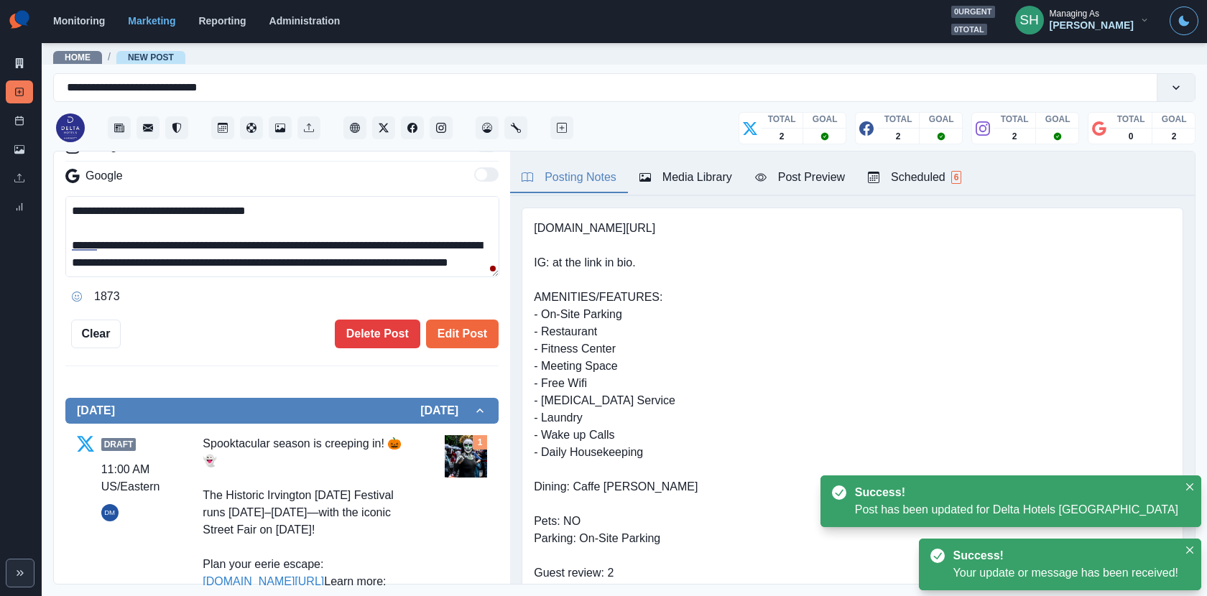
scroll to position [18, 0]
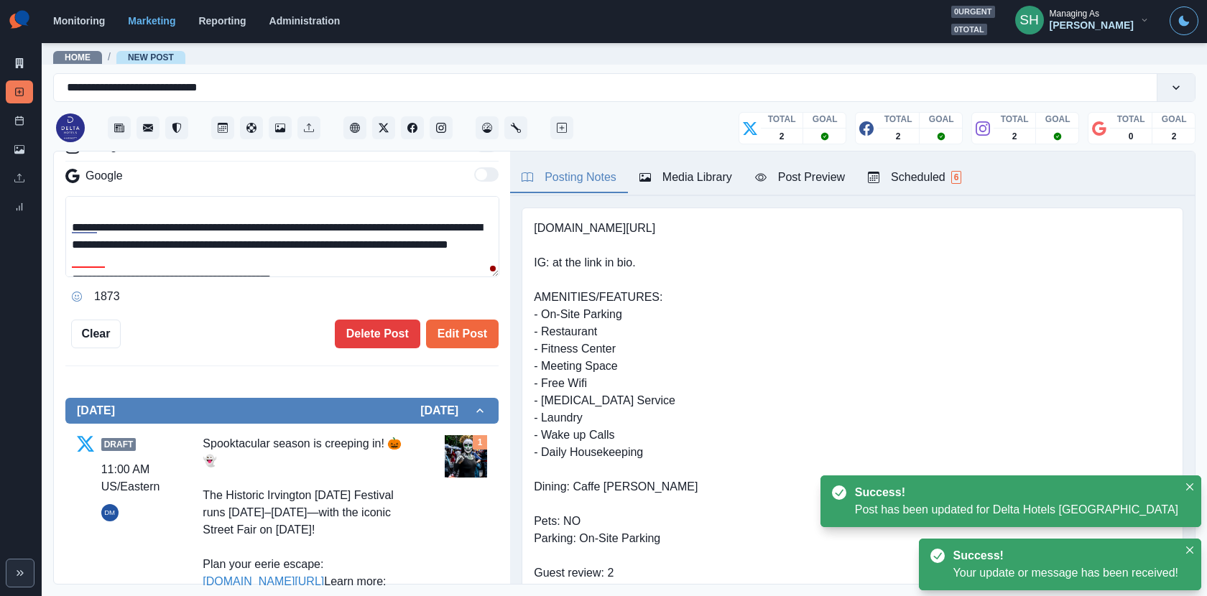
click at [234, 240] on textarea "**********" at bounding box center [282, 236] width 434 height 81
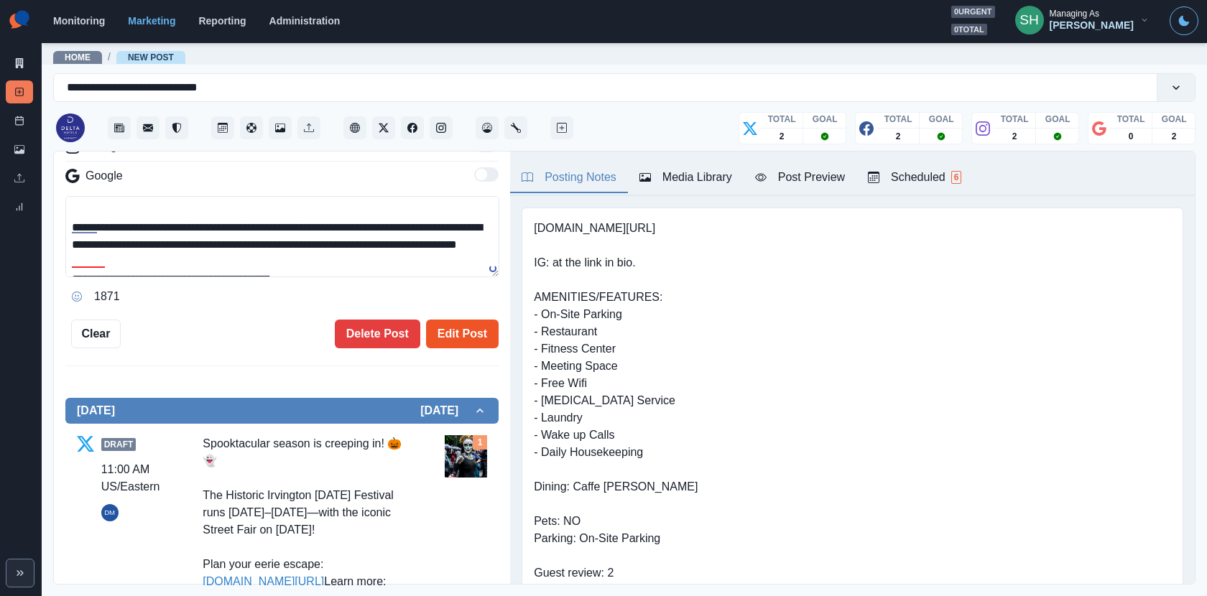
type textarea "**********"
click at [468, 326] on button "Edit Post" at bounding box center [462, 334] width 73 height 29
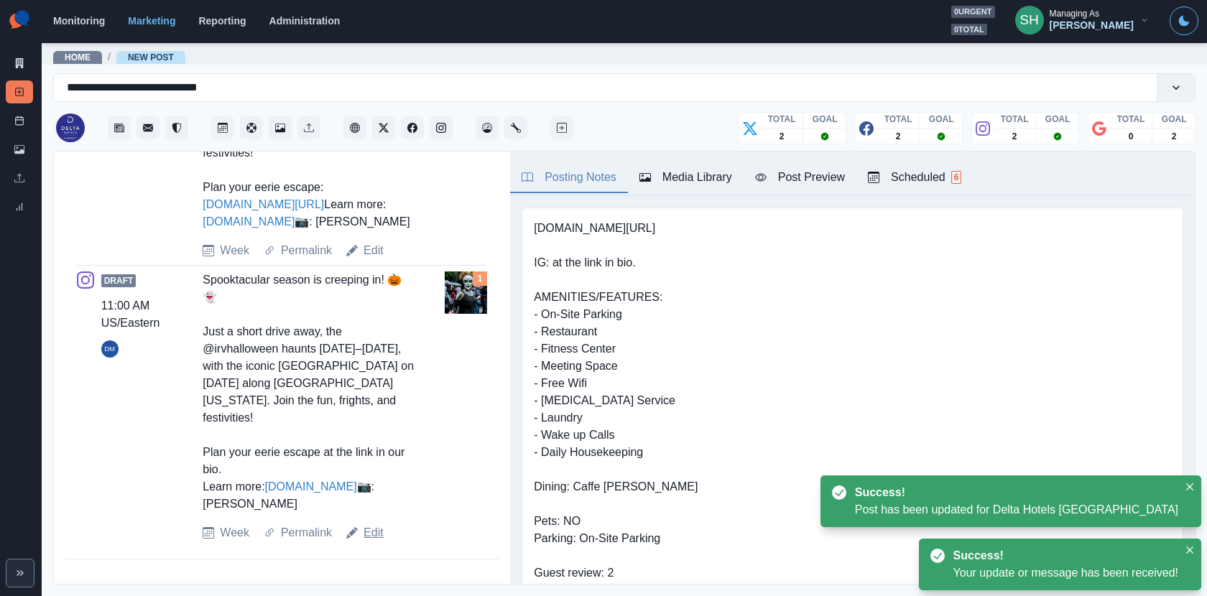
click at [371, 527] on link "Edit" at bounding box center [374, 532] width 20 height 17
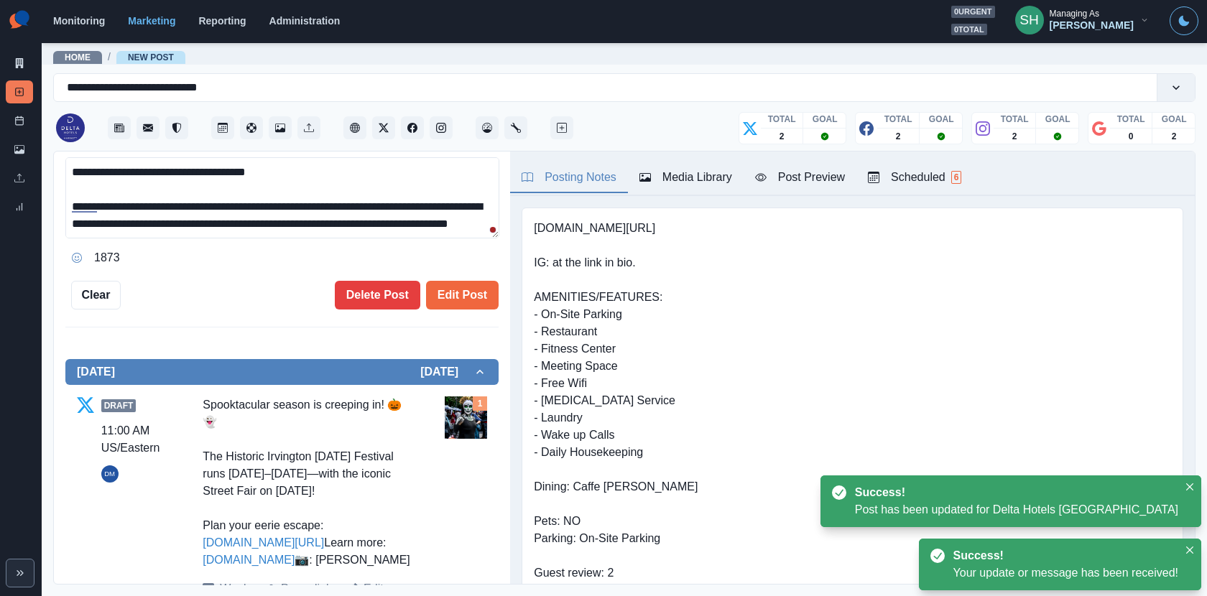
scroll to position [163, 0]
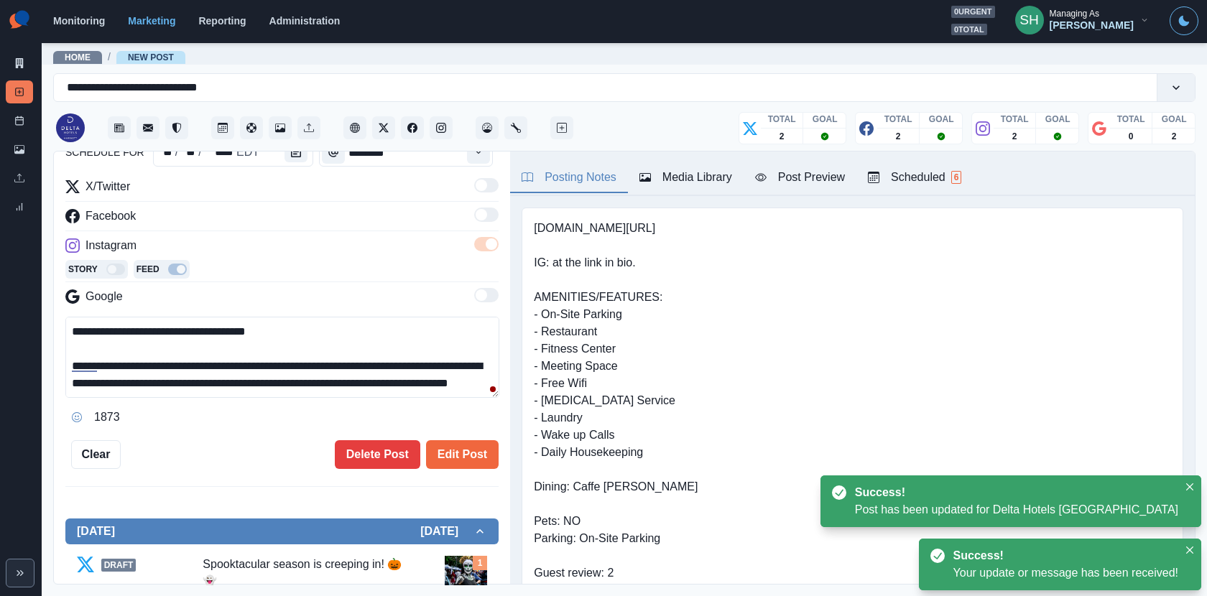
click at [236, 379] on textarea "**********" at bounding box center [282, 357] width 434 height 81
type textarea "**********"
click at [454, 457] on button "Edit Post" at bounding box center [462, 454] width 73 height 29
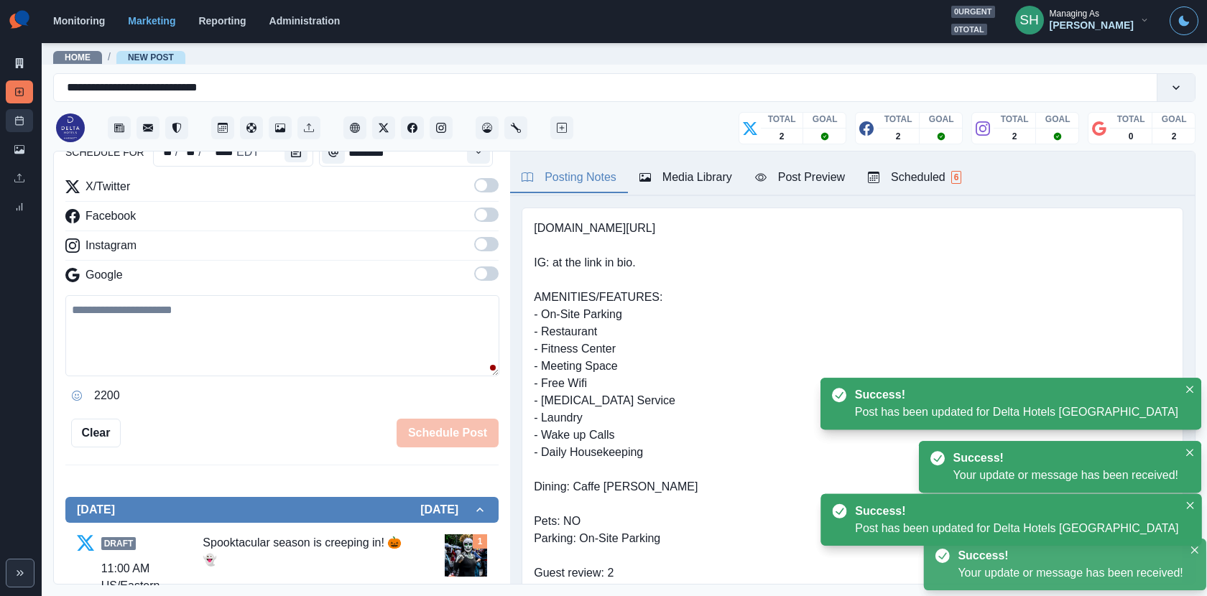
click at [24, 123] on link "Post Schedule" at bounding box center [19, 120] width 27 height 23
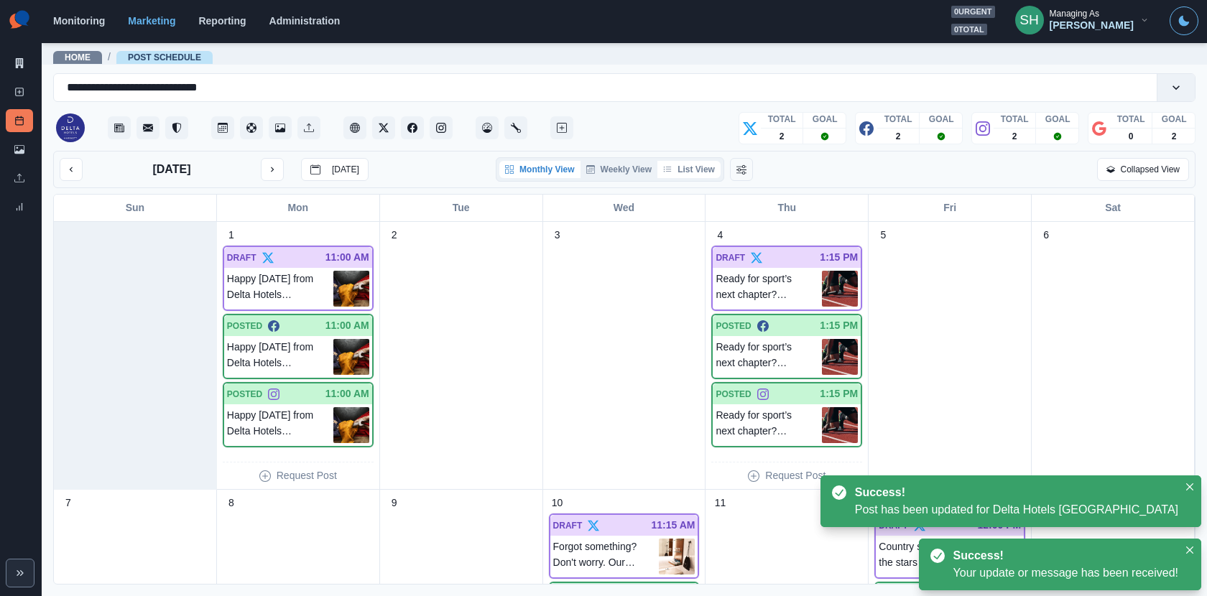
click at [685, 162] on button "List View" at bounding box center [688, 169] width 63 height 17
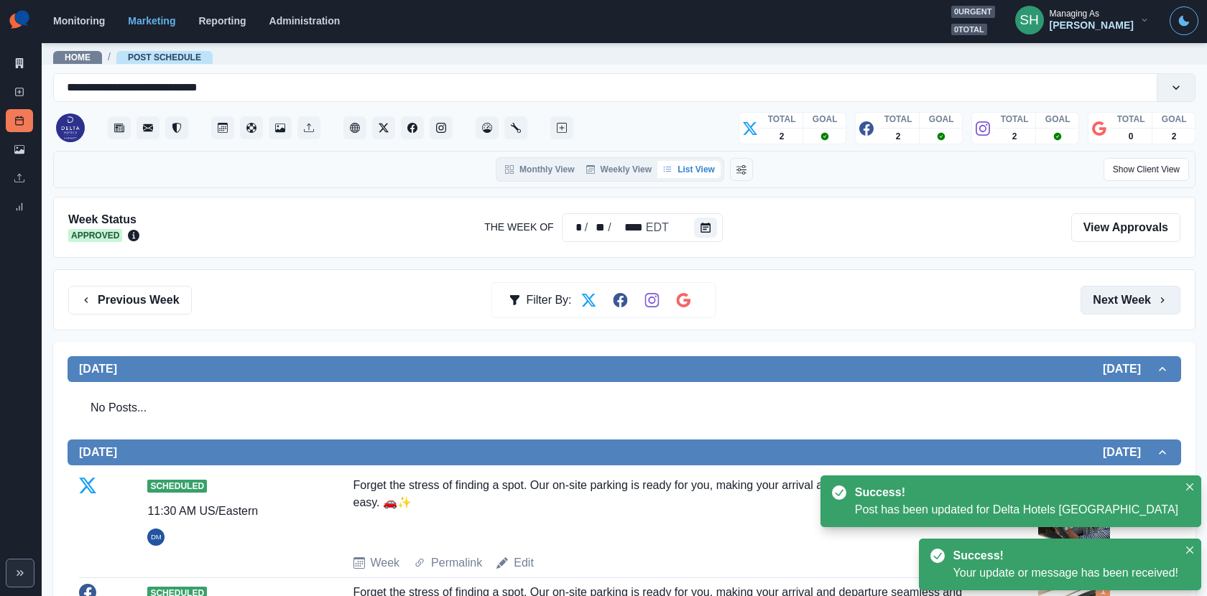
click at [1114, 296] on button "Next Week" at bounding box center [1131, 300] width 100 height 29
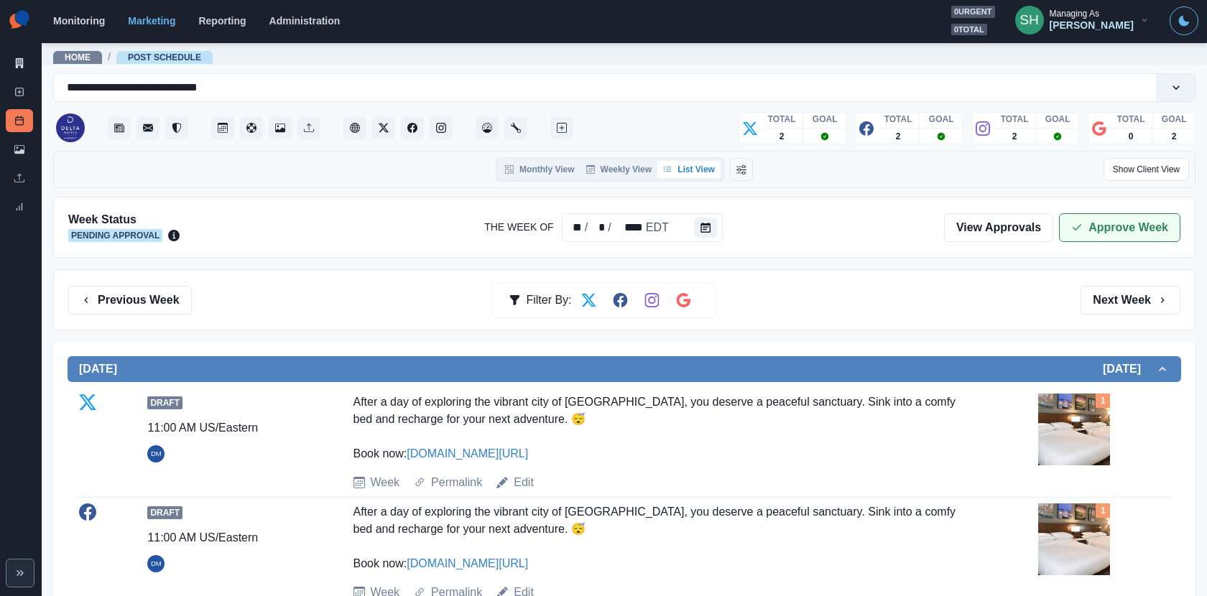
click at [1111, 221] on button "Approve Week" at bounding box center [1119, 227] width 121 height 29
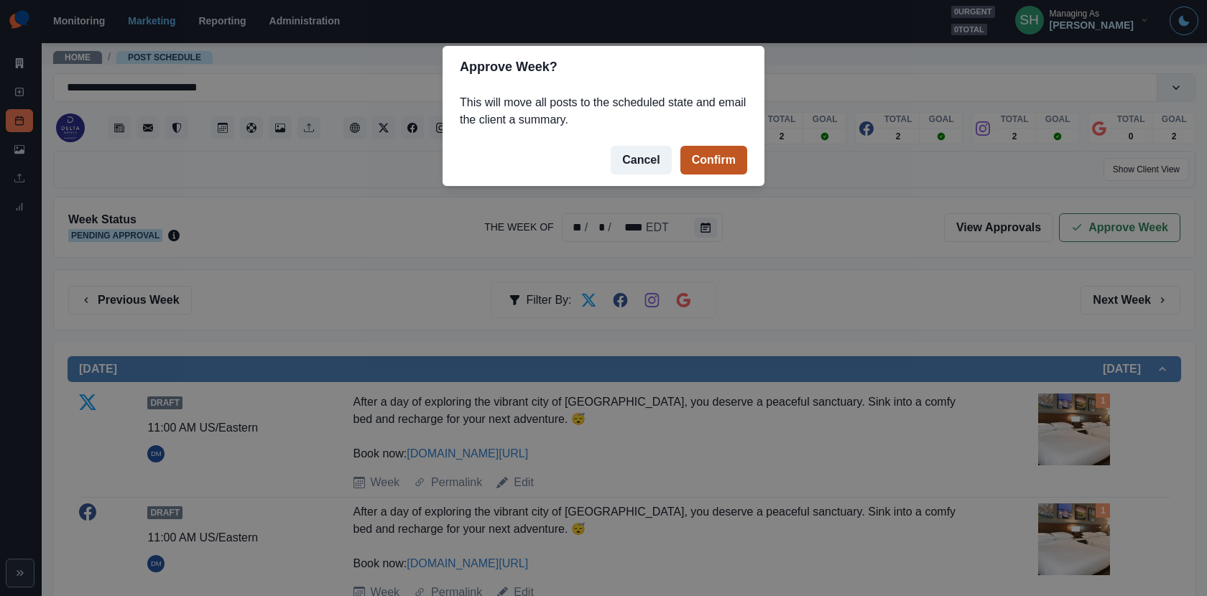
click at [702, 165] on button "Confirm" at bounding box center [713, 160] width 67 height 29
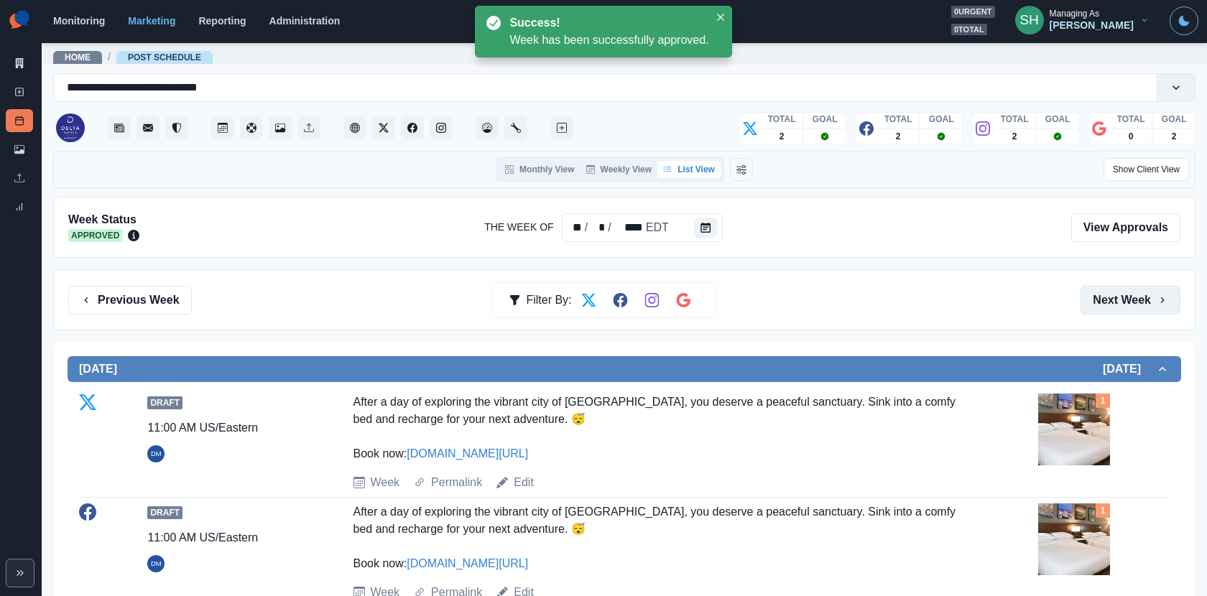
click at [1108, 306] on button "Next Week" at bounding box center [1131, 300] width 100 height 29
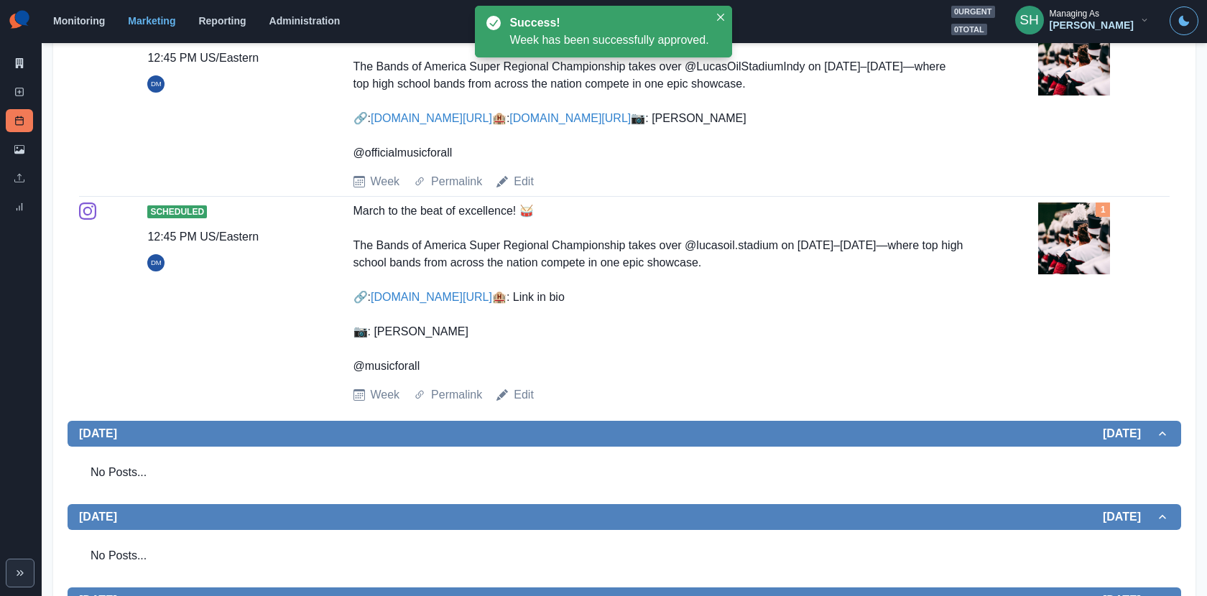
scroll to position [1297, 0]
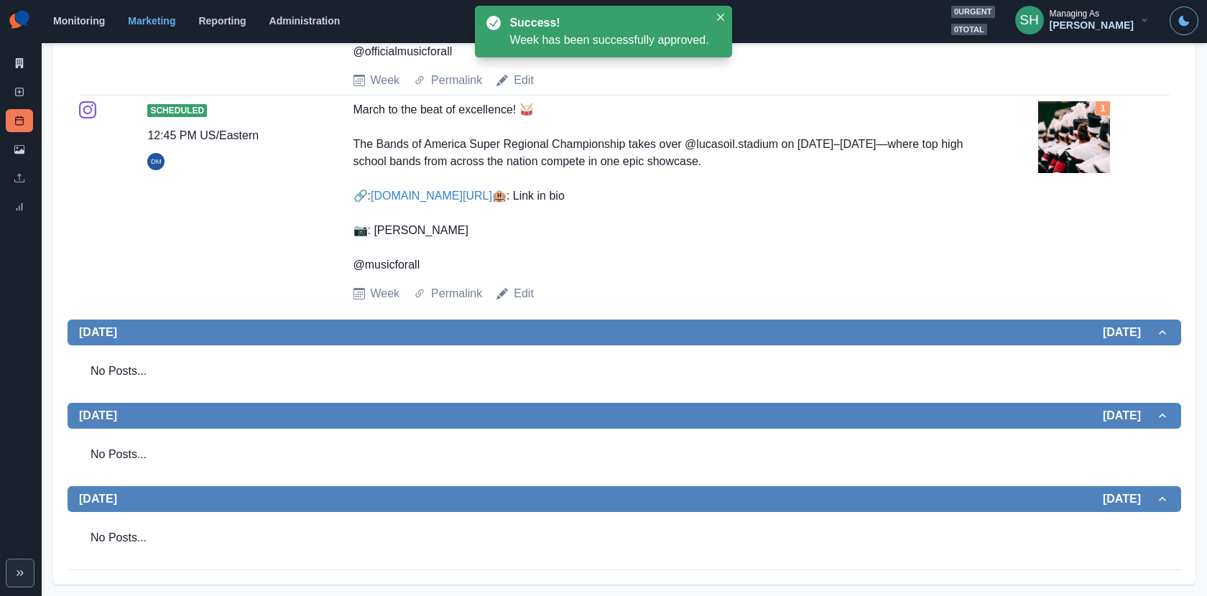
click at [1077, 144] on img at bounding box center [1074, 137] width 72 height 72
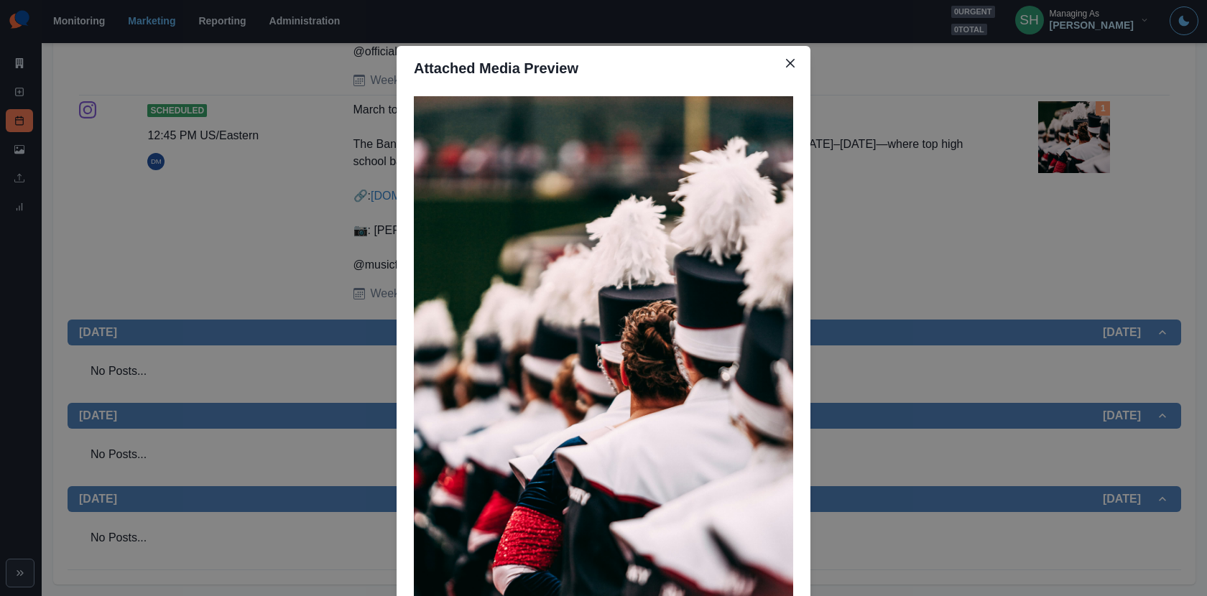
click at [364, 159] on div "Attached Media Preview" at bounding box center [603, 298] width 1207 height 596
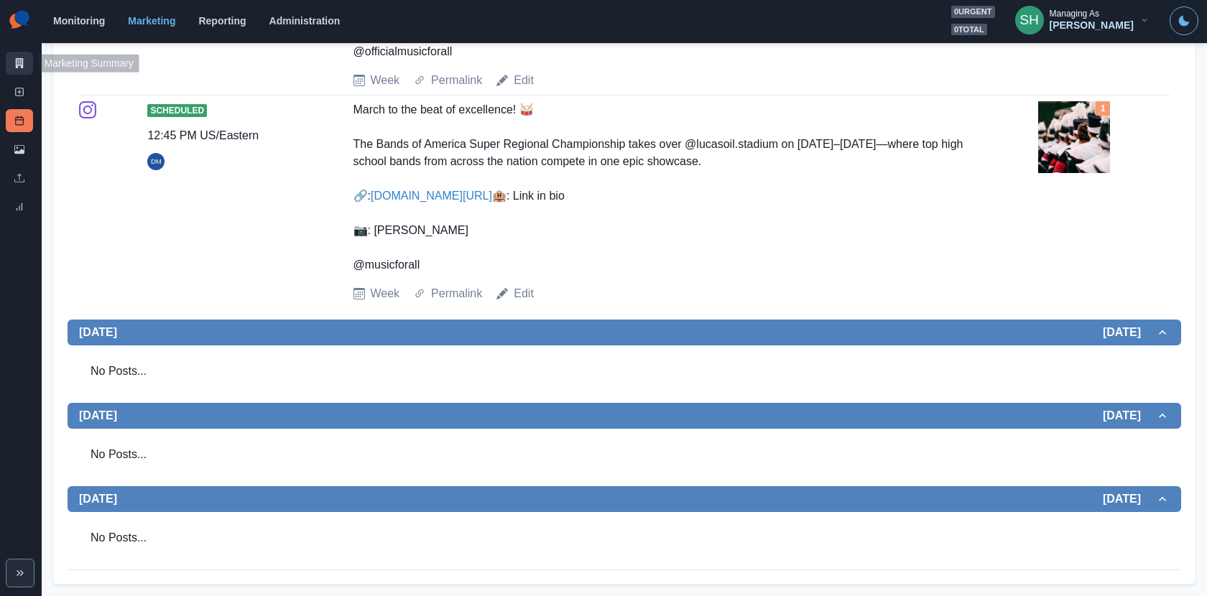
click at [29, 60] on link "Marketing Summary" at bounding box center [19, 63] width 27 height 23
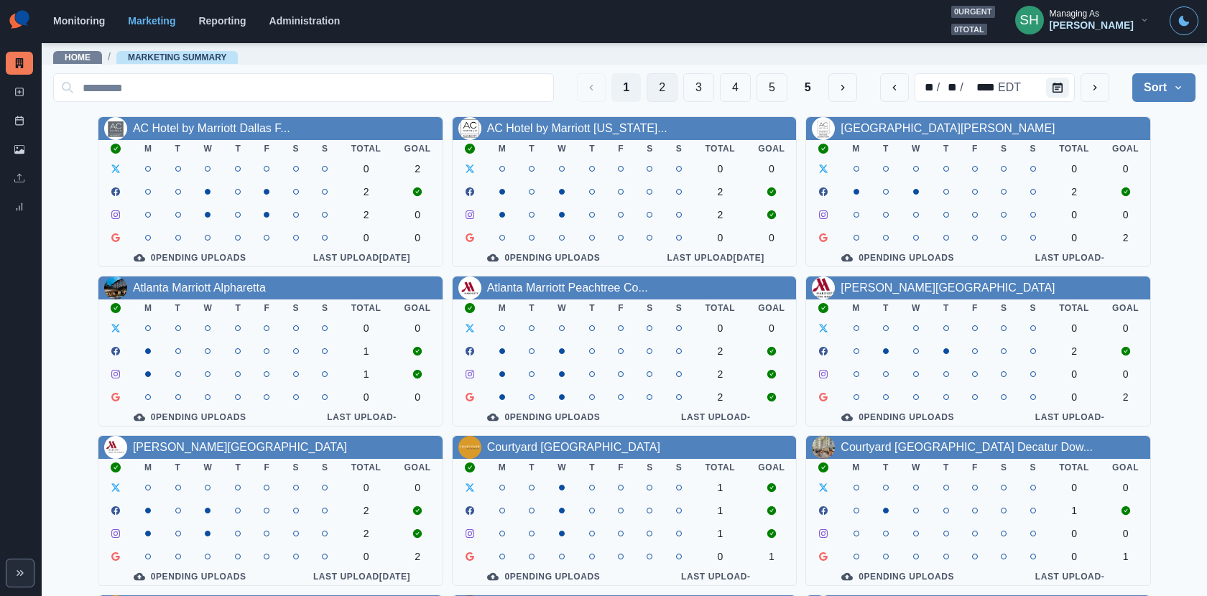
click at [655, 83] on button "2" at bounding box center [662, 87] width 31 height 29
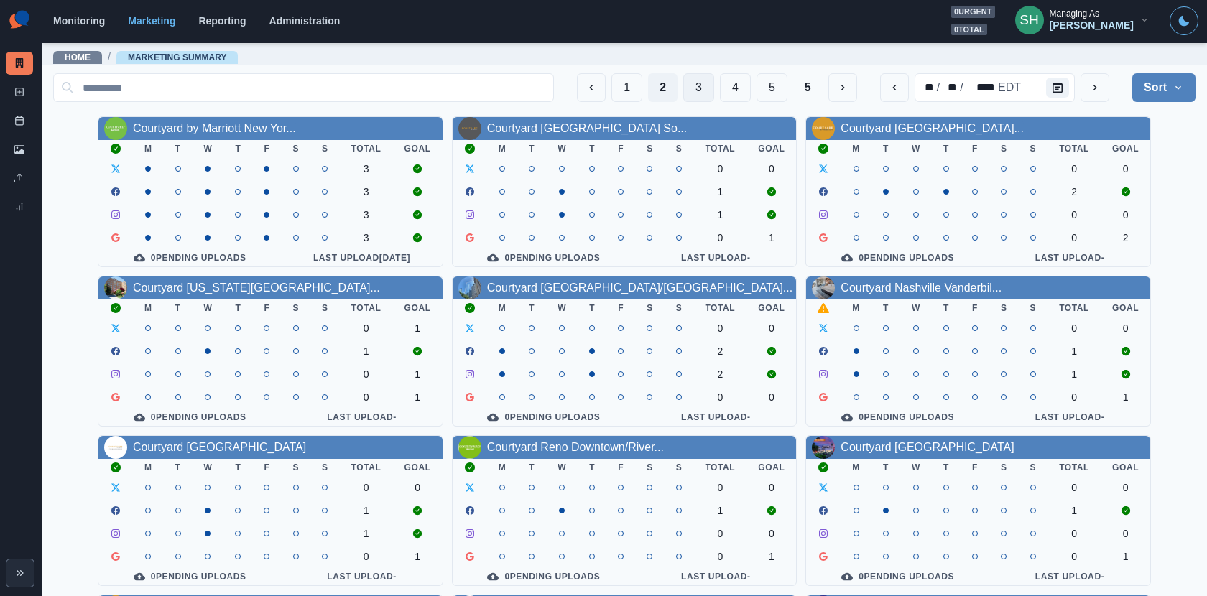
click at [711, 82] on button "3" at bounding box center [698, 87] width 31 height 29
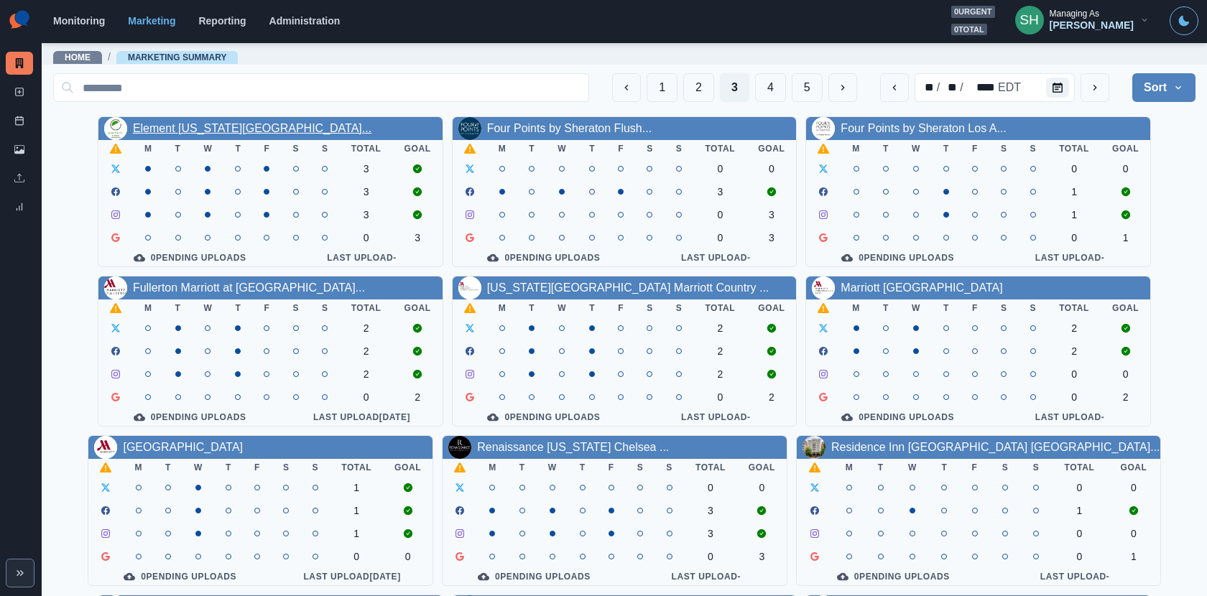
click at [236, 132] on link "Element New York Times Square..." at bounding box center [252, 128] width 239 height 12
